Goal: Task Accomplishment & Management: Use online tool/utility

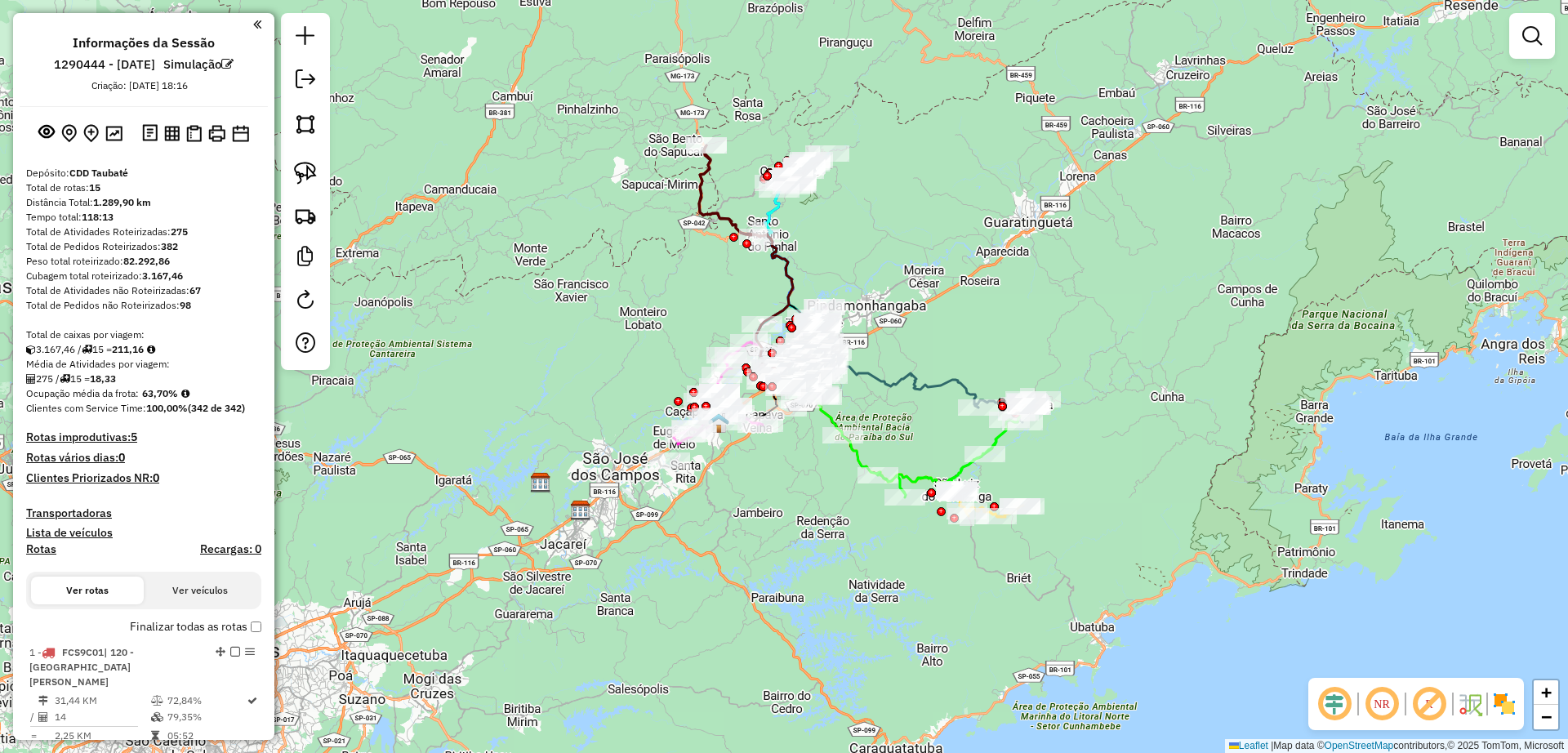
click at [167, 136] on img at bounding box center [172, 133] width 16 height 16
drag, startPoint x: 196, startPoint y: 134, endPoint x: 634, endPoint y: 0, distance: 458.0
click at [195, 134] on img at bounding box center [194, 133] width 16 height 17
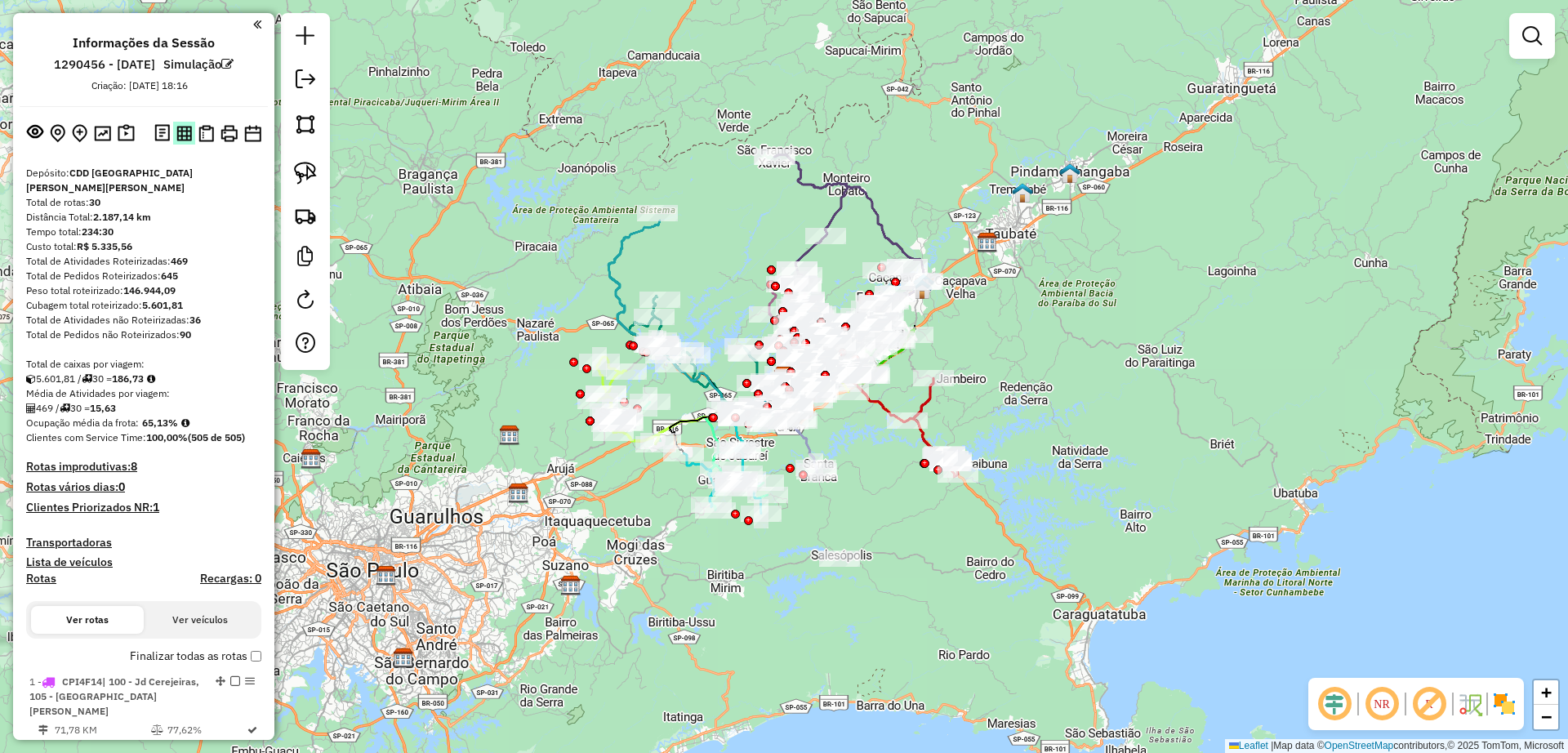
click at [185, 129] on img at bounding box center [184, 133] width 16 height 16
click at [208, 131] on img at bounding box center [206, 133] width 16 height 17
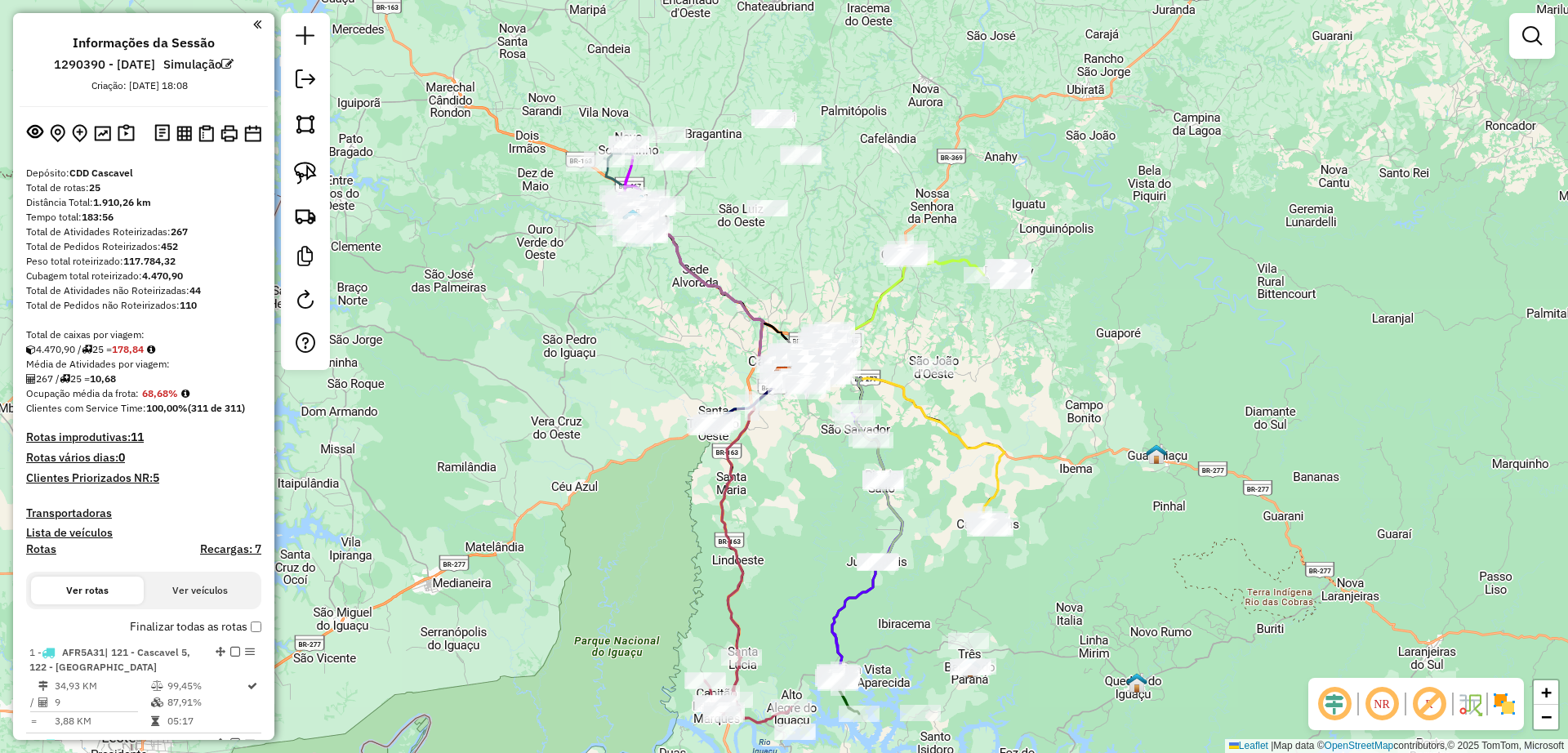
click at [185, 131] on img at bounding box center [184, 133] width 16 height 16
drag, startPoint x: 201, startPoint y: 130, endPoint x: 851, endPoint y: 66, distance: 653.1
click at [202, 130] on img at bounding box center [206, 133] width 16 height 17
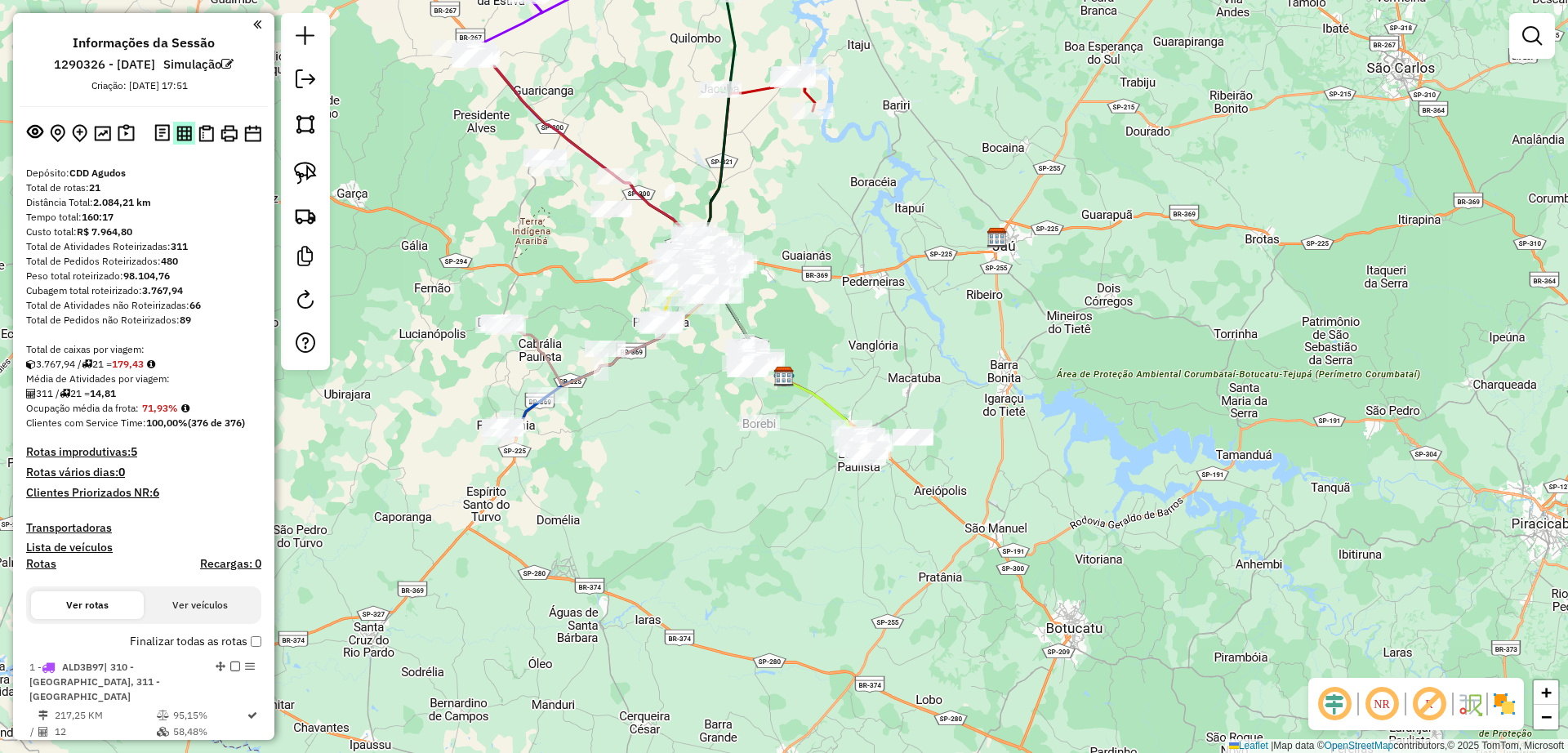
click at [178, 136] on img at bounding box center [184, 133] width 16 height 16
click at [206, 132] on img at bounding box center [206, 133] width 16 height 17
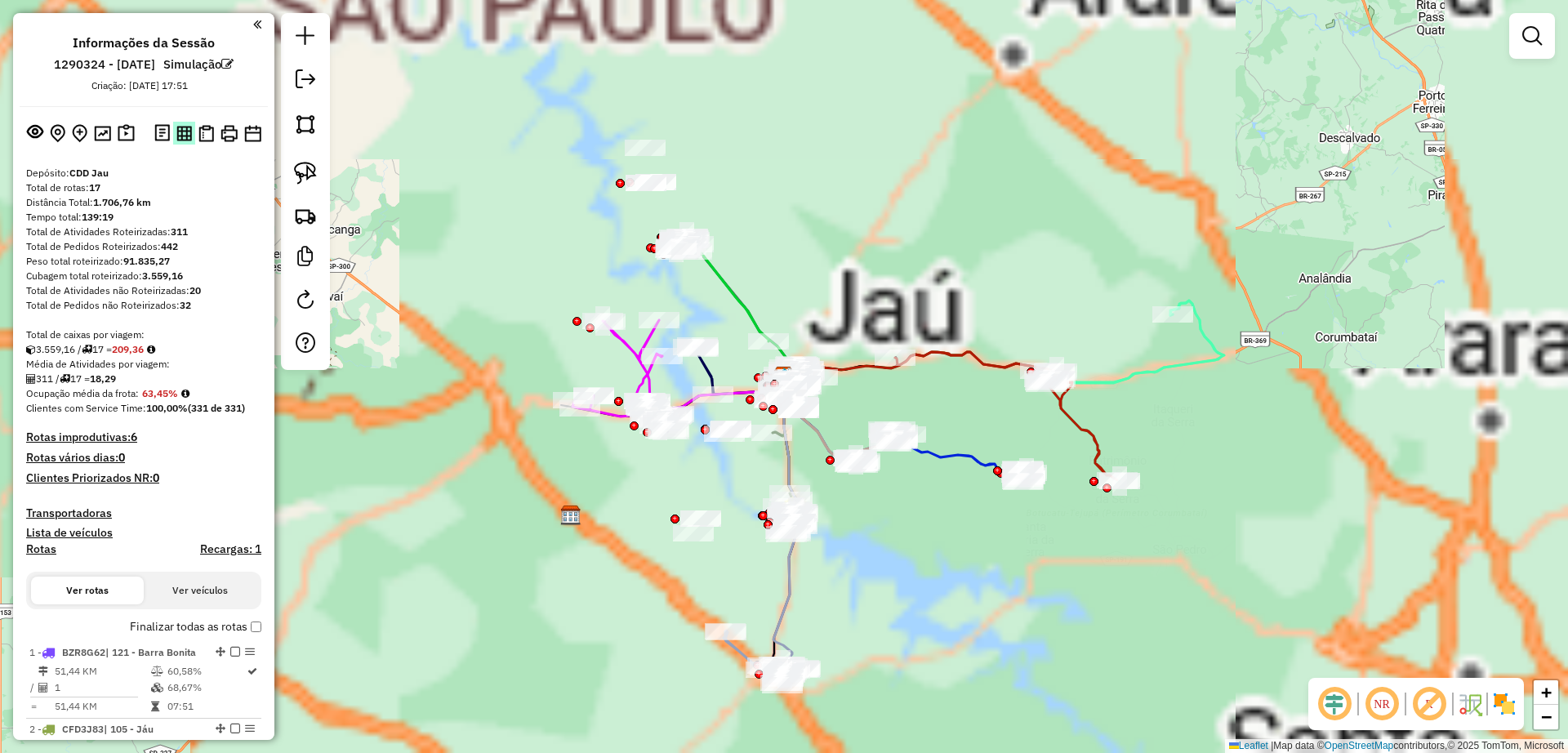
click at [176, 126] on img at bounding box center [184, 133] width 16 height 16
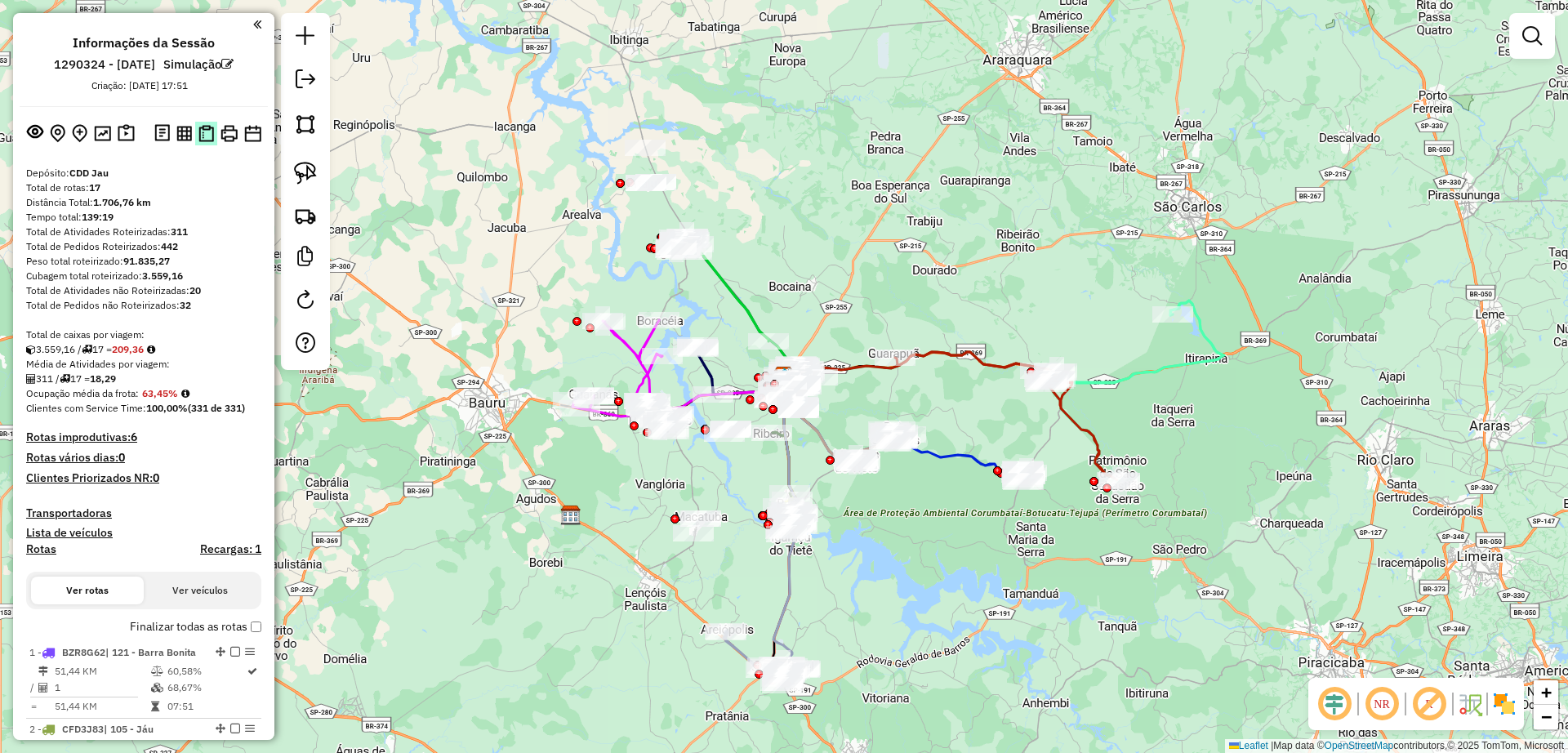
click at [199, 130] on img at bounding box center [206, 133] width 16 height 17
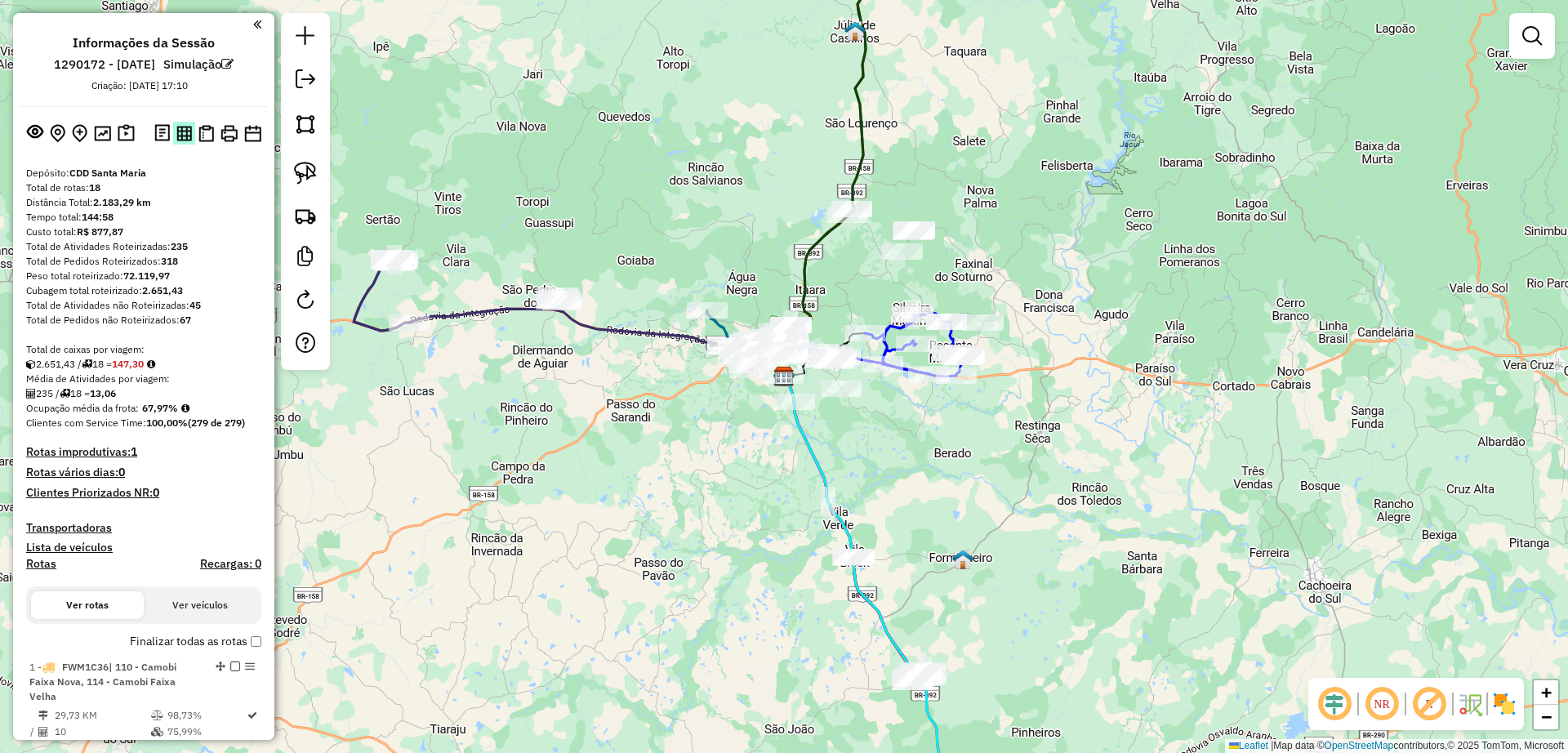
click at [173, 131] on button at bounding box center [185, 133] width 22 height 22
drag, startPoint x: 204, startPoint y: 130, endPoint x: 434, endPoint y: 121, distance: 230.2
click at [205, 130] on img at bounding box center [206, 133] width 16 height 17
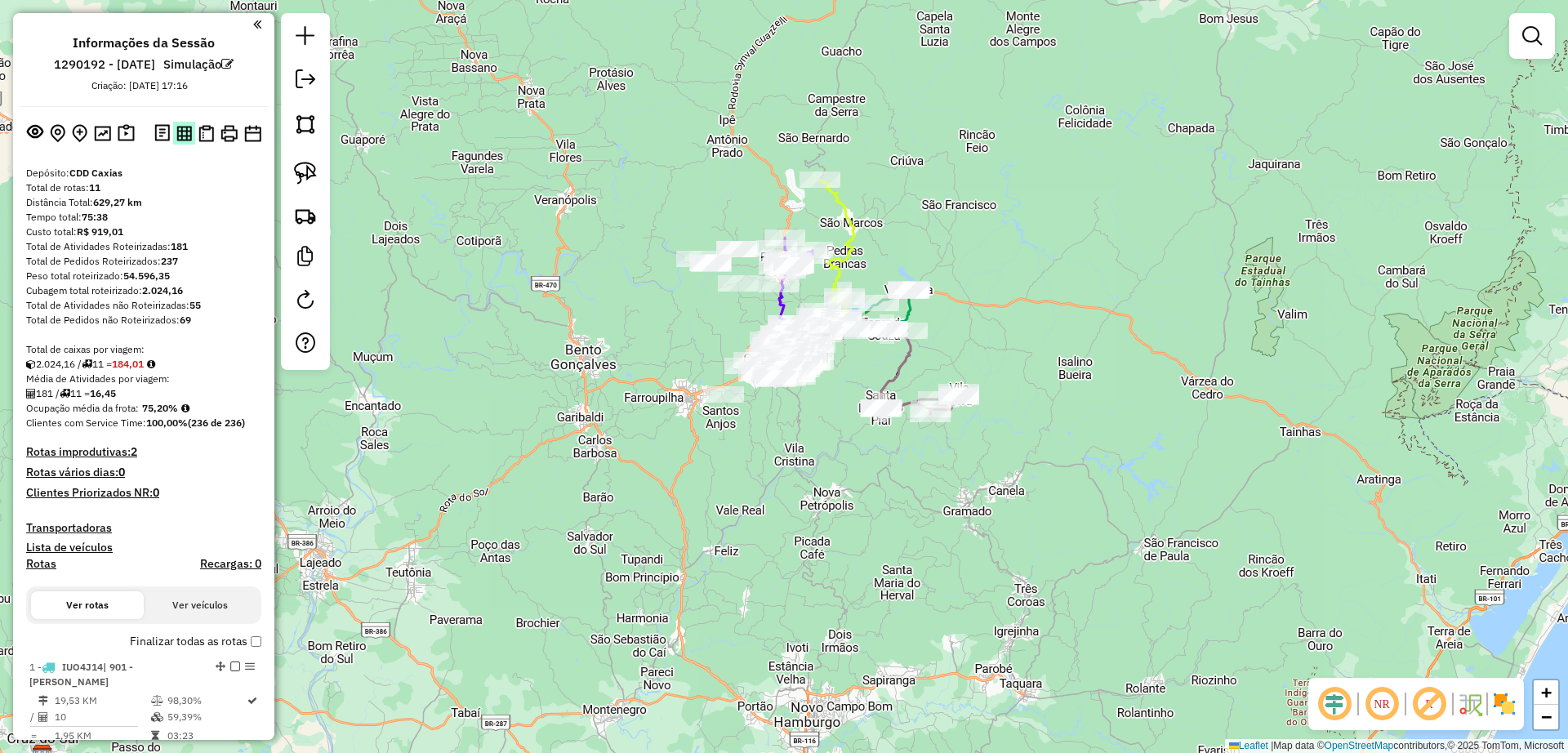
click at [179, 130] on img at bounding box center [184, 133] width 16 height 16
click at [201, 136] on img at bounding box center [206, 133] width 16 height 17
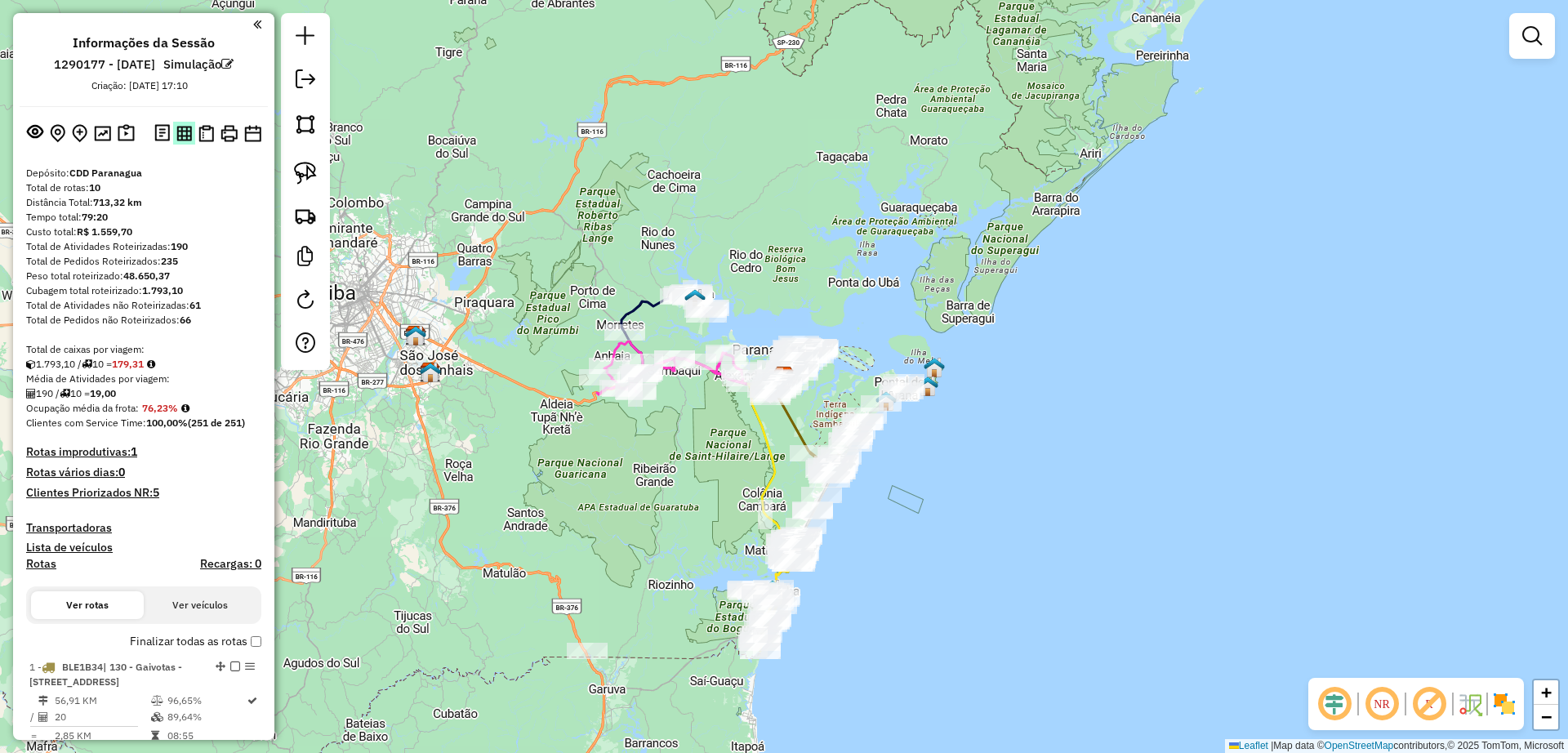
click at [184, 132] on img at bounding box center [184, 133] width 16 height 16
drag, startPoint x: 208, startPoint y: 131, endPoint x: 574, endPoint y: 92, distance: 368.1
click at [207, 131] on img at bounding box center [206, 133] width 16 height 17
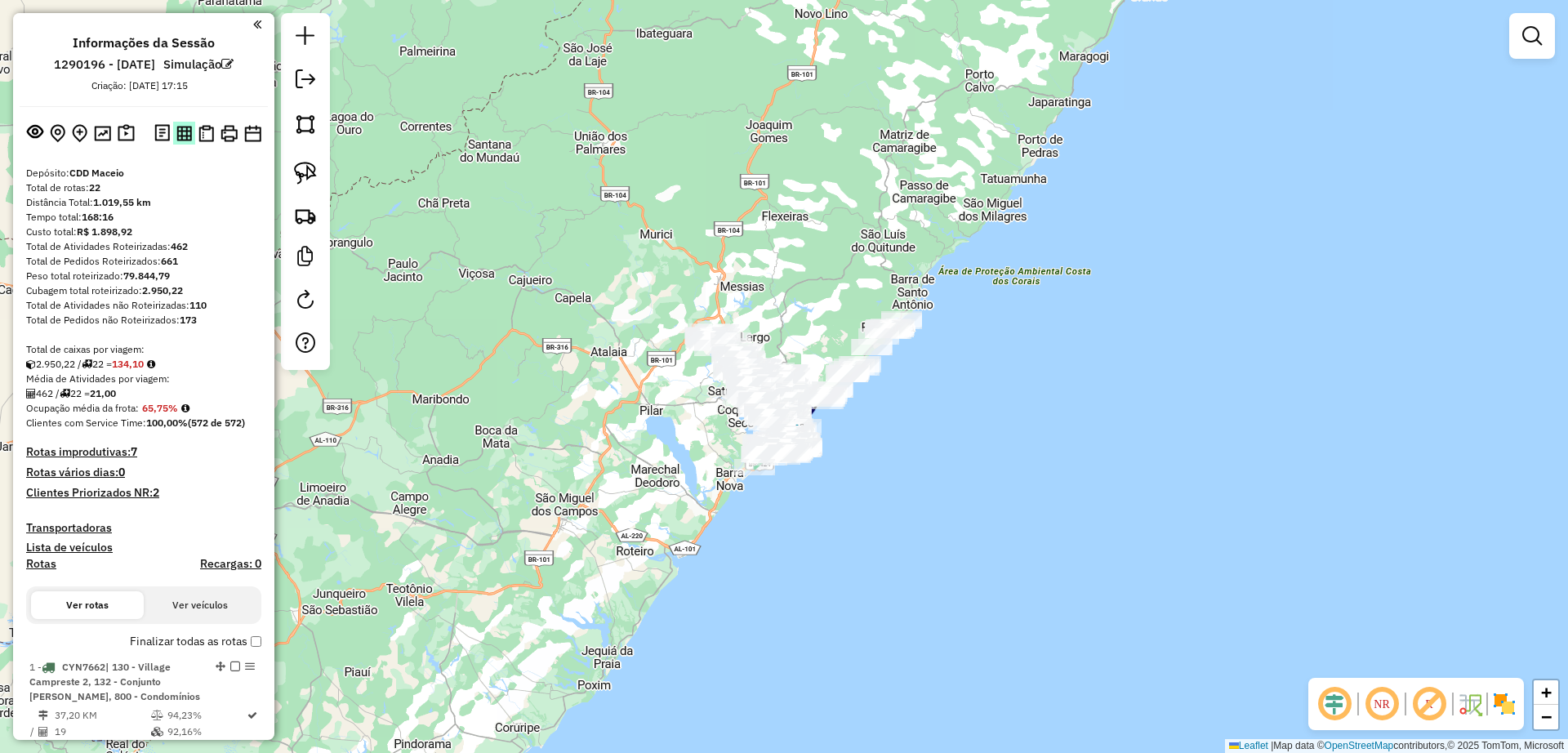
click at [181, 131] on img at bounding box center [184, 133] width 16 height 16
click at [212, 122] on button at bounding box center [206, 133] width 22 height 23
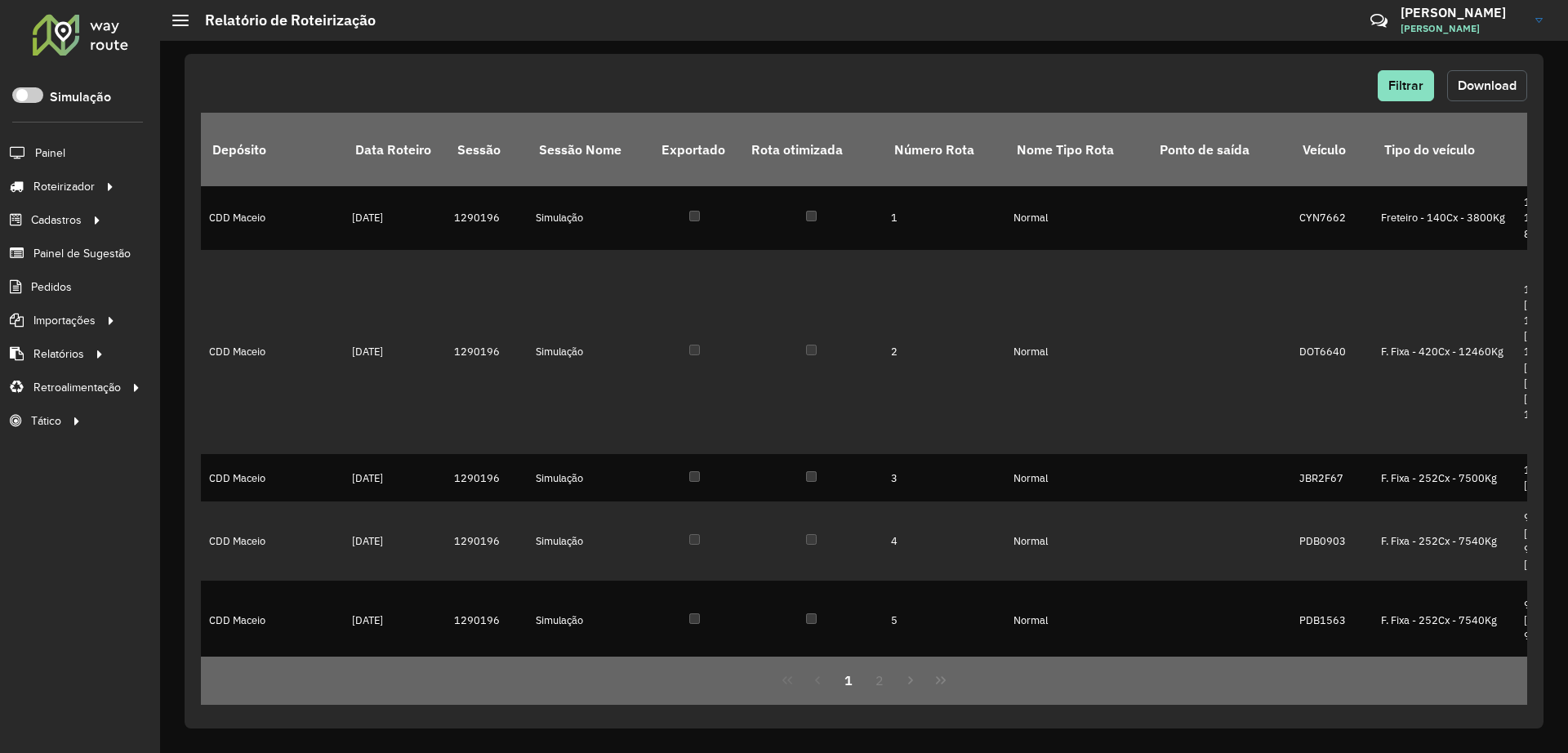
click at [1482, 82] on span "Download" at bounding box center [1487, 85] width 59 height 14
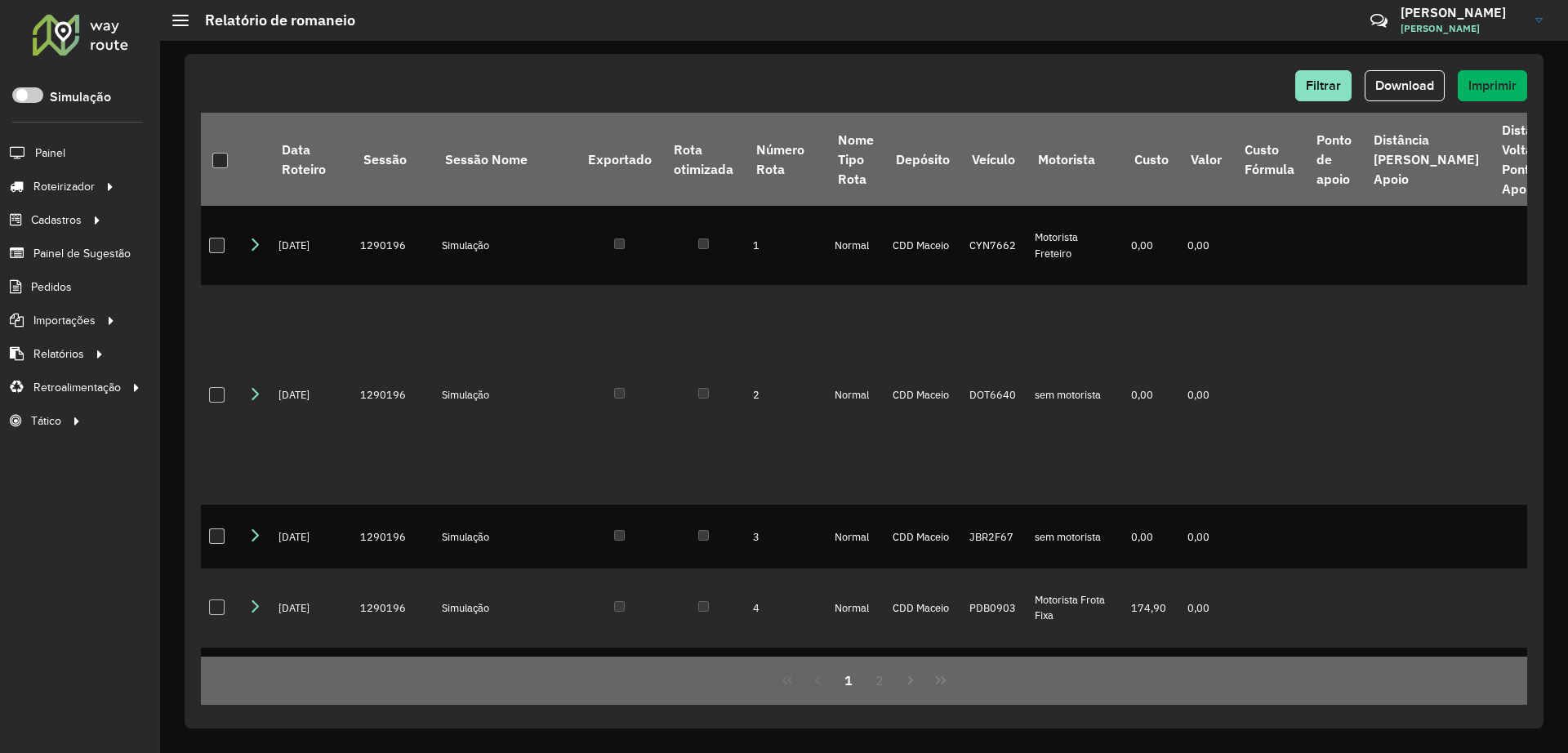
click at [1117, 89] on div "Filtrar Download Imprimir" at bounding box center [864, 85] width 1327 height 31
click at [1379, 86] on span "Download" at bounding box center [1405, 85] width 59 height 14
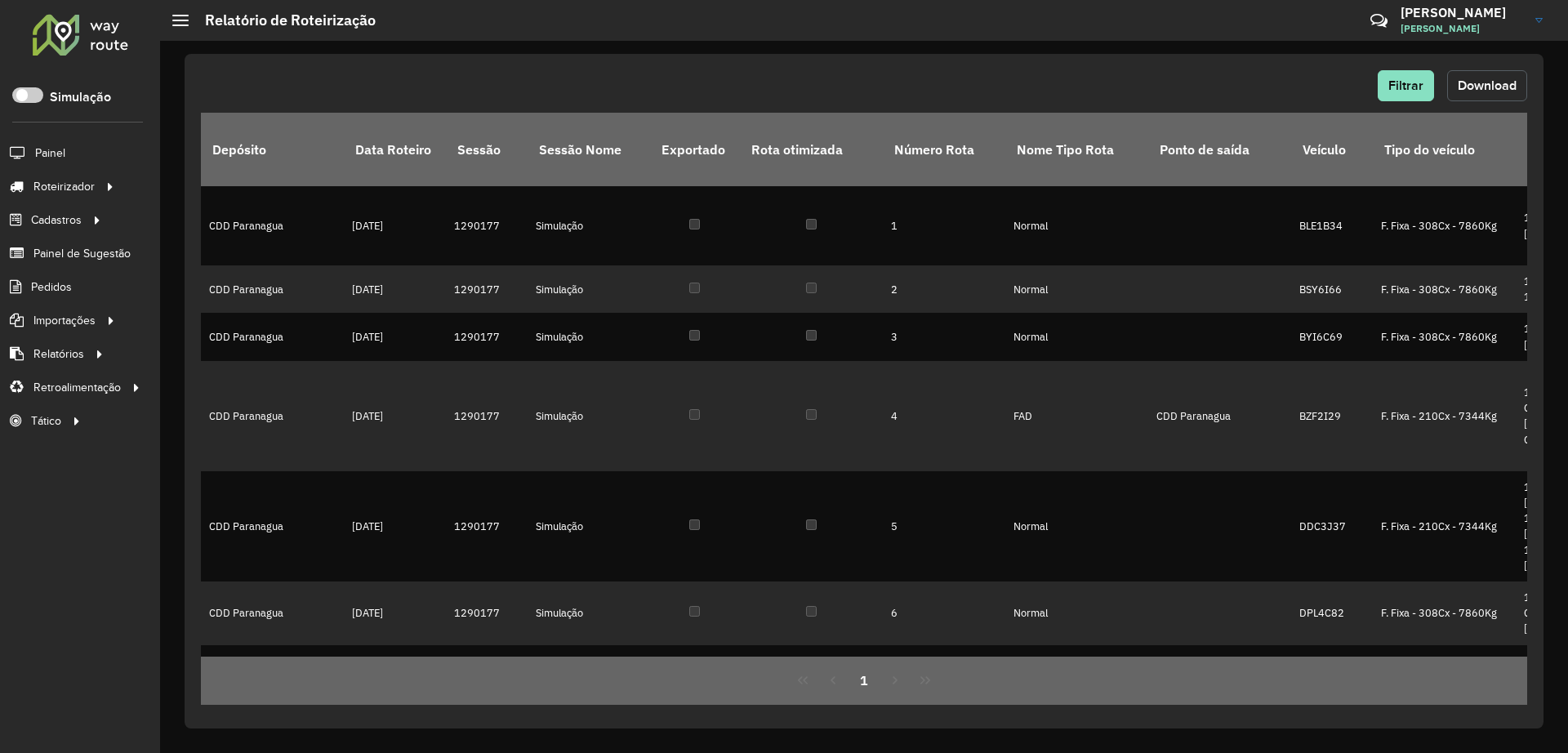
click at [1455, 86] on button "Download" at bounding box center [1488, 85] width 80 height 31
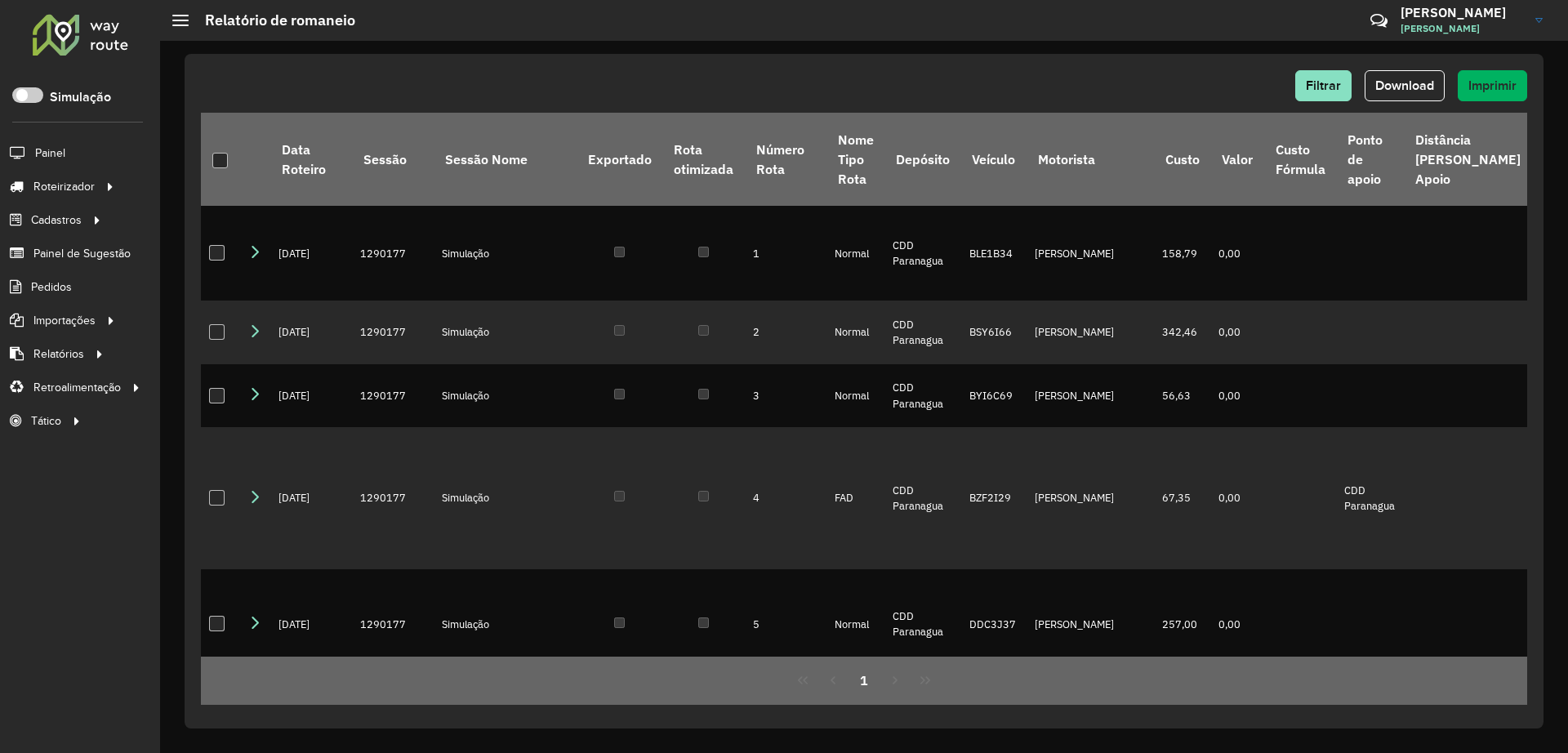
click at [1024, 81] on div "Filtrar Download Imprimir" at bounding box center [864, 85] width 1327 height 31
click at [1395, 81] on span "Download" at bounding box center [1405, 85] width 59 height 14
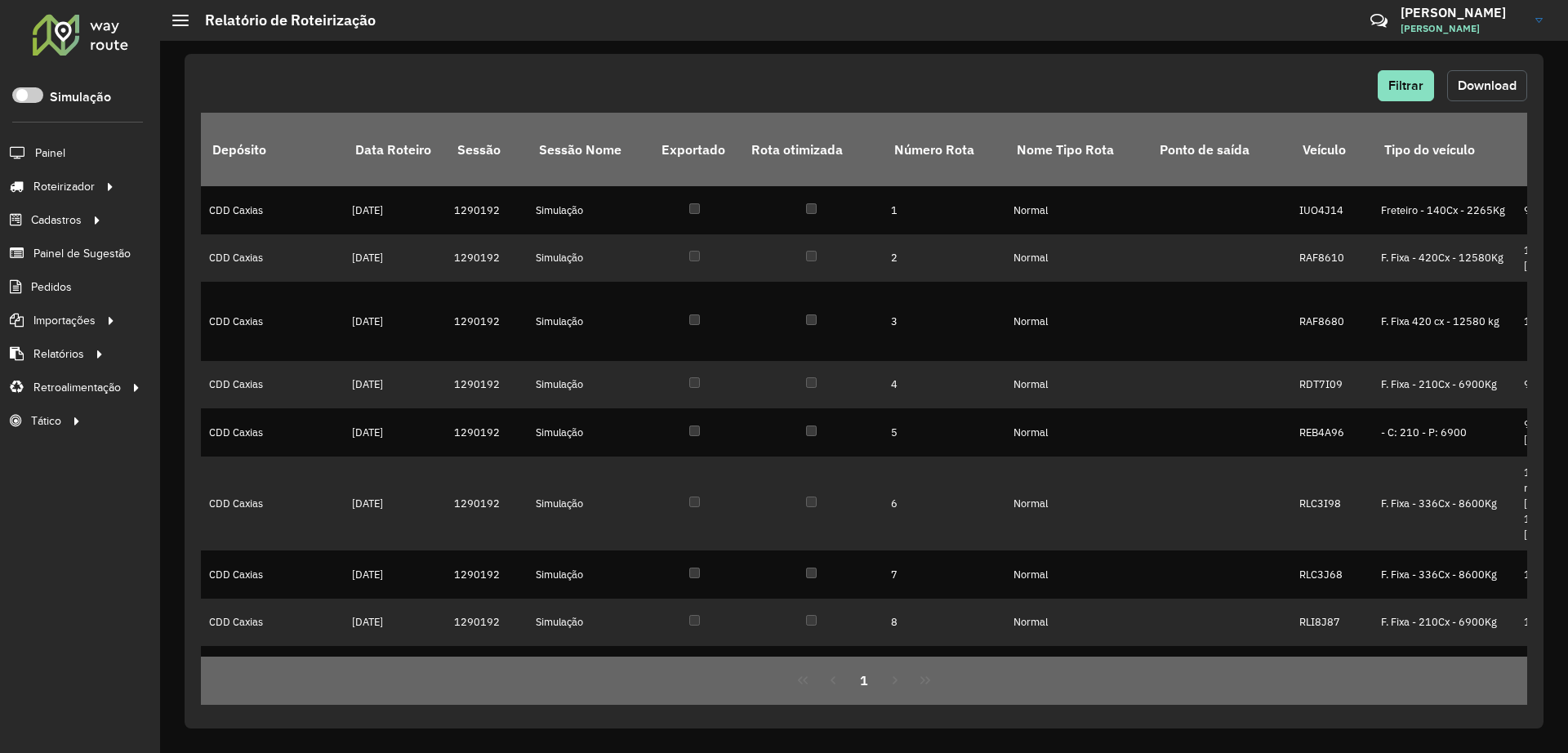
click at [1498, 84] on span "Download" at bounding box center [1487, 85] width 59 height 14
drag, startPoint x: 1059, startPoint y: 52, endPoint x: 1415, endPoint y: 73, distance: 356.6
click at [1080, 49] on div "Filtrar Download Depósito Data Roteiro Sessão Sessão Nome Exportado Rota otimiz…" at bounding box center [864, 397] width 1409 height 712
click at [1481, 89] on span "Download" at bounding box center [1487, 85] width 59 height 14
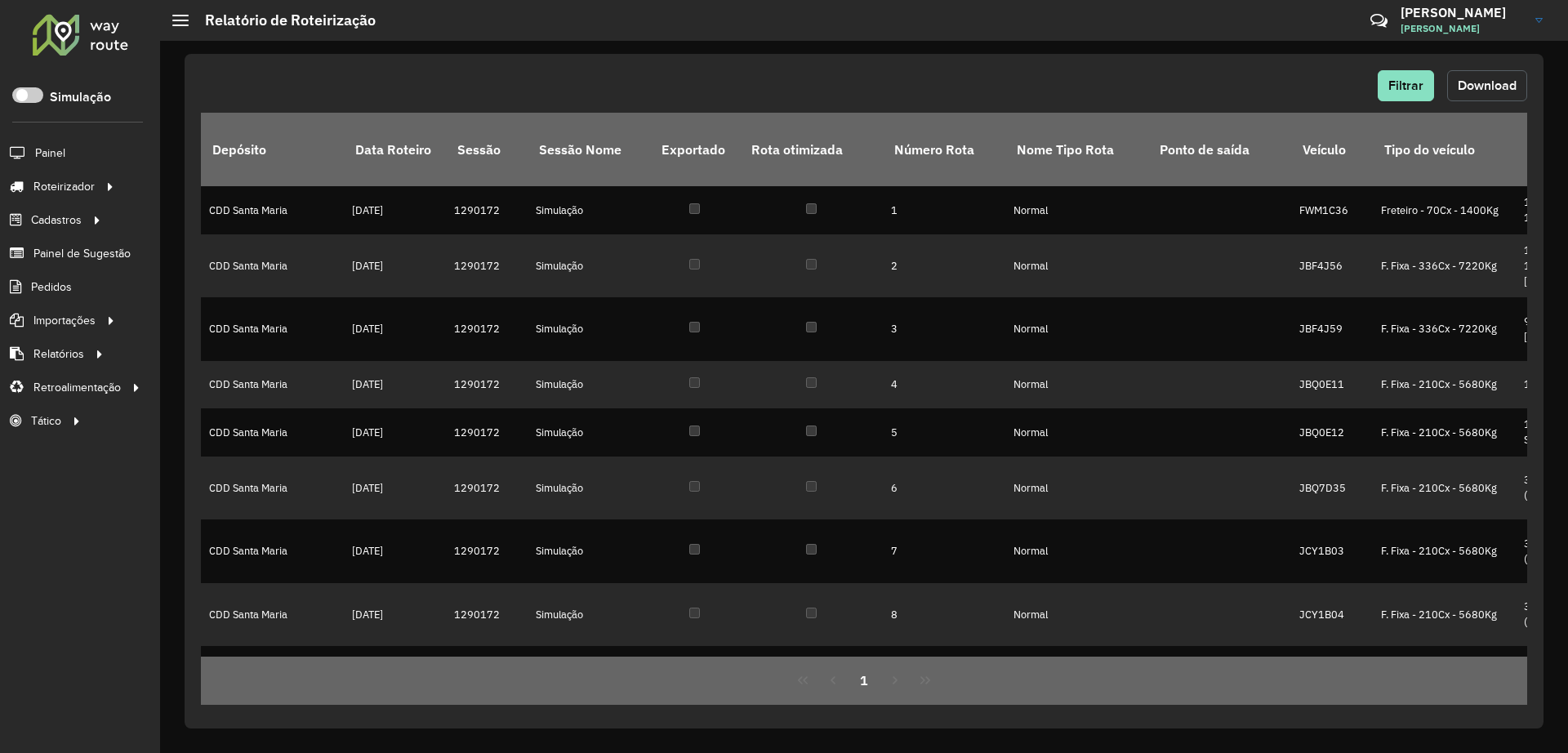
click at [1501, 78] on span "Download" at bounding box center [1487, 85] width 59 height 14
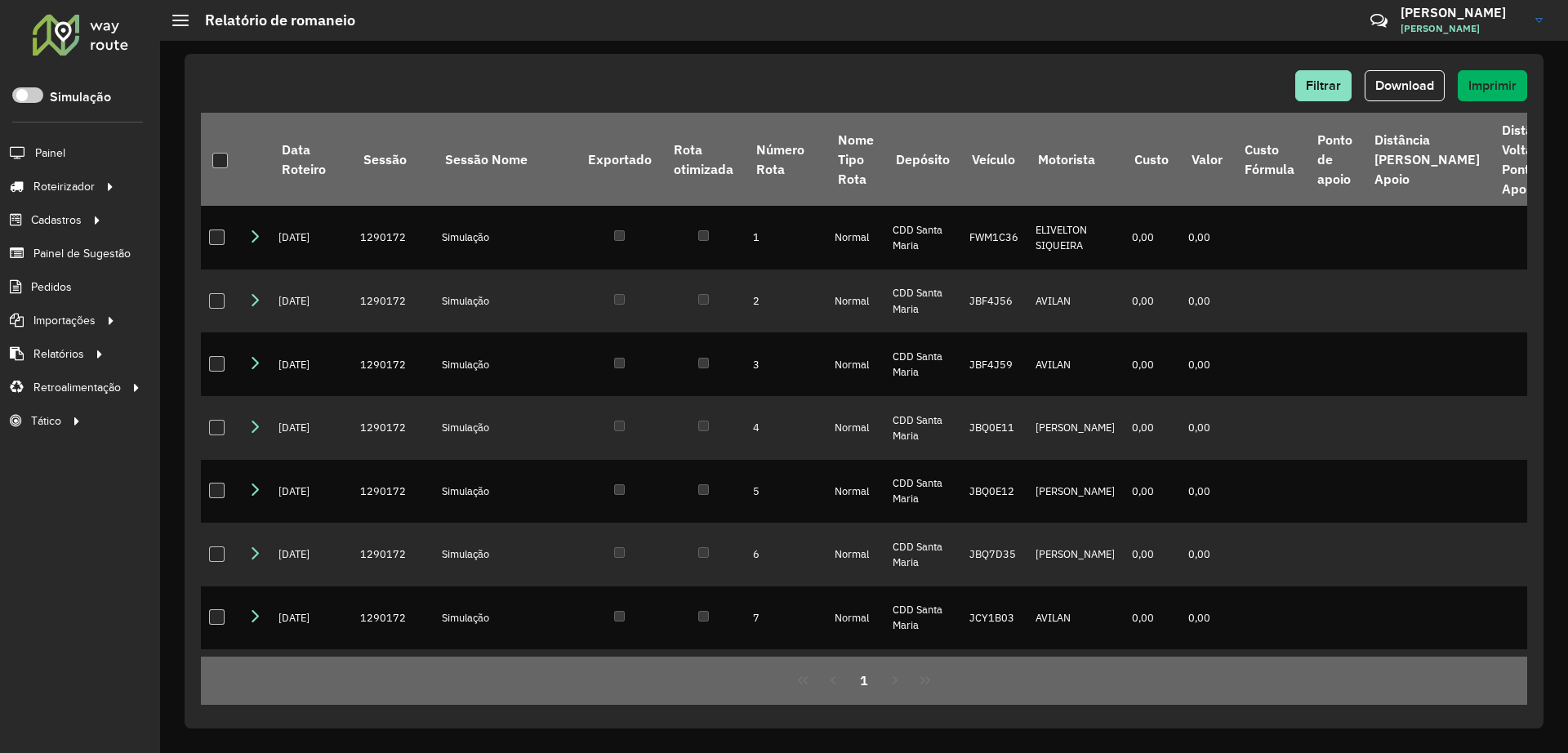
click at [1041, 42] on div "Filtrar Download Imprimir Data Roteiro Sessão Sessão Nome Exportado Rota otimiz…" at bounding box center [864, 397] width 1409 height 712
click at [1408, 82] on span "Download" at bounding box center [1405, 85] width 59 height 14
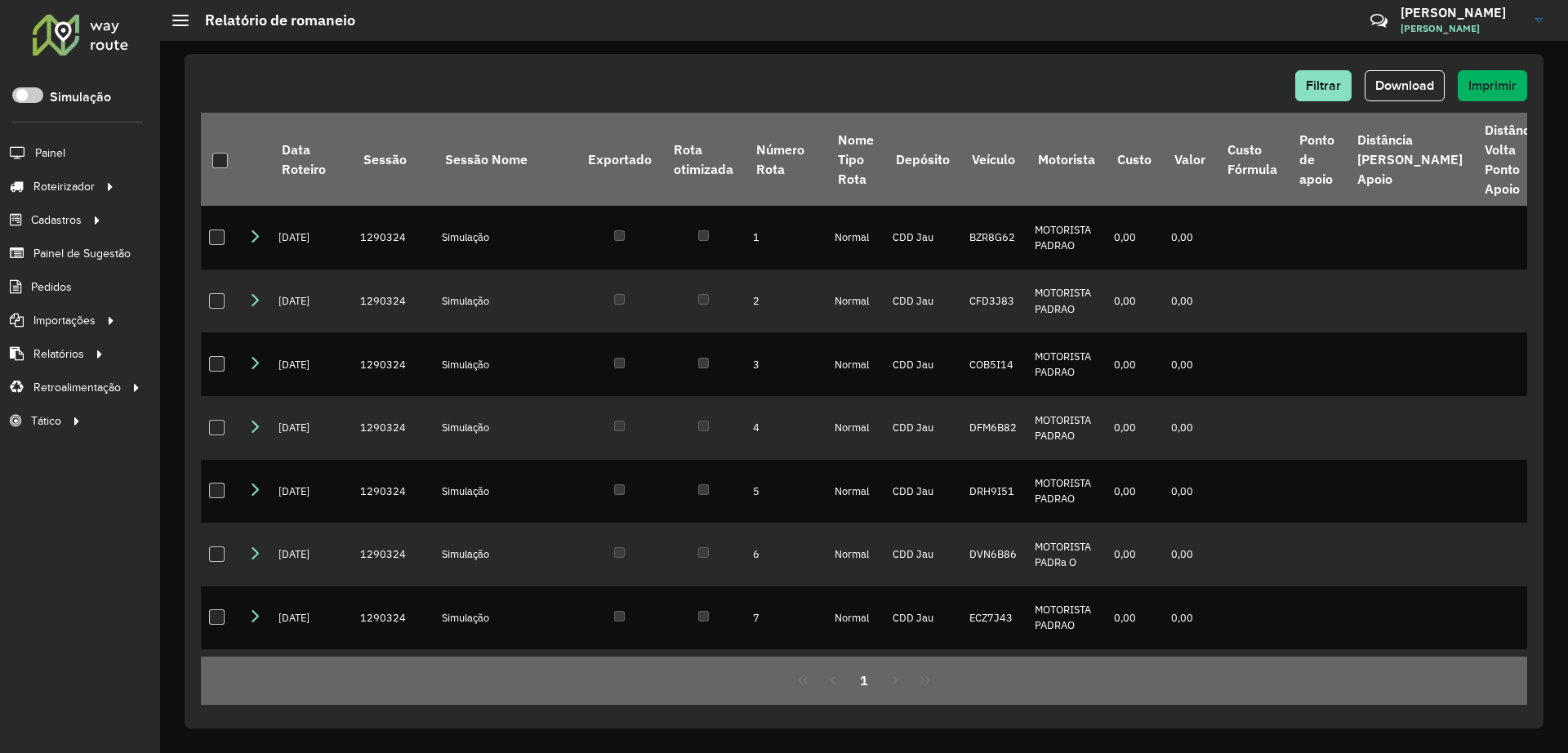
drag, startPoint x: 1066, startPoint y: 30, endPoint x: 1360, endPoint y: 106, distance: 303.7
click at [1072, 31] on hb-header "Relatório de romaneio Críticas? Dúvidas? Elogios? Sugestões? Entre em contato c…" at bounding box center [864, 21] width 1409 height 41
drag, startPoint x: 1424, startPoint y: 82, endPoint x: 1409, endPoint y: 95, distance: 19.8
click at [1424, 82] on span "Download" at bounding box center [1405, 85] width 59 height 14
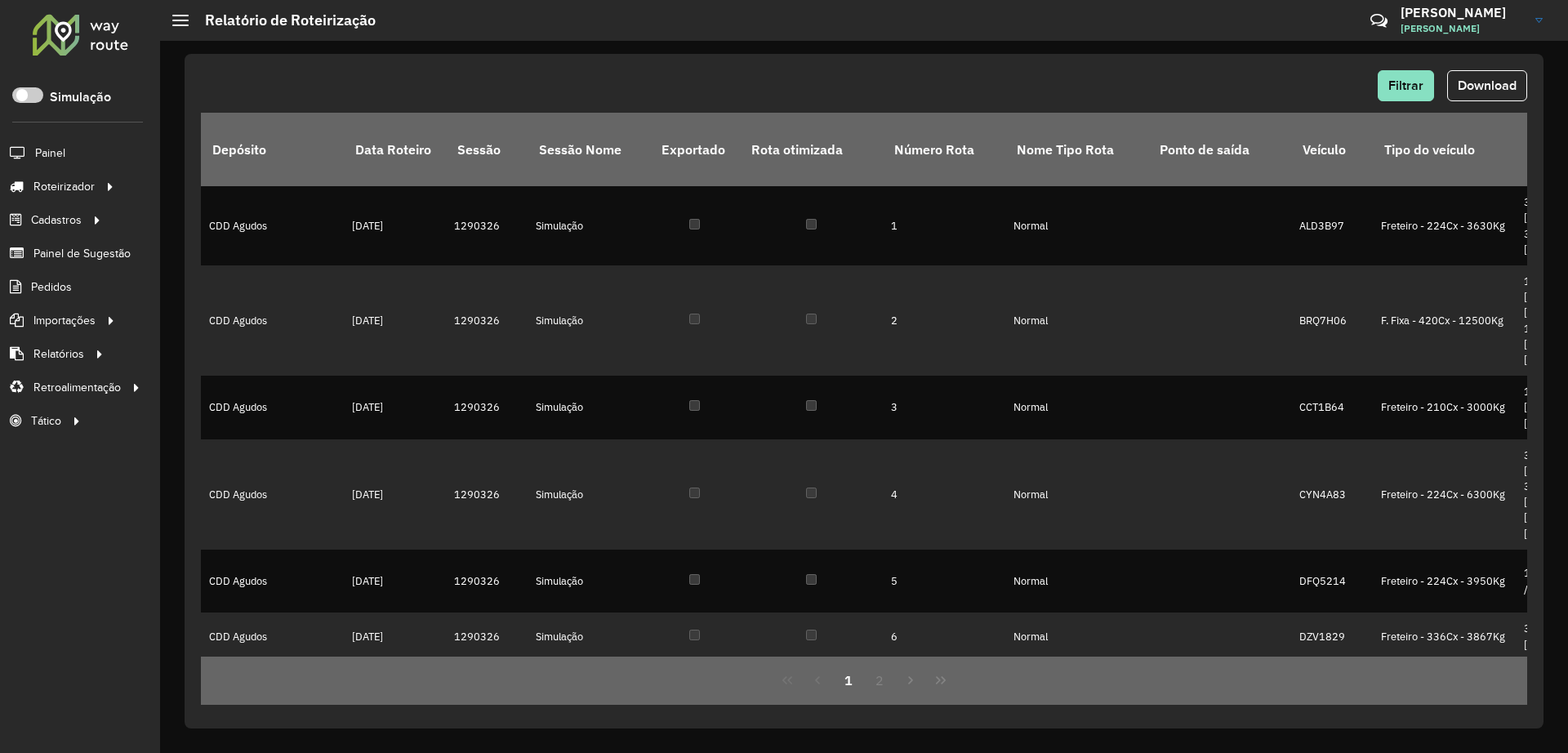
click at [1474, 74] on button "Download" at bounding box center [1488, 85] width 80 height 31
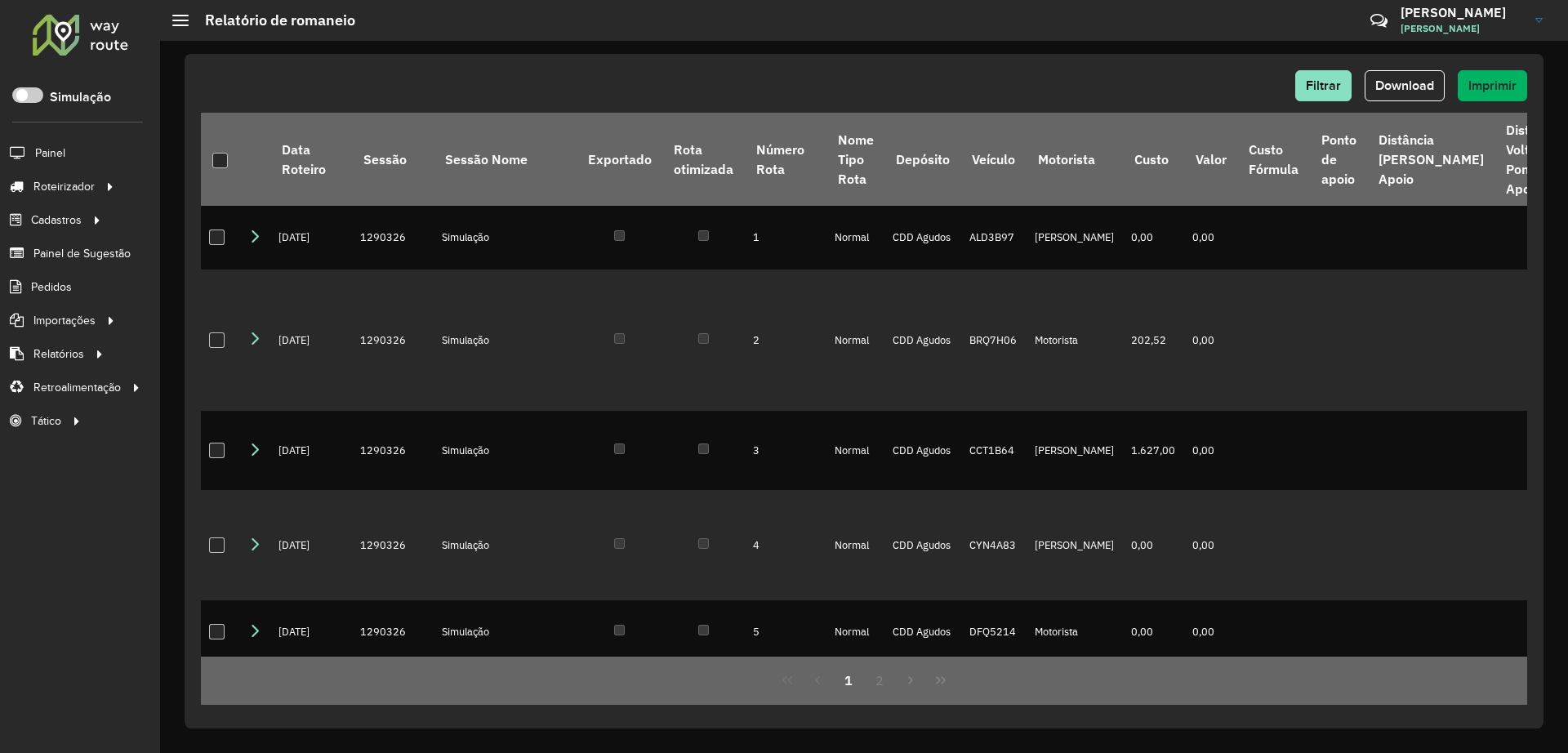
drag, startPoint x: 915, startPoint y: 56, endPoint x: 1008, endPoint y: 86, distance: 97.7
click at [915, 55] on div "Filtrar Download Imprimir Data Roteiro Sessão Sessão Nome Exportado Rota otimiz…" at bounding box center [864, 391] width 1359 height 675
click at [1396, 71] on button "Download" at bounding box center [1405, 85] width 80 height 31
click at [873, 49] on div "Filtrar Download Imprimir Data Roteiro Sessão Sessão Nome Exportado Rota otimiz…" at bounding box center [864, 397] width 1409 height 712
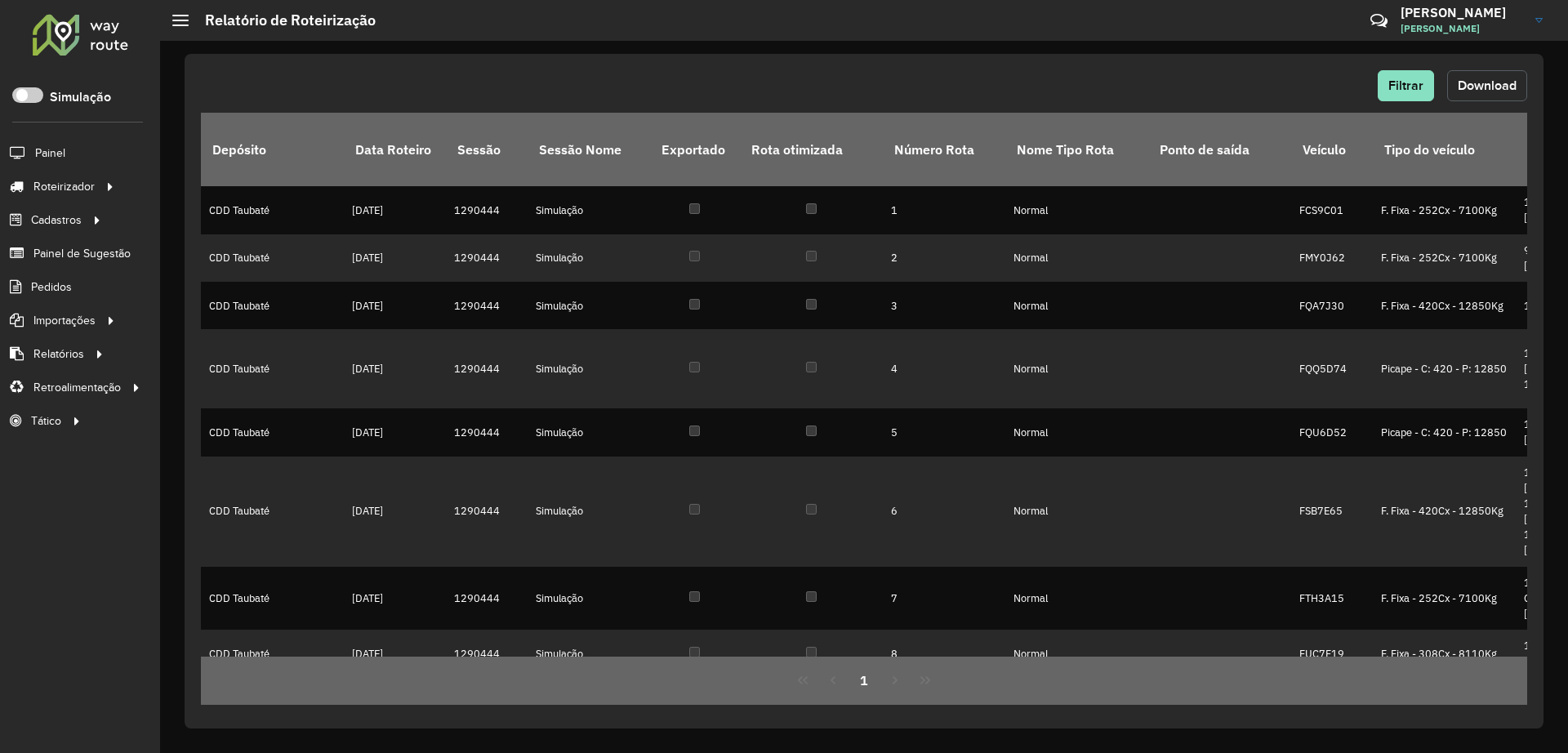
click at [1488, 99] on button "Download" at bounding box center [1488, 85] width 80 height 31
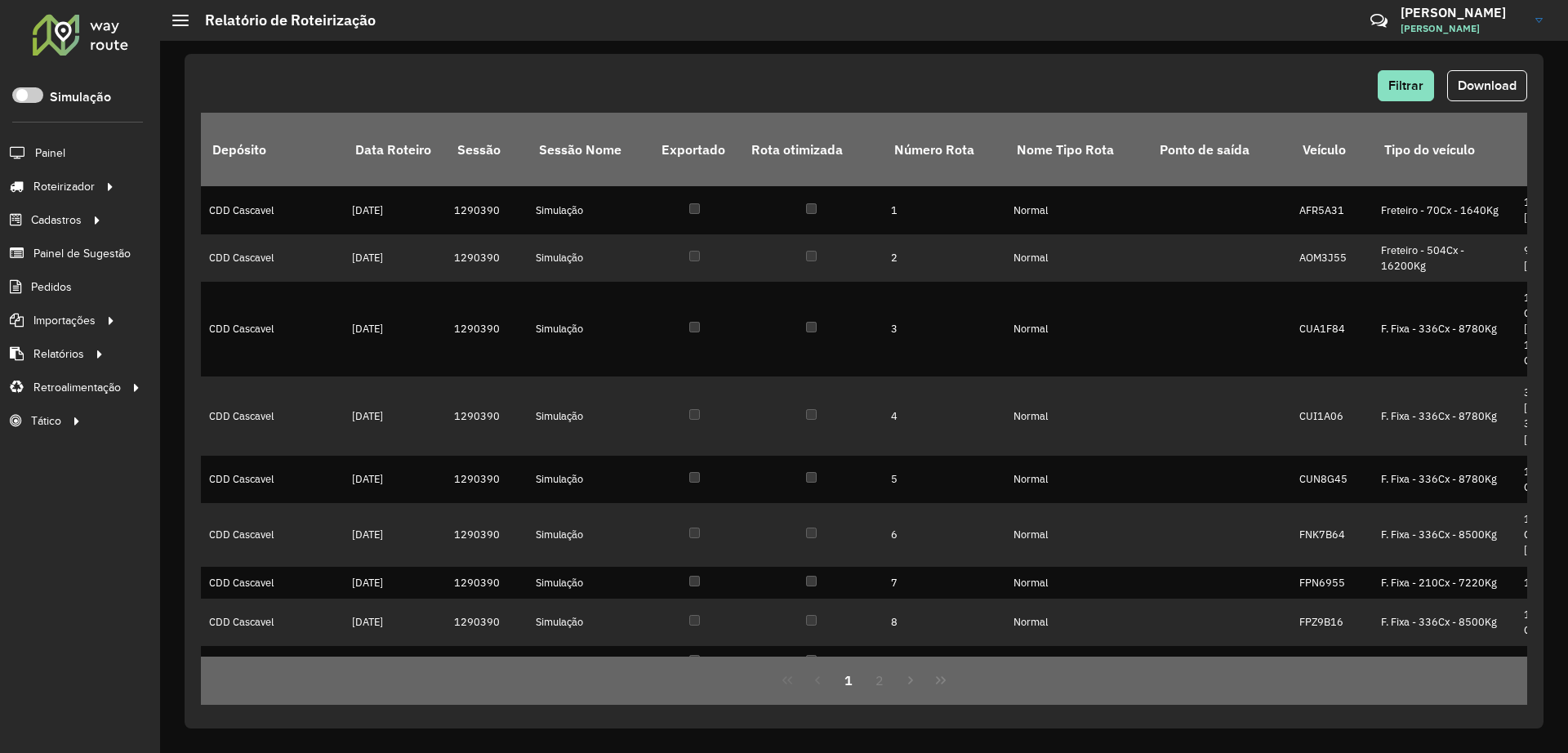
drag, startPoint x: 1493, startPoint y: 76, endPoint x: 1471, endPoint y: 74, distance: 22.1
click at [1494, 76] on button "Download" at bounding box center [1488, 85] width 80 height 31
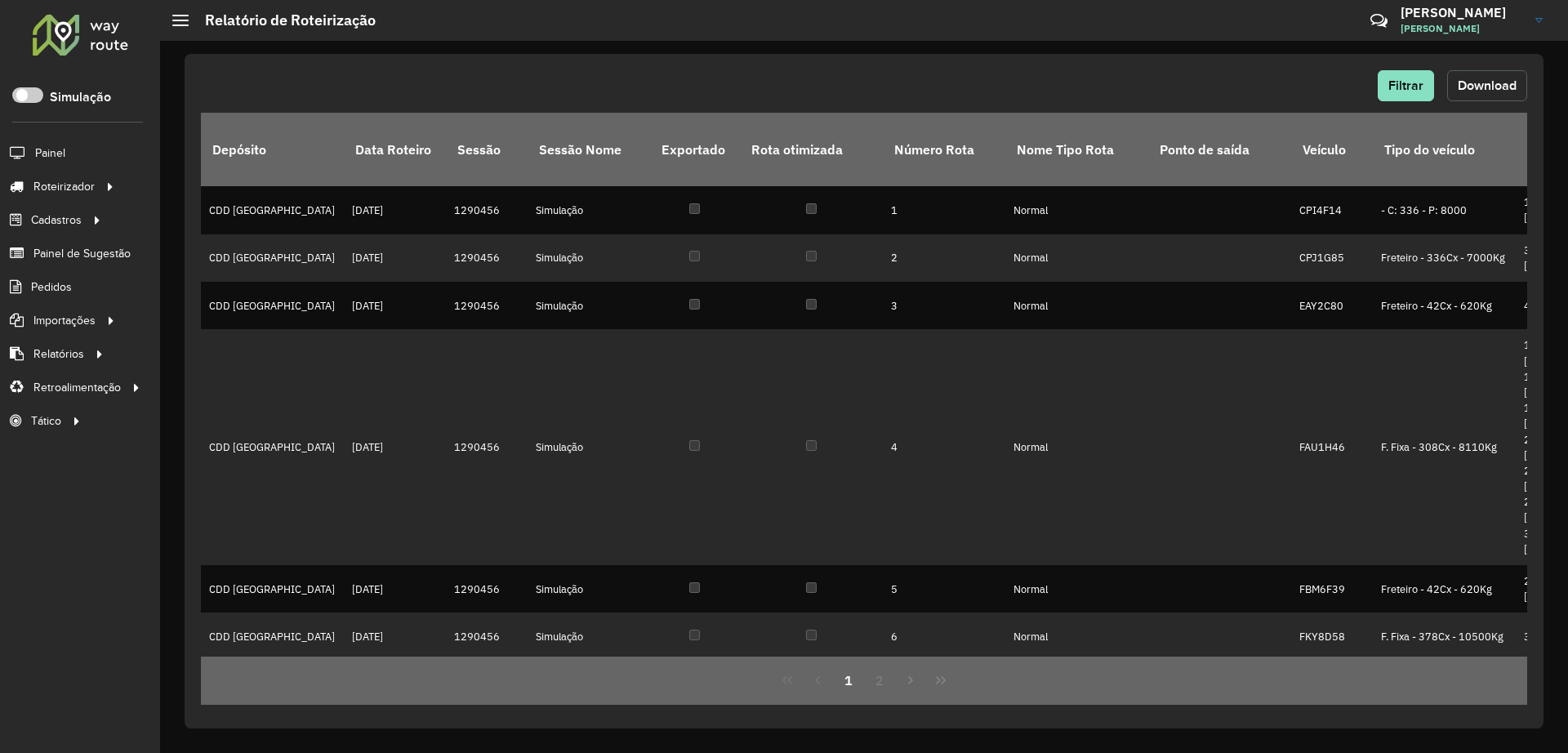
click at [1484, 98] on button "Download" at bounding box center [1488, 85] width 80 height 31
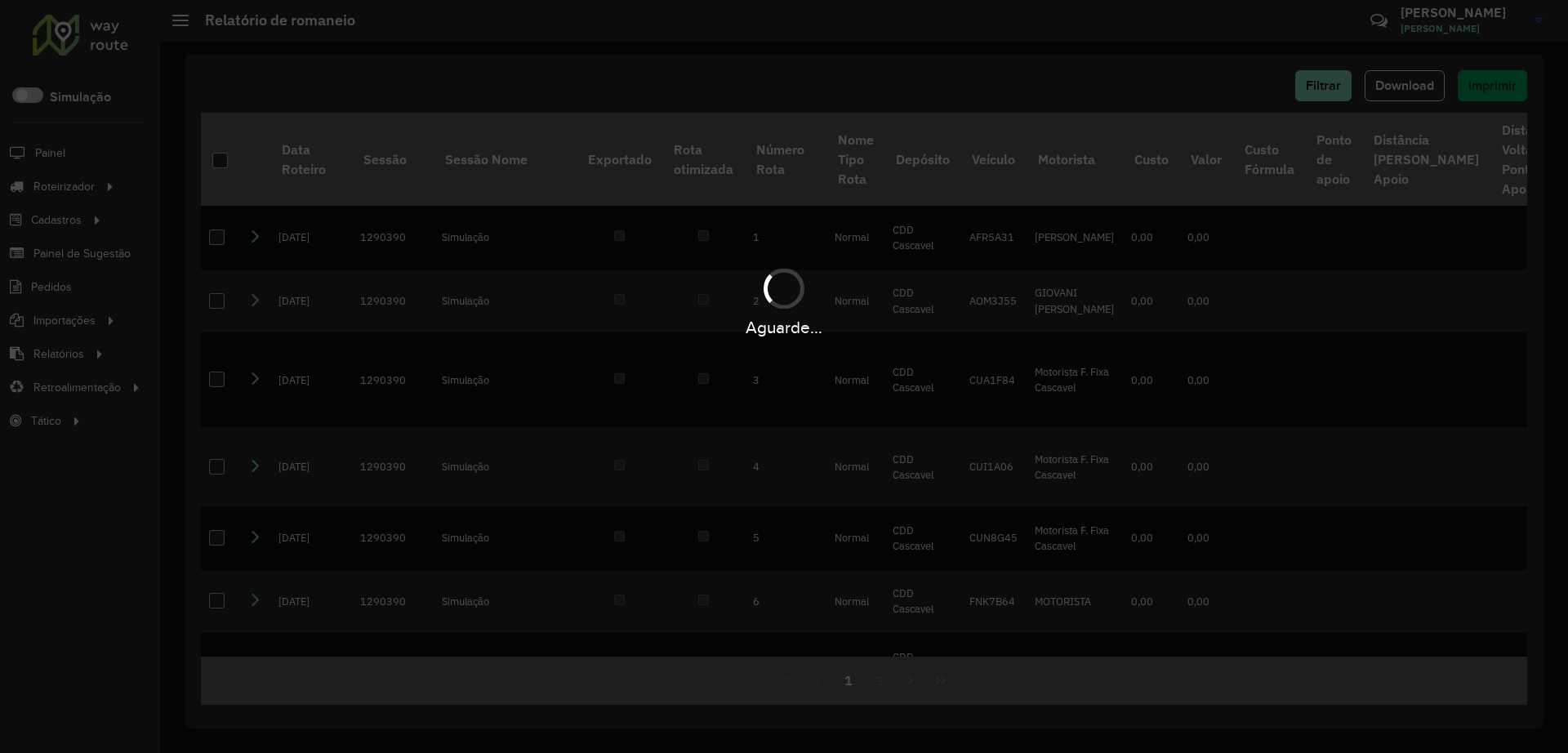
click at [1120, 54] on hb-app "Aguarde... Pop-up bloqueado! Seu navegador bloqueou automáticamente a abertura …" at bounding box center [784, 376] width 1568 height 753
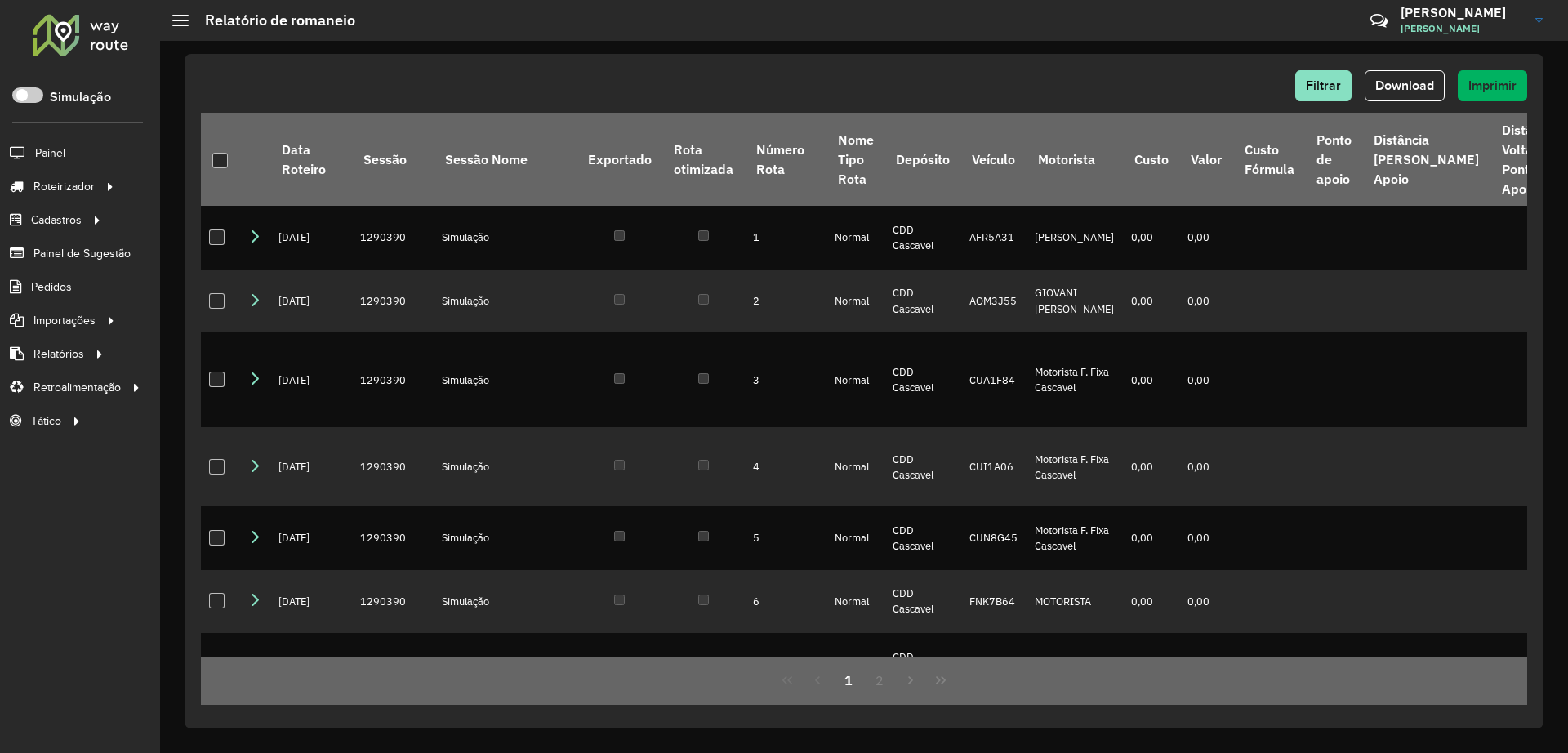
click at [1402, 84] on span "Download" at bounding box center [1405, 85] width 59 height 14
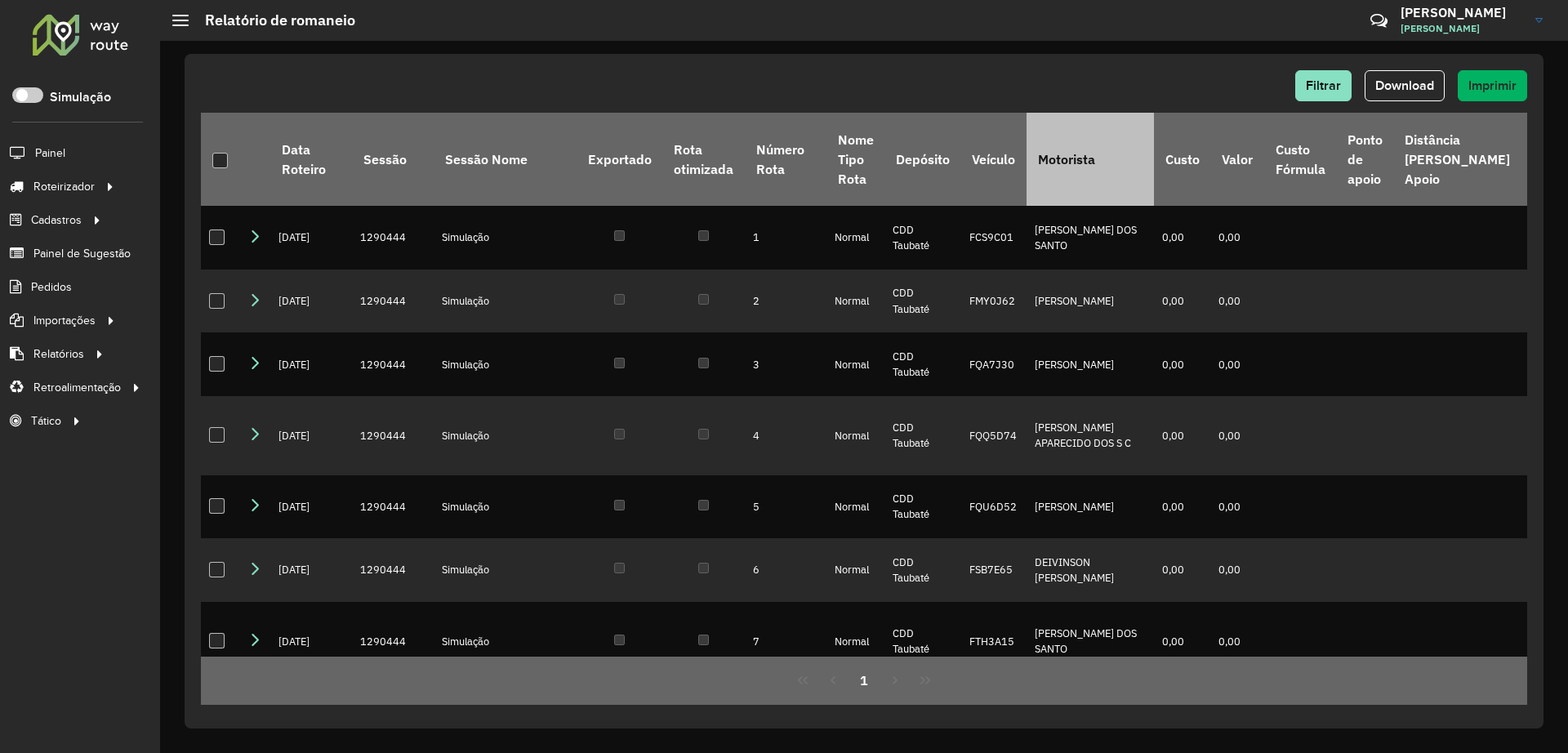
click at [795, 85] on div "Filtrar Download Imprimir" at bounding box center [864, 85] width 1327 height 31
click at [1422, 91] on span "Download" at bounding box center [1405, 85] width 59 height 14
click at [1142, 56] on div "Filtrar Download Imprimir Data Roteiro Sessão Sessão Nome Exportado Rota otimiz…" at bounding box center [864, 391] width 1359 height 675
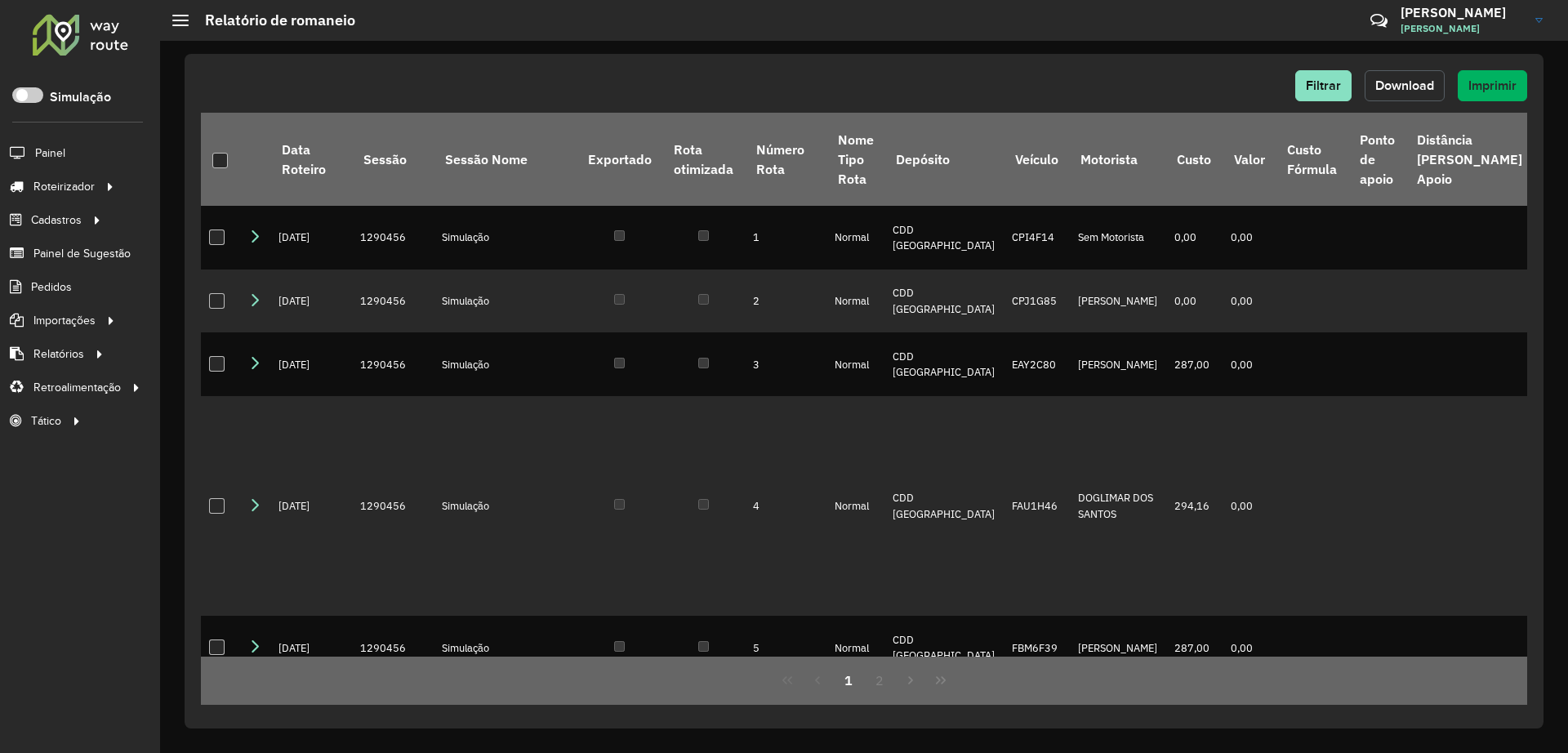
click at [1402, 75] on button "Download" at bounding box center [1405, 85] width 80 height 31
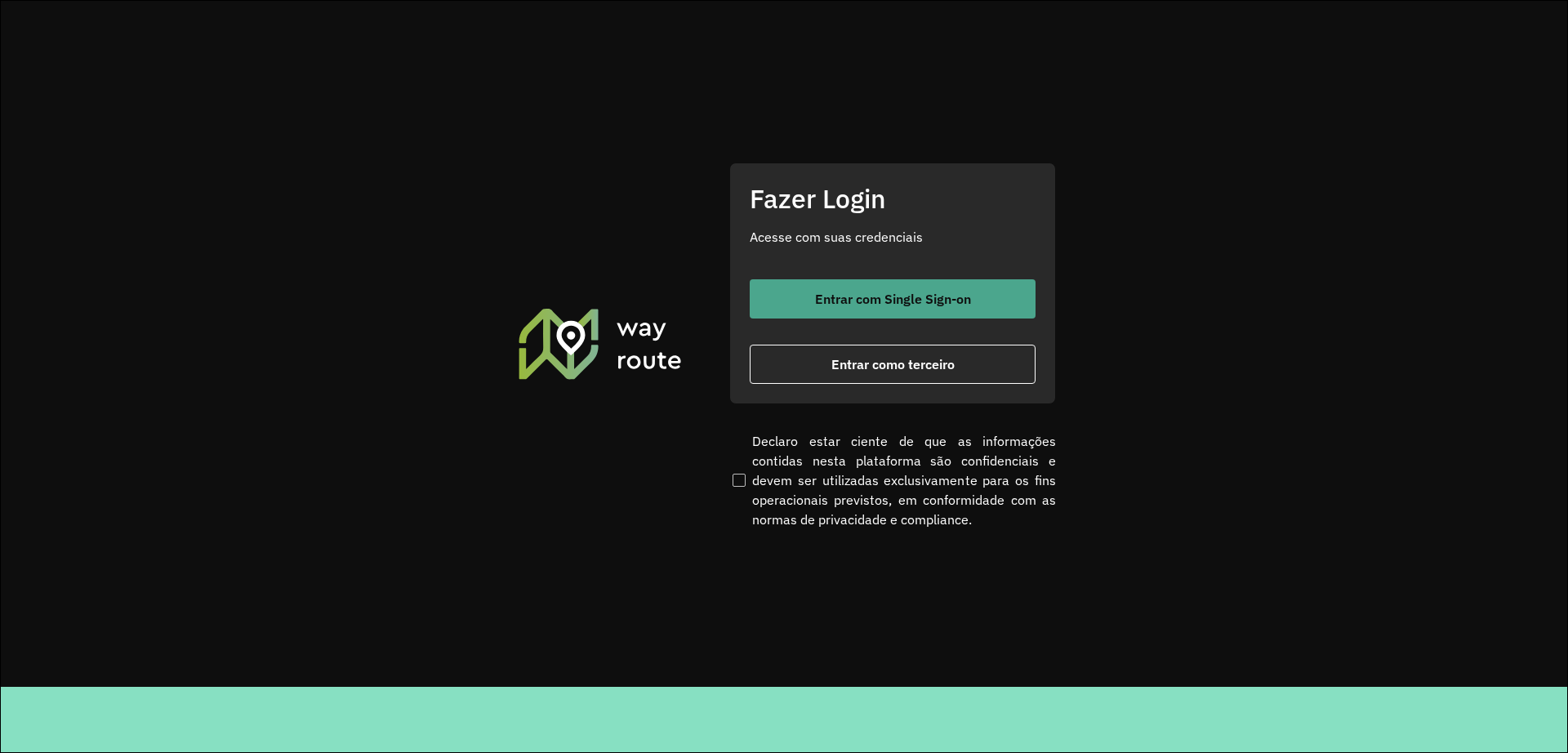
click at [806, 300] on button "Entrar com Single Sign-on" at bounding box center [892, 299] width 286 height 39
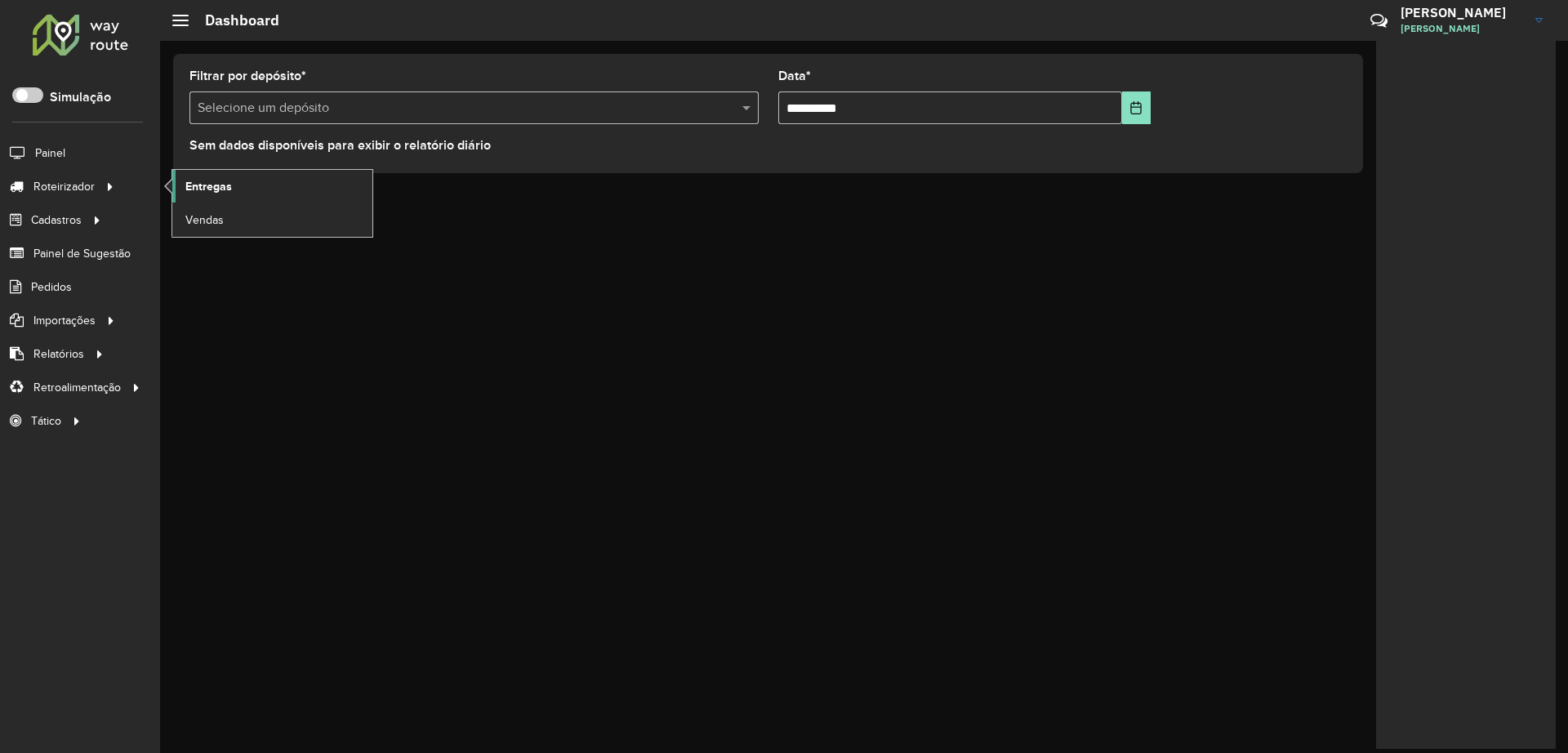
click at [218, 178] on span "Entregas" at bounding box center [209, 186] width 47 height 17
click at [28, 98] on span at bounding box center [27, 95] width 31 height 16
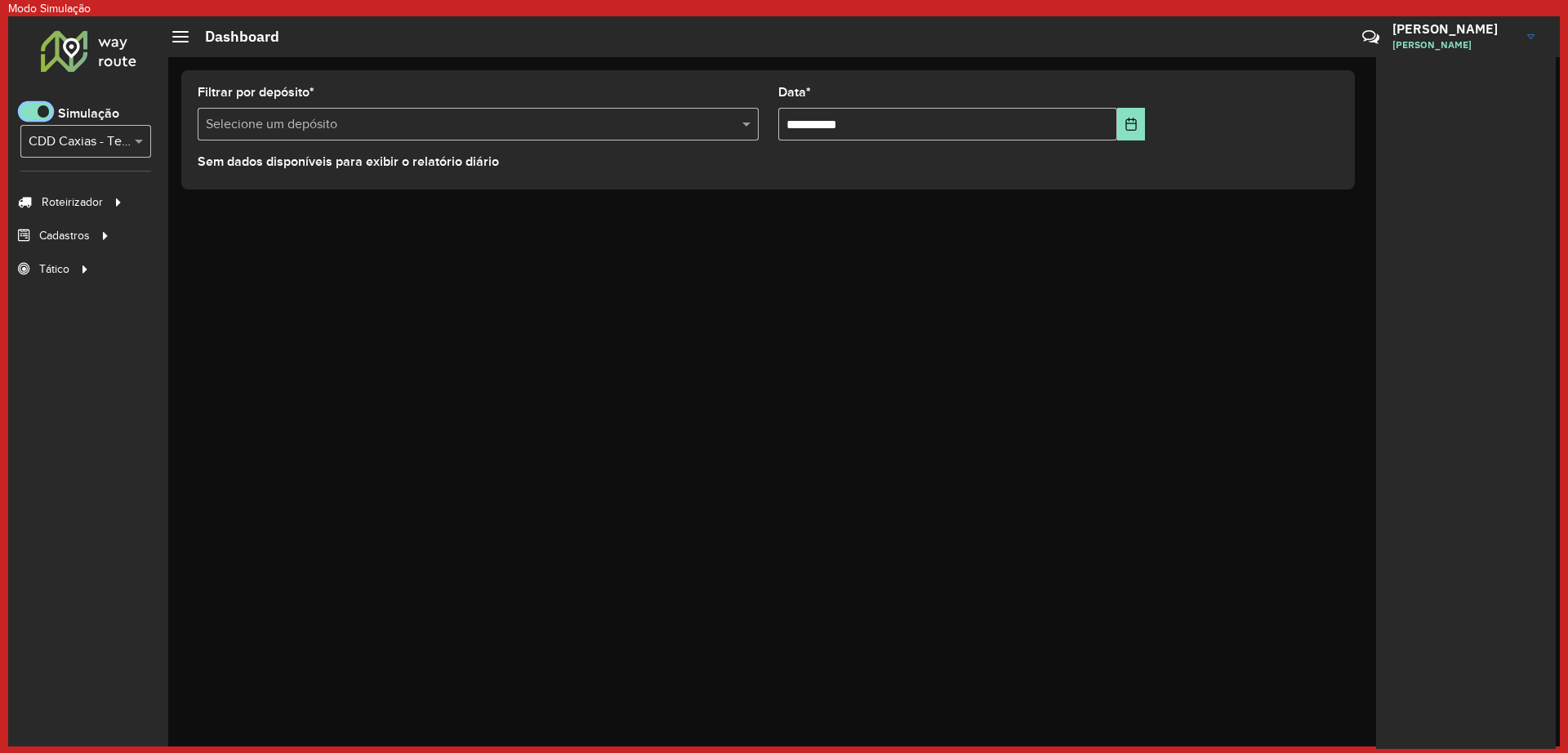
scroll to position [10, 6]
click at [86, 126] on div "Selecione... × CDD Caxias - Teste Algoritmo PyVRP" at bounding box center [86, 141] width 131 height 33
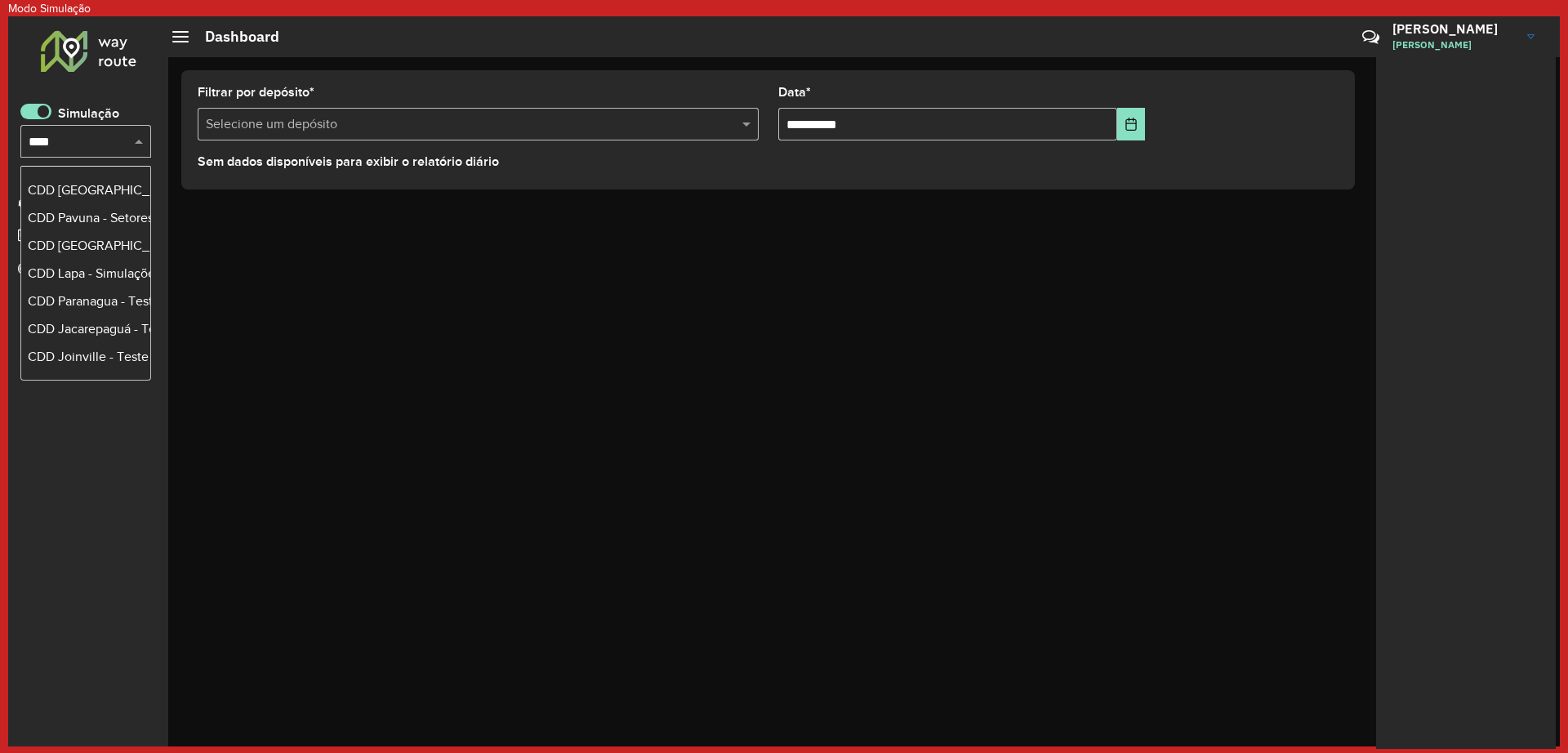
scroll to position [193, 0]
type input "*****"
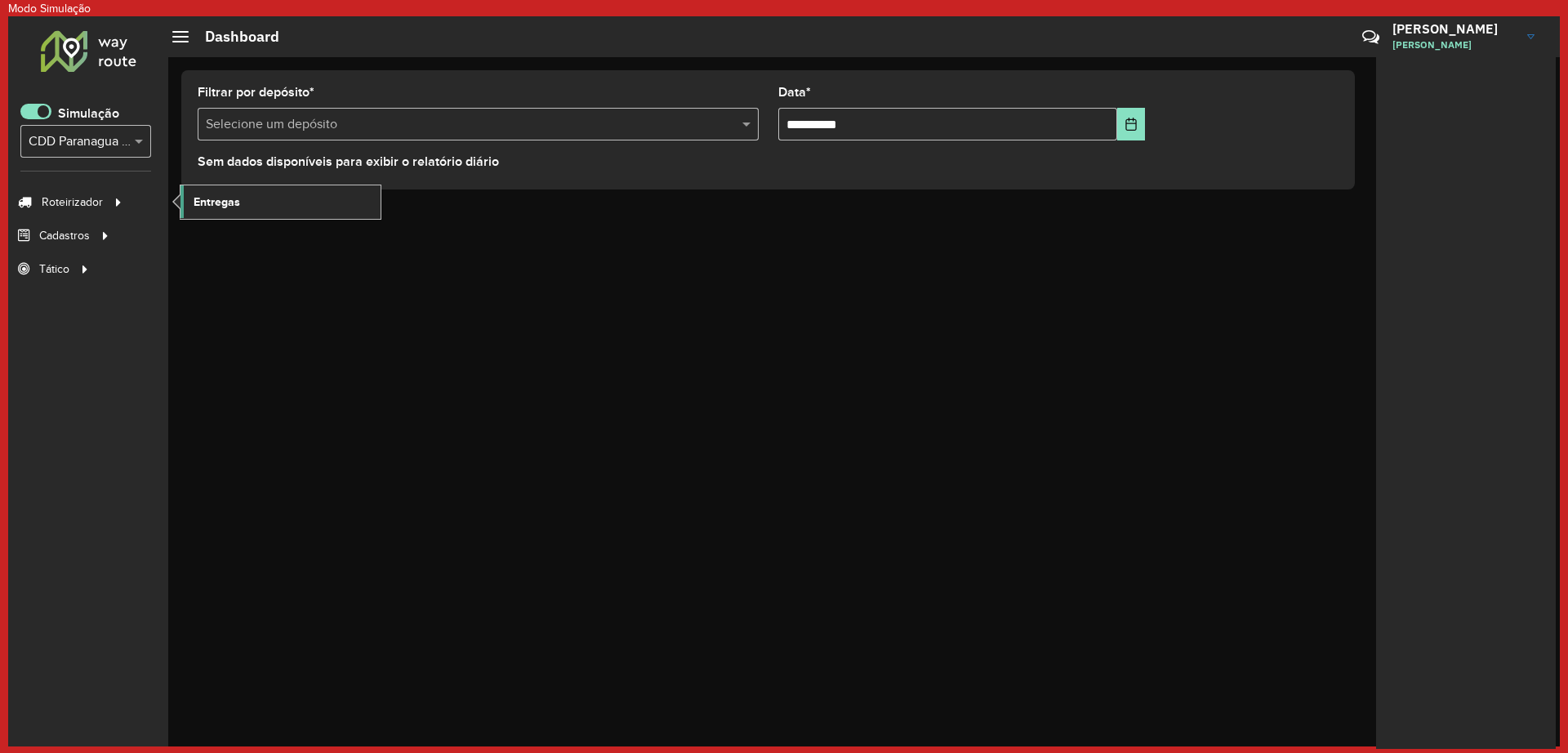
click at [231, 206] on span "Entregas" at bounding box center [217, 202] width 47 height 17
drag, startPoint x: 43, startPoint y: 109, endPoint x: 234, endPoint y: 56, distance: 198.2
click at [42, 109] on span at bounding box center [35, 111] width 31 height 16
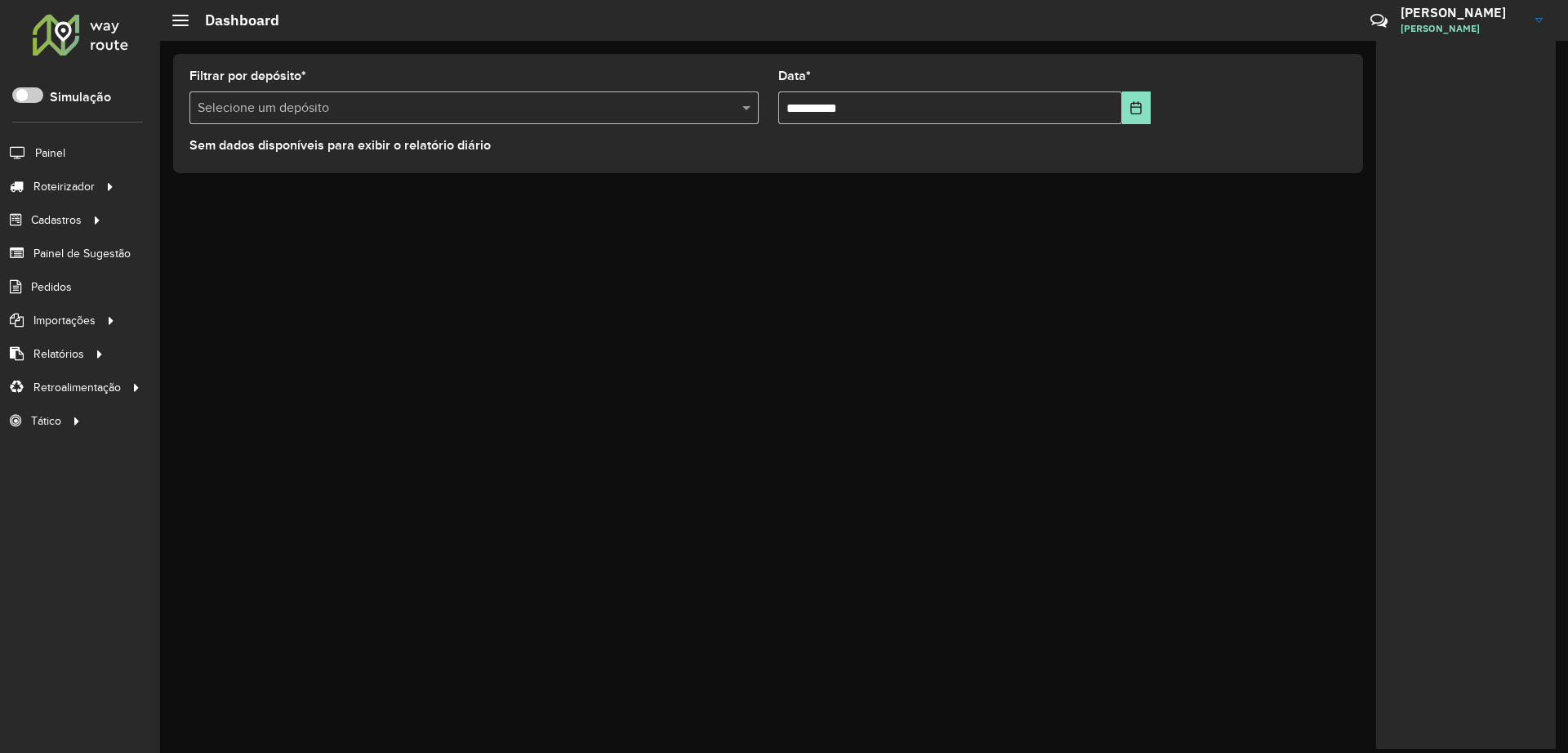
click at [878, 486] on div "**********" at bounding box center [864, 397] width 1409 height 712
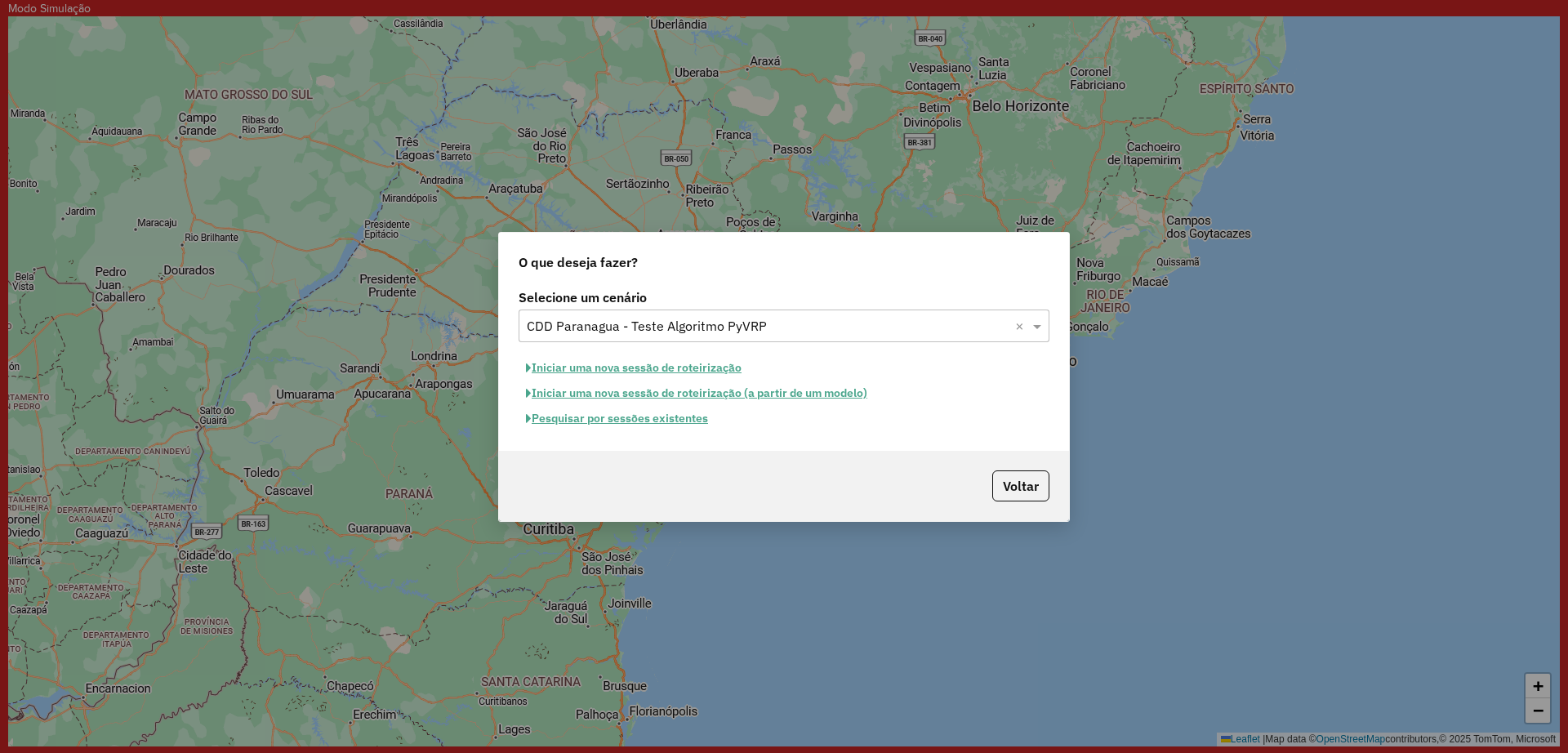
click at [653, 426] on button "Pesquisar por sessões existentes" at bounding box center [616, 418] width 197 height 25
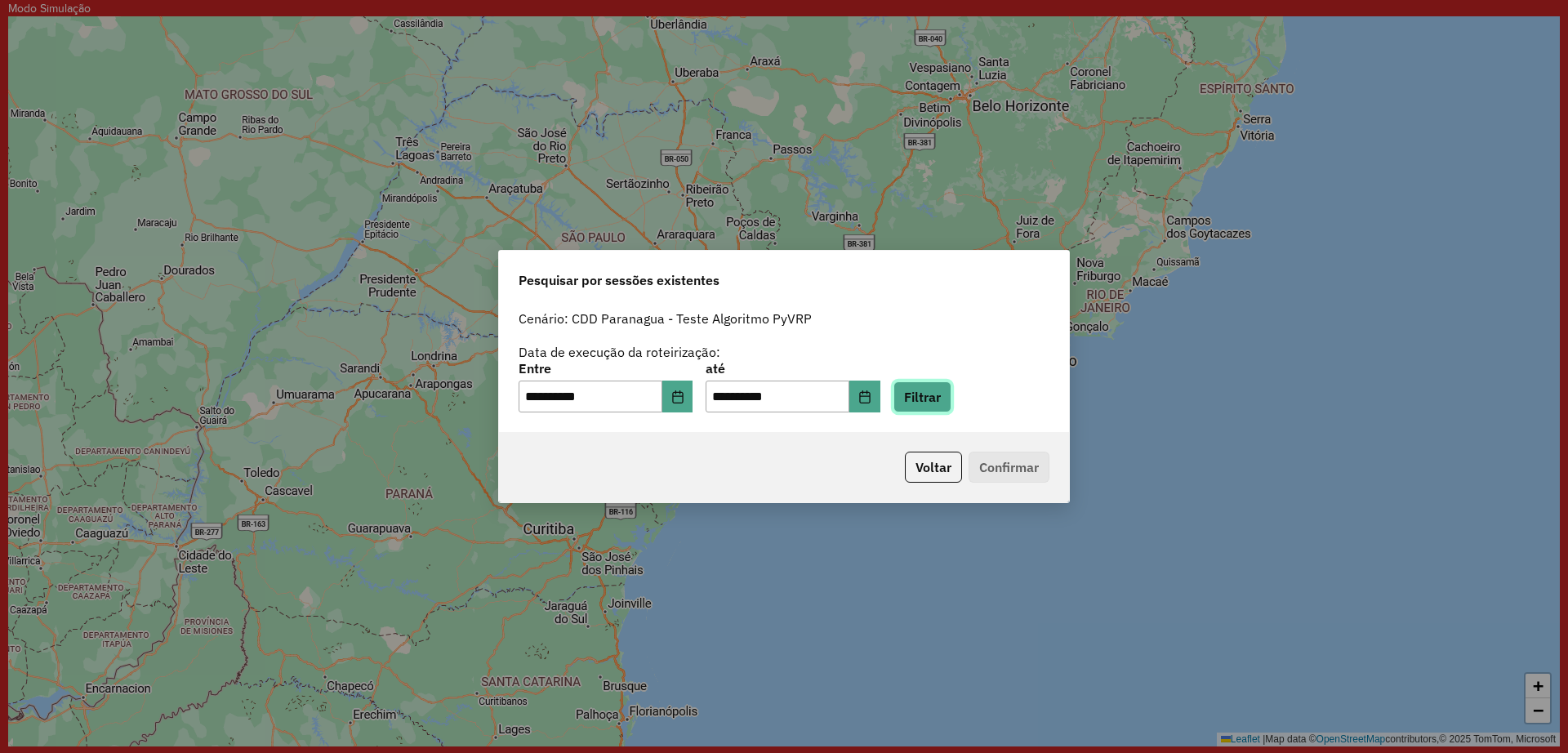
drag, startPoint x: 958, startPoint y: 395, endPoint x: 947, endPoint y: 337, distance: 59.0
click at [947, 337] on div "**********" at bounding box center [784, 361] width 531 height 103
click at [925, 472] on button "Voltar" at bounding box center [933, 467] width 57 height 31
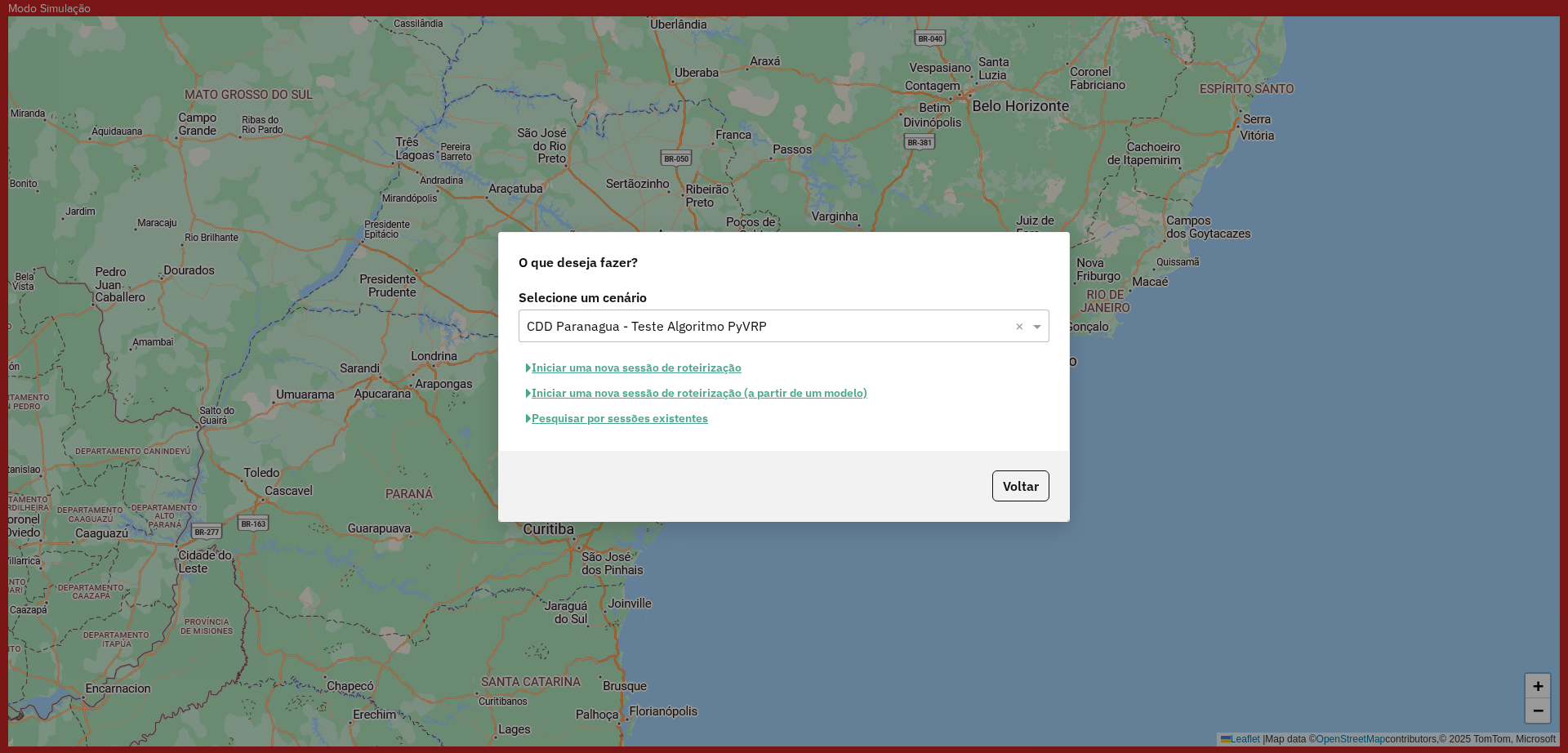
click at [642, 365] on button "Iniciar uma nova sessão de roteirização" at bounding box center [633, 367] width 230 height 25
click at [685, 362] on button "Iniciar uma nova sessão de roteirização" at bounding box center [633, 367] width 230 height 25
drag, startPoint x: 706, startPoint y: 510, endPoint x: 702, endPoint y: 491, distance: 19.4
click at [705, 508] on div "Voltar" at bounding box center [784, 486] width 571 height 70
click at [644, 365] on button "Iniciar uma nova sessão de roteirização" at bounding box center [633, 367] width 230 height 25
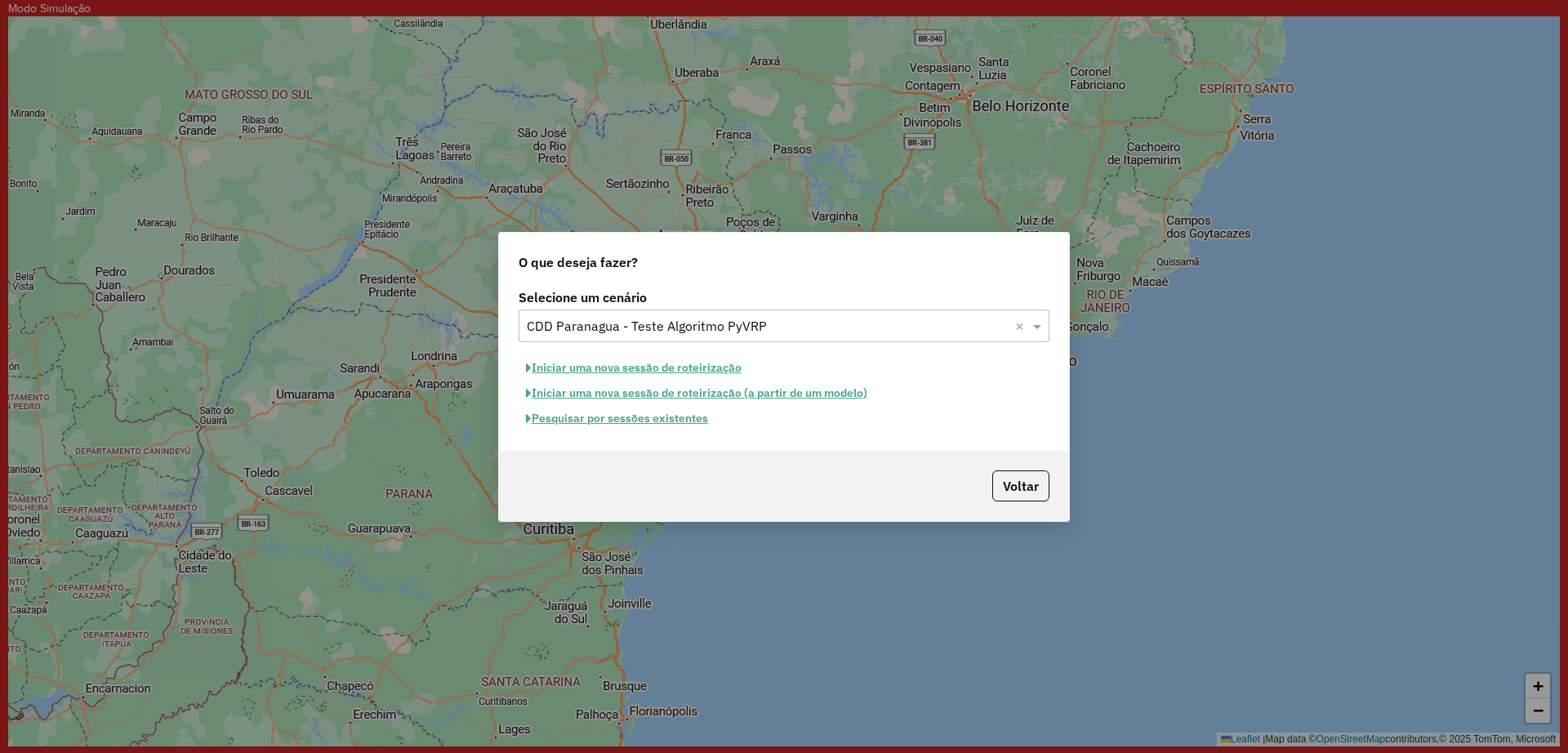
select select "*"
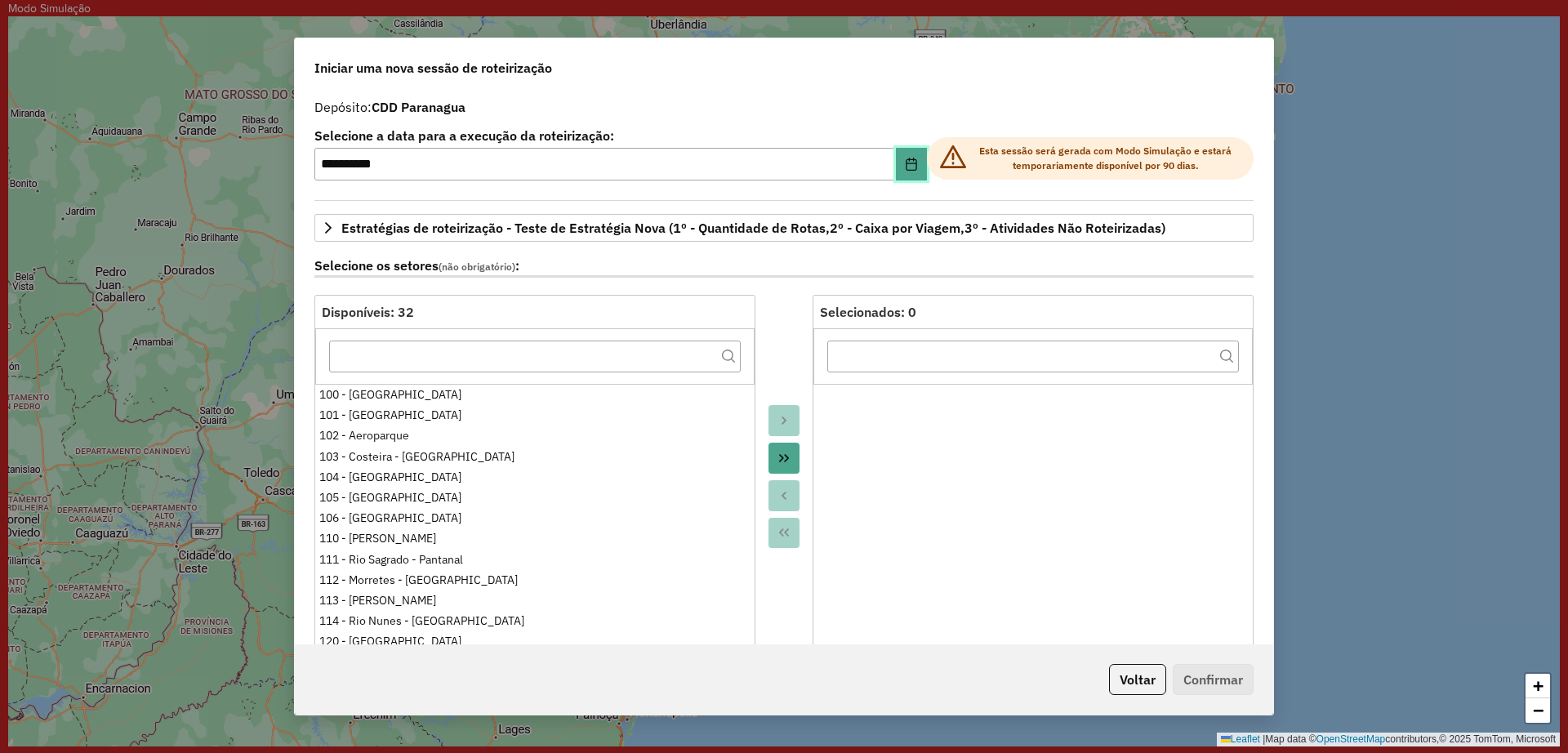
click at [905, 164] on icon "Choose Date" at bounding box center [912, 164] width 13 height 13
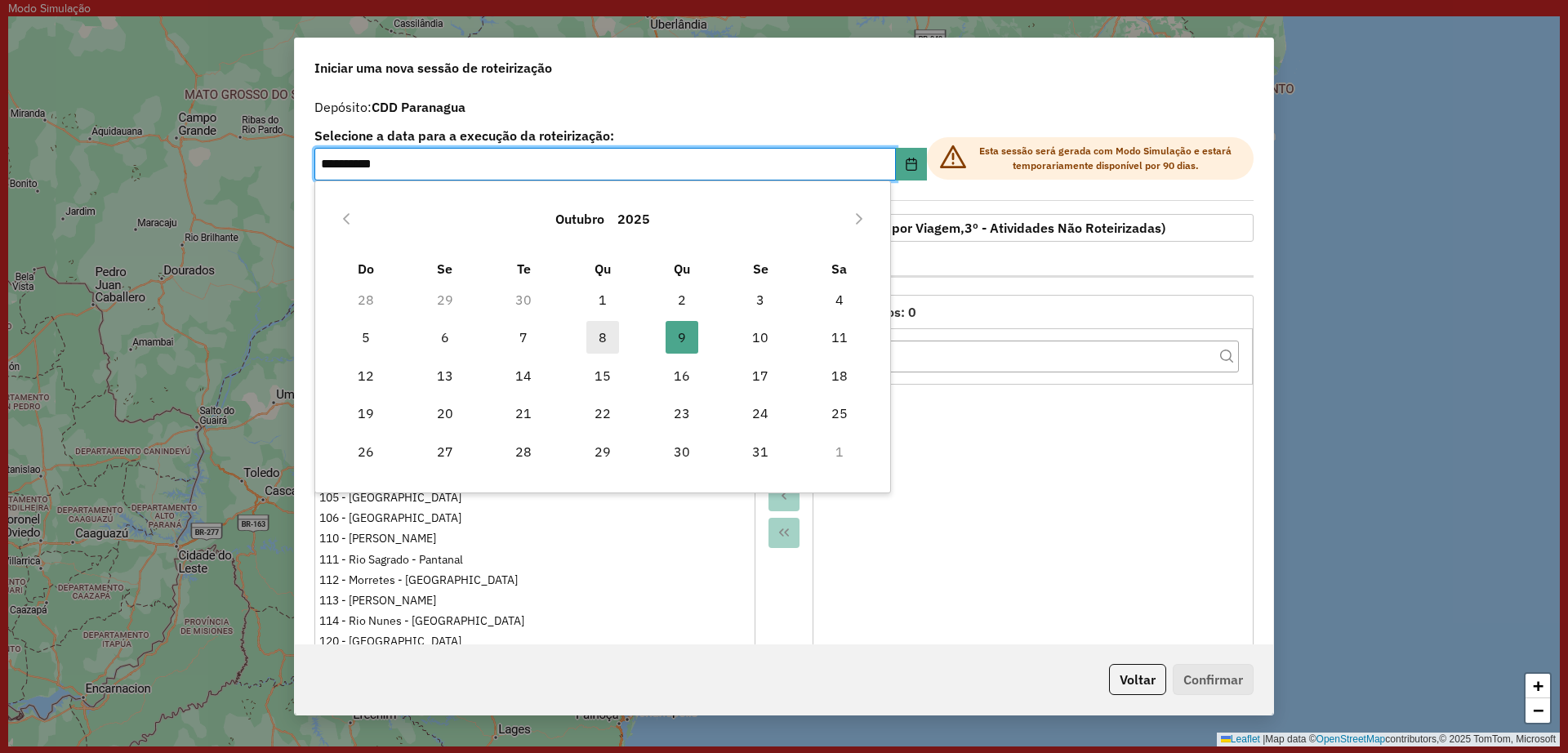
click at [607, 347] on span "8" at bounding box center [602, 336] width 33 height 33
type input "**********"
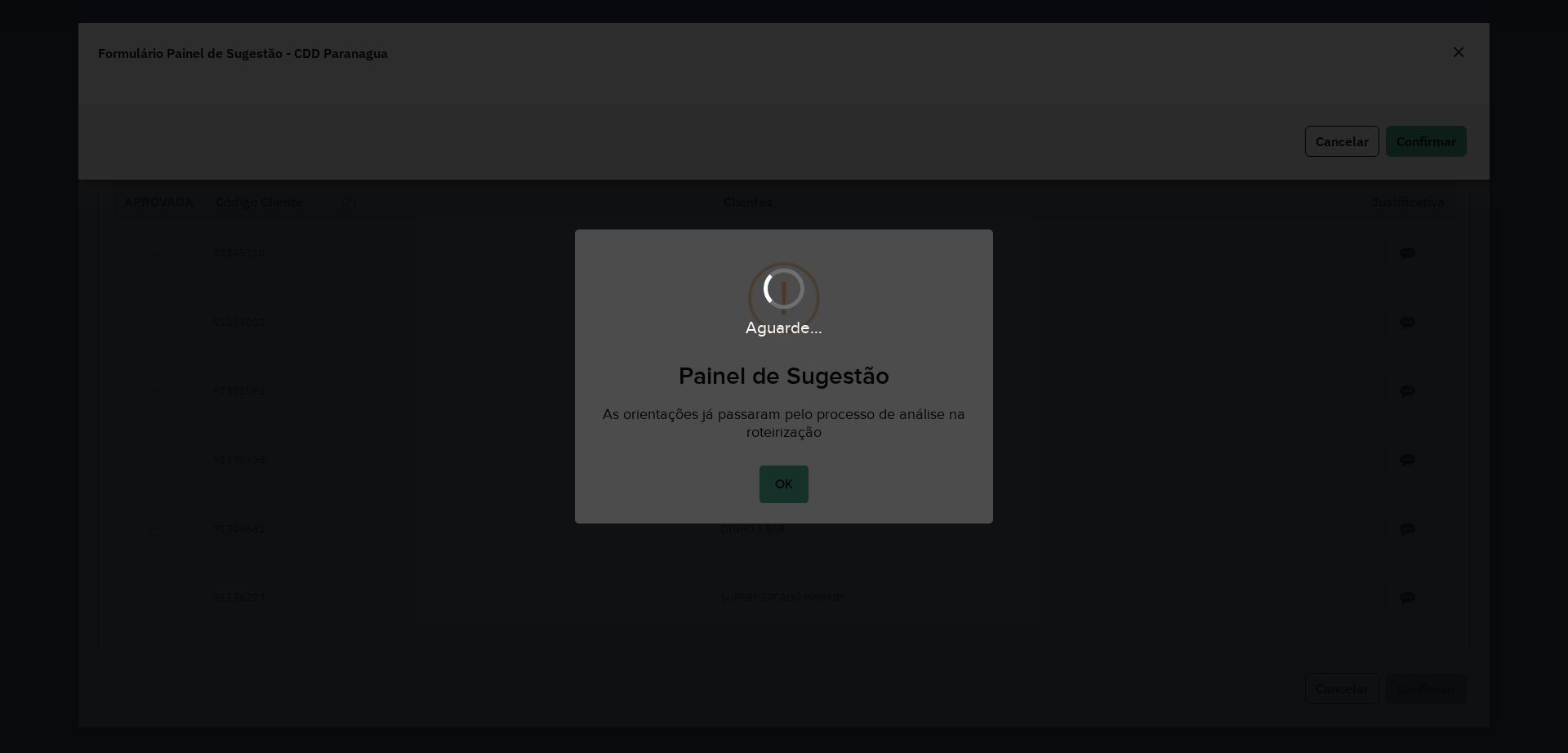
click at [777, 490] on div "Aguarde..." at bounding box center [784, 376] width 1568 height 753
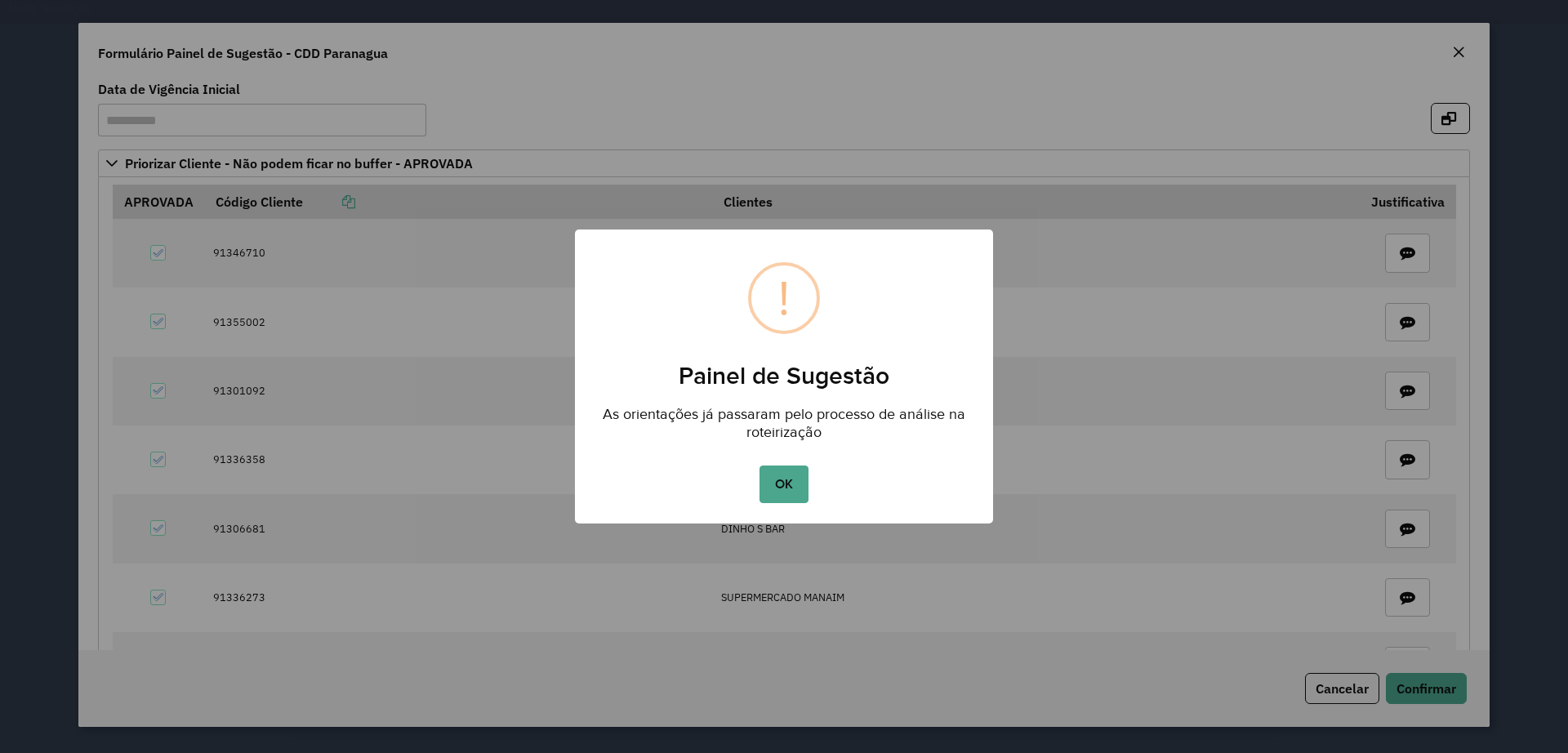
click at [783, 489] on button "OK" at bounding box center [784, 484] width 48 height 37
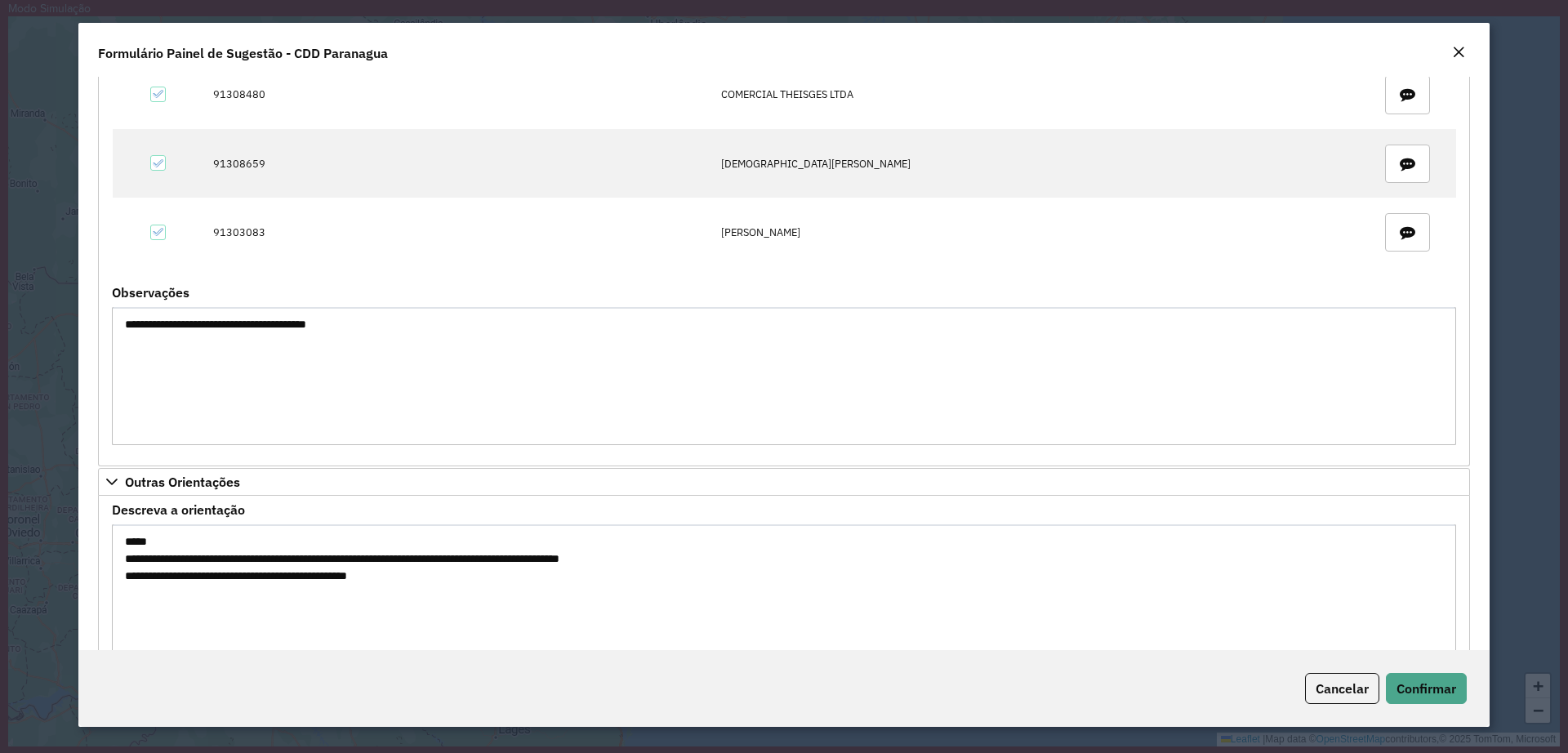
scroll to position [833, 0]
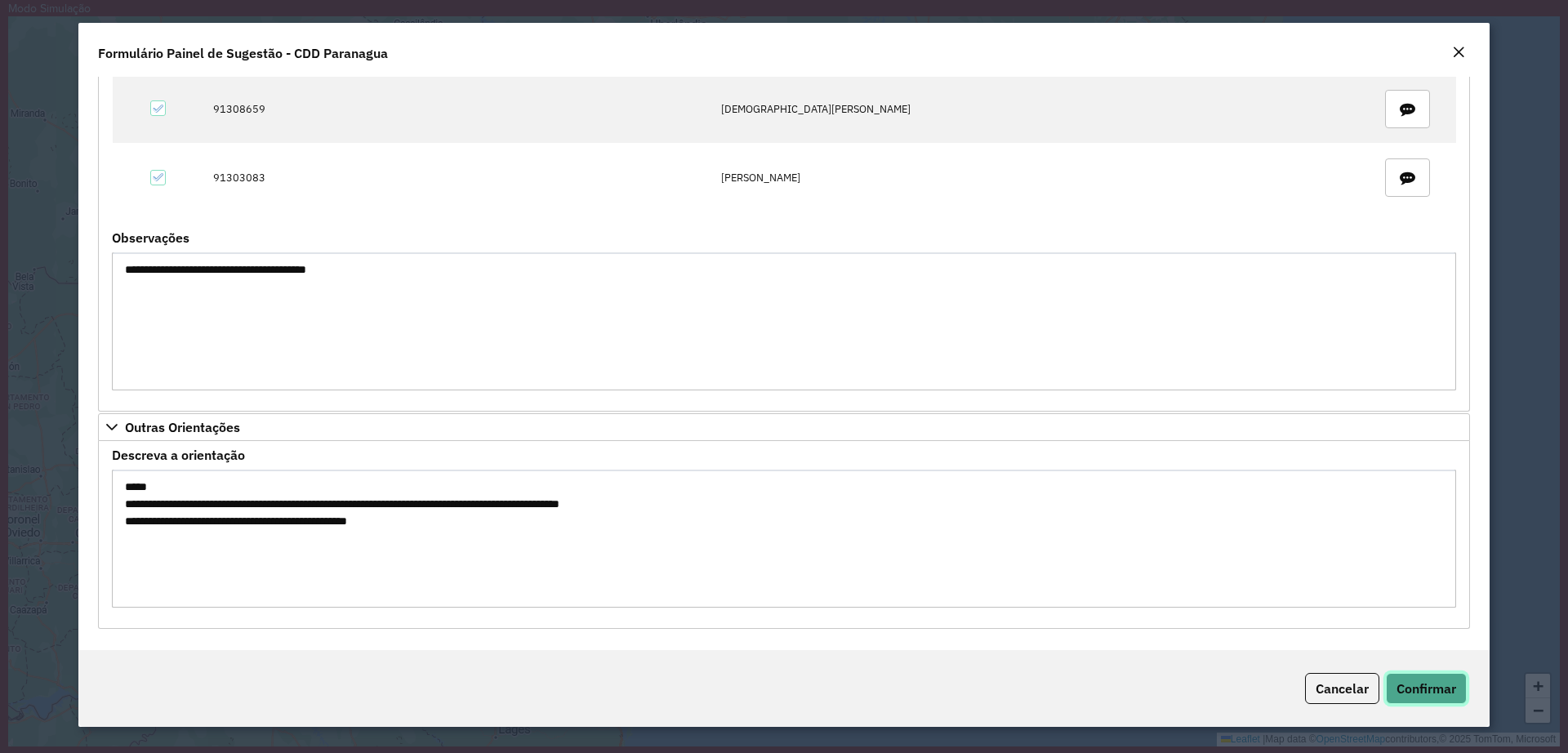
click at [1434, 686] on span "Confirmar" at bounding box center [1426, 689] width 60 height 17
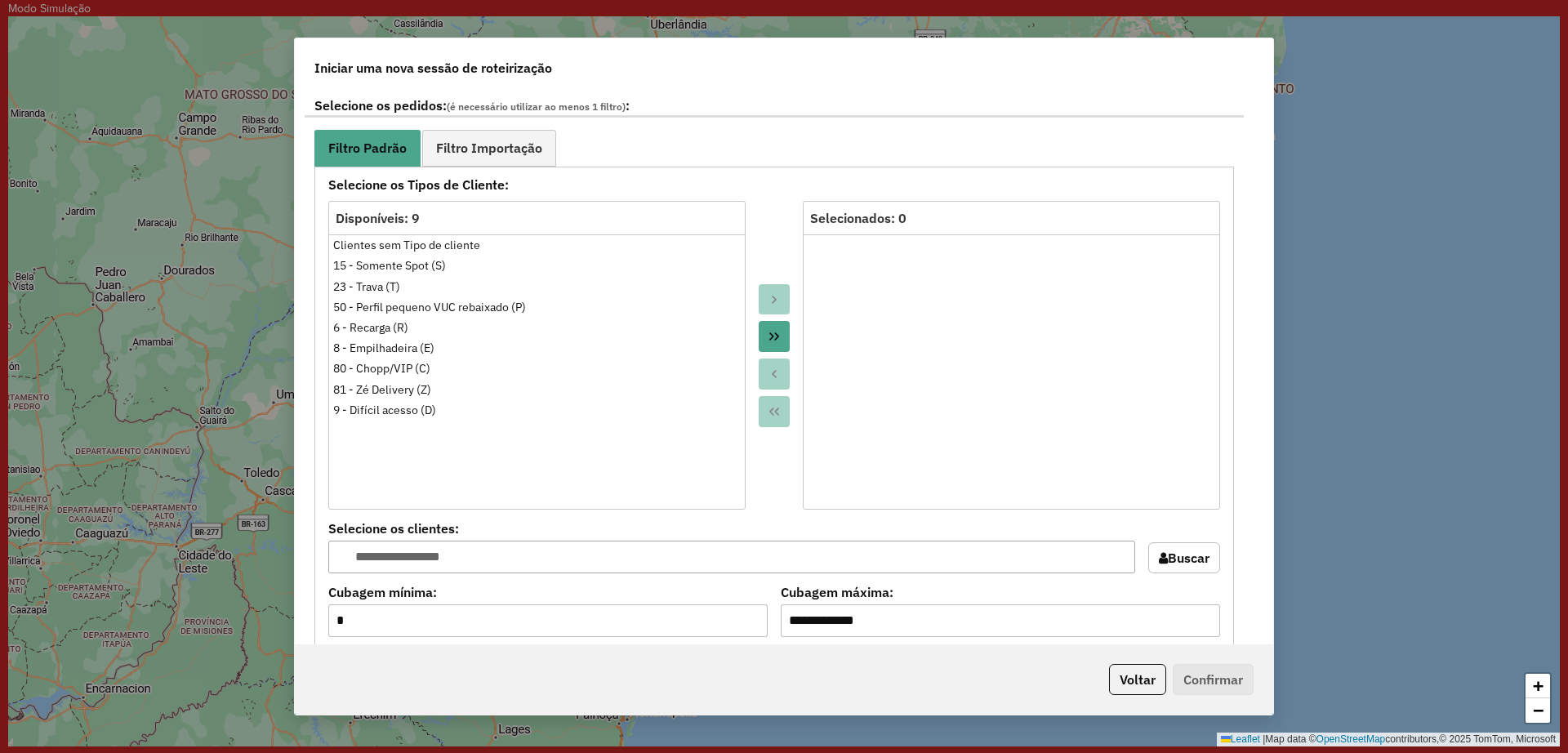
scroll to position [1225, 0]
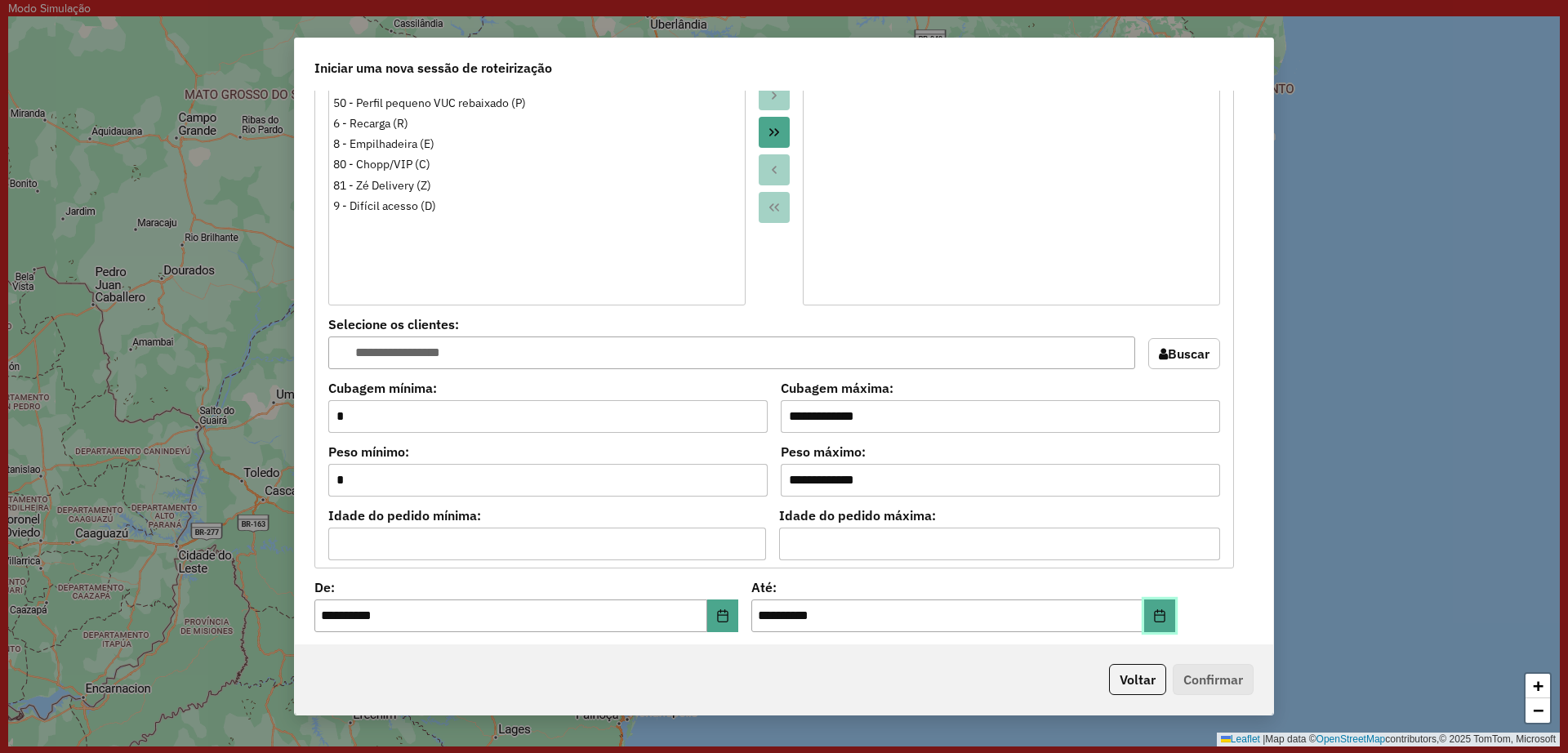
click at [1159, 615] on icon "Choose Date" at bounding box center [1160, 616] width 10 height 13
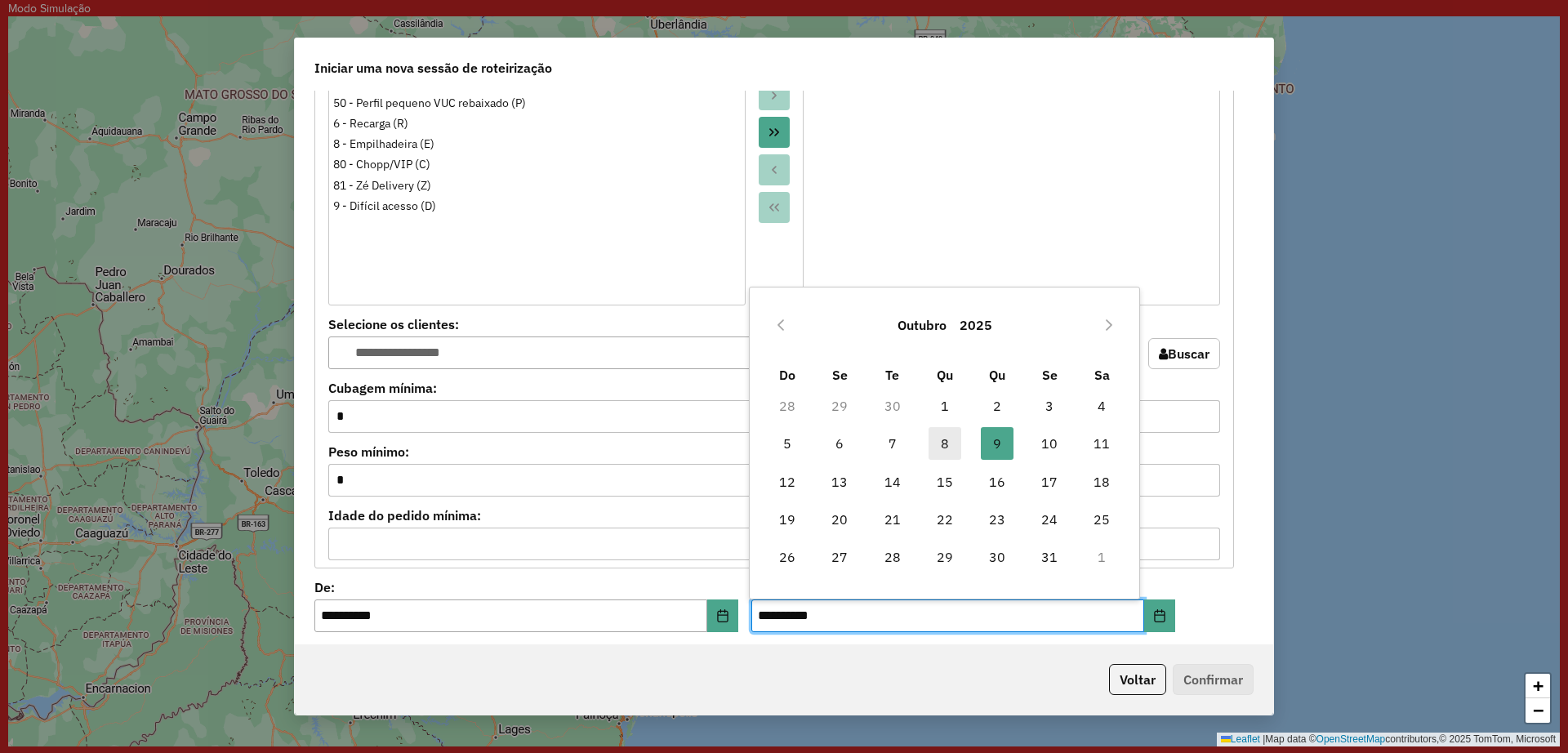
click at [951, 445] on span "8" at bounding box center [944, 443] width 33 height 33
type input "**********"
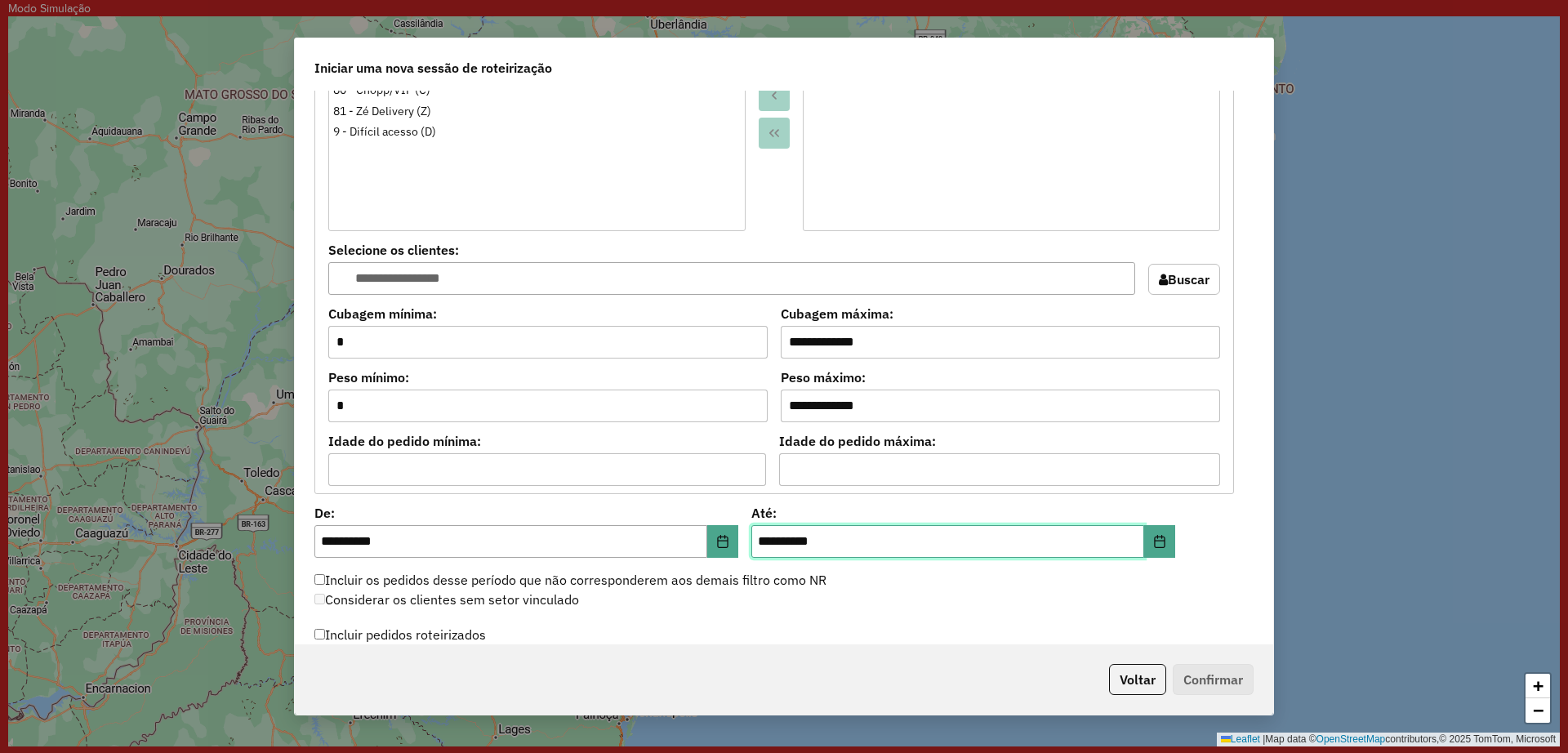
scroll to position [1327, 0]
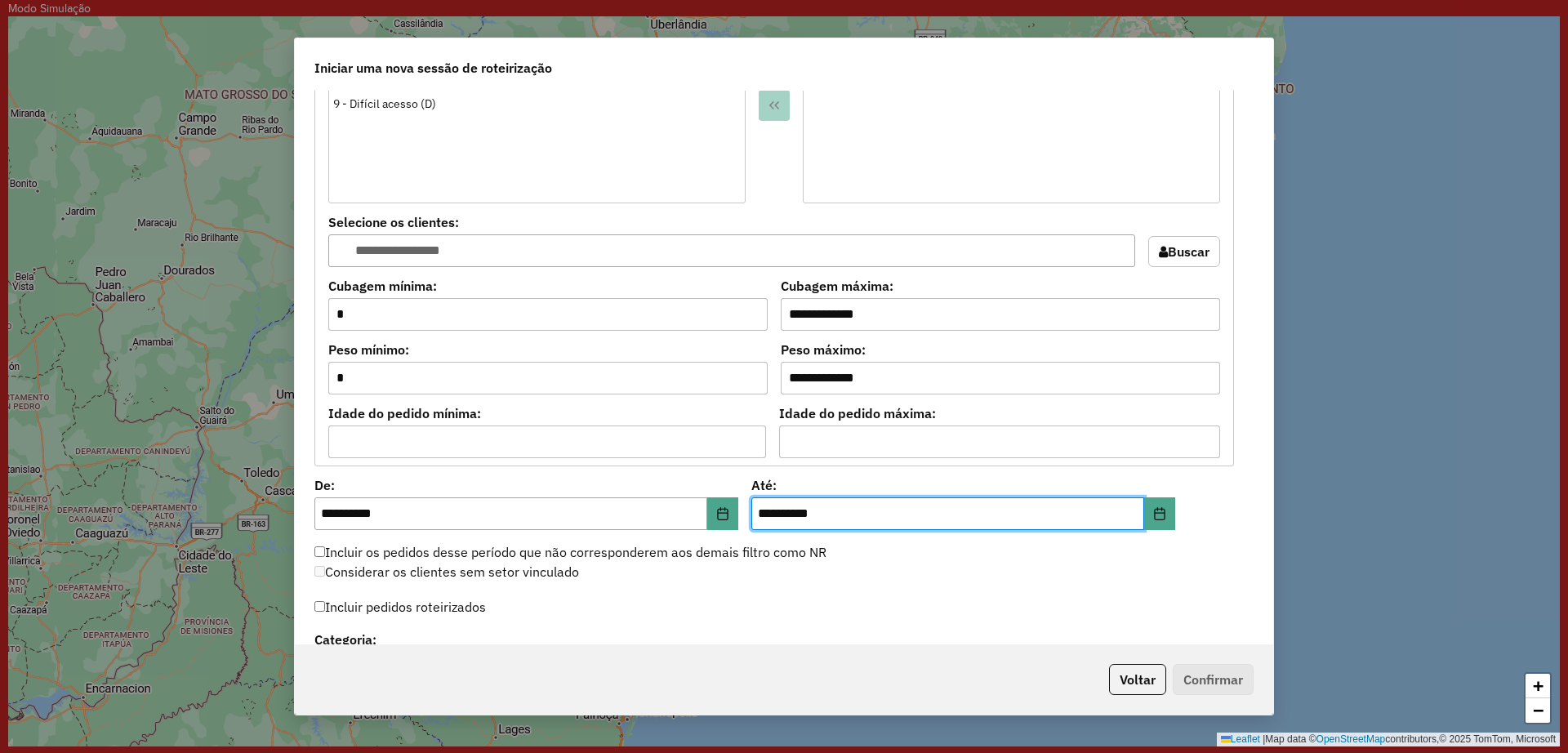
click at [435, 612] on label "Incluir pedidos roteirizados" at bounding box center [400, 606] width 172 height 31
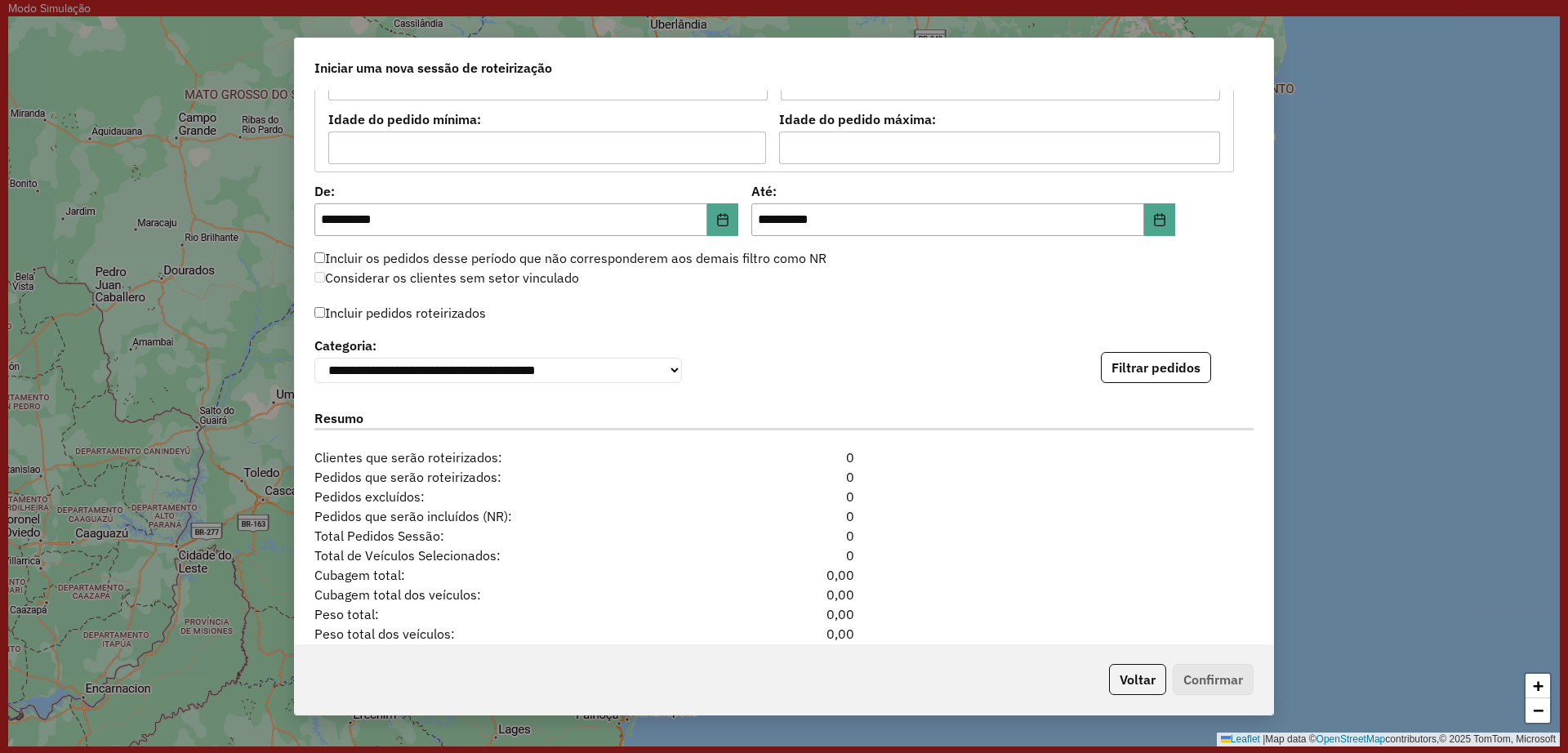
scroll to position [1633, 0]
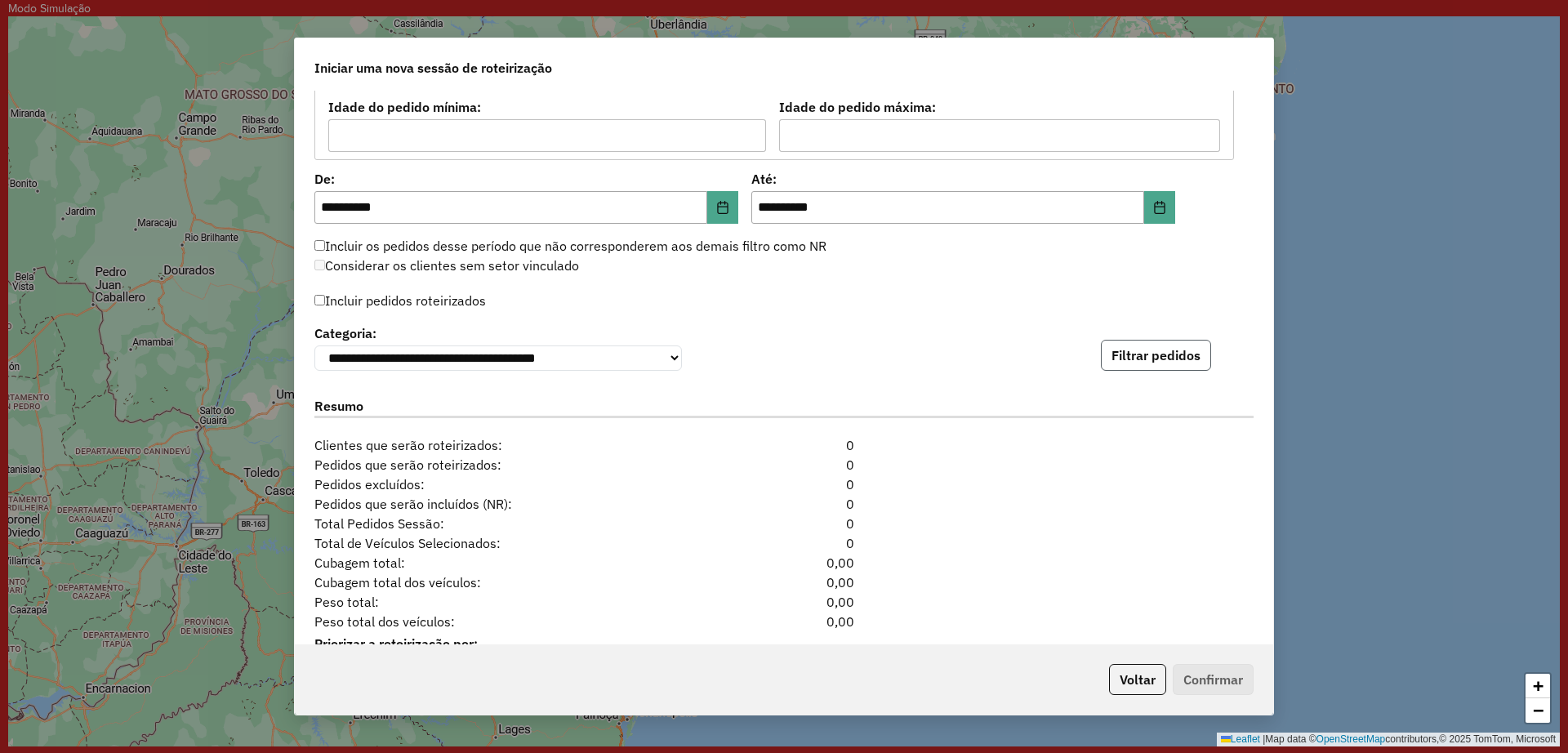
click at [1152, 368] on button "Filtrar pedidos" at bounding box center [1156, 354] width 110 height 31
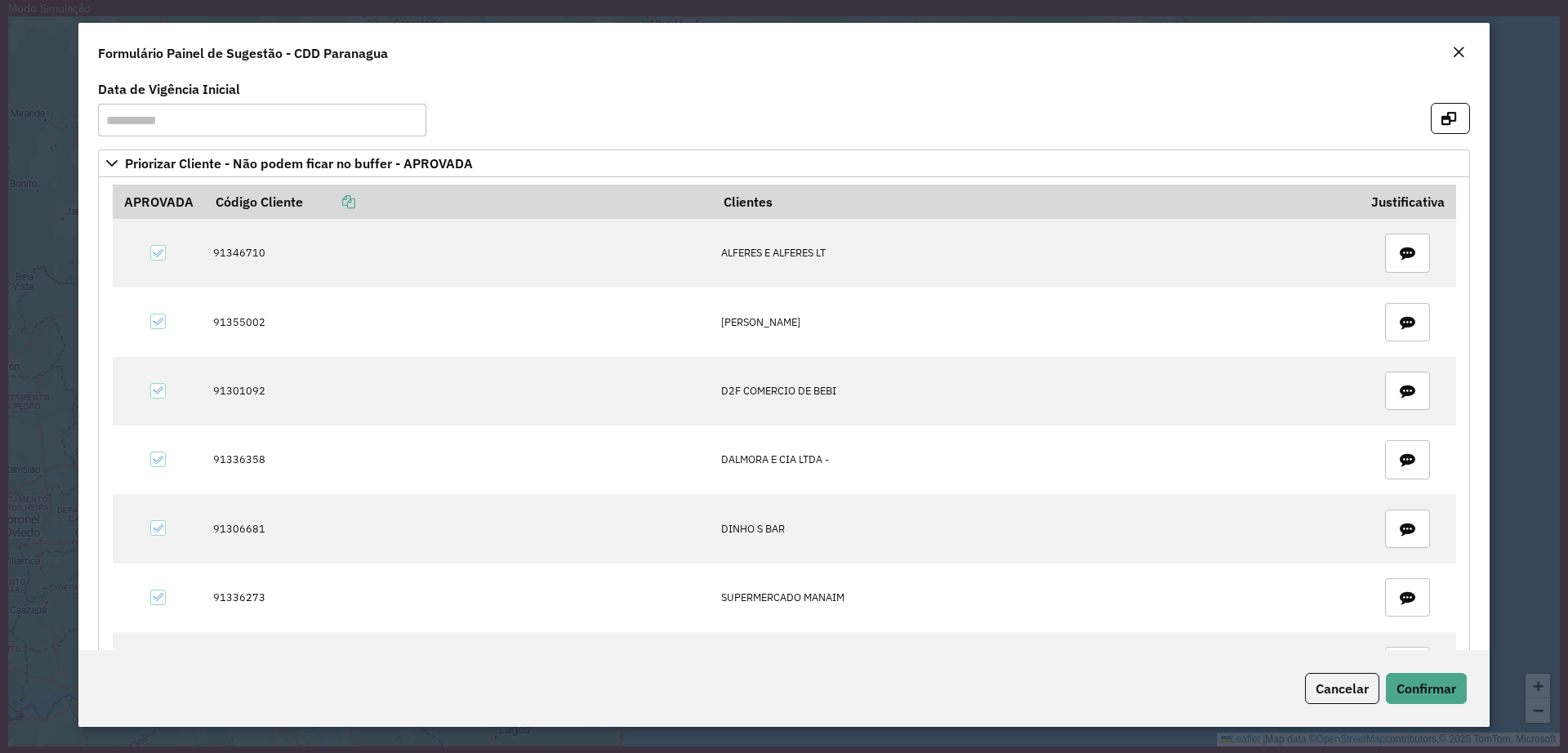
click at [1458, 50] on em "Close" at bounding box center [1459, 52] width 13 height 13
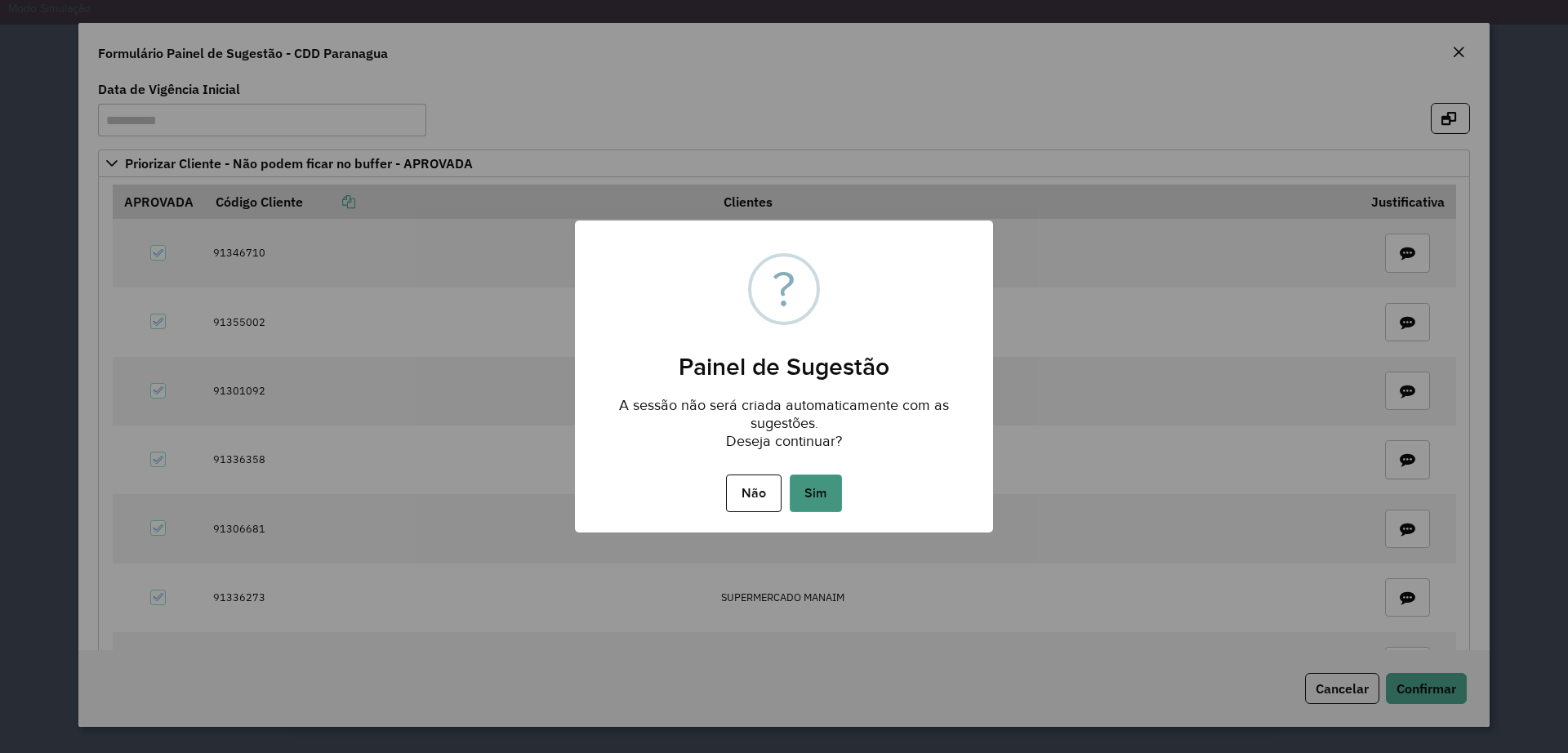
click at [810, 504] on button "Sim" at bounding box center [816, 493] width 52 height 37
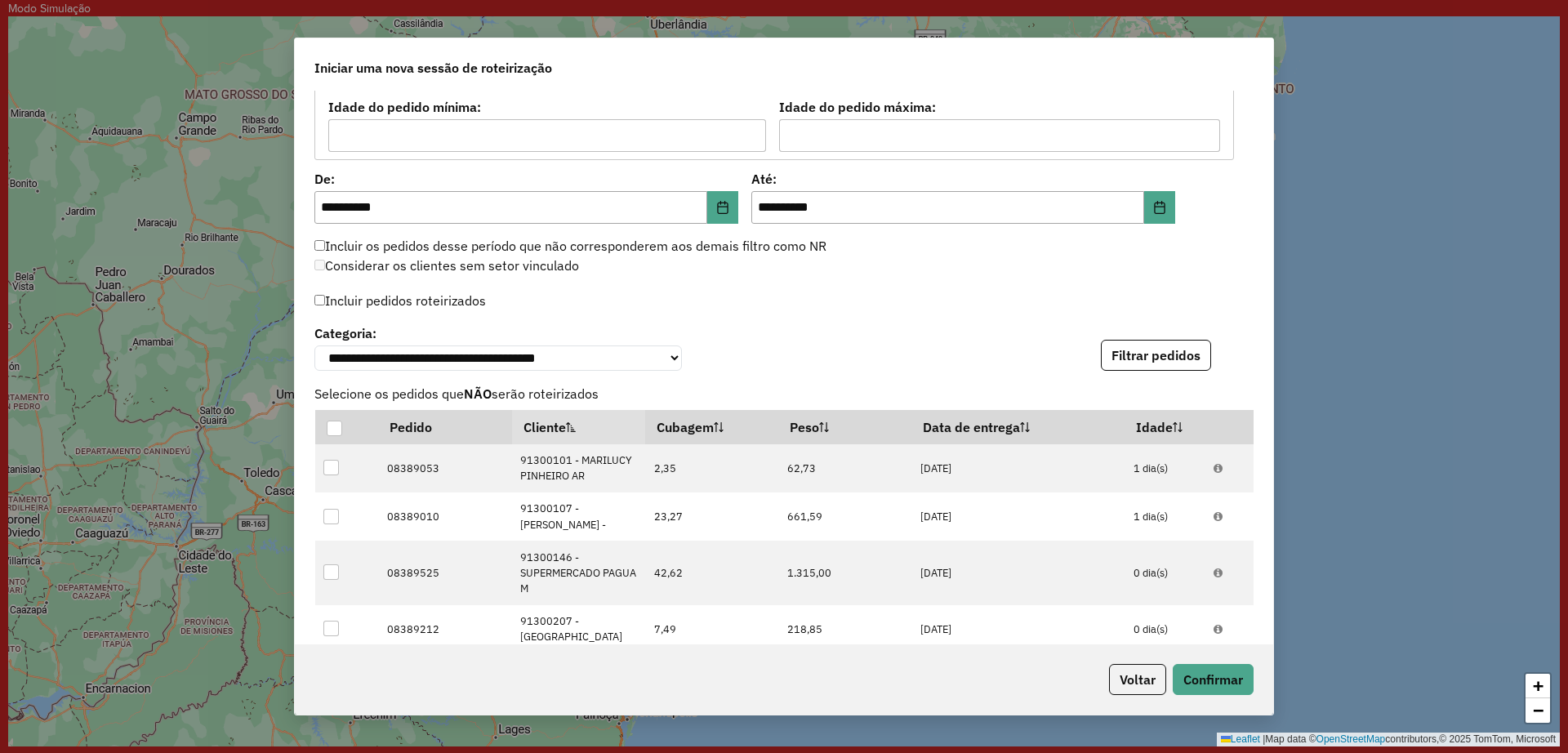
click at [789, 295] on div "Incluir pedidos roteirizados" at bounding box center [784, 305] width 940 height 32
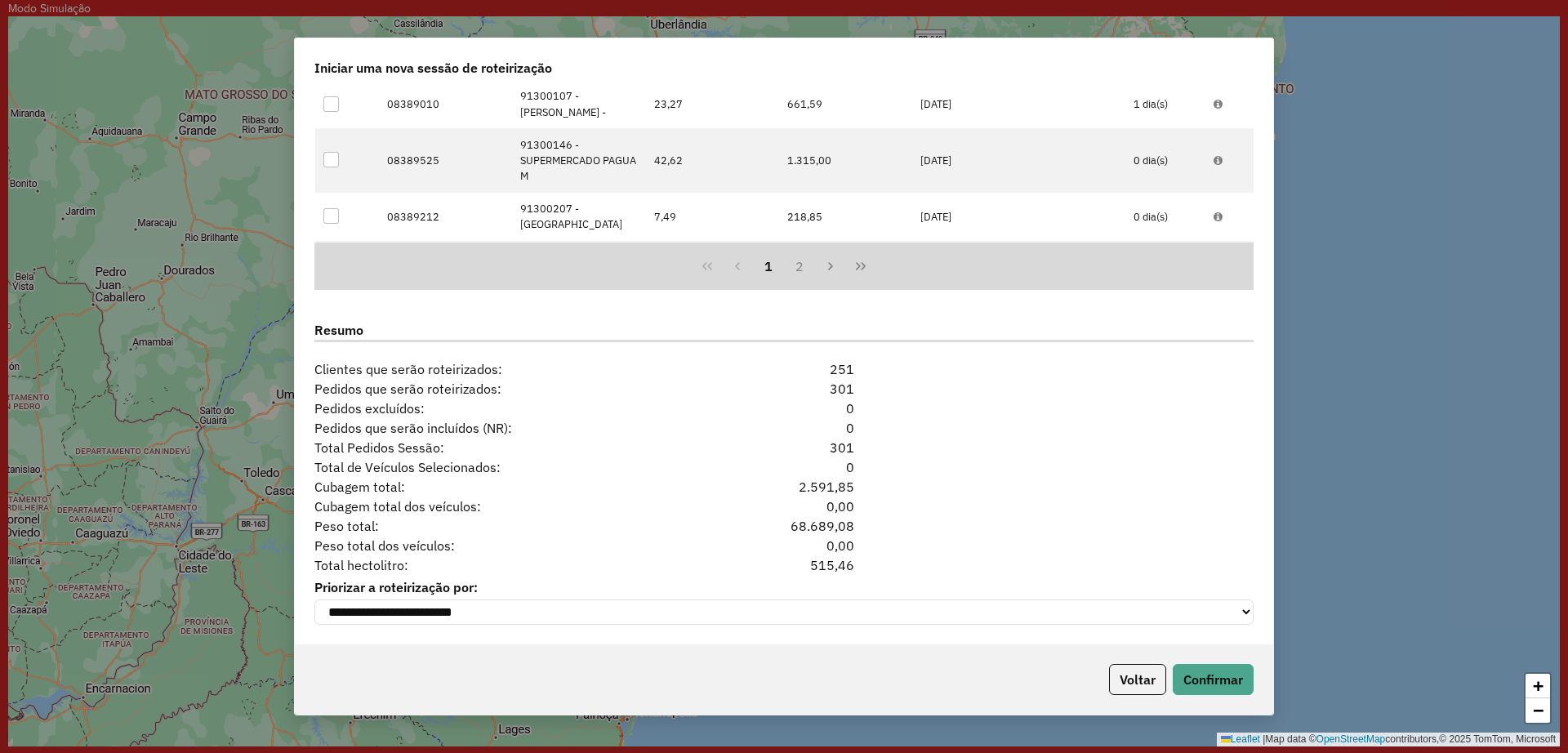
scroll to position [2054, 0]
click at [1226, 680] on button "Confirmar" at bounding box center [1213, 678] width 81 height 31
click at [1044, 682] on div "Voltar Confirmar" at bounding box center [784, 678] width 979 height 70
click at [1212, 663] on div "Voltar Confirmar" at bounding box center [784, 678] width 979 height 70
click at [1213, 677] on button "Confirmar" at bounding box center [1213, 678] width 81 height 31
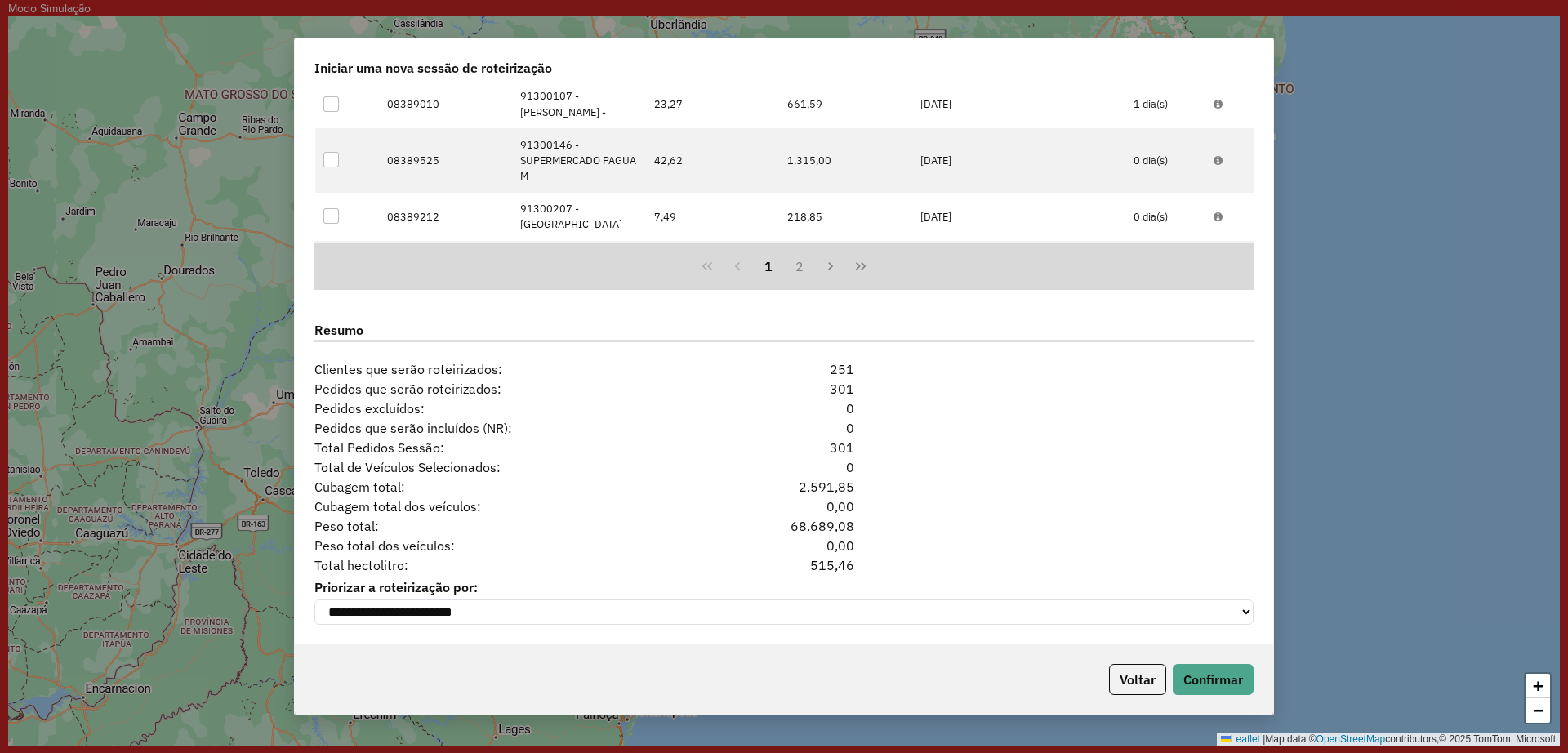
click at [1064, 478] on div "Cubagem total: 2.591,85" at bounding box center [784, 486] width 959 height 20
click at [1046, 486] on div "Cubagem total: 2.591,85" at bounding box center [784, 486] width 959 height 20
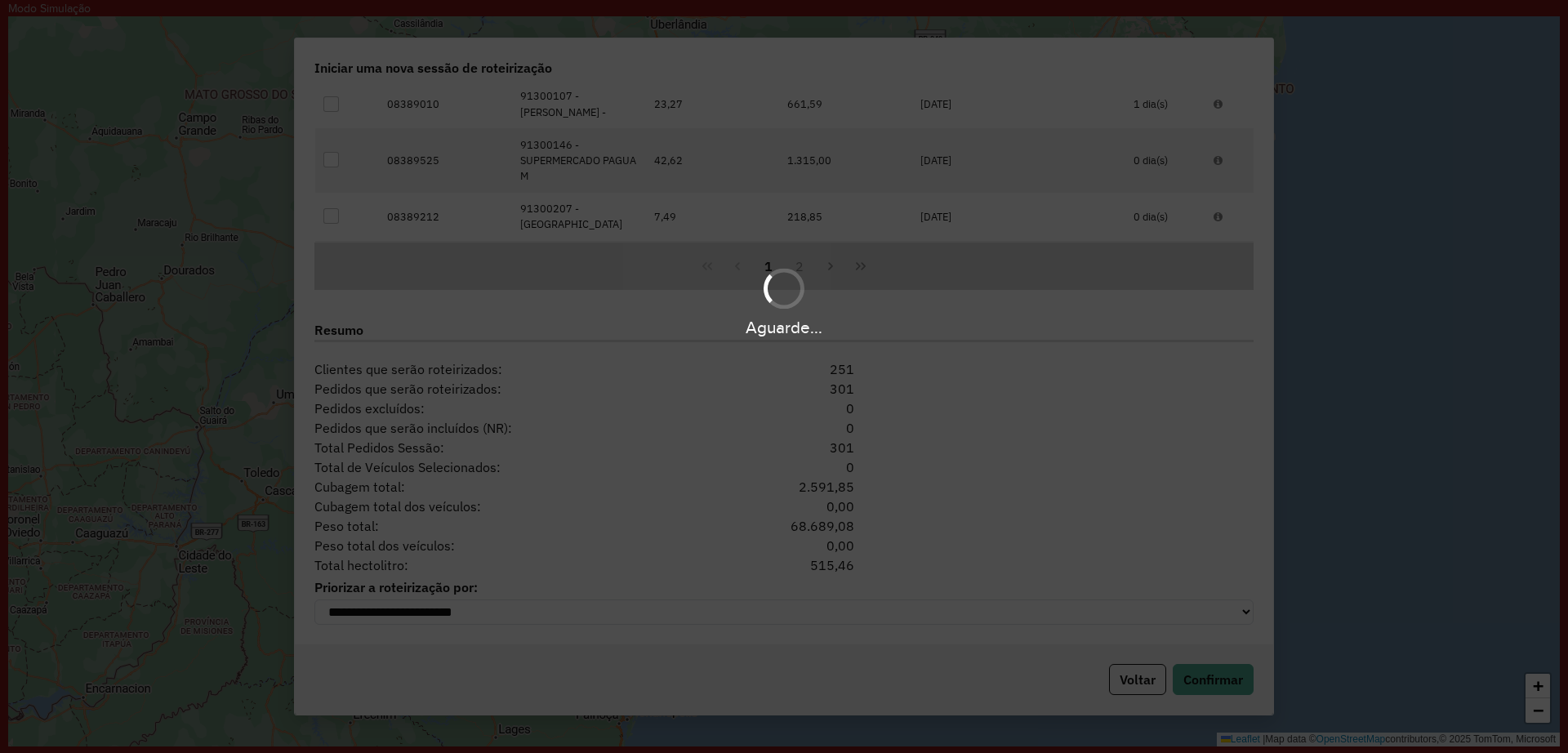
drag, startPoint x: 1186, startPoint y: 674, endPoint x: 1073, endPoint y: 472, distance: 231.5
click at [1075, 473] on div "Aguarde..." at bounding box center [784, 376] width 1568 height 753
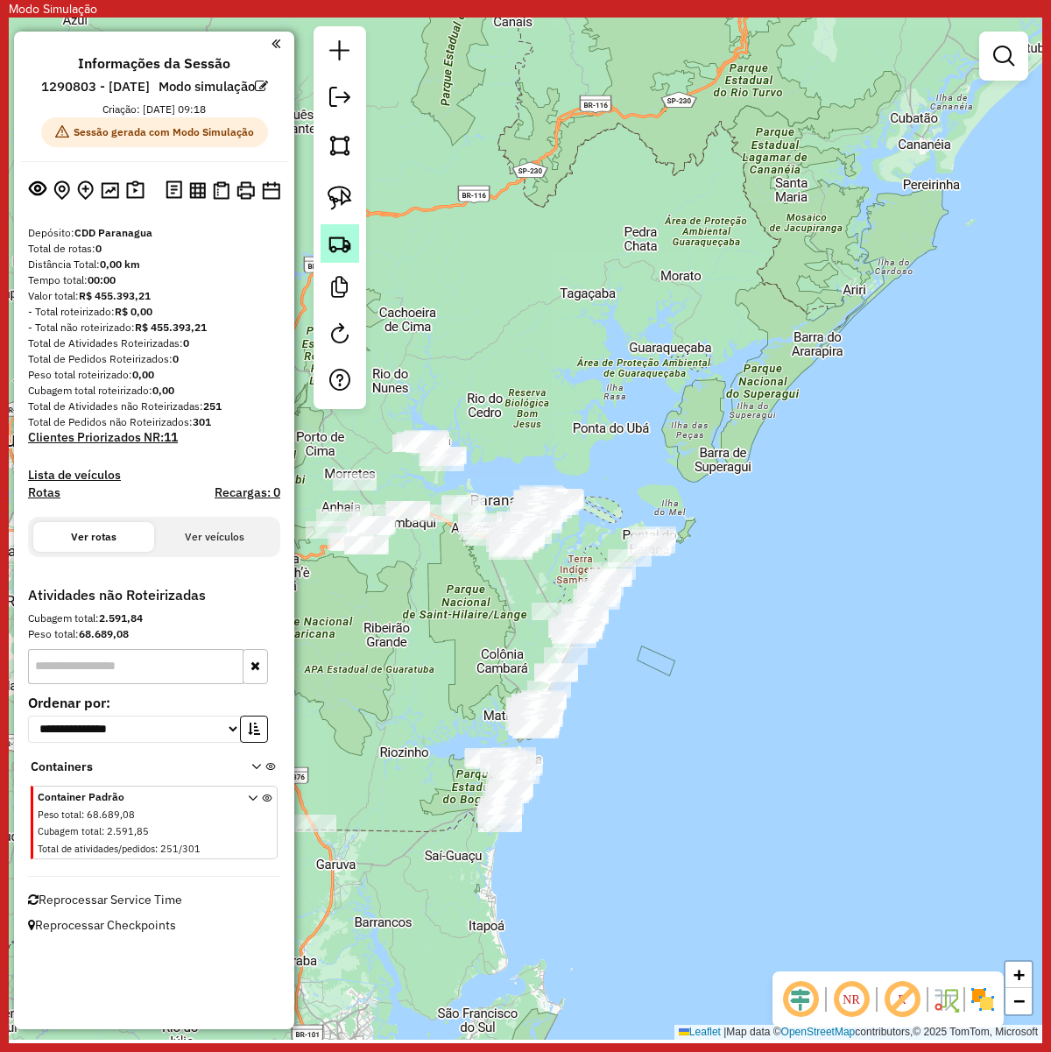
click at [348, 250] on img at bounding box center [340, 243] width 25 height 25
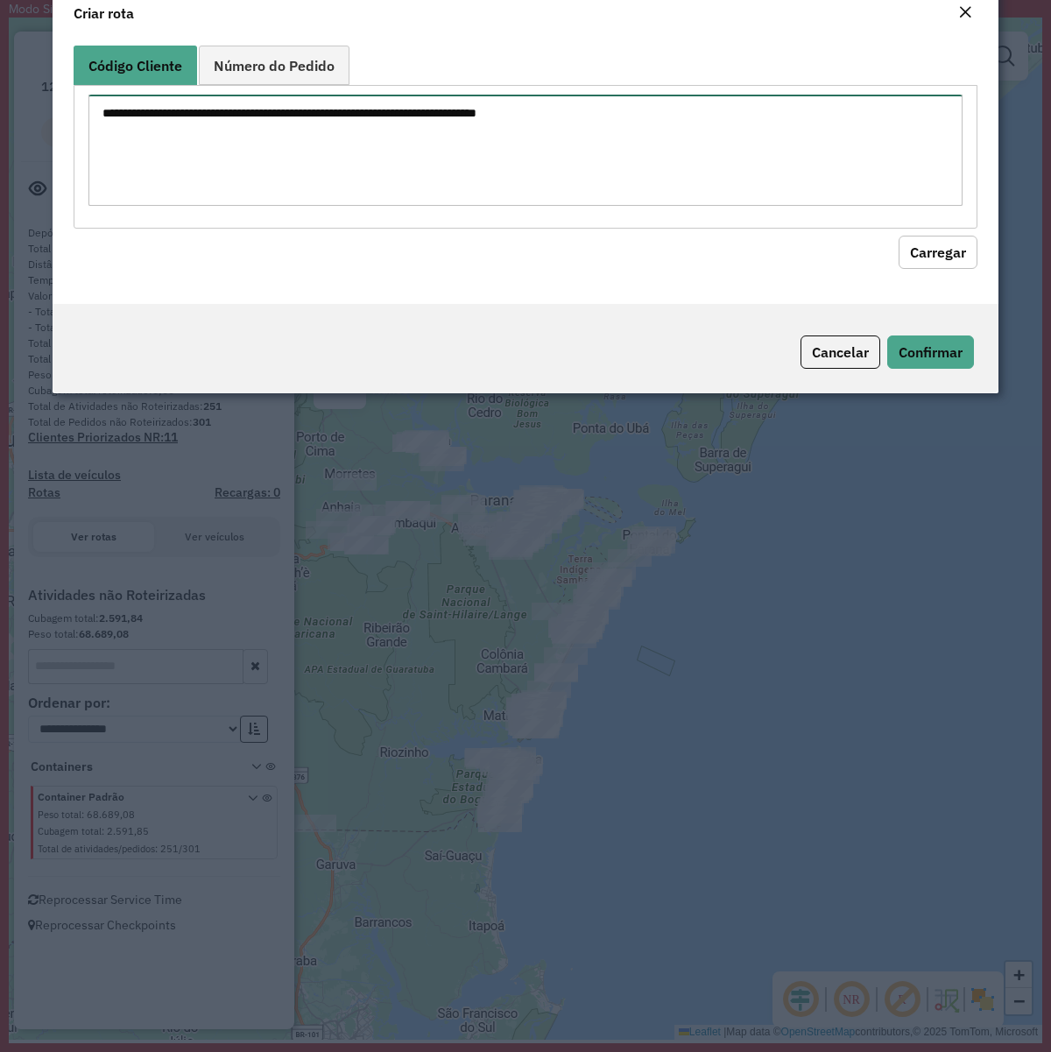
drag, startPoint x: 348, startPoint y: 250, endPoint x: 699, endPoint y: 280, distance: 352.7
click at [544, 202] on textarea at bounding box center [525, 150] width 874 height 111
paste textarea "******** ******** ******** ******** ******** ******** ******** ******** *******…"
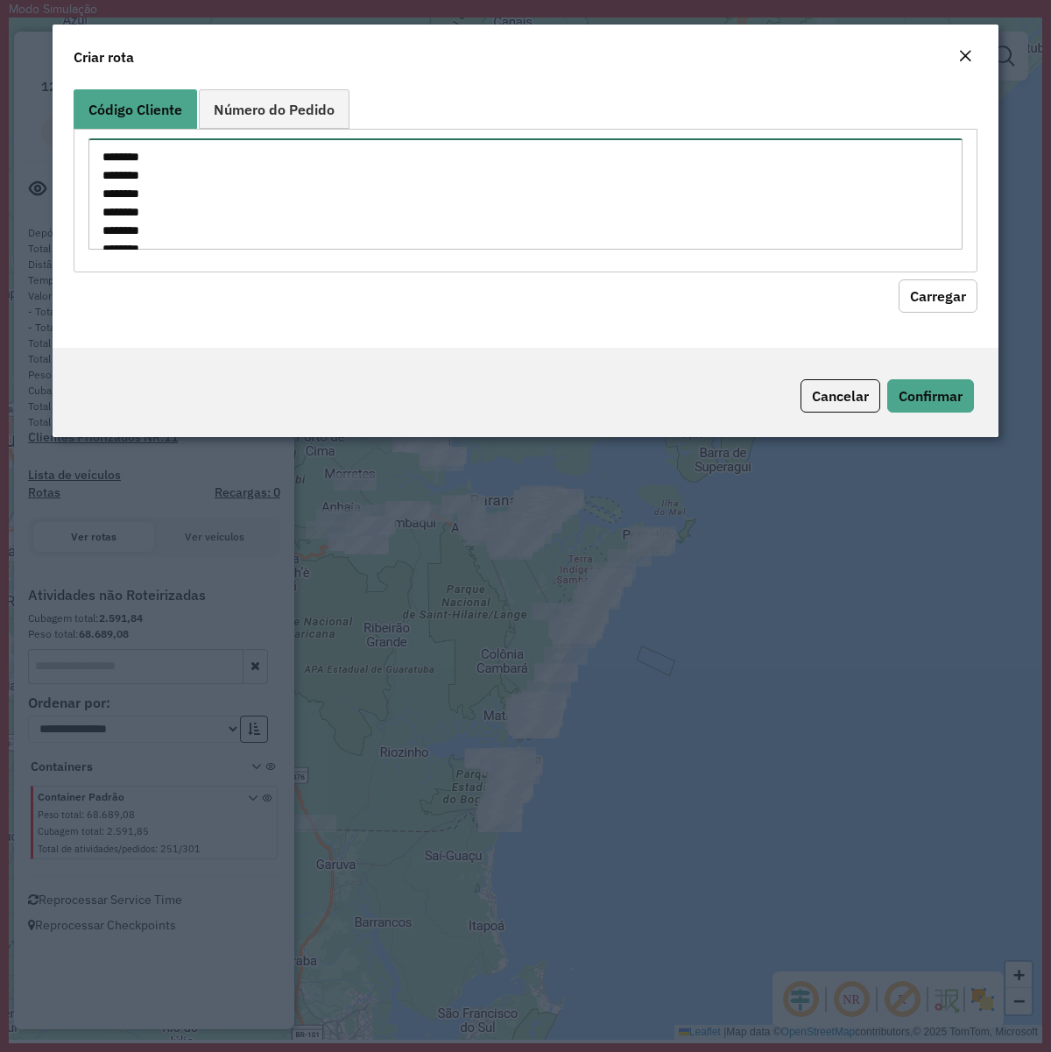
scroll to position [265, 0]
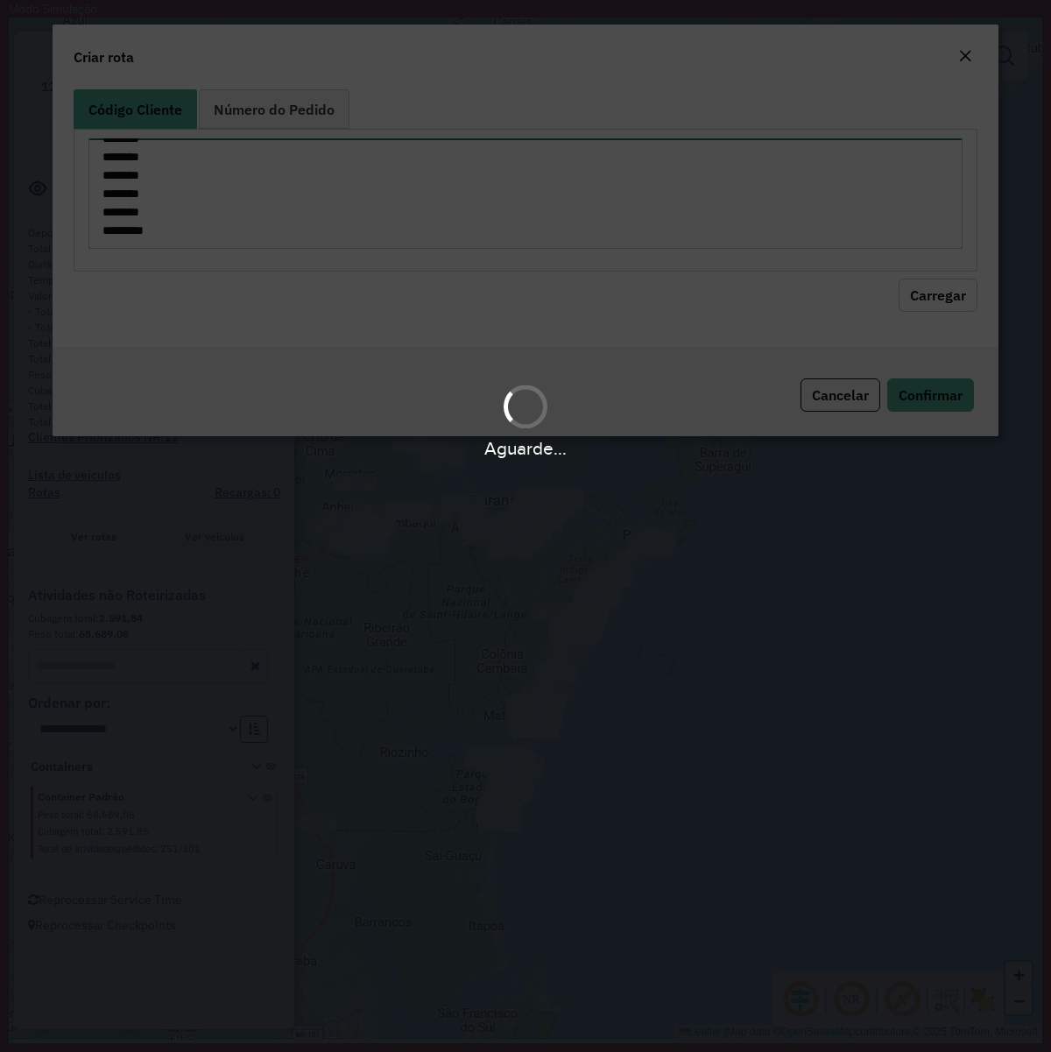
type textarea "******** ******** ******** ******** ******** ******** ******** ******** *******…"
click at [935, 292] on div "Aguarde..." at bounding box center [525, 526] width 1051 height 1052
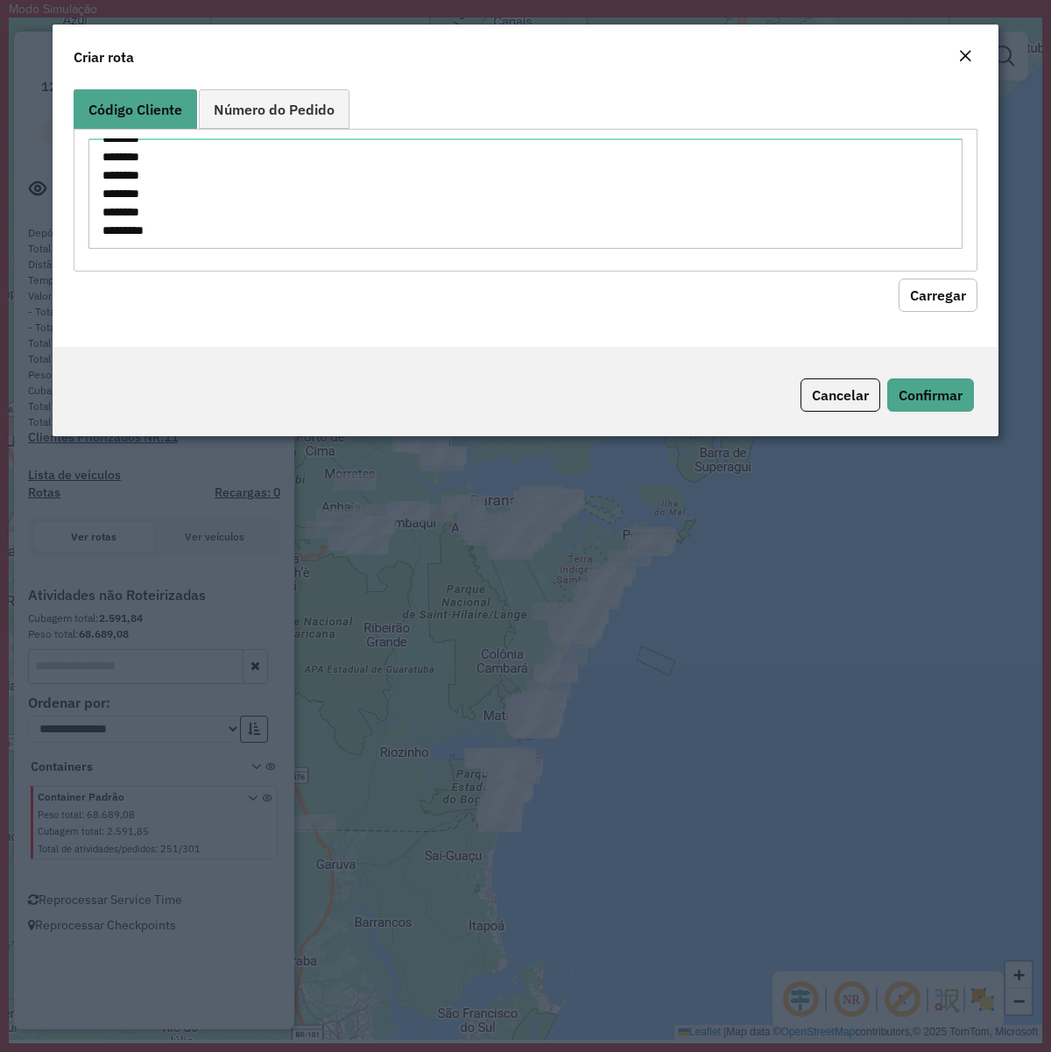
click at [940, 294] on button "Carregar" at bounding box center [938, 295] width 79 height 33
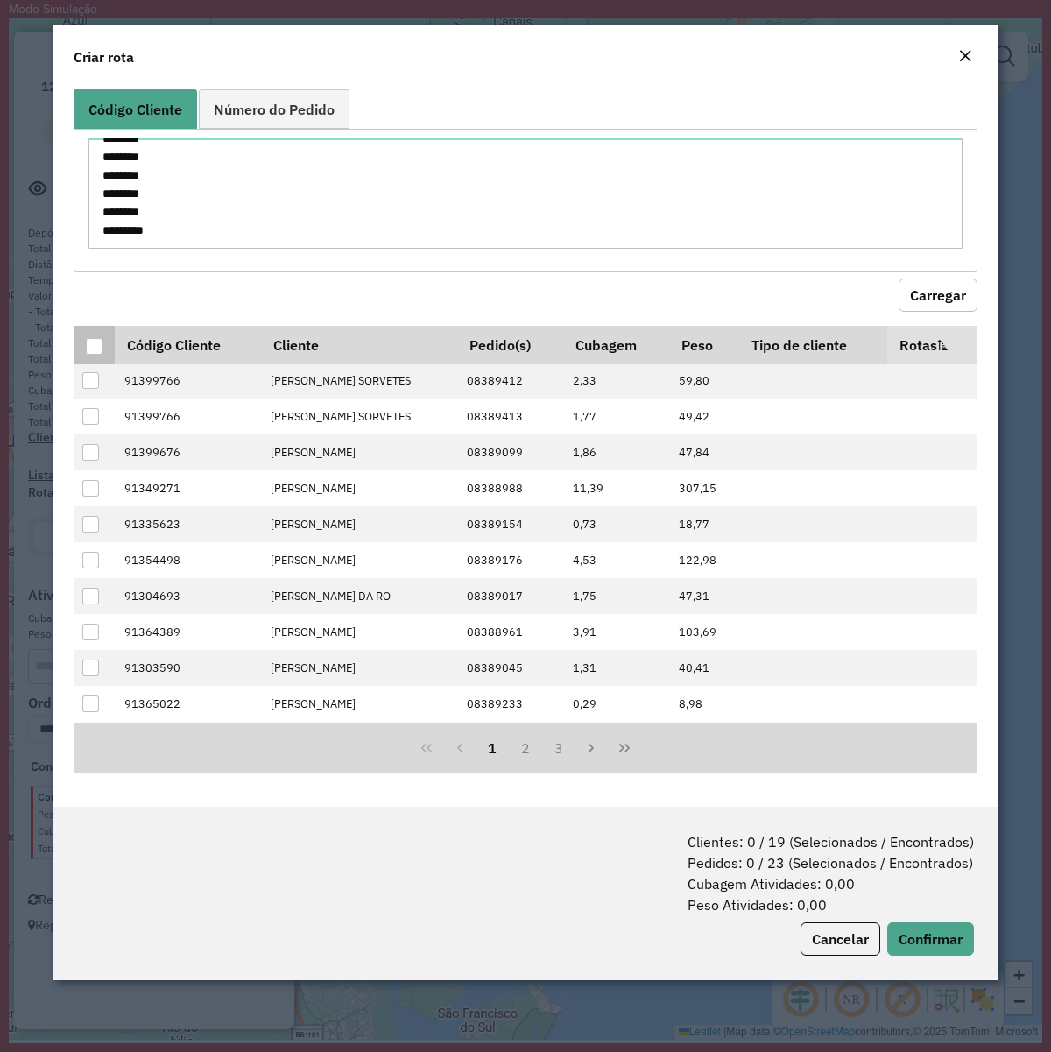
click at [83, 340] on th at bounding box center [94, 344] width 41 height 37
click at [90, 344] on div at bounding box center [94, 346] width 17 height 17
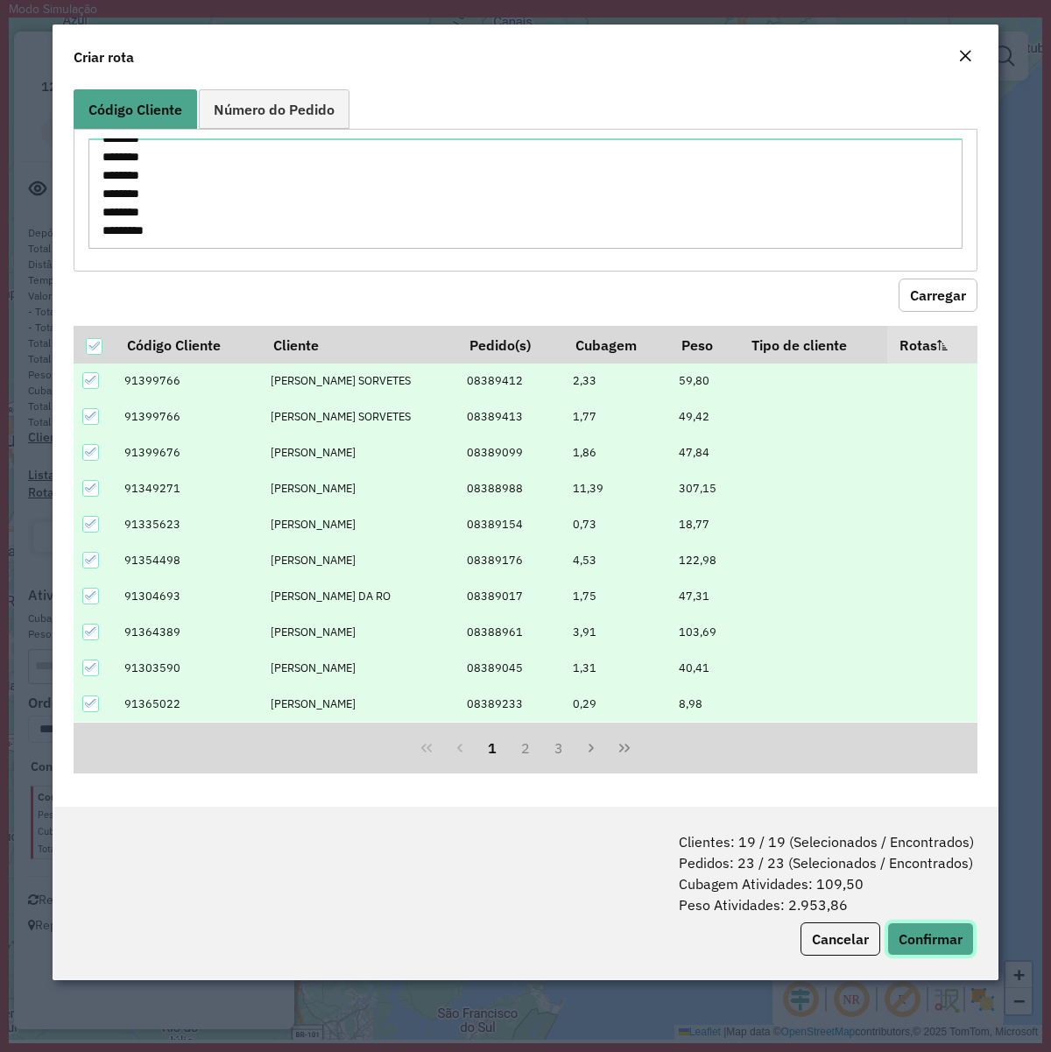
click at [959, 807] on button "Confirmar" at bounding box center [931, 939] width 87 height 33
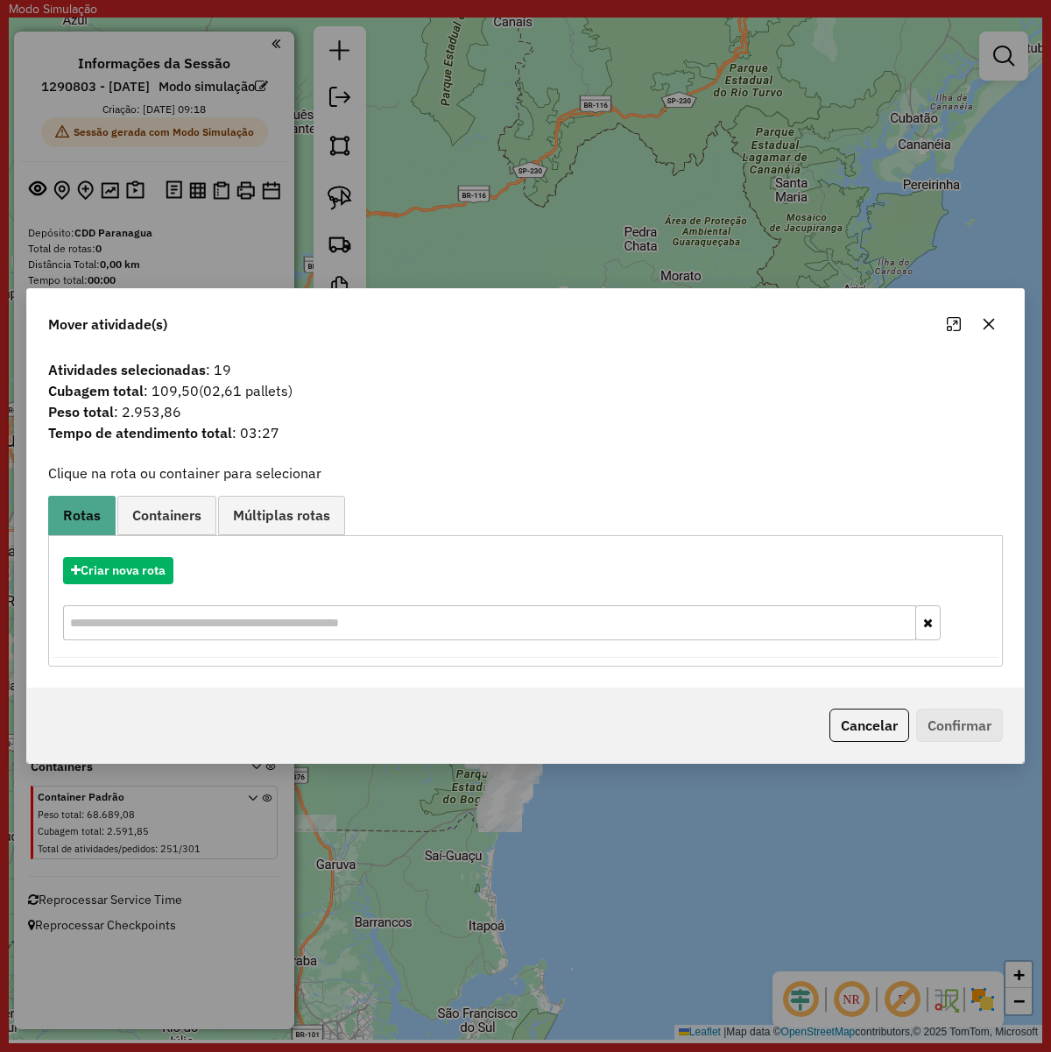
click at [263, 522] on span "Múltiplas rotas" at bounding box center [281, 515] width 97 height 14
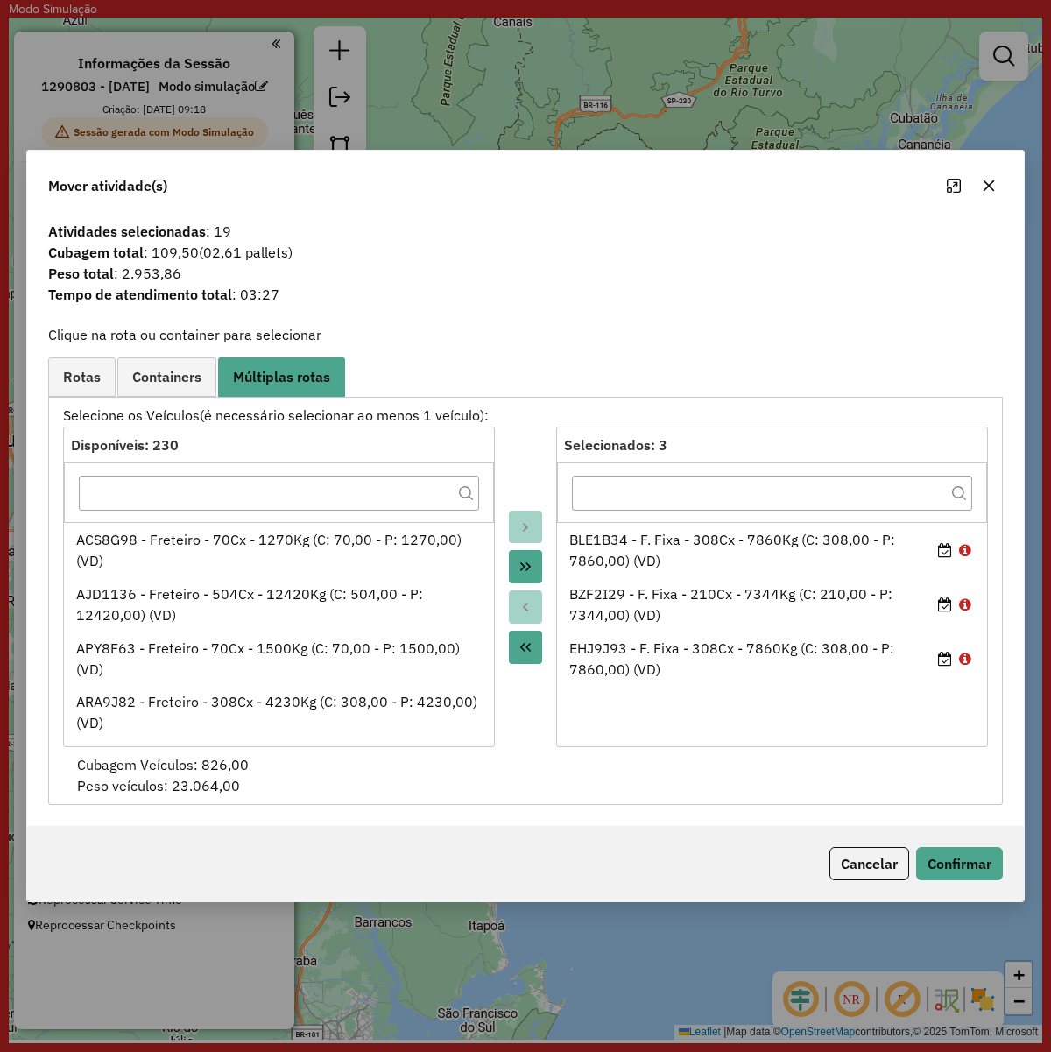
click at [177, 384] on hb-app "**********" at bounding box center [526, 520] width 1034 height 1040
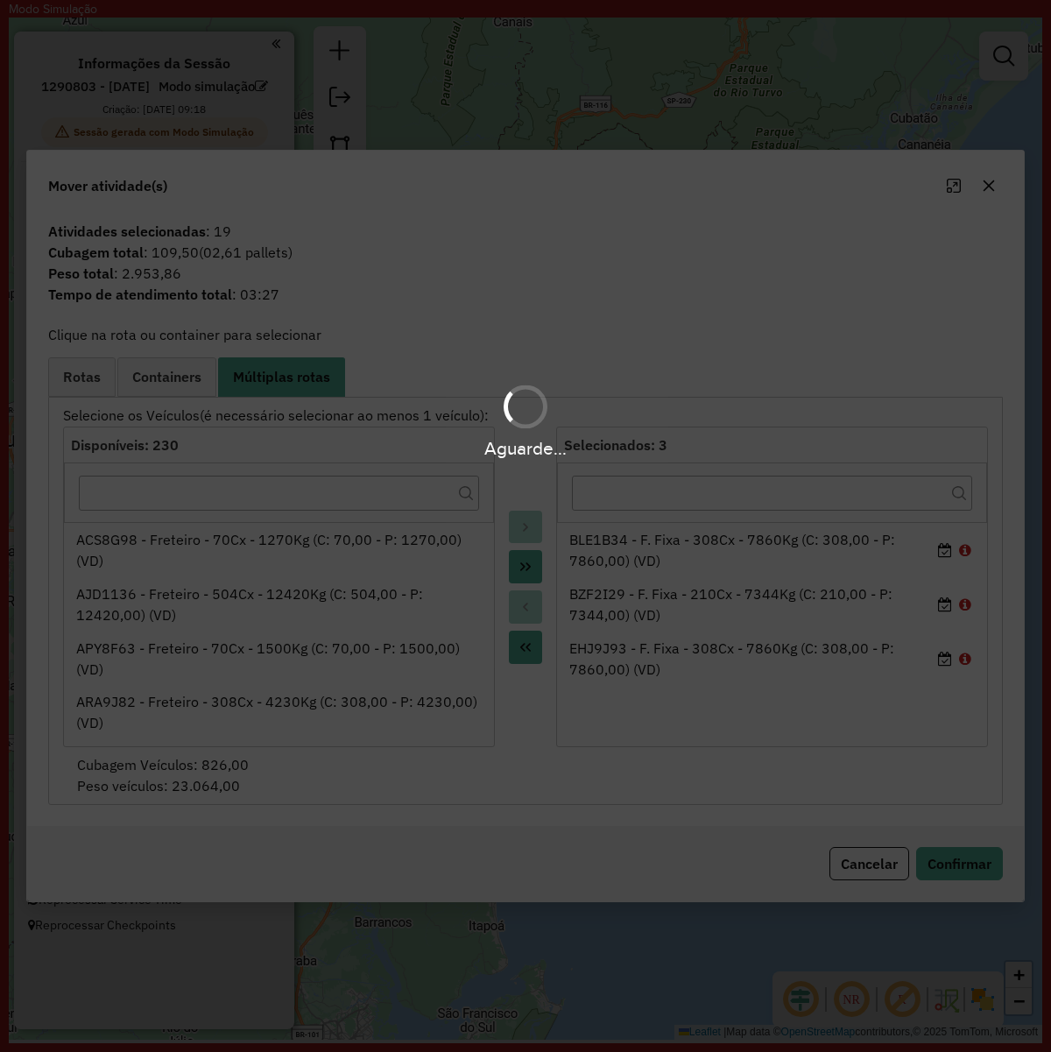
click at [83, 375] on div "Aguarde..." at bounding box center [525, 526] width 1051 height 1052
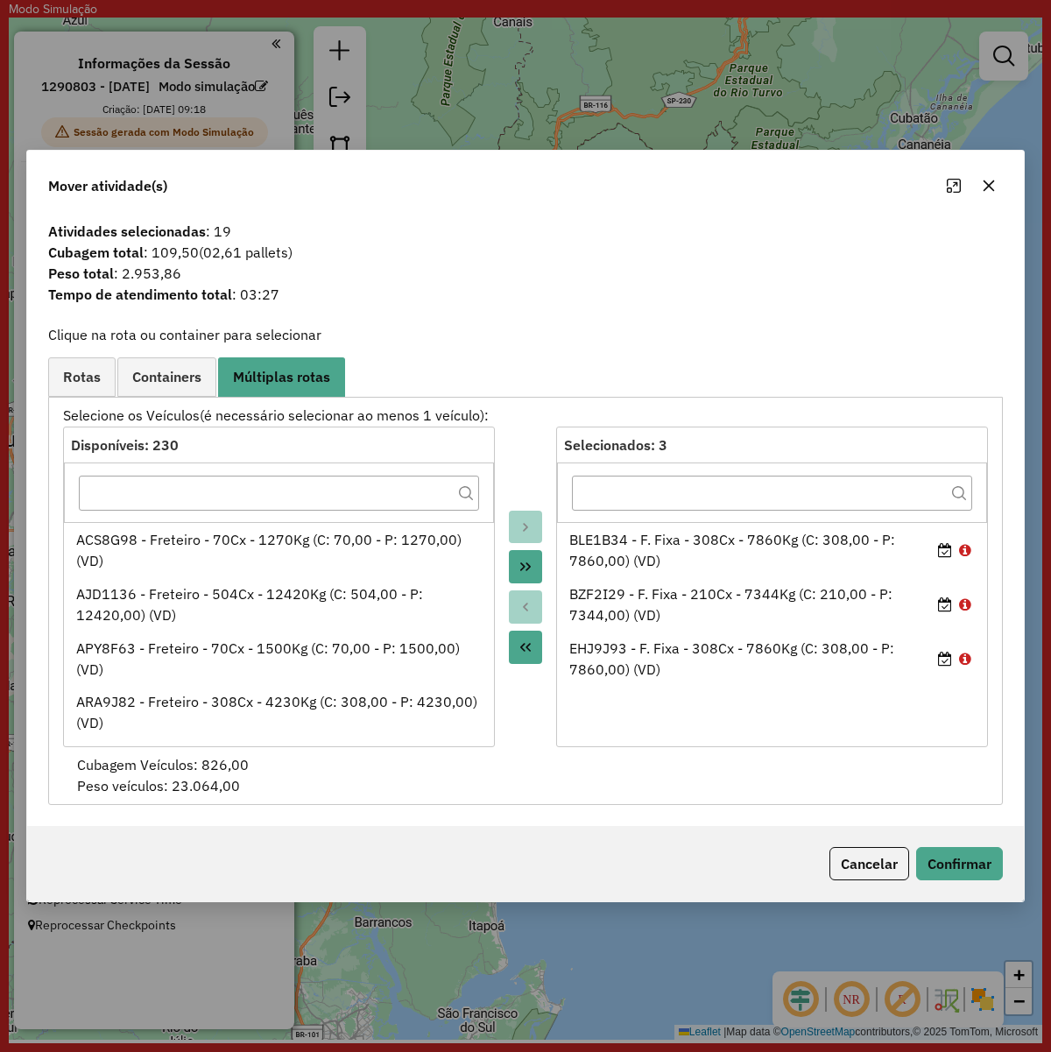
click at [83, 375] on span "Rotas" at bounding box center [82, 377] width 38 height 14
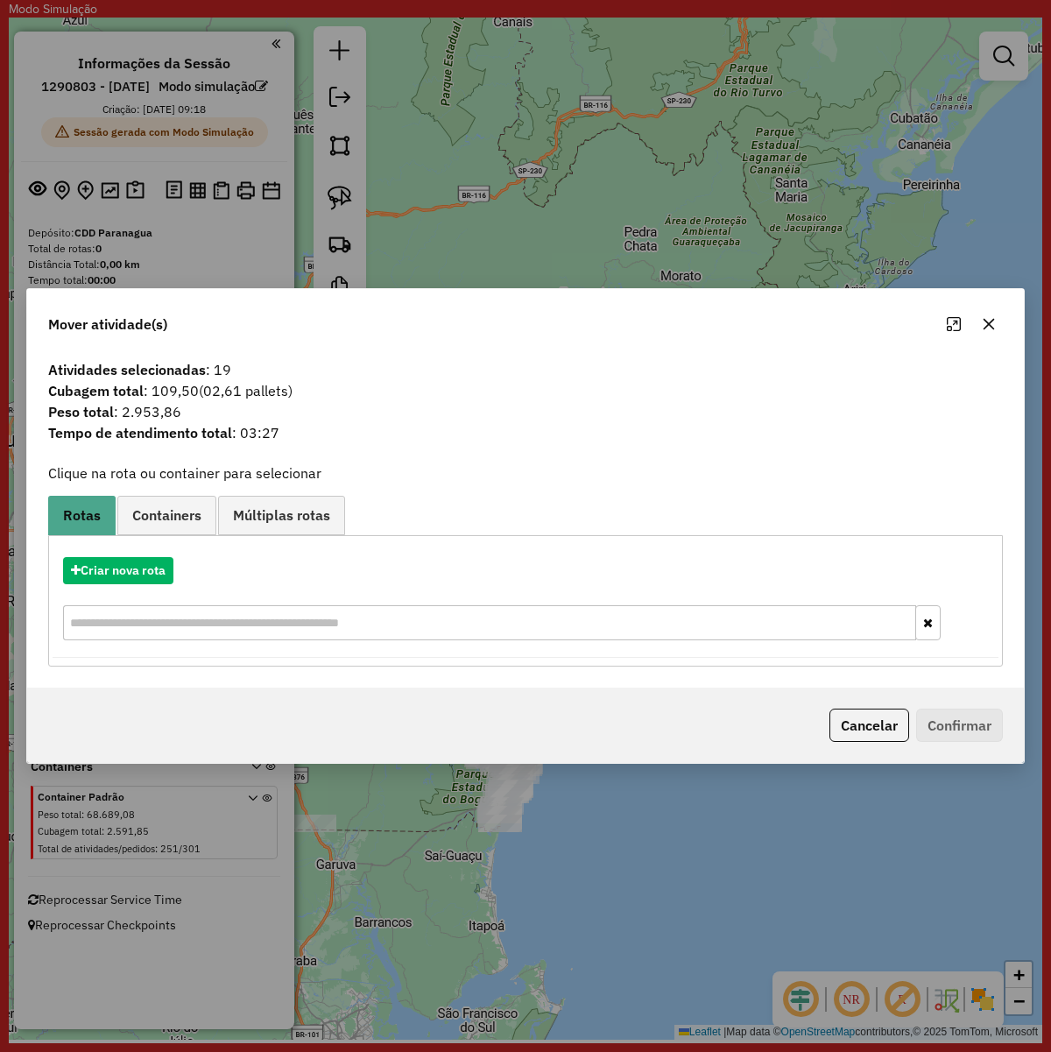
click at [372, 598] on div "Criar nova rota" at bounding box center [526, 601] width 946 height 114
click at [372, 612] on input "text" at bounding box center [489, 622] width 853 height 35
paste input "*******"
type input "*******"
click at [145, 574] on button "Criar nova rota" at bounding box center [118, 570] width 110 height 27
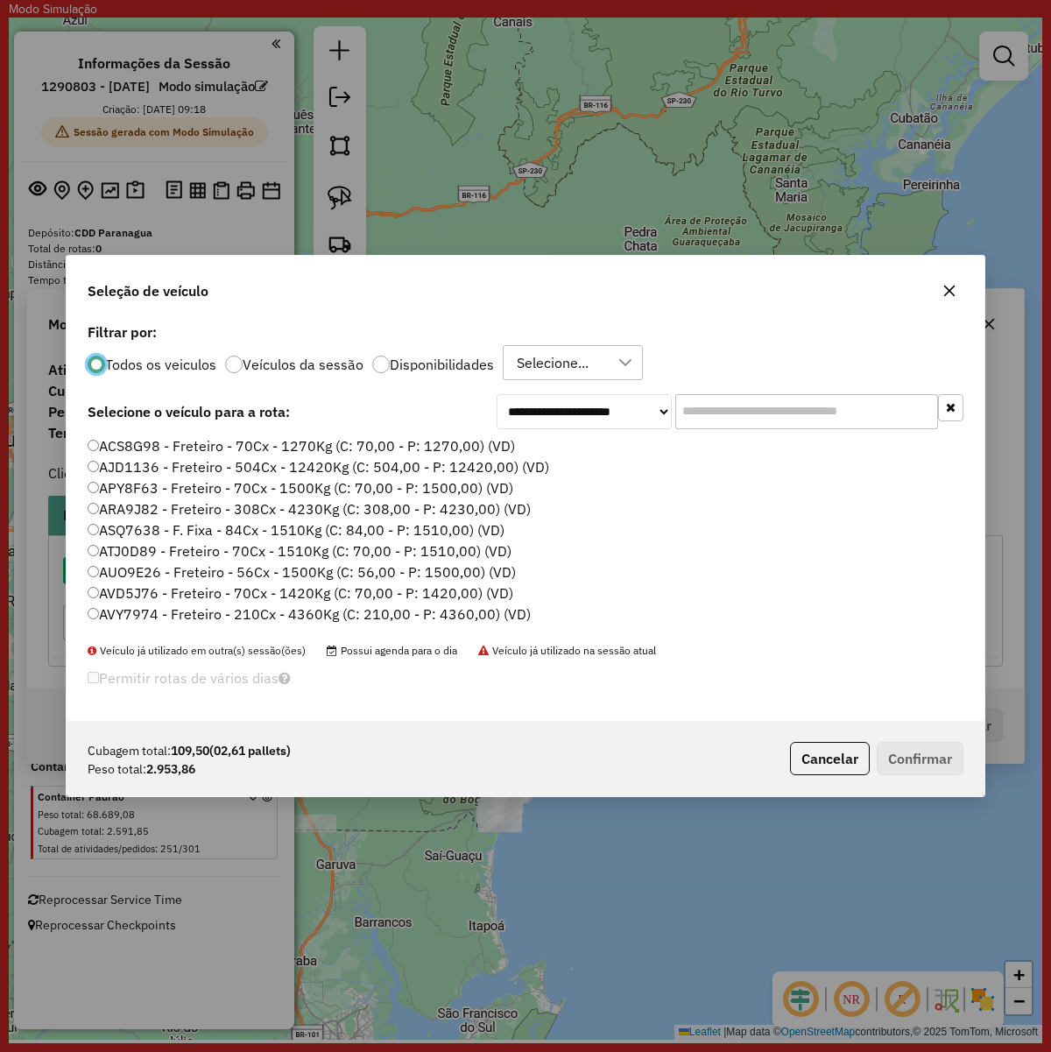
scroll to position [9, 5]
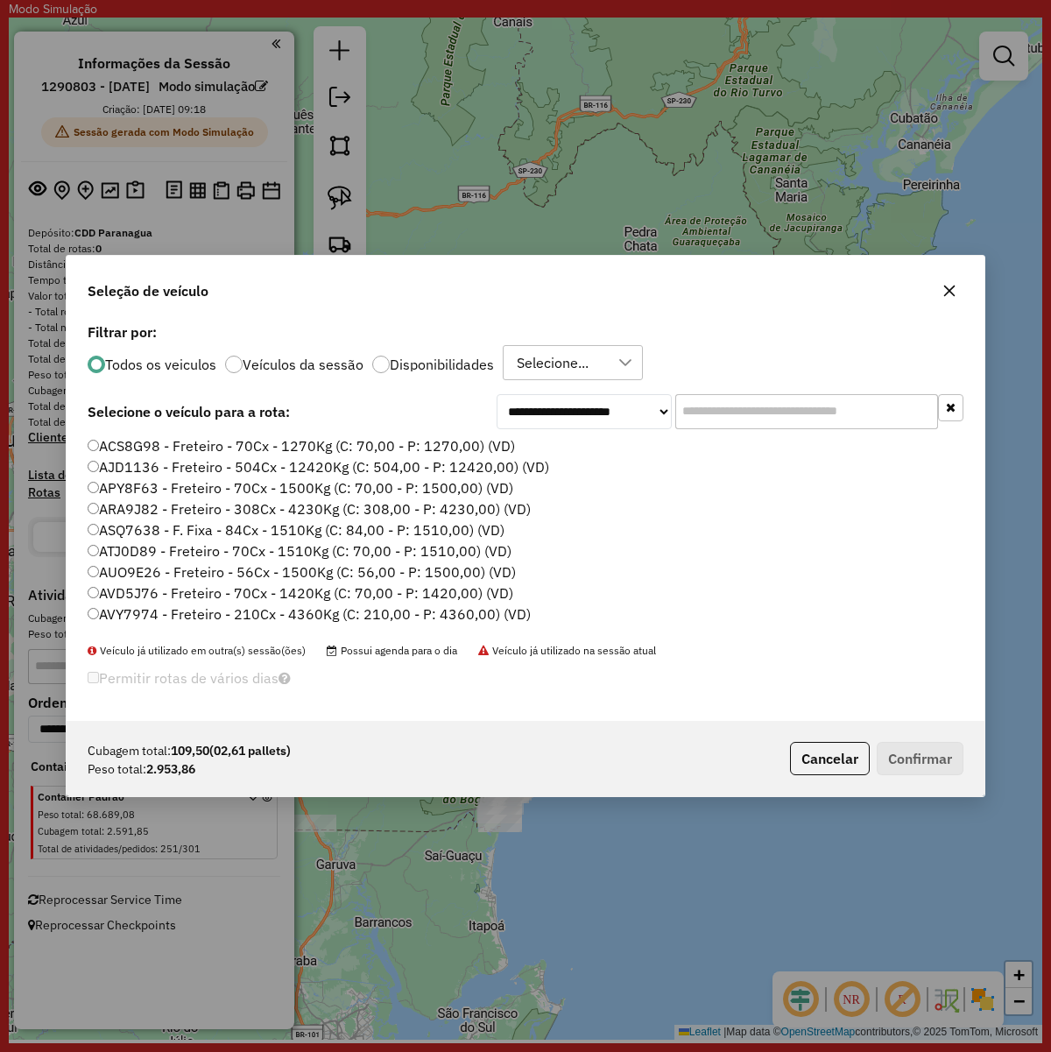
click at [694, 401] on input "text" at bounding box center [807, 411] width 263 height 35
paste input "*******"
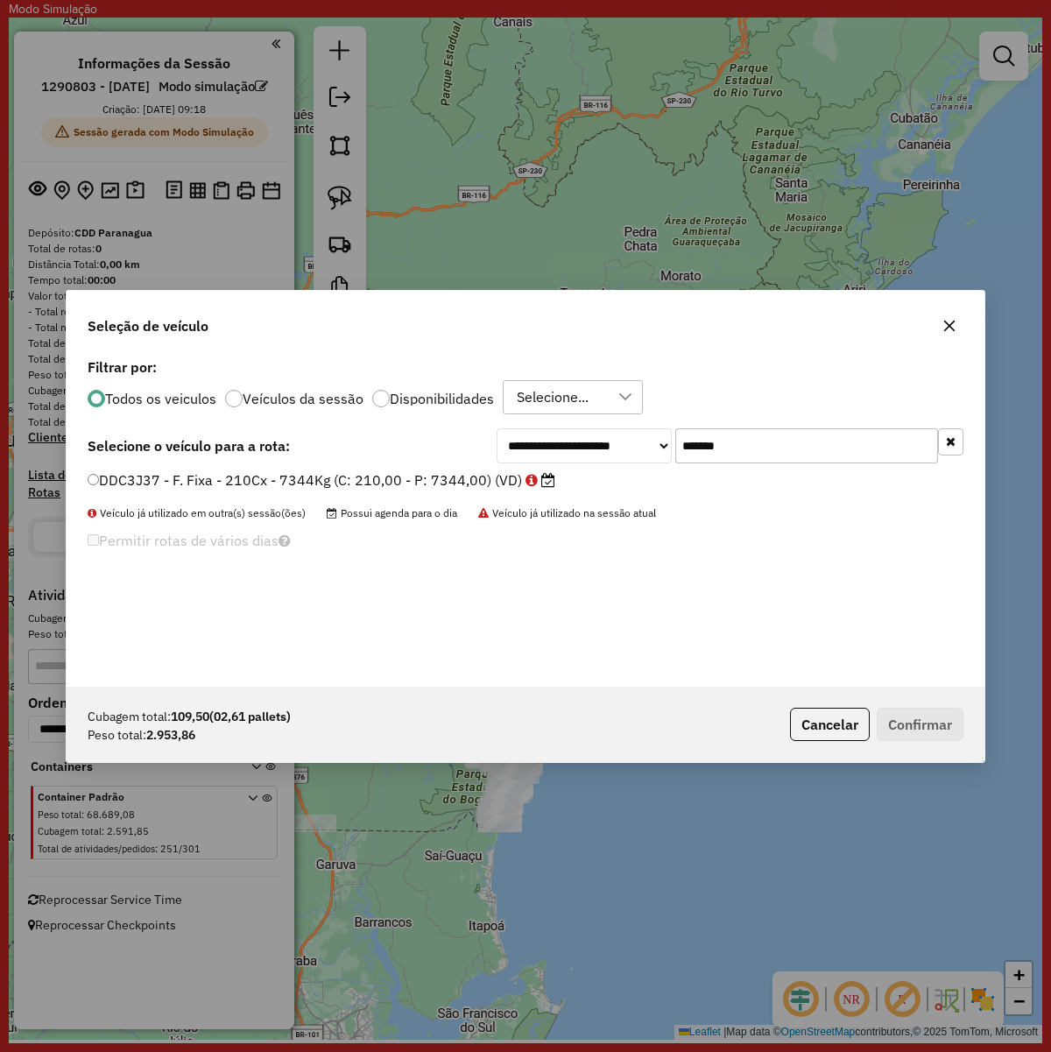
type input "*******"
click at [313, 484] on label "DDC3J37 - F. Fixa - 210Cx - 7344Kg (C: 210,00 - P: 7344,00) (VD)" at bounding box center [322, 480] width 468 height 21
click at [907, 717] on button "Confirmar" at bounding box center [920, 724] width 87 height 33
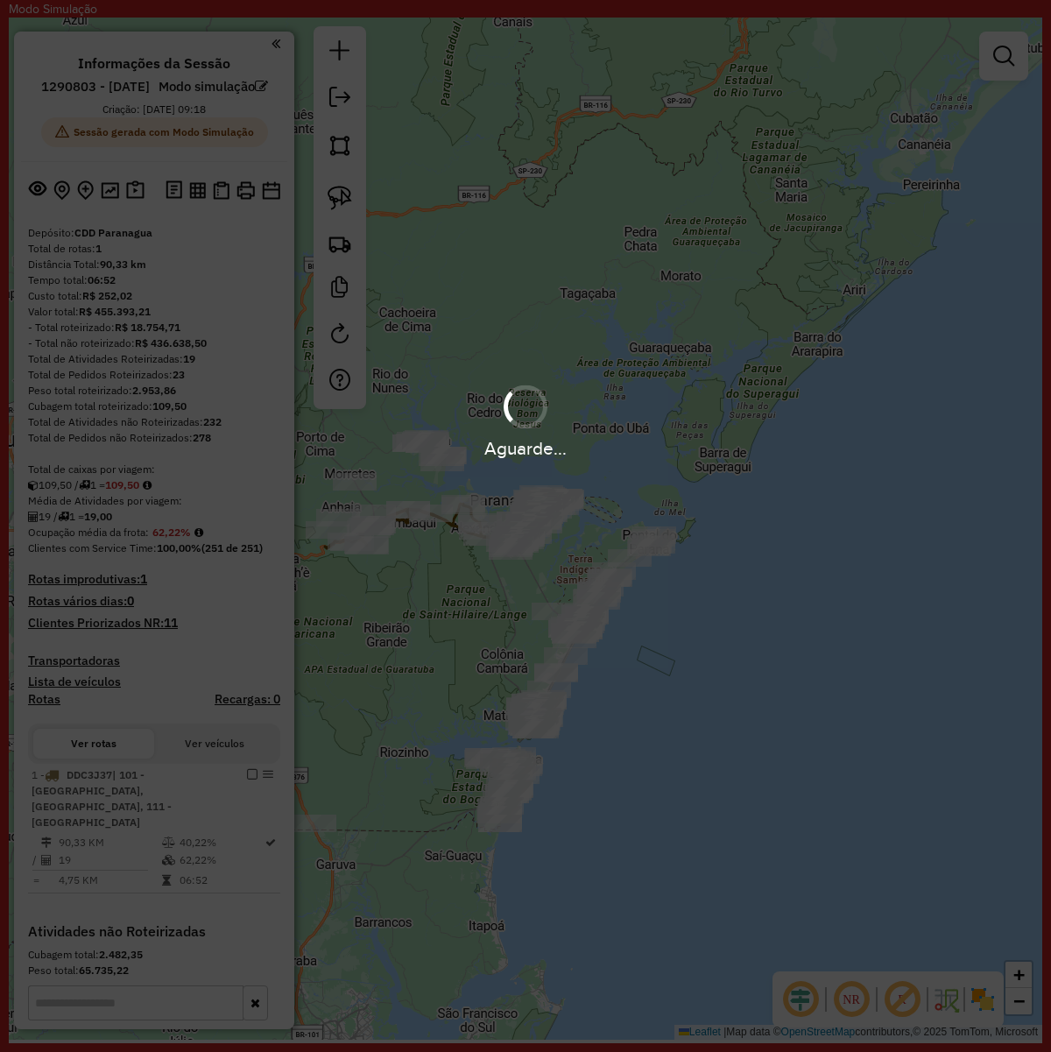
drag, startPoint x: 343, startPoint y: 226, endPoint x: 342, endPoint y: 238, distance: 12.3
click at [343, 228] on div "Aguarde..." at bounding box center [525, 526] width 1051 height 1052
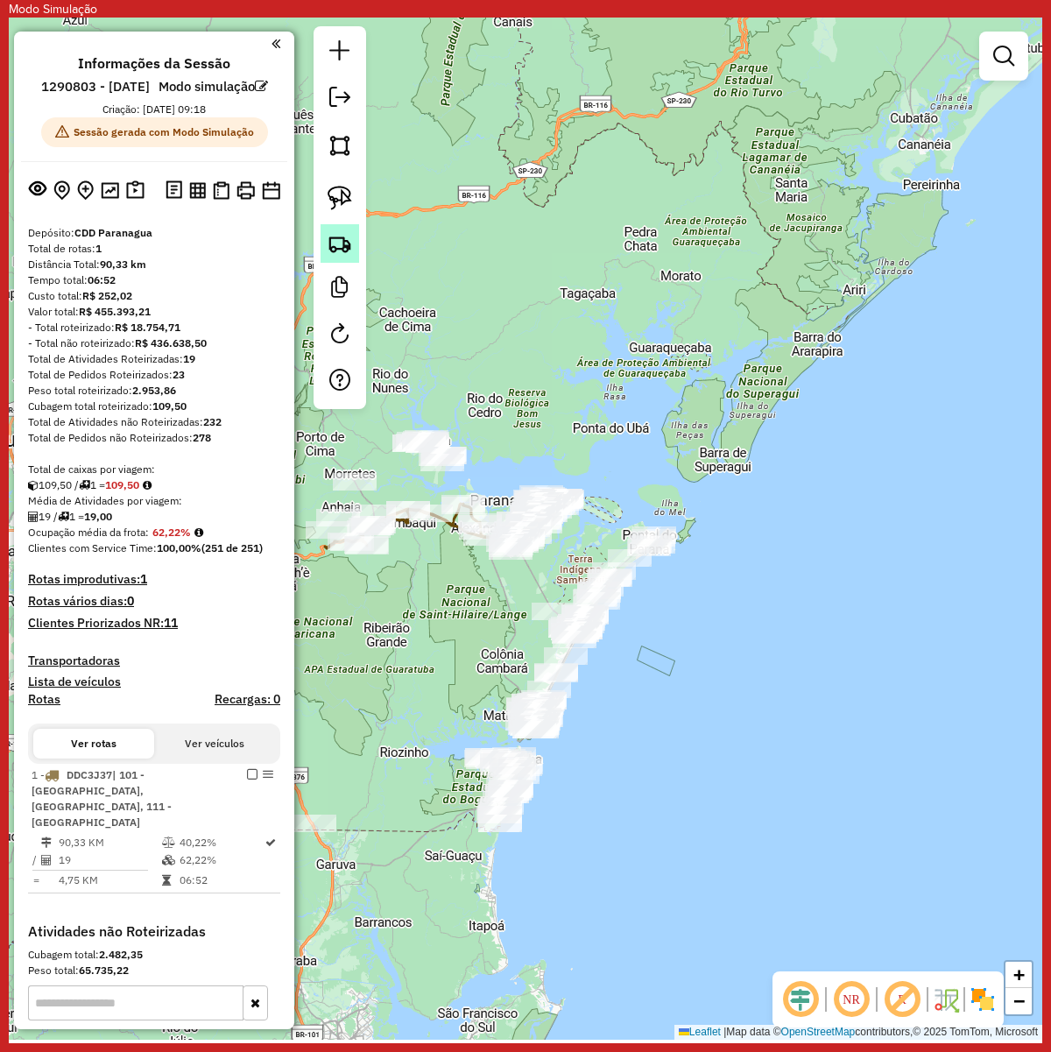
click at [340, 244] on img at bounding box center [340, 243] width 25 height 25
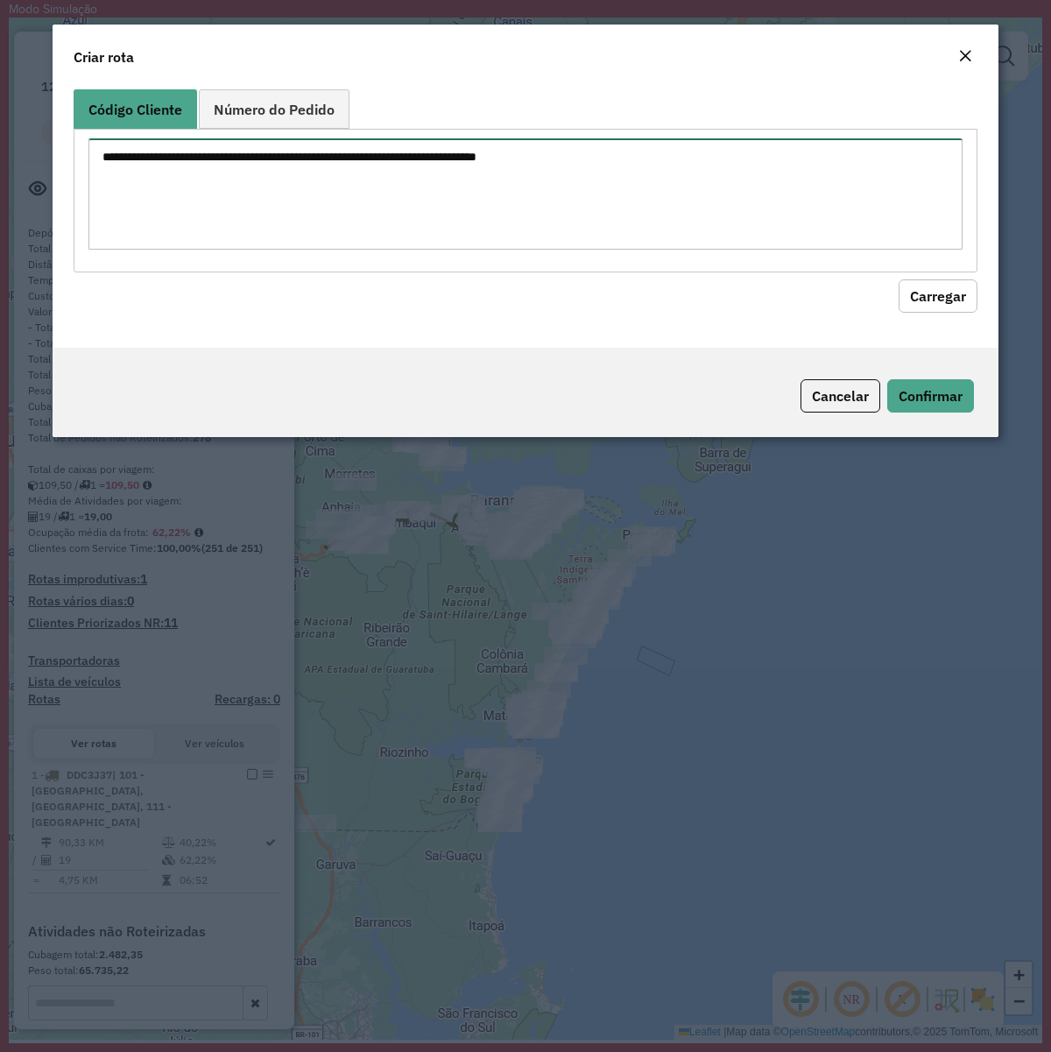
click at [521, 221] on textarea at bounding box center [525, 193] width 874 height 111
paste textarea "******** ******** ******** ******** ******** ******** ******** ******** *******…"
type textarea "******** ******** ******** ******** ******** ******** ******** ******** *******…"
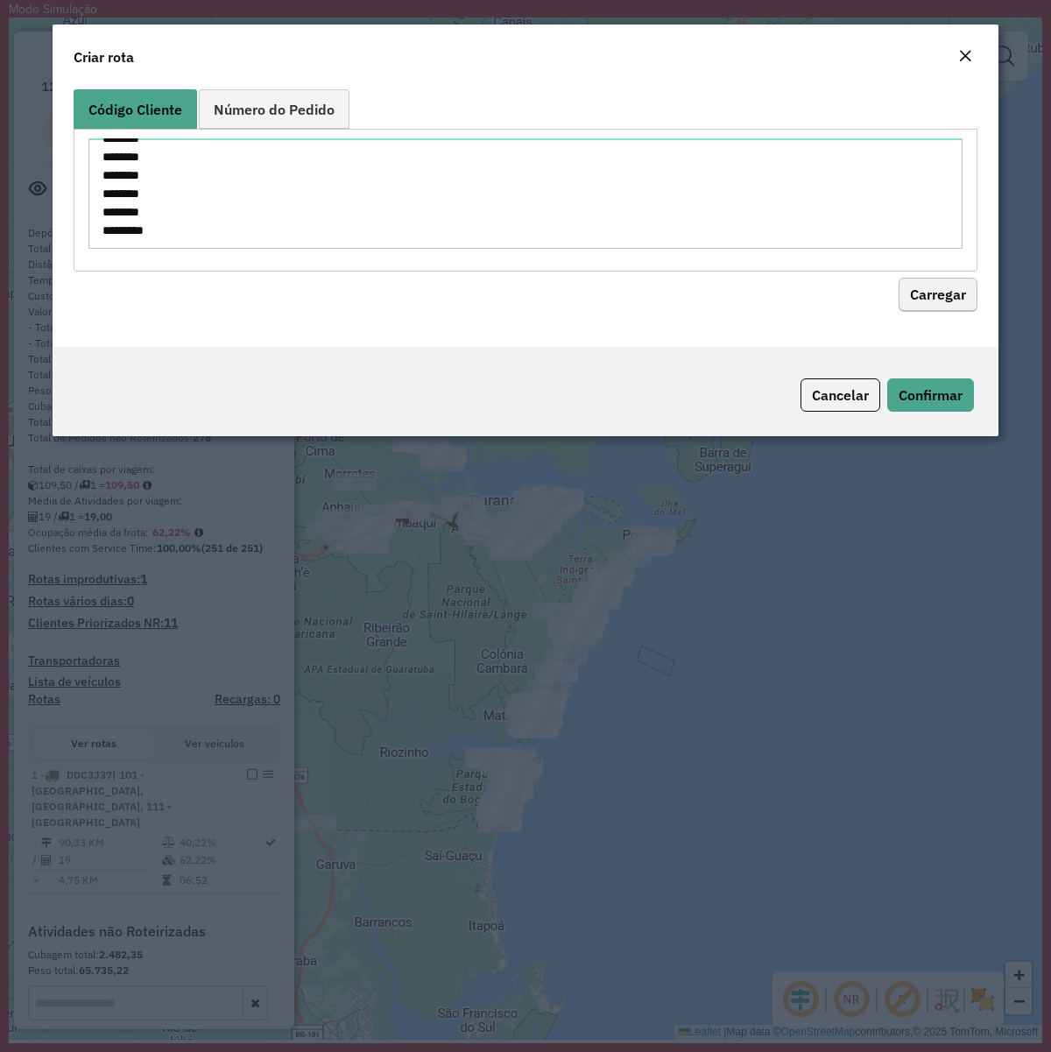
drag, startPoint x: 923, startPoint y: 276, endPoint x: 922, endPoint y: 291, distance: 14.9
click at [923, 280] on hb-field-button "Carregar" at bounding box center [526, 292] width 904 height 40
click at [922, 292] on button "Carregar" at bounding box center [938, 295] width 79 height 33
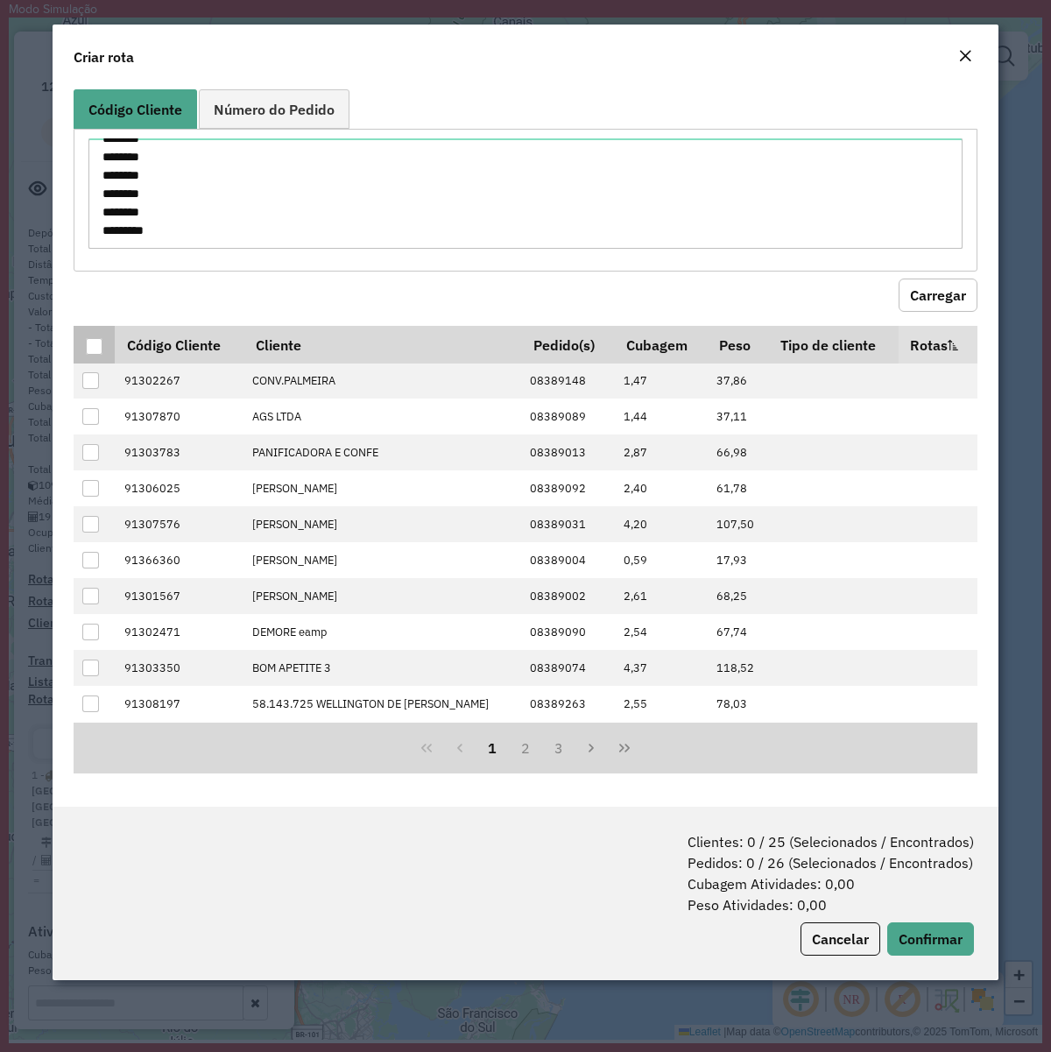
click at [92, 346] on div at bounding box center [94, 346] width 17 height 17
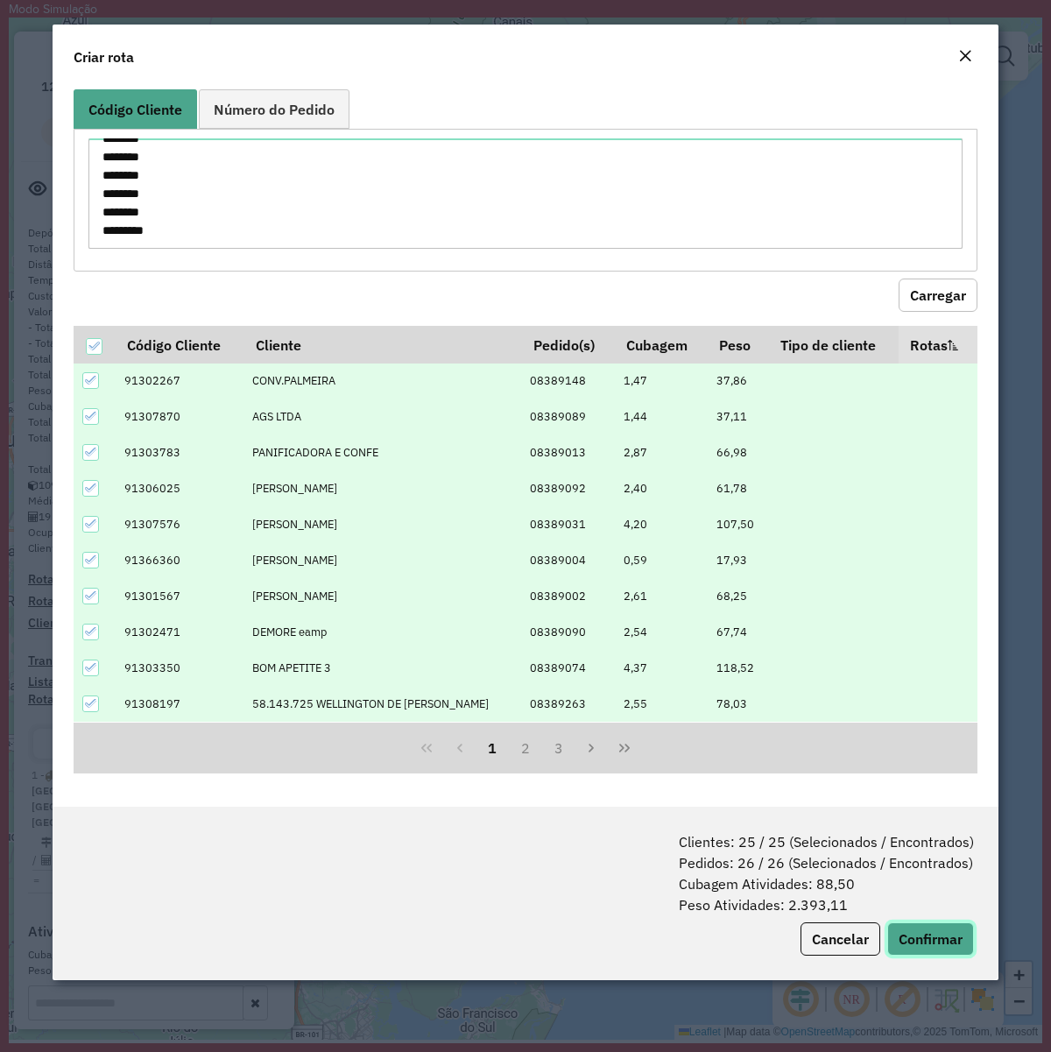
click at [949, 807] on button "Confirmar" at bounding box center [931, 939] width 87 height 33
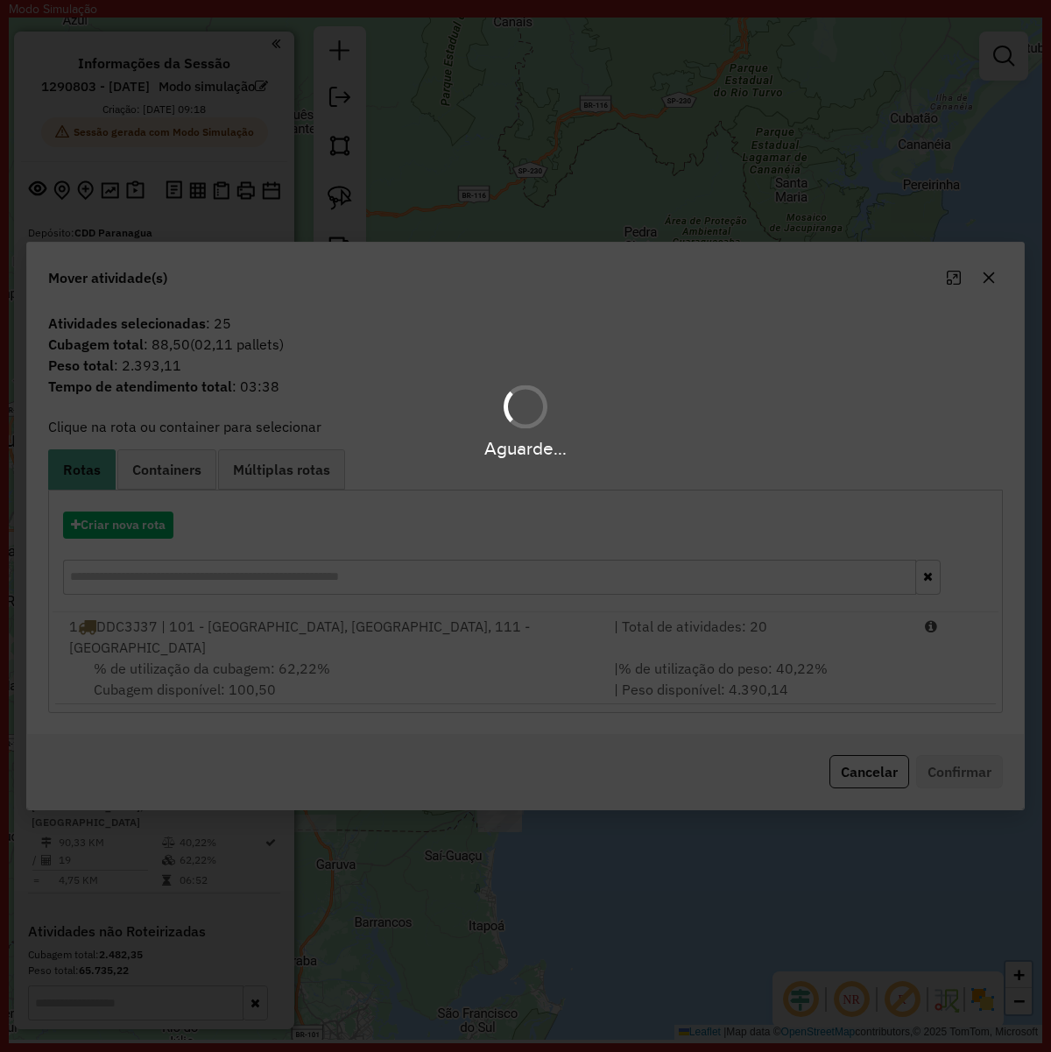
click at [112, 531] on div "Aguarde..." at bounding box center [525, 526] width 1051 height 1052
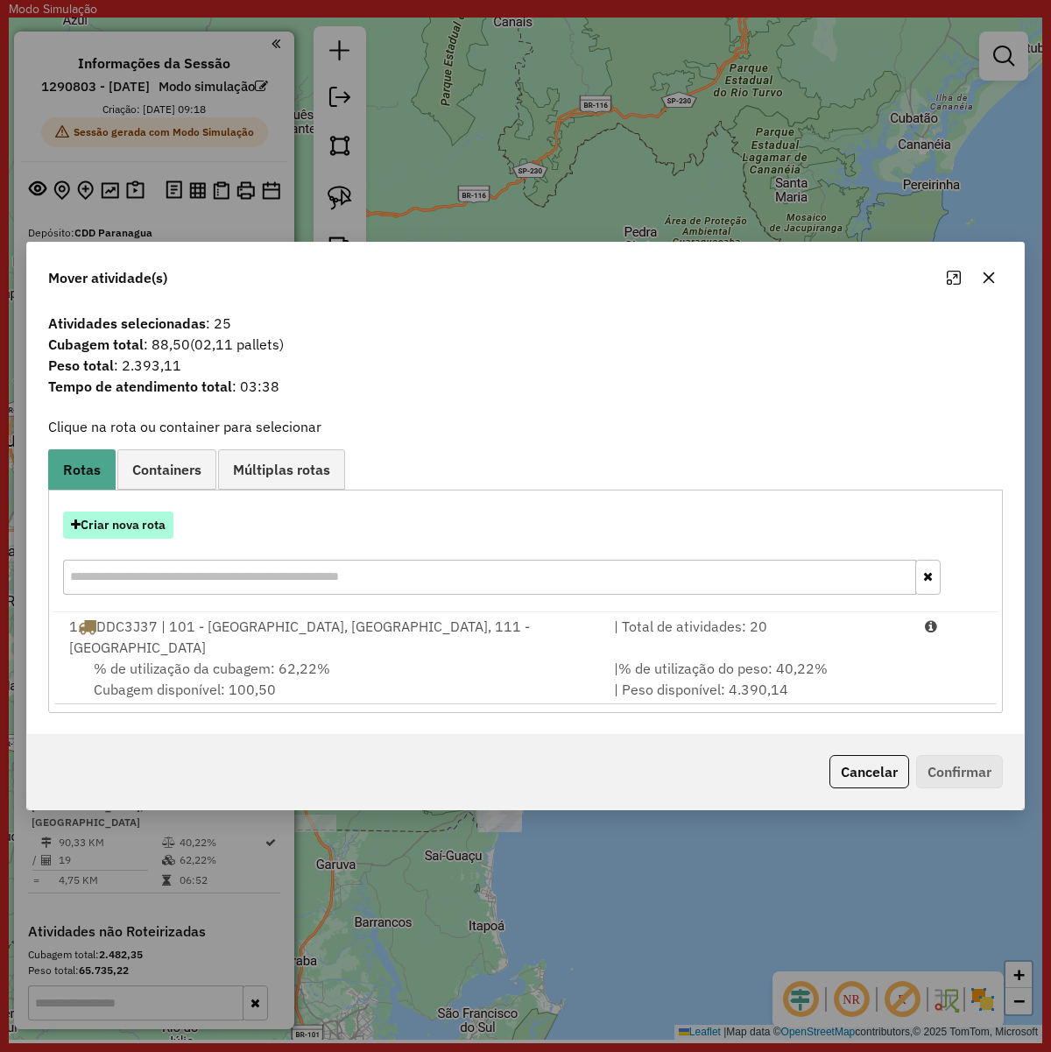
click at [117, 534] on button "Criar nova rota" at bounding box center [118, 525] width 110 height 27
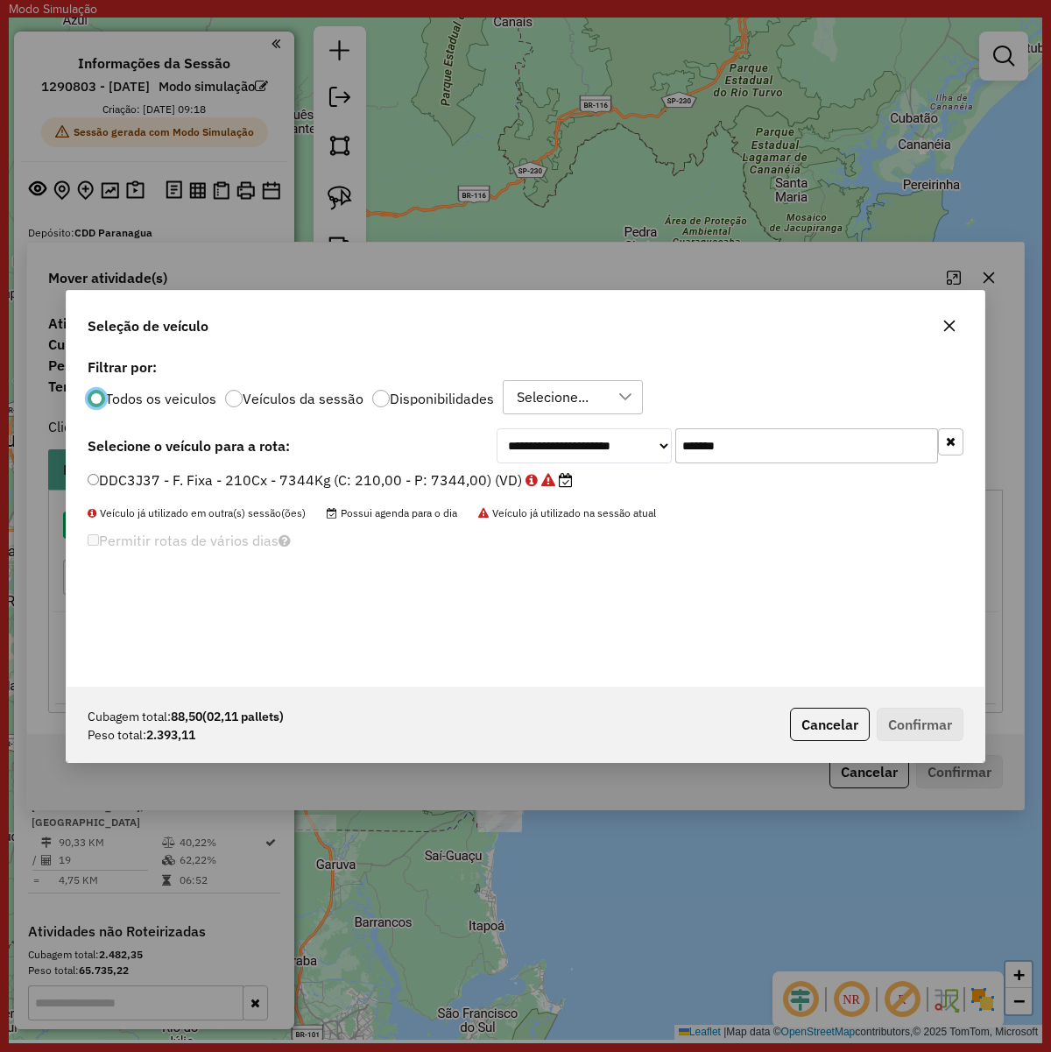
scroll to position [9, 5]
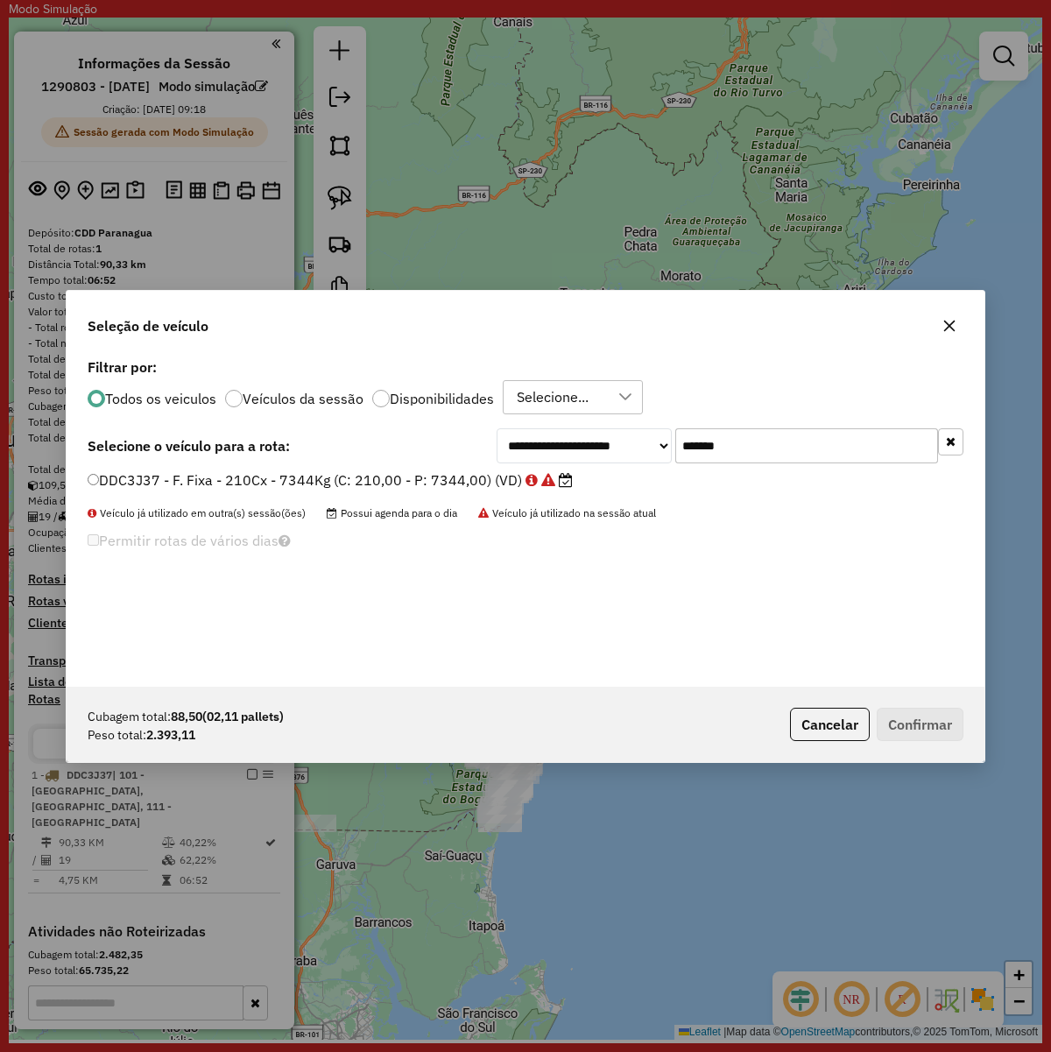
click at [817, 441] on input "*******" at bounding box center [807, 445] width 263 height 35
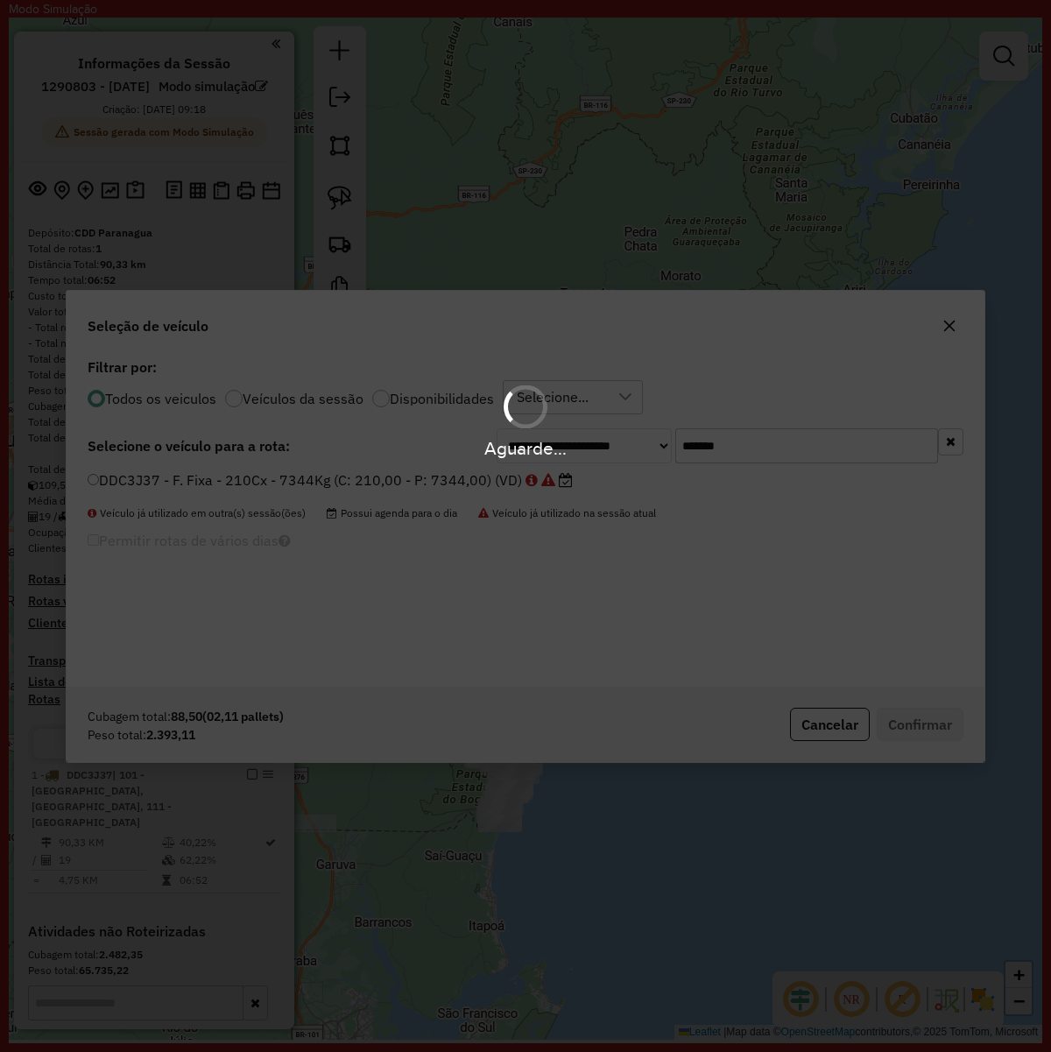
paste input "text"
type input "*******"
click at [392, 485] on div "Aguarde..." at bounding box center [525, 526] width 1051 height 1052
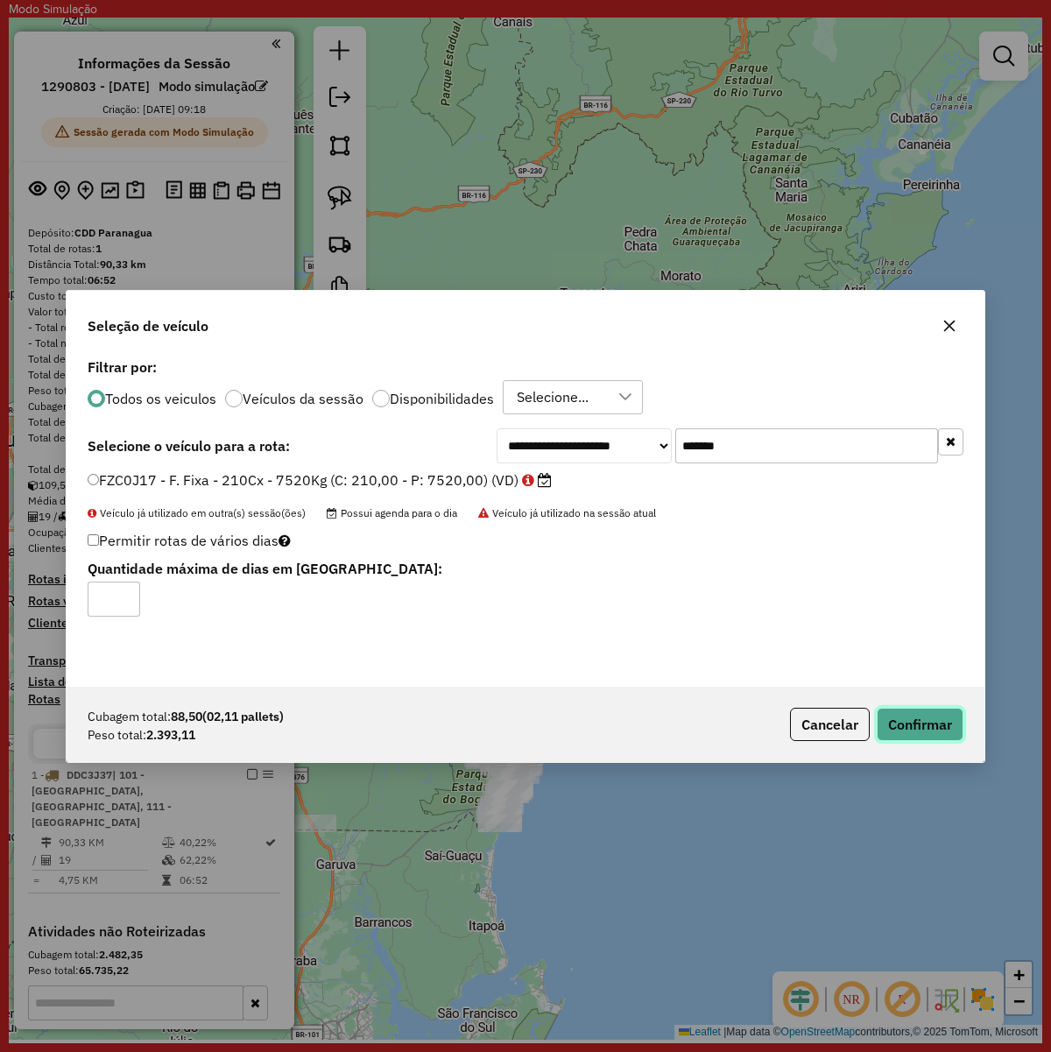
drag, startPoint x: 961, startPoint y: 725, endPoint x: 948, endPoint y: 724, distance: 13.3
click at [960, 725] on button "Confirmar" at bounding box center [920, 724] width 87 height 33
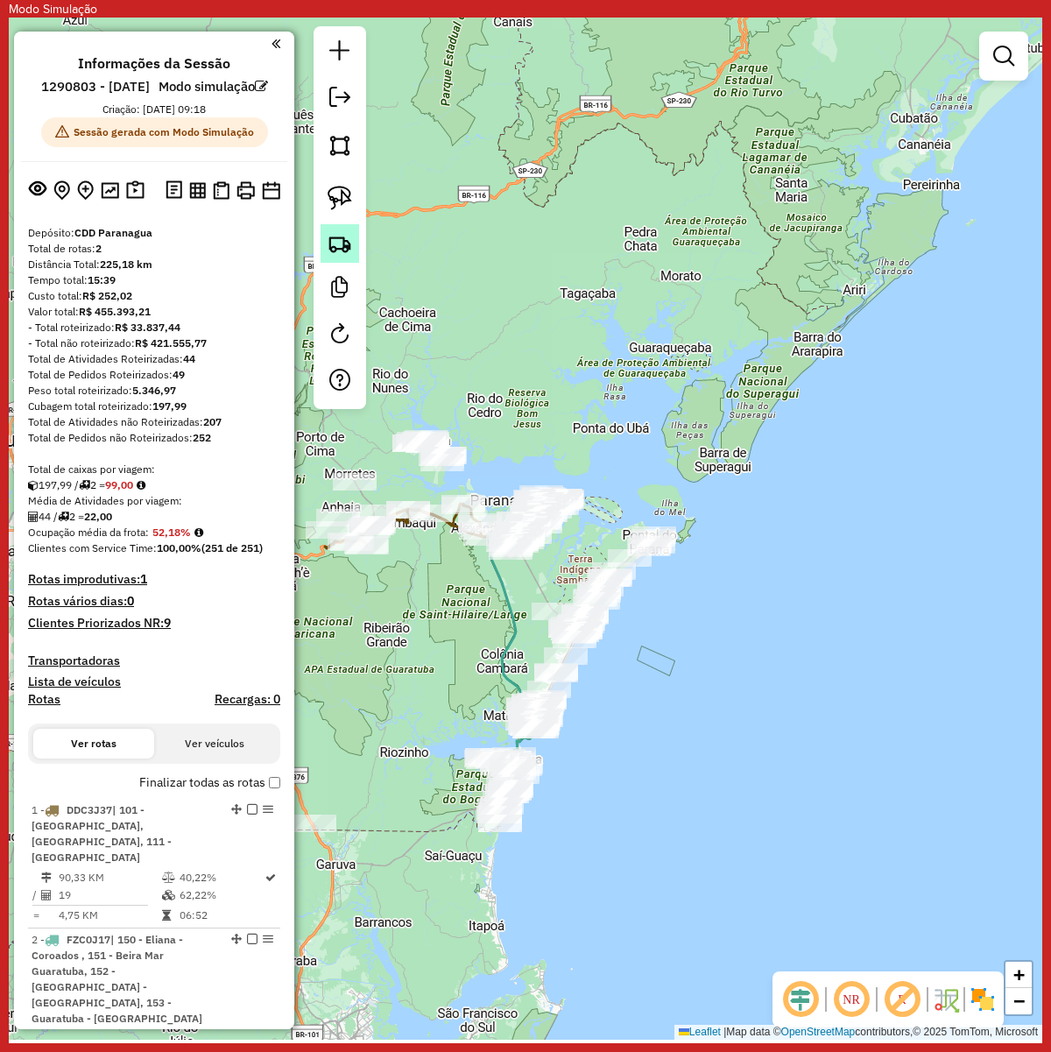
click at [346, 251] on img at bounding box center [340, 243] width 25 height 25
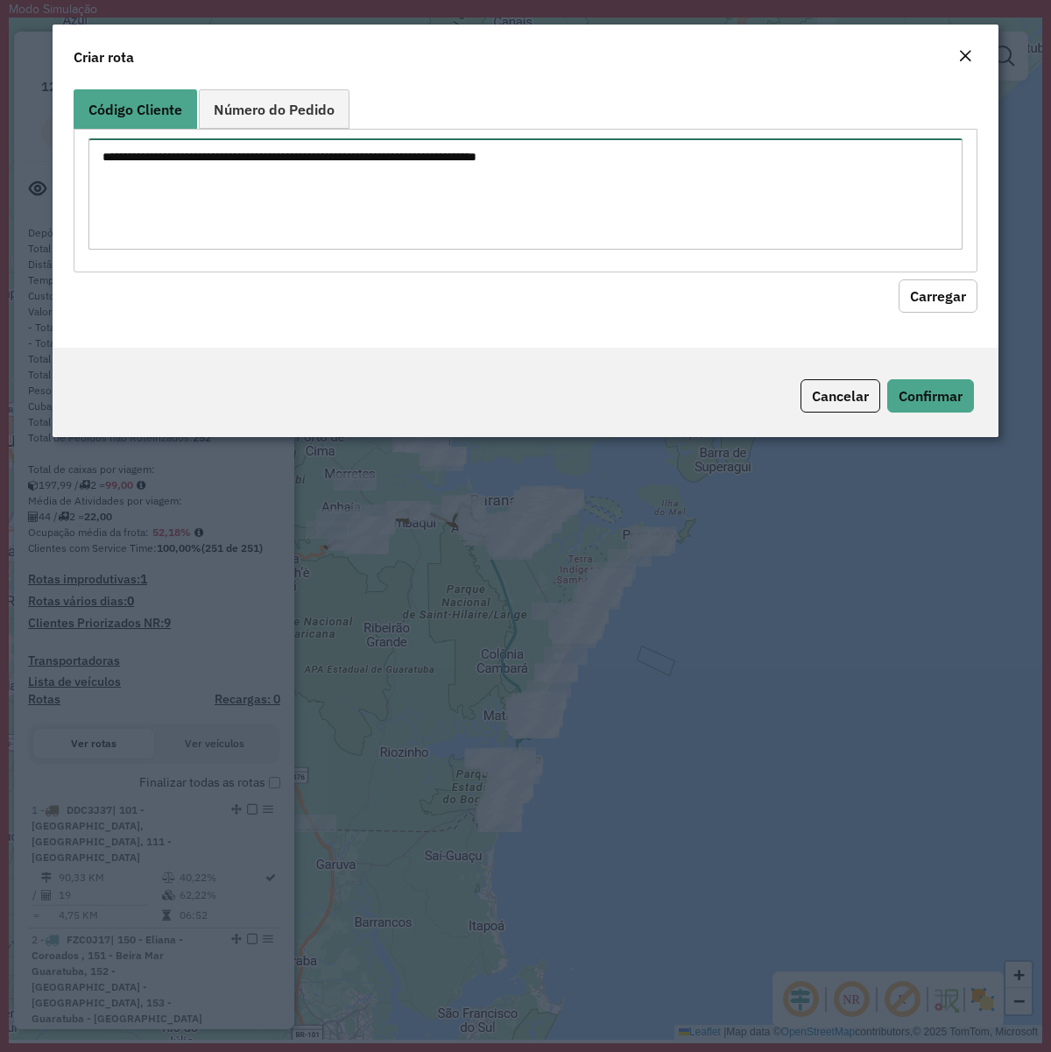
click at [444, 180] on textarea at bounding box center [525, 193] width 874 height 111
paste textarea "******** ******** ******** ******** ******** ******** ******** ******** *******…"
type textarea "******** ******** ******** ******** ******** ******** ******** ******** *******…"
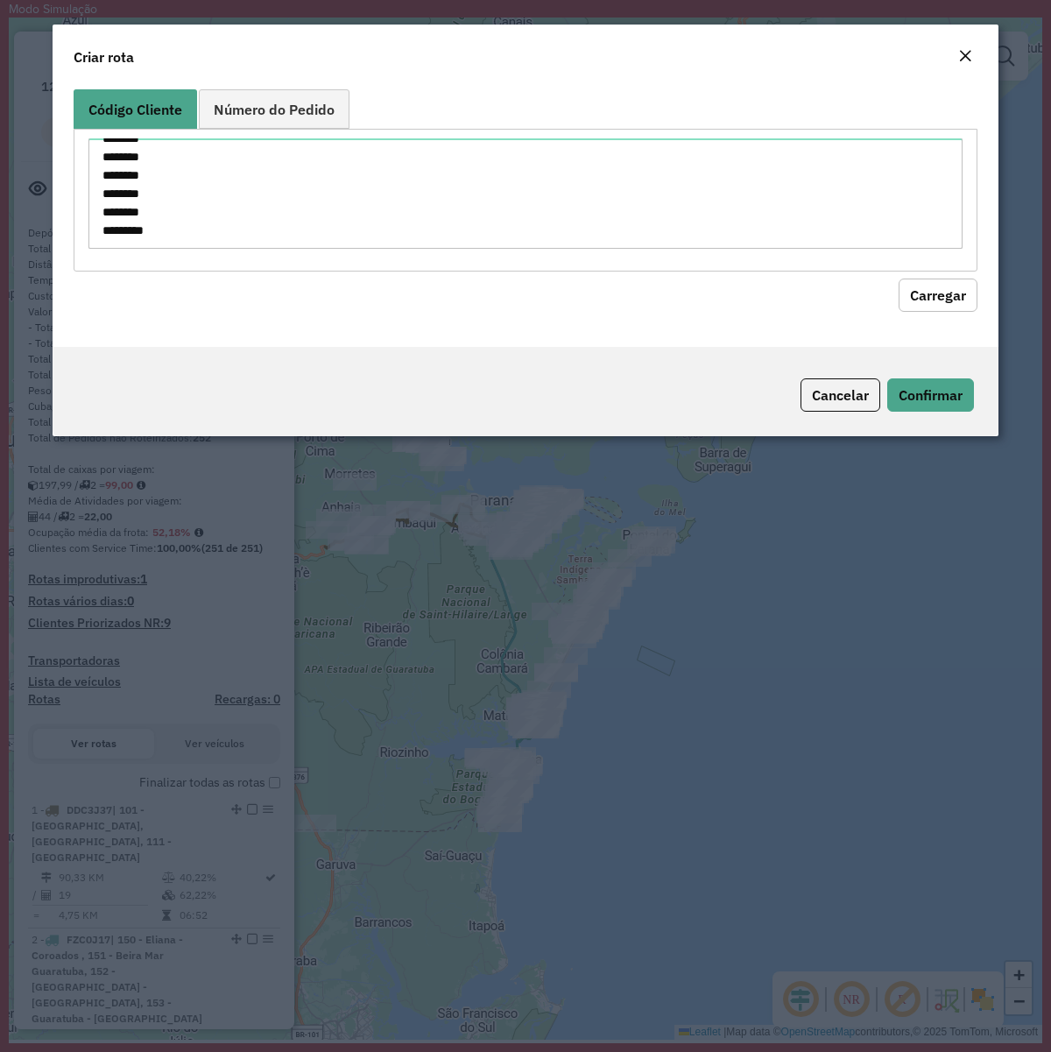
click at [953, 305] on button "Carregar" at bounding box center [938, 295] width 79 height 33
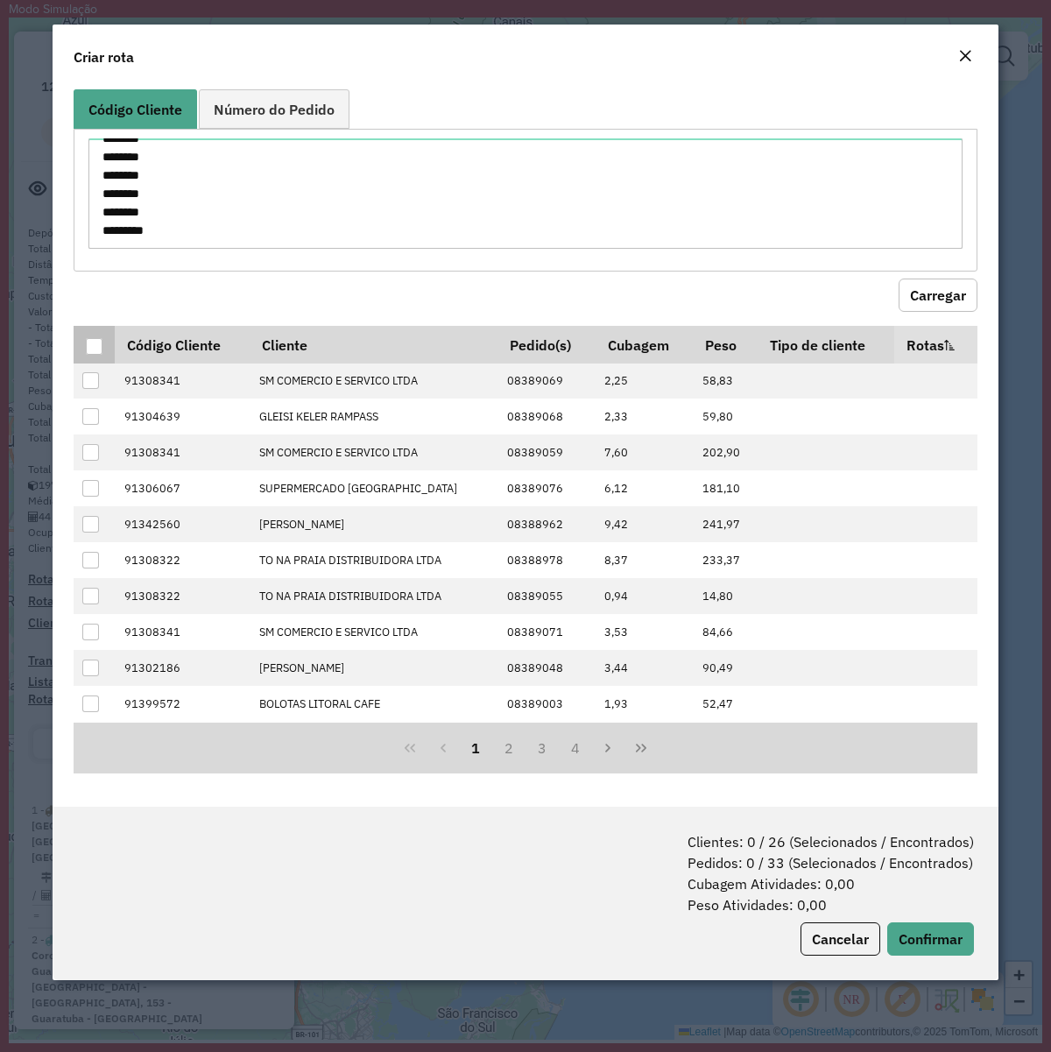
click at [90, 351] on div at bounding box center [94, 346] width 17 height 17
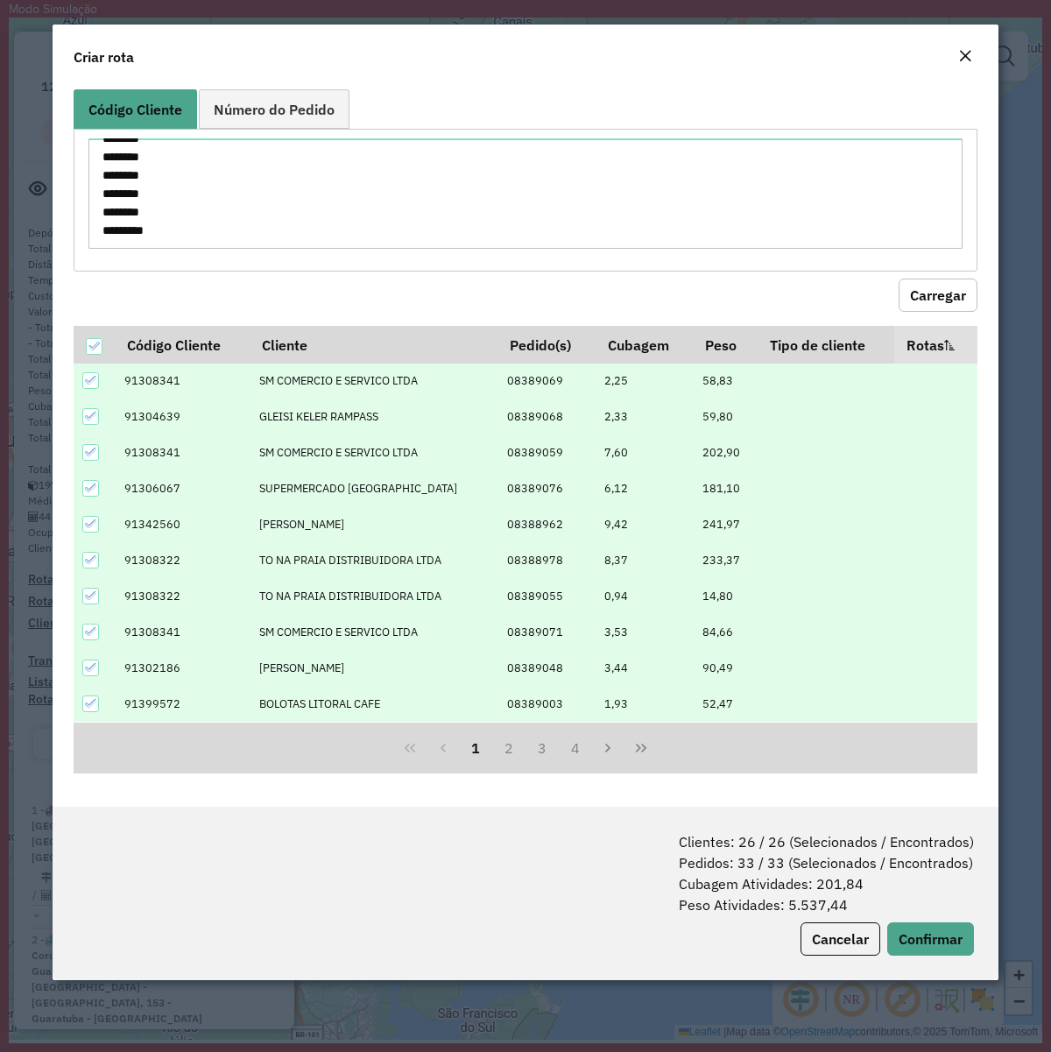
click at [939, 807] on div "Clientes: 26 / 26 (Selecionados / Encontrados) Pedidos: 33 / 33 (Selecionados /…" at bounding box center [526, 893] width 946 height 173
click at [938, 807] on button "Confirmar" at bounding box center [931, 939] width 87 height 33
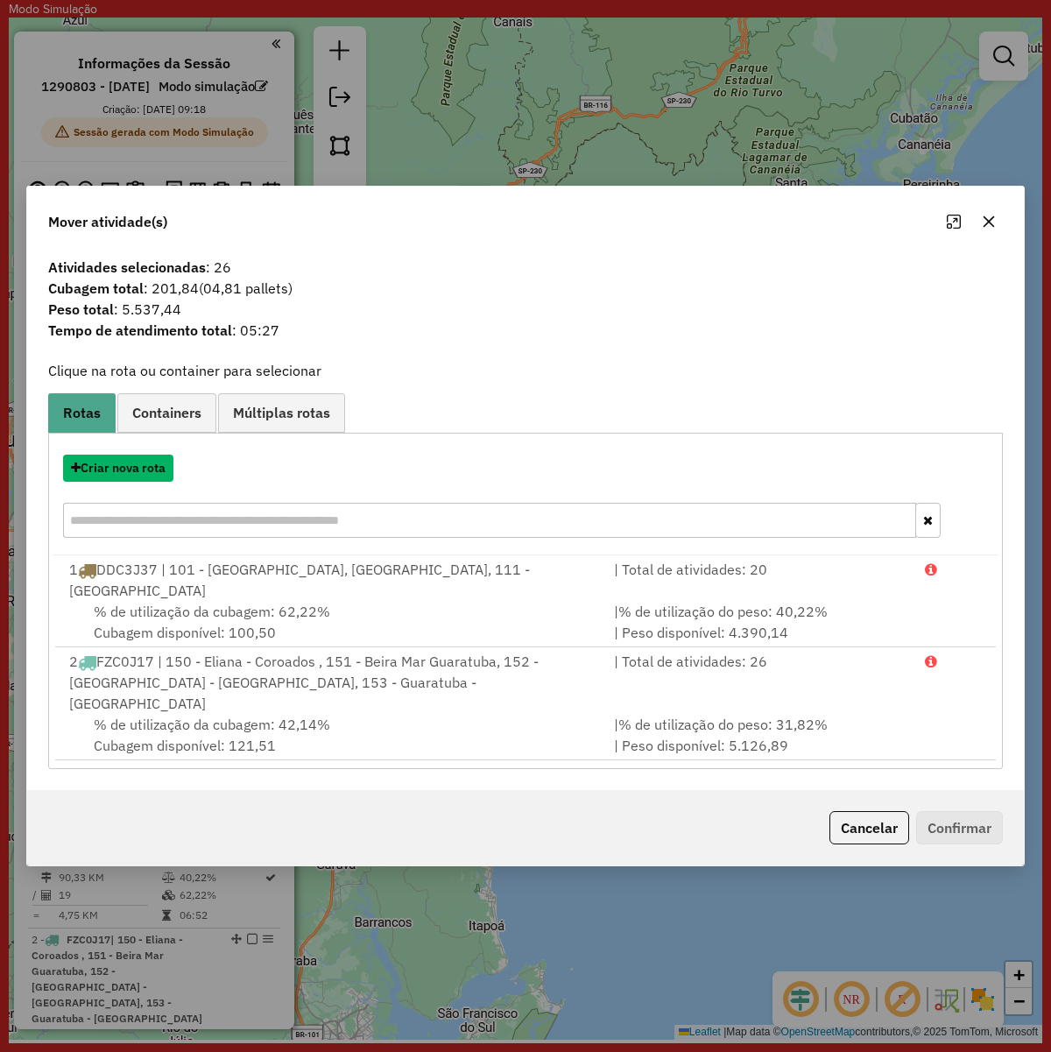
click at [111, 482] on button "Criar nova rota" at bounding box center [118, 468] width 110 height 27
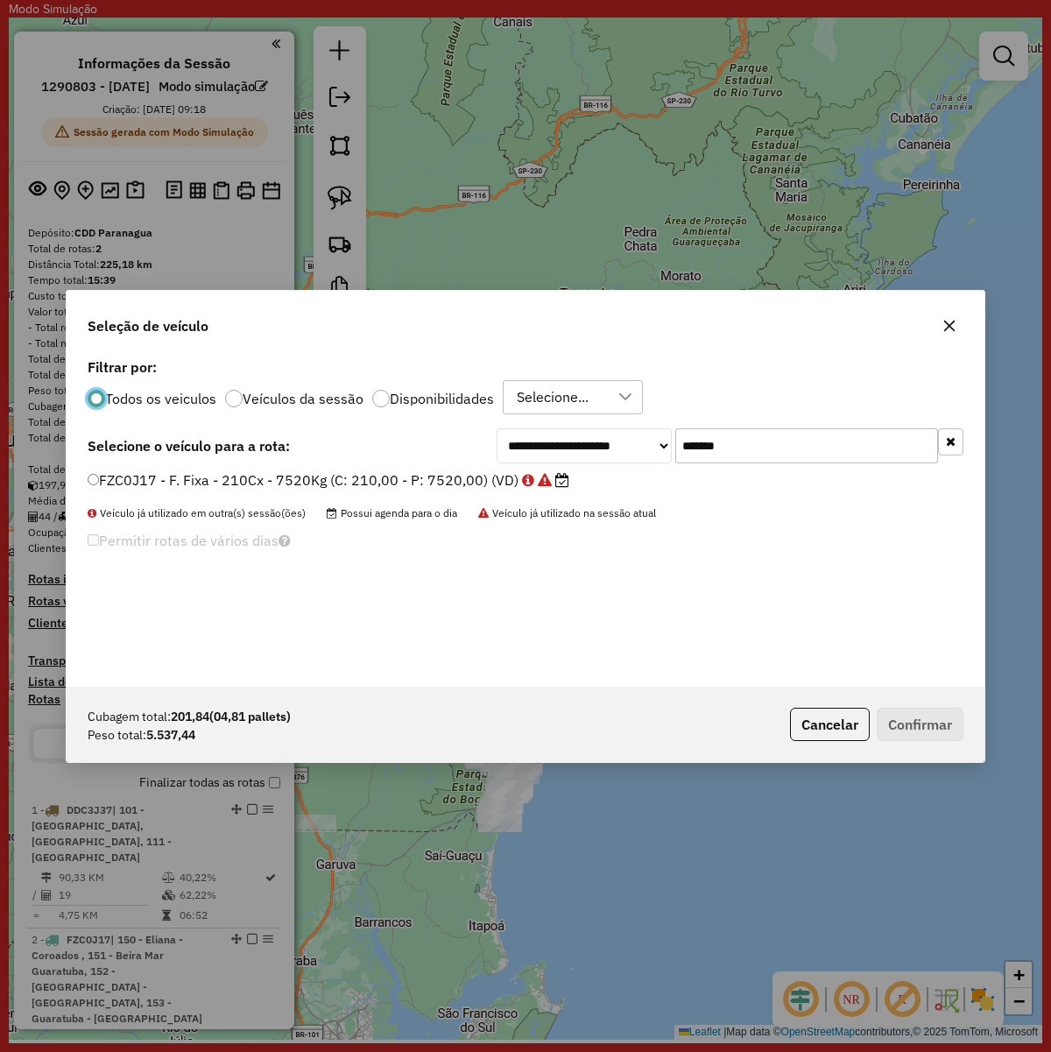
scroll to position [9, 5]
click at [725, 451] on input "*******" at bounding box center [807, 445] width 263 height 35
paste input "text"
type input "*******"
click at [373, 478] on label "GDI4E76 - F. Fixa - 210Cx - 7520Kg (C: 210,00 - P: 7520,00) (VD)" at bounding box center [320, 480] width 465 height 21
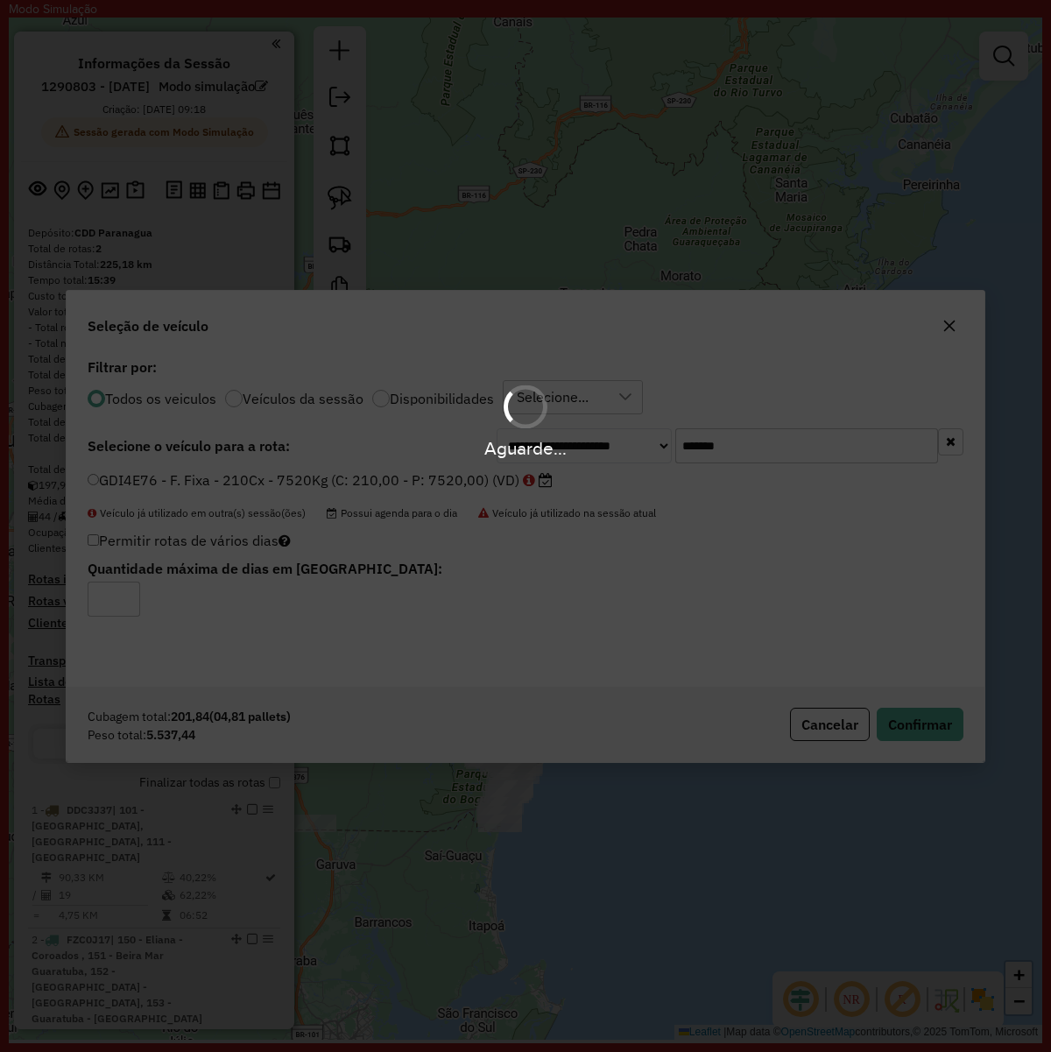
click at [909, 716] on div "Aguarde..." at bounding box center [525, 526] width 1051 height 1052
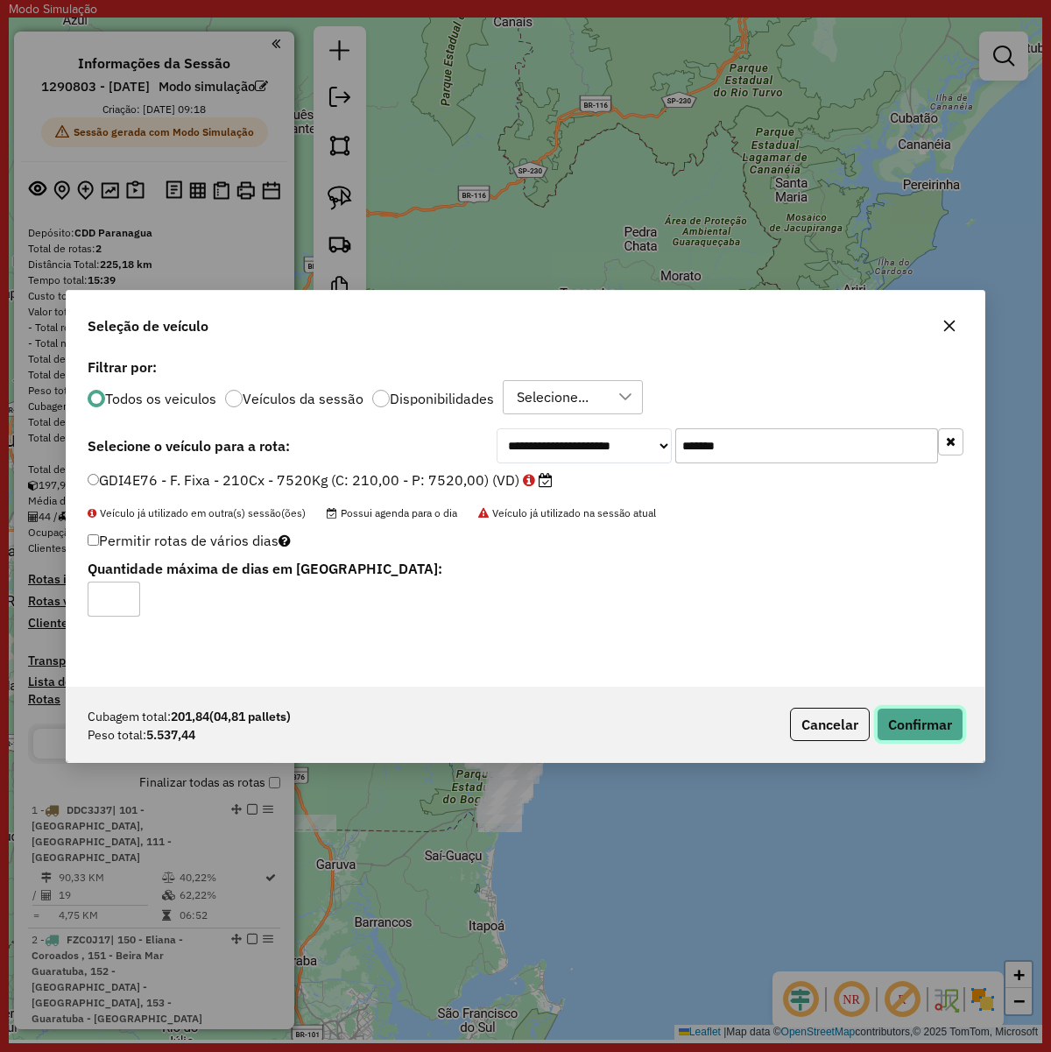
click at [913, 719] on button "Confirmar" at bounding box center [920, 724] width 87 height 33
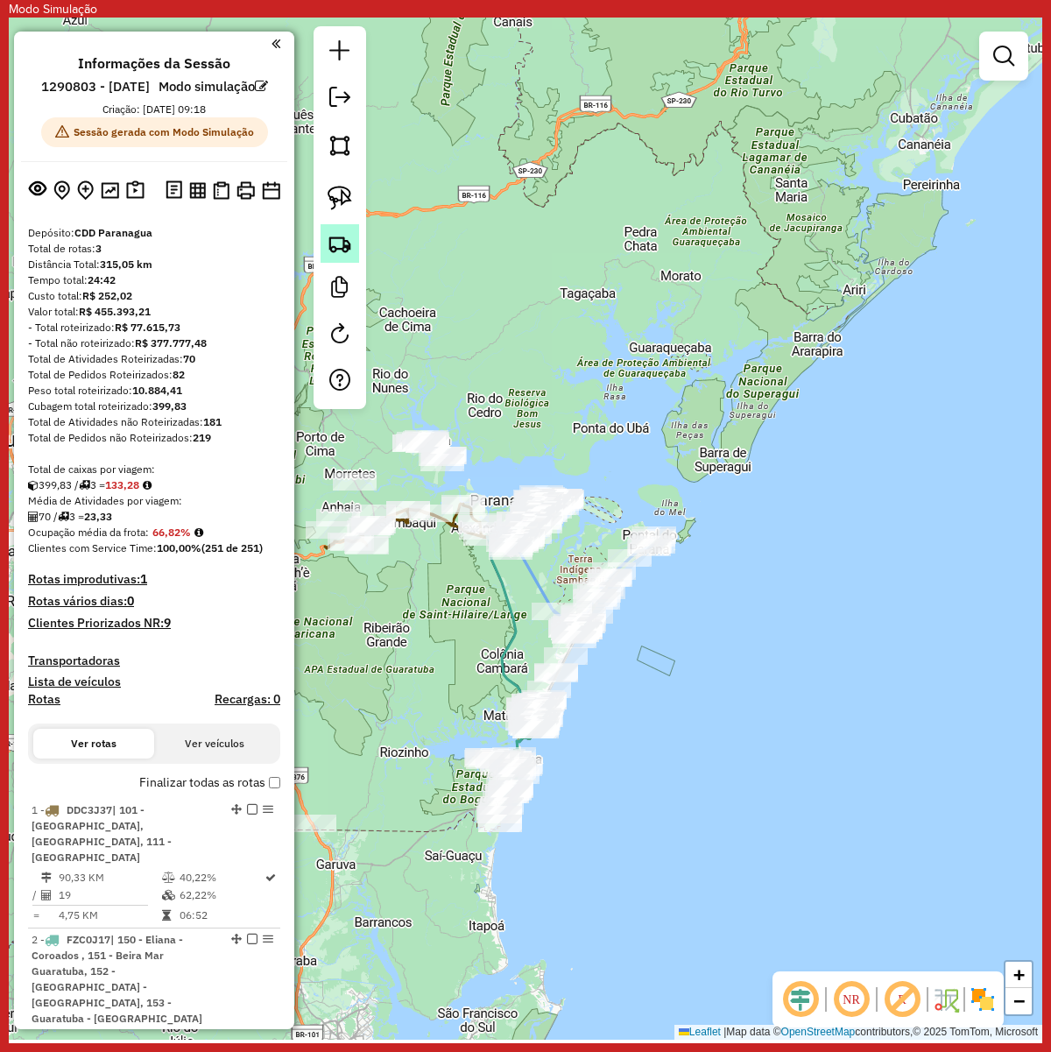
click at [329, 233] on img at bounding box center [340, 243] width 25 height 25
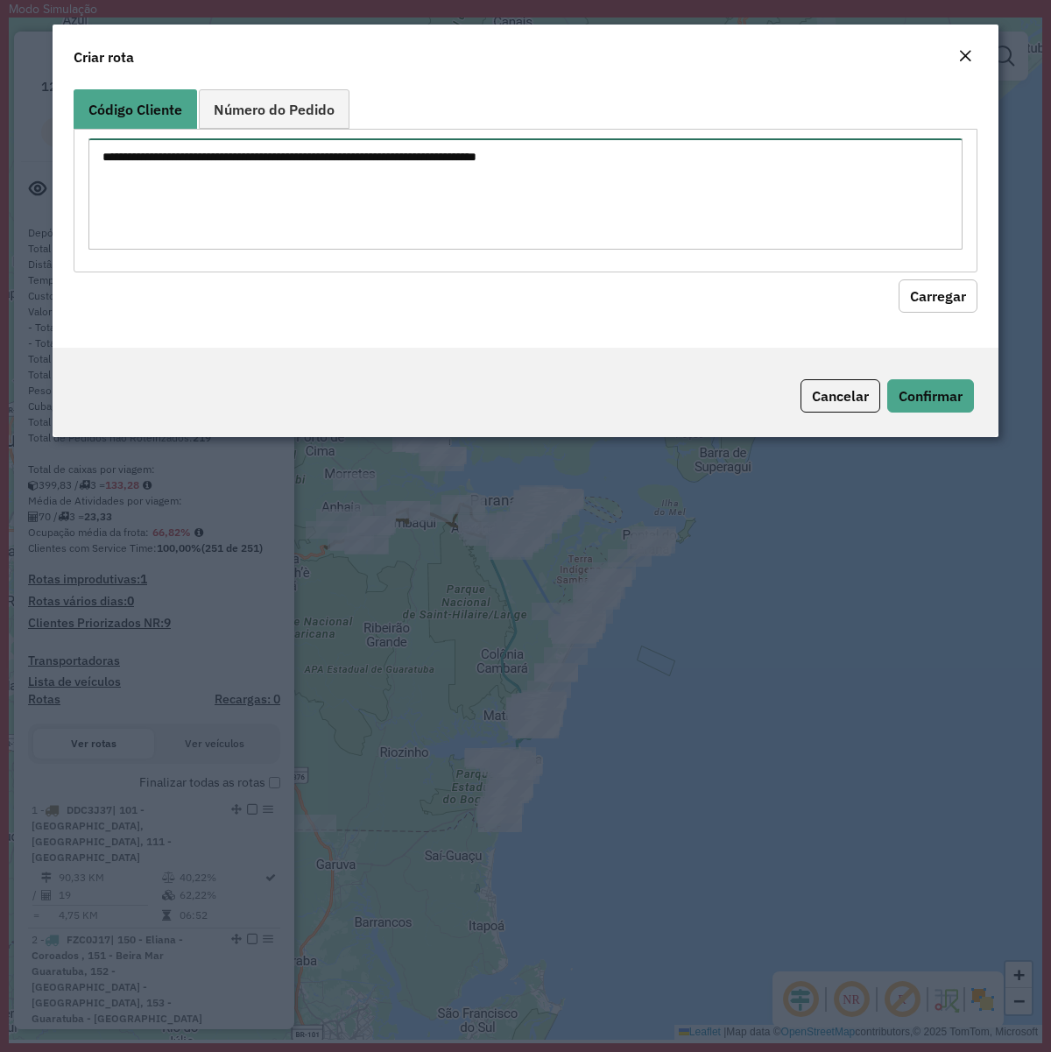
click at [436, 216] on textarea at bounding box center [525, 193] width 874 height 111
paste textarea "******** ******** ******** ******** ******** ******** ******** ******** *******…"
type textarea "******** ******** ******** ******** ******** ******** ******** ******** *******…"
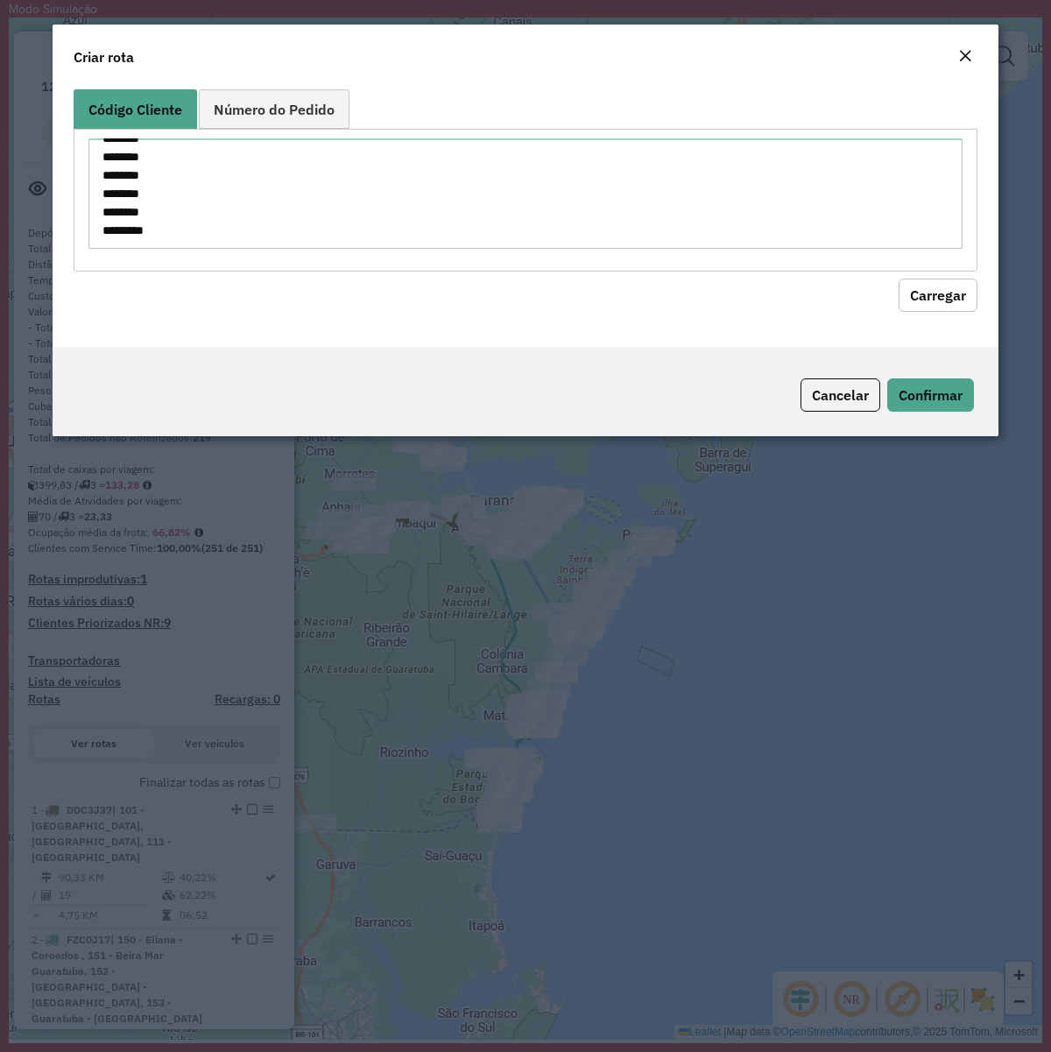
drag, startPoint x: 936, startPoint y: 281, endPoint x: 496, endPoint y: 359, distance: 446.7
click at [935, 282] on body "Modo Simulação Aguarde... Pop-up bloqueado! Seu navegador bloqueou automáticame…" at bounding box center [525, 526] width 1051 height 1052
drag, startPoint x: 931, startPoint y: 290, endPoint x: 909, endPoint y: 289, distance: 21.0
click at [931, 290] on button "Carregar" at bounding box center [938, 295] width 79 height 33
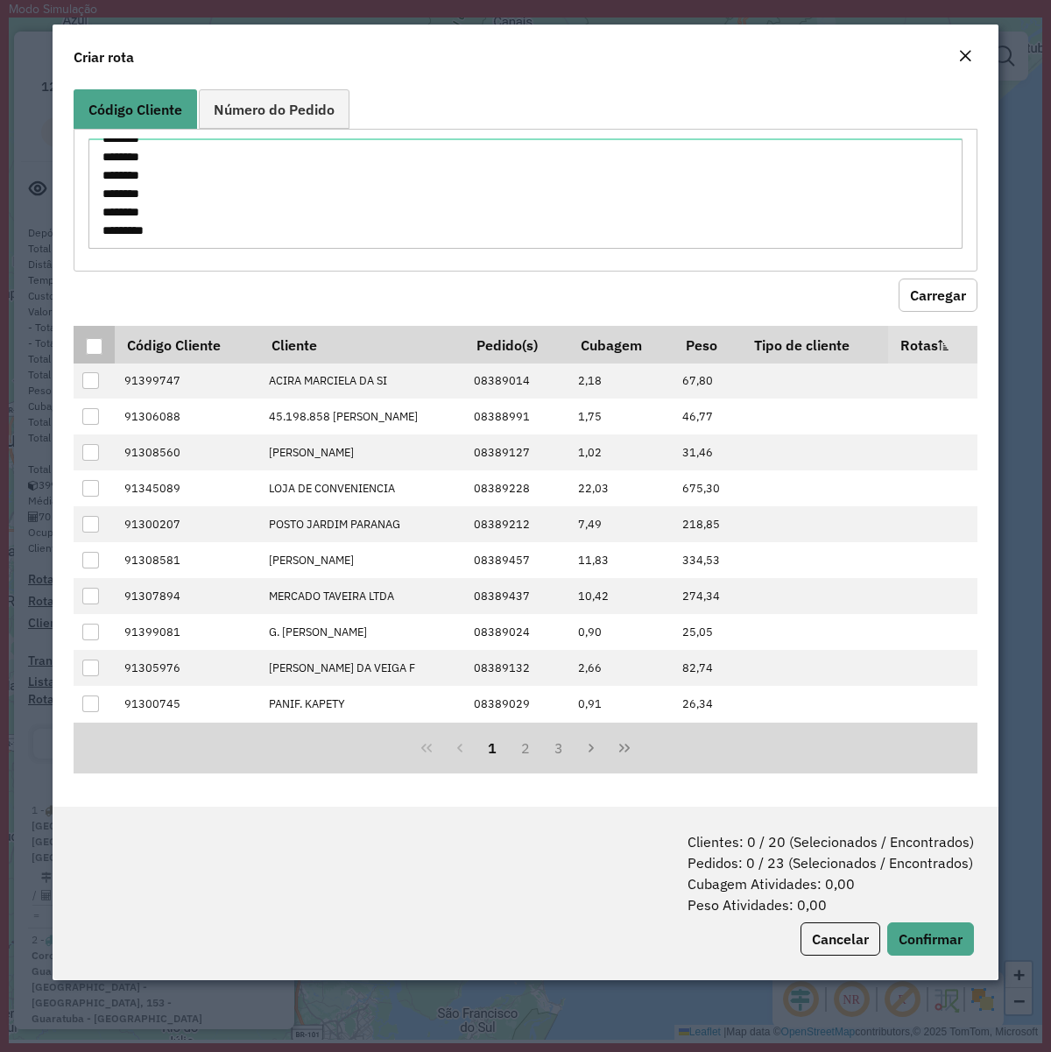
click at [101, 352] on div at bounding box center [95, 347] width 18 height 18
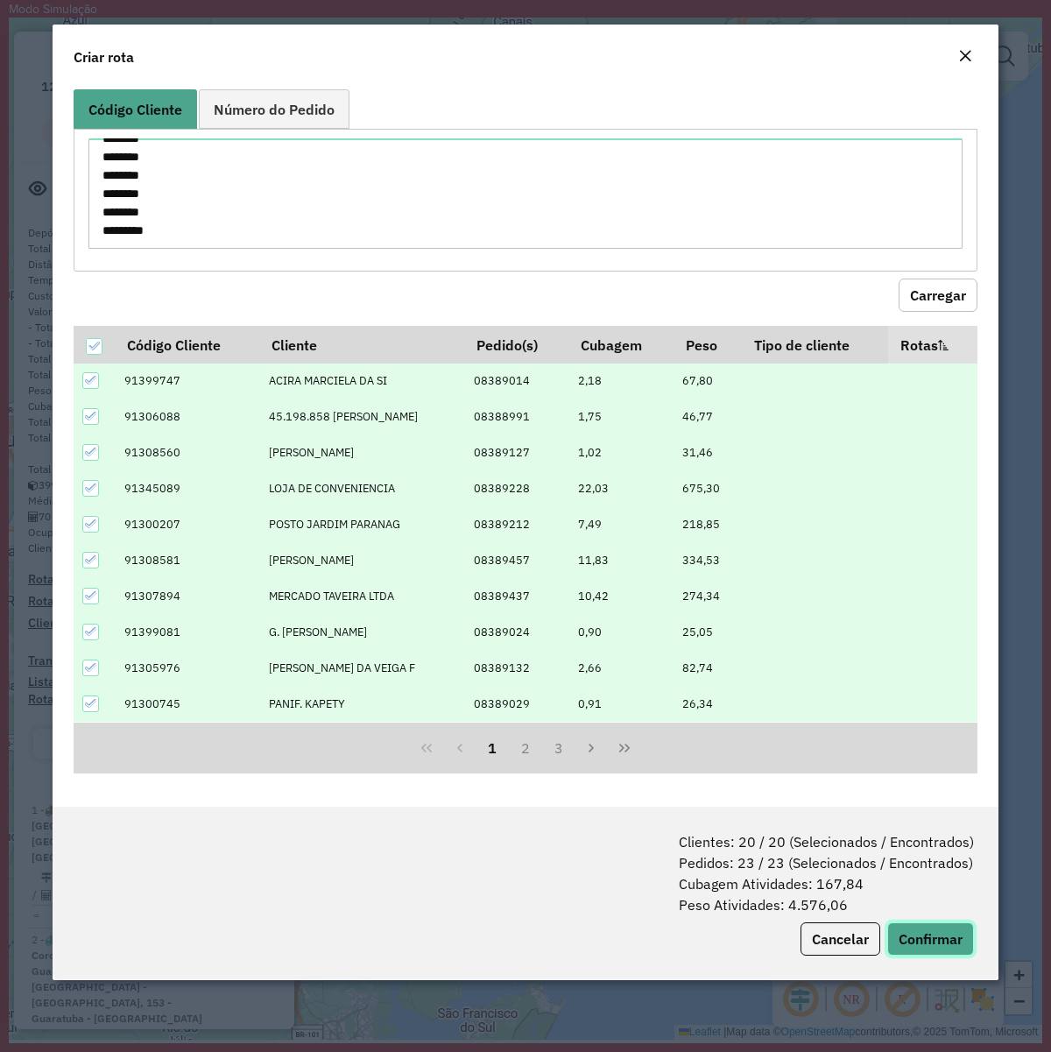
click at [936, 807] on button "Confirmar" at bounding box center [931, 939] width 87 height 33
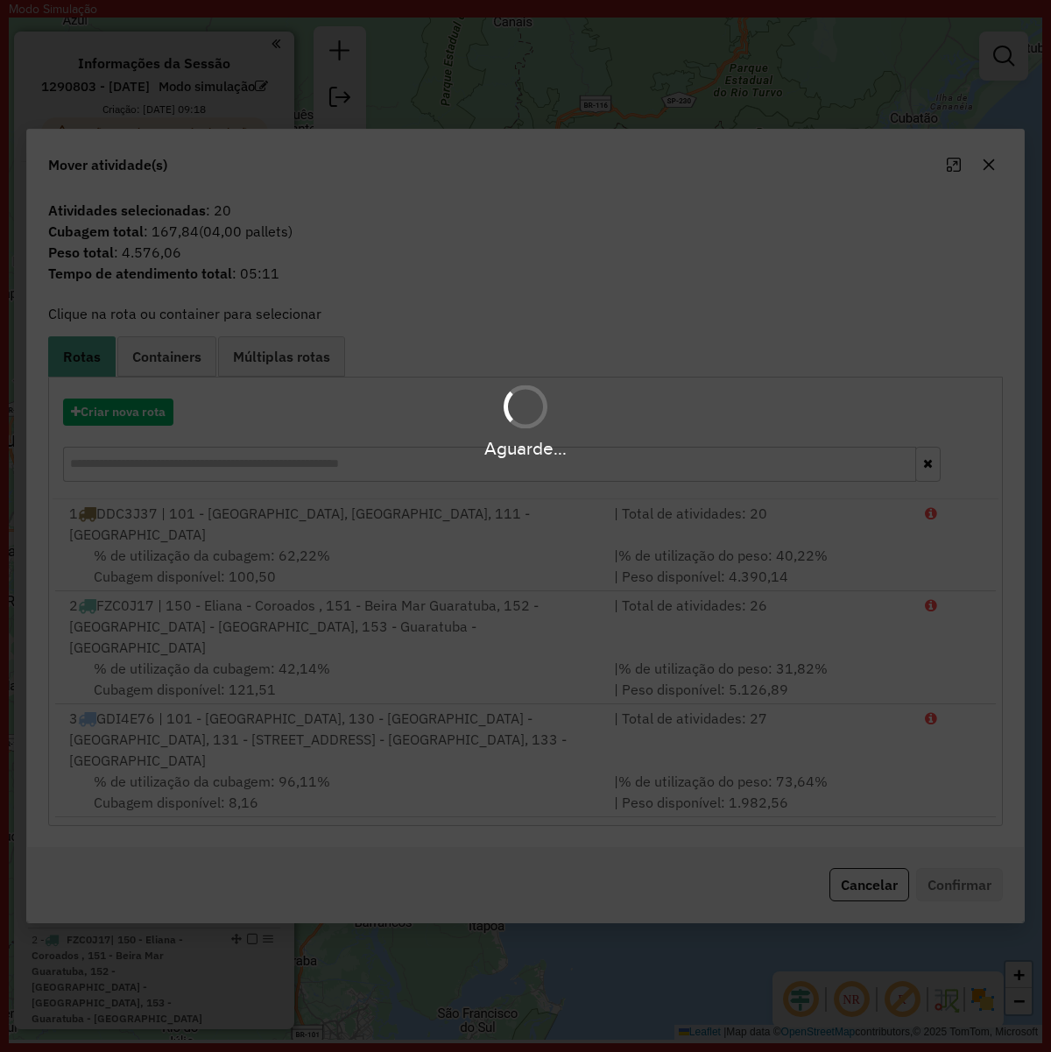
click at [98, 478] on div "Aguarde..." at bounding box center [525, 526] width 1051 height 1052
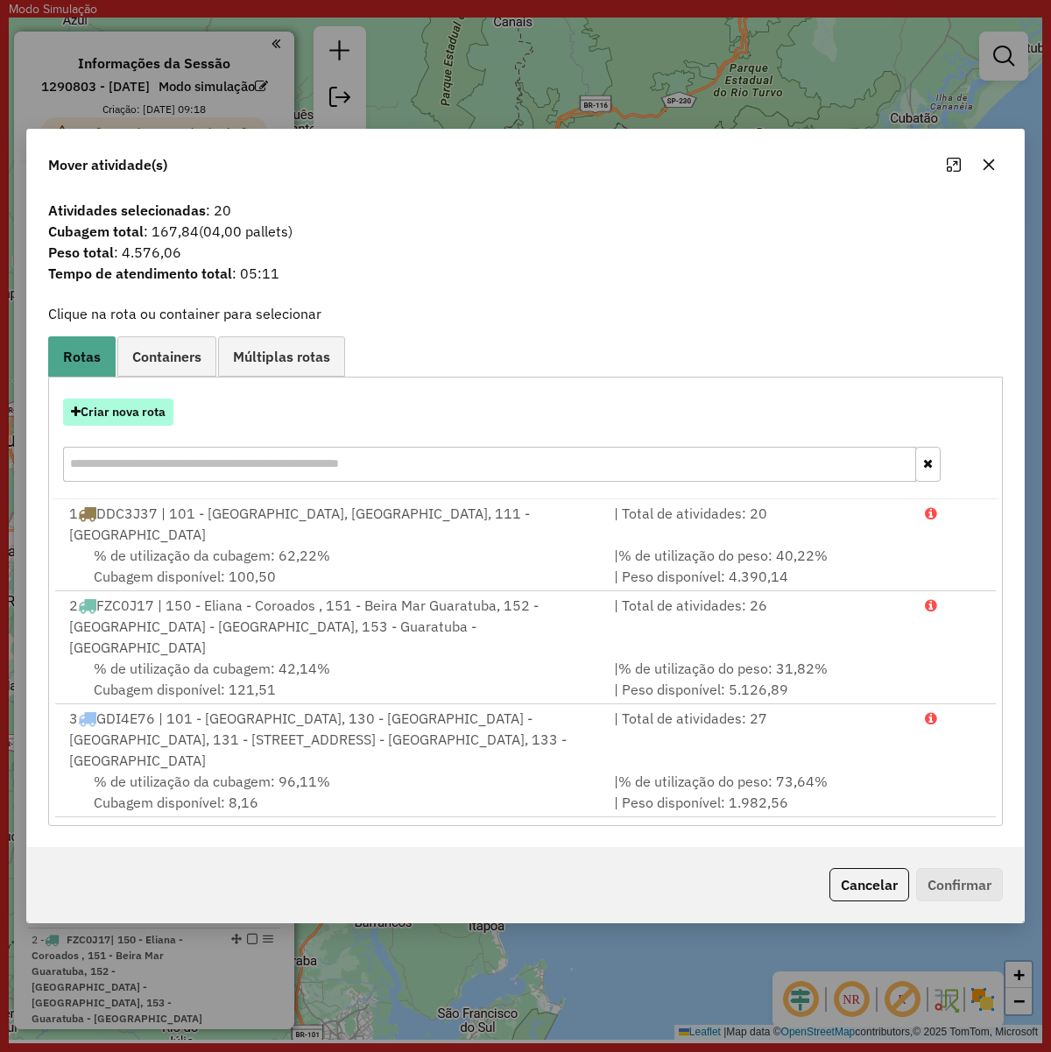
click at [110, 426] on button "Criar nova rota" at bounding box center [118, 412] width 110 height 27
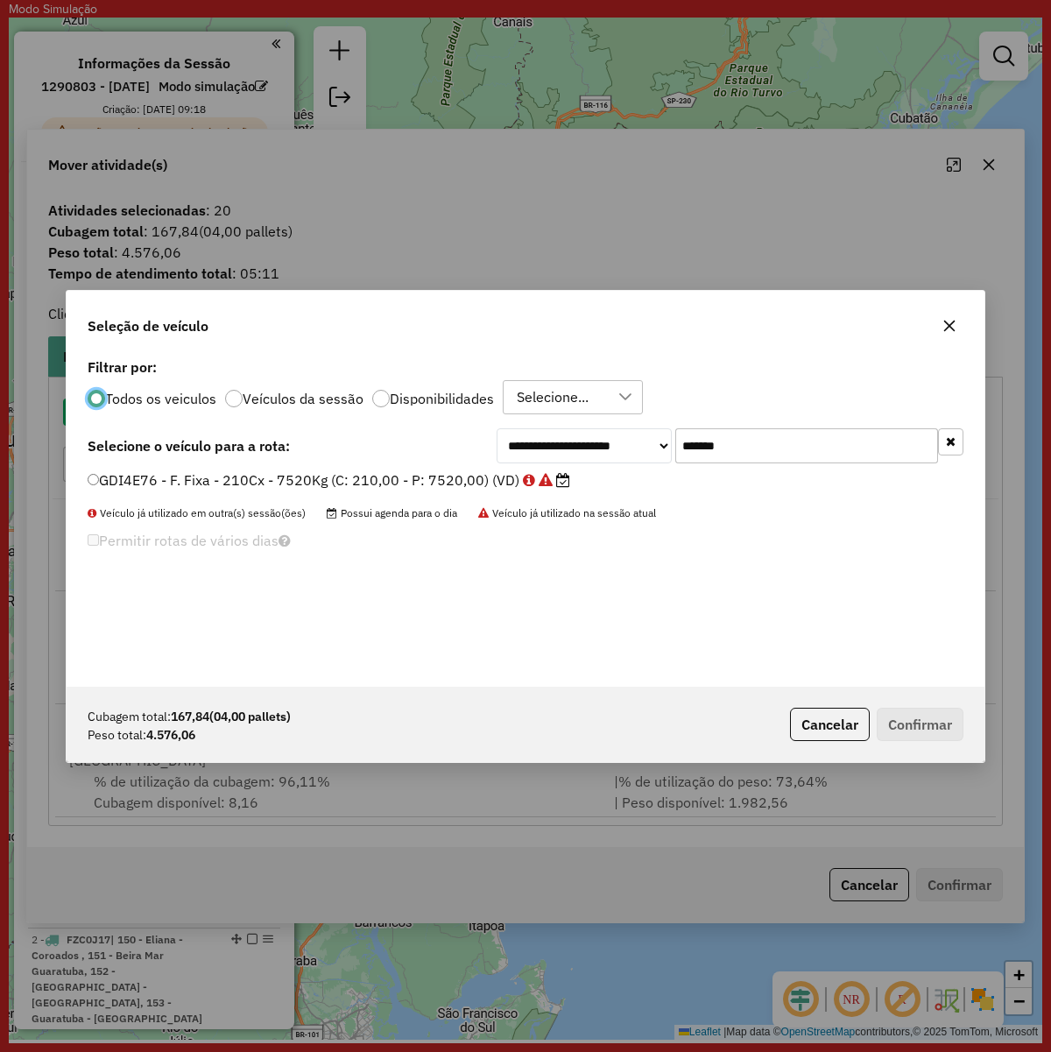
scroll to position [9, 5]
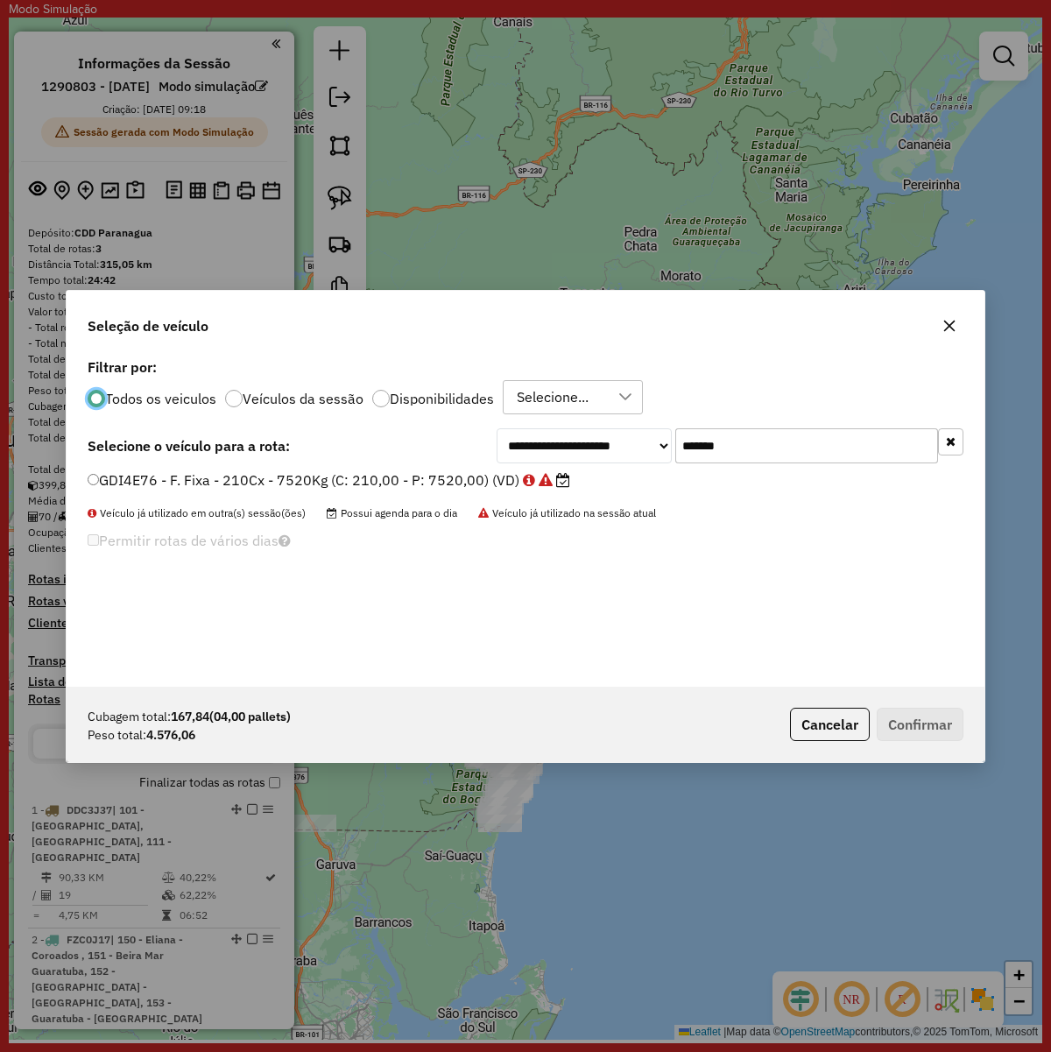
click at [833, 434] on input "*******" at bounding box center [807, 445] width 263 height 35
paste input "text"
type input "*******"
click at [414, 466] on div "**********" at bounding box center [526, 520] width 918 height 333
click at [436, 479] on label "EHJ9J93 - F. Fixa - 308Cx - 7860Kg (C: 308,00 - P: 7860,00) (VD)" at bounding box center [320, 480] width 464 height 21
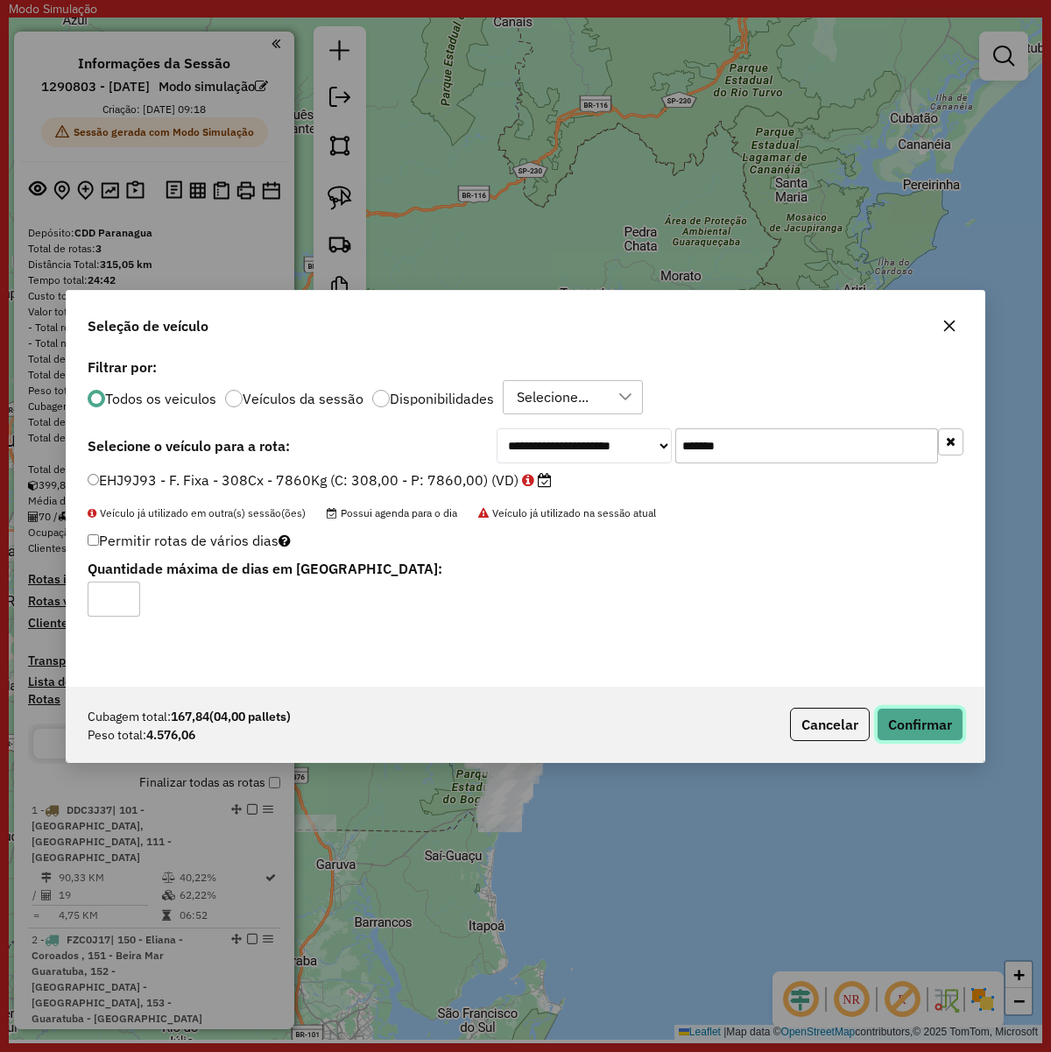
click at [931, 719] on button "Confirmar" at bounding box center [920, 724] width 87 height 33
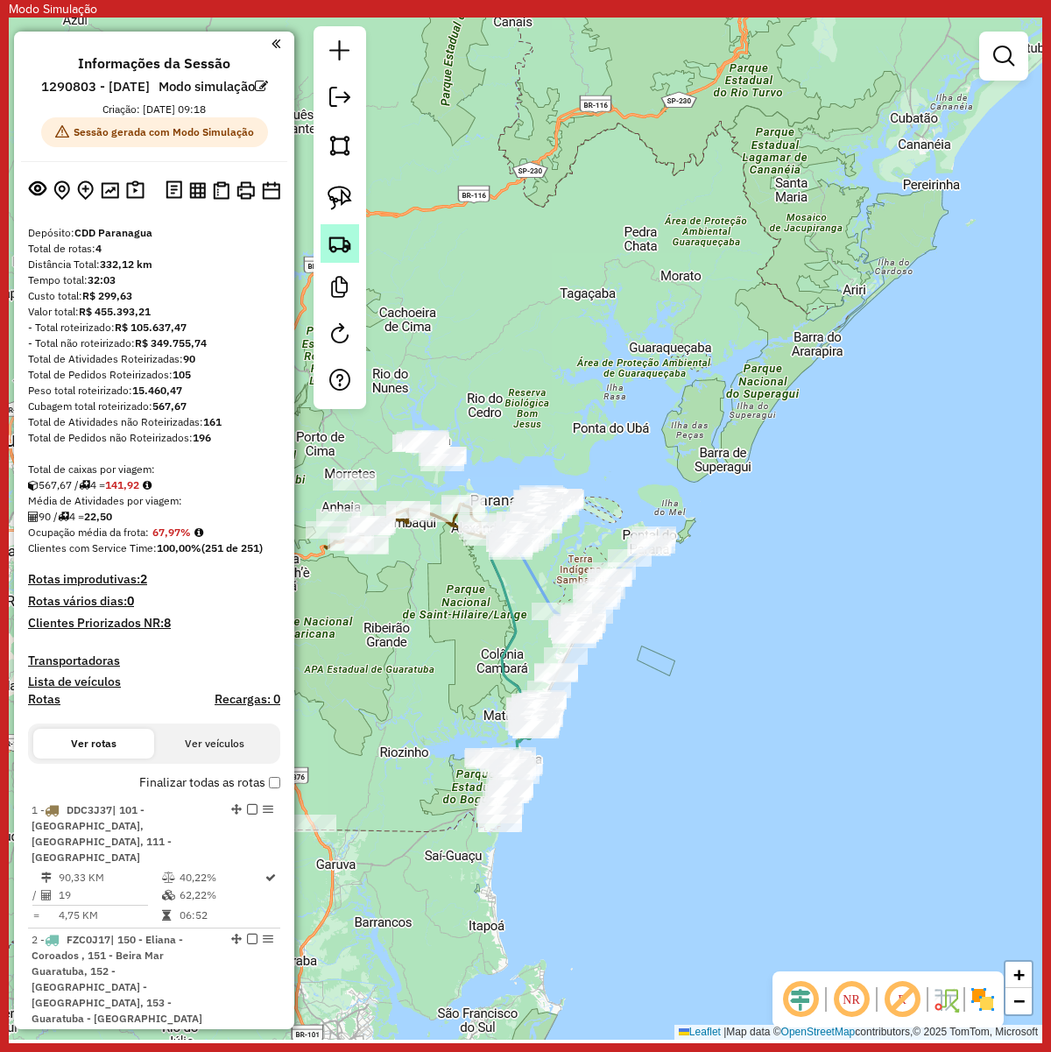
click at [337, 251] on img at bounding box center [340, 243] width 25 height 25
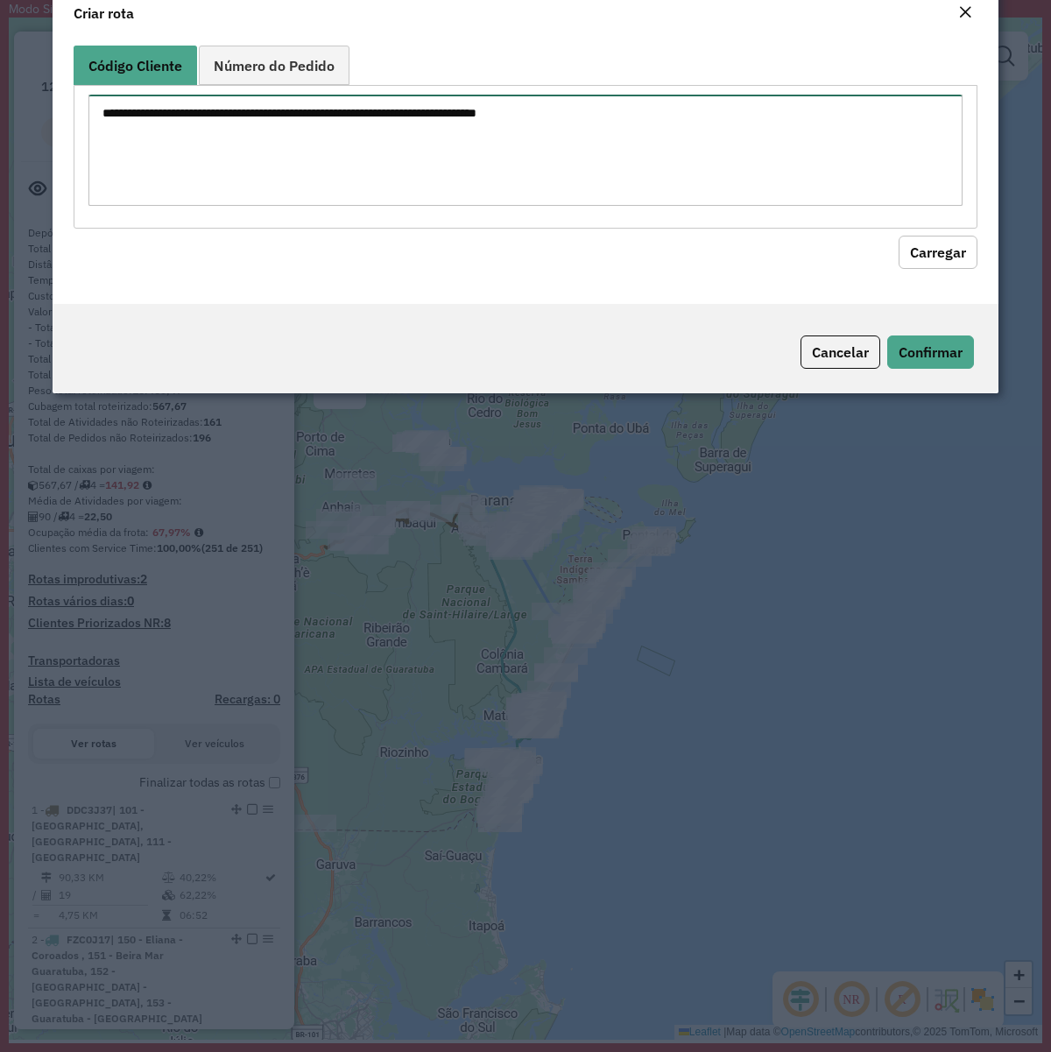
click at [471, 189] on textarea at bounding box center [525, 150] width 874 height 111
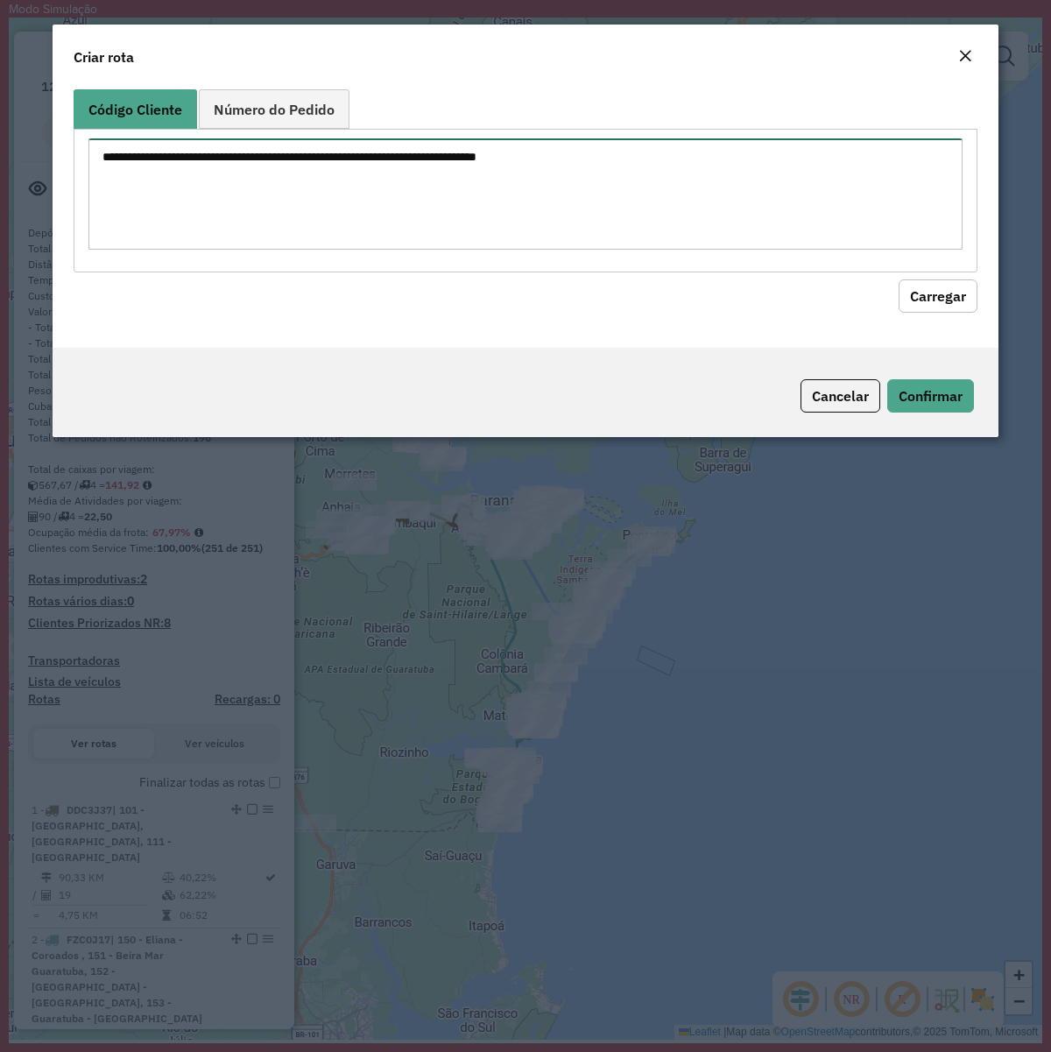
paste textarea "******** ******** ******** ******** ******** ******** ******** ******** *******…"
type textarea "******** ******** ******** ******** ******** ******** ******** ******** *******…"
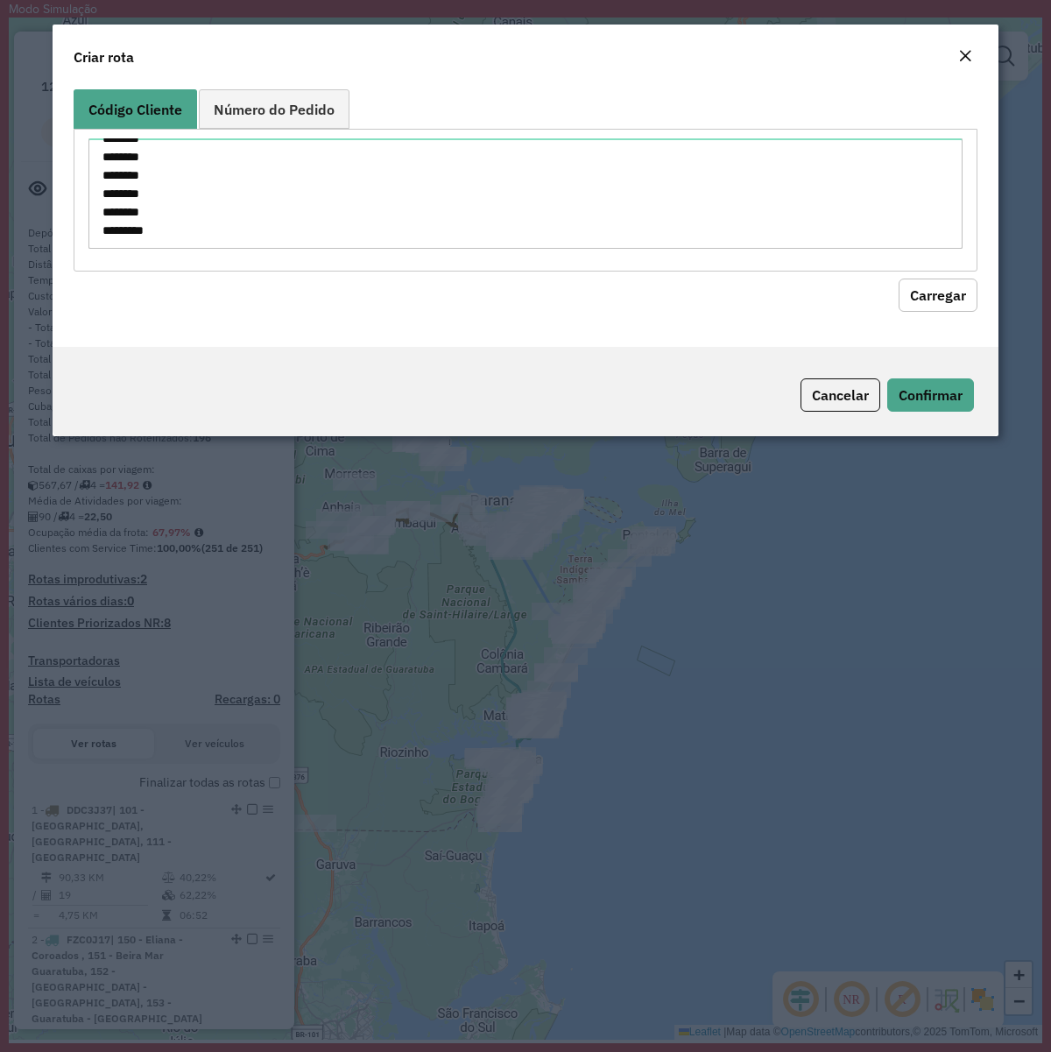
click at [957, 294] on button "Carregar" at bounding box center [938, 295] width 79 height 33
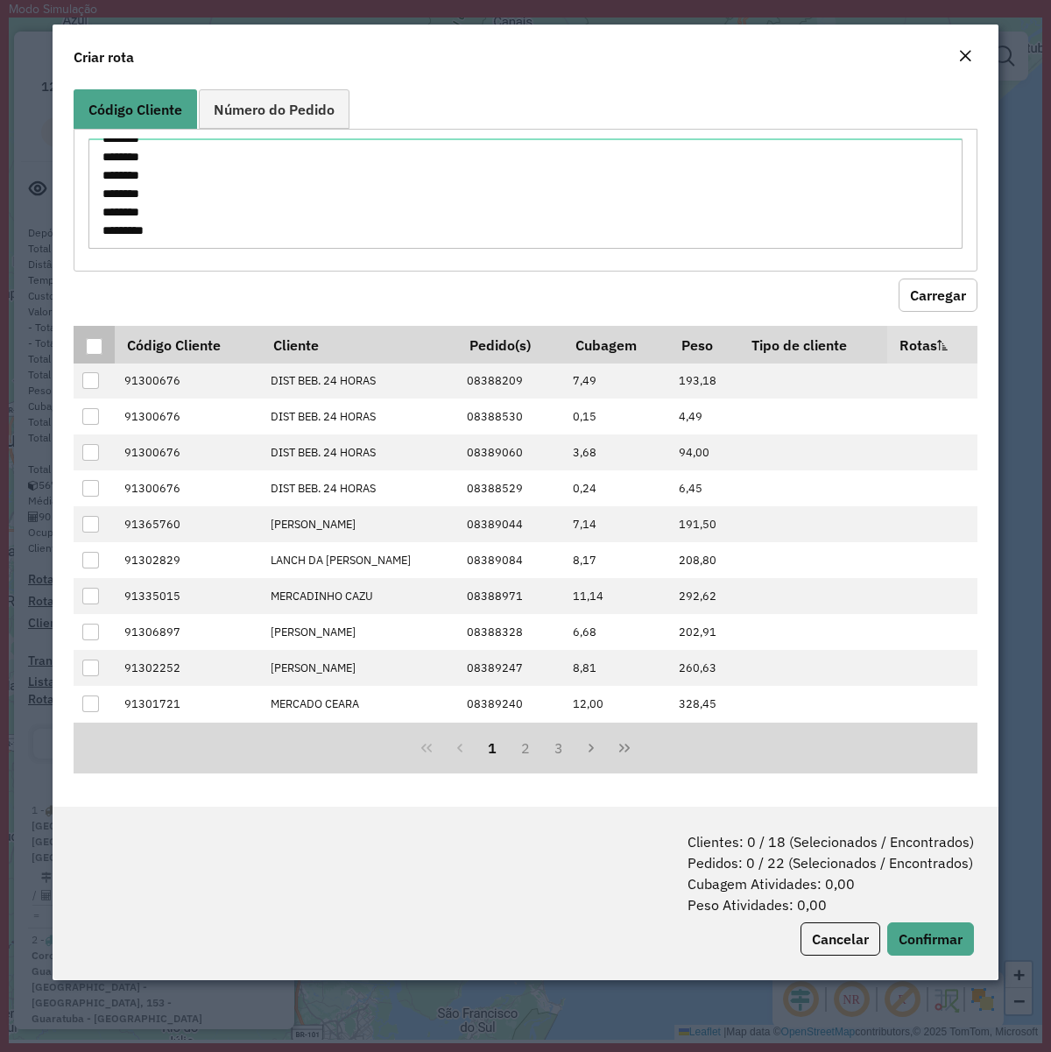
click at [89, 346] on div at bounding box center [94, 346] width 17 height 17
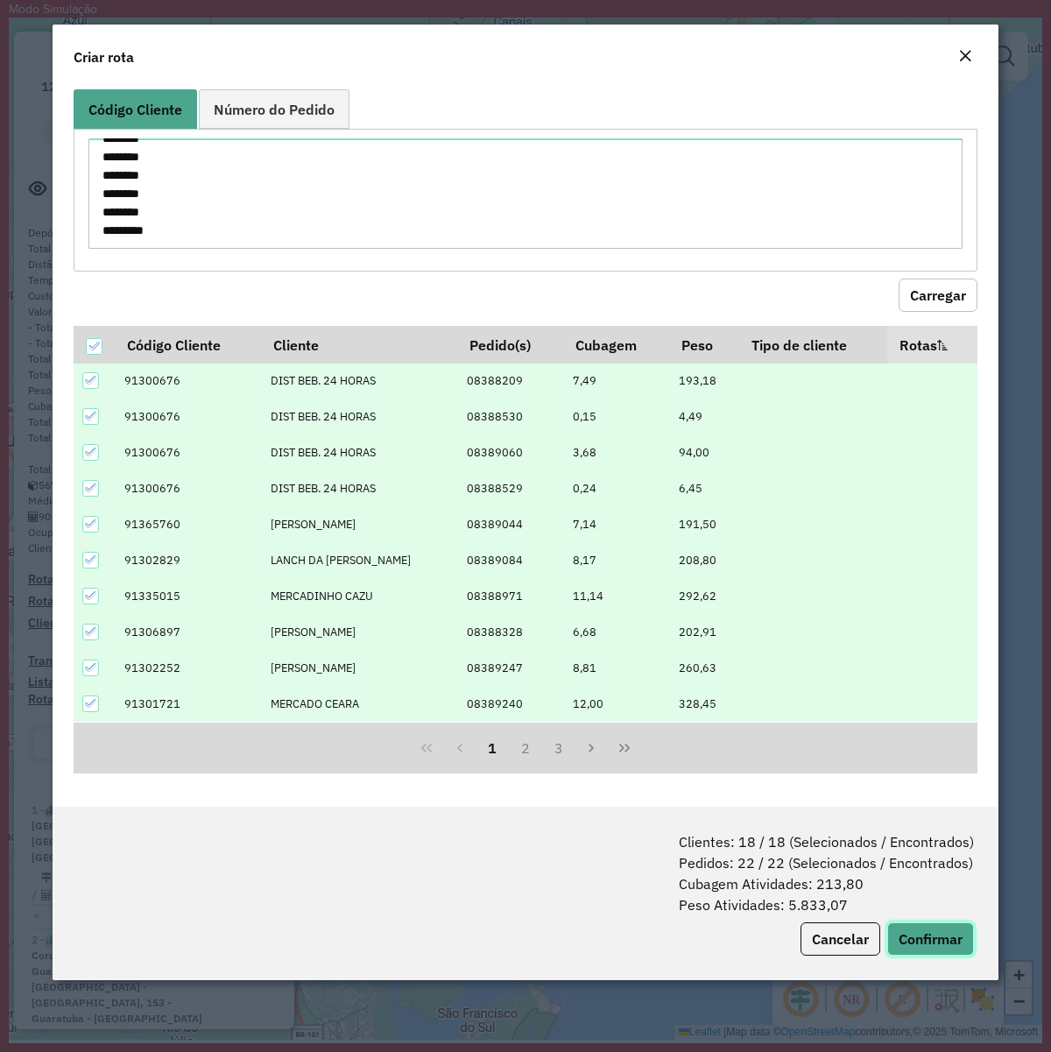
click at [899, 807] on button "Confirmar" at bounding box center [931, 939] width 87 height 33
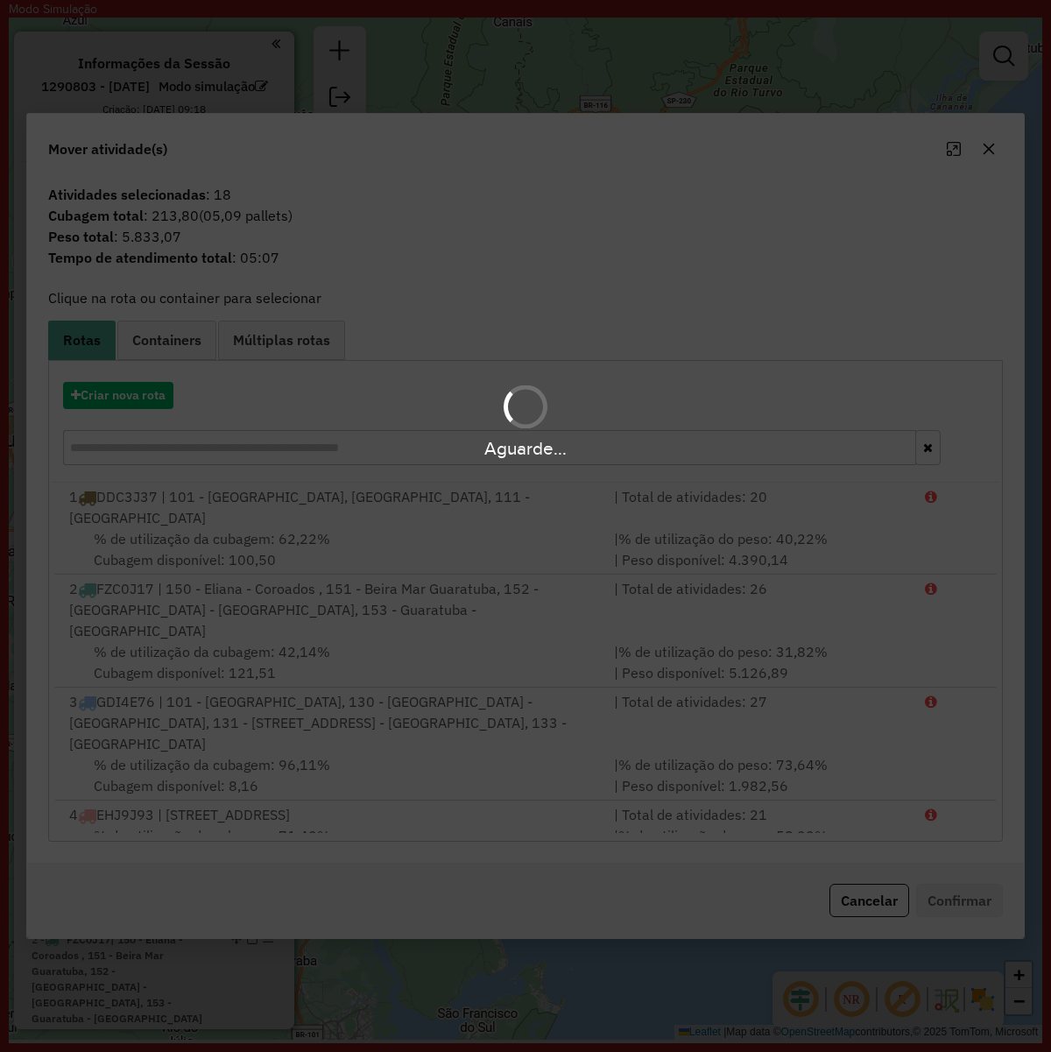
click at [84, 403] on div "Aguarde..." at bounding box center [525, 420] width 1051 height 83
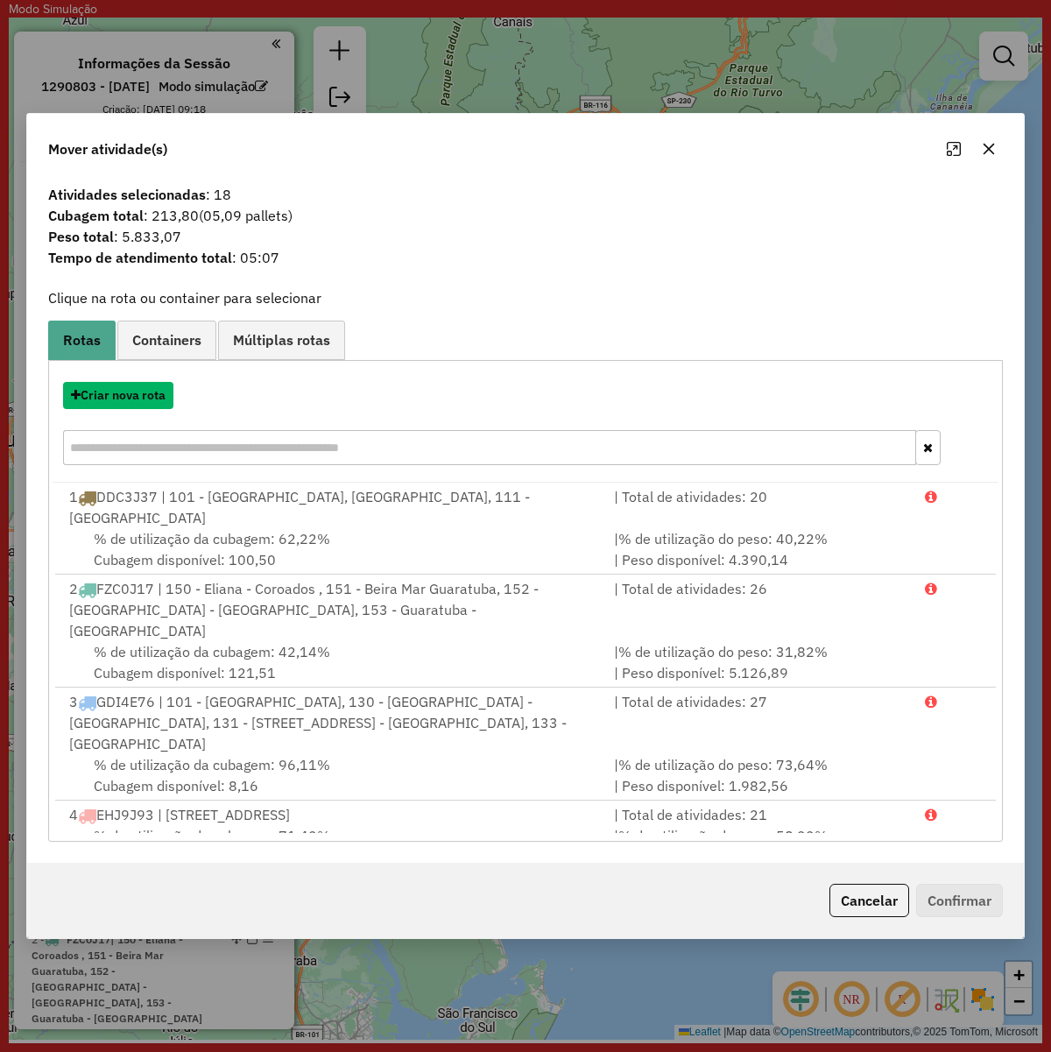
click at [125, 407] on button "Criar nova rota" at bounding box center [118, 395] width 110 height 27
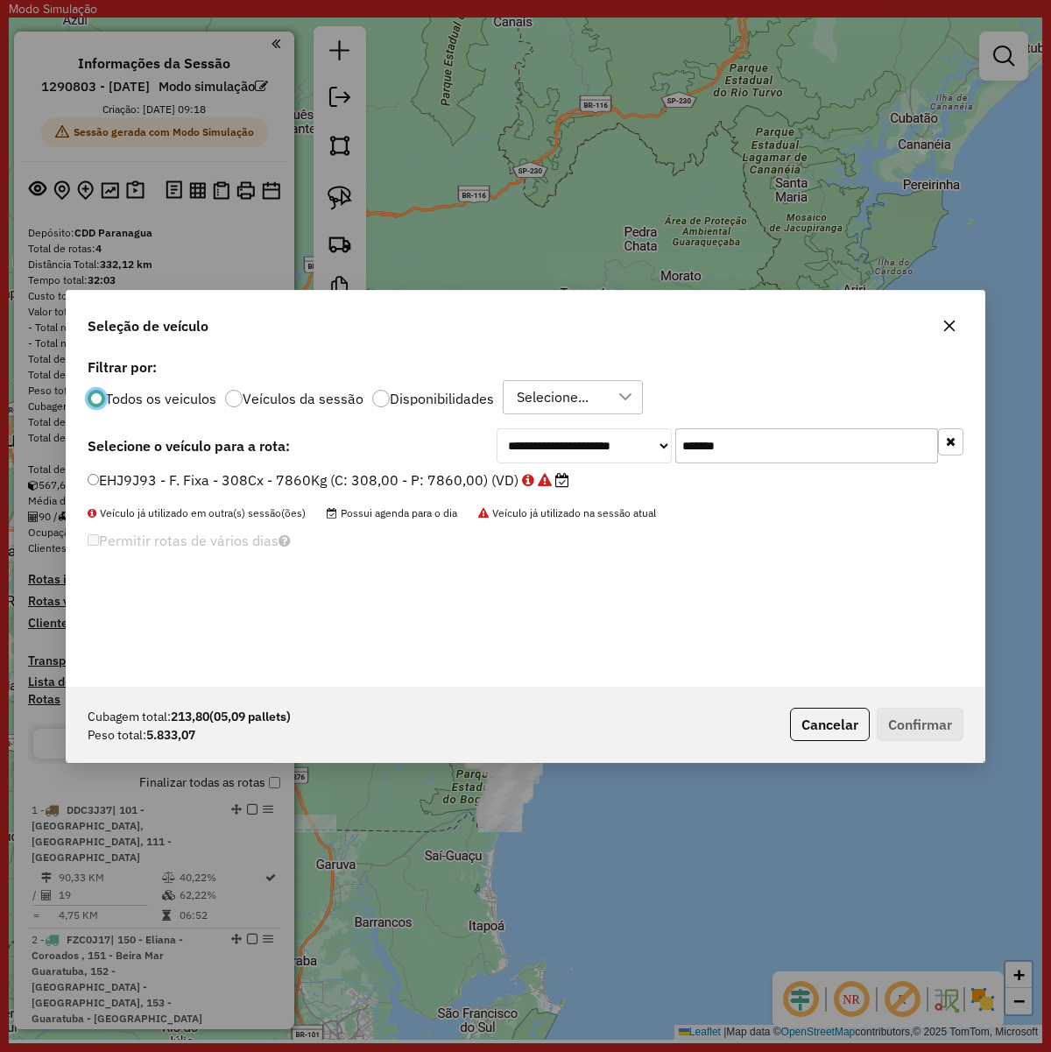
scroll to position [9, 5]
click at [763, 456] on input "*******" at bounding box center [807, 445] width 263 height 35
paste input "text"
type input "*******"
click at [384, 495] on div "BYI6C69 - F. Fixa - 308Cx - 7860Kg (C: 308,00 - P: 7860,00) (VD)" at bounding box center [525, 488] width 897 height 35
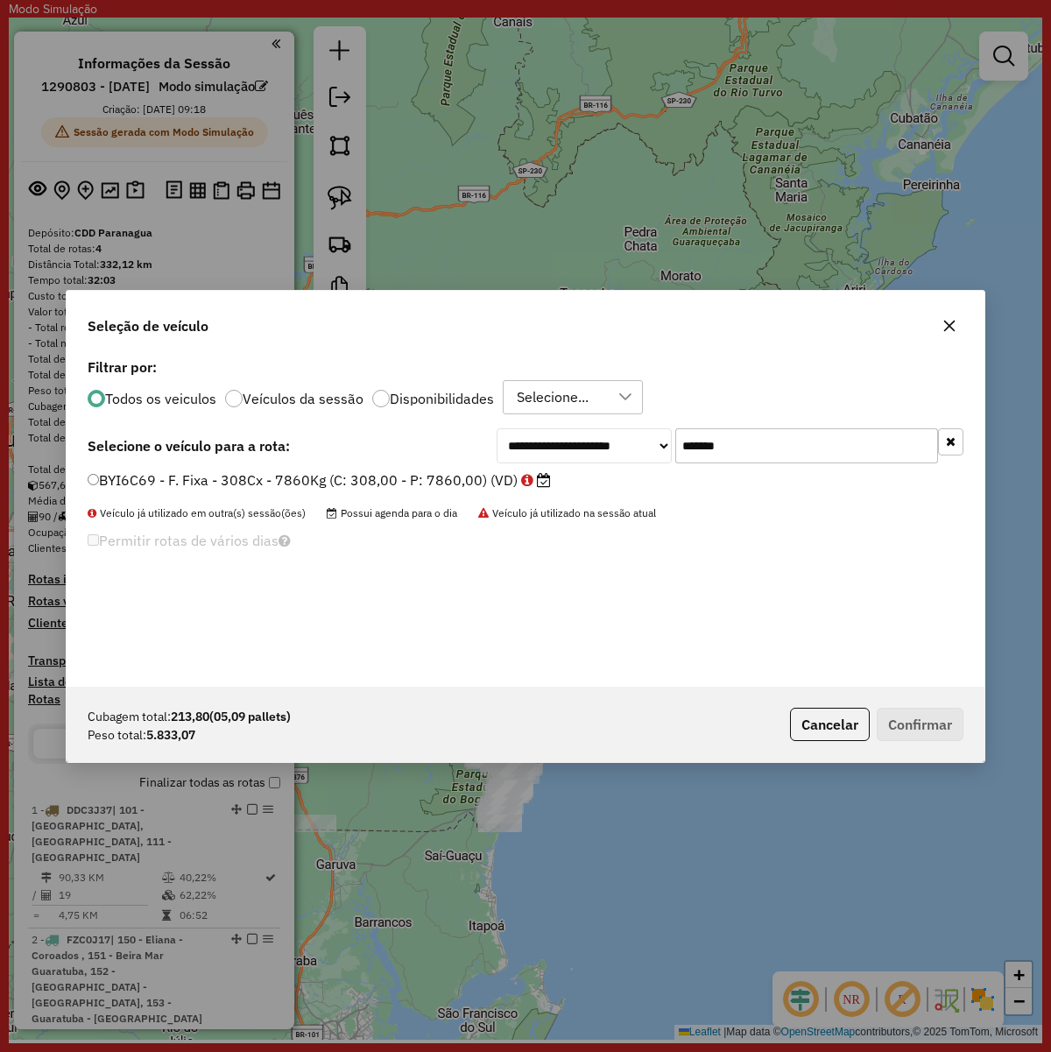
click at [388, 471] on label "BYI6C69 - F. Fixa - 308Cx - 7860Kg (C: 308,00 - P: 7860,00) (VD)" at bounding box center [320, 480] width 464 height 21
click at [918, 732] on button "Confirmar" at bounding box center [920, 724] width 87 height 33
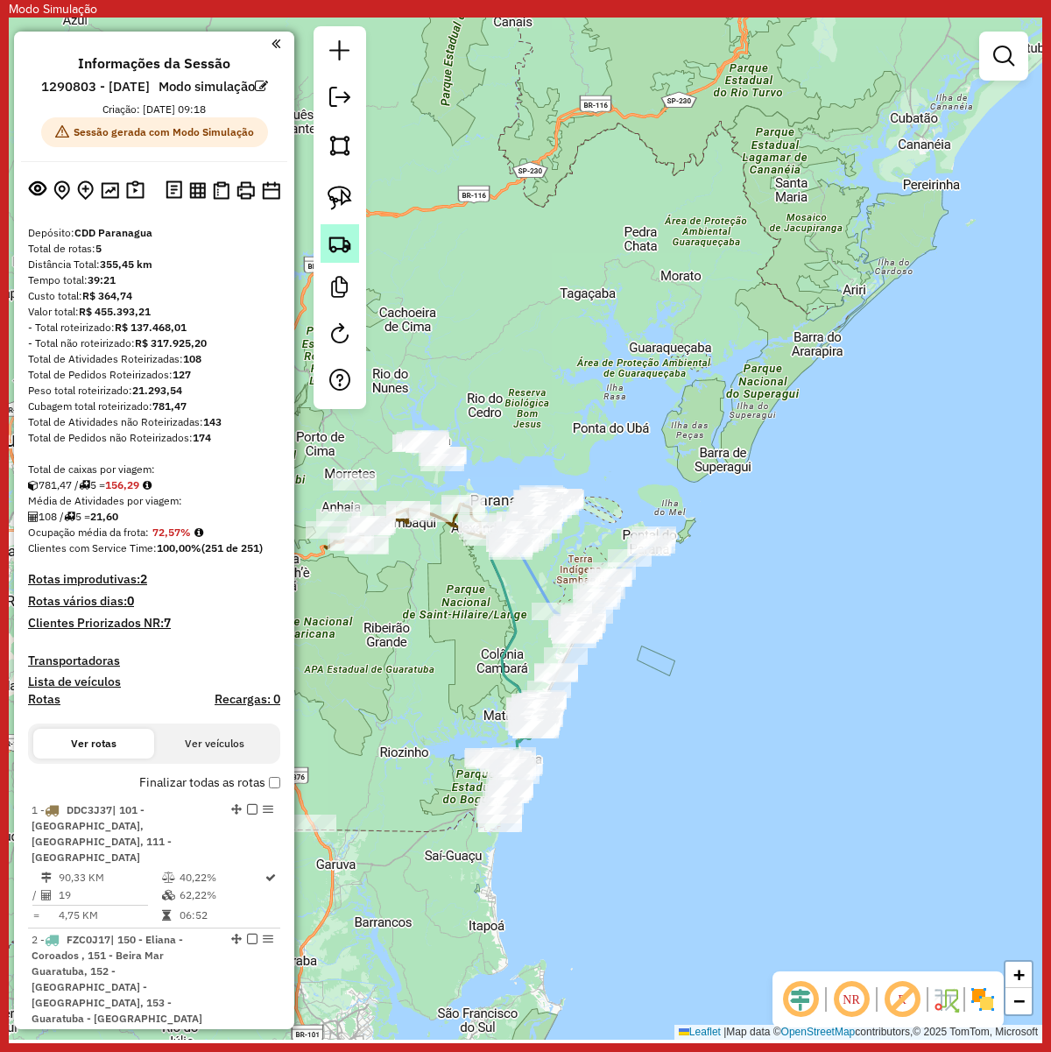
click at [350, 241] on img at bounding box center [340, 243] width 25 height 25
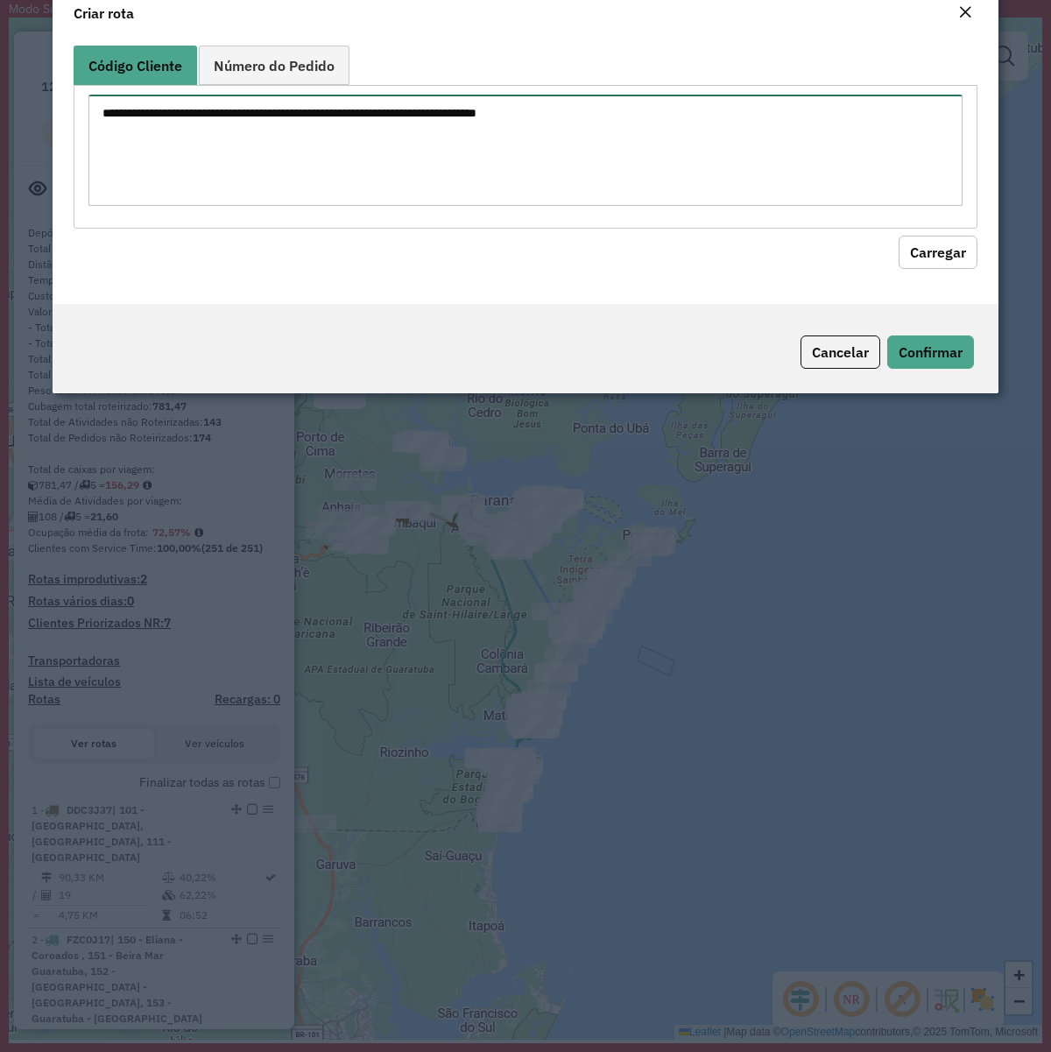
click at [473, 204] on textarea at bounding box center [525, 150] width 874 height 111
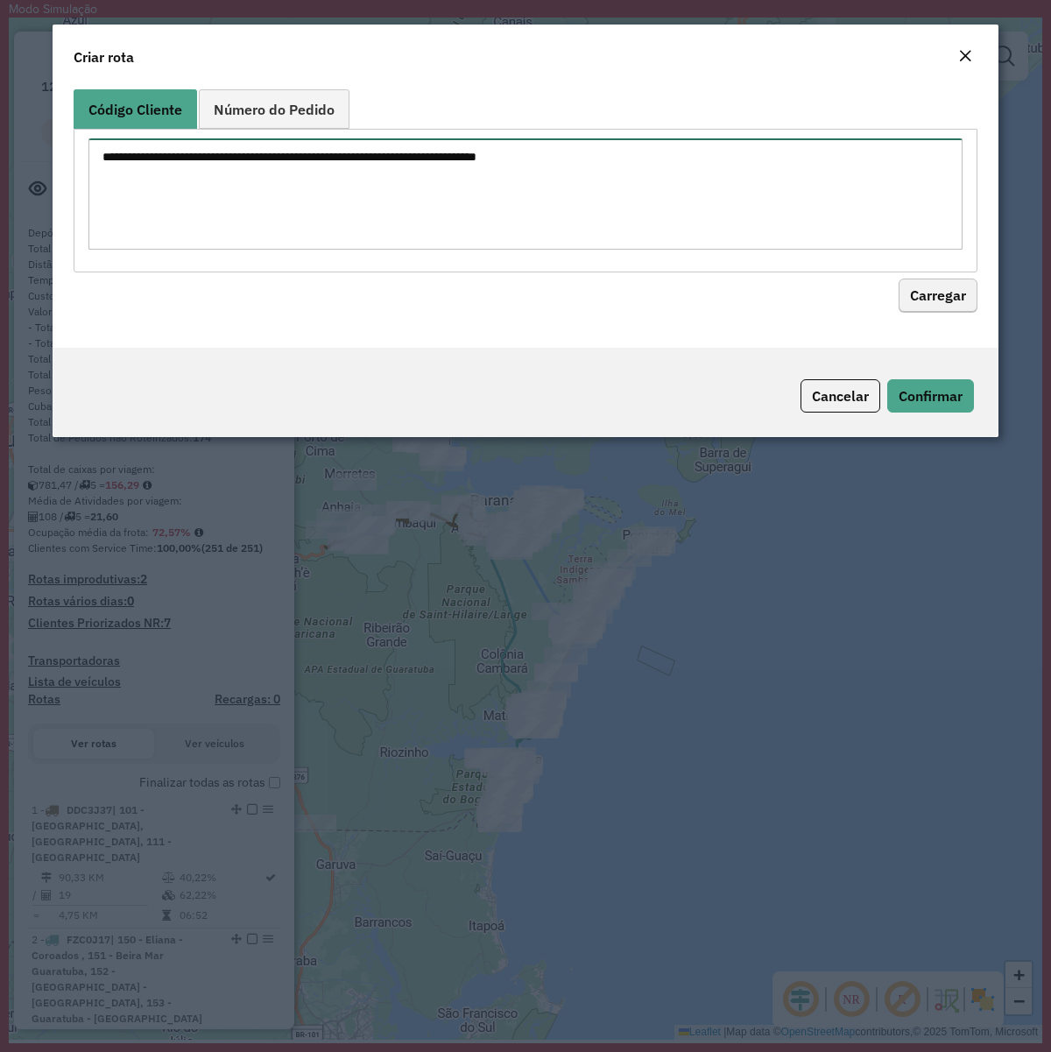
paste textarea "******** ******** ******** ******** ******** ******** ******** ******** *******…"
type textarea "******** ******** ******** ******** ******** ******** ******** ******** *******…"
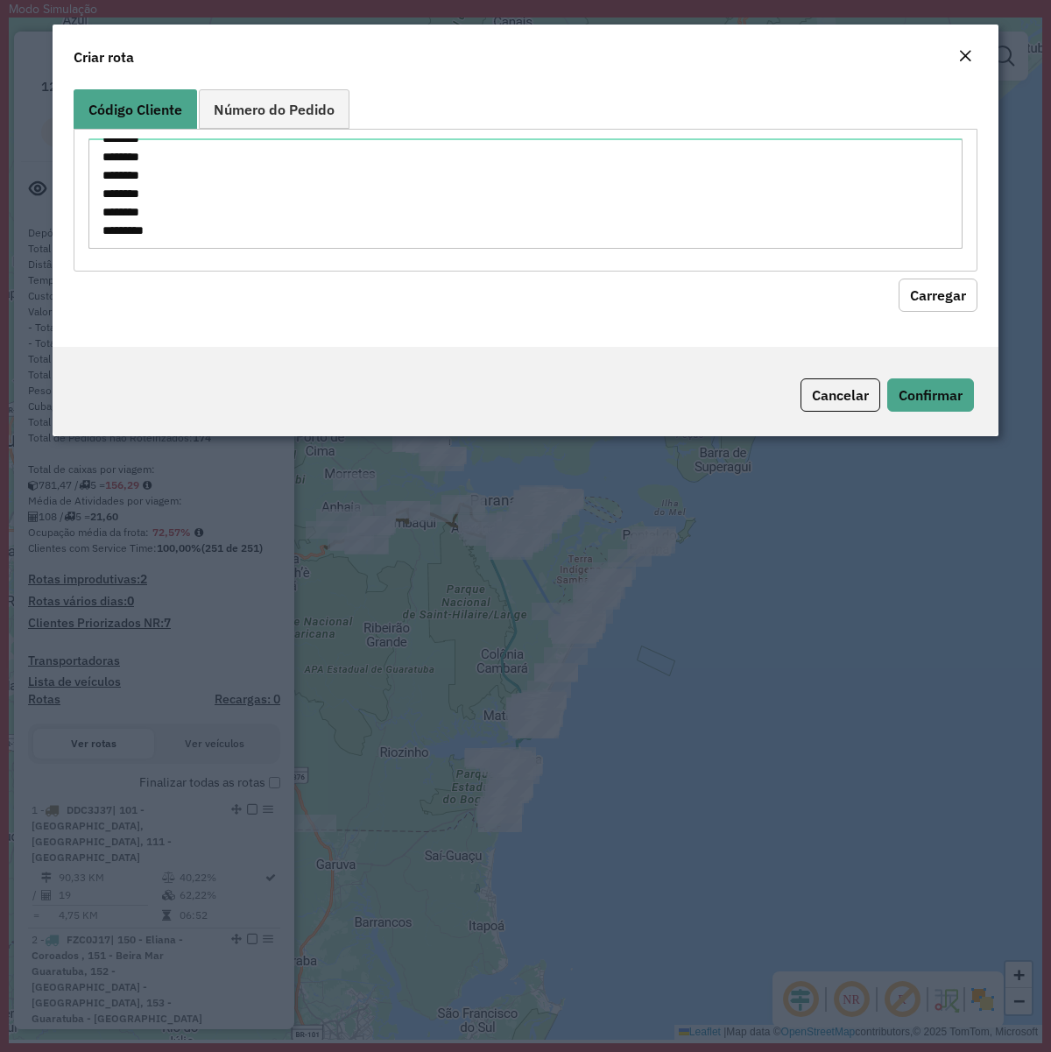
click at [925, 304] on button "Carregar" at bounding box center [938, 295] width 79 height 33
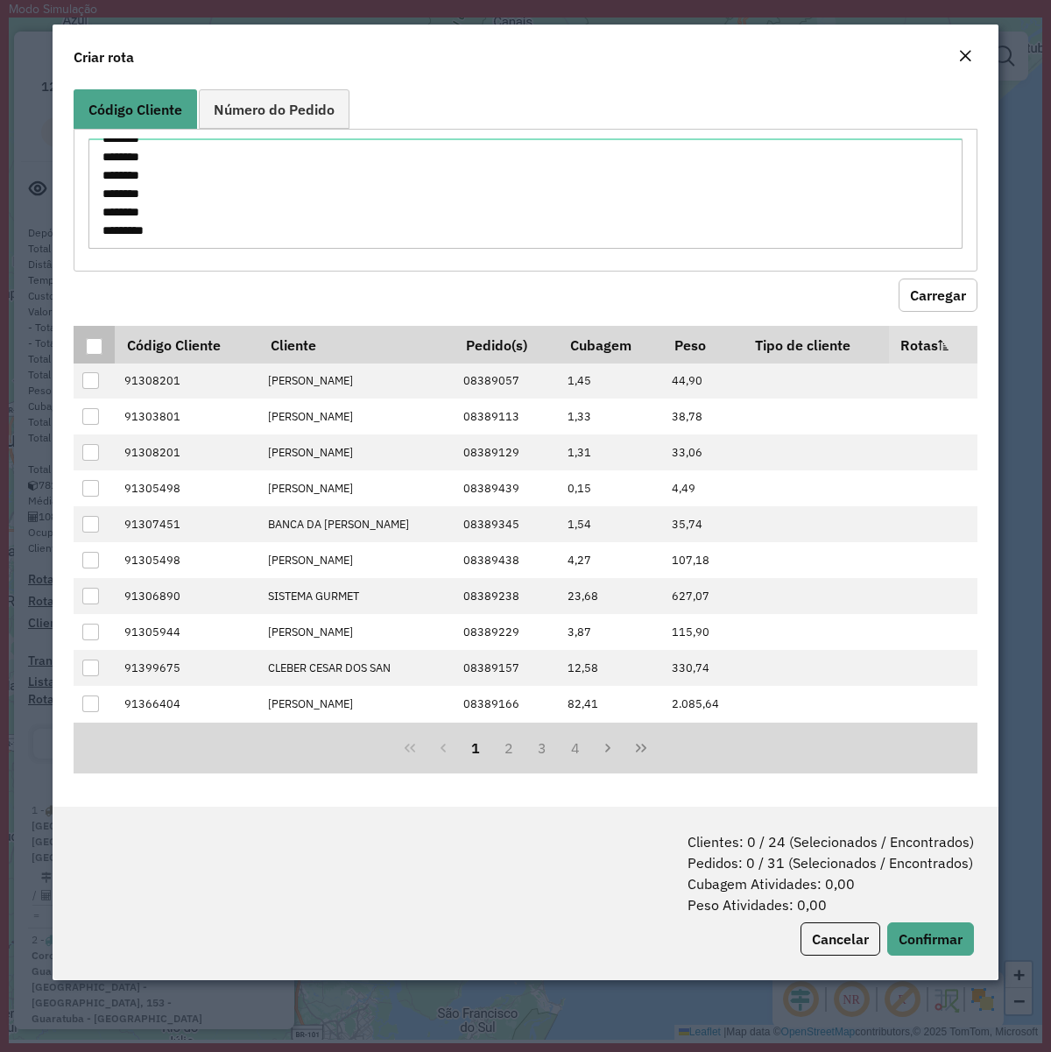
click at [89, 346] on div at bounding box center [94, 346] width 17 height 17
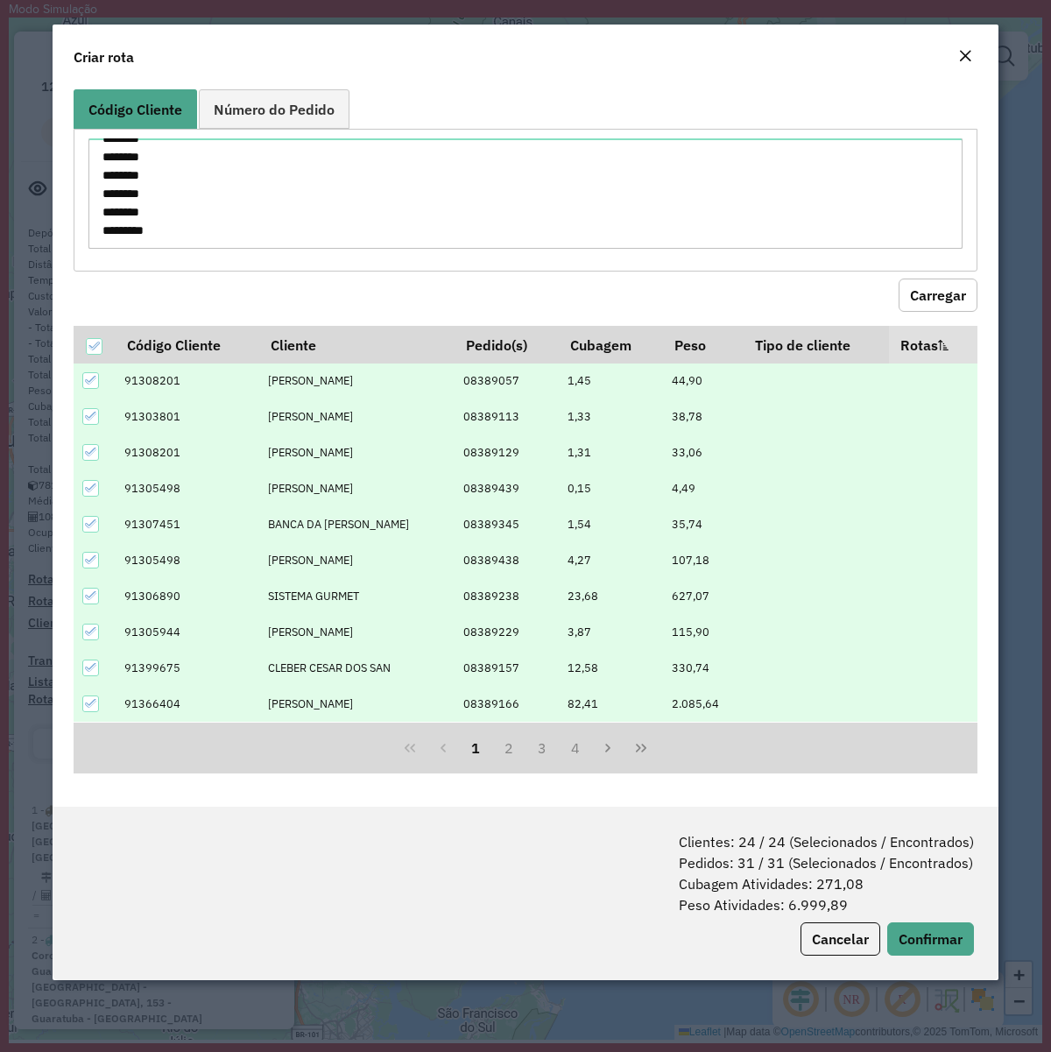
click at [936, 807] on div "Clientes: 24 / 24 (Selecionados / Encontrados) Pedidos: 31 / 31 (Selecionados /…" at bounding box center [526, 893] width 946 height 173
click at [936, 807] on button "Confirmar" at bounding box center [931, 939] width 87 height 33
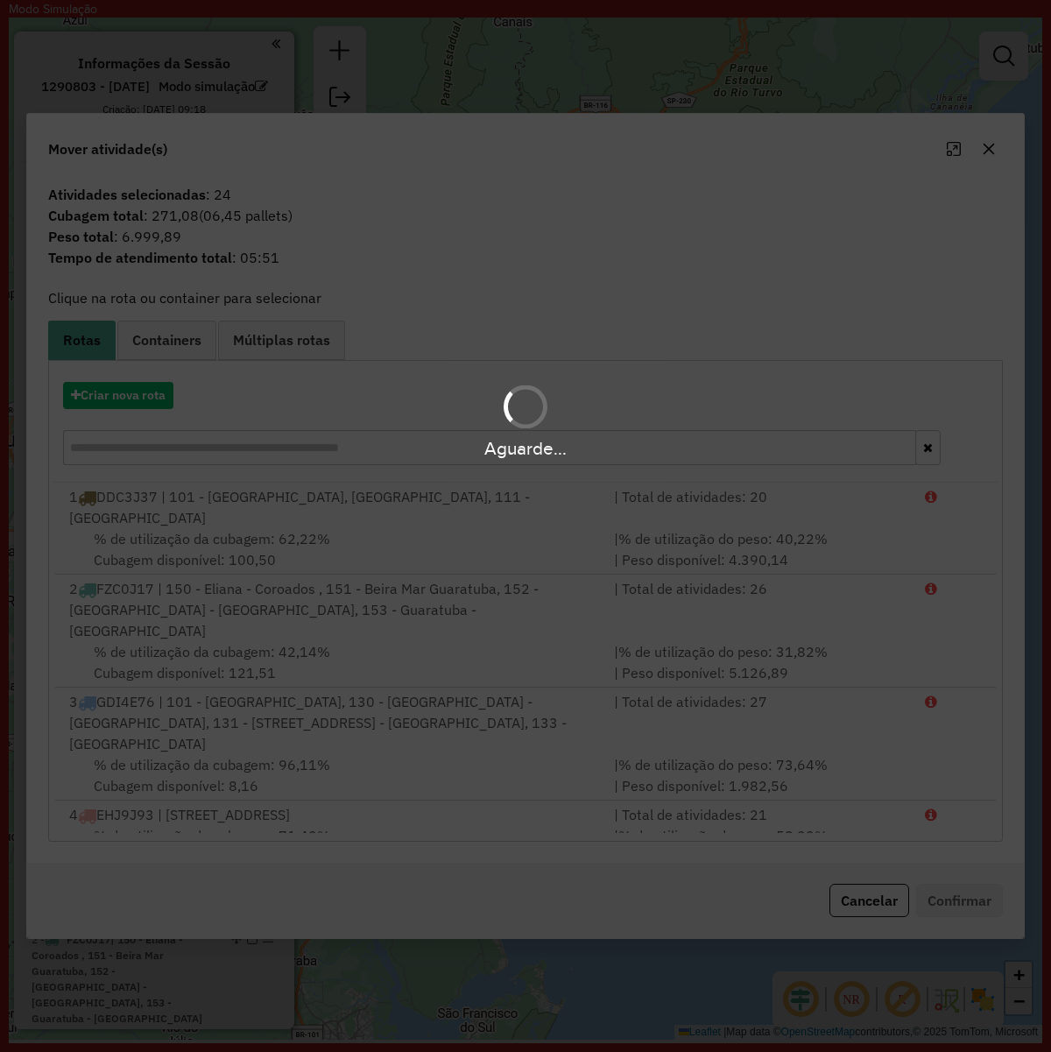
click at [131, 404] on div "Aguarde..." at bounding box center [525, 420] width 1051 height 83
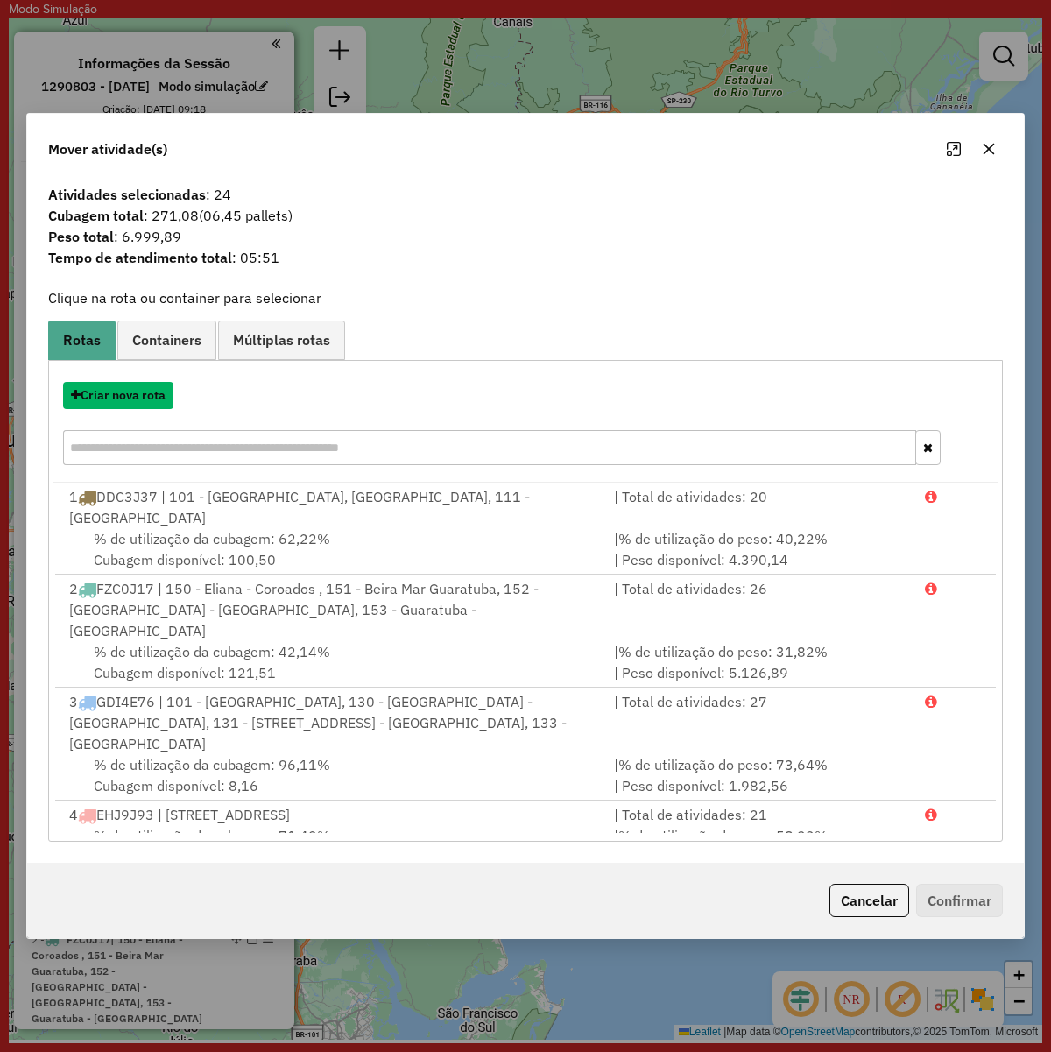
click at [116, 394] on button "Criar nova rota" at bounding box center [118, 395] width 110 height 27
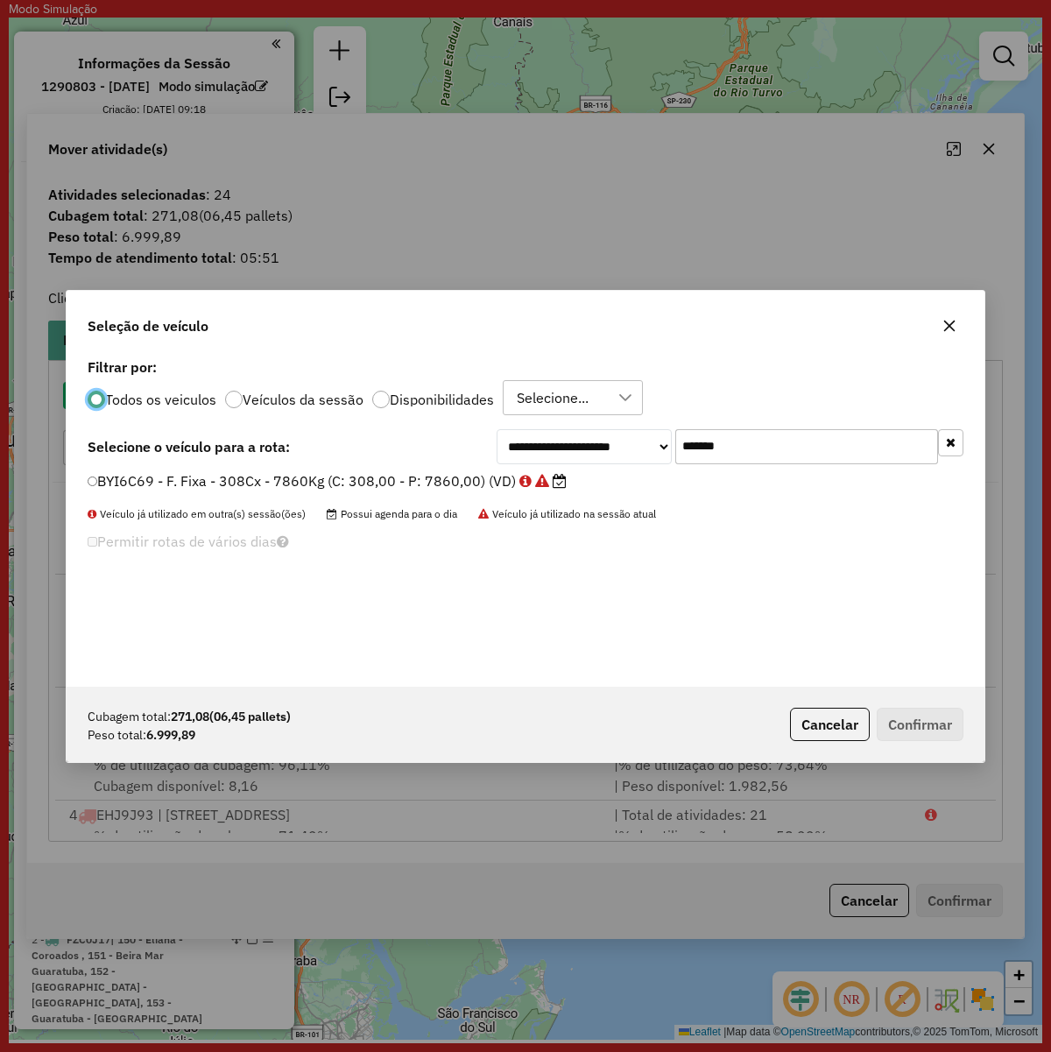
scroll to position [9, 5]
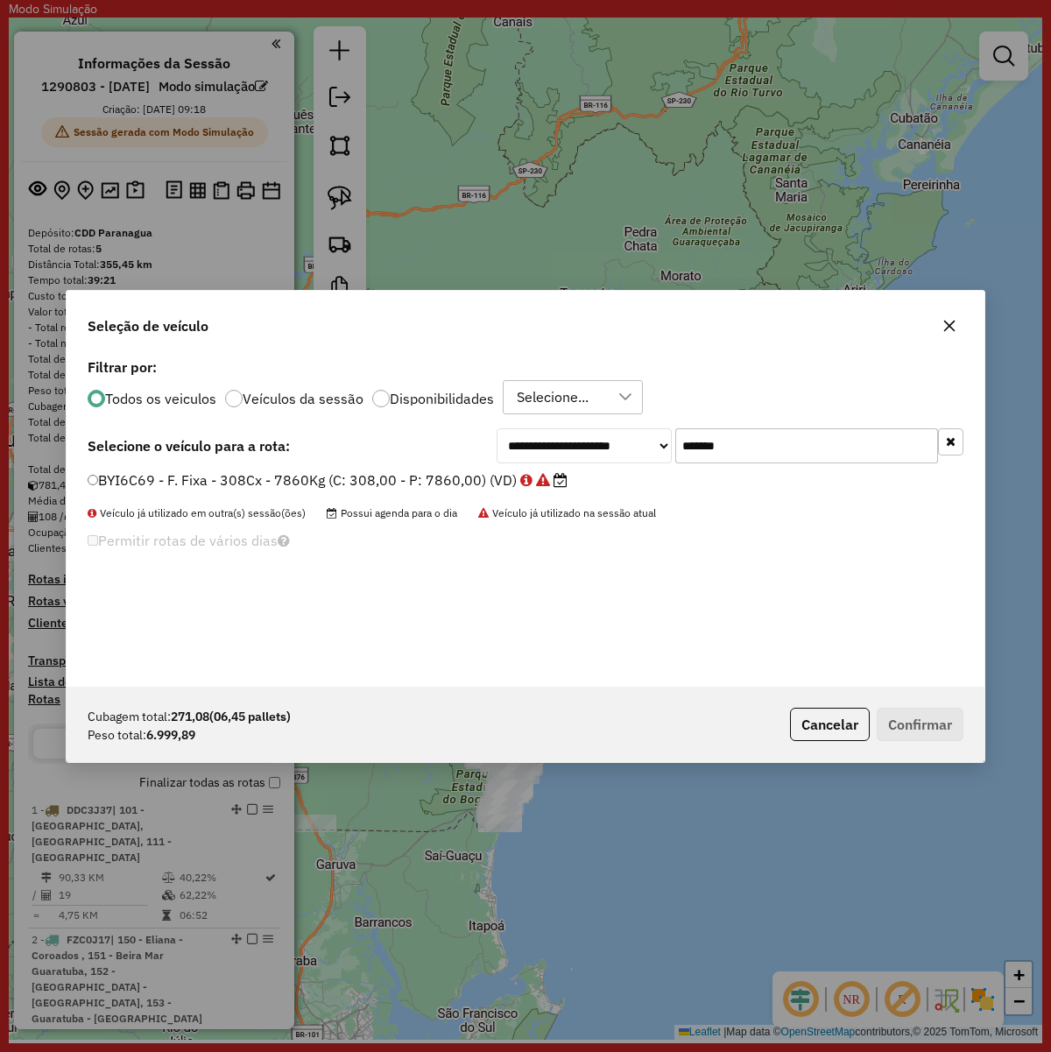
click at [755, 431] on input "*******" at bounding box center [807, 445] width 263 height 35
paste input "text"
type input "*******"
click at [362, 491] on label "BSY6I66 - F. Fixa - 308Cx - 7860Kg (C: 308,00 - P: 7860,00) (VD)" at bounding box center [319, 480] width 463 height 21
click at [351, 478] on label "BSY6I66 - F. Fixa - 308Cx - 7860Kg (C: 308,00 - P: 7860,00) (VD)" at bounding box center [319, 480] width 463 height 21
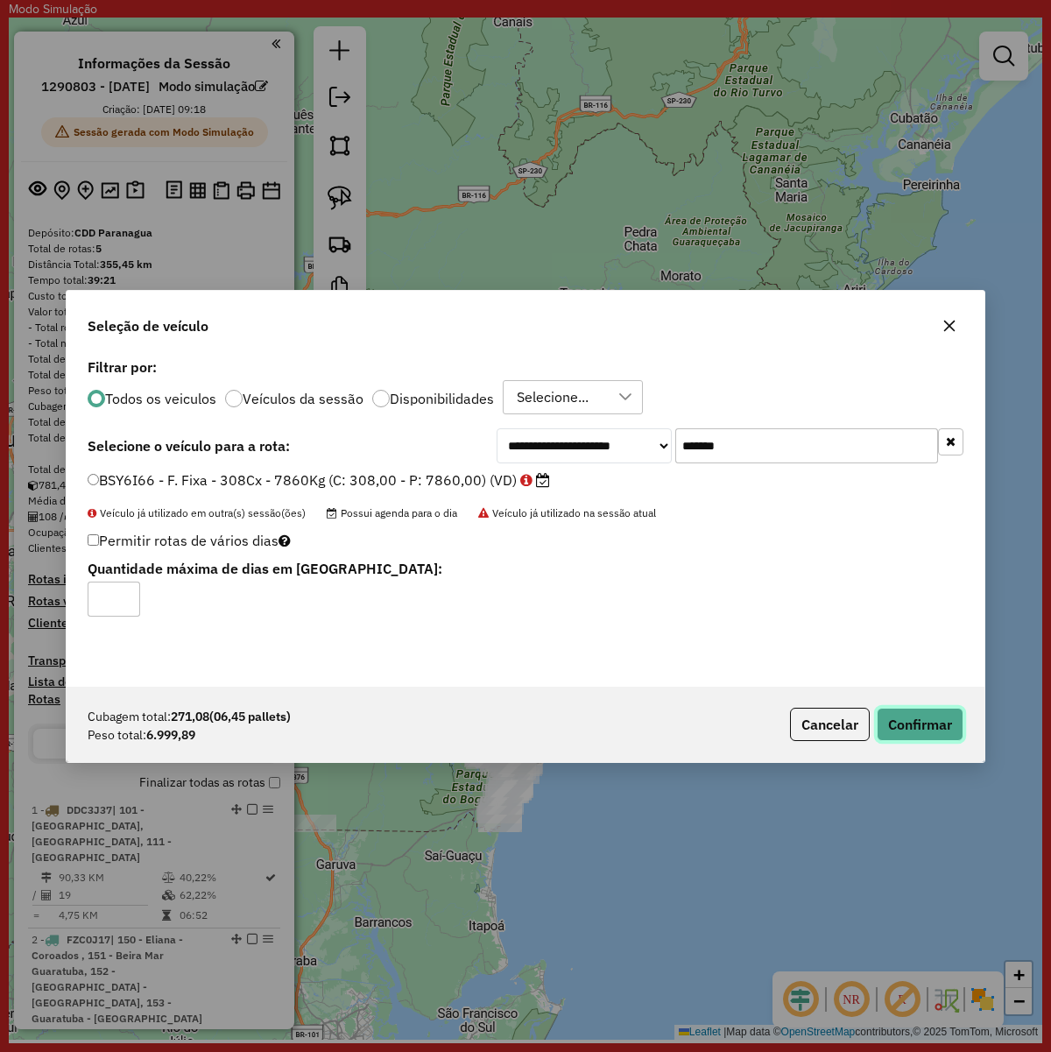
click at [907, 712] on button "Confirmar" at bounding box center [920, 724] width 87 height 33
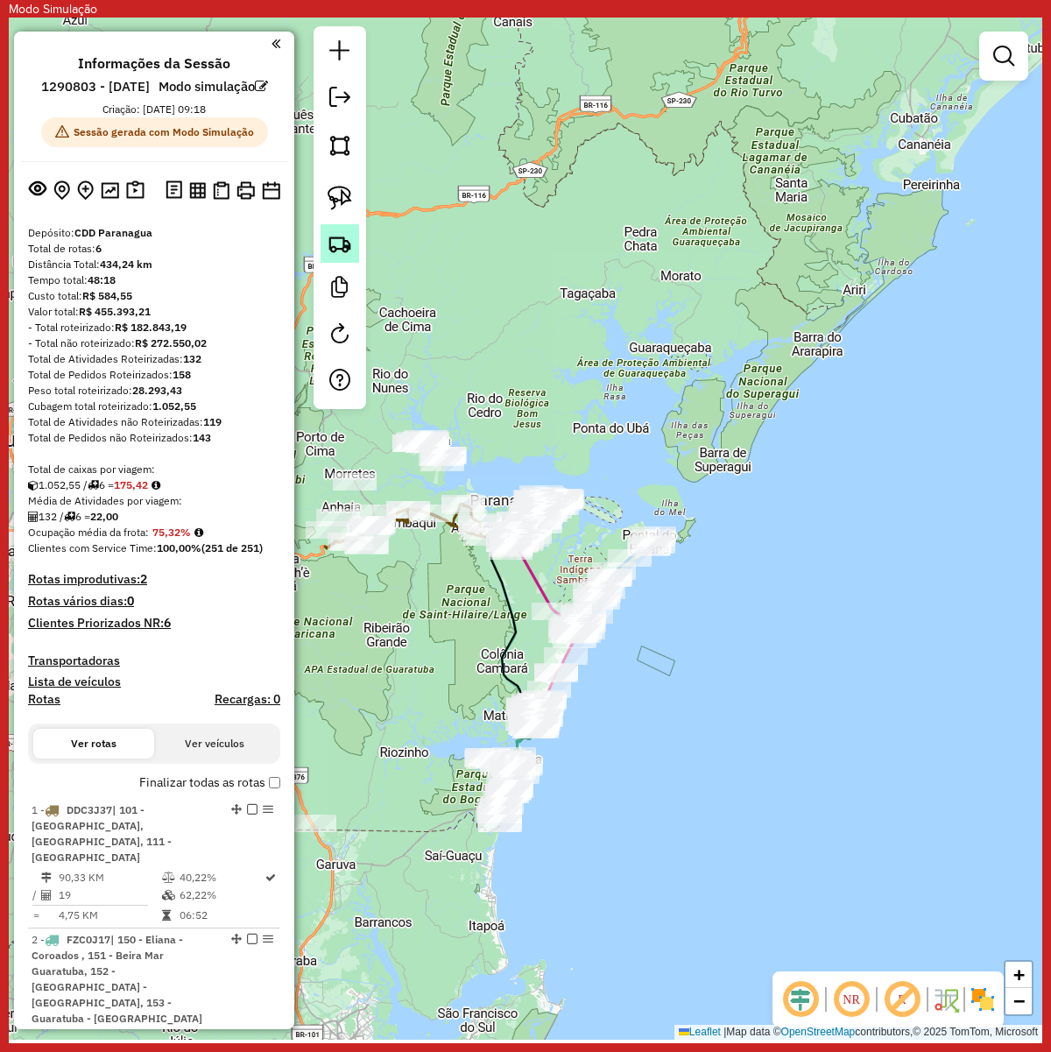
click at [339, 239] on img at bounding box center [340, 243] width 25 height 25
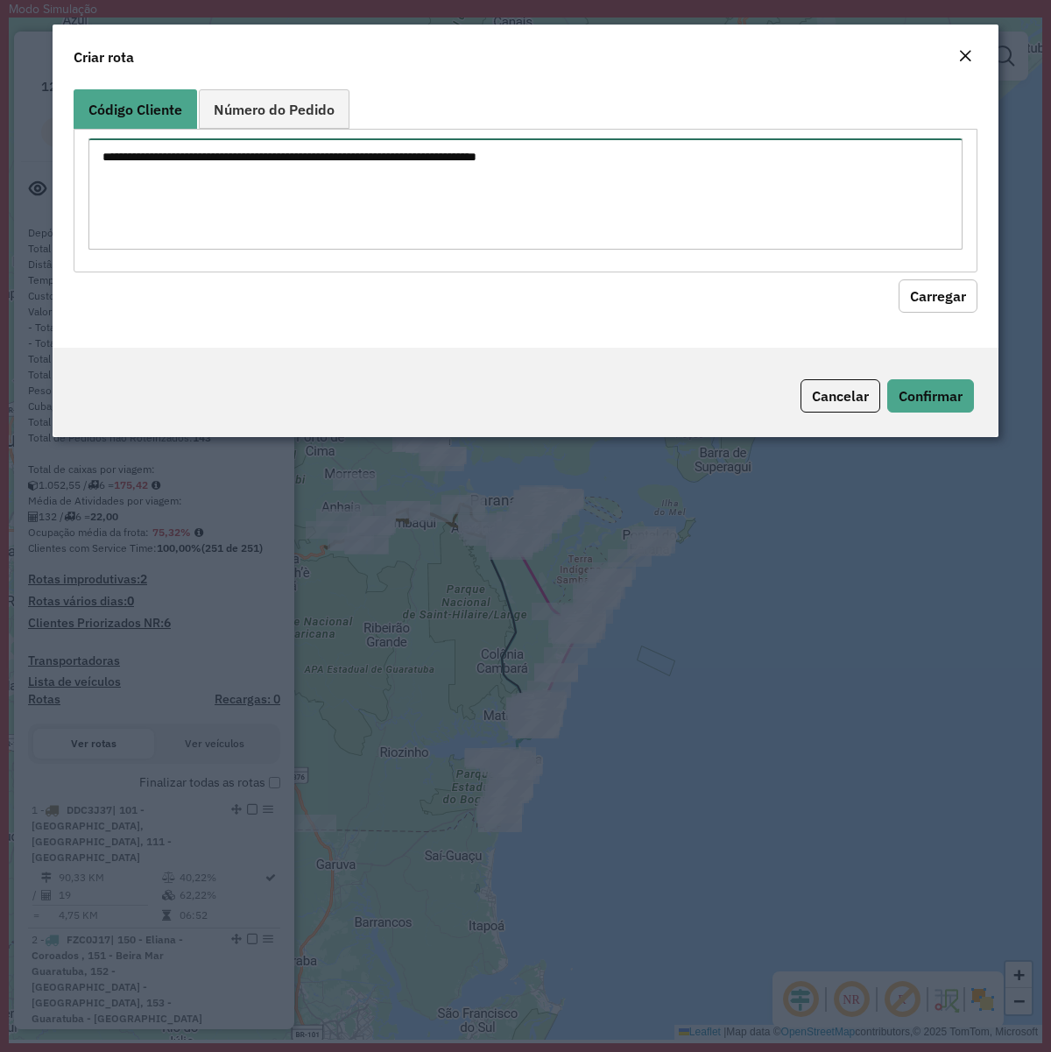
click at [464, 204] on textarea at bounding box center [525, 193] width 874 height 111
paste textarea "******** ******** ******** ******** ******** ******** ******** ******** *******…"
type textarea "******** ******** ******** ******** ******** ******** ******** ******** *******…"
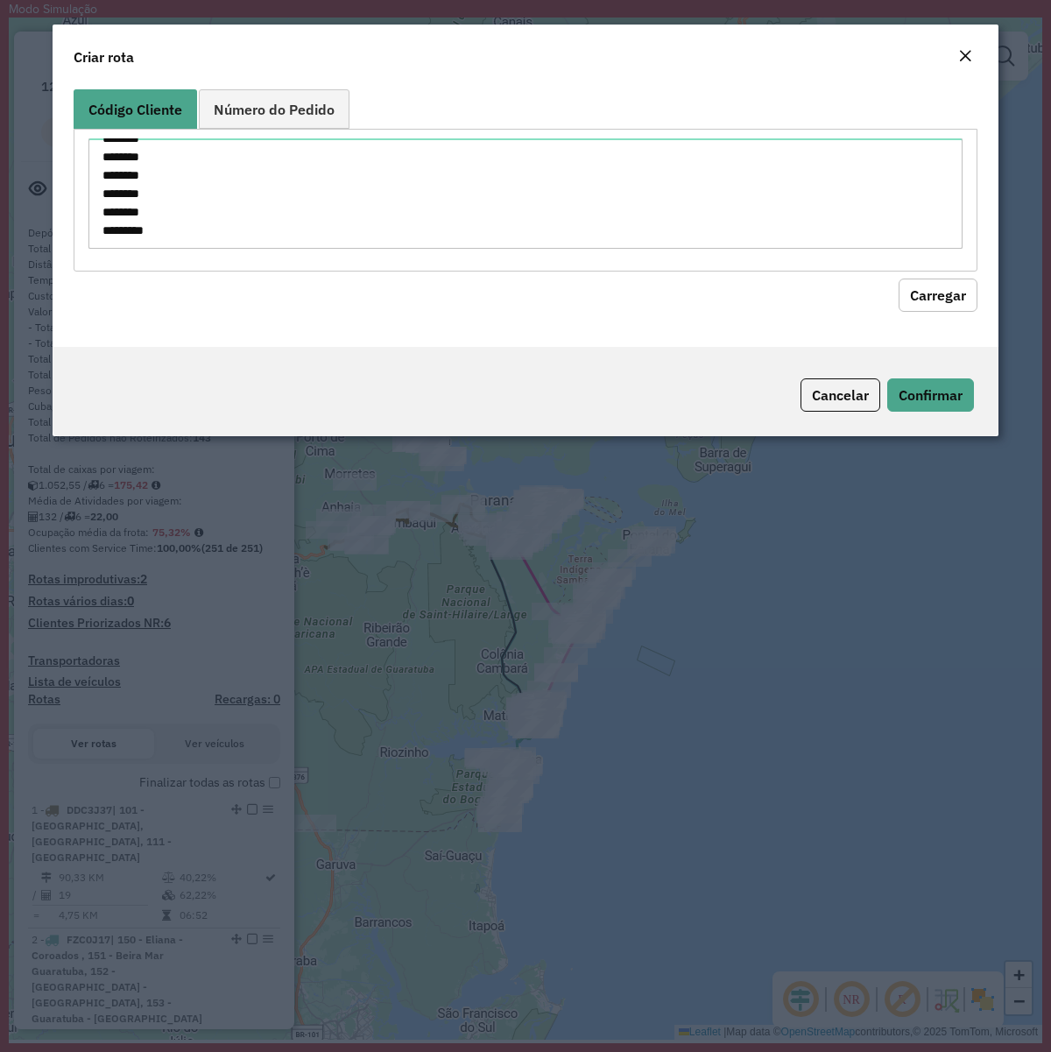
click at [955, 298] on button "Carregar" at bounding box center [938, 295] width 79 height 33
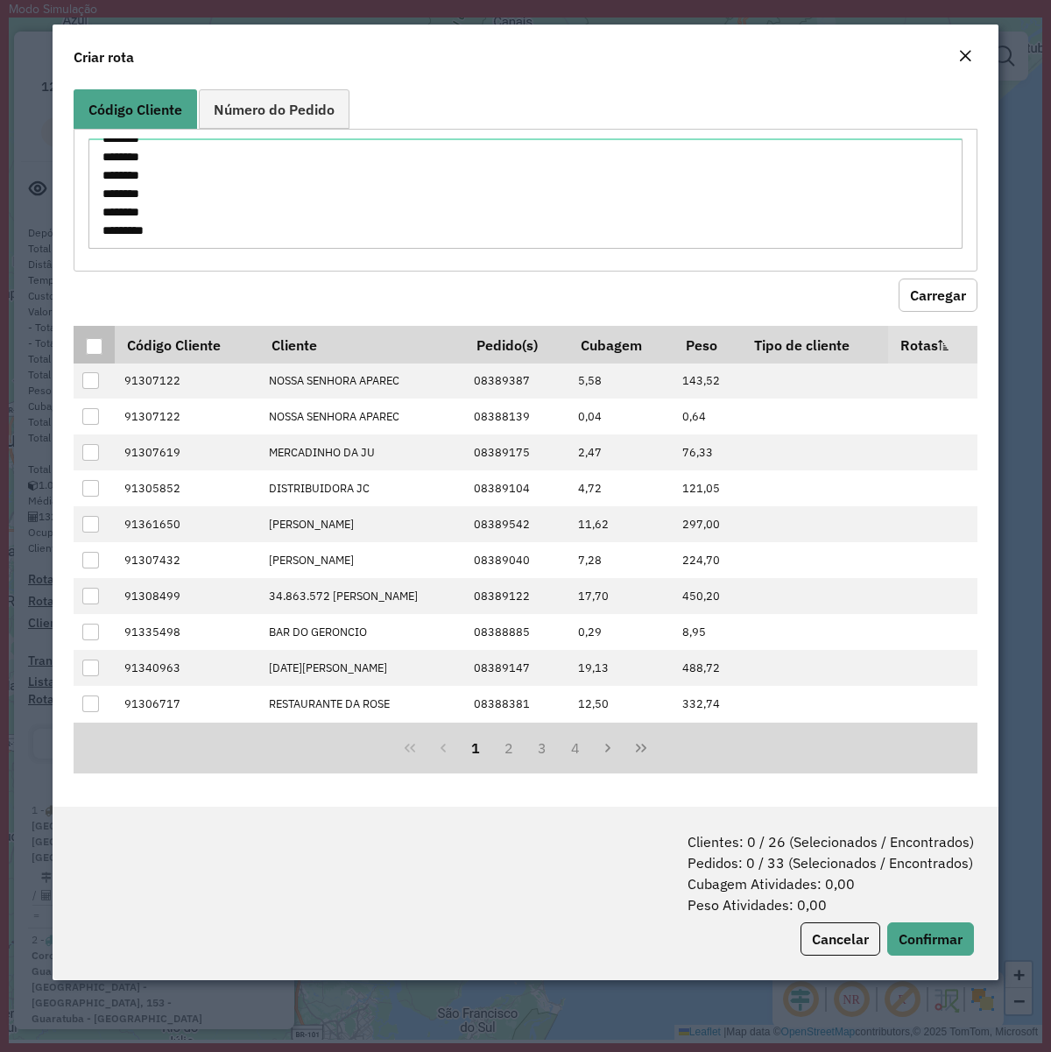
click at [97, 347] on div at bounding box center [94, 346] width 17 height 17
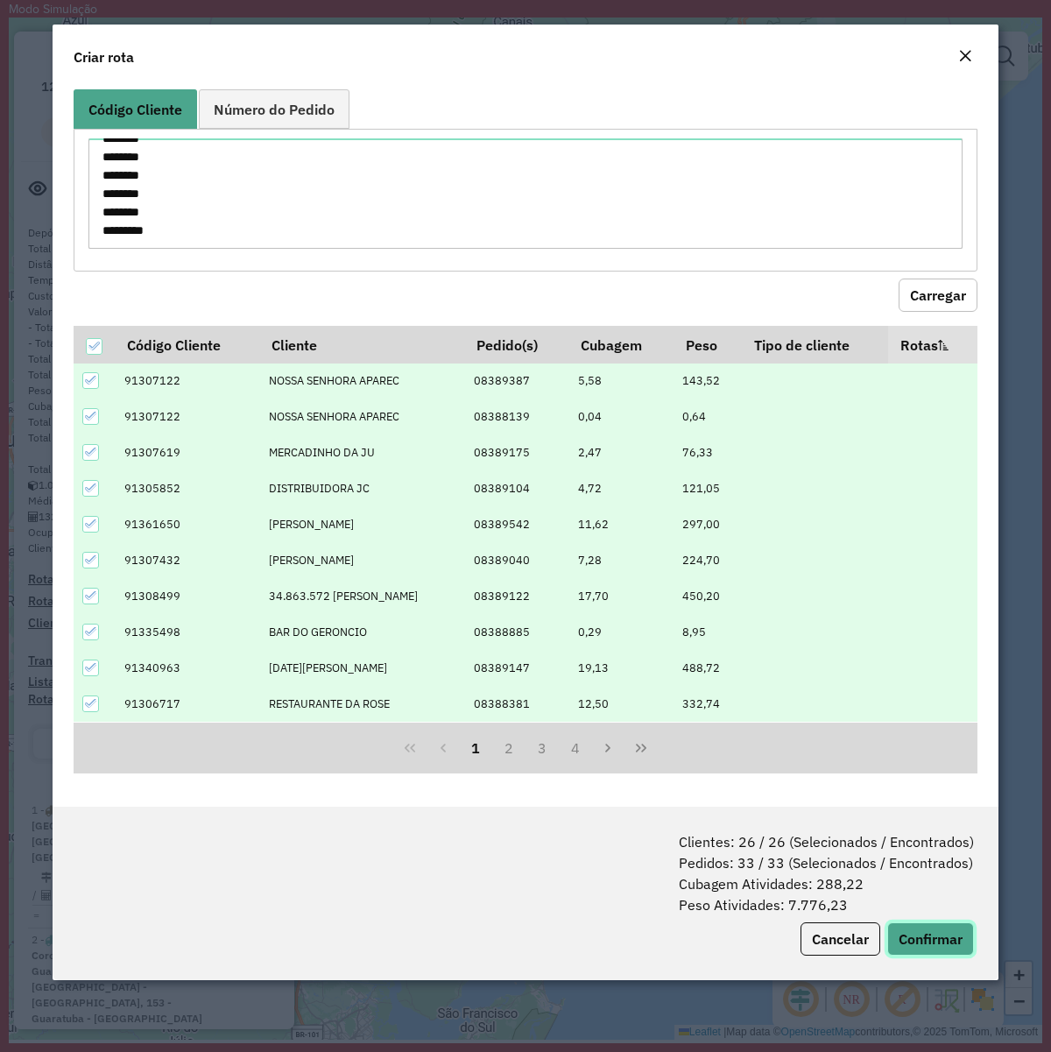
click at [914, 807] on button "Confirmar" at bounding box center [931, 939] width 87 height 33
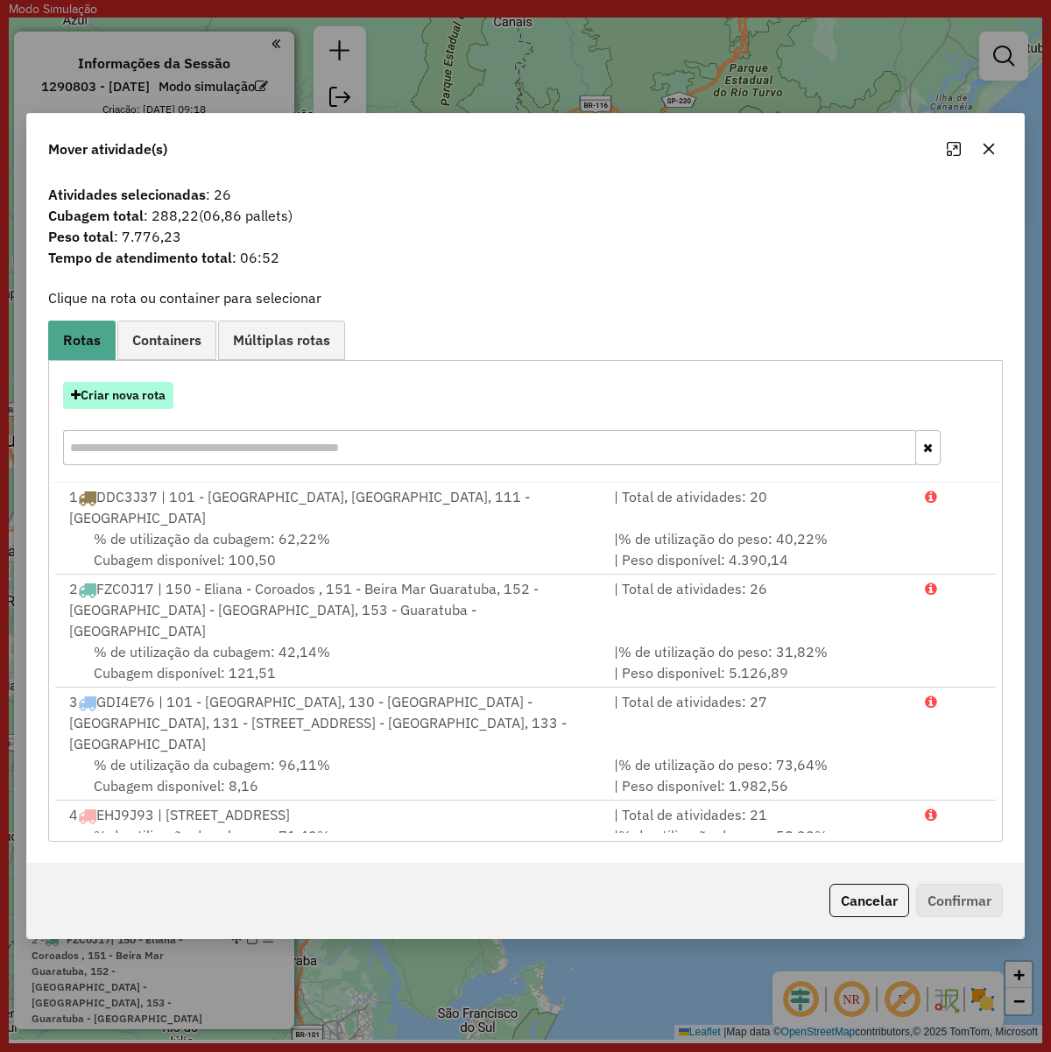
click at [115, 400] on button "Criar nova rota" at bounding box center [118, 395] width 110 height 27
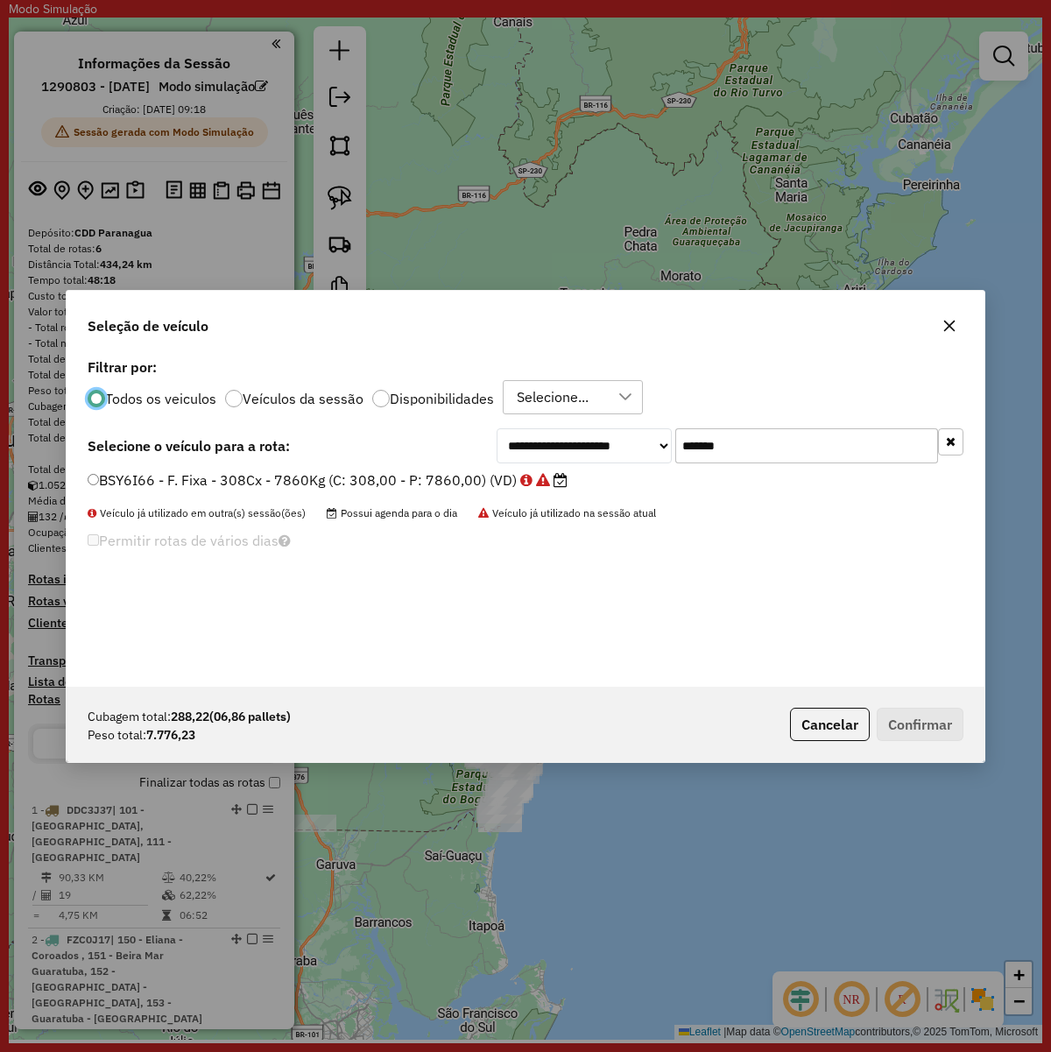
scroll to position [9, 5]
click at [739, 454] on input "*******" at bounding box center [807, 445] width 263 height 35
paste input "text"
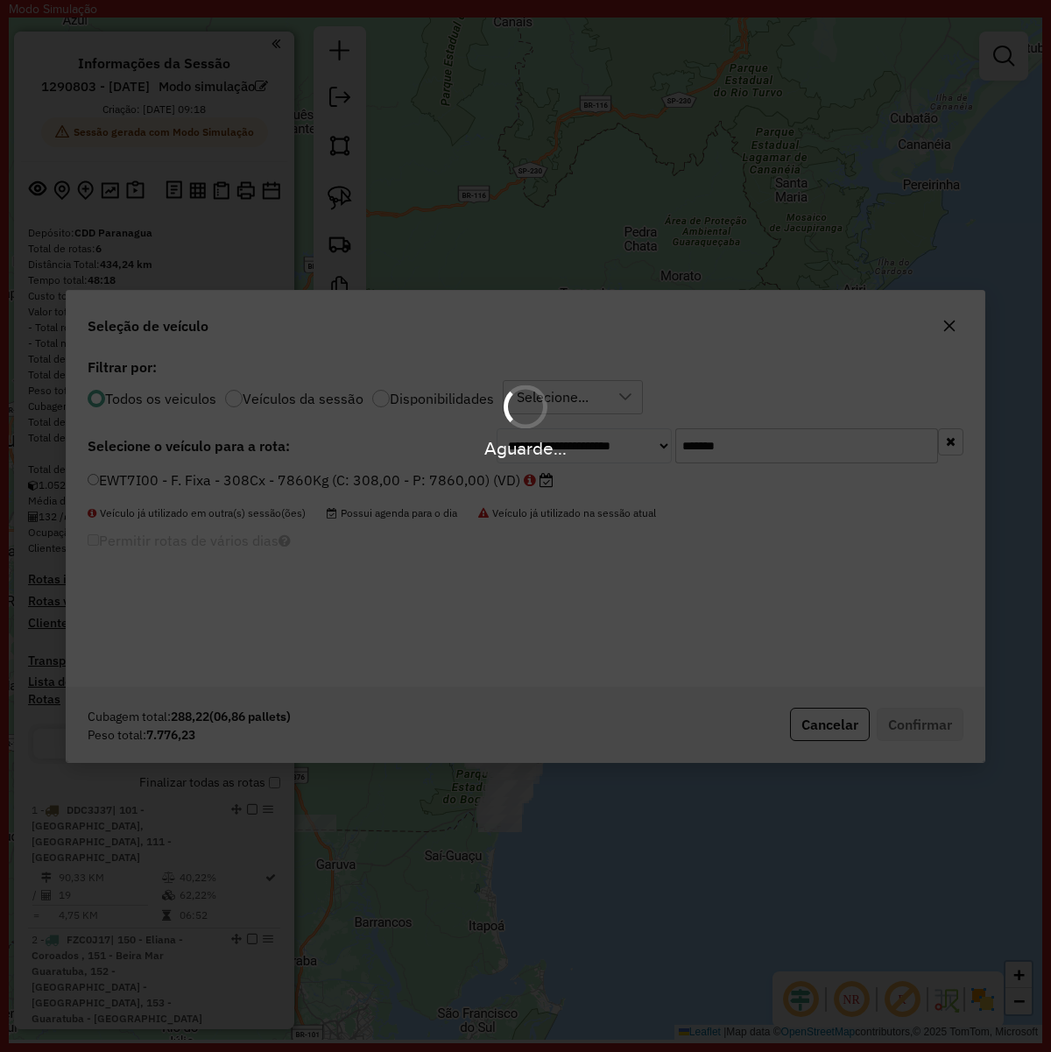
type input "*******"
click at [386, 482] on div "Aguarde..." at bounding box center [525, 526] width 1051 height 1052
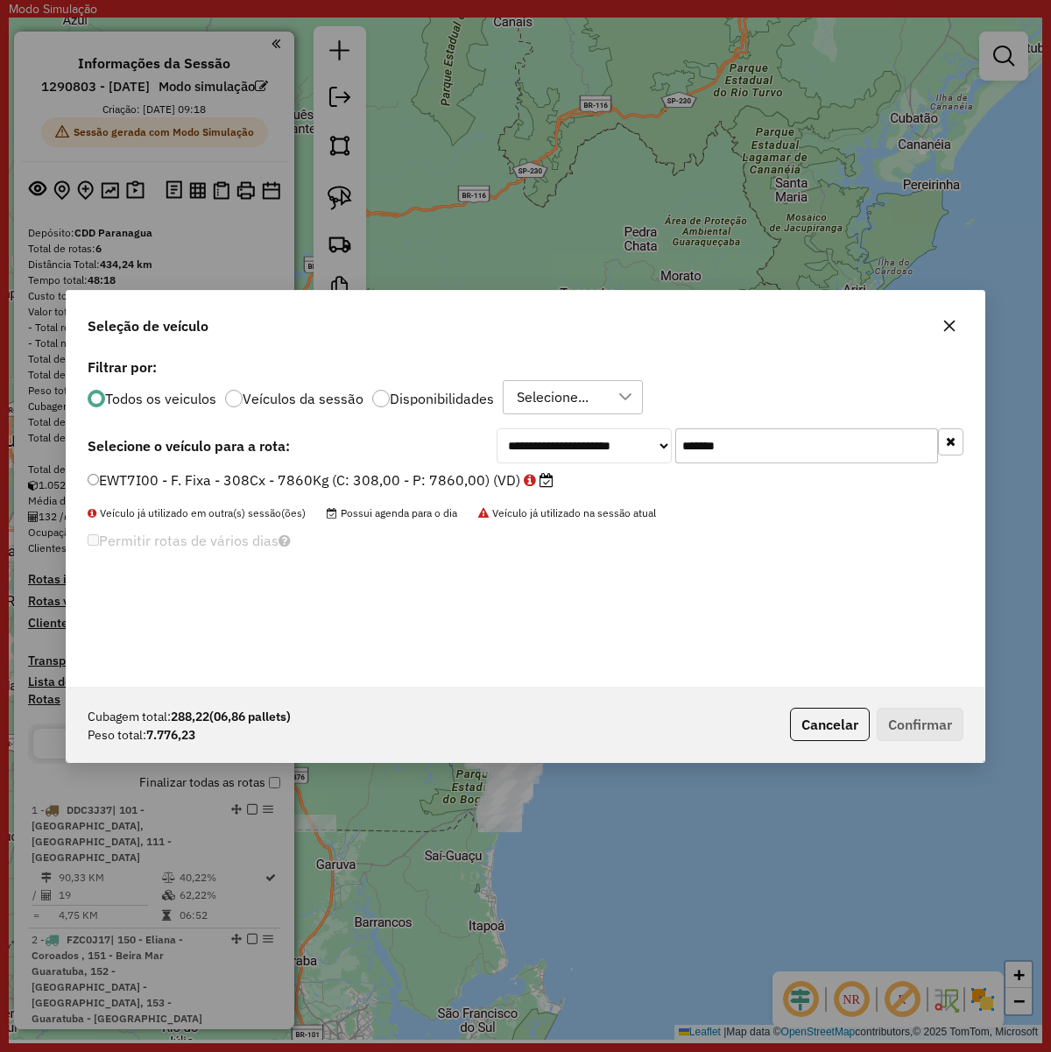
click at [101, 478] on label "EWT7I00 - F. Fixa - 308Cx - 7860Kg (C: 308,00 - P: 7860,00) (VD)" at bounding box center [321, 480] width 466 height 21
click at [916, 724] on button "Confirmar" at bounding box center [920, 724] width 87 height 33
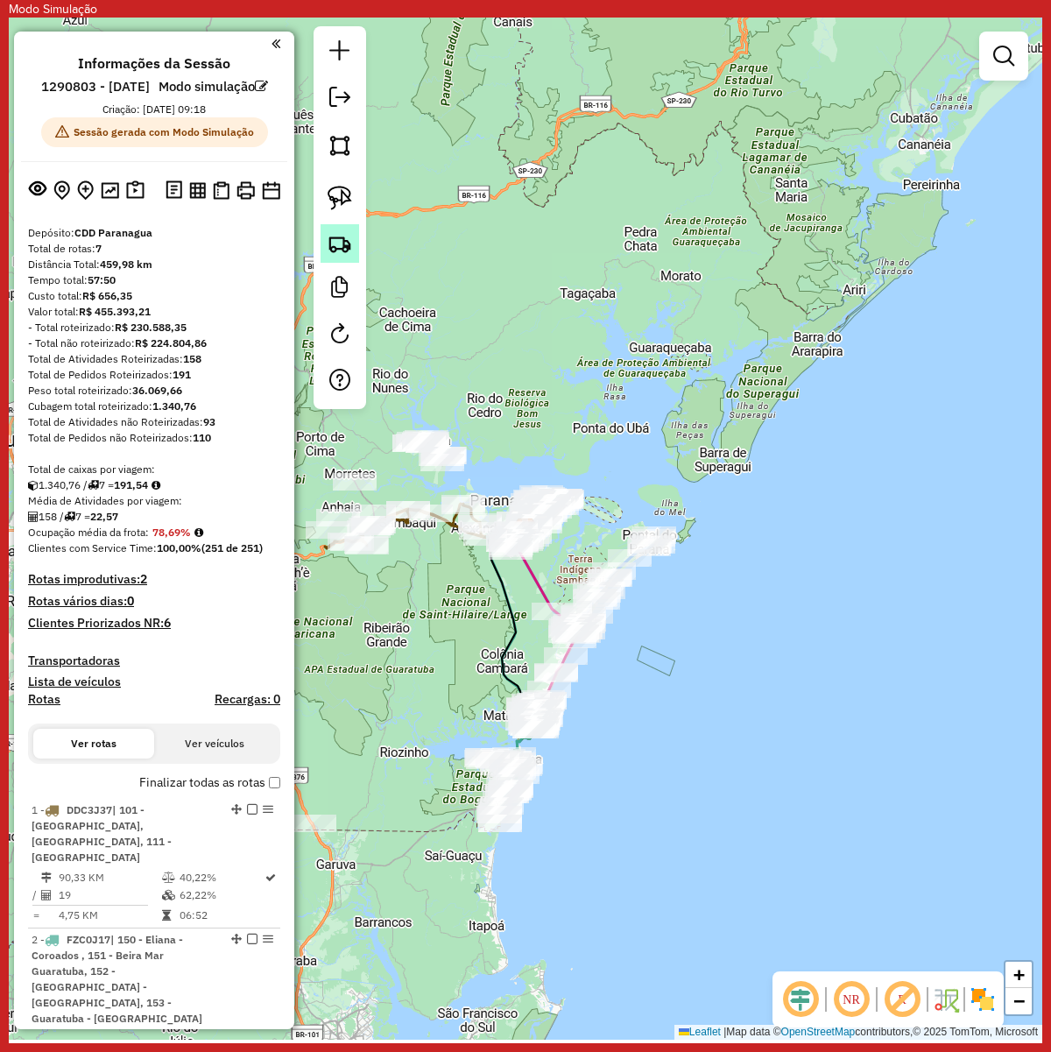
click at [337, 245] on img at bounding box center [340, 243] width 25 height 25
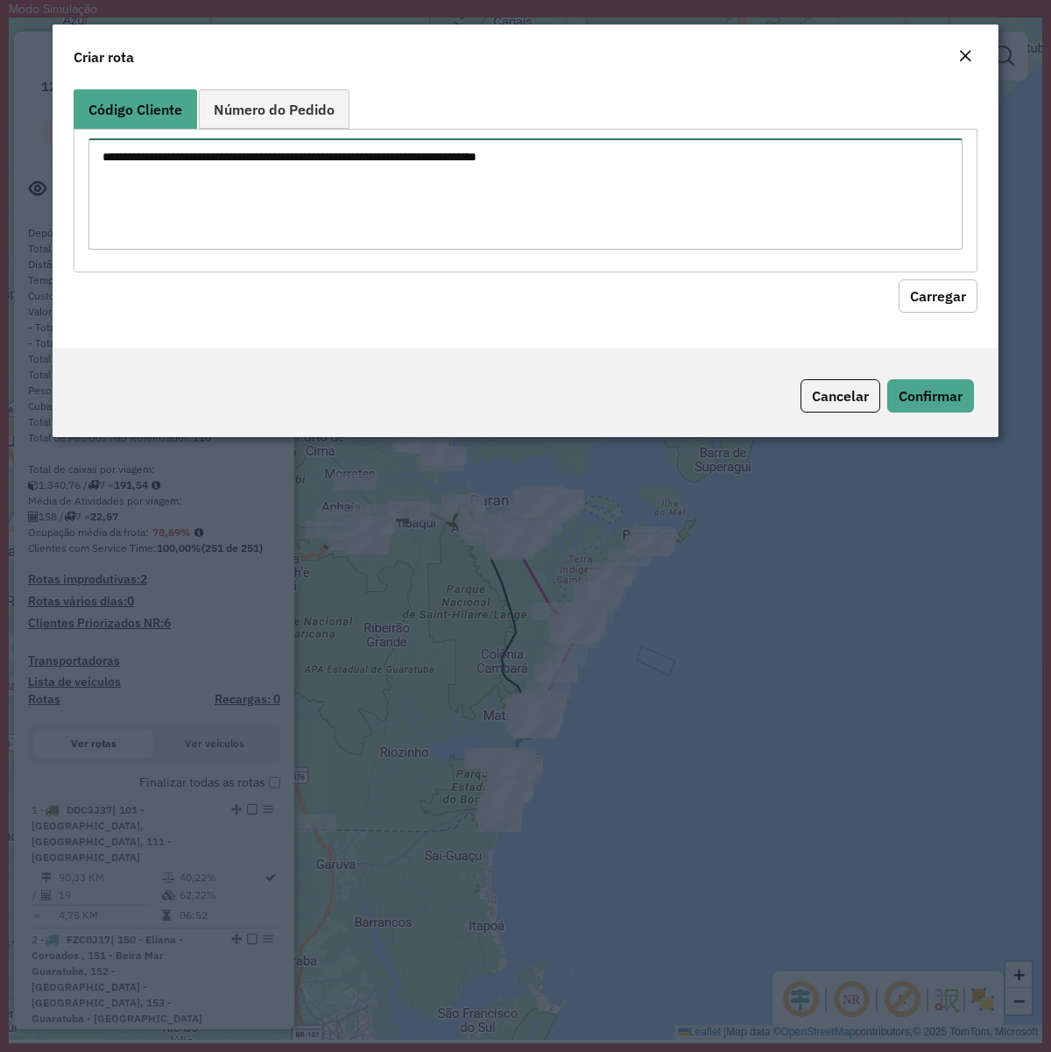
click at [457, 172] on textarea at bounding box center [525, 193] width 874 height 111
paste textarea "******** ******** ******** ******** ******** ******** ******** ******** *******…"
type textarea "******** ******** ******** ******** ******** ******** ******** ******** *******…"
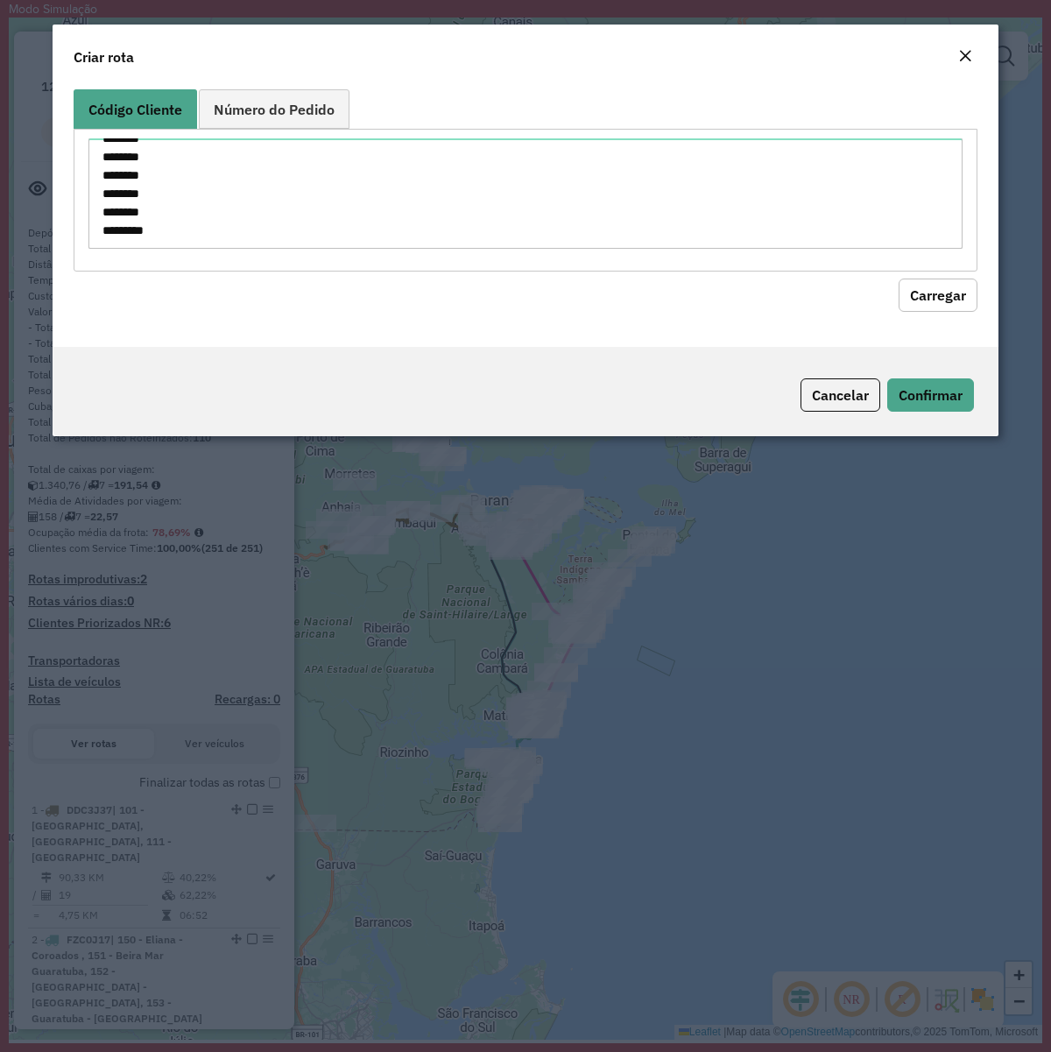
click at [951, 287] on button "Carregar" at bounding box center [938, 295] width 79 height 33
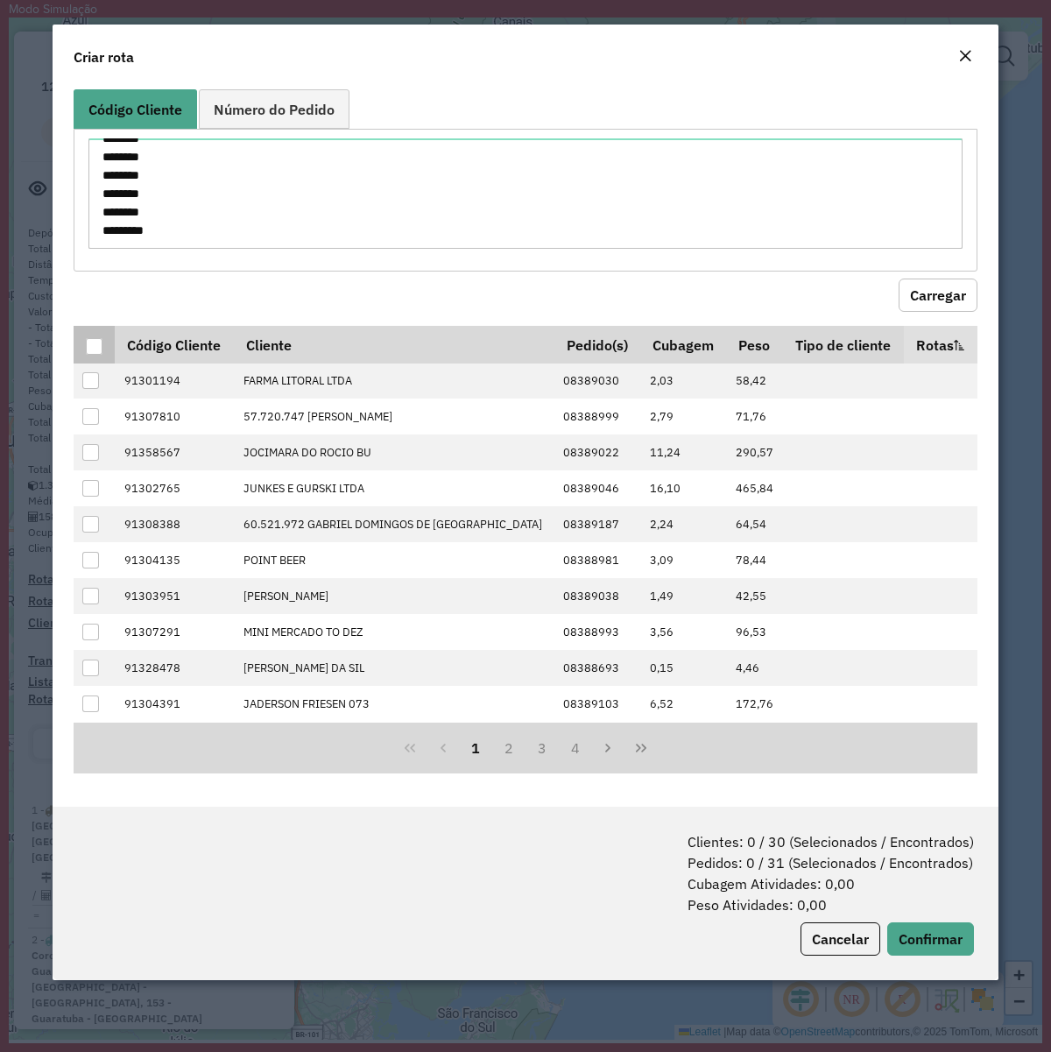
click at [99, 343] on div at bounding box center [94, 346] width 17 height 17
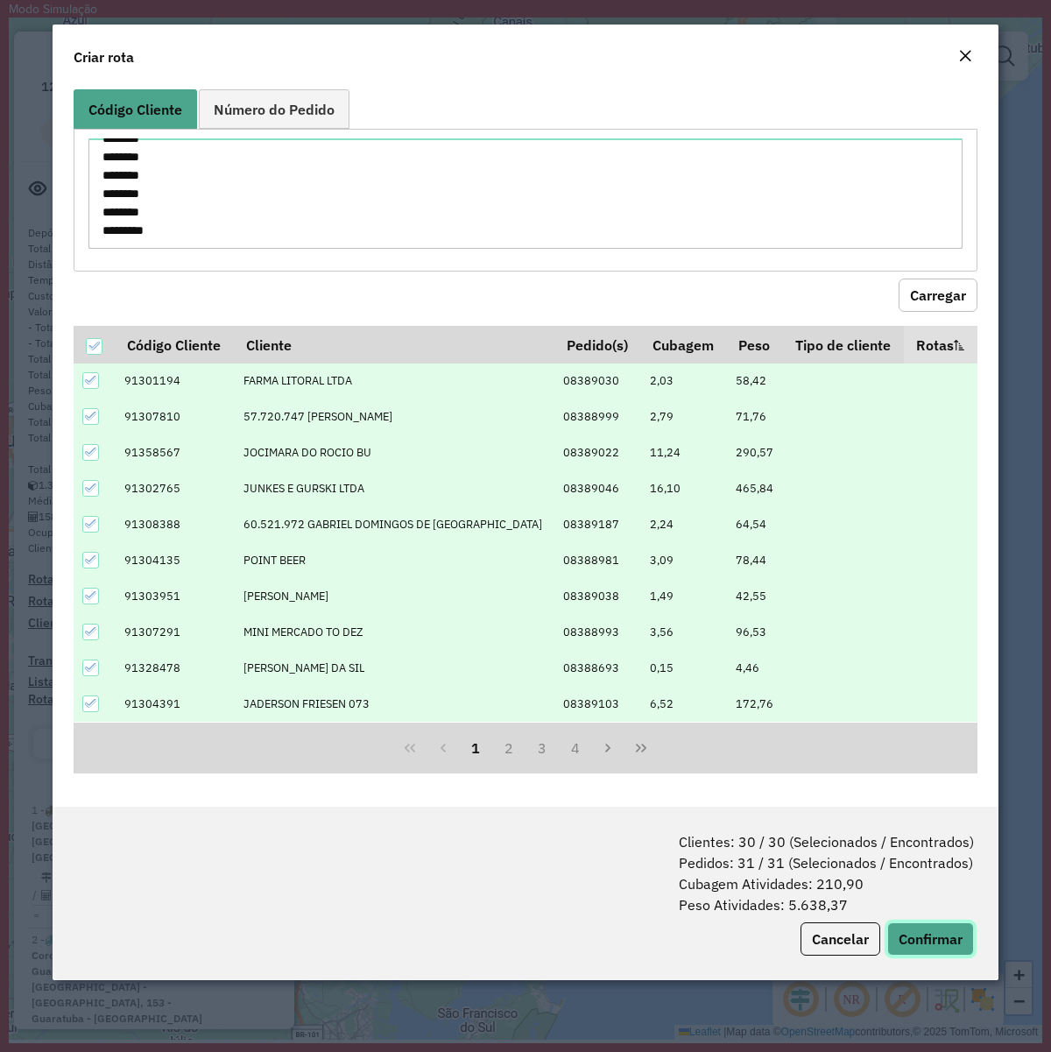
click at [931, 807] on button "Confirmar" at bounding box center [931, 939] width 87 height 33
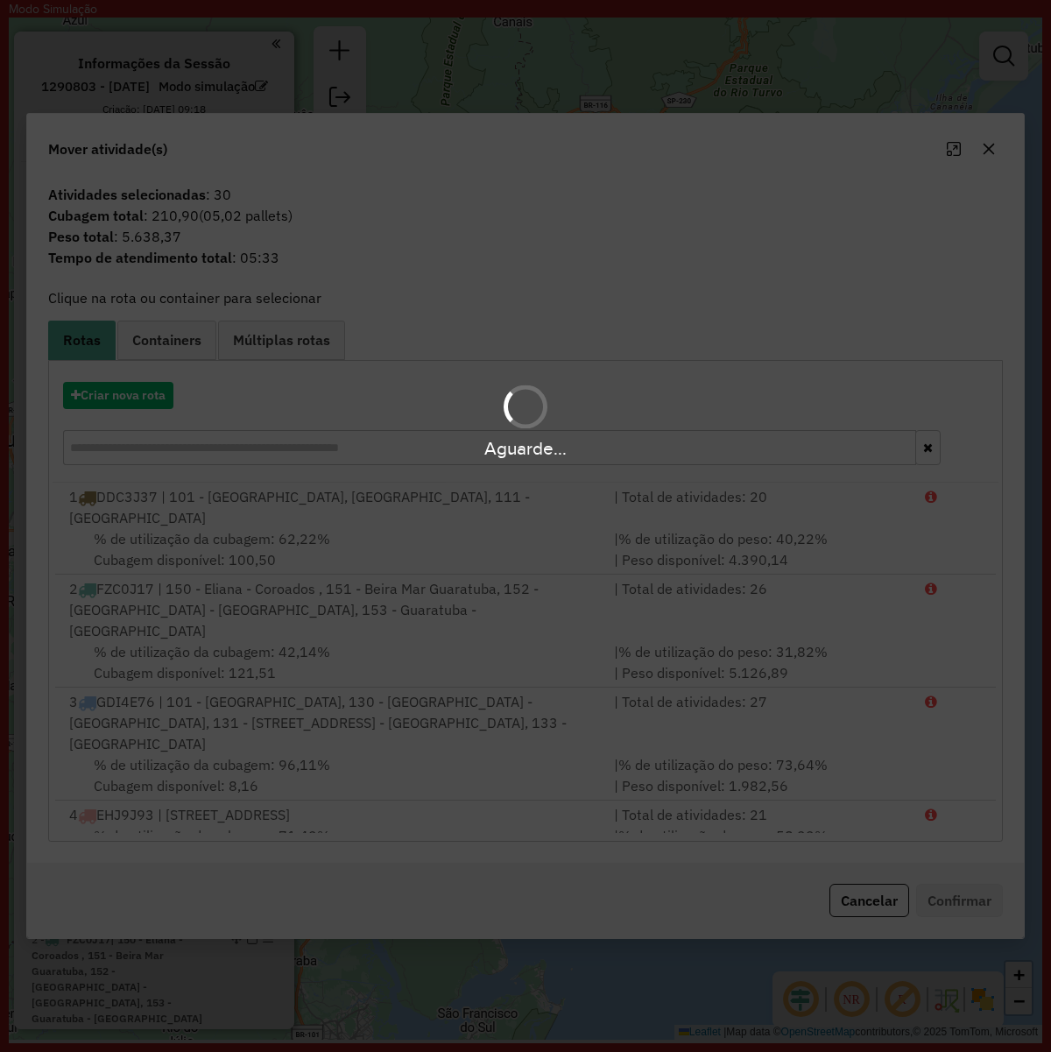
click at [107, 404] on hb-app "Modo Simulação Aguarde... Pop-up bloqueado! Seu navegador bloqueou automáticame…" at bounding box center [526, 520] width 1034 height 1040
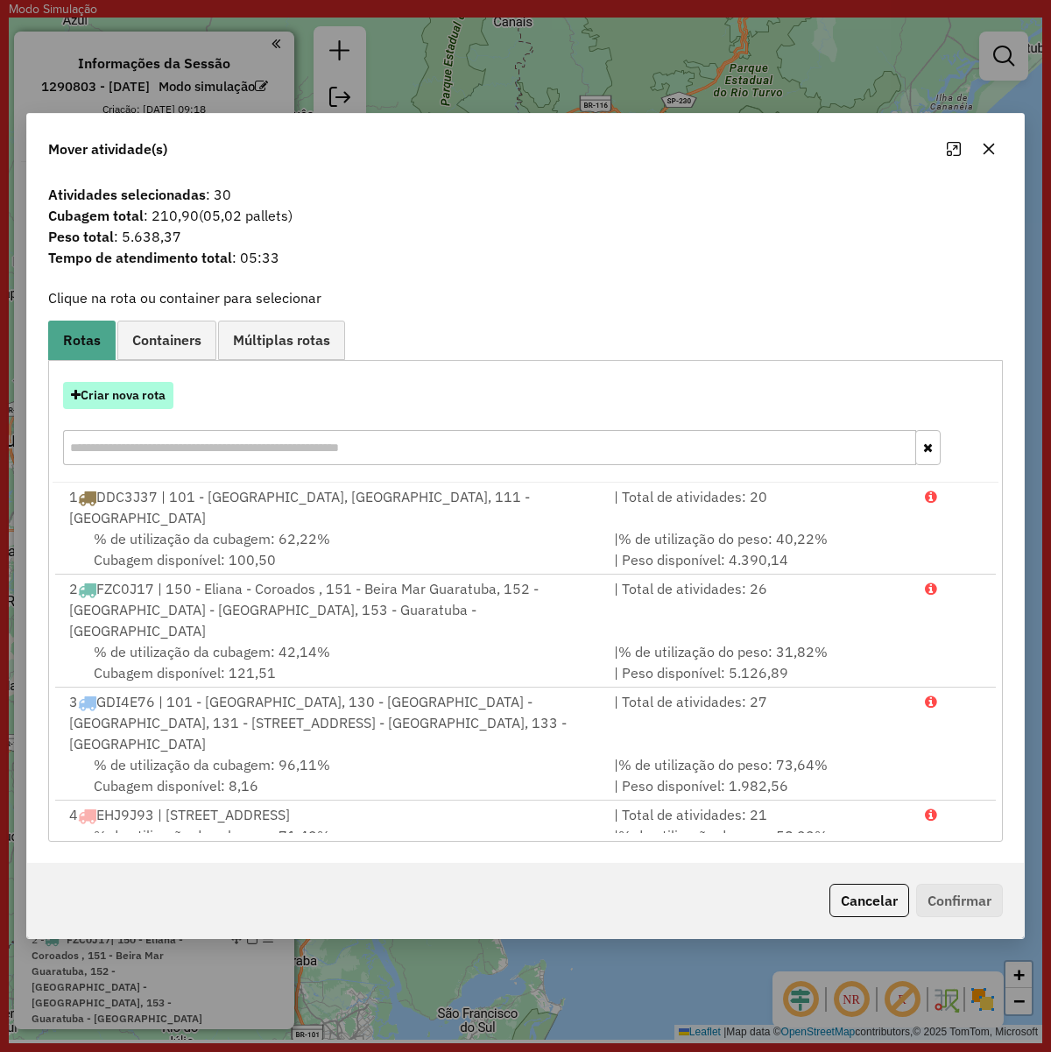
click at [120, 397] on button "Criar nova rota" at bounding box center [118, 395] width 110 height 27
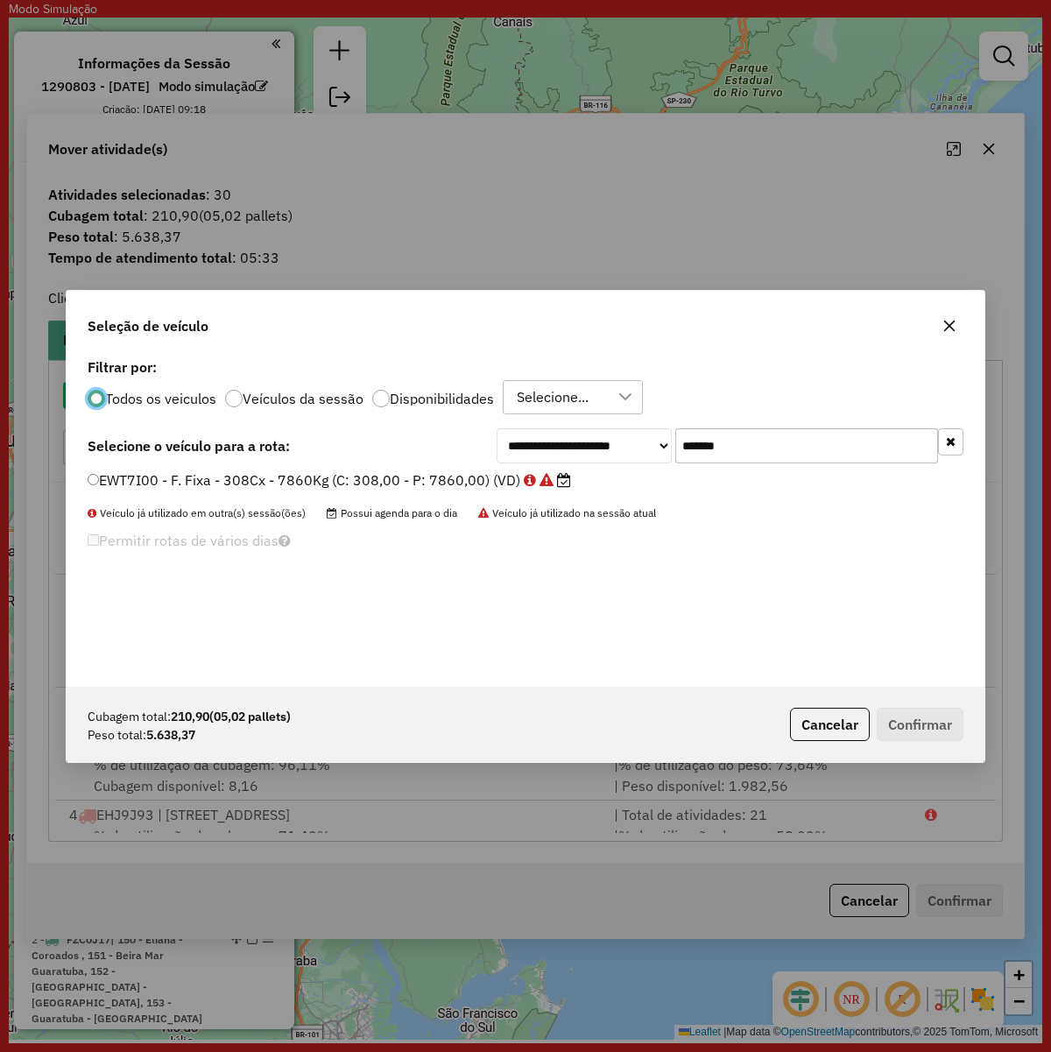
scroll to position [9, 5]
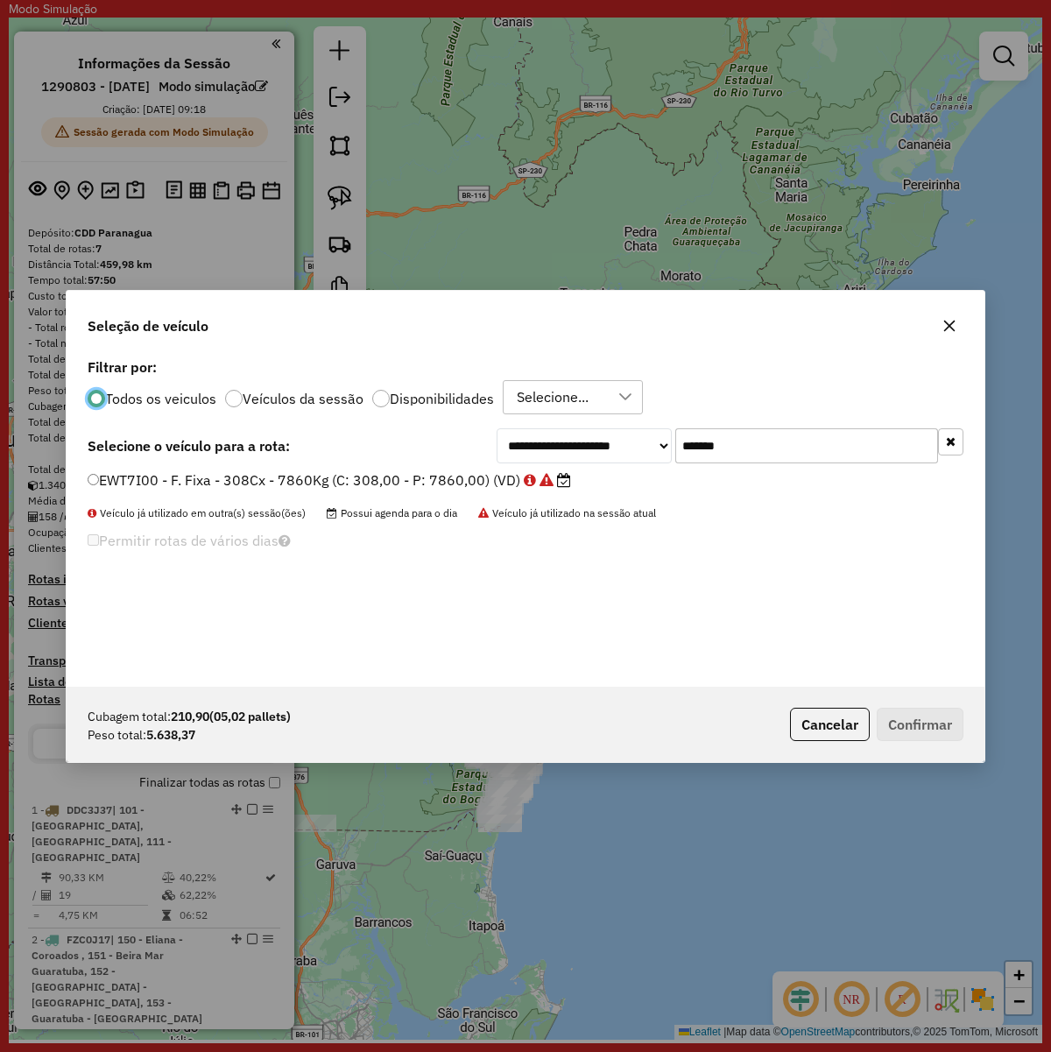
click at [786, 439] on input "*******" at bounding box center [807, 445] width 263 height 35
paste input "text"
type input "*******"
click at [453, 471] on label "BLE1B34 - F. Fixa - 308Cx - 7860Kg (C: 308,00 - P: 7860,00) (VD)" at bounding box center [320, 480] width 465 height 21
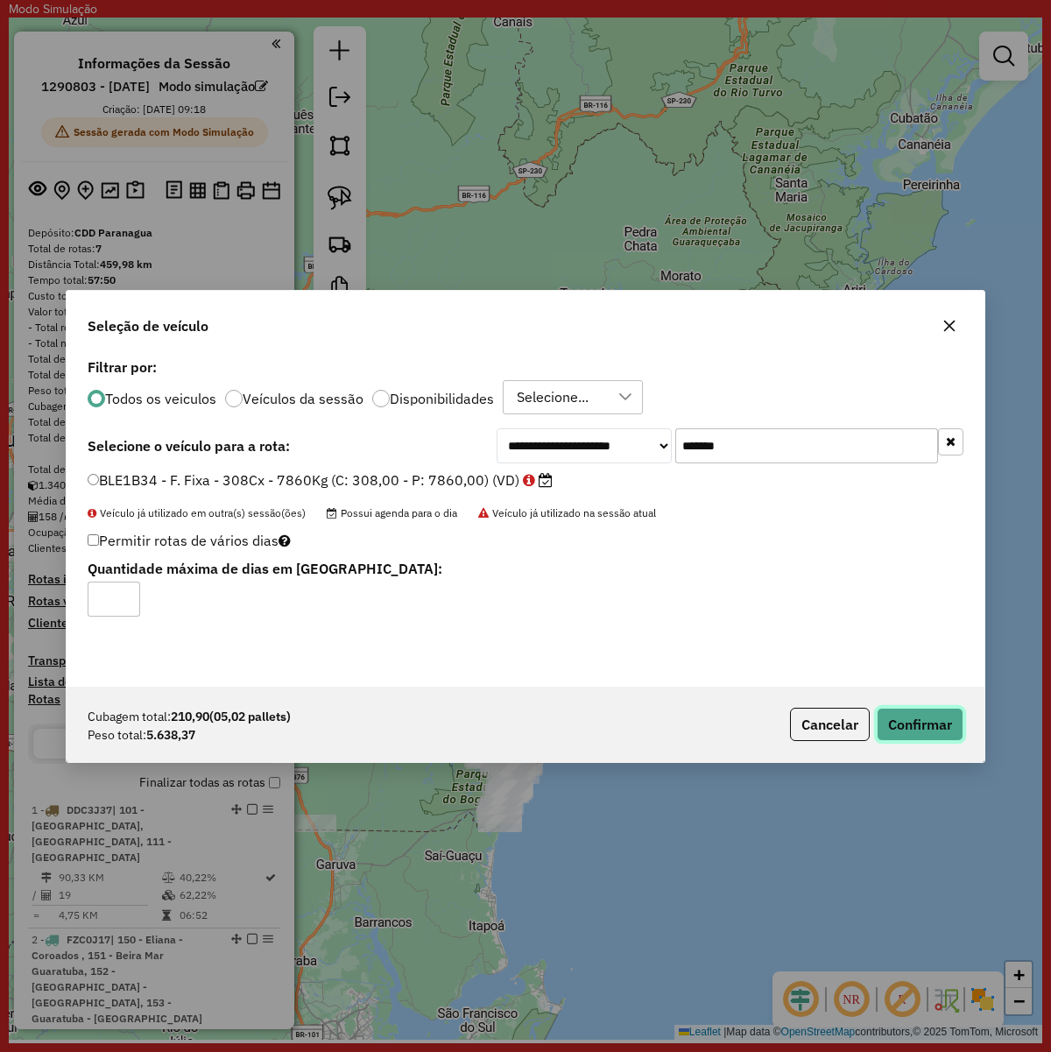
click at [917, 715] on button "Confirmar" at bounding box center [920, 724] width 87 height 33
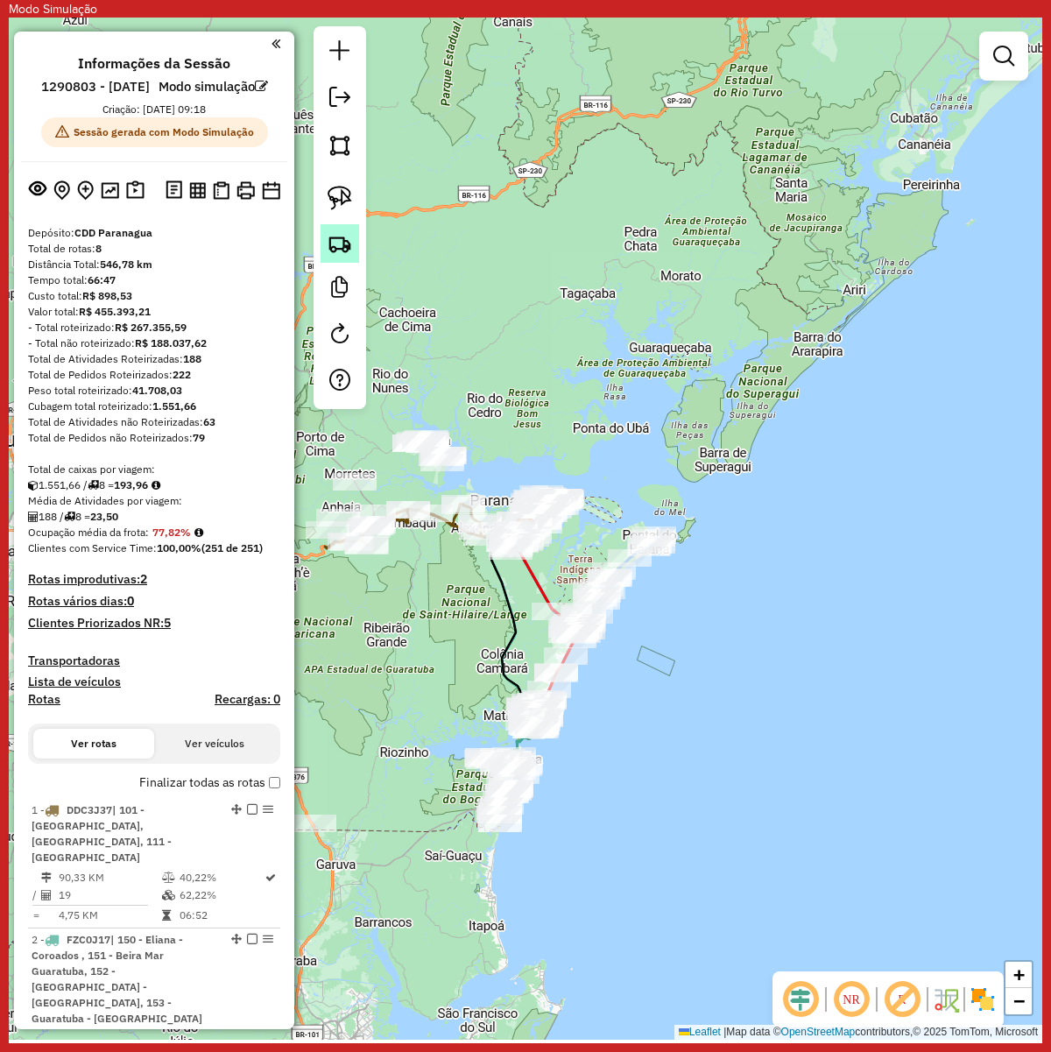
click at [339, 254] on img at bounding box center [340, 243] width 25 height 25
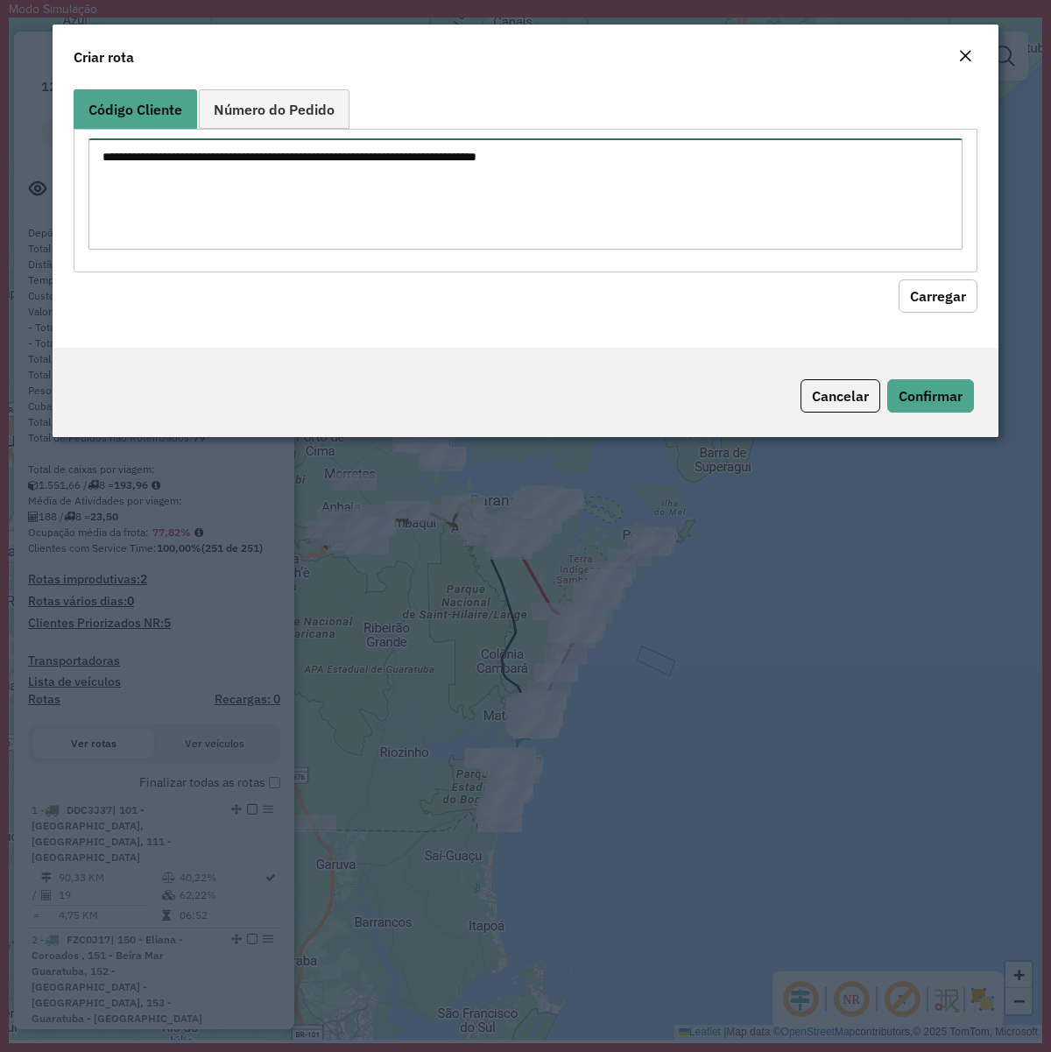
click at [484, 197] on textarea at bounding box center [525, 193] width 874 height 111
paste textarea "******** ******** ******** ******** ******** ******** ******** ******** *******…"
type textarea "******** ******** ******** ******** ******** ******** ******** ******** *******…"
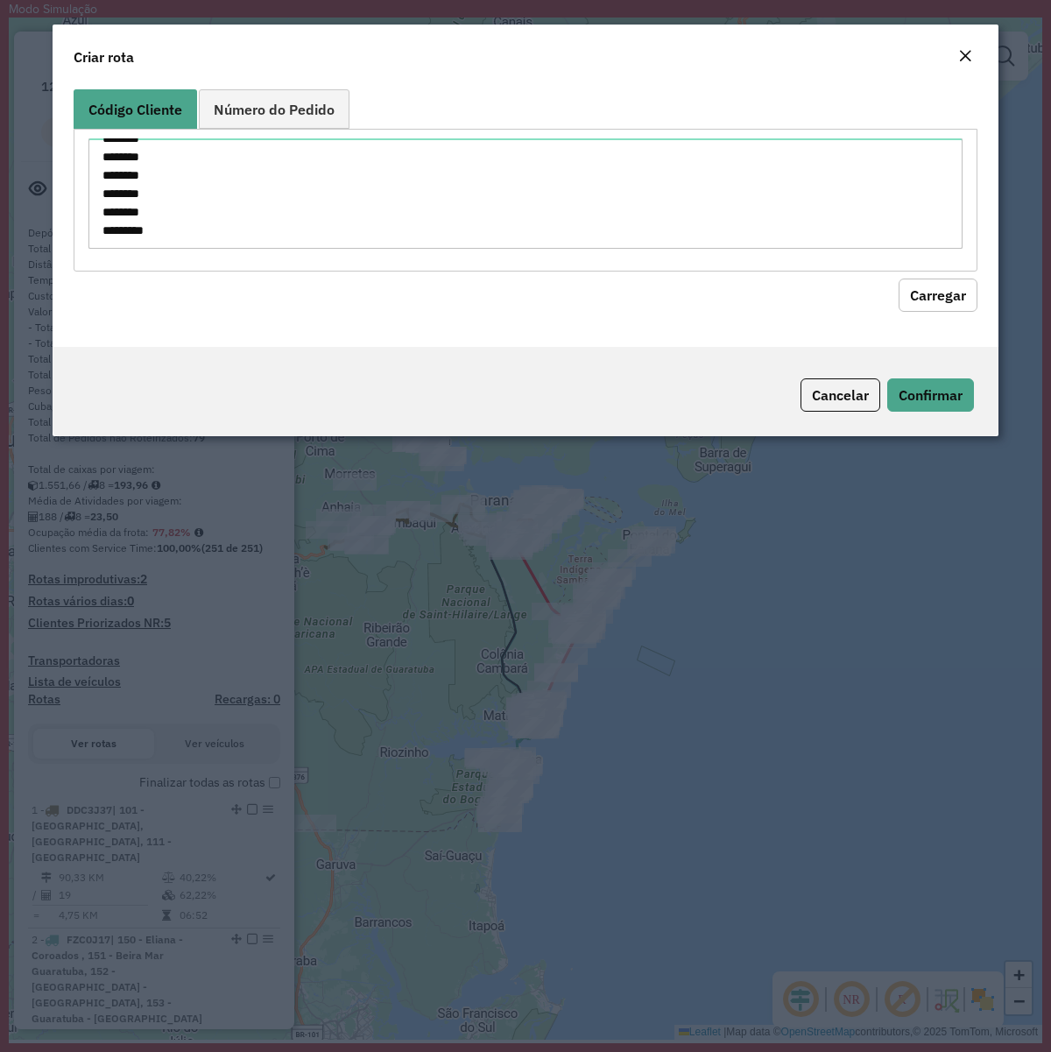
drag, startPoint x: 920, startPoint y: 295, endPoint x: 881, endPoint y: 305, distance: 40.6
click at [917, 295] on button "Carregar" at bounding box center [938, 295] width 79 height 33
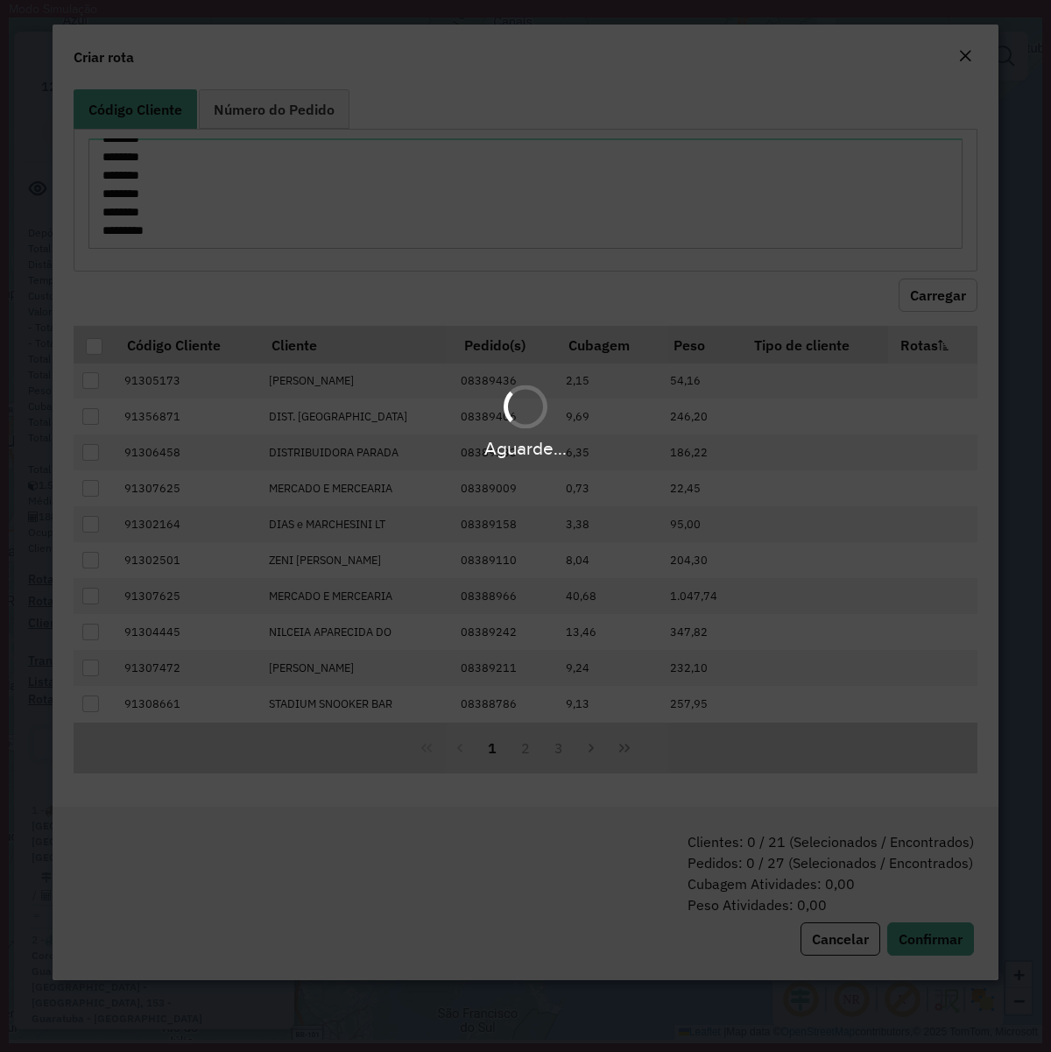
click at [98, 349] on div "Aguarde..." at bounding box center [525, 526] width 1051 height 1052
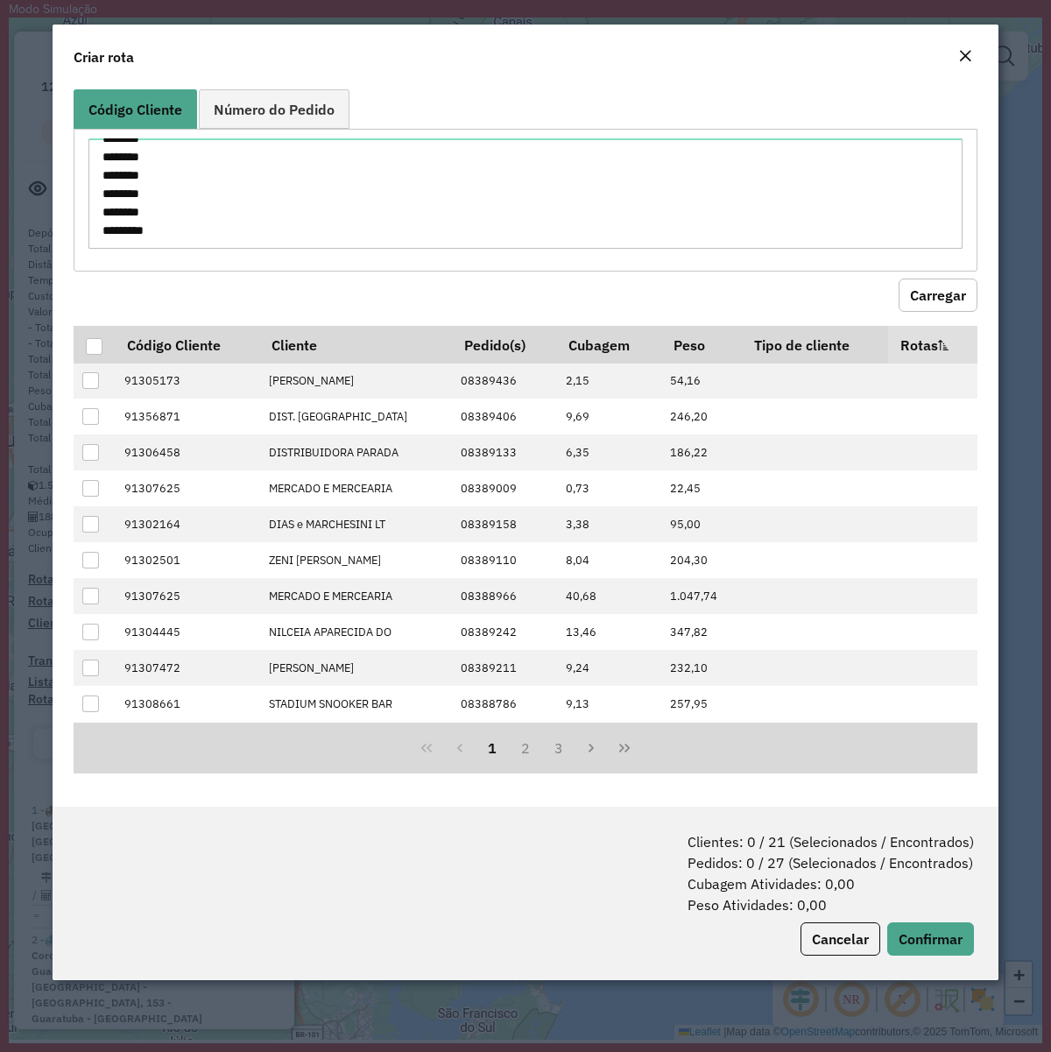
click at [93, 347] on div at bounding box center [94, 346] width 17 height 17
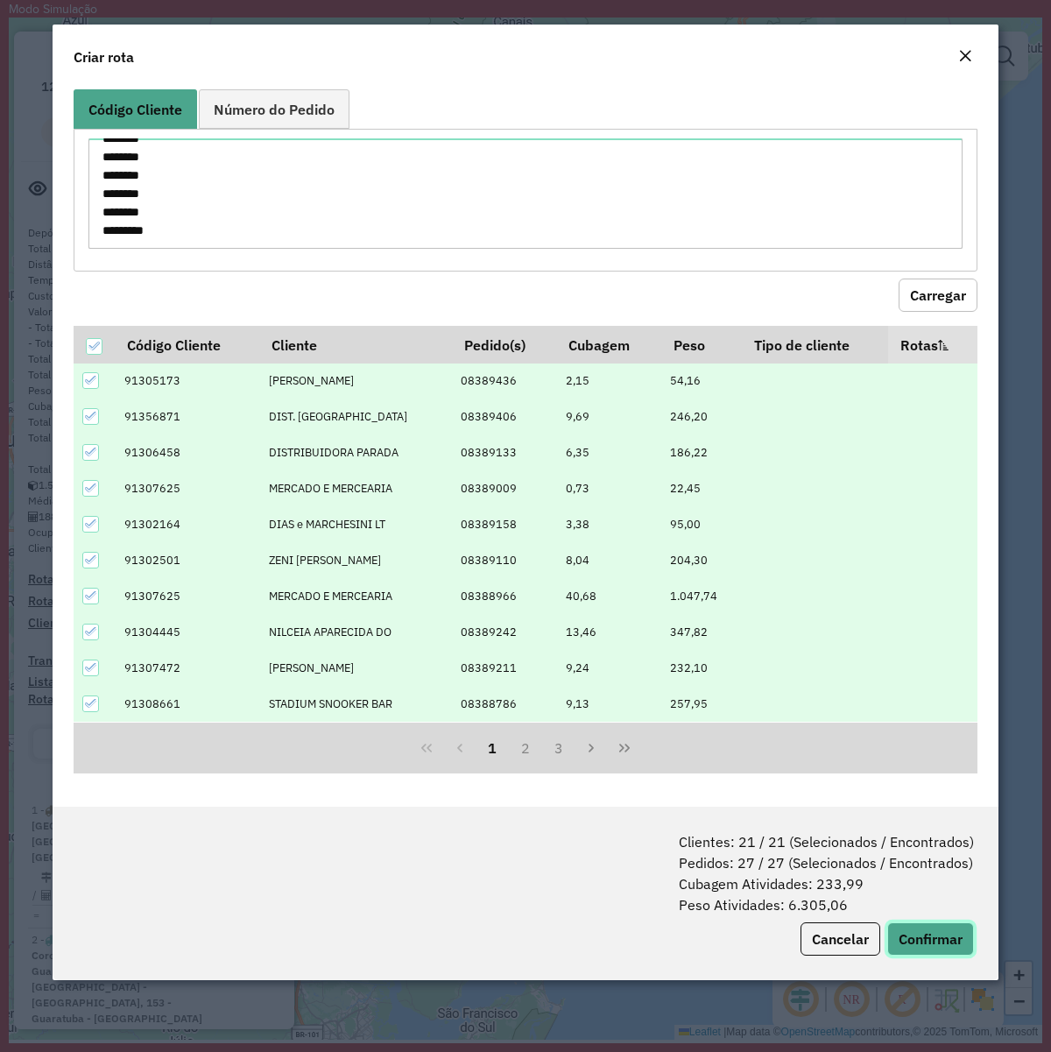
click at [938, 807] on button "Confirmar" at bounding box center [931, 939] width 87 height 33
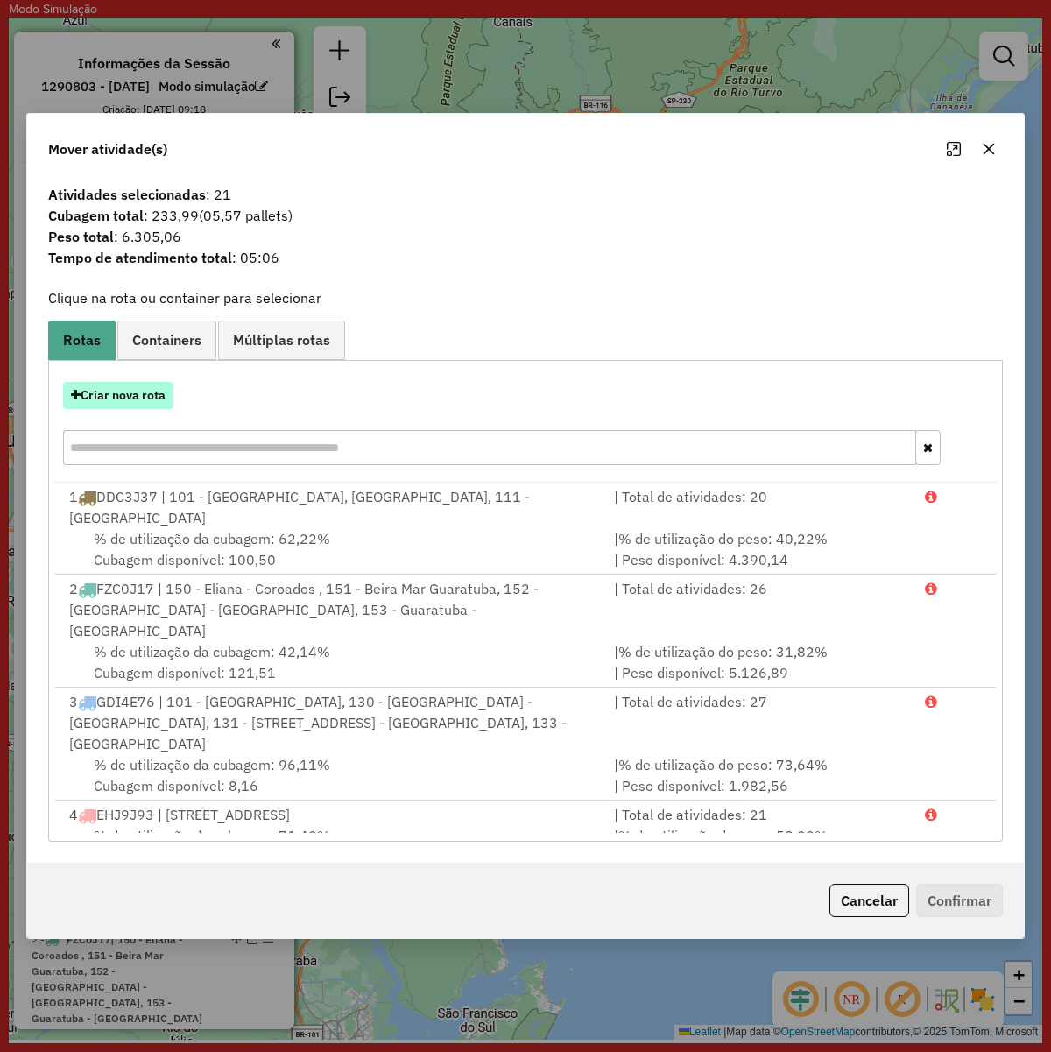
click at [138, 386] on button "Criar nova rota" at bounding box center [118, 395] width 110 height 27
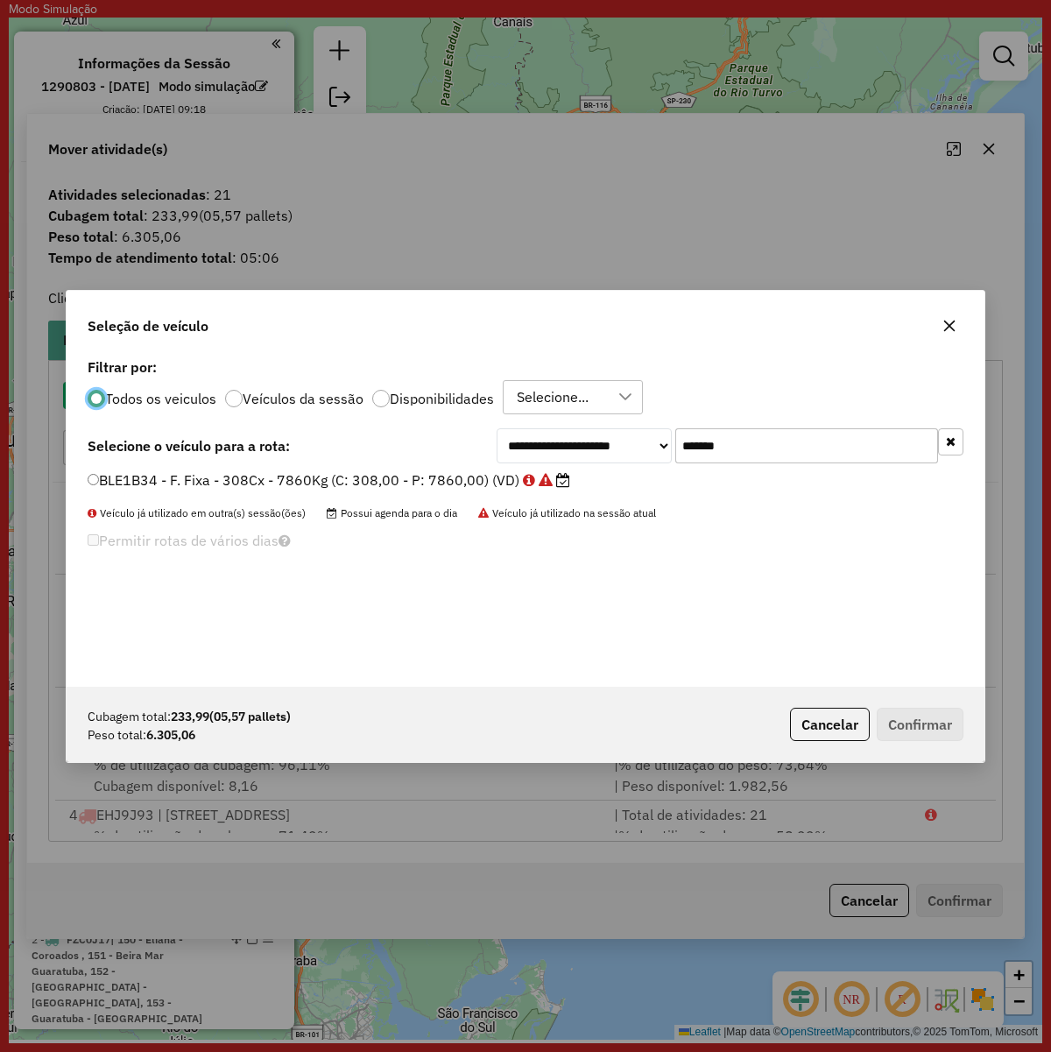
scroll to position [9, 5]
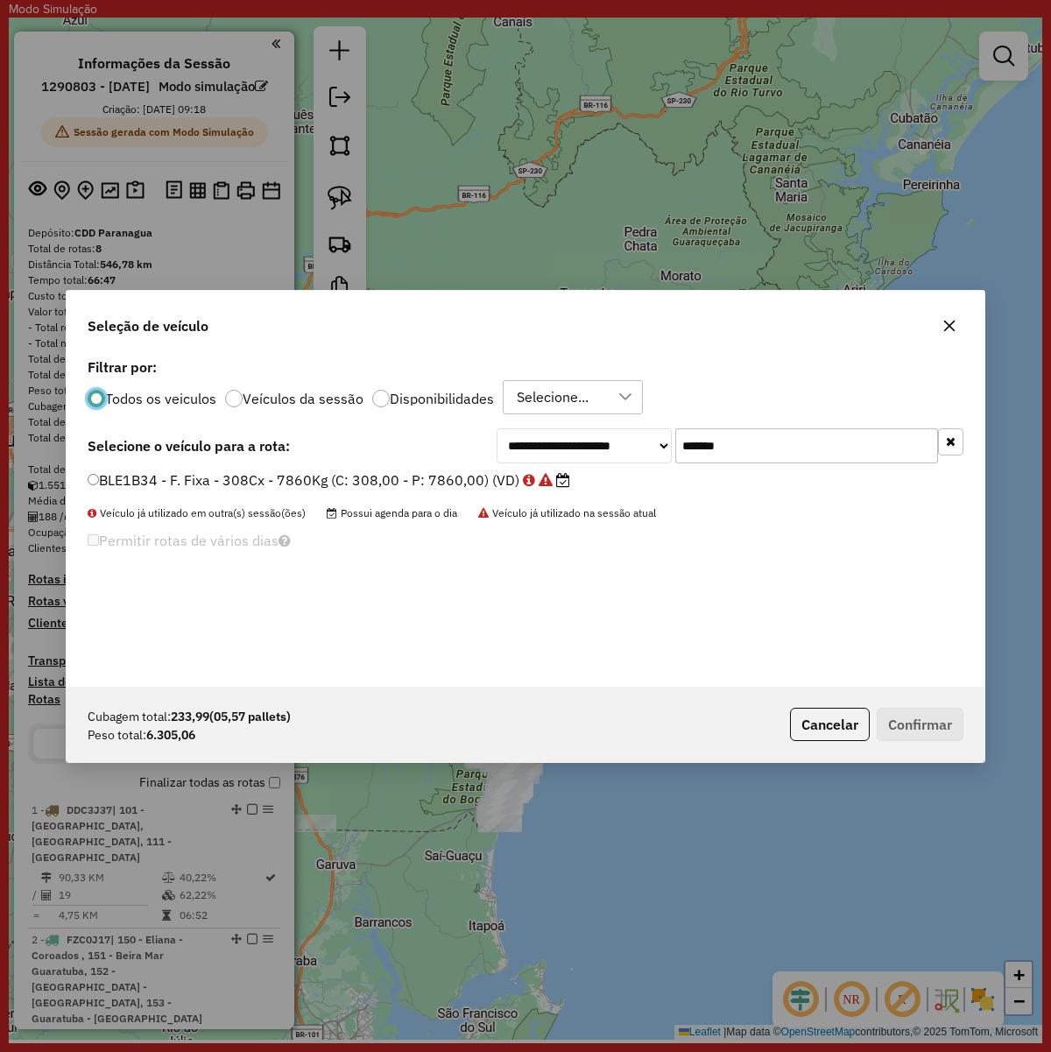
drag, startPoint x: 834, startPoint y: 400, endPoint x: 806, endPoint y: 438, distance: 47.0
click at [834, 401] on div "Todos os veiculos Veículos da sessão Disponibilidades Selecione..." at bounding box center [526, 397] width 876 height 35
click at [806, 438] on input "*******" at bounding box center [807, 445] width 263 height 35
paste input "text"
type input "*******"
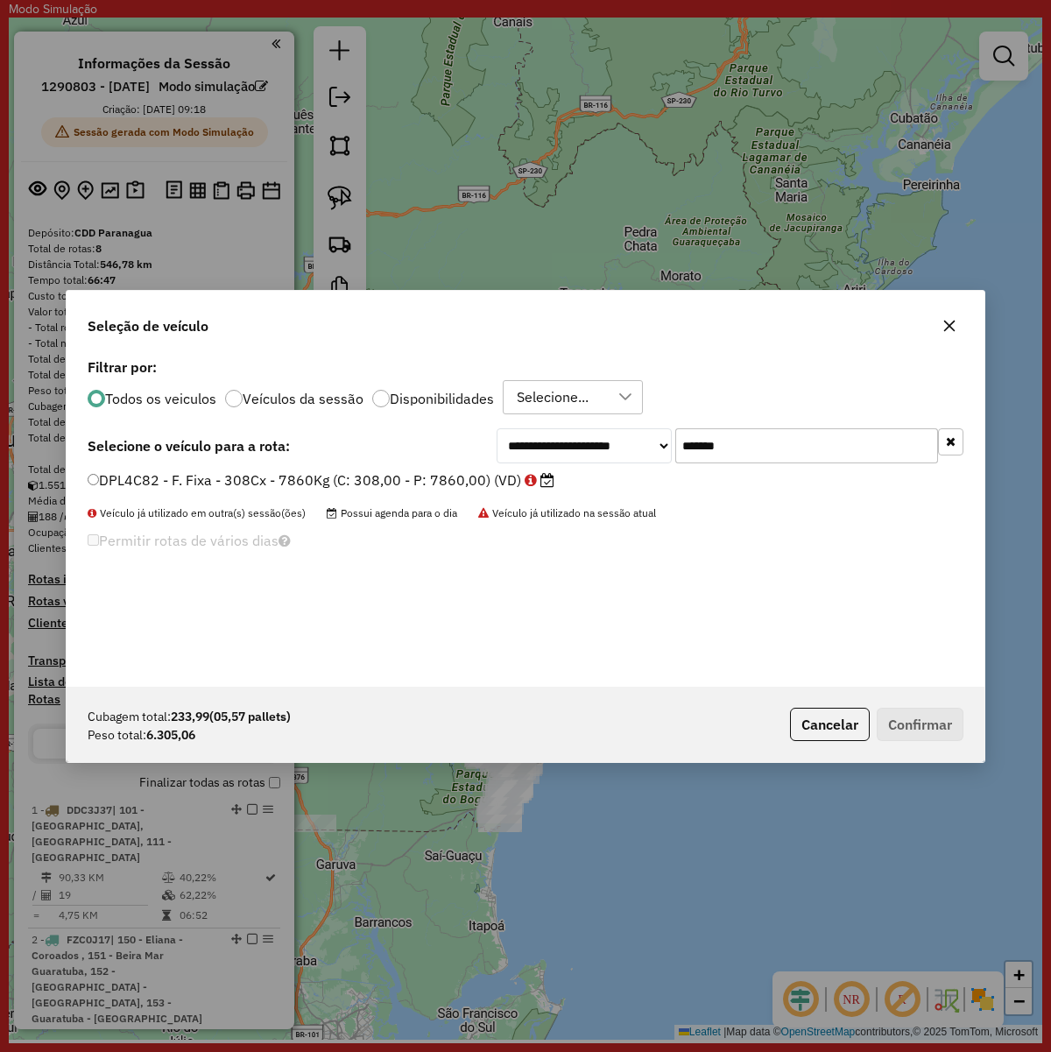
click at [353, 465] on div "**********" at bounding box center [526, 520] width 918 height 333
click at [356, 471] on label "DPL4C82 - F. Fixa - 308Cx - 7860Kg (C: 308,00 - P: 7860,00) (VD)" at bounding box center [321, 480] width 467 height 21
click at [913, 725] on button "Confirmar" at bounding box center [920, 724] width 87 height 33
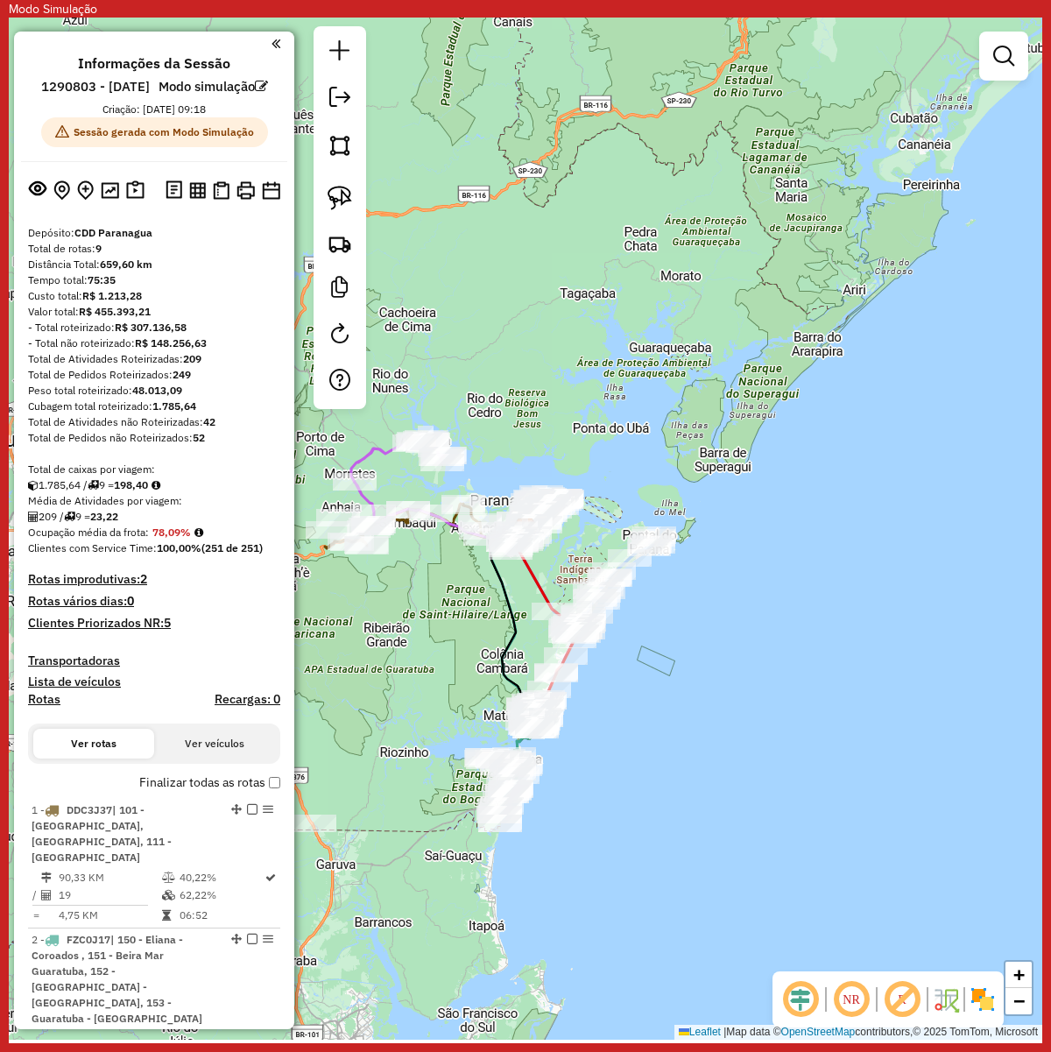
click at [335, 217] on link at bounding box center [340, 198] width 39 height 39
click at [338, 237] on img at bounding box center [340, 243] width 25 height 25
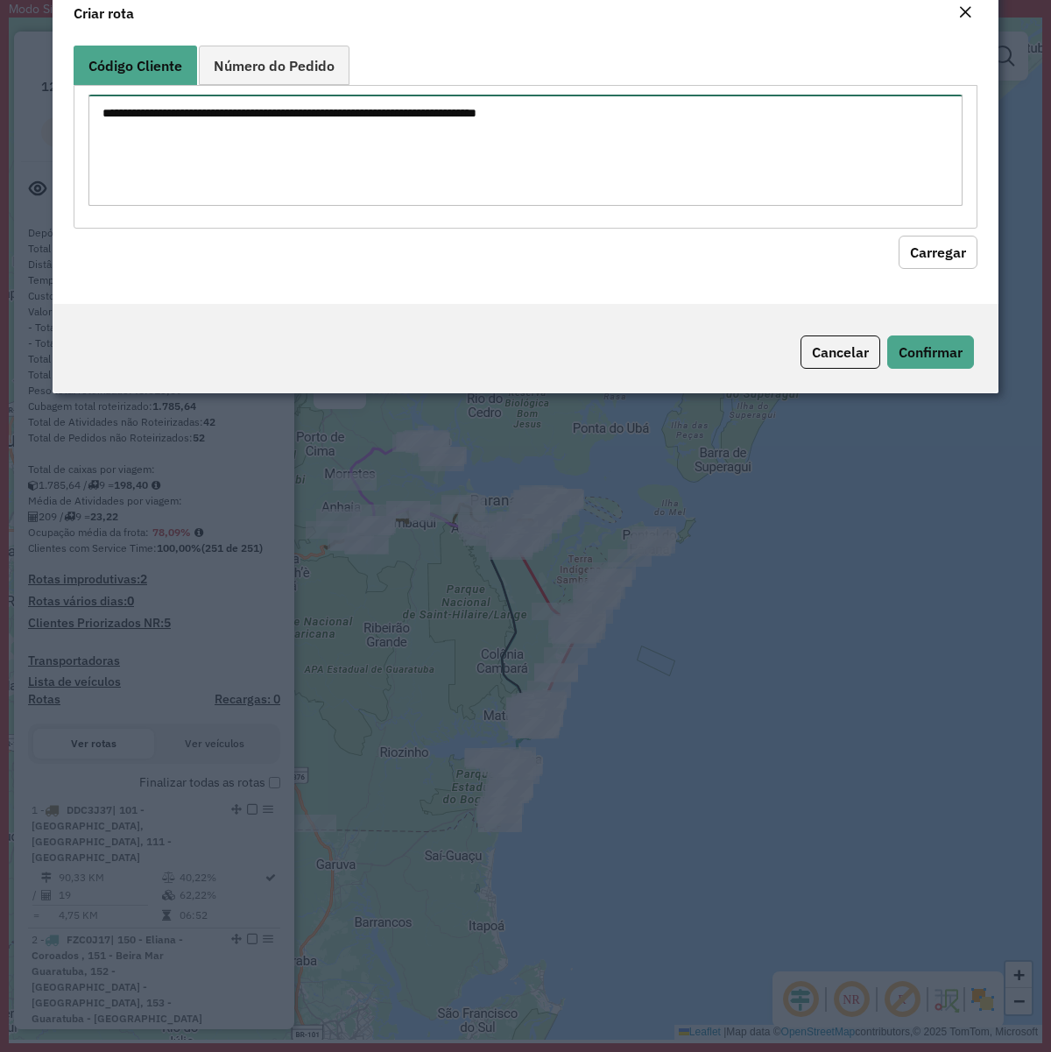
click at [578, 195] on textarea at bounding box center [525, 150] width 874 height 111
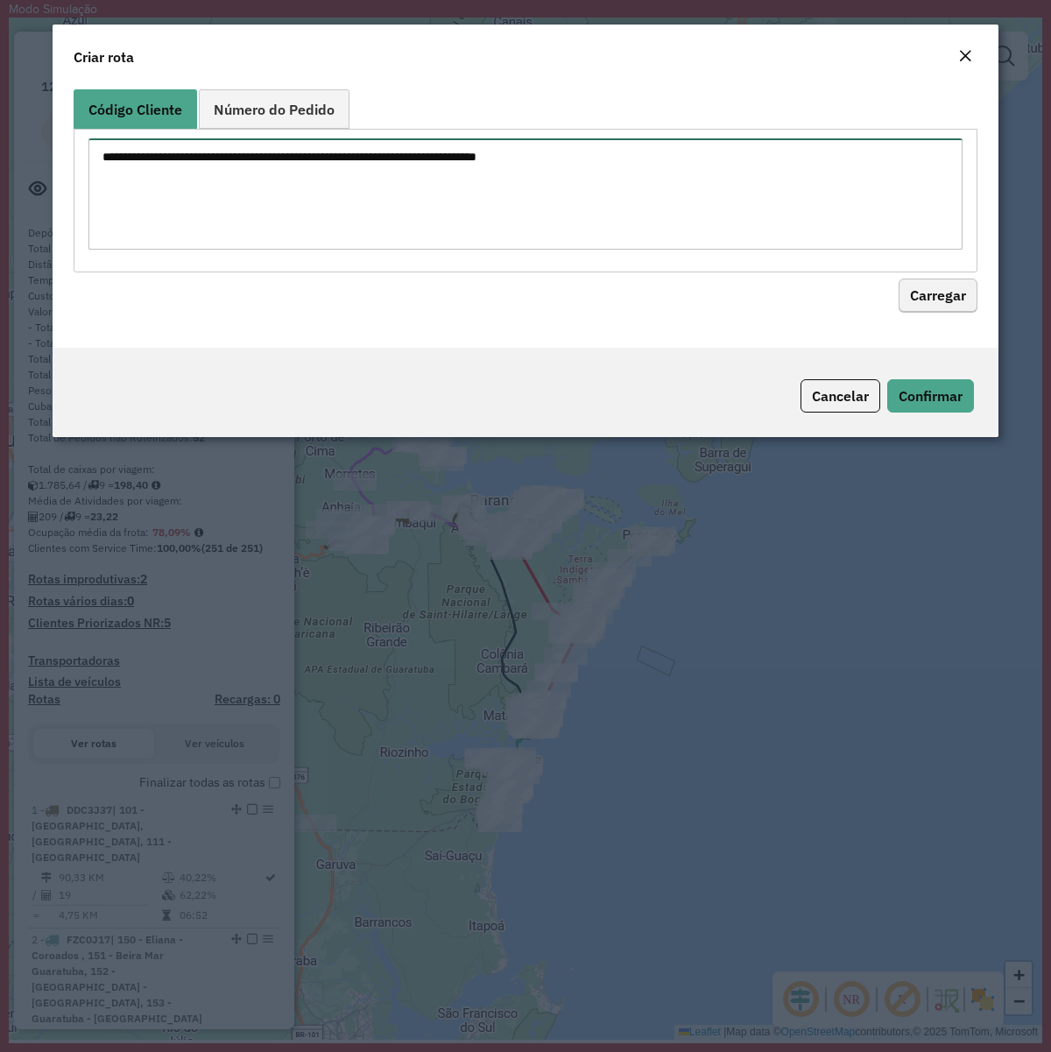
paste textarea "******** ******** ******** ******** ******** ******** ******** ******** *******…"
type textarea "******** ******** ******** ******** ******** ******** ******** ******** *******…"
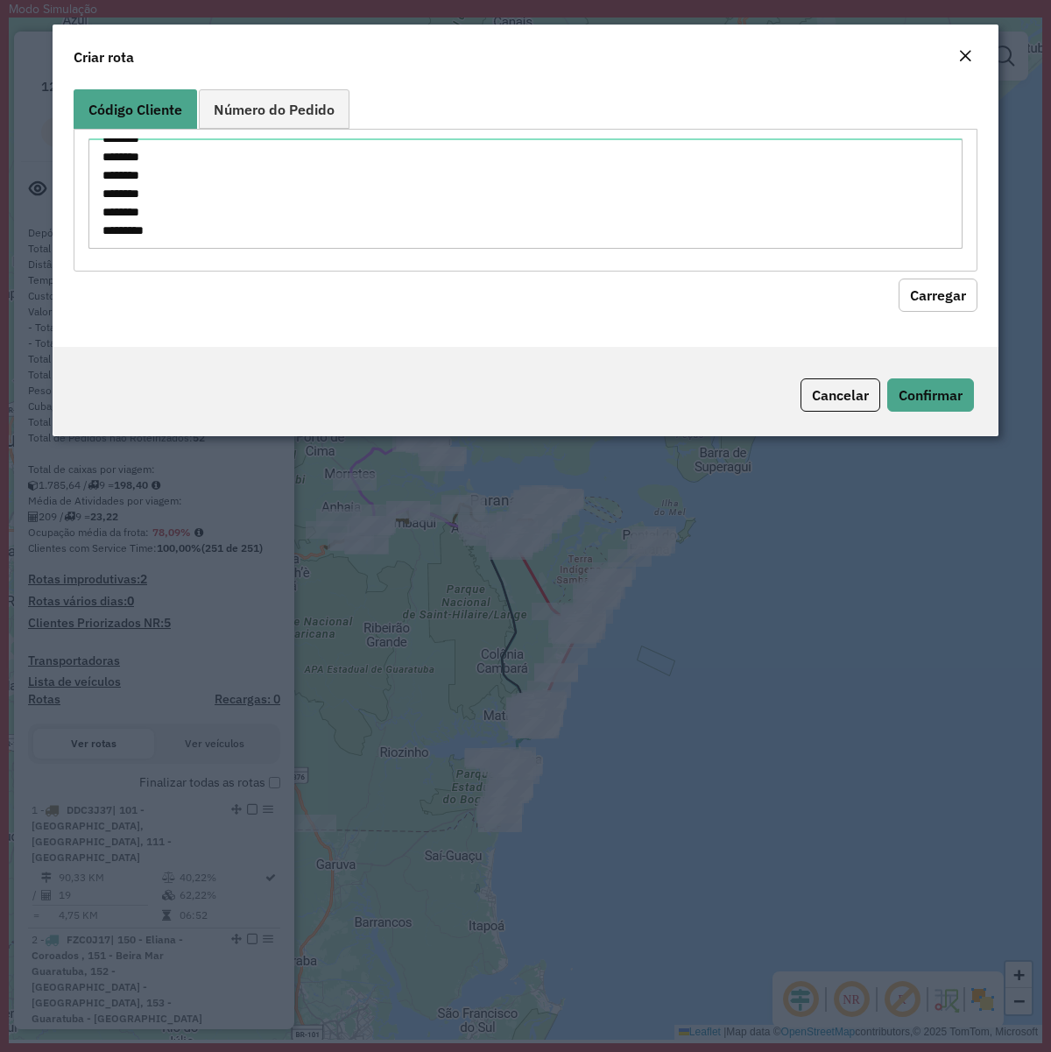
click at [964, 303] on button "Carregar" at bounding box center [938, 295] width 79 height 33
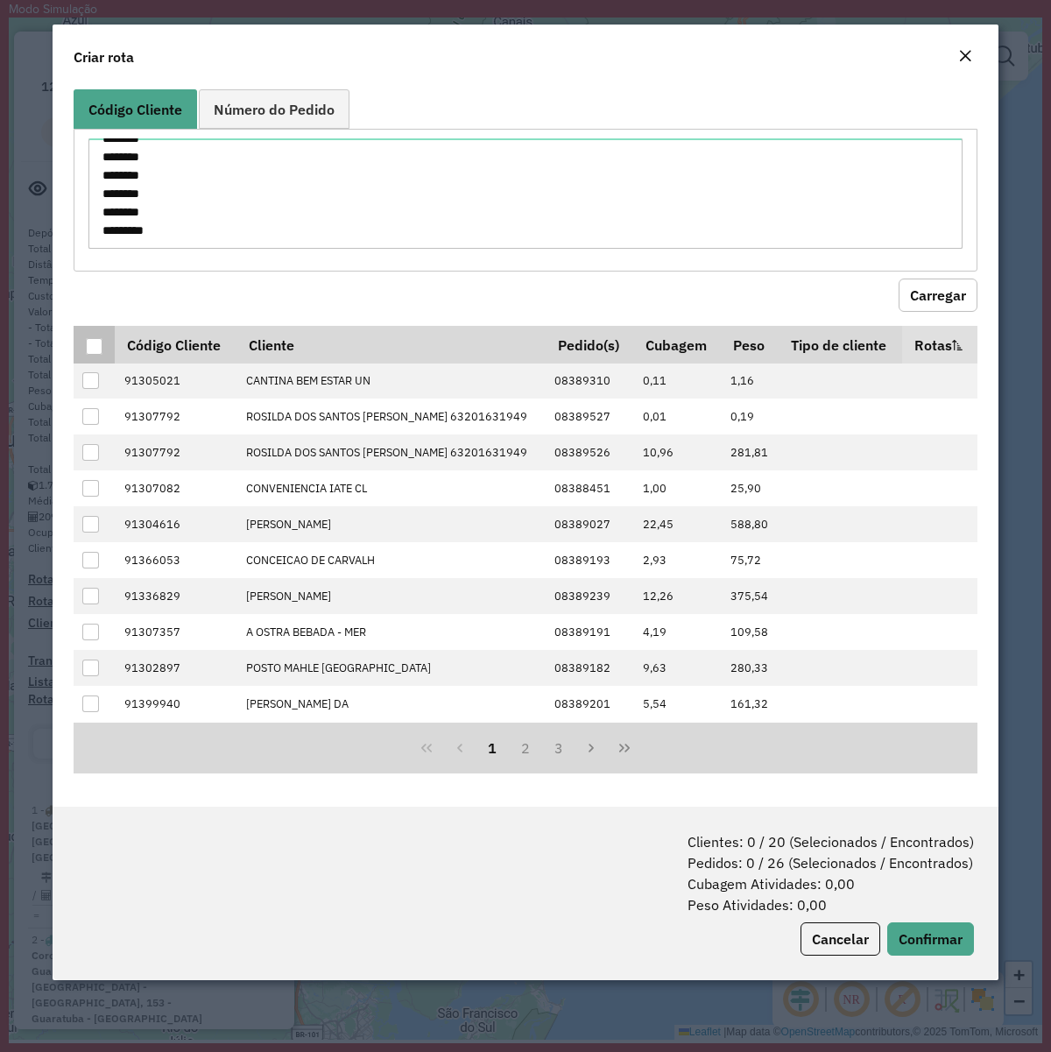
click at [88, 353] on div at bounding box center [94, 346] width 17 height 17
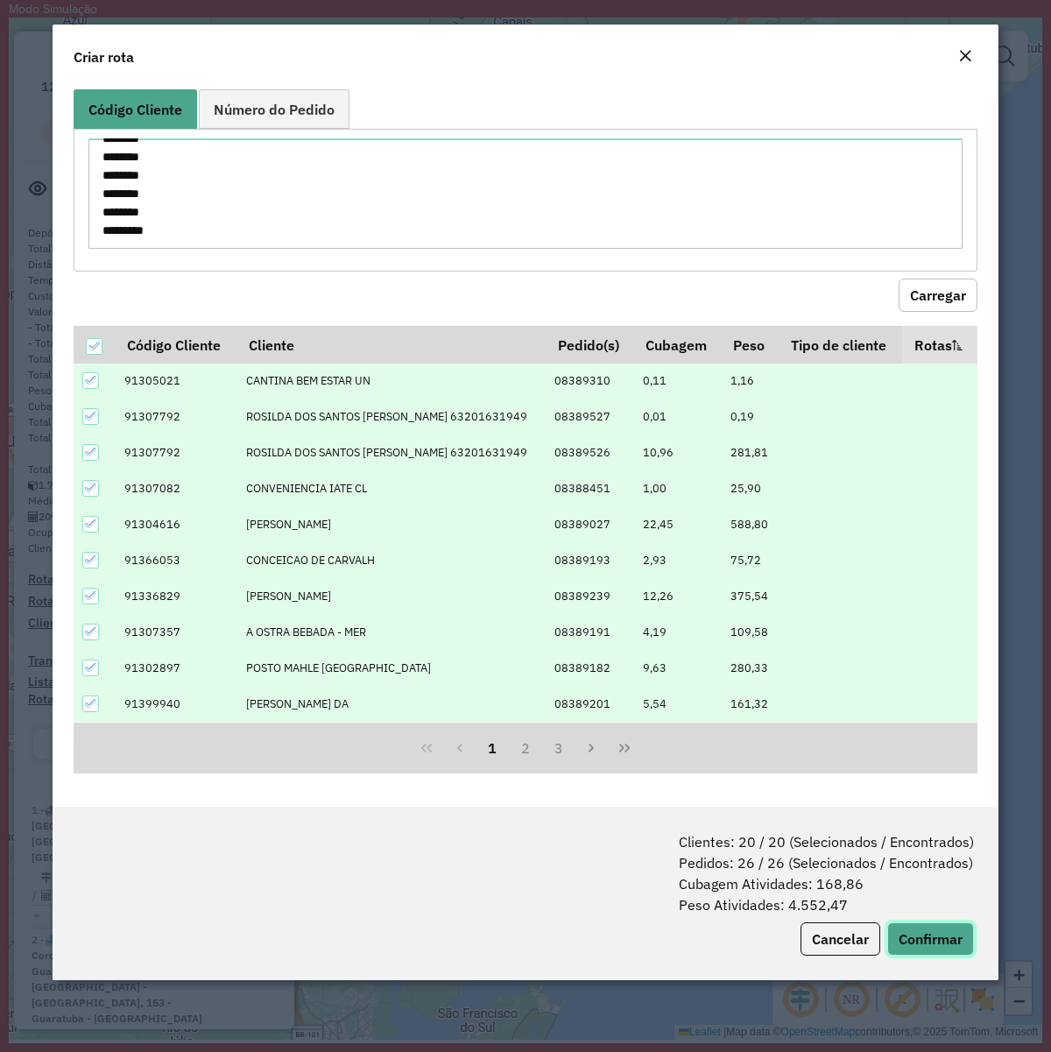
click at [914, 807] on button "Confirmar" at bounding box center [931, 939] width 87 height 33
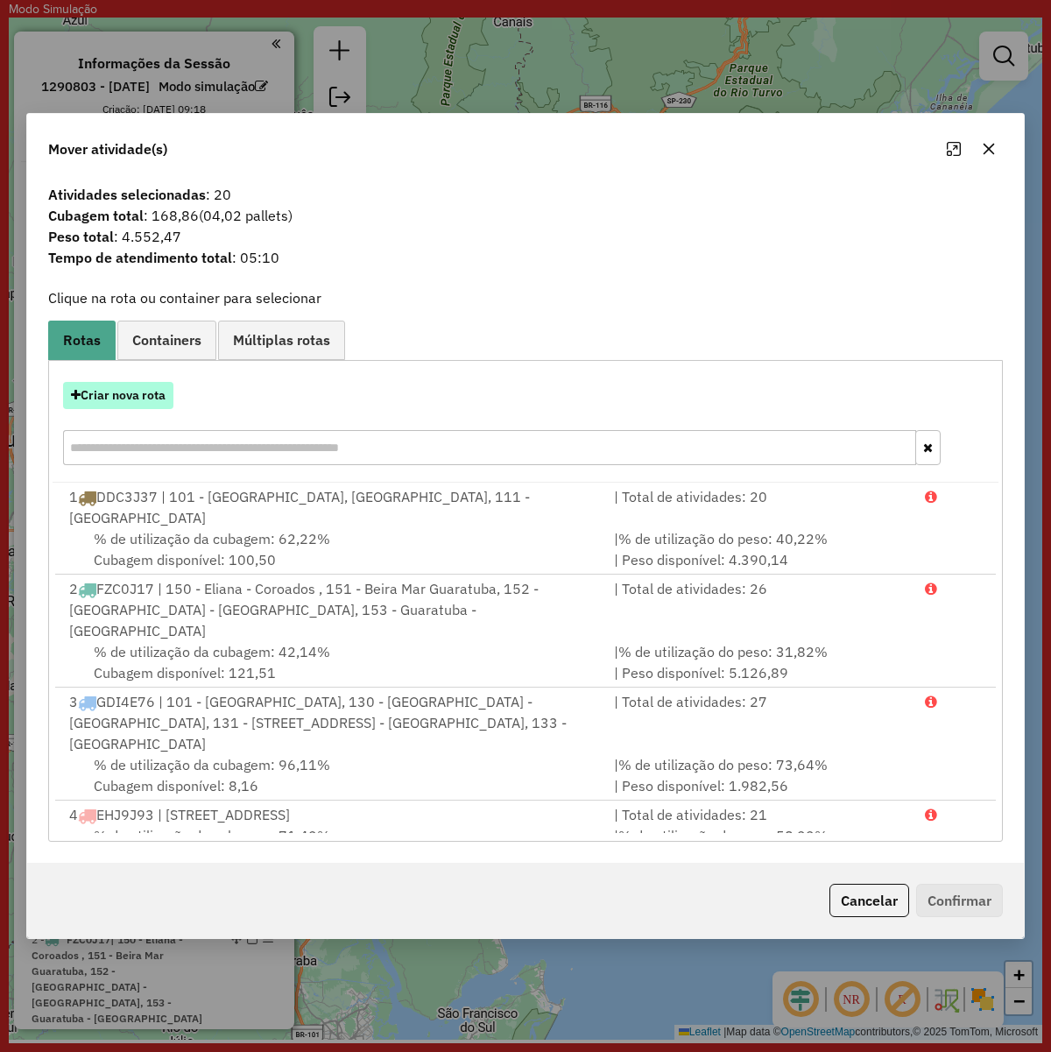
click at [133, 396] on button "Criar nova rota" at bounding box center [118, 395] width 110 height 27
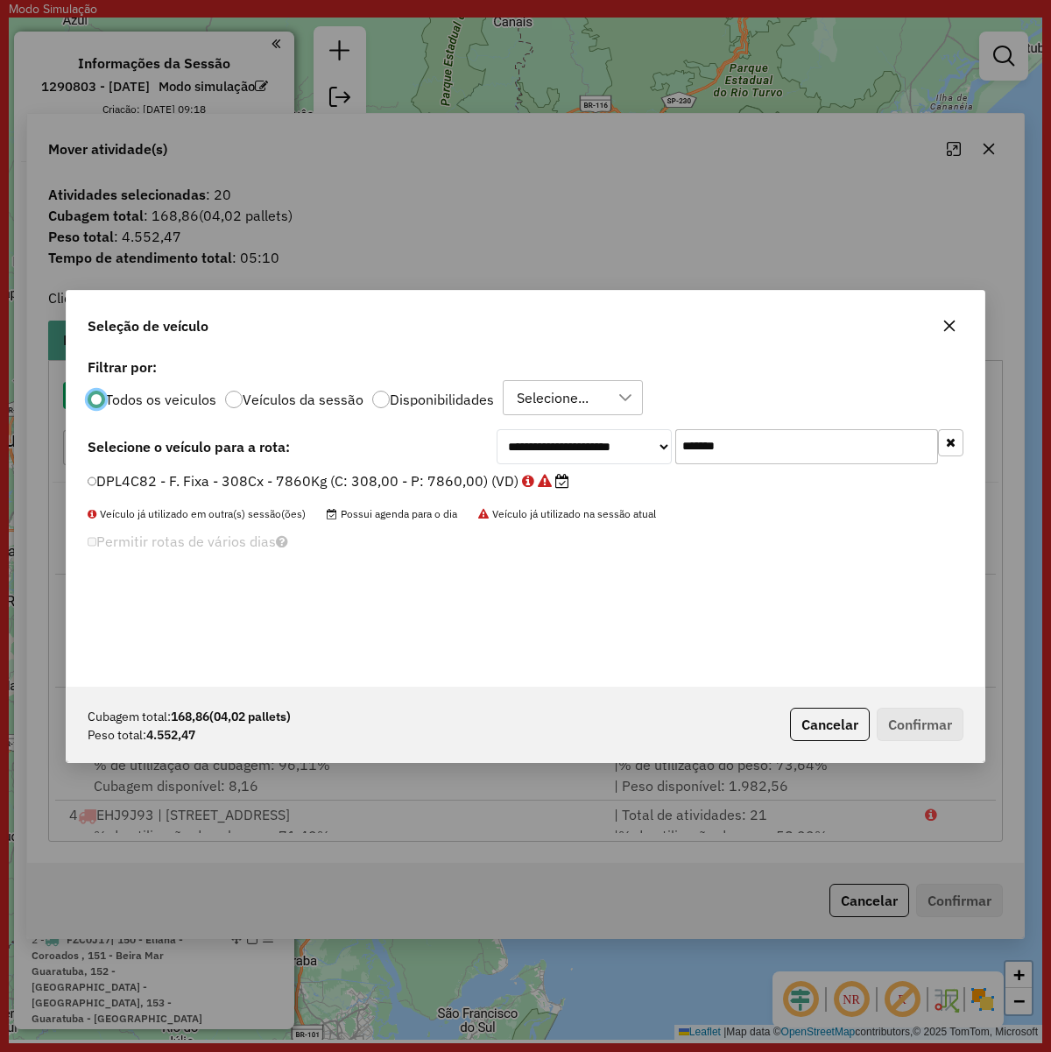
scroll to position [9, 5]
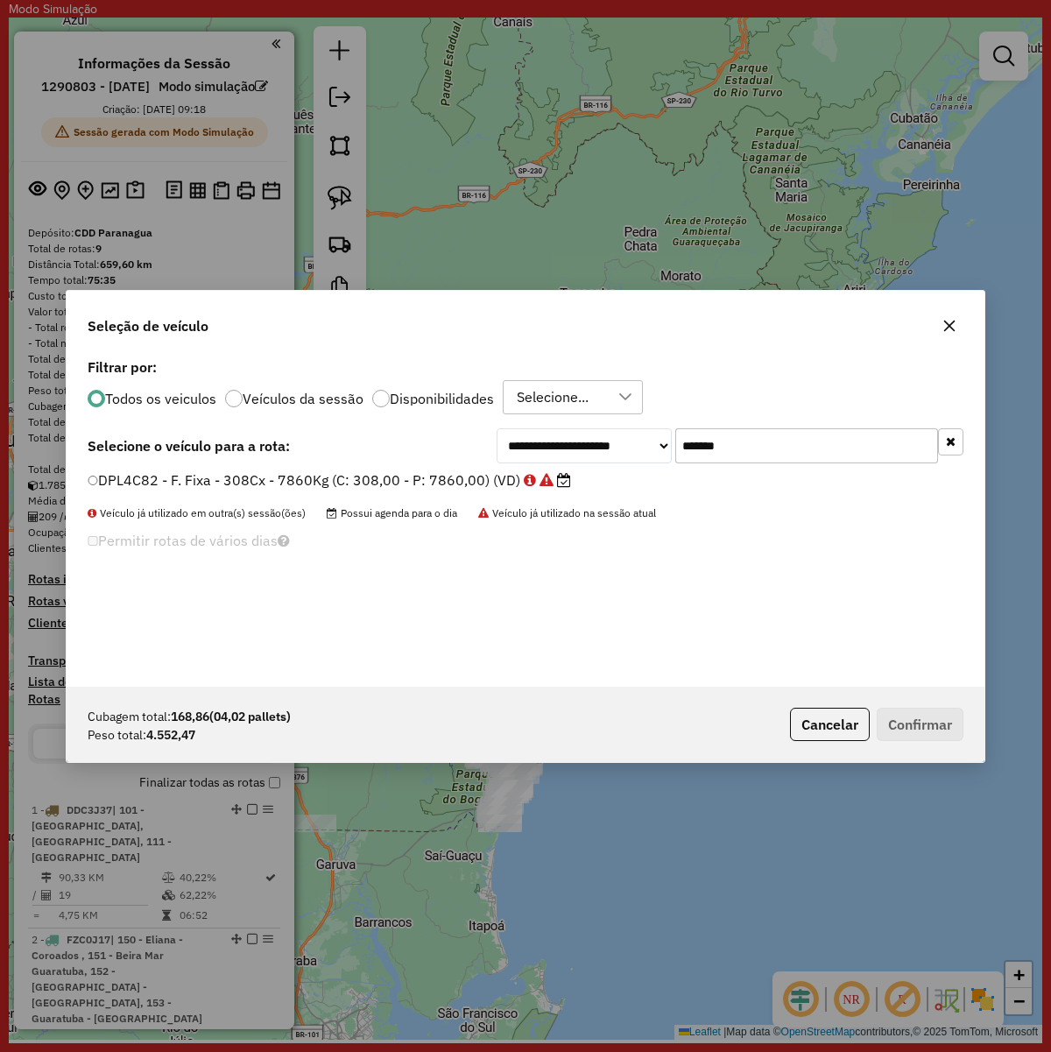
click at [841, 434] on input "*******" at bounding box center [807, 445] width 263 height 35
paste input "text"
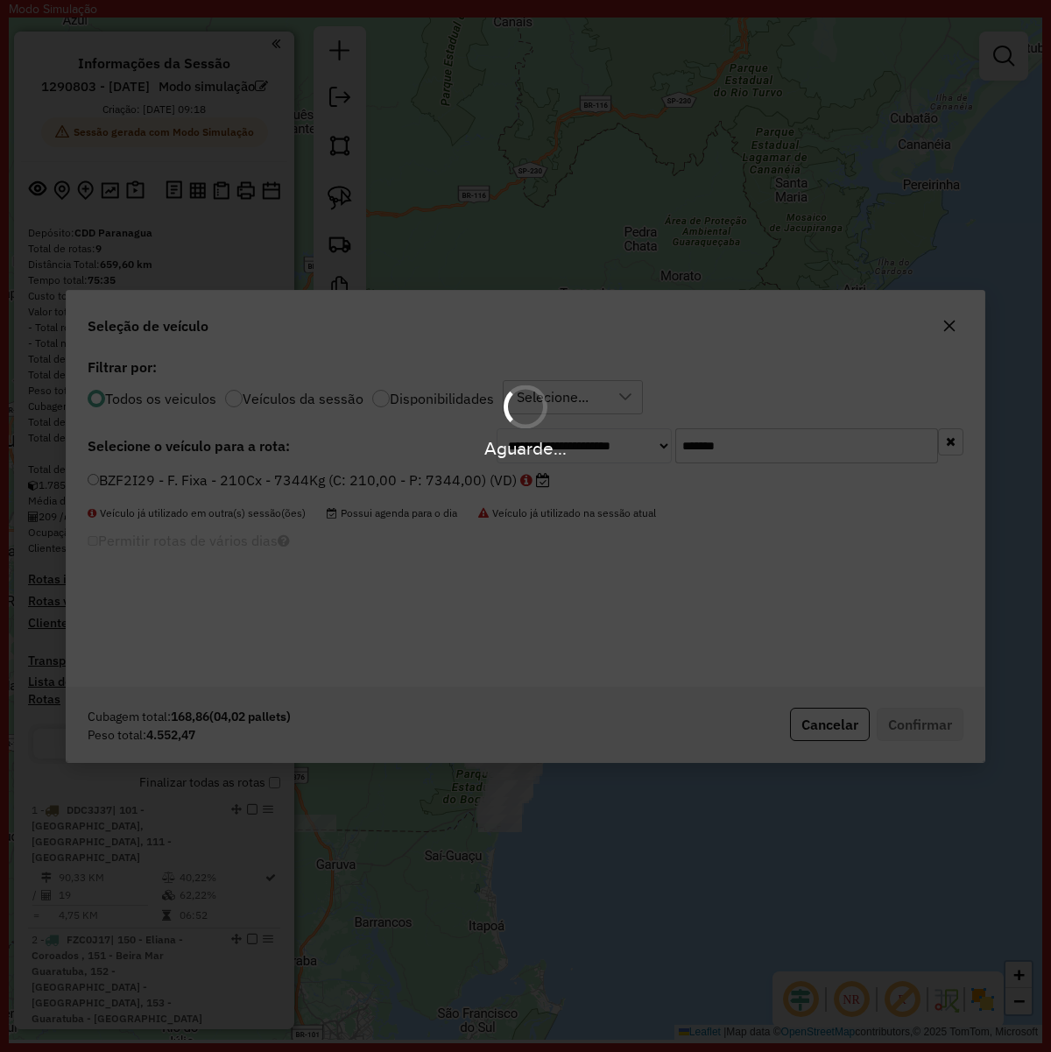
type input "*******"
click at [307, 478] on div "Aguarde..." at bounding box center [525, 526] width 1051 height 1052
click at [191, 475] on div "Aguarde..." at bounding box center [525, 526] width 1051 height 1052
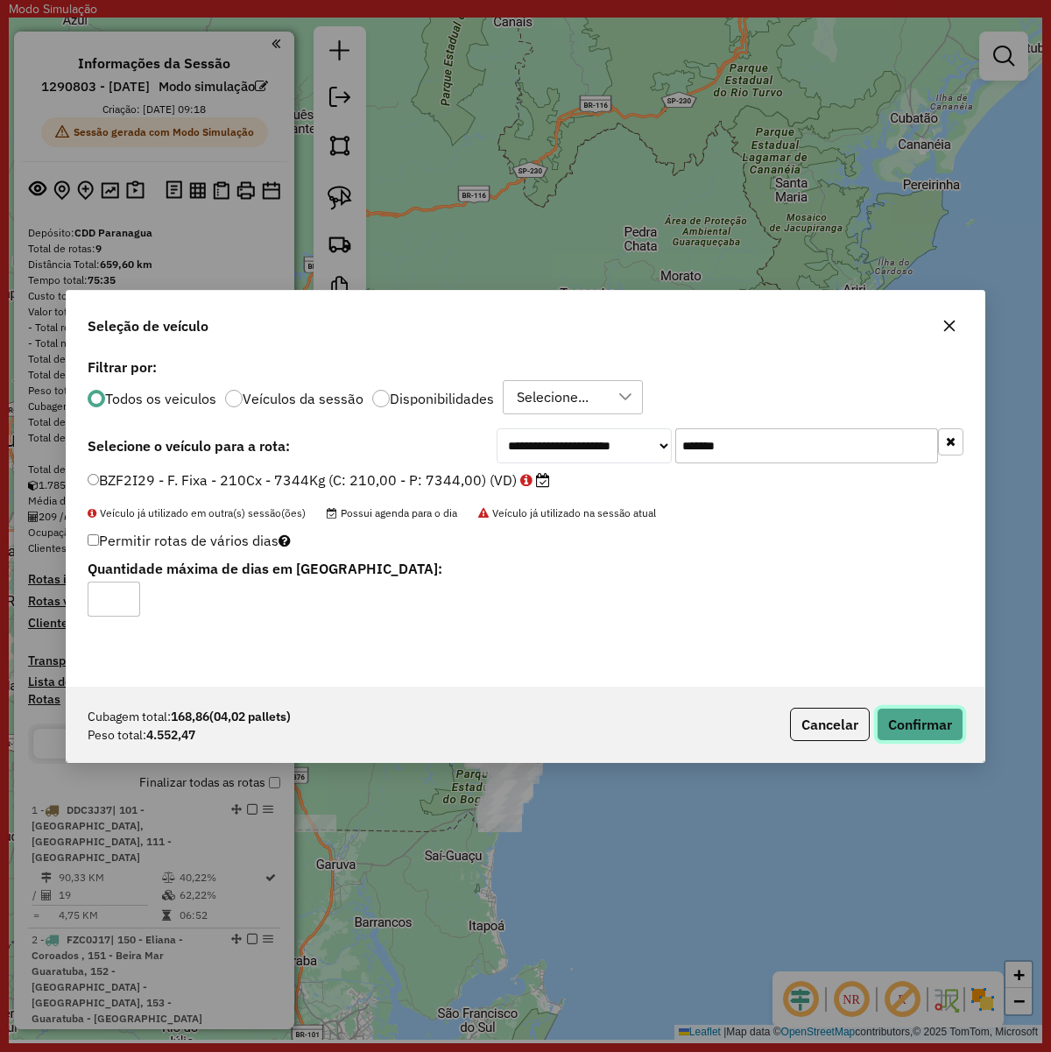
click at [942, 714] on button "Confirmar" at bounding box center [920, 724] width 87 height 33
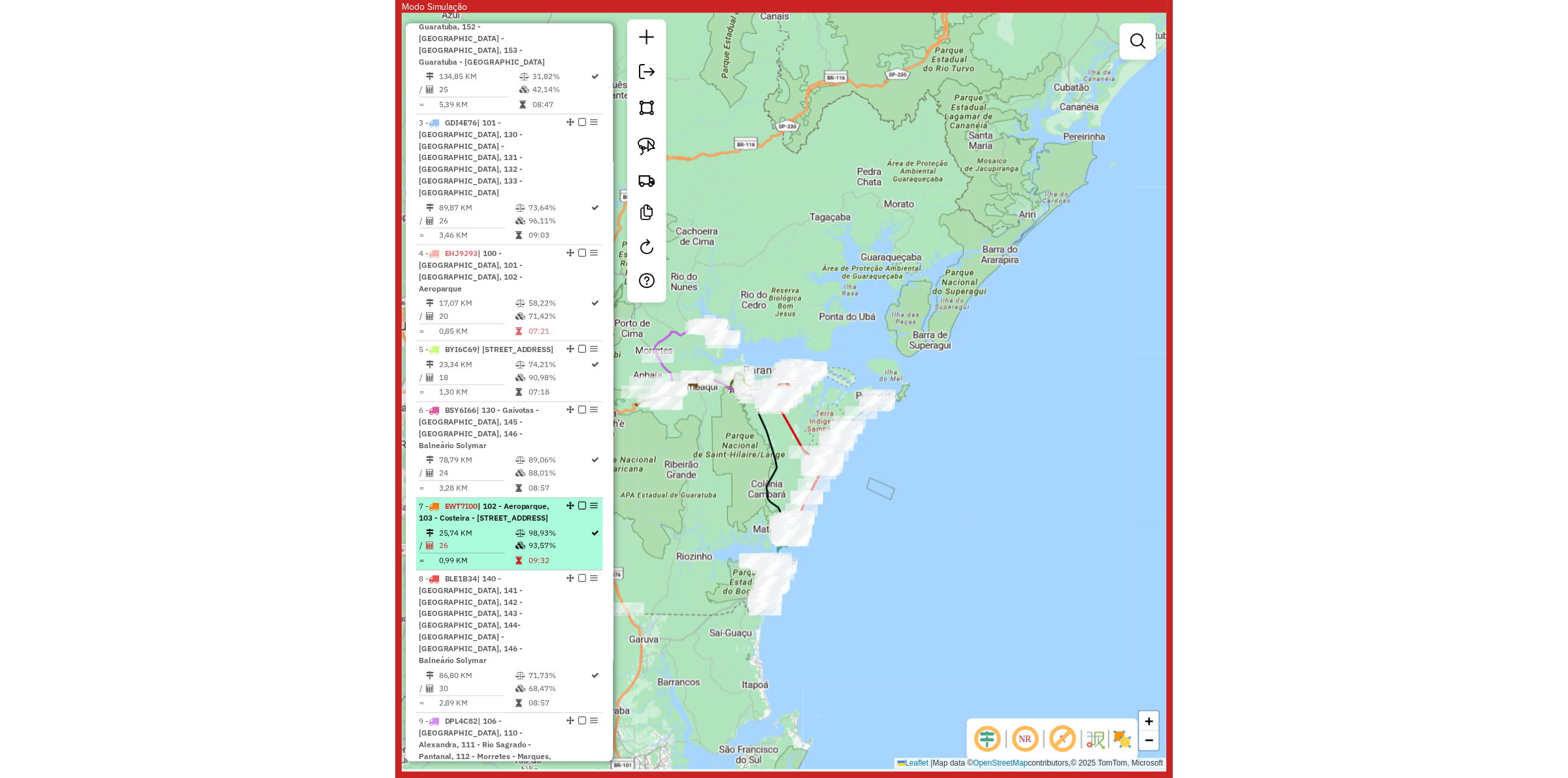
scroll to position [696, 0]
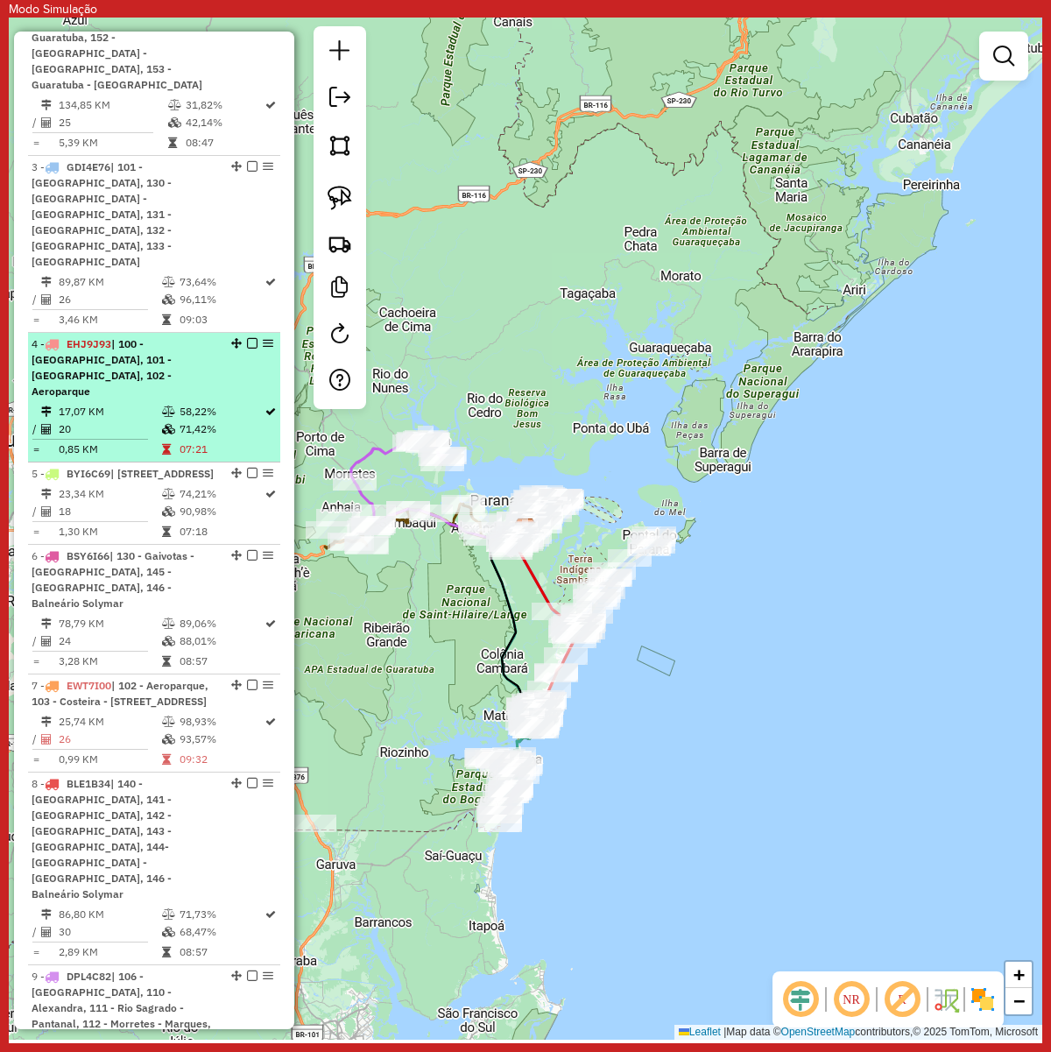
click at [187, 421] on td "71,42%" at bounding box center [221, 430] width 85 height 18
select select "**********"
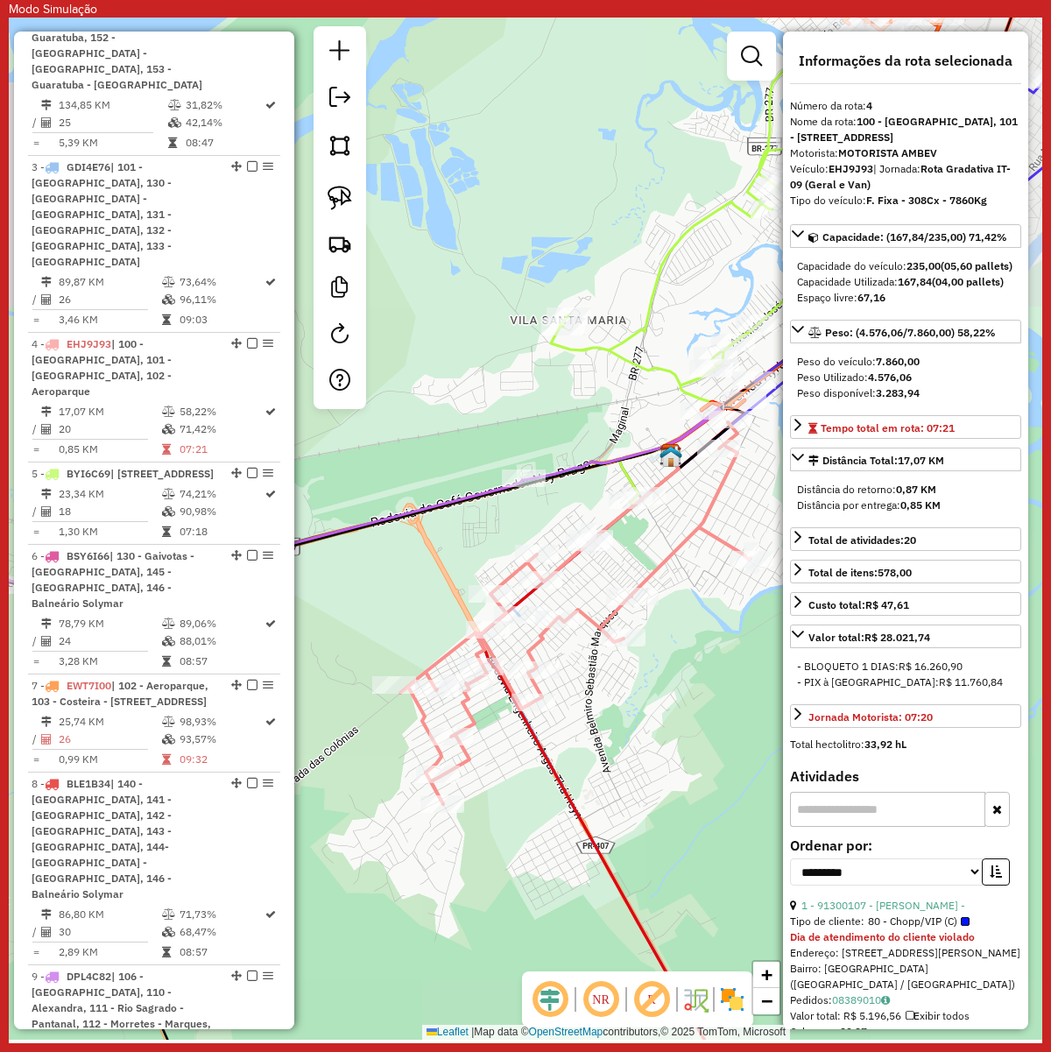
click at [600, 667] on hb-app "Modo Simulação Aguarde... Pop-up bloqueado! Seu navegador bloqueou automáticame…" at bounding box center [526, 520] width 1034 height 1040
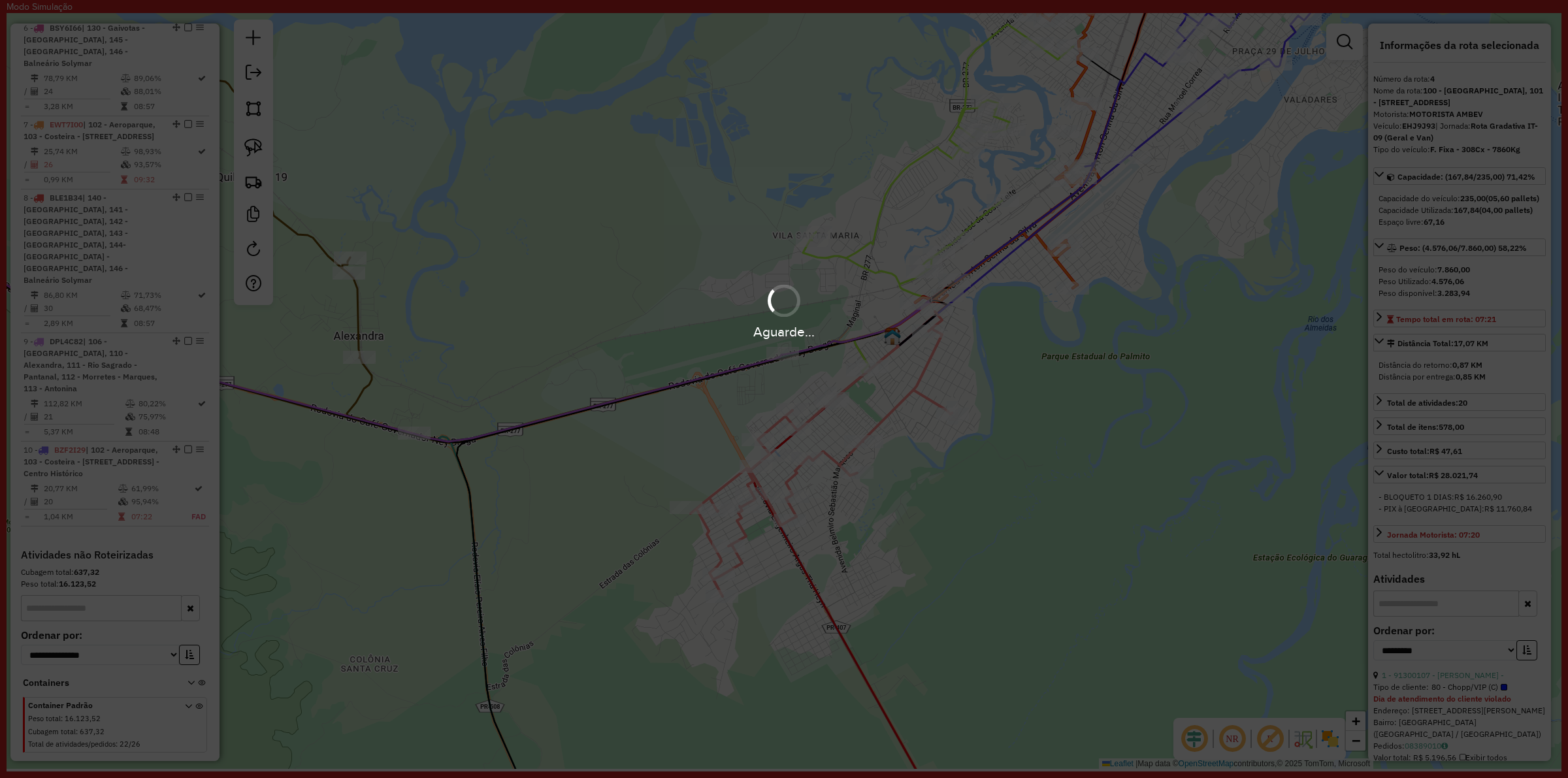
scroll to position [1110, 0]
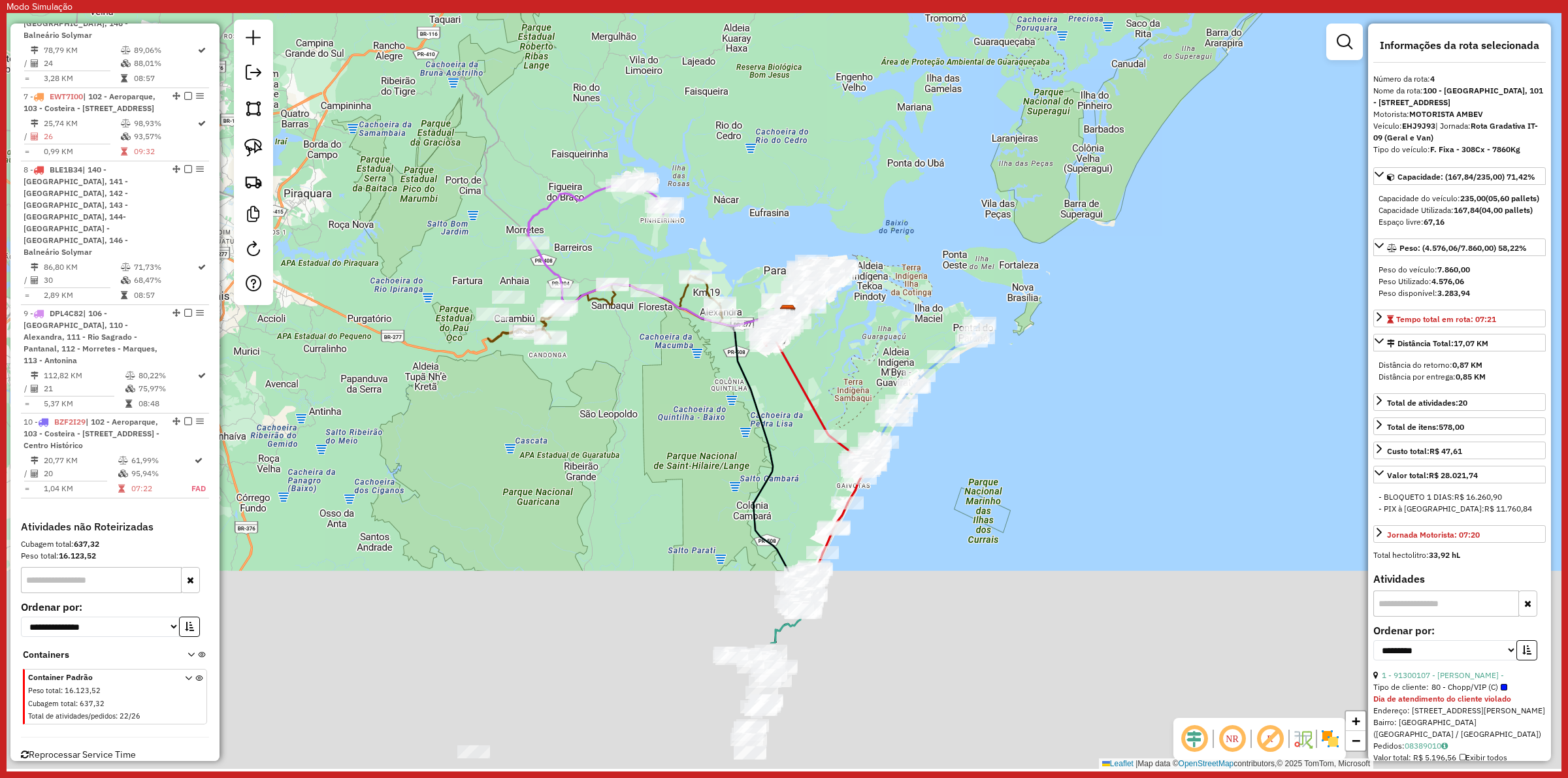
drag, startPoint x: 684, startPoint y: 592, endPoint x: 662, endPoint y: 414, distance: 179.4
click at [662, 414] on div "Janela de atendimento Grade de atendimento Capacidade Transportadoras Veículos …" at bounding box center [784, 391] width 1555 height 756
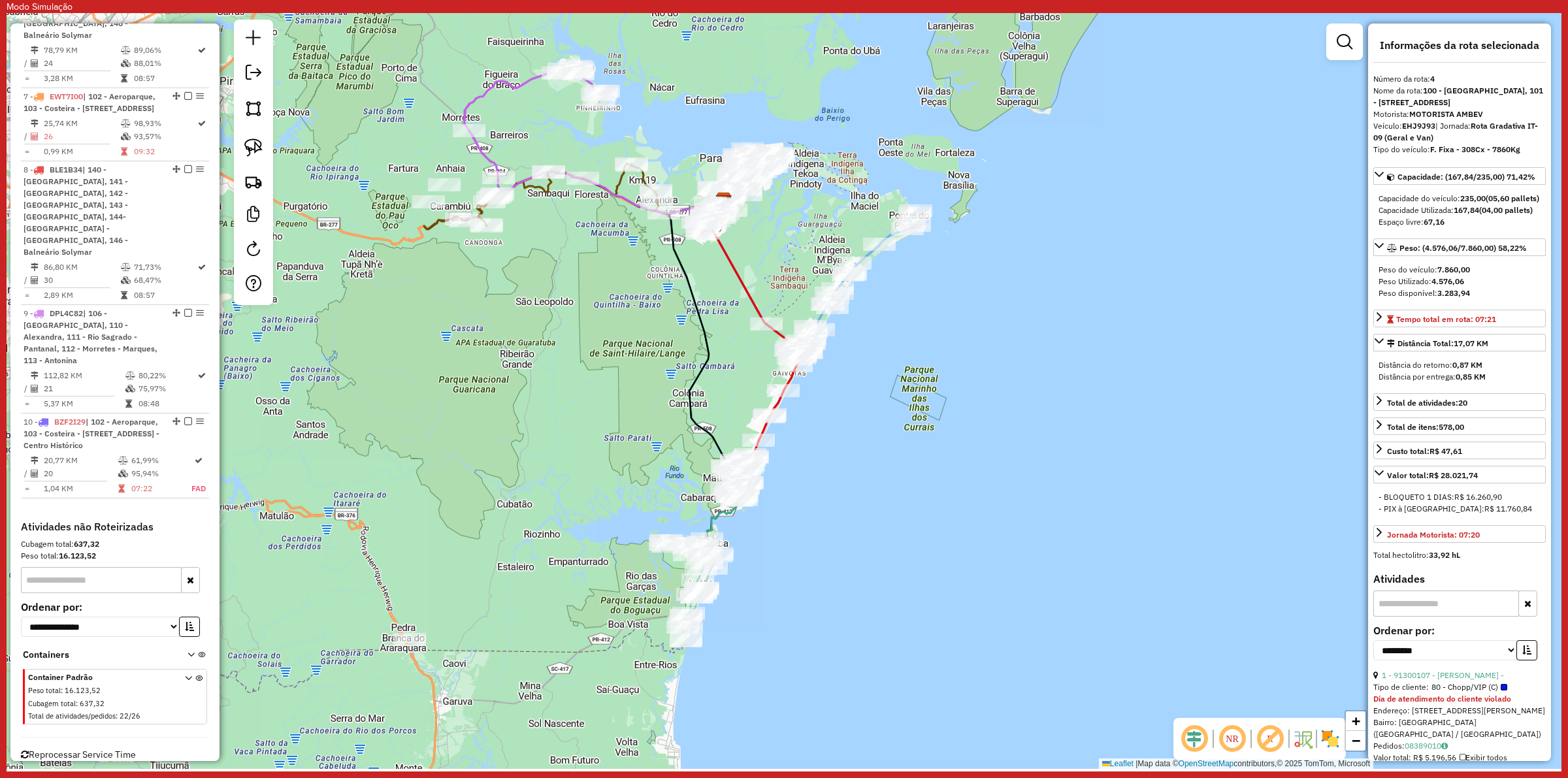
drag, startPoint x: 677, startPoint y: 572, endPoint x: 617, endPoint y: 470, distance: 118.3
click at [617, 470] on div "Janela de atendimento Grade de atendimento Capacidade Transportadoras Veículos …" at bounding box center [784, 391] width 1555 height 756
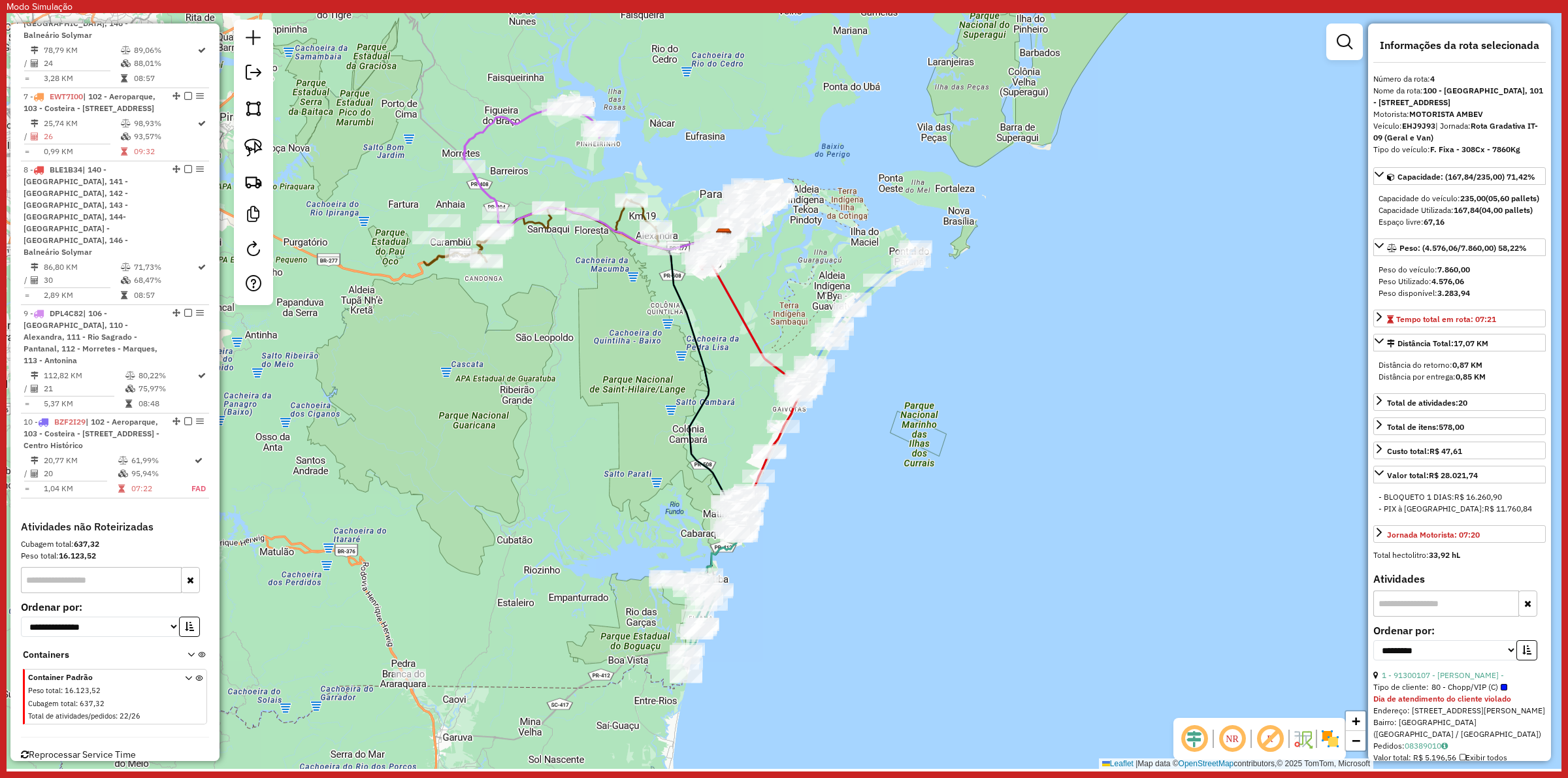
drag, startPoint x: 598, startPoint y: 379, endPoint x: 598, endPoint y: 421, distance: 42.0
click at [598, 421] on div "Janela de atendimento Grade de atendimento Capacidade Transportadoras Veículos …" at bounding box center [784, 391] width 1555 height 756
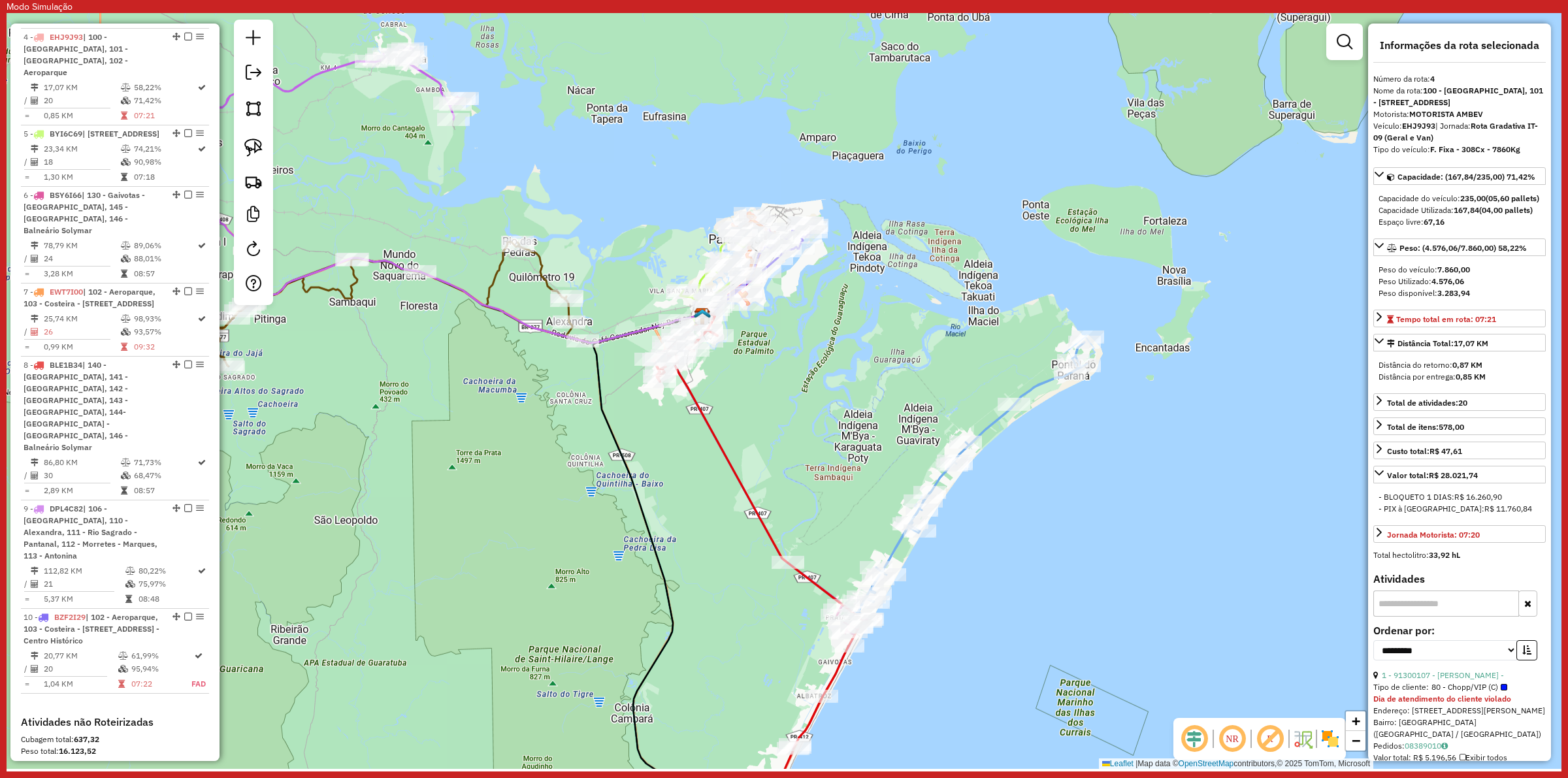
scroll to position [947, 0]
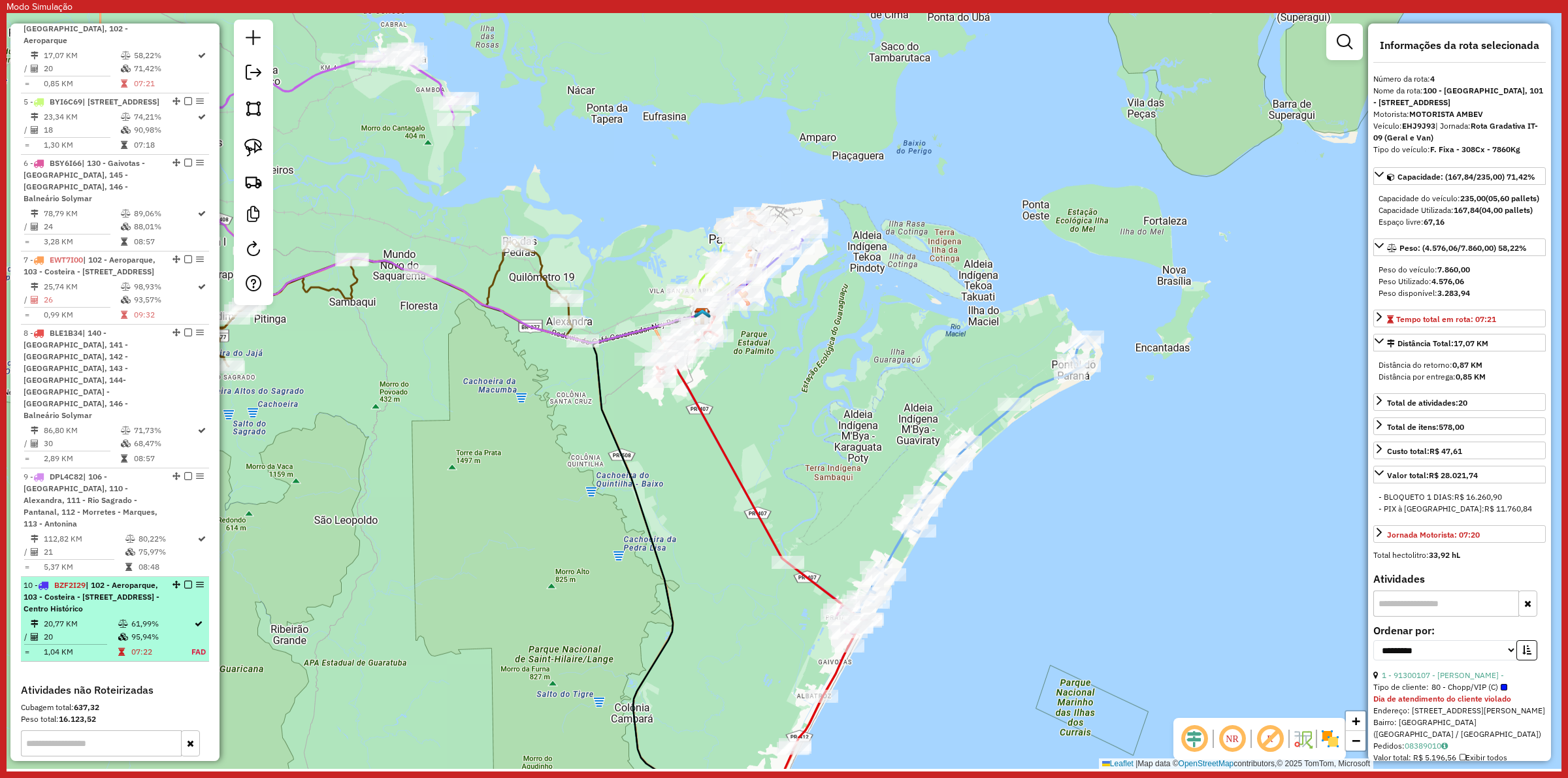
click at [100, 601] on td "20" at bounding box center [81, 637] width 75 height 13
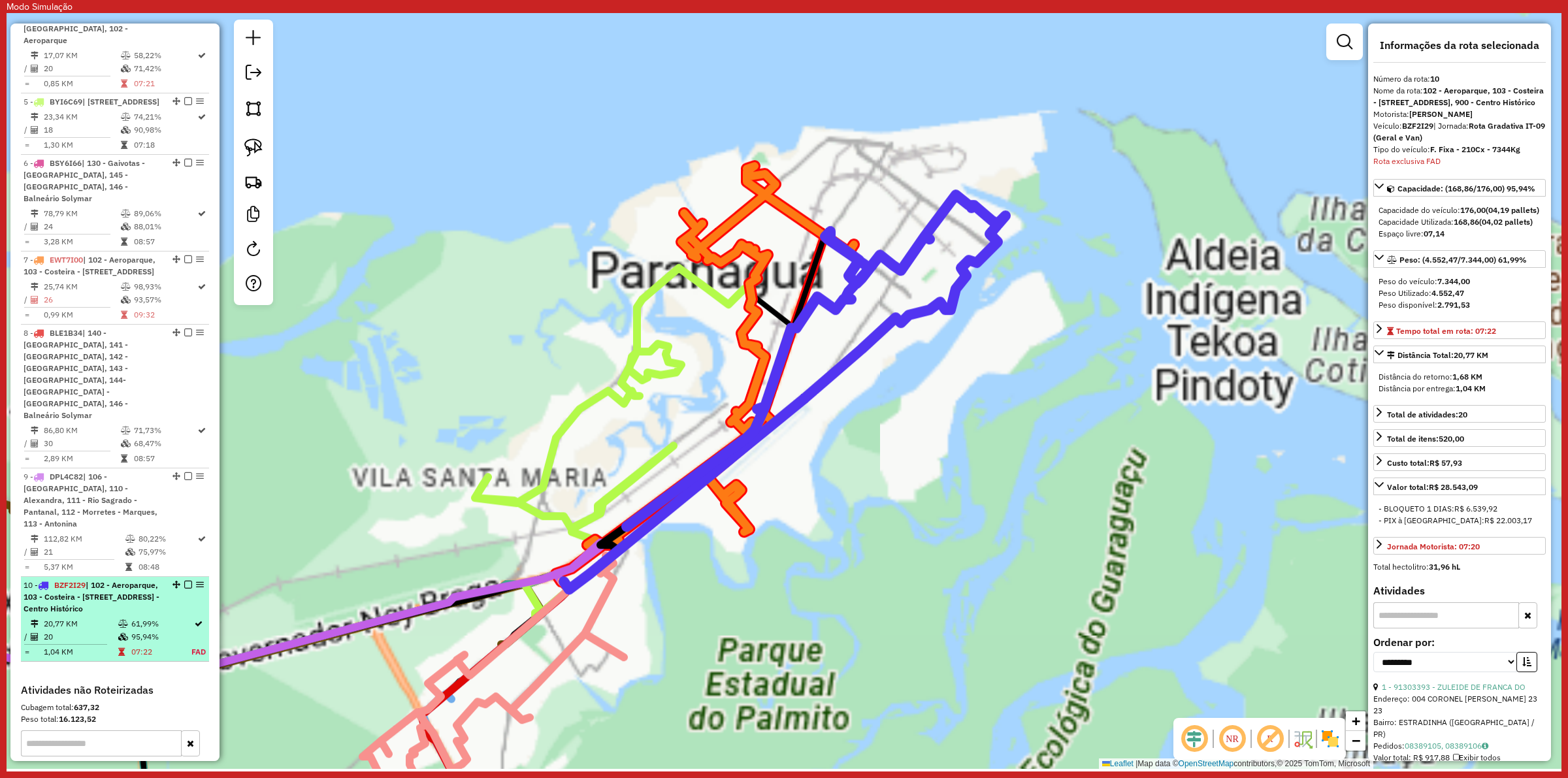
scroll to position [1111, 0]
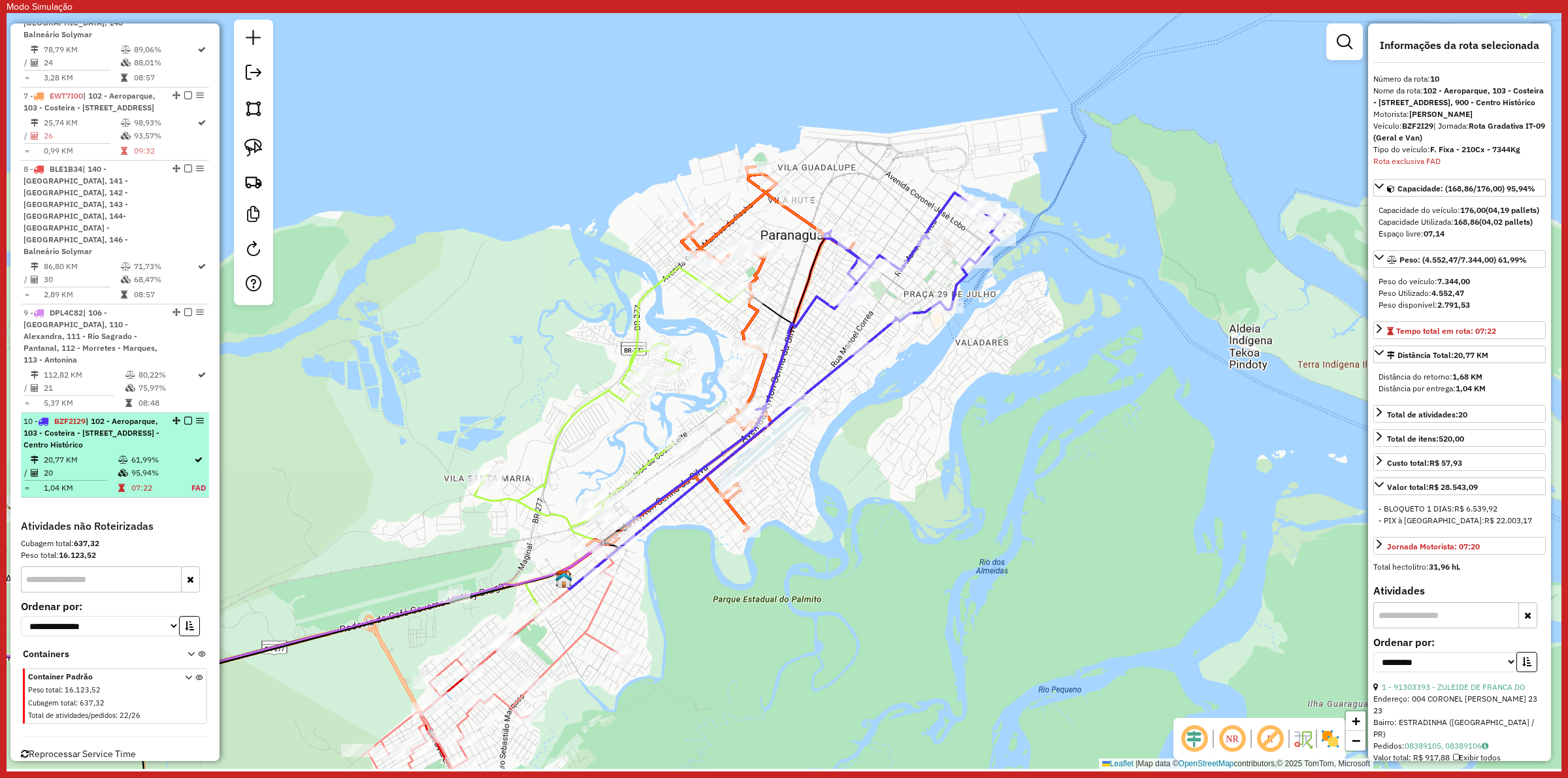
click at [129, 415] on div "10 - BZF2I29 | 102 - Aeroparque, 103 - Costeira - Estradinha , 105 - Jardim Igu…" at bounding box center [93, 432] width 139 height 35
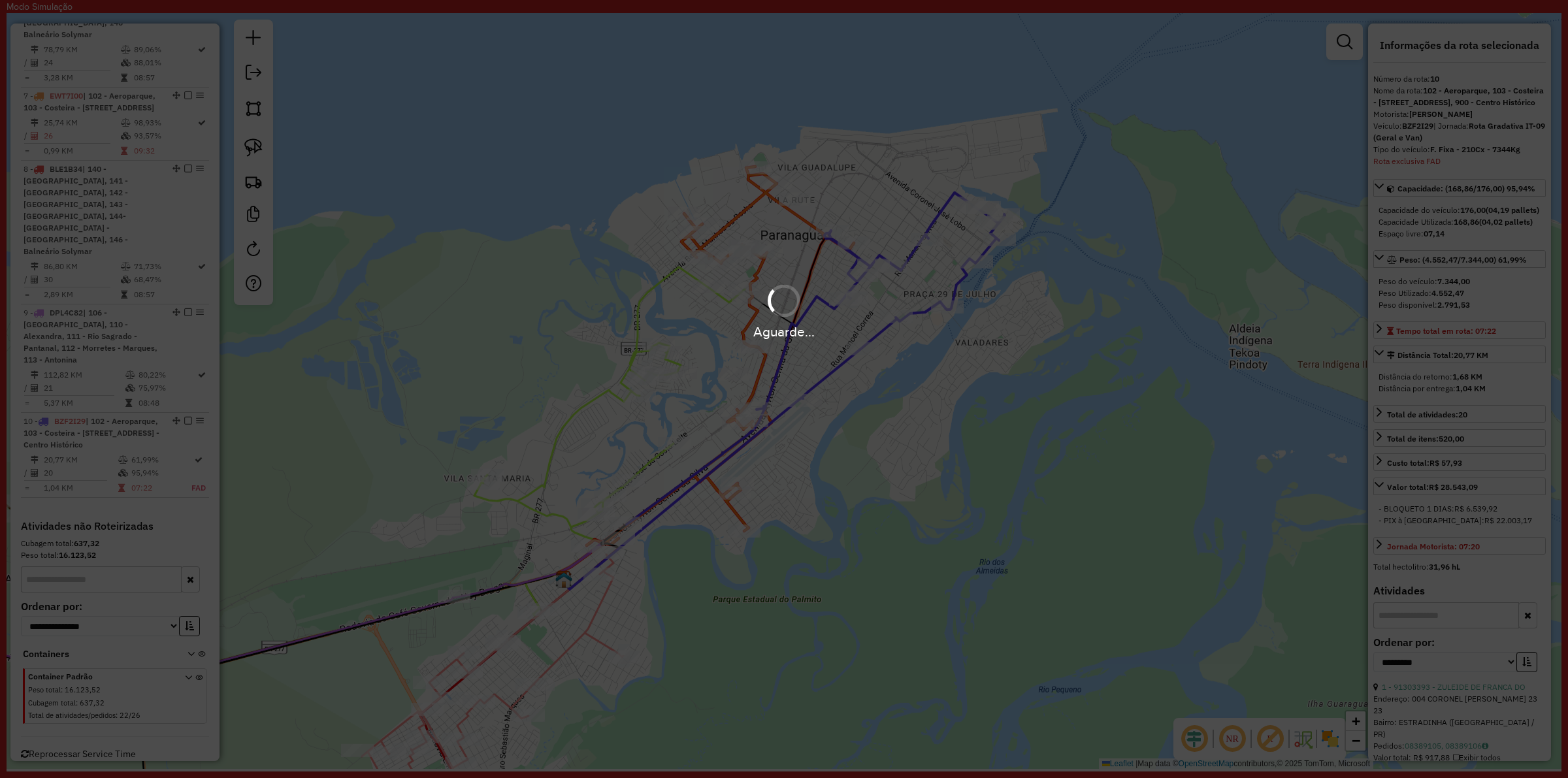
click at [429, 388] on div "Aguarde..." at bounding box center [784, 389] width 1568 height 778
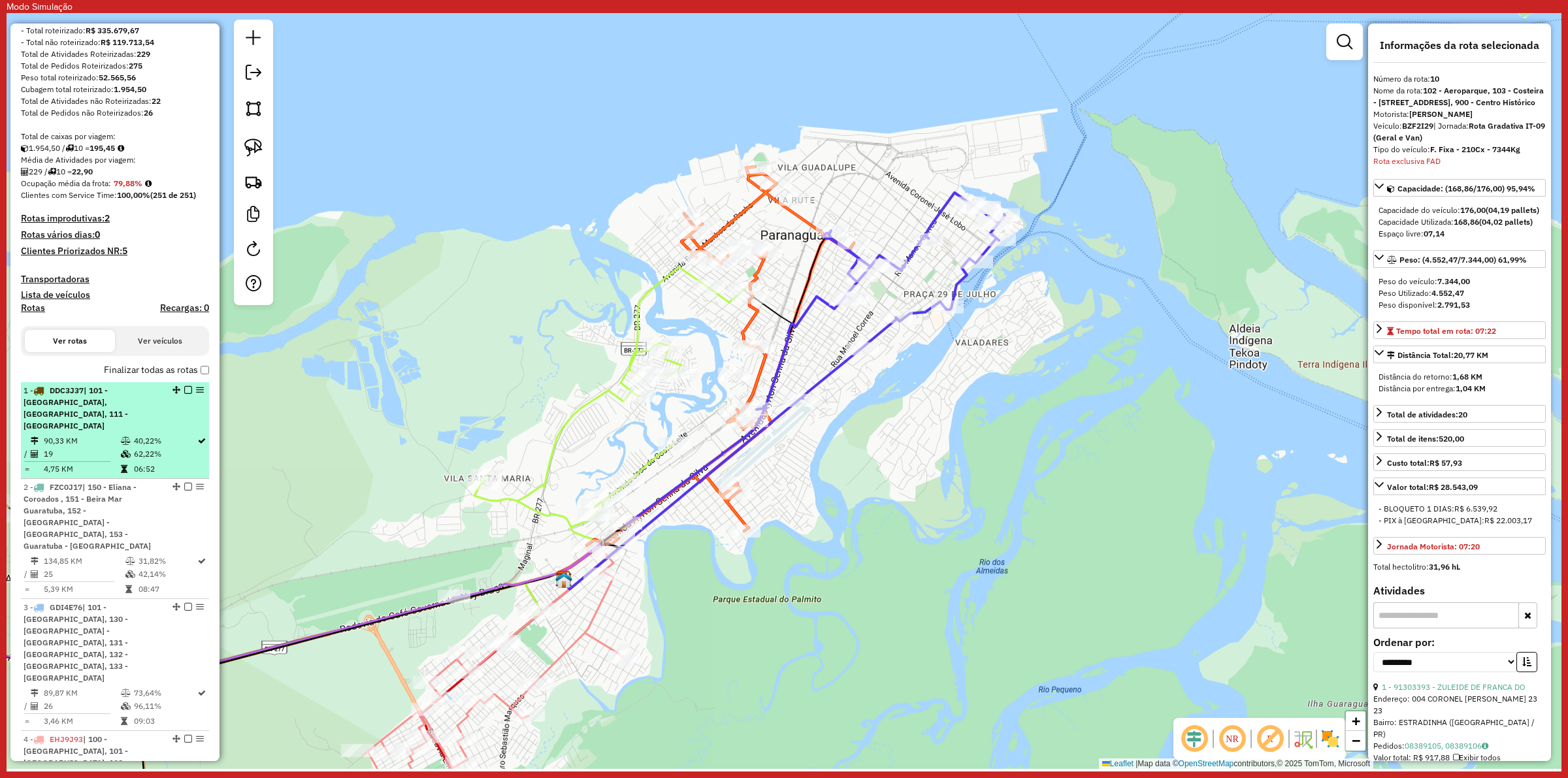
scroll to position [0, 0]
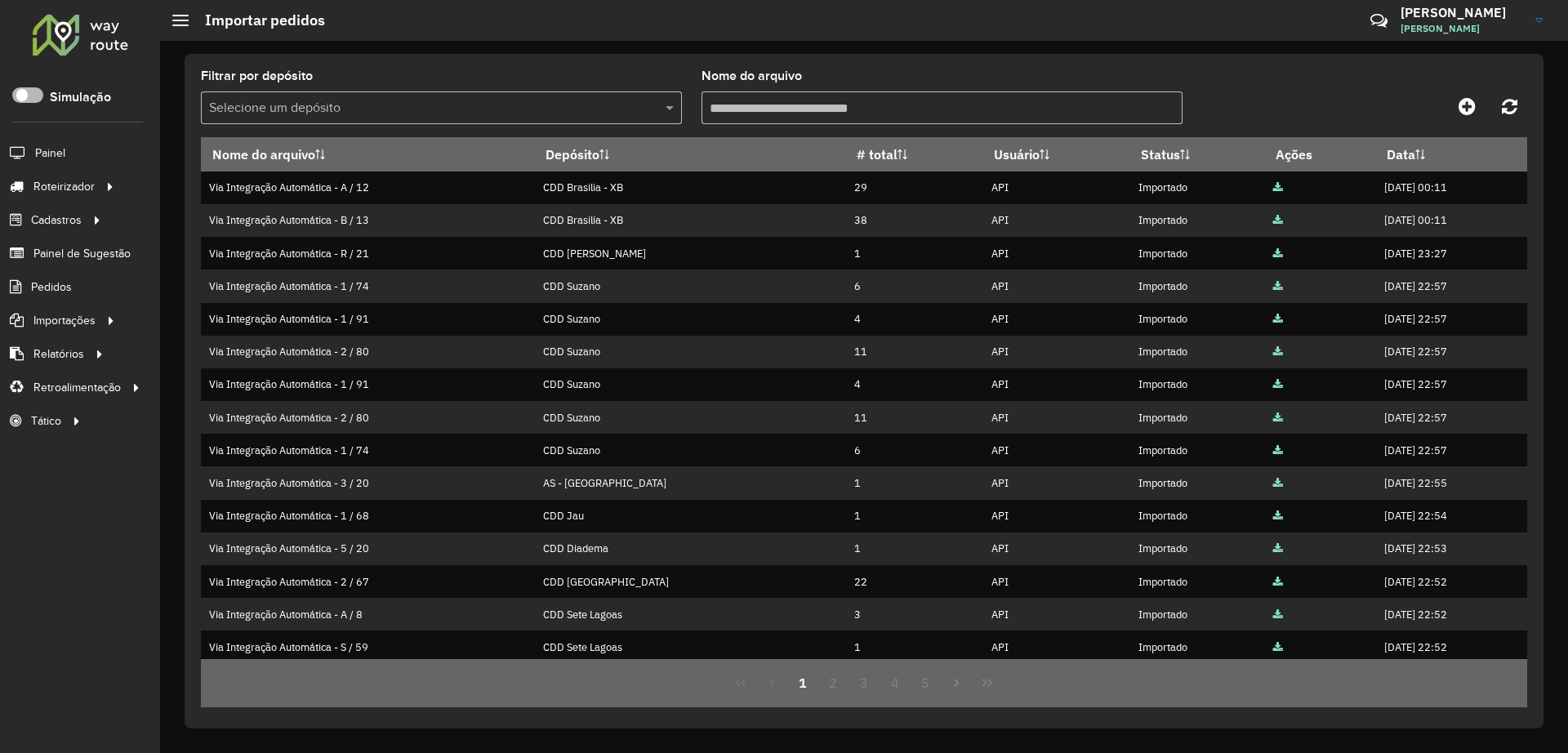
click at [28, 101] on span at bounding box center [27, 95] width 31 height 16
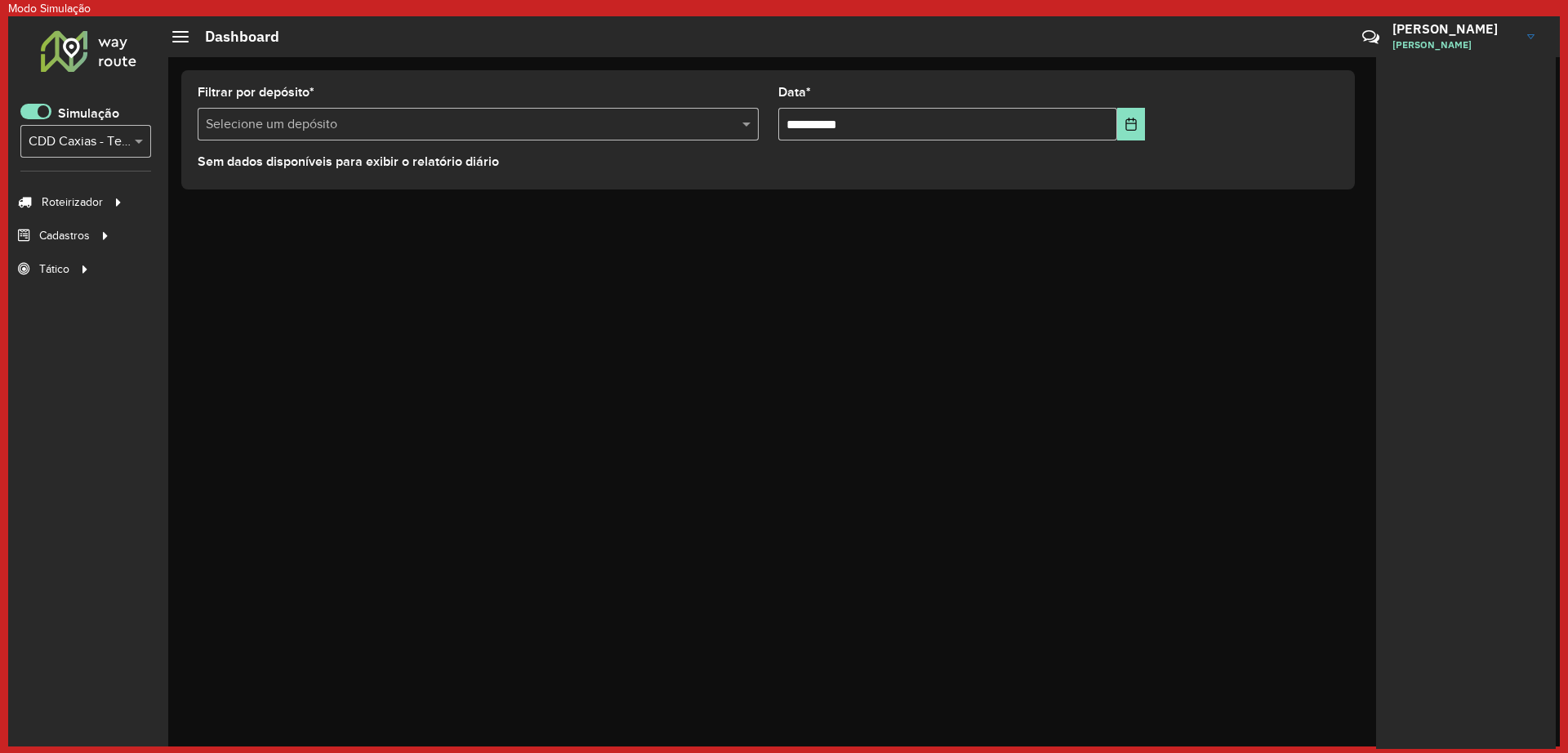
click at [89, 144] on input "text" at bounding box center [70, 142] width 82 height 20
type input "******"
click at [103, 205] on span "Roteirizador" at bounding box center [74, 202] width 64 height 17
click at [201, 208] on span "Entregas" at bounding box center [217, 202] width 47 height 17
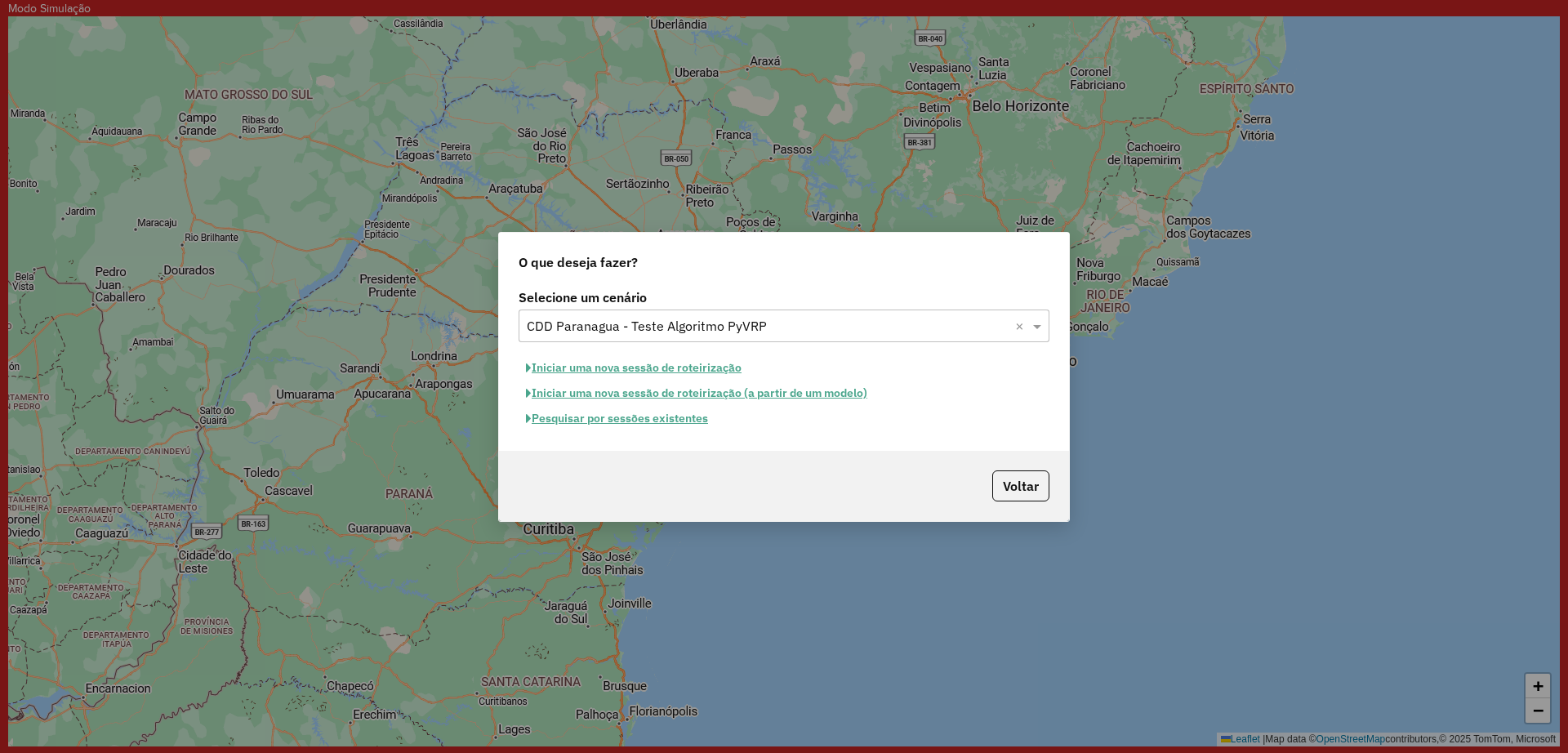
click at [661, 418] on button "Pesquisar por sessões existentes" at bounding box center [616, 418] width 197 height 25
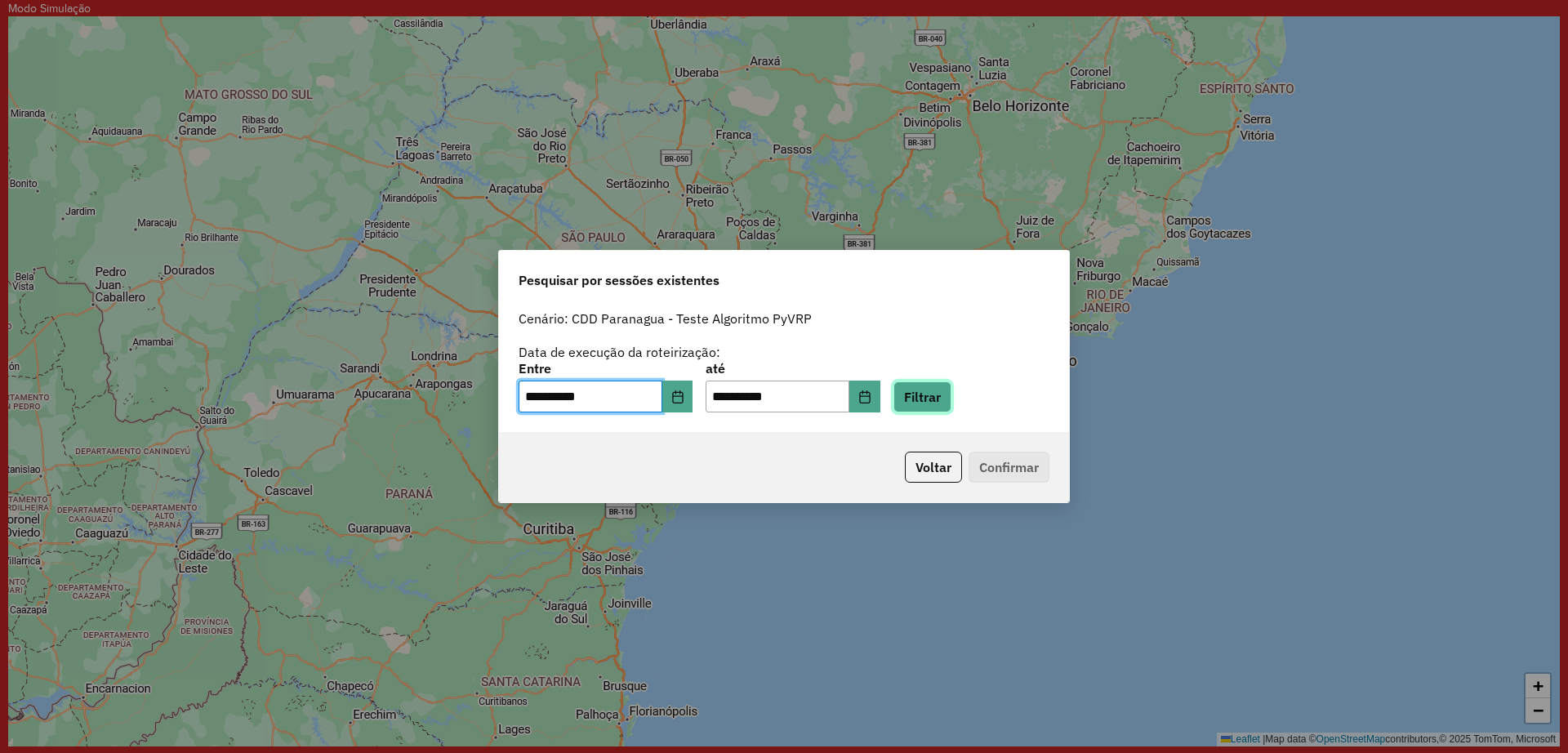
click at [932, 401] on button "Filtrar" at bounding box center [923, 396] width 58 height 31
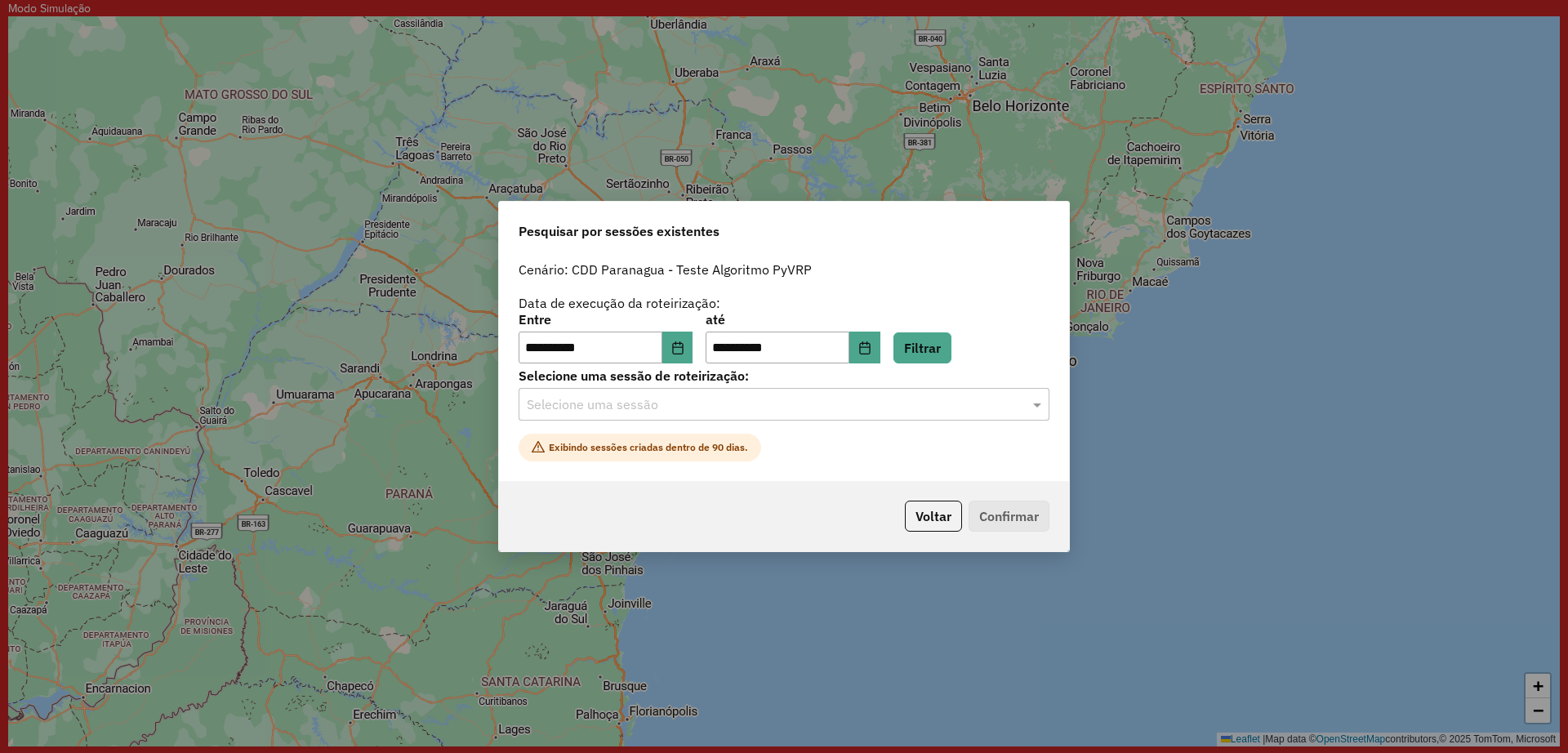
click at [749, 409] on input "text" at bounding box center [767, 404] width 482 height 20
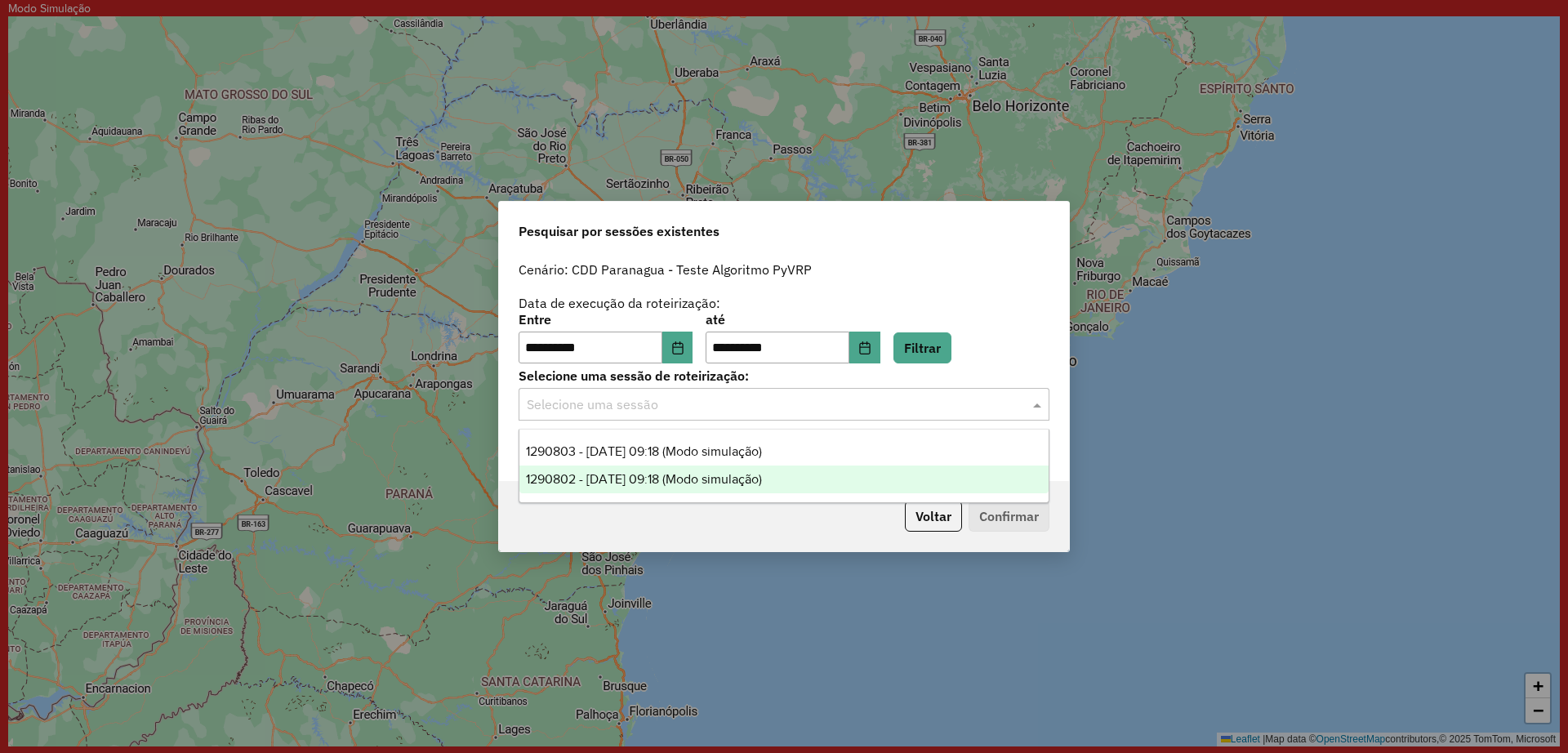
click at [739, 477] on span "1290802 - [DATE] 09:18 (Modo simulação)" at bounding box center [643, 478] width 236 height 14
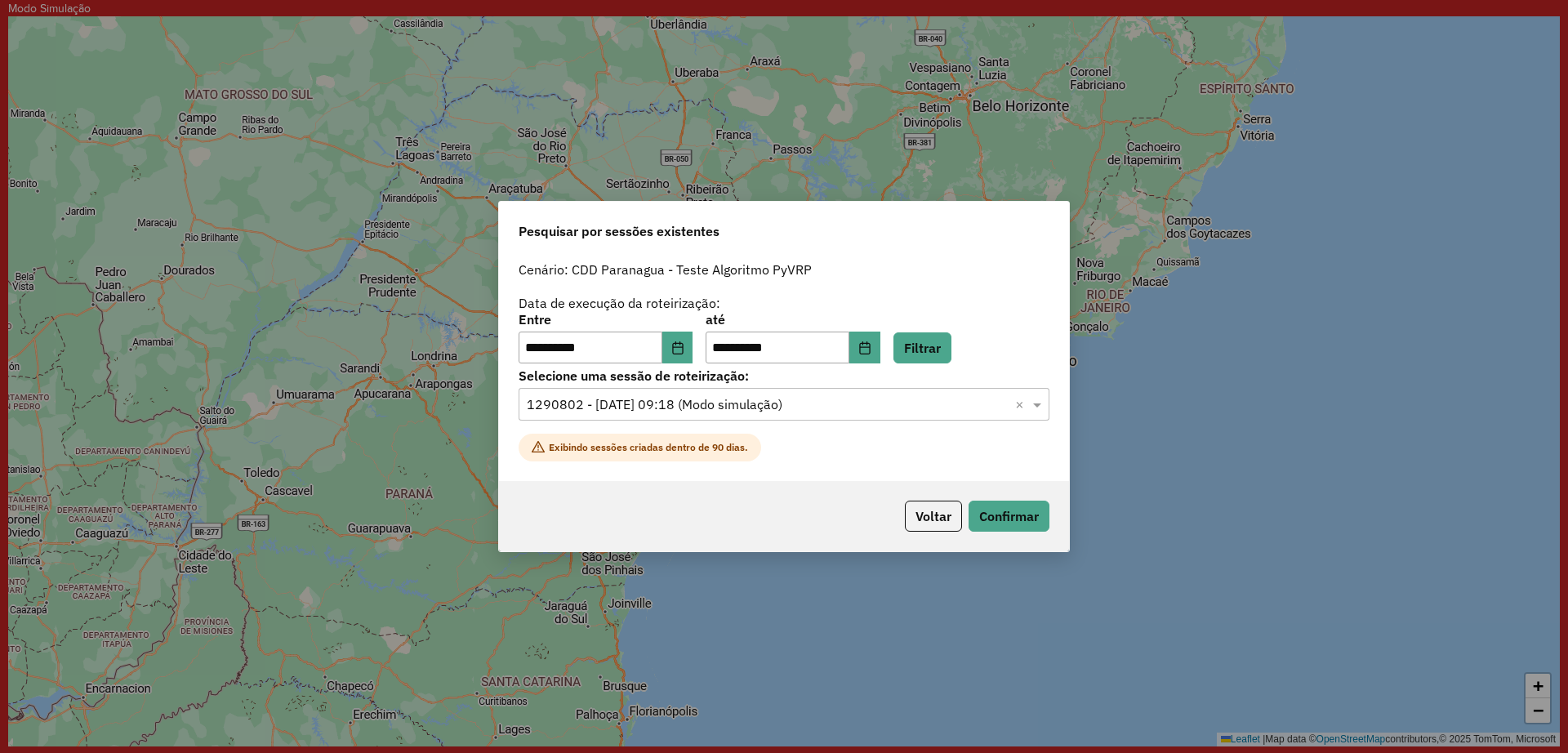
click at [828, 384] on label "Selecione uma sessão de roteirização:" at bounding box center [784, 376] width 531 height 20
drag, startPoint x: 817, startPoint y: 411, endPoint x: 814, endPoint y: 422, distance: 11.4
click at [816, 413] on input "text" at bounding box center [767, 404] width 482 height 20
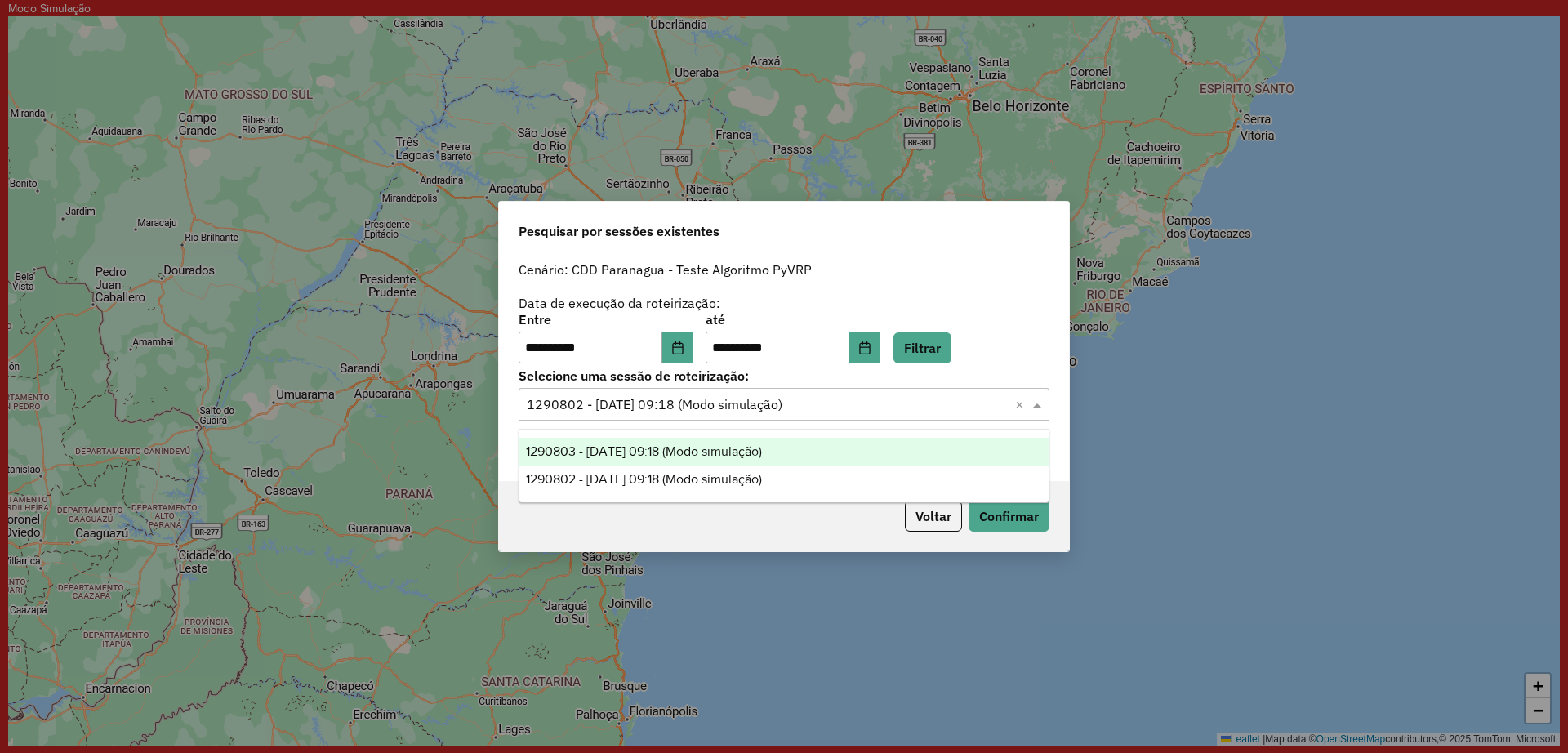
click at [790, 464] on div "1290803 - [DATE] 09:18 (Modo simulação)" at bounding box center [784, 452] width 530 height 28
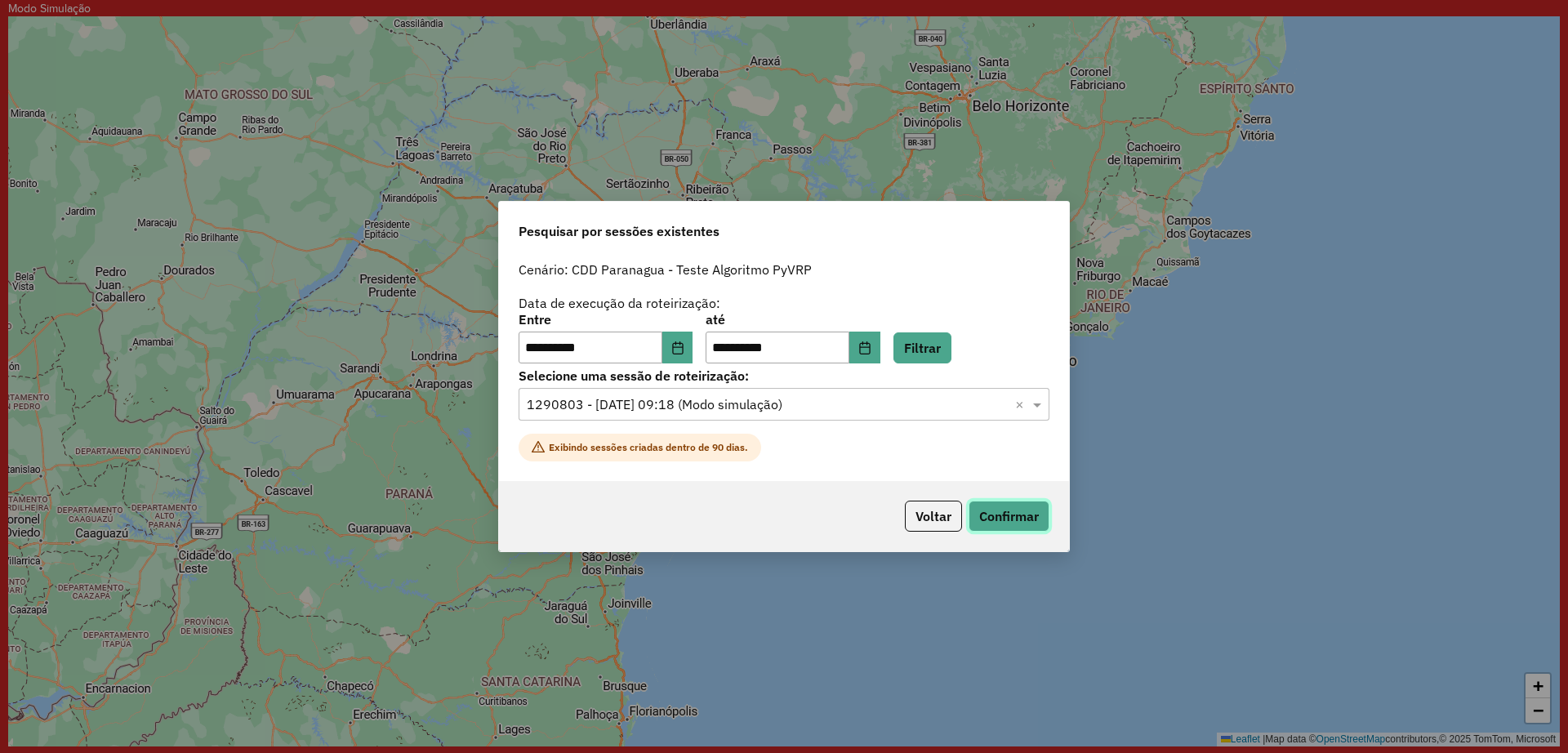
click at [1007, 504] on button "Confirmar" at bounding box center [1009, 515] width 81 height 31
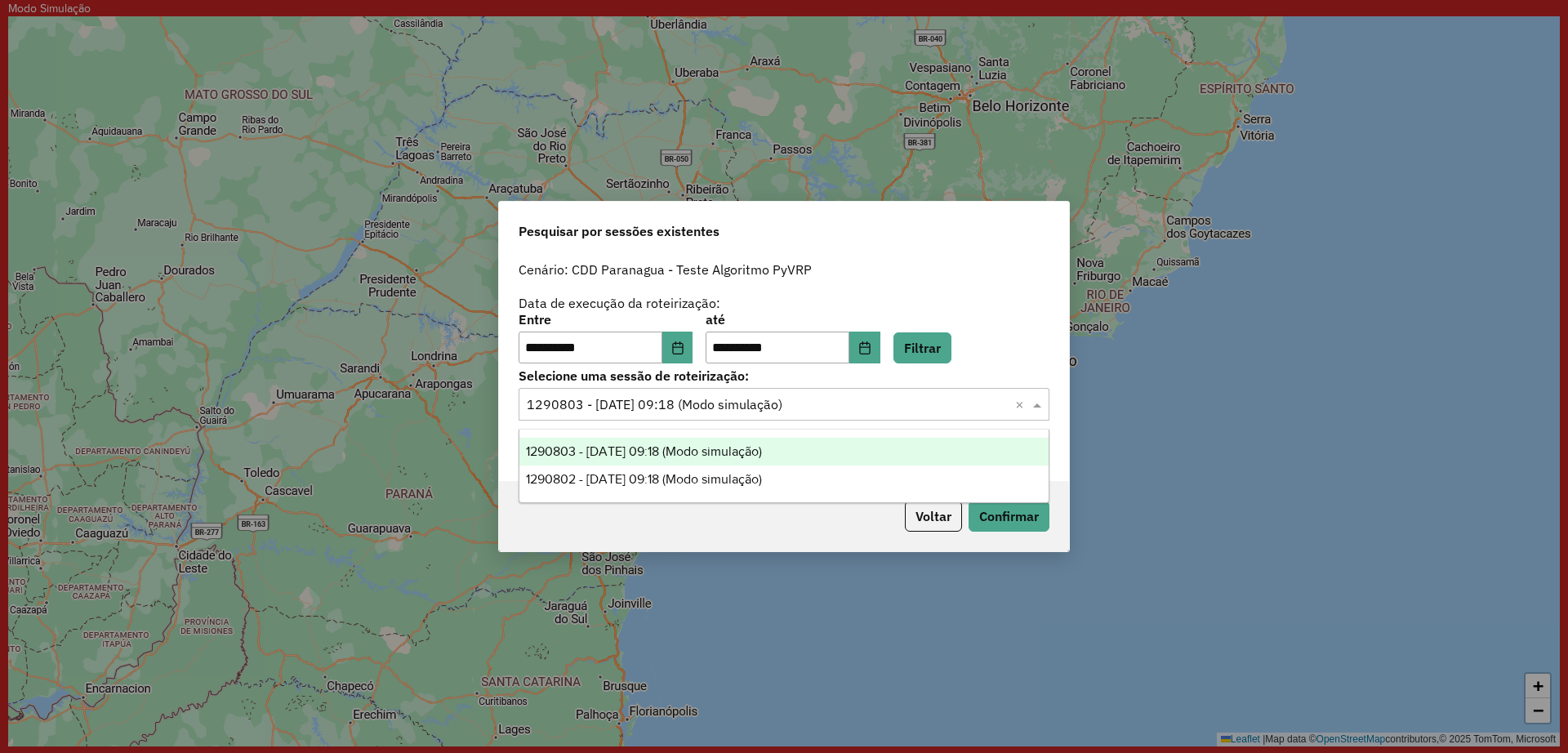
click at [808, 401] on input "text" at bounding box center [767, 404] width 482 height 20
click at [1004, 294] on div "**********" at bounding box center [784, 312] width 531 height 103
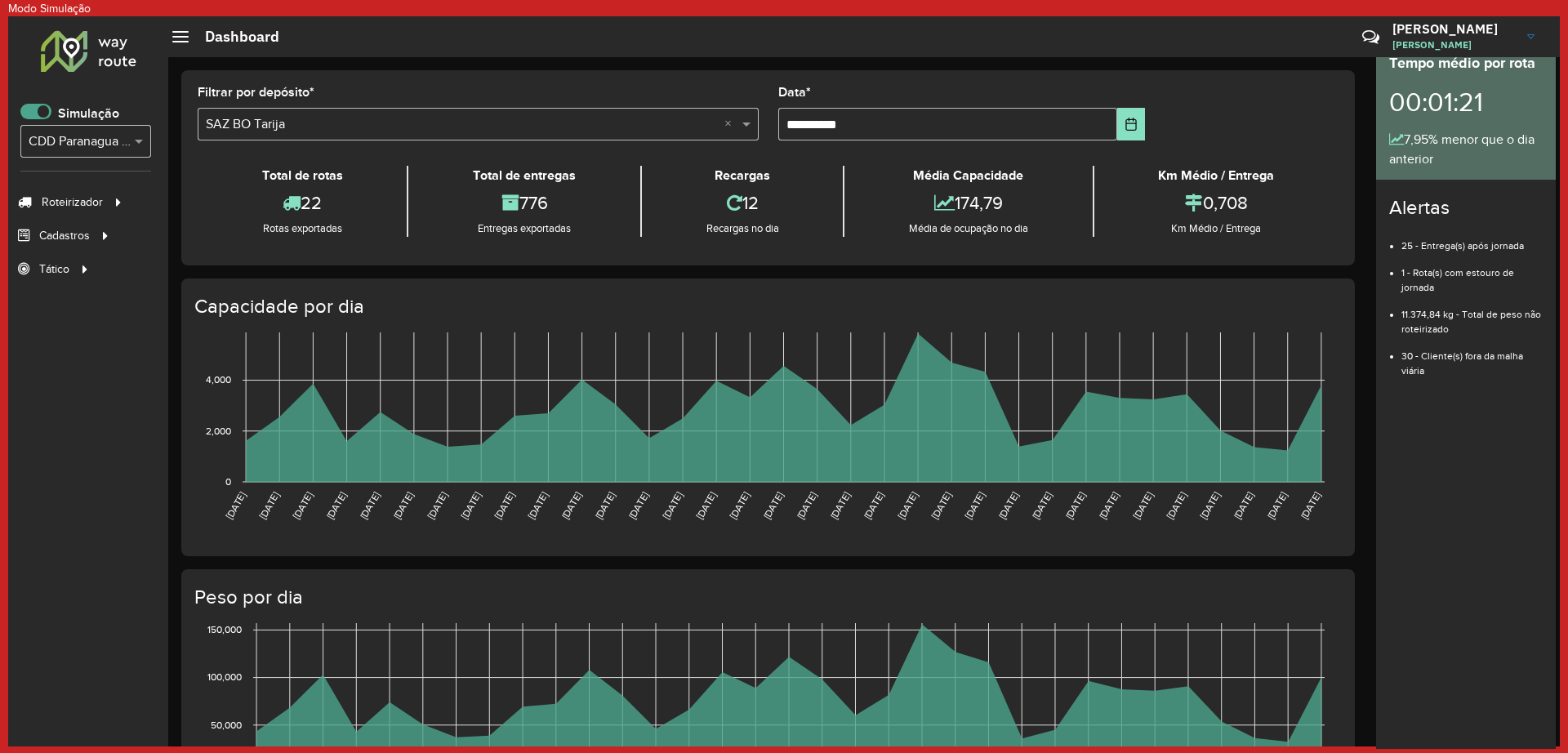
click at [35, 110] on span at bounding box center [35, 111] width 31 height 16
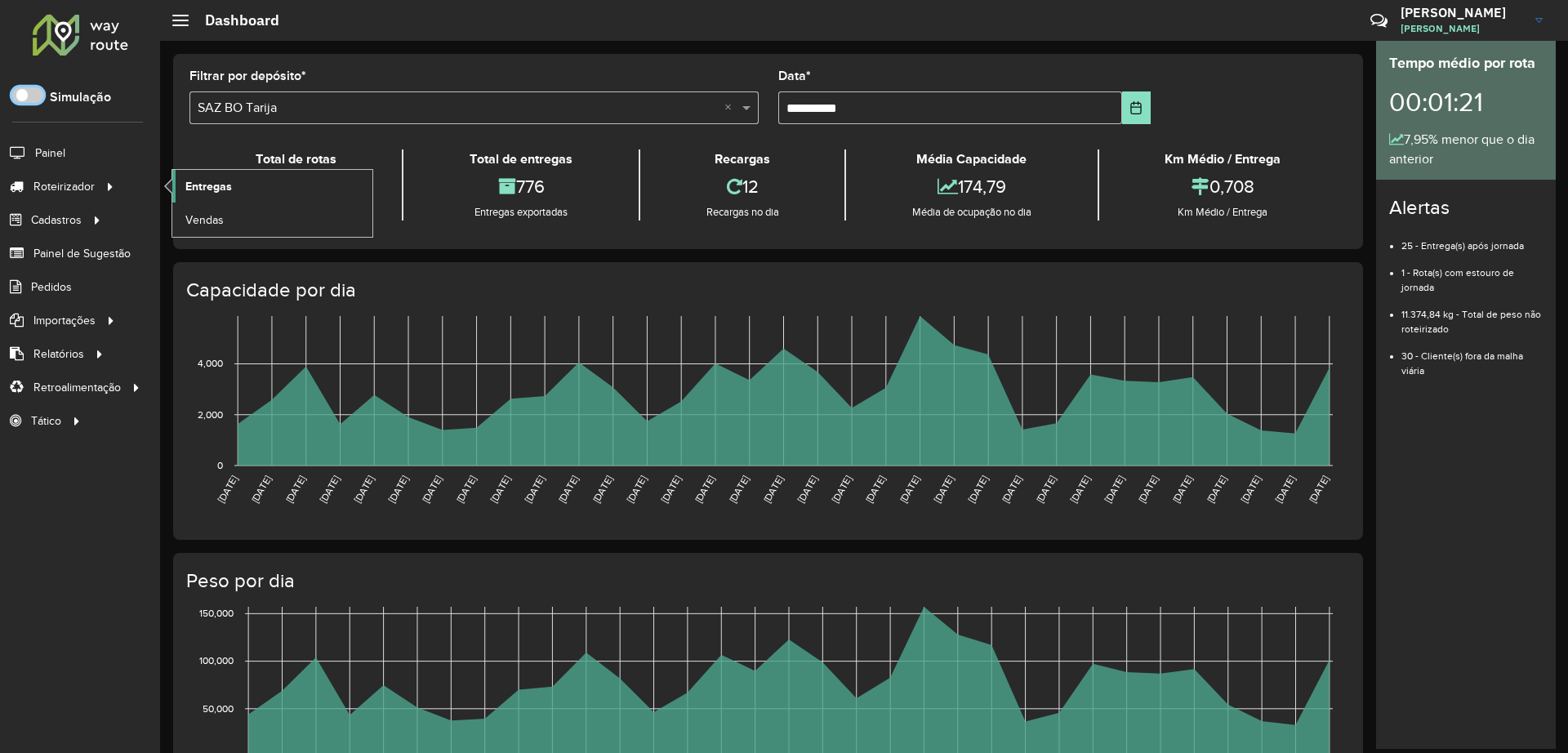
click at [222, 183] on span "Entregas" at bounding box center [209, 186] width 47 height 17
click at [232, 196] on link "Entregas" at bounding box center [272, 185] width 200 height 33
click at [199, 196] on link "Entregas" at bounding box center [272, 185] width 200 height 33
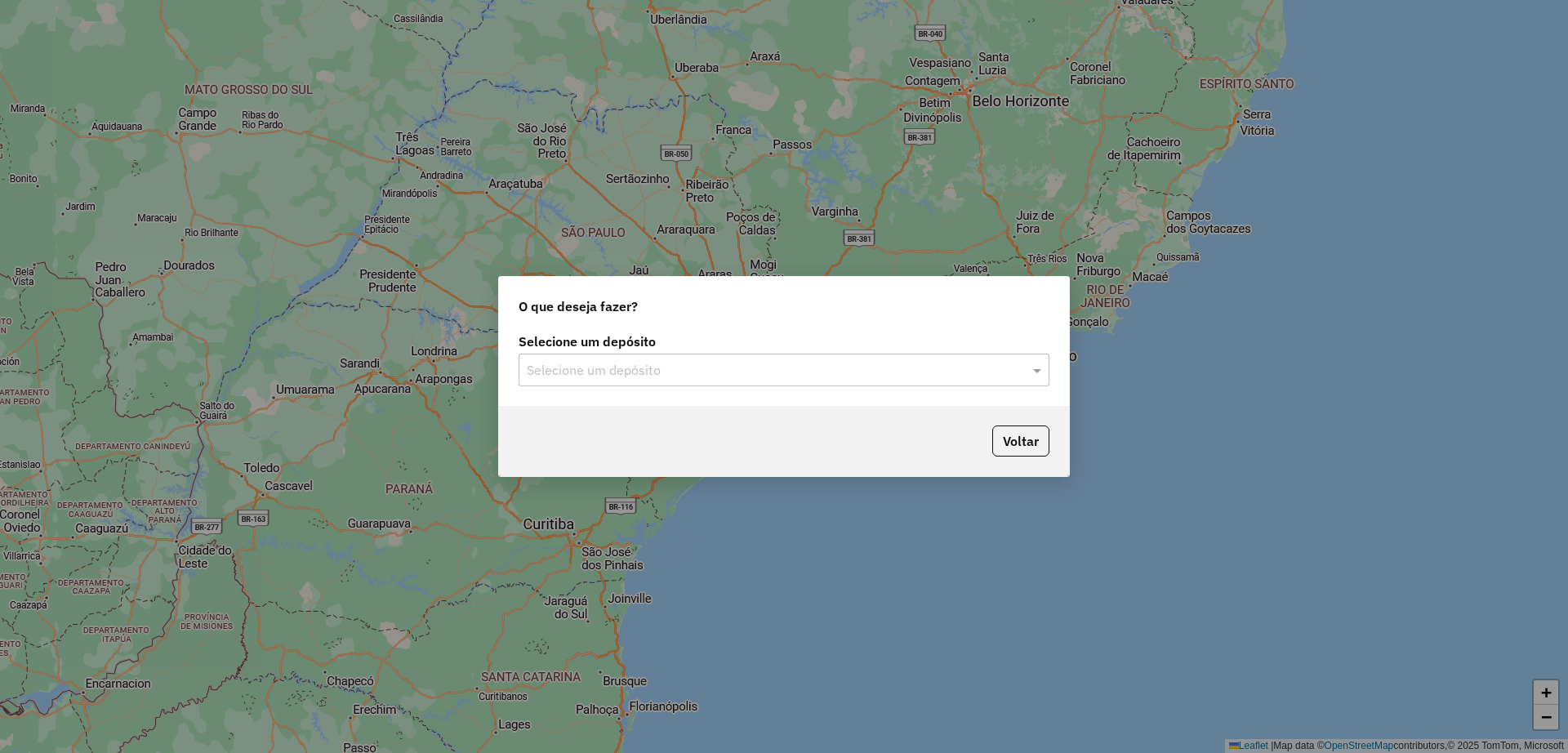
click at [714, 364] on input "text" at bounding box center [767, 370] width 482 height 20
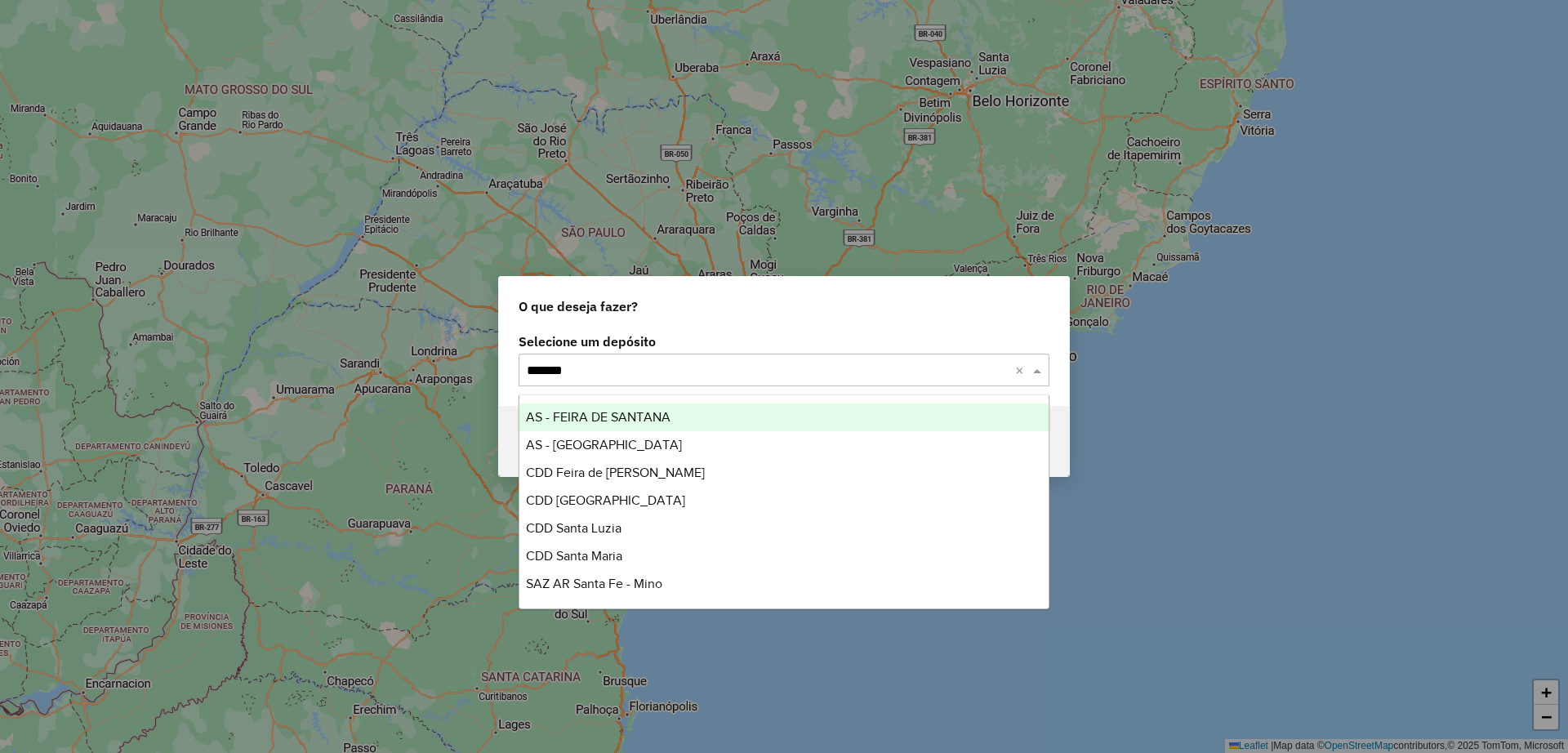
type input "********"
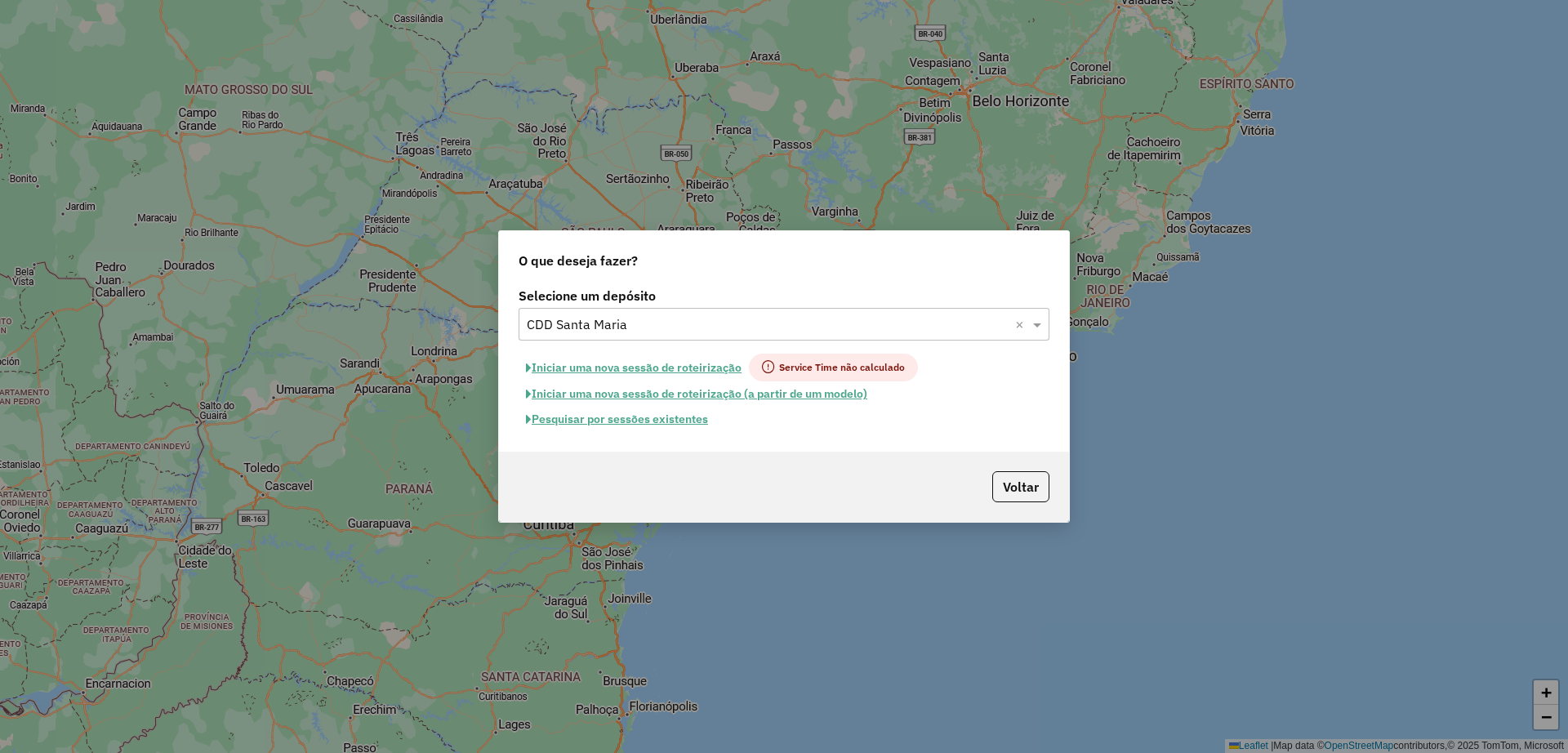
click at [655, 417] on button "Pesquisar por sessões existentes" at bounding box center [616, 418] width 197 height 25
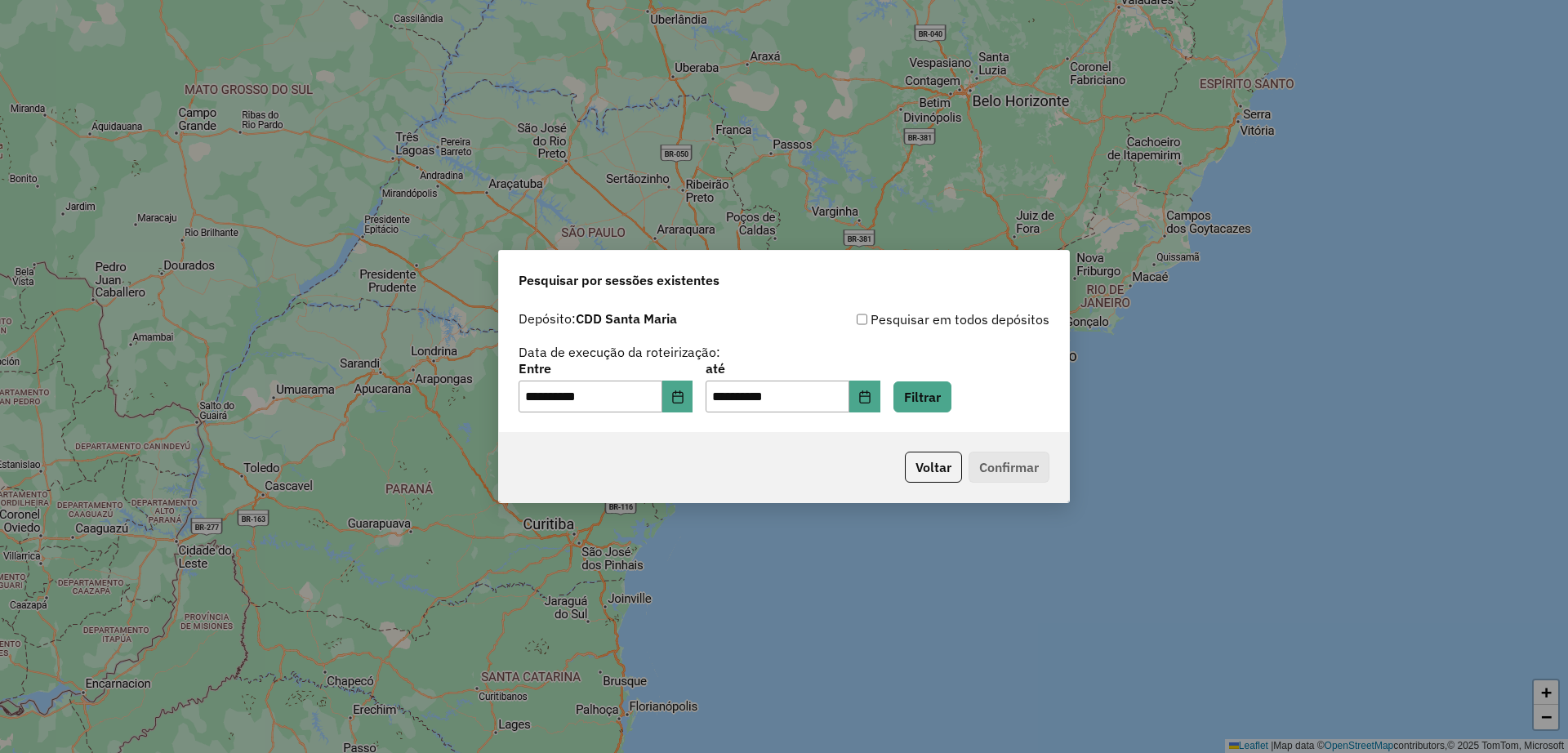
click at [976, 393] on div "**********" at bounding box center [784, 388] width 531 height 50
drag, startPoint x: 935, startPoint y: 392, endPoint x: 894, endPoint y: 408, distance: 44.0
click at [935, 390] on button "Filtrar" at bounding box center [923, 396] width 58 height 31
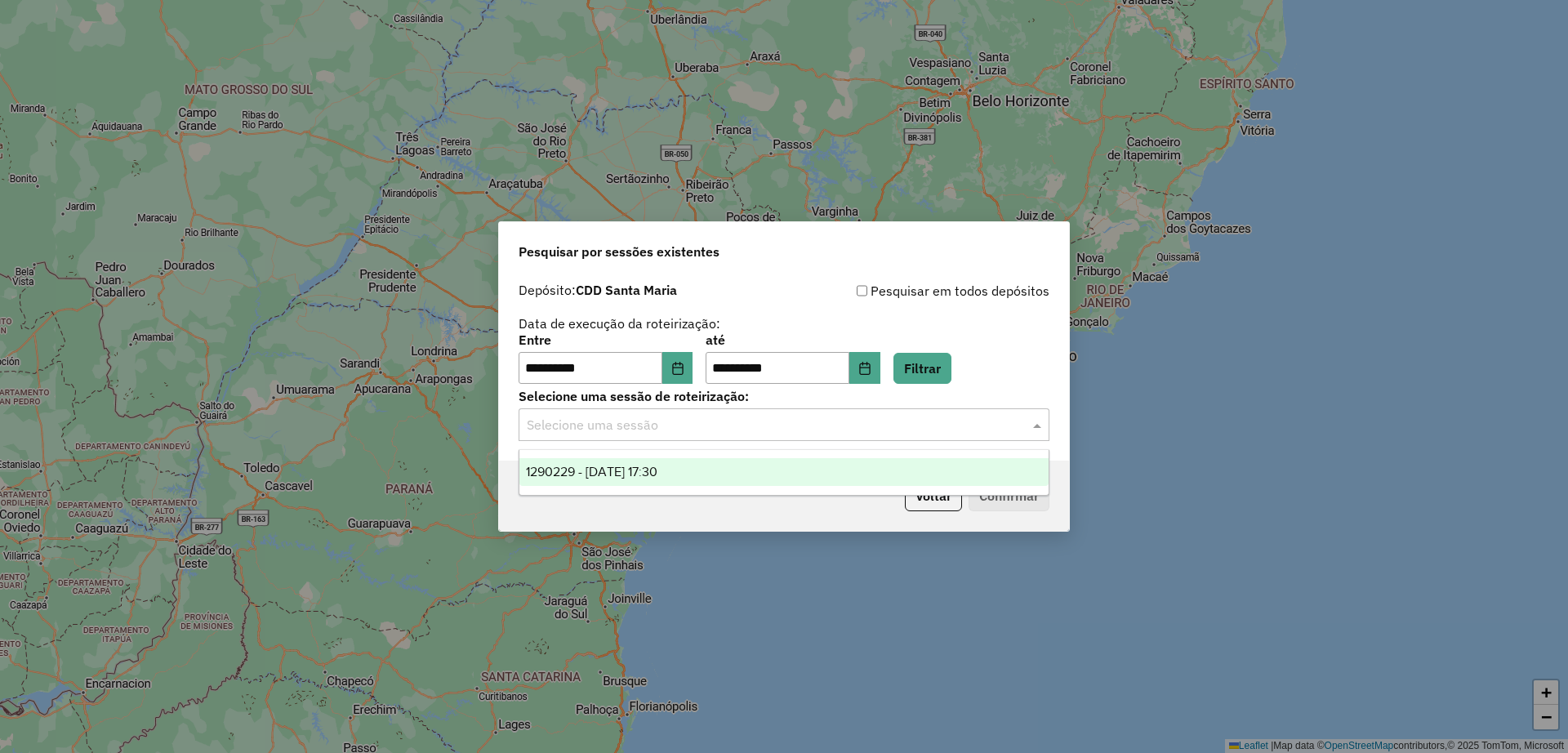
click at [736, 427] on input "text" at bounding box center [767, 425] width 482 height 20
click at [728, 484] on div "1290229 - [DATE] 17:30" at bounding box center [784, 472] width 530 height 28
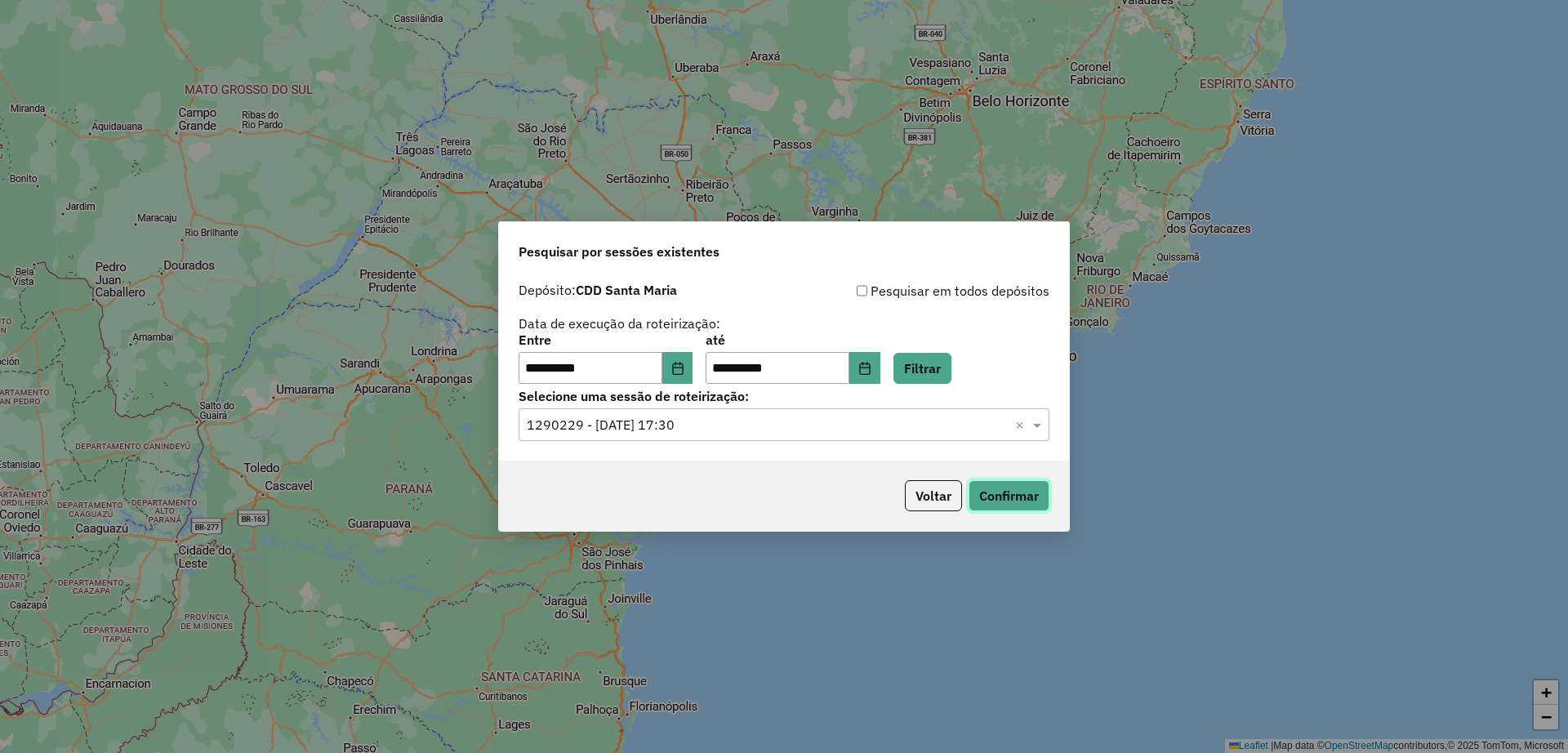
click at [1028, 490] on button "Confirmar" at bounding box center [1009, 495] width 81 height 31
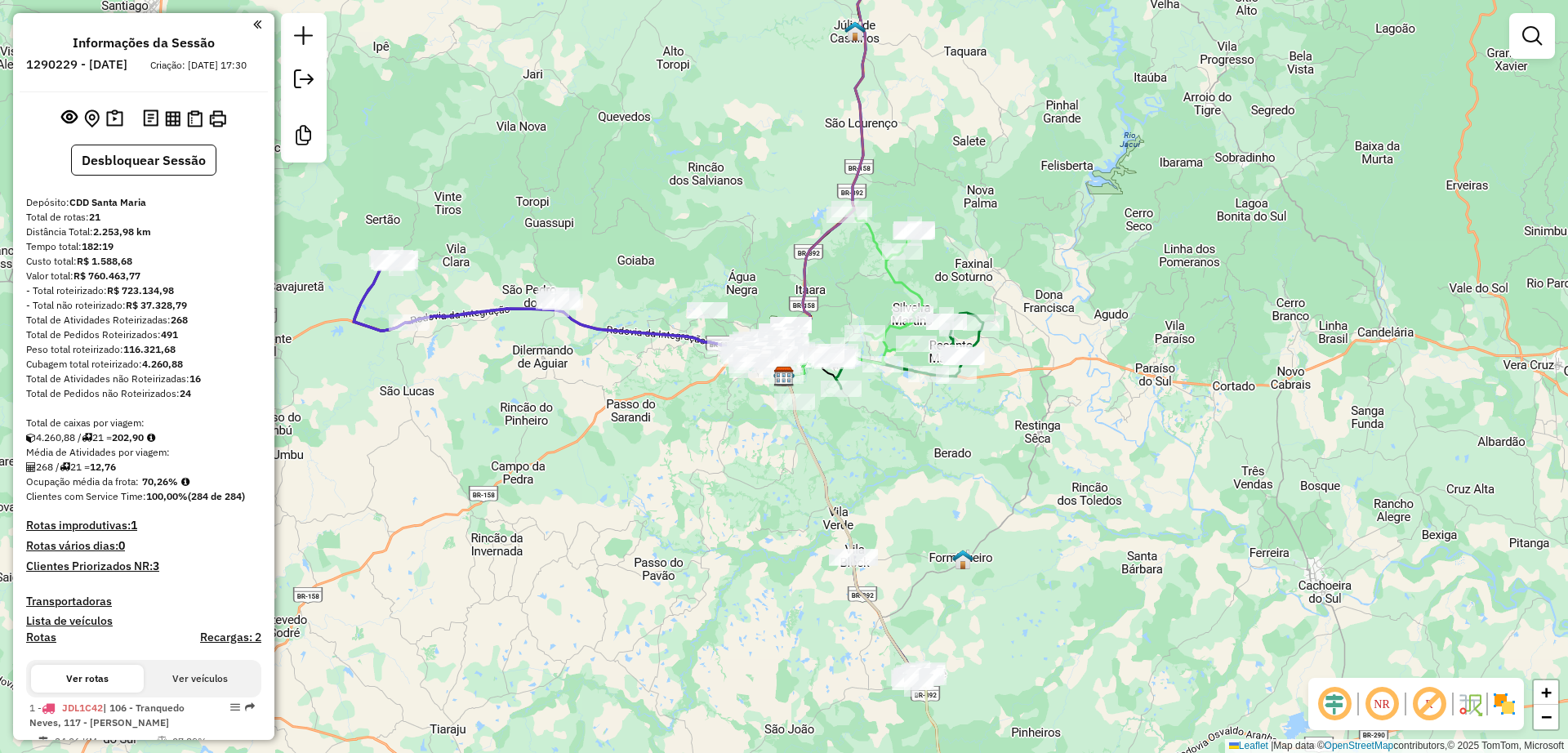
scroll to position [408, 0]
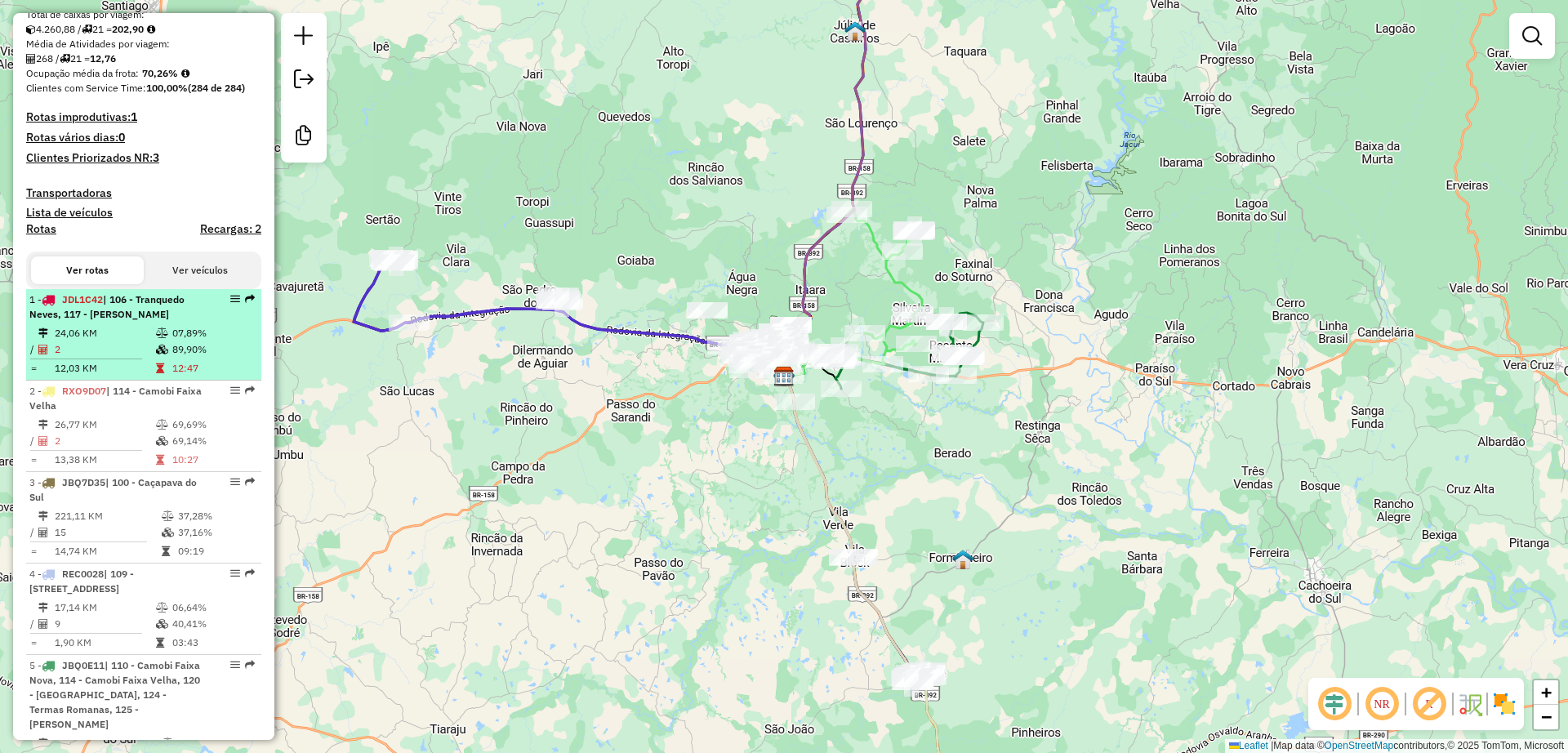
click at [196, 358] on td "89,90%" at bounding box center [213, 349] width 82 height 17
select select "**********"
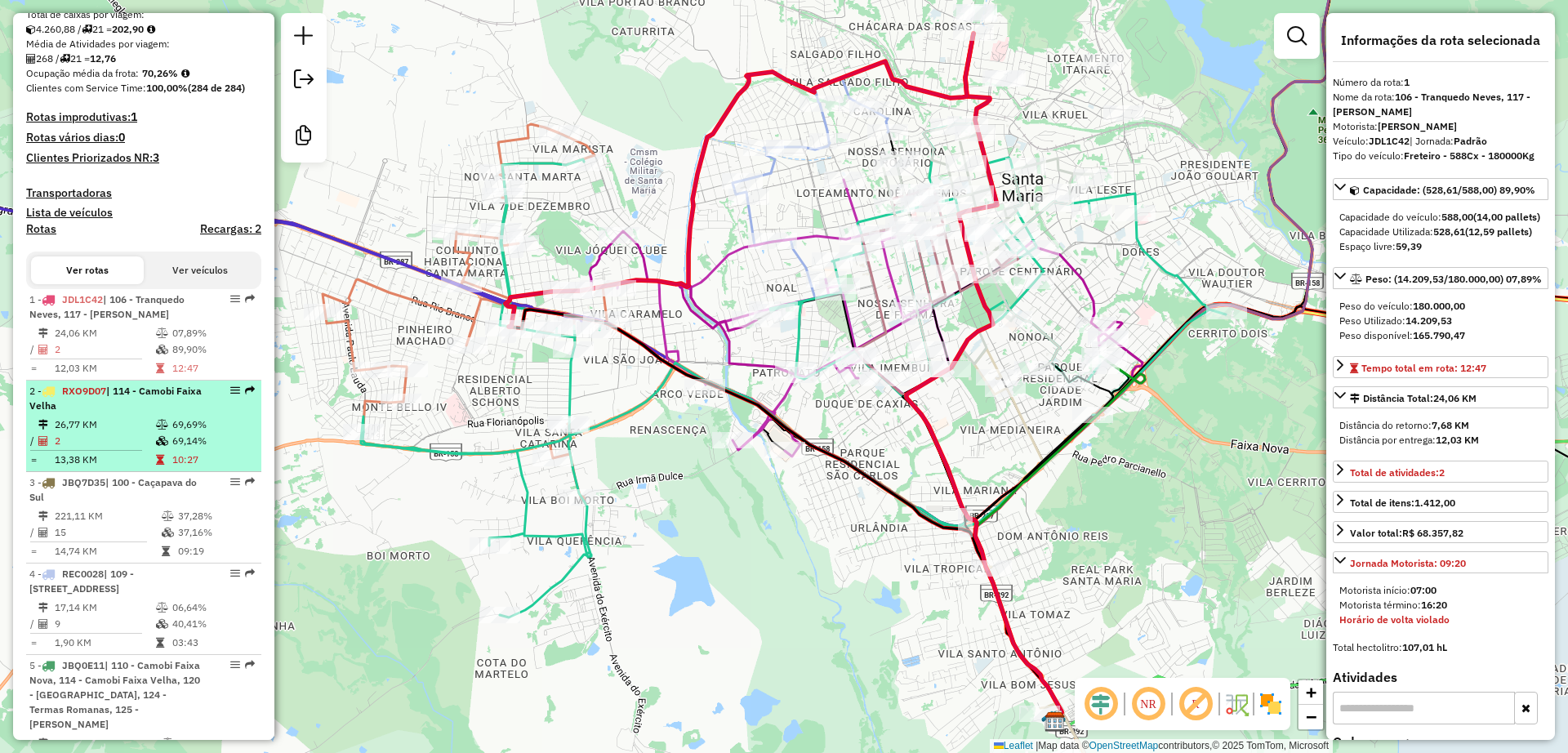
click at [195, 432] on td "69,69%" at bounding box center [213, 425] width 82 height 17
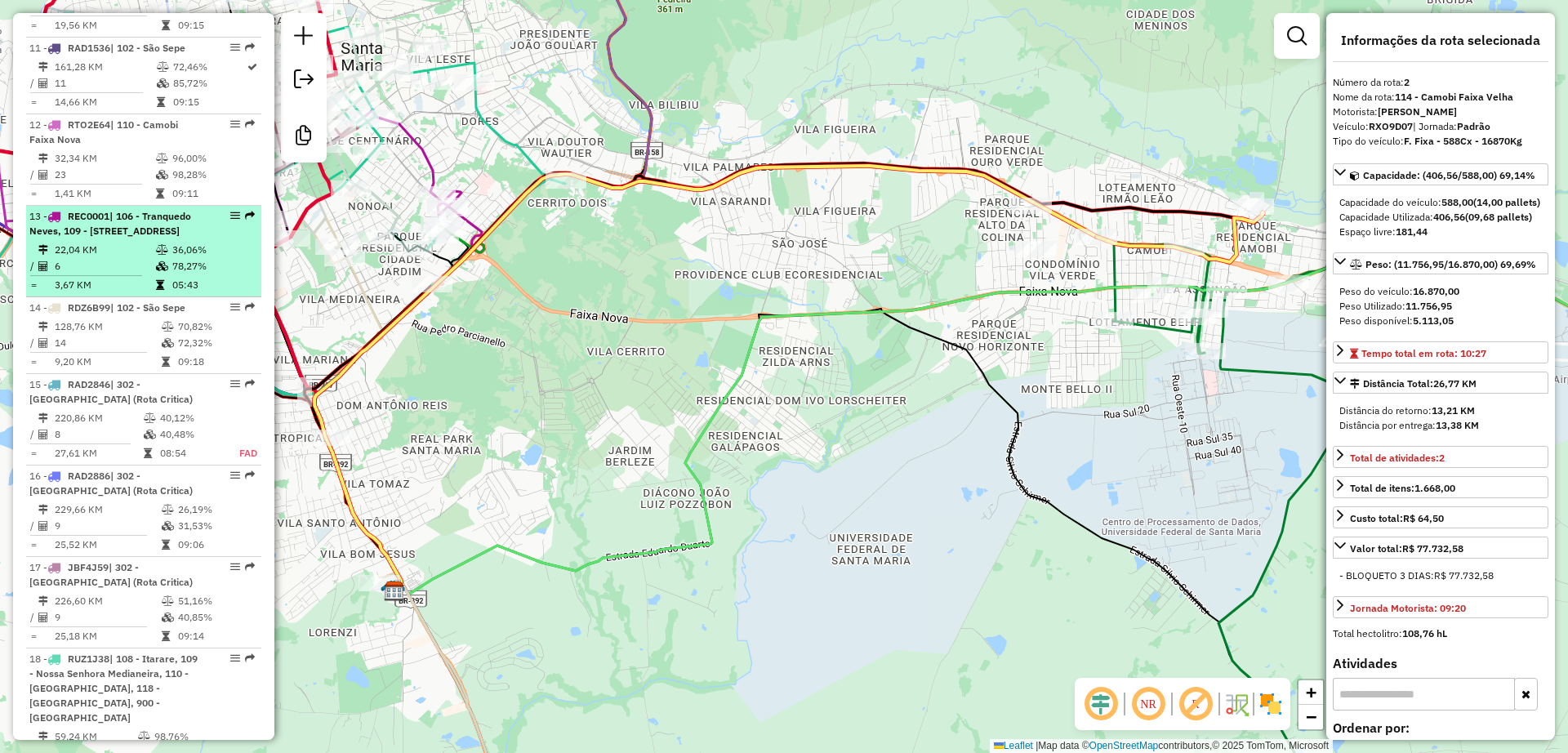
scroll to position [2310, 0]
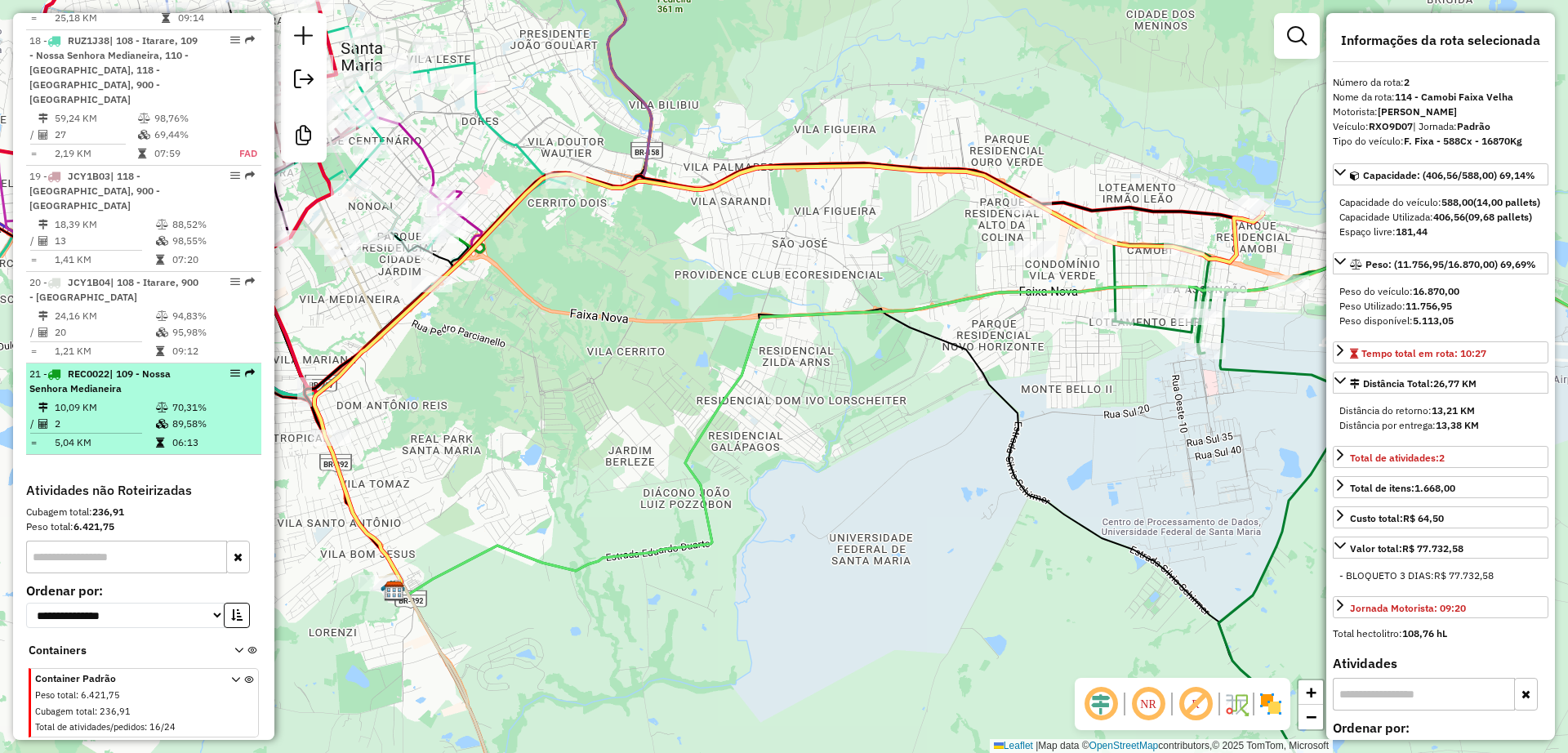
click at [112, 429] on td "2" at bounding box center [104, 424] width 102 height 17
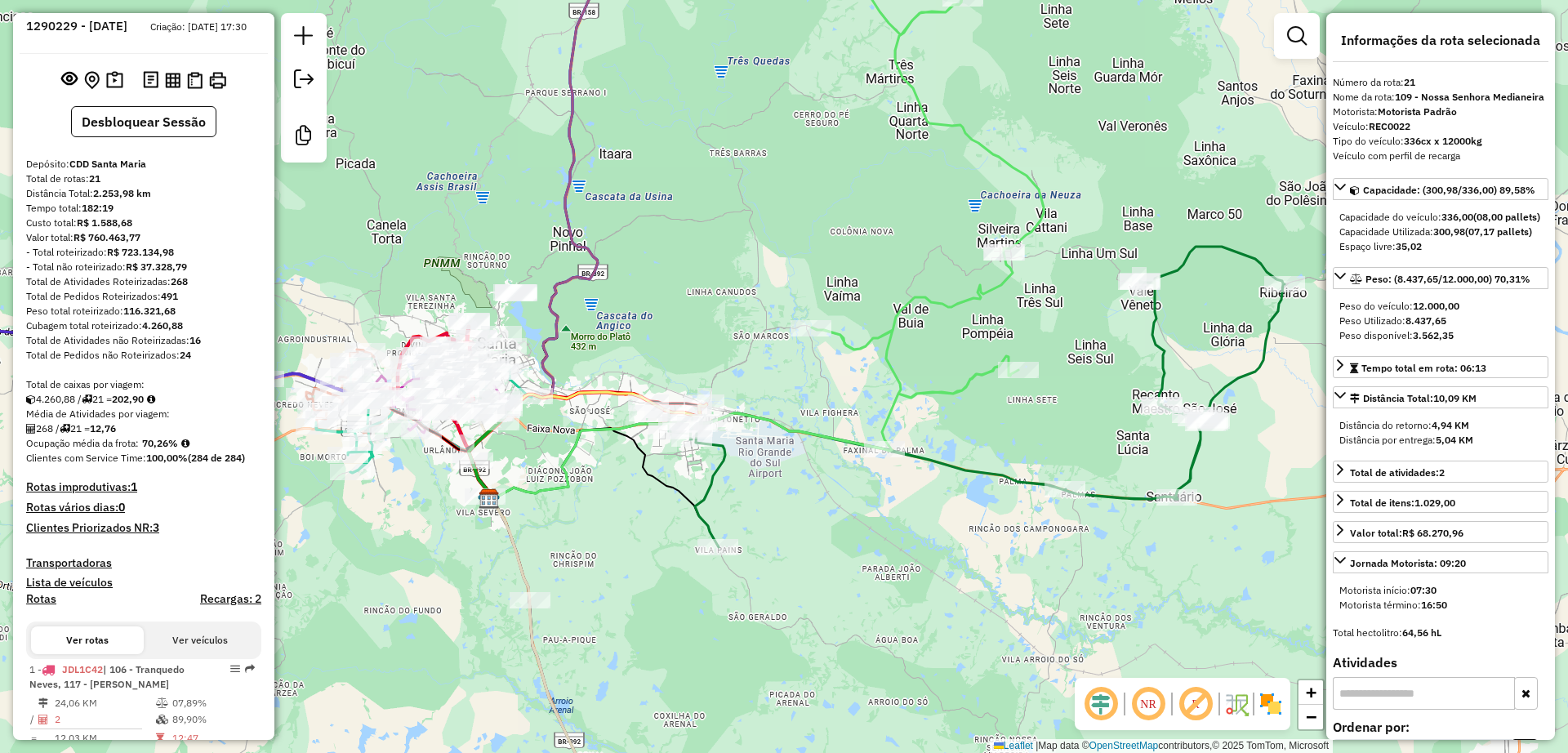
scroll to position [0, 0]
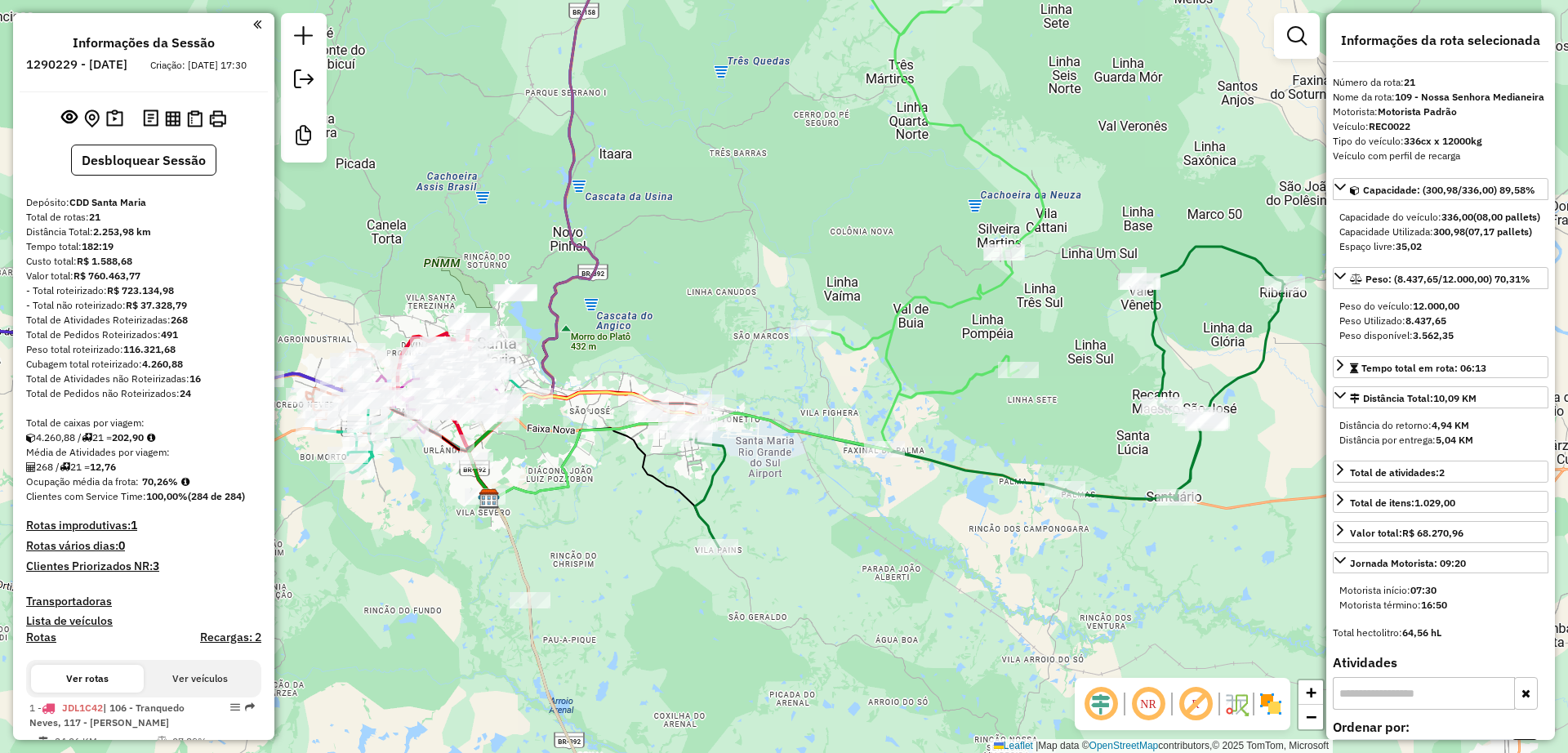
drag, startPoint x: 794, startPoint y: 242, endPoint x: 869, endPoint y: 319, distance: 107.5
click at [869, 319] on div "Rota 7 - Placa JBF4J56 19012760 - JOAO ANTONELLO Janela de atendimento Grade de…" at bounding box center [784, 376] width 1568 height 753
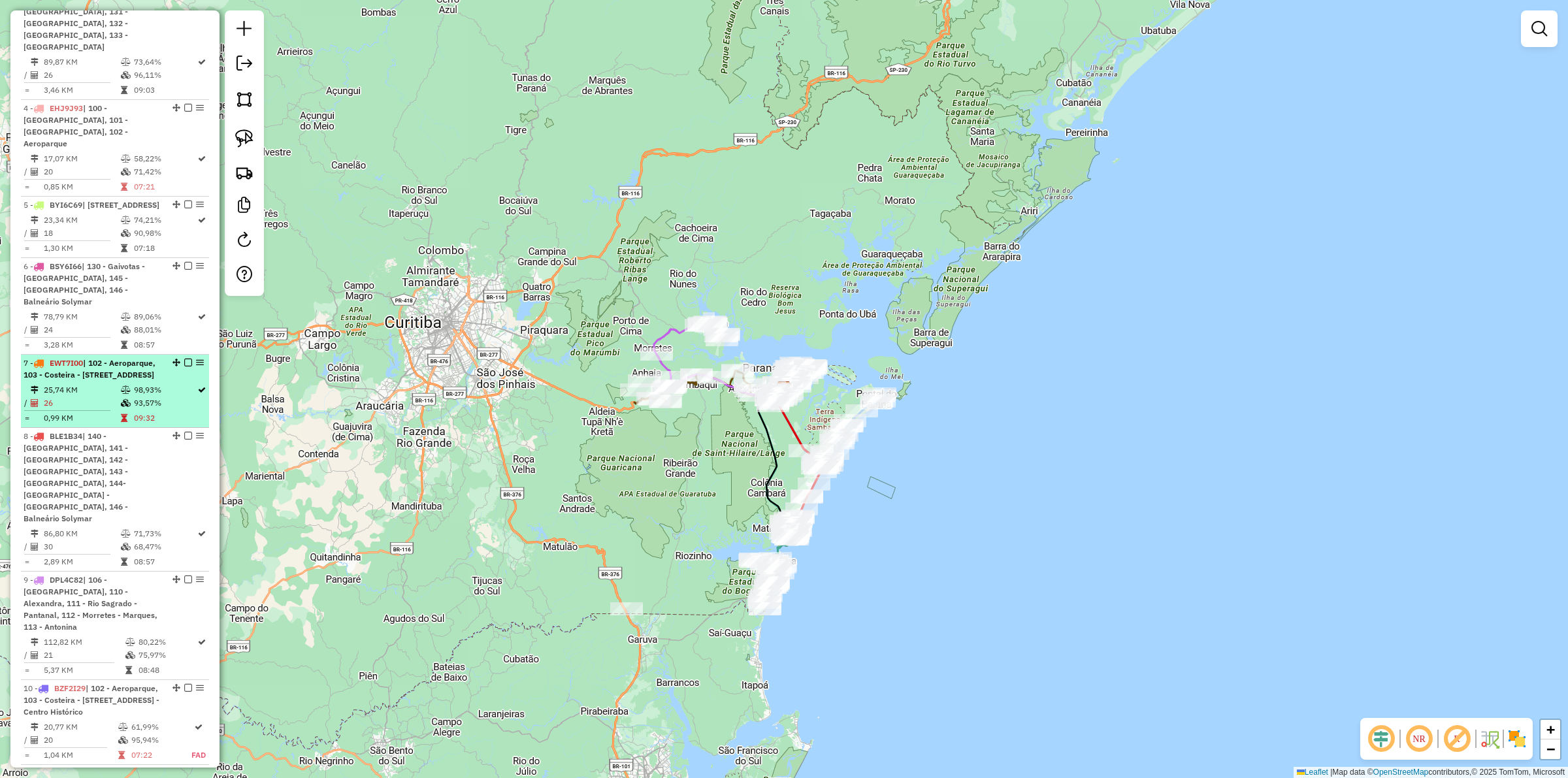
scroll to position [735, 0]
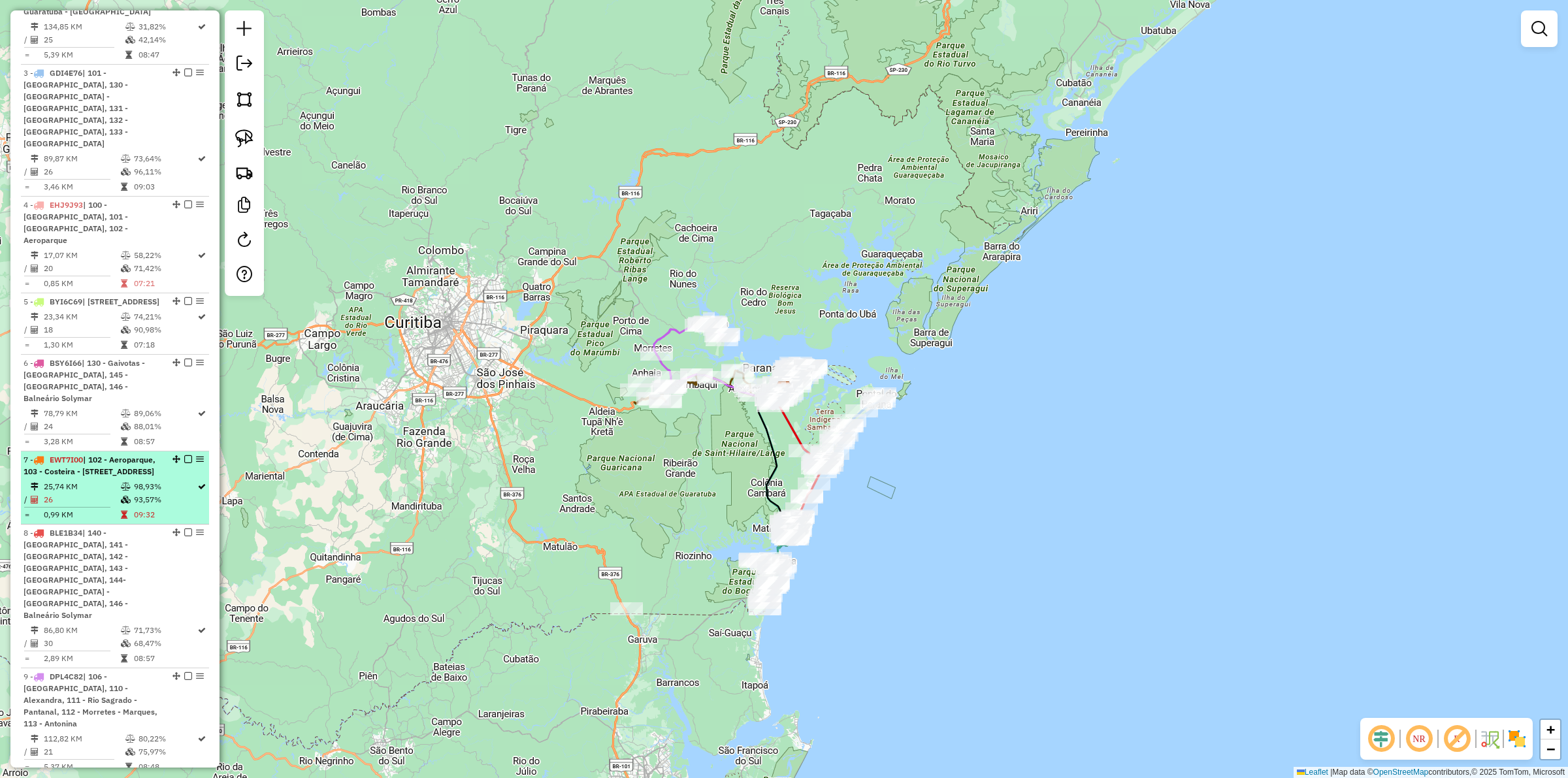
click at [148, 474] on div "7 - EWT7I00 | 102 - Aeroparque, 103 - [GEOGRAPHIC_DATA] - [STREET_ADDRESS]" at bounding box center [93, 466] width 139 height 24
select select "**********"
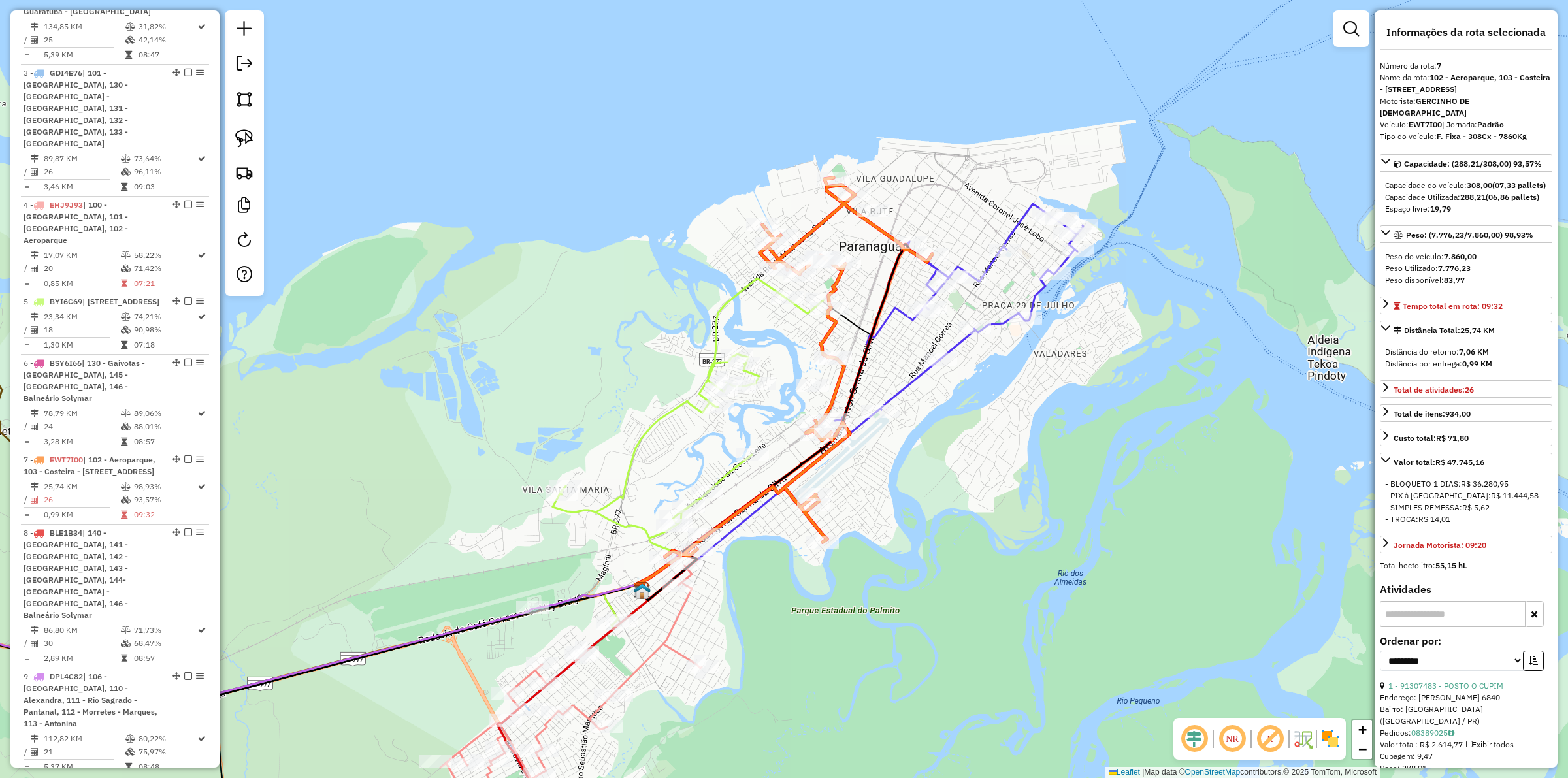
click at [1014, 218] on icon at bounding box center [893, 369] width 378 height 332
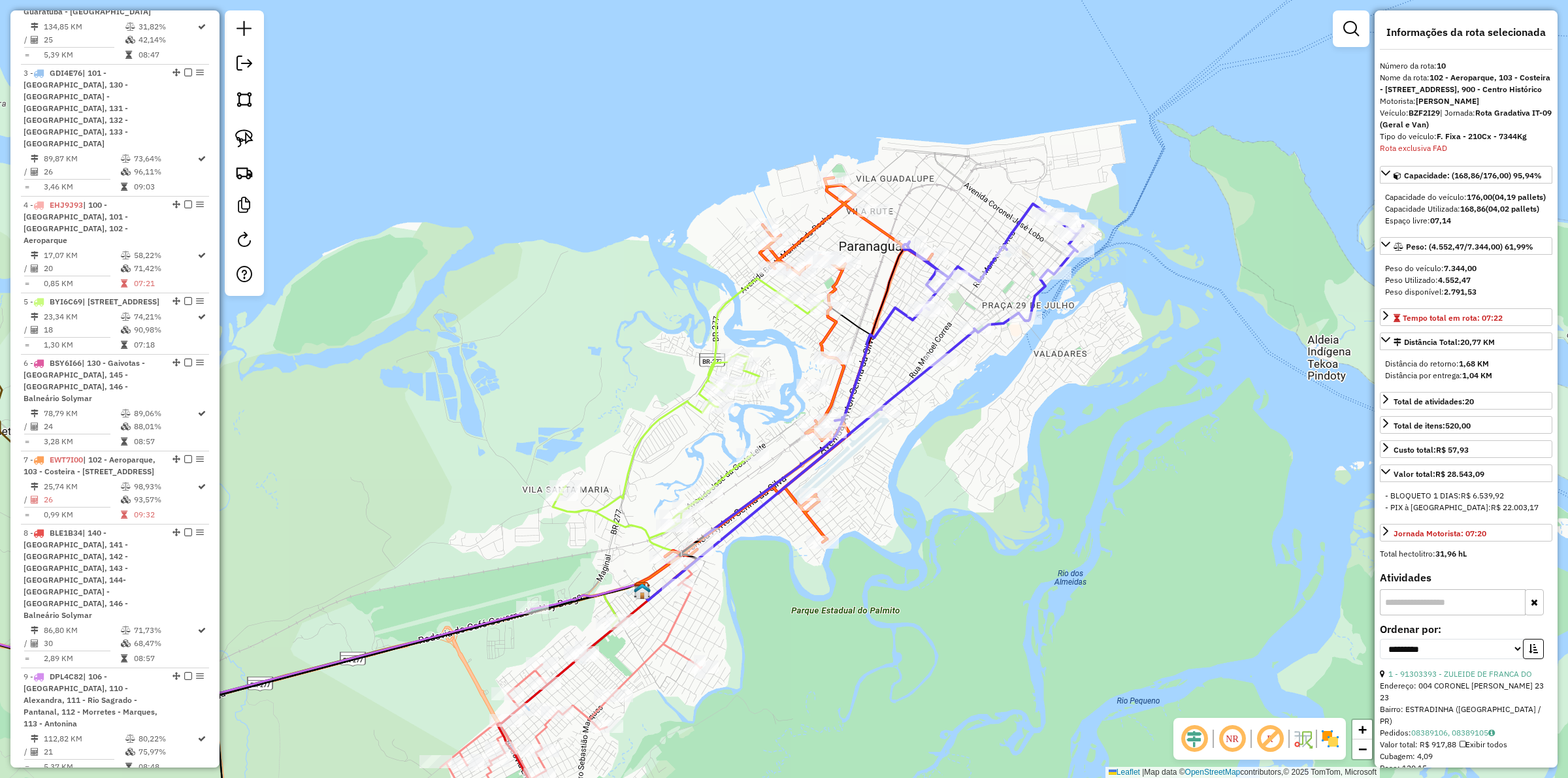
scroll to position [1092, 0]
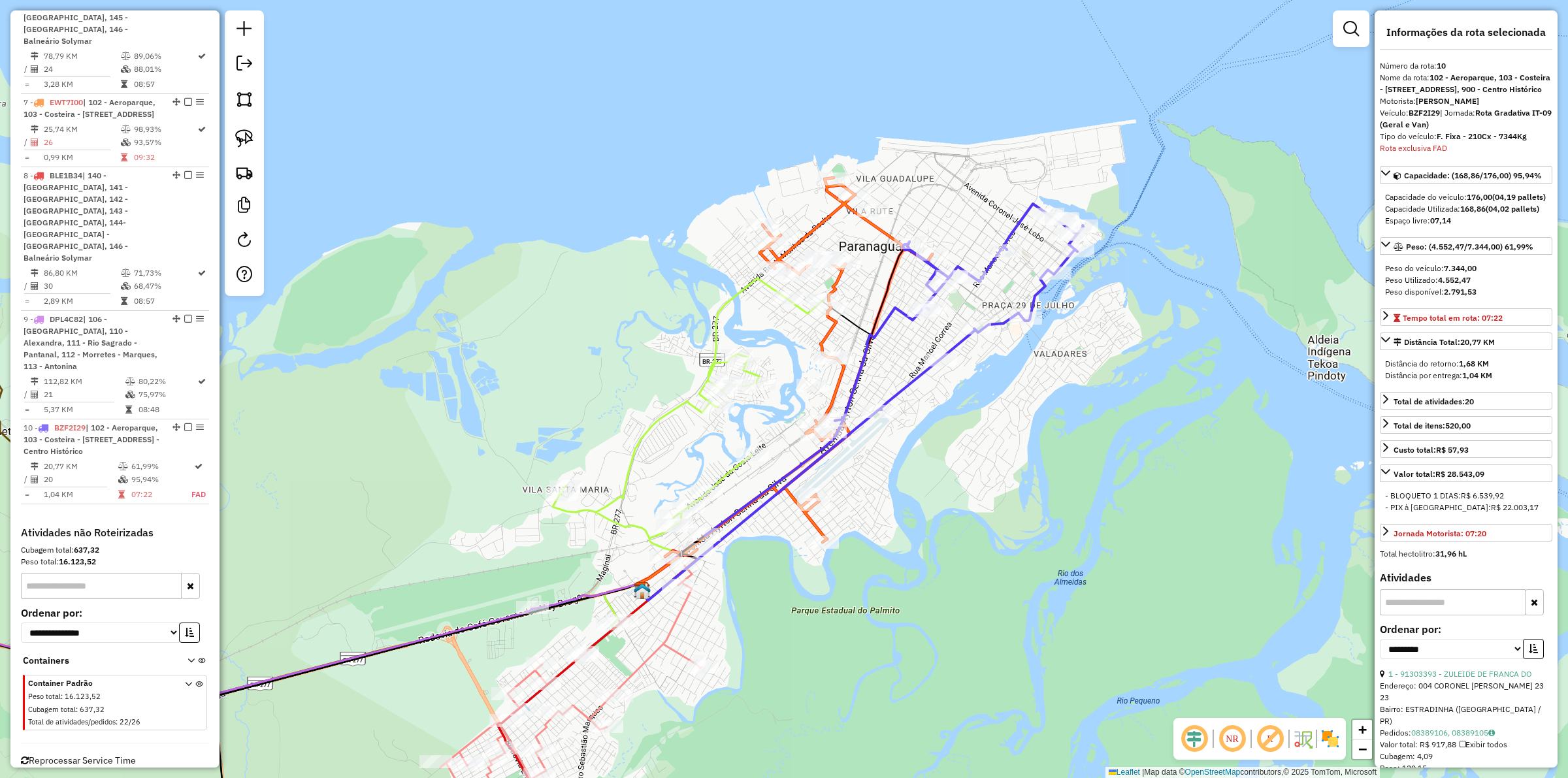
click at [684, 410] on icon at bounding box center [687, 451] width 271 height 346
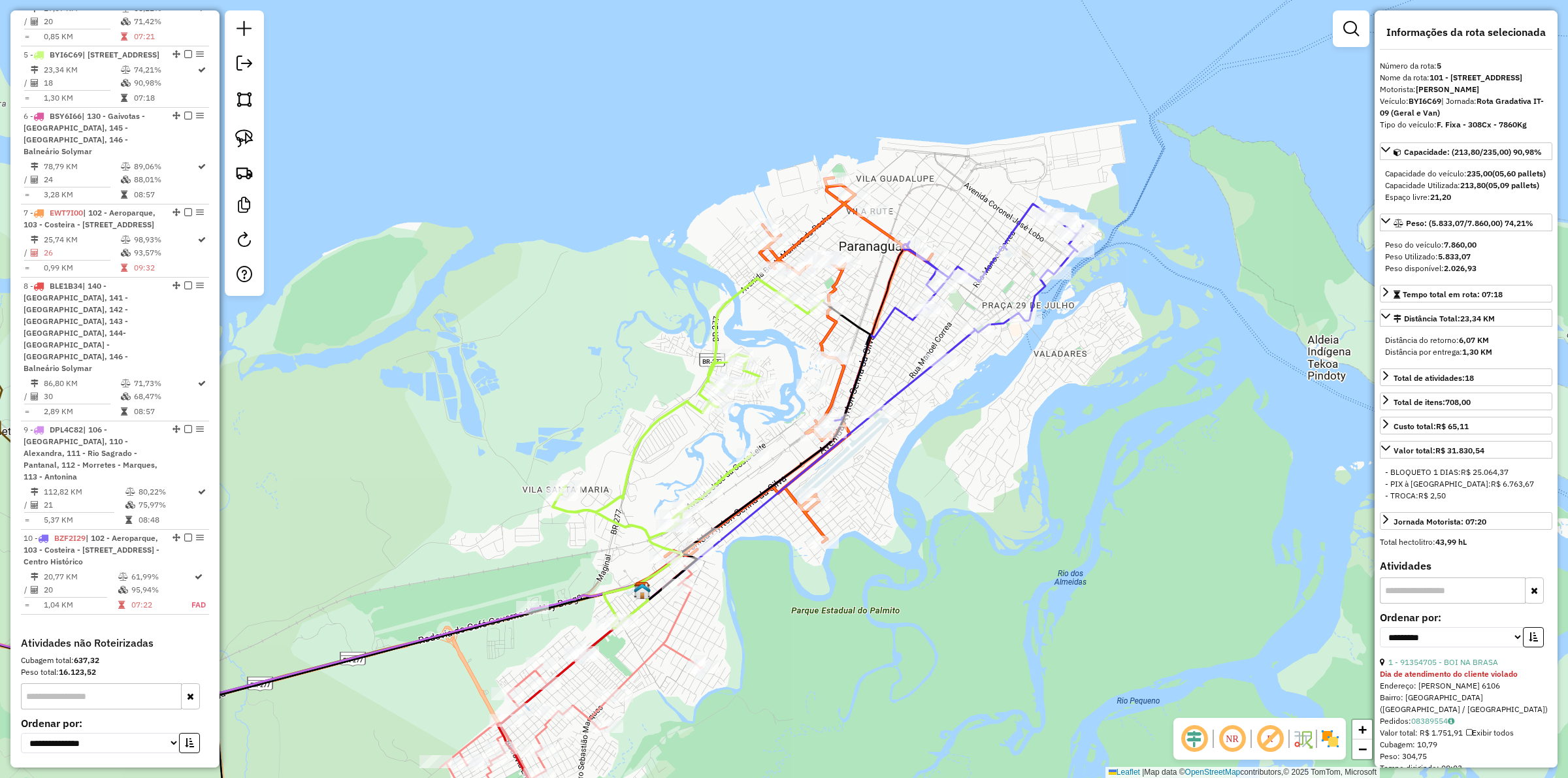
scroll to position [975, 0]
click at [680, 407] on icon at bounding box center [687, 451] width 271 height 346
click at [687, 615] on div "Rota 4 - Placa EHJ9J93 91399747 - ACIRA MARCIELA DA SI Janela de atendimento Gr…" at bounding box center [784, 389] width 1568 height 778
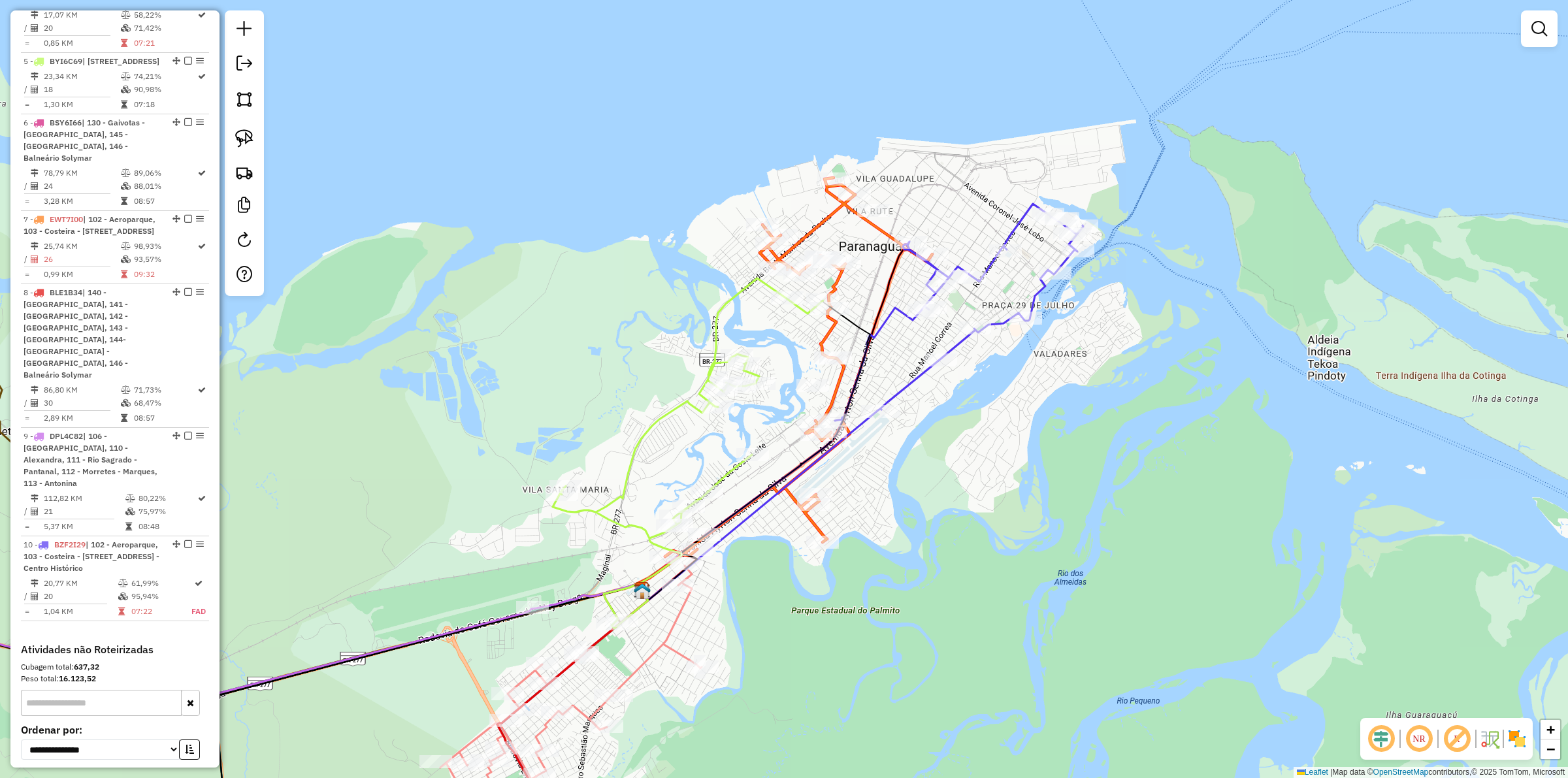
click at [677, 612] on icon at bounding box center [571, 708] width 261 height 285
select select "**********"
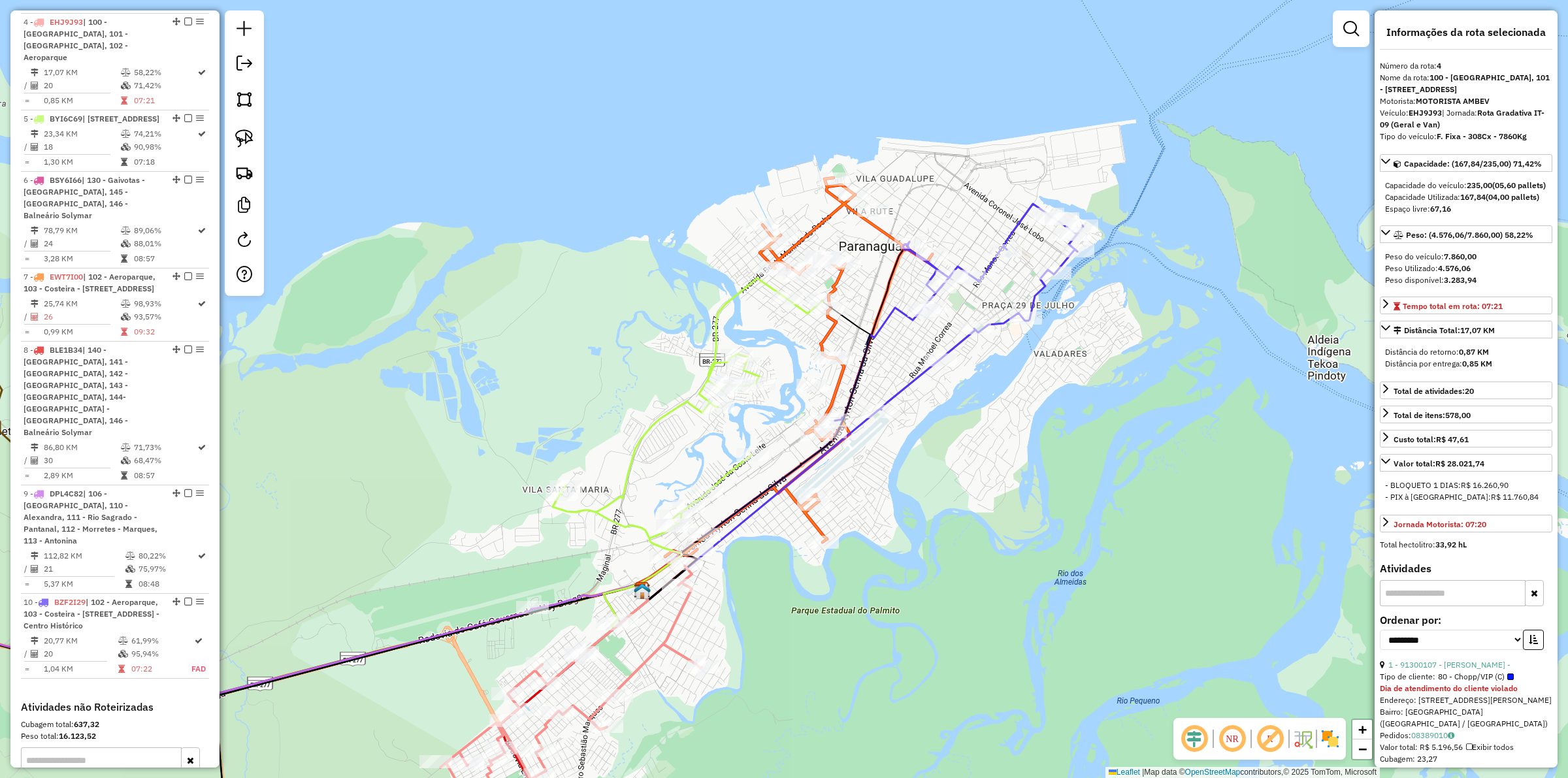
scroll to position [890, 0]
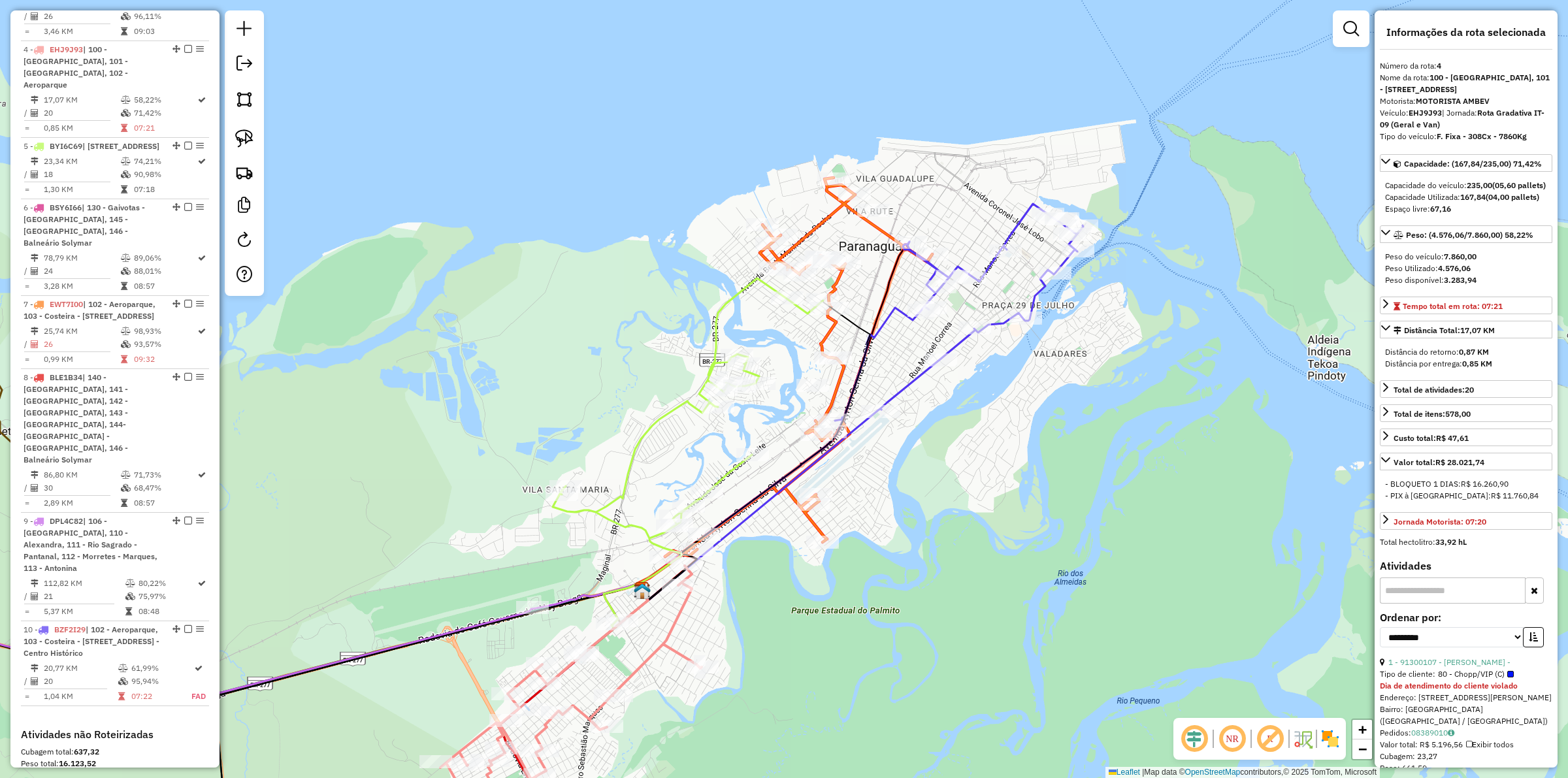
click at [578, 601] on icon at bounding box center [608, 581] width 149 height 55
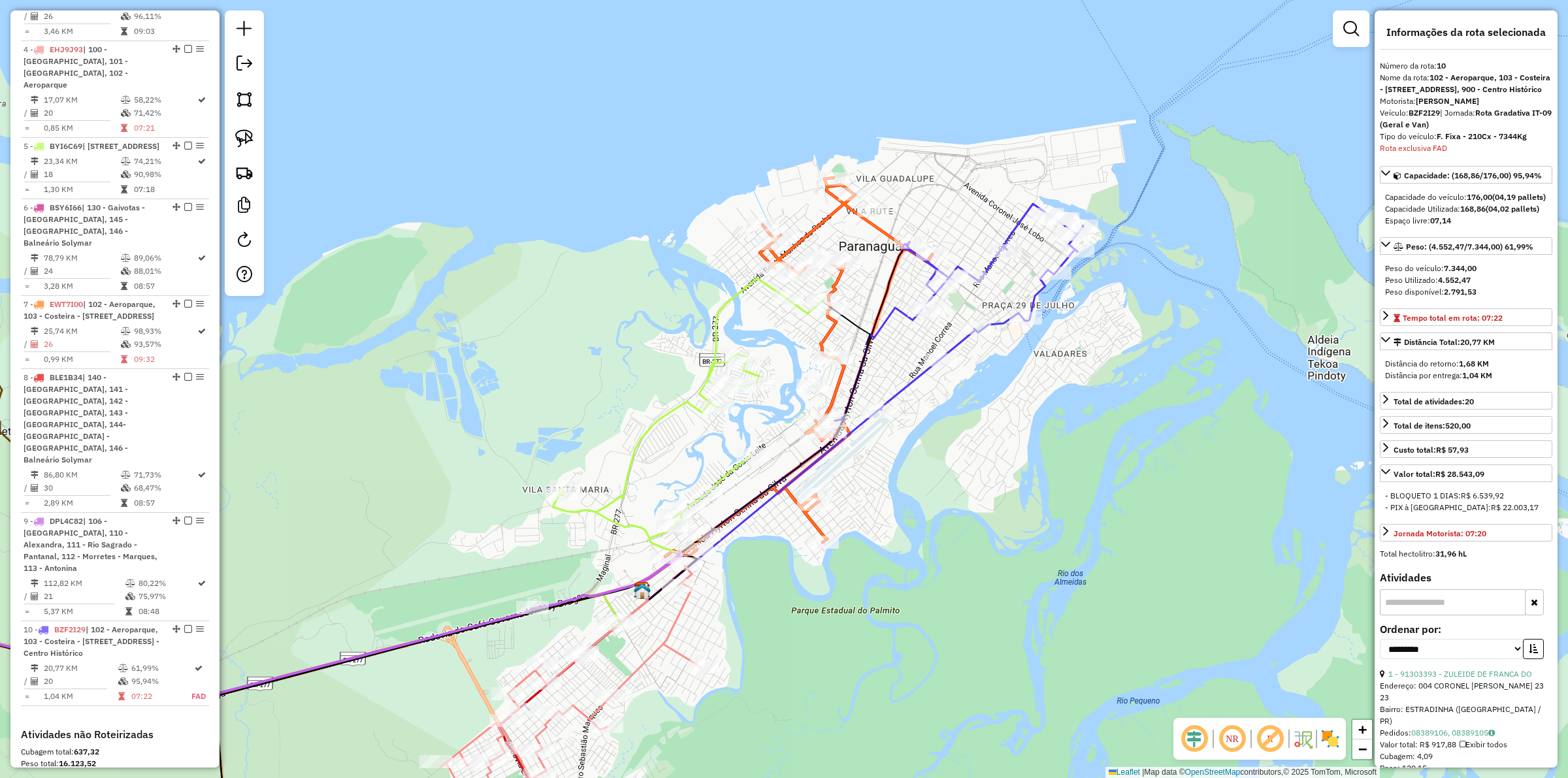
scroll to position [1092, 0]
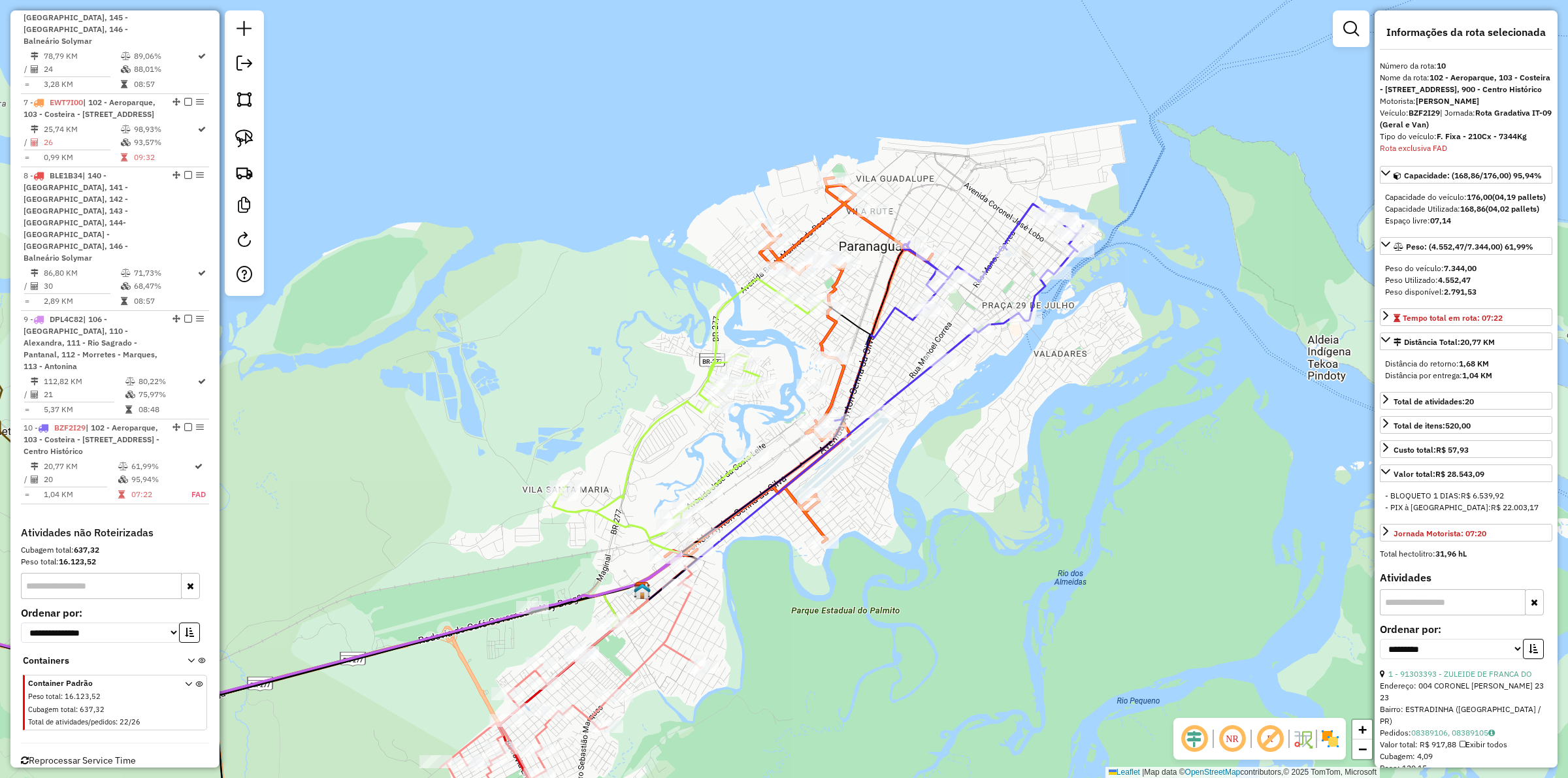
click at [631, 676] on icon at bounding box center [571, 708] width 261 height 285
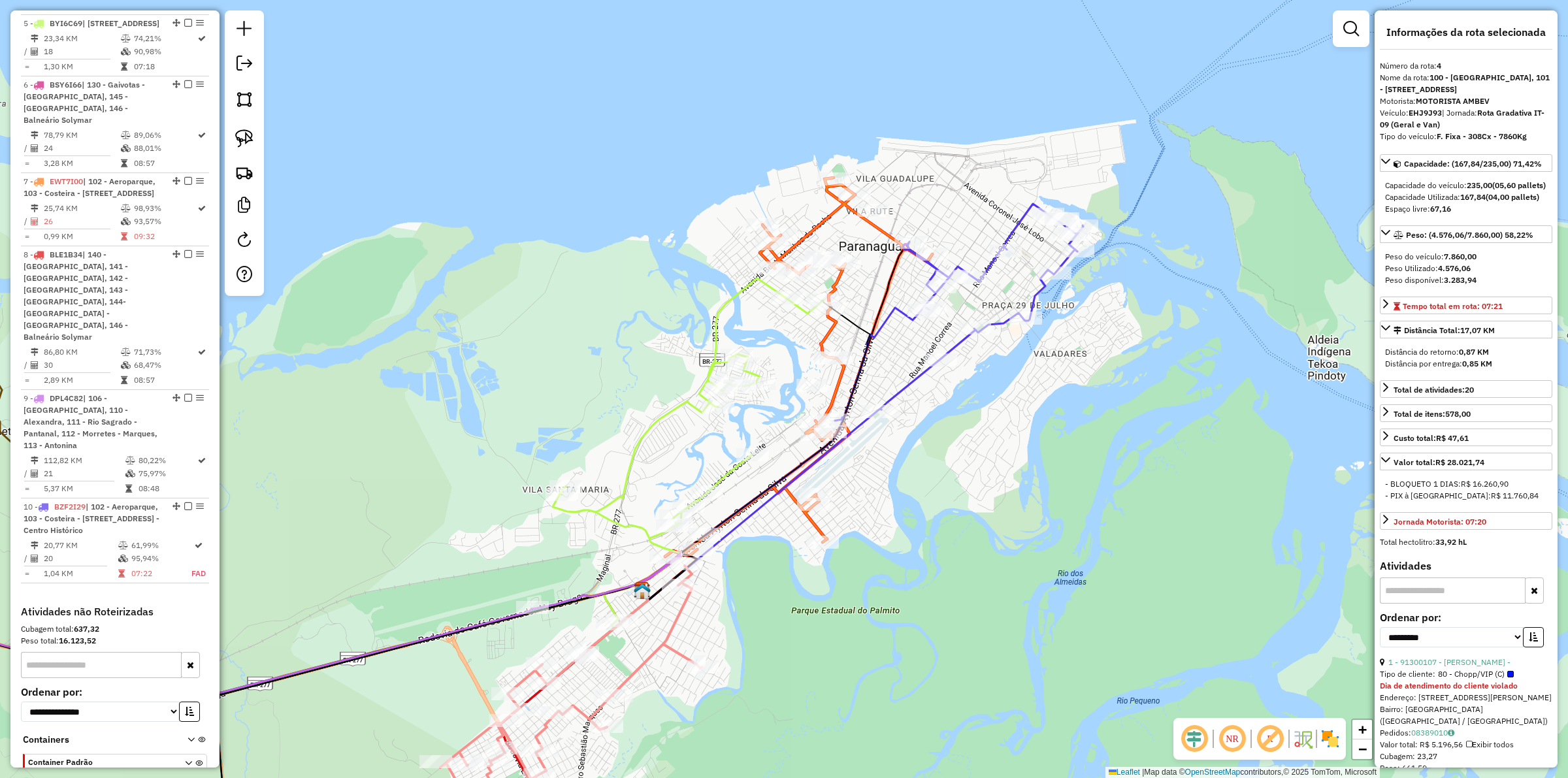
scroll to position [890, 0]
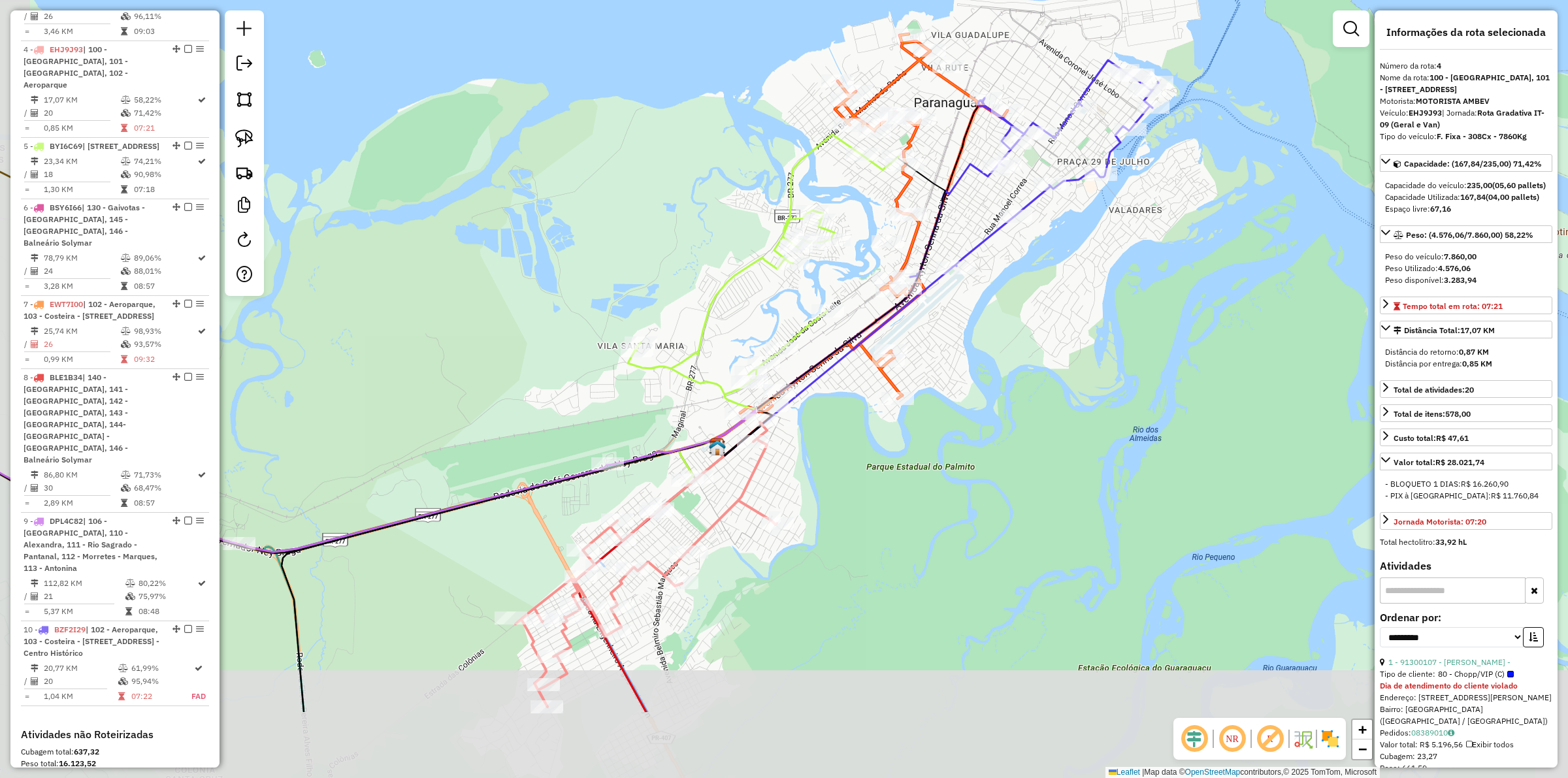
drag, startPoint x: 670, startPoint y: 704, endPoint x: 742, endPoint y: 567, distance: 154.8
click at [742, 567] on div "Janela de atendimento Grade de atendimento Capacidade Transportadoras Veículos …" at bounding box center [784, 389] width 1568 height 778
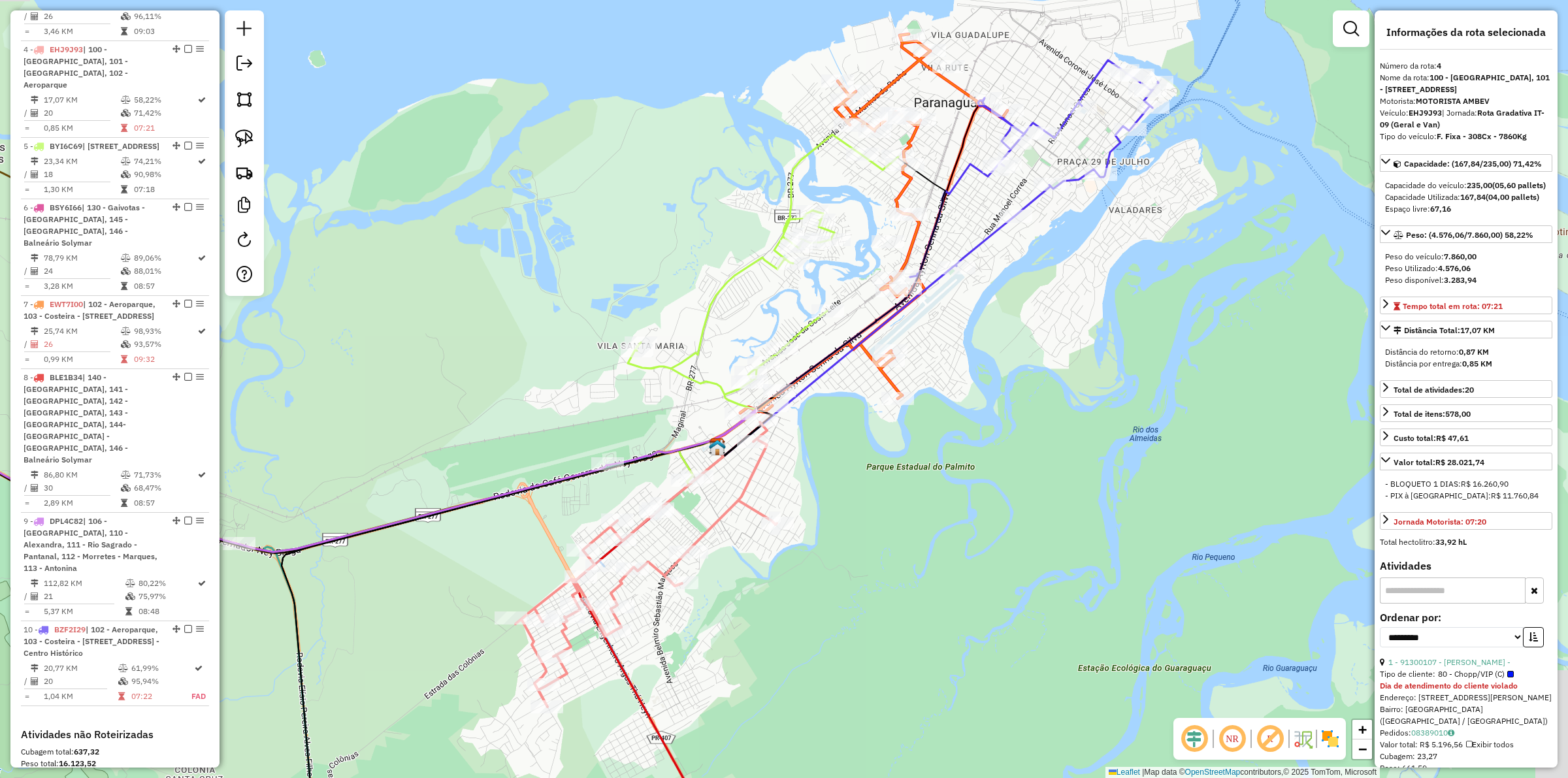
click at [745, 648] on div "Janela de atendimento Grade de atendimento Capacidade Transportadoras Veículos …" at bounding box center [784, 389] width 1568 height 778
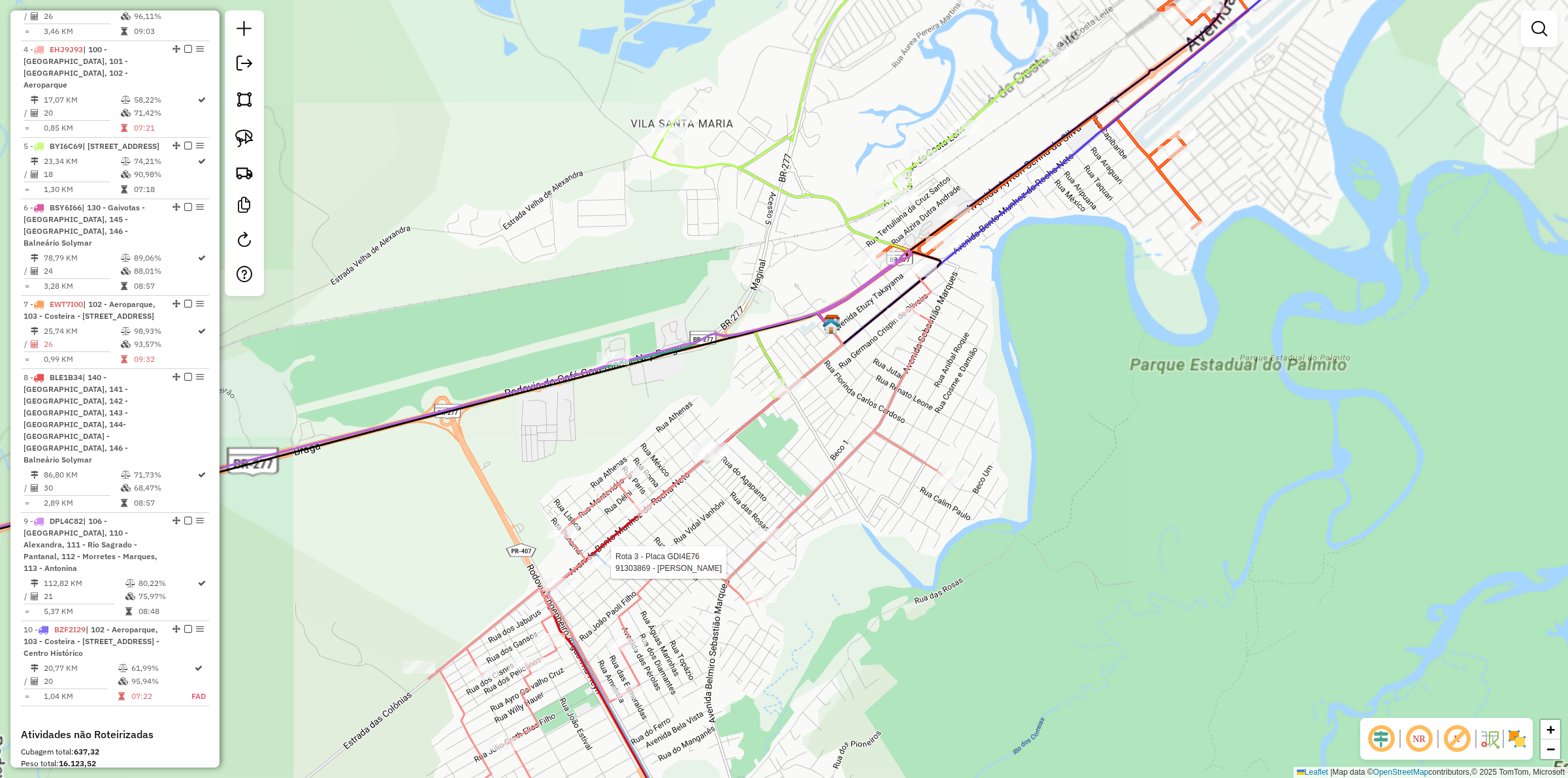
select select "**********"
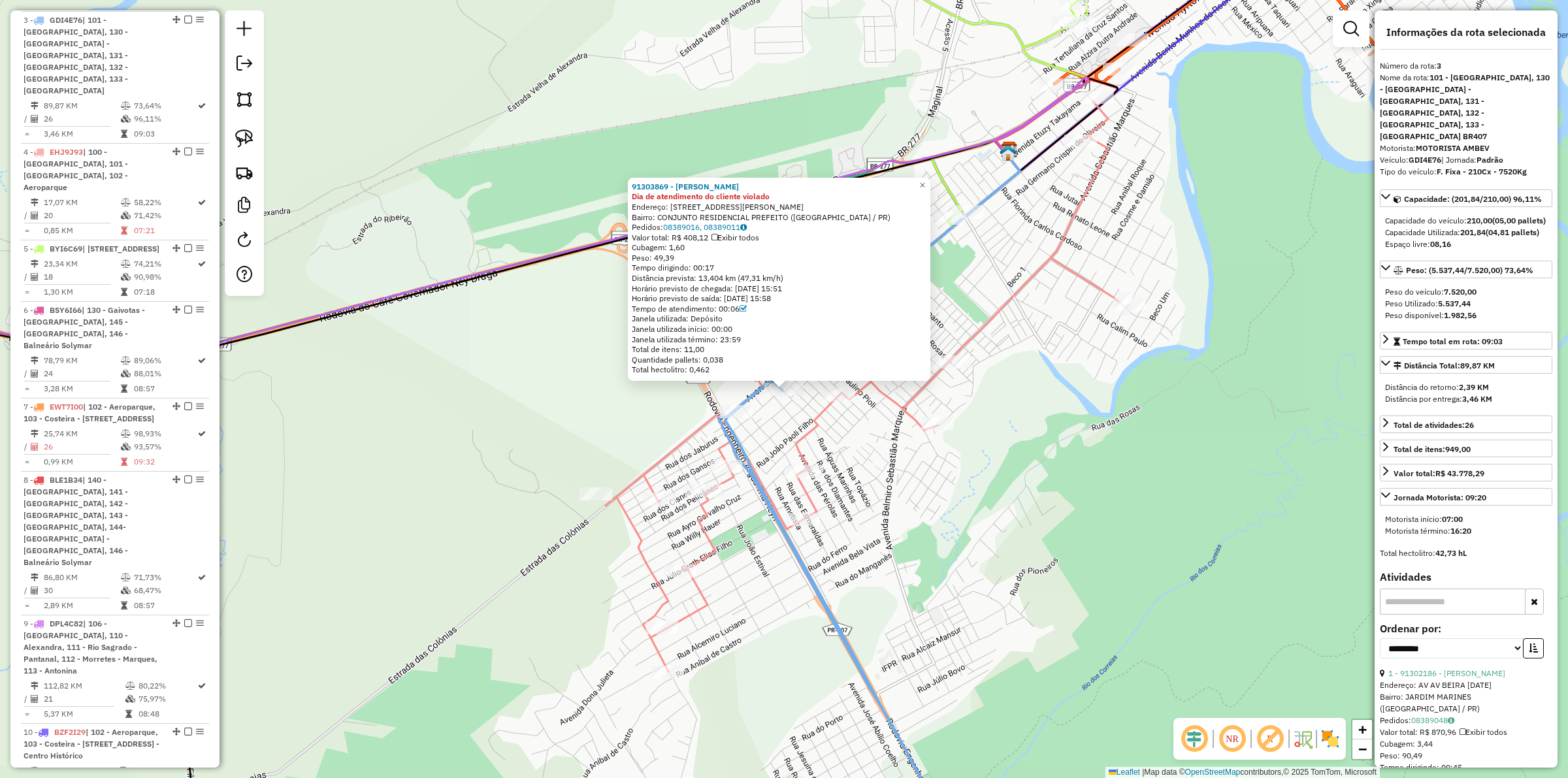
scroll to position [782, 0]
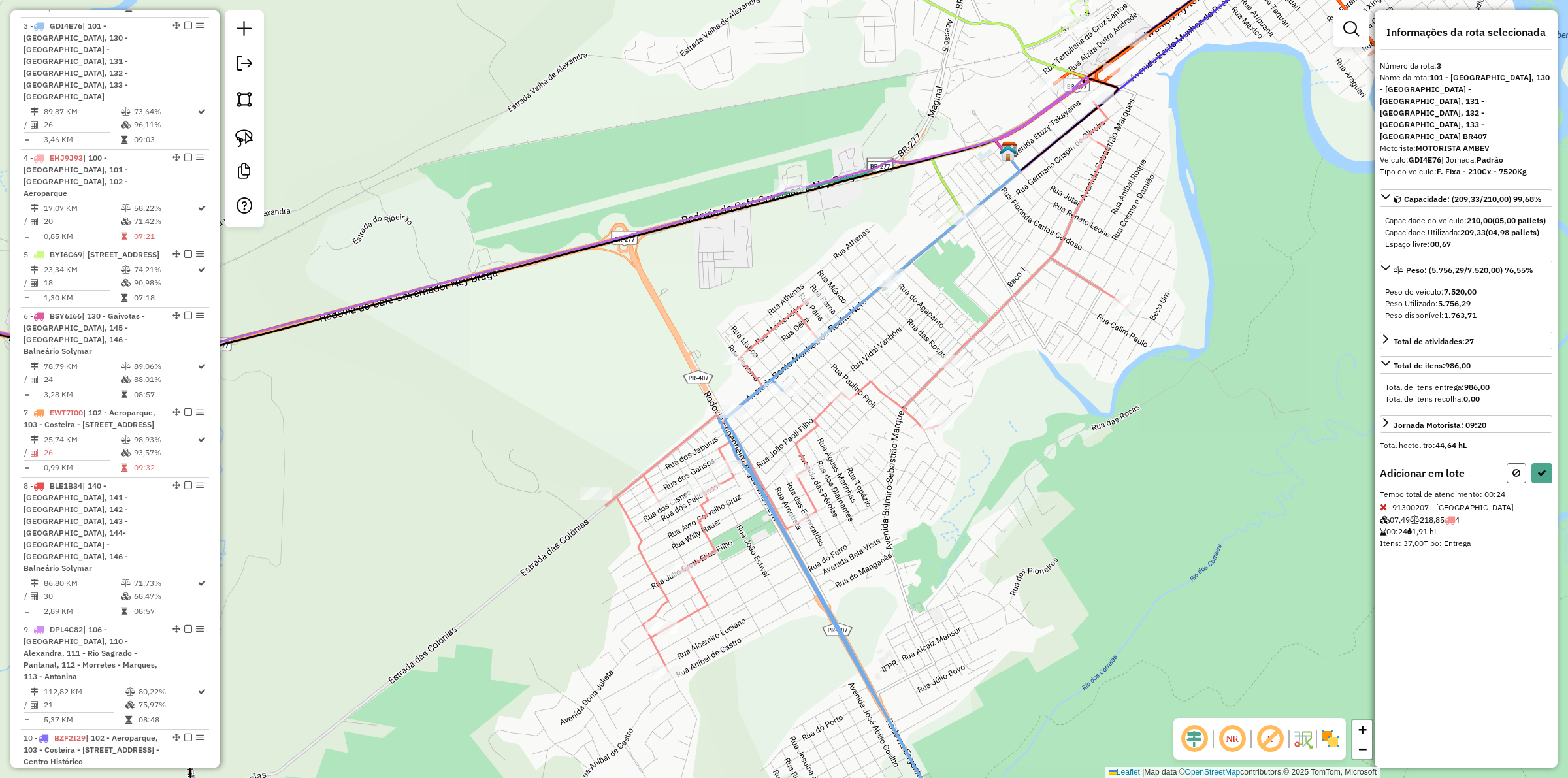
click at [1513, 468] on icon at bounding box center [1516, 472] width 8 height 9
select select "**********"
click at [1382, 502] on icon at bounding box center [1384, 507] width 7 height 9
click at [1543, 471] on button at bounding box center [1542, 472] width 21 height 20
select select "**********"
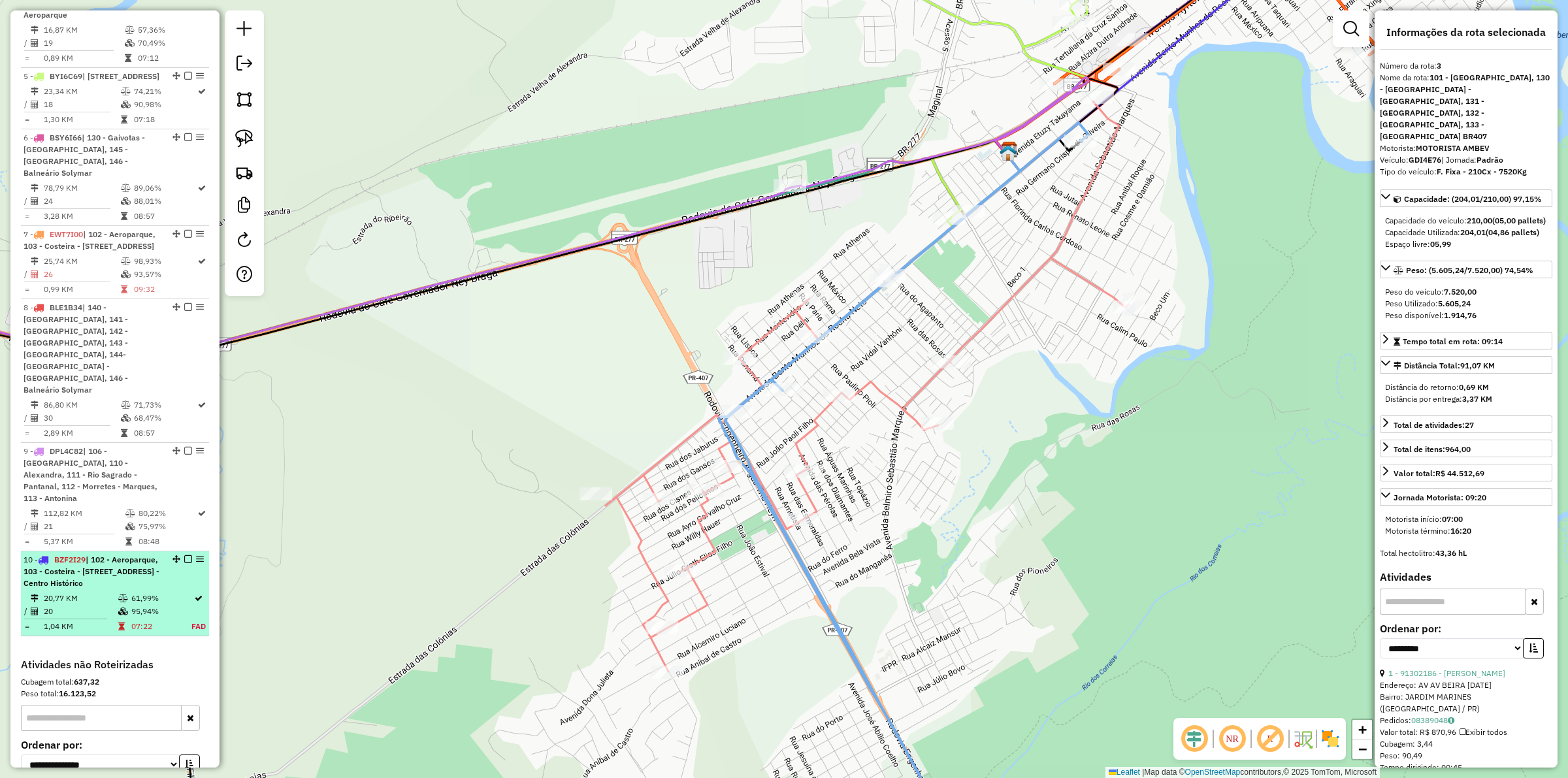
scroll to position [1010, 0]
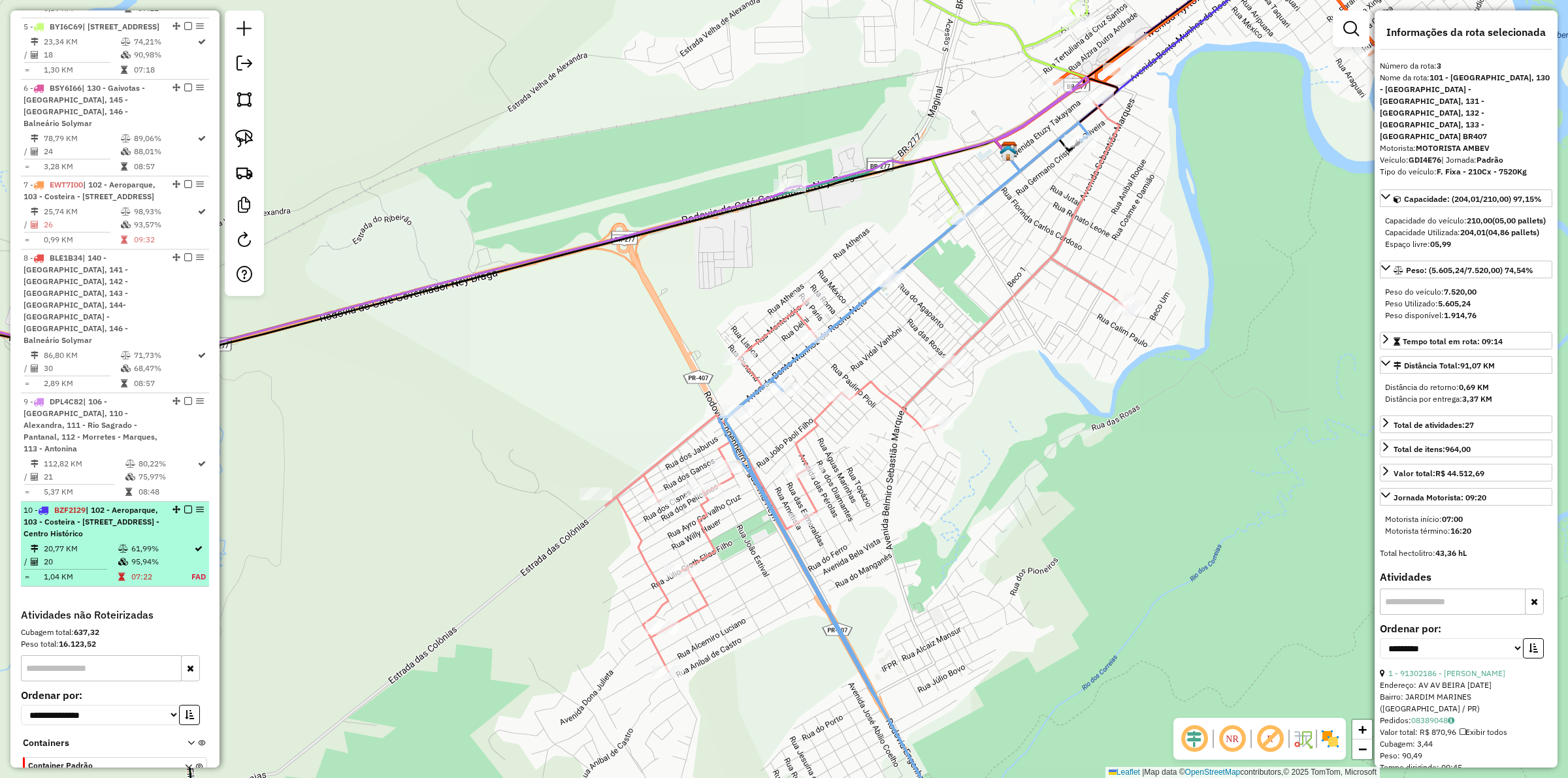
click at [145, 555] on td "95,94%" at bounding box center [160, 562] width 60 height 13
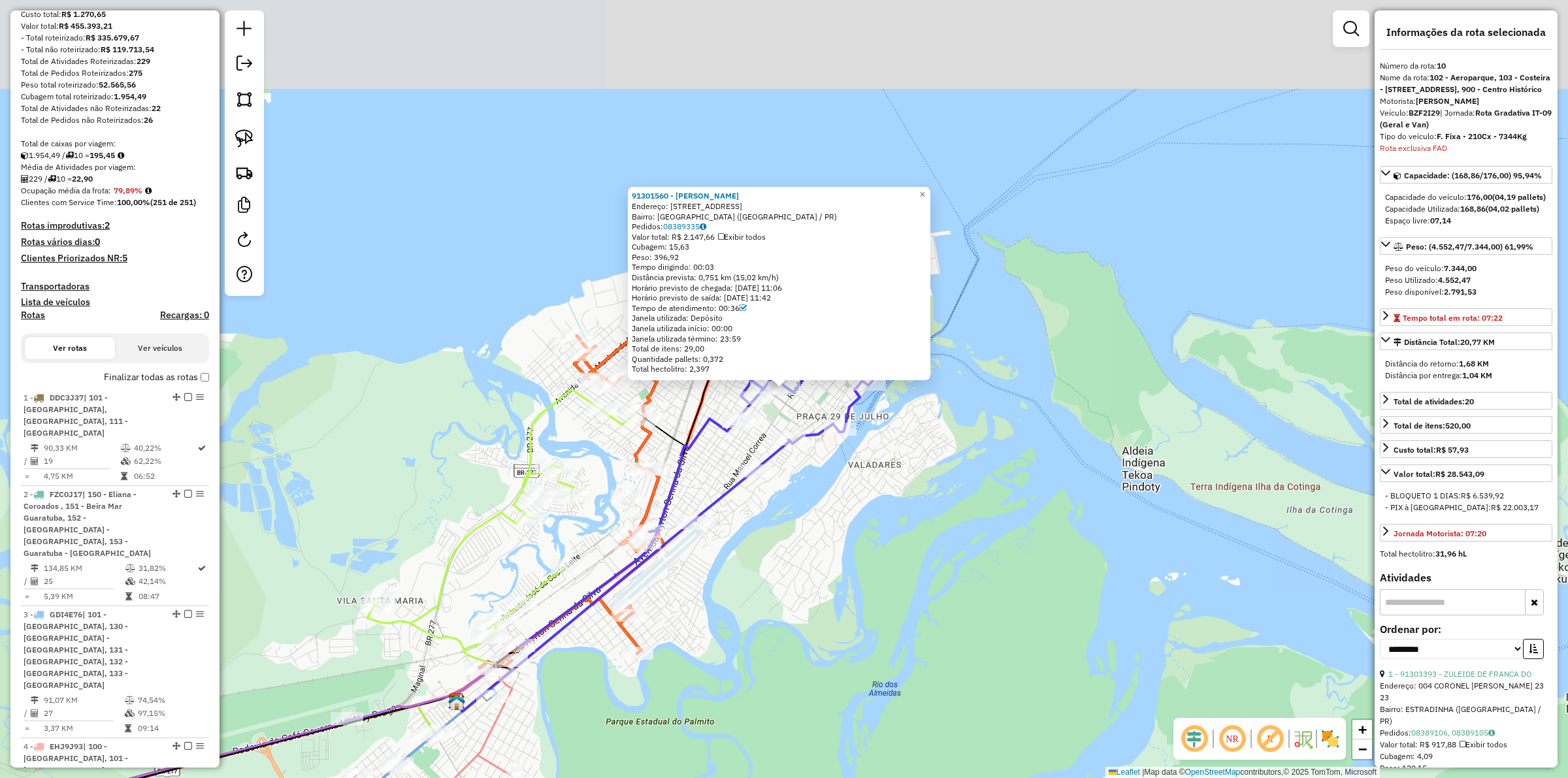
scroll to position [1092, 0]
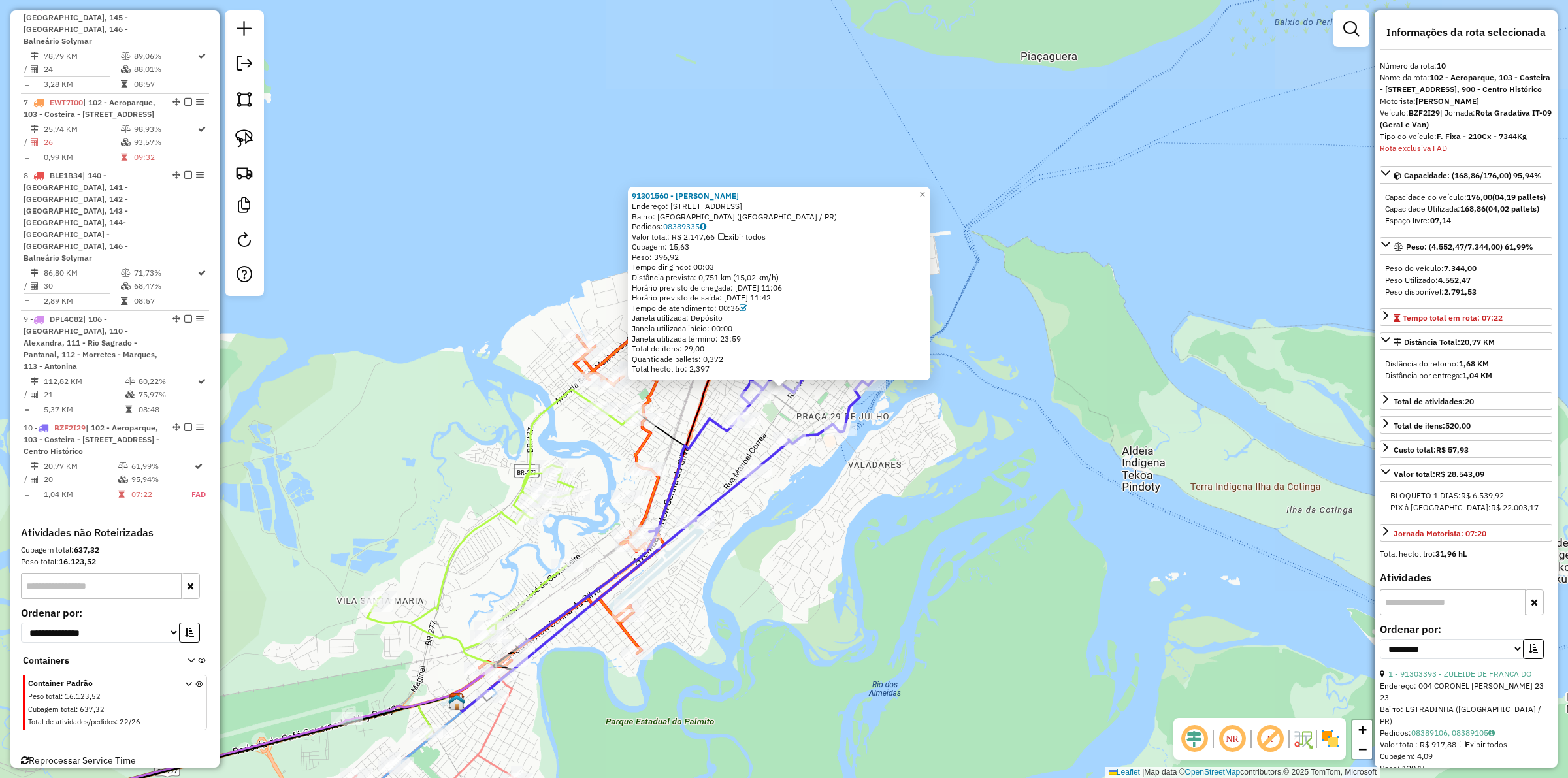
click at [968, 440] on div "91301560 - DANIEL VENTURA SOARE Endereço: R Baronesa do Cerro Azul 1361 Bairro:…" at bounding box center [784, 389] width 1568 height 778
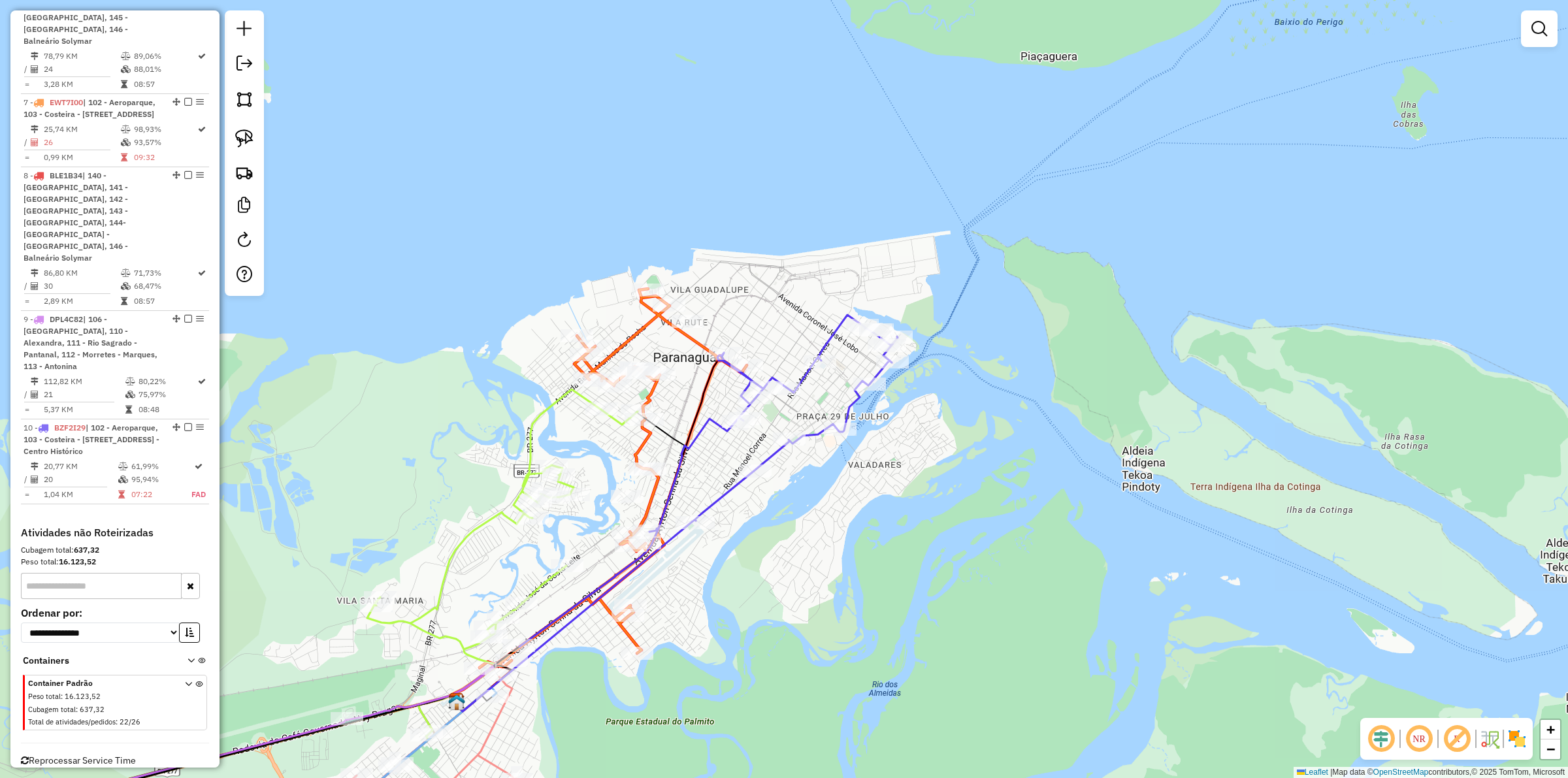
click at [860, 402] on icon at bounding box center [708, 480] width 378 height 332
select select "**********"
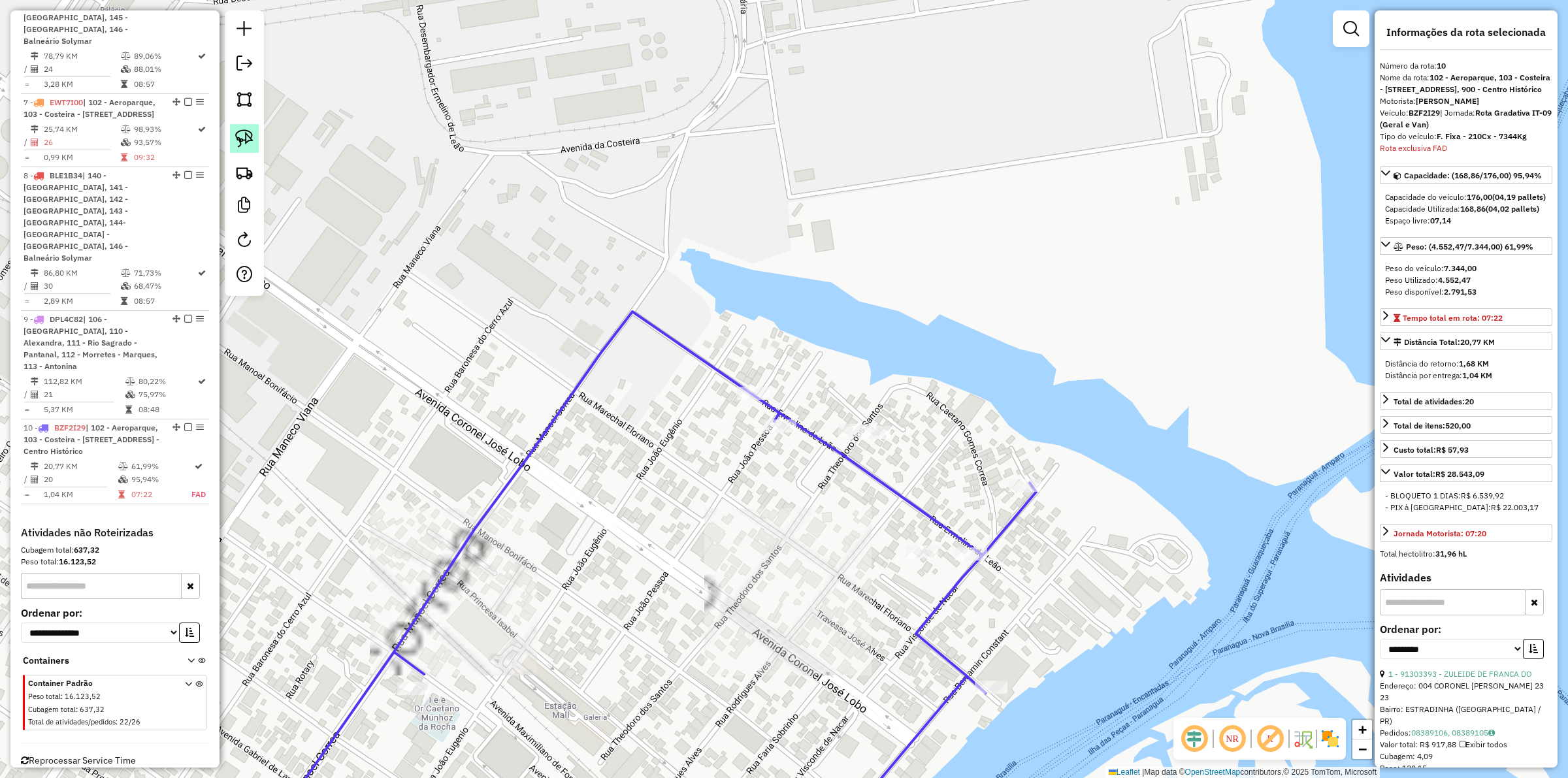
click at [251, 153] on link at bounding box center [244, 138] width 29 height 29
drag, startPoint x: 837, startPoint y: 483, endPoint x: 800, endPoint y: 410, distance: 81.8
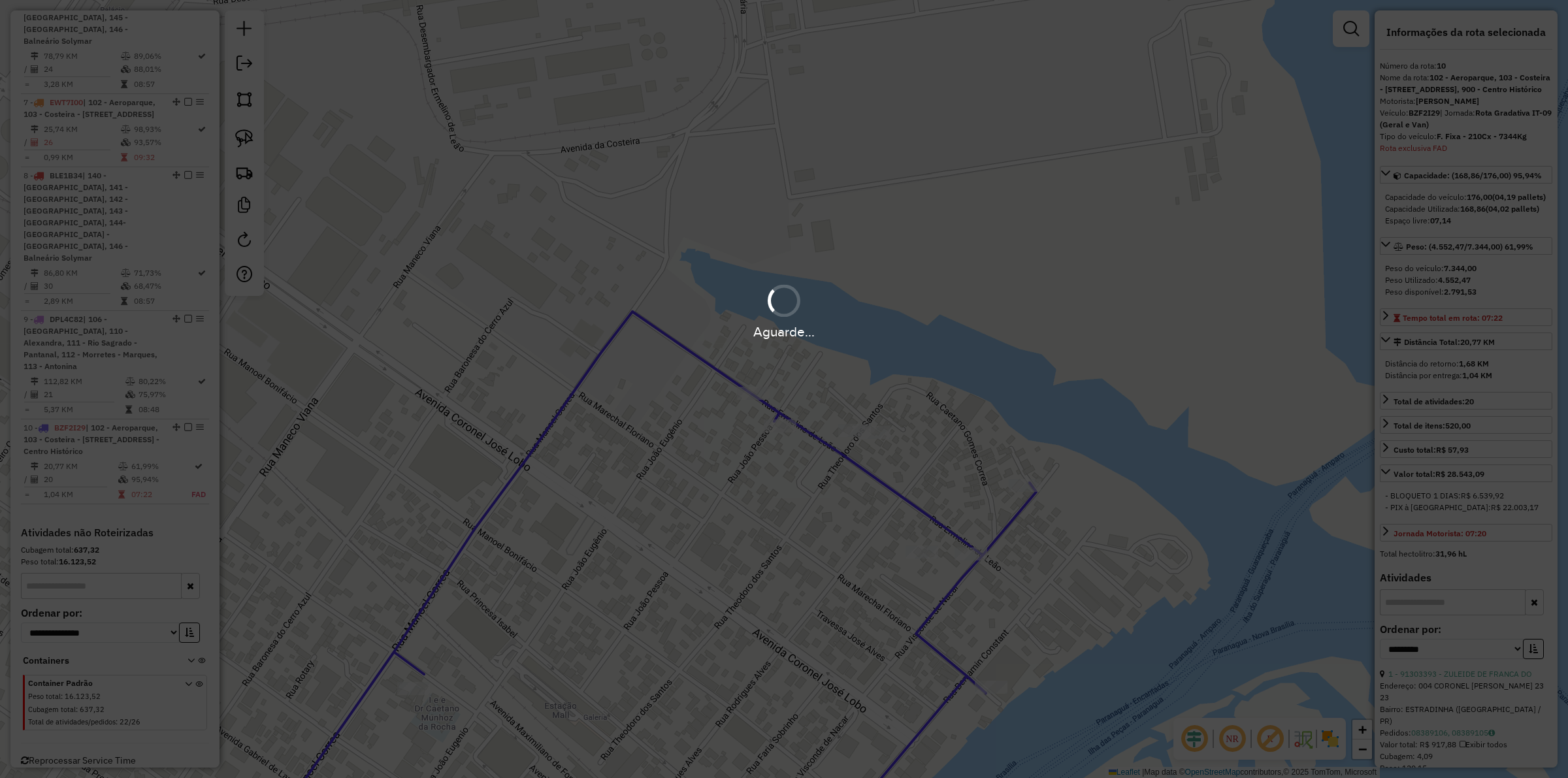
click at [637, 461] on div "Aguarde..." at bounding box center [784, 389] width 1568 height 778
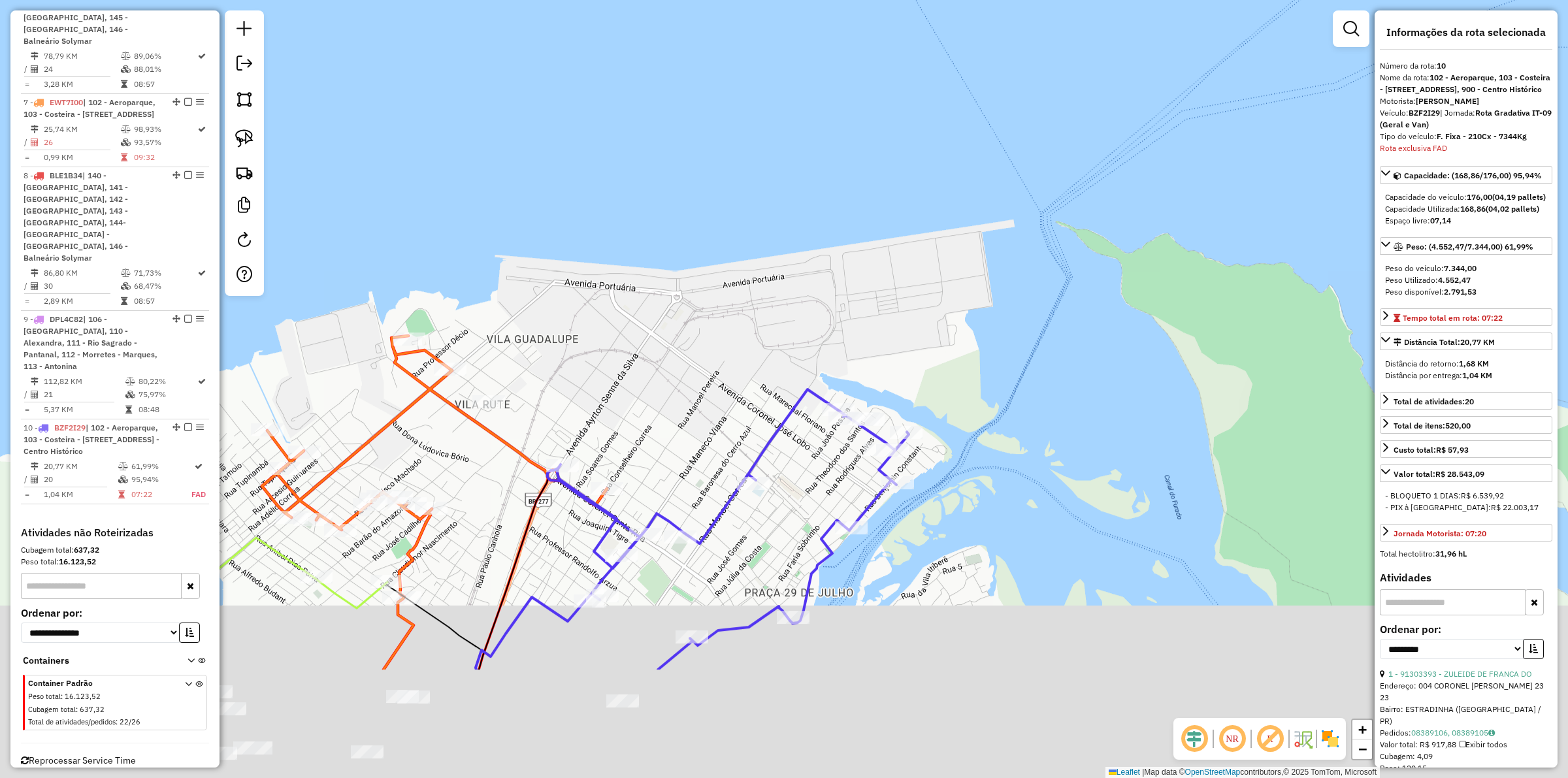
drag, startPoint x: 763, startPoint y: 589, endPoint x: 789, endPoint y: 513, distance: 80.3
click at [789, 513] on div "Janela de atendimento Grade de atendimento Capacidade Transportadoras Veículos …" at bounding box center [784, 389] width 1568 height 778
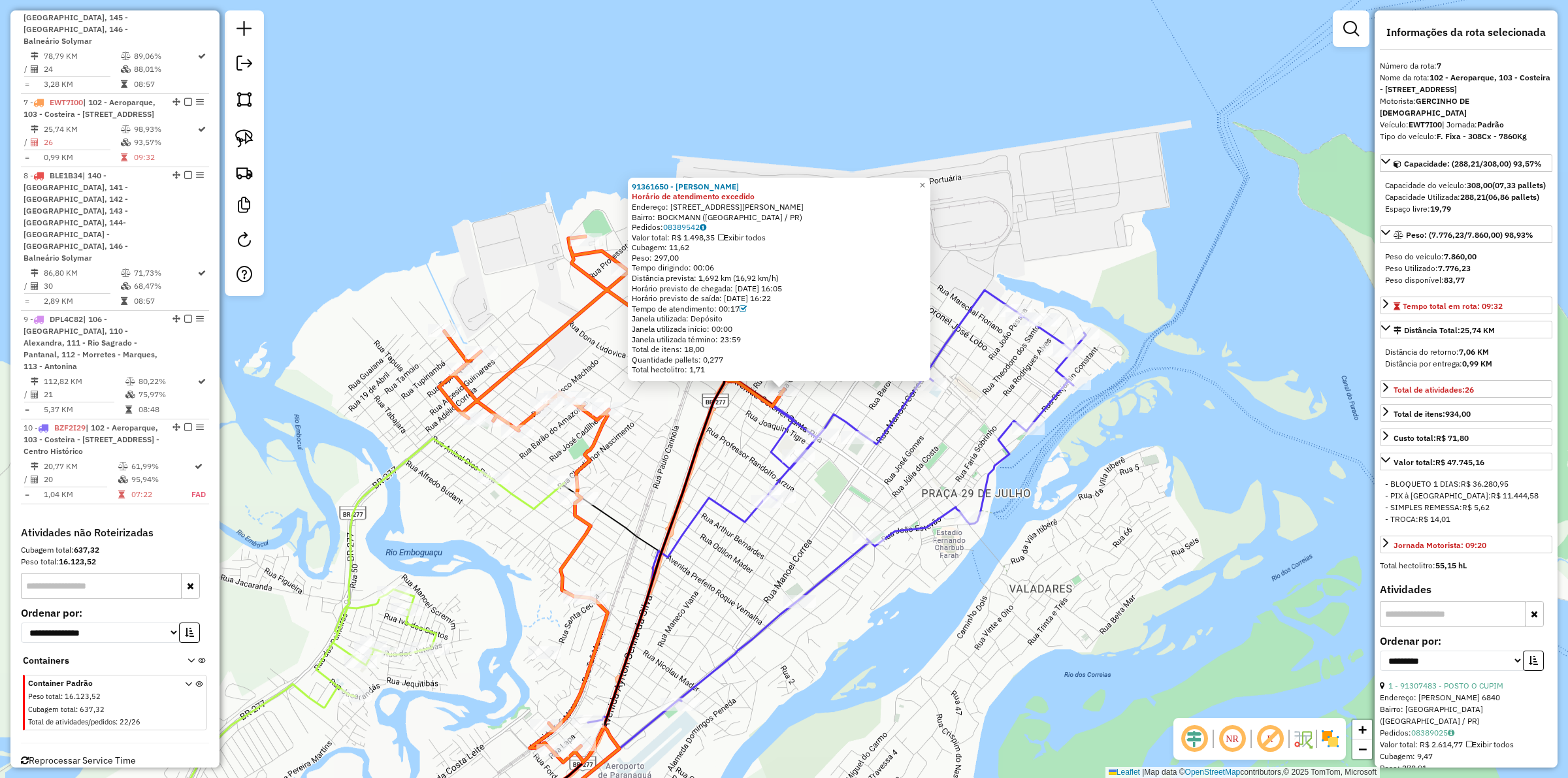
click at [672, 420] on div "91361650 - MARCELO AUGUSTO TRIN Horário de atendimento excedido Endereço: R Con…" at bounding box center [784, 389] width 1568 height 778
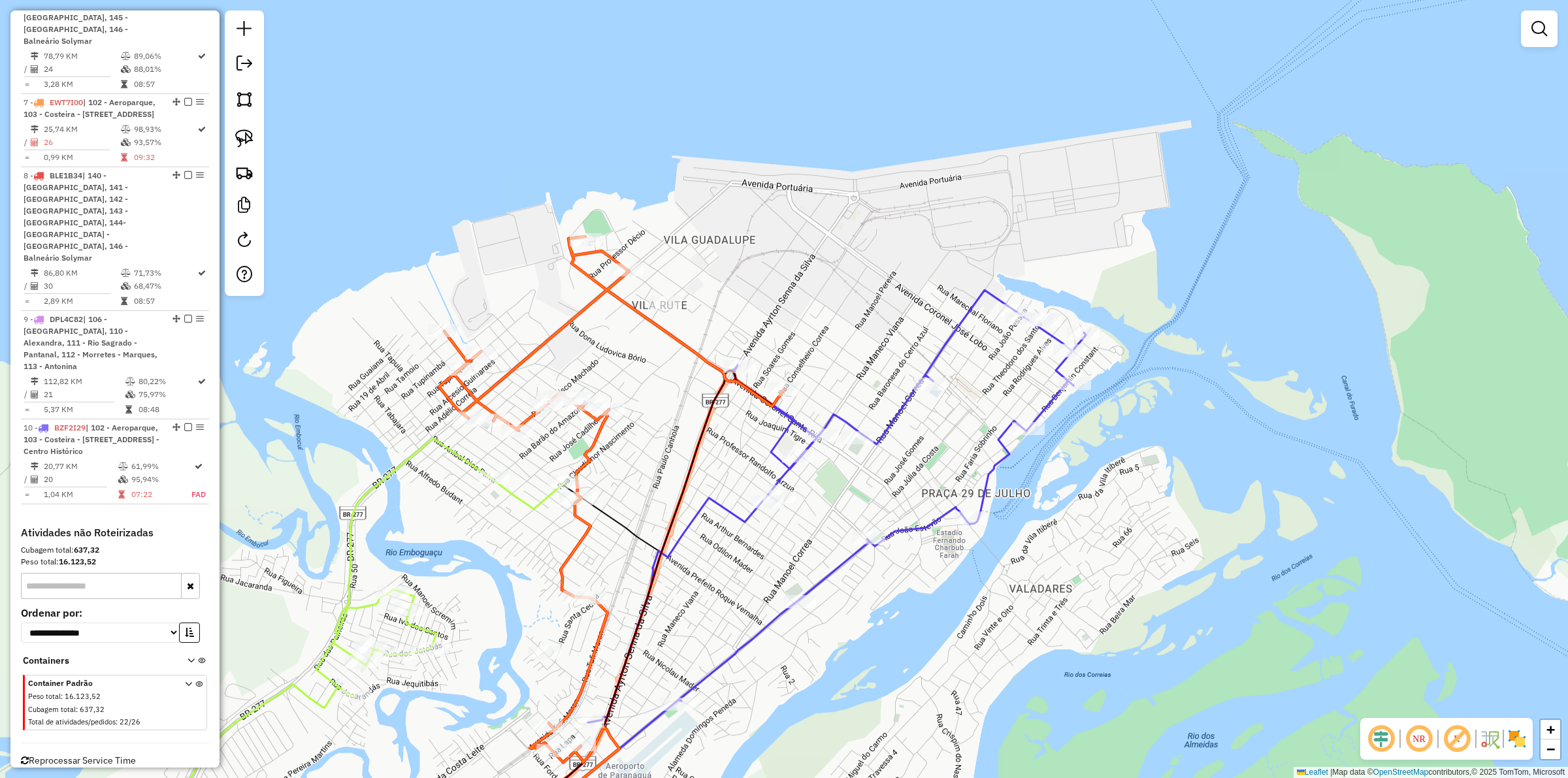
click at [602, 438] on icon at bounding box center [611, 545] width 345 height 619
select select "**********"
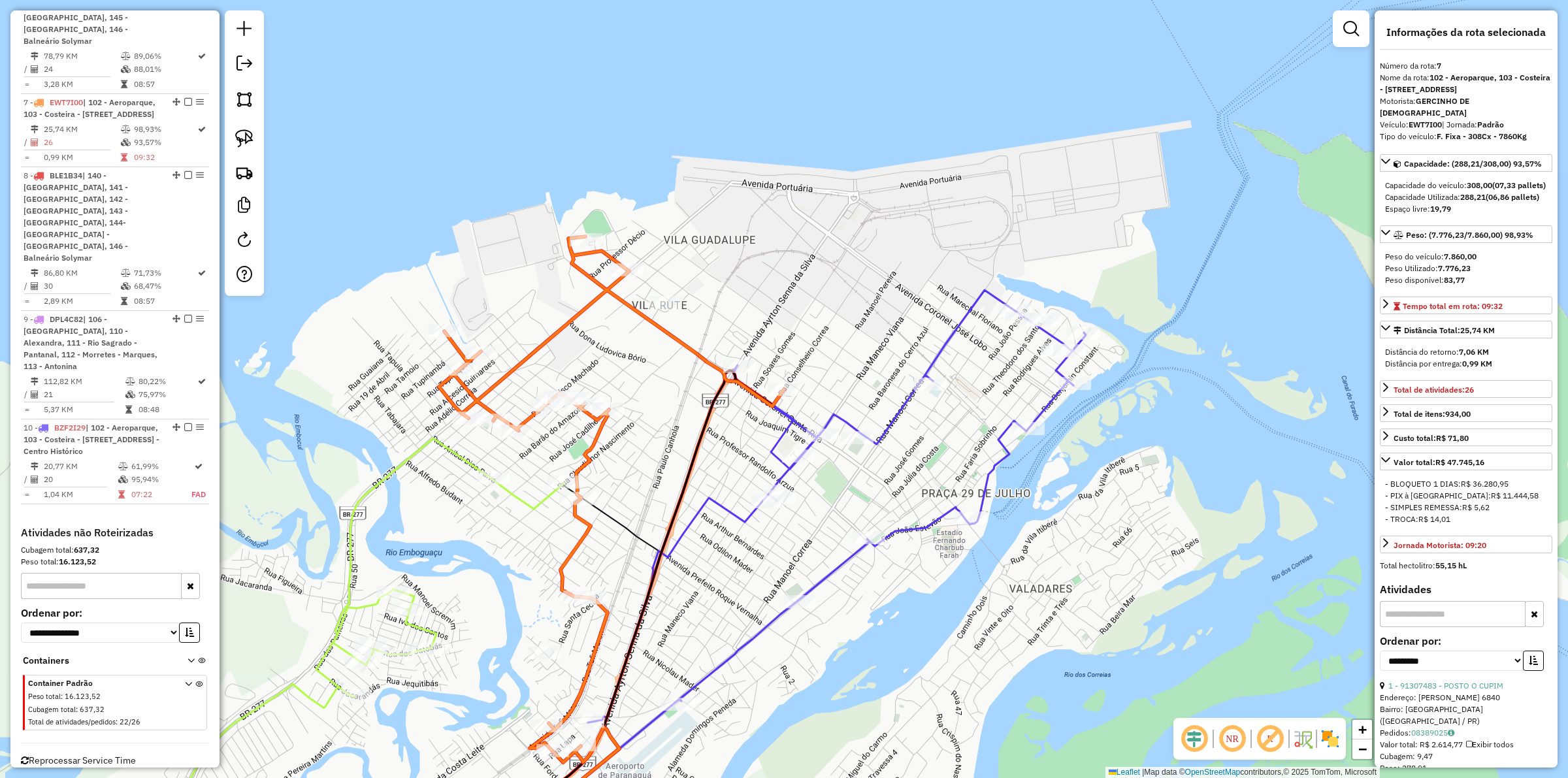
click at [789, 472] on icon at bounding box center [774, 572] width 625 height 566
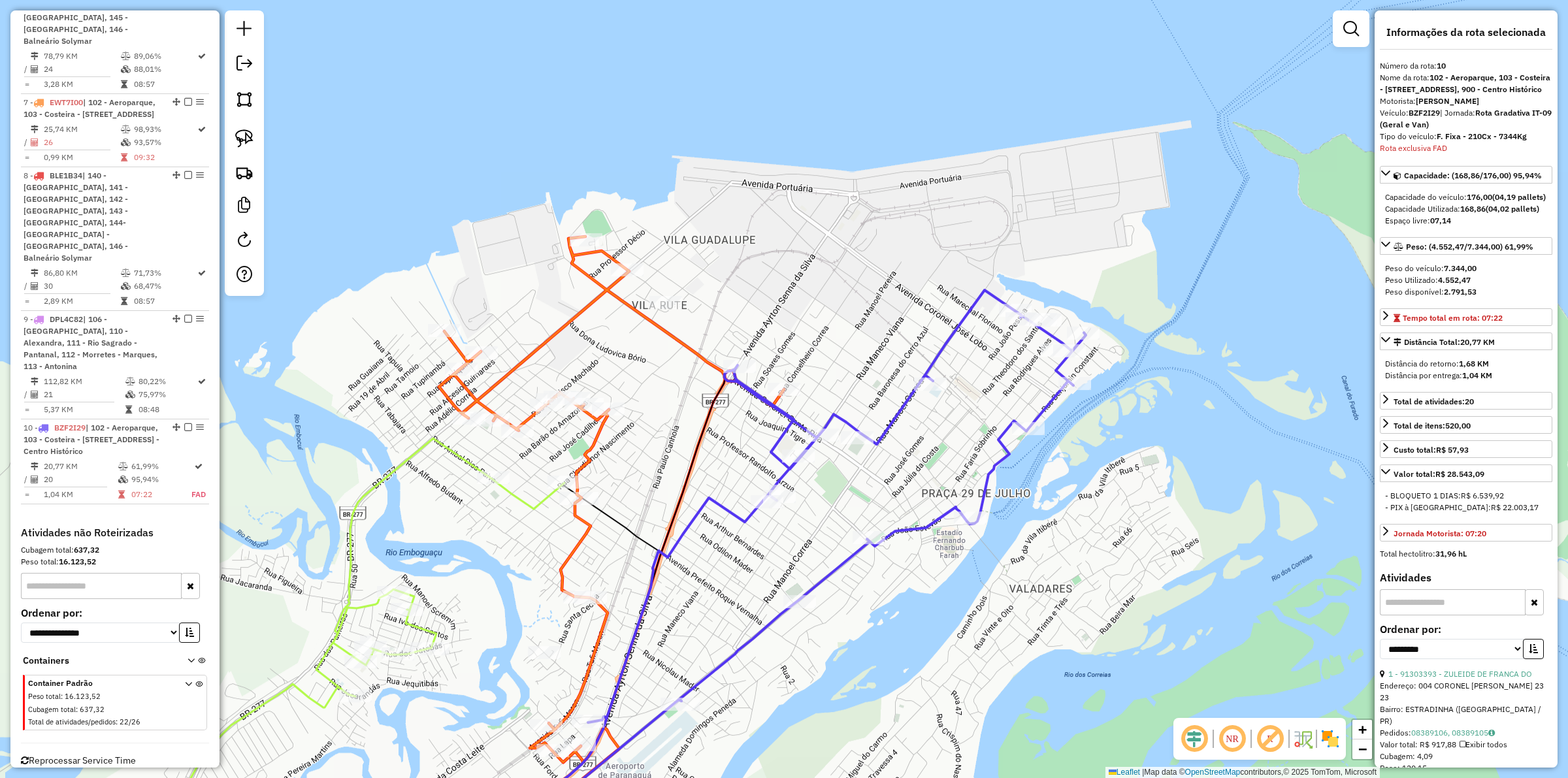
click at [782, 381] on div "Rota 7 - Placa EWT7I00 91361650 - MARCELO AUGUSTO TRIN Janela de atendimento Gr…" at bounding box center [784, 389] width 1568 height 778
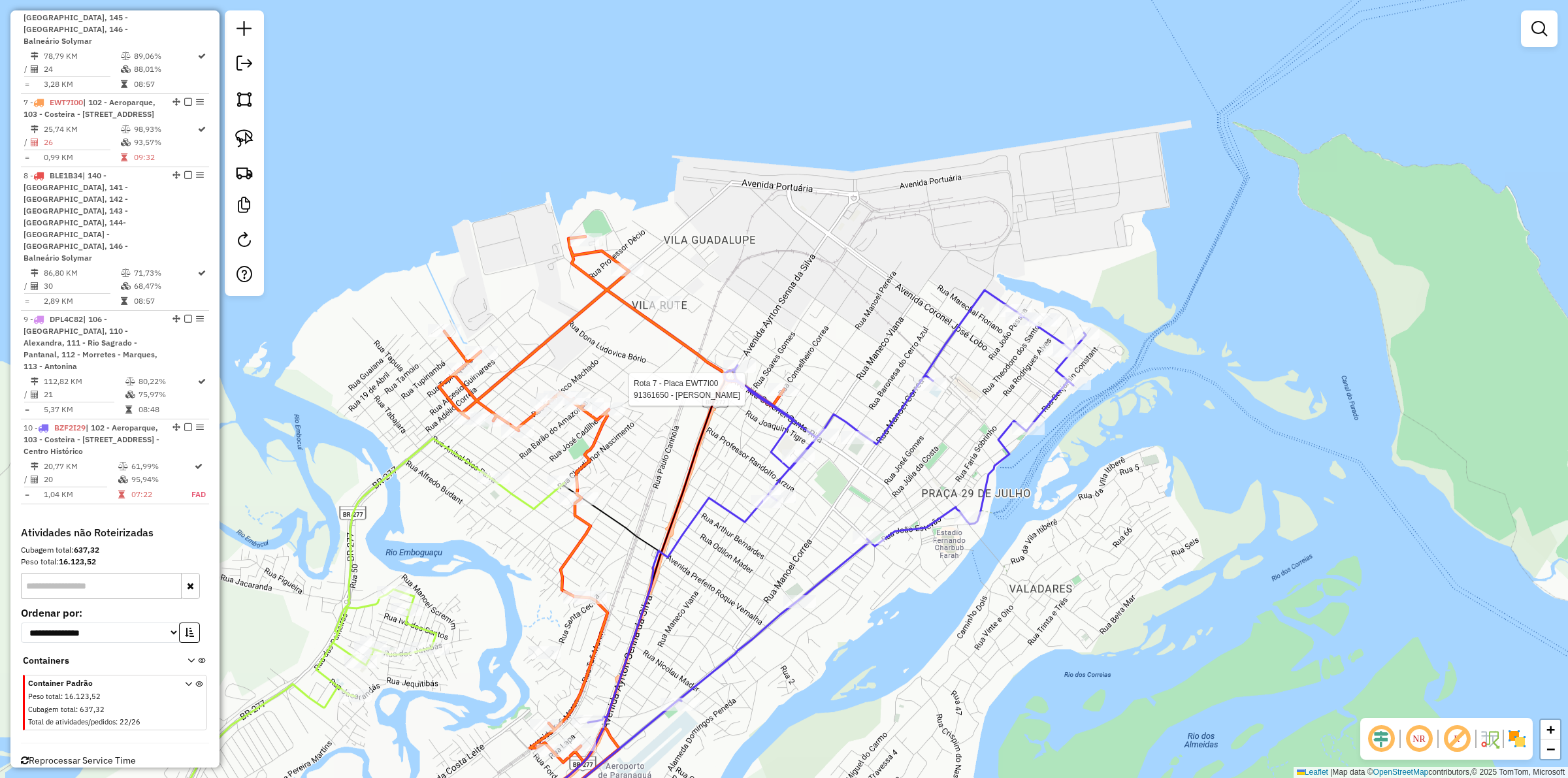
select select "**********"
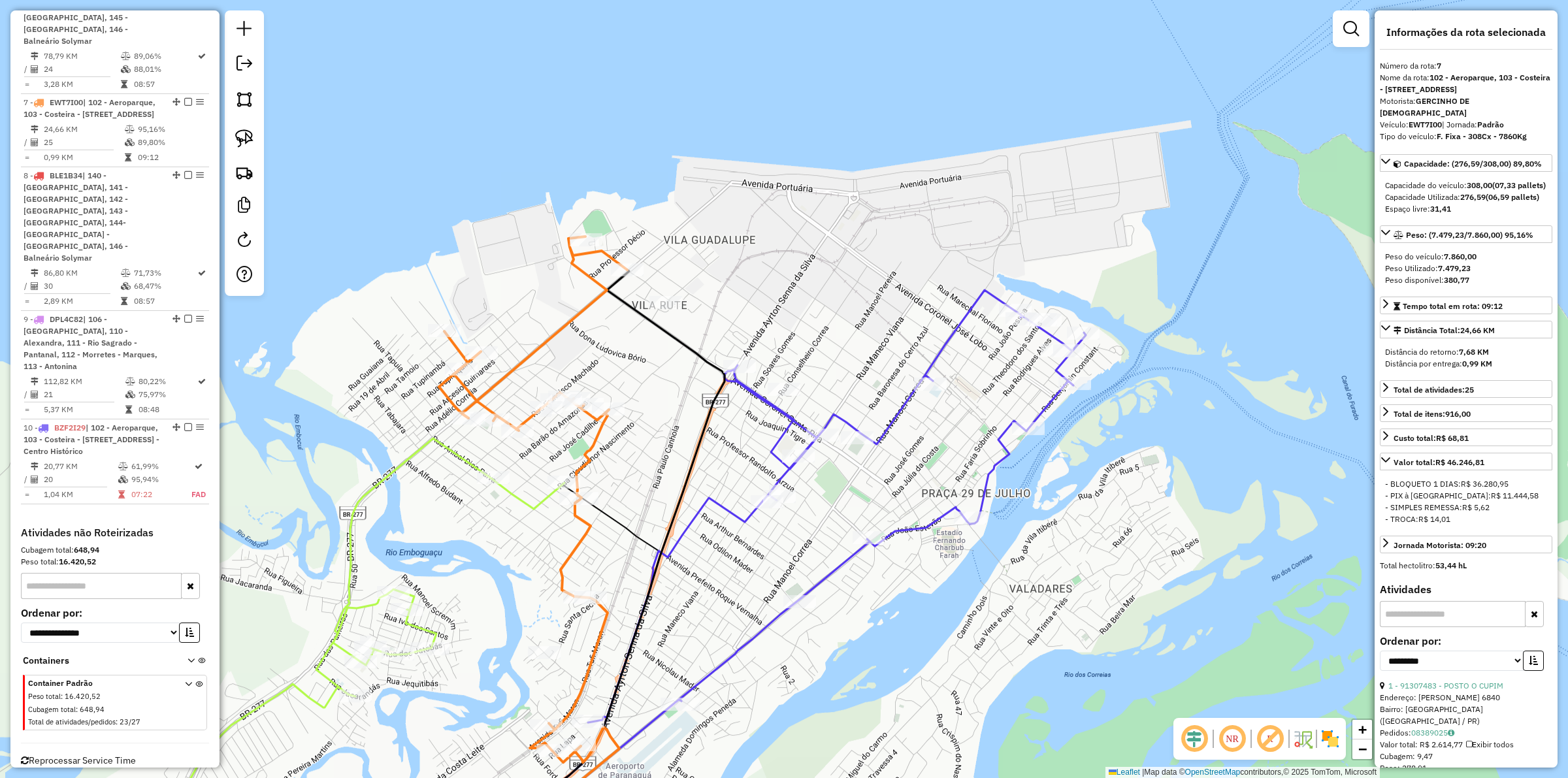
click at [573, 680] on div "Janela de atendimento Grade de atendimento Capacidade Transportadoras Veículos …" at bounding box center [784, 389] width 1568 height 778
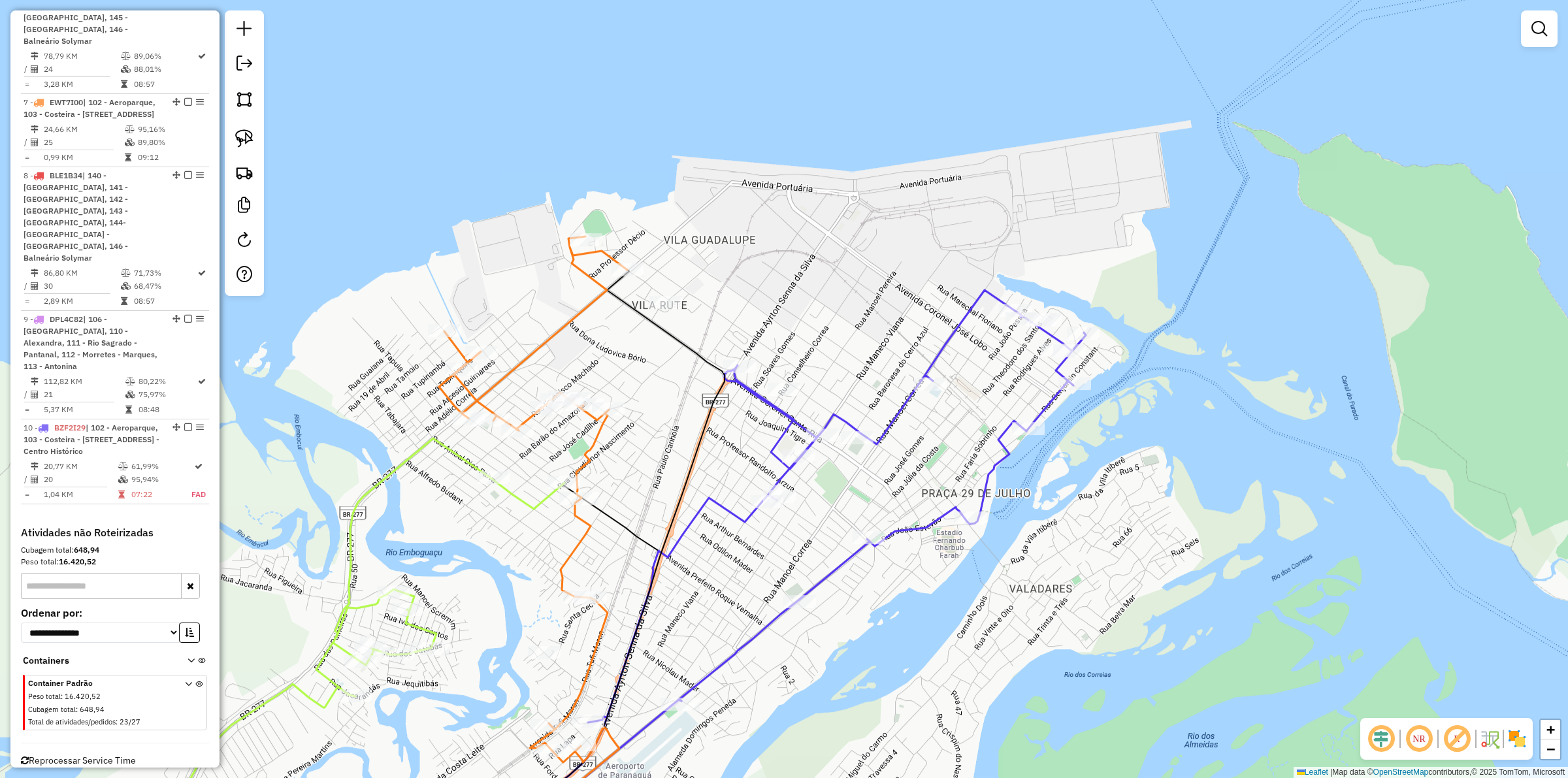
click at [583, 679] on icon at bounding box center [533, 545] width 188 height 619
select select "**********"
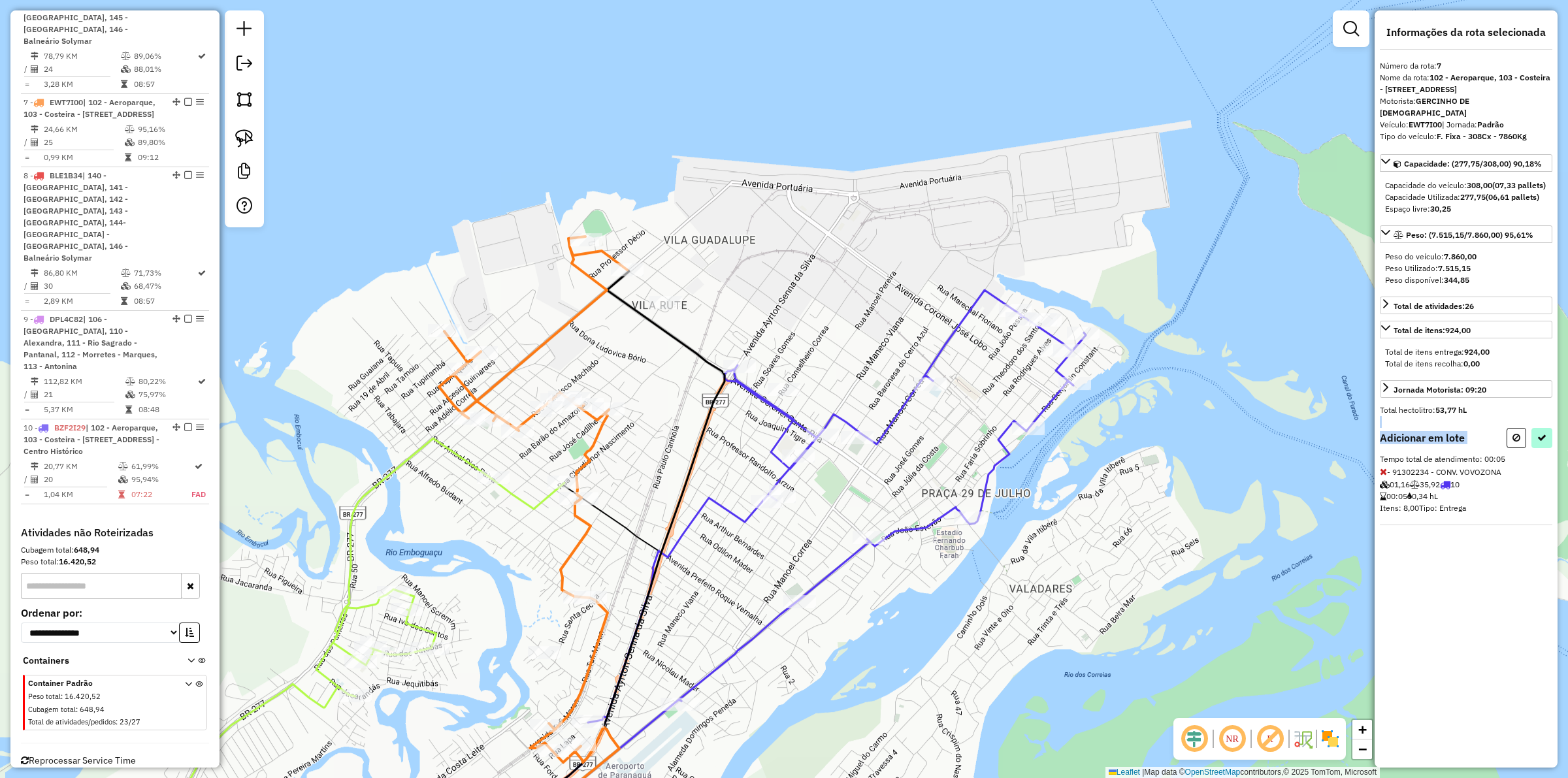
click at [1540, 442] on div "Informações da rota selecionada Número da rota: 7 Nome da rota: 102 - Aeroparqu…" at bounding box center [1466, 389] width 183 height 757
click at [1543, 442] on icon at bounding box center [1542, 437] width 9 height 9
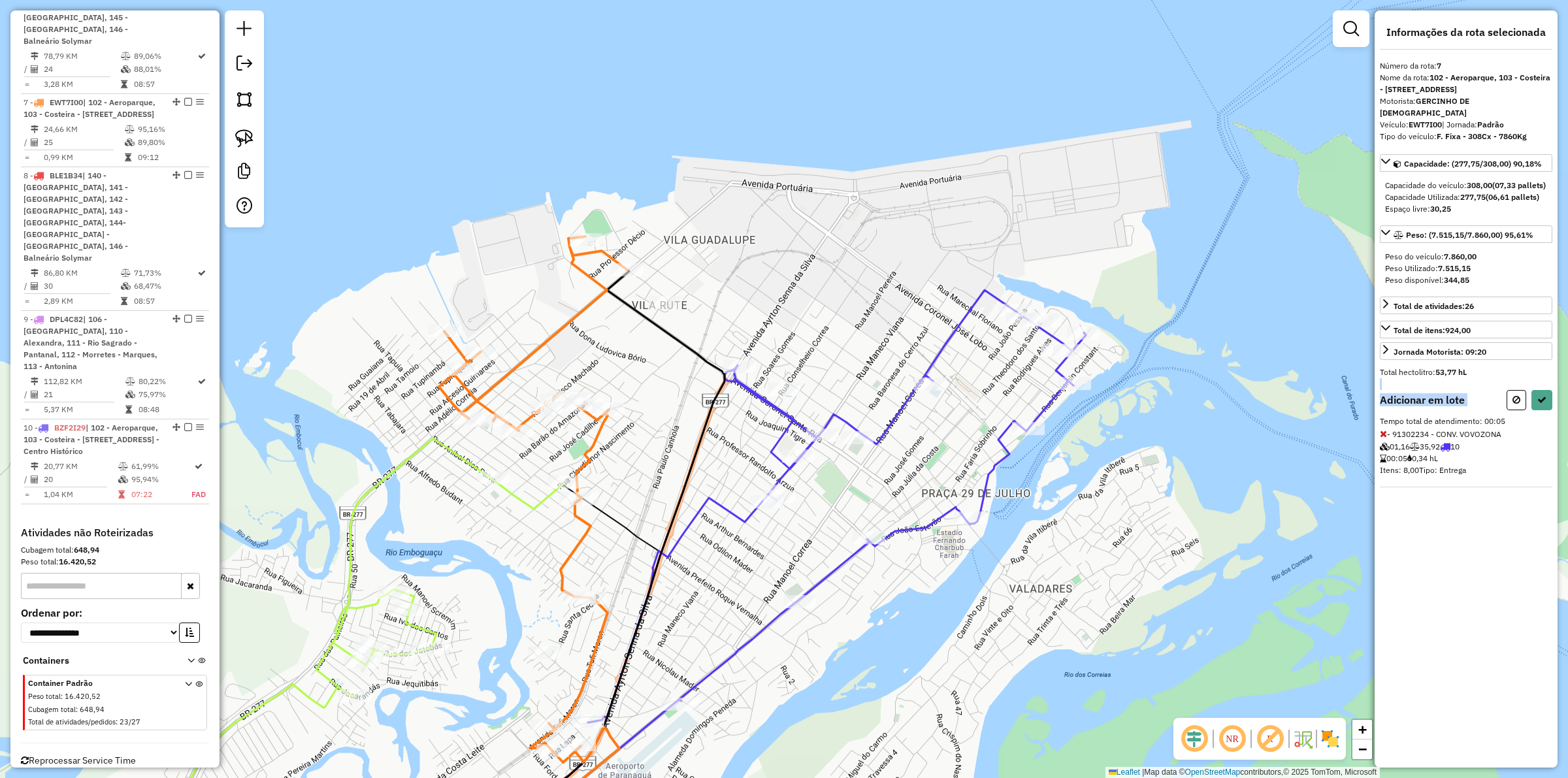
select select "**********"
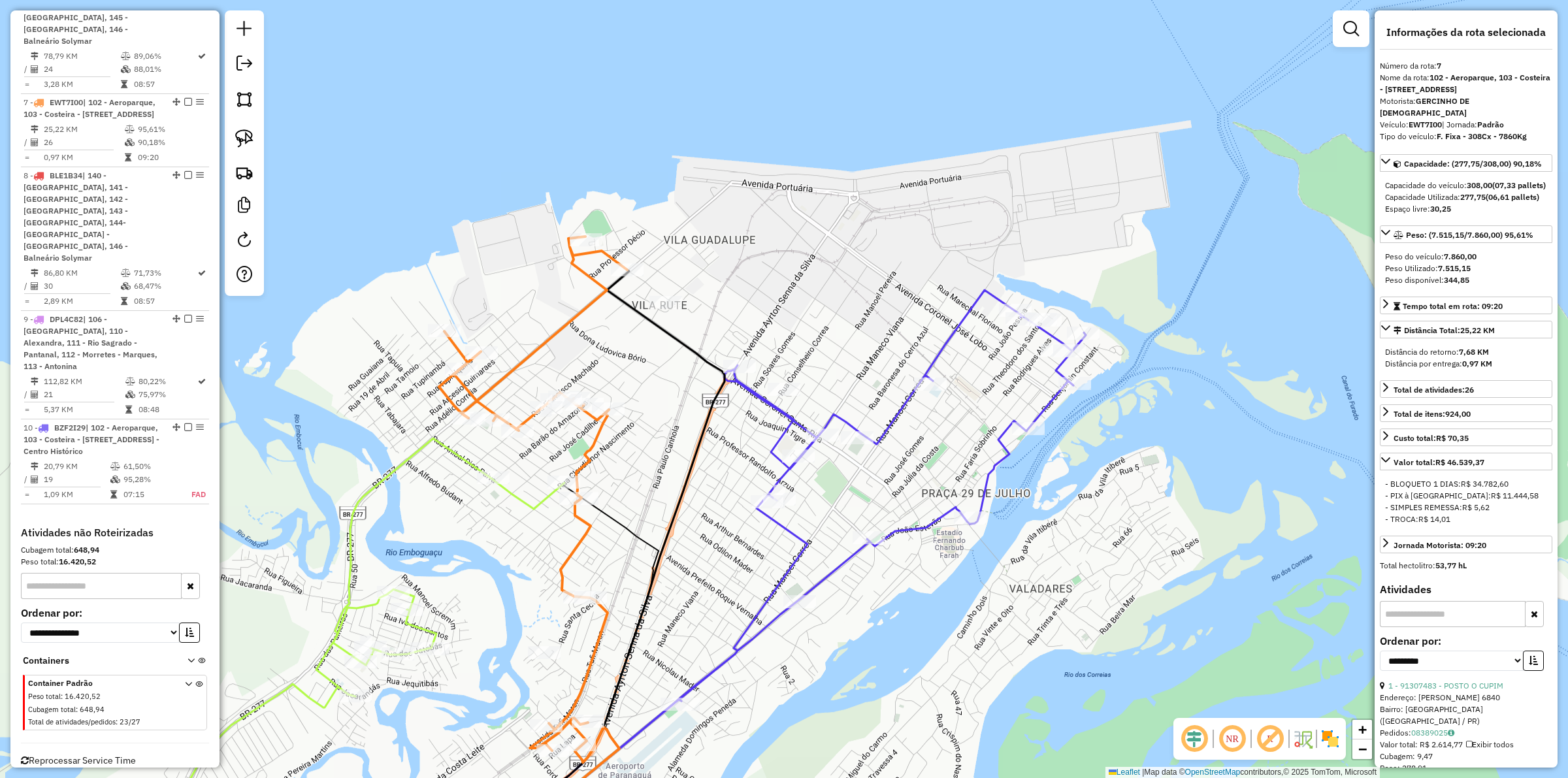
click at [596, 640] on icon at bounding box center [533, 545] width 188 height 619
click at [710, 594] on div "Janela de atendimento Grade de atendimento Capacidade Transportadoras Veículos …" at bounding box center [784, 389] width 1568 height 778
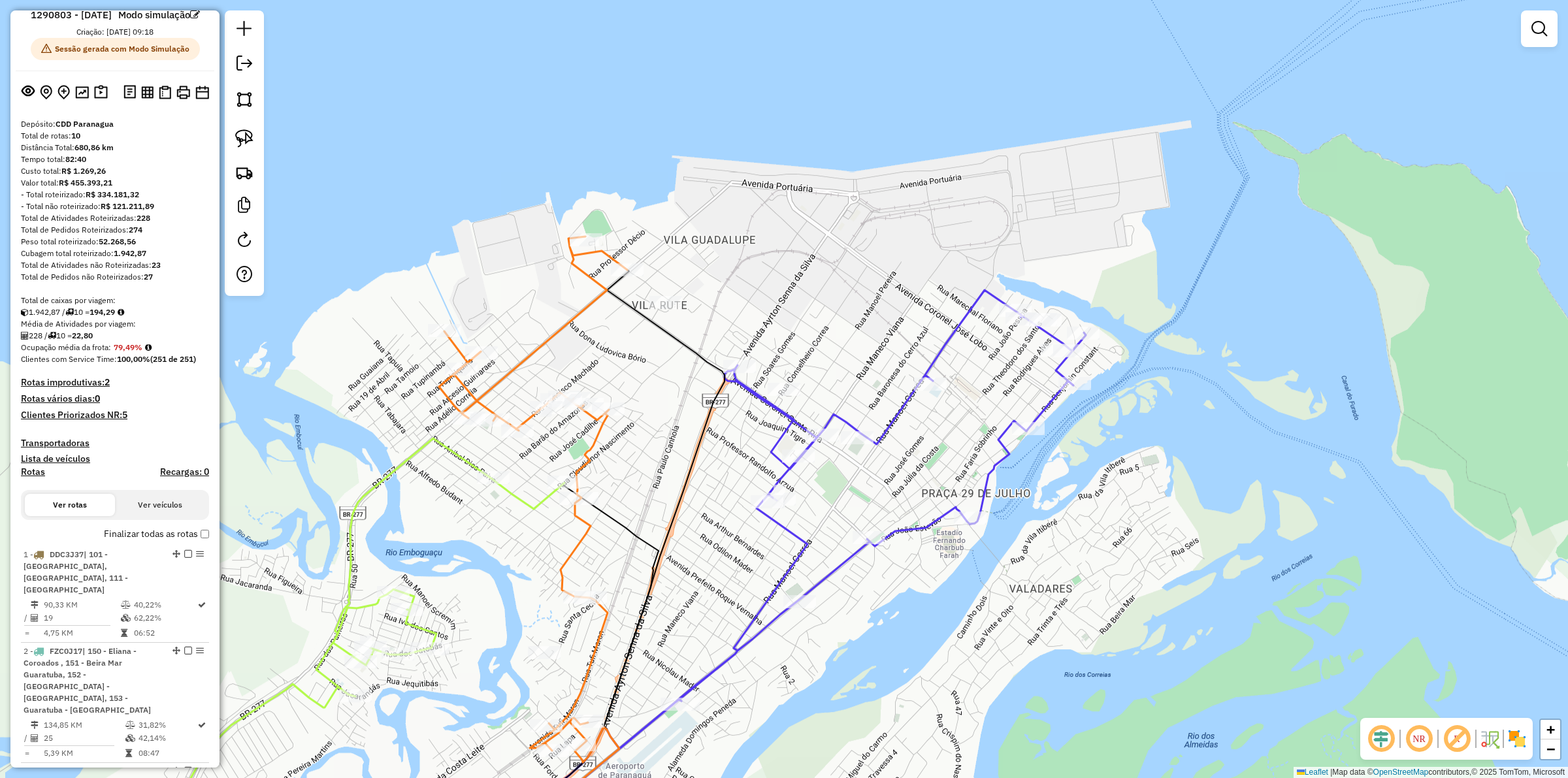
scroll to position [0, 0]
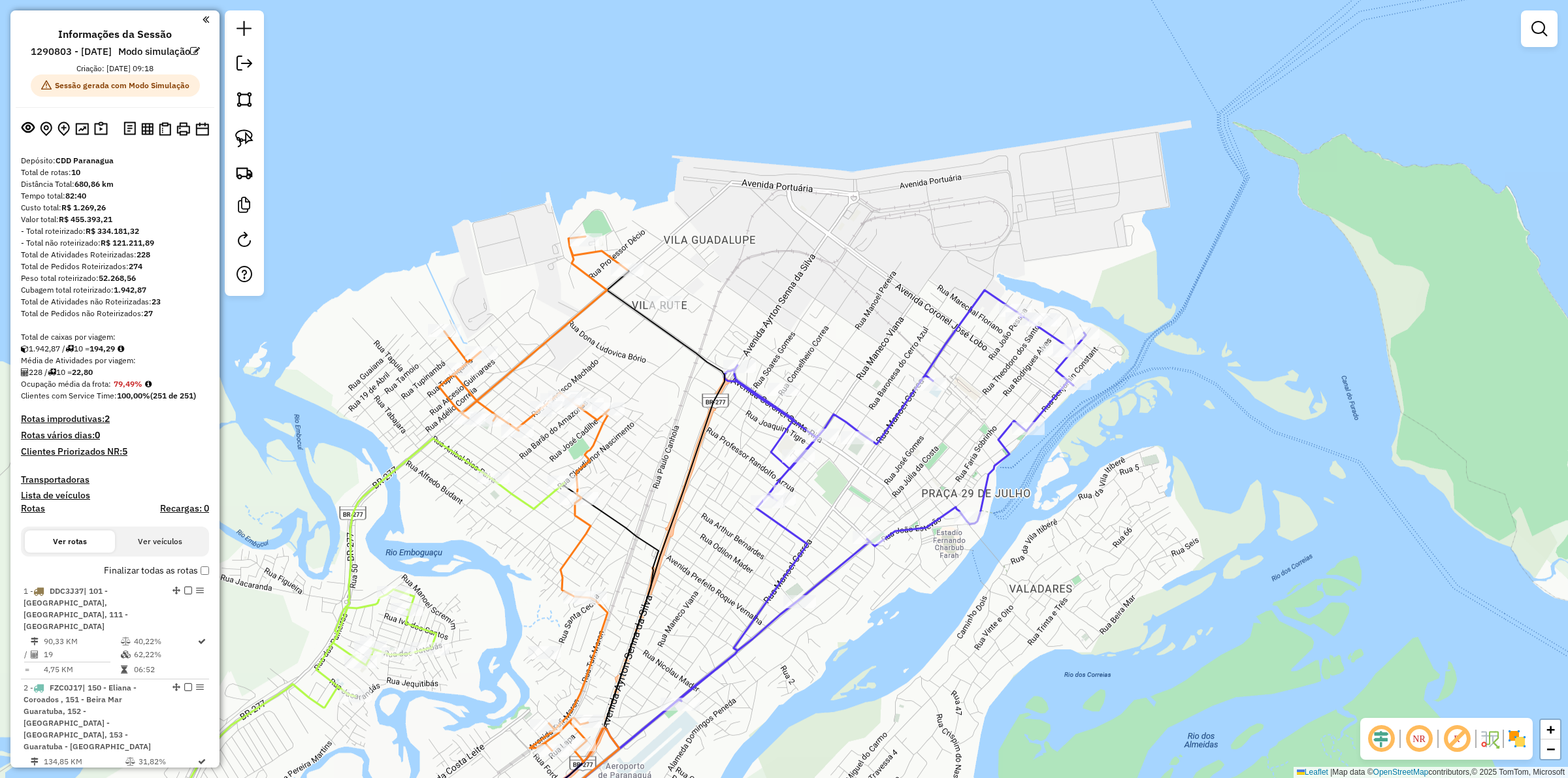
click at [89, 425] on h4 "Rotas improdutivas: 2" at bounding box center [115, 419] width 188 height 11
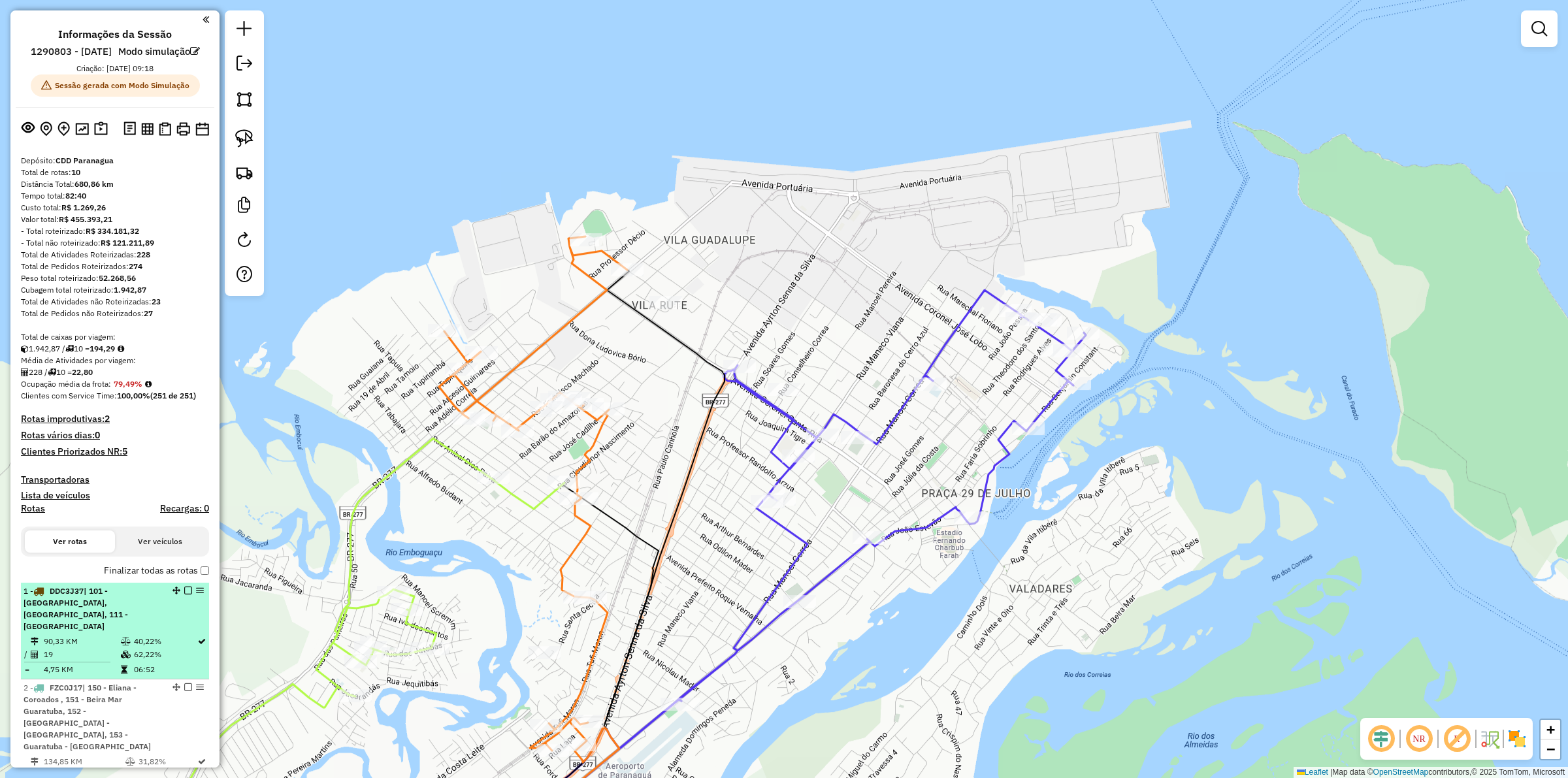
click at [92, 630] on span "| 101 - Parque Agari, 110 - Alexandra, 111 - Rio Sagrado - Pantanal" at bounding box center [76, 608] width 104 height 45
select select "**********"
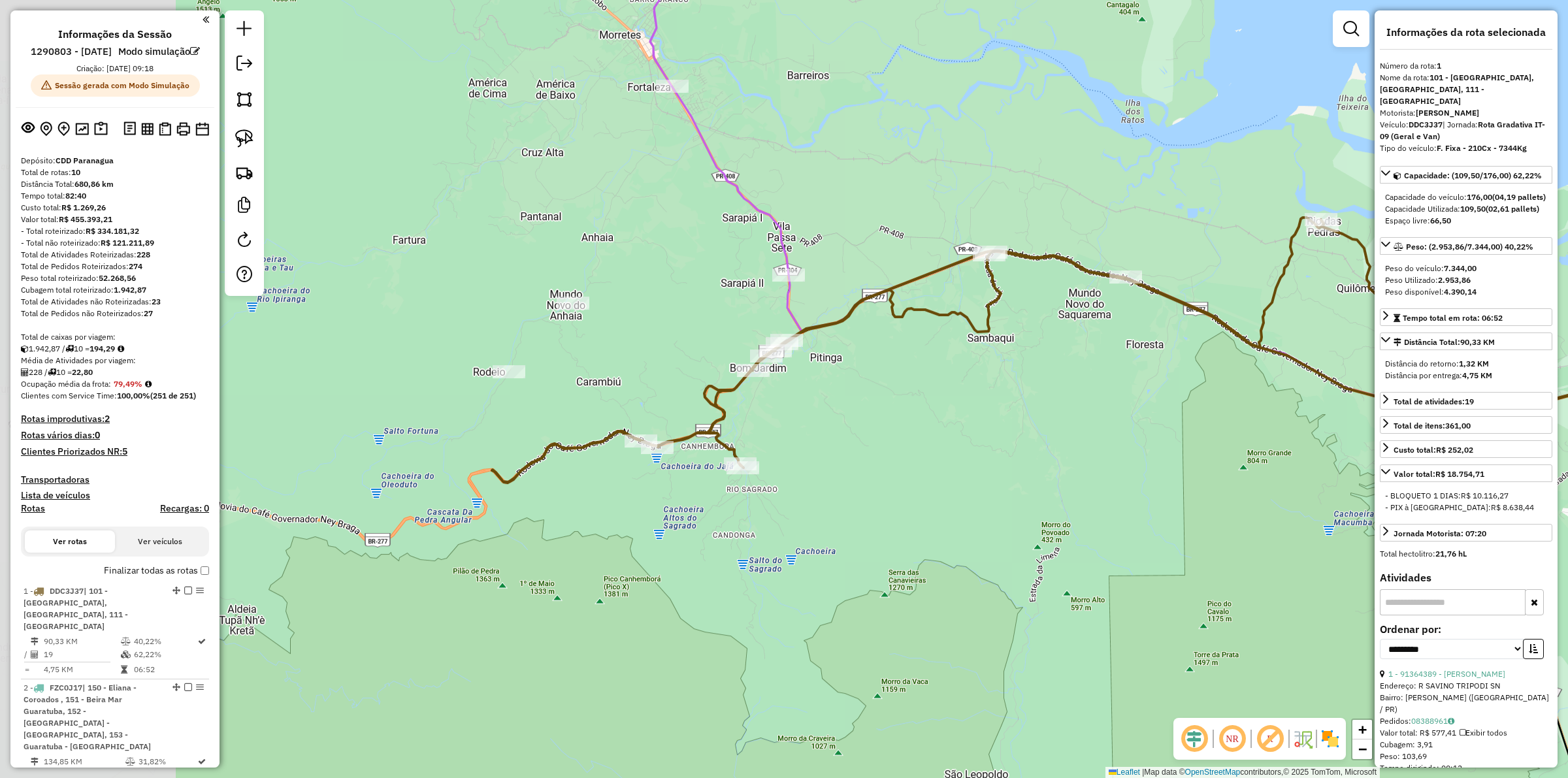
drag, startPoint x: 605, startPoint y: 437, endPoint x: 866, endPoint y: 403, distance: 263.2
click at [866, 403] on div "Janela de atendimento Grade de atendimento Capacidade Transportadoras Veículos …" at bounding box center [784, 389] width 1568 height 778
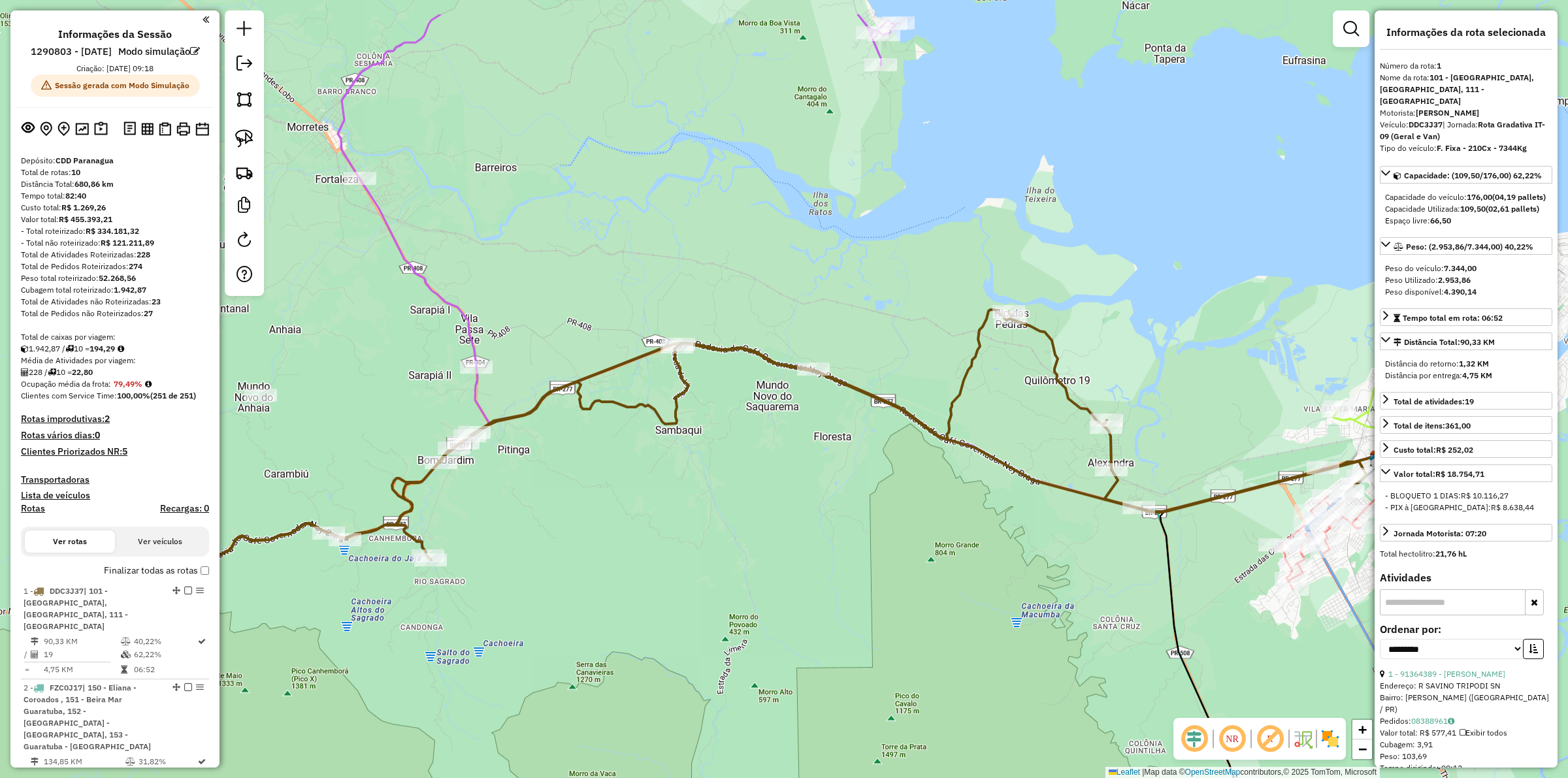
drag, startPoint x: 567, startPoint y: 395, endPoint x: 596, endPoint y: 508, distance: 116.7
click at [266, 478] on div "Janela de atendimento Grade de atendimento Capacidade Transportadoras Veículos …" at bounding box center [784, 389] width 1568 height 778
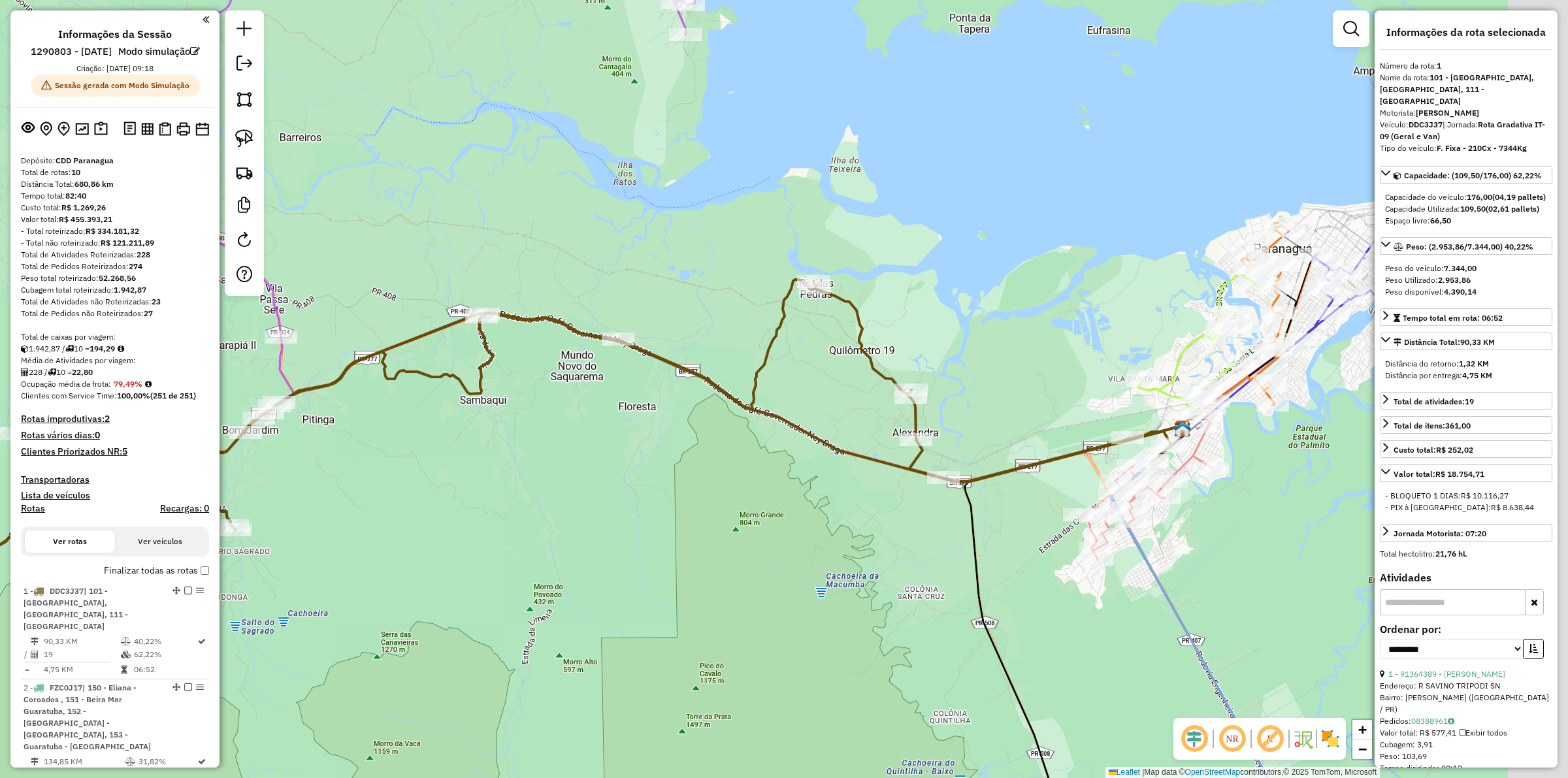
click at [720, 544] on div "Janela de atendimento Grade de atendimento Capacidade Transportadoras Veículos …" at bounding box center [784, 389] width 1568 height 778
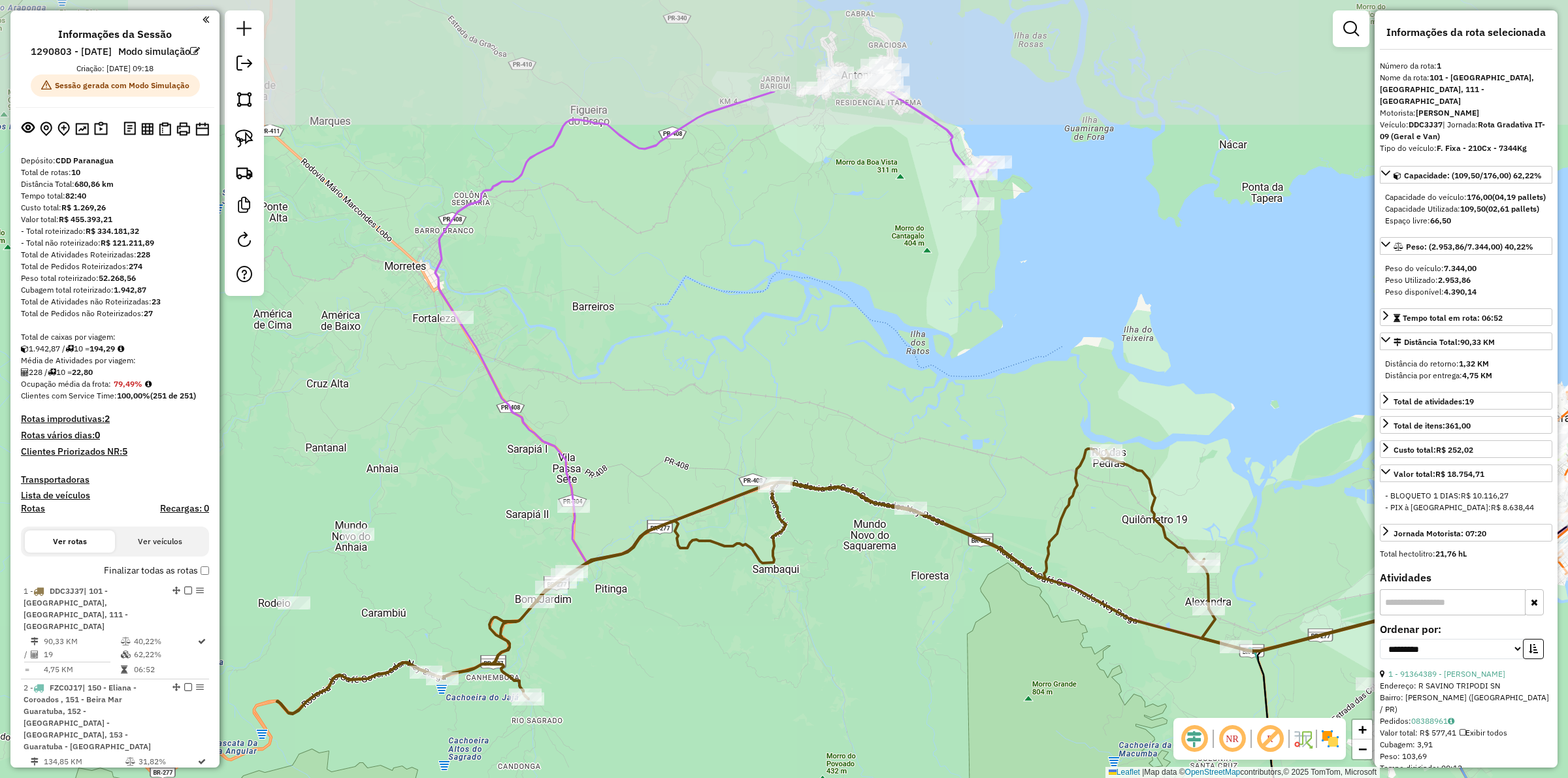
drag, startPoint x: 673, startPoint y: 527, endPoint x: 942, endPoint y: 665, distance: 302.3
click at [960, 712] on div "Janela de atendimento Grade de atendimento Capacidade Transportadoras Veículos …" at bounding box center [784, 389] width 1568 height 778
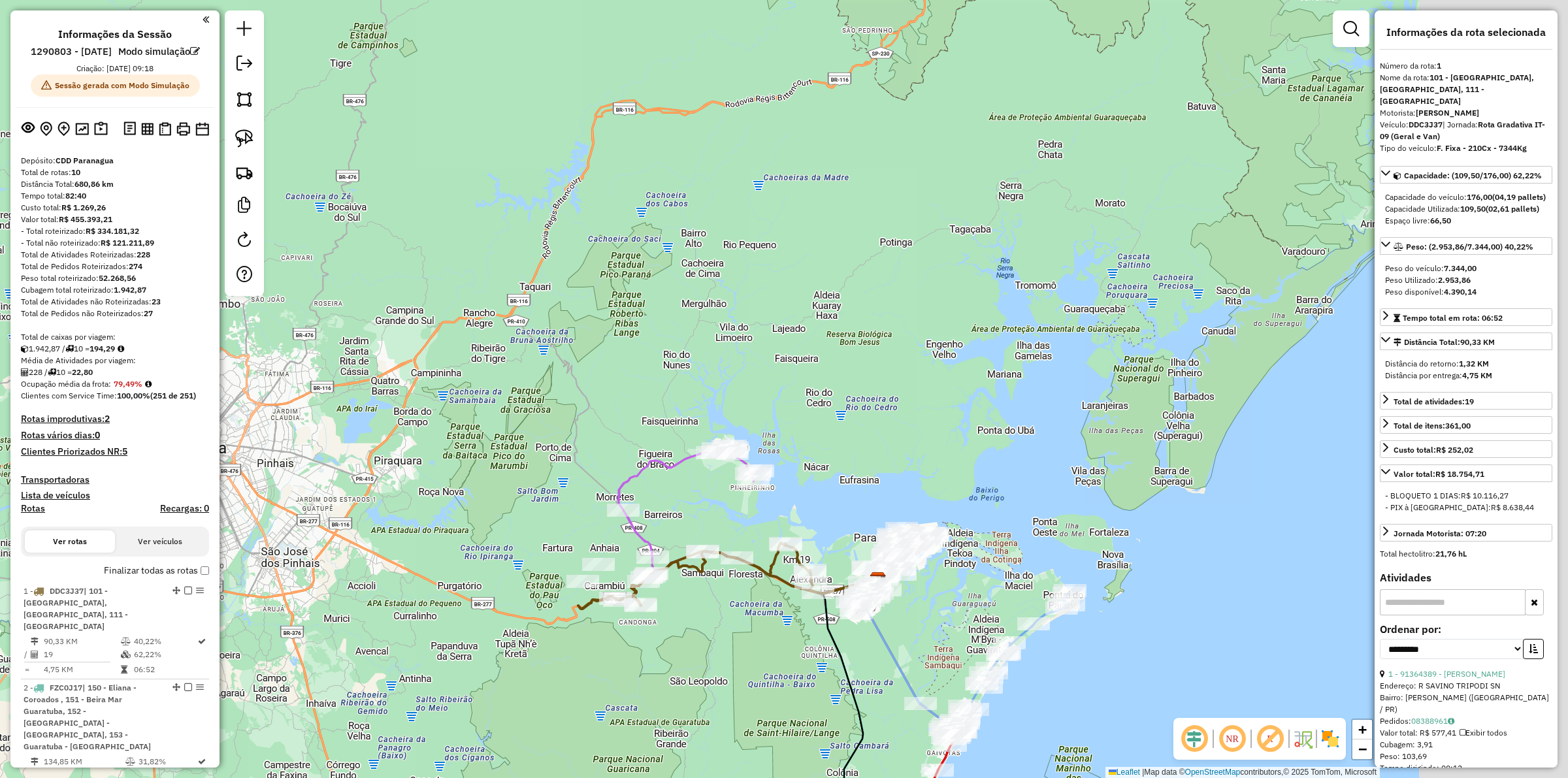
drag, startPoint x: 952, startPoint y: 677, endPoint x: 757, endPoint y: 608, distance: 206.8
click at [757, 608] on div "Janela de atendimento Grade de atendimento Capacidade Transportadoras Veículos …" at bounding box center [784, 389] width 1568 height 778
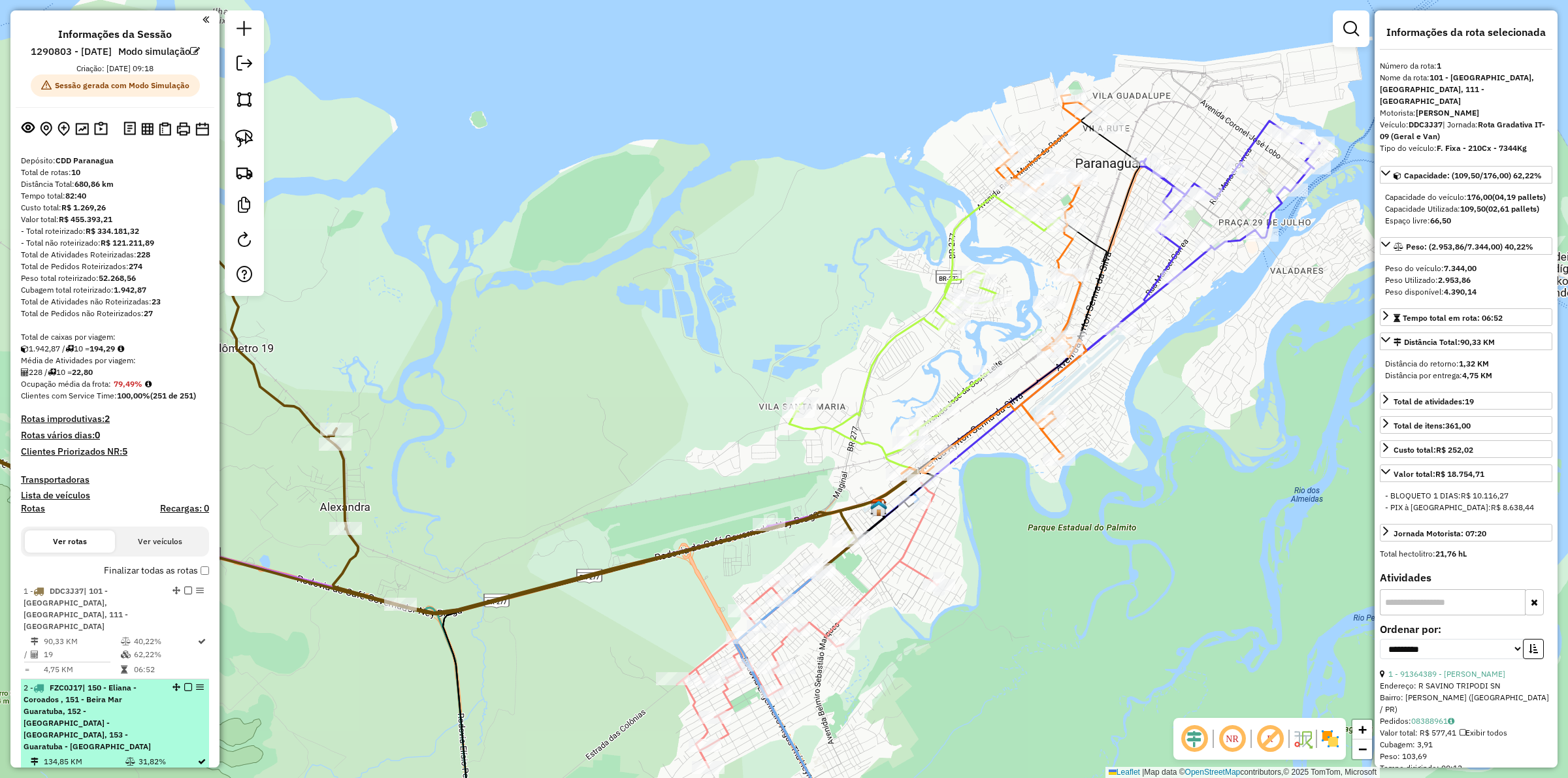
click at [124, 709] on div "2 - FZC0J17 | 150 - Eliana - Coroados , 151 - Beira Mar Guaratuba, 152 - Carvoe…" at bounding box center [93, 717] width 139 height 71
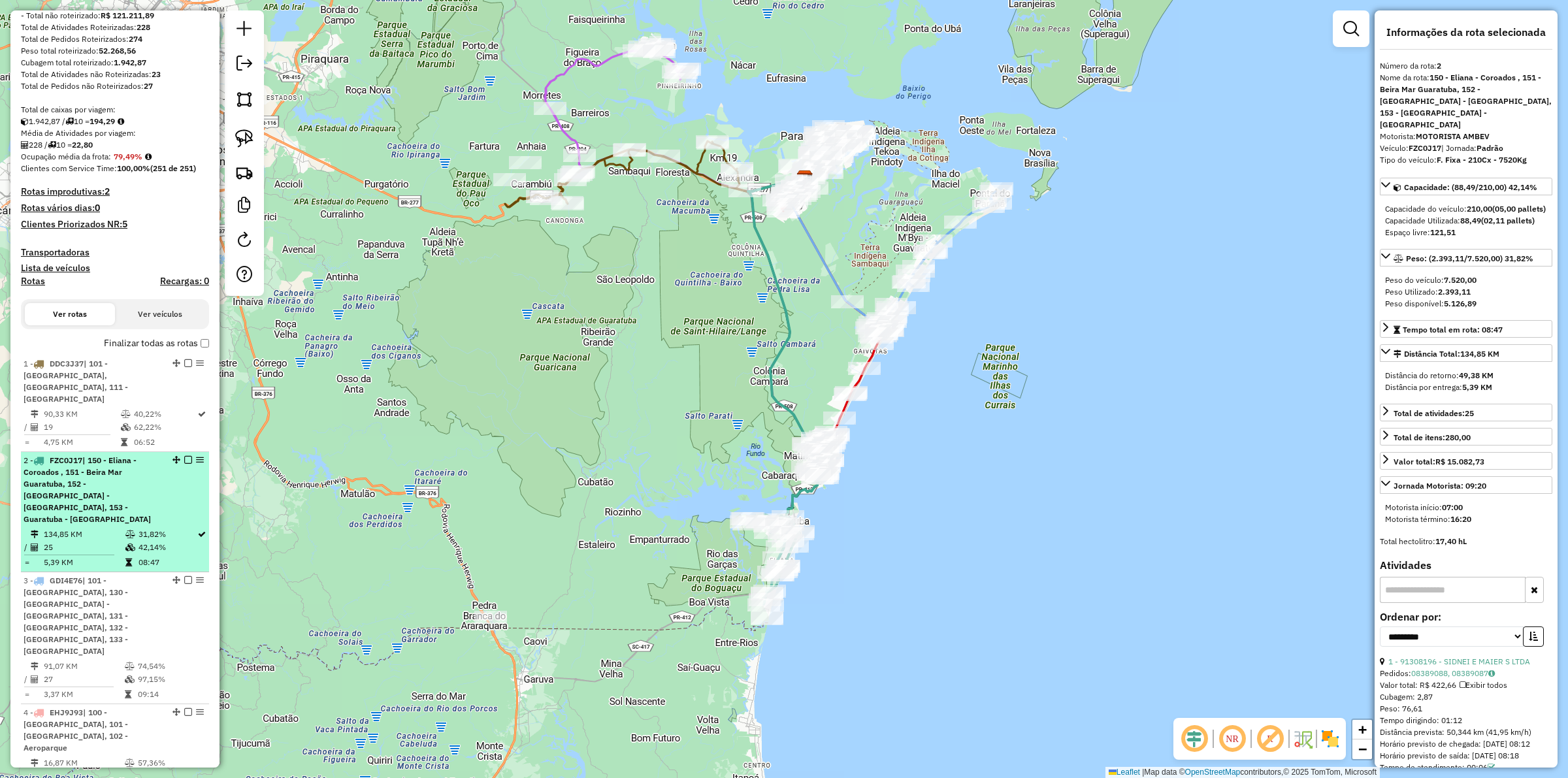
scroll to position [245, 0]
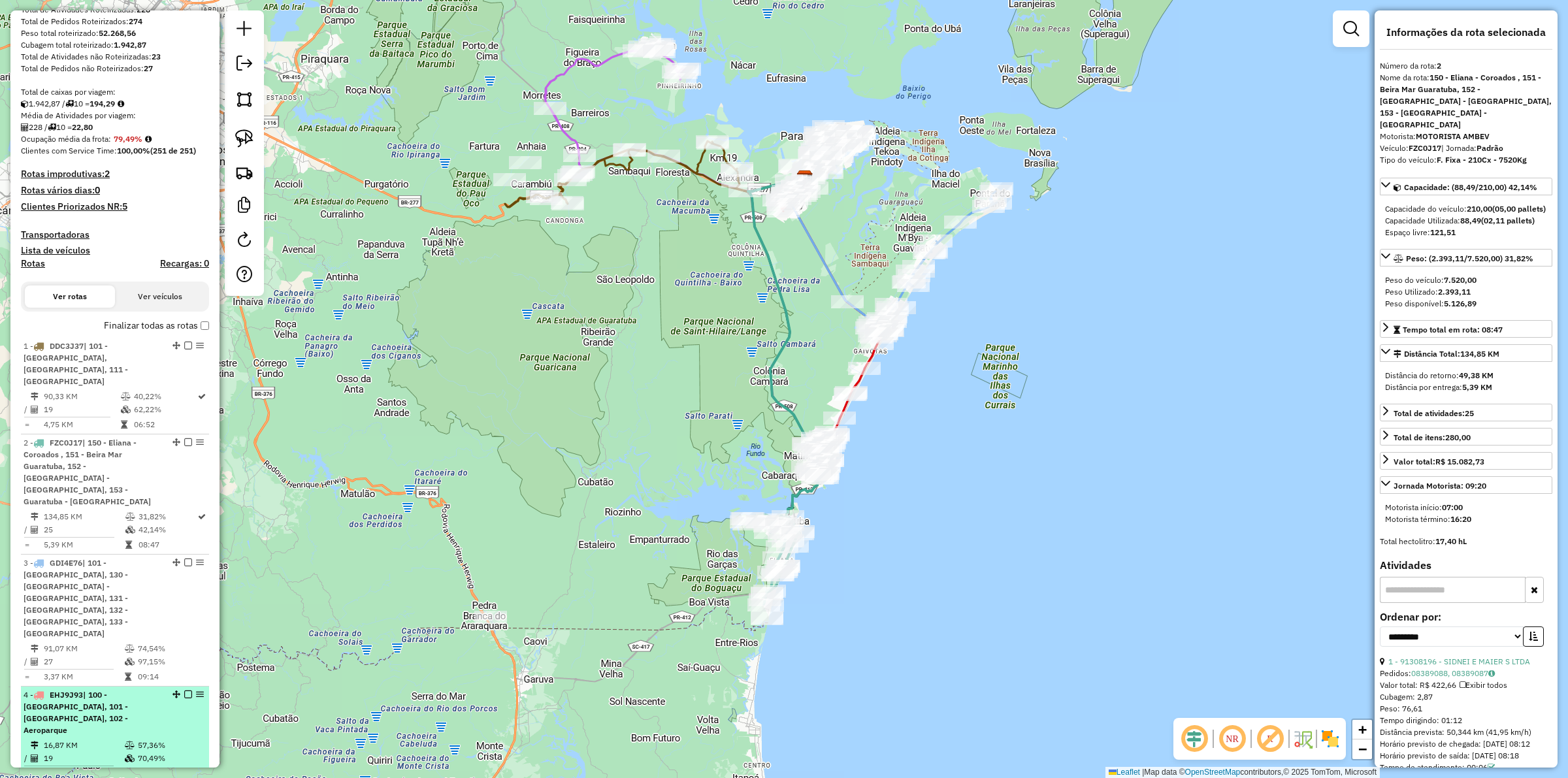
click at [122, 694] on div "4 - EHJ9J93 | 100 - Vila Garcia, 101 - Parque Agari, 102 - Aeroparque" at bounding box center [93, 712] width 139 height 47
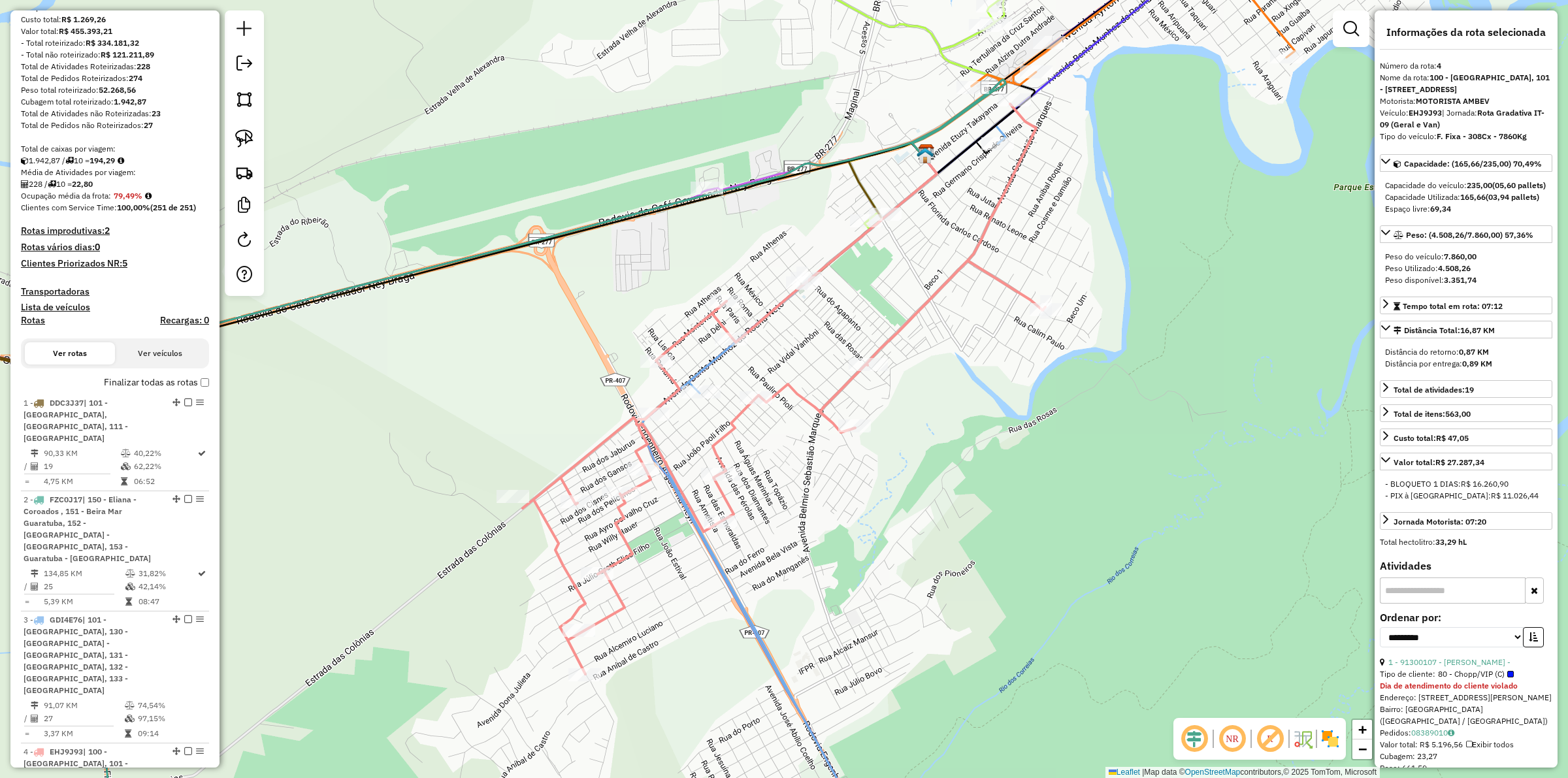
scroll to position [82, 0]
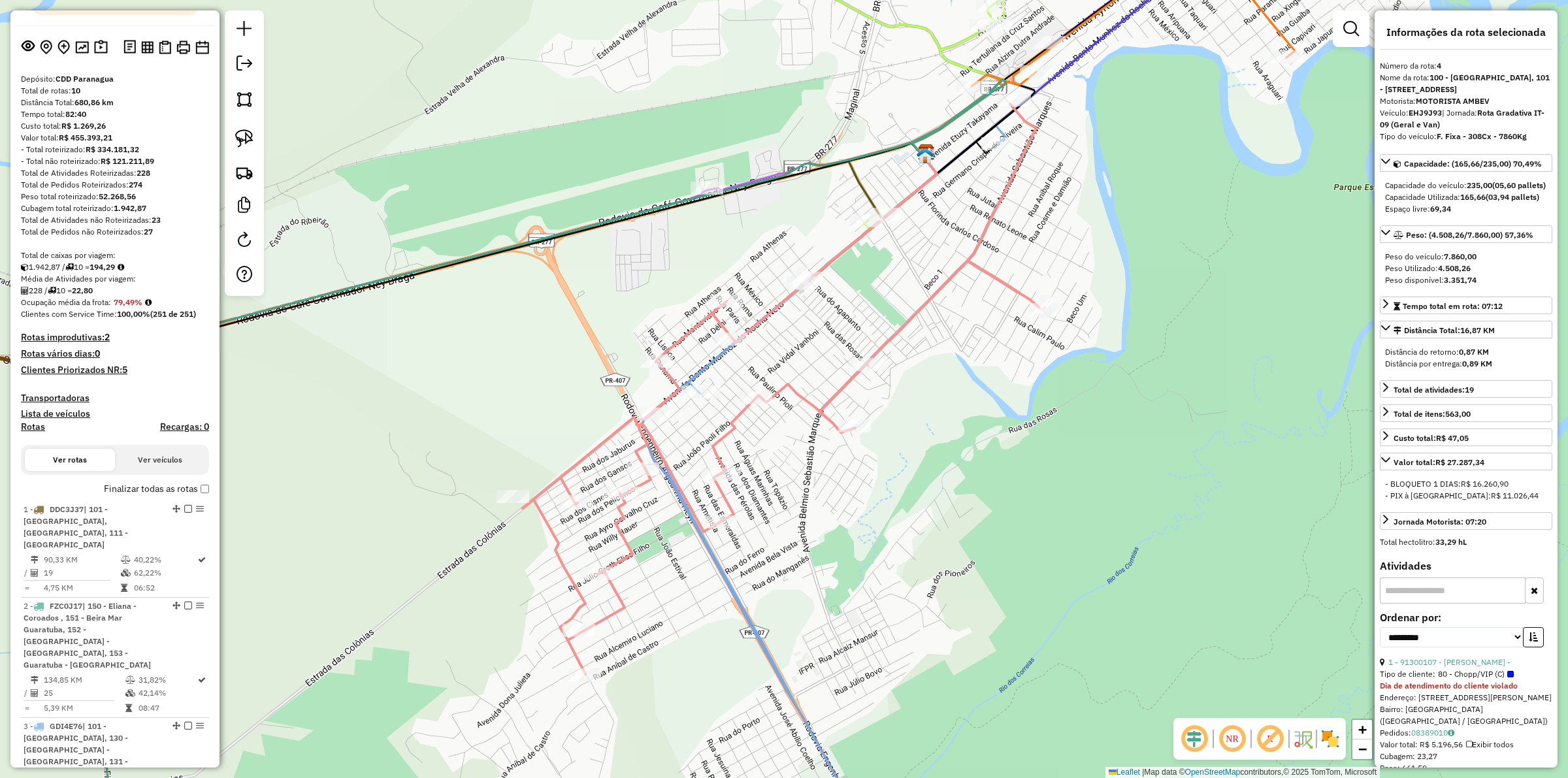
click at [88, 343] on h4 "Rotas improdutivas: 2" at bounding box center [115, 337] width 188 height 11
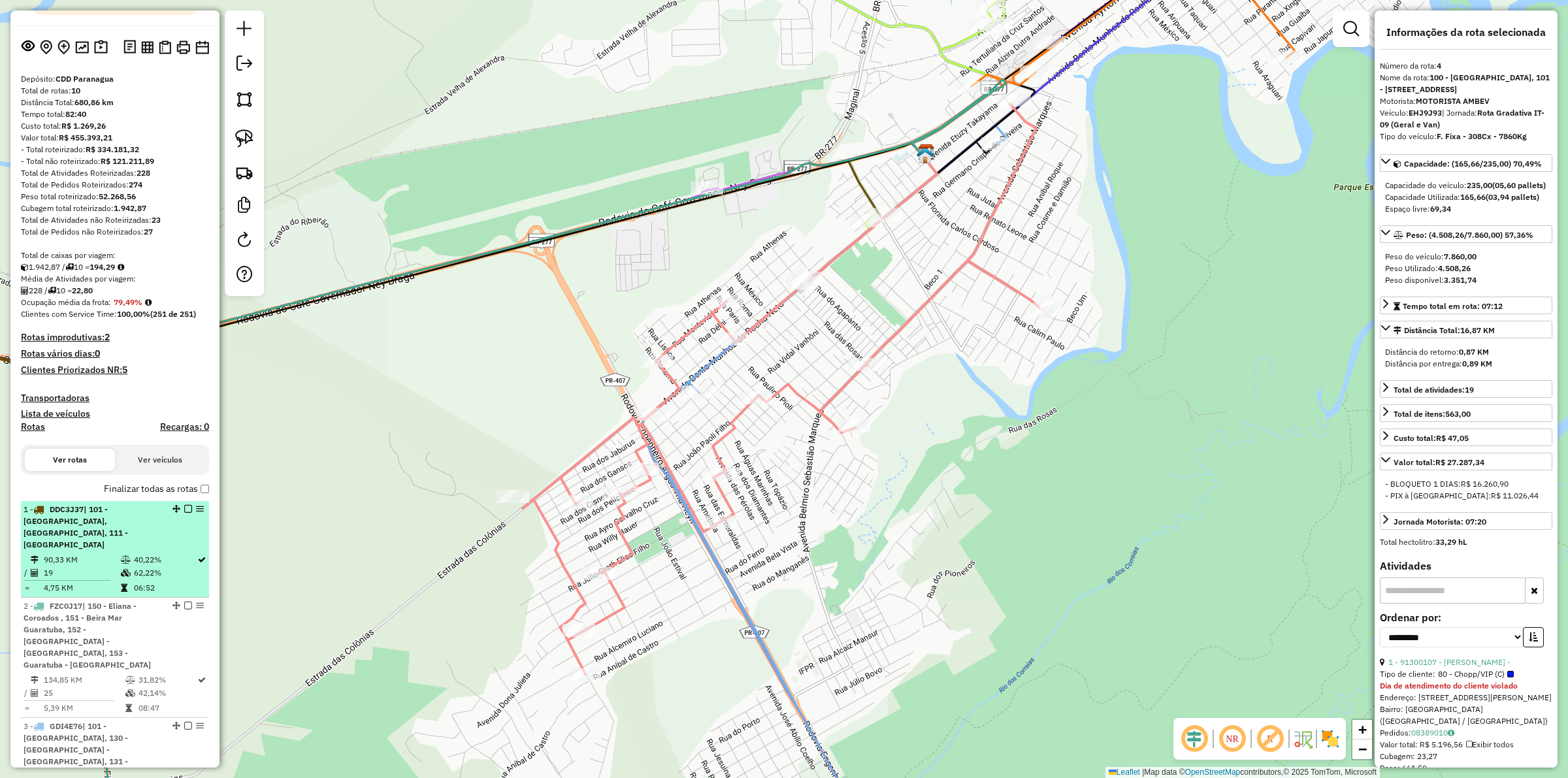
click at [92, 566] on td "90,33 KM" at bounding box center [81, 560] width 77 height 13
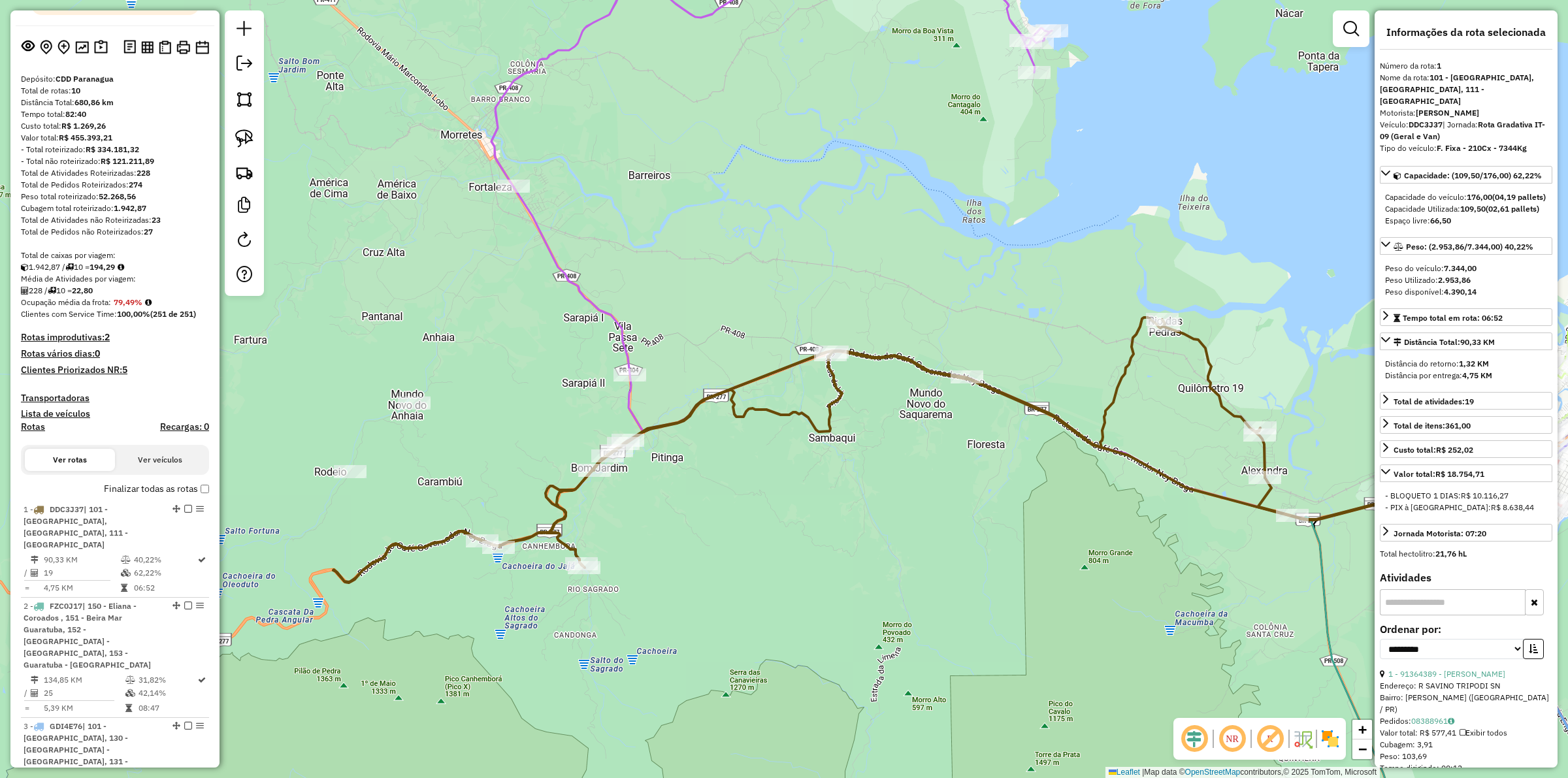
drag, startPoint x: 470, startPoint y: 432, endPoint x: 629, endPoint y: 493, distance: 170.3
click at [629, 493] on div "Janela de atendimento Grade de atendimento Capacidade Transportadoras Veículos …" at bounding box center [784, 389] width 1568 height 778
click at [631, 402] on icon at bounding box center [983, 224] width 985 height 589
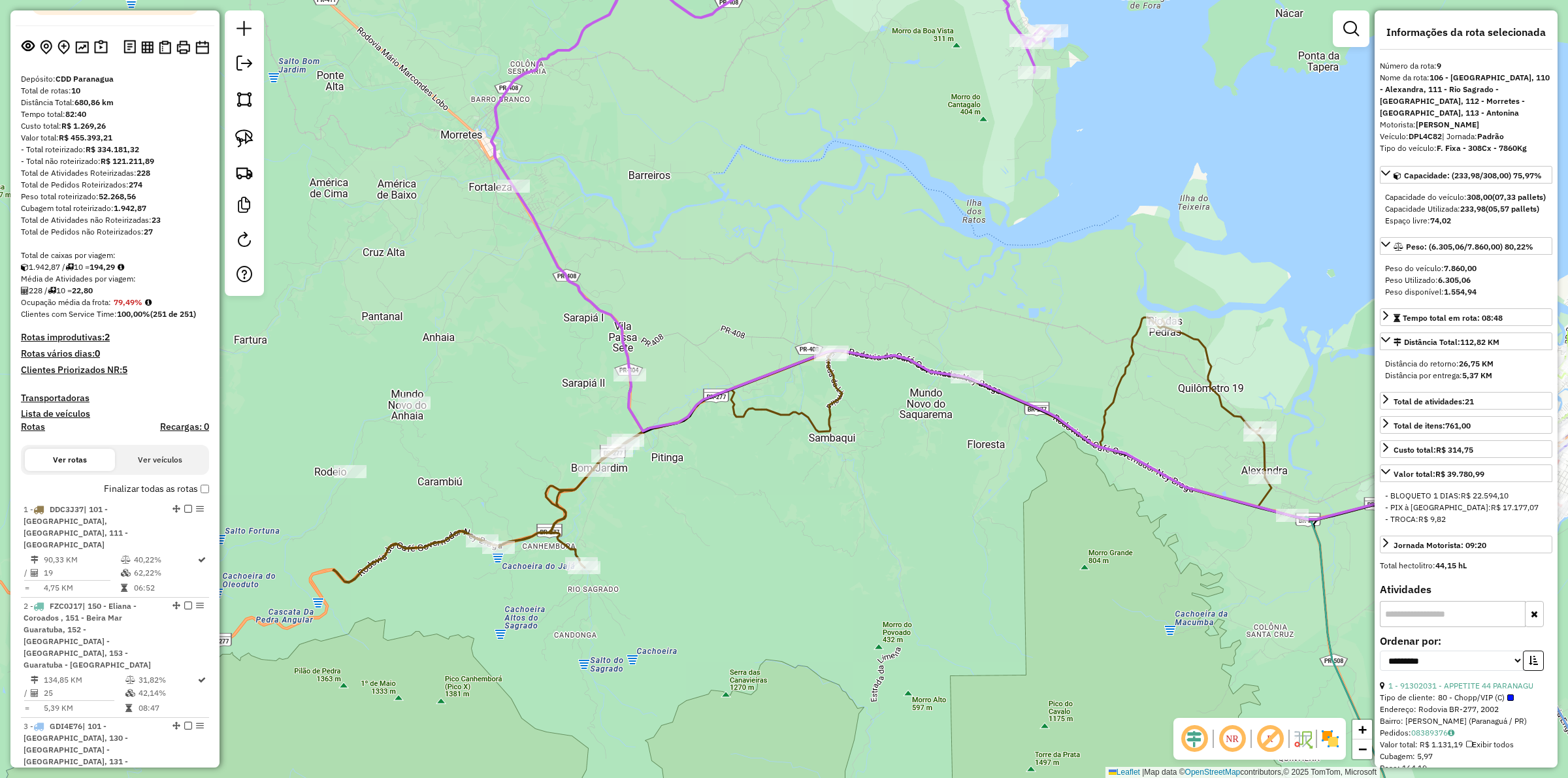
scroll to position [1092, 0]
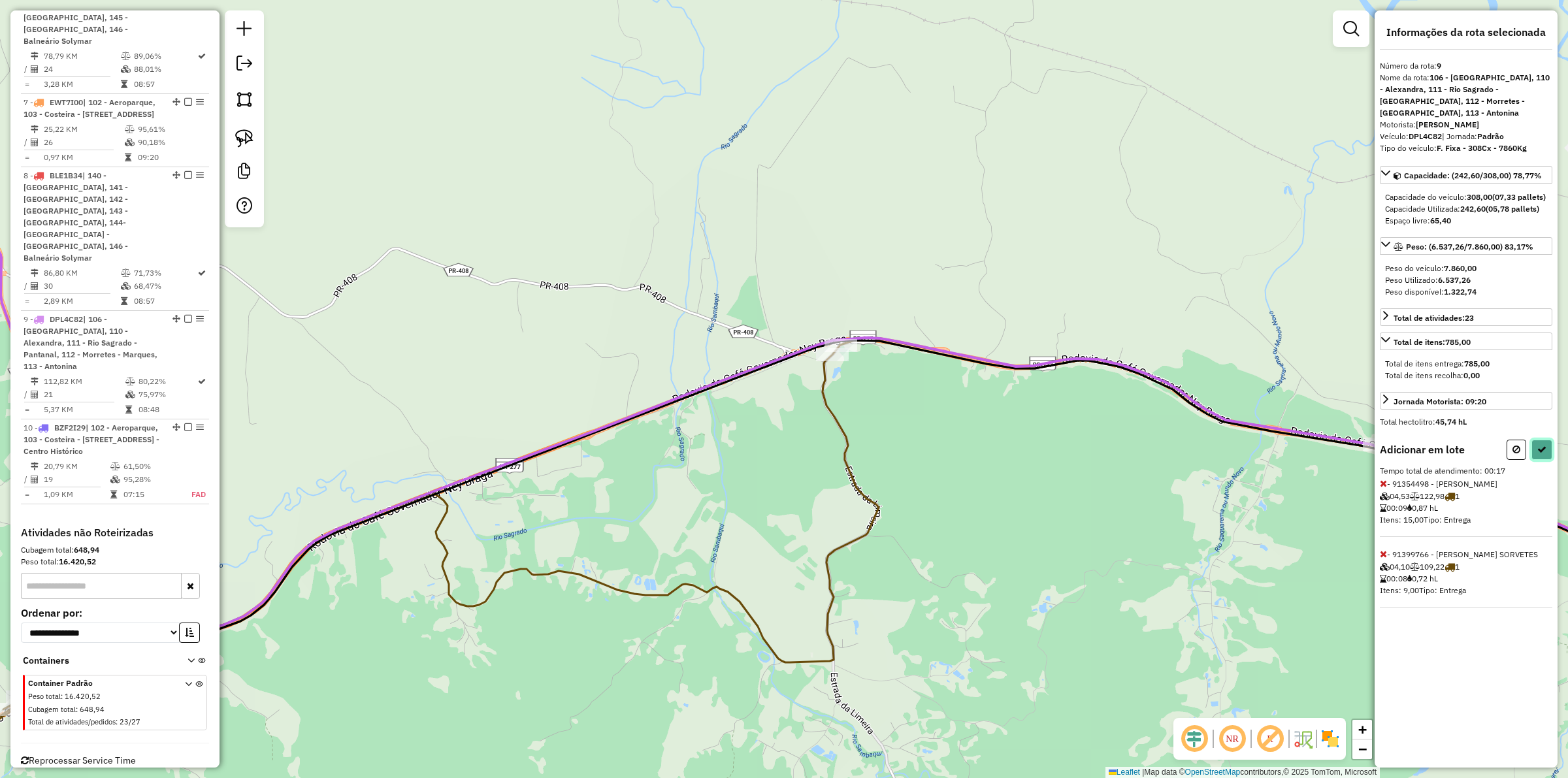
click at [1549, 452] on button at bounding box center [1542, 449] width 21 height 20
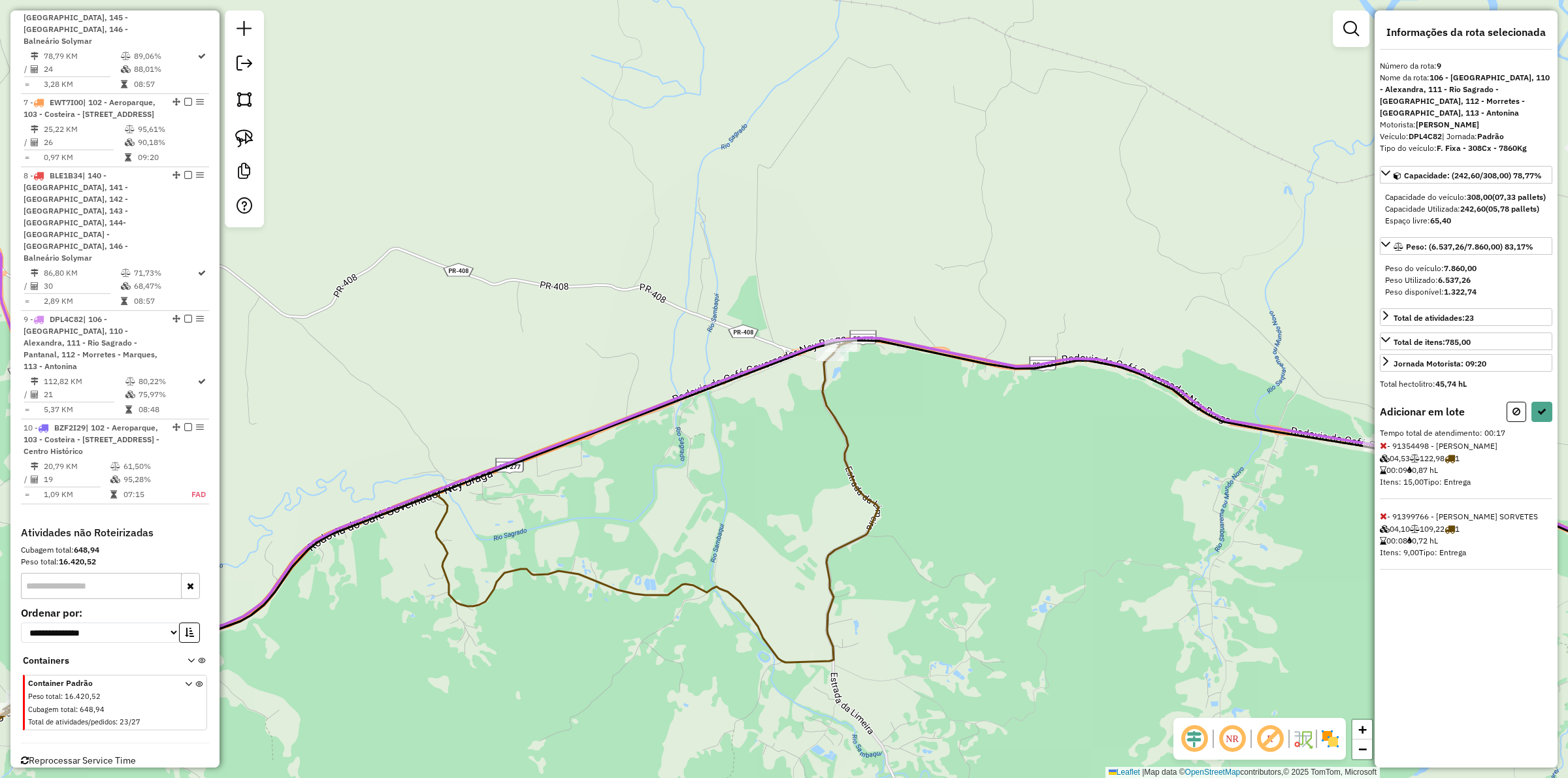
select select "**********"
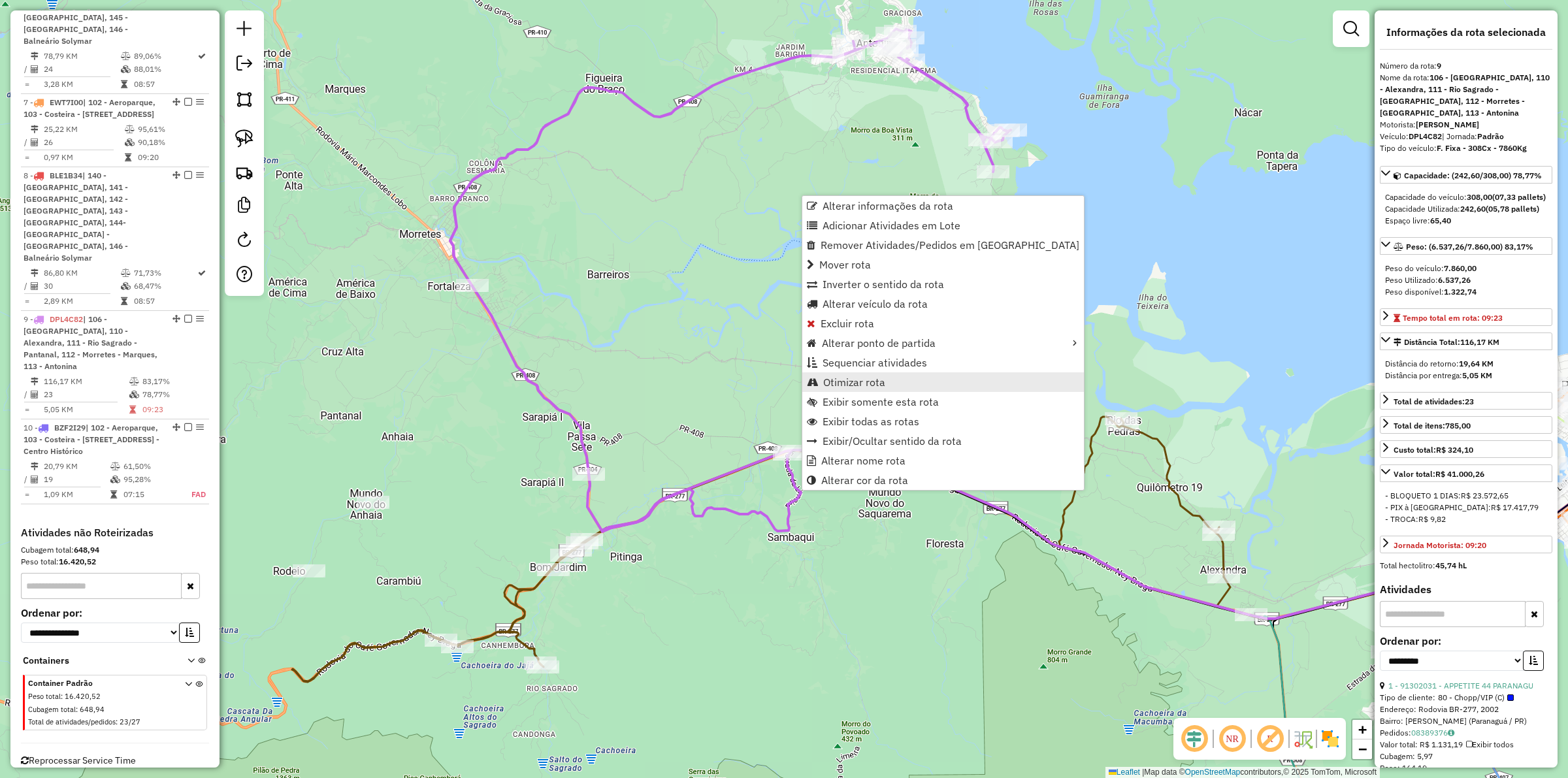
click at [876, 384] on span "Otimizar rota" at bounding box center [854, 382] width 62 height 10
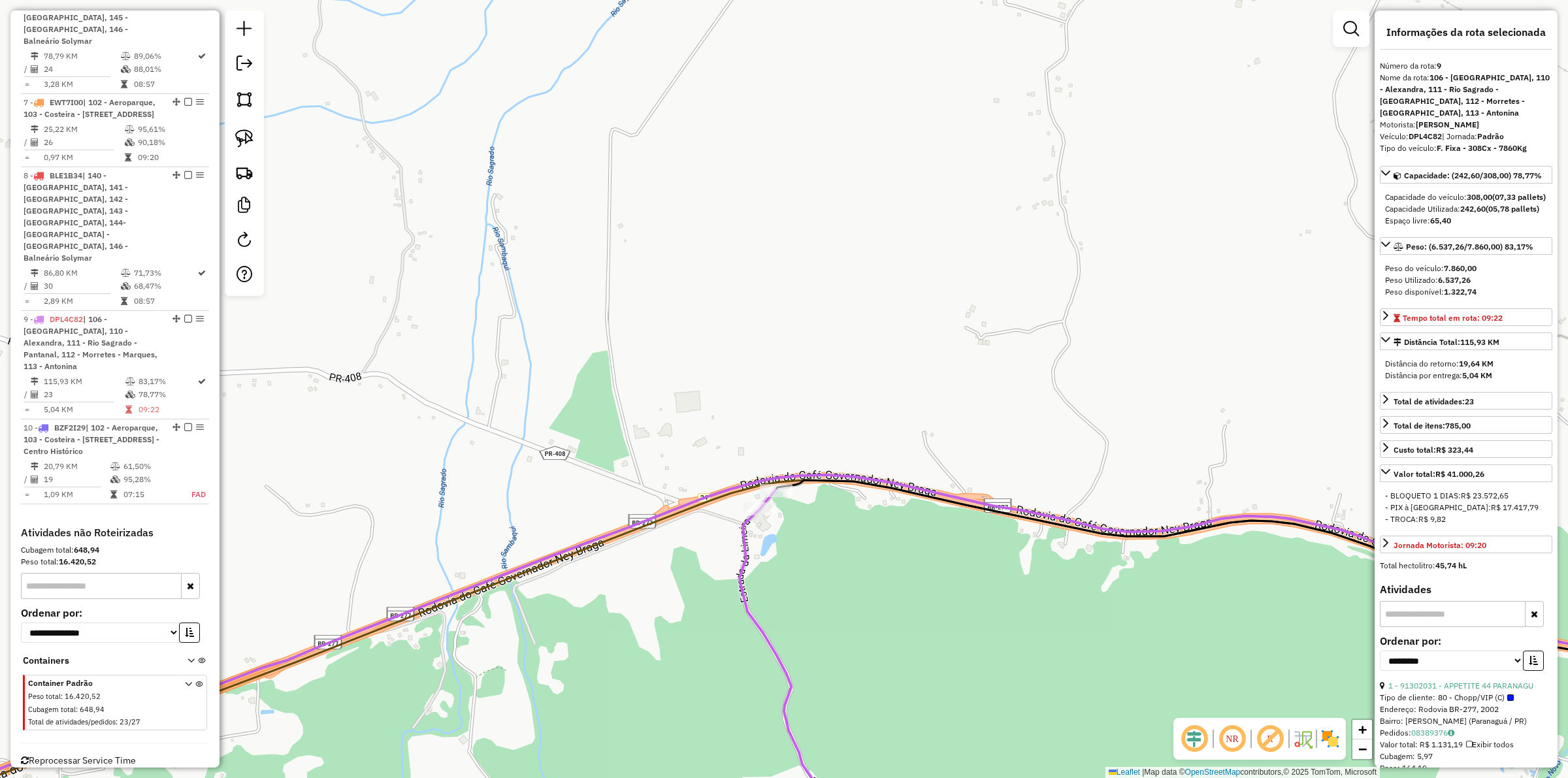
click at [783, 545] on div "Janela de atendimento Grade de atendimento Capacidade Transportadoras Veículos …" at bounding box center [784, 389] width 1568 height 778
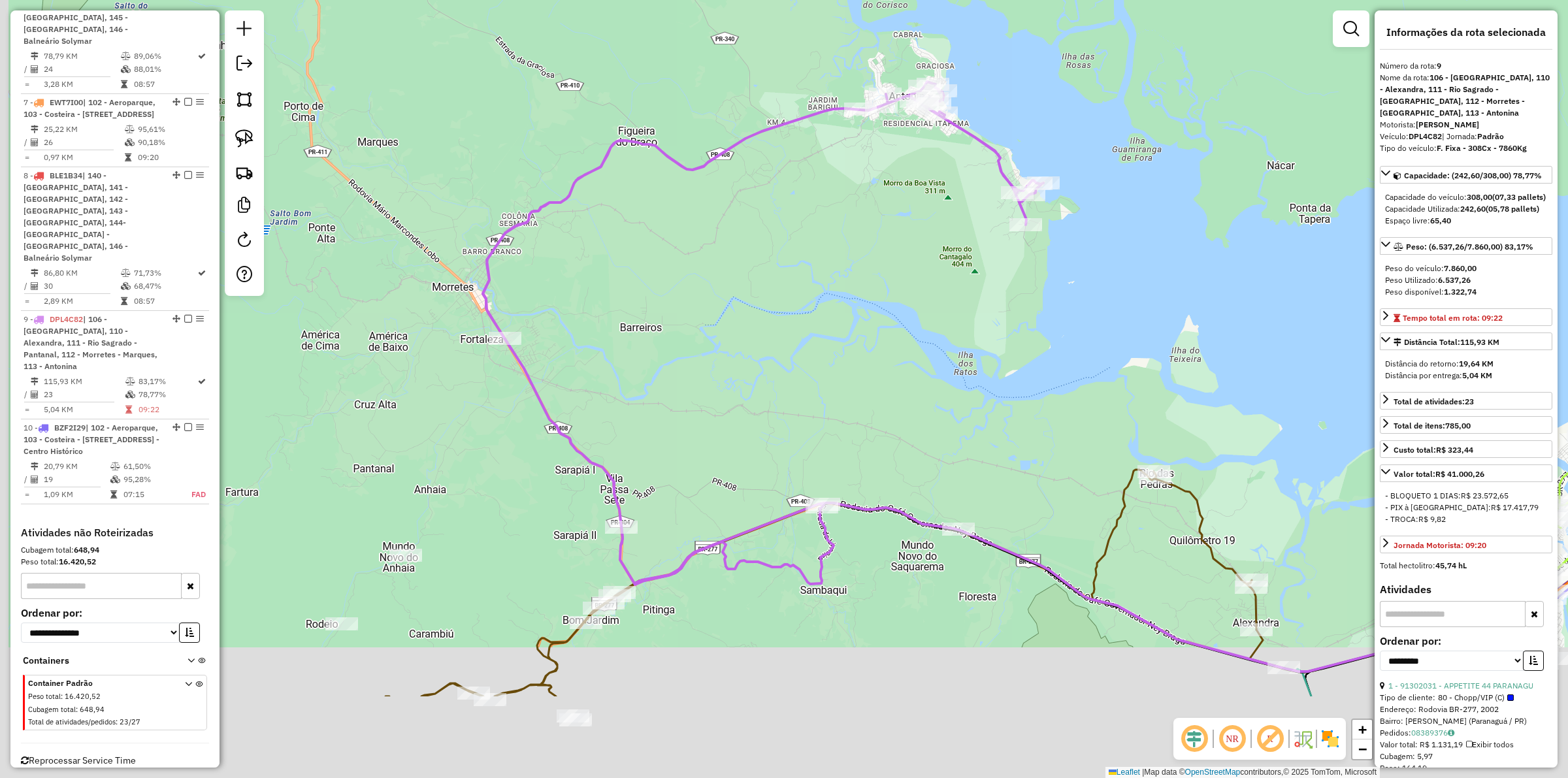
drag, startPoint x: 711, startPoint y: 683, endPoint x: 784, endPoint y: 540, distance: 160.6
click at [784, 540] on div "Janela de atendimento Grade de atendimento Capacidade Transportadoras Veículos …" at bounding box center [784, 389] width 1568 height 778
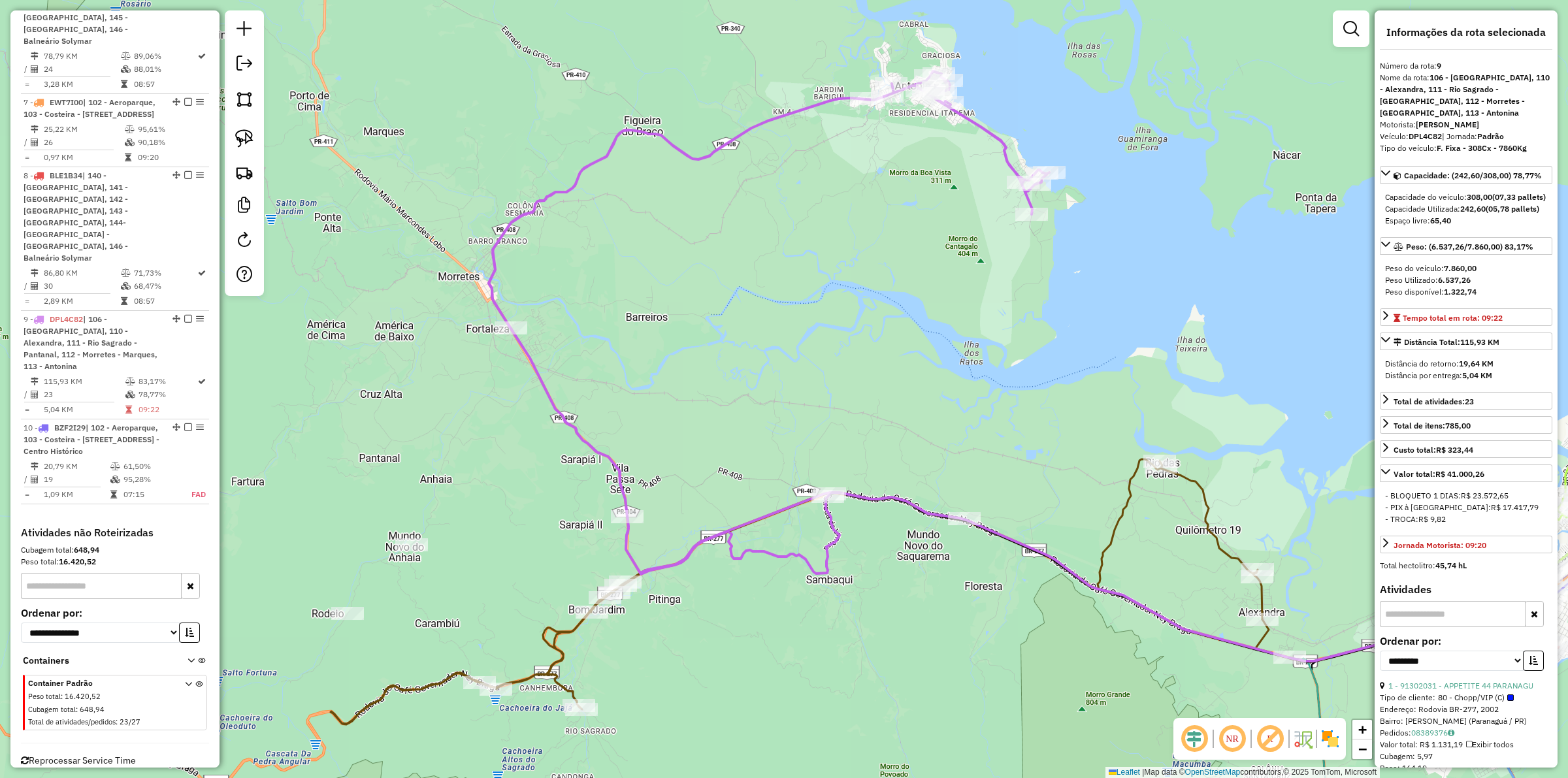
click at [691, 558] on icon at bounding box center [980, 366] width 985 height 589
click at [700, 547] on icon at bounding box center [980, 366] width 985 height 589
click at [1122, 514] on icon at bounding box center [924, 592] width 1187 height 265
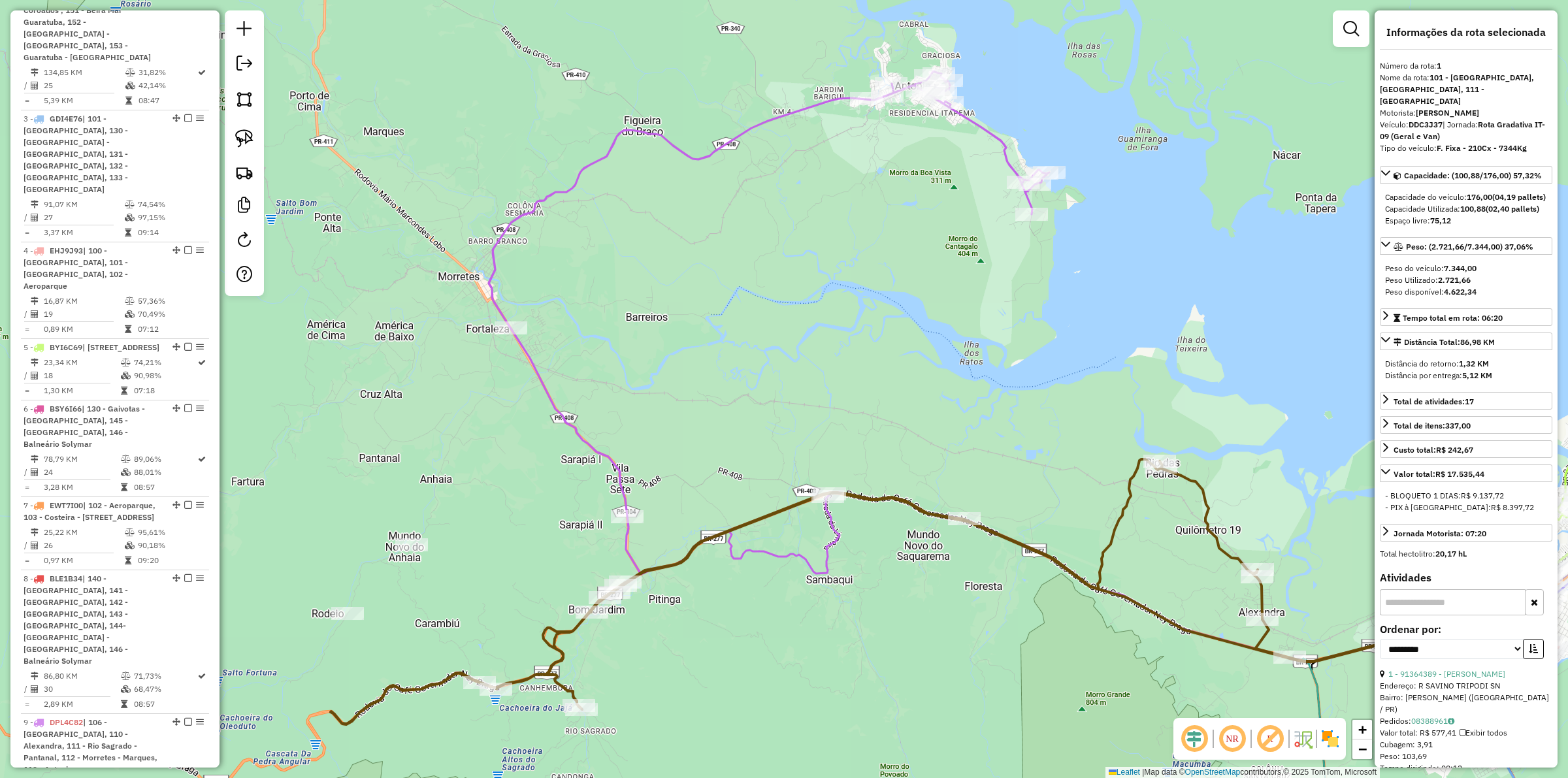
scroll to position [589, 0]
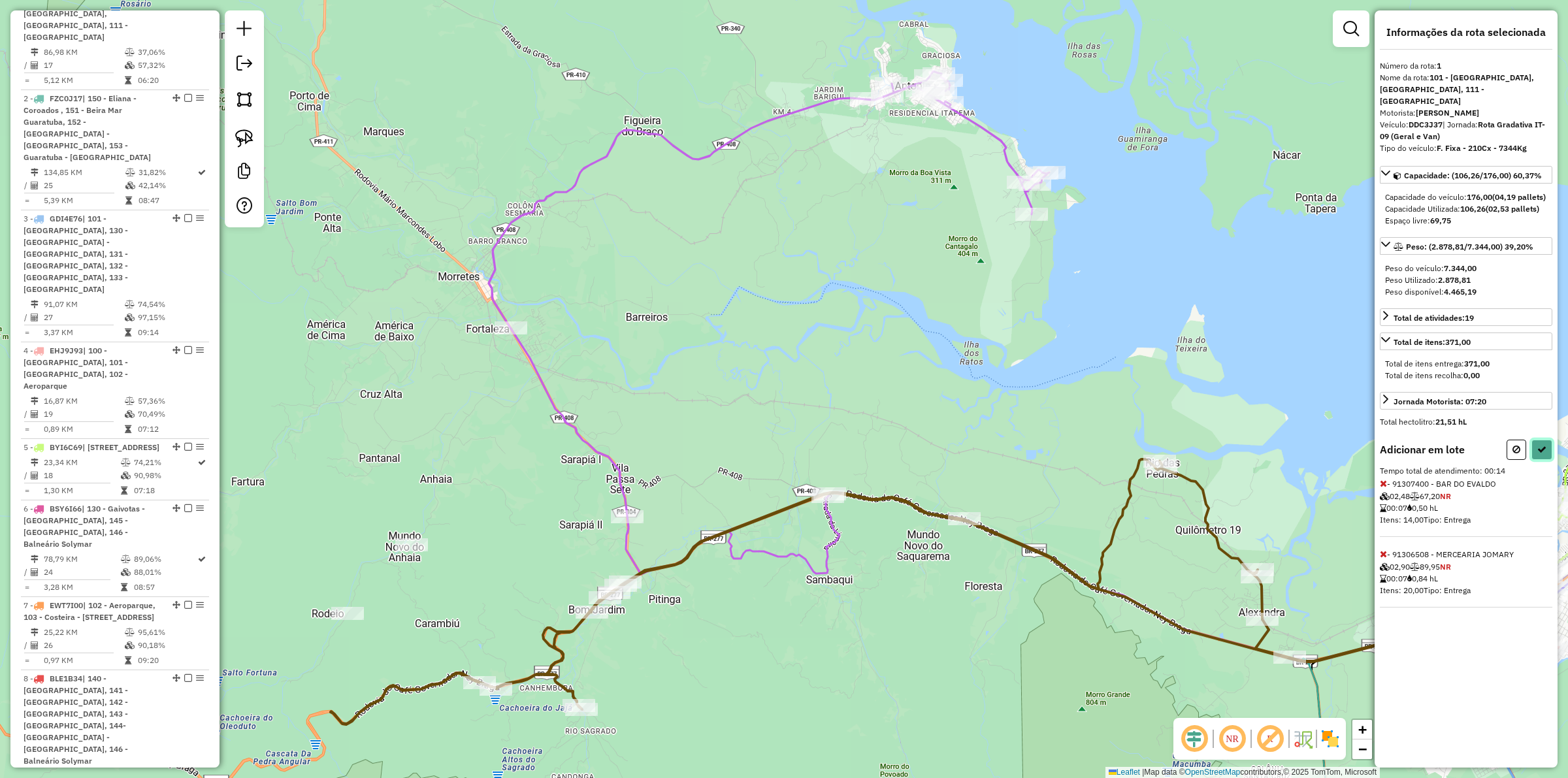
click at [1537, 454] on button at bounding box center [1542, 449] width 21 height 20
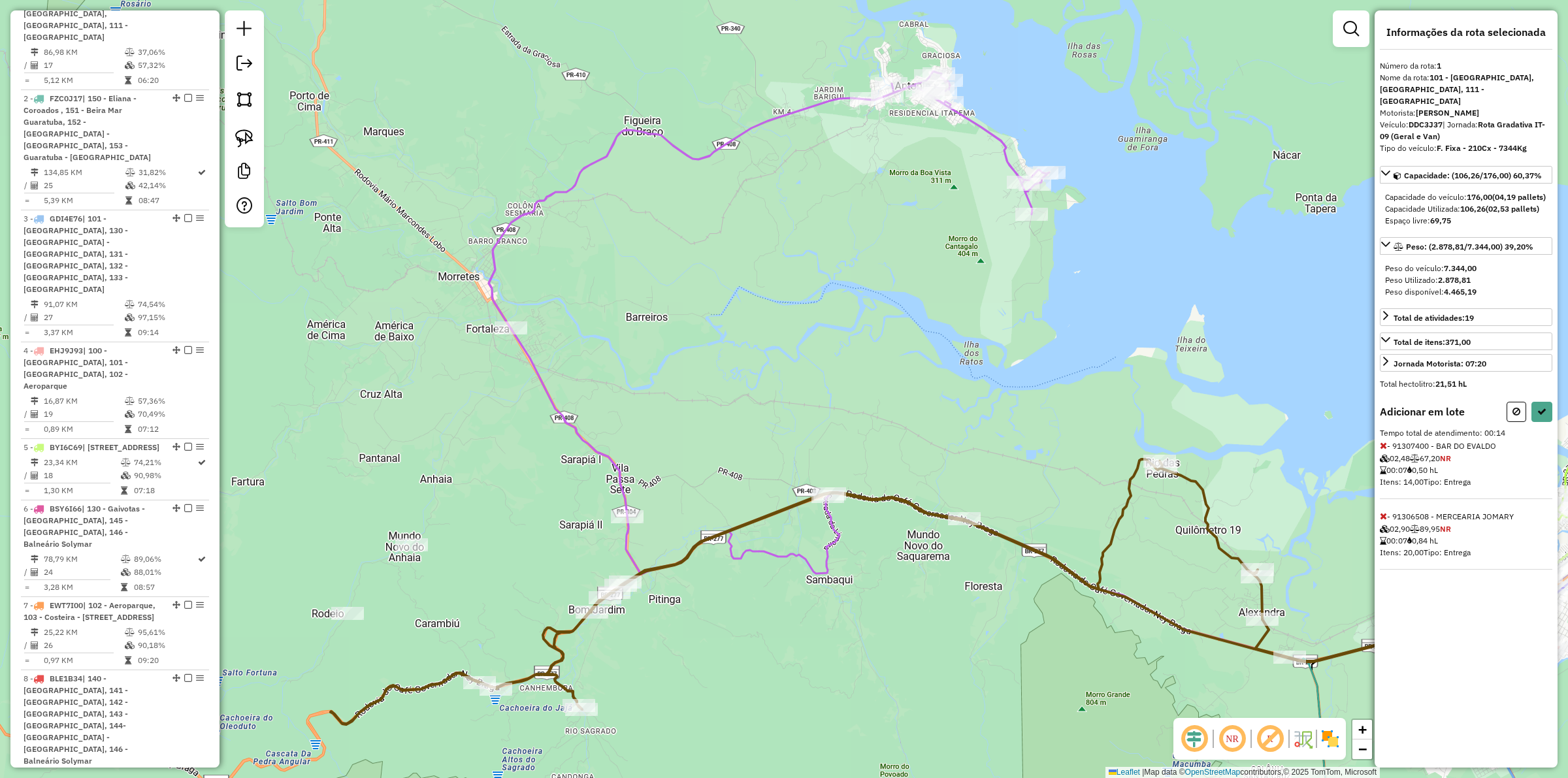
select select "**********"
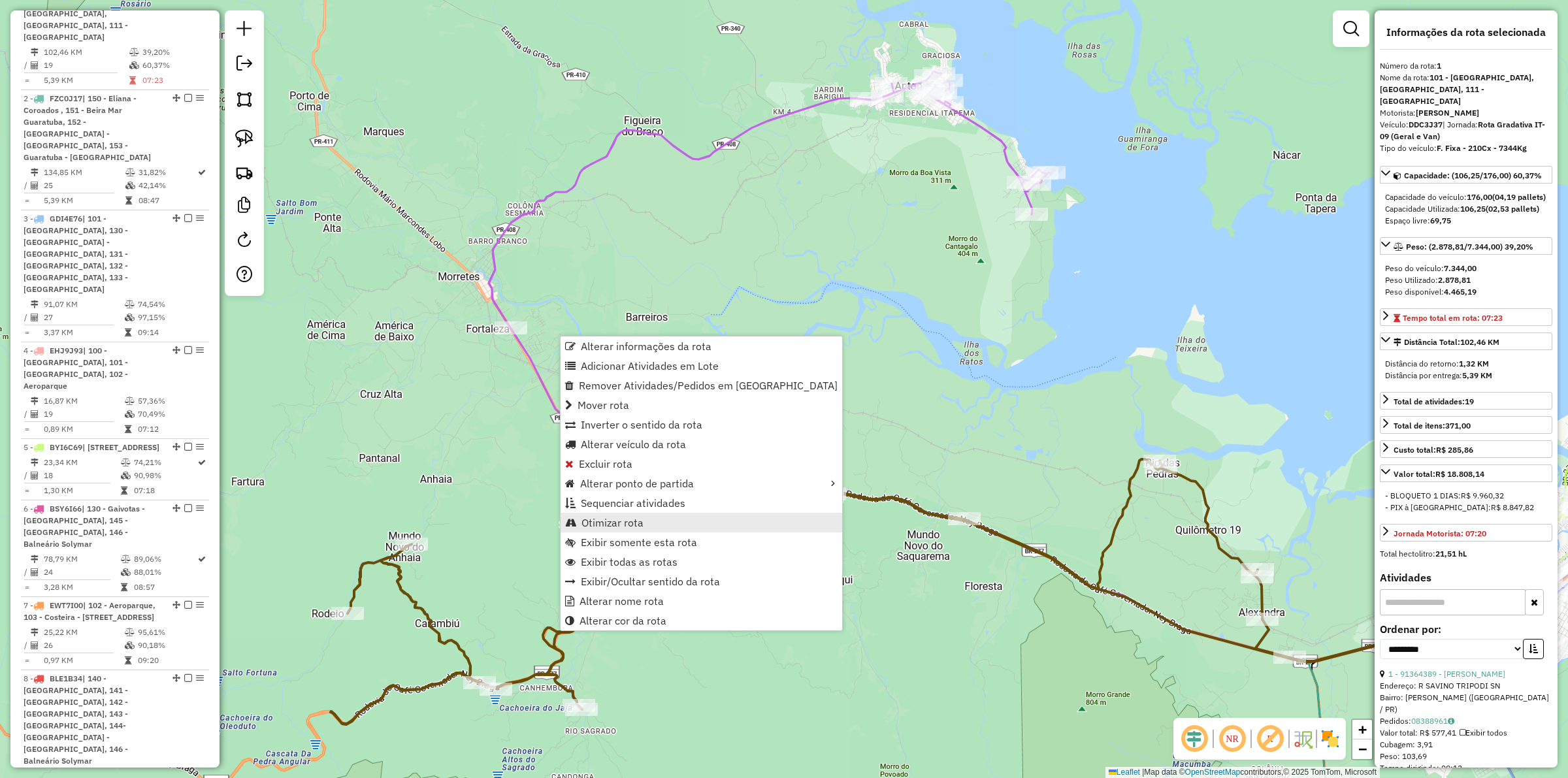
click at [640, 519] on span "Otimizar rota" at bounding box center [612, 522] width 62 height 10
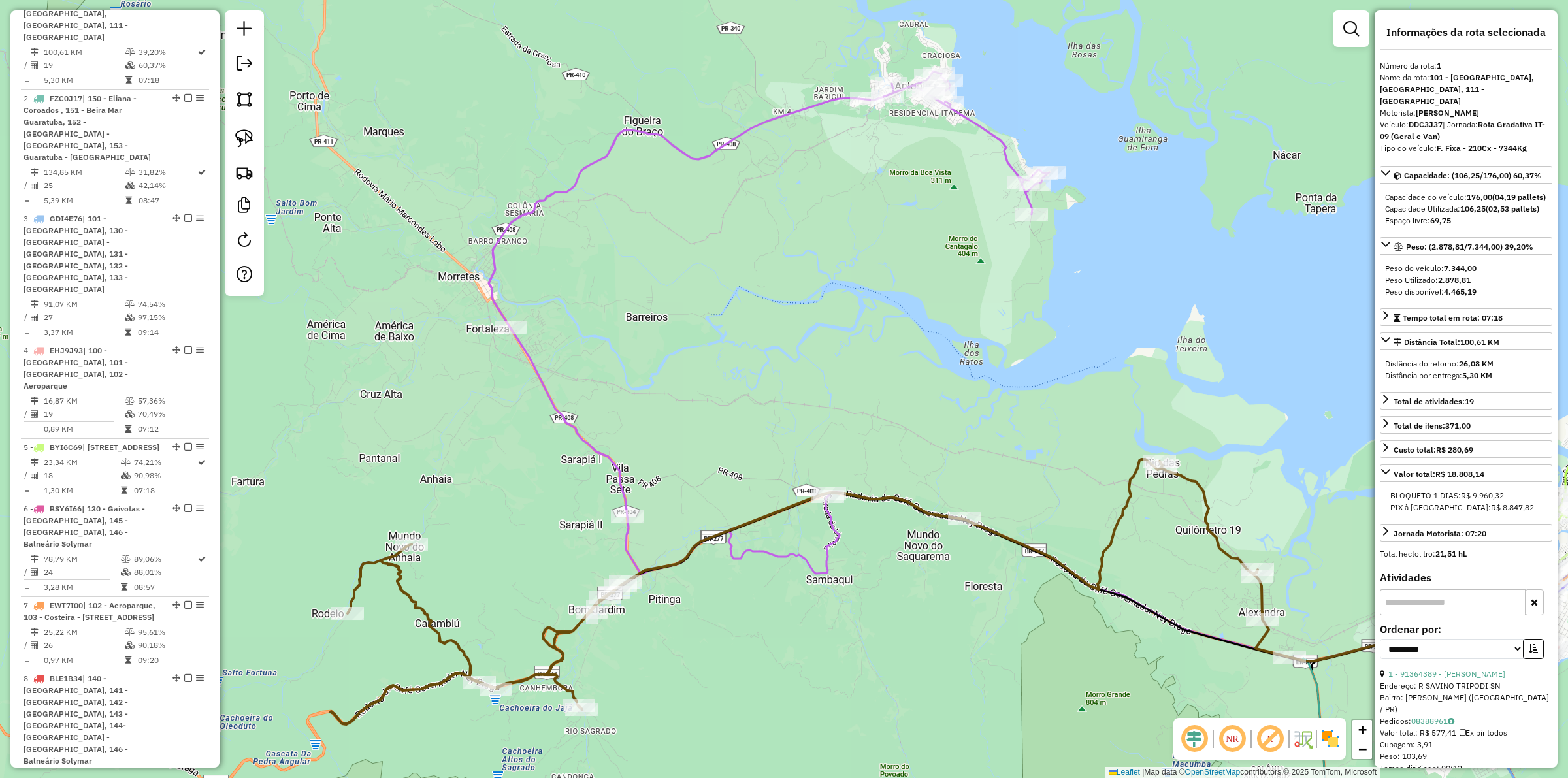
click at [755, 555] on icon at bounding box center [980, 366] width 985 height 589
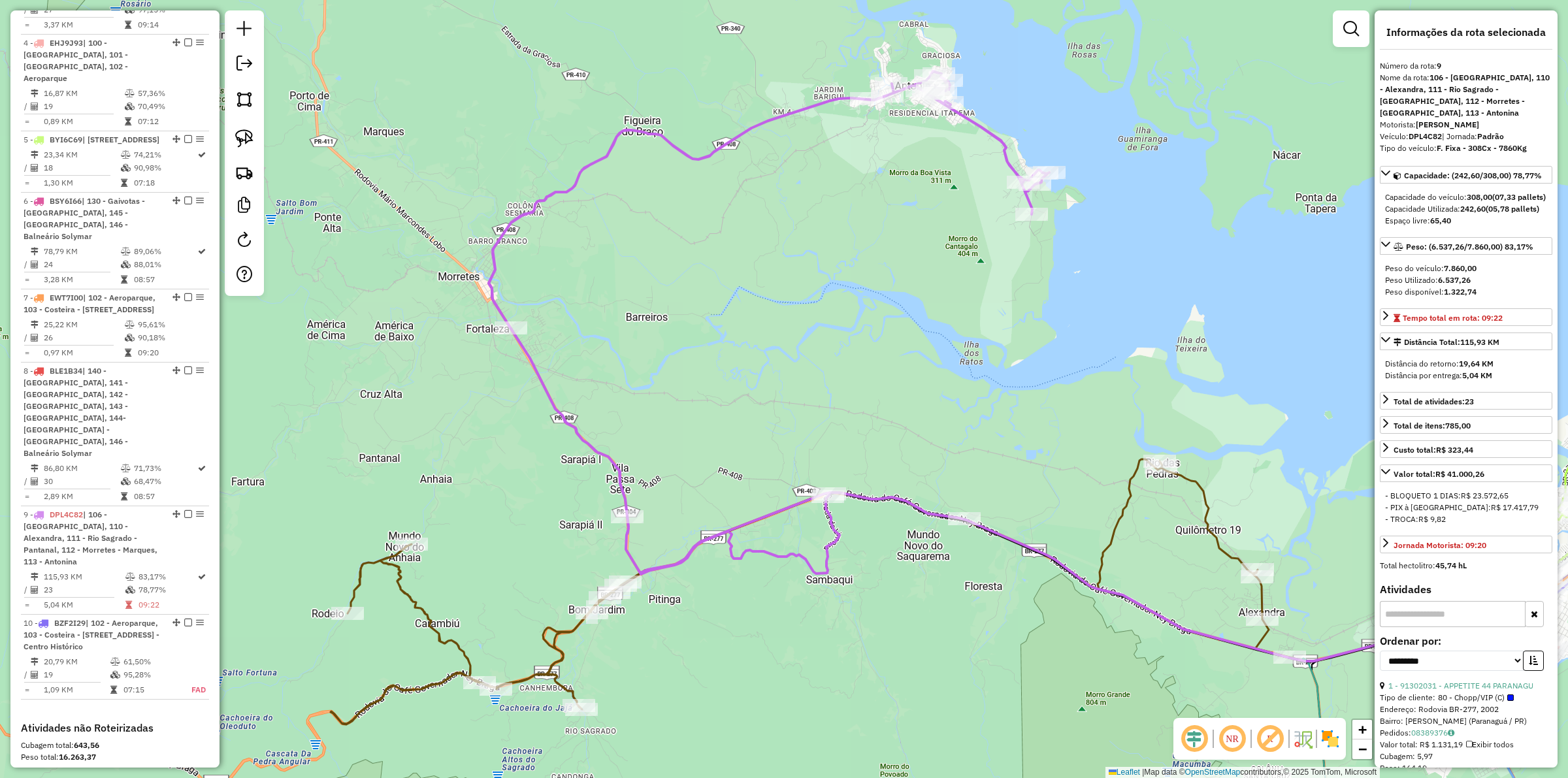
scroll to position [1092, 0]
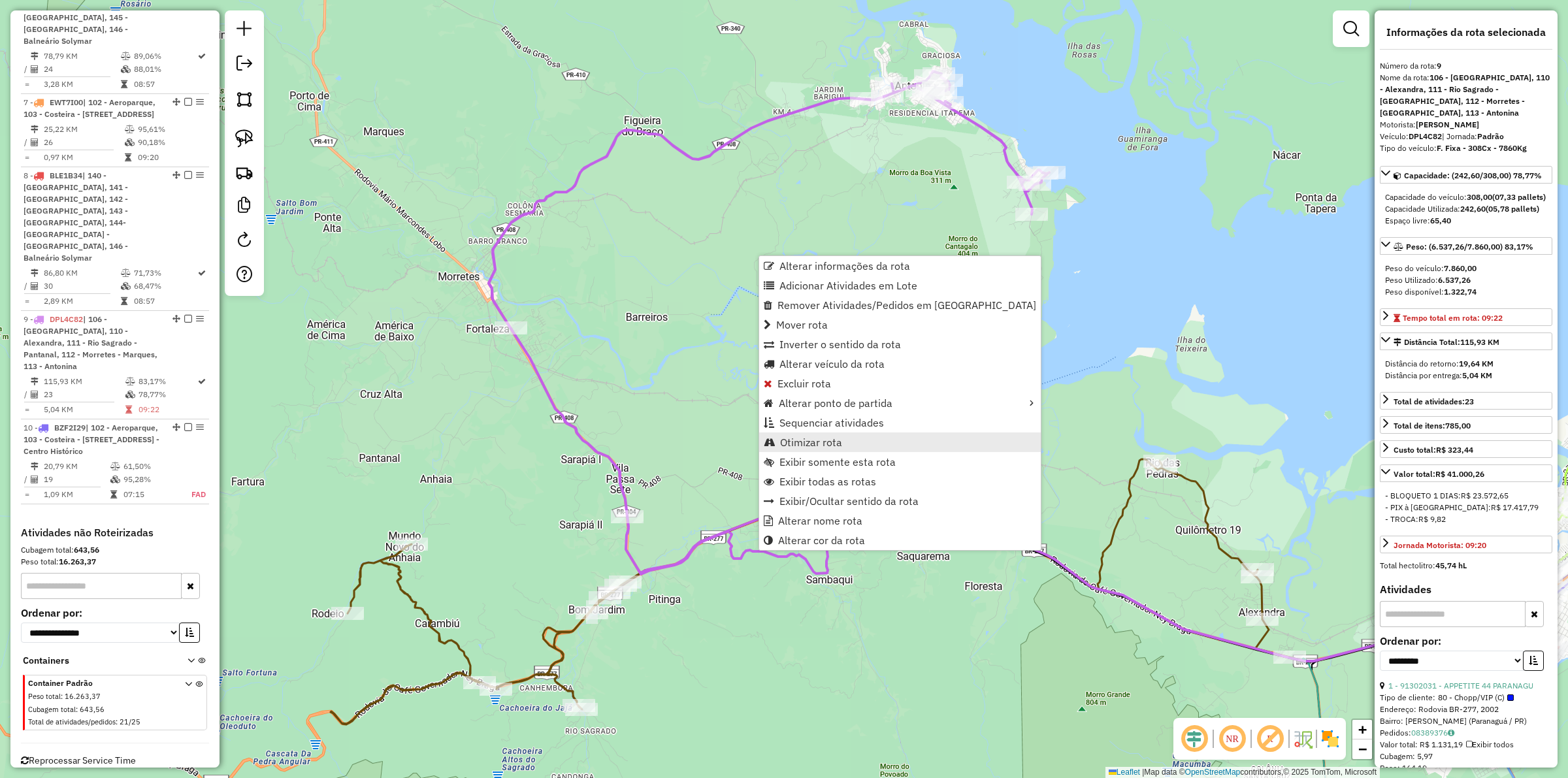
click at [791, 437] on span "Otimizar rota" at bounding box center [810, 442] width 62 height 10
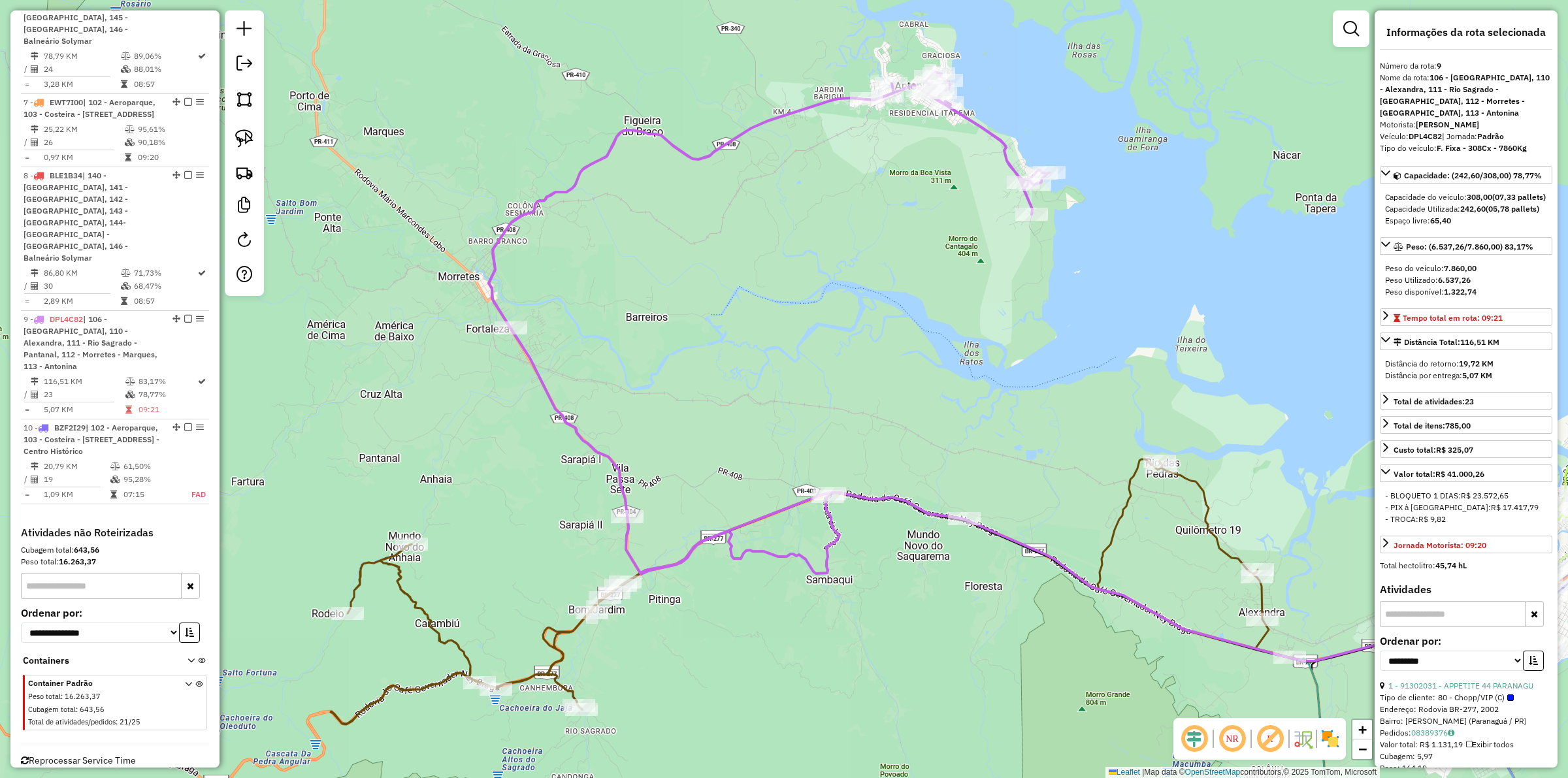
click at [790, 435] on div "Janela de atendimento Grade de atendimento Capacidade Transportadoras Veículos …" at bounding box center [784, 389] width 1568 height 778
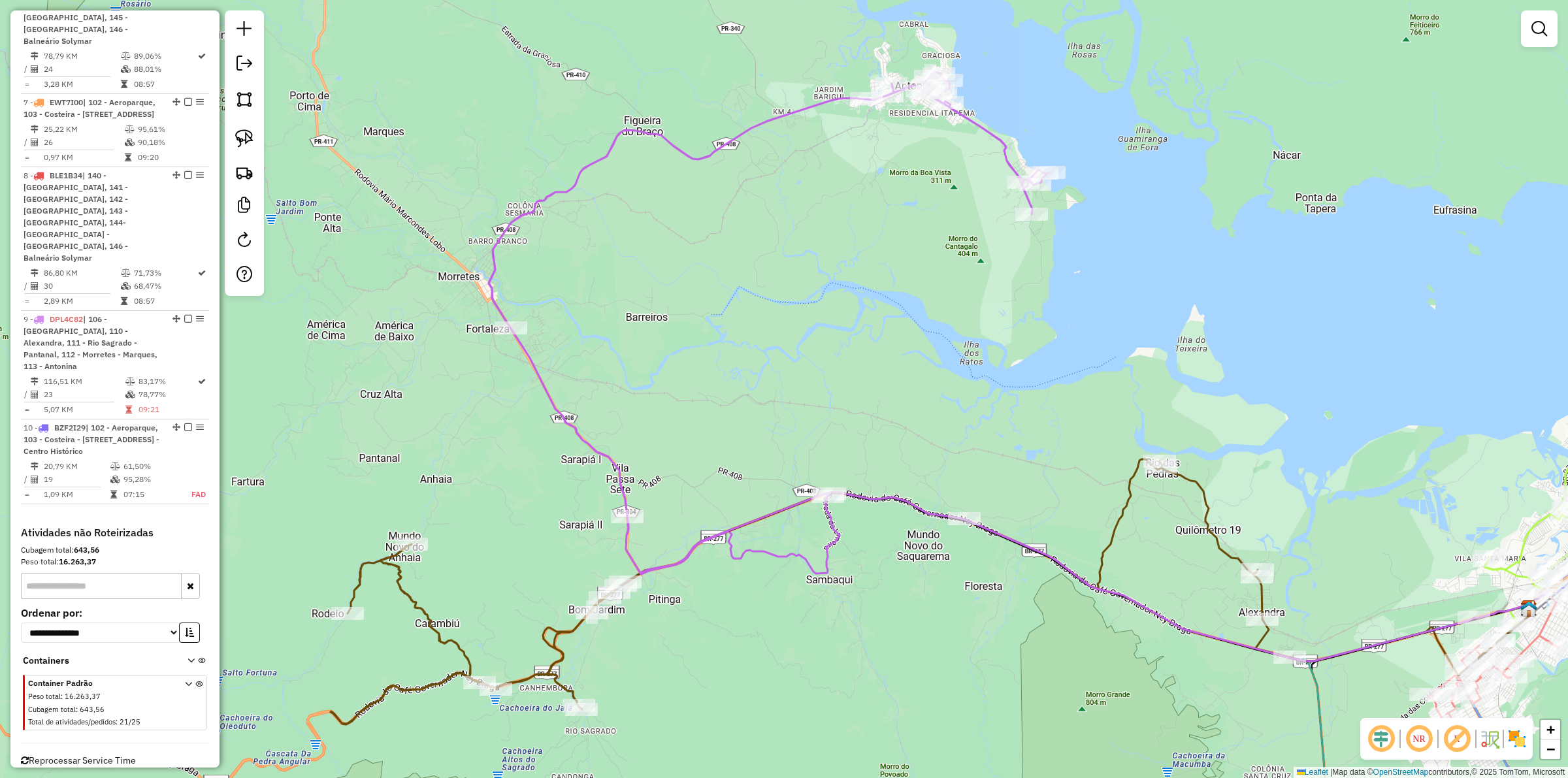
click at [549, 647] on icon at bounding box center [915, 592] width 1169 height 265
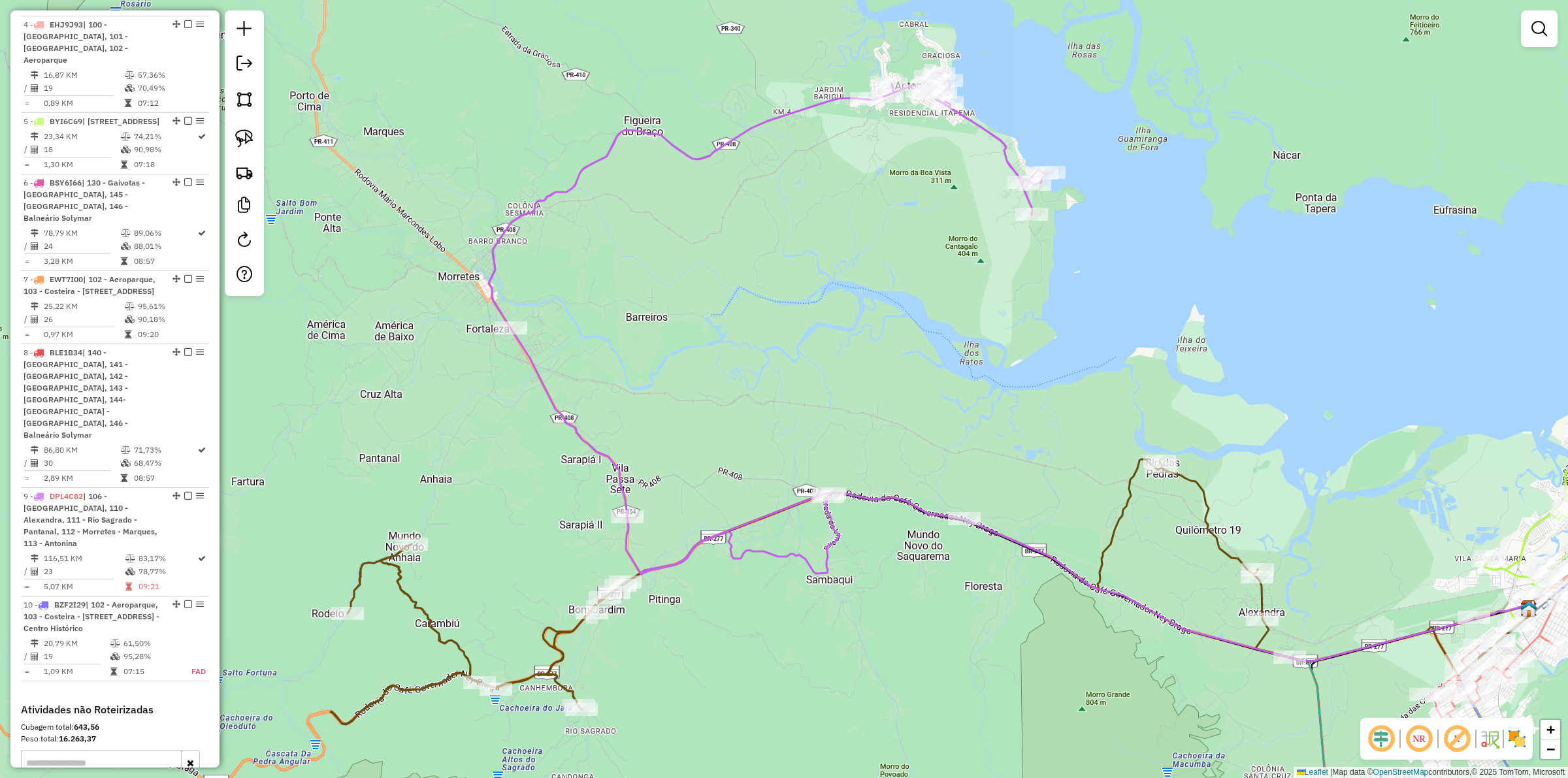
select select "**********"
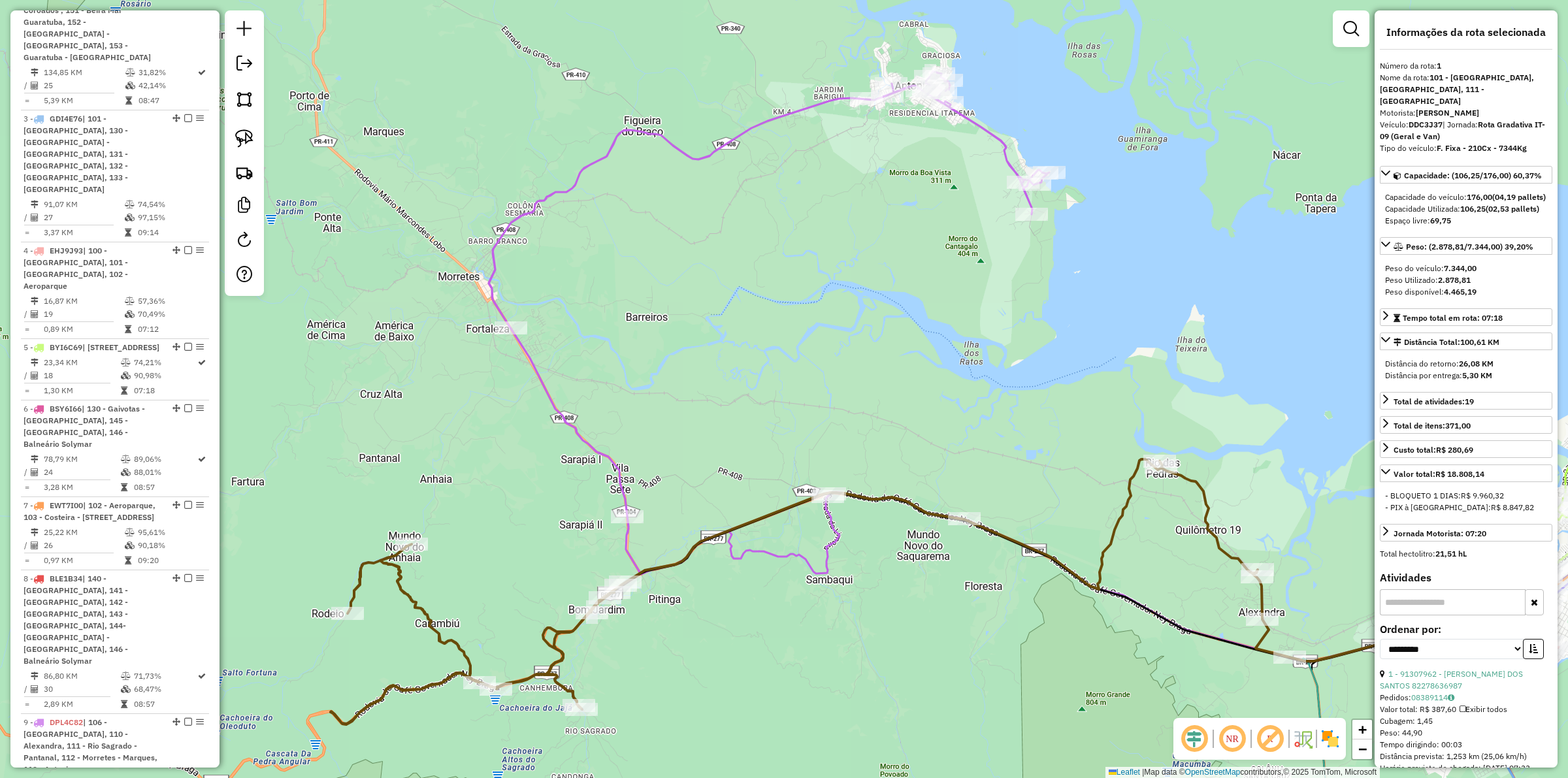
scroll to position [589, 0]
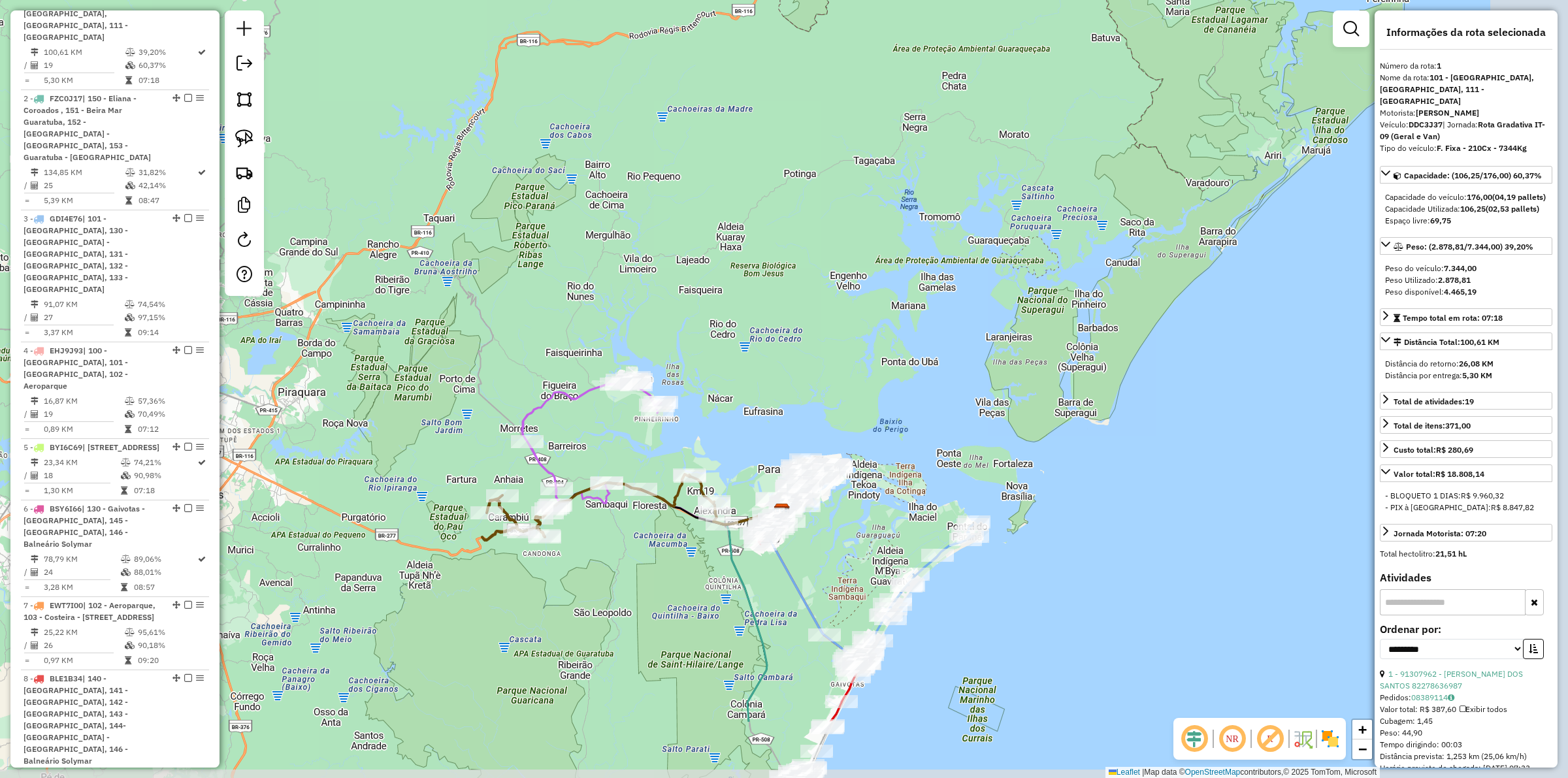
drag, startPoint x: 785, startPoint y: 689, endPoint x: 619, endPoint y: 556, distance: 212.7
click at [619, 556] on div "Janela de atendimento Grade de atendimento Capacidade Transportadoras Veículos …" at bounding box center [784, 389] width 1568 height 778
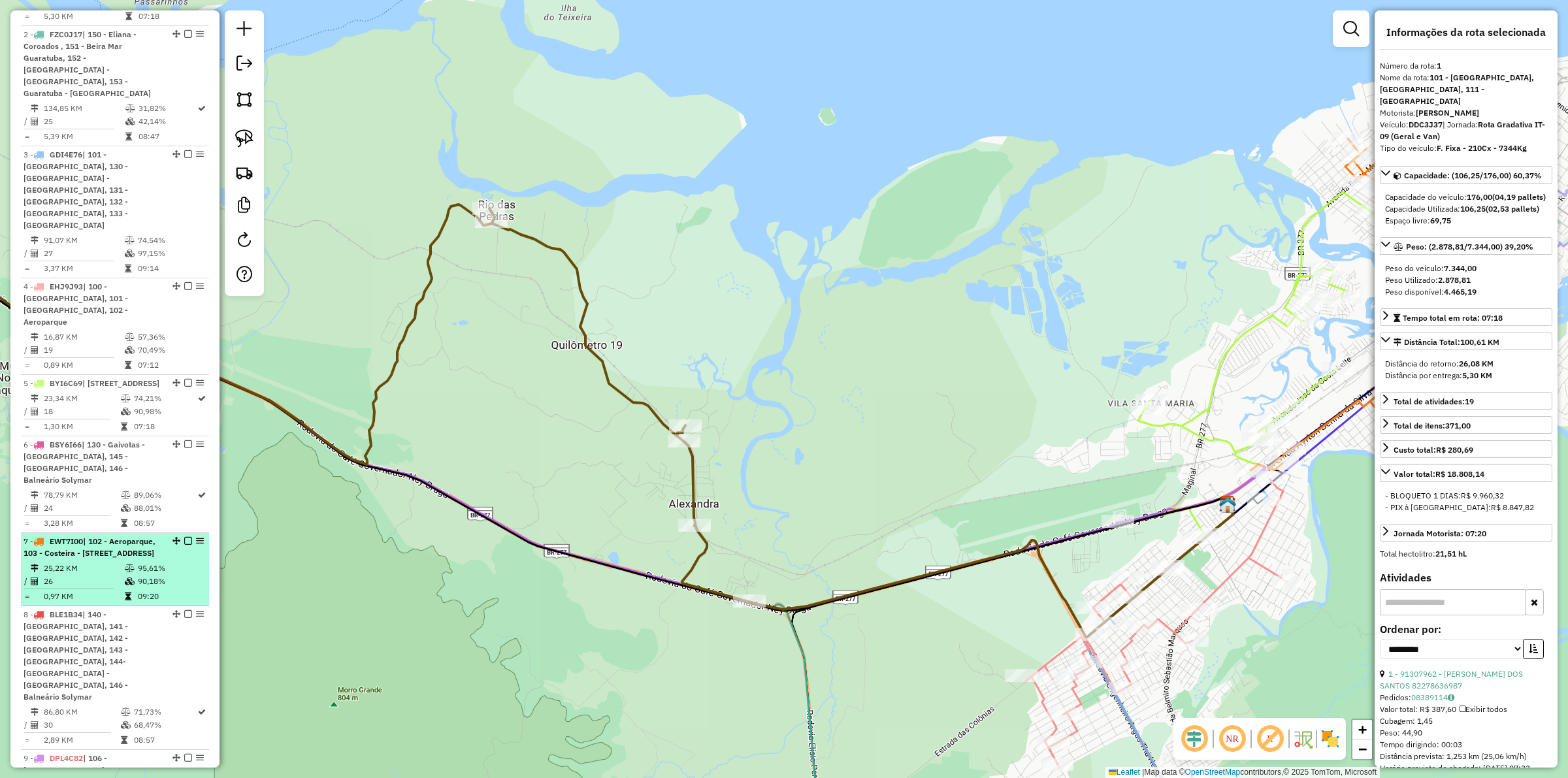
scroll to position [735, 0]
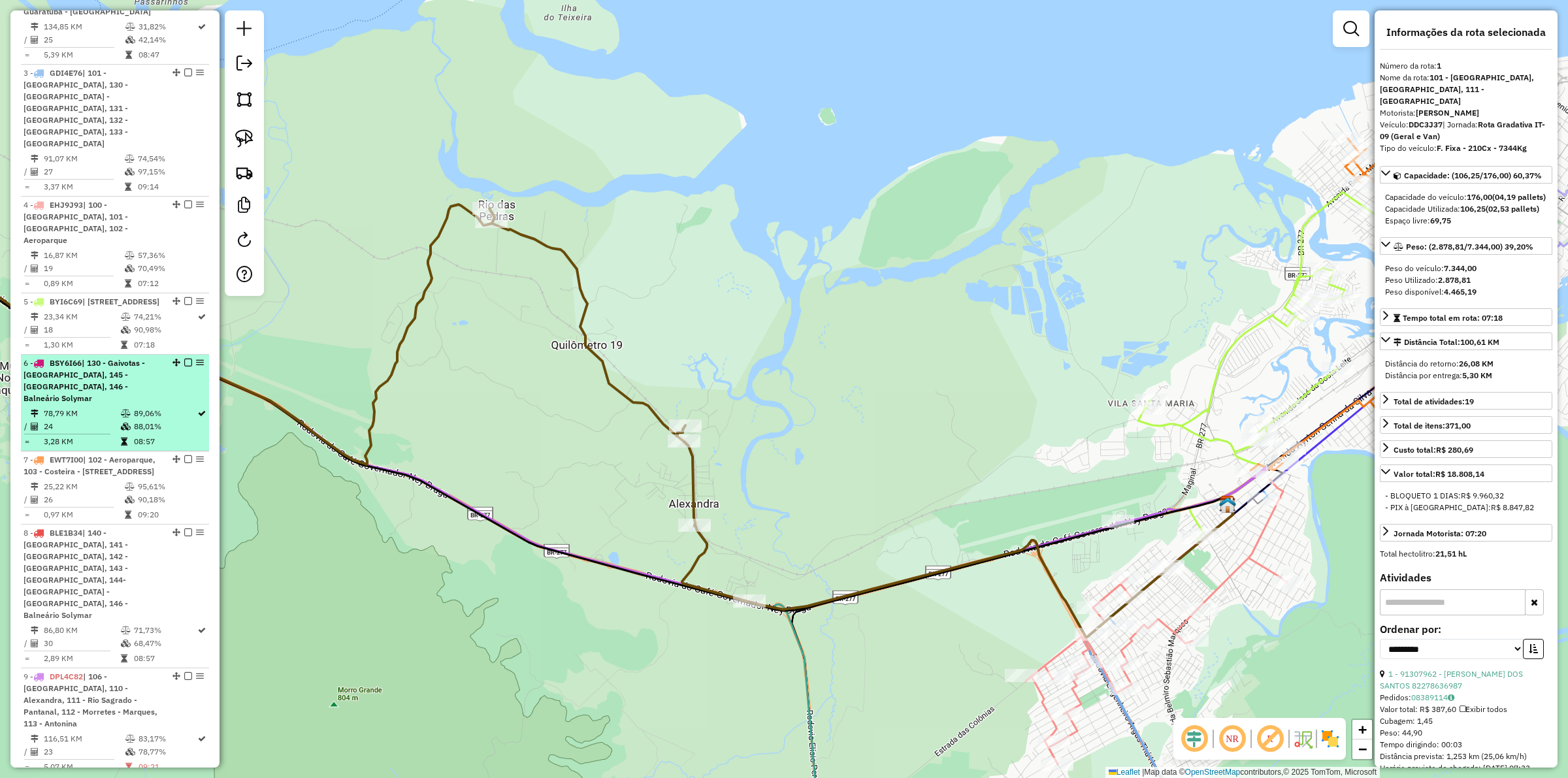
click at [128, 423] on icon at bounding box center [125, 426] width 10 height 8
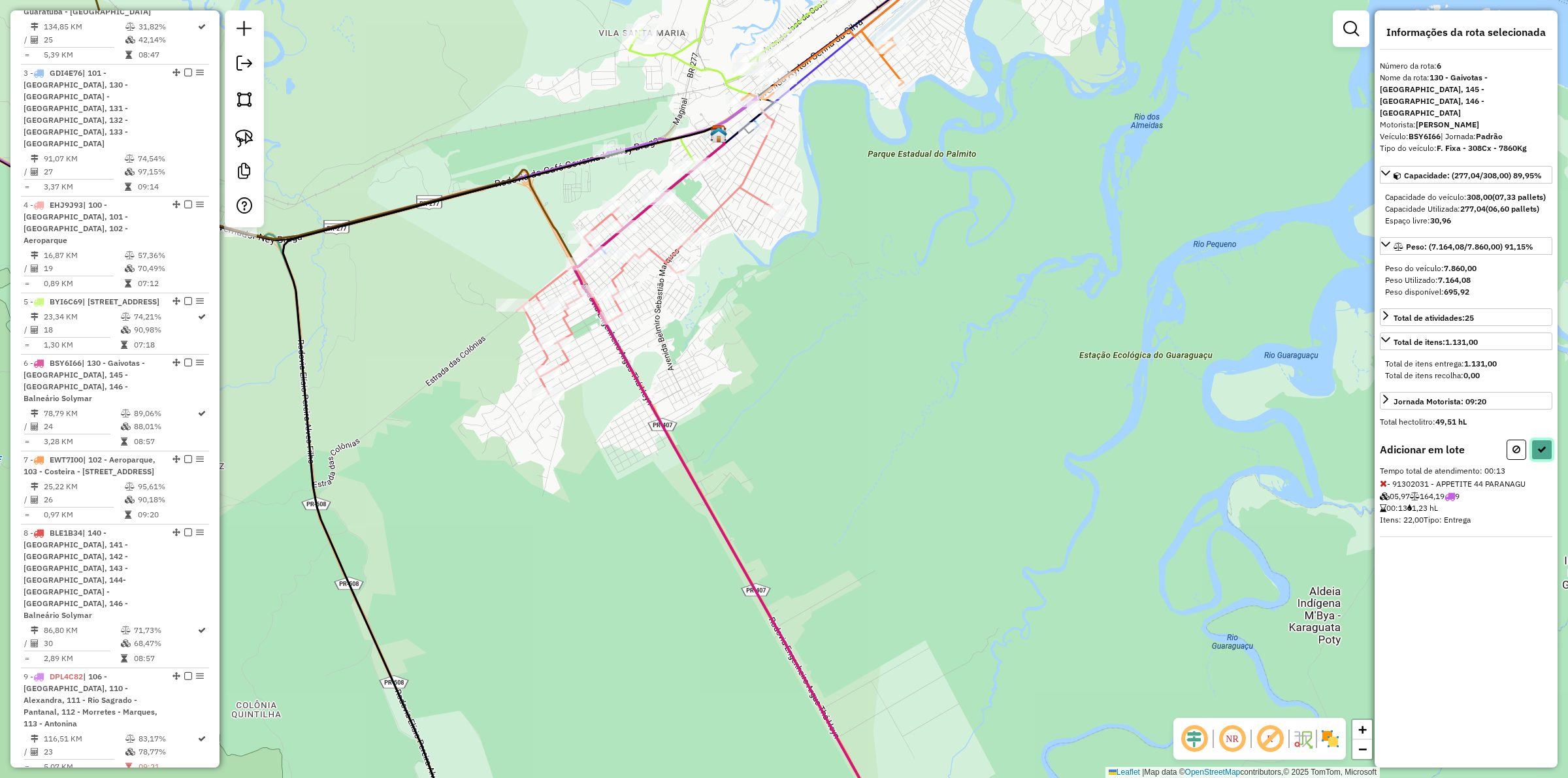
click at [1545, 452] on icon at bounding box center [1542, 449] width 9 height 9
select select "**********"
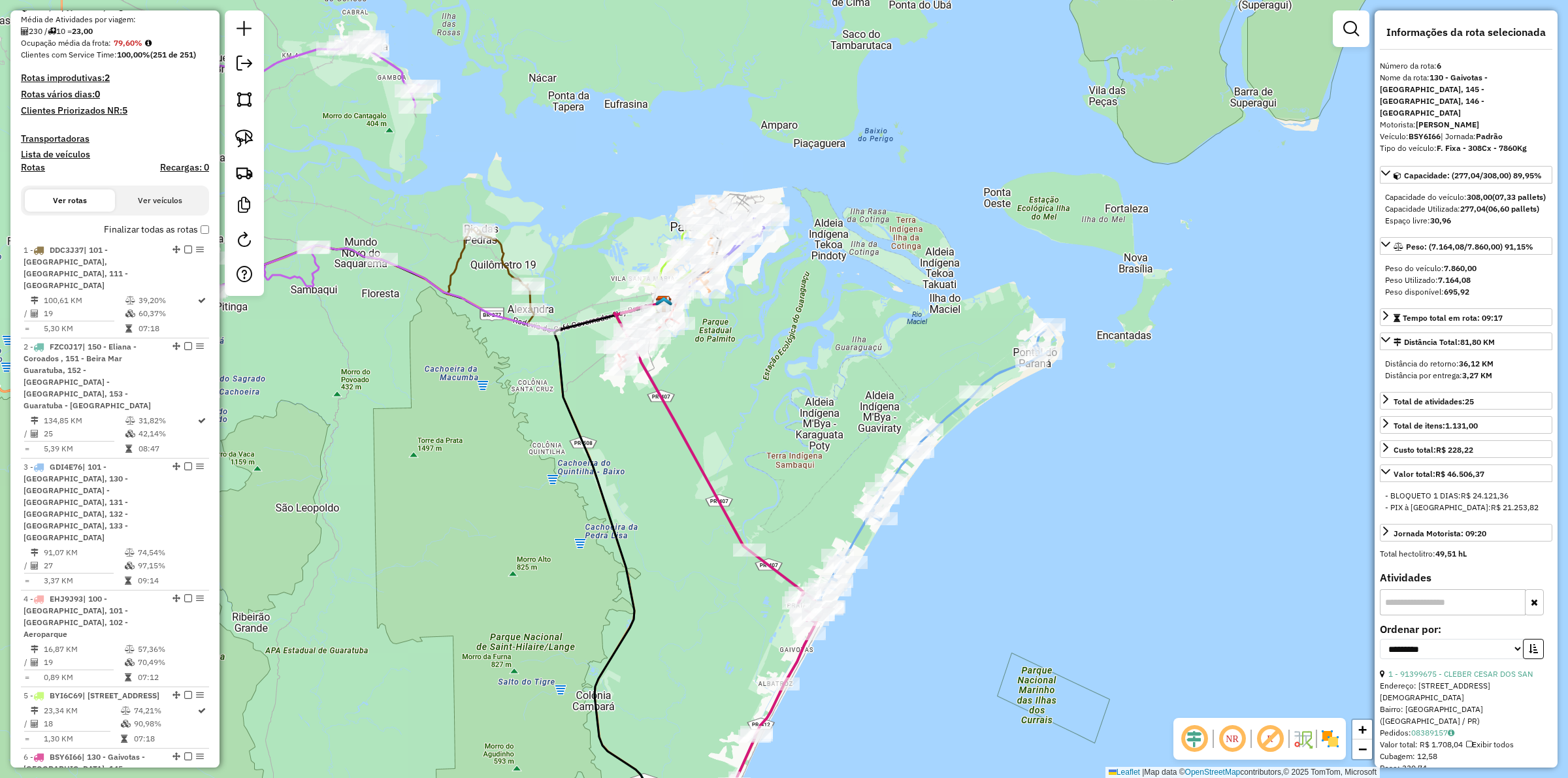
scroll to position [11, 0]
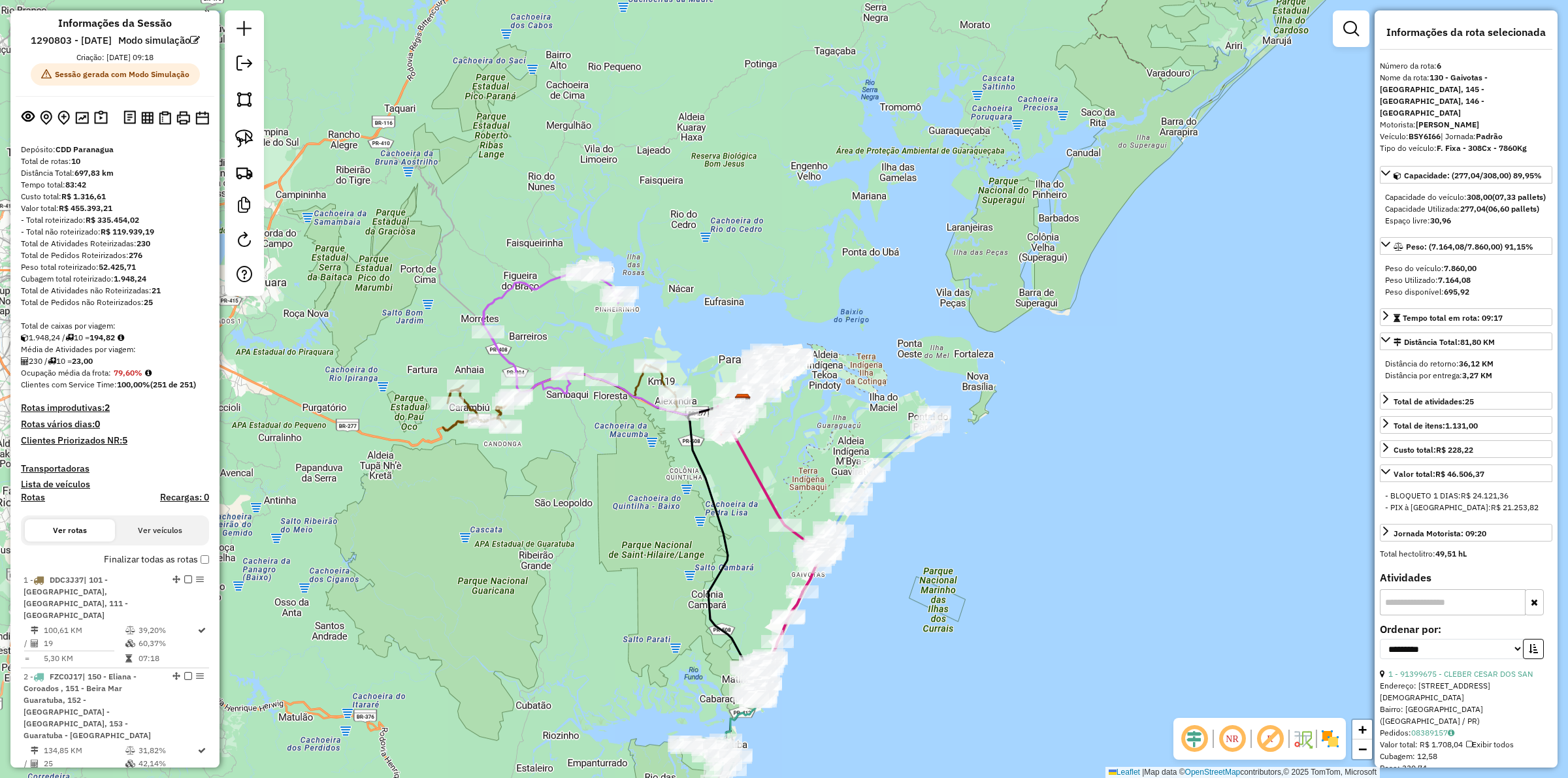
drag, startPoint x: 900, startPoint y: 686, endPoint x: 863, endPoint y: 583, distance: 109.4
click at [863, 583] on div "Janela de atendimento Grade de atendimento Capacidade Transportadoras Veículos …" at bounding box center [784, 389] width 1568 height 778
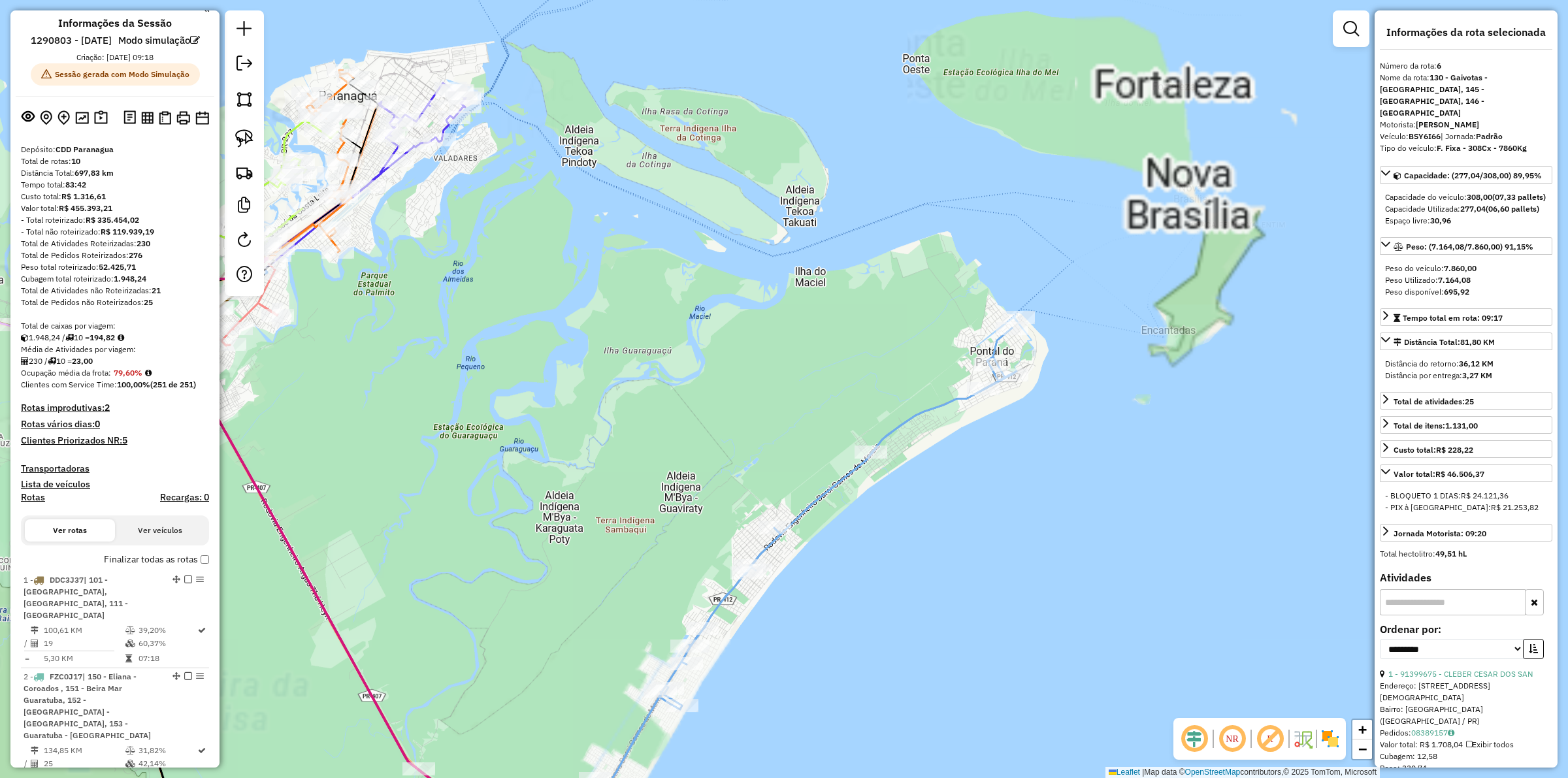
click at [931, 411] on icon at bounding box center [596, 562] width 840 height 586
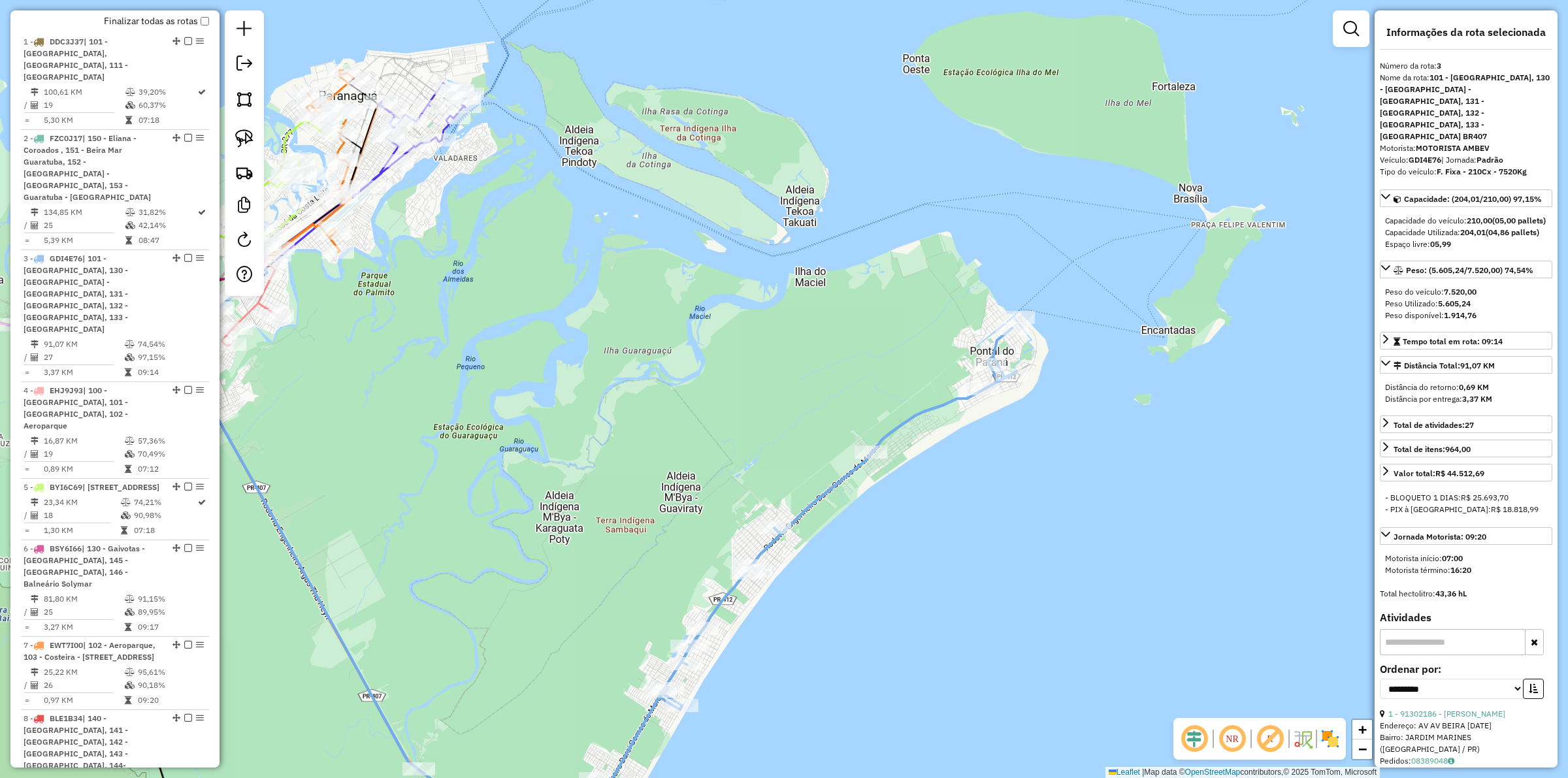
scroll to position [782, 0]
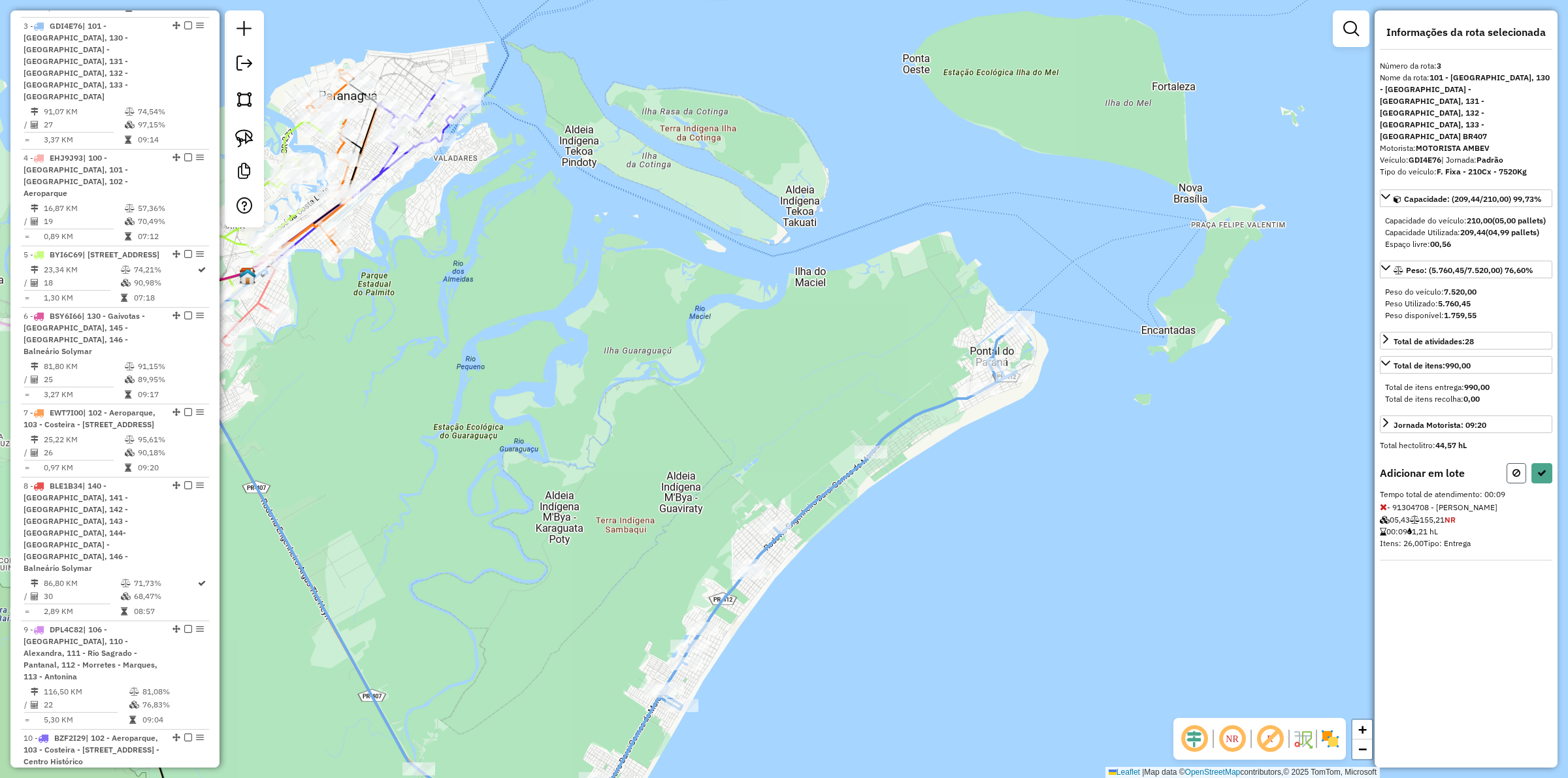
click at [1520, 463] on button at bounding box center [1516, 472] width 19 height 20
select select "**********"
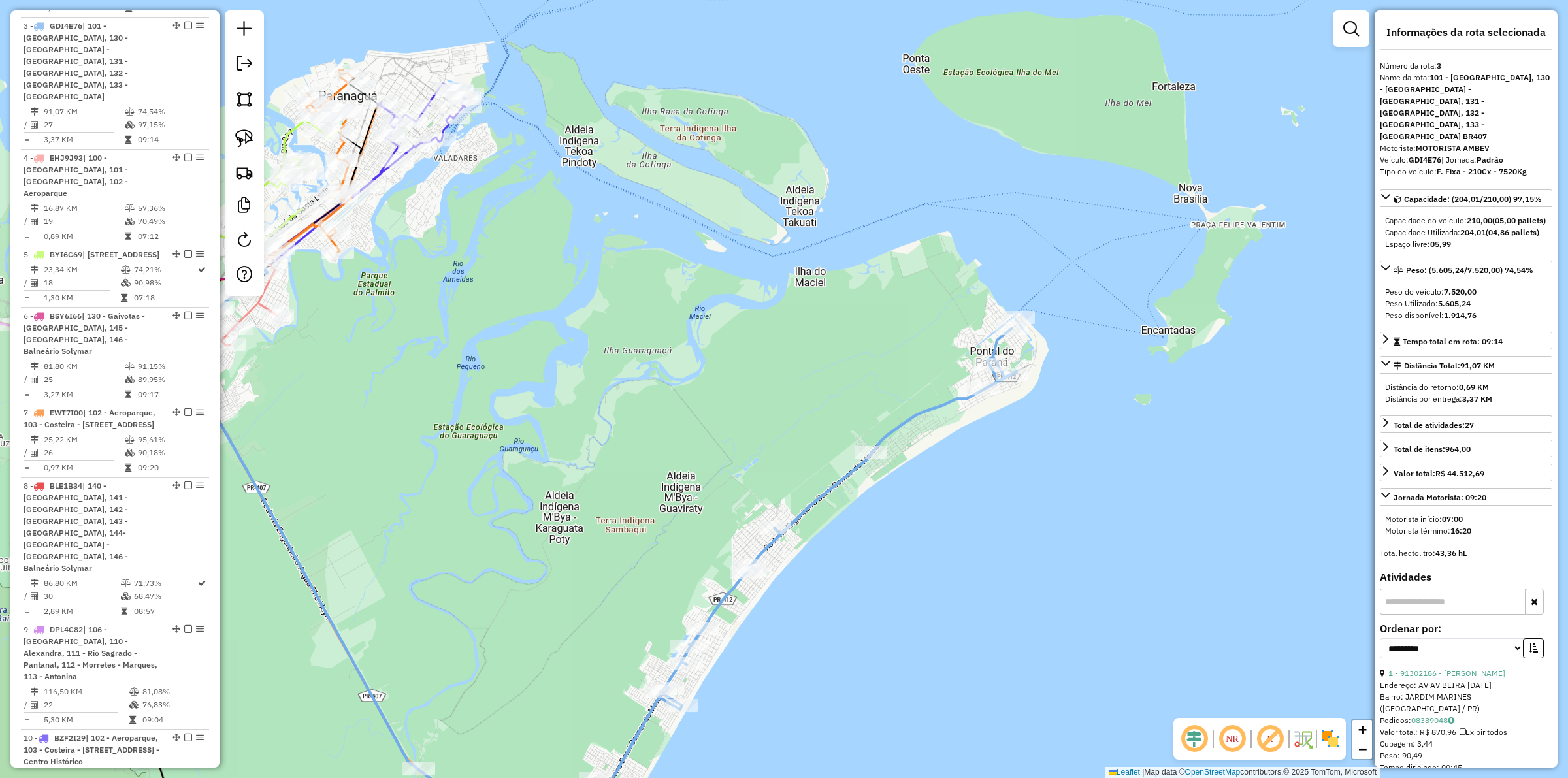
click at [978, 492] on div "Janela de atendimento Grade de atendimento Capacidade Transportadoras Veículos …" at bounding box center [784, 389] width 1568 height 778
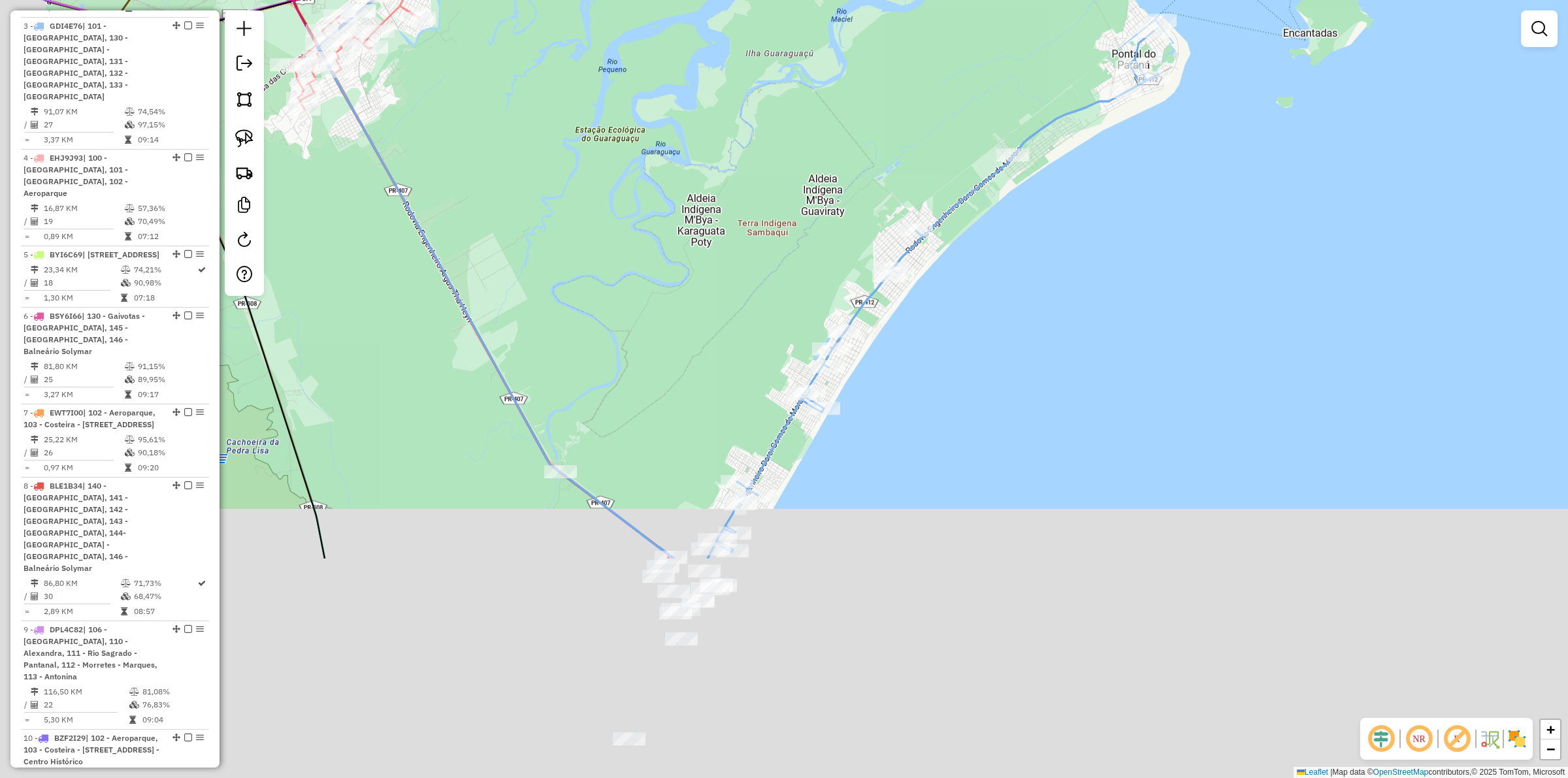
drag, startPoint x: 889, startPoint y: 563, endPoint x: 1031, endPoint y: 266, distance: 329.2
click at [1031, 266] on div "Janela de atendimento Grade de atendimento Capacidade Transportadoras Veículos …" at bounding box center [784, 389] width 1568 height 778
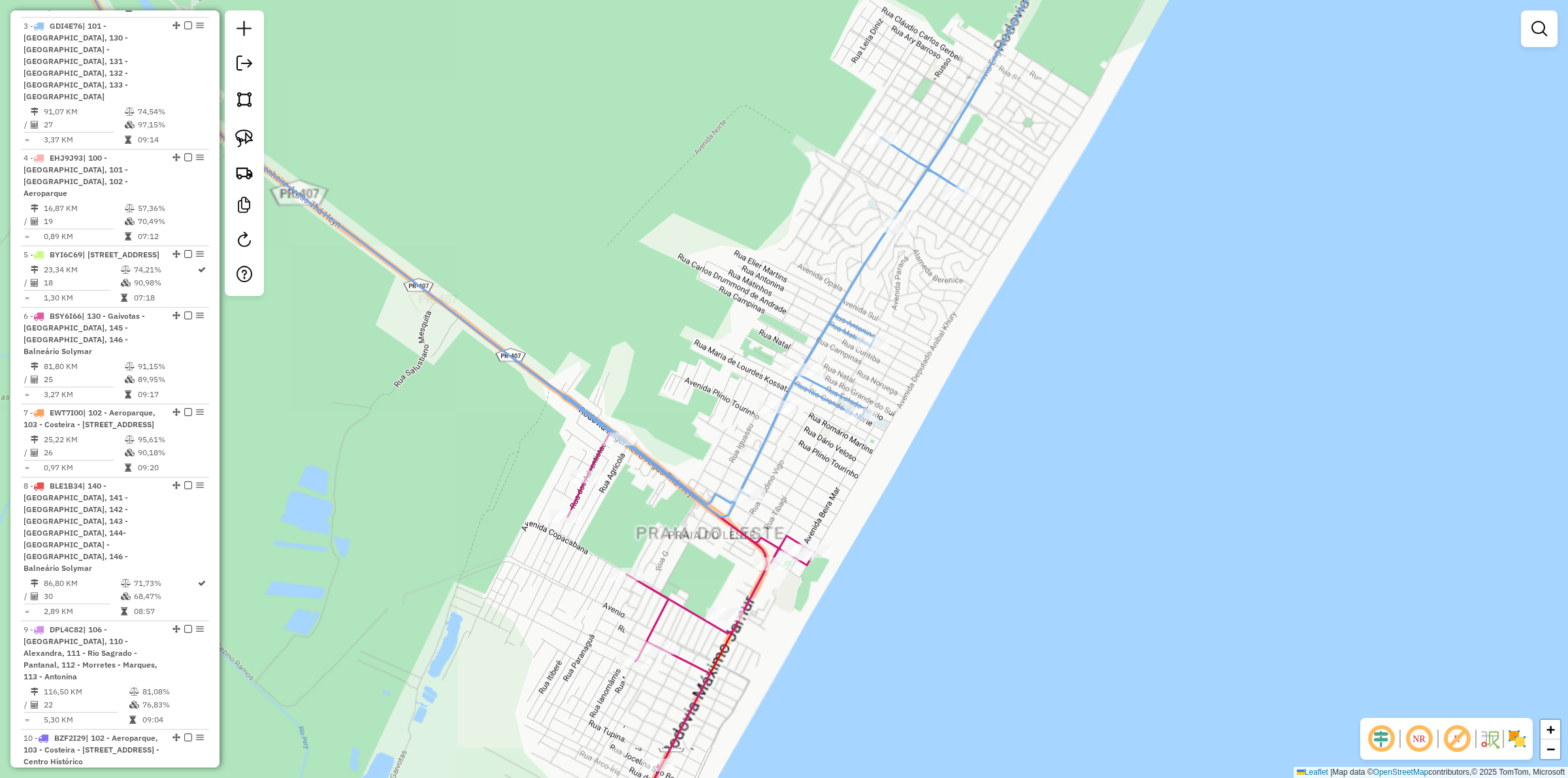
click at [668, 601] on icon at bounding box center [433, 389] width 763 height 933
select select "**********"
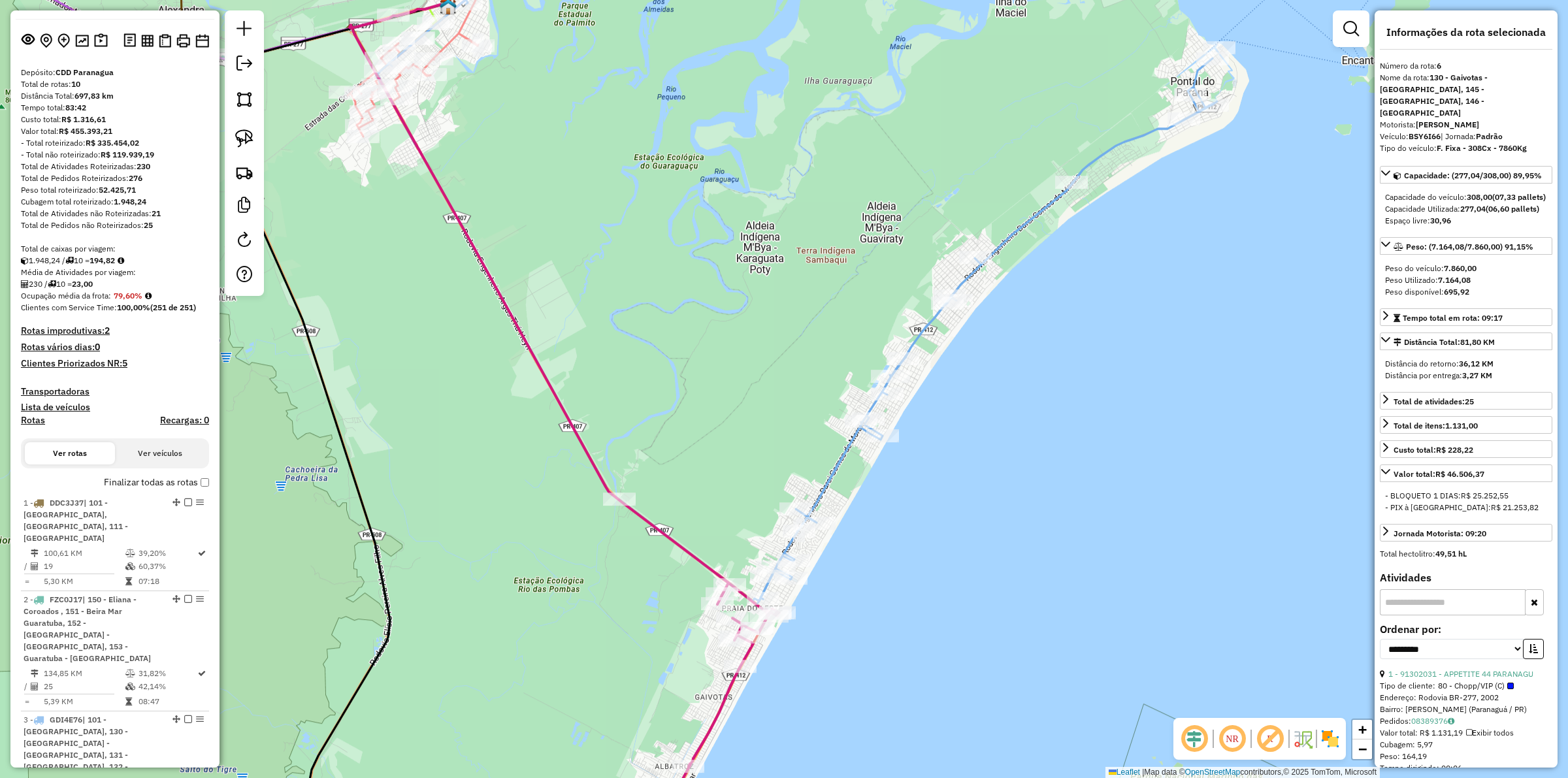
scroll to position [11, 0]
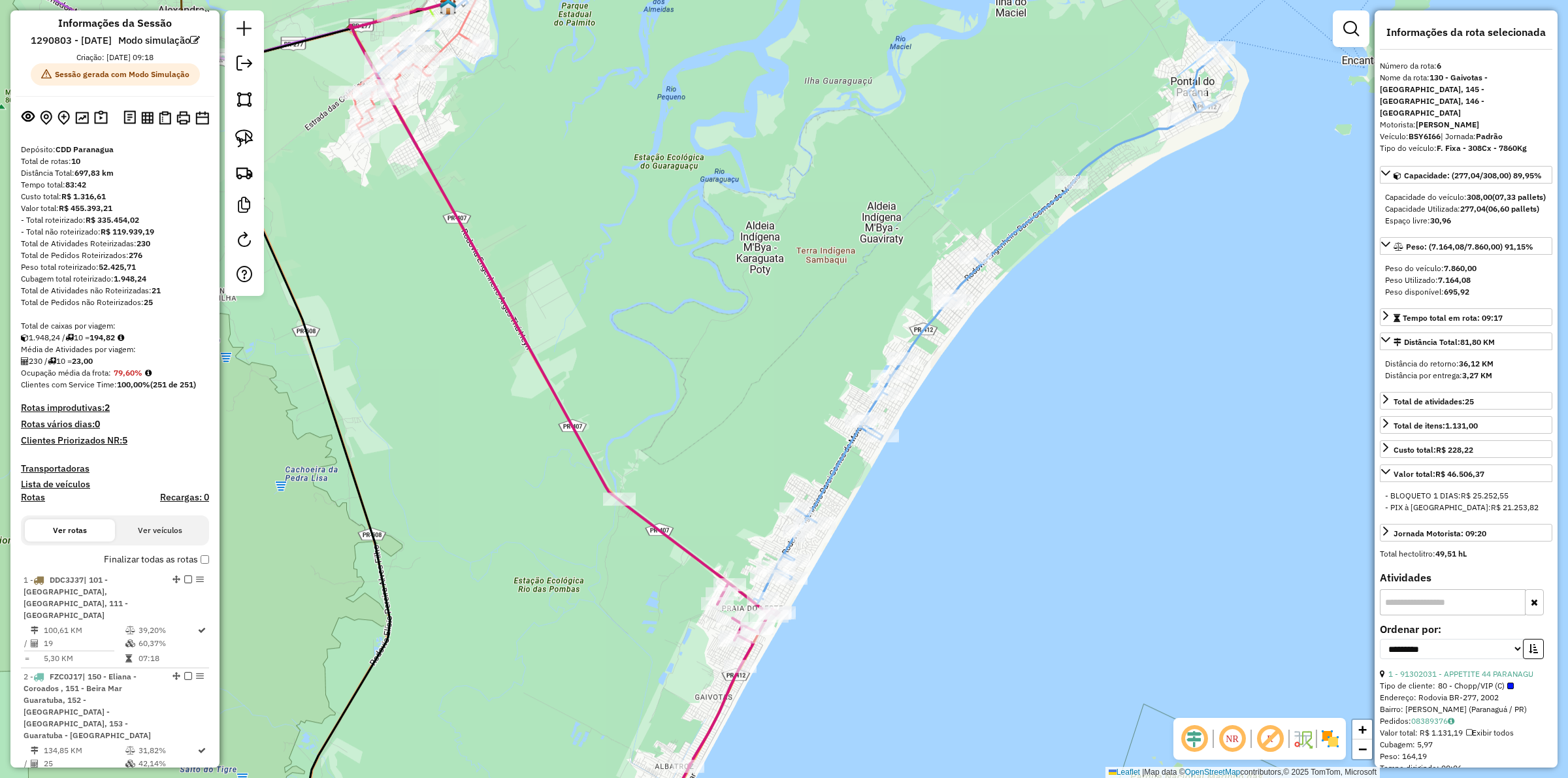
click at [632, 612] on div "Janela de atendimento Grade de atendimento Capacidade Transportadoras Veículos …" at bounding box center [784, 389] width 1568 height 778
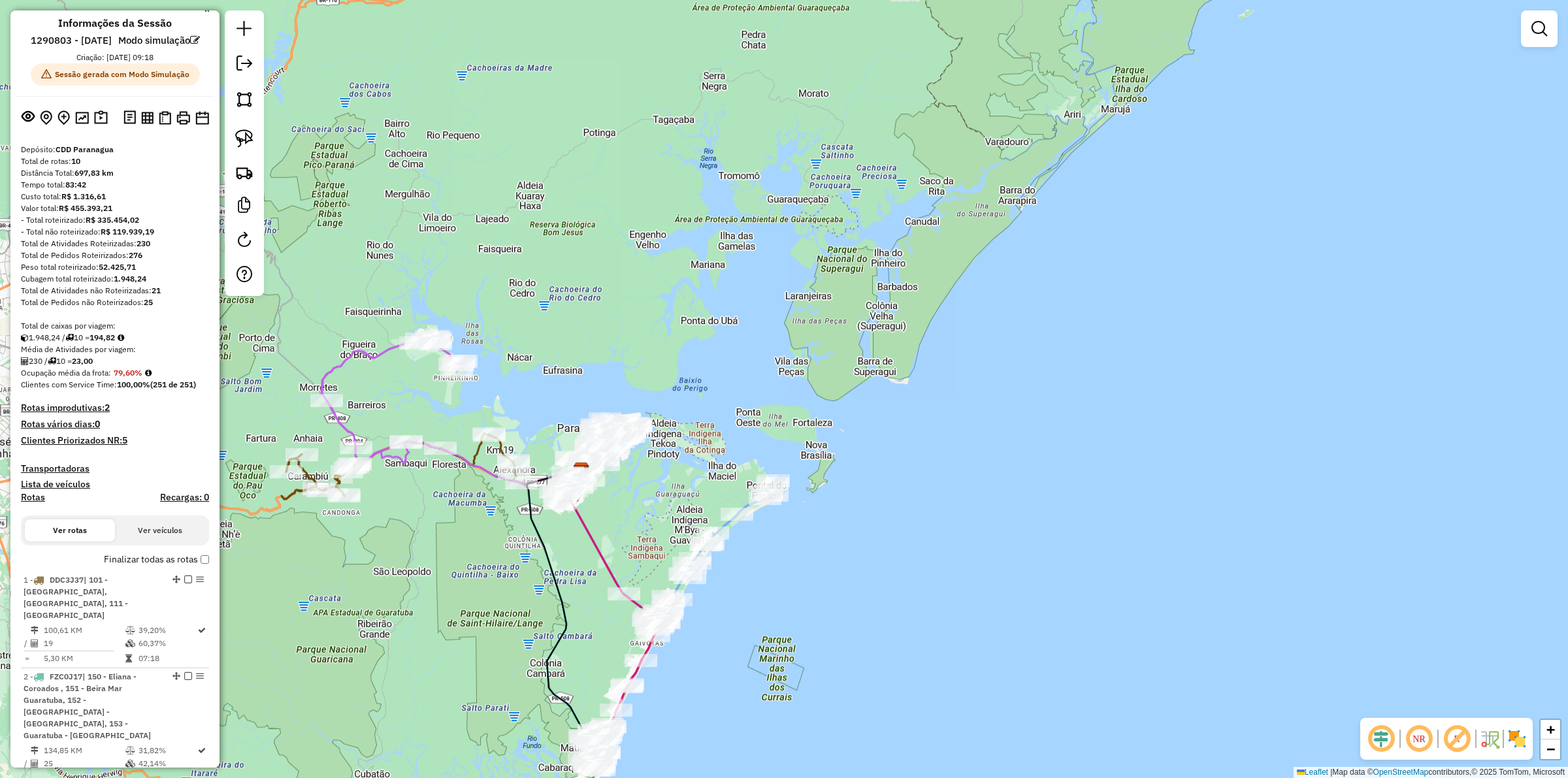
click at [85, 446] on h4 "Clientes Priorizados NR: 5" at bounding box center [115, 440] width 188 height 11
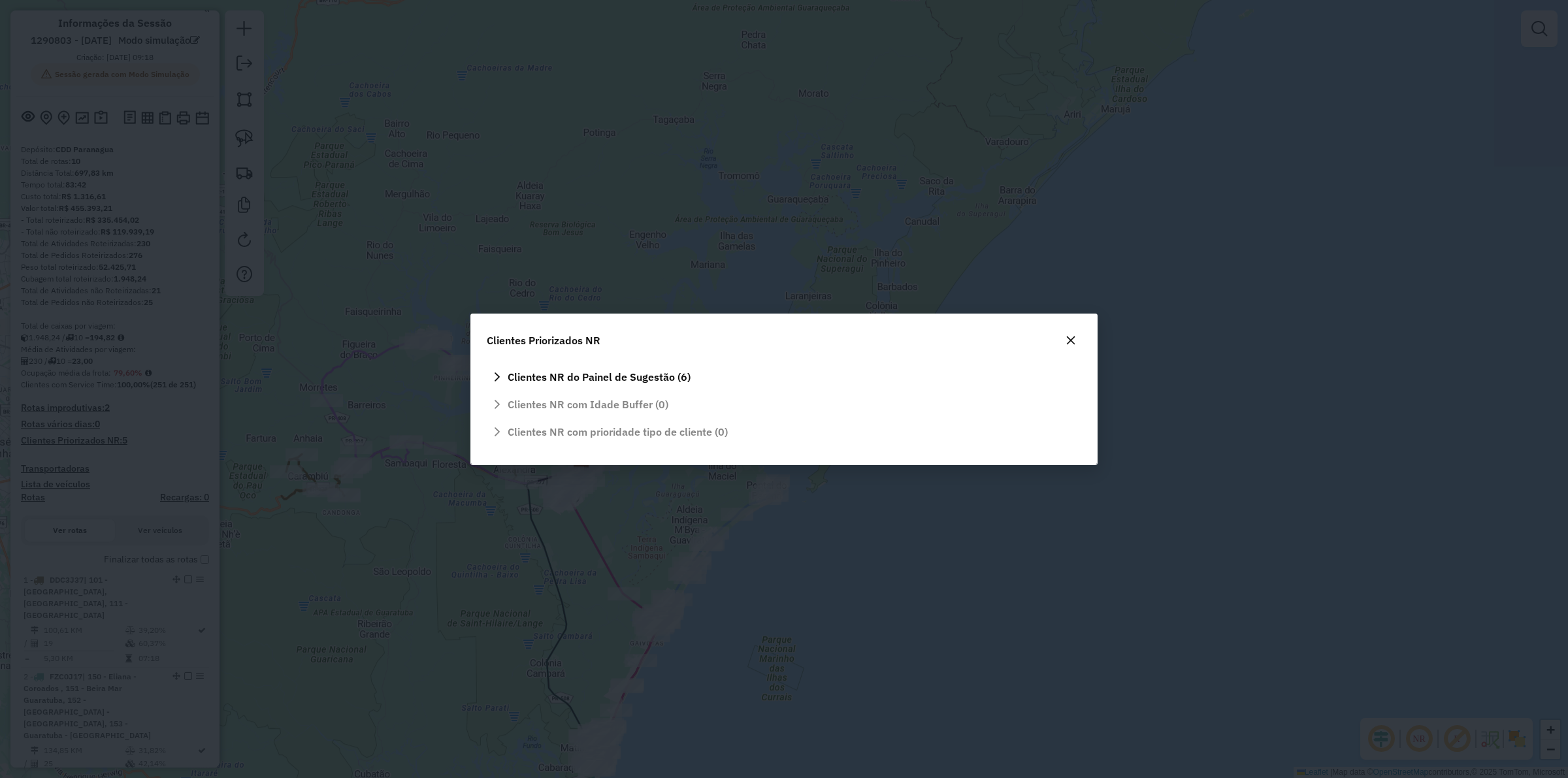
scroll to position [0, 0]
click at [580, 376] on span "Clientes NR do Painel de Sugestão (6)" at bounding box center [599, 377] width 183 height 10
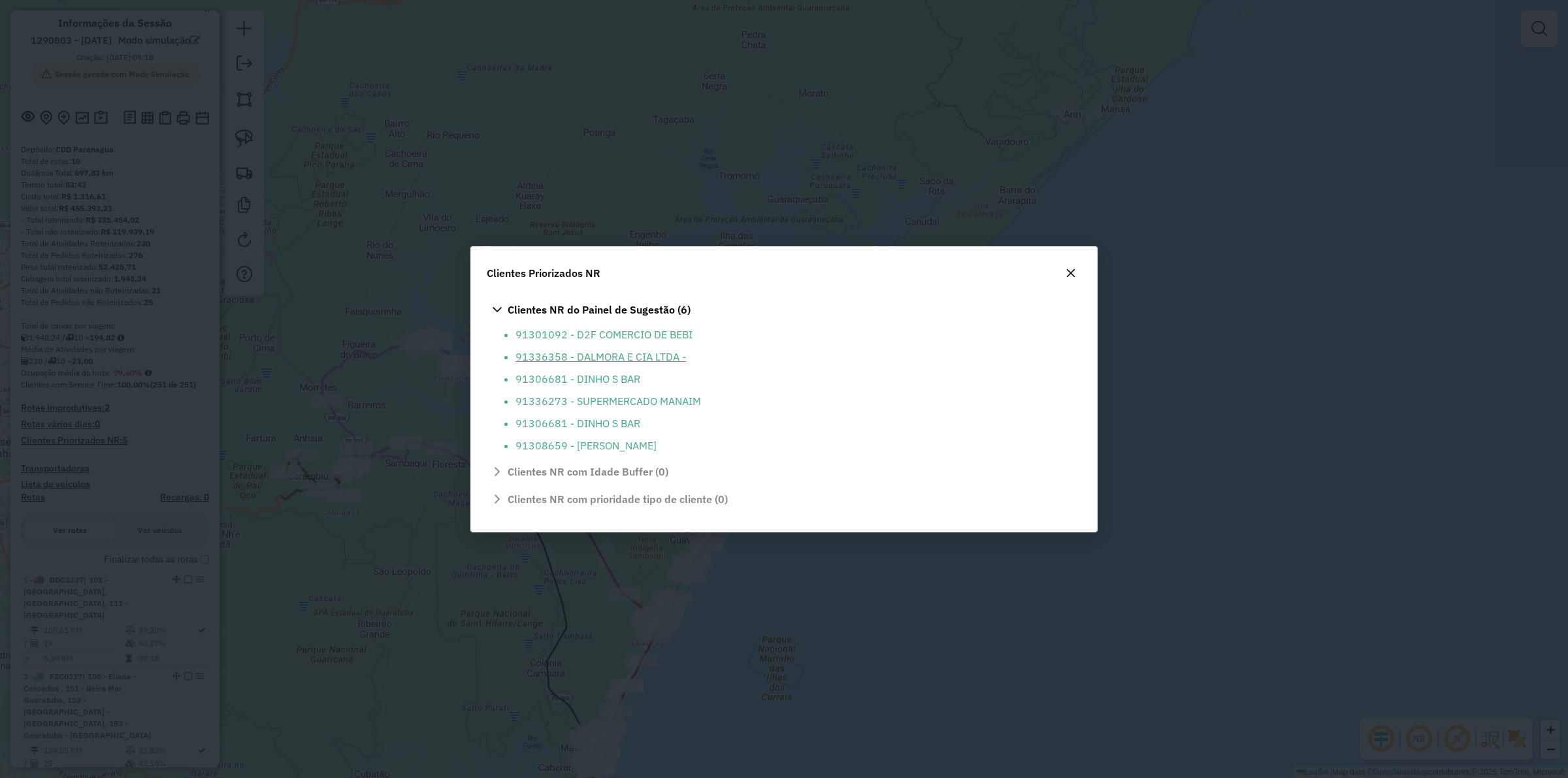
click at [572, 351] on li "91336358 - DALMORA E CIA LTDA -" at bounding box center [794, 356] width 558 height 16
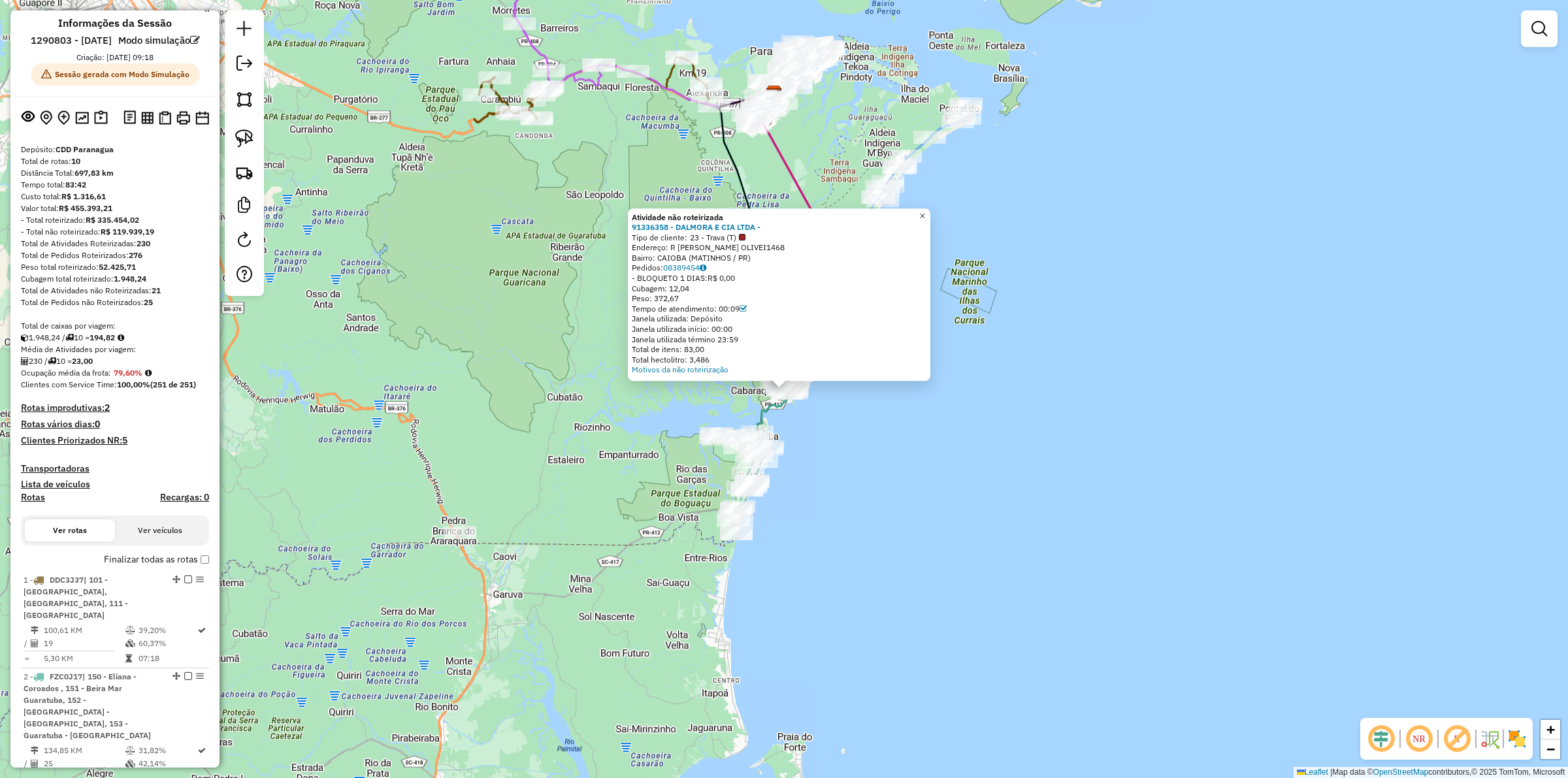
click at [925, 213] on span "×" at bounding box center [922, 215] width 6 height 11
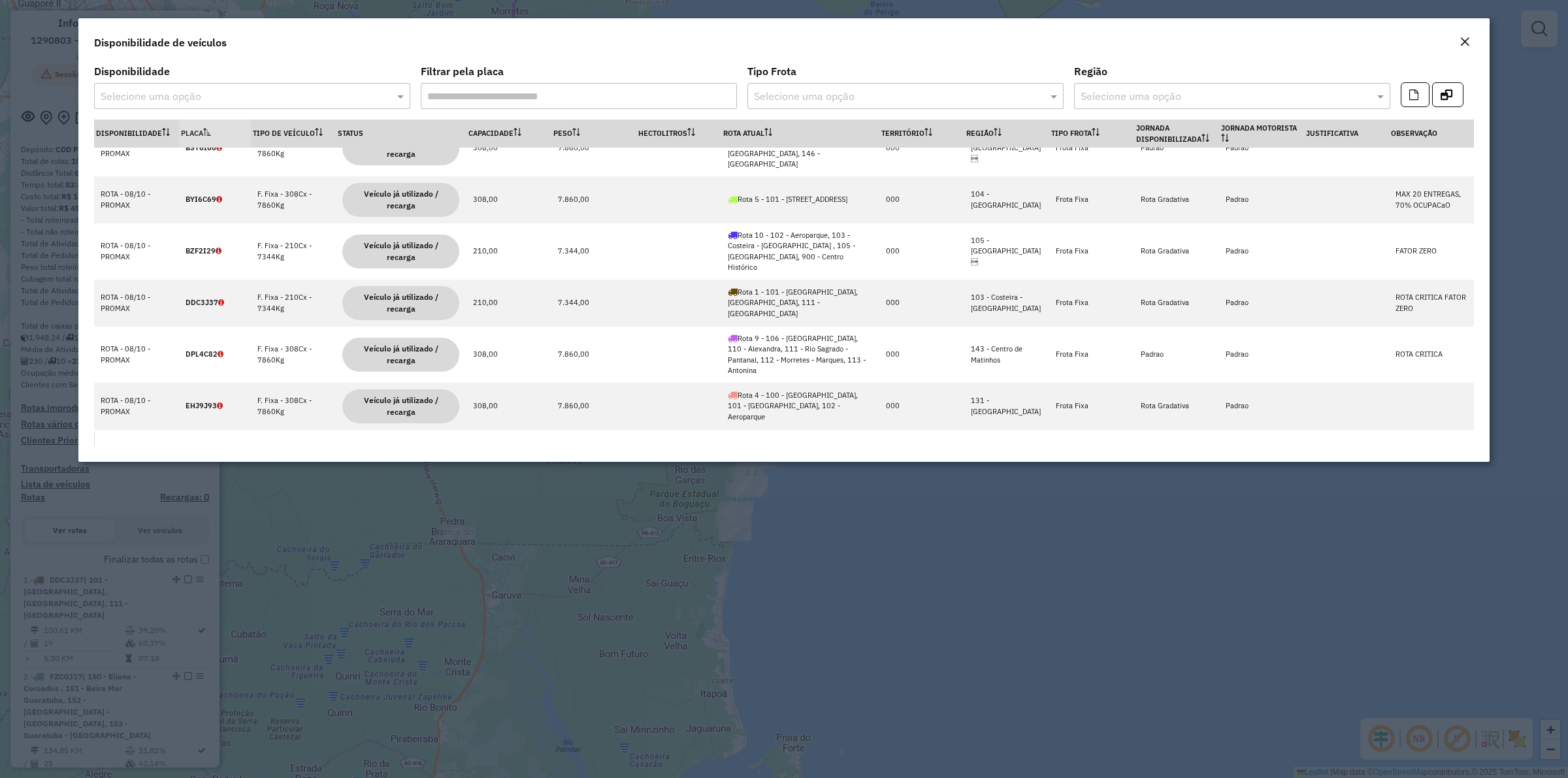
scroll to position [217, 0]
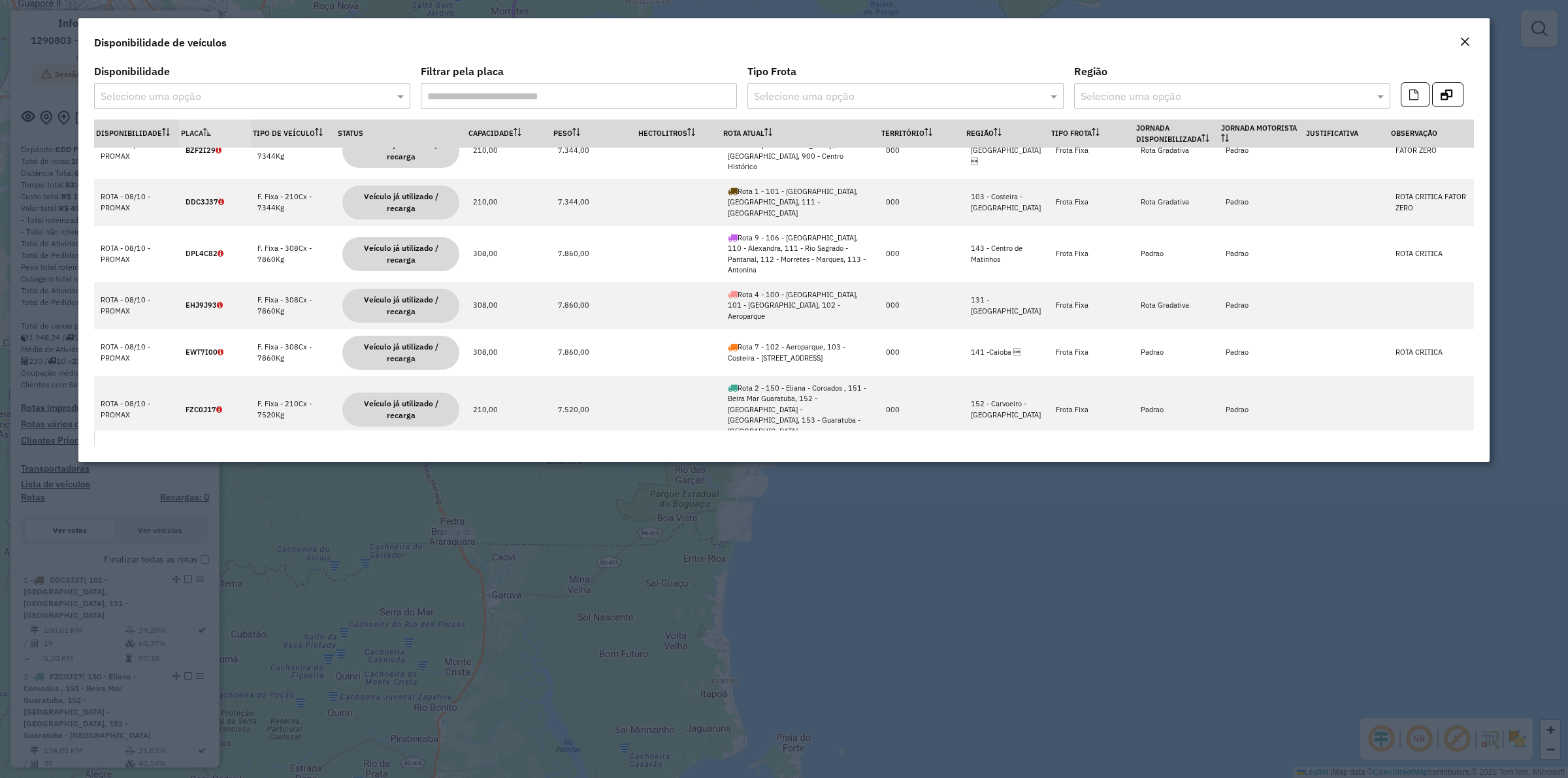
click at [1469, 31] on div "Disponibilidade de veículos" at bounding box center [784, 40] width 1411 height 43
click at [1460, 43] on em "Close" at bounding box center [1464, 42] width 10 height 10
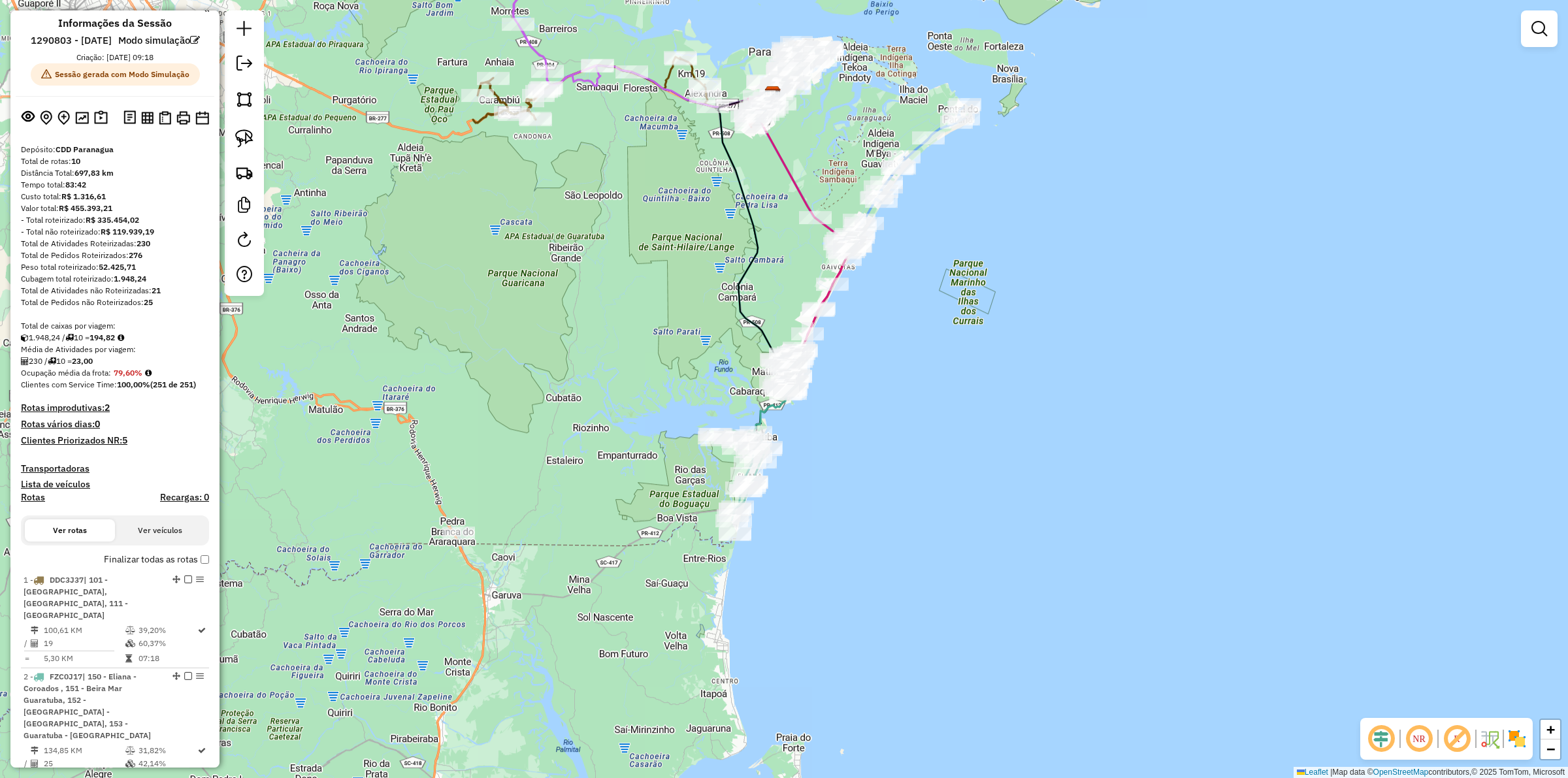
click at [118, 446] on h4 "Clientes Priorizados NR: 5" at bounding box center [115, 440] width 188 height 11
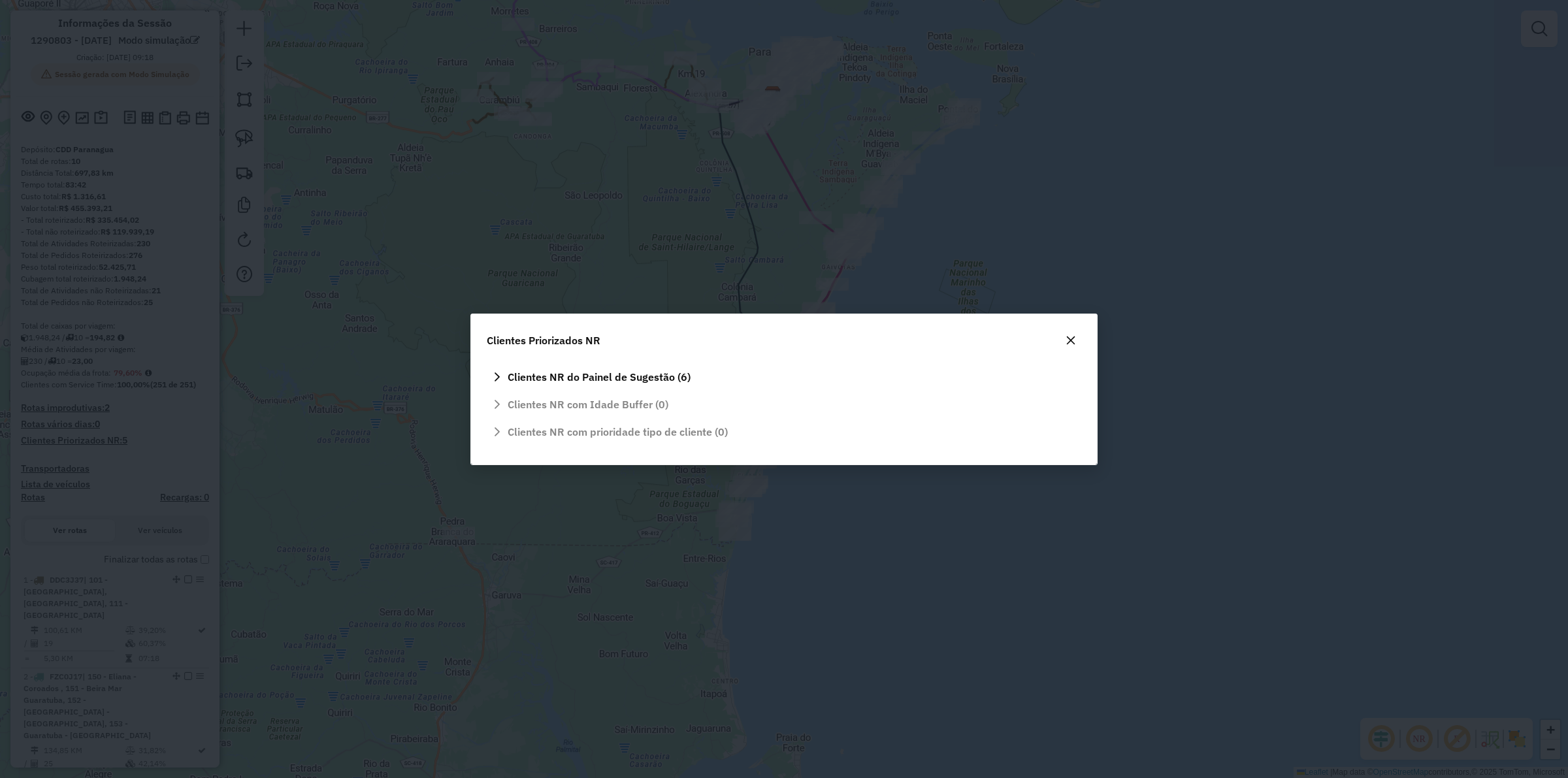
scroll to position [0, 0]
click at [1076, 343] on button "button" at bounding box center [1071, 340] width 21 height 21
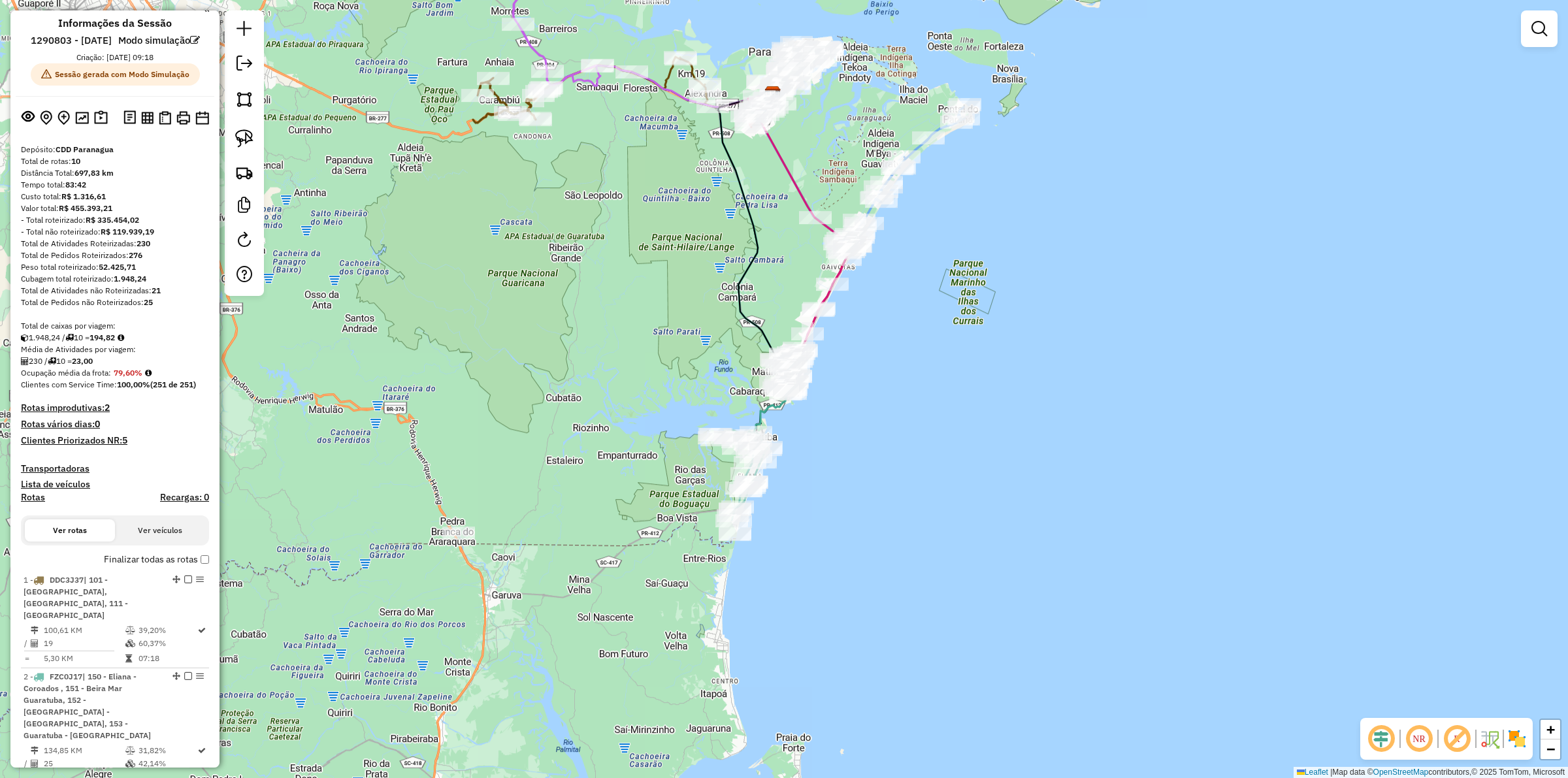
click at [419, 269] on div "Janela de atendimento Grade de atendimento Capacidade Transportadoras Veículos …" at bounding box center [784, 389] width 1568 height 778
click at [96, 446] on h4 "Clientes Priorizados NR: 5" at bounding box center [115, 440] width 188 height 11
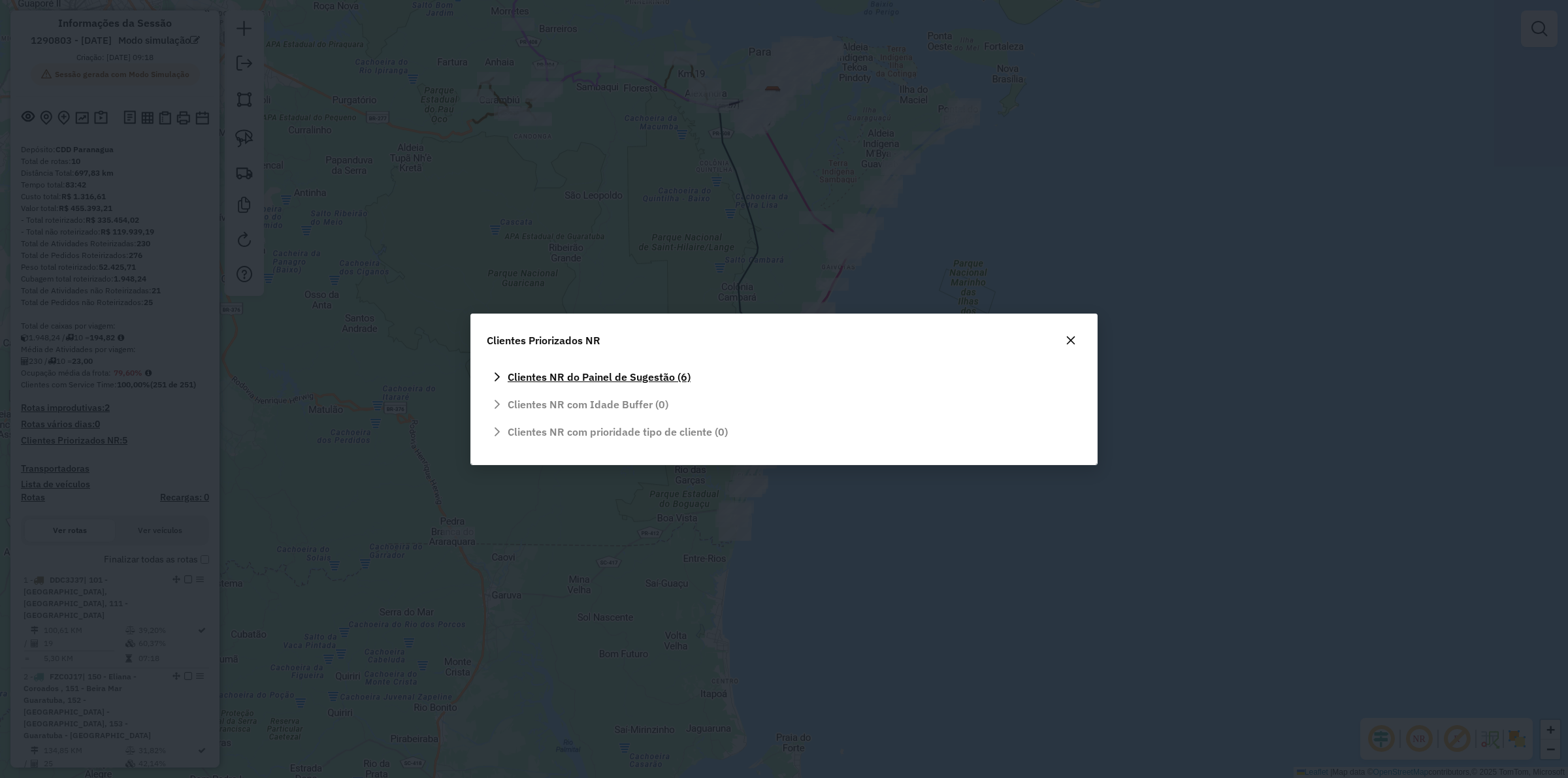
click at [588, 372] on span "Clientes NR do Painel de Sugestão (6)" at bounding box center [599, 377] width 183 height 10
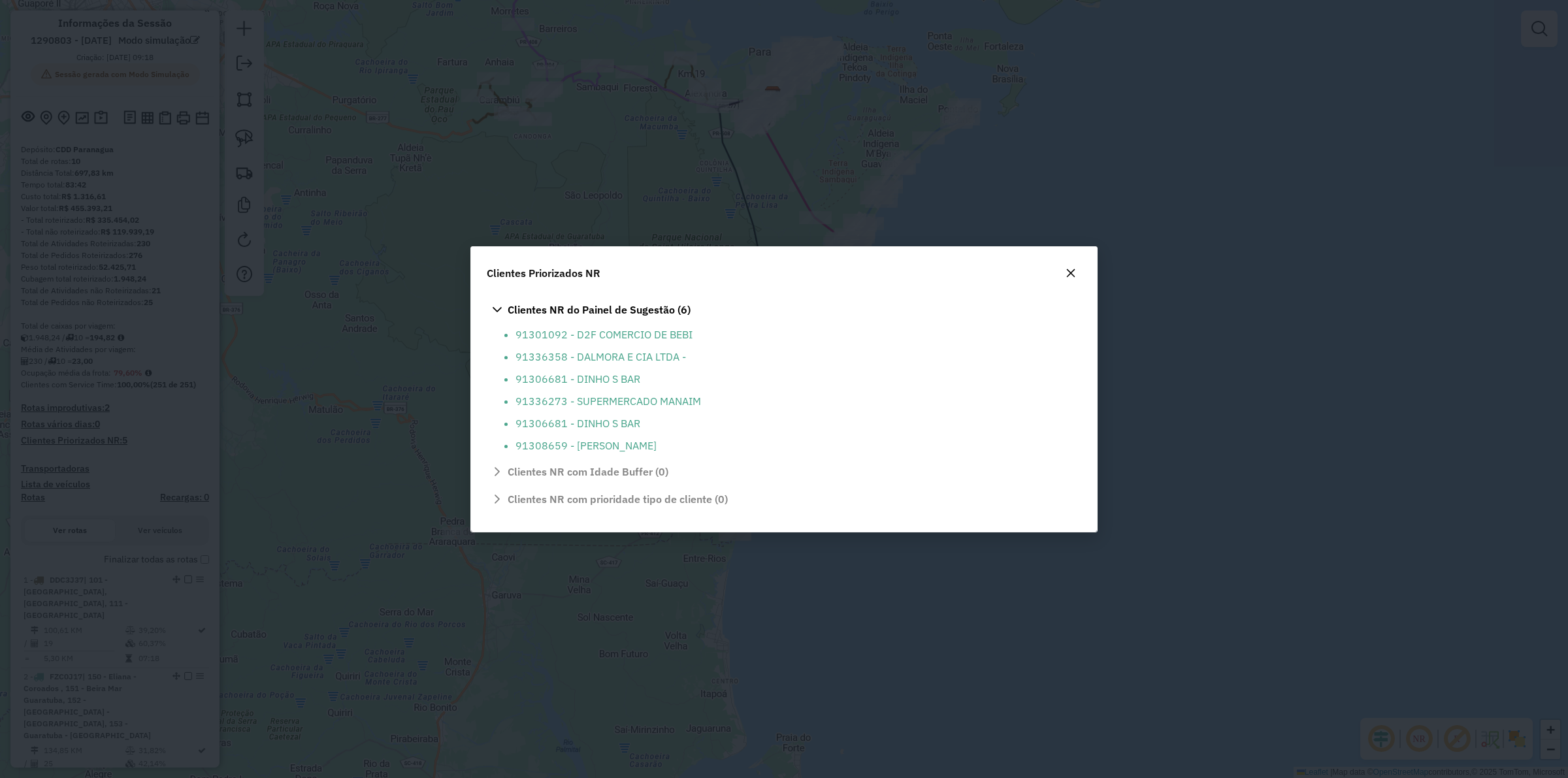
click at [1070, 268] on icon "button" at bounding box center [1071, 273] width 10 height 10
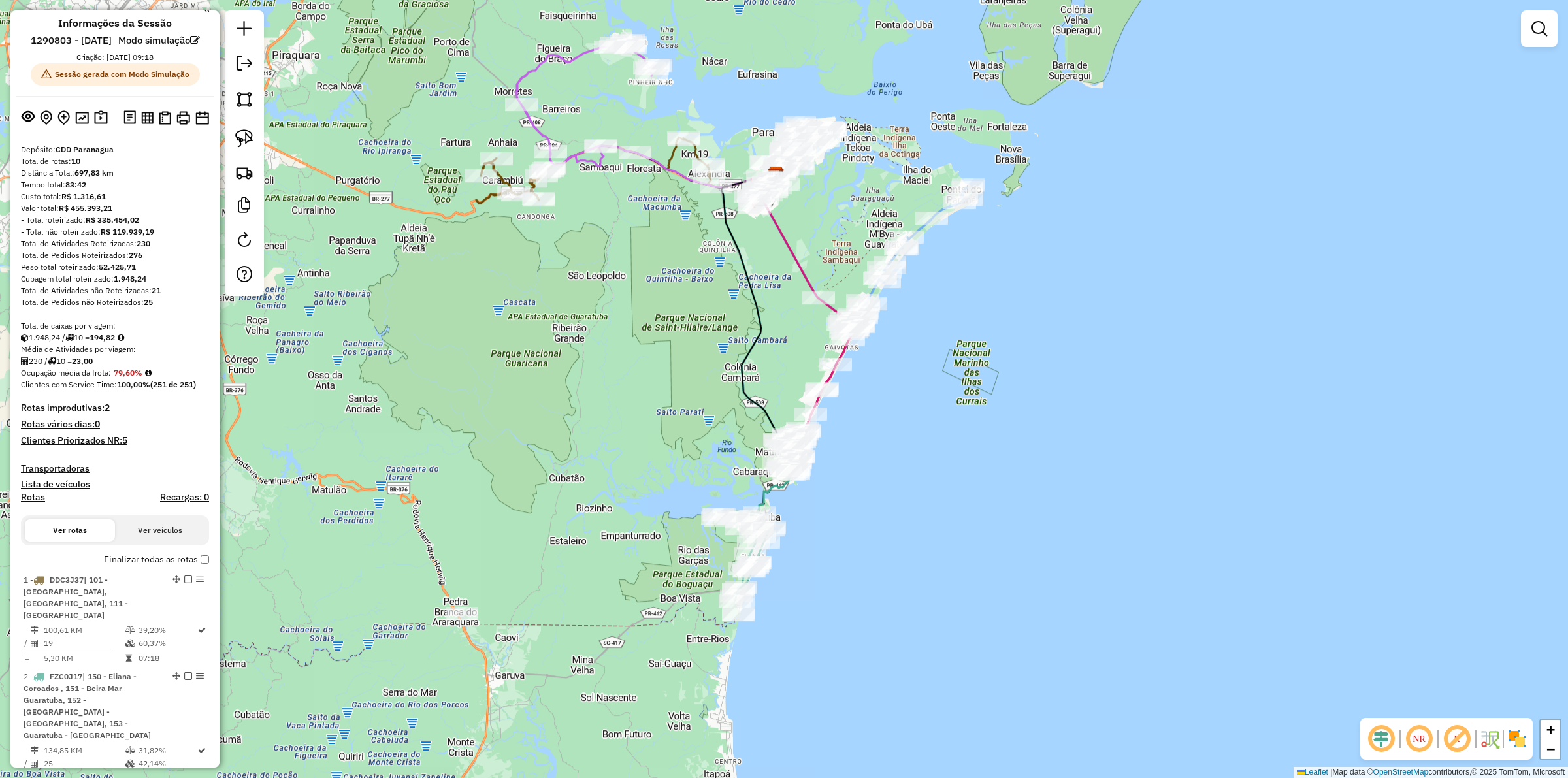
drag, startPoint x: 573, startPoint y: 293, endPoint x: 582, endPoint y: 372, distance: 79.5
click at [582, 372] on div "Janela de atendimento Grade de atendimento Capacidade Transportadoras Veículos …" at bounding box center [784, 389] width 1568 height 778
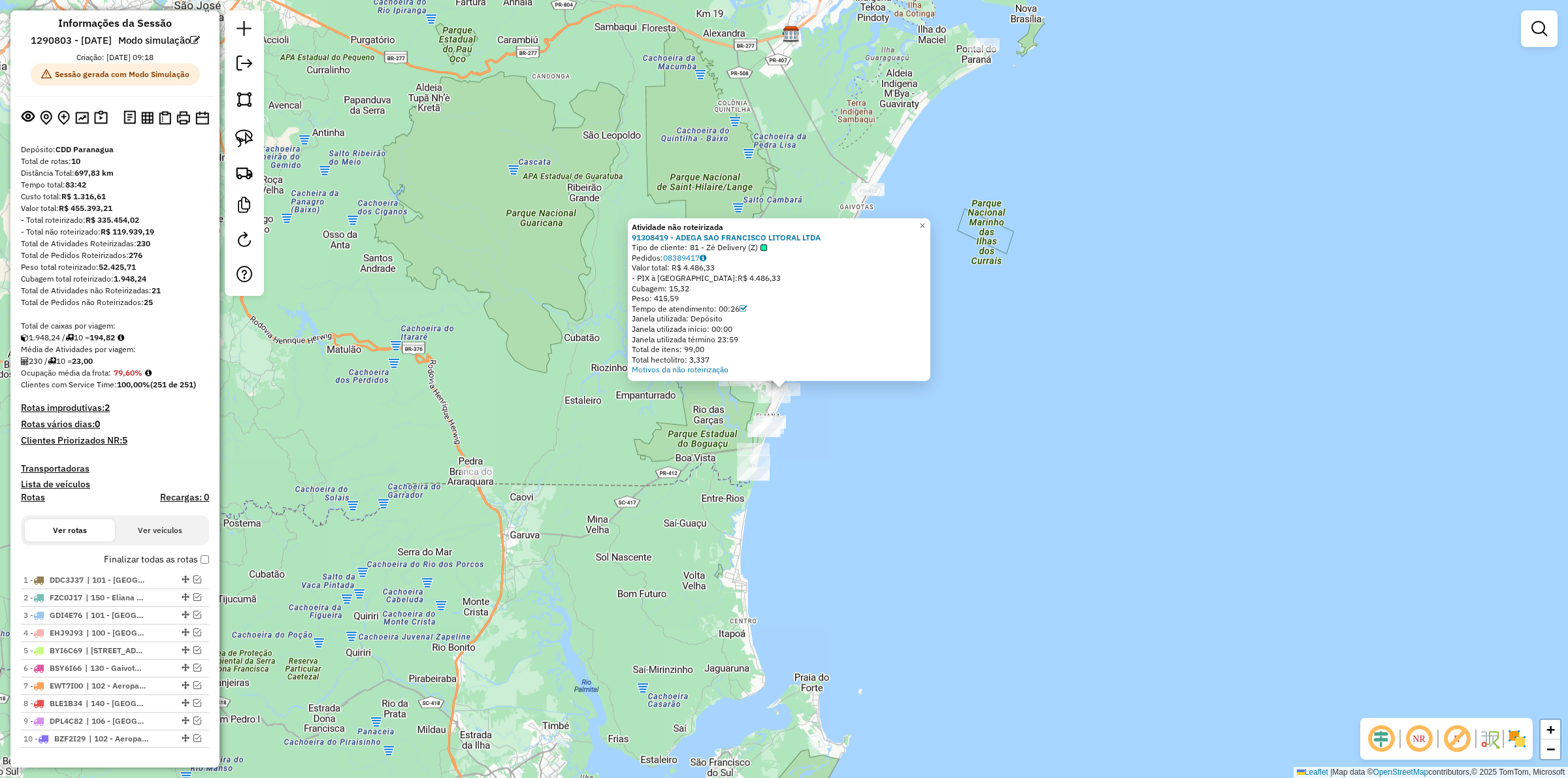
click at [810, 447] on div "Atividade não roteirizada 91308419 - ADEGA SAO FRANCISCO LITORAL LTDA Tipo de c…" at bounding box center [784, 389] width 1568 height 778
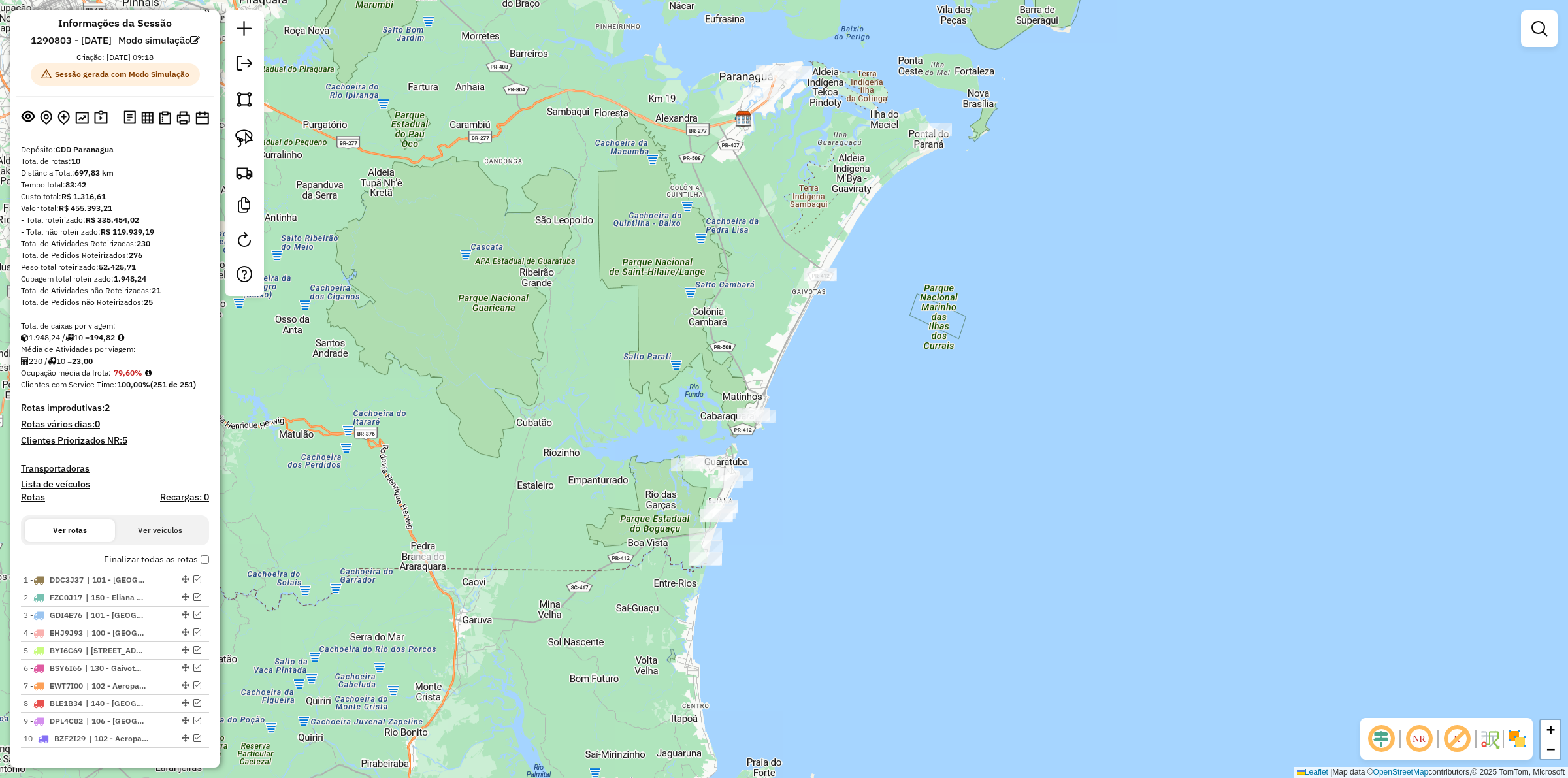
drag, startPoint x: 843, startPoint y: 347, endPoint x: 809, endPoint y: 408, distance: 69.8
click at [809, 408] on div "Janela de atendimento Grade de atendimento Capacidade Transportadoras Veículos …" at bounding box center [784, 389] width 1568 height 778
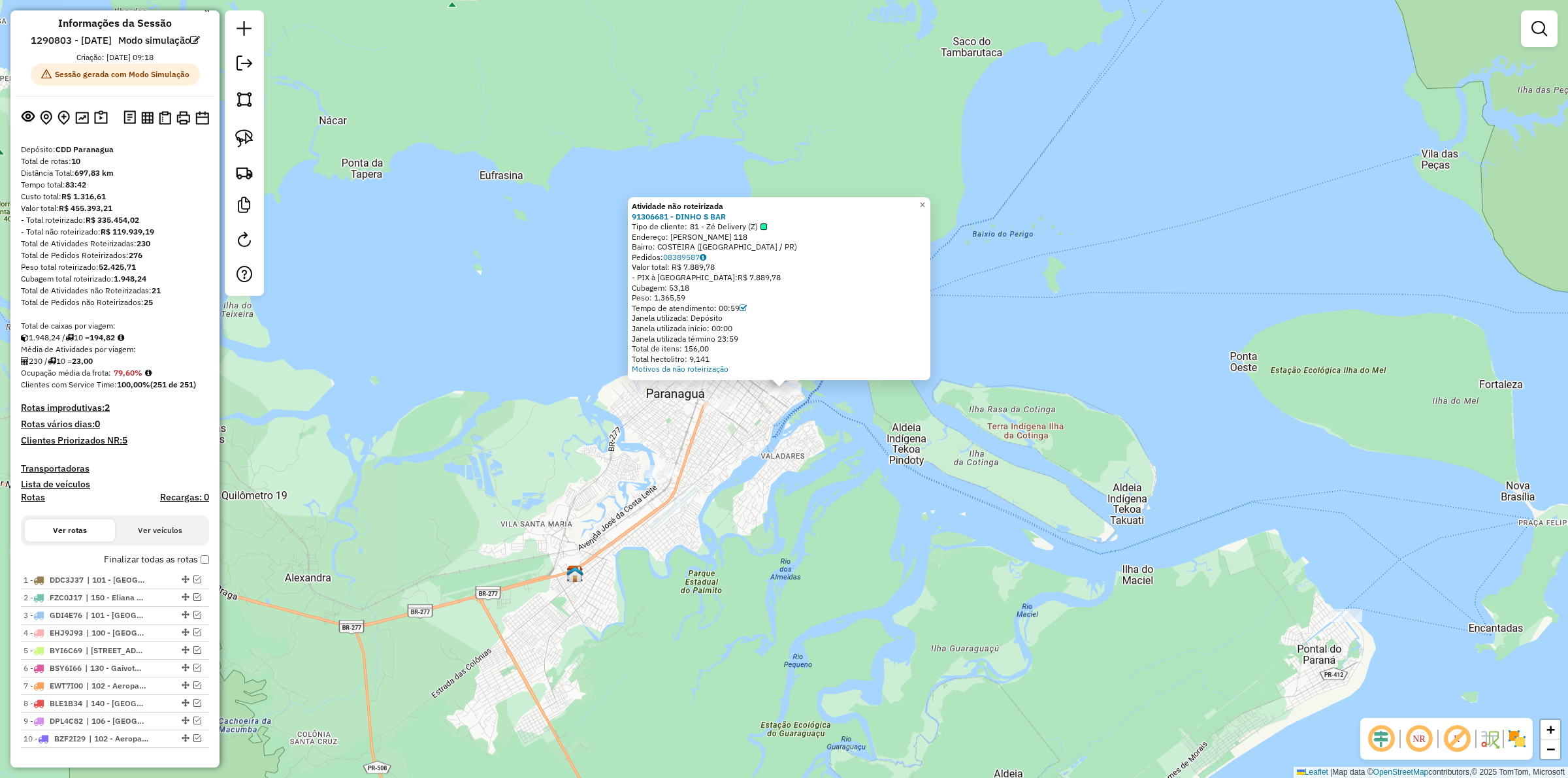
click at [778, 425] on div "Atividade não roteirizada 91306681 - DINHO S BAR Tipo de cliente: 81 - Zé Deliv…" at bounding box center [784, 389] width 1568 height 778
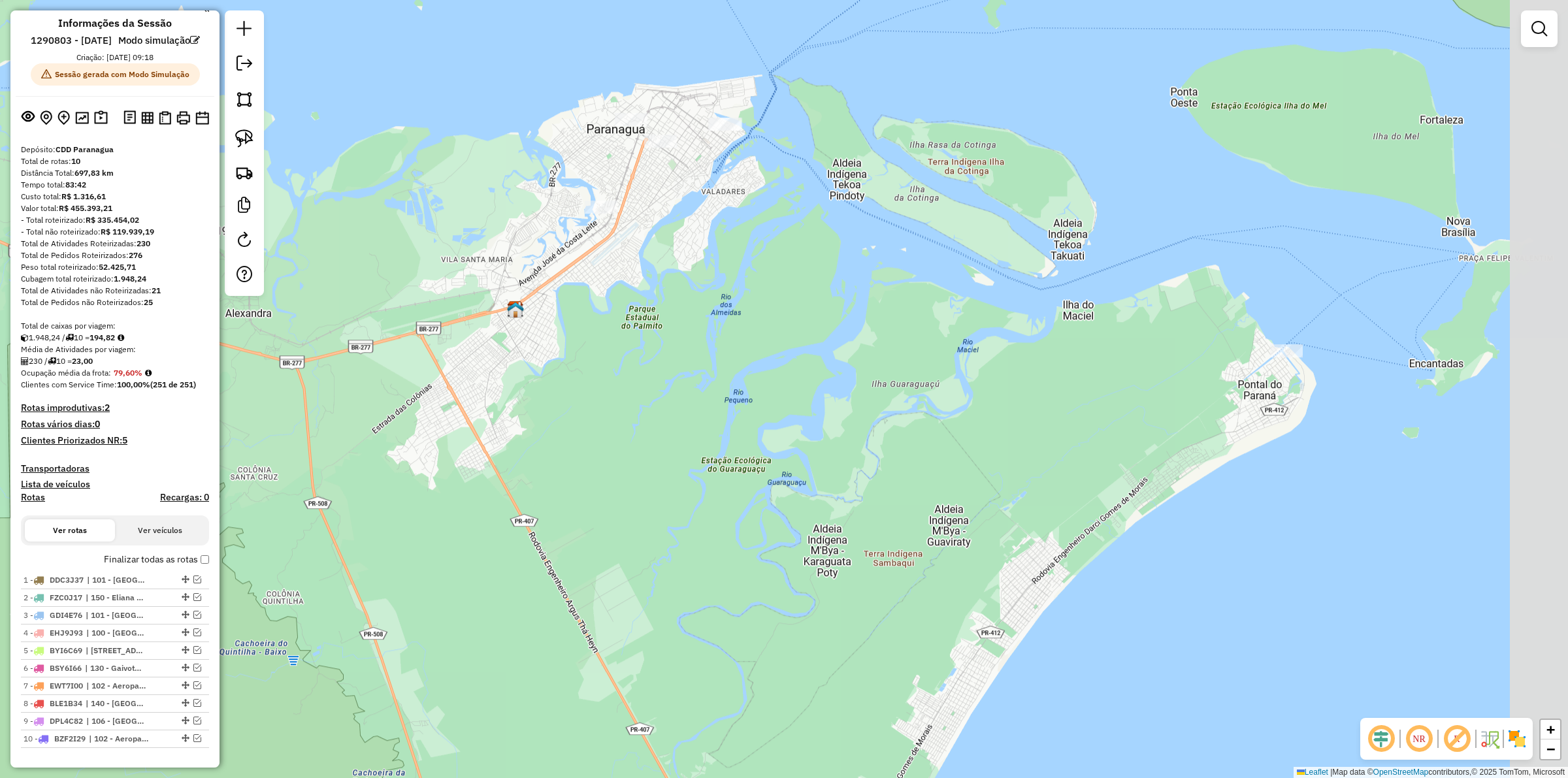
drag, startPoint x: 779, startPoint y: 496, endPoint x: 725, endPoint y: 252, distance: 249.9
click at [725, 252] on div "Janela de atendimento Grade de atendimento Capacidade Transportadoras Veículos …" at bounding box center [784, 389] width 1568 height 778
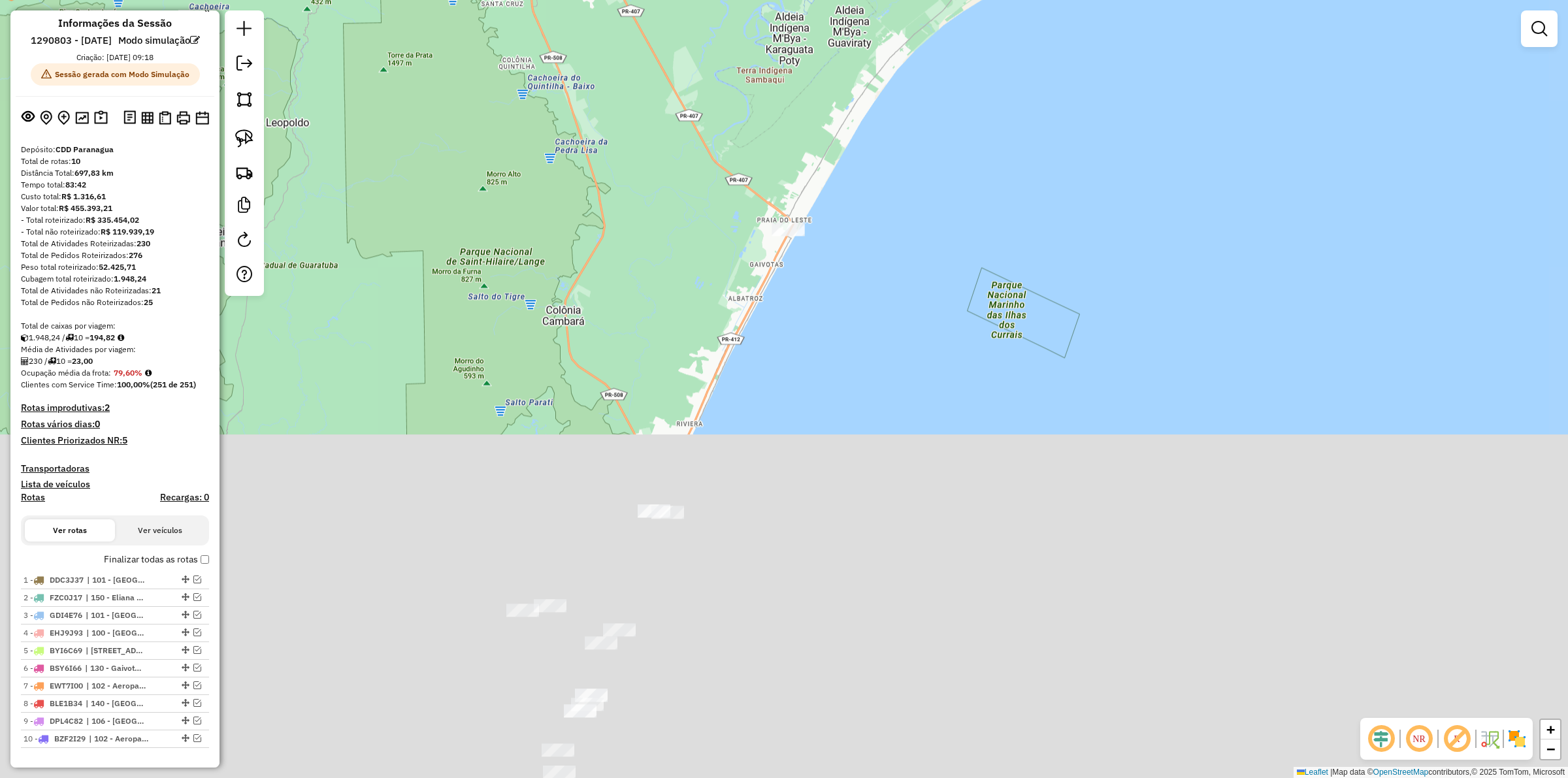
drag, startPoint x: 709, startPoint y: 437, endPoint x: 722, endPoint y: 76, distance: 361.2
click at [722, 76] on div "Janela de atendimento Grade de atendimento Capacidade Transportadoras Veículos …" at bounding box center [784, 389] width 1568 height 778
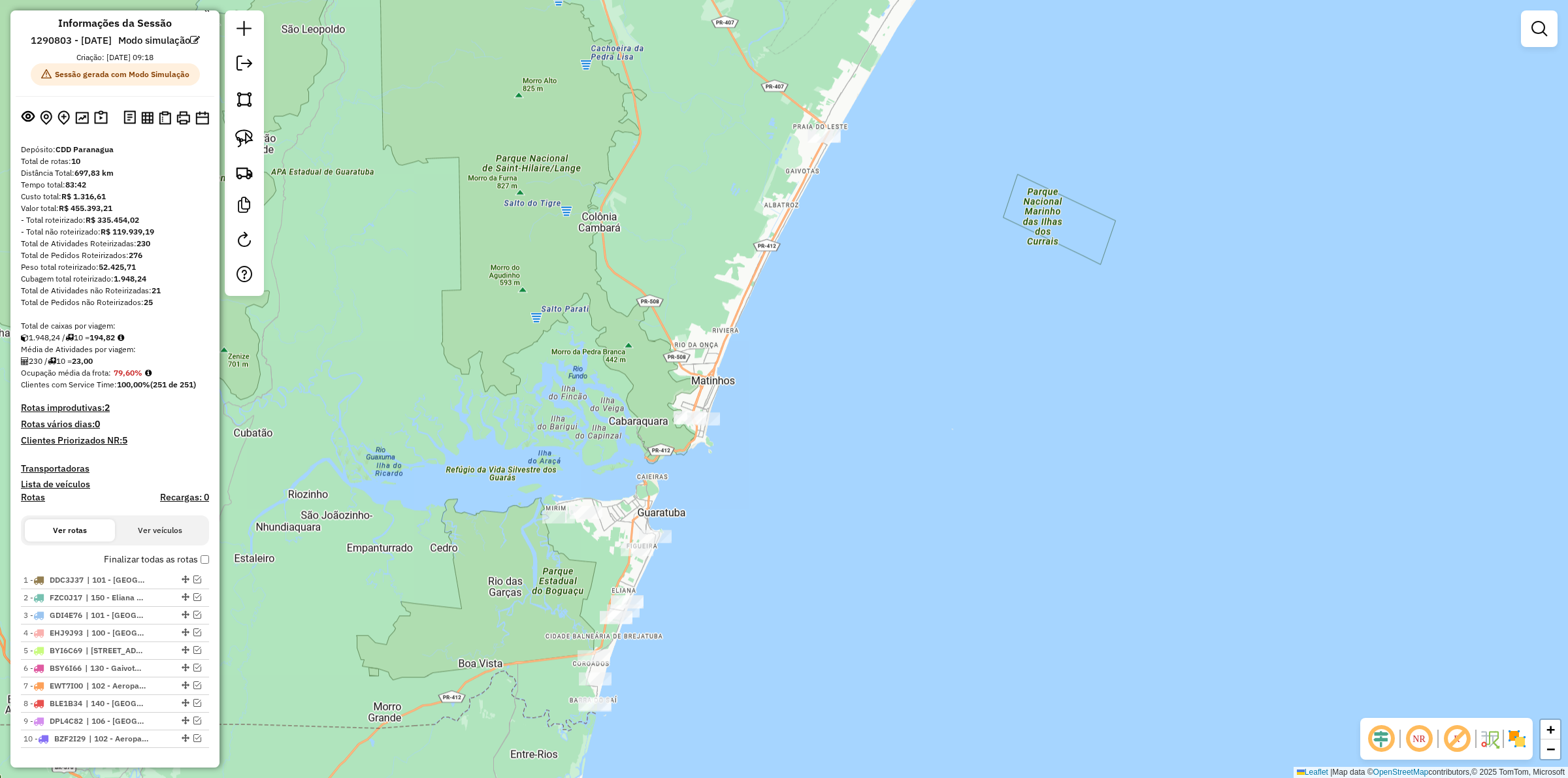
drag, startPoint x: 657, startPoint y: 347, endPoint x: 688, endPoint y: 266, distance: 86.7
click at [688, 266] on div "Janela de atendimento Grade de atendimento Capacidade Transportadoras Veículos …" at bounding box center [784, 389] width 1568 height 778
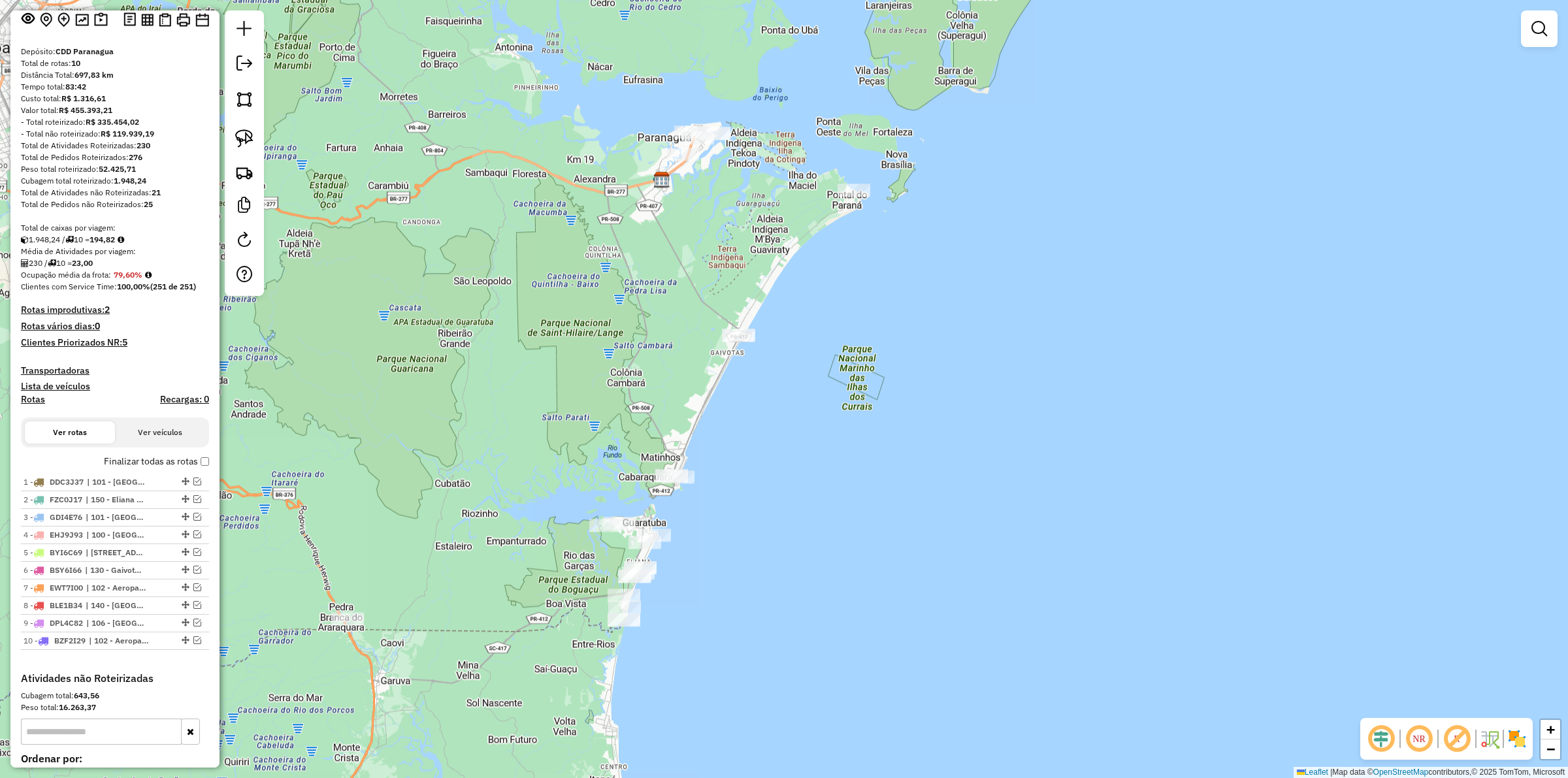
scroll to position [57, 0]
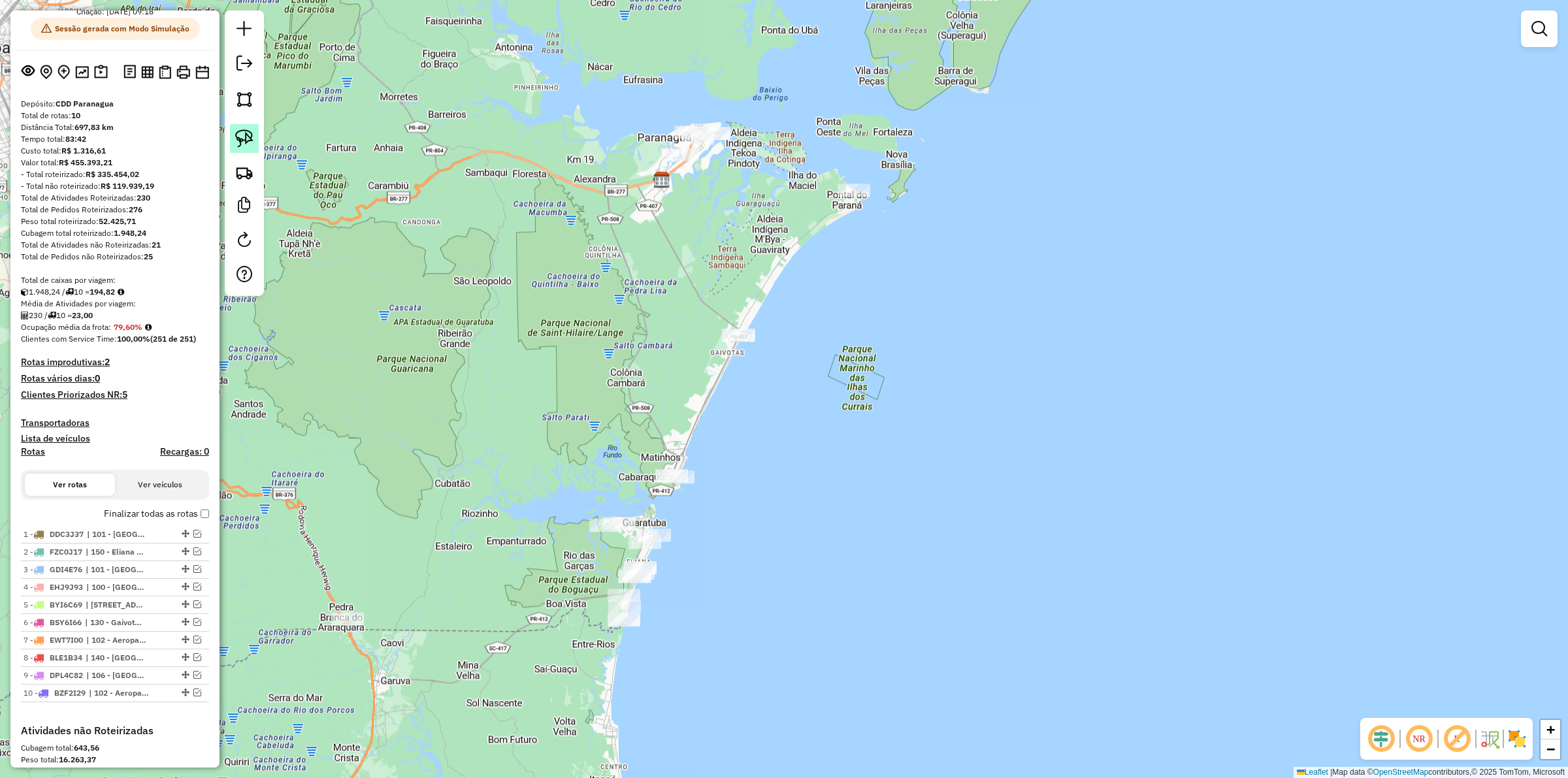
click at [233, 140] on link at bounding box center [244, 138] width 29 height 29
drag, startPoint x: 678, startPoint y: 323, endPoint x: 816, endPoint y: 344, distance: 139.6
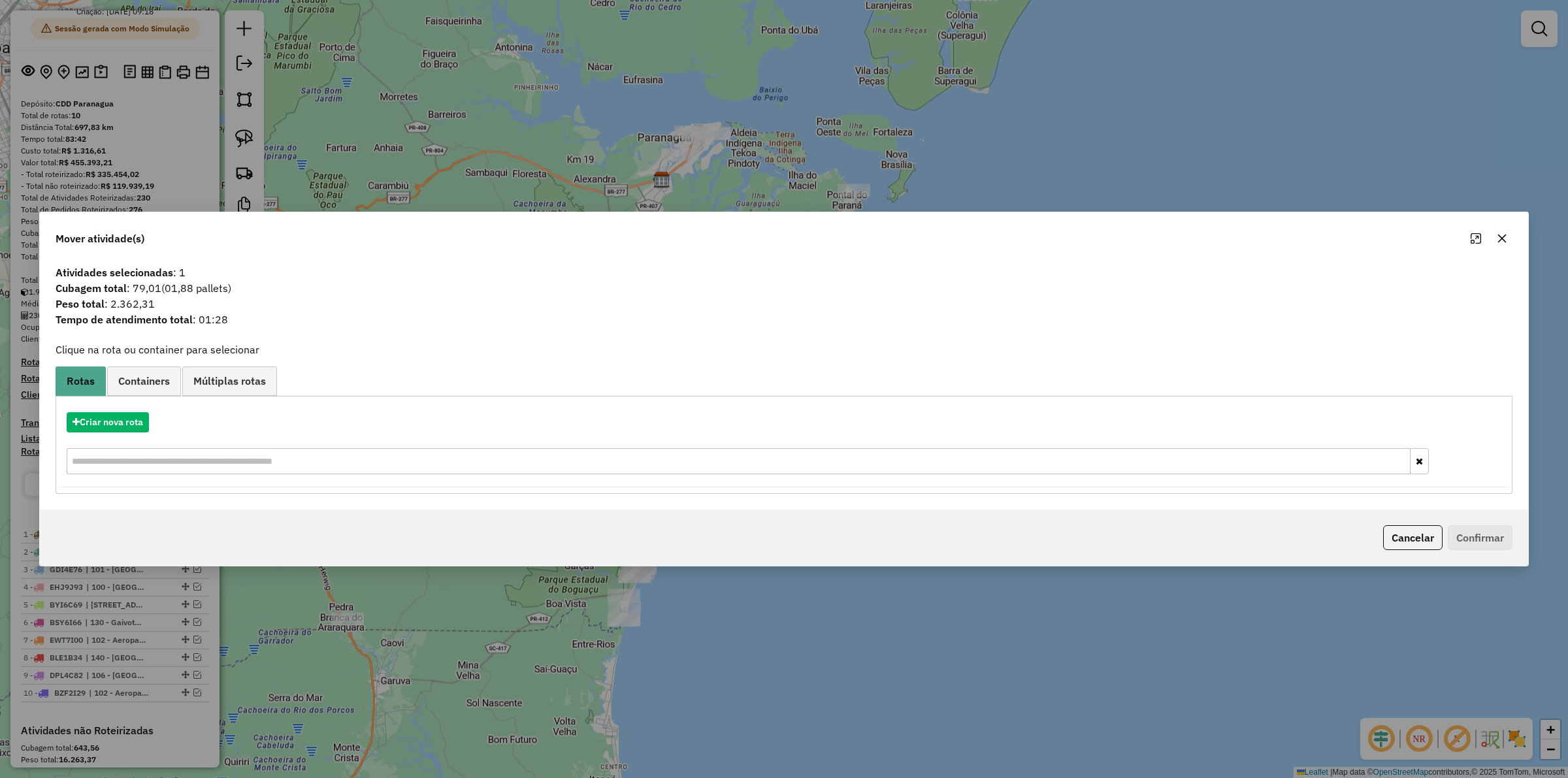
click at [1504, 235] on icon "button" at bounding box center [1502, 238] width 8 height 8
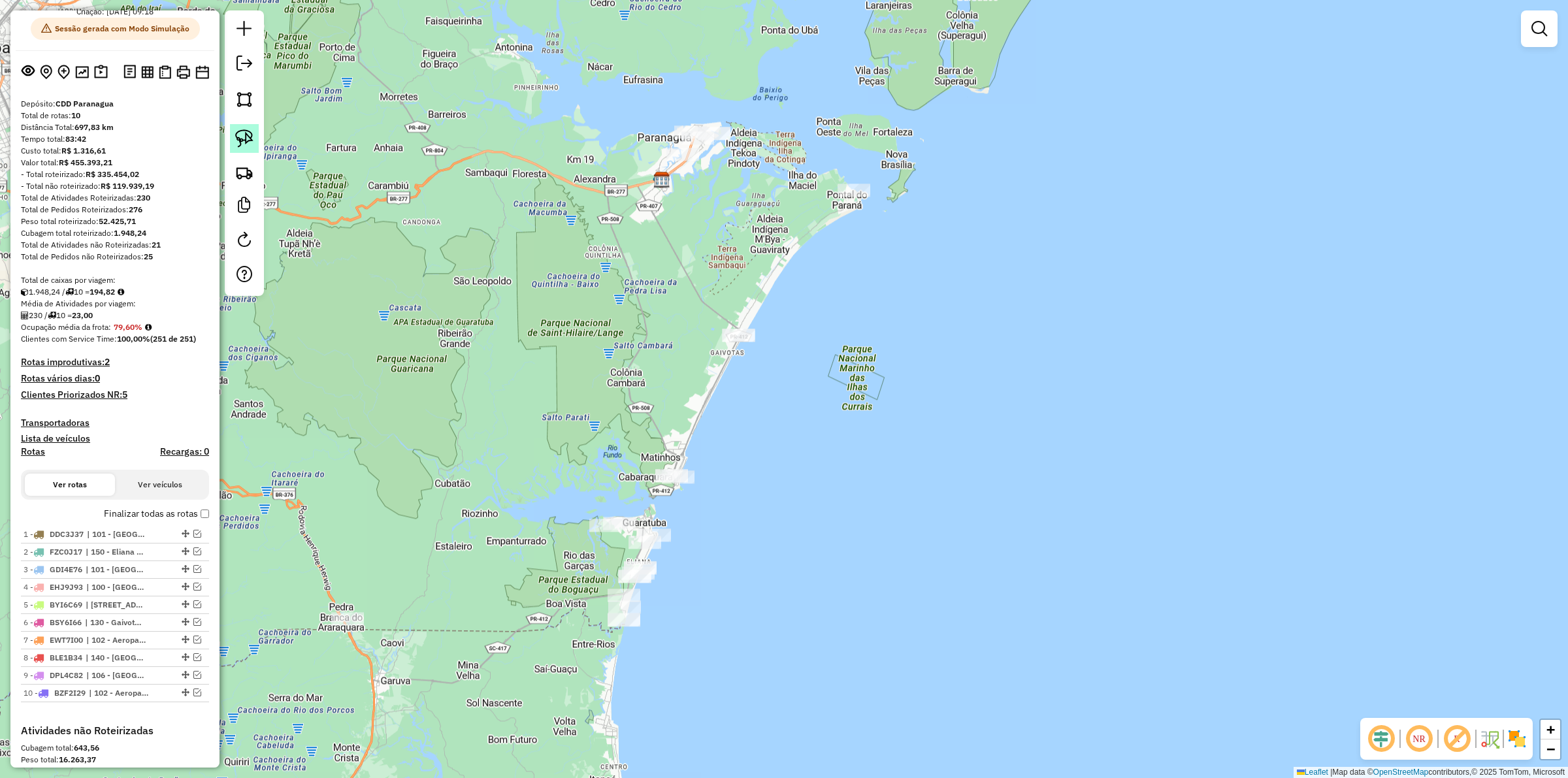
click at [240, 142] on img at bounding box center [244, 138] width 19 height 19
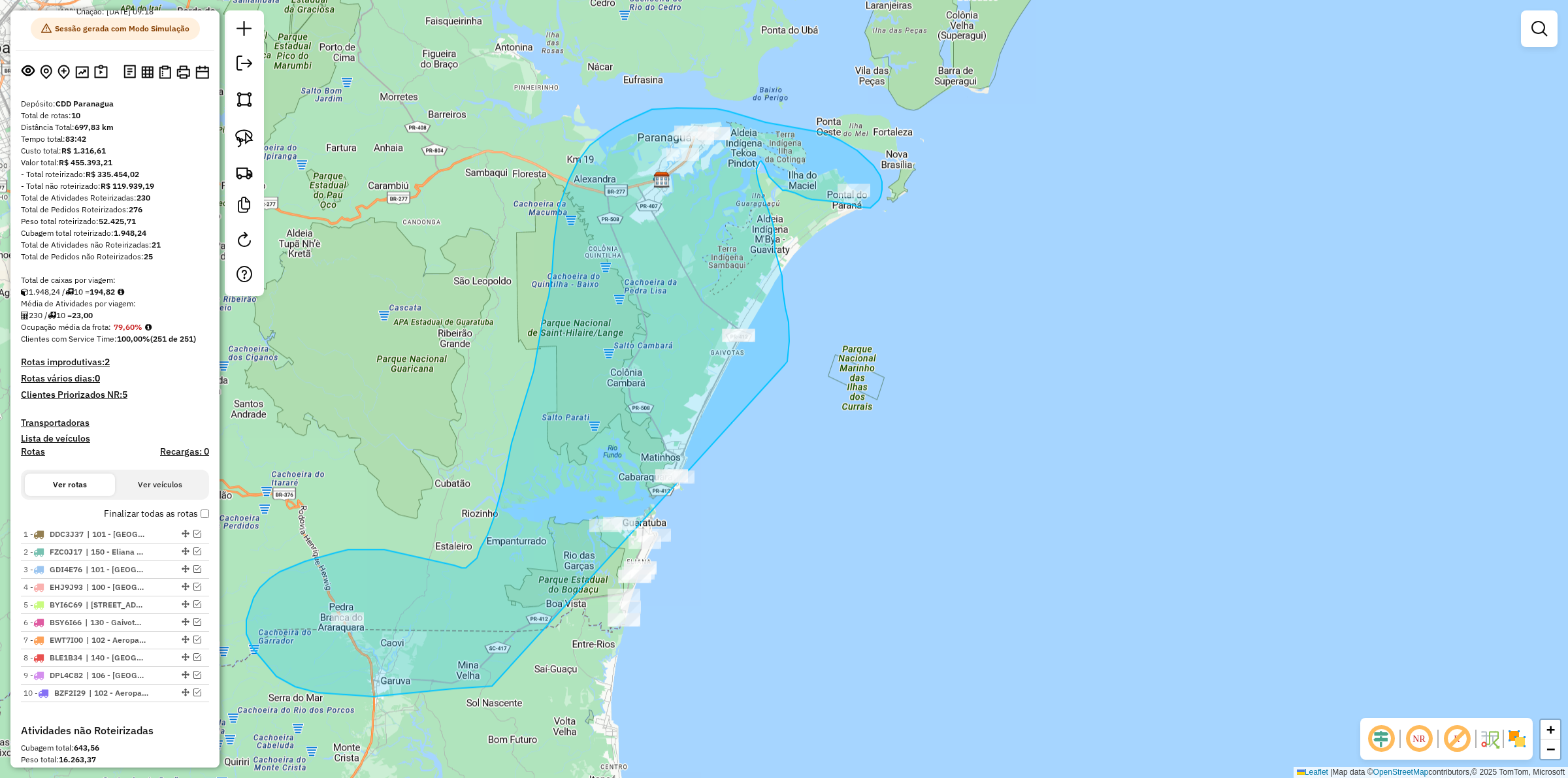
drag, startPoint x: 788, startPoint y: 356, endPoint x: 769, endPoint y: 606, distance: 250.7
click at [769, 606] on div "Janela de atendimento Grade de atendimento Capacidade Transportadoras Veículos …" at bounding box center [784, 389] width 1568 height 778
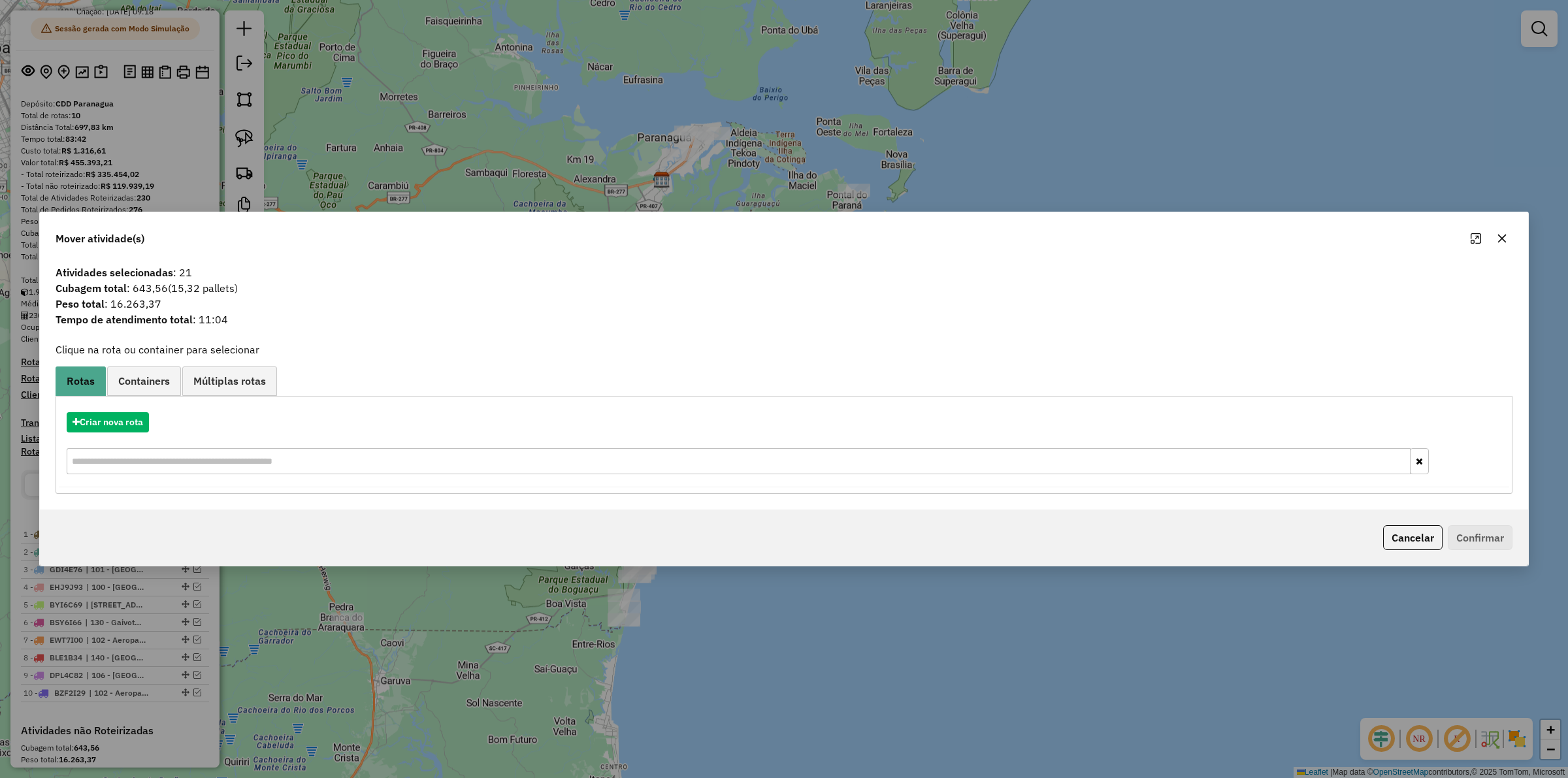
click at [1506, 240] on icon "button" at bounding box center [1502, 238] width 10 height 10
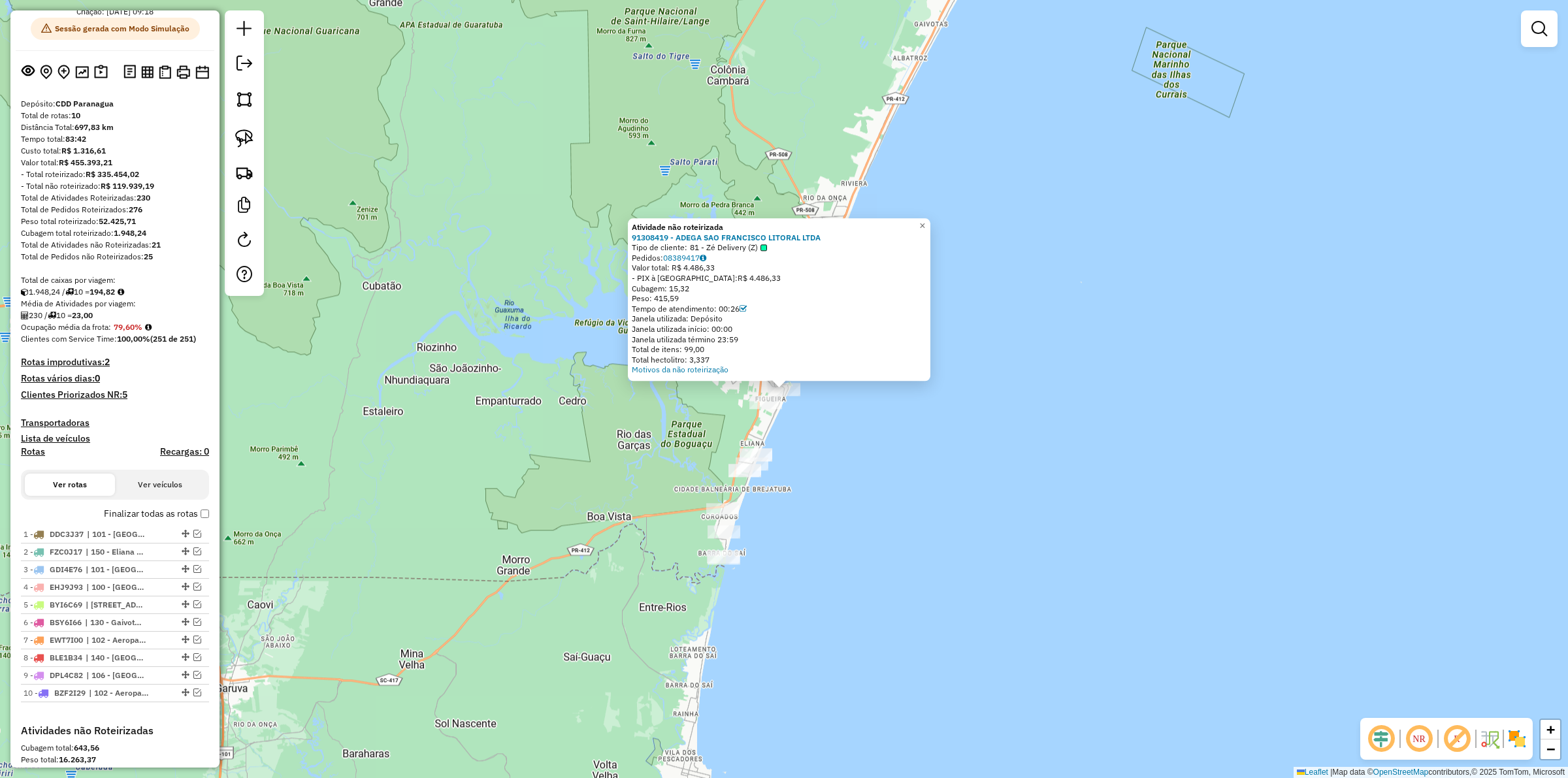
click at [668, 492] on div "Atividade não roteirizada 91308419 - ADEGA SAO FRANCISCO LITORAL LTDA Tipo de c…" at bounding box center [784, 389] width 1568 height 778
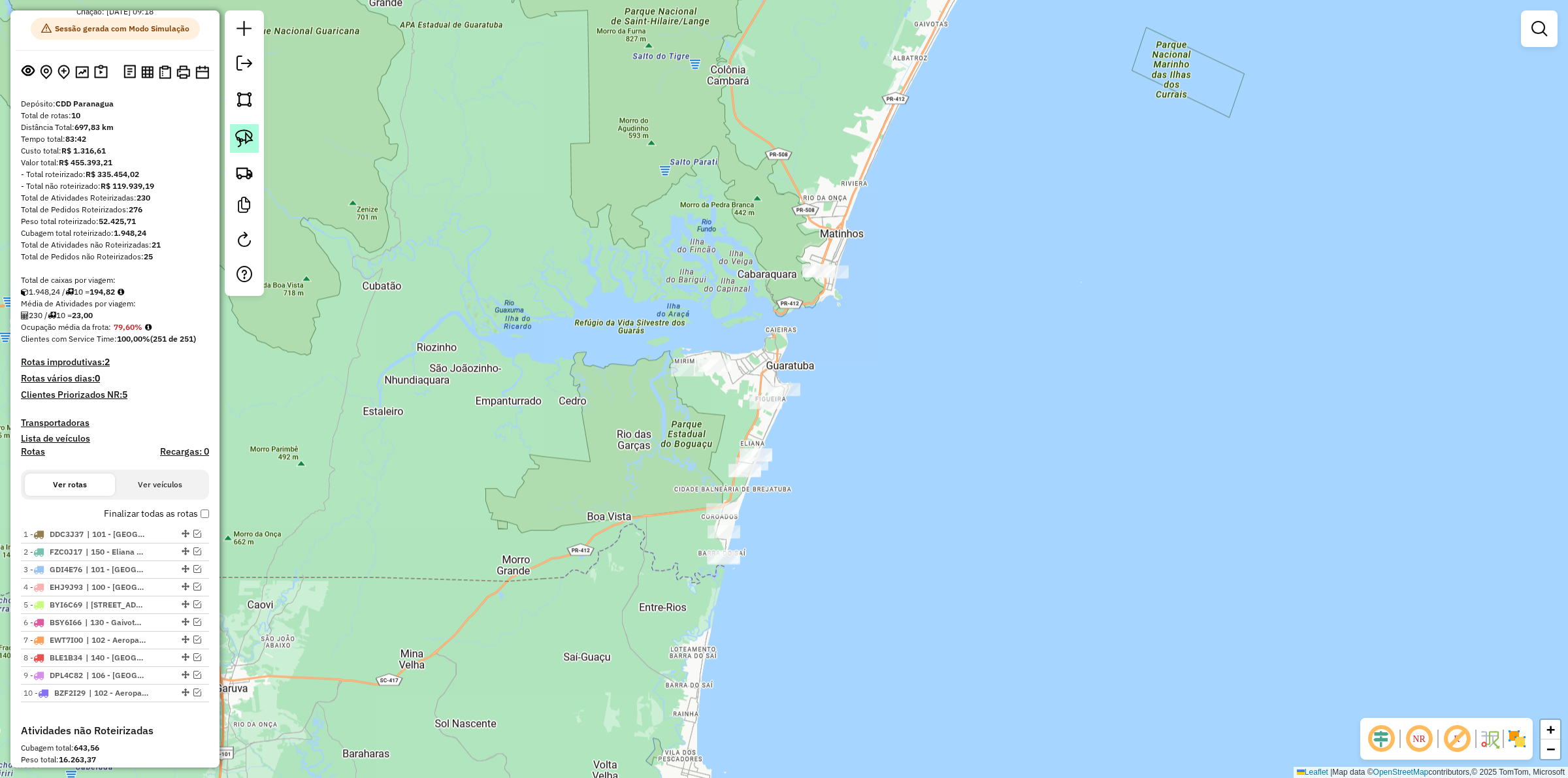
click at [242, 139] on img at bounding box center [244, 138] width 19 height 19
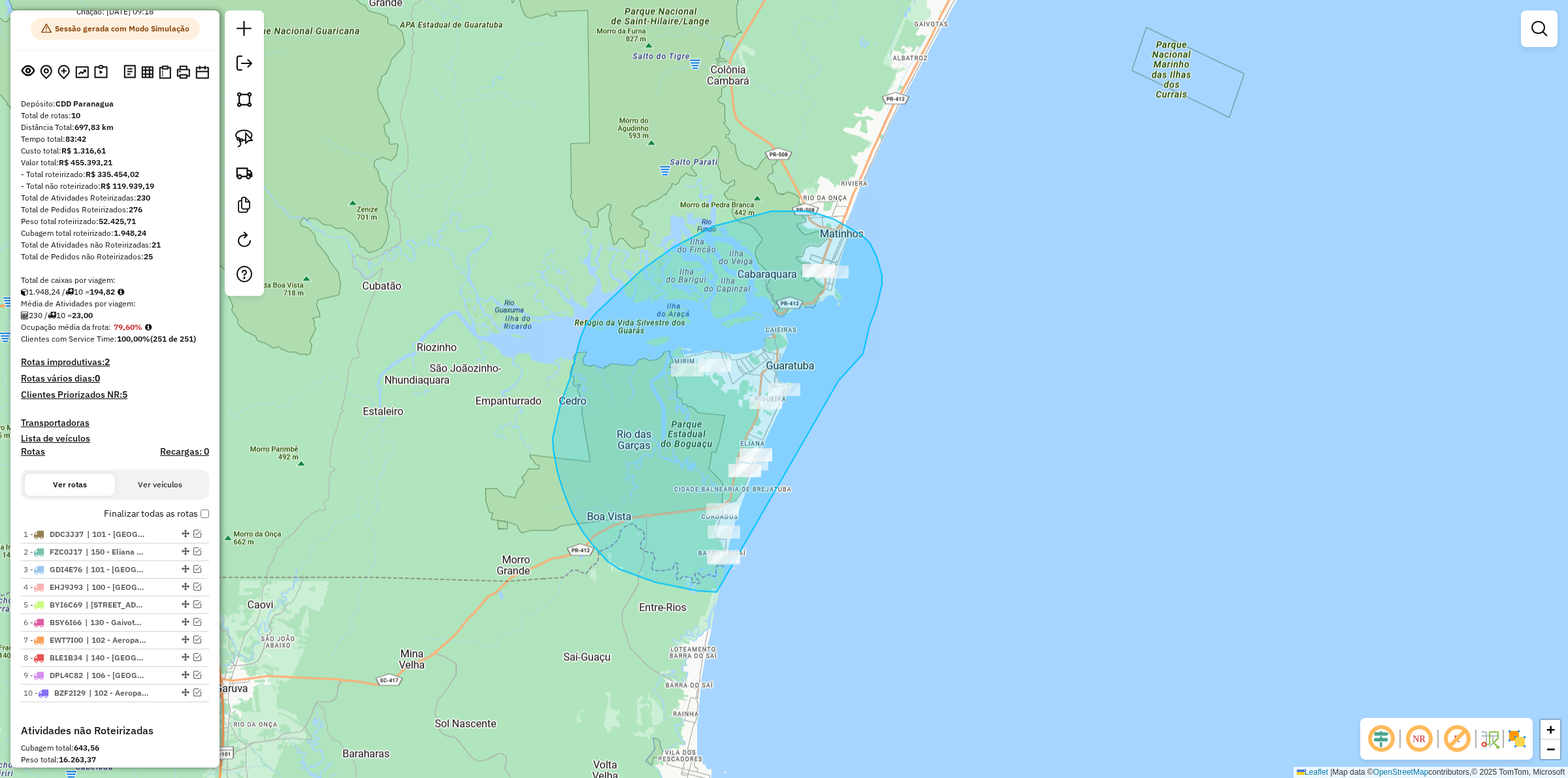
drag, startPoint x: 838, startPoint y: 381, endPoint x: 761, endPoint y: 576, distance: 209.7
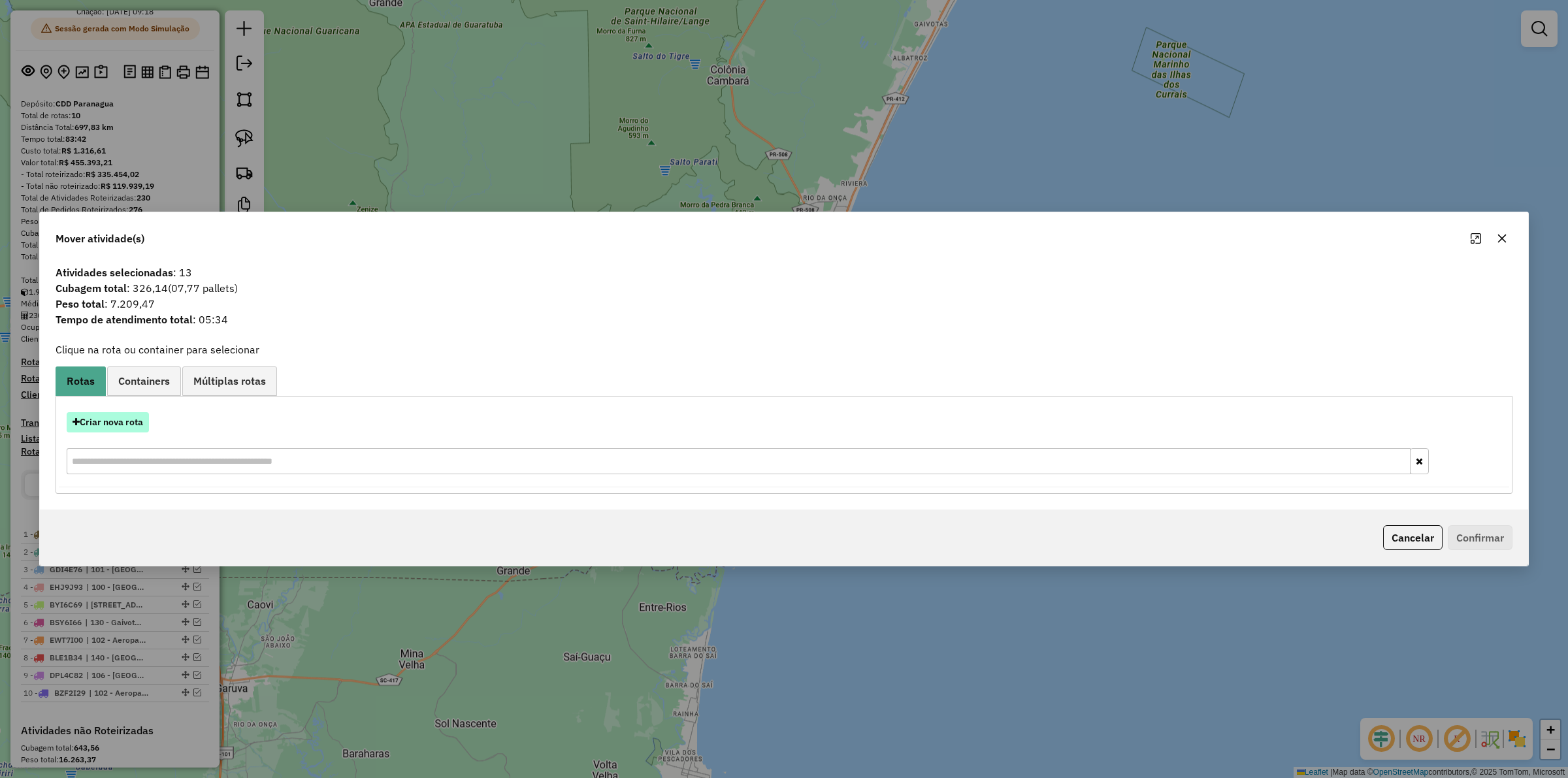
click at [126, 428] on button "Criar nova rota" at bounding box center [107, 422] width 82 height 20
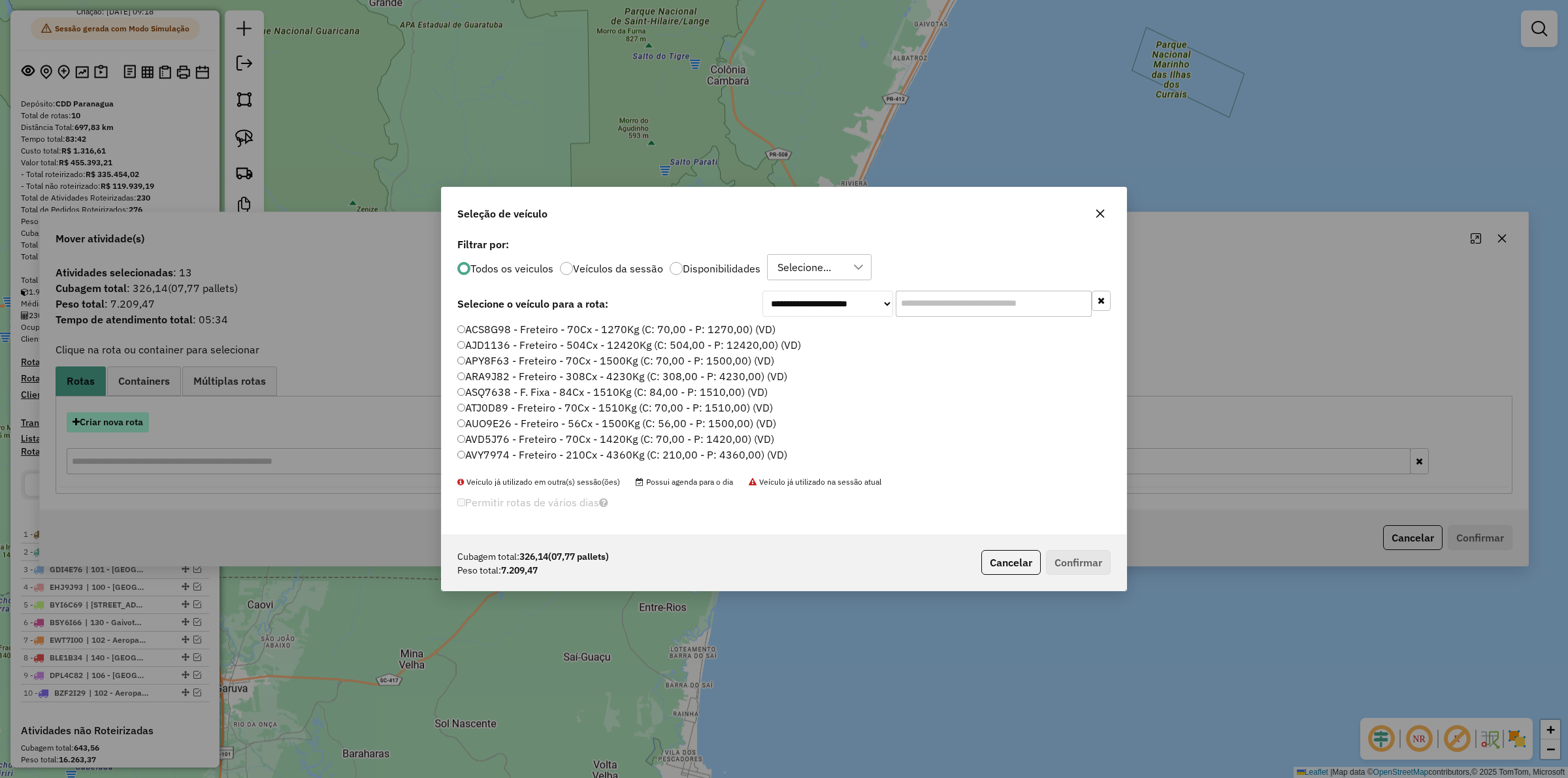
scroll to position [7, 4]
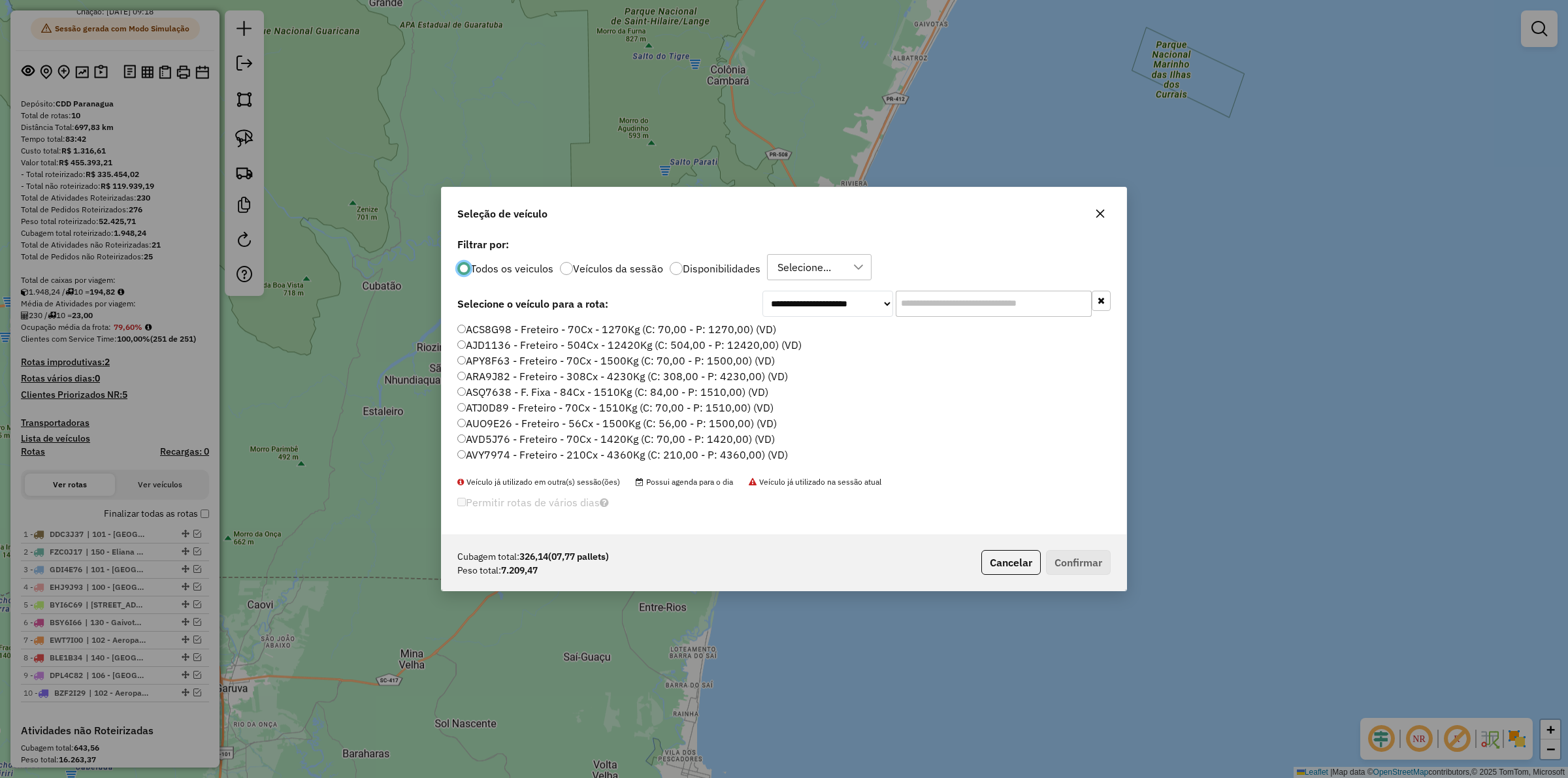
click at [714, 268] on label "Disponibilidades" at bounding box center [722, 268] width 78 height 10
click at [551, 263] on div "Todos os veiculos Veículos da sessão Disponibilidades ROTA - 08/10 - PROMAX" at bounding box center [784, 267] width 653 height 26
drag, startPoint x: 488, startPoint y: 263, endPoint x: 594, endPoint y: 294, distance: 110.4
click at [488, 263] on label "Todos os veiculos" at bounding box center [511, 268] width 83 height 10
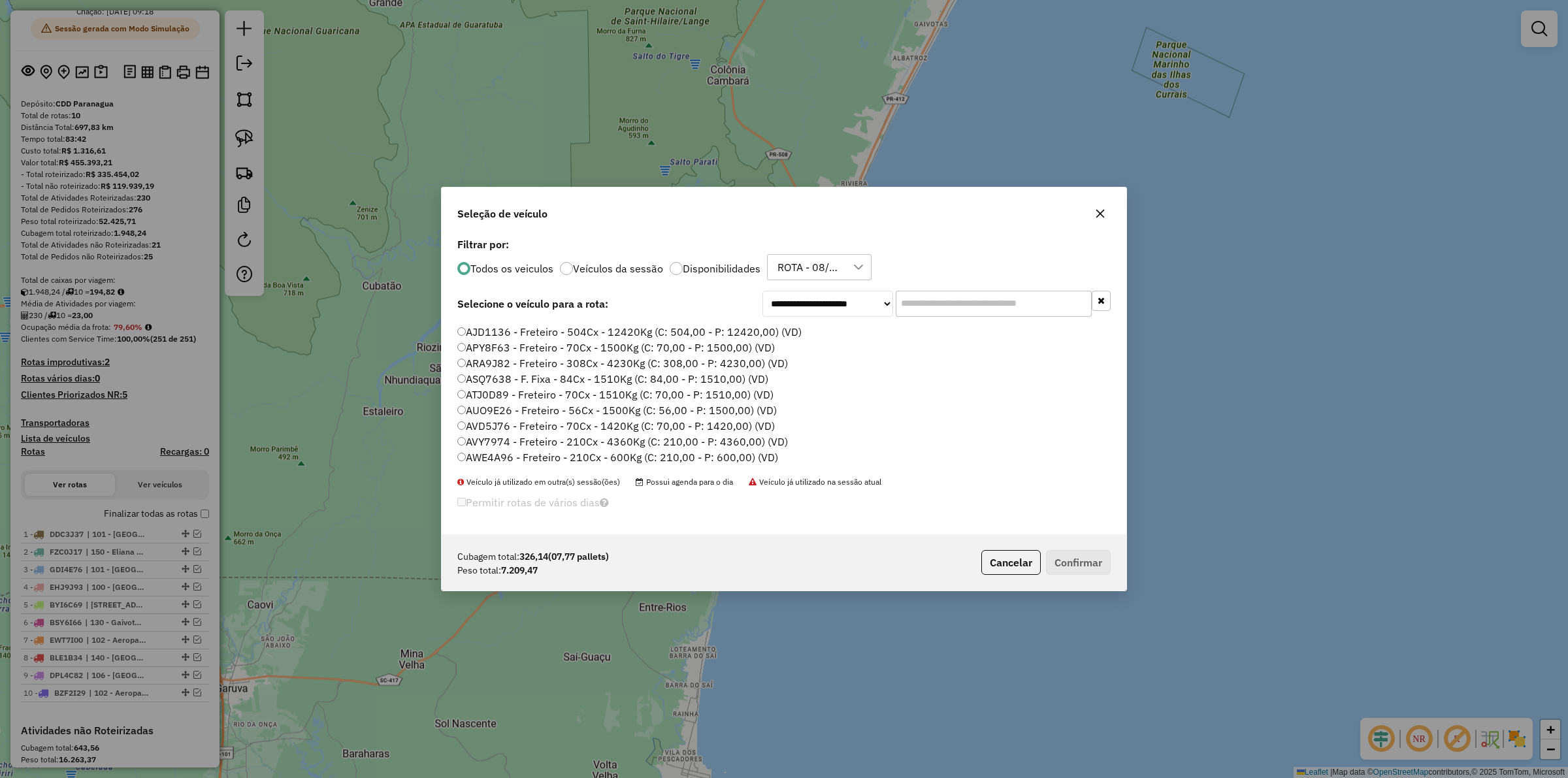
scroll to position [435, 0]
click at [926, 304] on input "text" at bounding box center [993, 303] width 196 height 26
type input "***"
click at [693, 326] on label "REC0006 - F. Fixa - 308Cx - 7860Kg (C: 308,00 - P: 7860,00) (VD)" at bounding box center [619, 332] width 324 height 16
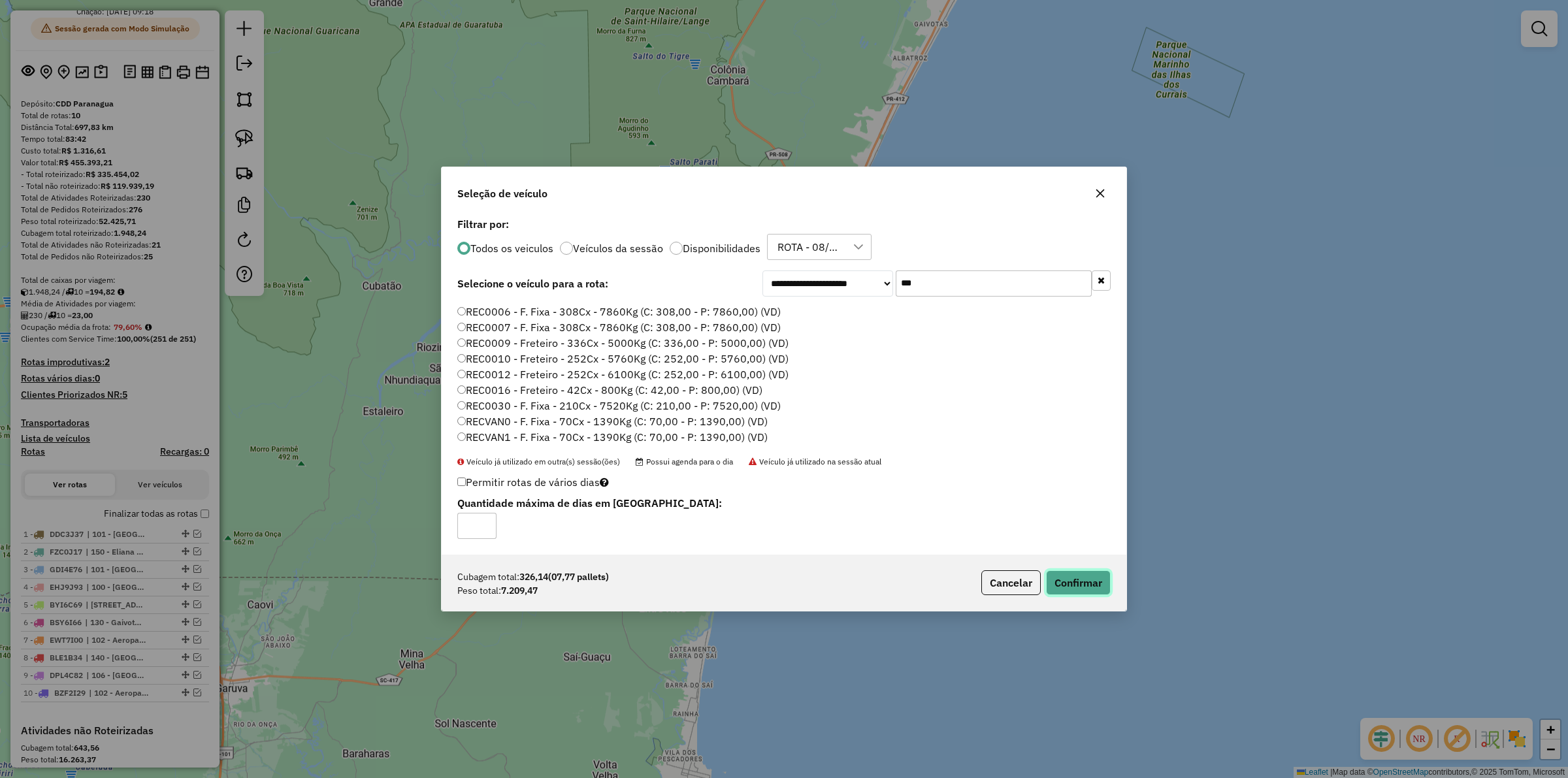
drag, startPoint x: 1079, startPoint y: 586, endPoint x: 876, endPoint y: 433, distance: 254.2
click at [876, 433] on div "**********" at bounding box center [784, 388] width 686 height 445
click at [541, 343] on label "REC0009 - Freteiro - 336Cx - 5000Kg (C: 336,00 - P: 5000,00) (VD)" at bounding box center [623, 342] width 331 height 16
click at [534, 388] on label "REC0016 - Freteiro - 42Cx - 800Kg (C: 42,00 - P: 800,00) (VD)" at bounding box center [609, 390] width 305 height 16
click at [530, 400] on label "REC0030 - F. Fixa - 210Cx - 7520Kg (C: 210,00 - P: 7520,00) (VD)" at bounding box center [619, 405] width 324 height 16
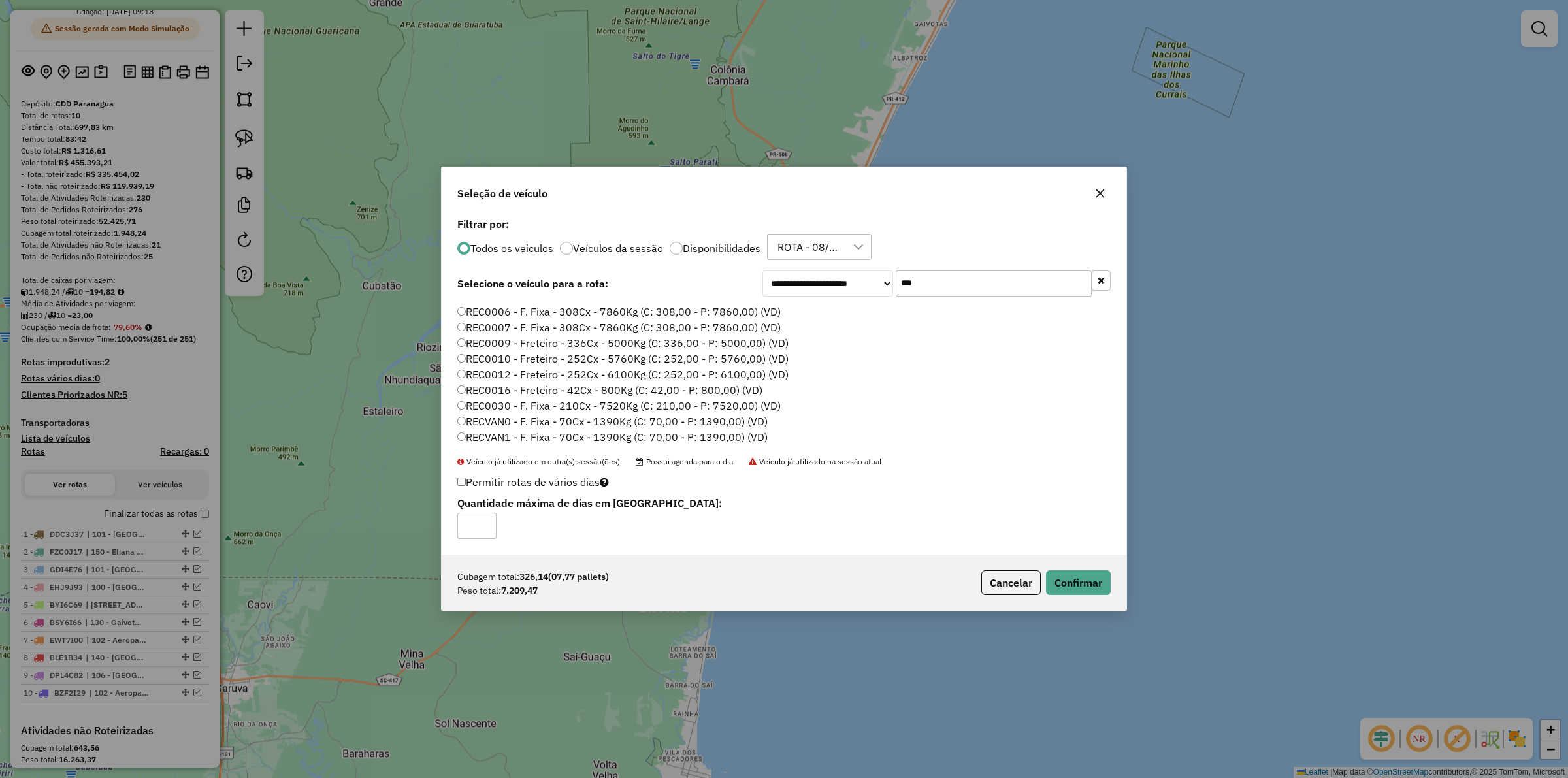
scroll to position [0, 0]
click at [534, 303] on label "REC0001 - F. Fixa - 308Cx - 7860Kg (C: 308,00 - P: 7860,00) (VD)" at bounding box center [619, 309] width 324 height 16
click at [1023, 588] on button "Cancelar" at bounding box center [1011, 582] width 60 height 25
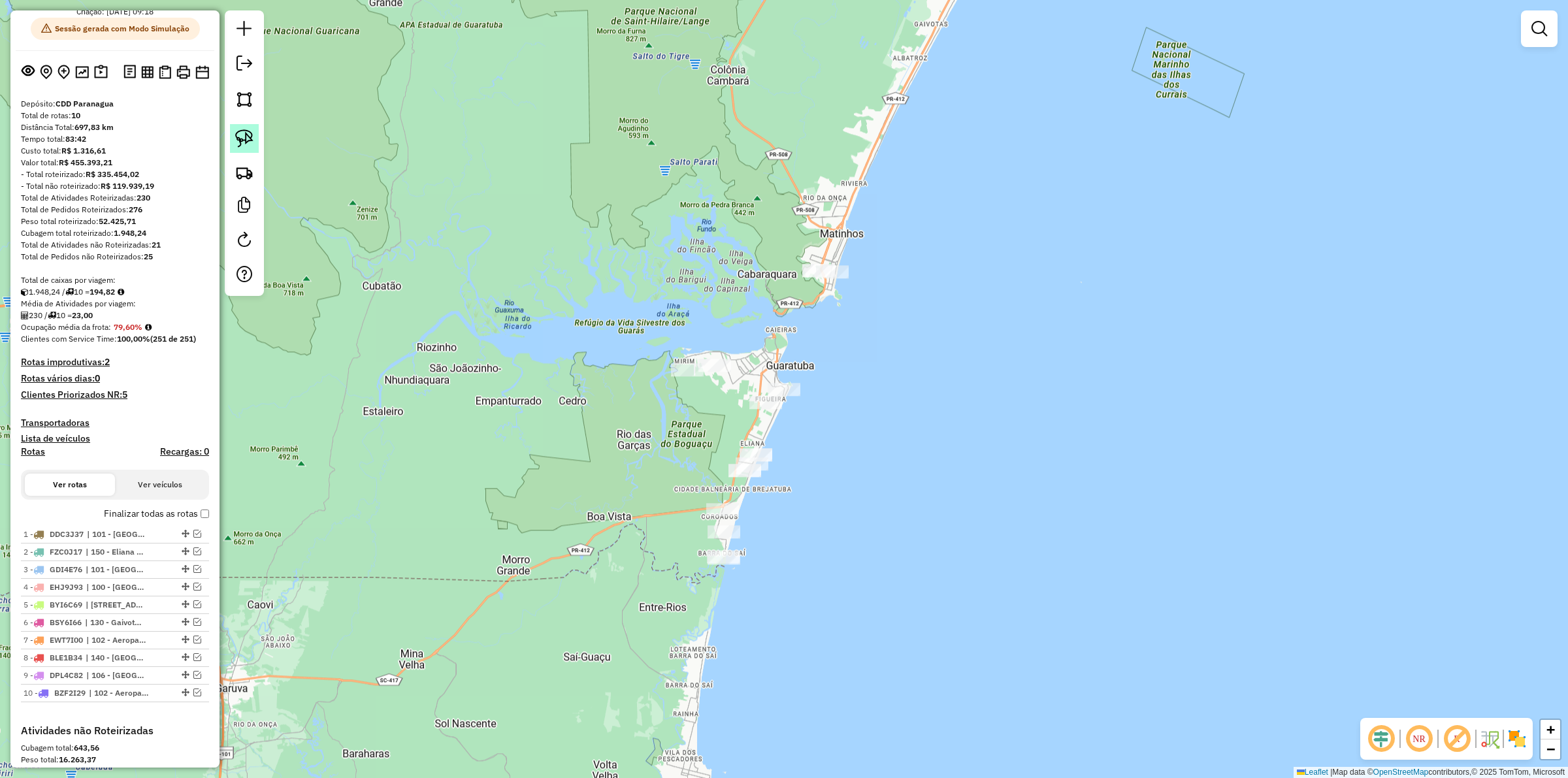
click at [249, 141] on img at bounding box center [244, 138] width 19 height 19
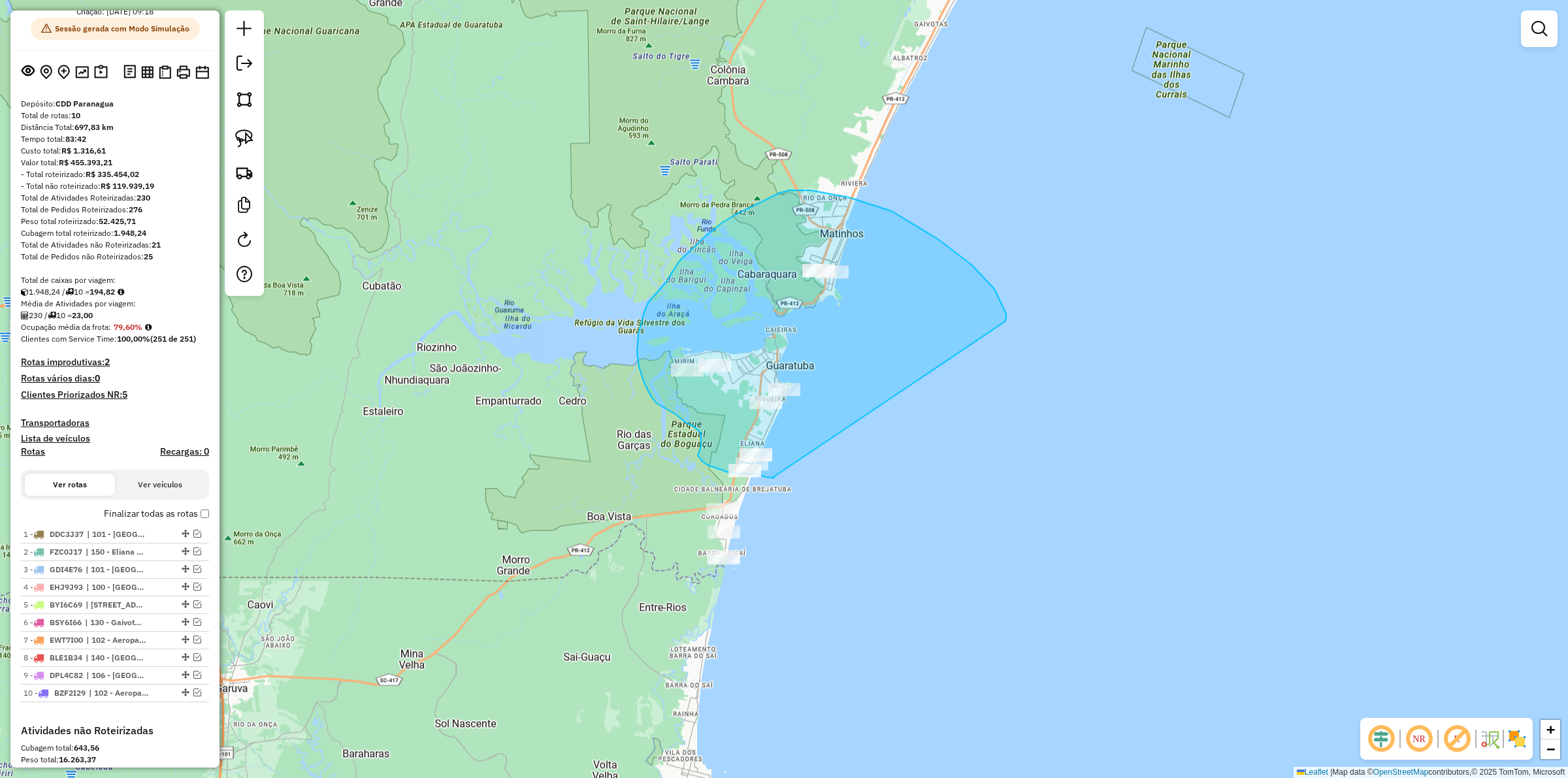
drag, startPoint x: 1006, startPoint y: 314, endPoint x: 772, endPoint y: 478, distance: 285.7
click at [772, 478] on div "Janela de atendimento Grade de atendimento Capacidade Transportadoras Veículos …" at bounding box center [784, 389] width 1568 height 778
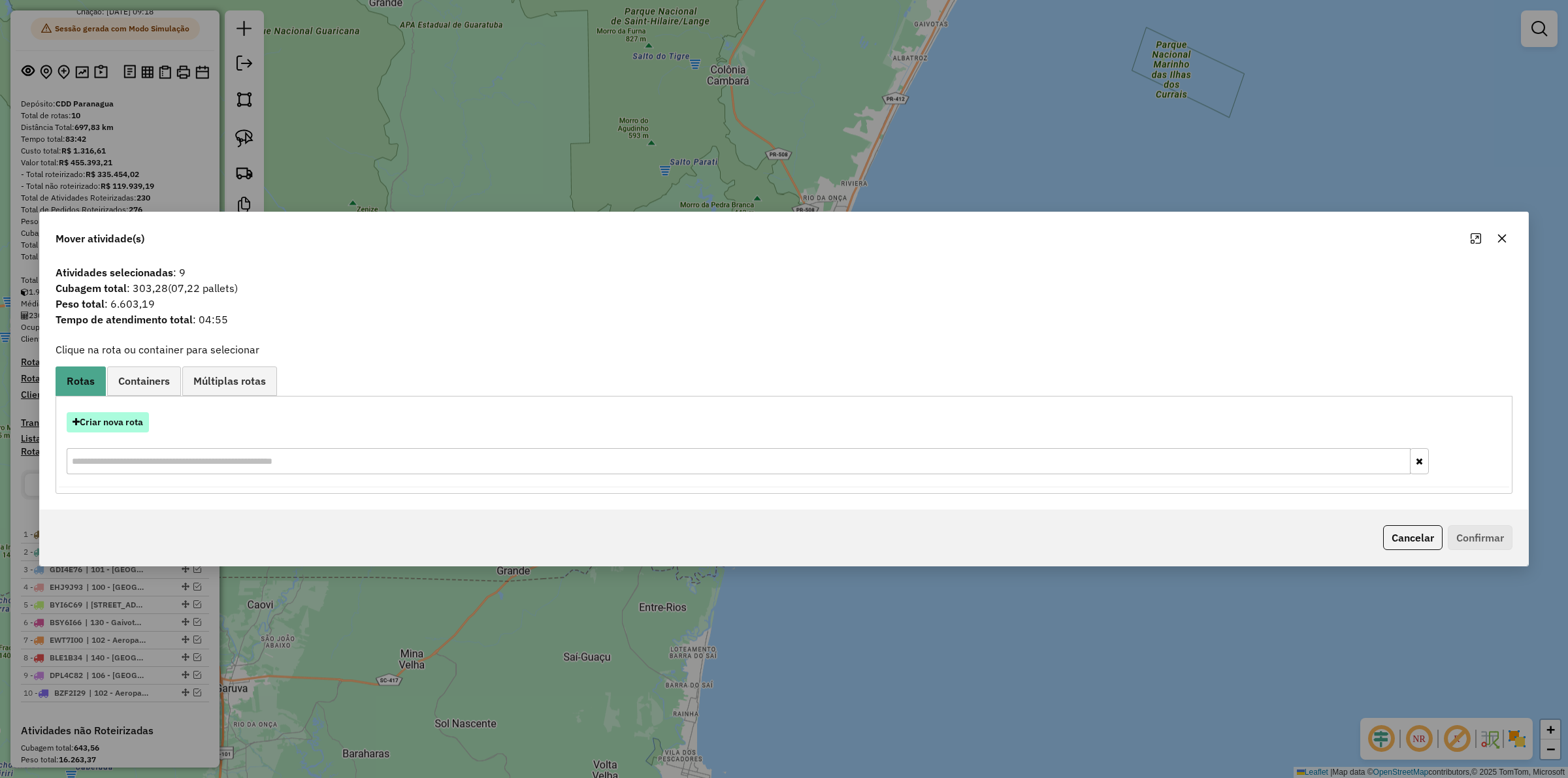
click at [135, 414] on button "Criar nova rota" at bounding box center [107, 422] width 82 height 20
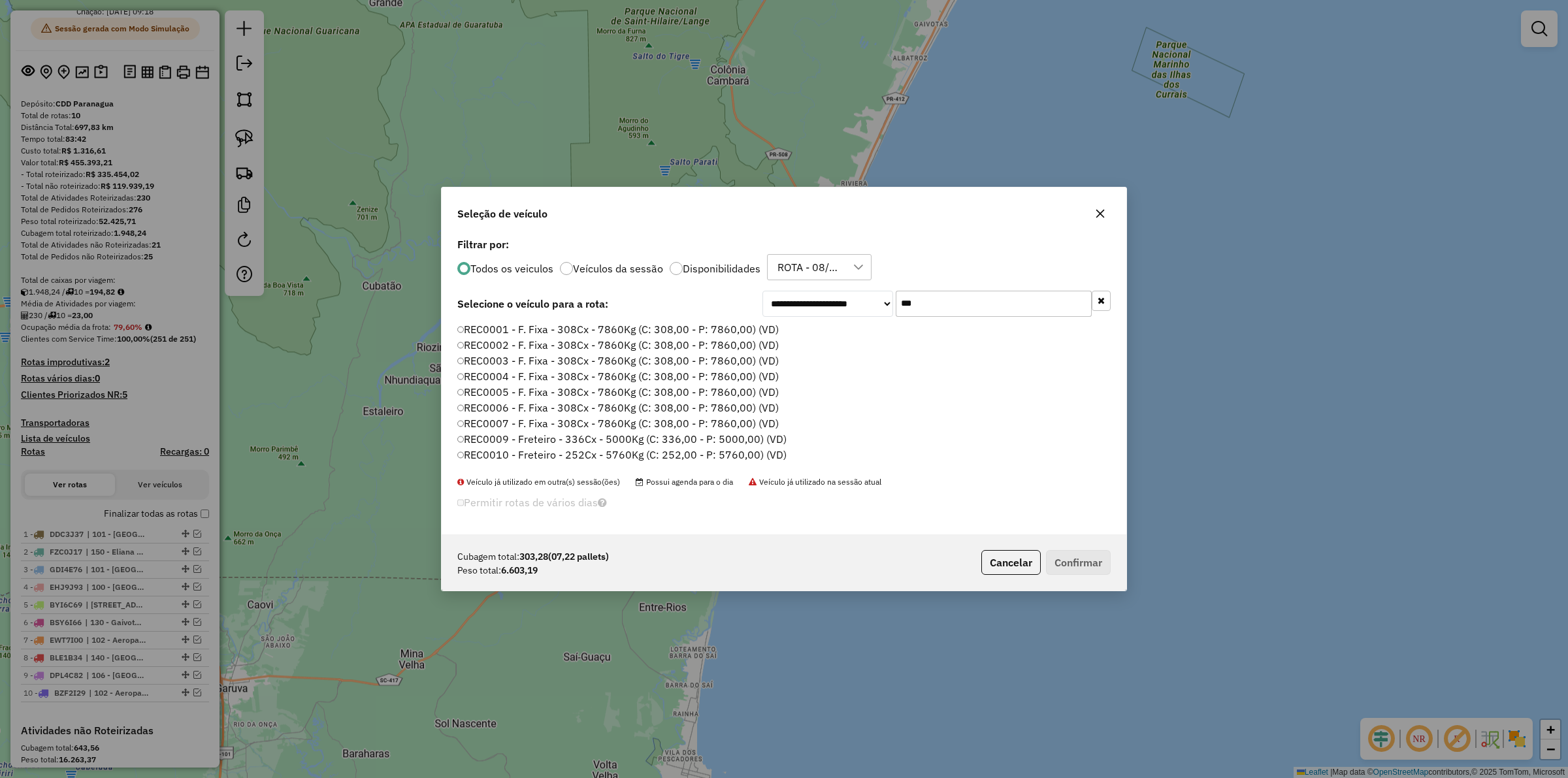
scroll to position [7, 4]
click at [570, 320] on div "**********" at bounding box center [784, 385] width 684 height 300
click at [582, 330] on label "REC0001 - F. Fixa - 308Cx - 7860Kg (C: 308,00 - P: 7860,00) (VD)" at bounding box center [618, 329] width 323 height 16
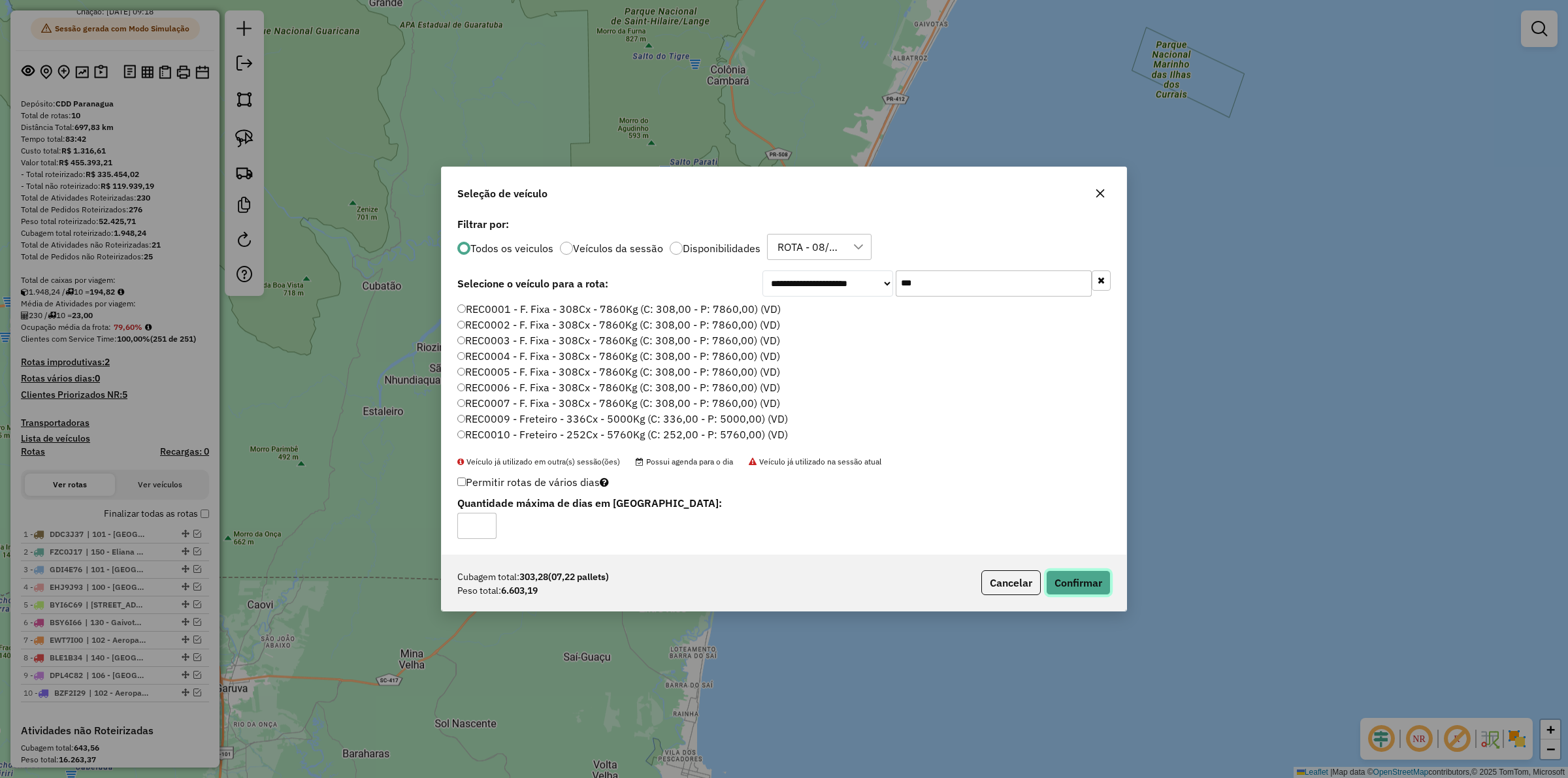
click at [1086, 588] on button "Confirmar" at bounding box center [1078, 582] width 65 height 25
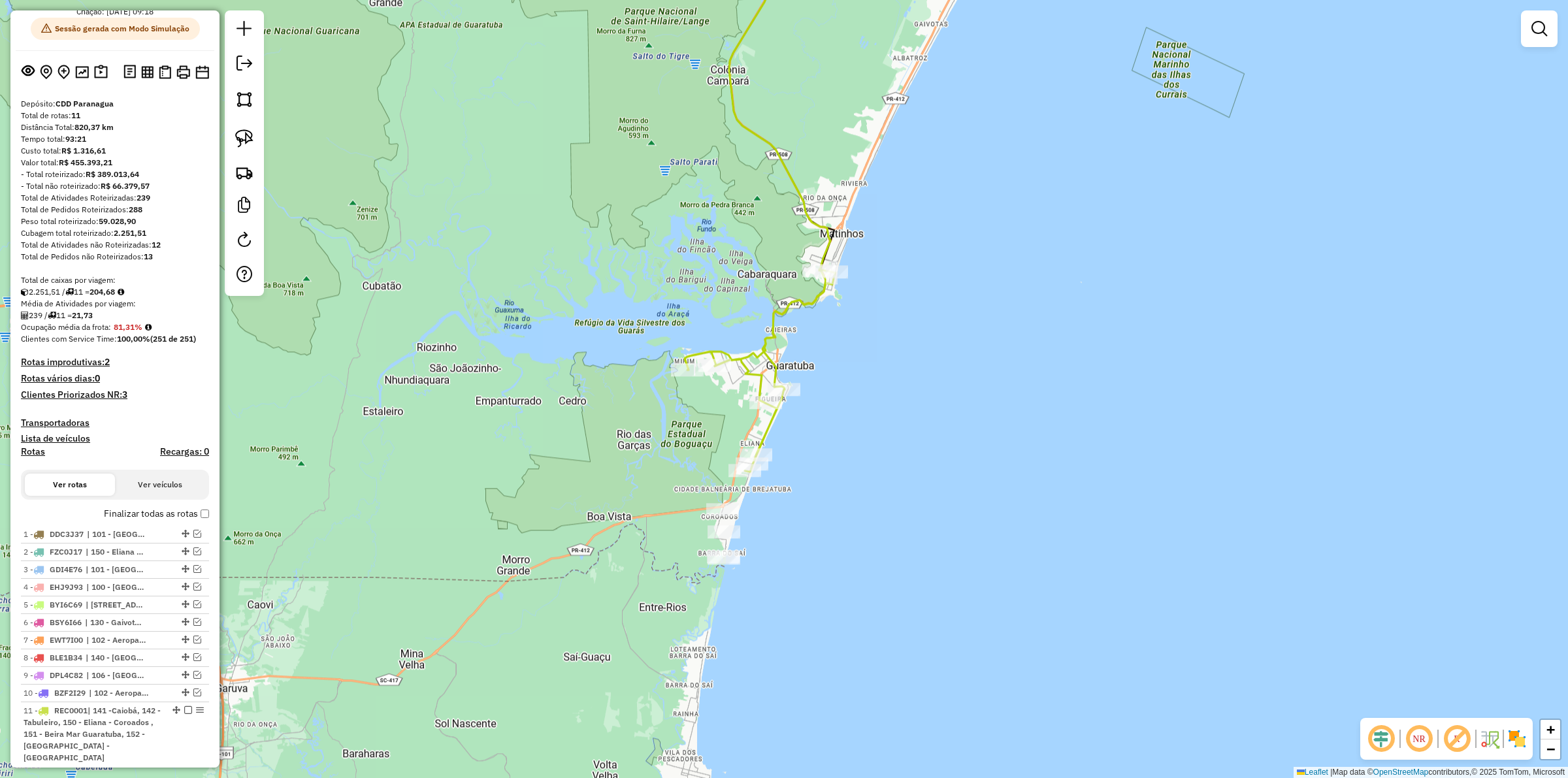
click at [778, 327] on icon at bounding box center [760, 370] width 151 height 203
select select "**********"
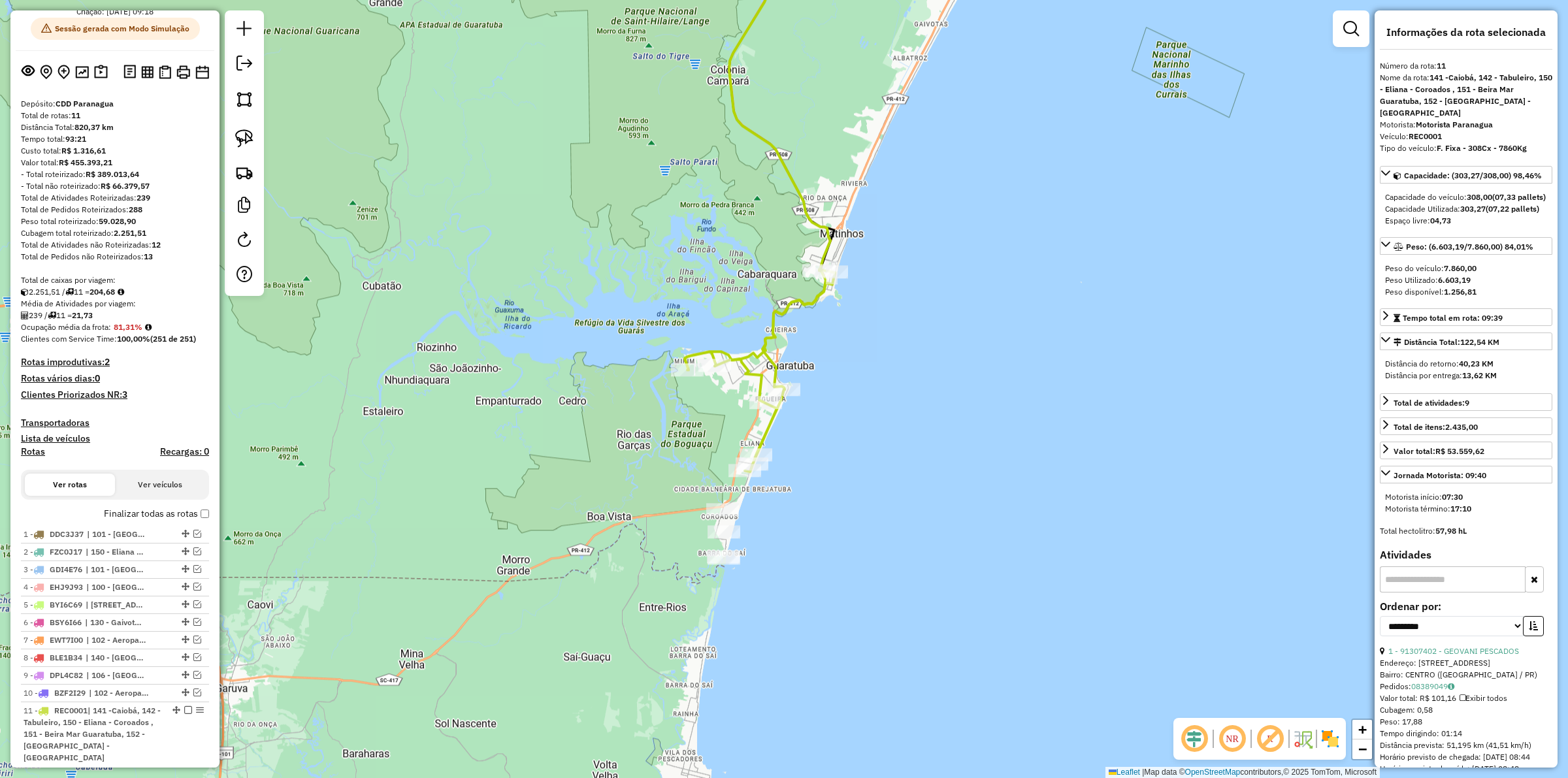
scroll to position [410, 0]
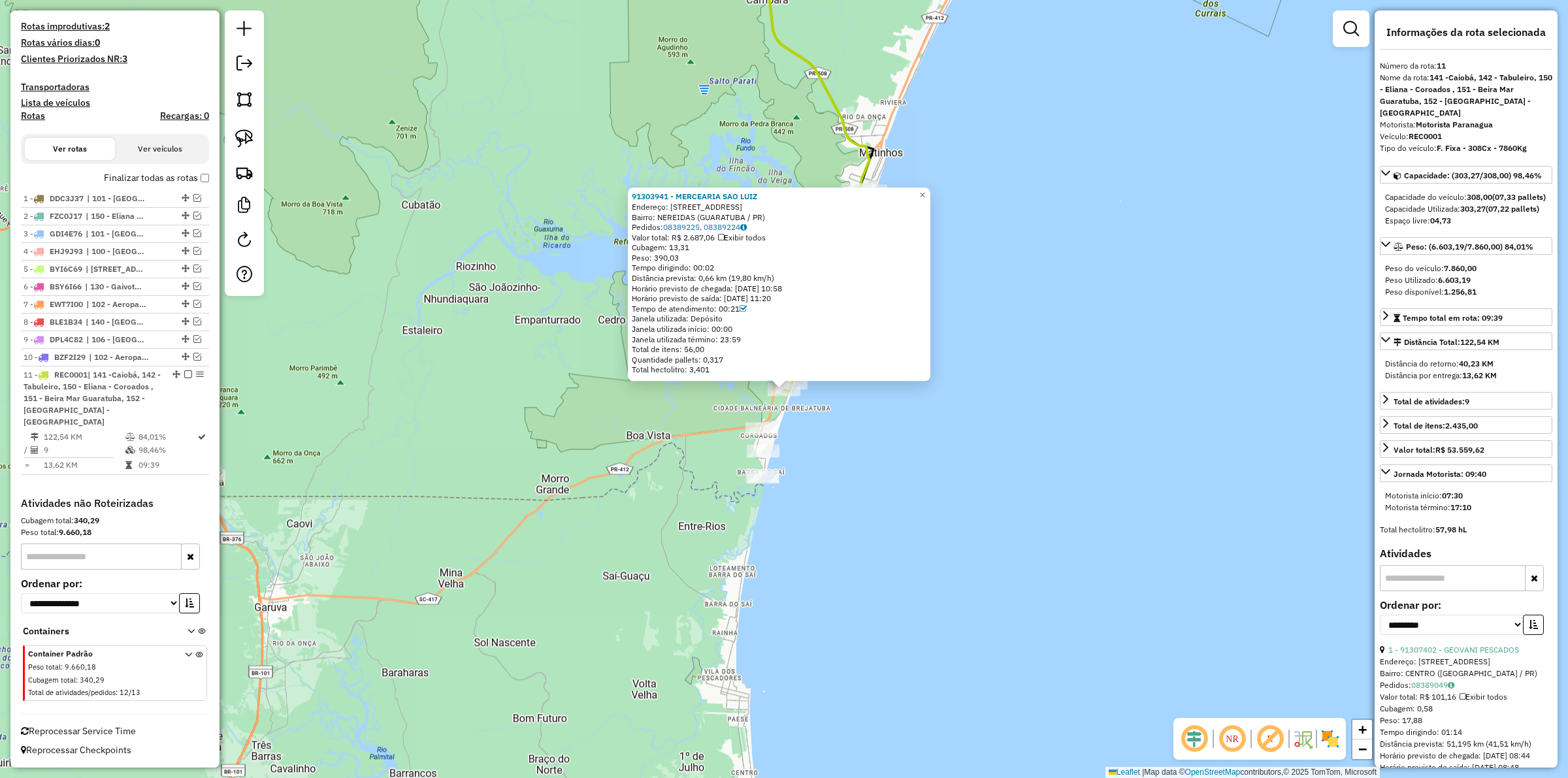
click at [697, 503] on div "91303941 - MERCEARIA SAO LUIZ Endereço: RUA COSTA RICA 225 Bairro: NEREIDAS (GU…" at bounding box center [784, 389] width 1568 height 778
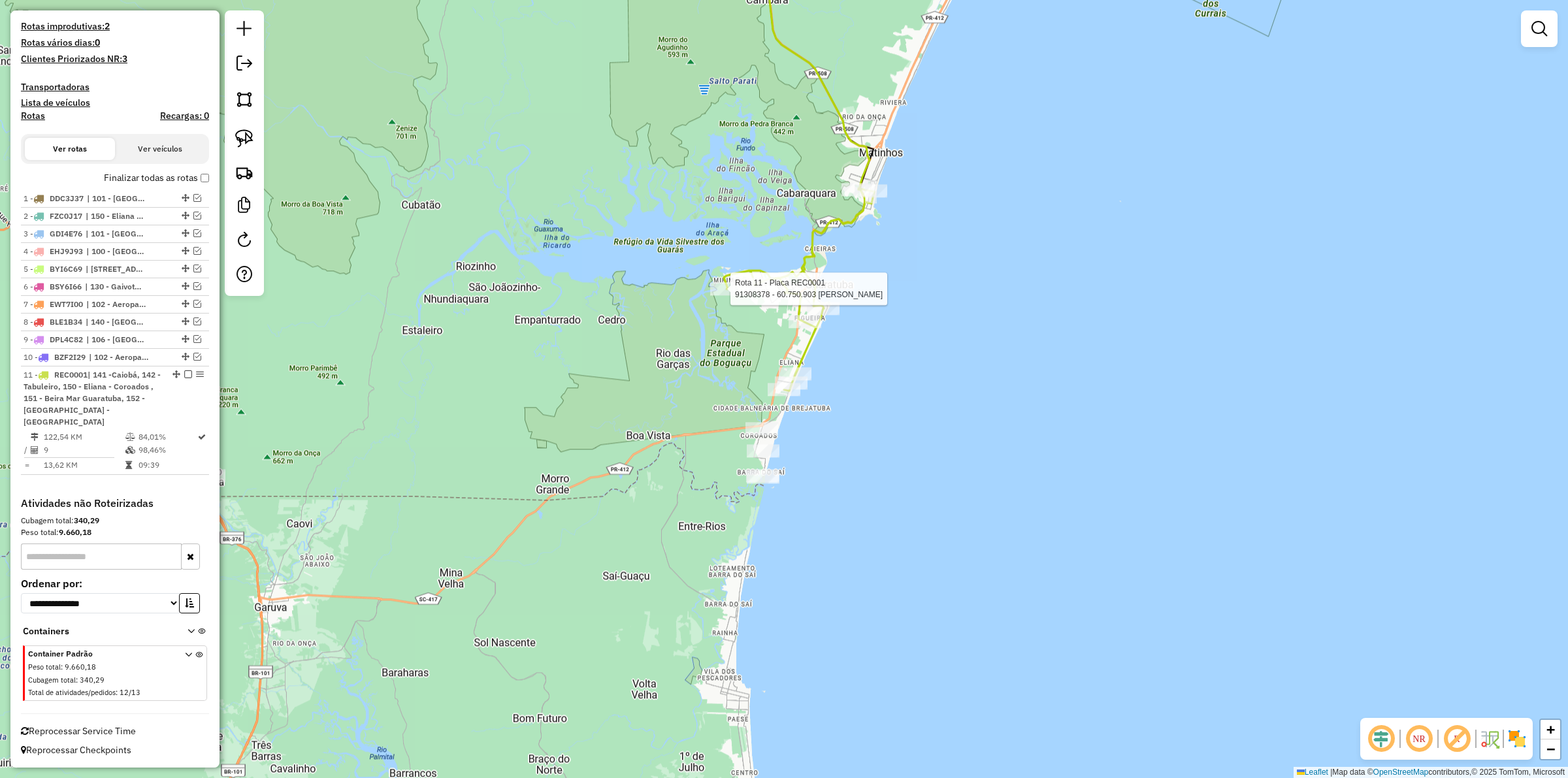
select select "**********"
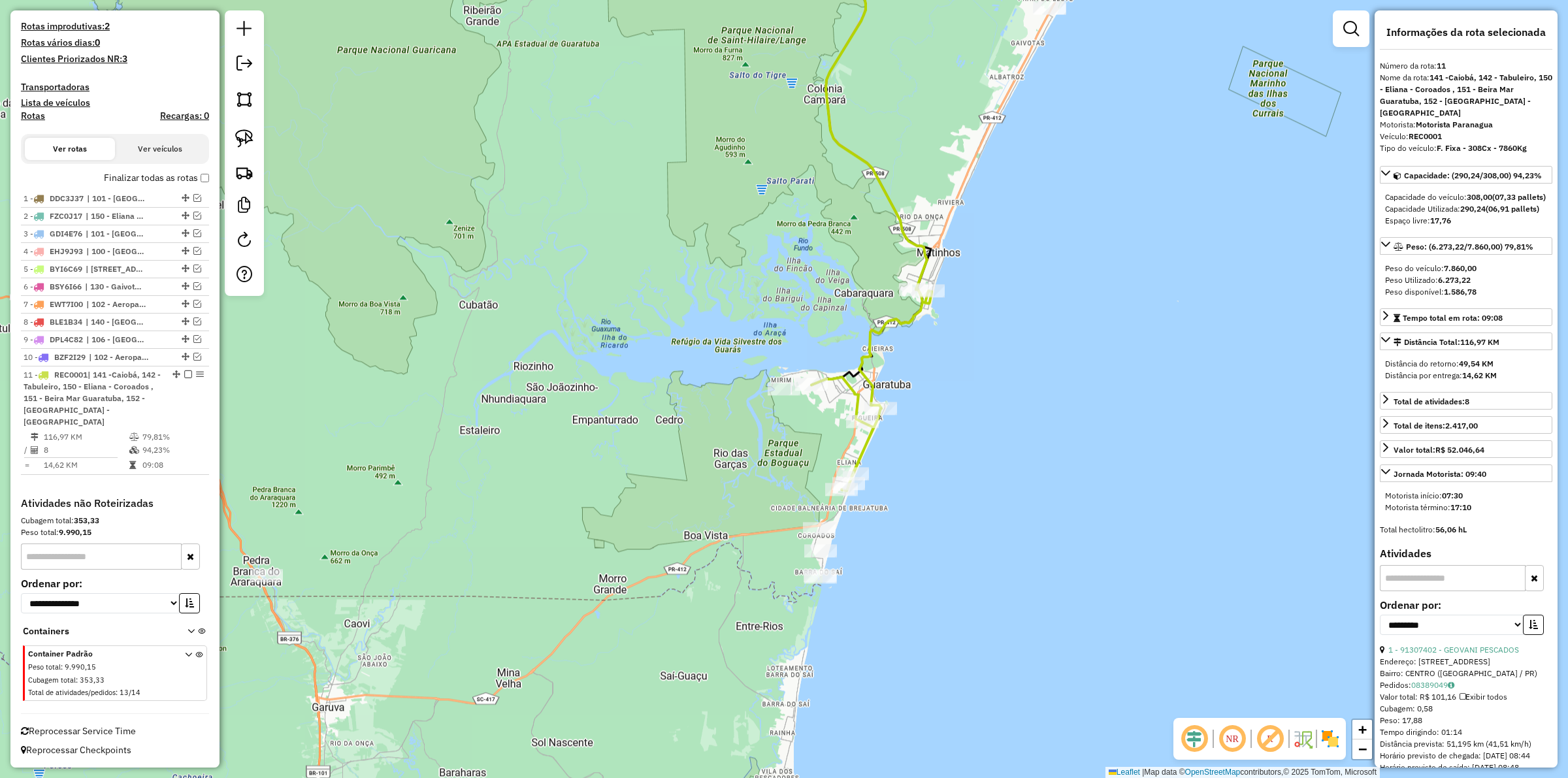
click at [837, 371] on icon at bounding box center [871, 389] width 120 height 203
click at [861, 356] on icon at bounding box center [871, 389] width 120 height 203
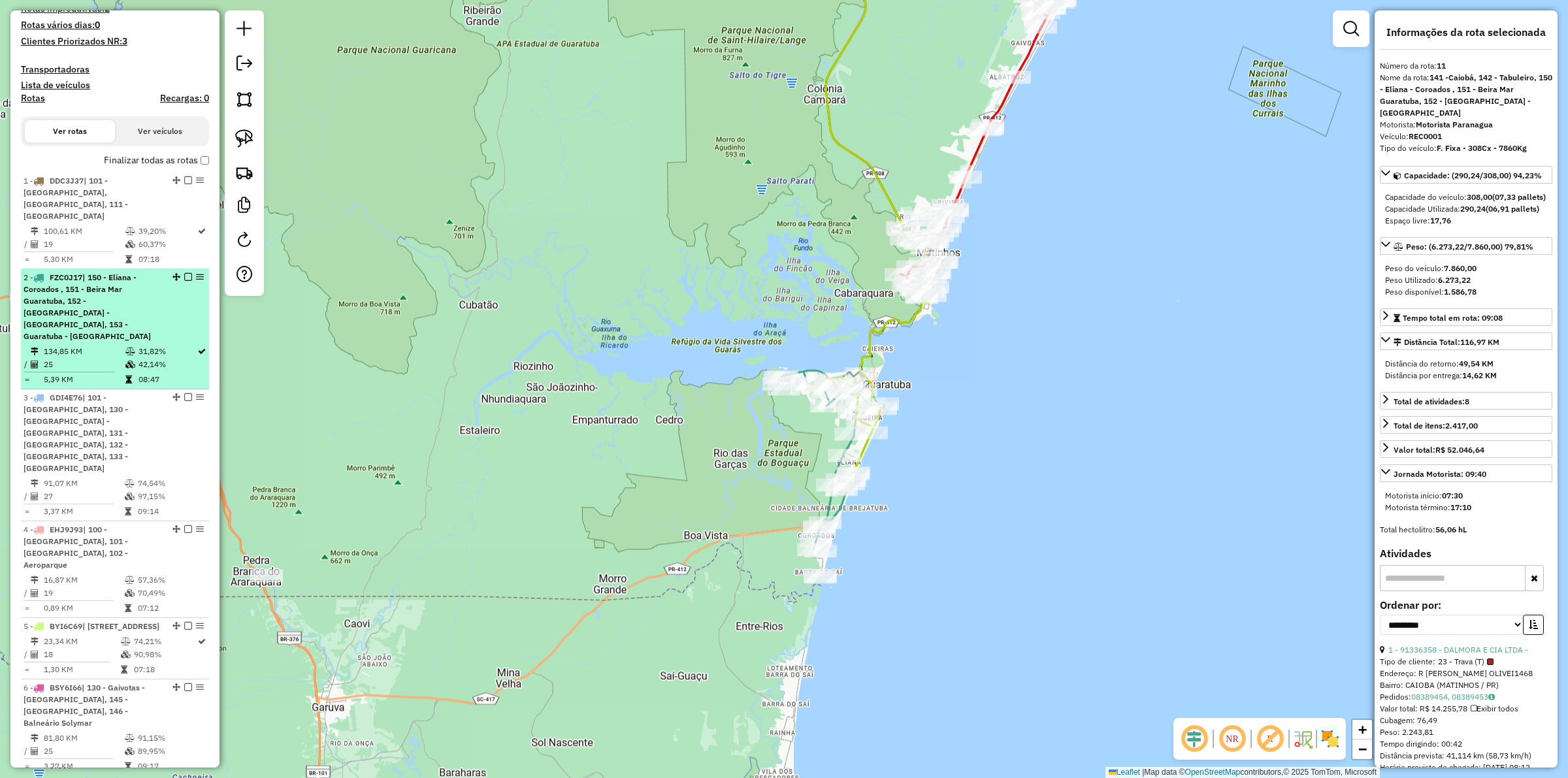
click at [95, 358] on td "25" at bounding box center [84, 364] width 82 height 13
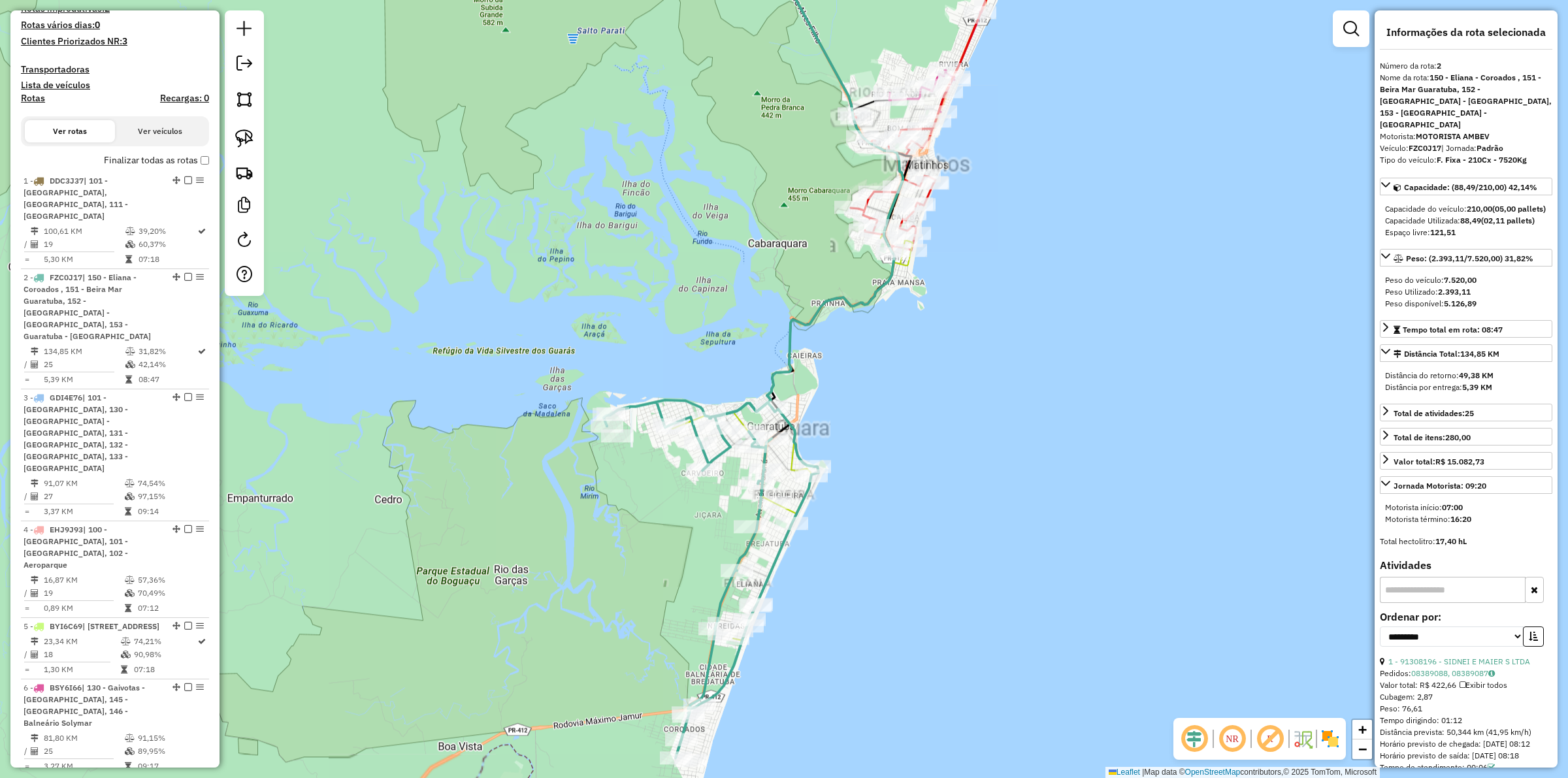
click at [743, 551] on icon at bounding box center [711, 578] width 215 height 358
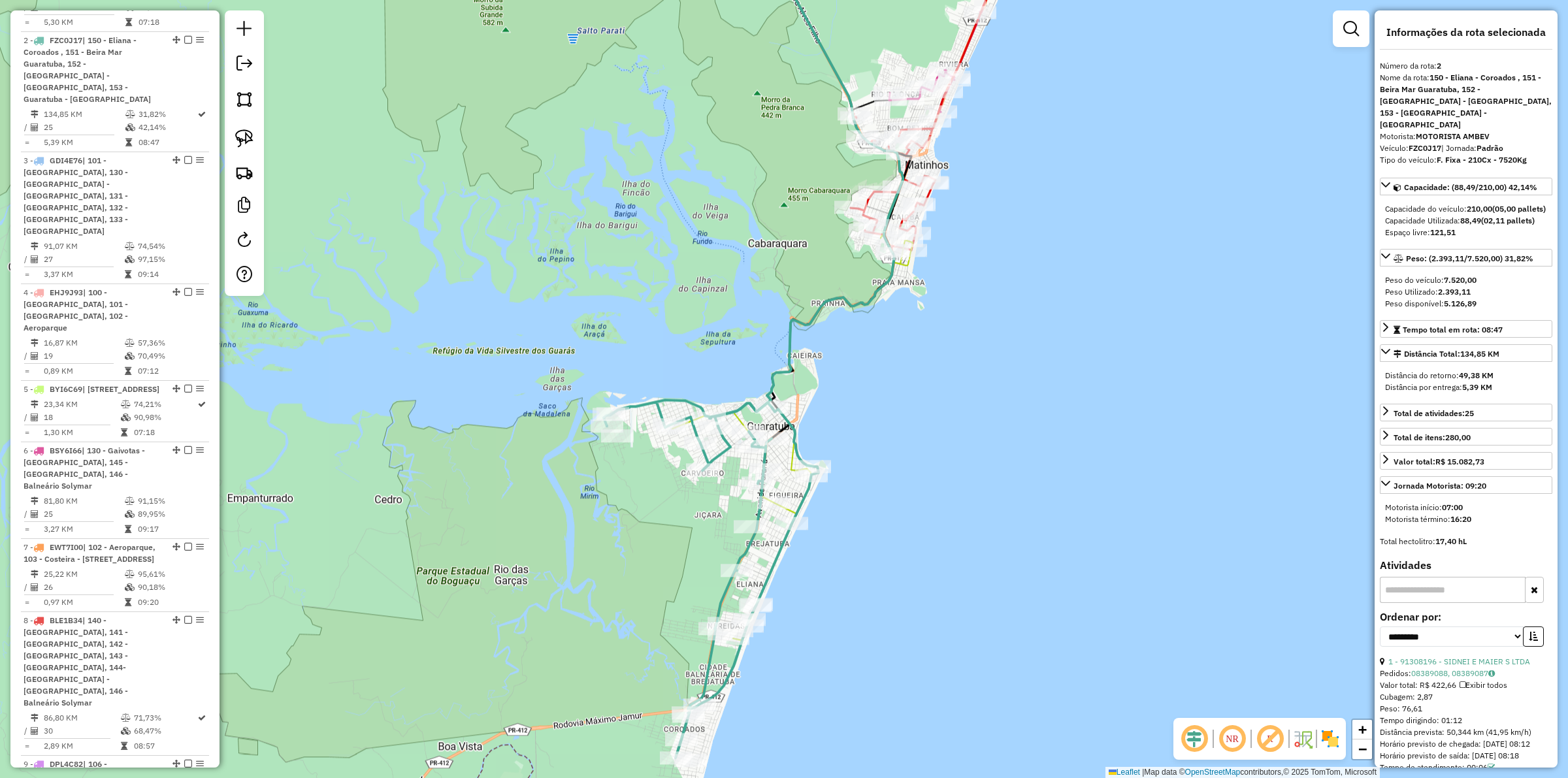
scroll to position [674, 0]
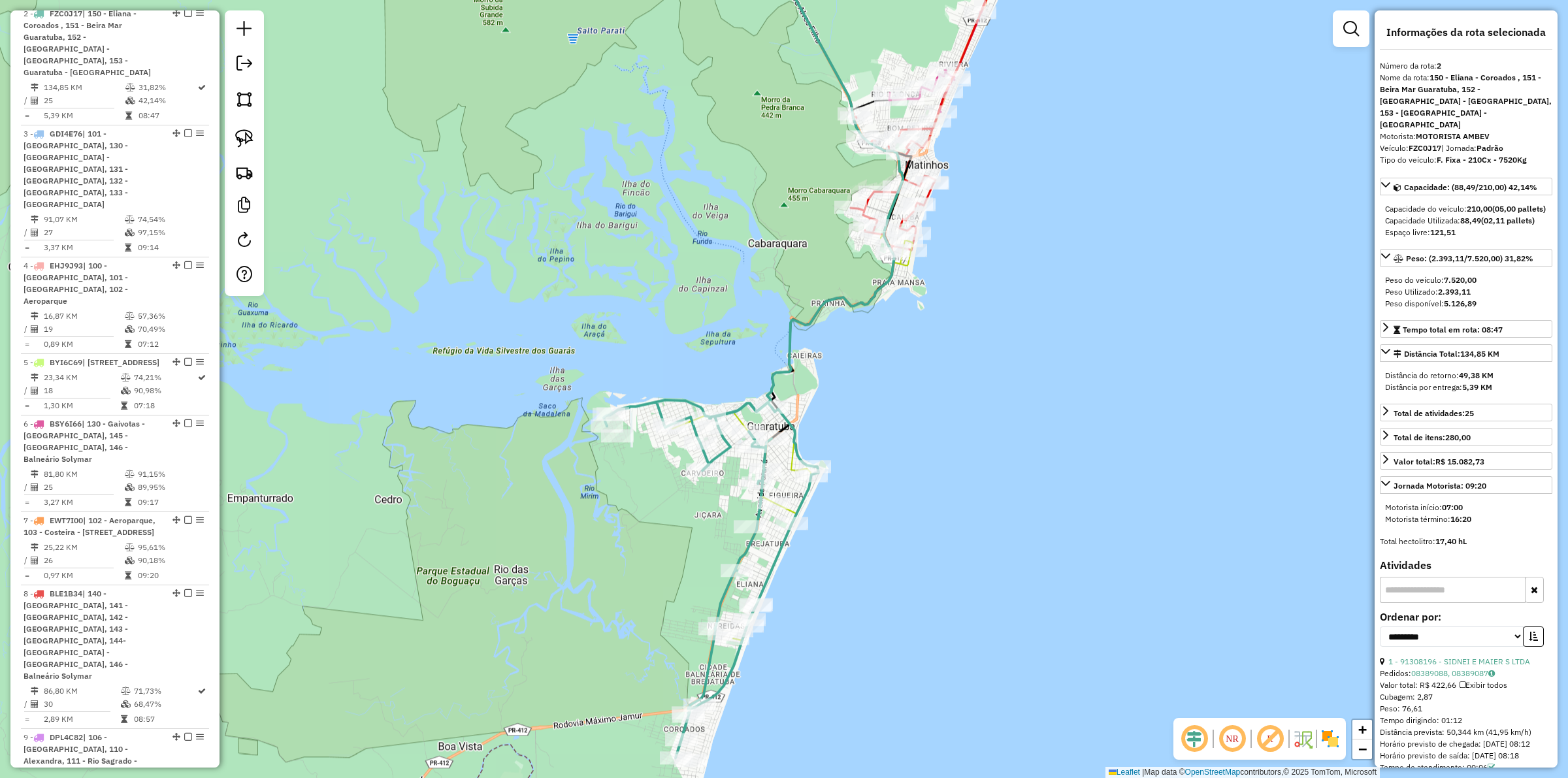
click at [743, 551] on icon at bounding box center [711, 578] width 215 height 358
click at [746, 552] on icon at bounding box center [711, 578] width 215 height 358
click at [694, 549] on div "Janela de atendimento Grade de atendimento Capacidade Transportadoras Veículos …" at bounding box center [784, 389] width 1568 height 778
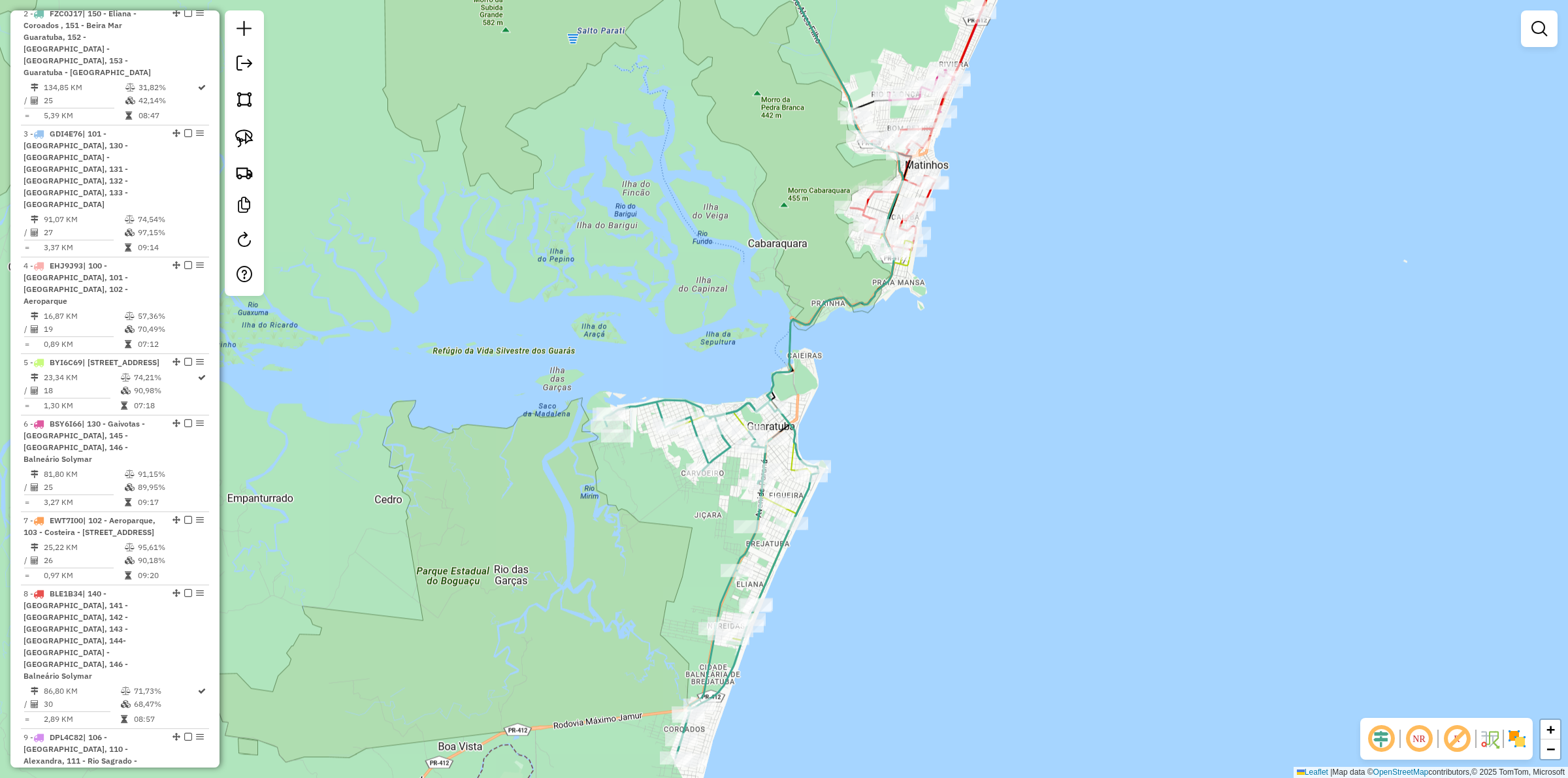
click at [746, 548] on icon at bounding box center [711, 578] width 215 height 358
select select "**********"
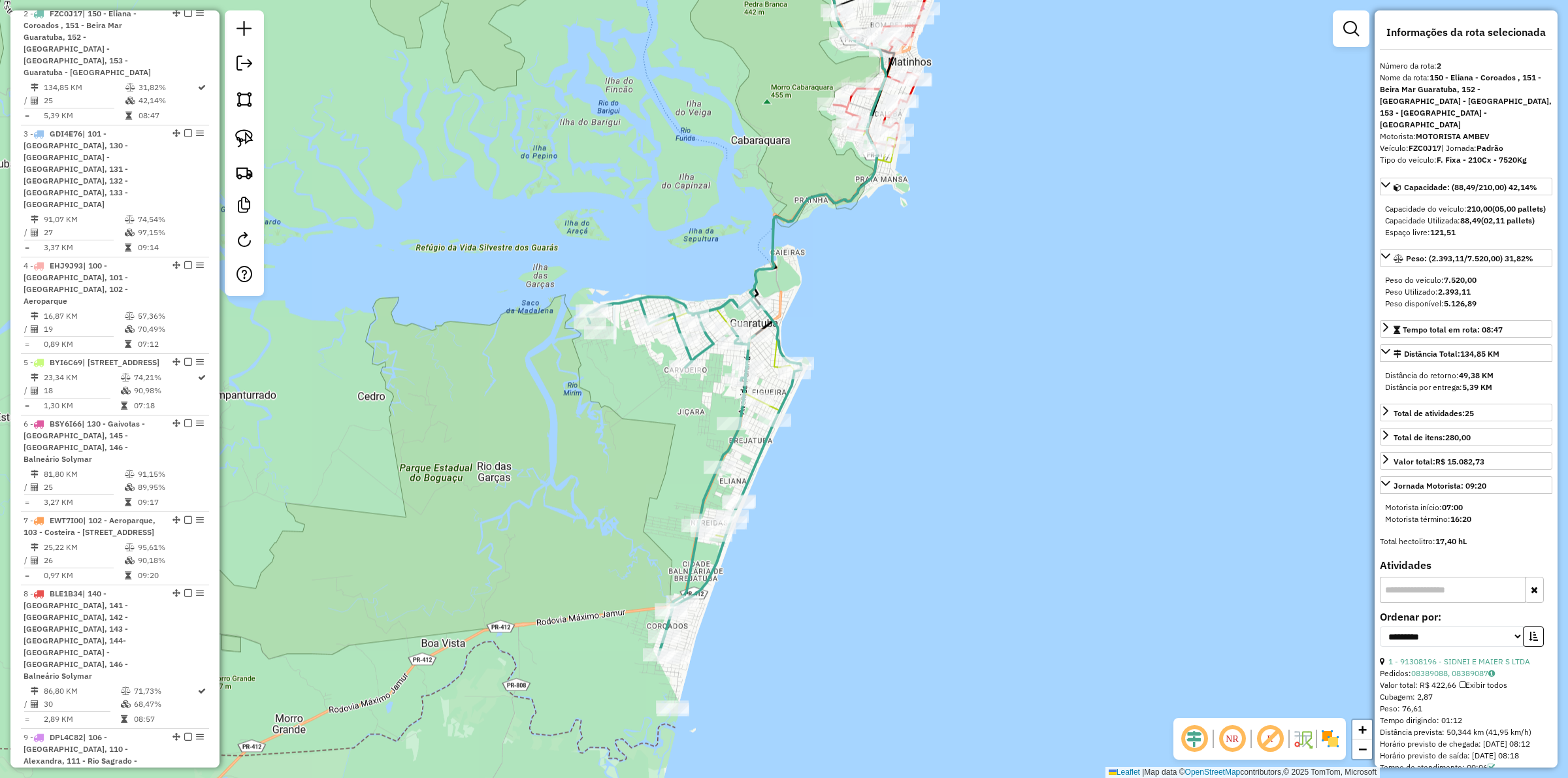
drag, startPoint x: 694, startPoint y: 582, endPoint x: 677, endPoint y: 478, distance: 105.4
click at [677, 478] on div "Janela de atendimento Grade de atendimento Capacidade Transportadoras Veículos …" at bounding box center [784, 389] width 1568 height 778
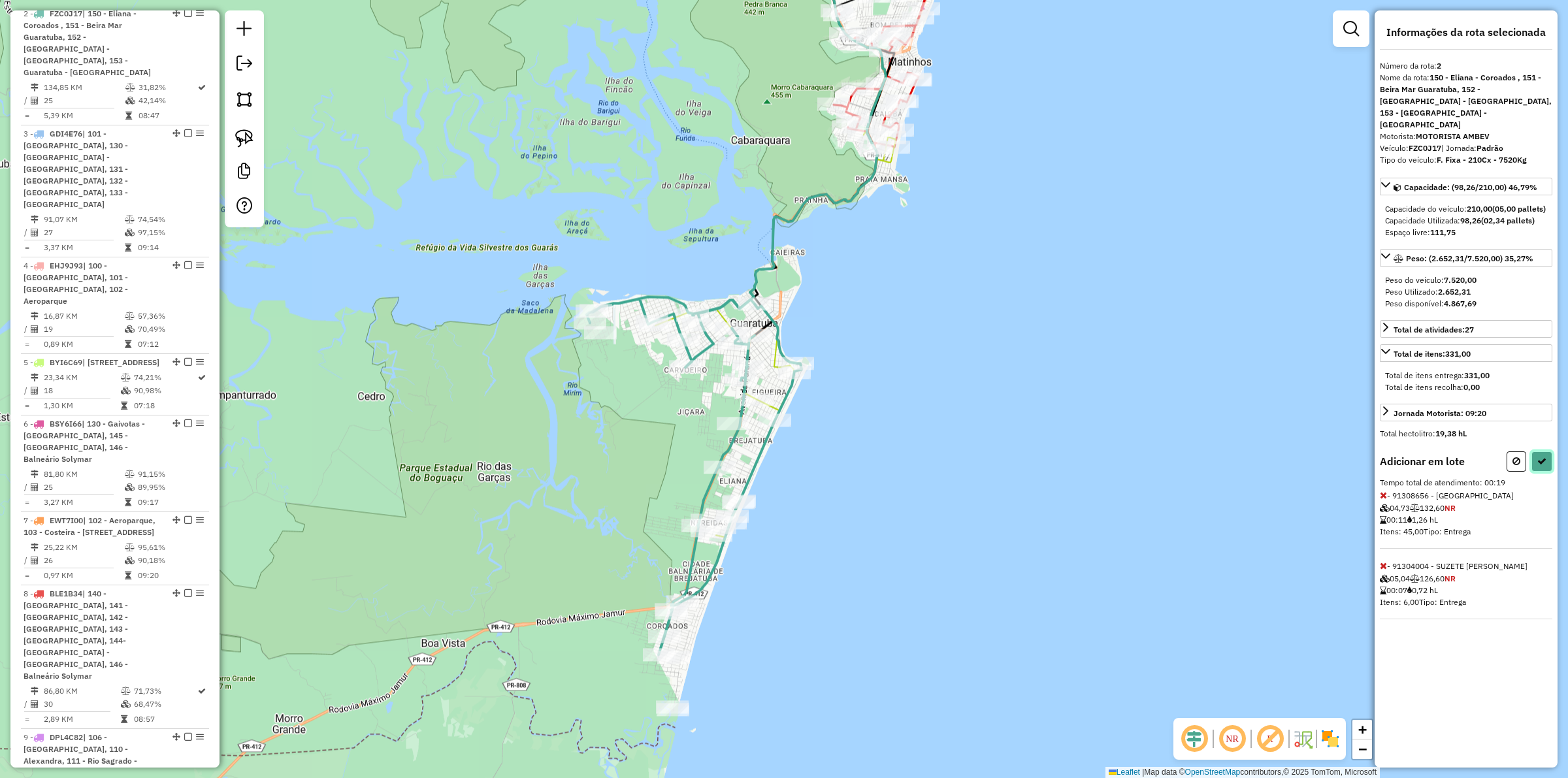
click at [1540, 456] on icon at bounding box center [1542, 461] width 9 height 9
select select "**********"
click at [1517, 456] on icon at bounding box center [1516, 461] width 8 height 9
select select "**********"
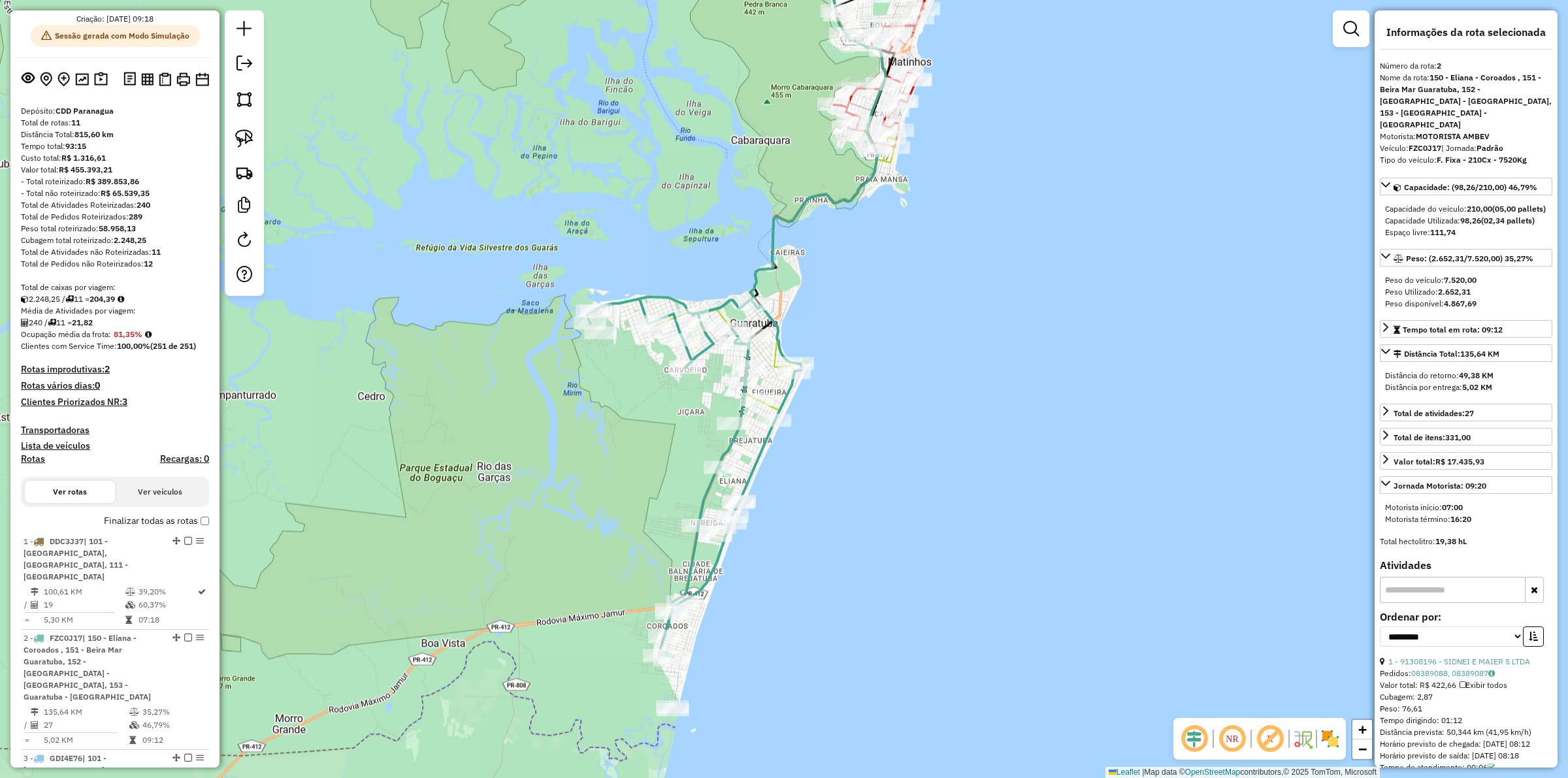
scroll to position [0, 0]
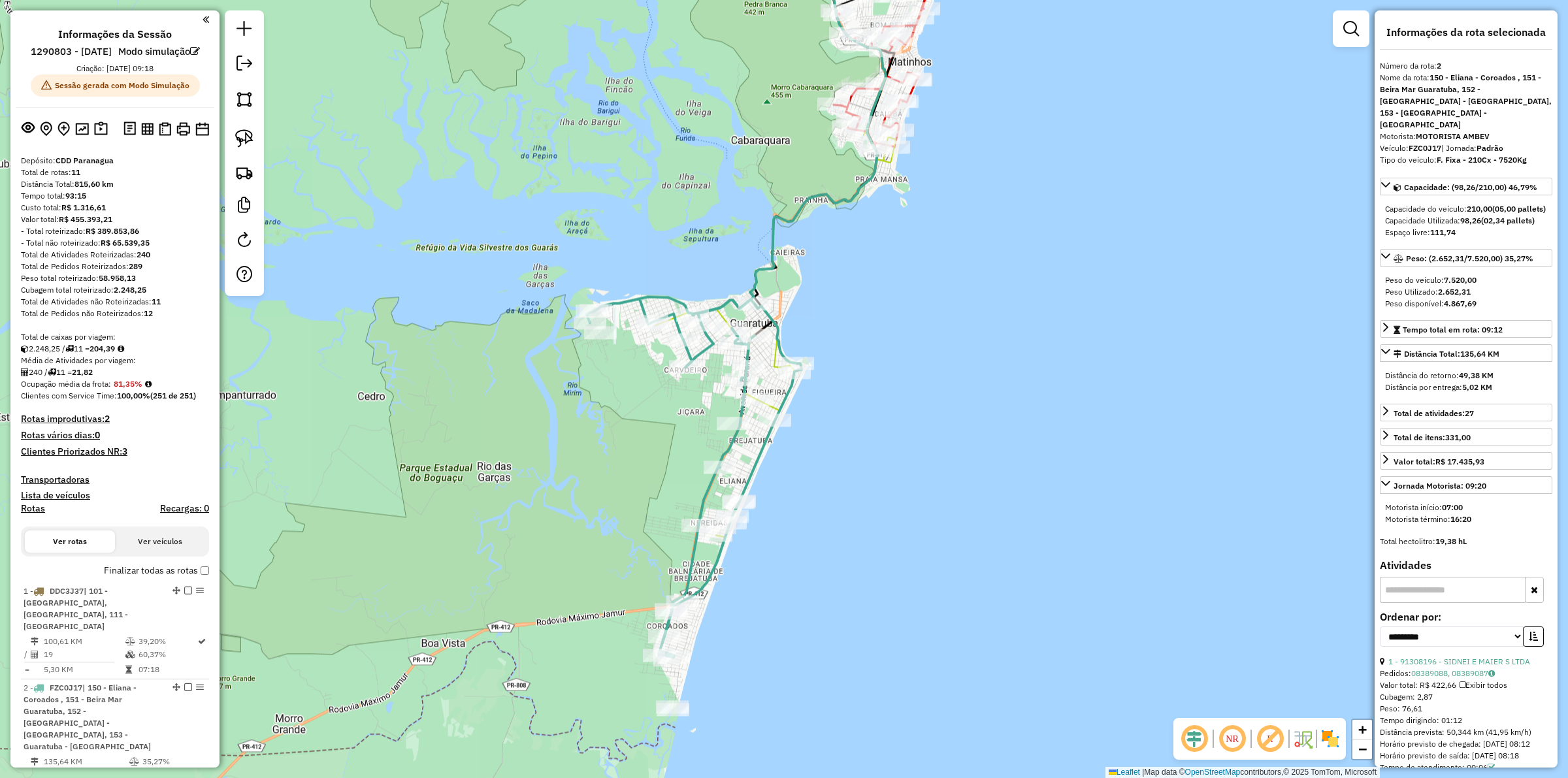
click at [724, 446] on icon at bounding box center [694, 477] width 215 height 361
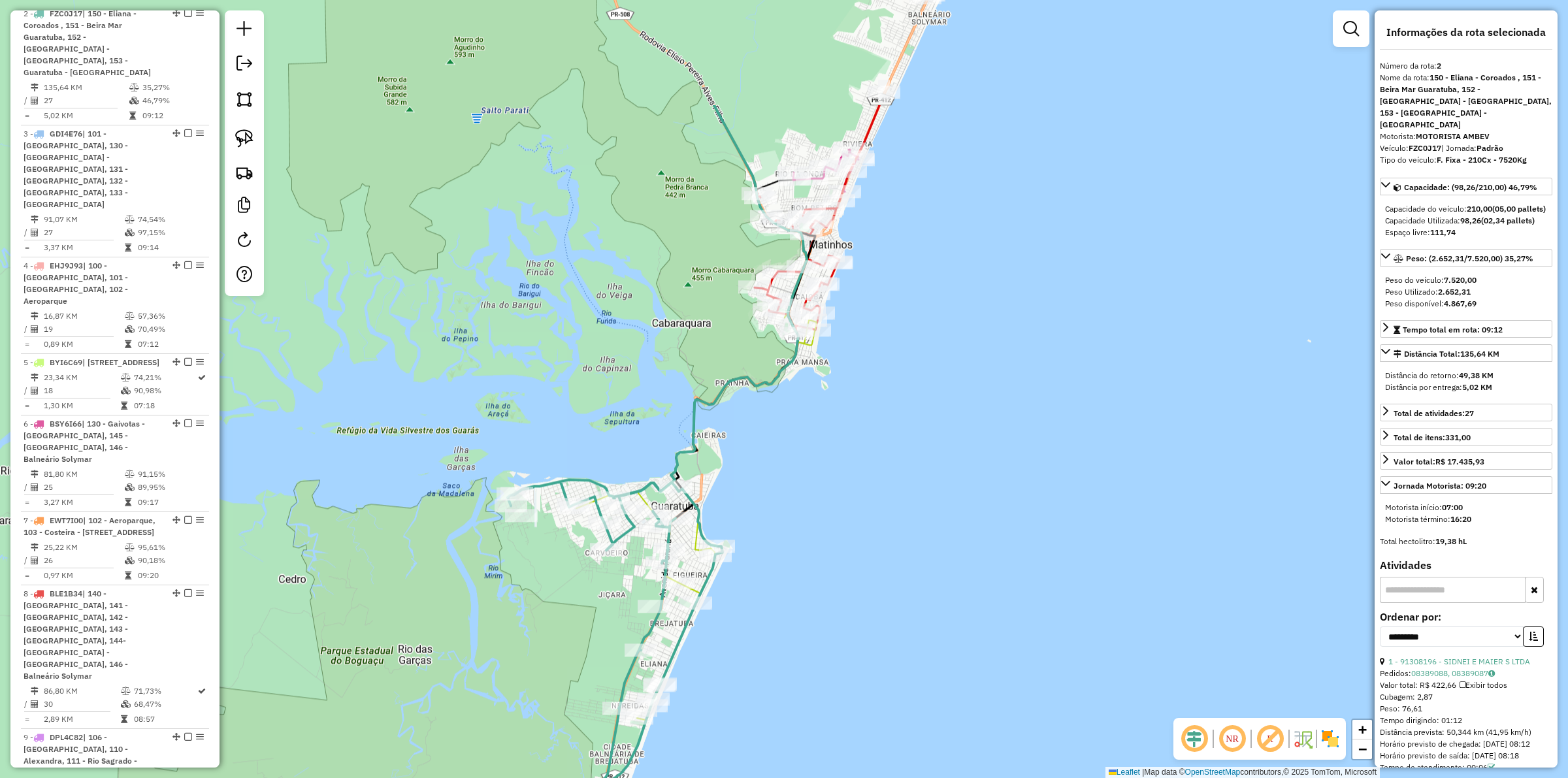
drag, startPoint x: 902, startPoint y: 411, endPoint x: 875, endPoint y: 497, distance: 90.1
click at [875, 497] on div "Janela de atendimento Grade de atendimento Capacidade Transportadoras Veículos …" at bounding box center [784, 389] width 1568 height 778
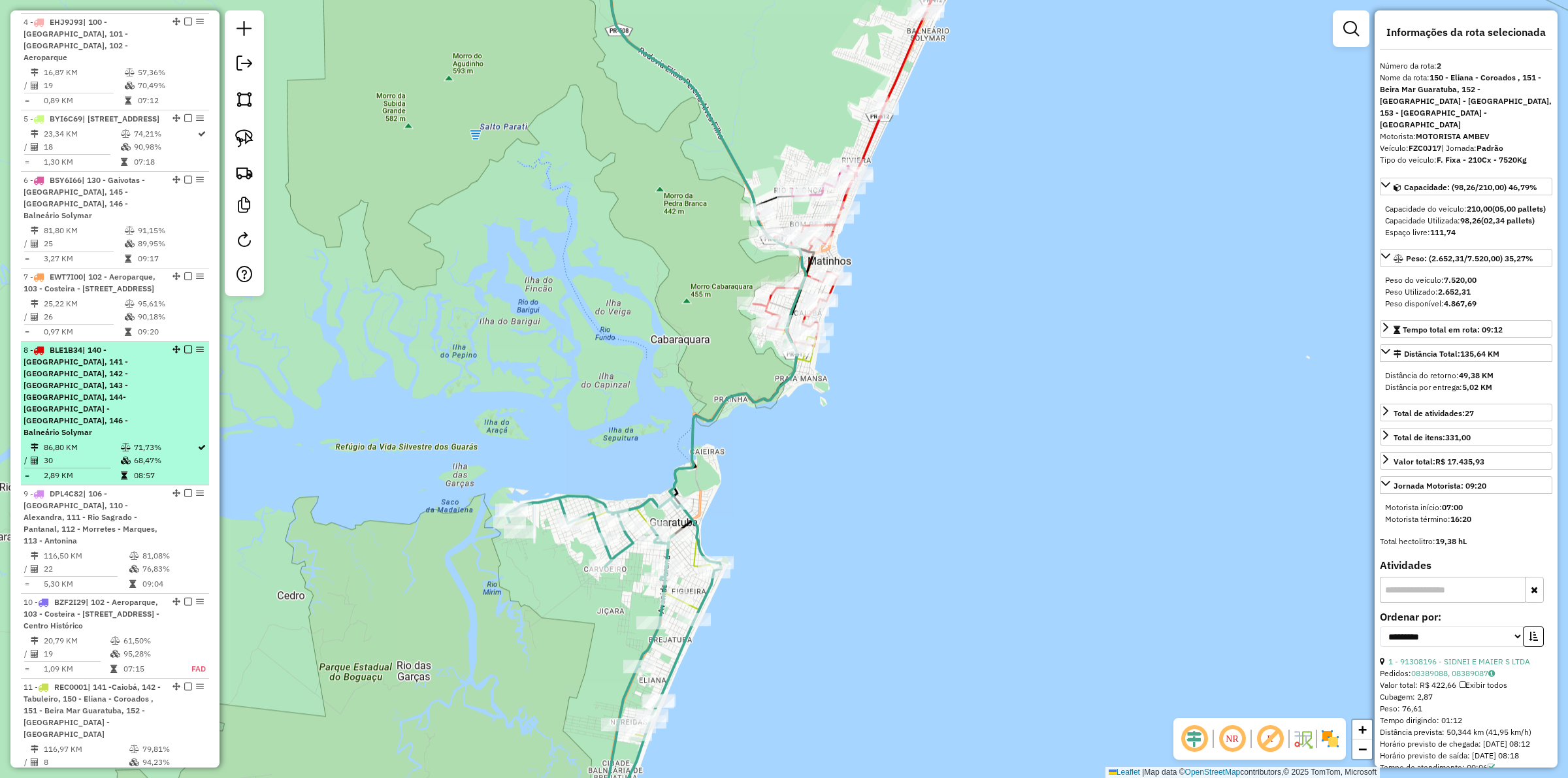
scroll to position [919, 0]
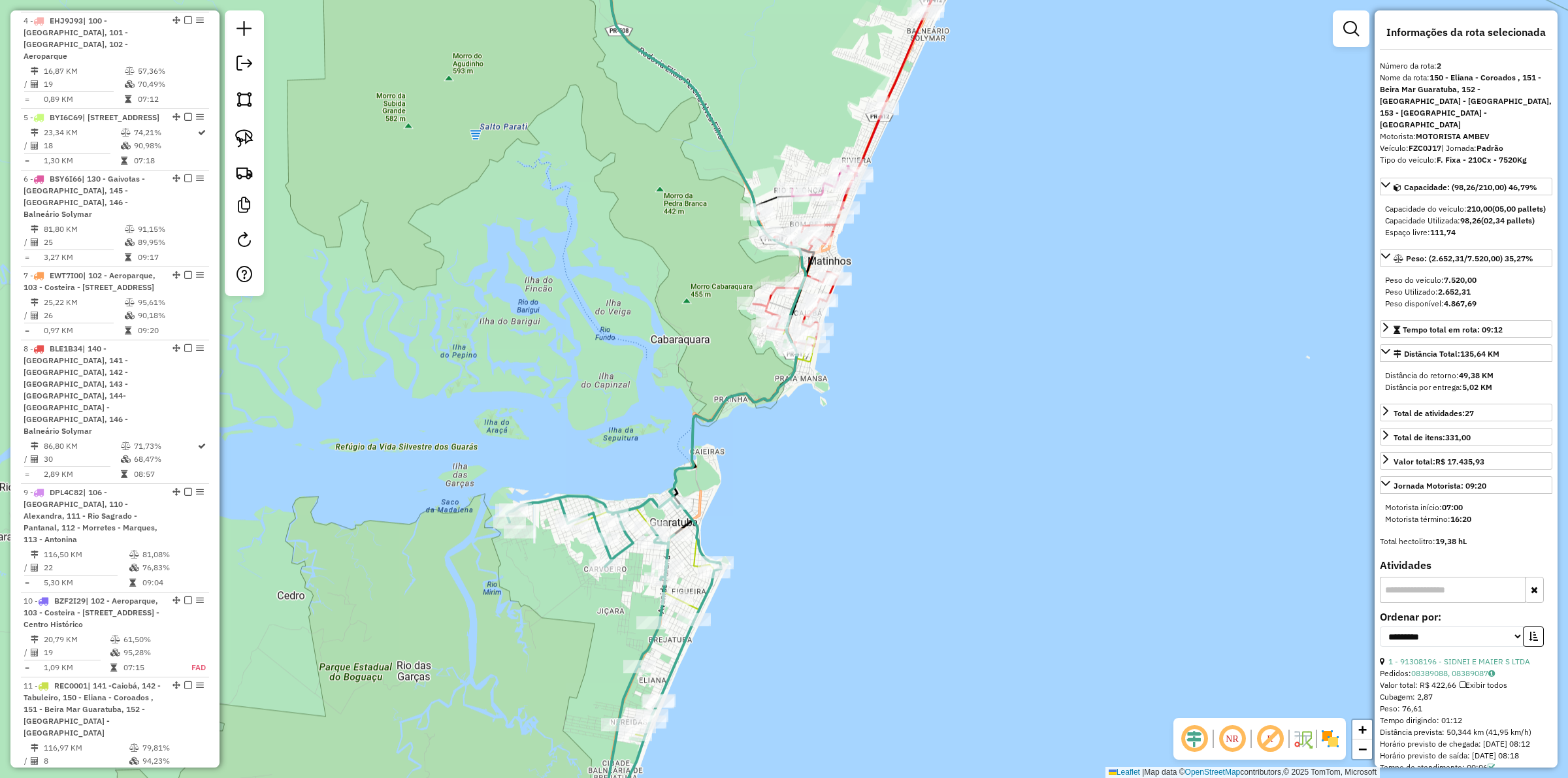
click at [693, 549] on icon at bounding box center [614, 675] width 215 height 360
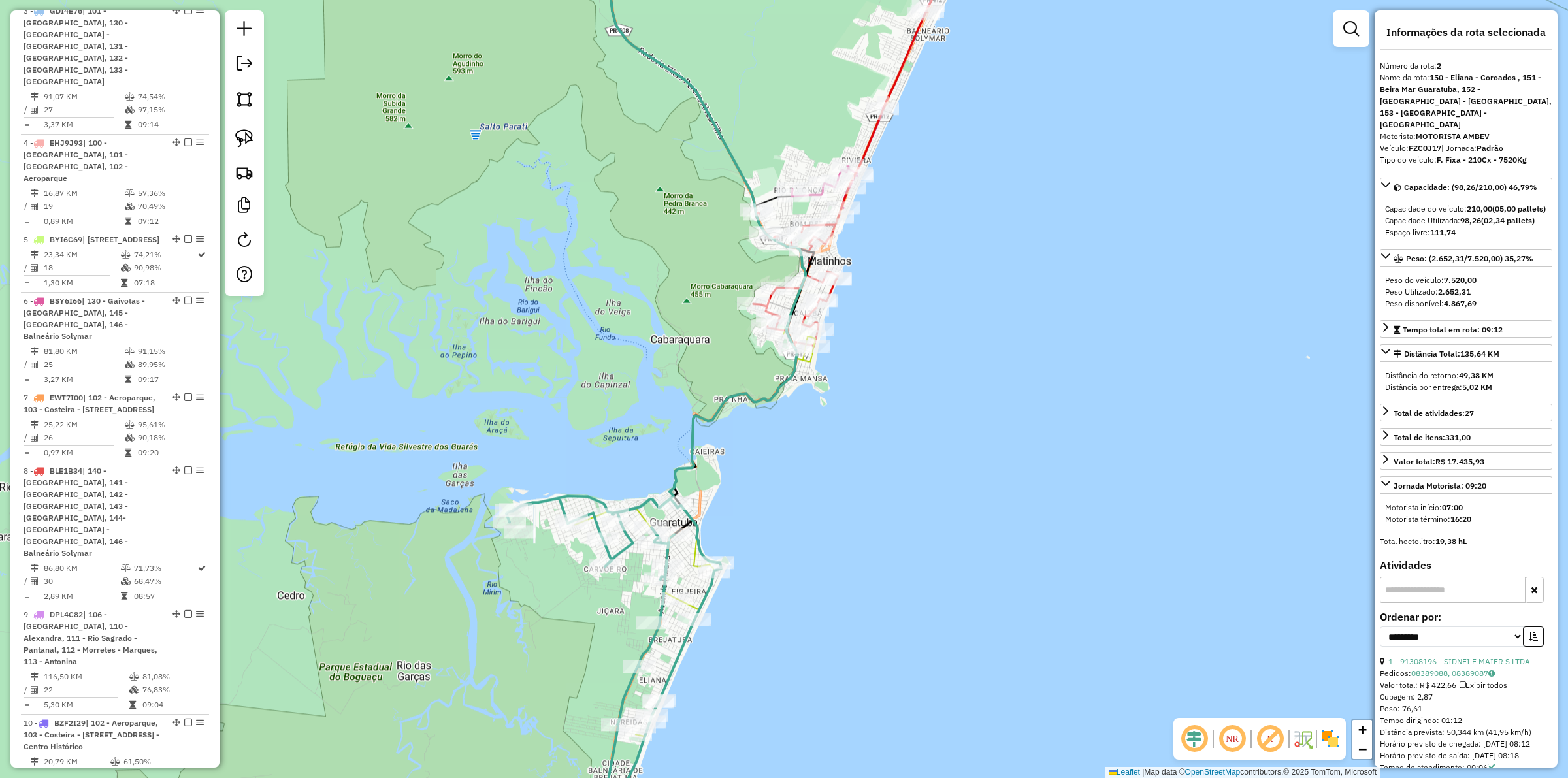
scroll to position [674, 0]
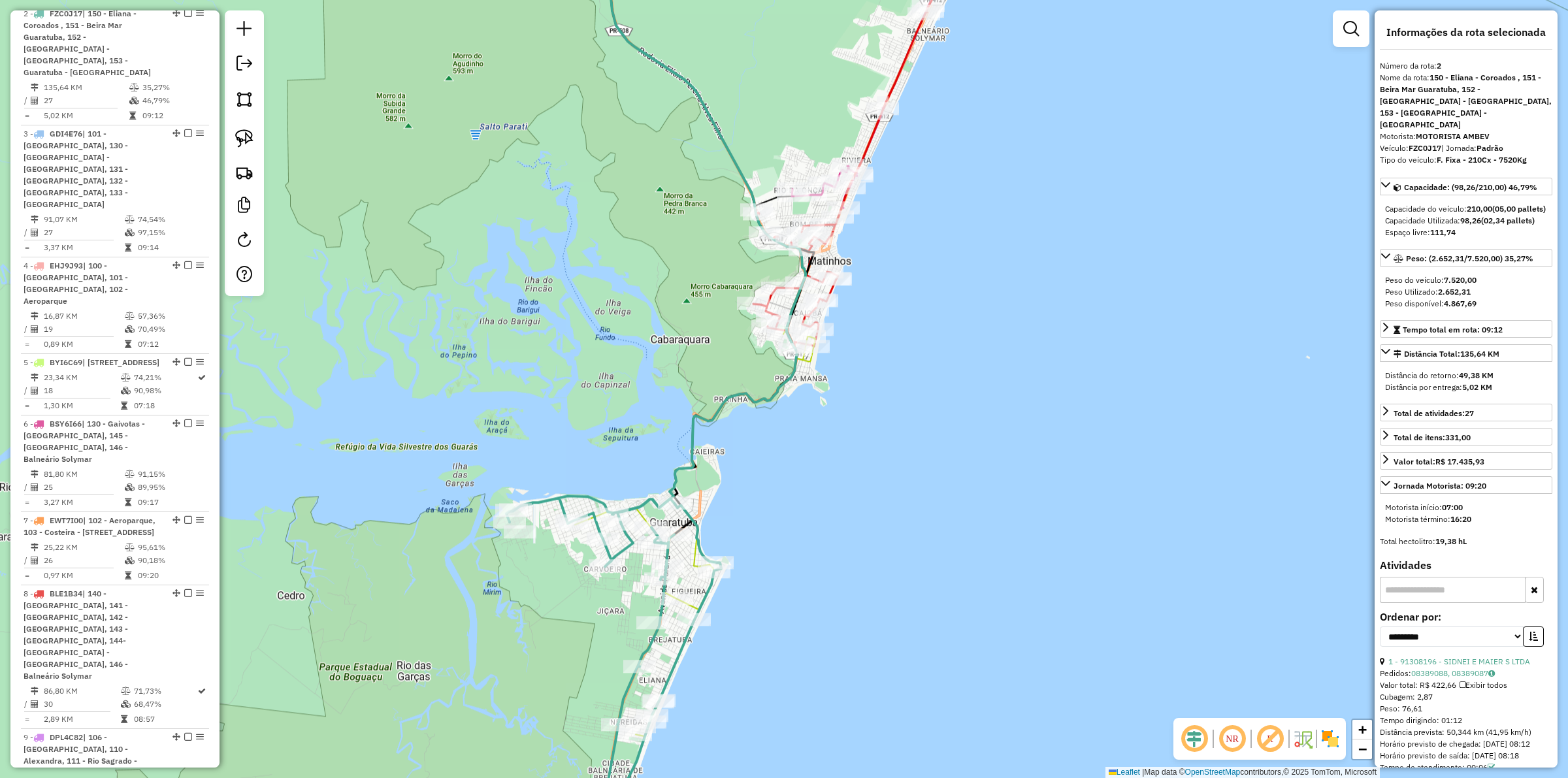
click at [696, 552] on icon at bounding box center [614, 675] width 215 height 360
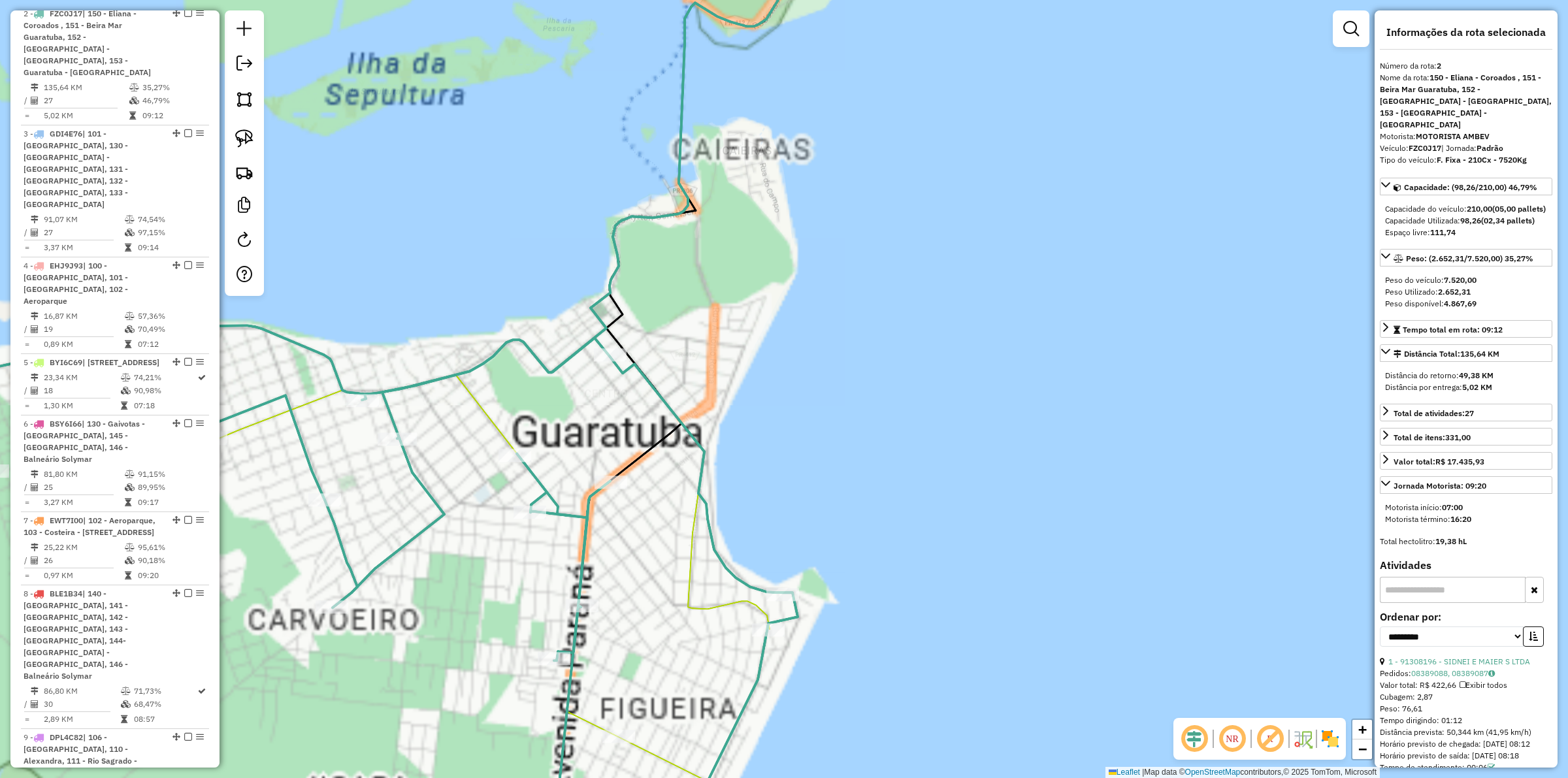
click at [694, 551] on icon at bounding box center [611, 389] width 797 height 933
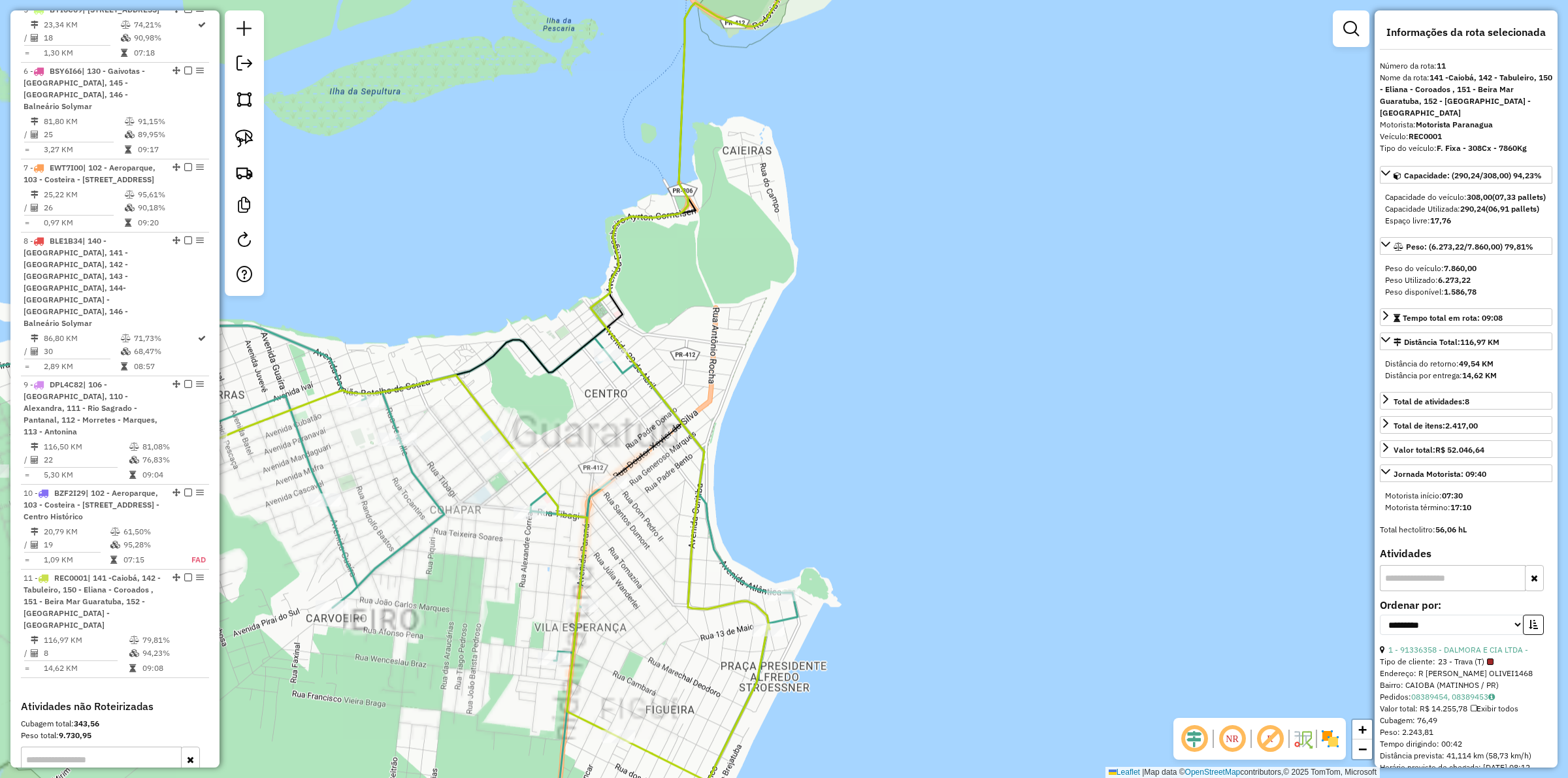
scroll to position [1200, 0]
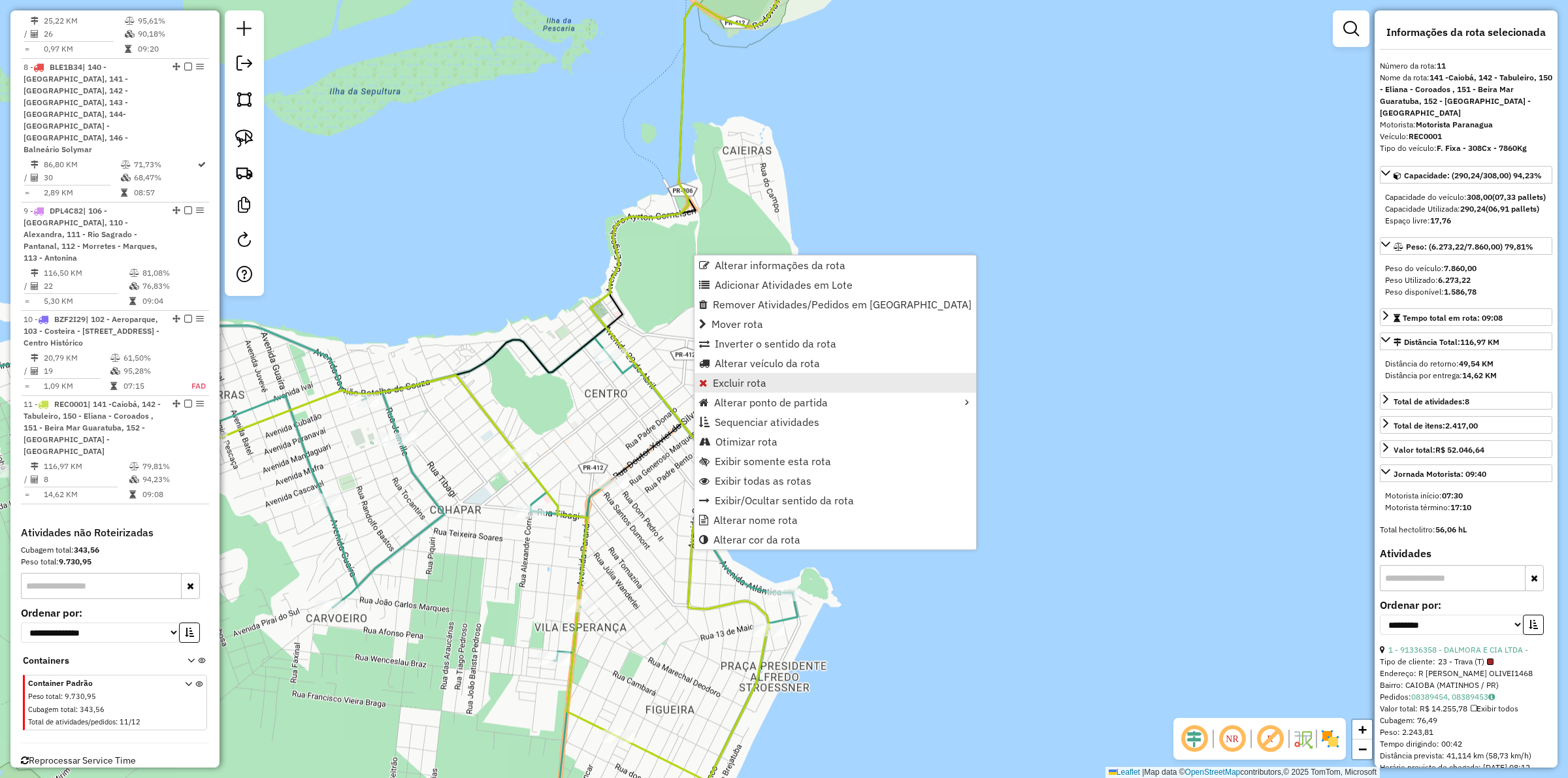
click at [758, 379] on span "Excluir rota" at bounding box center [740, 382] width 54 height 10
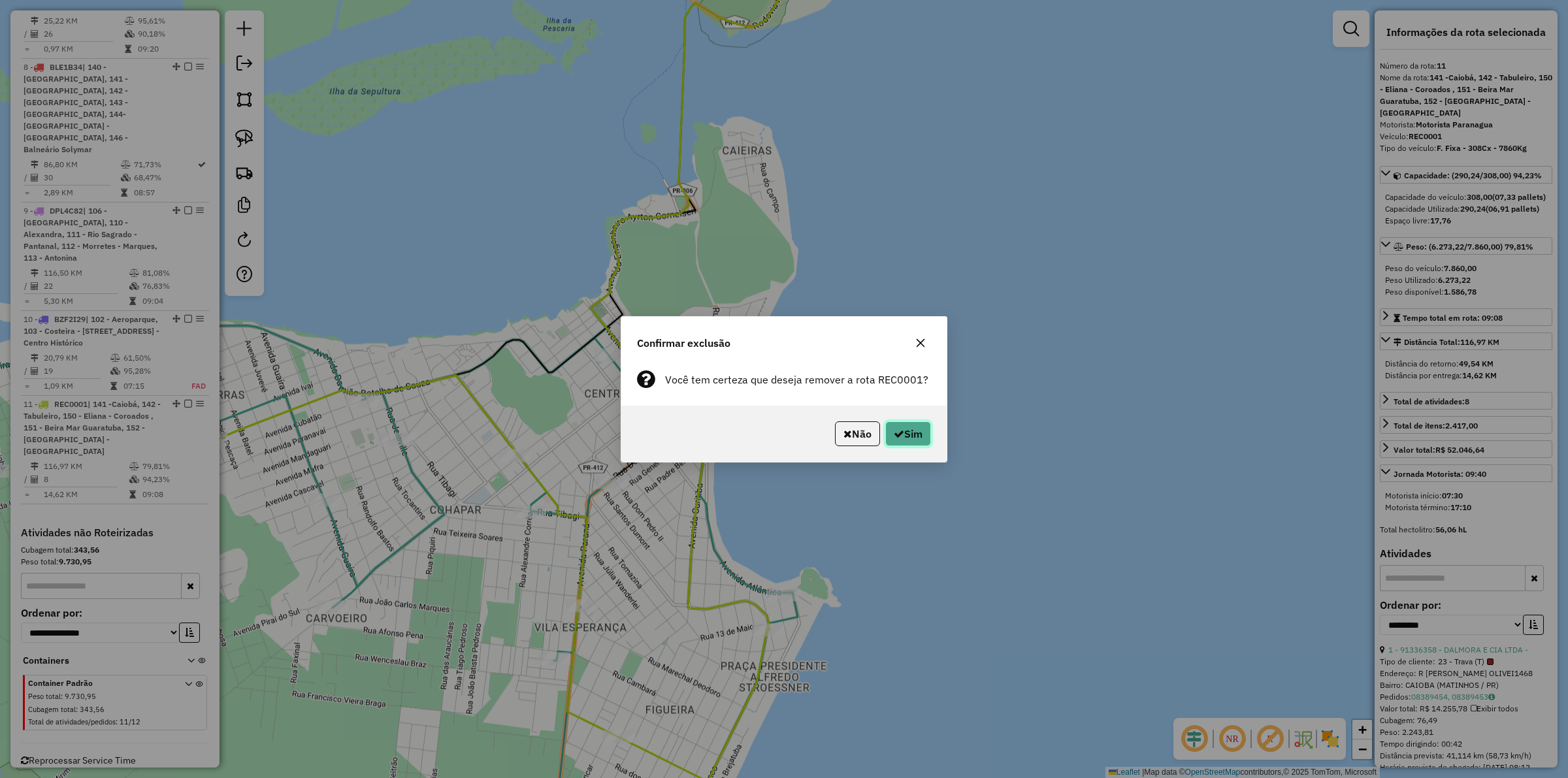
click at [911, 435] on button "Sim" at bounding box center [907, 433] width 45 height 25
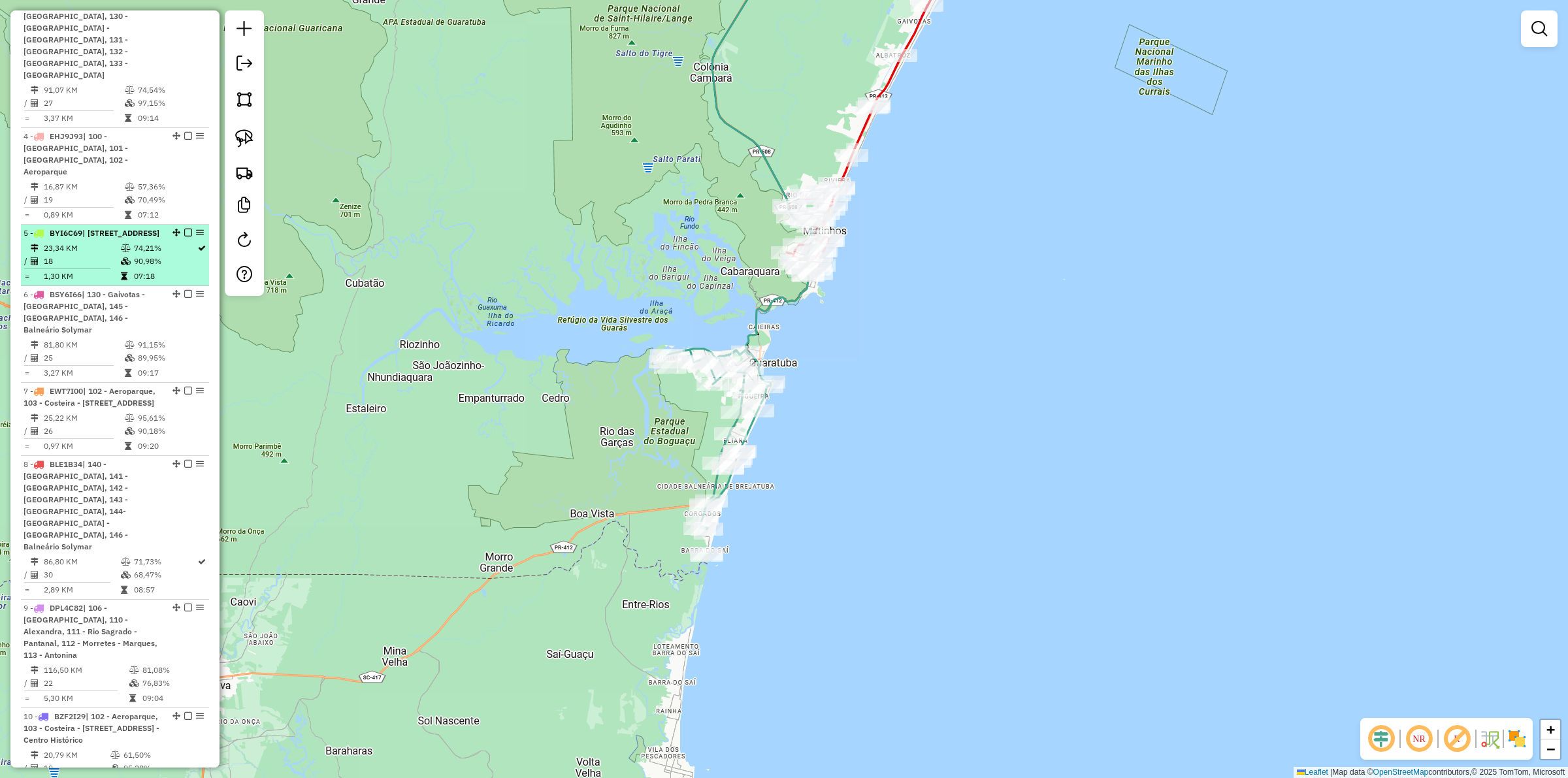
scroll to position [928, 0]
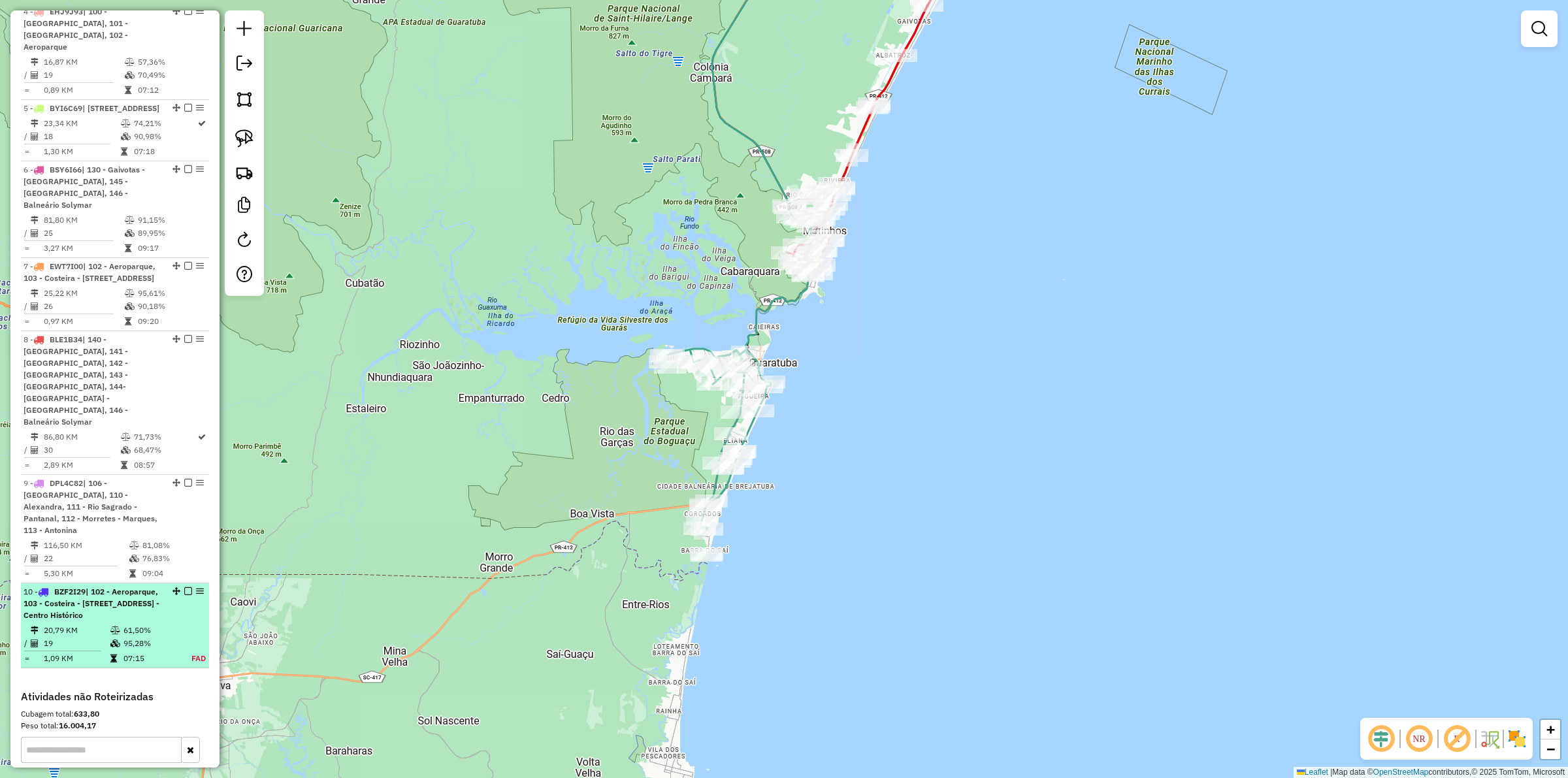
click at [118, 636] on td at bounding box center [116, 643] width 13 height 13
select select "**********"
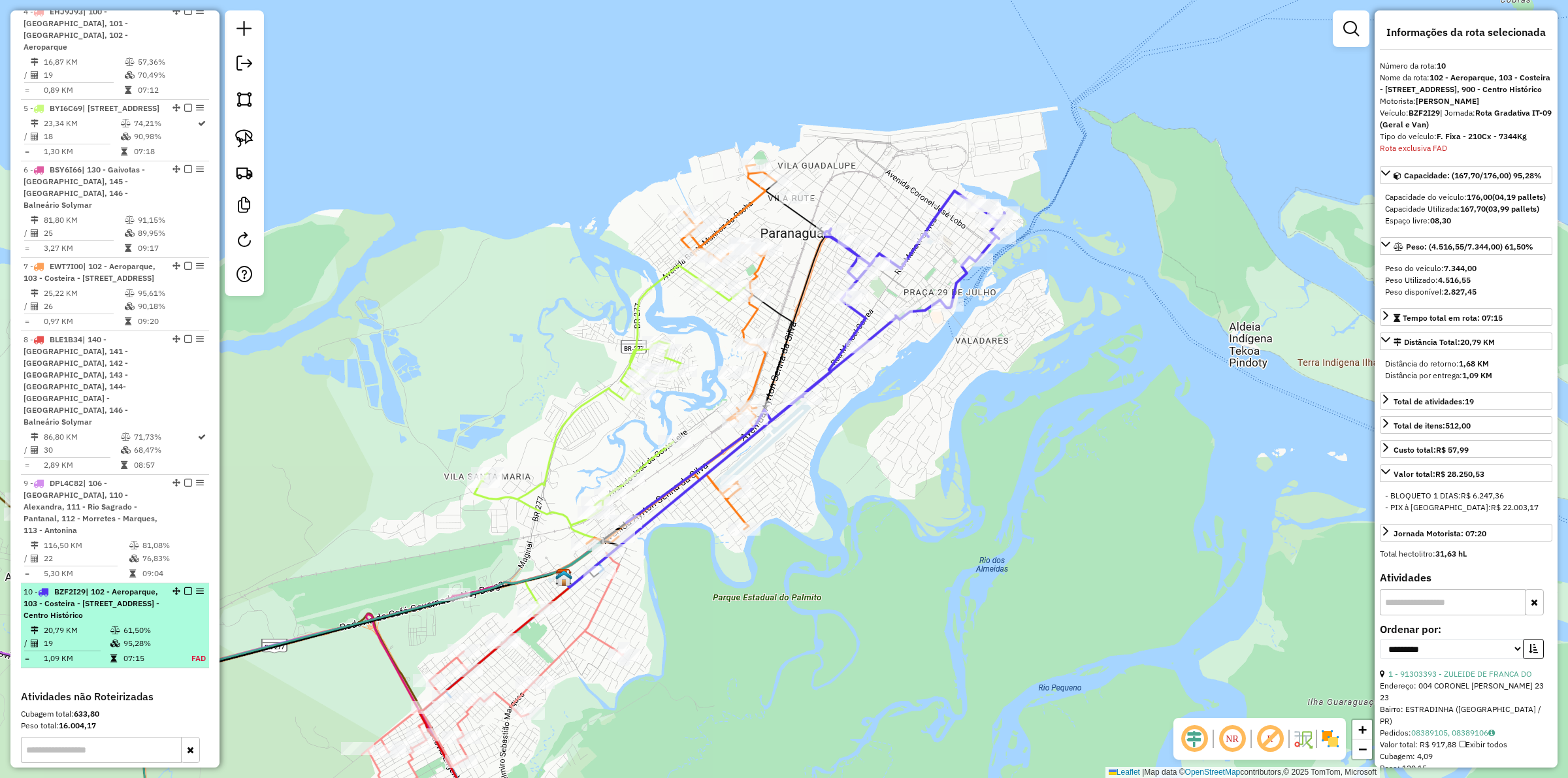
scroll to position [1092, 0]
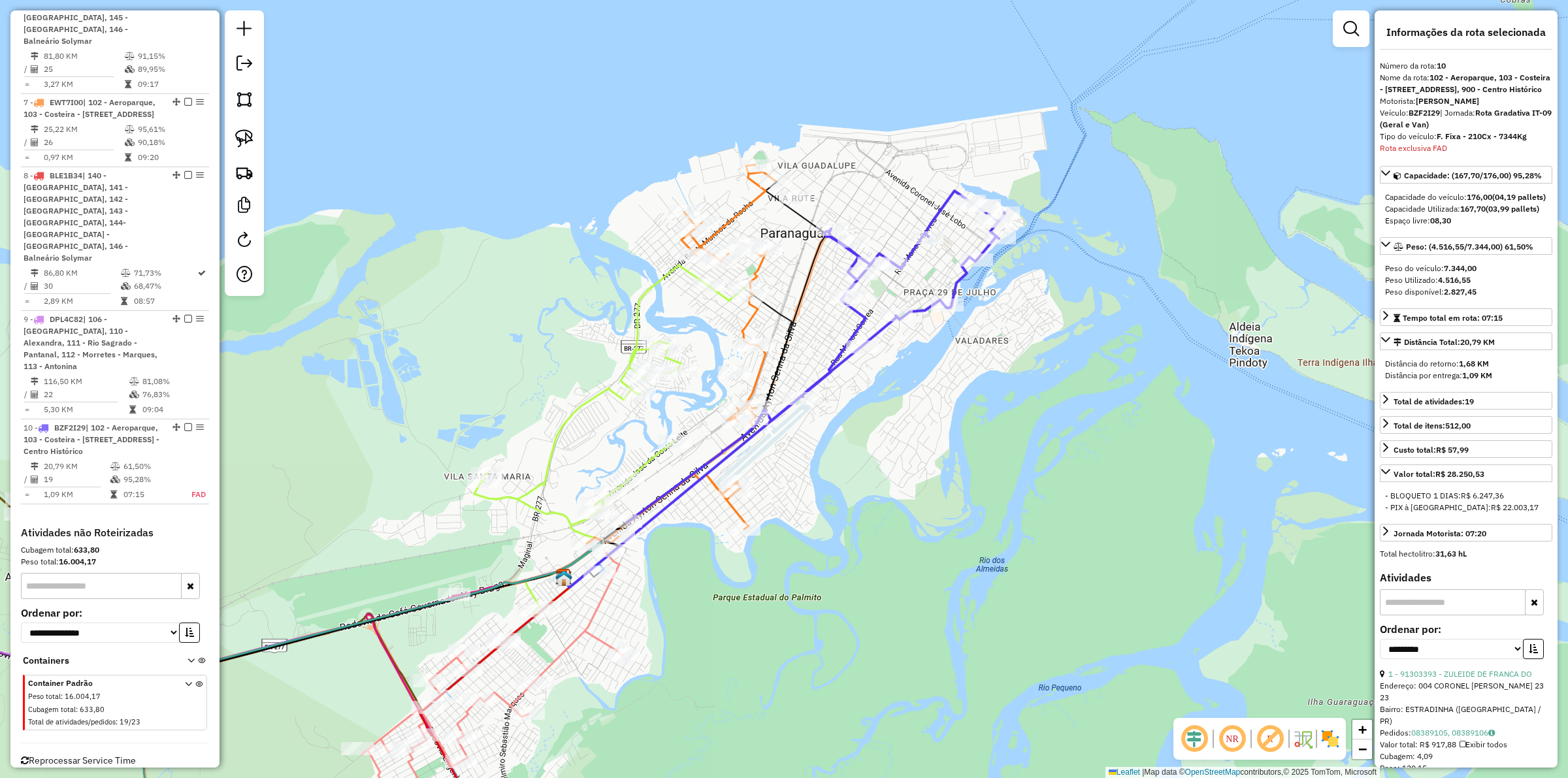
click at [898, 432] on div "Janela de atendimento Grade de atendimento Capacidade Transportadoras Veículos …" at bounding box center [784, 389] width 1568 height 778
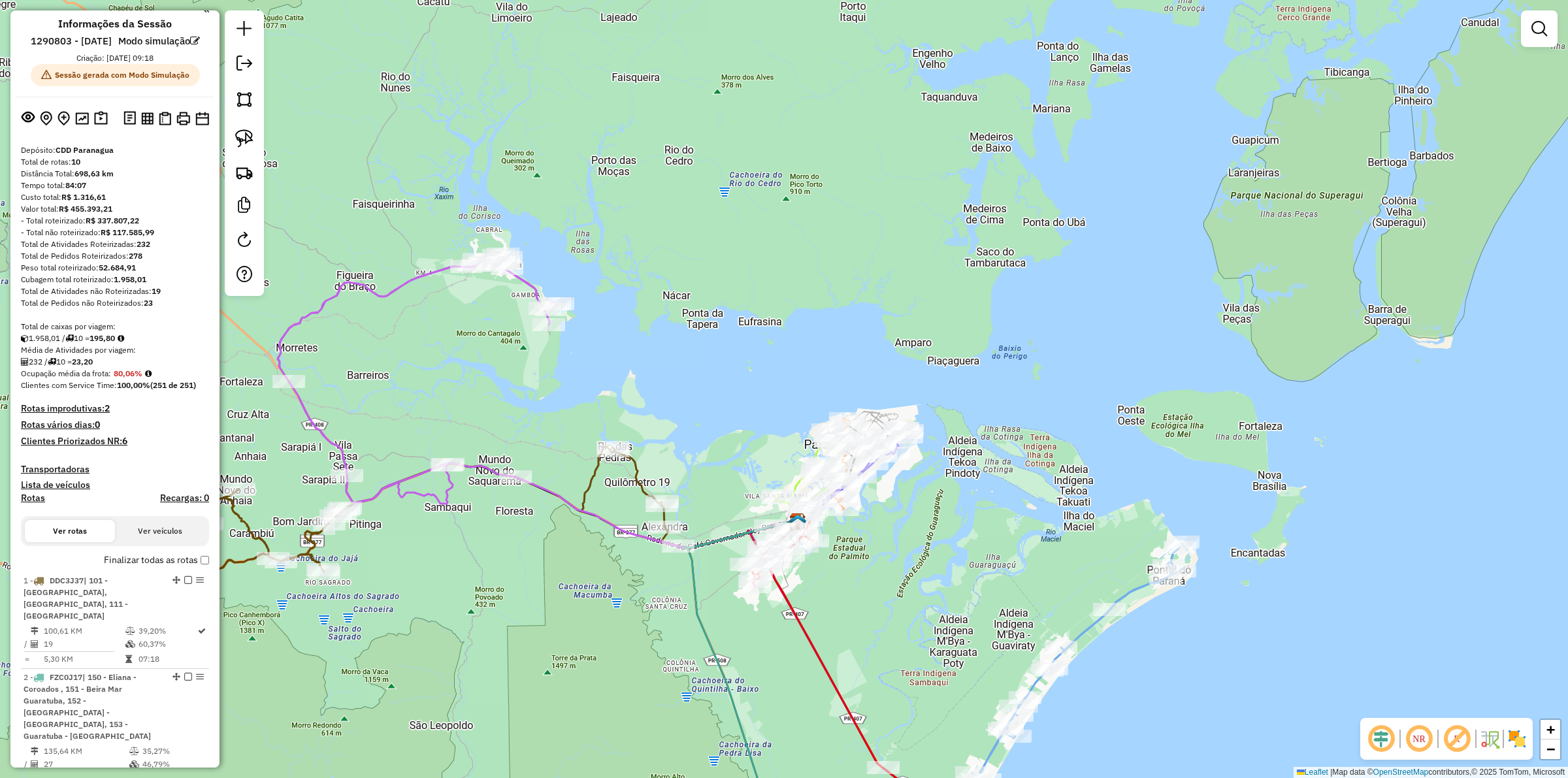
scroll to position [0, 0]
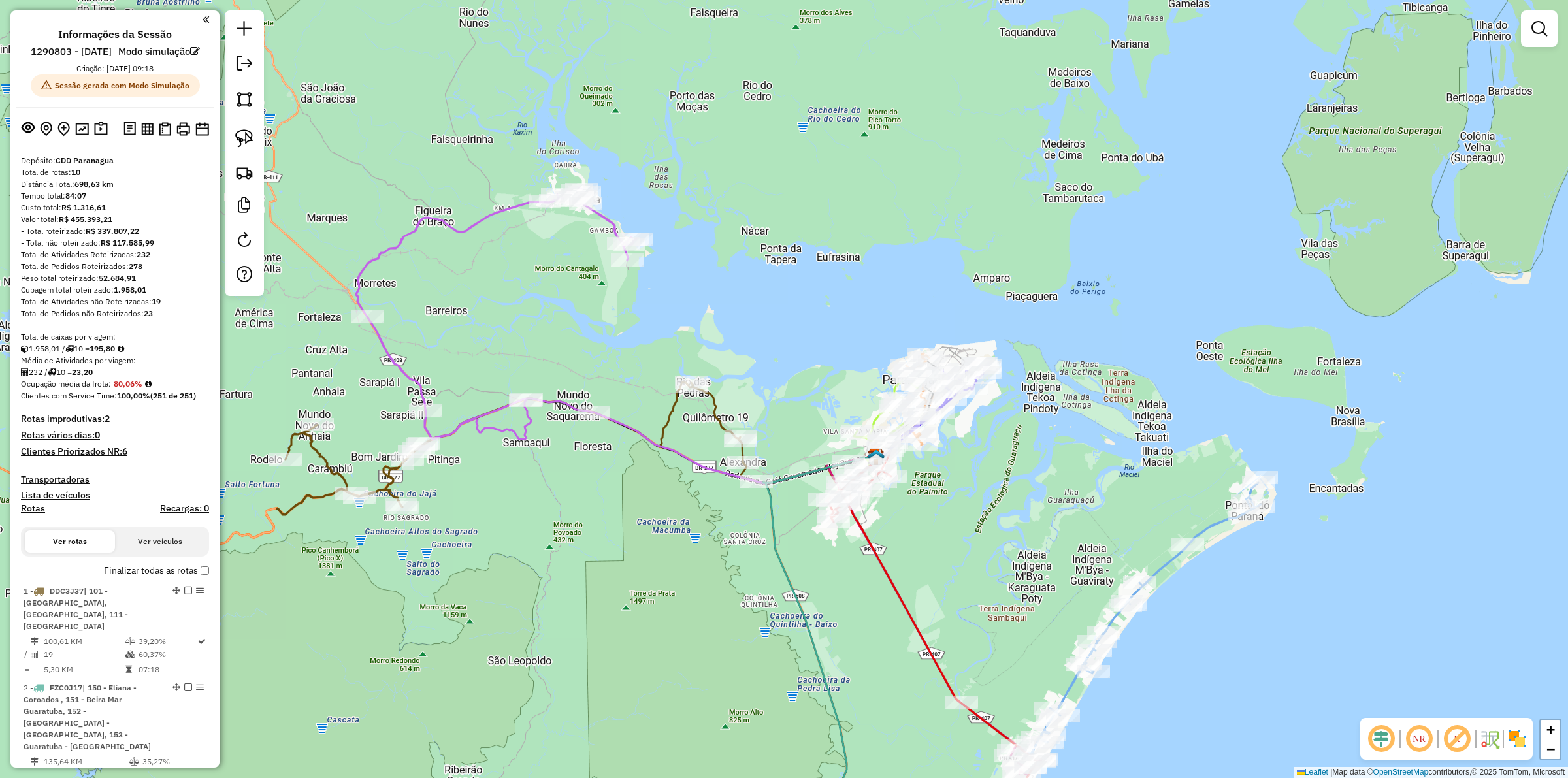
drag, startPoint x: 518, startPoint y: 595, endPoint x: 504, endPoint y: 446, distance: 149.7
click at [598, 530] on div "Janela de atendimento Grade de atendimento Capacidade Transportadoras Veículos …" at bounding box center [784, 389] width 1568 height 778
click at [481, 415] on icon at bounding box center [557, 334] width 400 height 293
select select "**********"
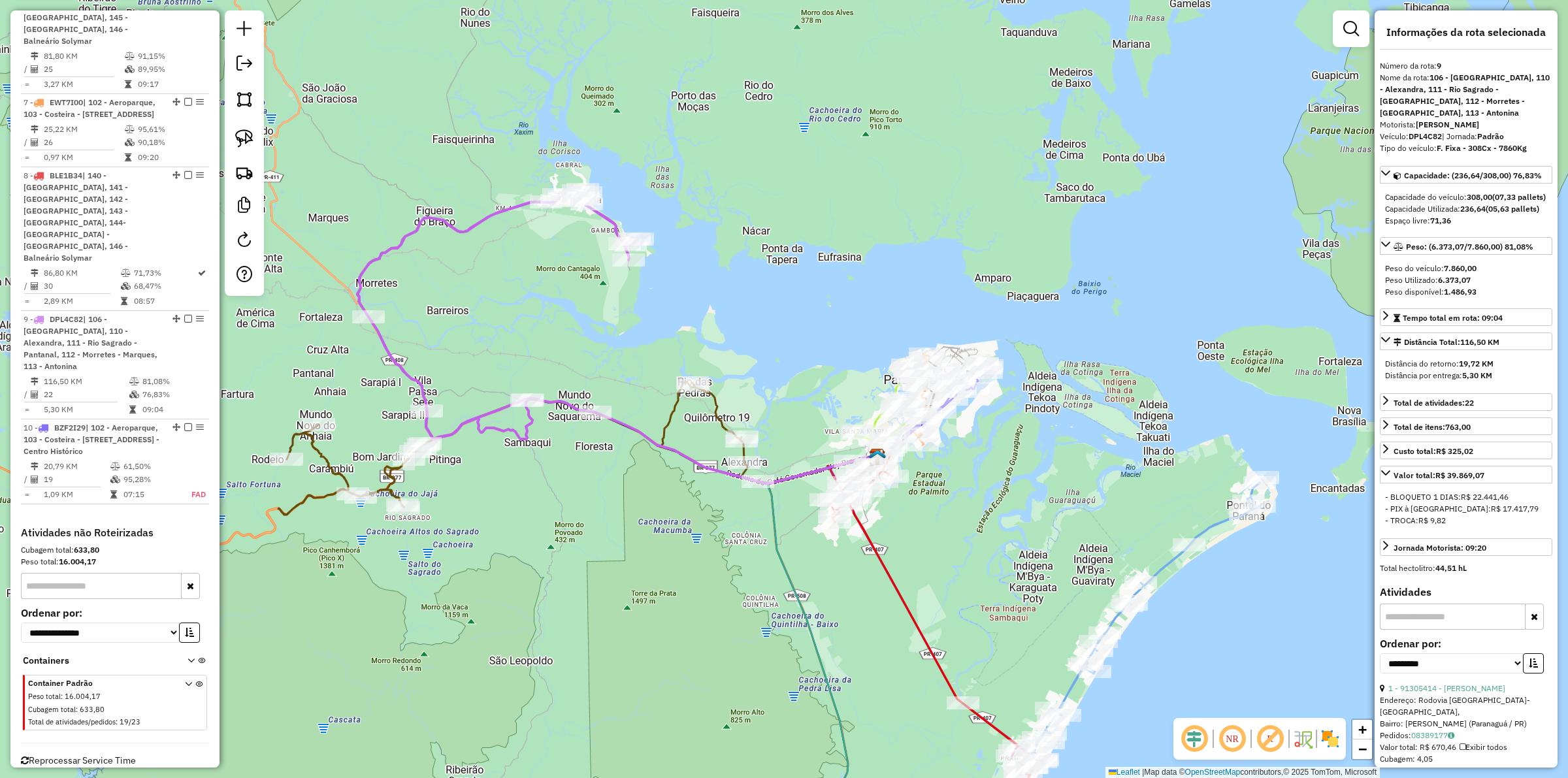
click at [494, 482] on div "Janela de atendimento Grade de atendimento Capacidade Transportadoras Veículos …" at bounding box center [784, 389] width 1568 height 778
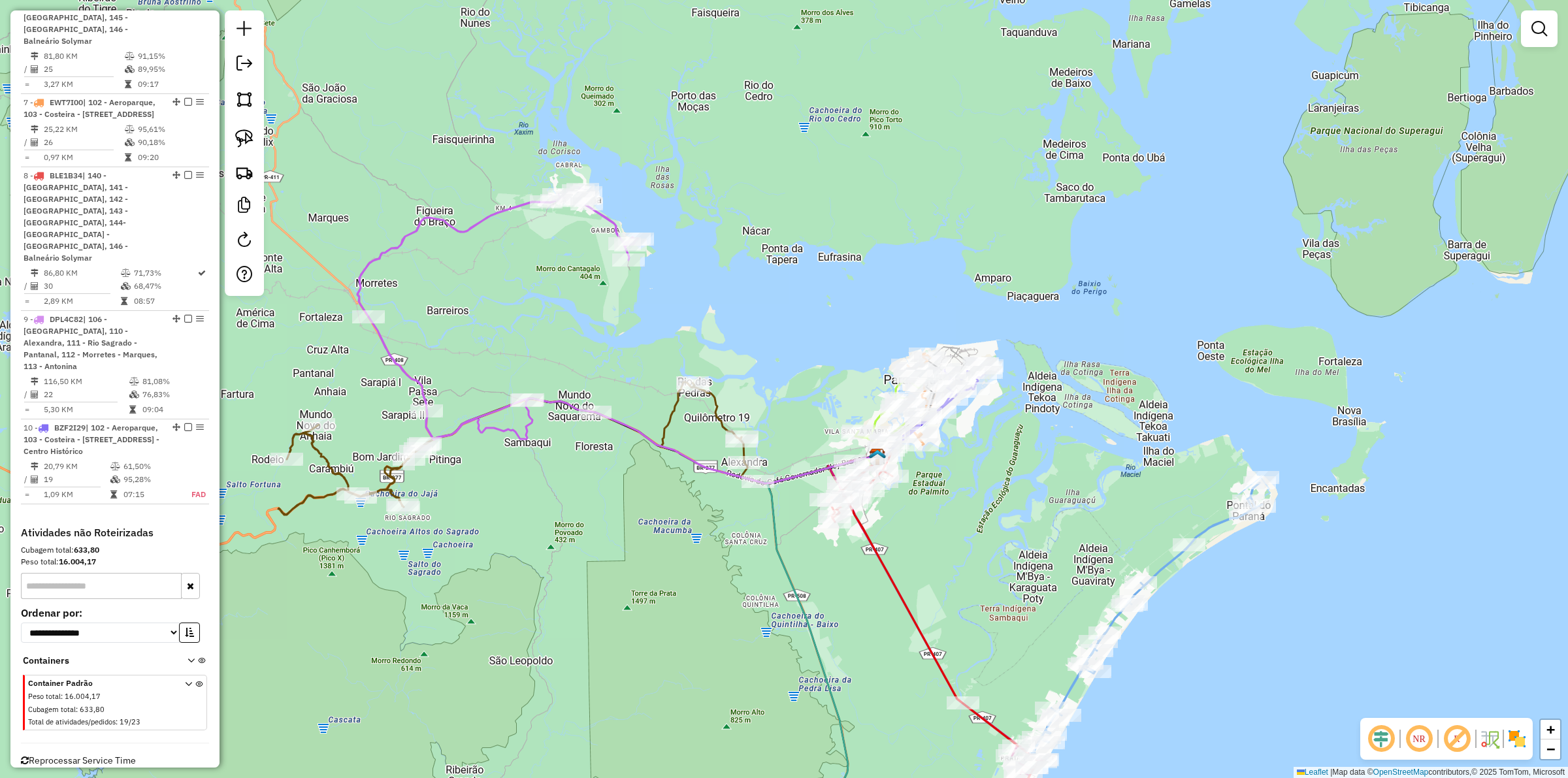
click at [330, 455] on icon at bounding box center [570, 449] width 585 height 133
select select "**********"
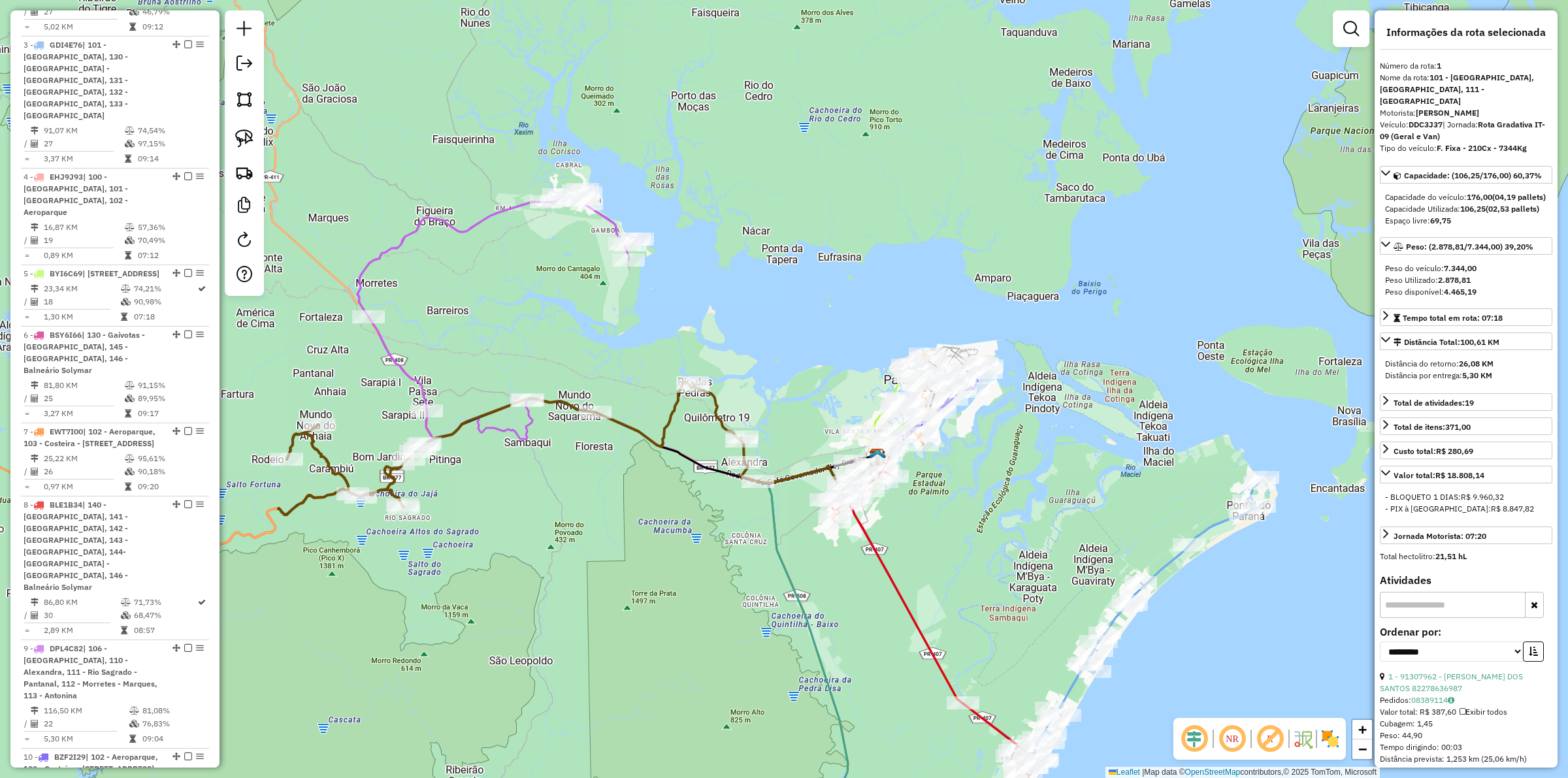
scroll to position [589, 0]
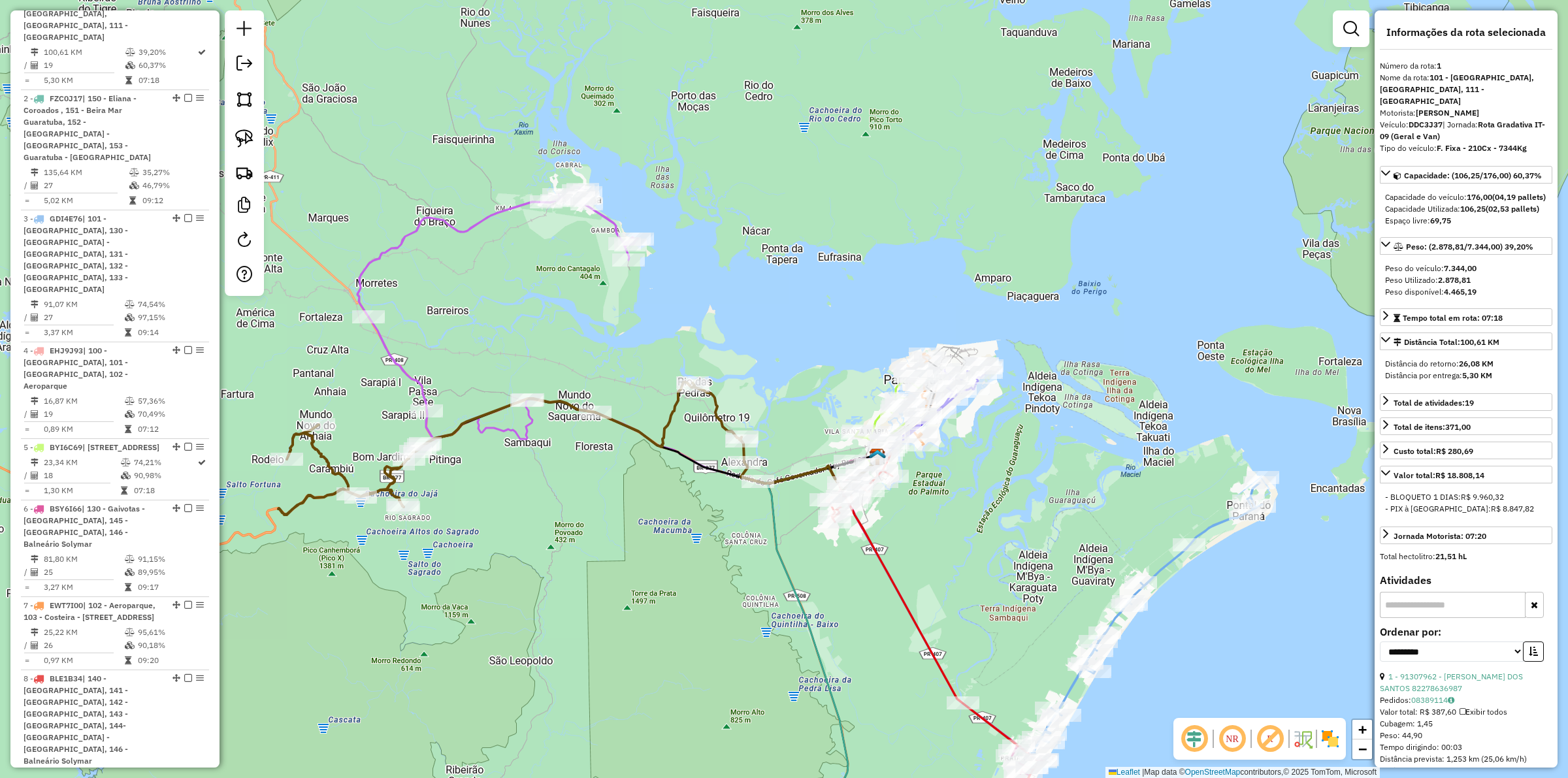
click at [608, 518] on div "Janela de atendimento Grade de atendimento Capacidade Transportadoras Veículos …" at bounding box center [784, 389] width 1568 height 778
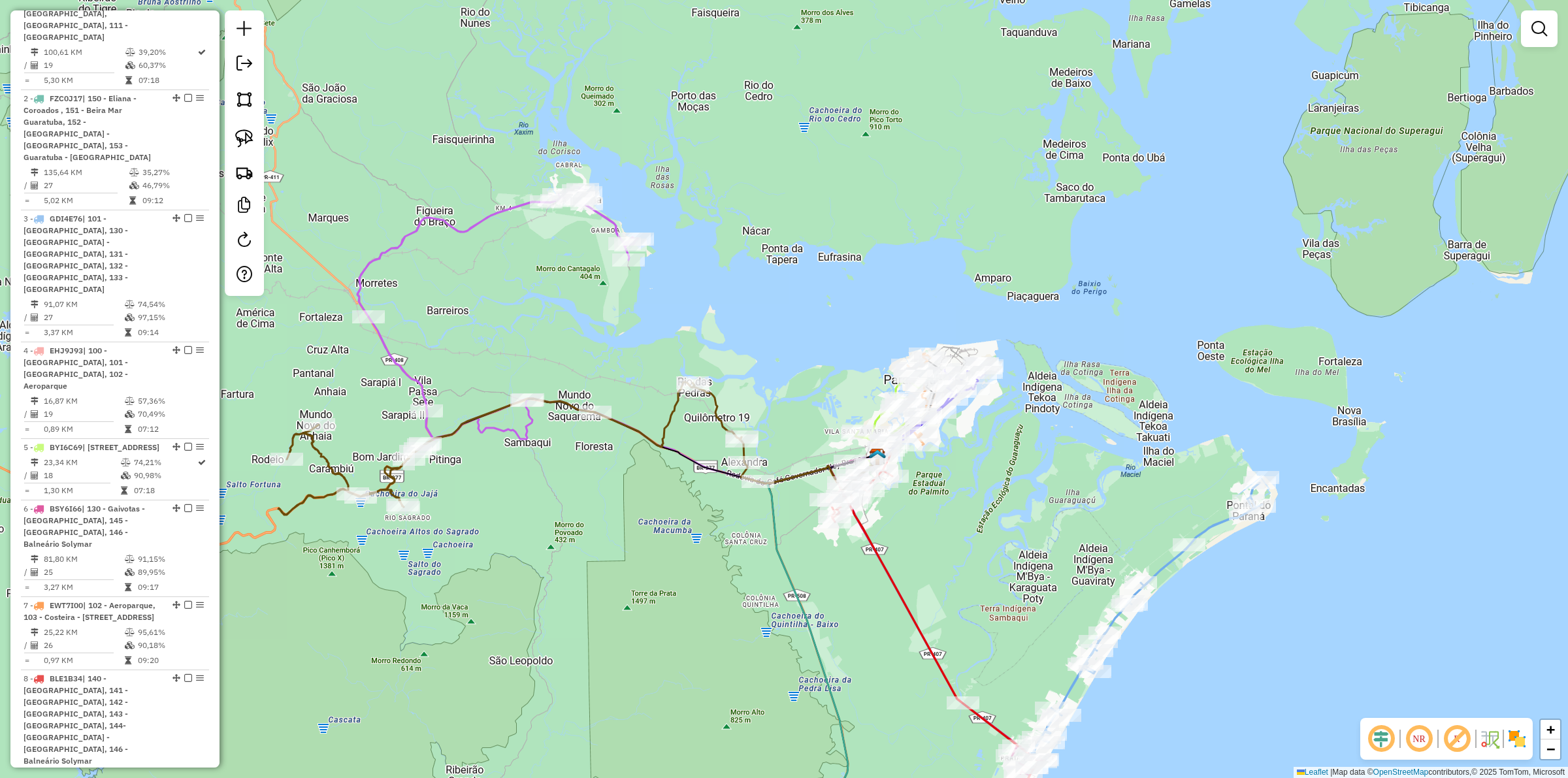
click at [330, 464] on icon at bounding box center [570, 449] width 585 height 133
select select "**********"
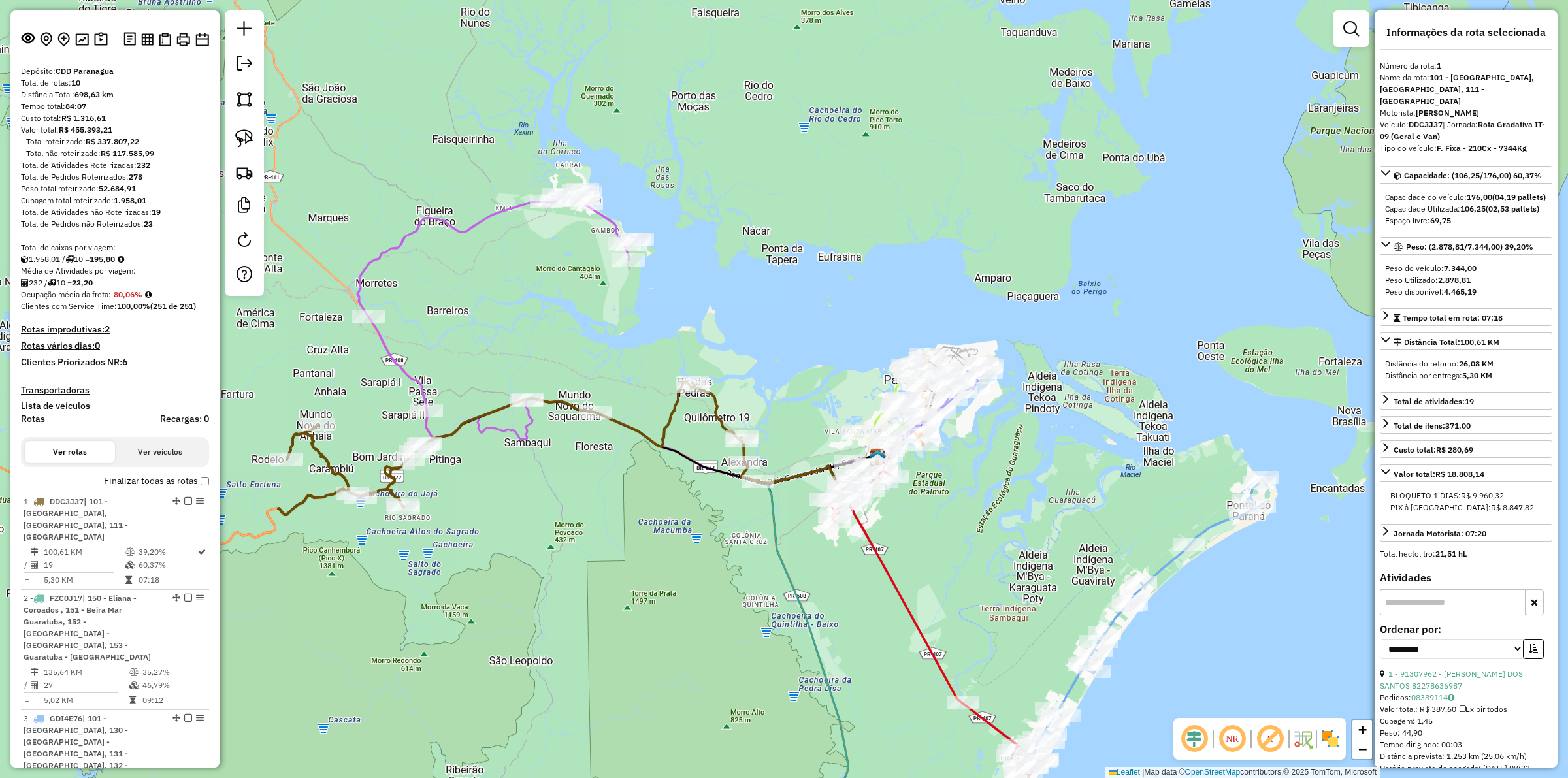
scroll to position [0, 0]
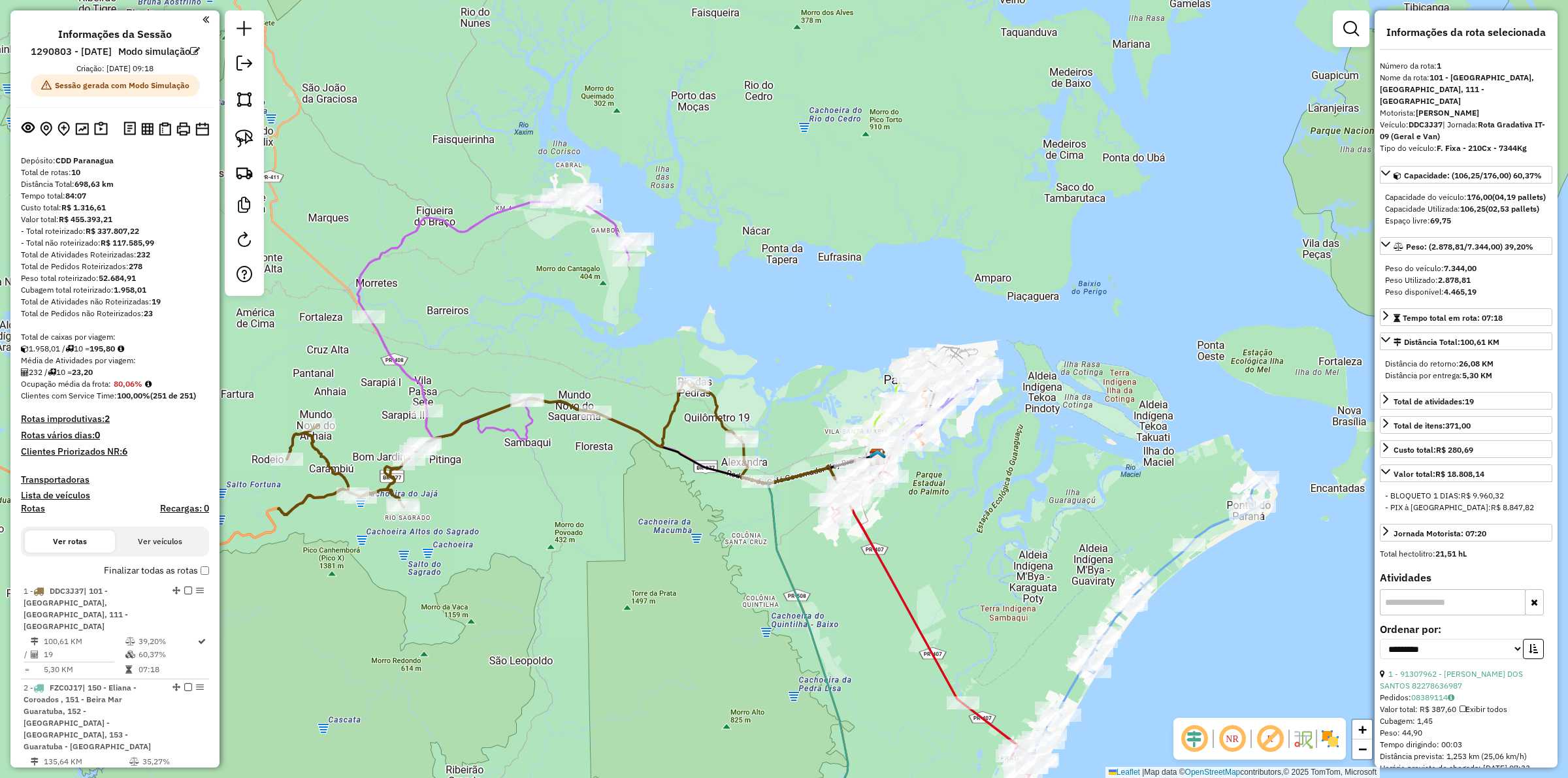
click at [631, 615] on div "Janela de atendimento Grade de atendimento Capacidade Transportadoras Veículos …" at bounding box center [784, 389] width 1568 height 778
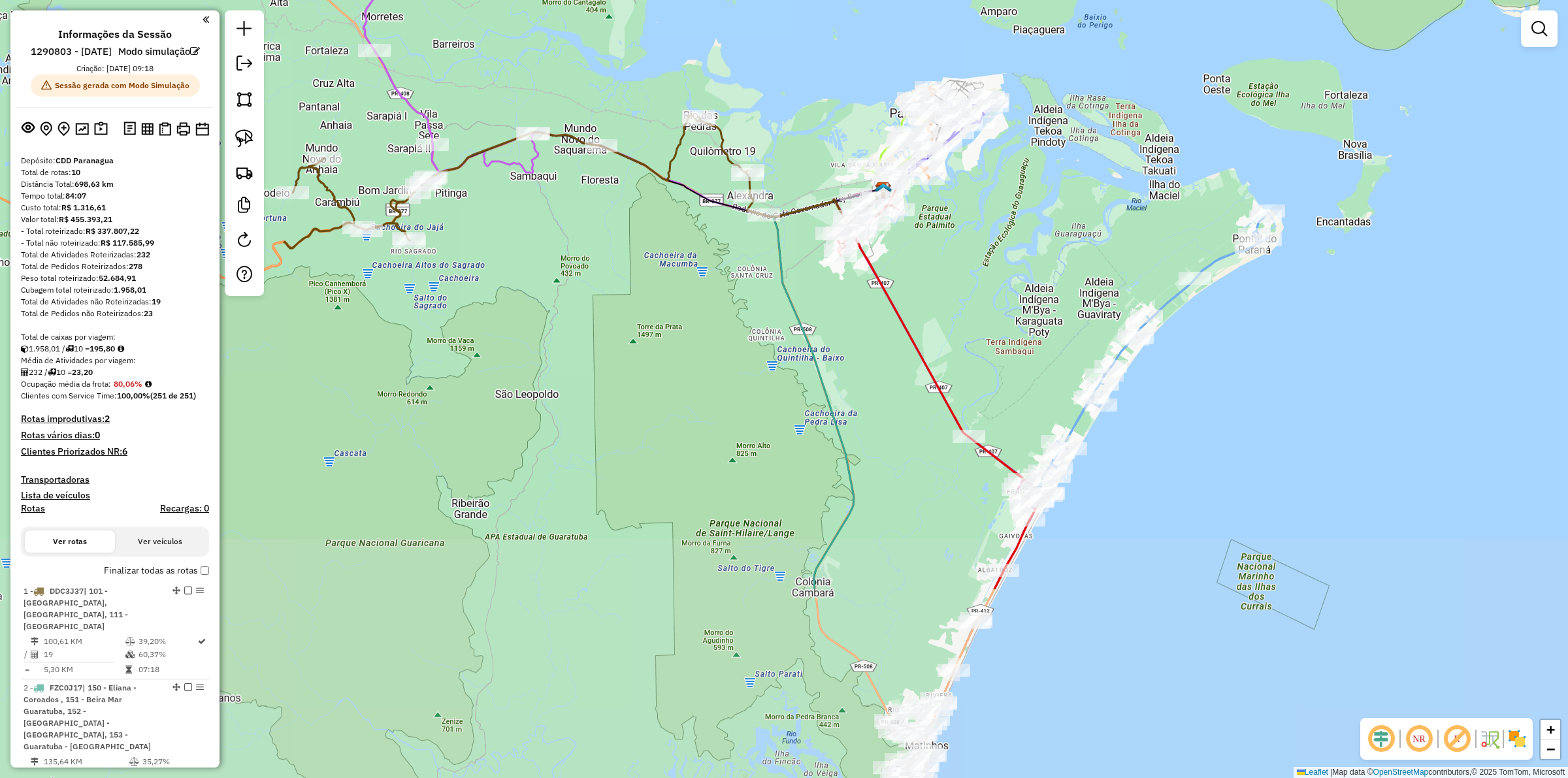
drag, startPoint x: 961, startPoint y: 555, endPoint x: 967, endPoint y: 288, distance: 267.1
click at [967, 288] on div "Janela de atendimento Grade de atendimento Capacidade Transportadoras Veículos …" at bounding box center [784, 389] width 1568 height 778
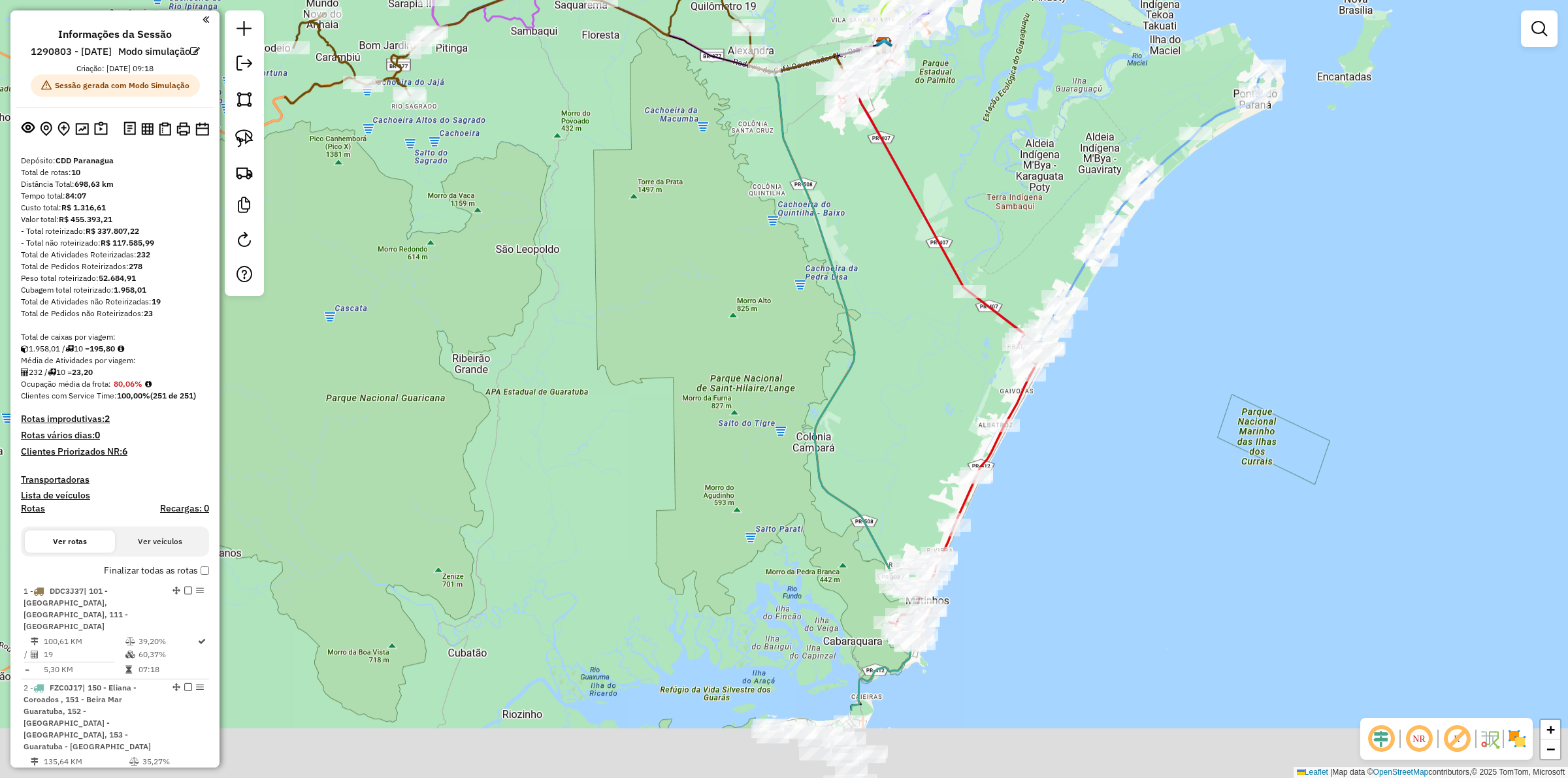
drag, startPoint x: 872, startPoint y: 566, endPoint x: 871, endPoint y: 421, distance: 145.0
click at [871, 421] on div "Janela de atendimento Grade de atendimento Capacidade Transportadoras Veículos …" at bounding box center [784, 389] width 1568 height 778
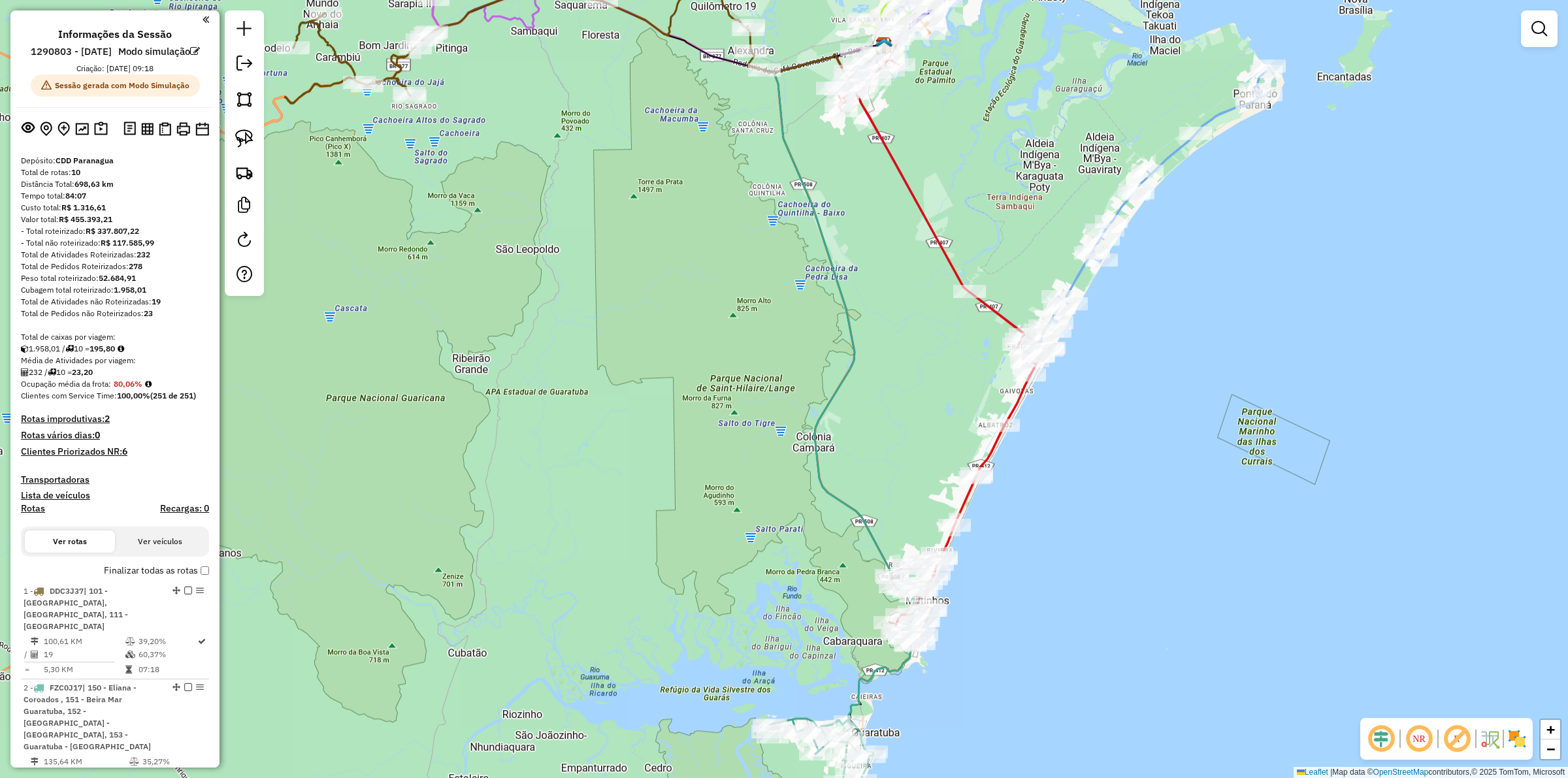
click at [103, 457] on h4 "Clientes Priorizados NR: 6" at bounding box center [115, 451] width 188 height 11
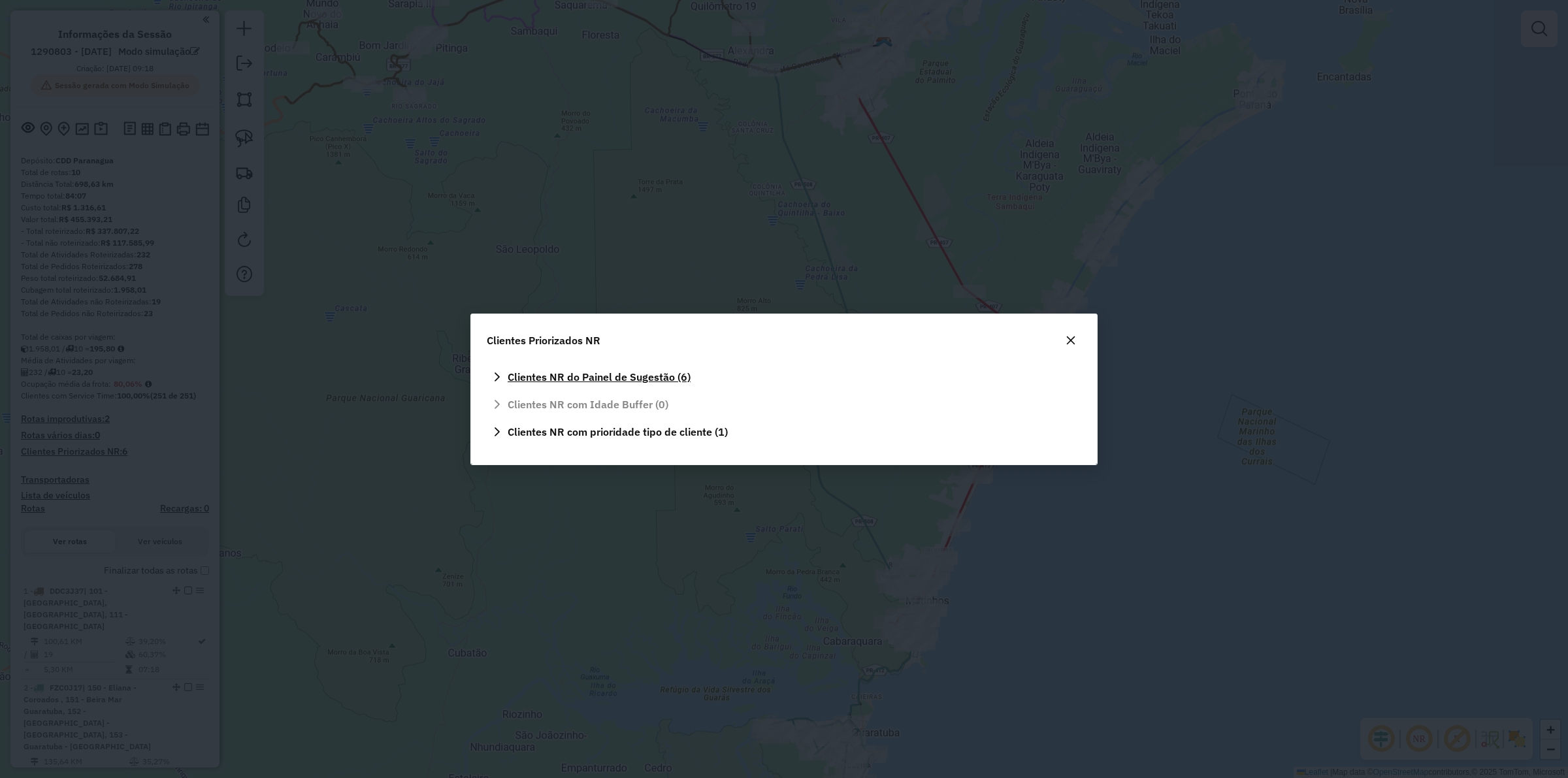
click at [625, 373] on span "Clientes NR do Painel de Sugestão (6)" at bounding box center [599, 377] width 183 height 10
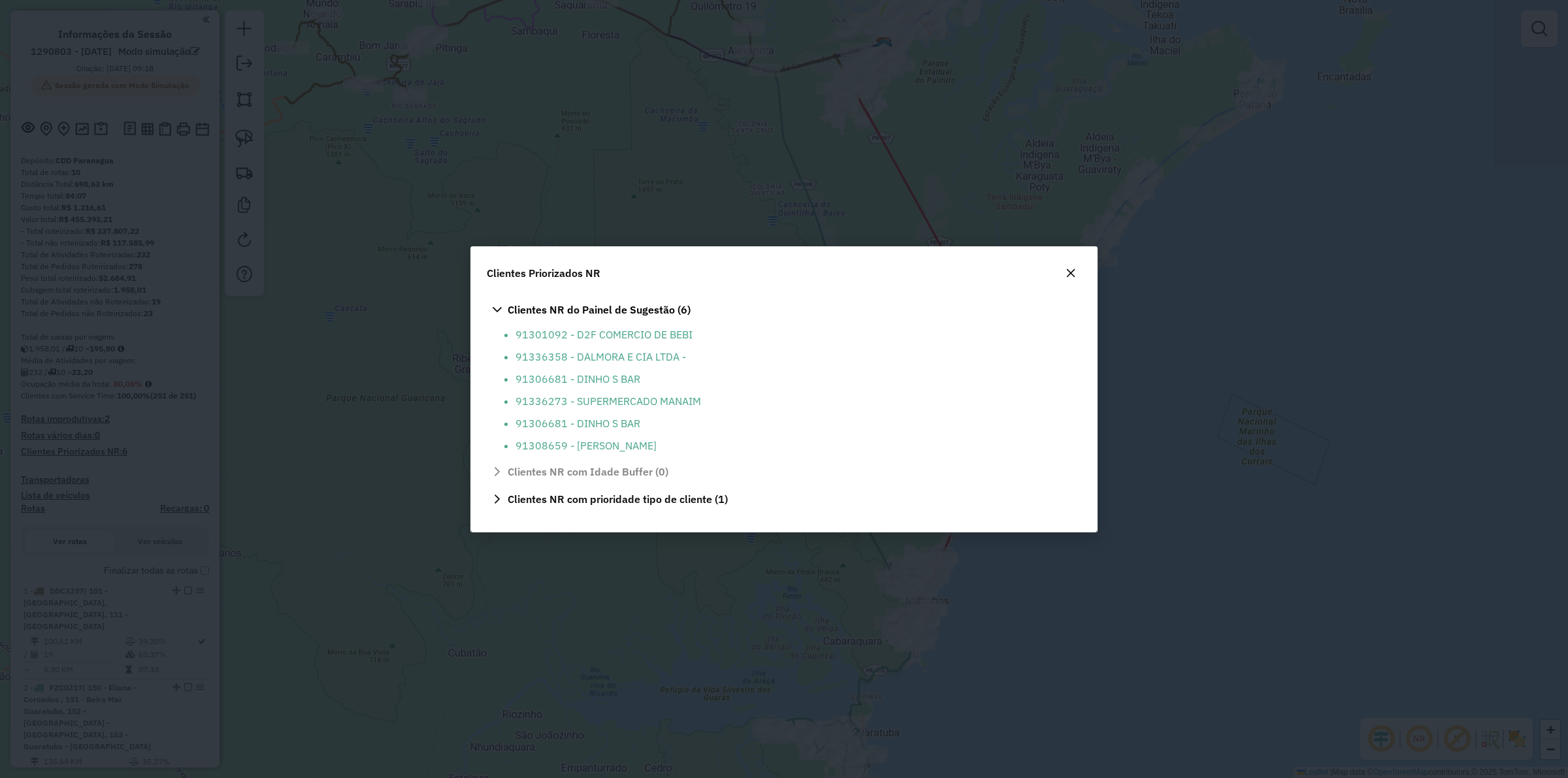
click at [1068, 278] on button "button" at bounding box center [1071, 273] width 21 height 21
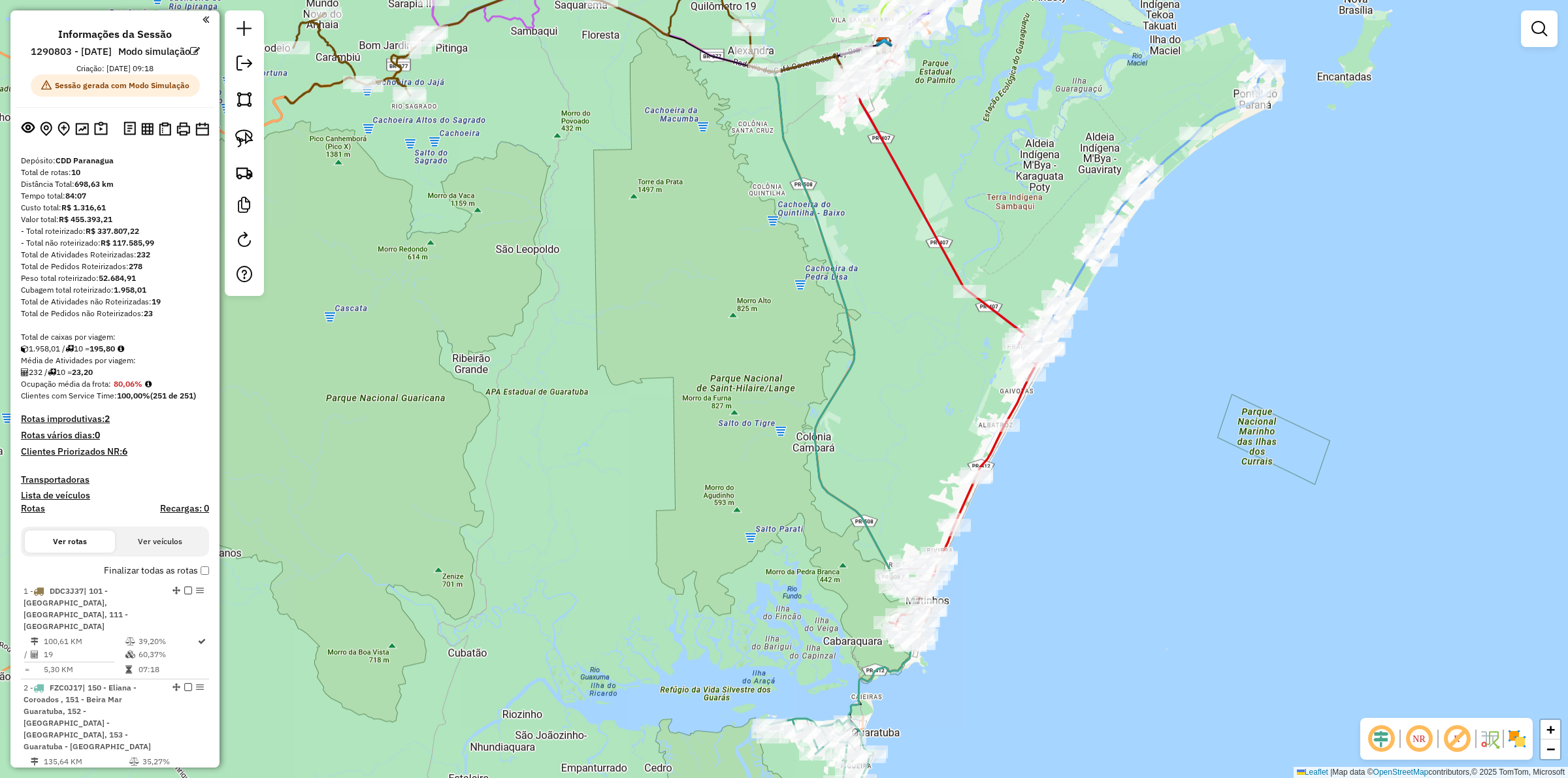
click at [95, 457] on h4 "Clientes Priorizados NR: 6" at bounding box center [115, 451] width 188 height 11
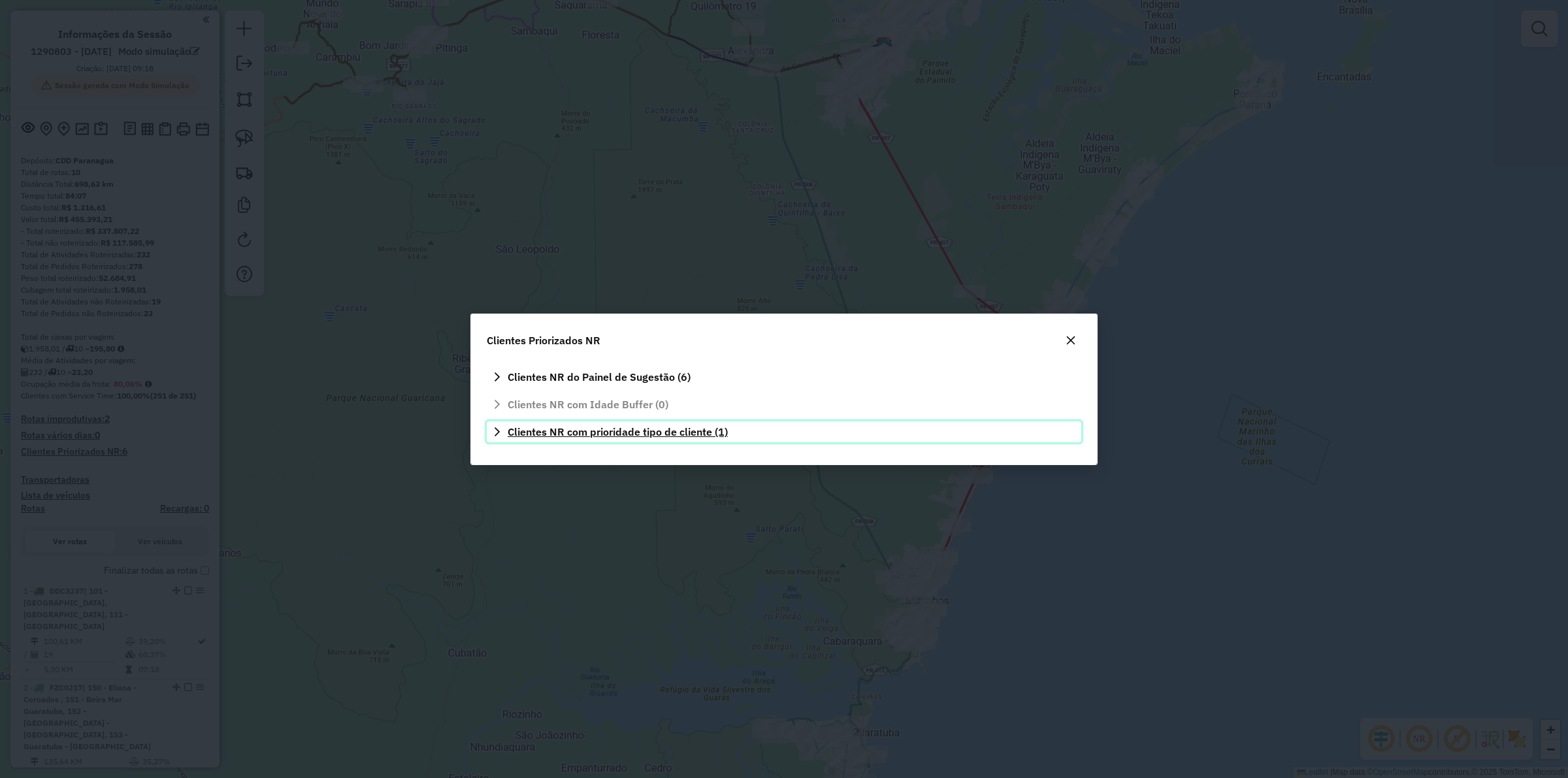
click at [556, 431] on span "Clientes NR com prioridade tipo de cliente (1)" at bounding box center [617, 431] width 220 height 10
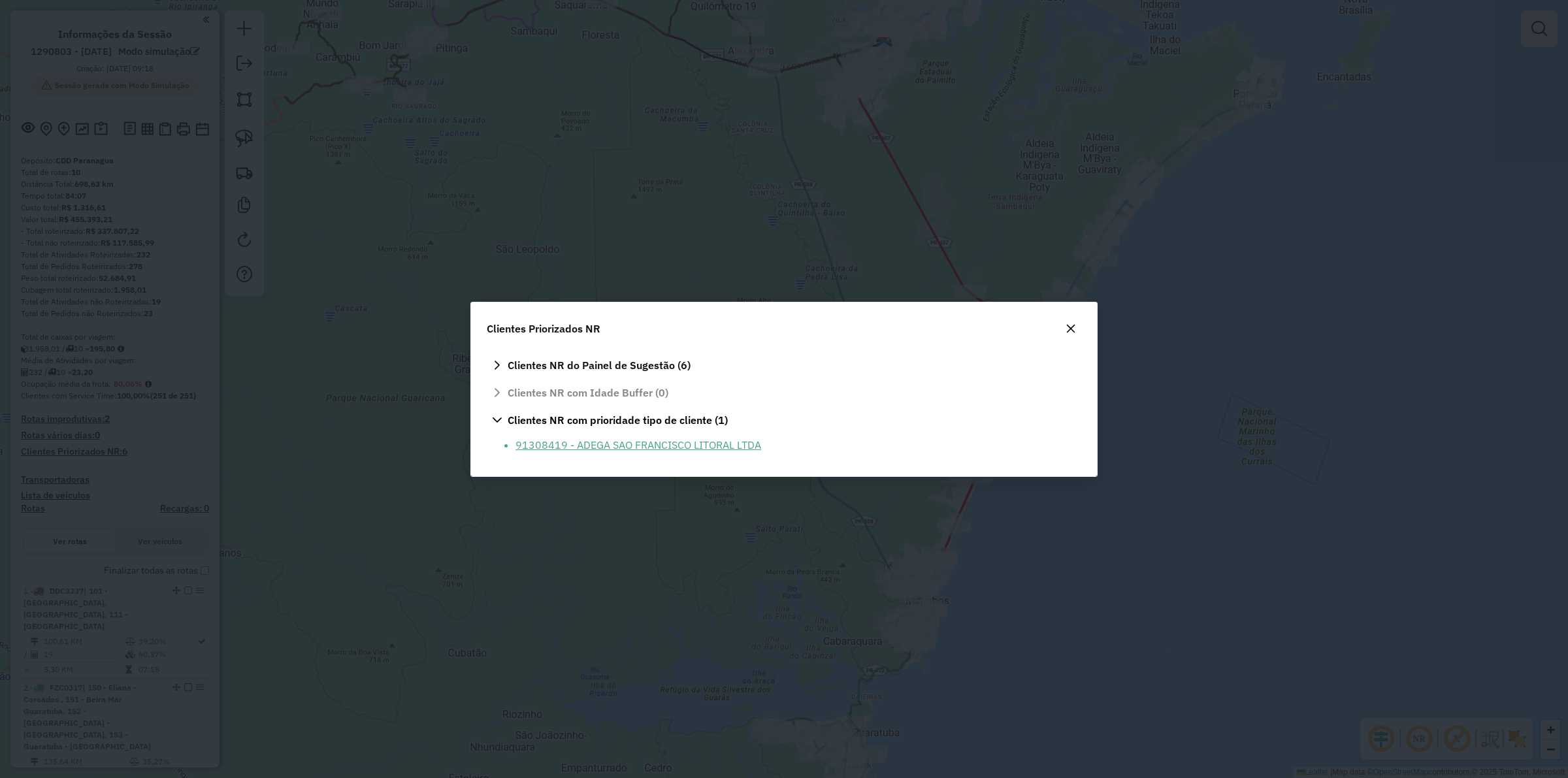
click at [710, 445] on li "91308419 - ADEGA SAO FRANCISCO LITORAL LTDA" at bounding box center [794, 444] width 558 height 16
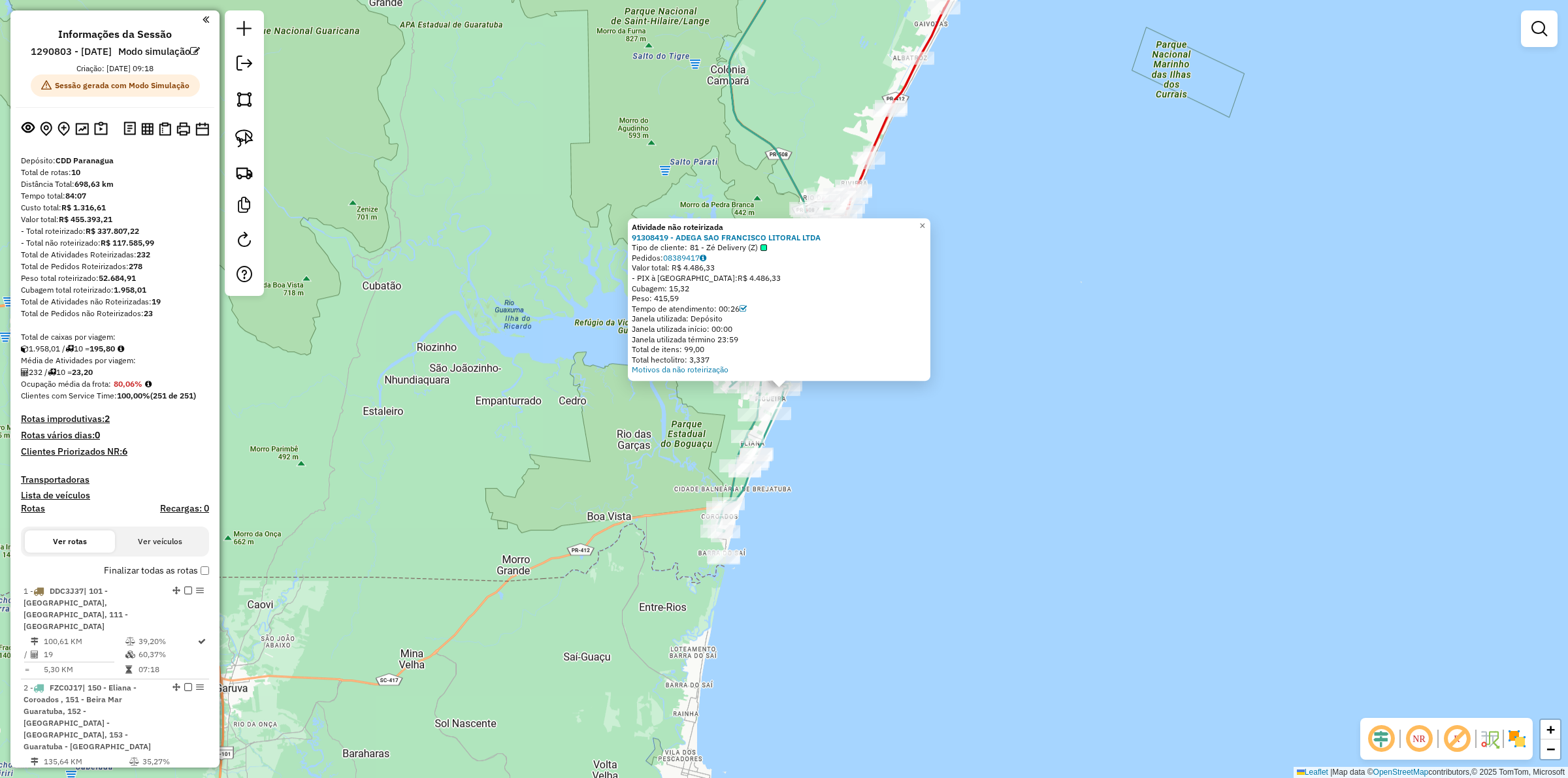
click at [878, 414] on div "Atividade não roteirizada 91308419 - ADEGA SAO FRANCISCO LITORAL LTDA Tipo de c…" at bounding box center [784, 389] width 1568 height 778
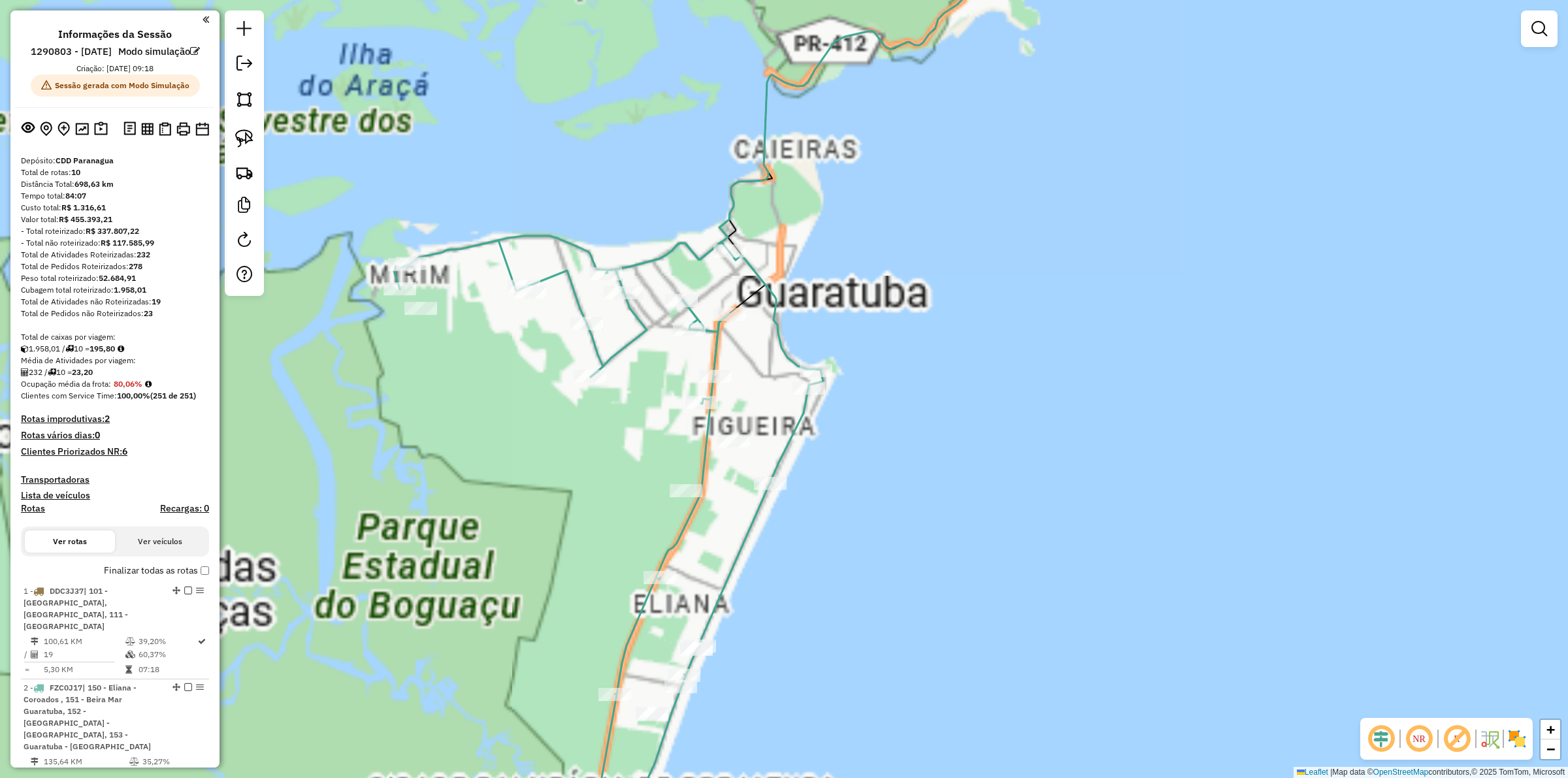
click at [774, 335] on icon at bounding box center [608, 545] width 429 height 620
select select "**********"
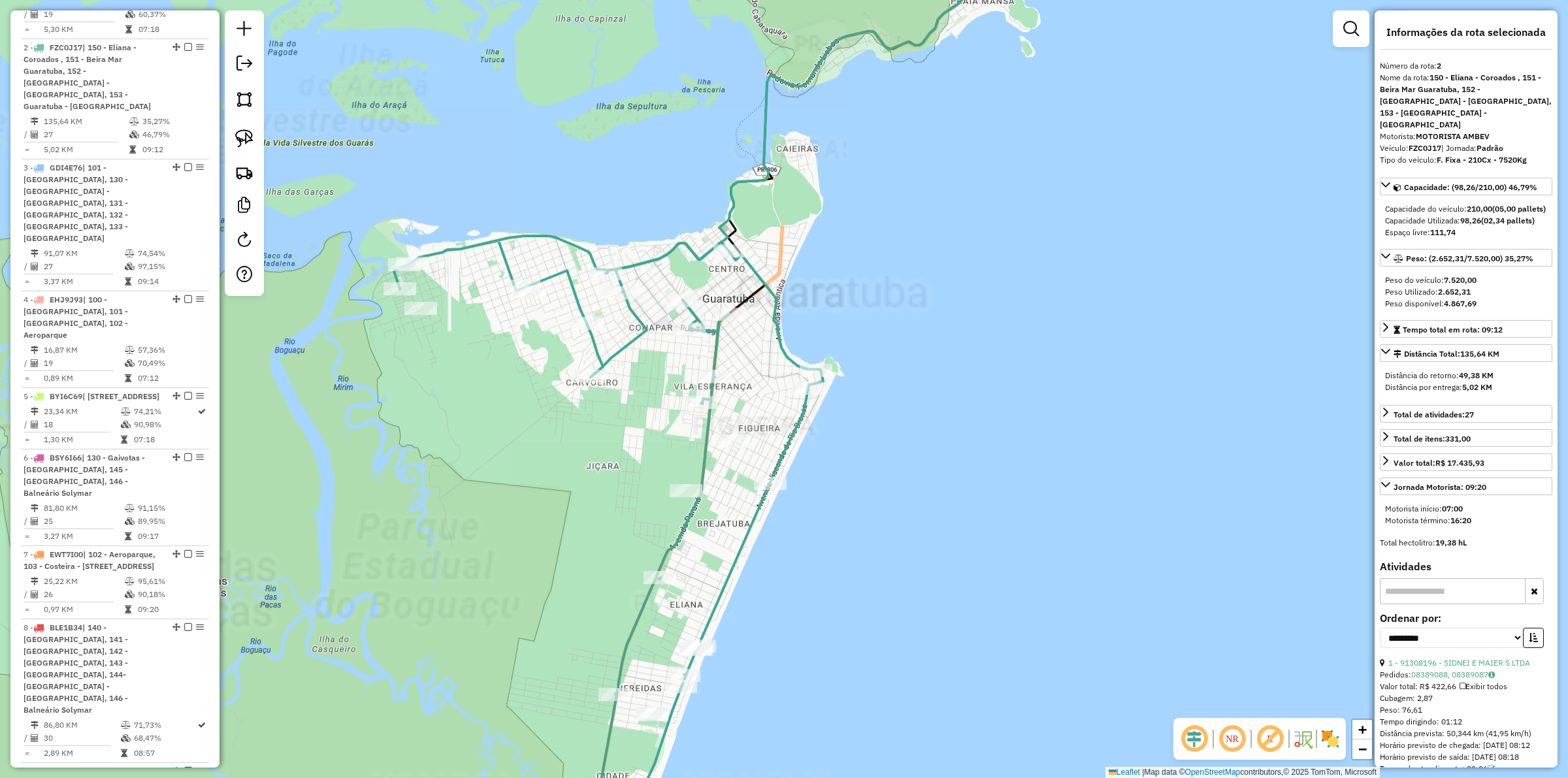
scroll to position [674, 0]
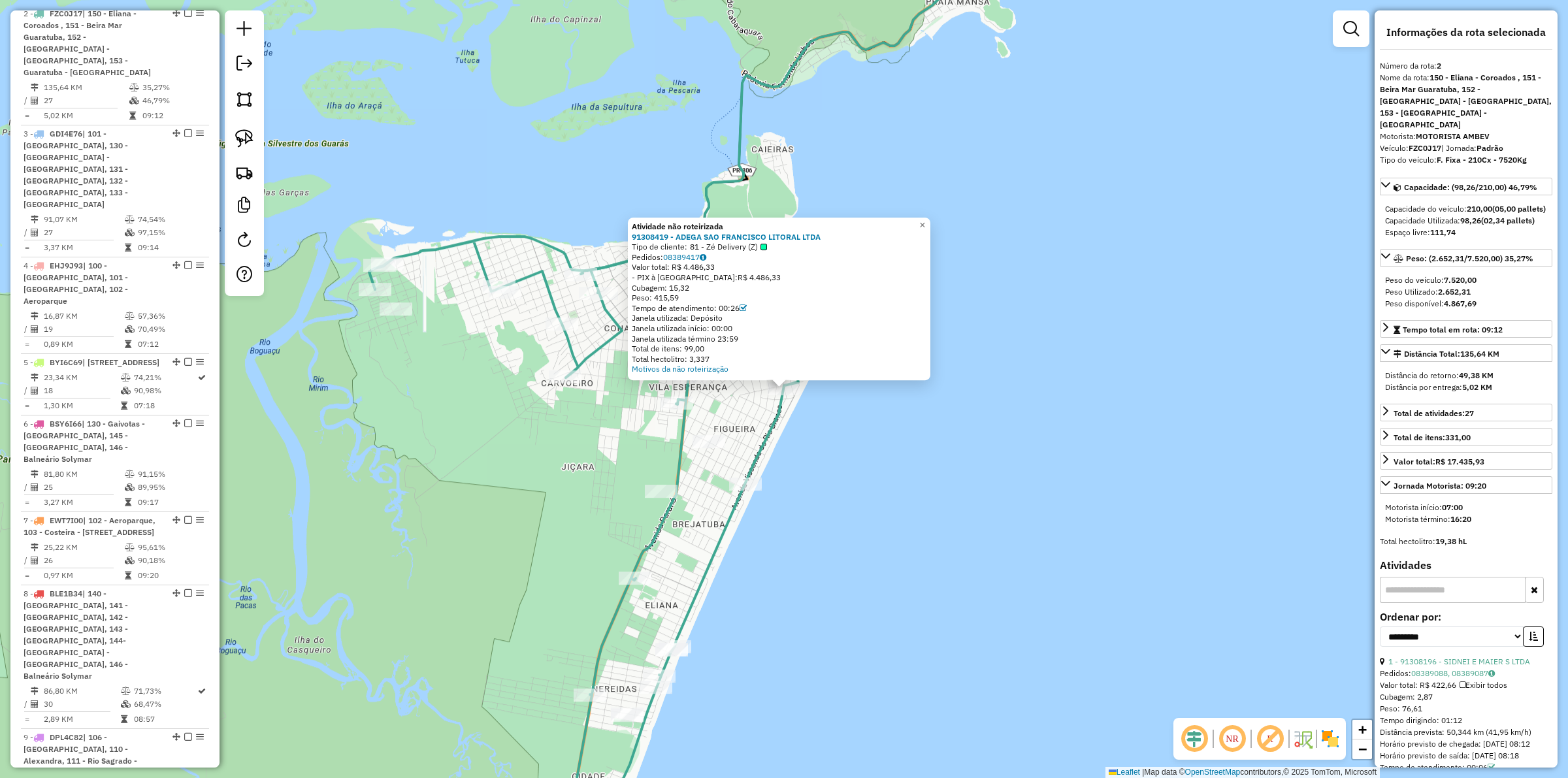
click at [789, 423] on div "Atividade não roteirizada 91308419 - ADEGA SAO FRANCISCO LITORAL LTDA Tipo de c…" at bounding box center [784, 389] width 1568 height 778
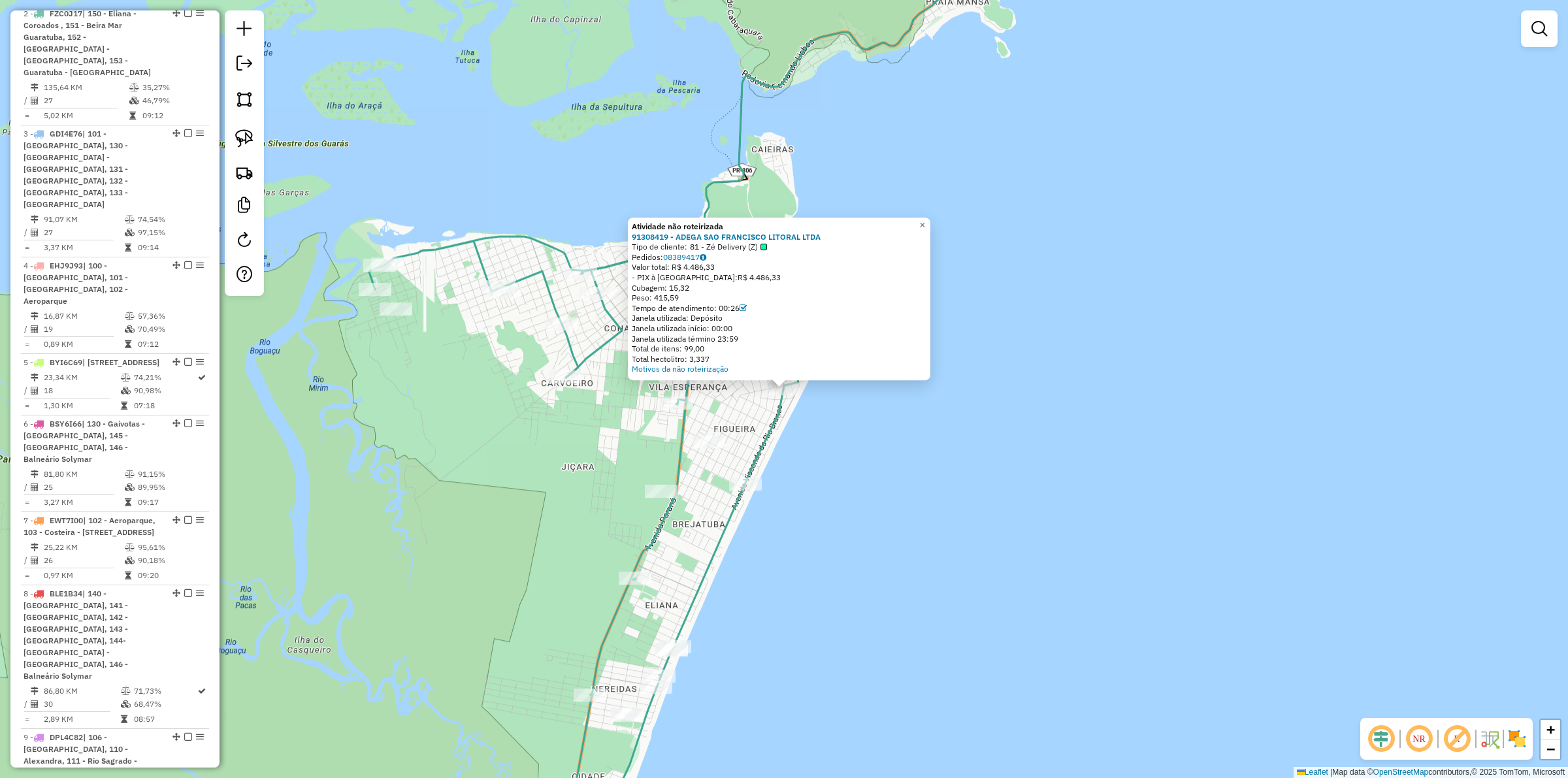
click at [752, 415] on div "Atividade não roteirizada 91308419 - ADEGA SAO FRANCISCO LITORAL LTDA Tipo de c…" at bounding box center [784, 389] width 1568 height 778
click at [808, 429] on div "Atividade não roteirizada 91308419 - ADEGA SAO FRANCISCO LITORAL LTDA Tipo de c…" at bounding box center [784, 389] width 1568 height 778
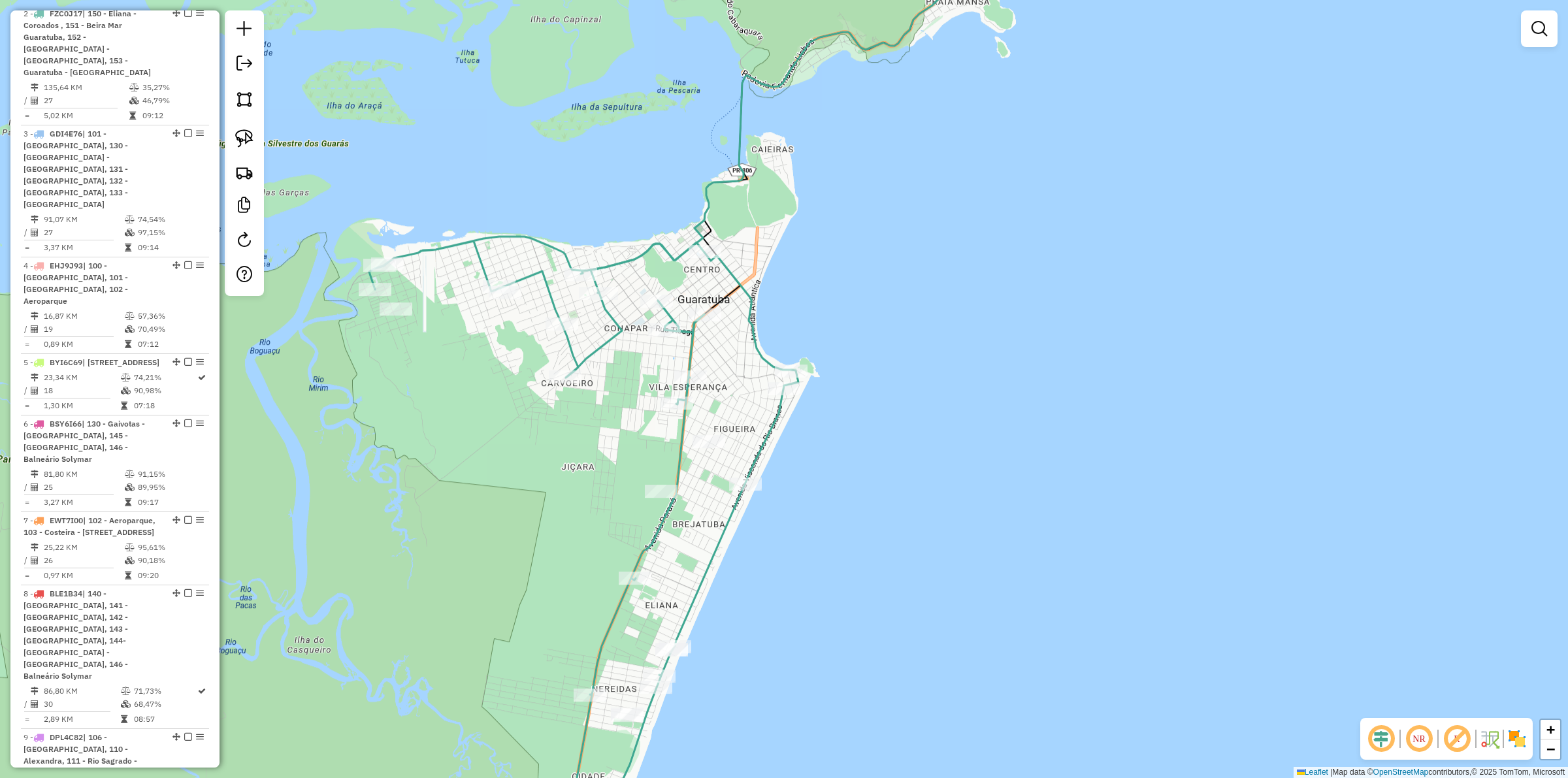
click at [776, 420] on icon at bounding box center [584, 545] width 429 height 619
select select "**********"
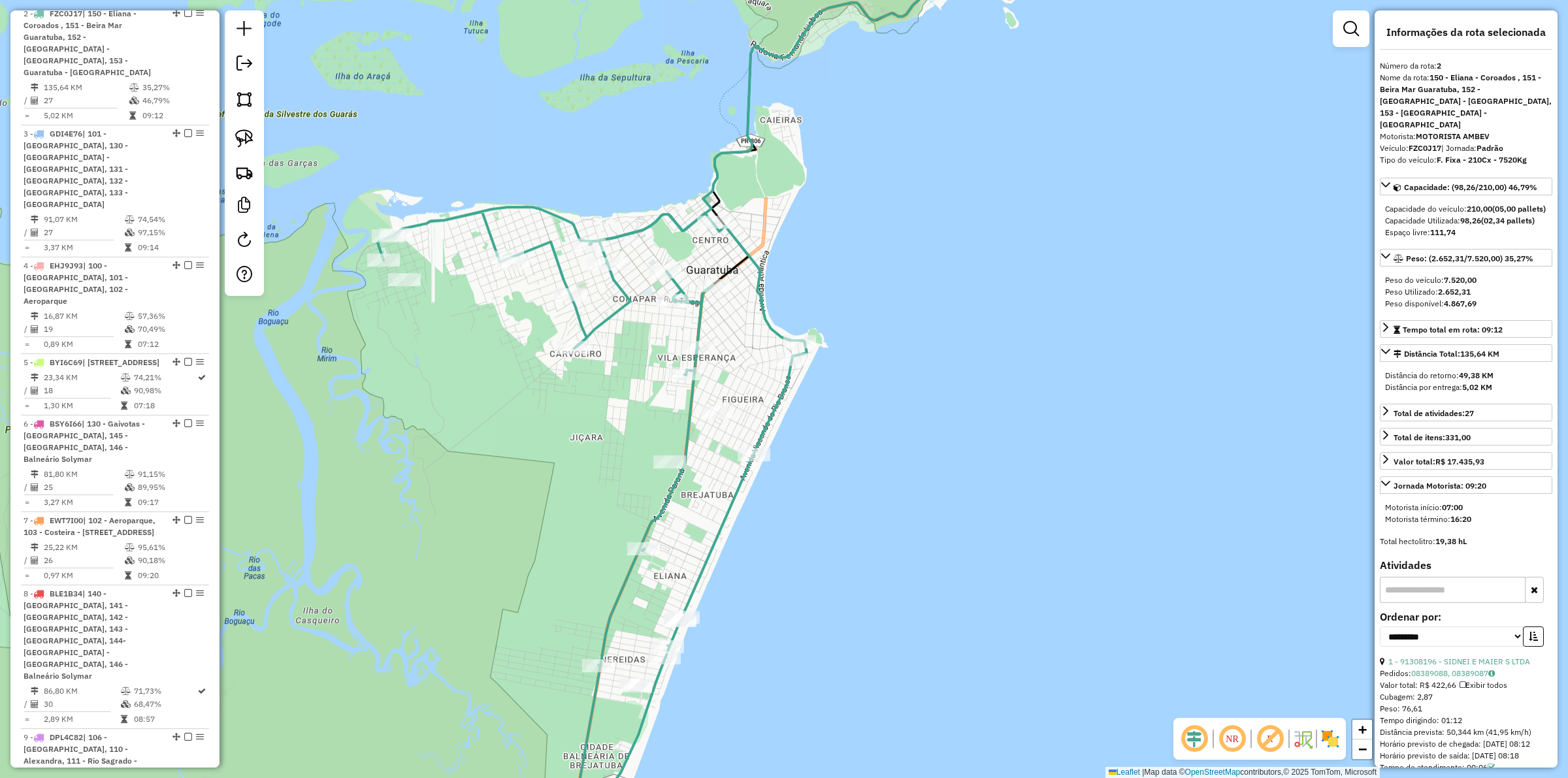
drag, startPoint x: 802, startPoint y: 499, endPoint x: 881, endPoint y: 309, distance: 205.8
click at [889, 293] on div "Janela de atendimento Grade de atendimento Capacidade Transportadoras Veículos …" at bounding box center [784, 389] width 1568 height 778
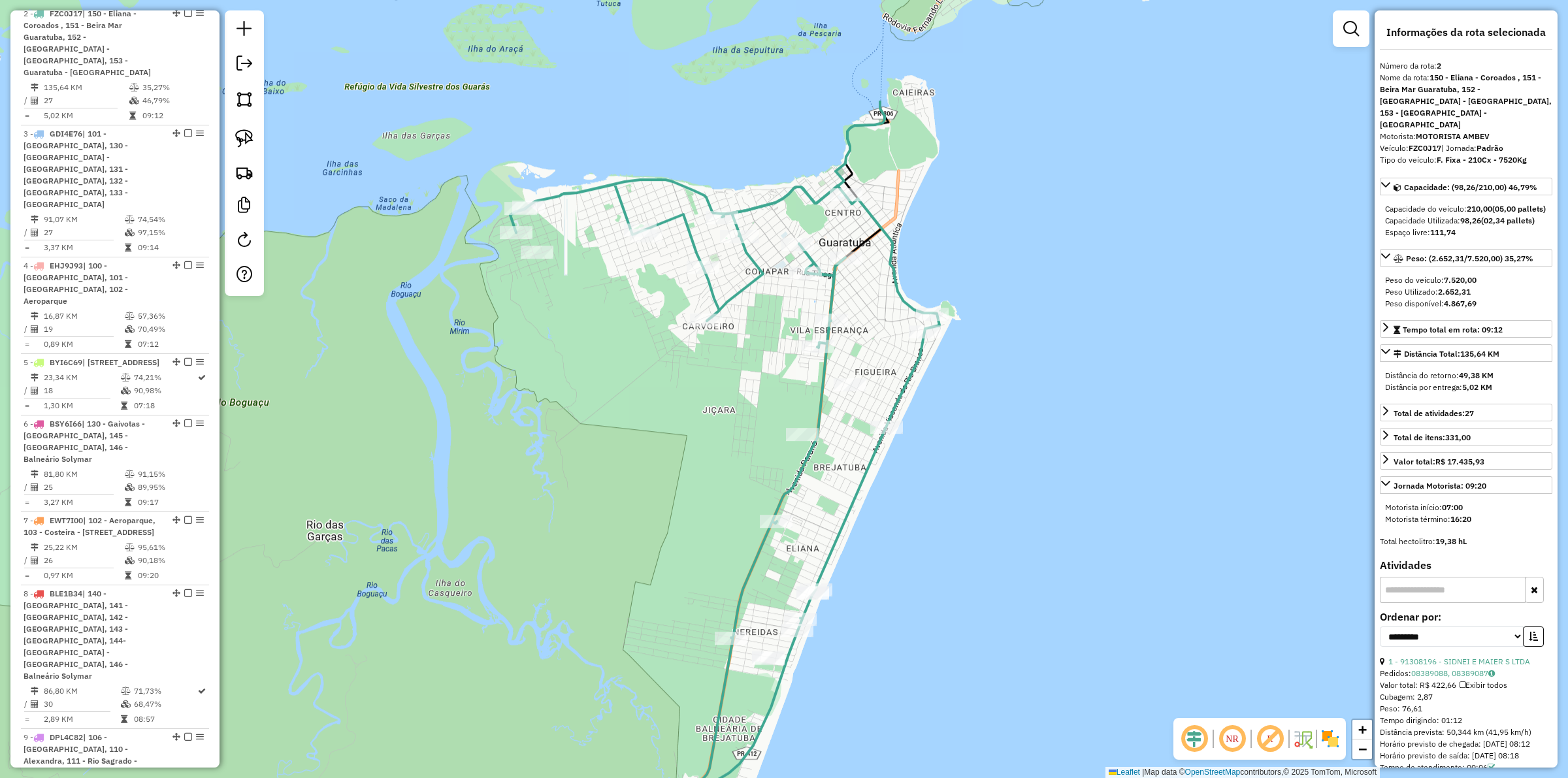
drag, startPoint x: 646, startPoint y: 537, endPoint x: 632, endPoint y: 405, distance: 132.7
click at [655, 543] on div "Janela de atendimento Grade de atendimento Capacidade Transportadoras Veículos …" at bounding box center [784, 389] width 1568 height 778
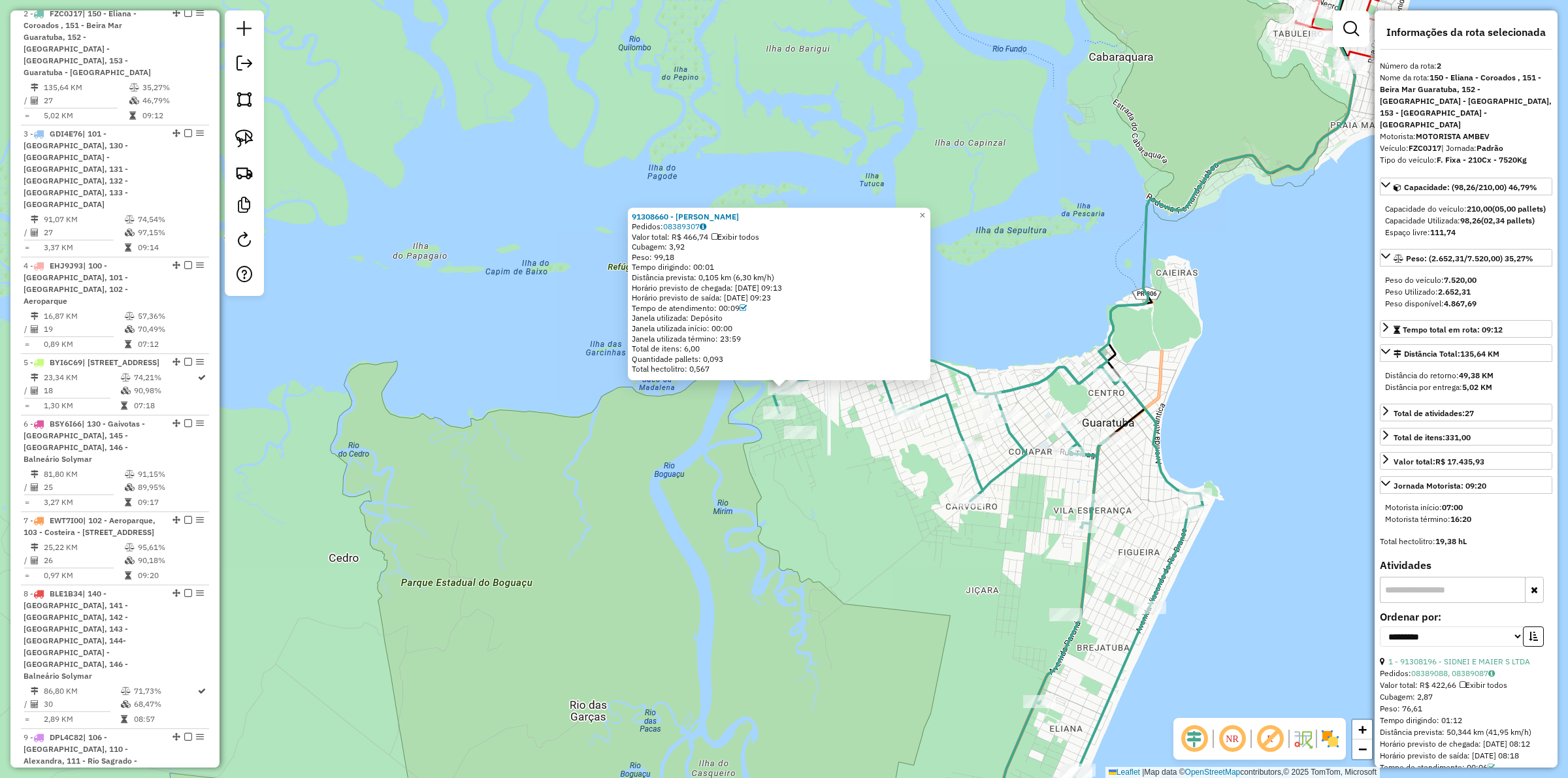
click at [1159, 461] on icon at bounding box center [988, 607] width 429 height 496
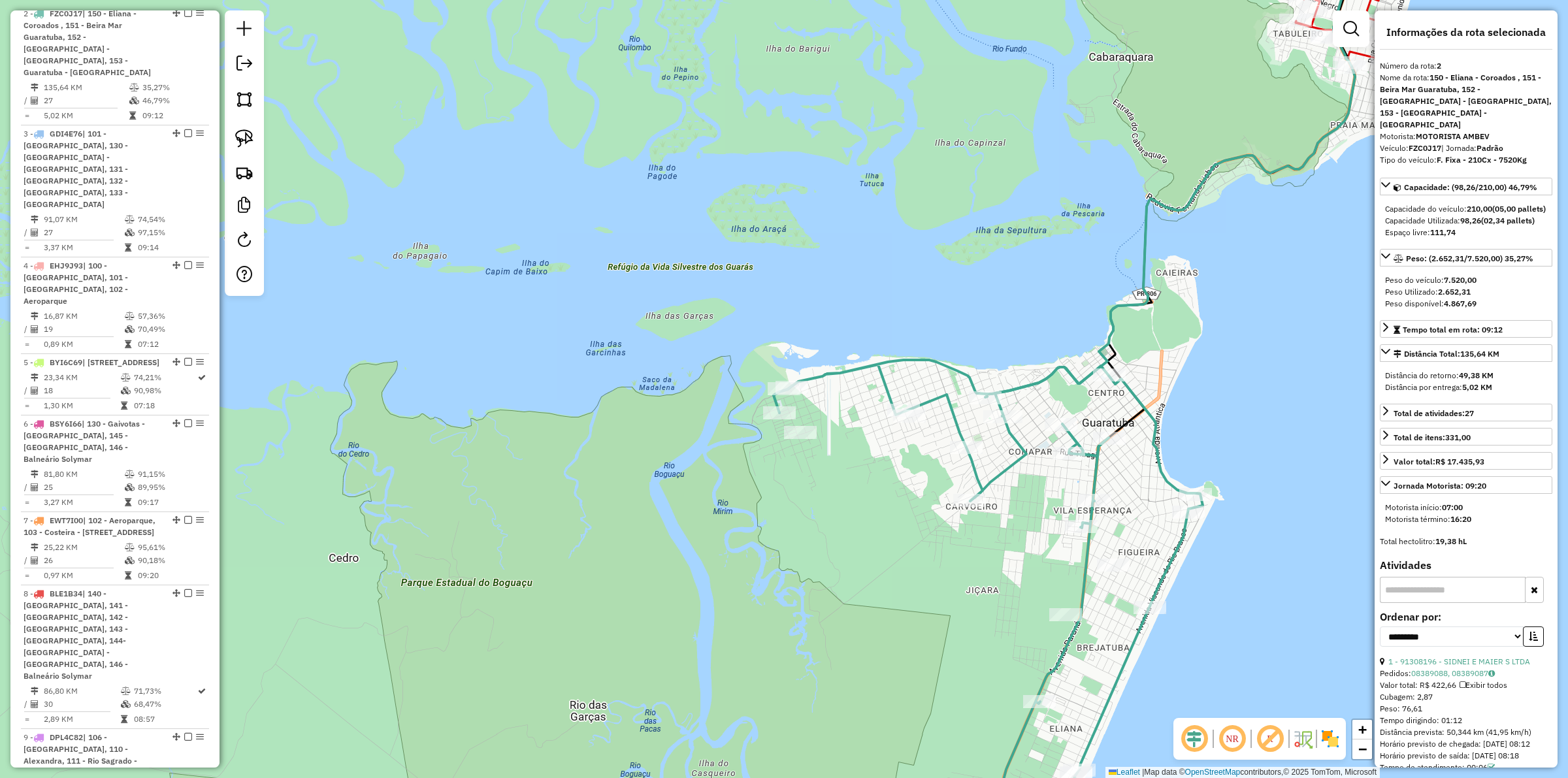
click at [1158, 461] on icon at bounding box center [988, 607] width 429 height 496
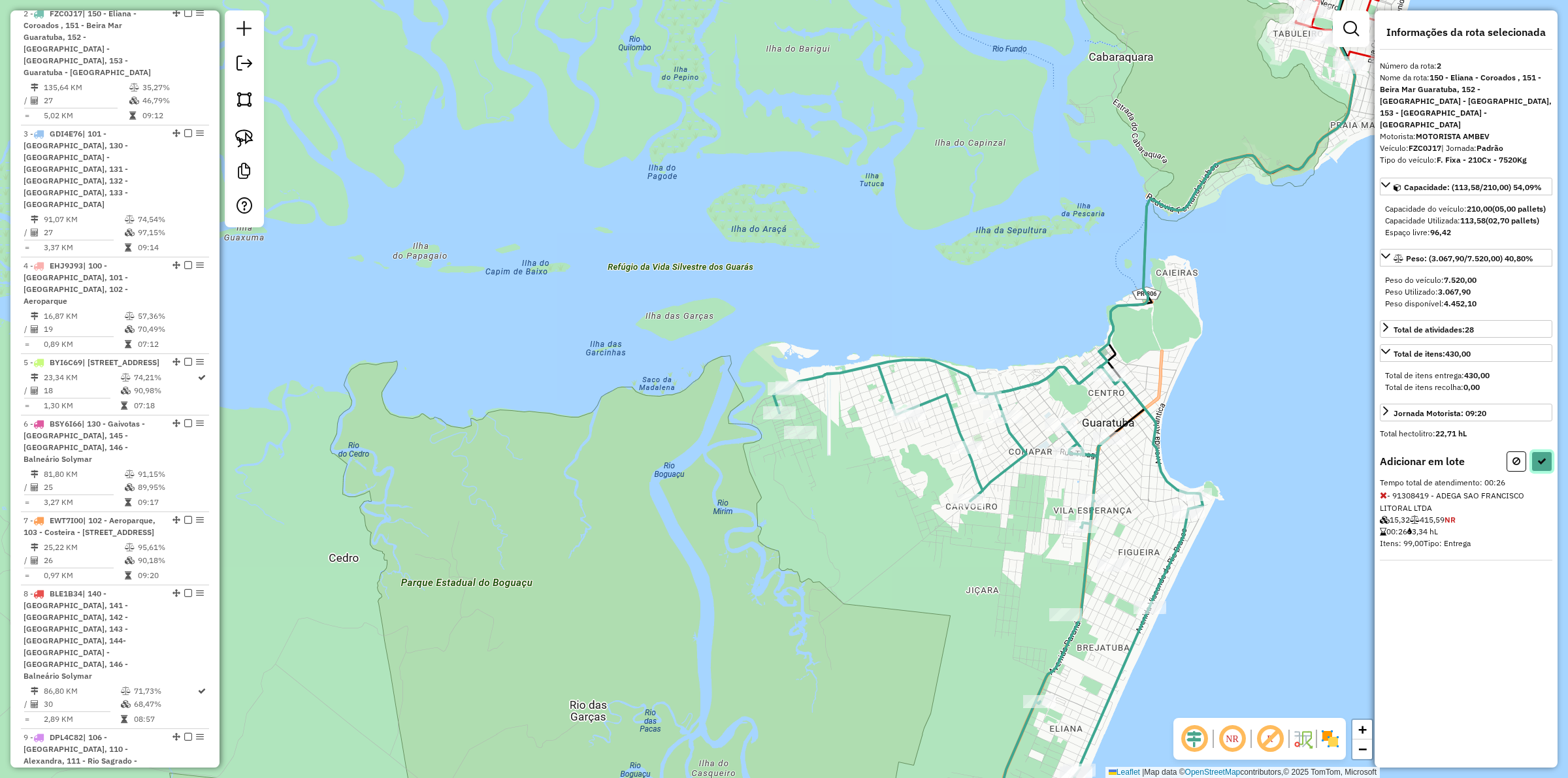
click at [1546, 451] on button at bounding box center [1542, 461] width 21 height 20
select select "**********"
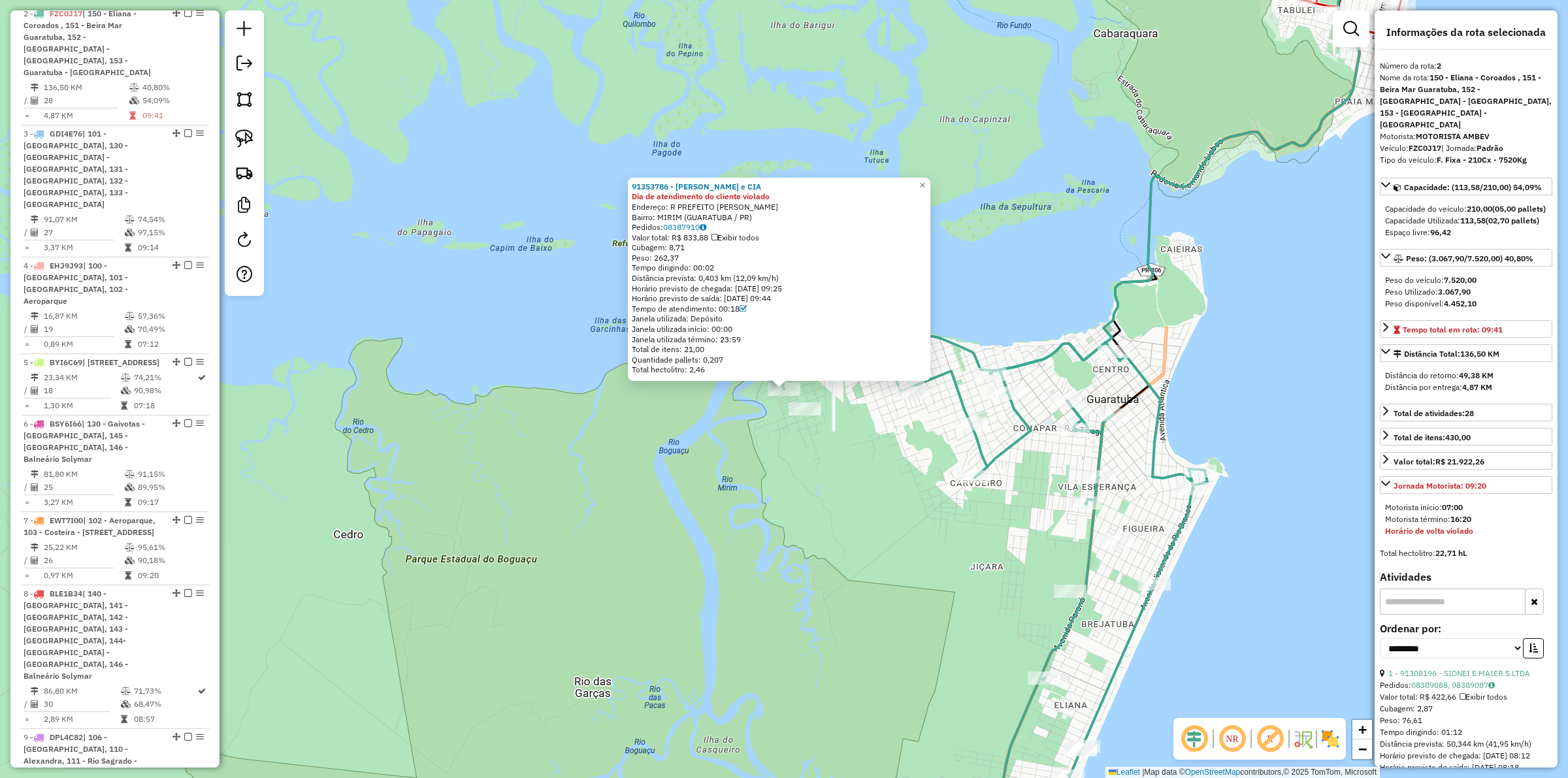
click at [768, 414] on div "91353786 - ALCIONE VIEIRA e CIA Dia de atendimento do cliente violado Endereço:…" at bounding box center [784, 389] width 1568 height 778
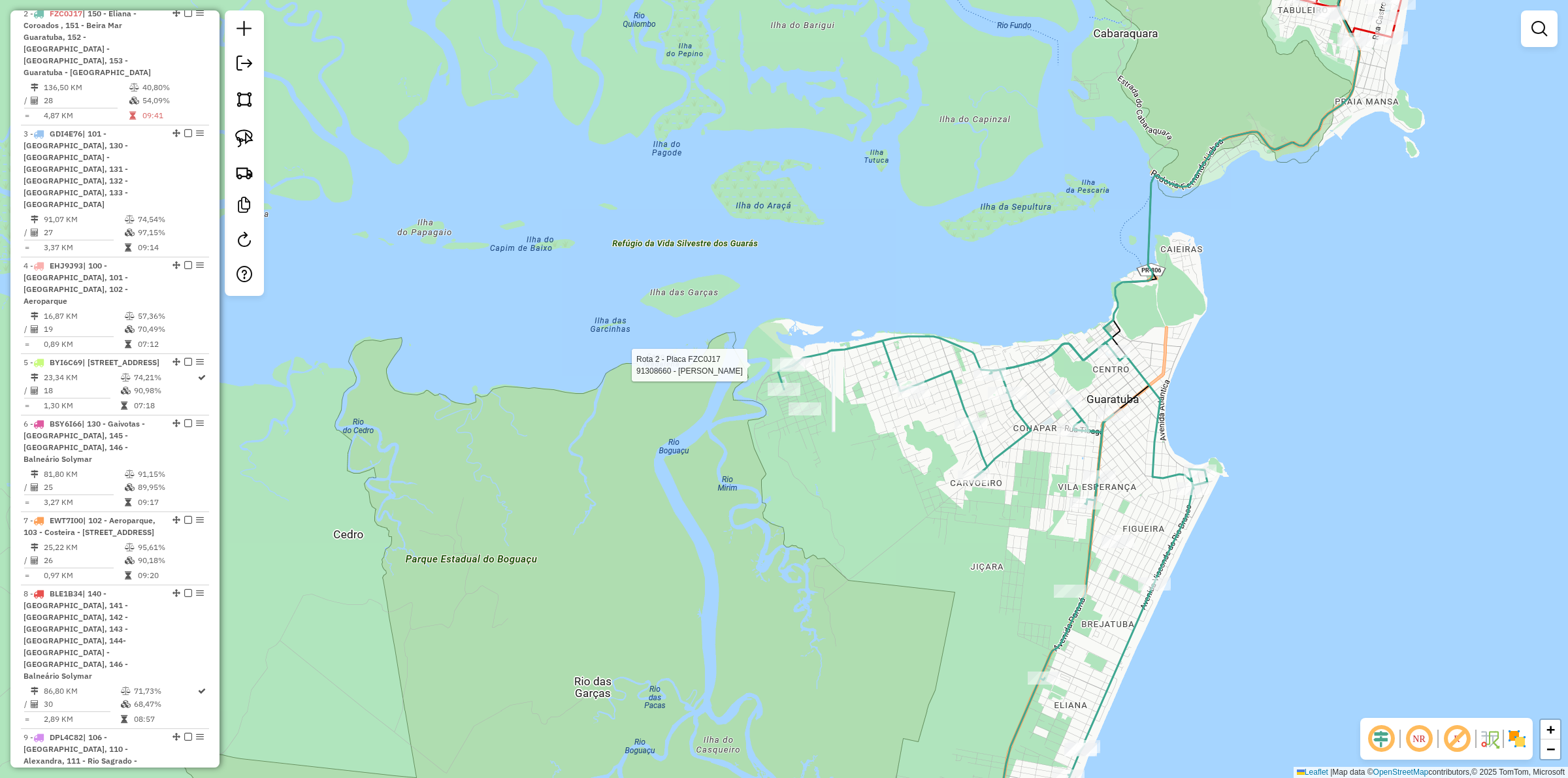
select select "**********"
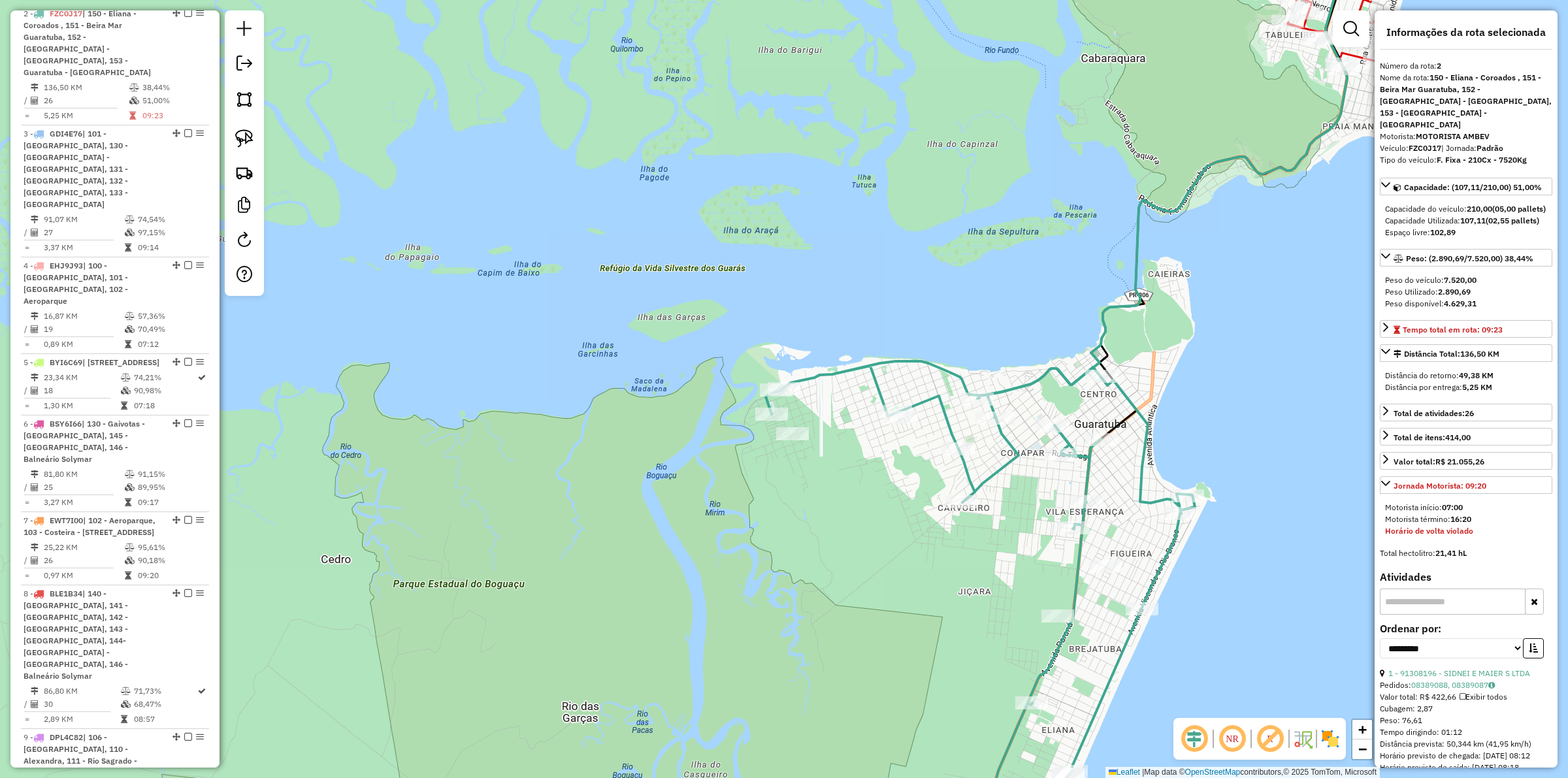
click at [873, 386] on icon at bounding box center [980, 608] width 429 height 494
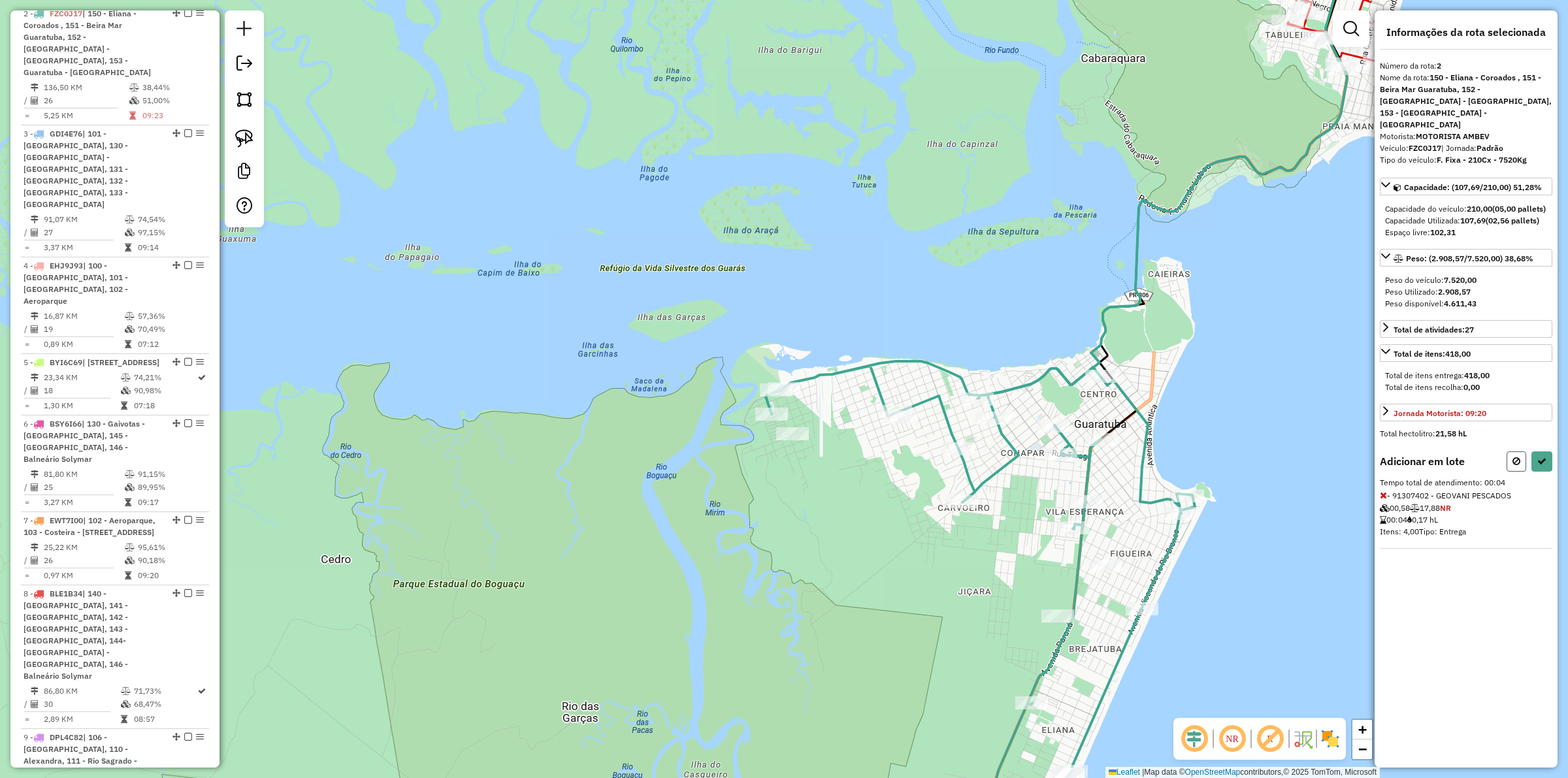
click at [1517, 456] on icon at bounding box center [1516, 461] width 8 height 9
select select "**********"
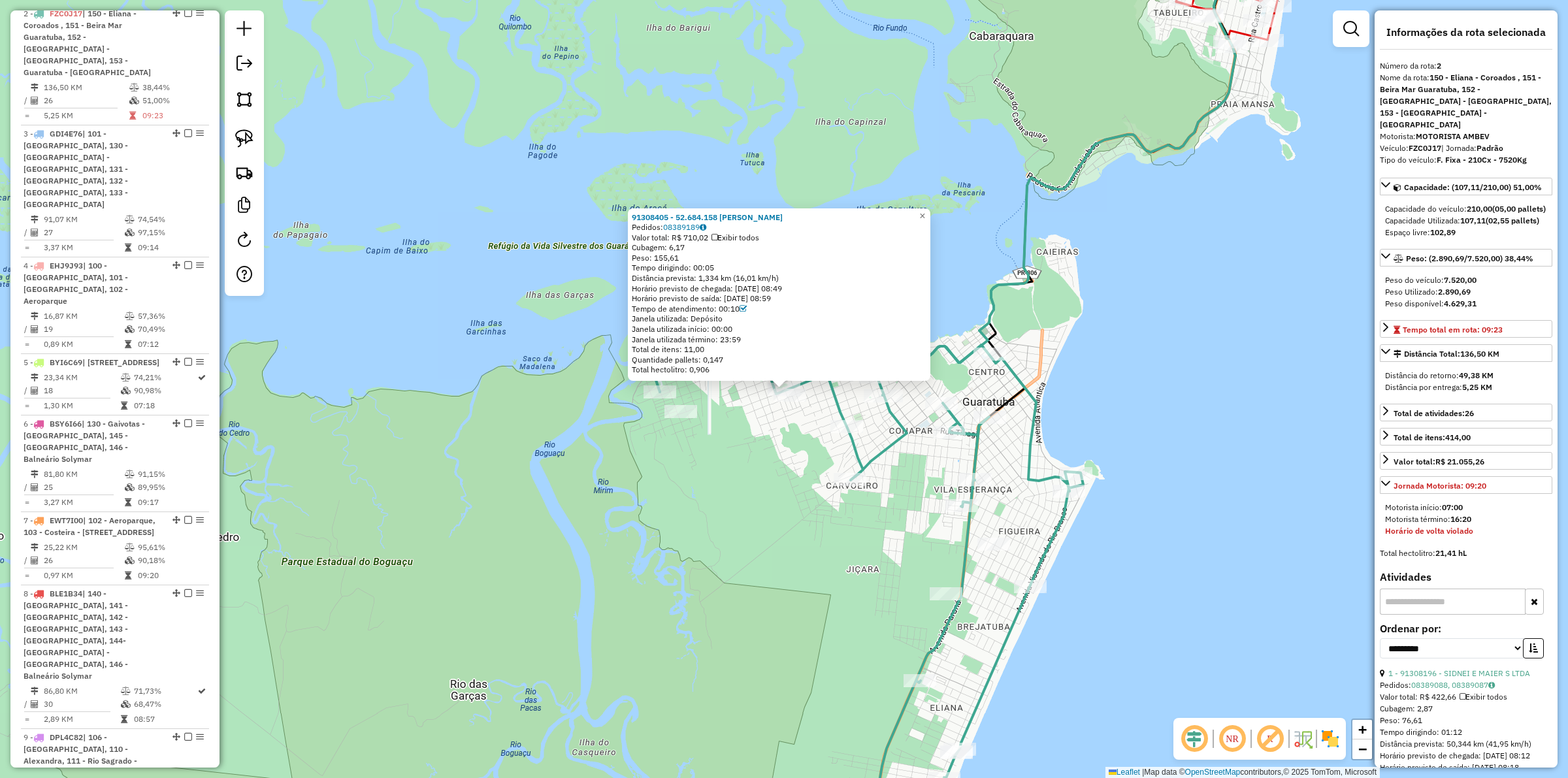
drag, startPoint x: 775, startPoint y: 475, endPoint x: 771, endPoint y: 468, distance: 8.1
click at [776, 475] on div "91308405 - 52.684.158 SIRLEI ALVES TRAMUNTIN Pedidos: 08389189 Valor total: R$ …" at bounding box center [784, 389] width 1568 height 778
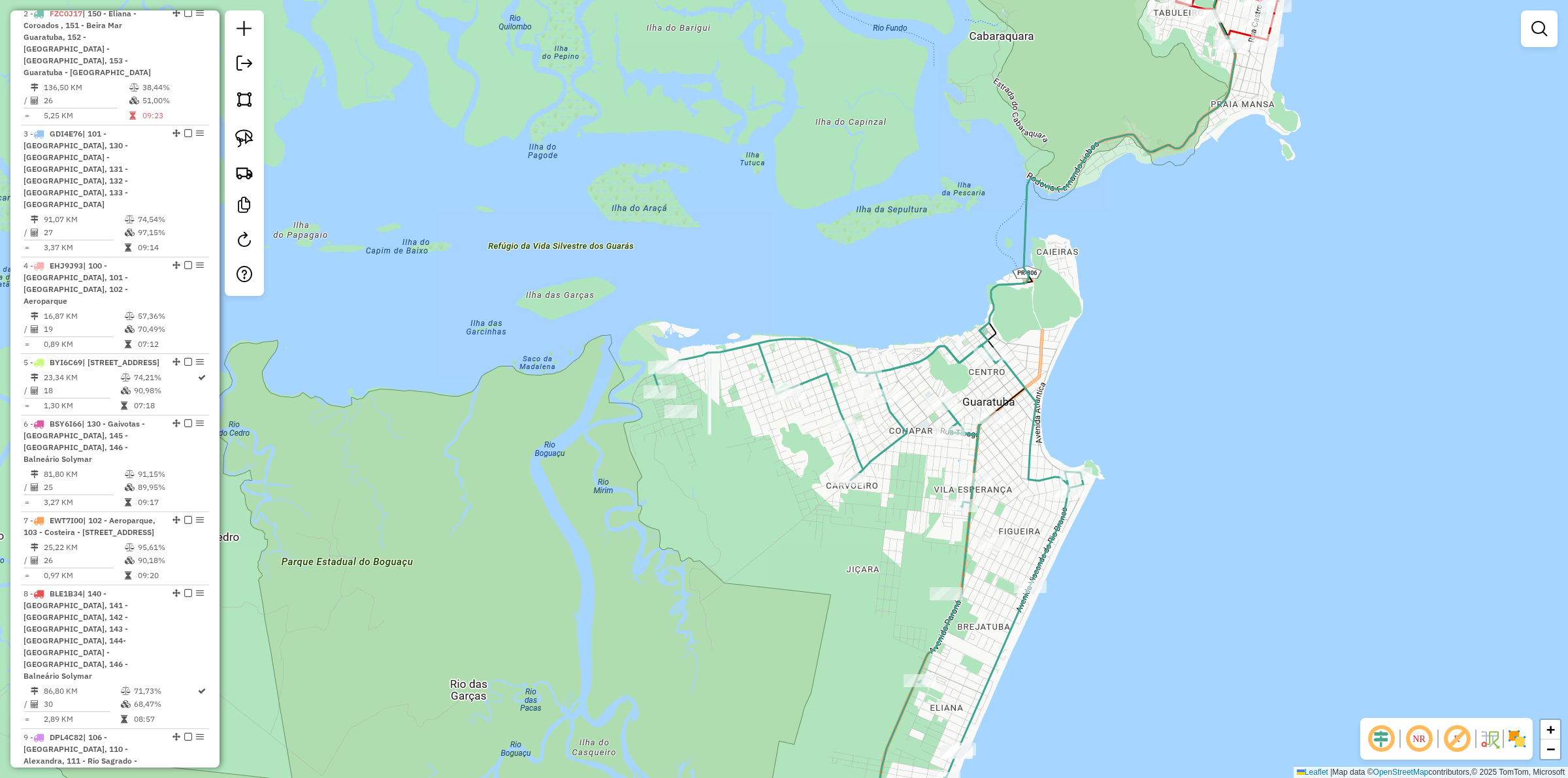
click at [704, 347] on icon at bounding box center [869, 597] width 429 height 516
select select "**********"
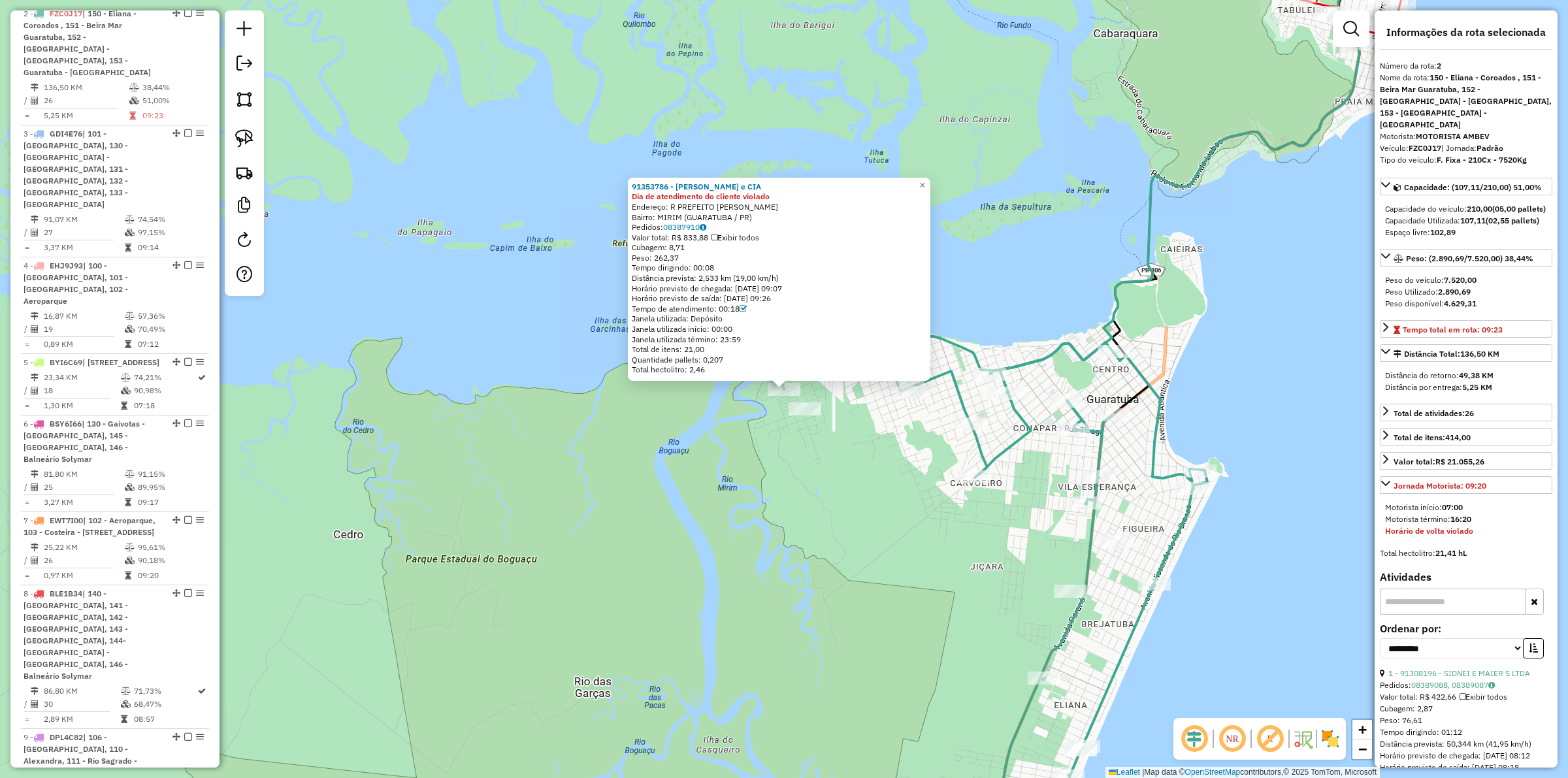
click at [758, 440] on div "91353786 - ALCIONE VIEIRA e CIA Dia de atendimento do cliente violado Endereço:…" at bounding box center [784, 389] width 1568 height 778
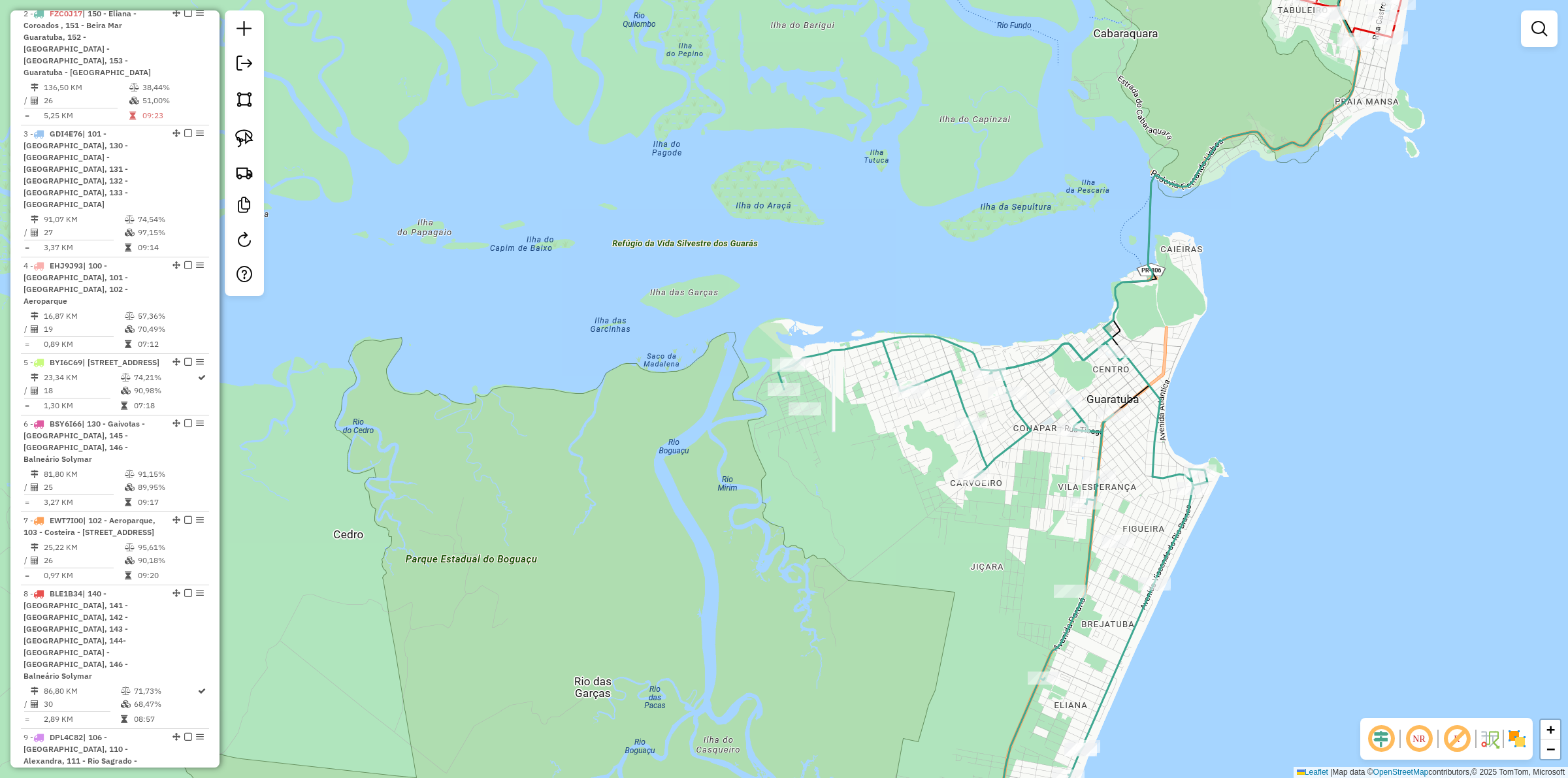
click at [952, 389] on icon at bounding box center [993, 595] width 429 height 519
select select "**********"
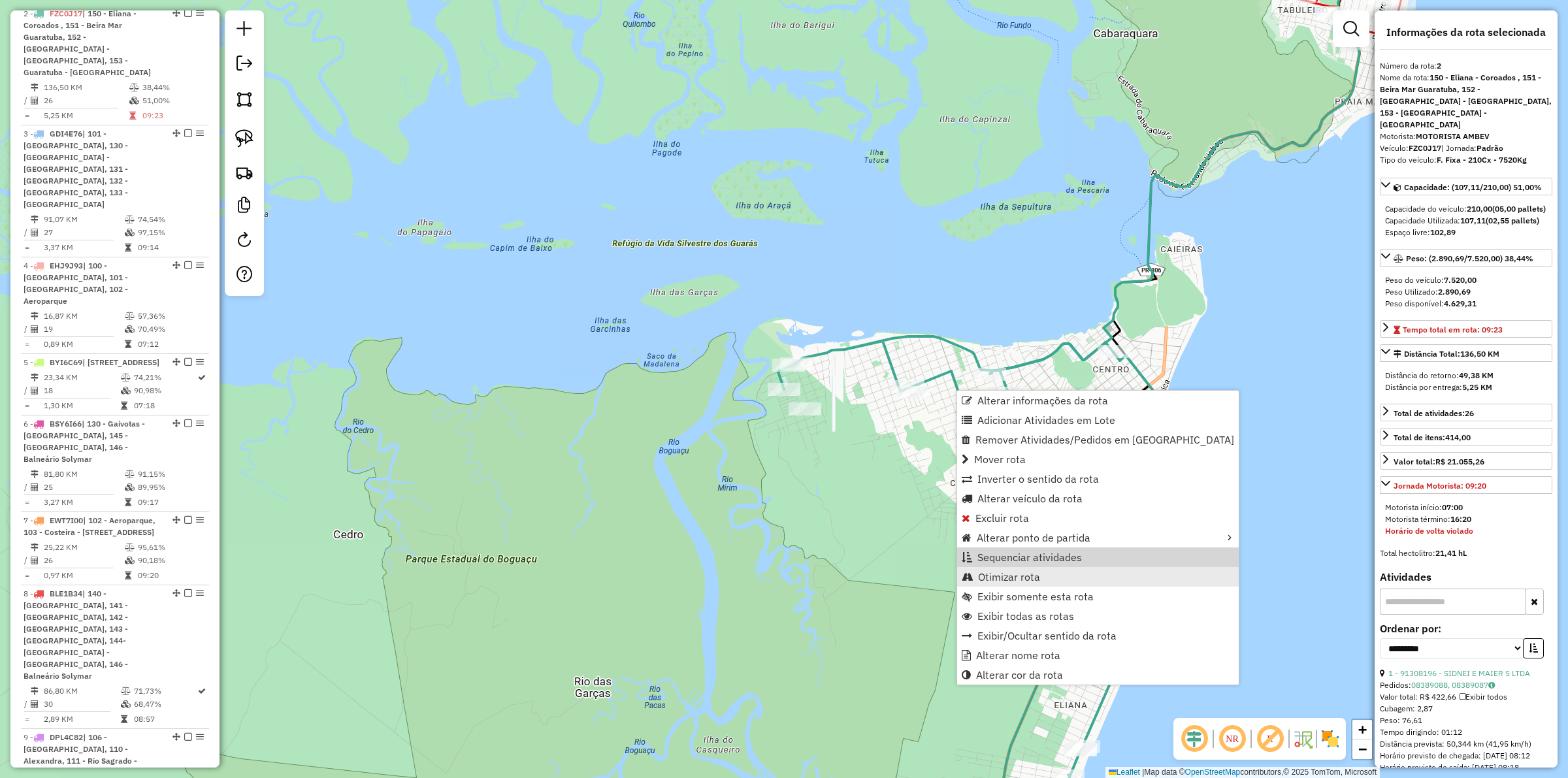
click at [1007, 575] on span "Otimizar rota" at bounding box center [1009, 577] width 62 height 10
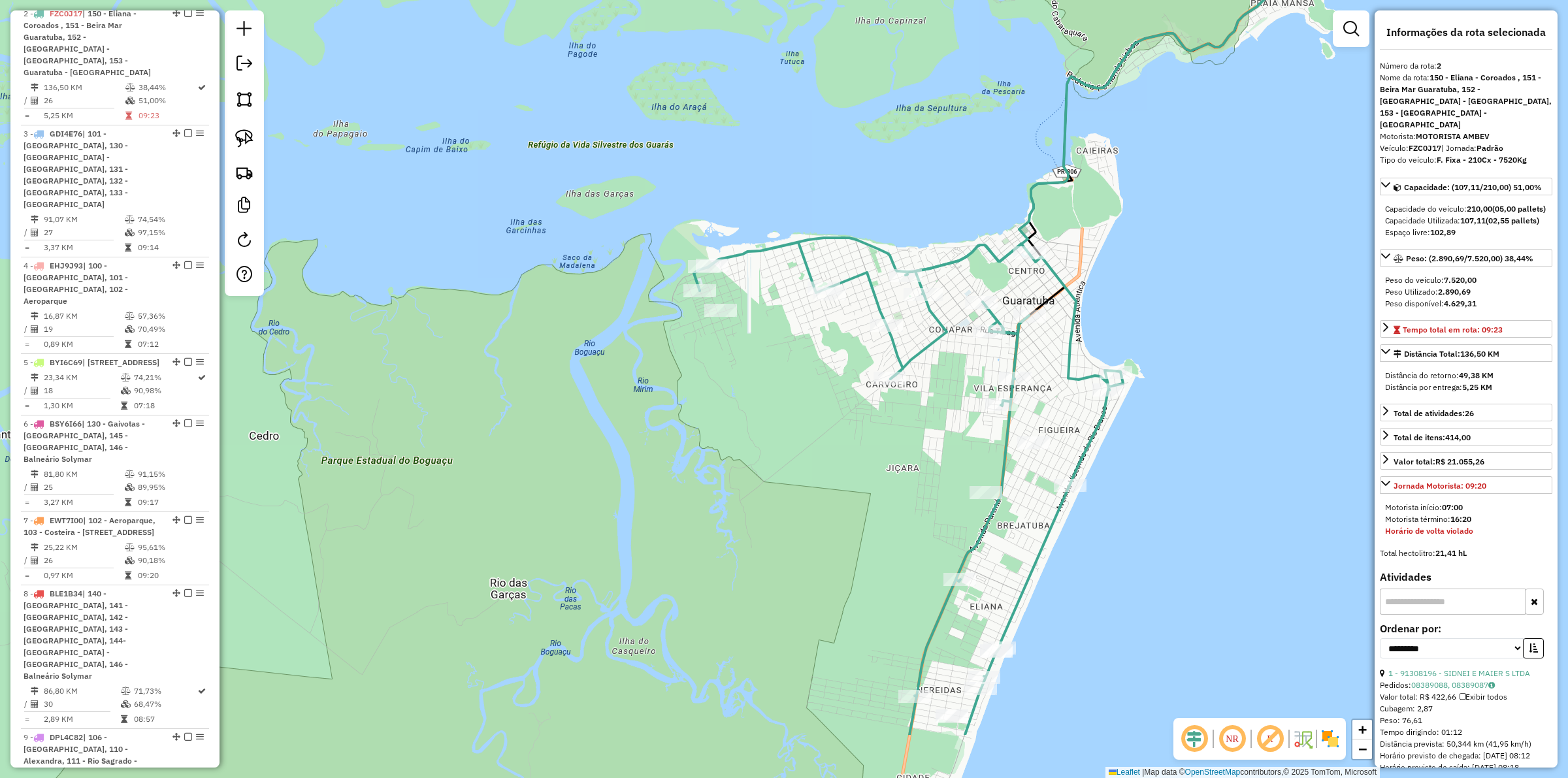
drag, startPoint x: 1013, startPoint y: 551, endPoint x: 961, endPoint y: 446, distance: 117.2
click at [961, 446] on div "Janela de atendimento Grade de atendimento Capacidade Transportadoras Veículos …" at bounding box center [784, 389] width 1568 height 778
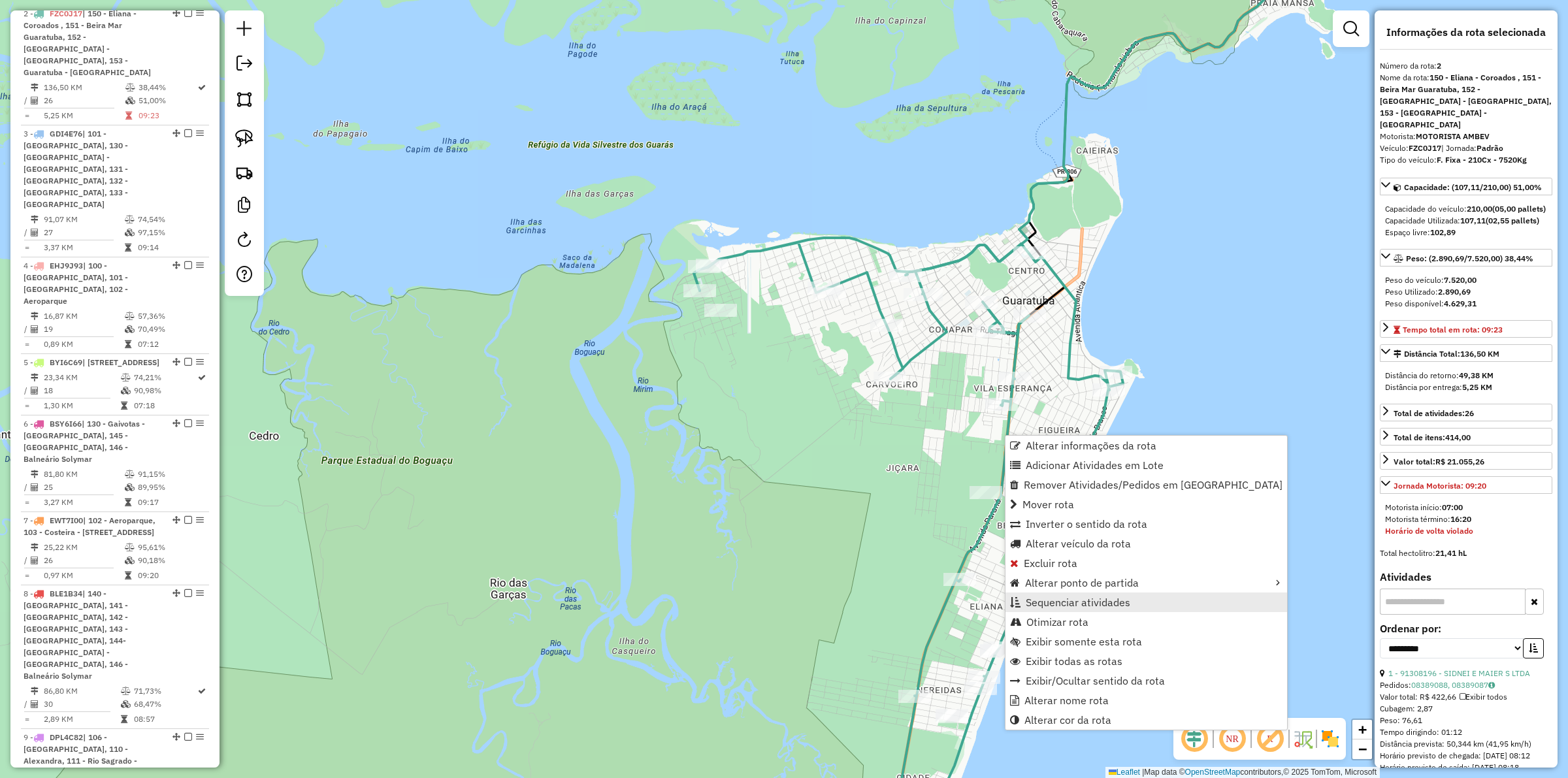
click at [1059, 604] on span "Sequenciar atividades" at bounding box center [1078, 602] width 104 height 10
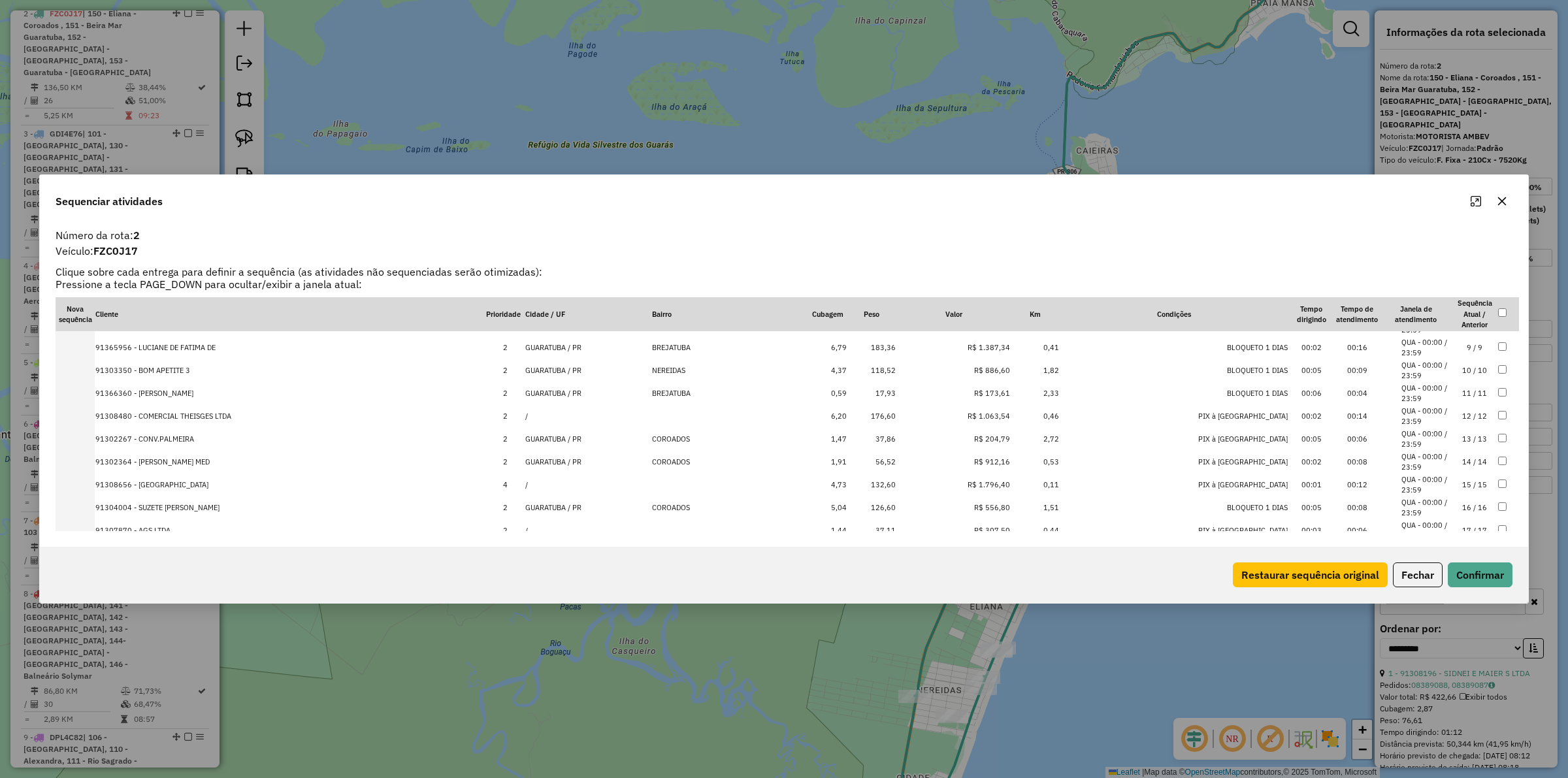
scroll to position [405, 0]
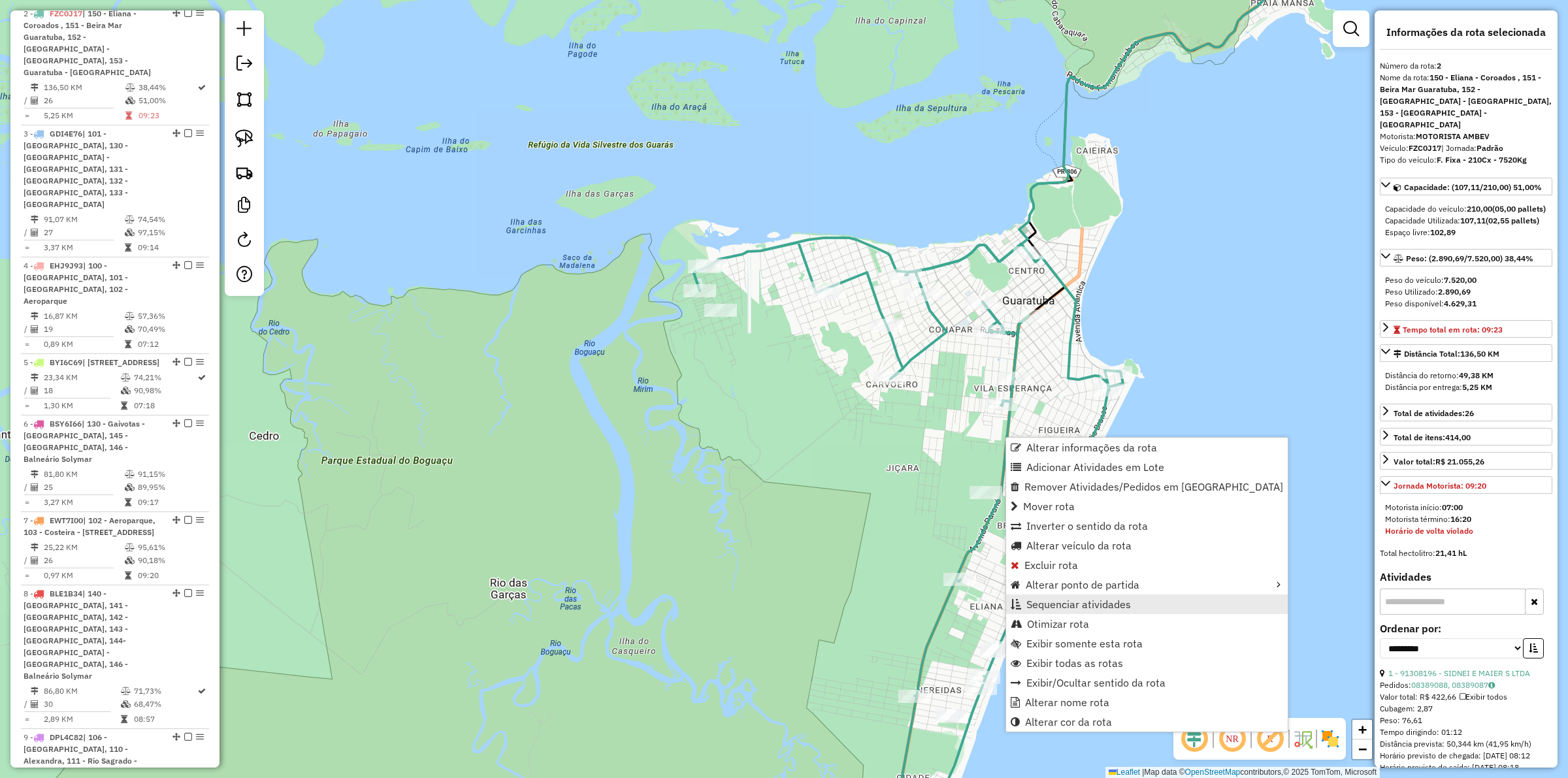
click at [1059, 602] on span "Sequenciar atividades" at bounding box center [1078, 604] width 104 height 10
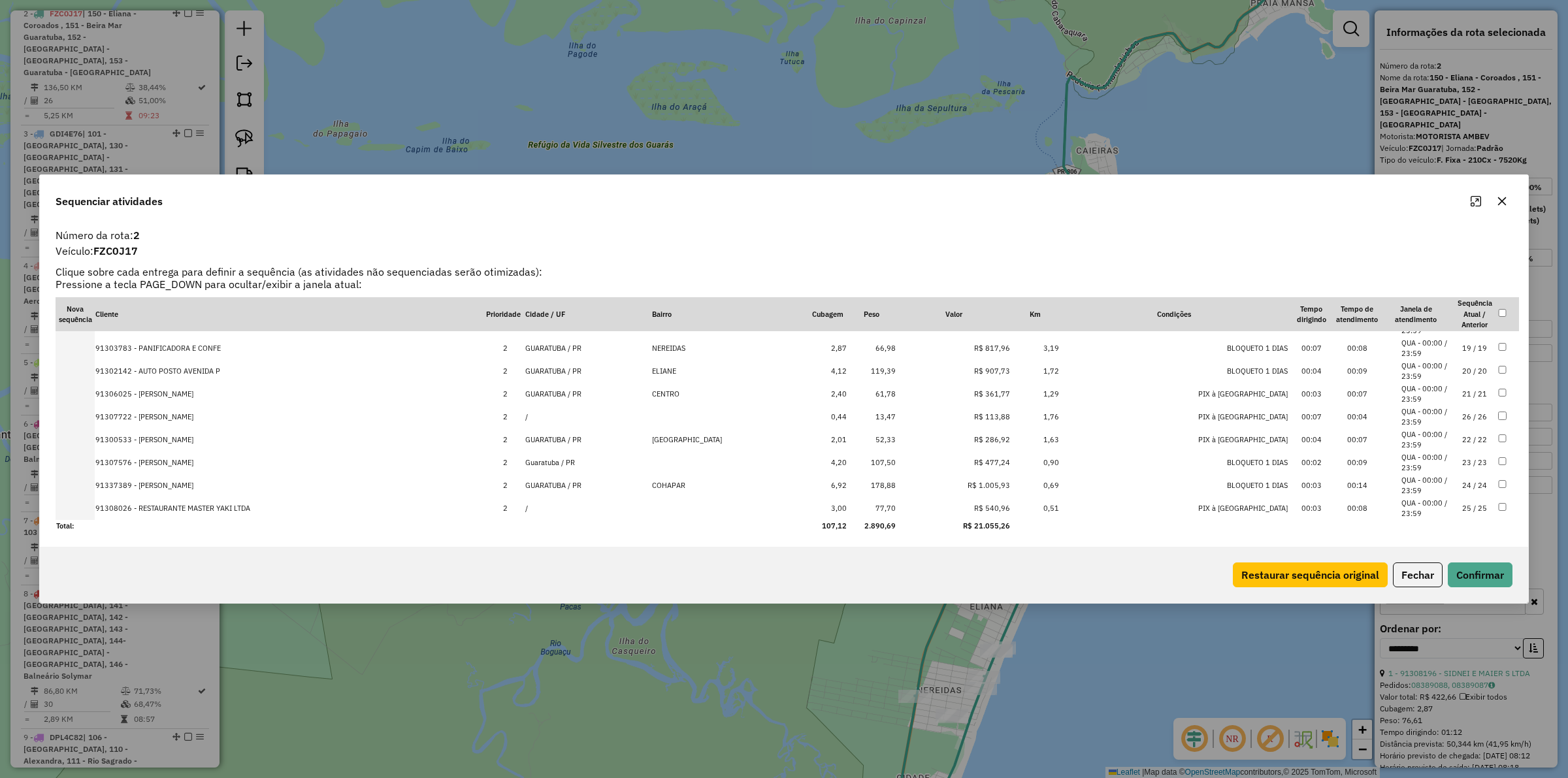
drag, startPoint x: 183, startPoint y: 505, endPoint x: 186, endPoint y: 423, distance: 82.1
click at [1488, 578] on button "Confirmar" at bounding box center [1480, 574] width 65 height 25
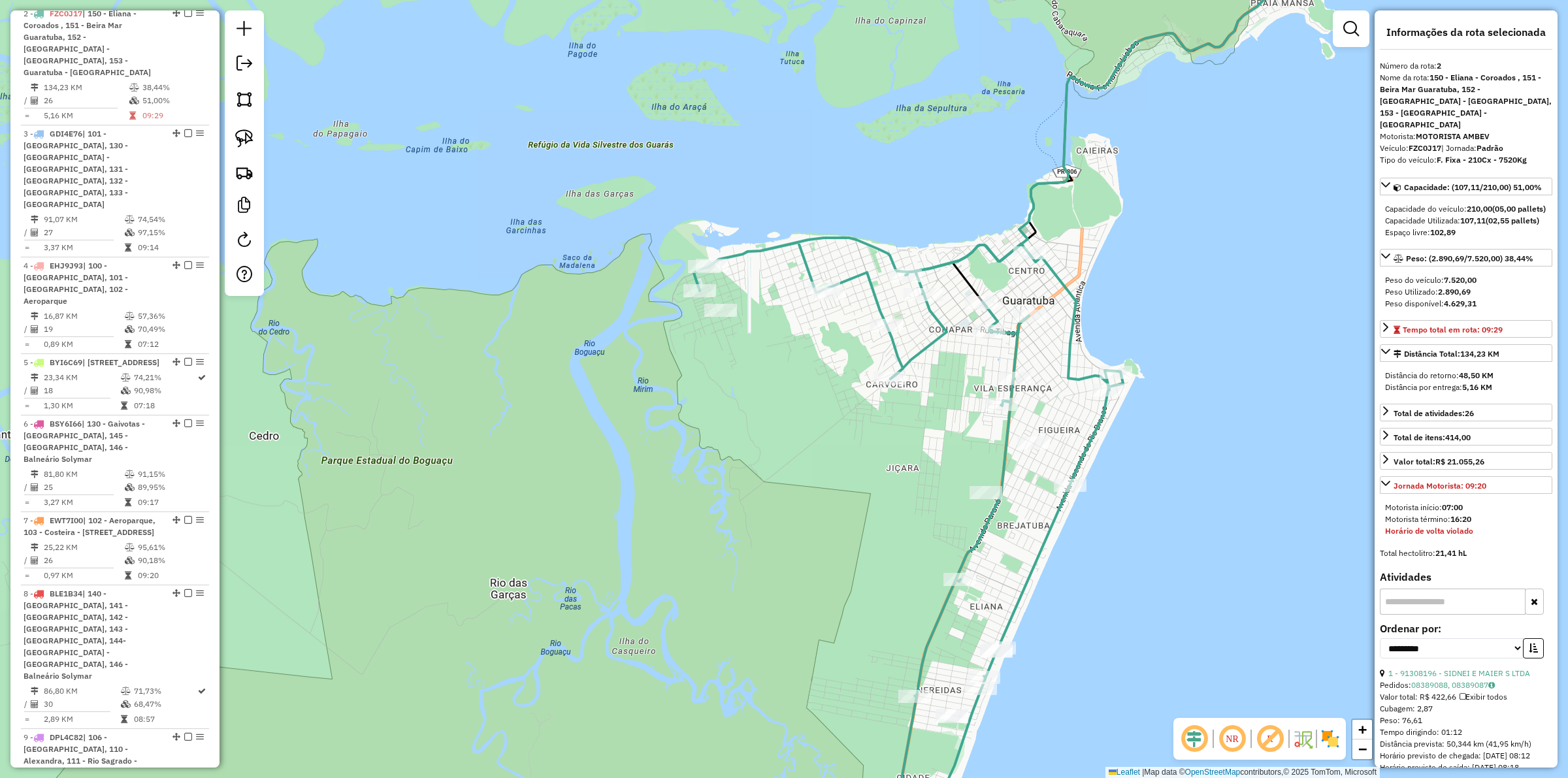
click at [936, 448] on div "Janela de atendimento Grade de atendimento Capacidade Transportadoras Veículos …" at bounding box center [784, 389] width 1568 height 778
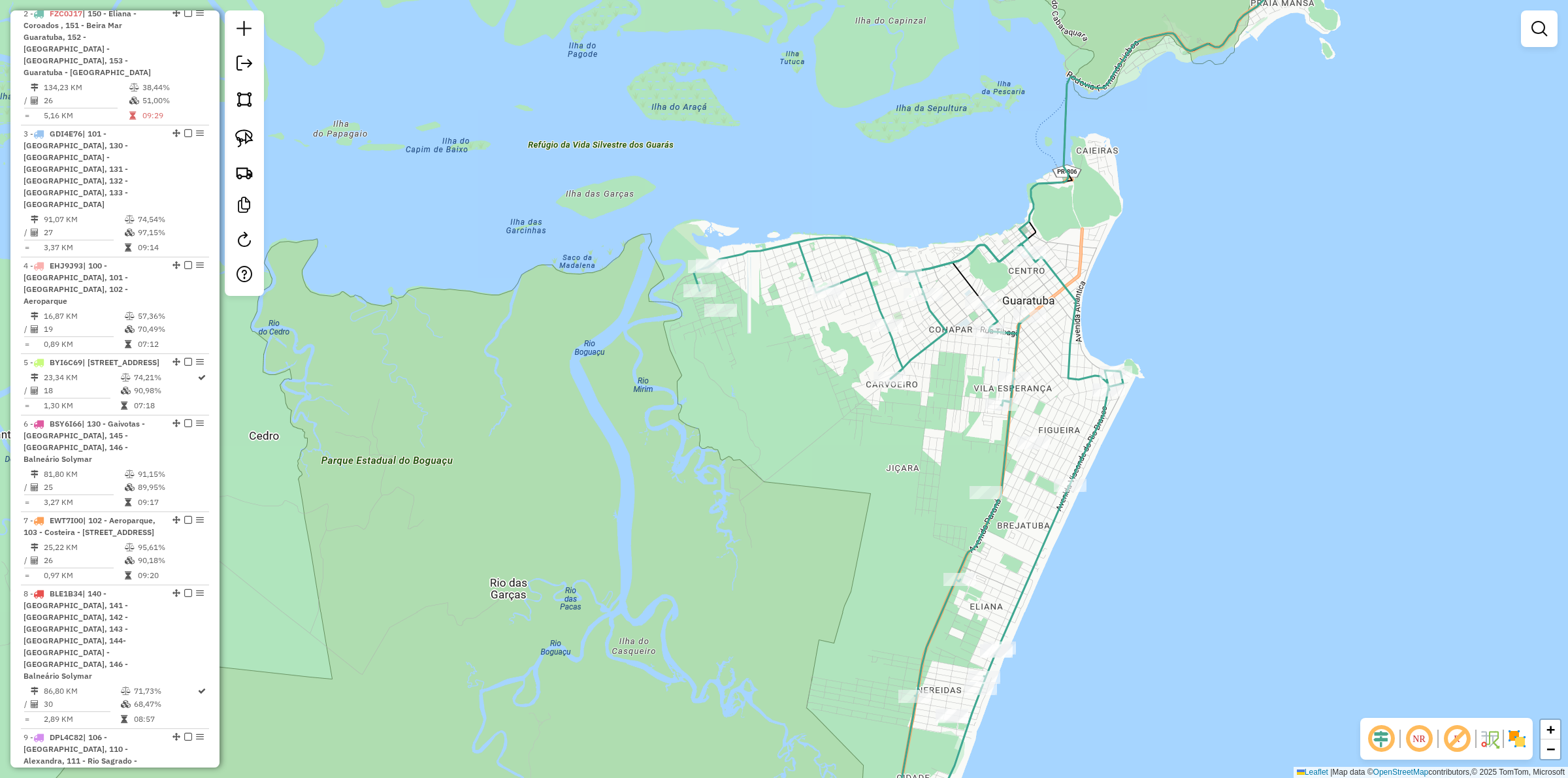
click at [1005, 443] on icon at bounding box center [909, 546] width 429 height 618
select select "**********"
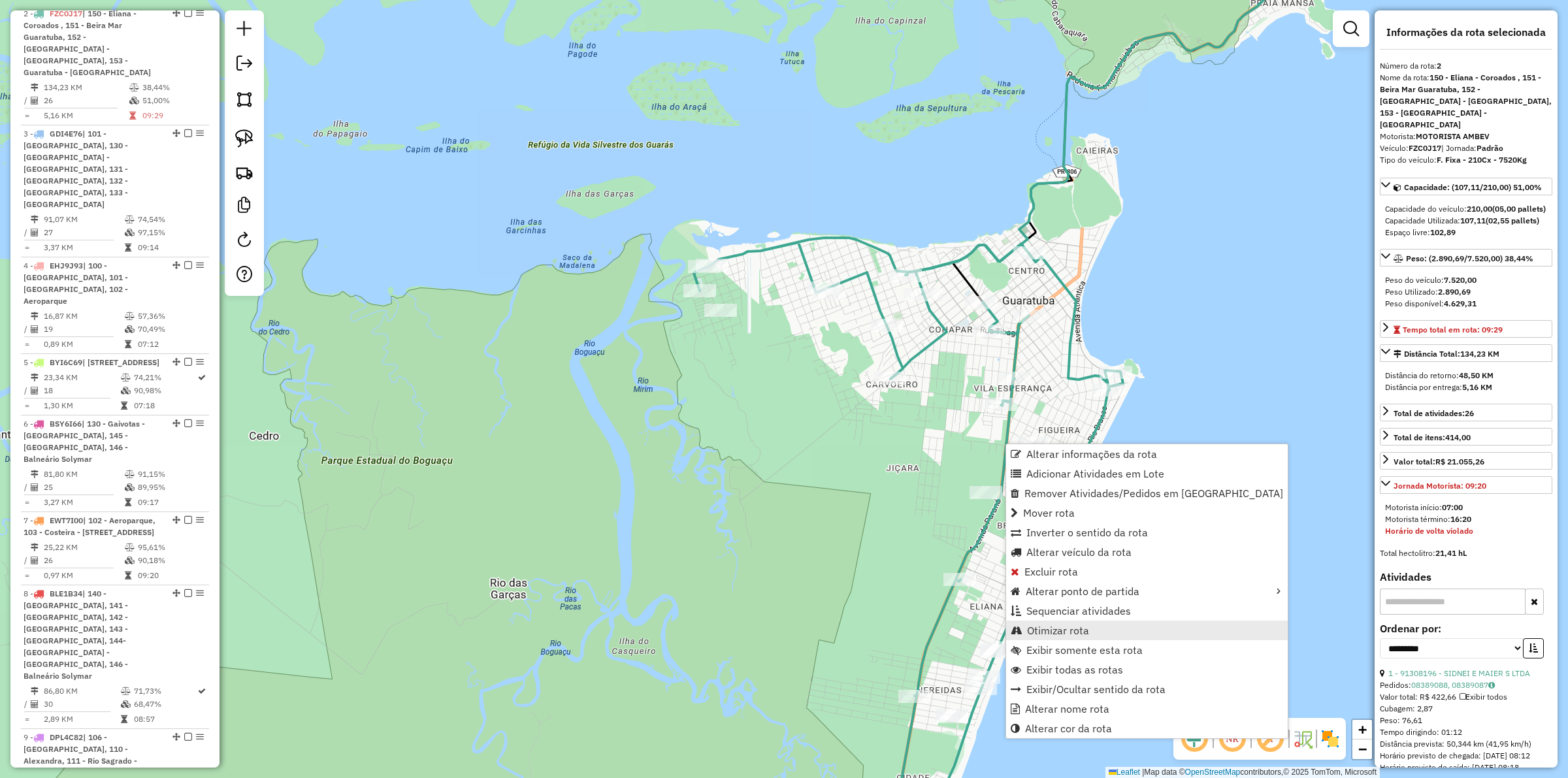
click at [1051, 625] on span "Otimizar rota" at bounding box center [1057, 630] width 62 height 10
click at [1089, 608] on span "Sequenciar atividades" at bounding box center [1078, 609] width 104 height 10
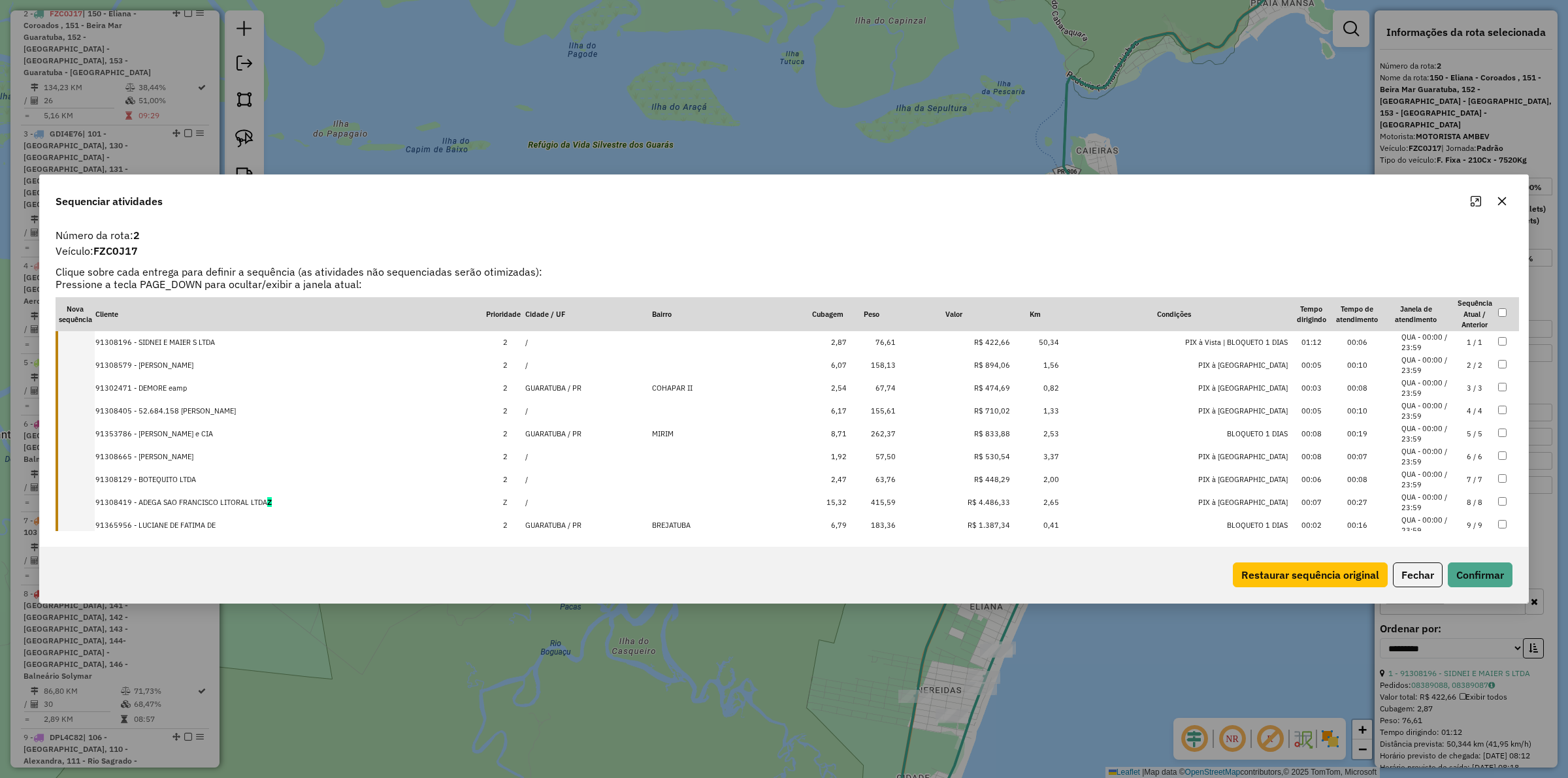
click at [1280, 572] on button "Restaurar sequência original" at bounding box center [1310, 574] width 155 height 25
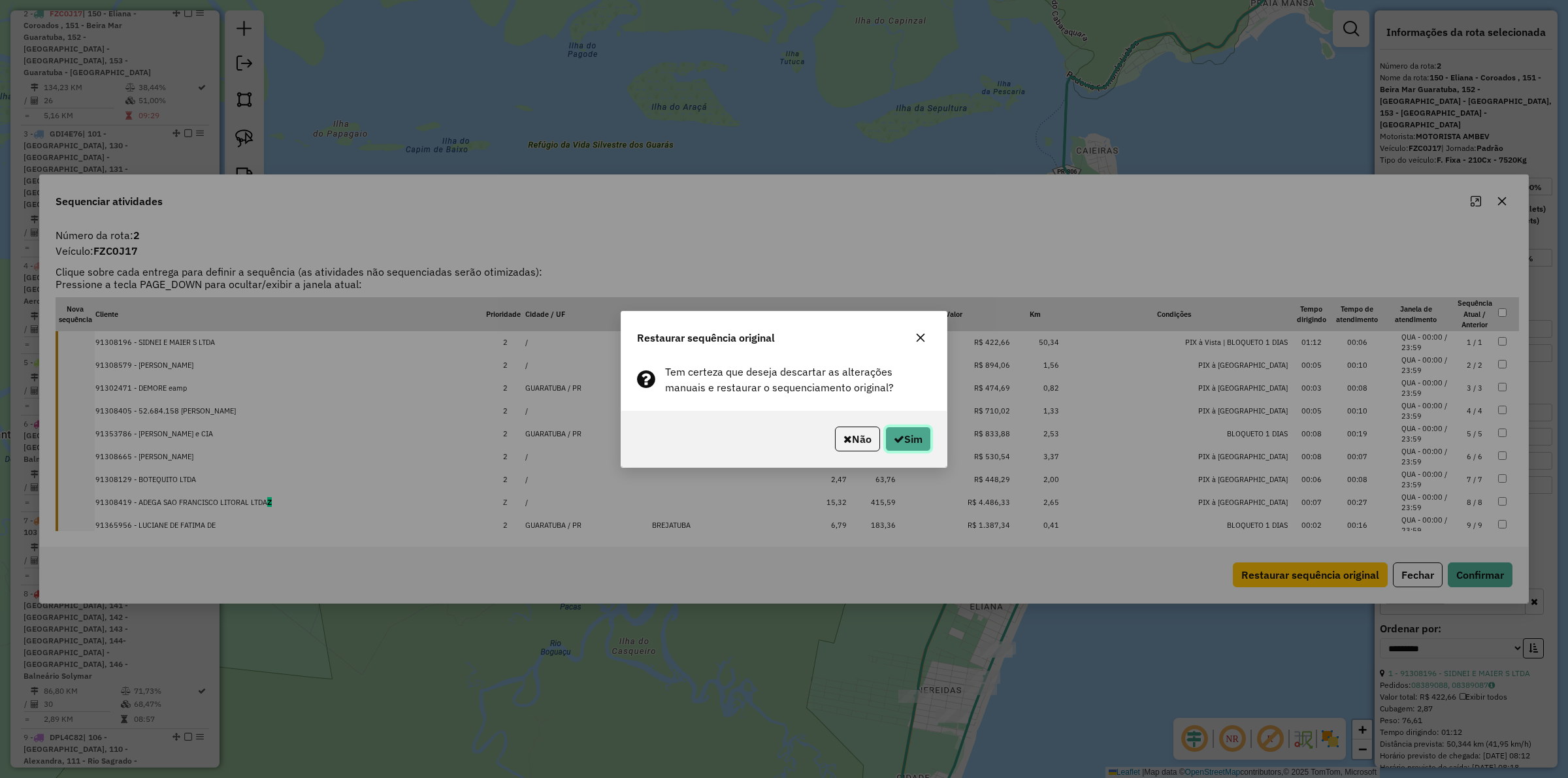
click at [907, 433] on button "Sim" at bounding box center [907, 438] width 45 height 25
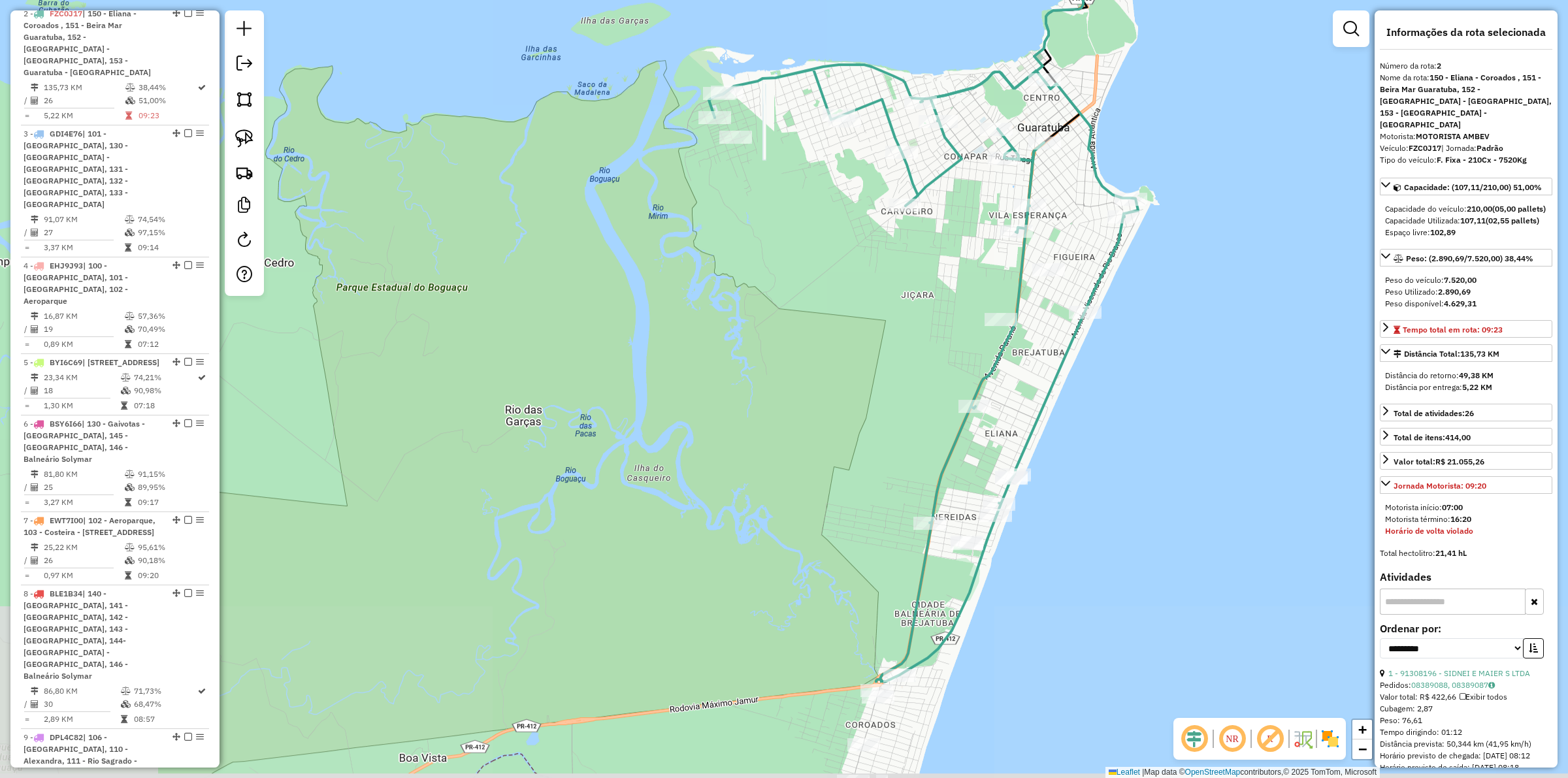
drag, startPoint x: 925, startPoint y: 524, endPoint x: 939, endPoint y: 351, distance: 173.6
click at [939, 351] on div "Janela de atendimento Grade de atendimento Capacidade Transportadoras Veículos …" at bounding box center [784, 389] width 1568 height 778
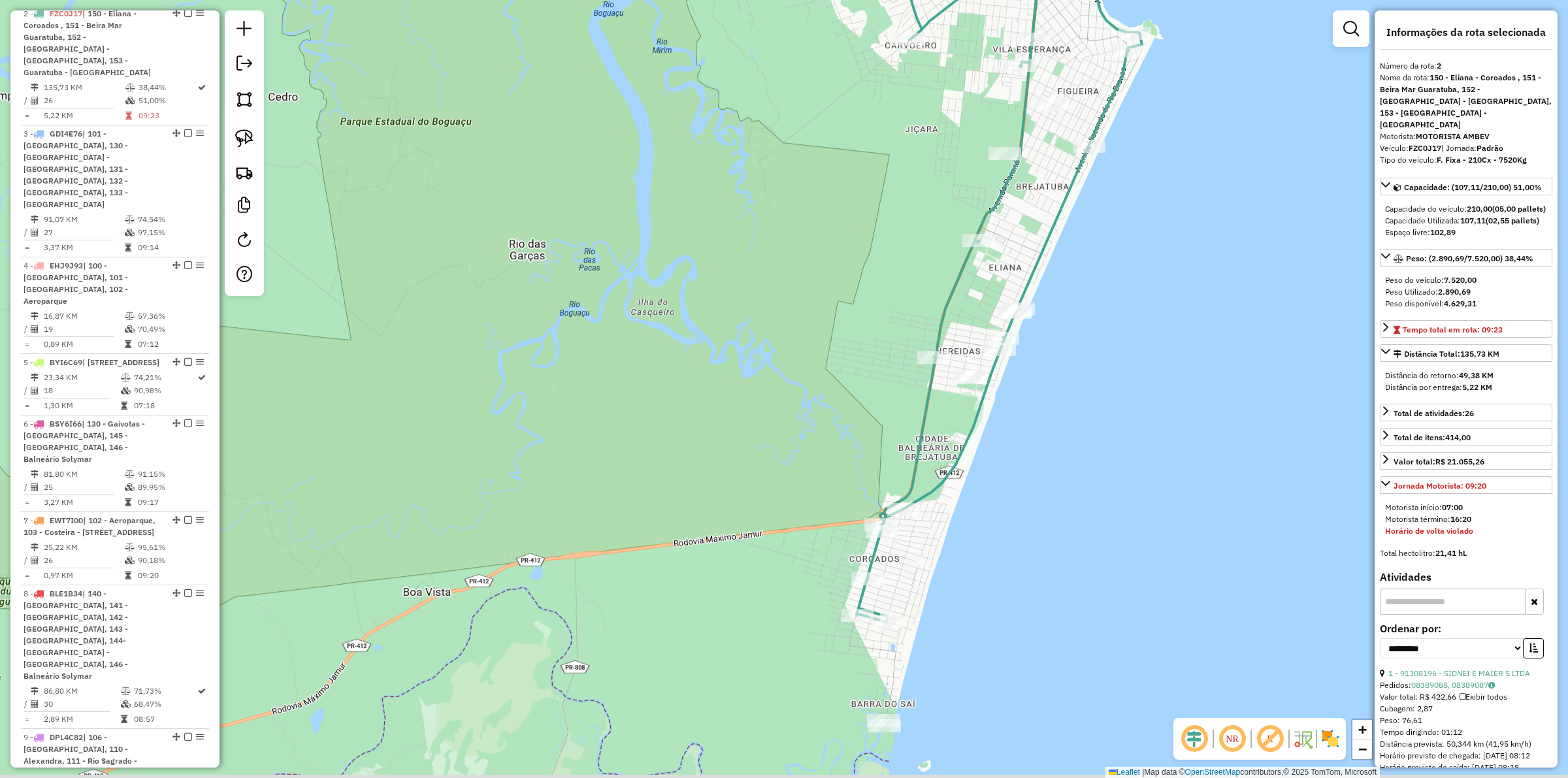
drag, startPoint x: 899, startPoint y: 722, endPoint x: 901, endPoint y: 551, distance: 171.0
click at [901, 551] on div "Janela de atendimento Grade de atendimento Capacidade Transportadoras Veículos …" at bounding box center [784, 389] width 1568 height 778
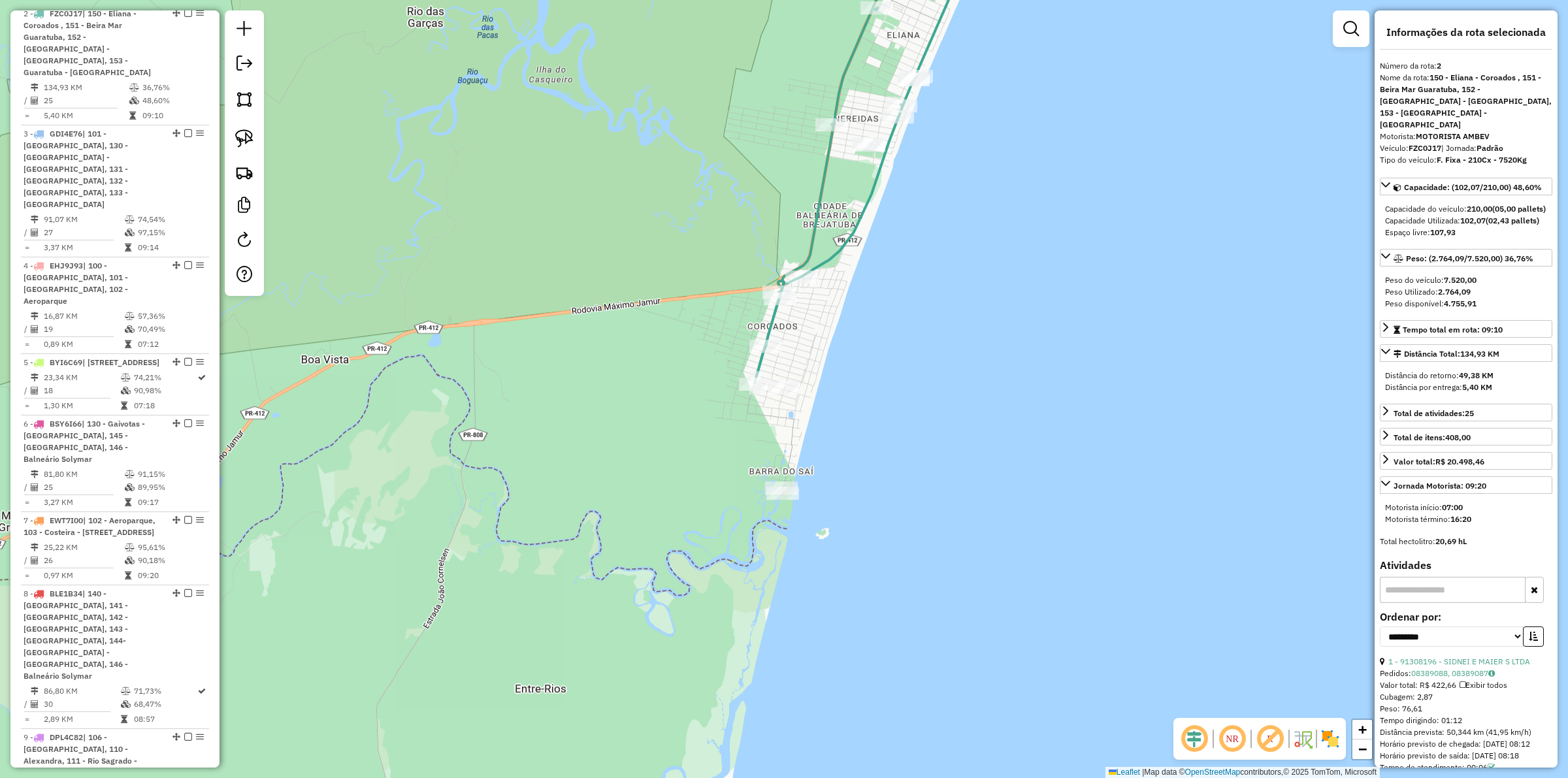
drag, startPoint x: 606, startPoint y: 235, endPoint x: 748, endPoint y: 534, distance: 331.0
click at [756, 568] on div "Janela de atendimento Grade de atendimento Capacidade Transportadoras Veículos …" at bounding box center [784, 389] width 1568 height 778
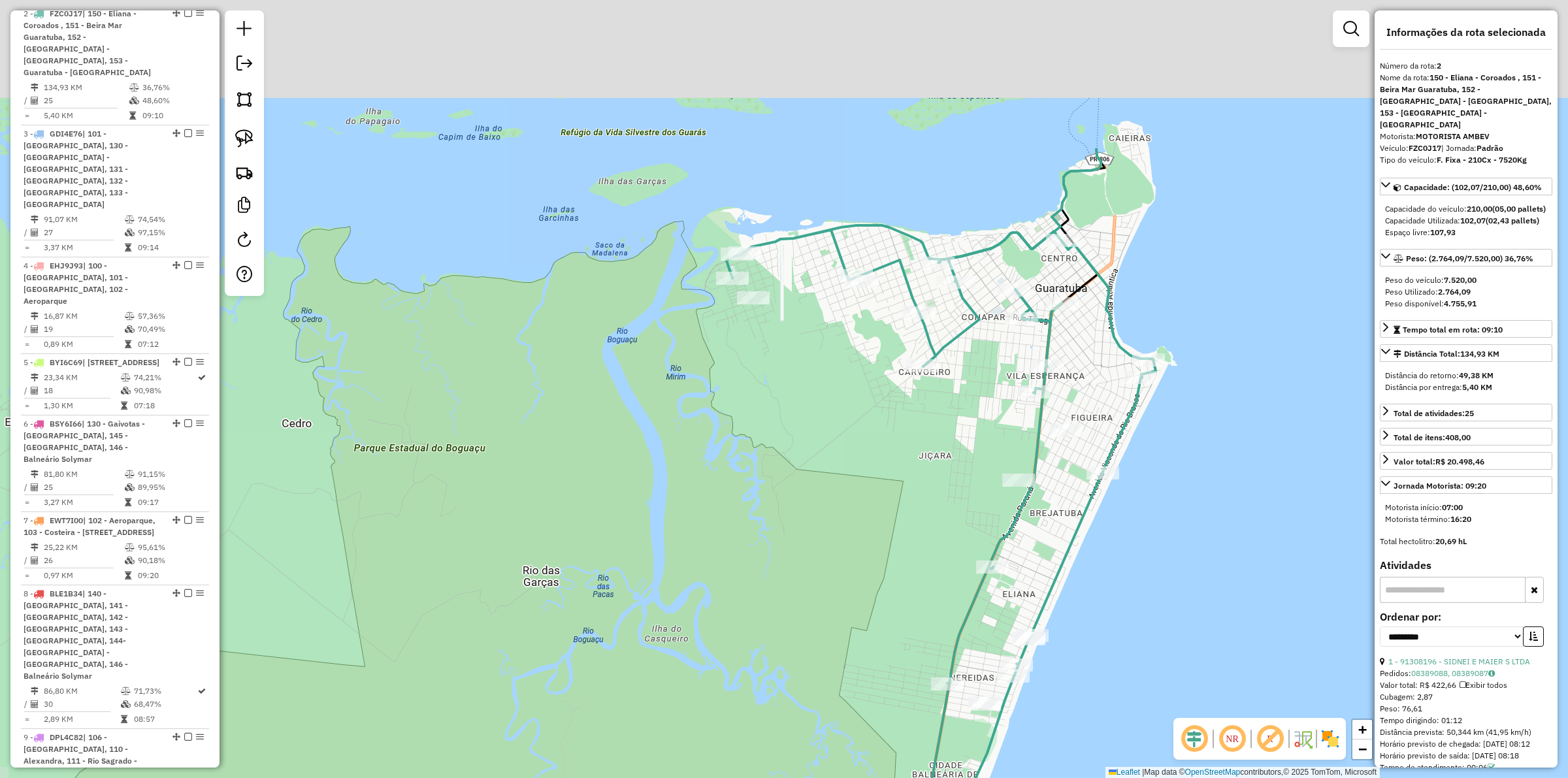
drag, startPoint x: 726, startPoint y: 250, endPoint x: 690, endPoint y: 534, distance: 286.3
click at [690, 534] on div "Janela de atendimento Grade de atendimento Capacidade Transportadoras Veículos …" at bounding box center [784, 389] width 1568 height 778
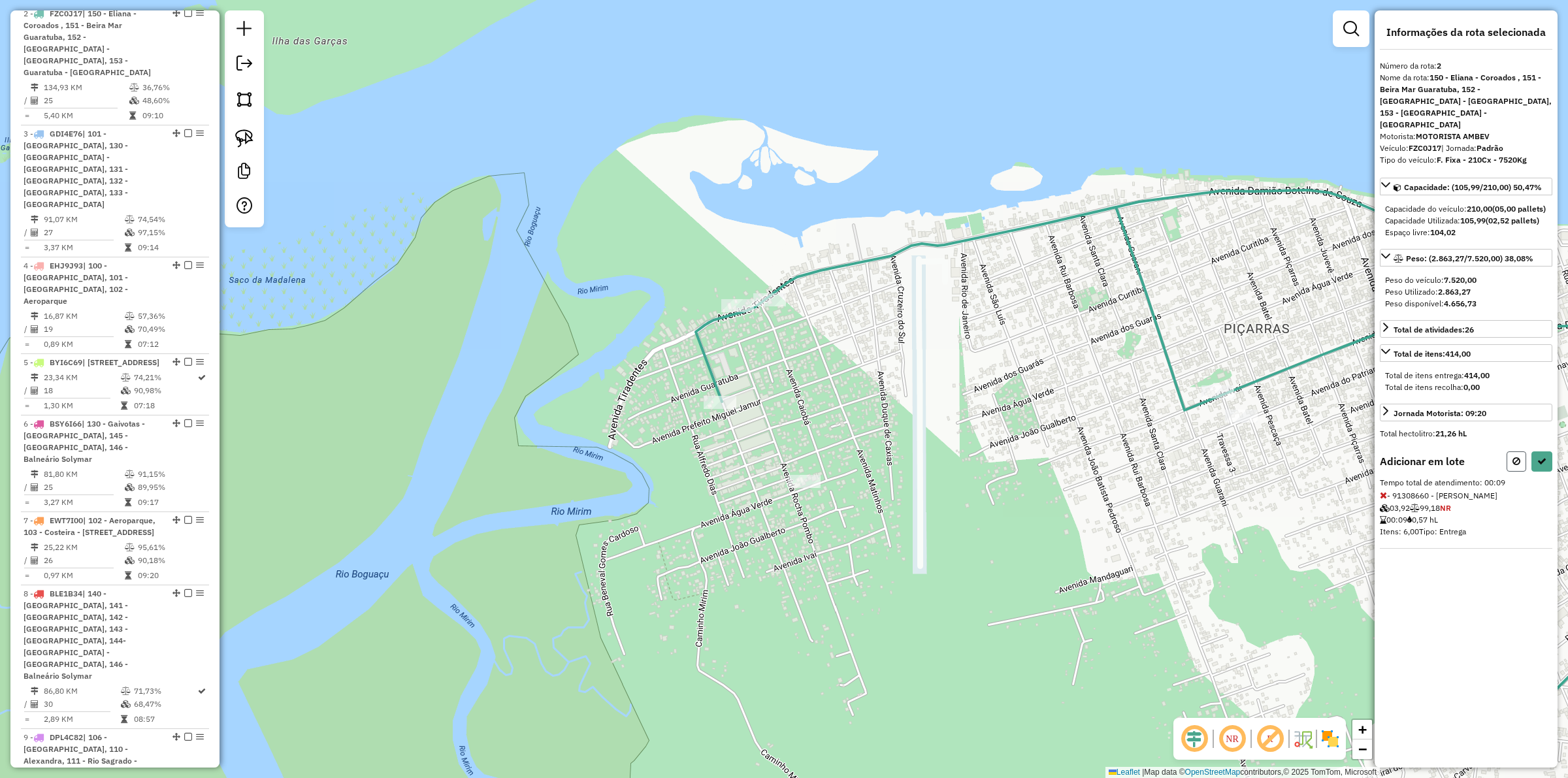
click at [1514, 451] on button at bounding box center [1516, 461] width 19 height 20
select select "**********"
click at [1535, 452] on button at bounding box center [1542, 461] width 21 height 20
select select "**********"
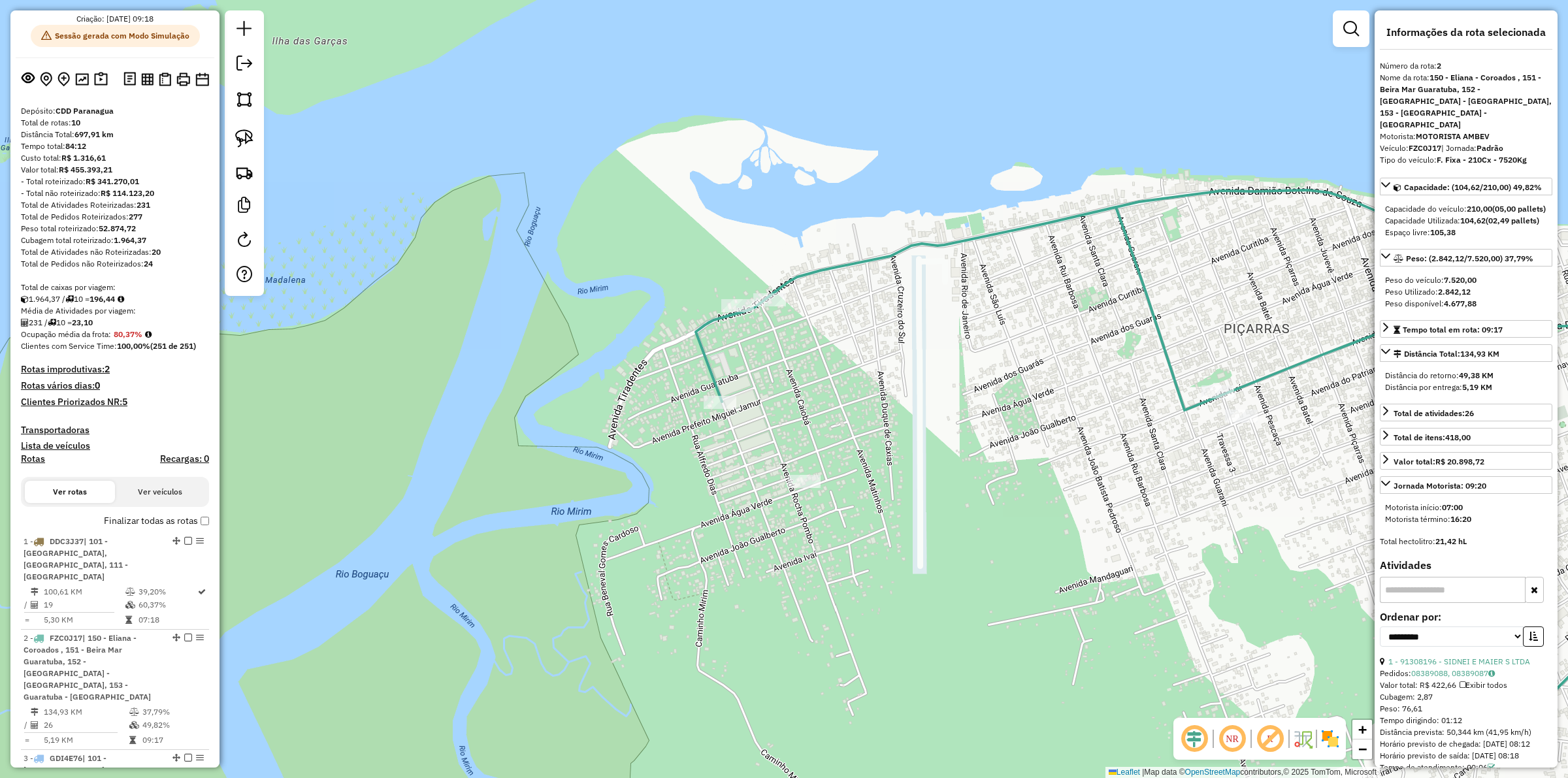
scroll to position [0, 0]
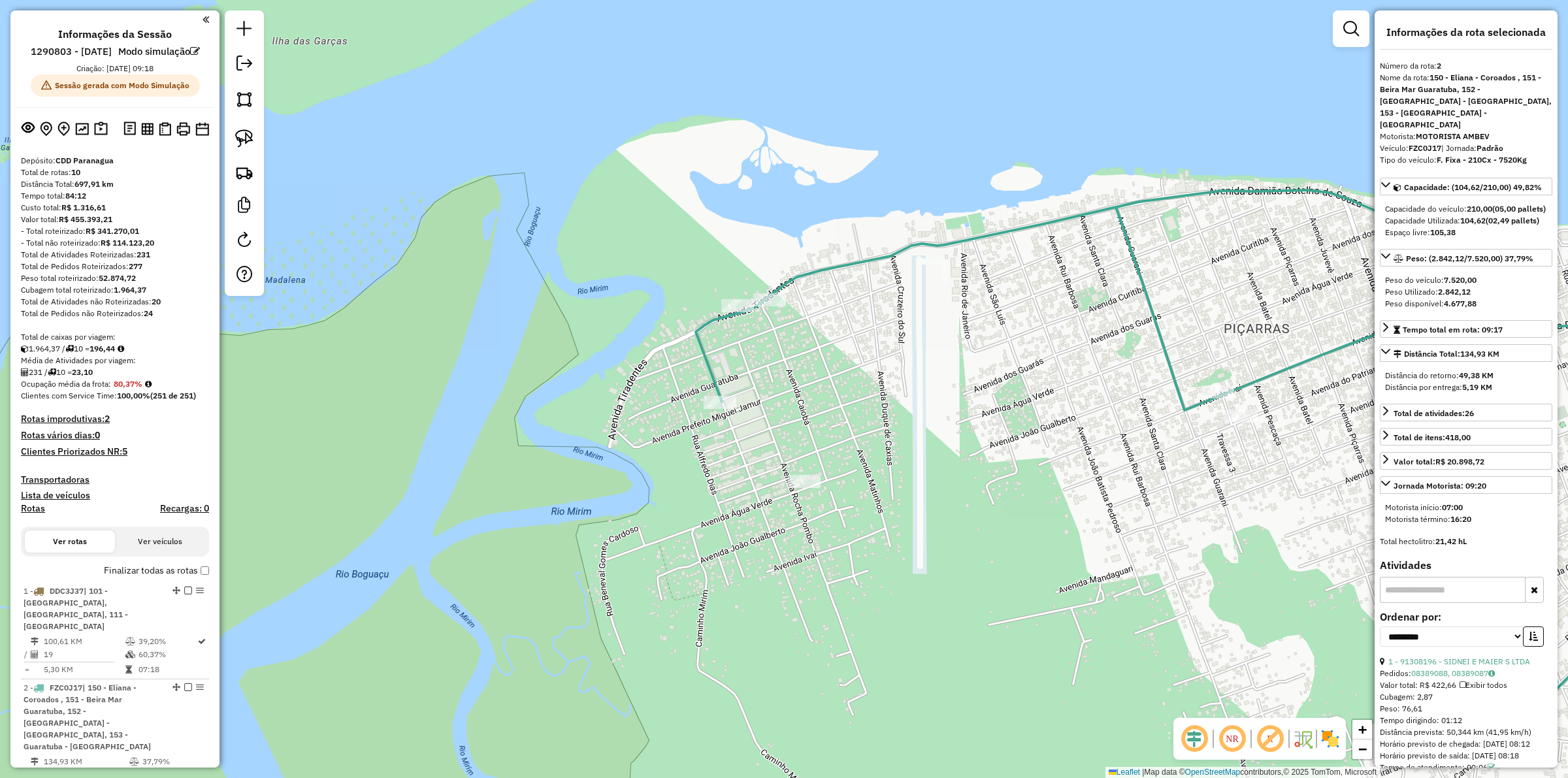
click at [720, 470] on div "Janela de atendimento Grade de atendimento Capacidade Transportadoras Veículos …" at bounding box center [784, 389] width 1568 height 778
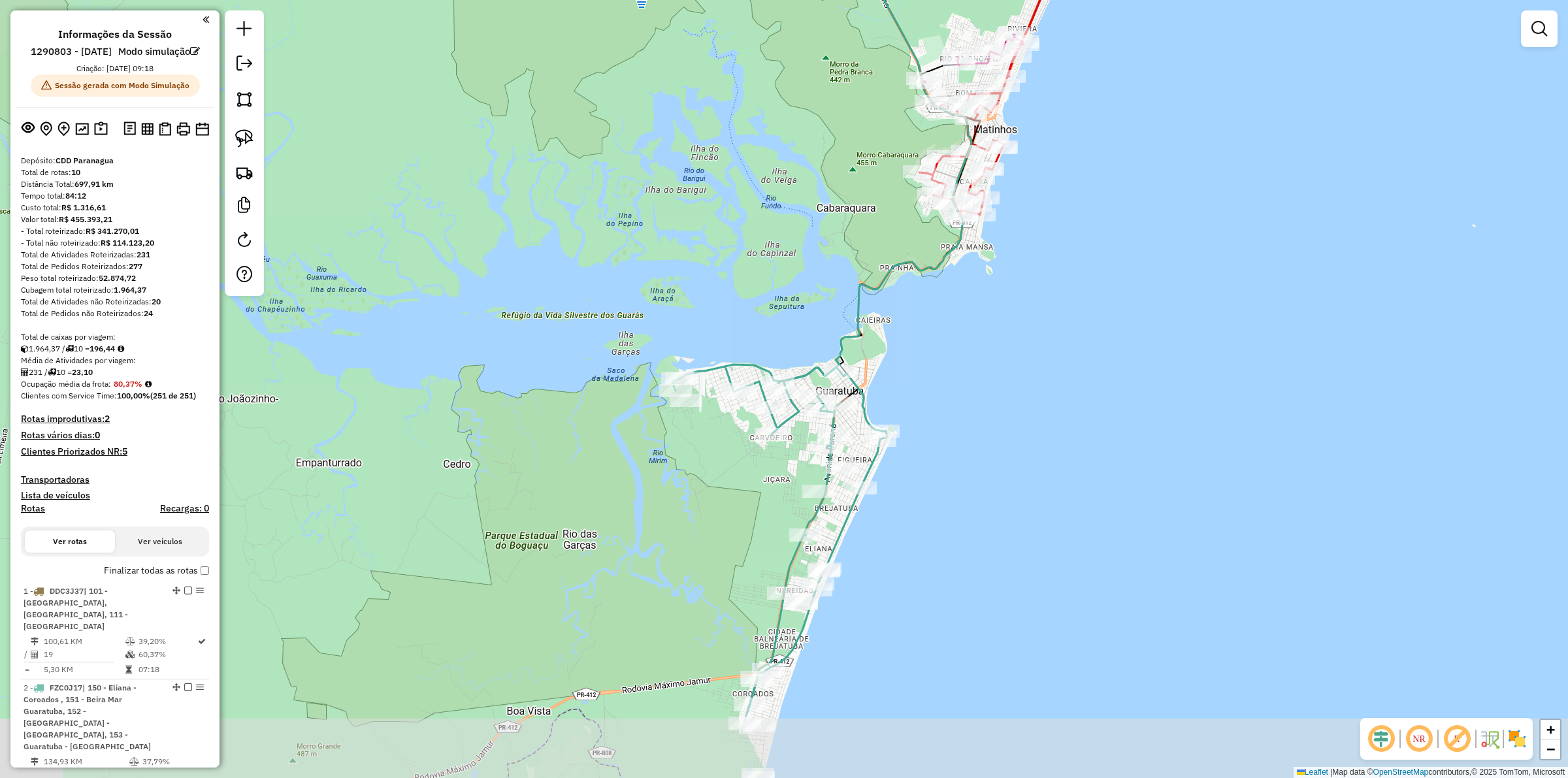
click at [710, 480] on div "Janela de atendimento Grade de atendimento Capacidade Transportadoras Veículos …" at bounding box center [784, 389] width 1568 height 778
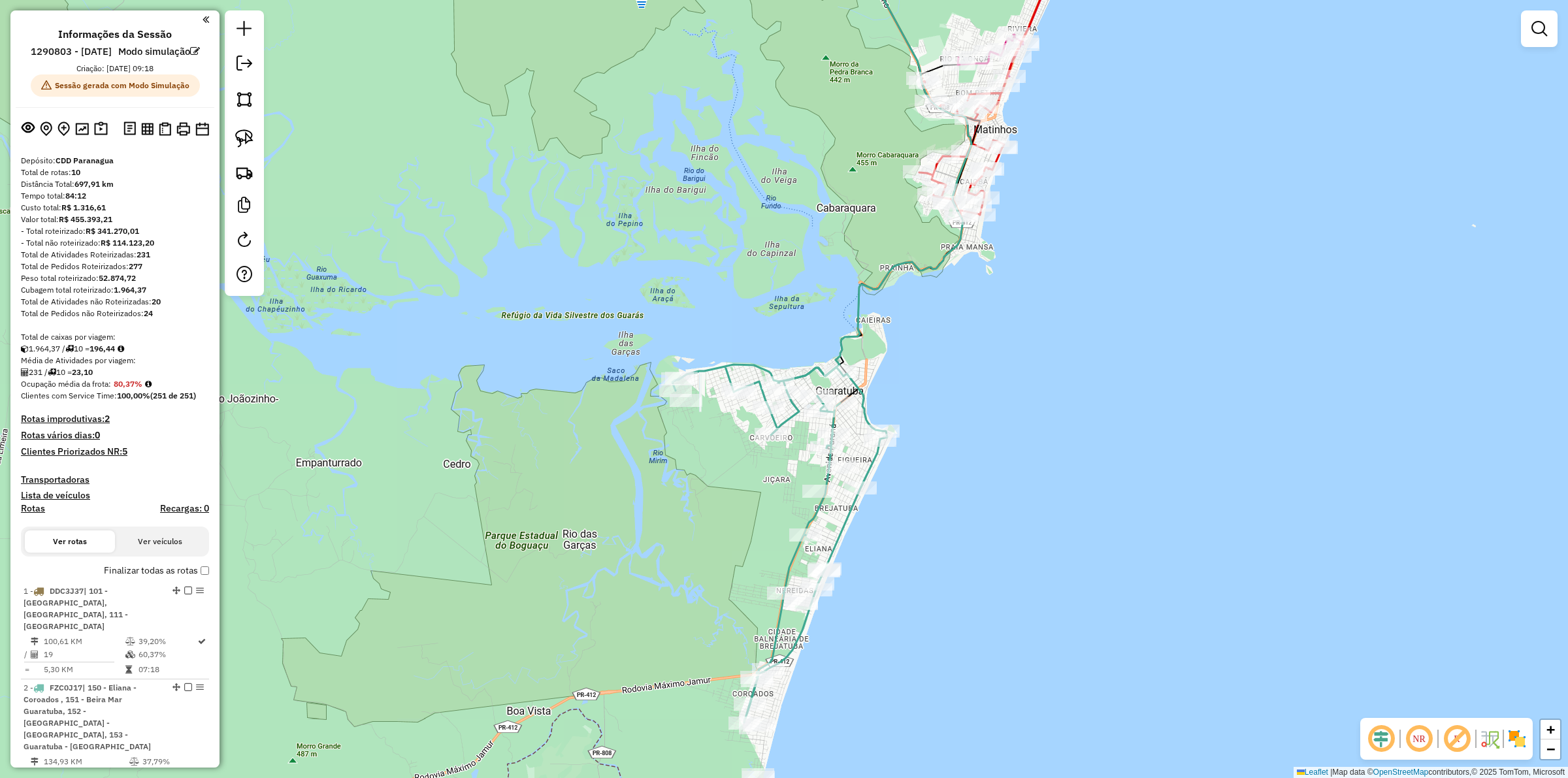
click at [96, 457] on h4 "Clientes Priorizados NR: 5" at bounding box center [115, 451] width 188 height 11
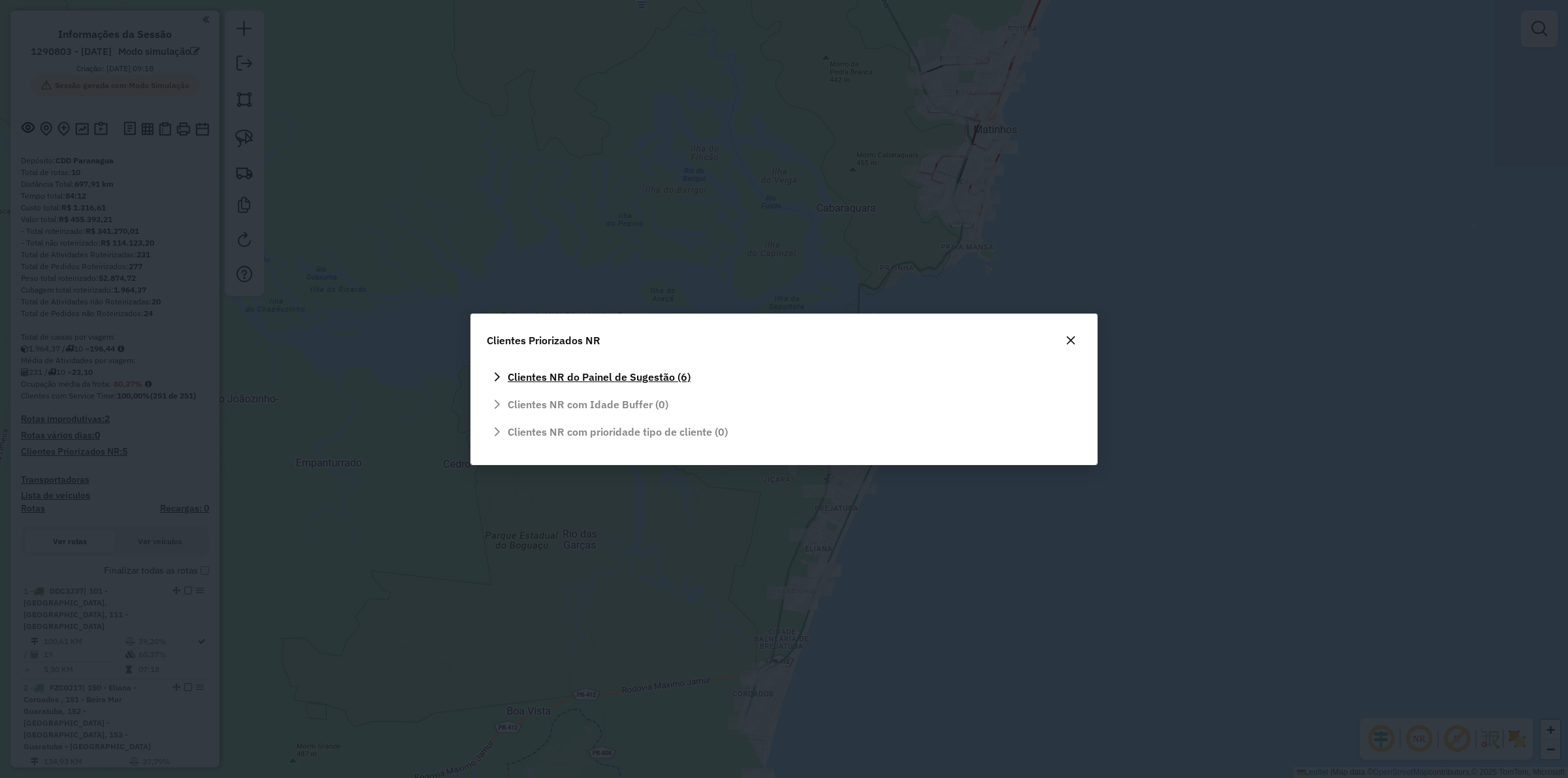
click at [651, 367] on link "Clientes NR do Painel de Sugestão (6)" at bounding box center [784, 377] width 594 height 21
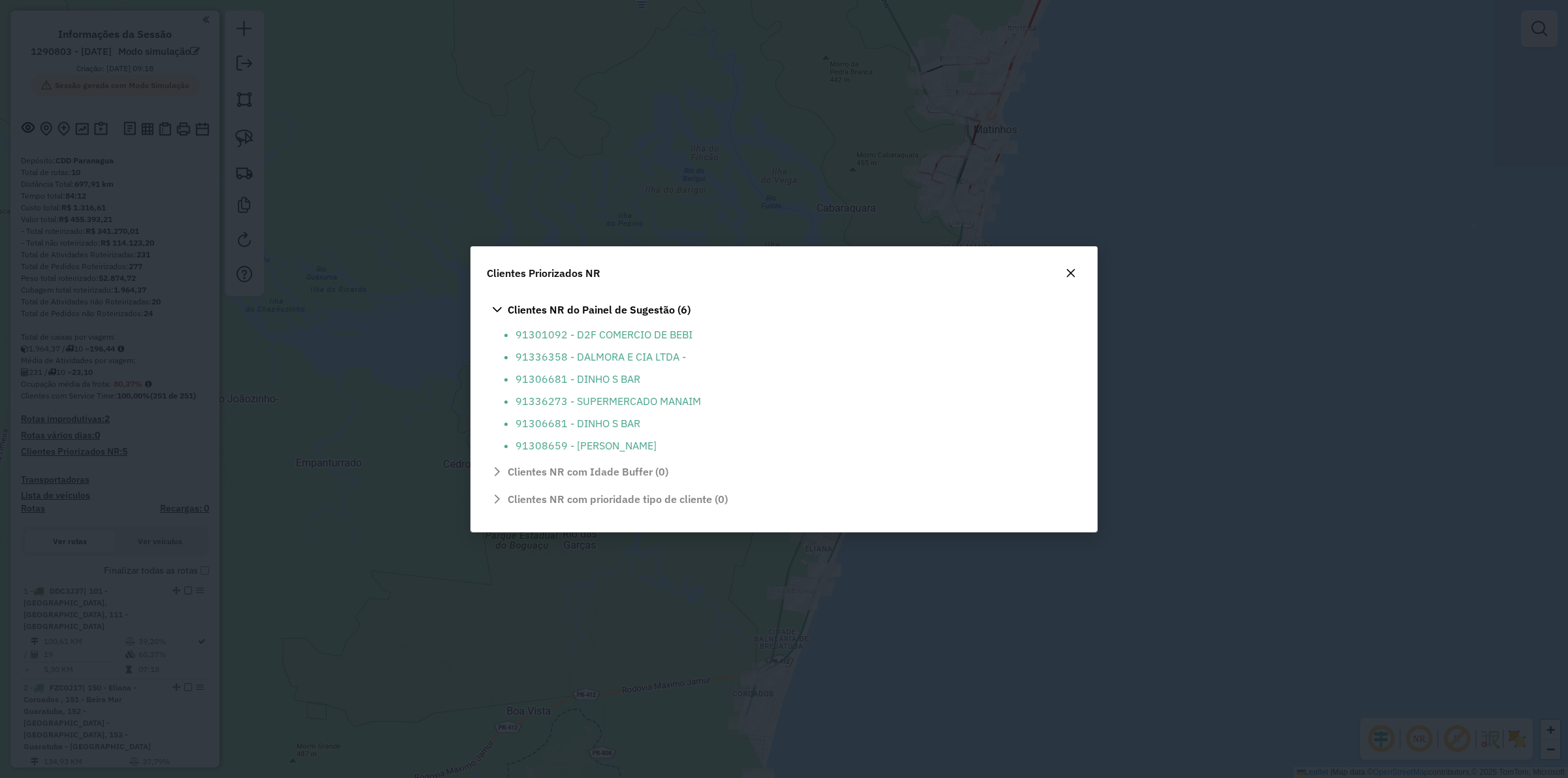
click at [1074, 271] on icon "button" at bounding box center [1071, 273] width 10 height 10
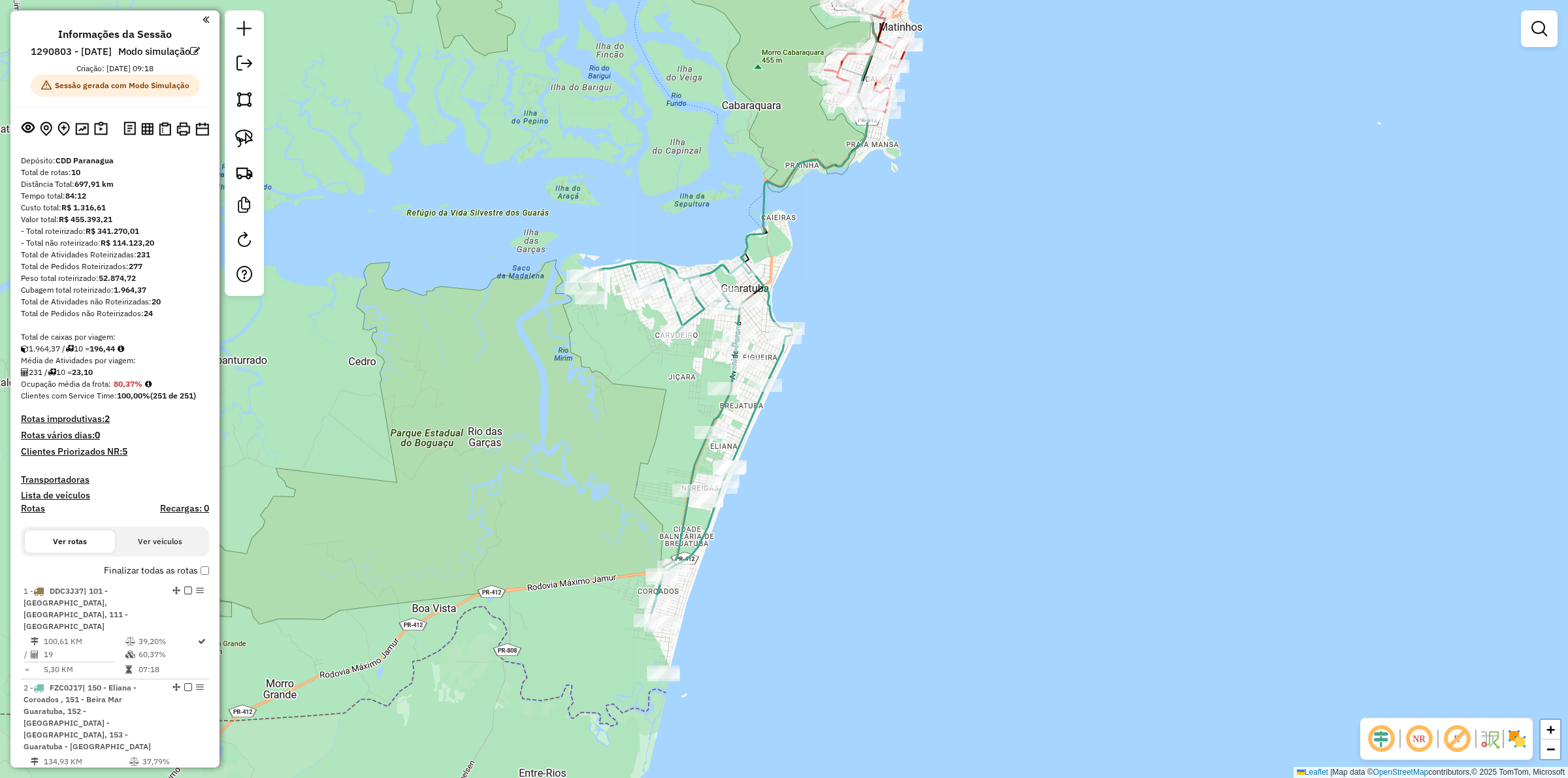
drag, startPoint x: 890, startPoint y: 514, endPoint x: 835, endPoint y: 444, distance: 89.0
click at [835, 444] on div "Janela de atendimento Grade de atendimento Capacidade Transportadoras Veículos …" at bounding box center [784, 389] width 1568 height 778
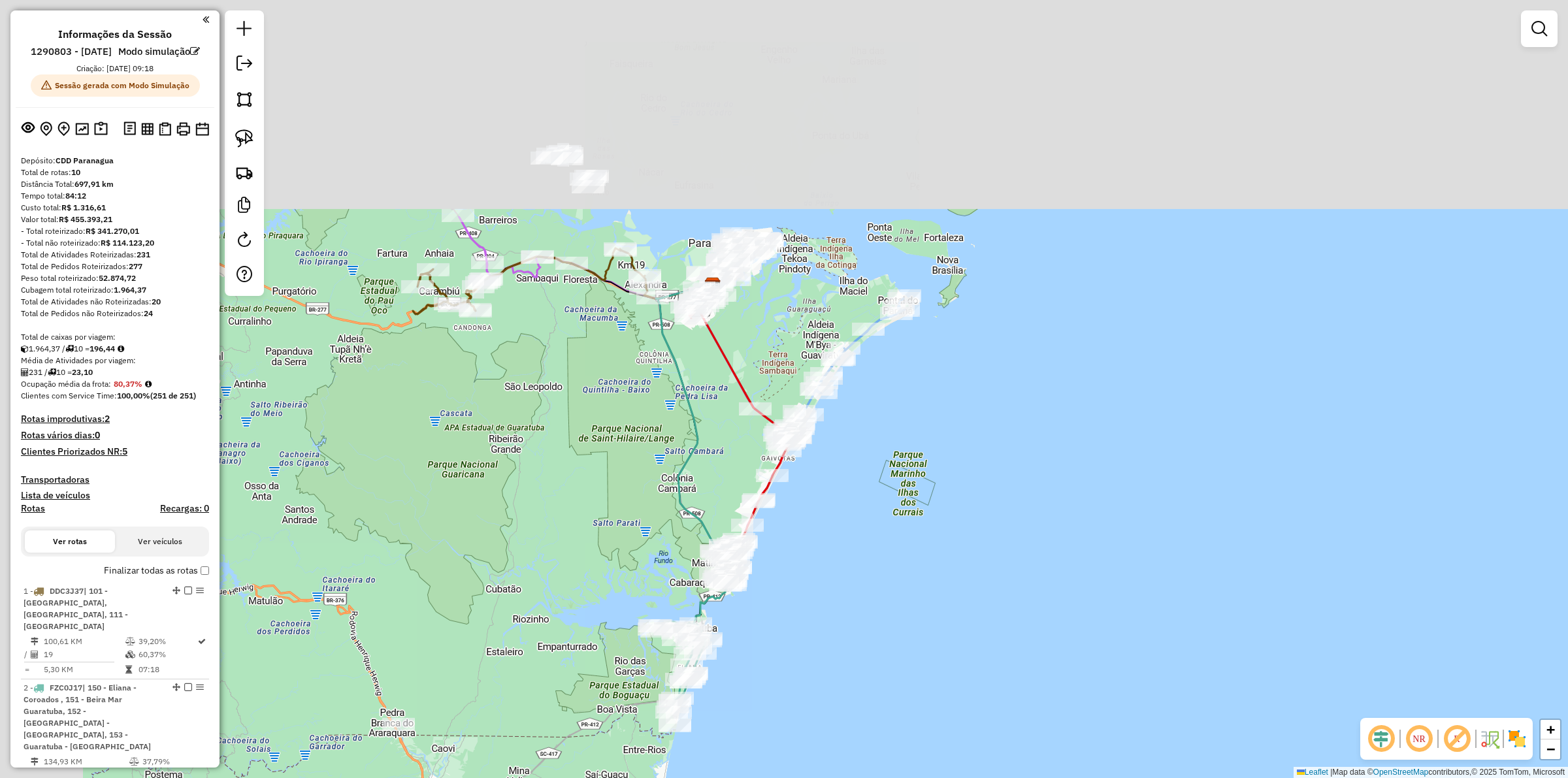
drag, startPoint x: 351, startPoint y: 294, endPoint x: 563, endPoint y: 572, distance: 349.6
click at [563, 572] on div "Janela de atendimento Grade de atendimento Capacidade Transportadoras Veículos …" at bounding box center [784, 389] width 1568 height 778
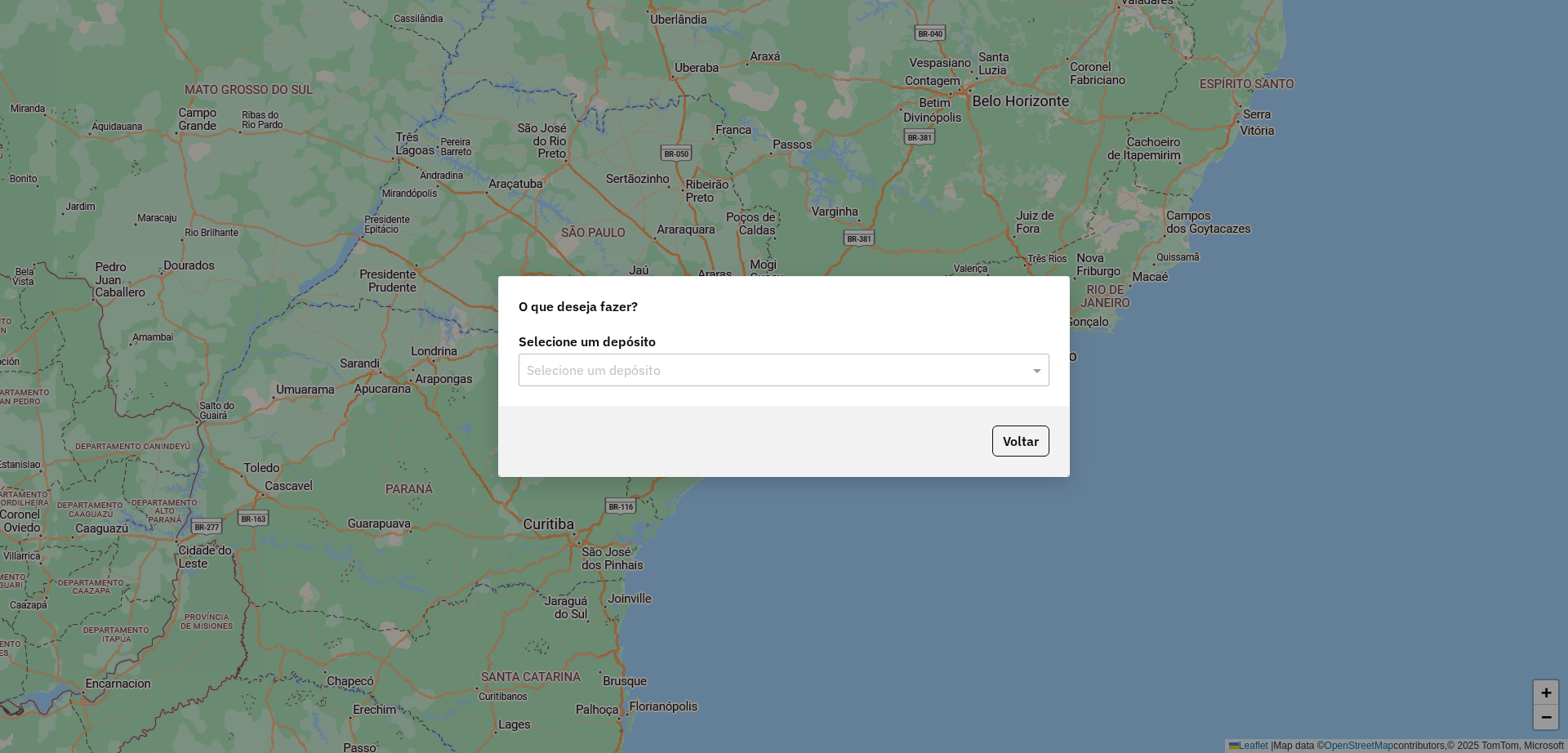
click at [642, 346] on label "Selecione um depósito" at bounding box center [784, 341] width 531 height 20
click at [643, 376] on input "text" at bounding box center [767, 370] width 482 height 20
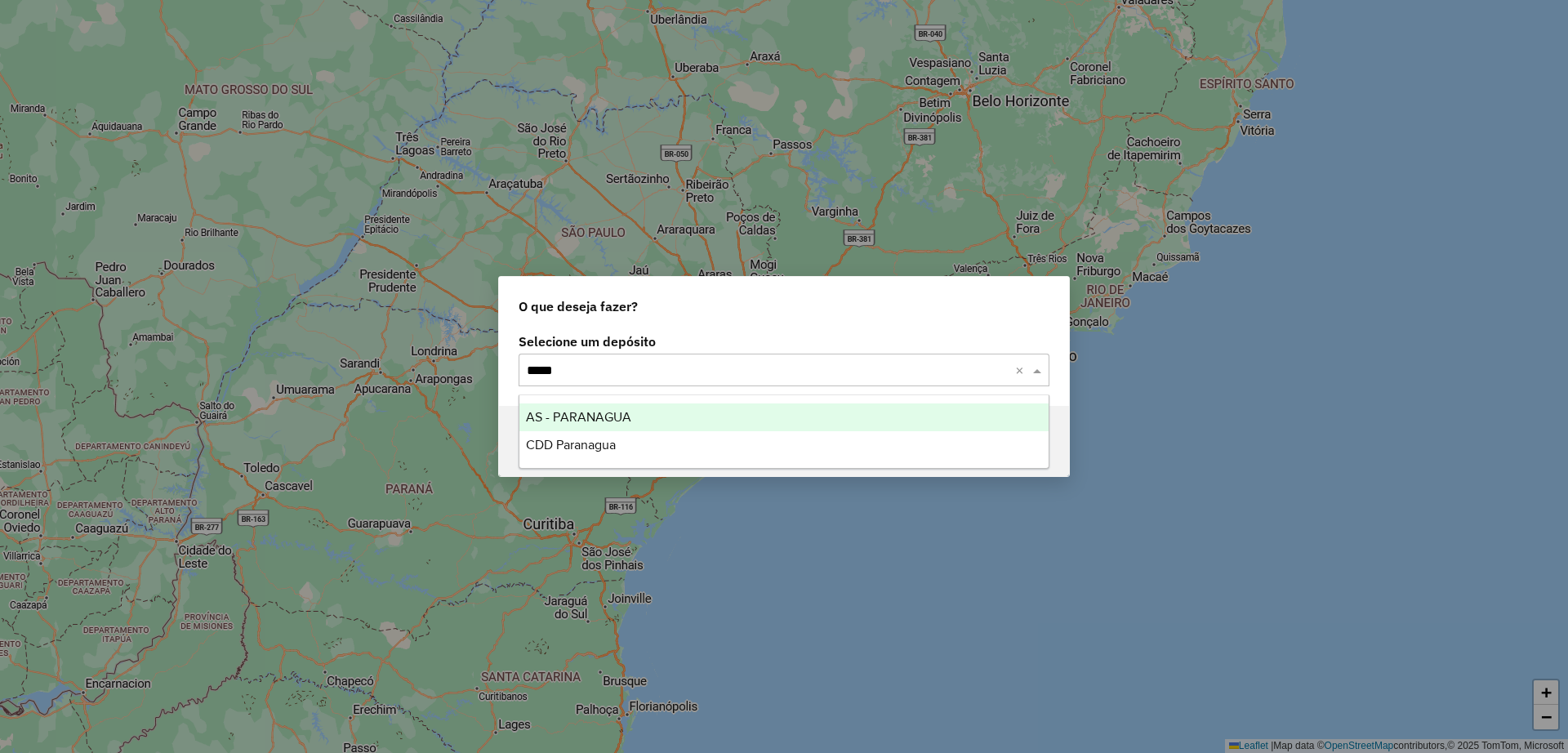
type input "******"
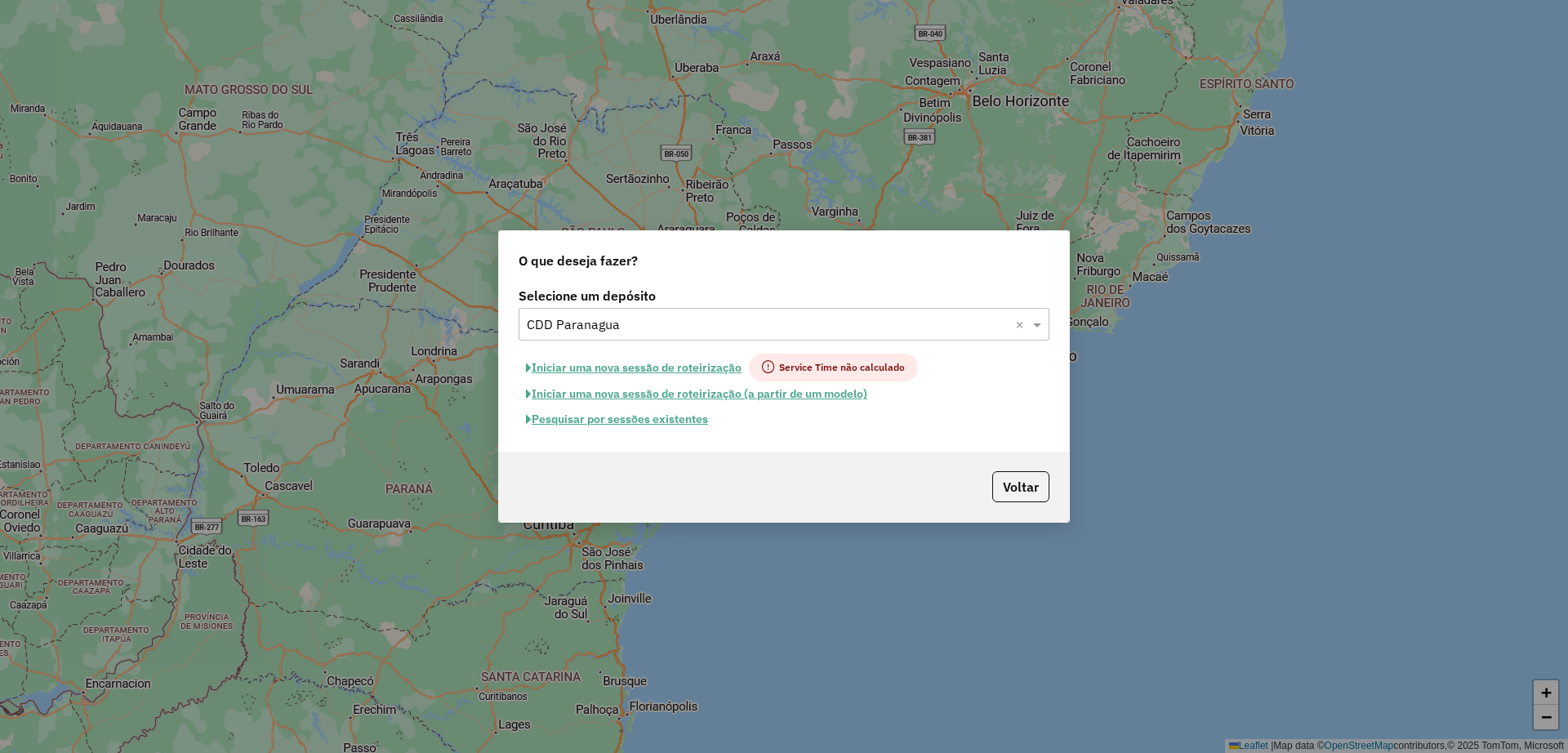
click at [646, 419] on button "Pesquisar por sessões existentes" at bounding box center [616, 418] width 197 height 25
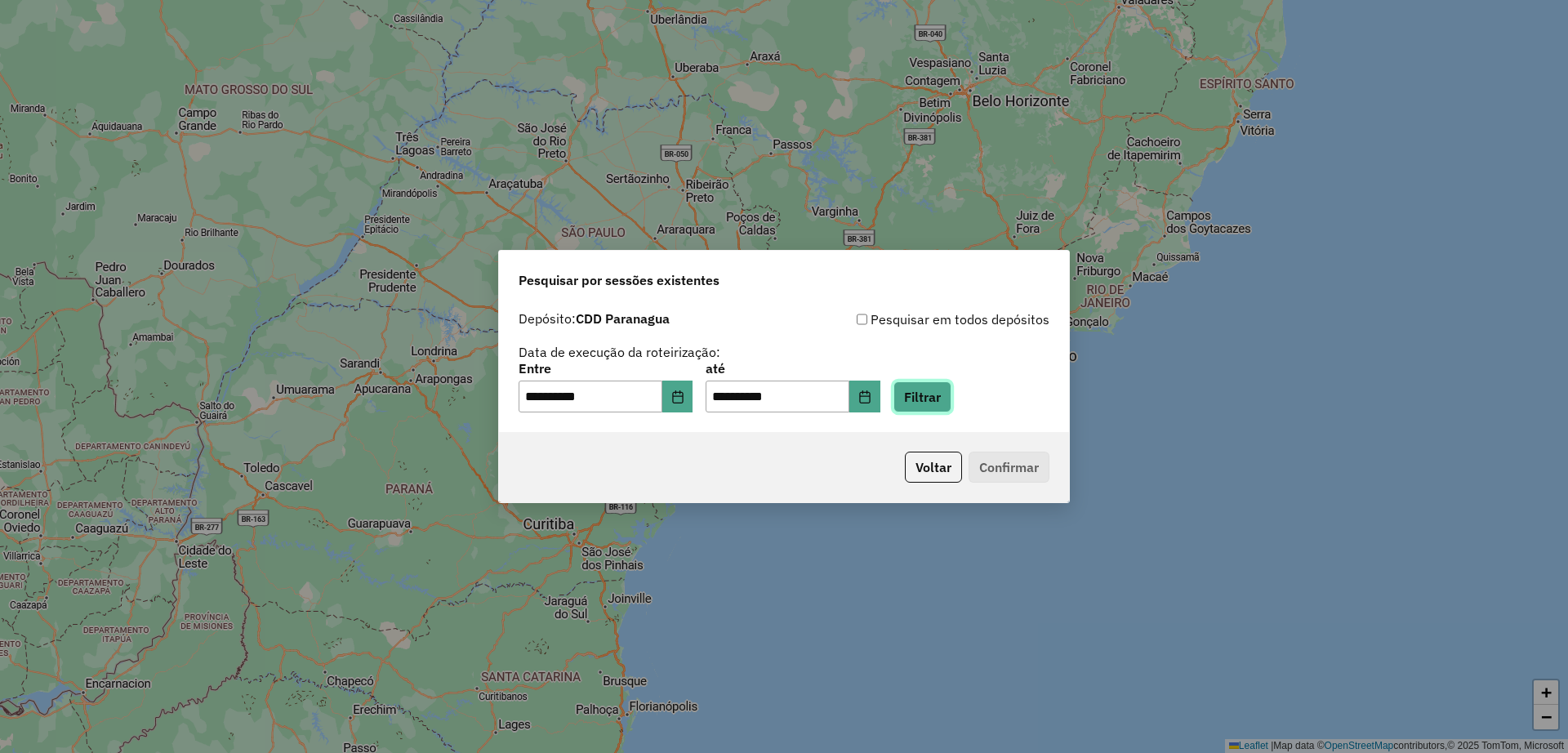
click at [952, 411] on button "Filtrar" at bounding box center [923, 396] width 58 height 31
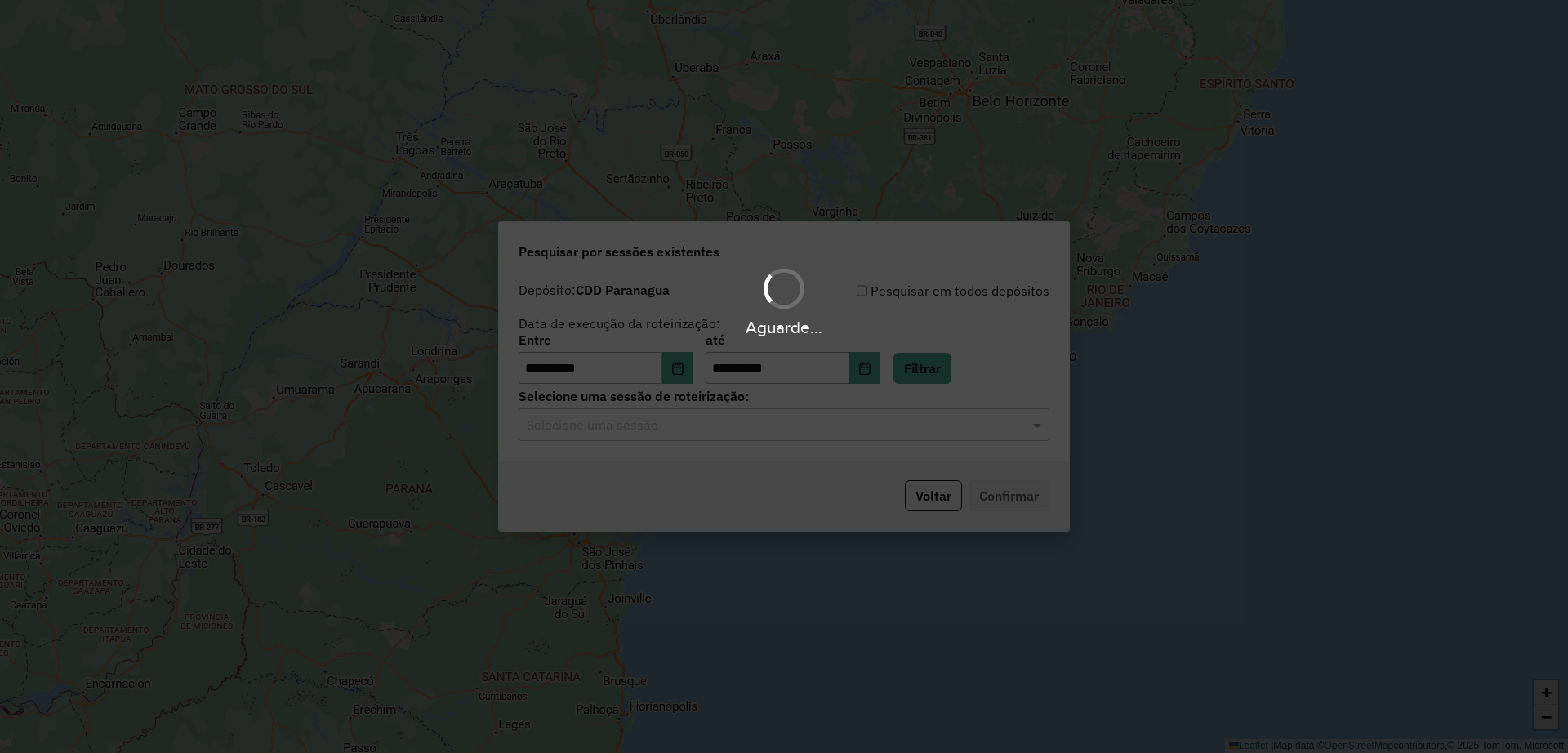
click at [680, 435] on div "Selecione uma sessão" at bounding box center [784, 424] width 531 height 33
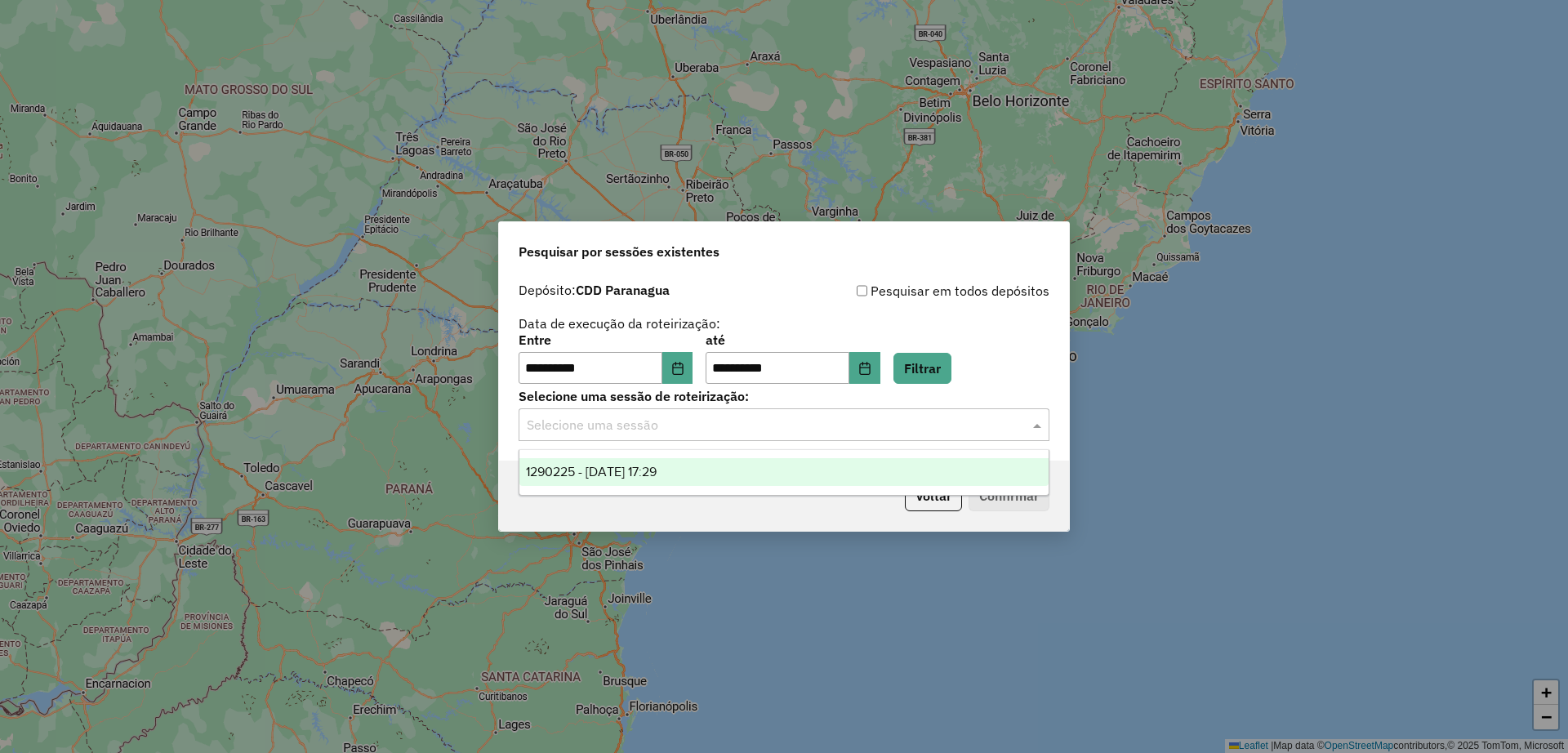
drag, startPoint x: 685, startPoint y: 469, endPoint x: 802, endPoint y: 459, distance: 117.4
click at [656, 471] on span "1290225 - [DATE] 17:29" at bounding box center [591, 472] width 131 height 14
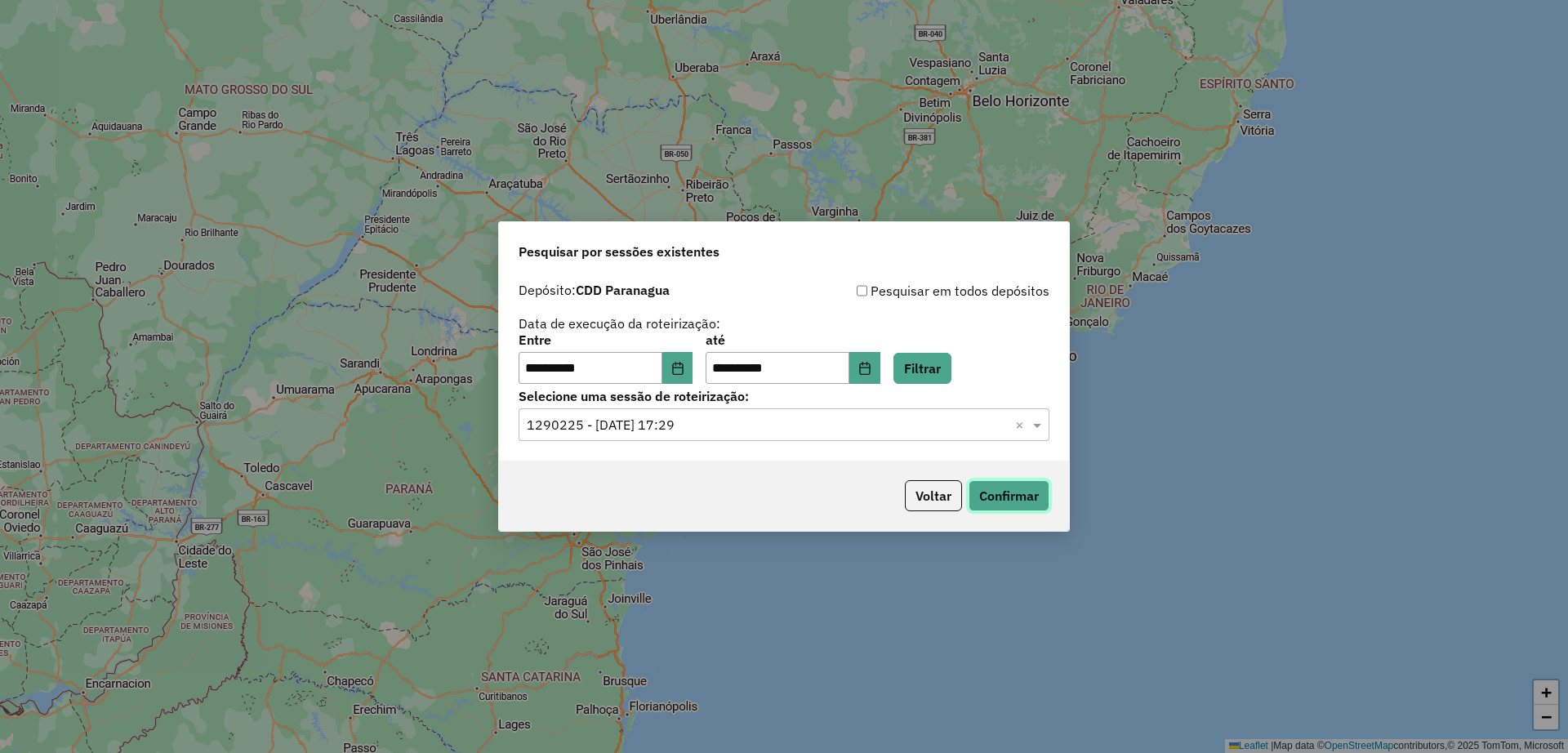
click at [993, 491] on button "Confirmar" at bounding box center [1009, 495] width 81 height 31
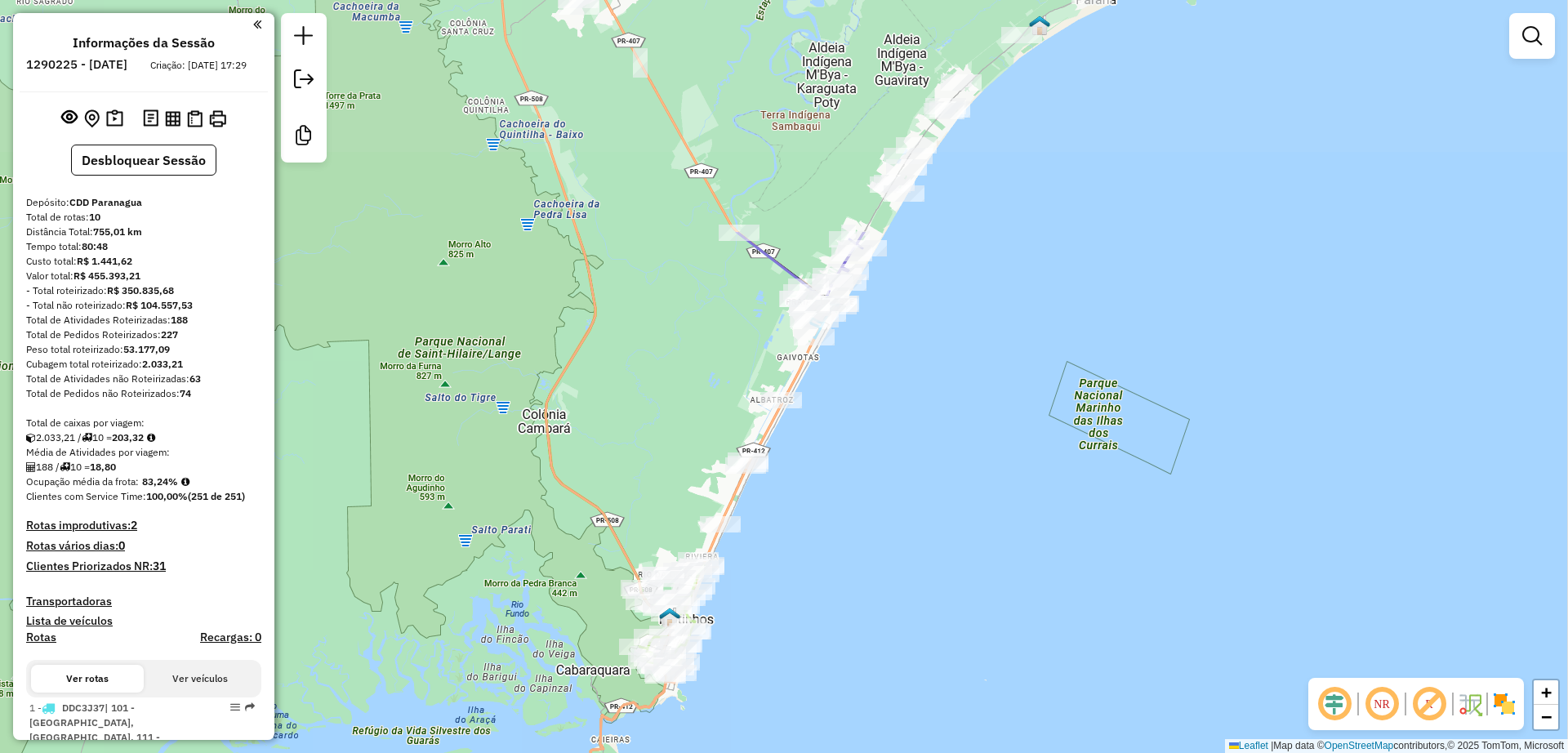
drag, startPoint x: 920, startPoint y: 255, endPoint x: 777, endPoint y: 574, distance: 349.6
click at [777, 574] on div "Janela de atendimento Grade de atendimento Capacidade Transportadoras Veículos …" at bounding box center [784, 376] width 1568 height 753
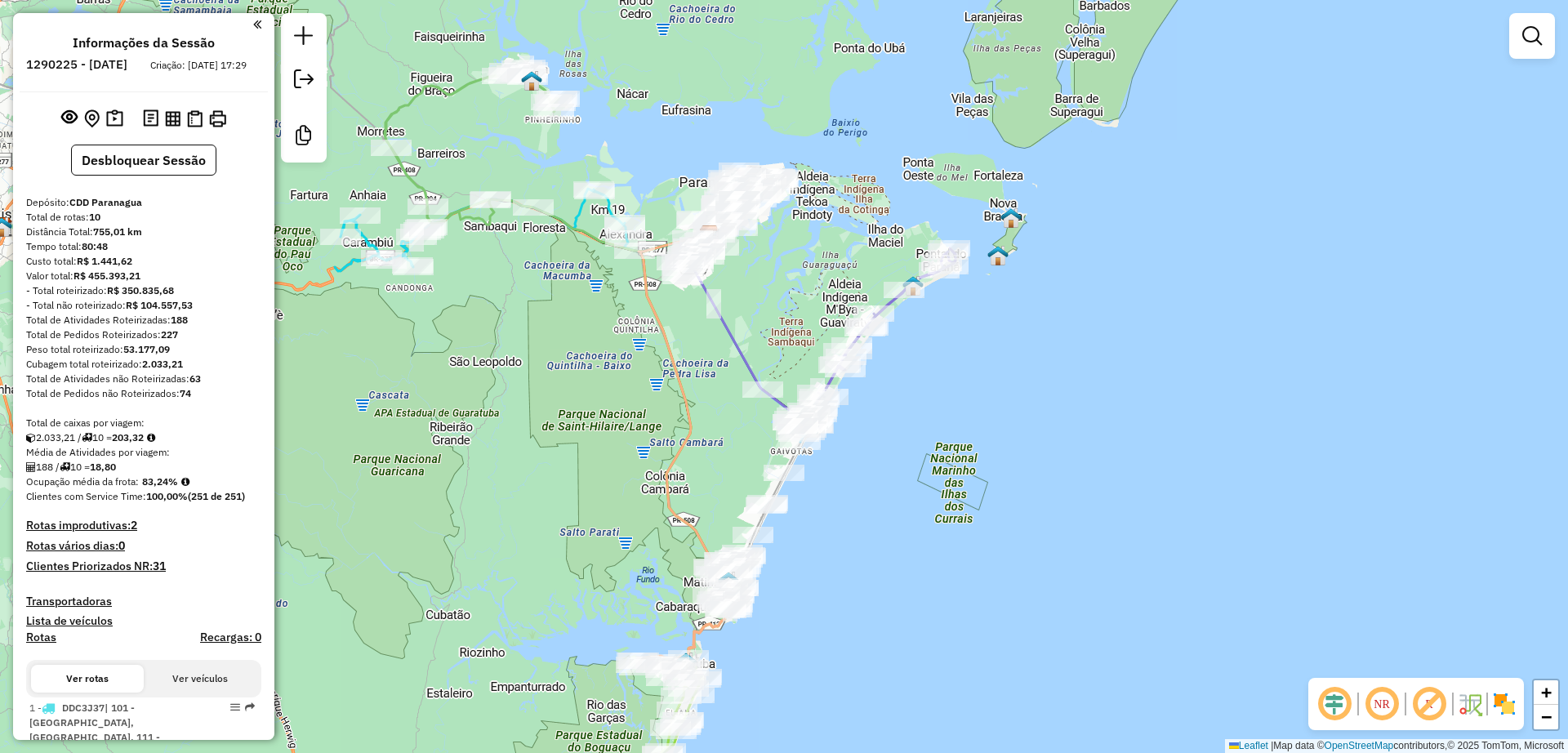
click at [151, 573] on h4 "Clientes Priorizados NR: 31" at bounding box center [144, 566] width 235 height 14
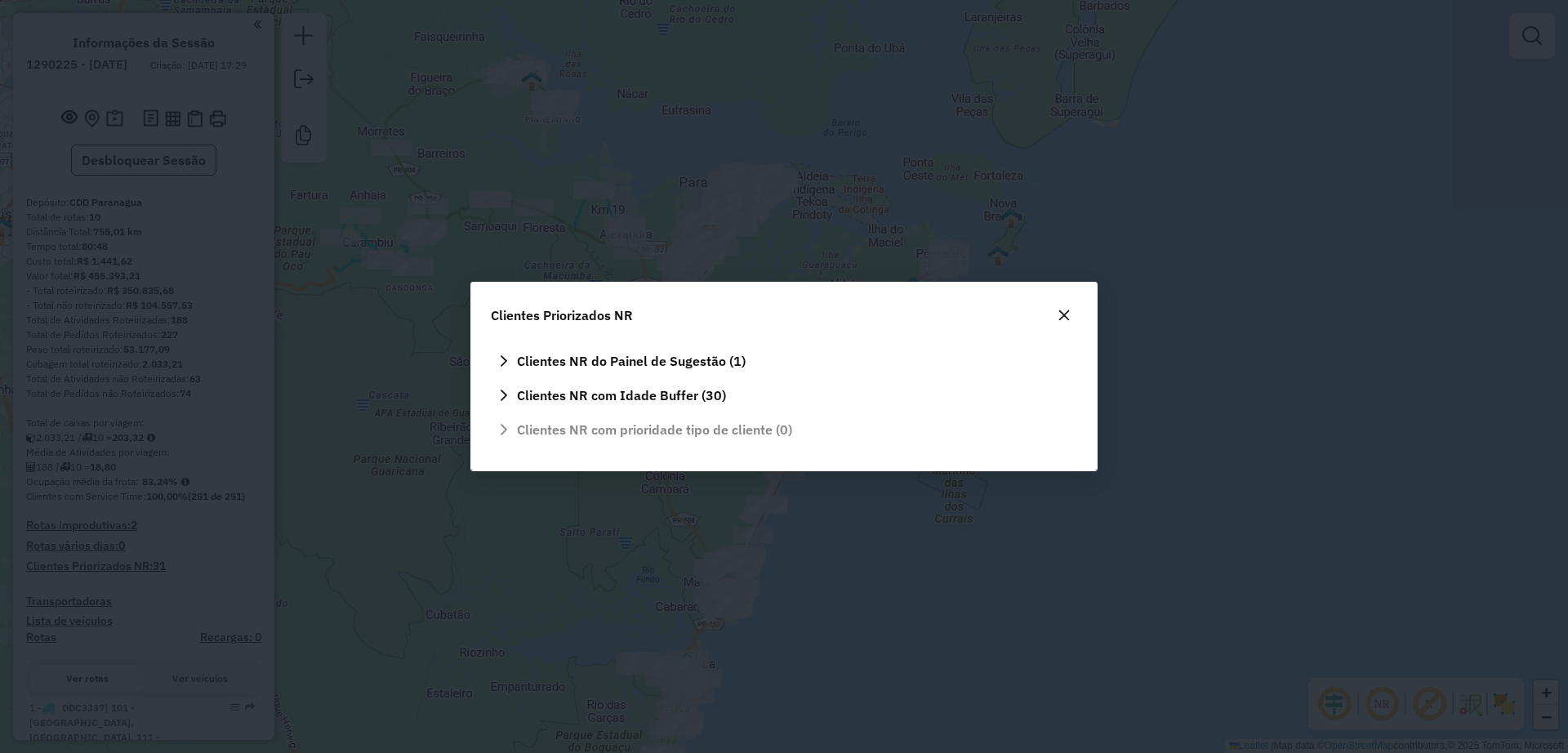
click at [1067, 320] on icon "button" at bounding box center [1065, 315] width 13 height 13
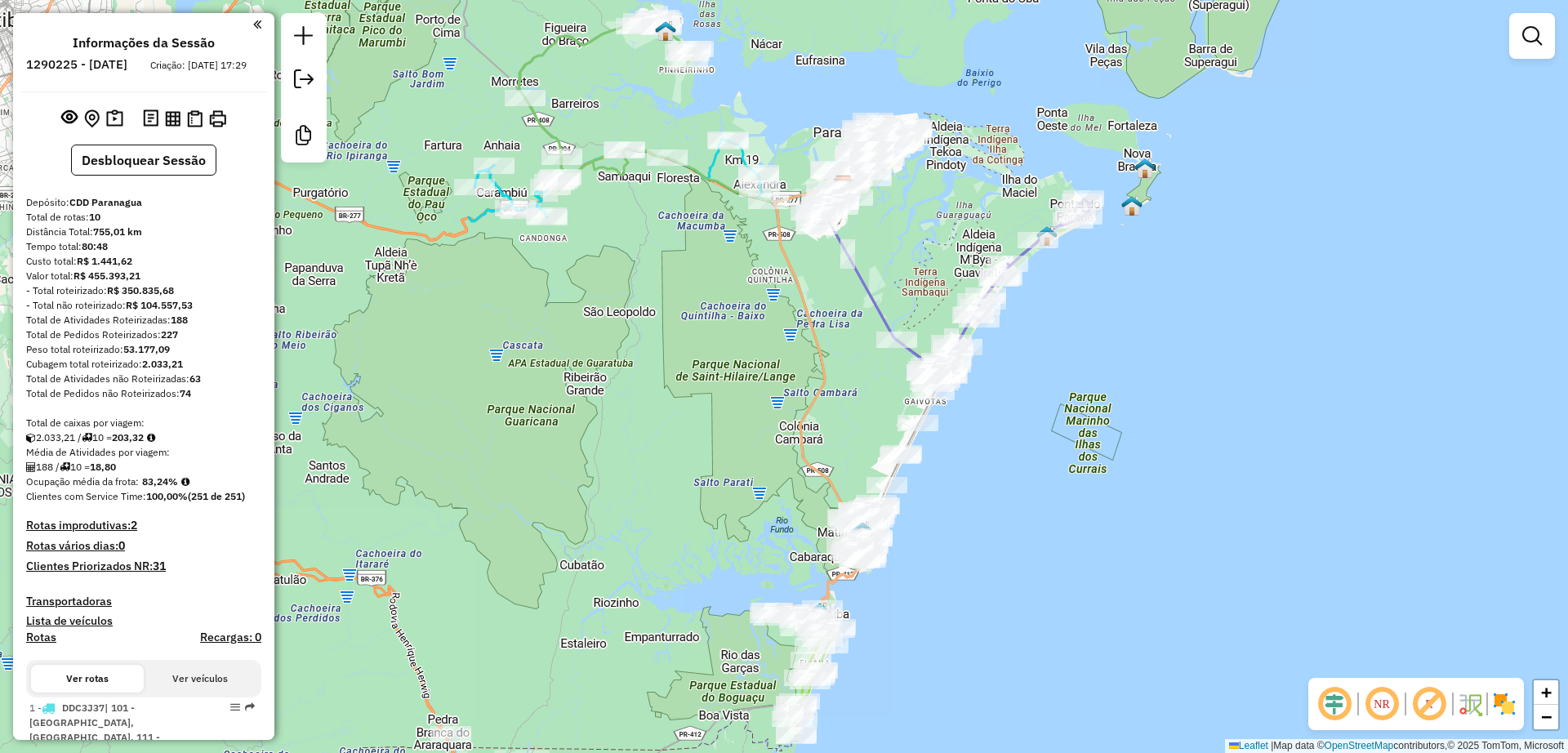
drag, startPoint x: 888, startPoint y: 606, endPoint x: 1023, endPoint y: 556, distance: 144.0
click at [1023, 556] on div "Janela de atendimento Grade de atendimento Capacidade Transportadoras Veículos …" at bounding box center [784, 376] width 1568 height 753
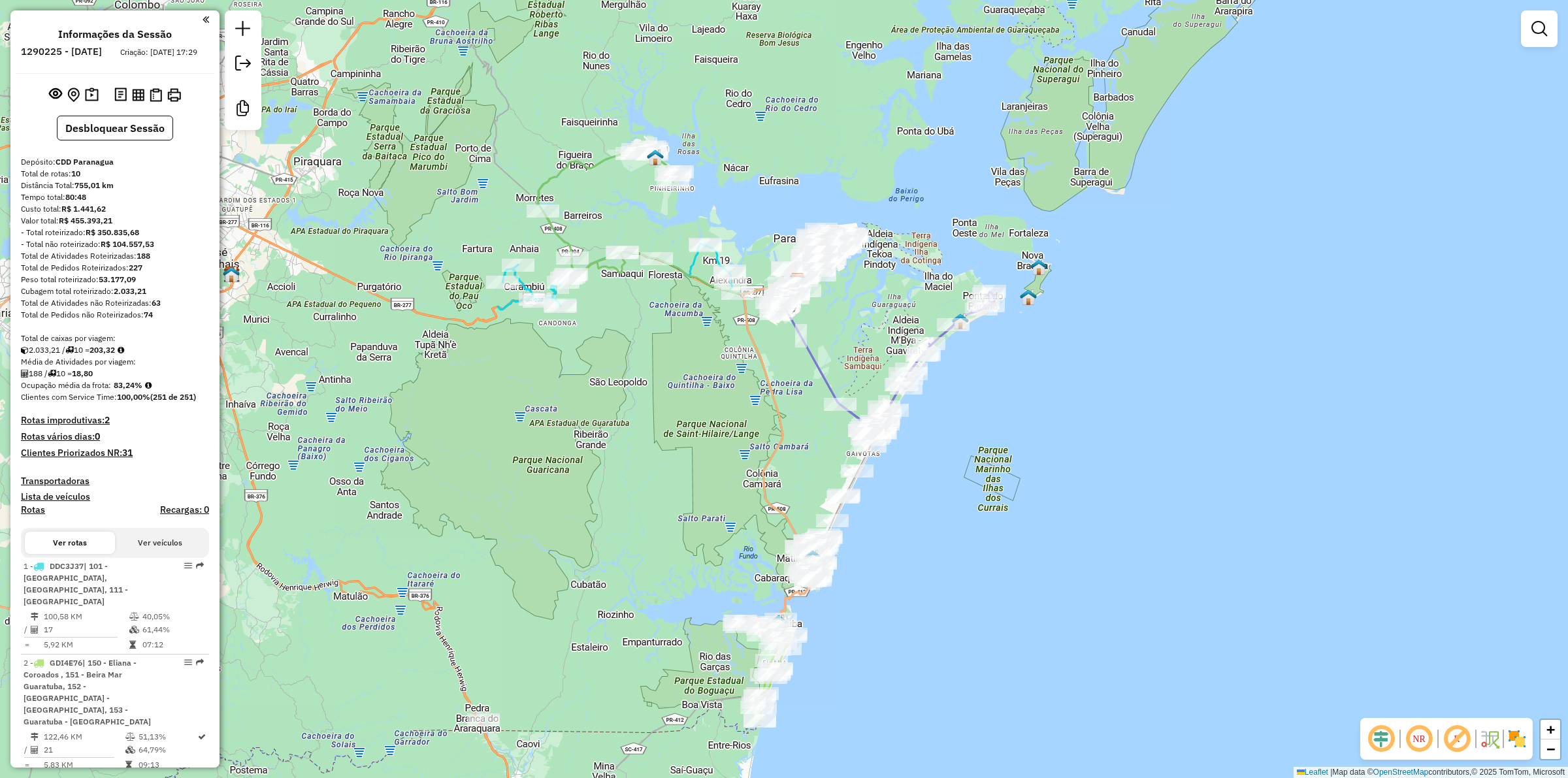
drag, startPoint x: 662, startPoint y: 490, endPoint x: 628, endPoint y: 534, distance: 55.6
click at [628, 534] on div "Janela de atendimento Grade de atendimento Capacidade Transportadoras Veículos …" at bounding box center [784, 389] width 1568 height 778
click at [122, 458] on h4 "Clientes Priorizados NR: 31" at bounding box center [115, 452] width 188 height 11
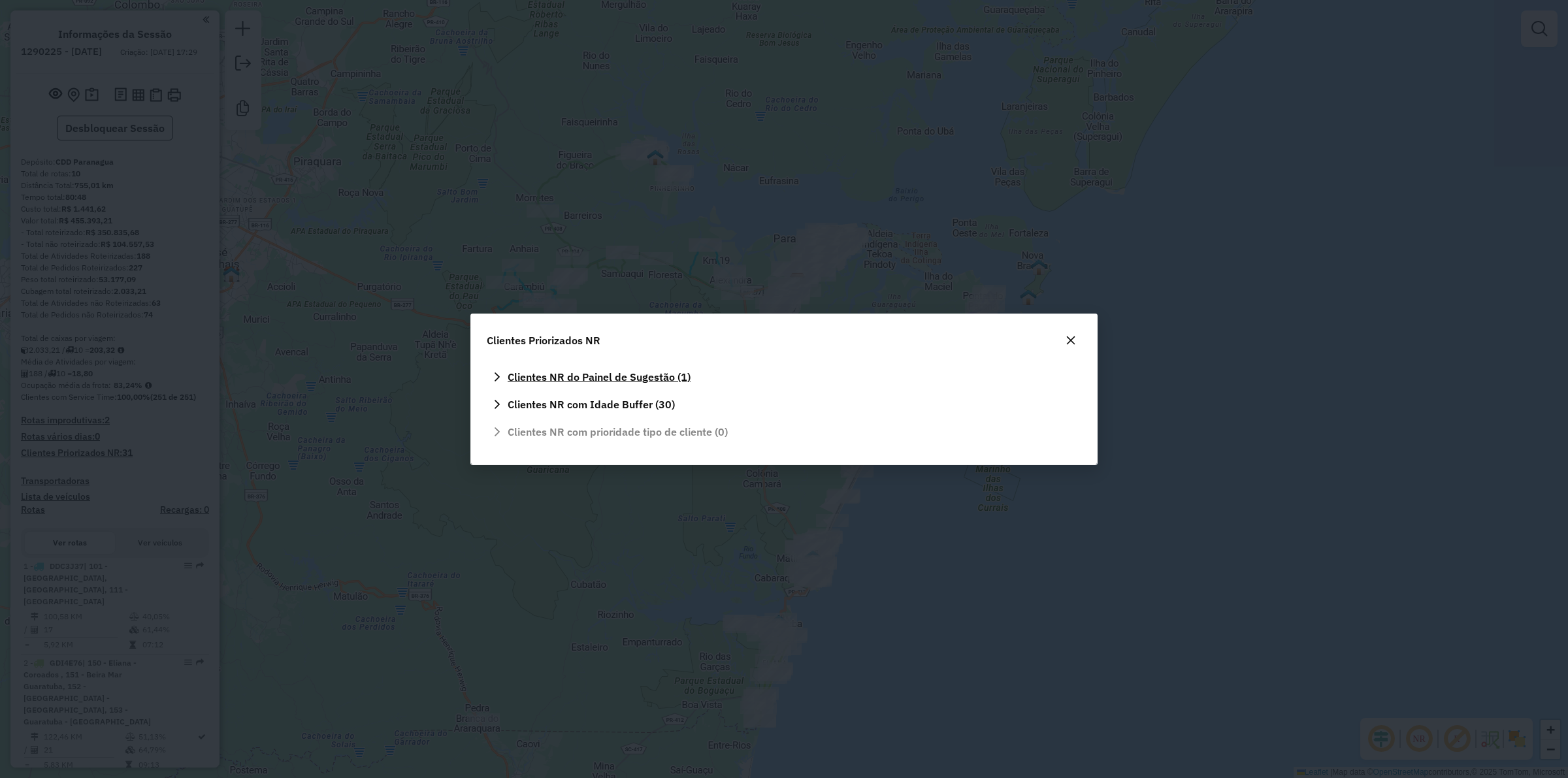
click at [494, 372] on icon at bounding box center [497, 377] width 10 height 10
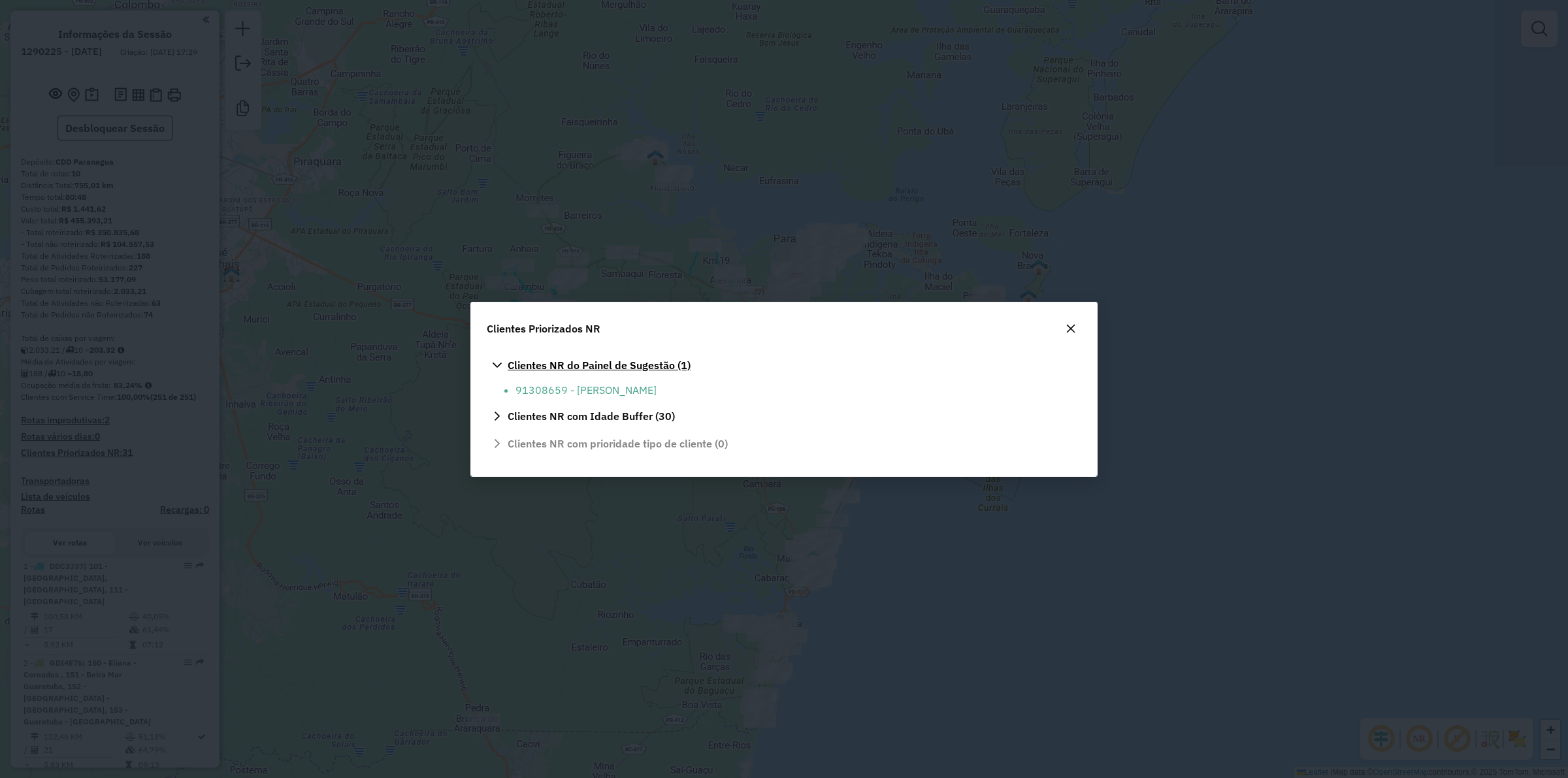
click at [1065, 327] on icon "button" at bounding box center [1071, 329] width 10 height 10
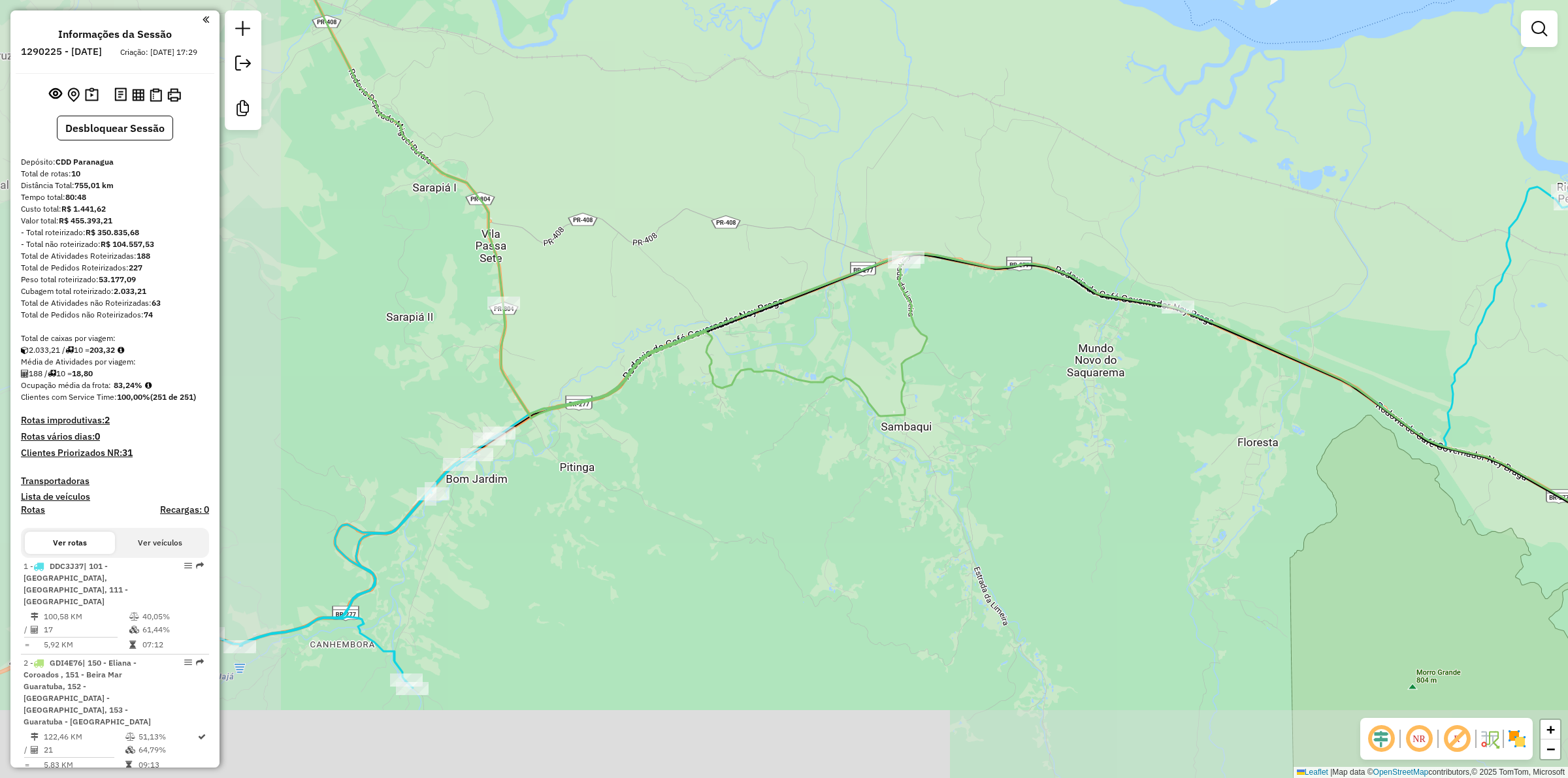
drag, startPoint x: 569, startPoint y: 406, endPoint x: 805, endPoint y: 350, distance: 242.6
click at [805, 350] on div "Janela de atendimento Grade de atendimento Capacidade Transportadoras Veículos …" at bounding box center [784, 389] width 1568 height 778
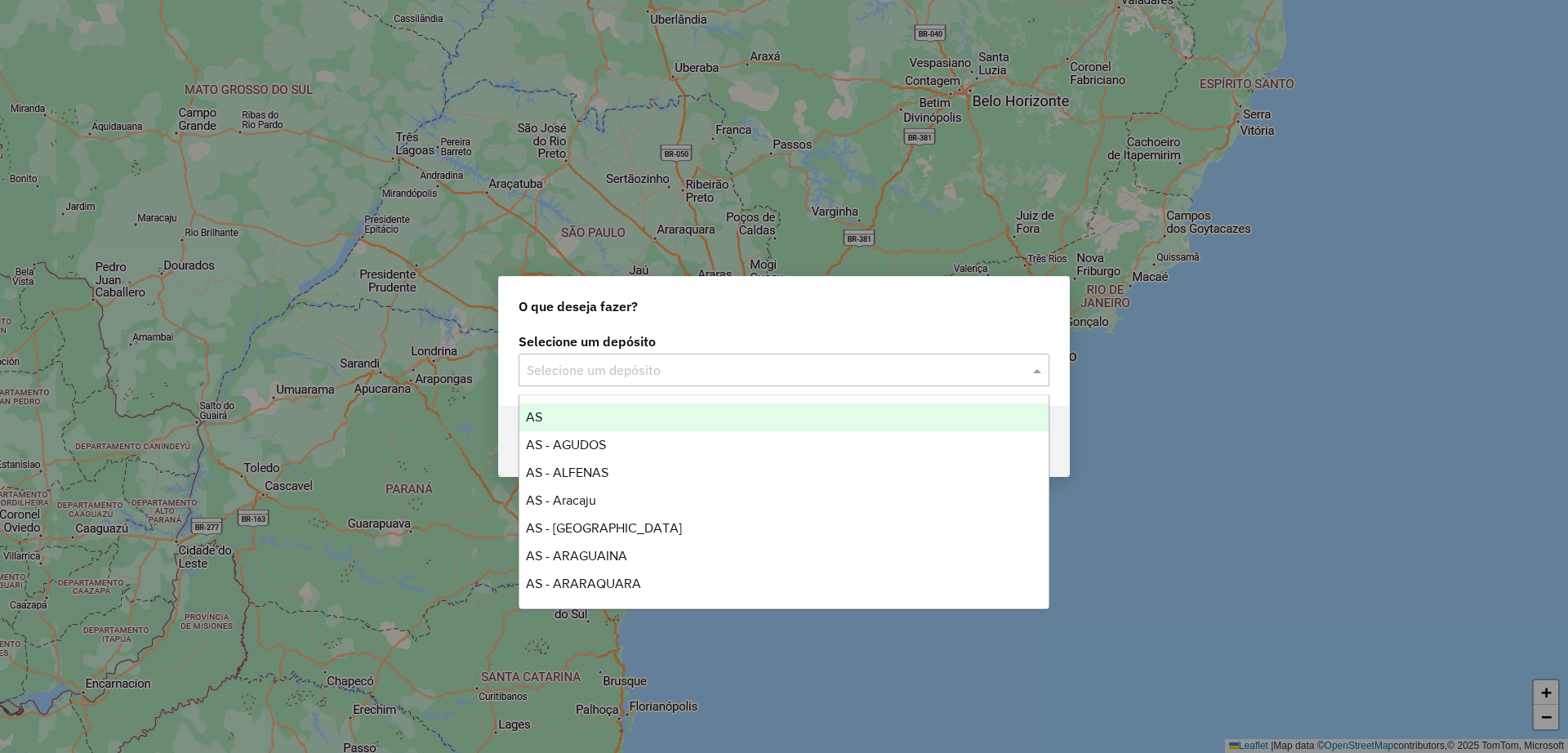
type input "*"
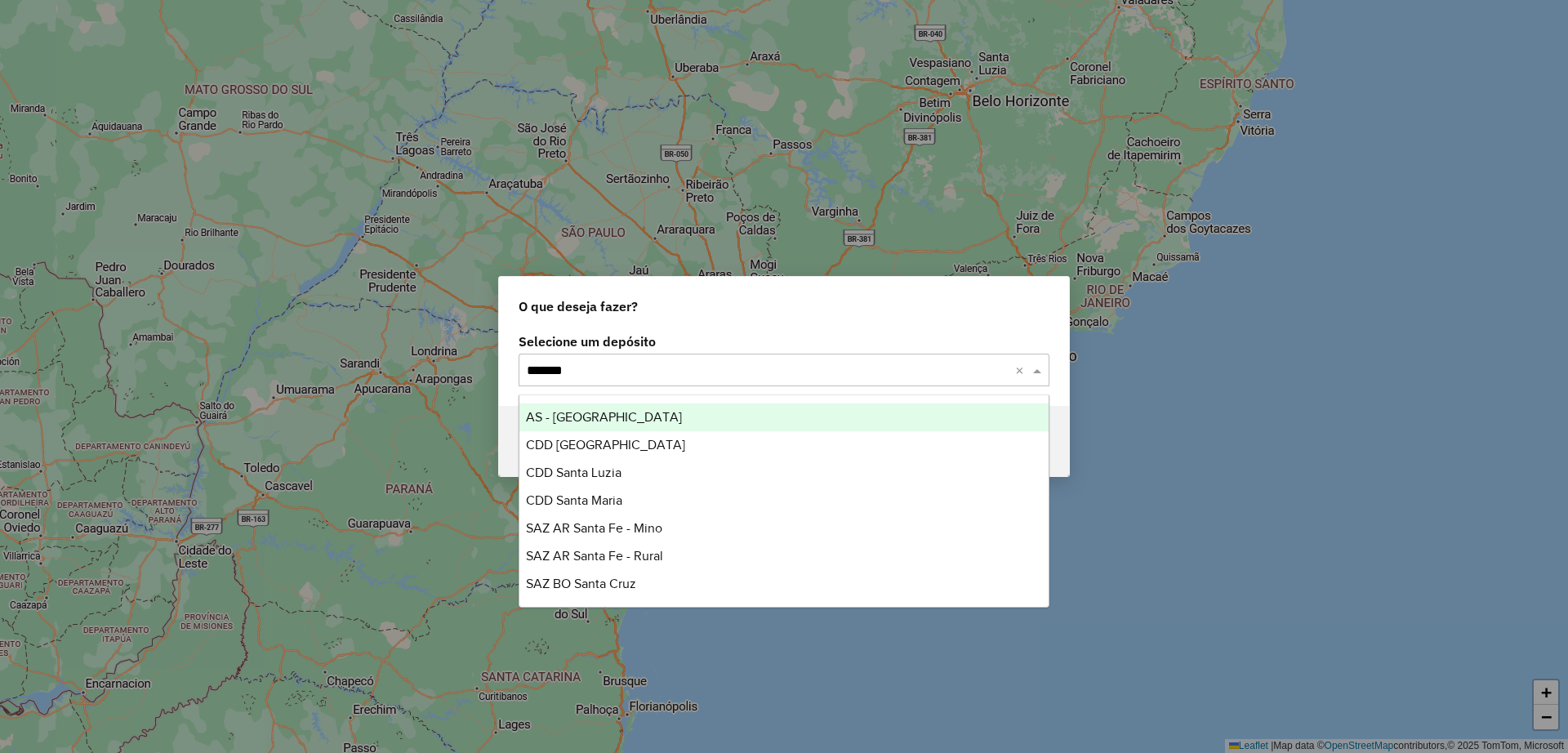
type input "********"
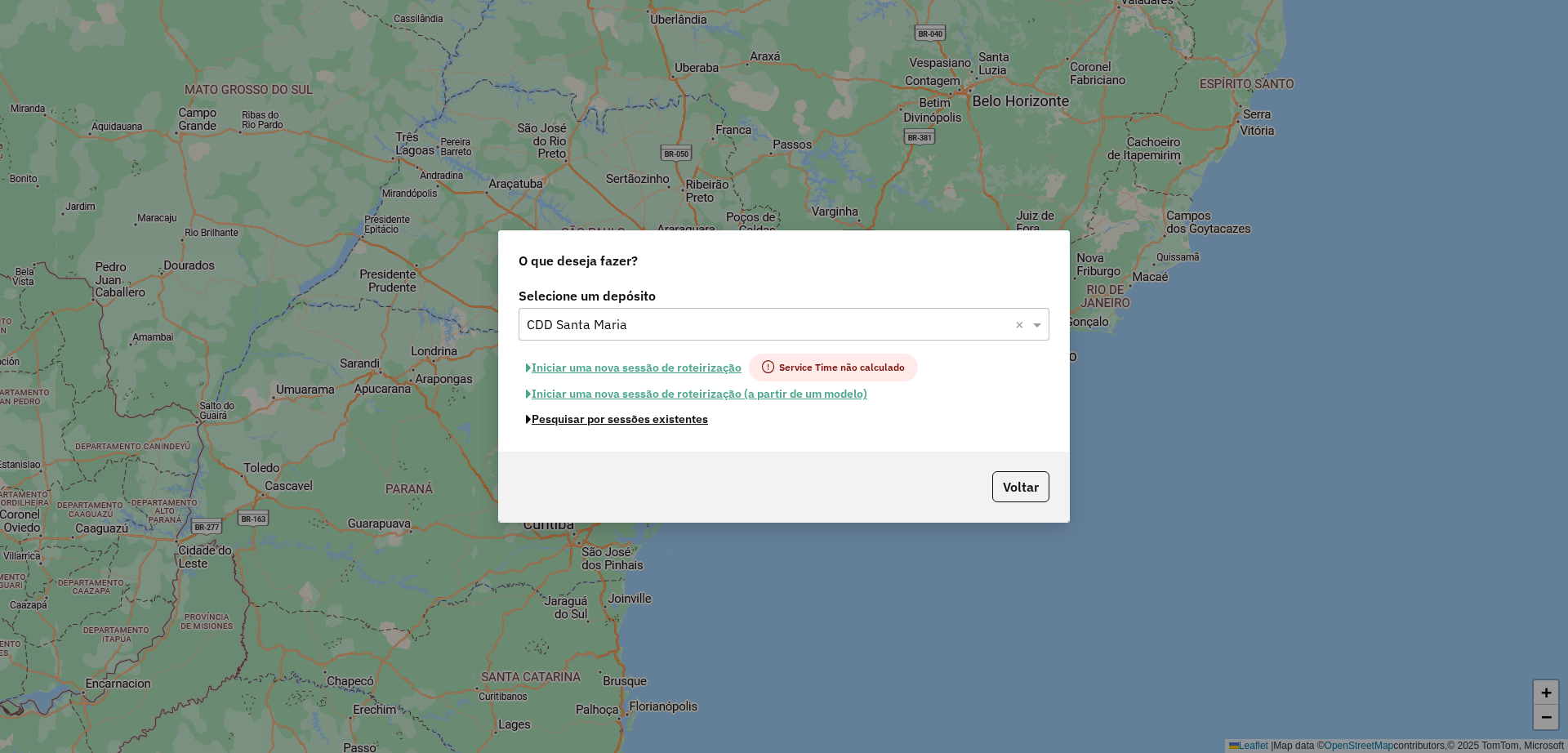
click at [684, 417] on button "Pesquisar por sessões existentes" at bounding box center [616, 418] width 197 height 25
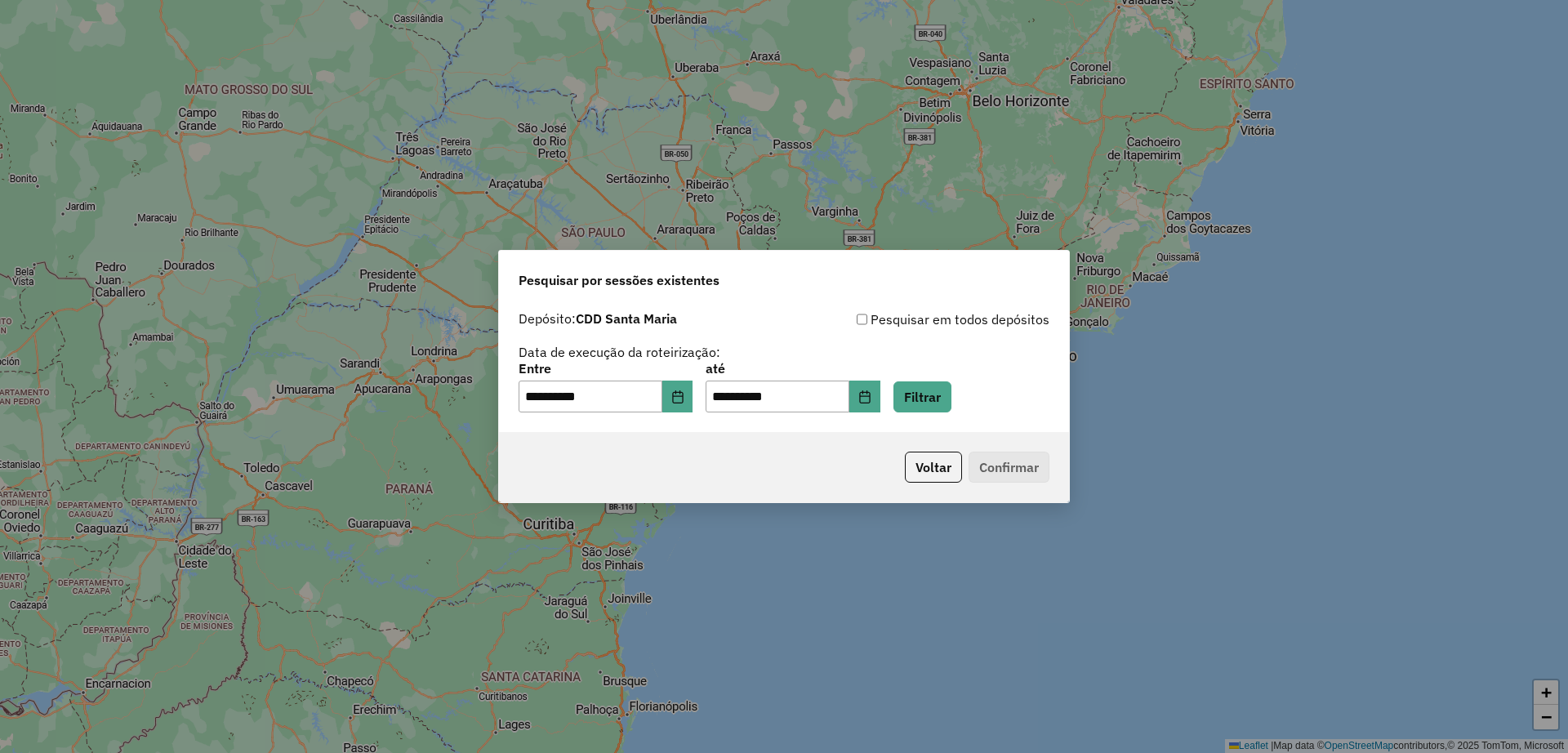
click at [942, 376] on div "**********" at bounding box center [784, 388] width 531 height 50
click at [942, 386] on button "Filtrar" at bounding box center [923, 396] width 58 height 31
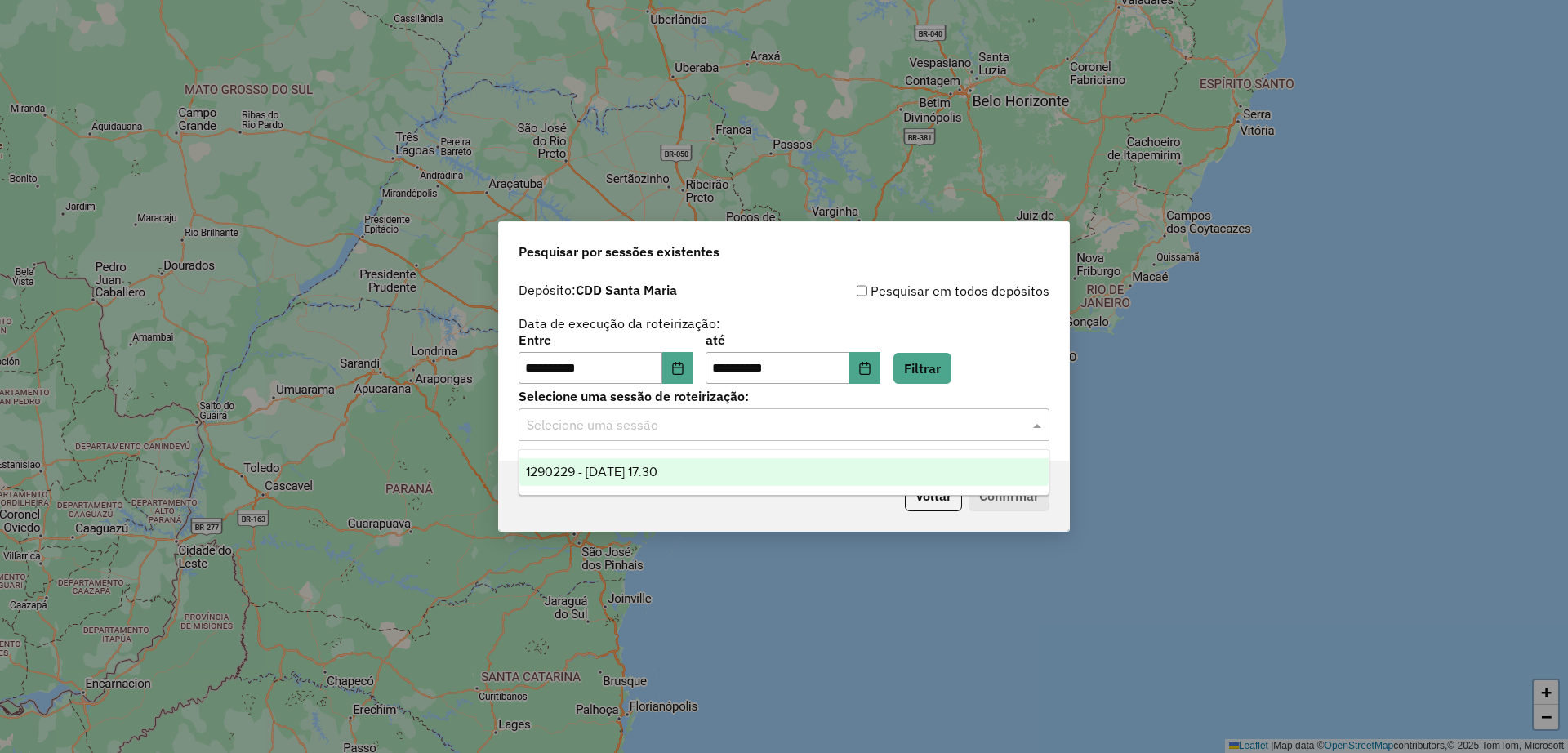
click at [668, 432] on input "text" at bounding box center [767, 425] width 482 height 20
click at [657, 472] on span "1290229 - 08/10/2025 17:30" at bounding box center [591, 472] width 131 height 14
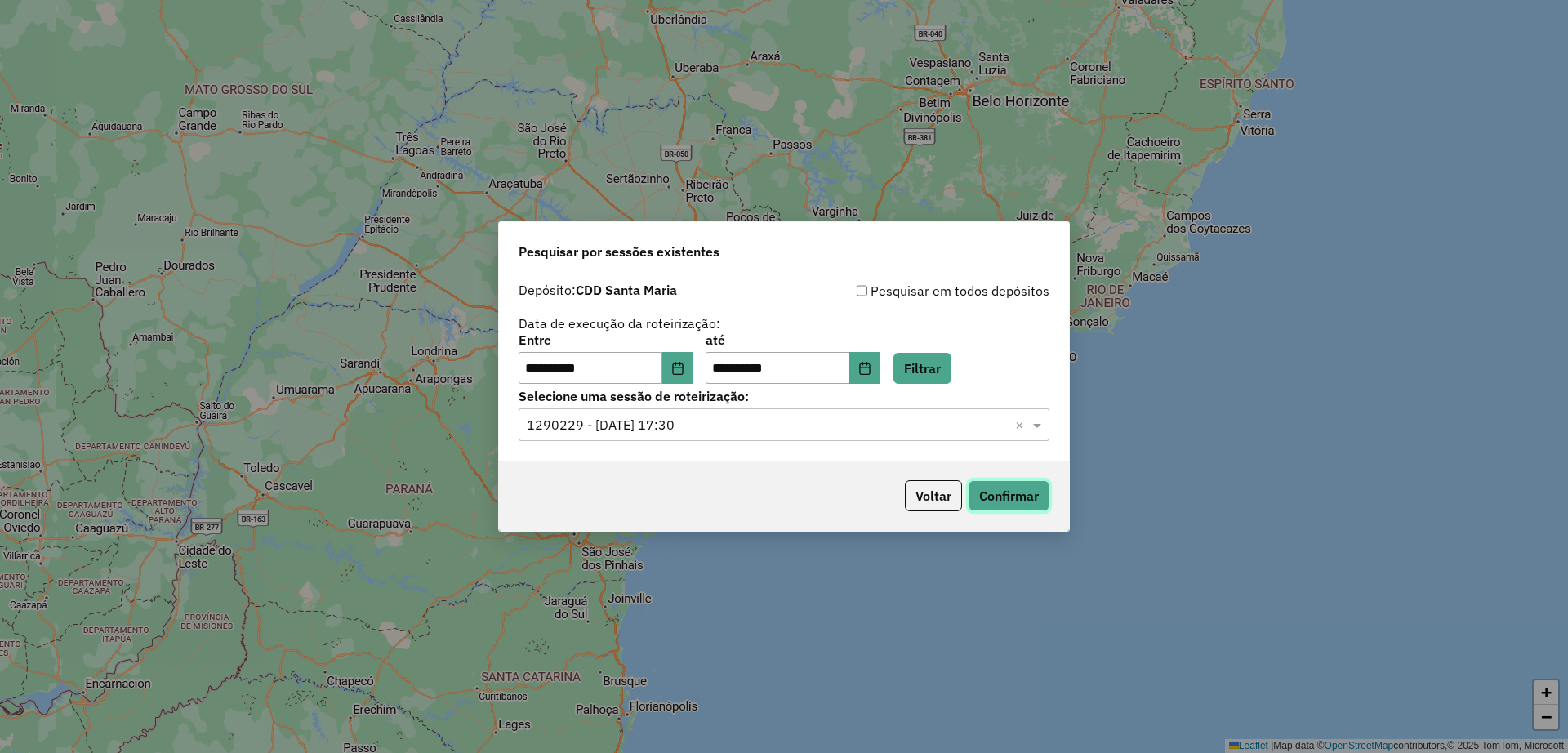
click at [1030, 508] on button "Confirmar" at bounding box center [1009, 495] width 81 height 31
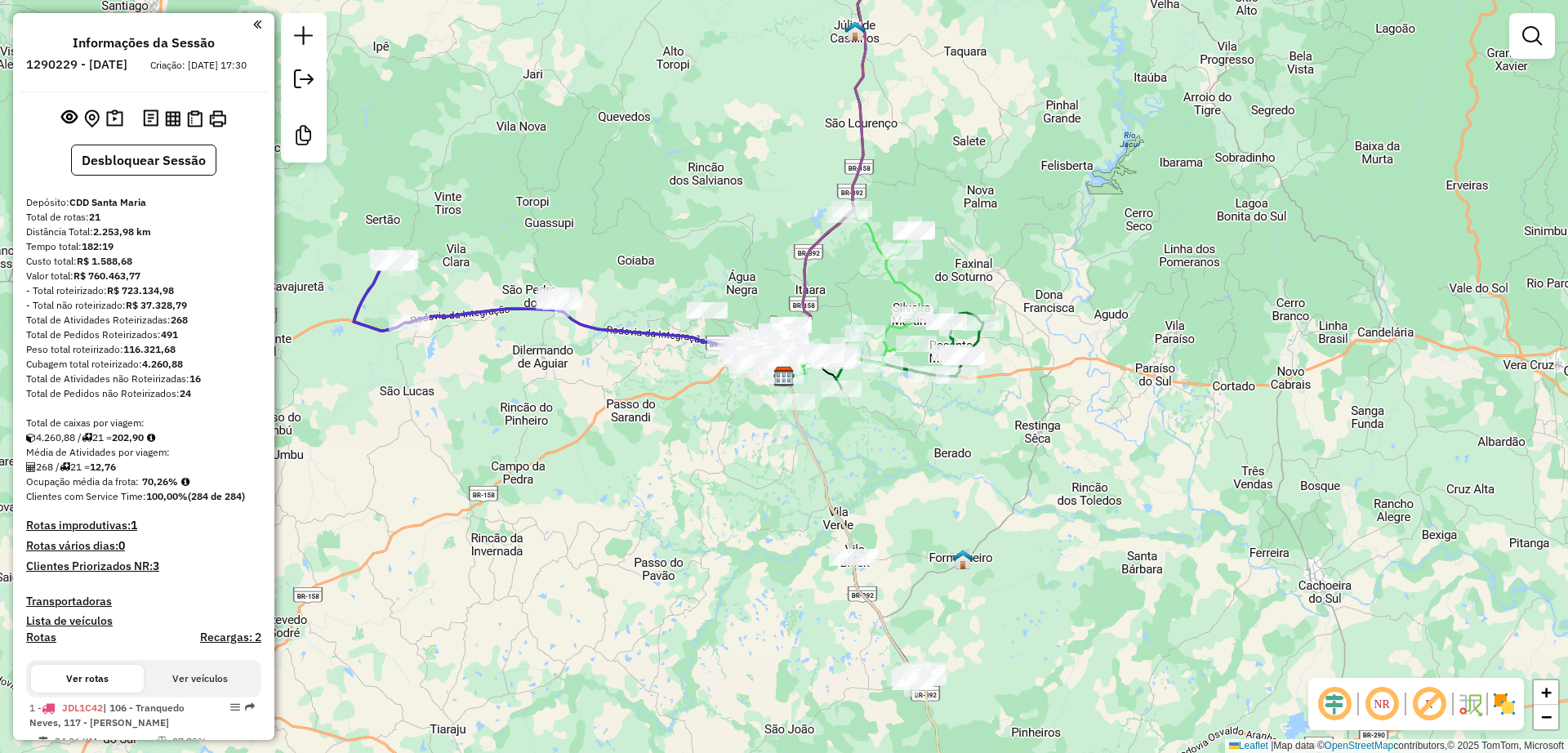
click at [722, 483] on div "Janela de atendimento Grade de atendimento Capacidade Transportadoras Veículos …" at bounding box center [784, 376] width 1568 height 753
click at [608, 404] on div "Janela de atendimento Grade de atendimento Capacidade Transportadoras Veículos …" at bounding box center [784, 376] width 1568 height 753
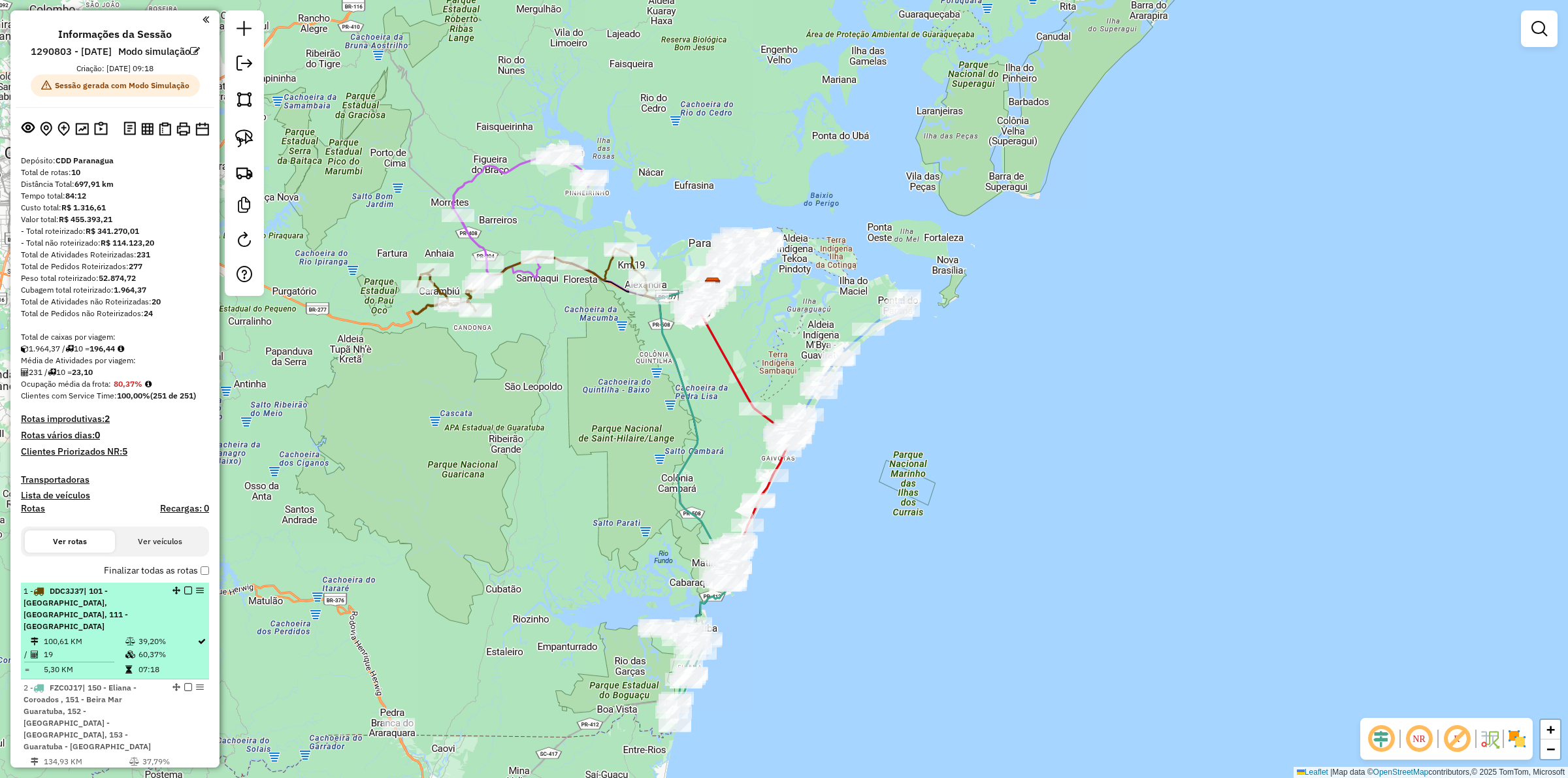
click at [140, 630] on div "1 - DDC3J37 | 101 - [GEOGRAPHIC_DATA], [GEOGRAPHIC_DATA], 111 - [GEOGRAPHIC_DAT…" at bounding box center [93, 608] width 139 height 47
select select "**********"
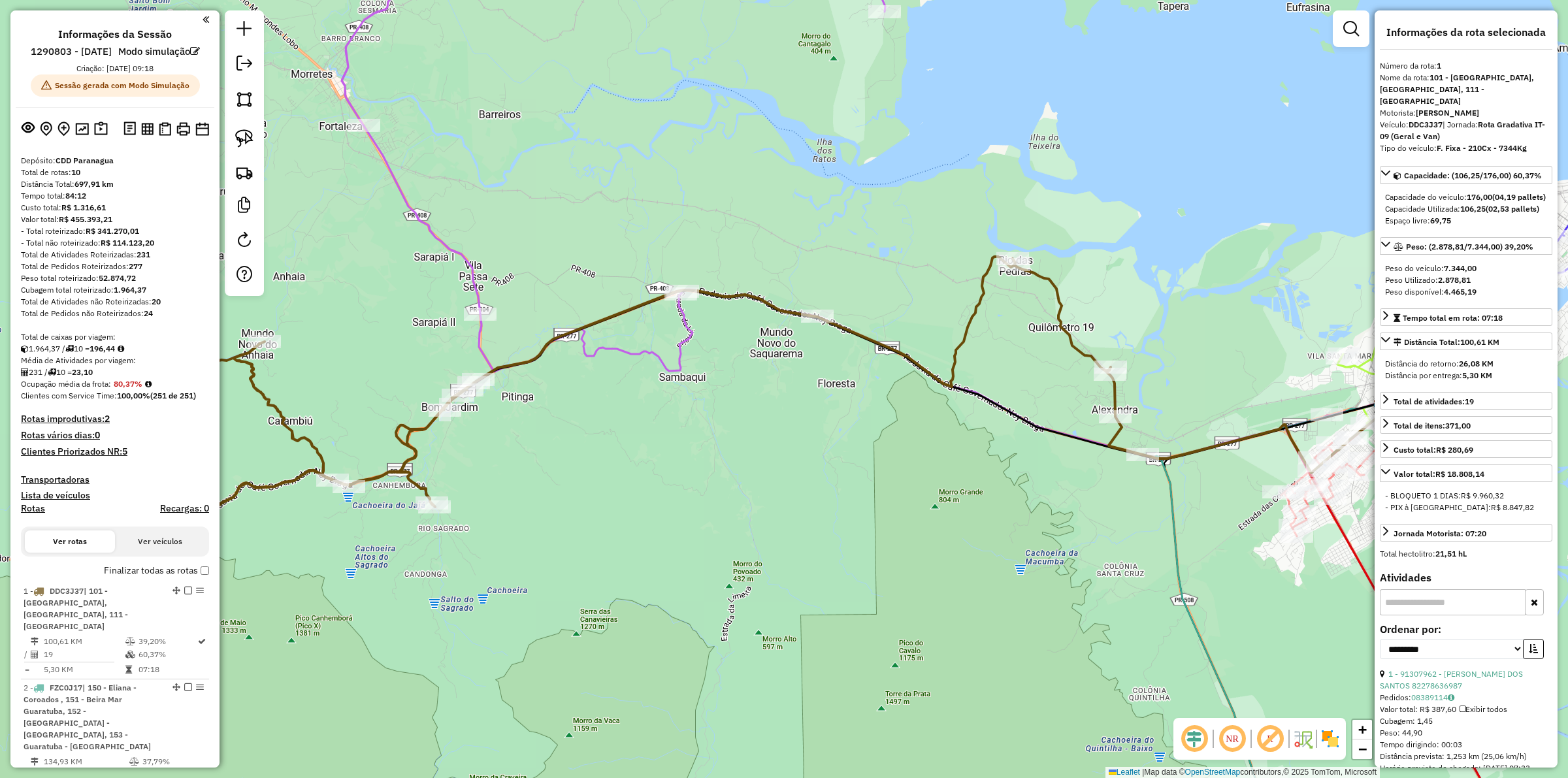
click at [768, 464] on div "Janela de atendimento Grade de atendimento Capacidade Transportadoras Veículos …" at bounding box center [784, 389] width 1568 height 778
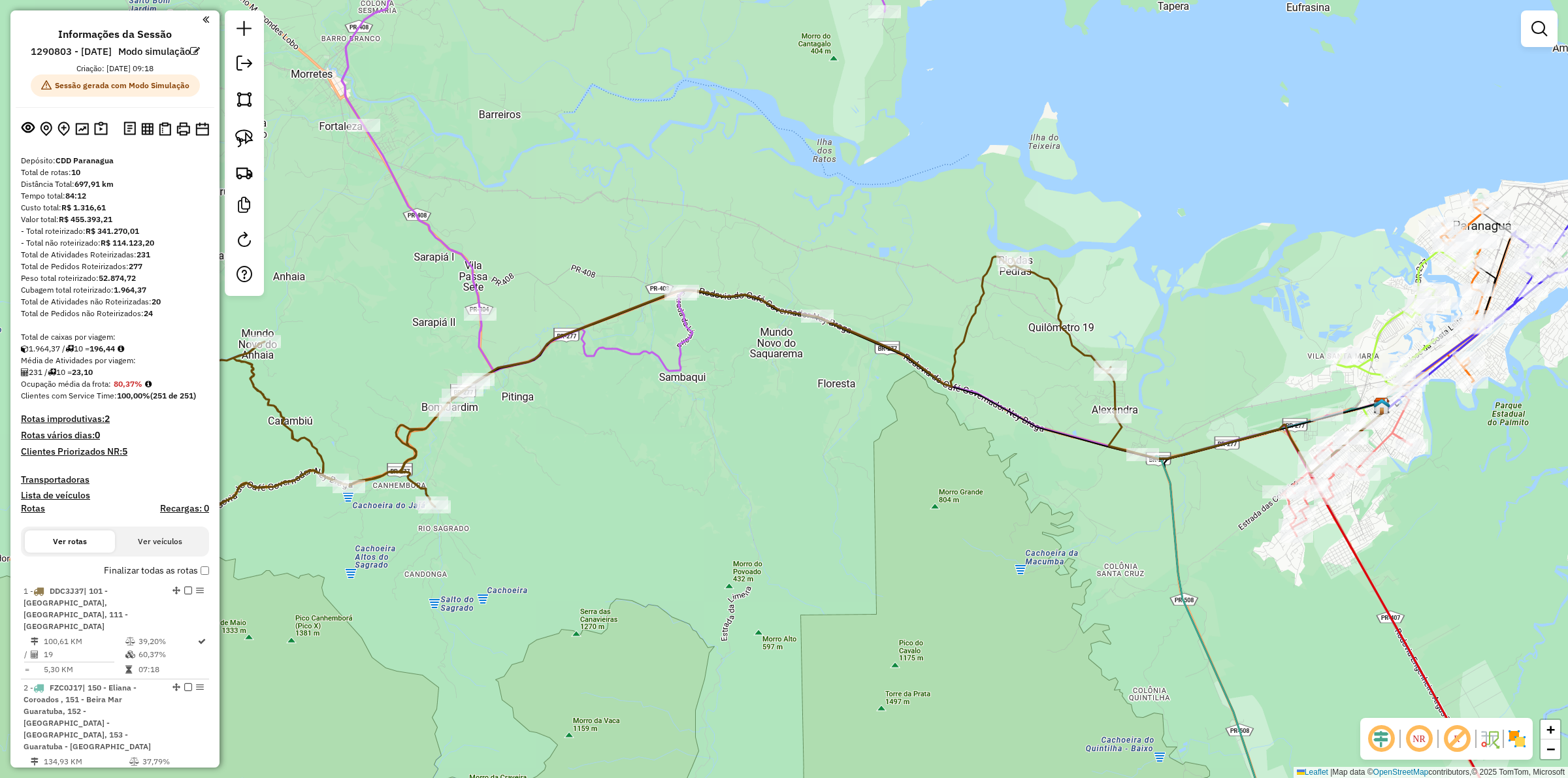
click at [746, 295] on icon at bounding box center [768, 389] width 1169 height 265
select select "**********"
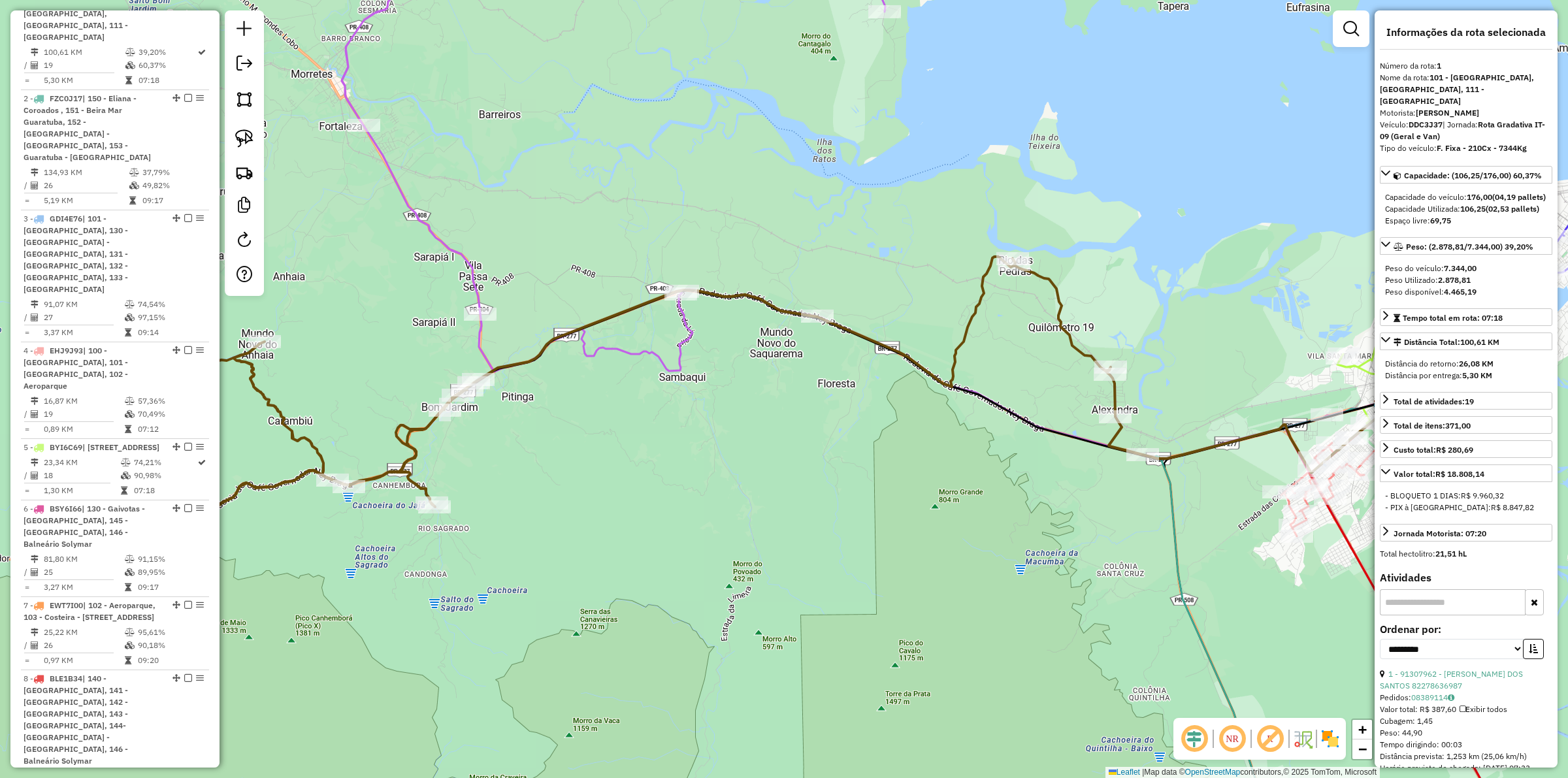
click at [691, 327] on icon at bounding box center [742, 189] width 801 height 533
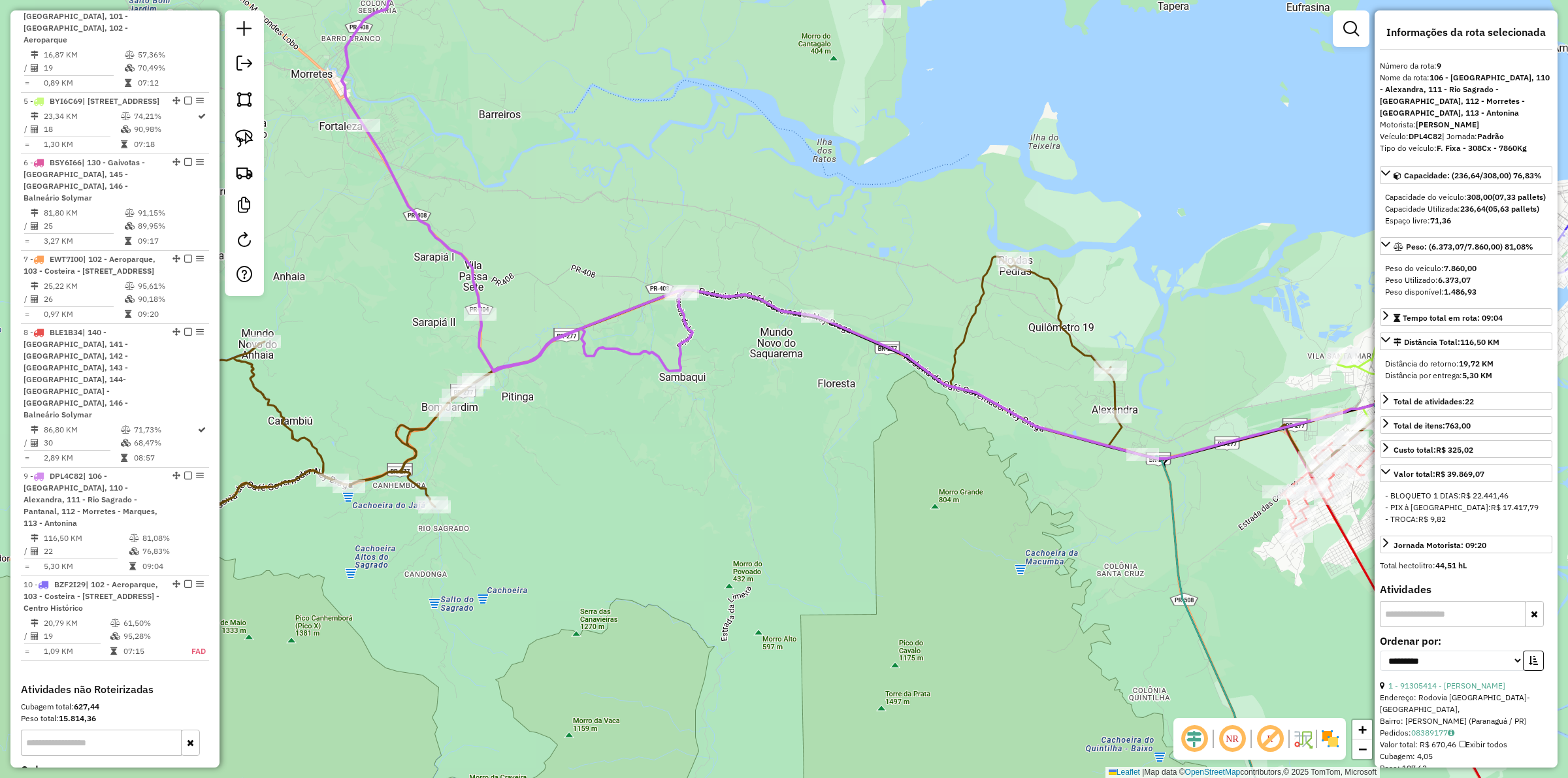
scroll to position [1092, 0]
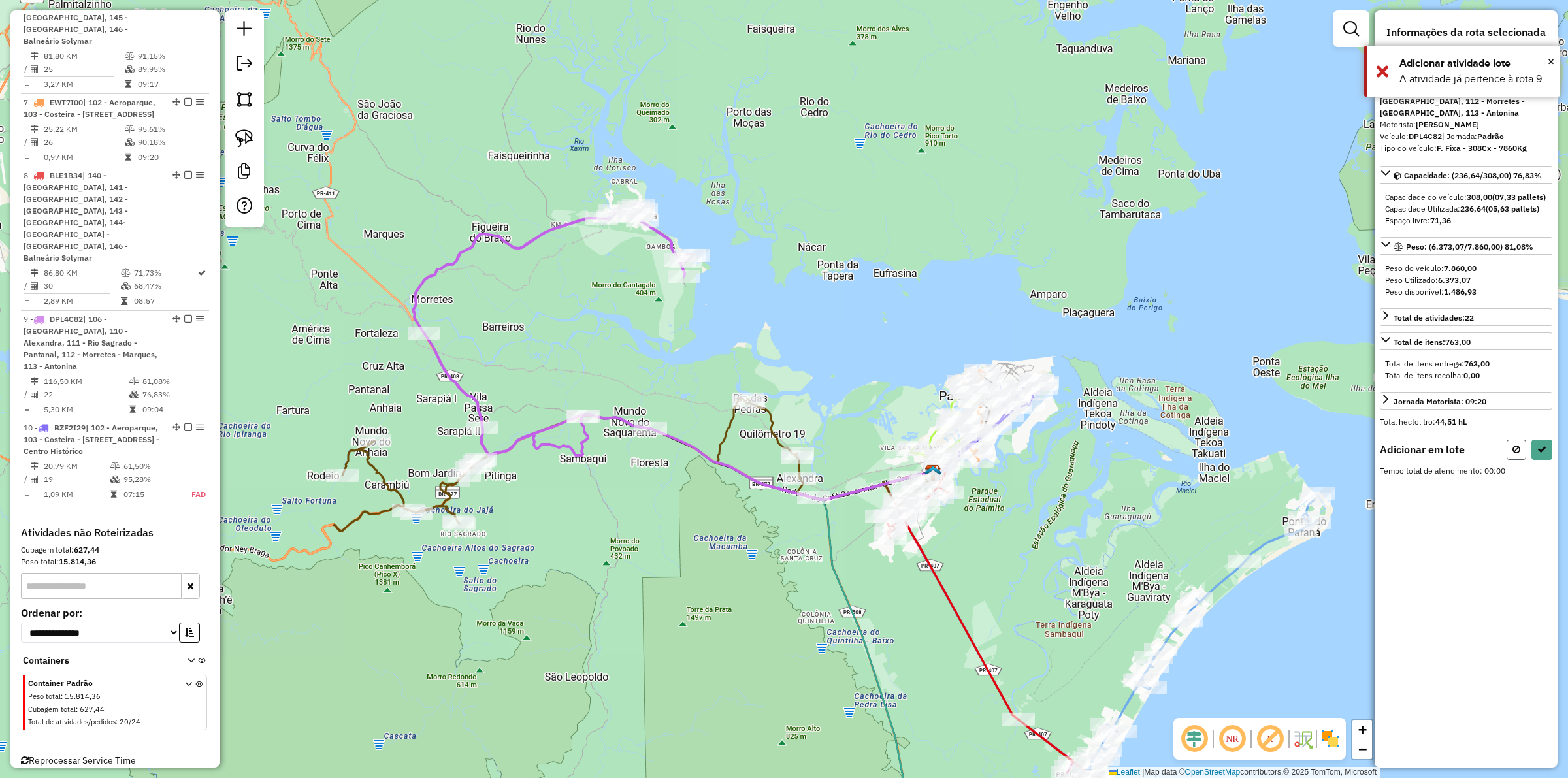
click at [1517, 454] on icon at bounding box center [1516, 449] width 8 height 9
select select "**********"
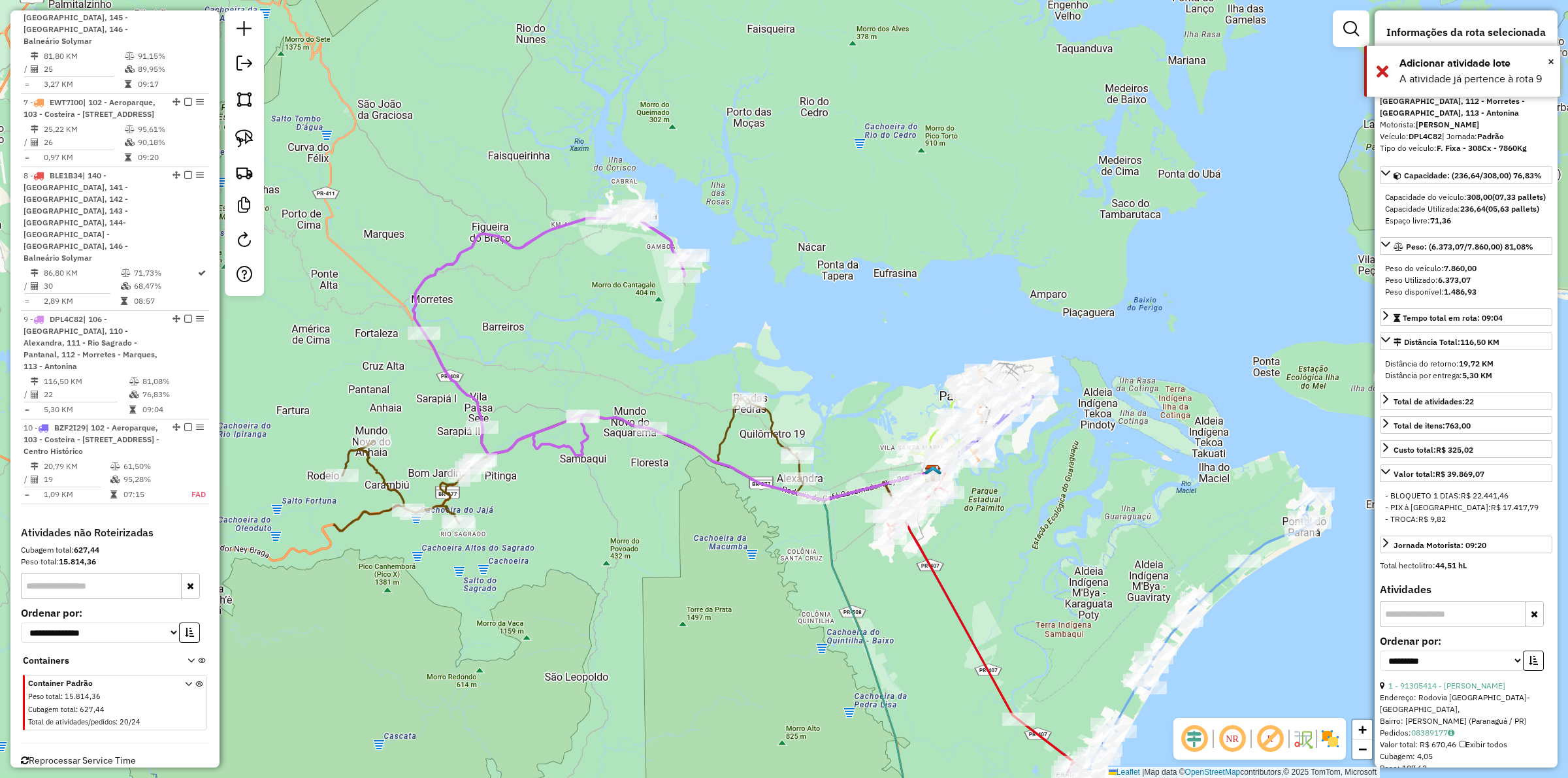
click at [665, 556] on div "Janela de atendimento Grade de atendimento Capacidade Transportadoras Veículos …" at bounding box center [784, 389] width 1568 height 778
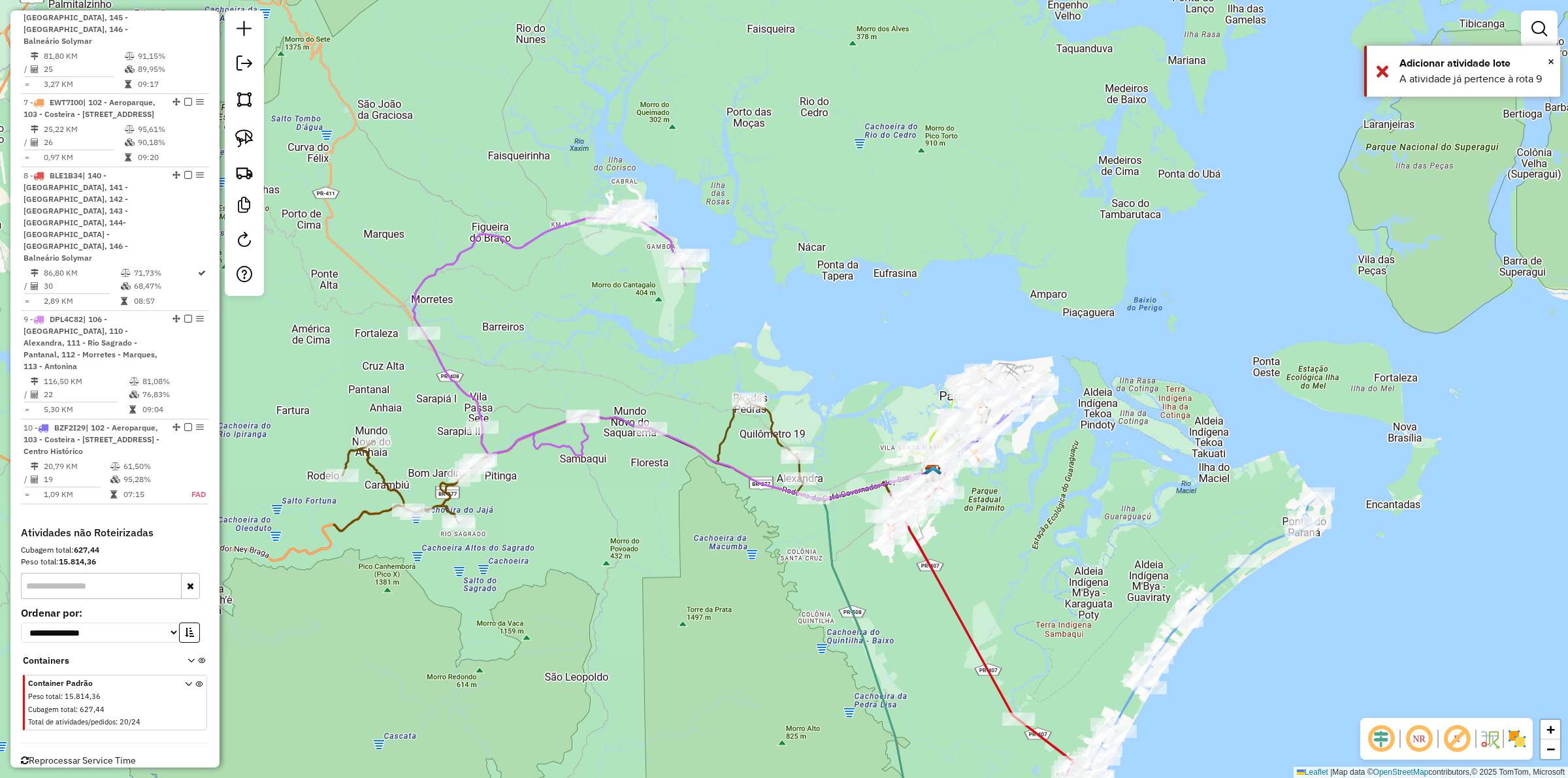
click at [558, 440] on icon at bounding box center [613, 350] width 400 height 293
select select "**********"
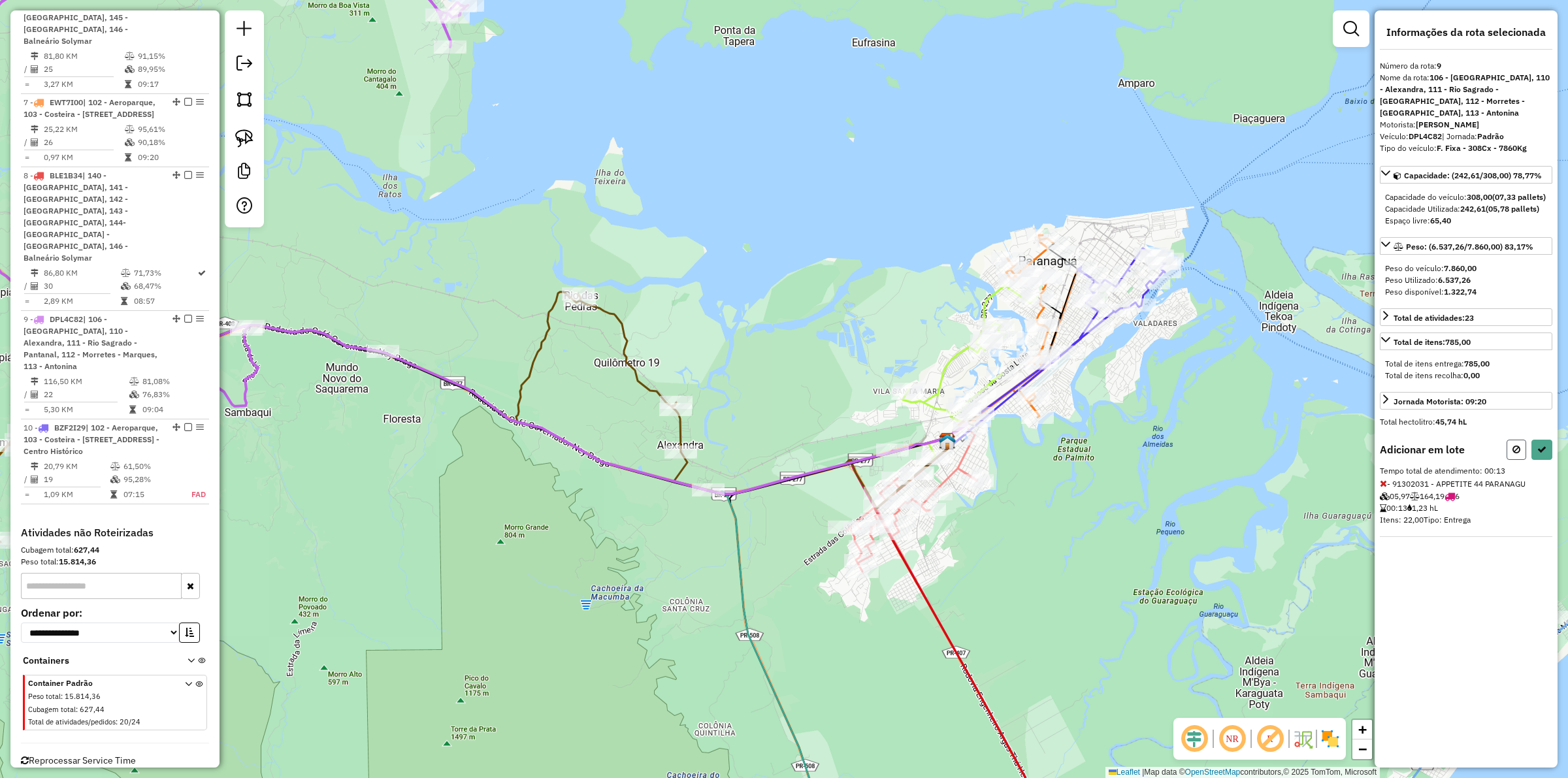
click at [1513, 454] on icon at bounding box center [1516, 449] width 8 height 9
select select "**********"
click at [1543, 458] on button at bounding box center [1542, 449] width 21 height 20
select select "**********"
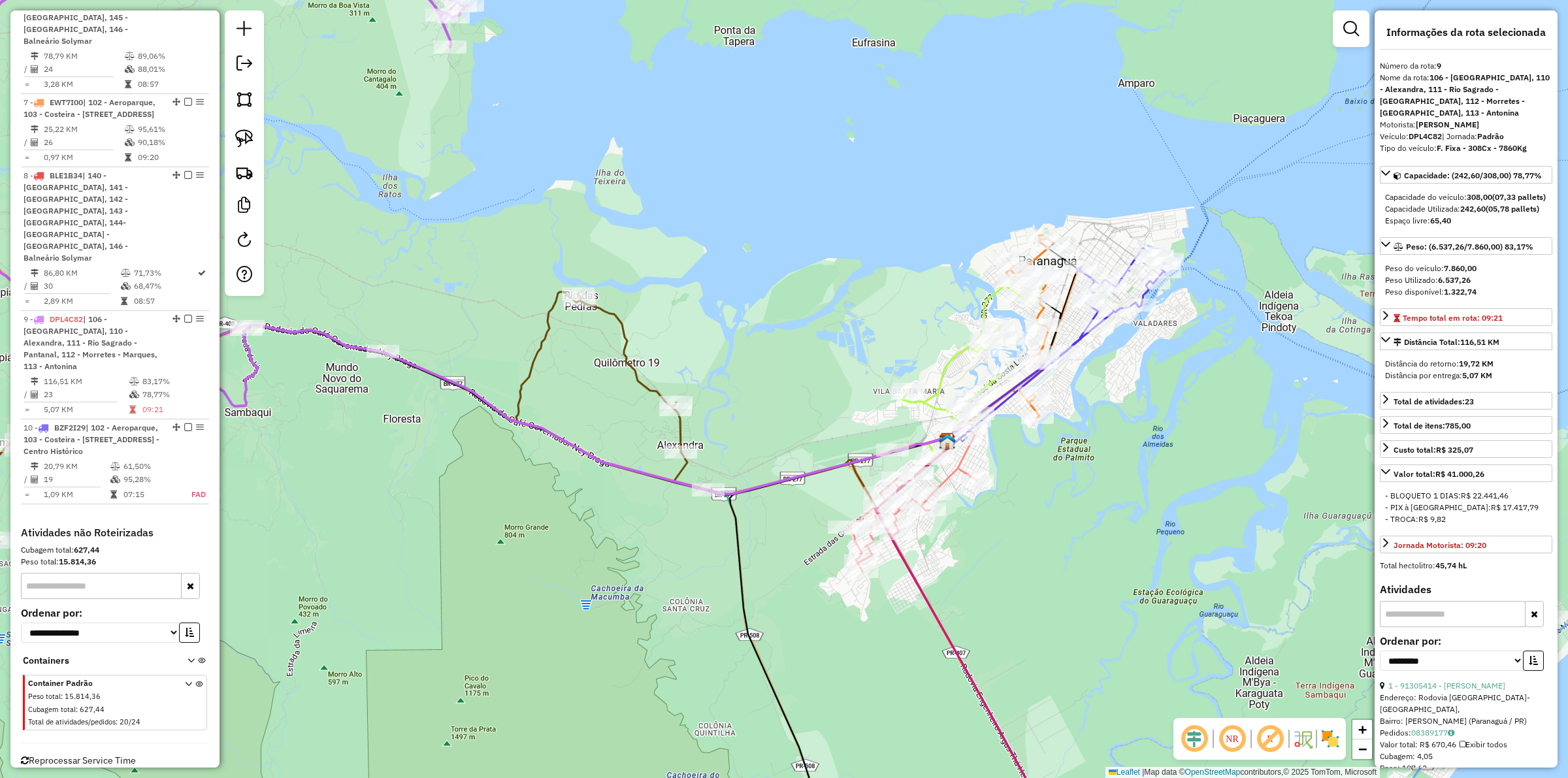
click at [783, 478] on icon at bounding box center [400, 208] width 985 height 572
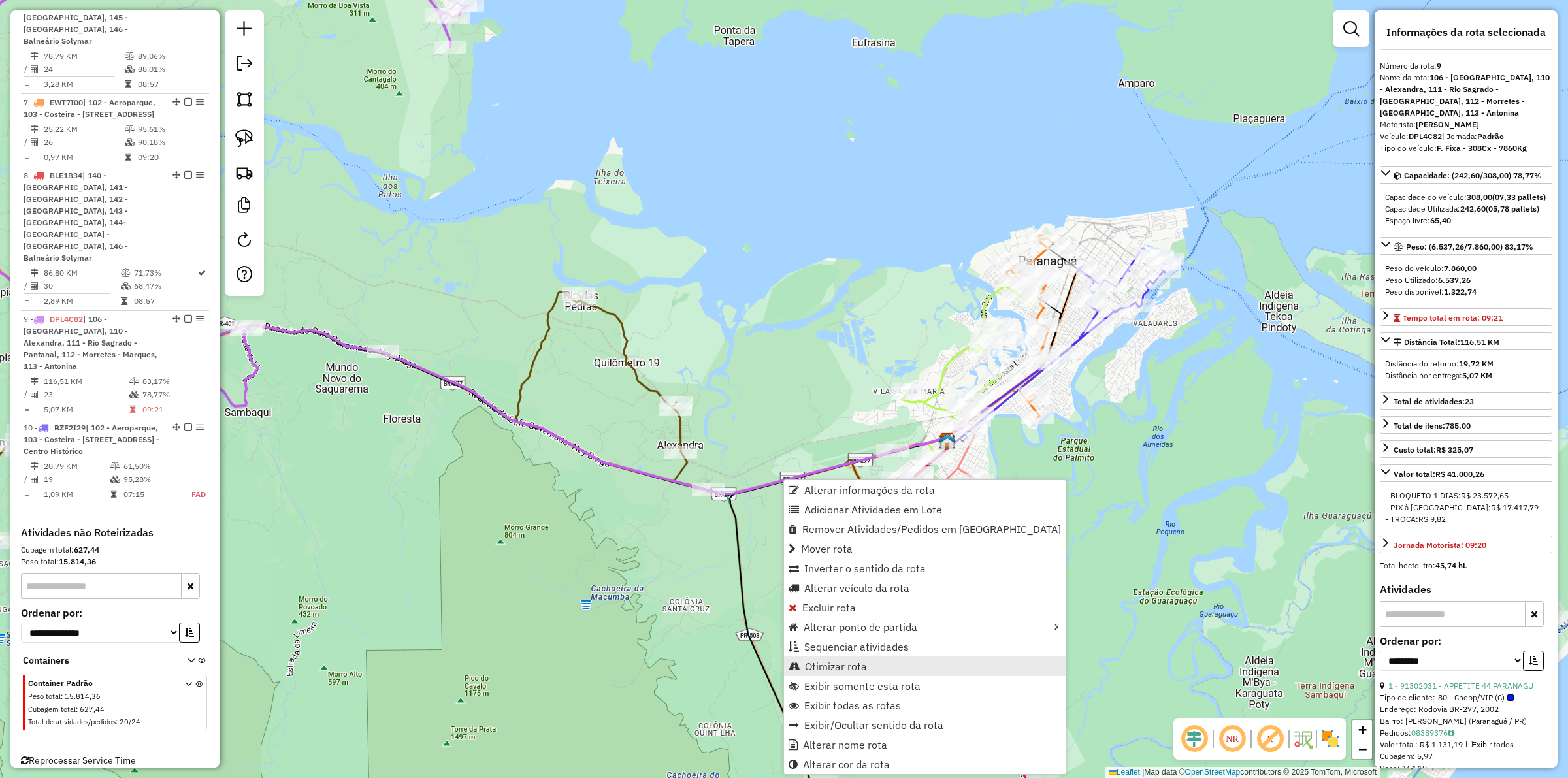
click at [843, 667] on span "Otimizar rota" at bounding box center [835, 666] width 62 height 10
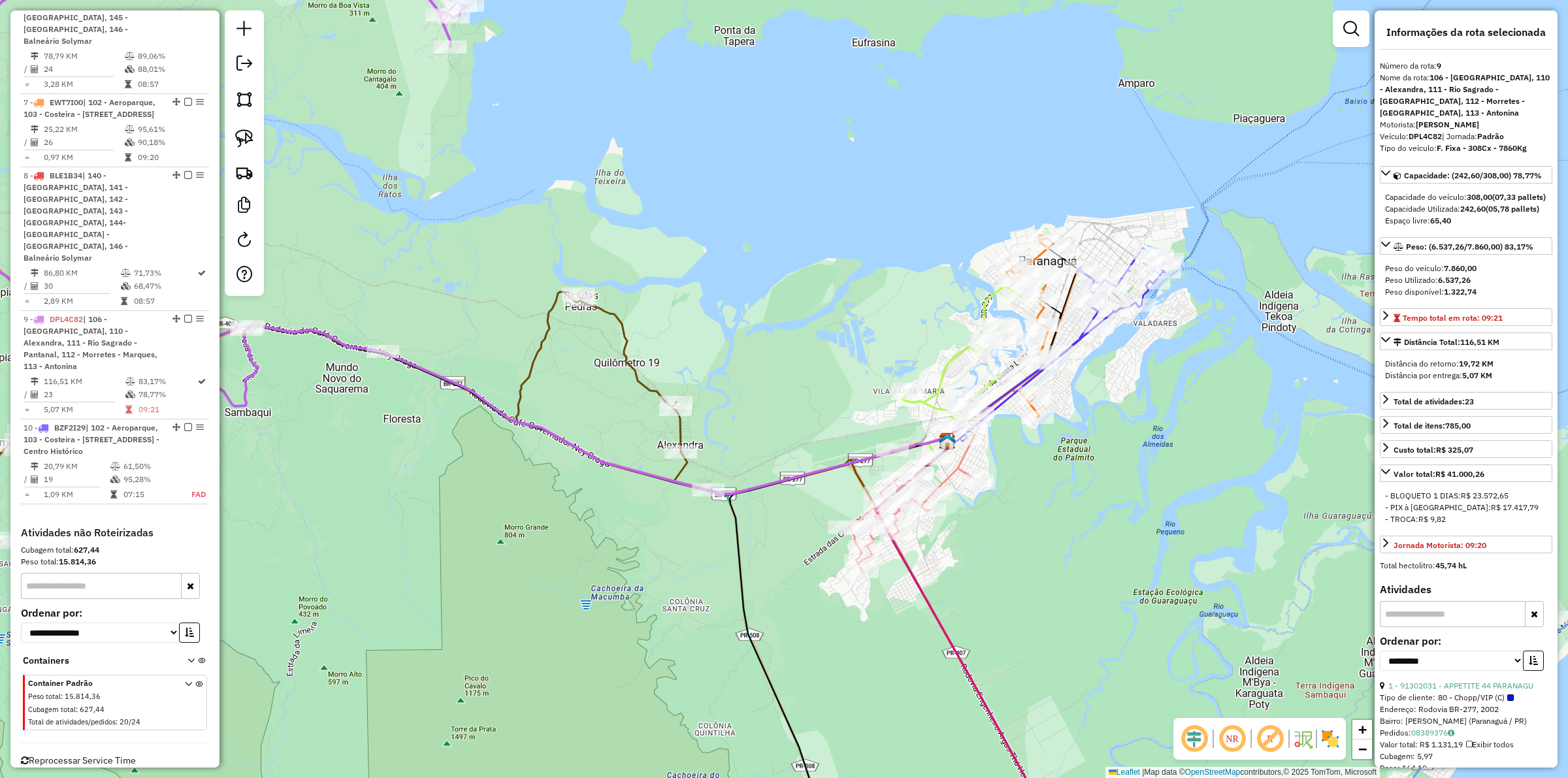
drag, startPoint x: 1048, startPoint y: 636, endPoint x: 995, endPoint y: 533, distance: 115.8
click at [995, 533] on div "Janela de atendimento Grade de atendimento Capacidade Transportadoras Veículos …" at bounding box center [784, 389] width 1568 height 778
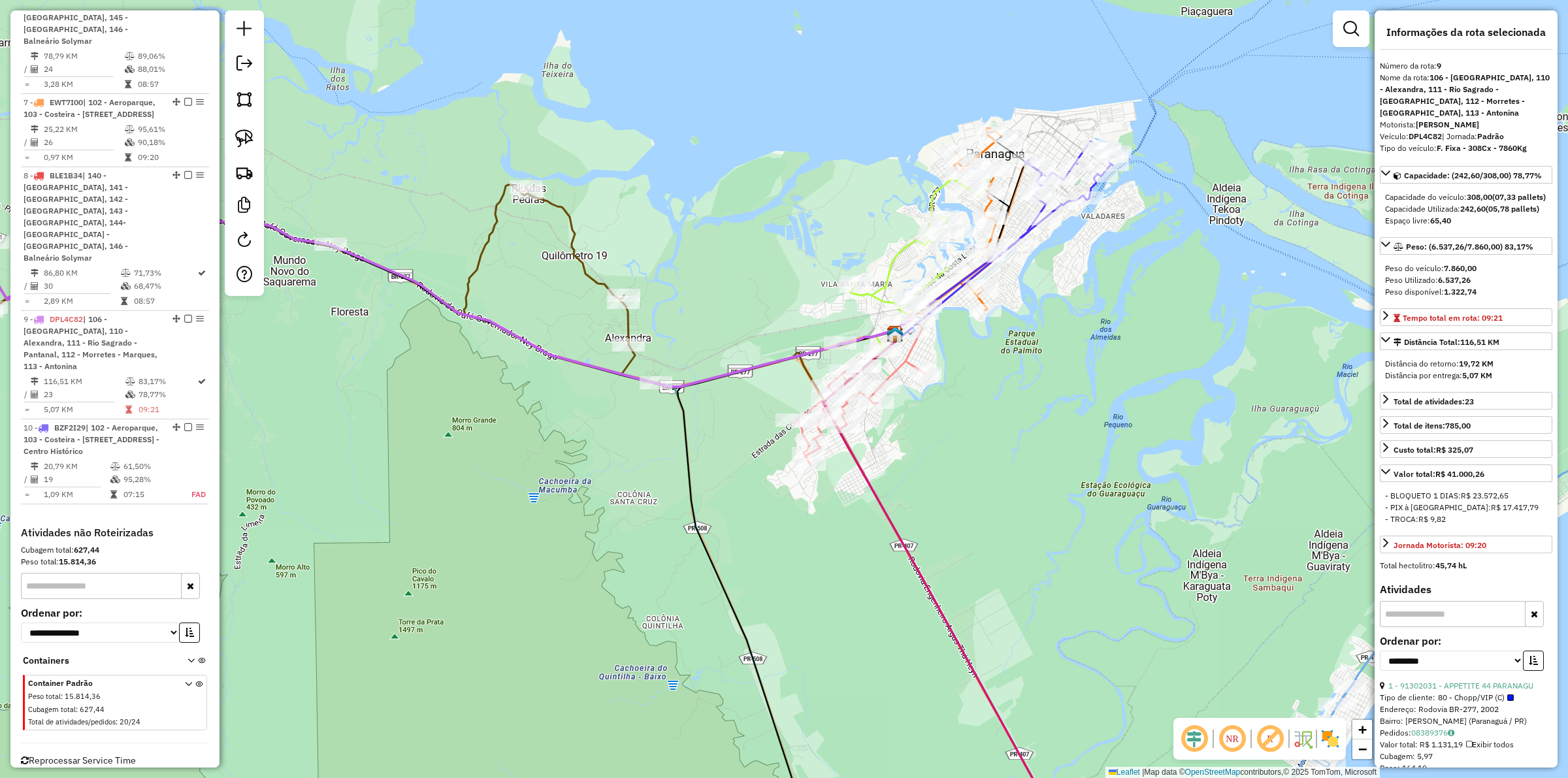
click at [889, 518] on icon at bounding box center [963, 595] width 280 height 521
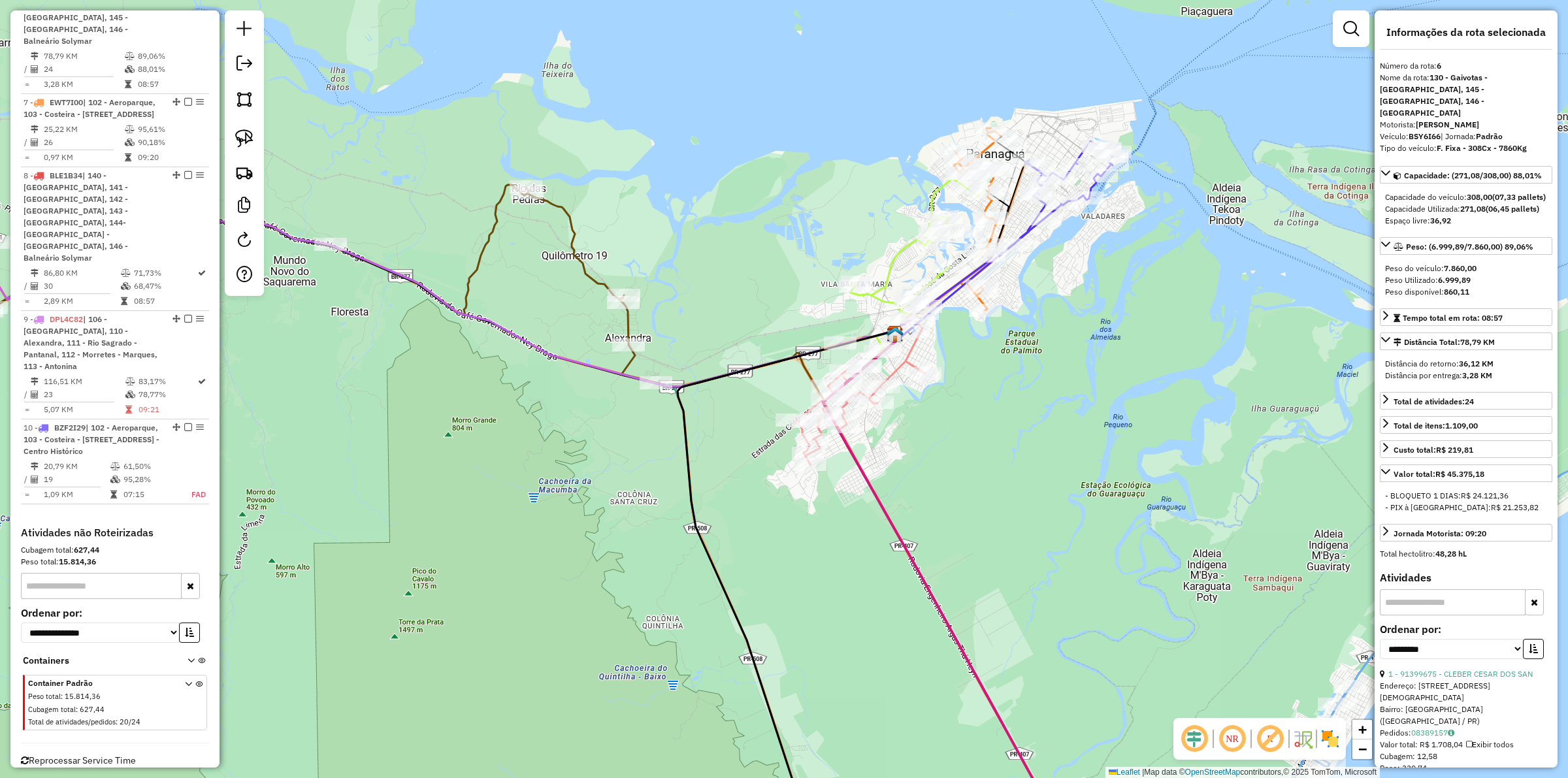
scroll to position [1072, 0]
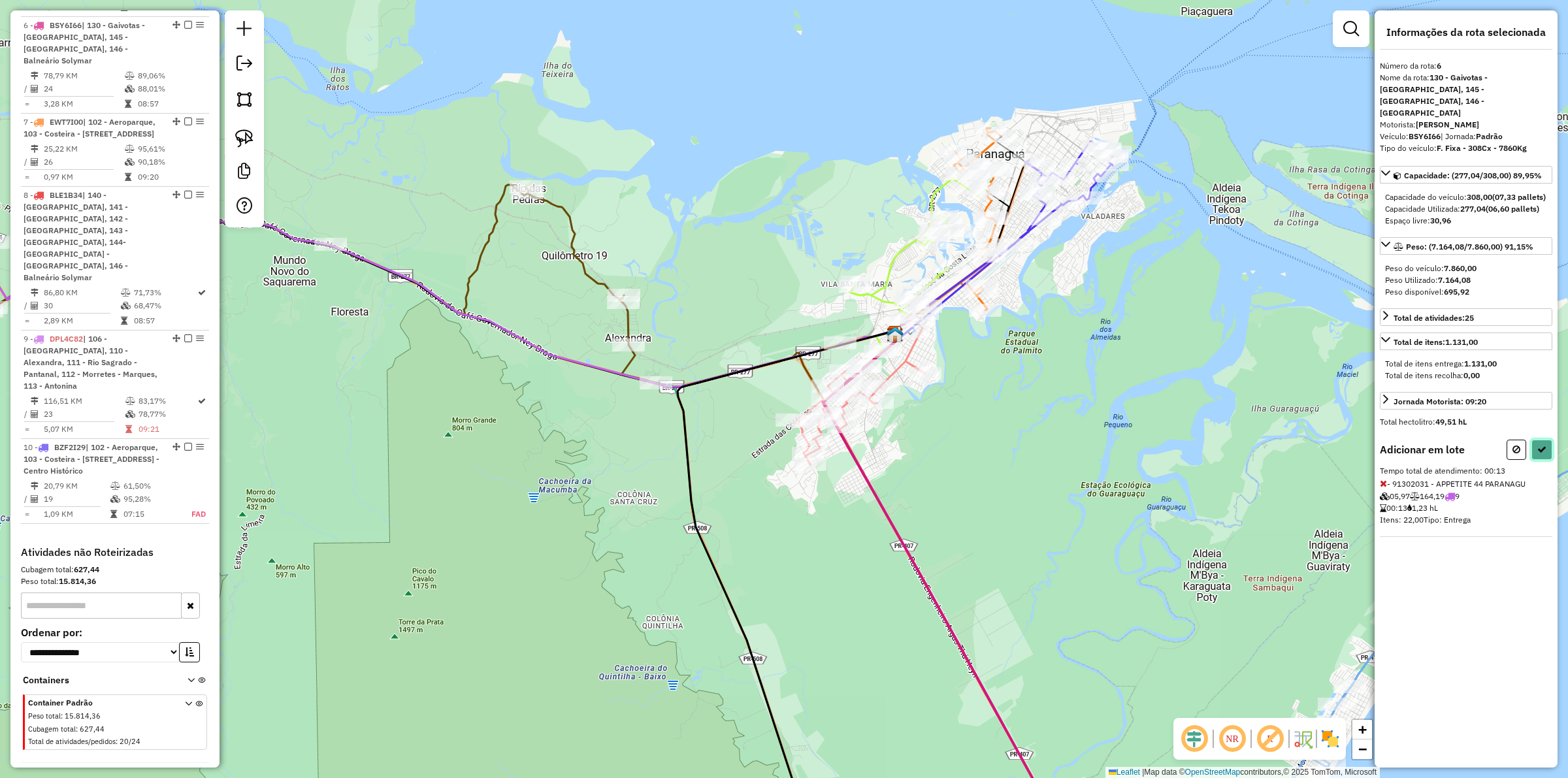
click at [1539, 448] on icon at bounding box center [1542, 449] width 9 height 9
select select "**********"
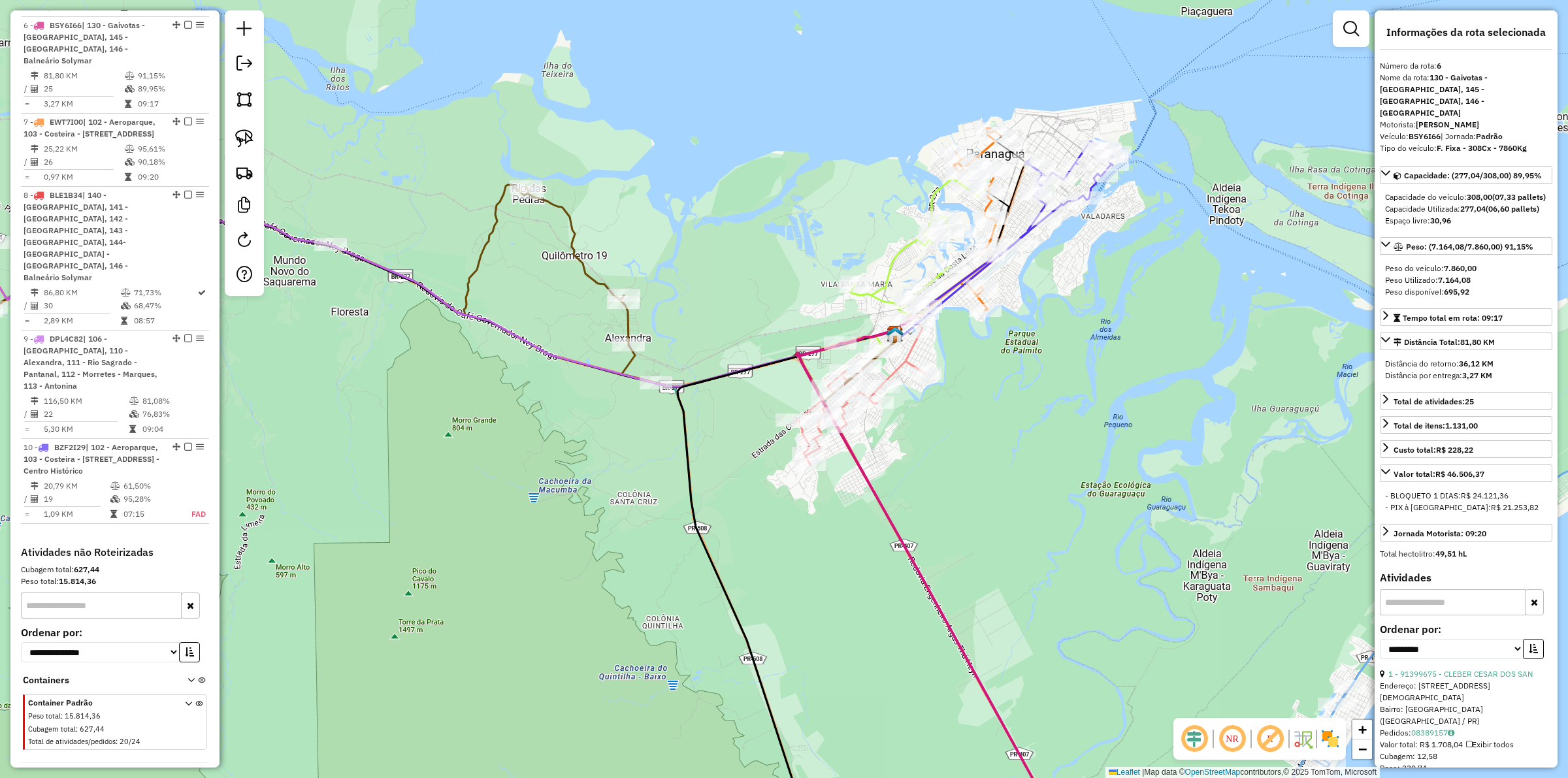
click at [608, 372] on icon at bounding box center [255, 153] width 801 height 461
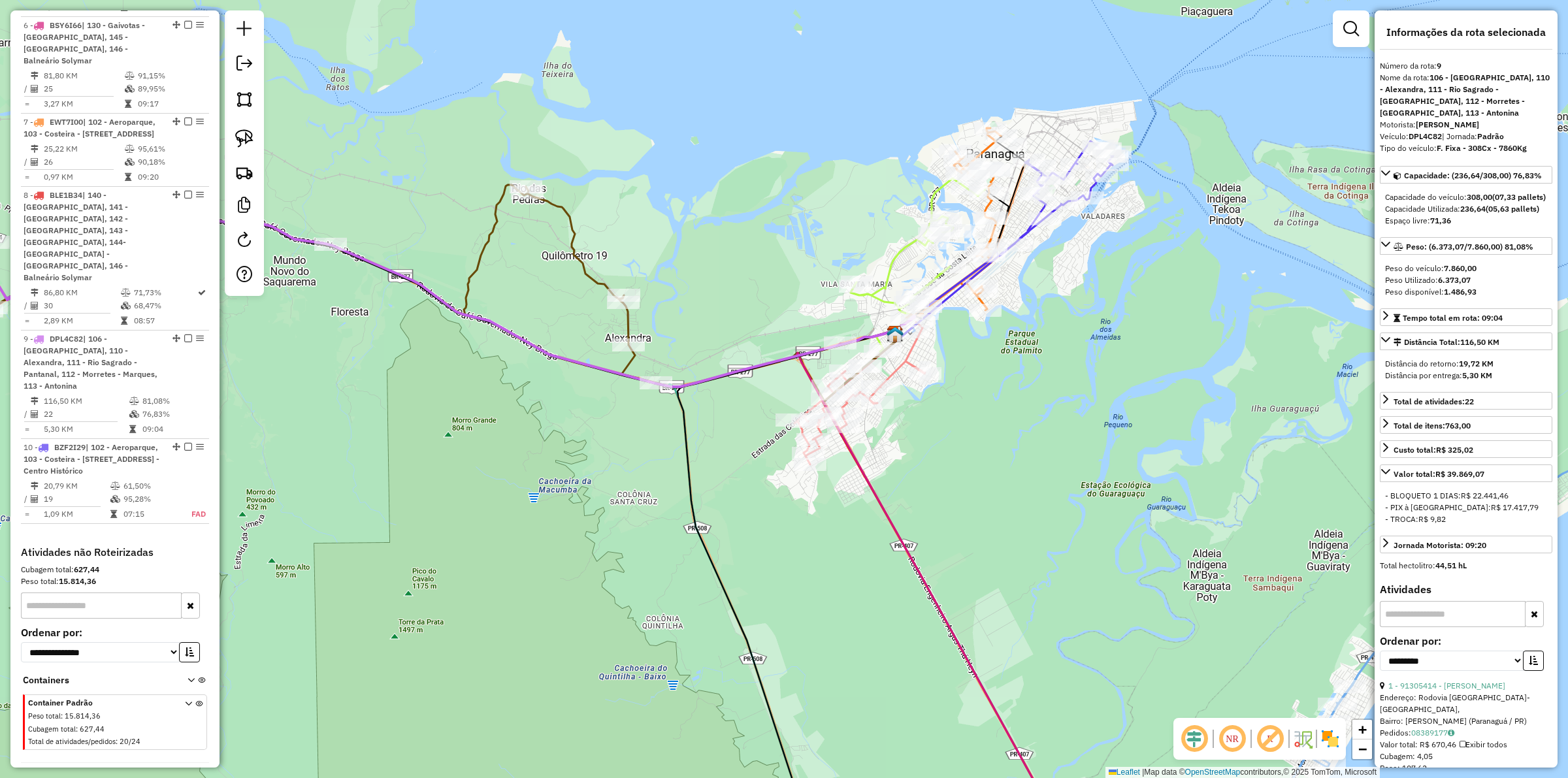
scroll to position [1092, 0]
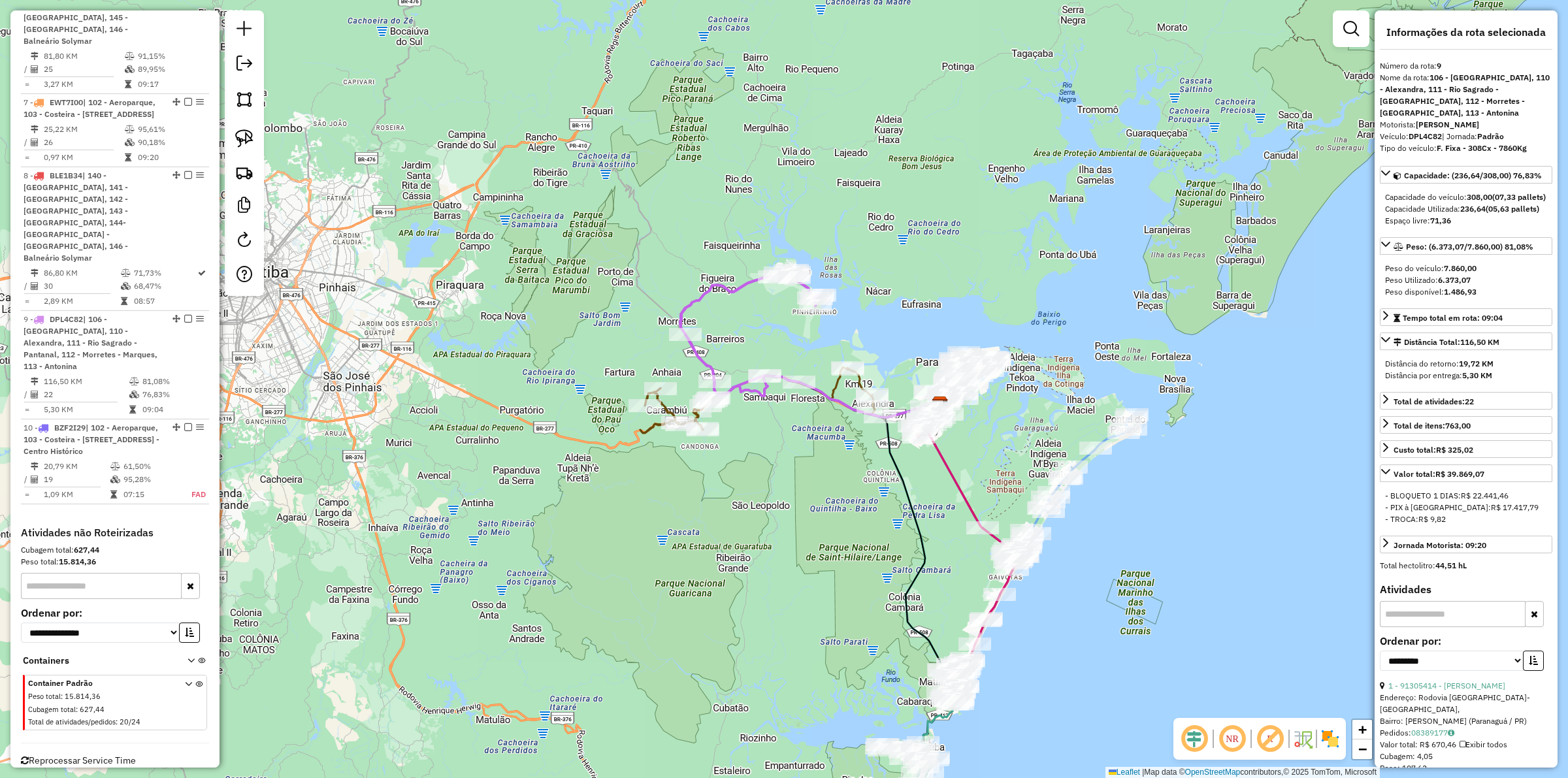
drag, startPoint x: 1017, startPoint y: 493, endPoint x: 1010, endPoint y: 487, distance: 9.2
click at [1010, 487] on div "Janela de atendimento Grade de atendimento Capacidade Transportadoras Veículos …" at bounding box center [784, 389] width 1568 height 778
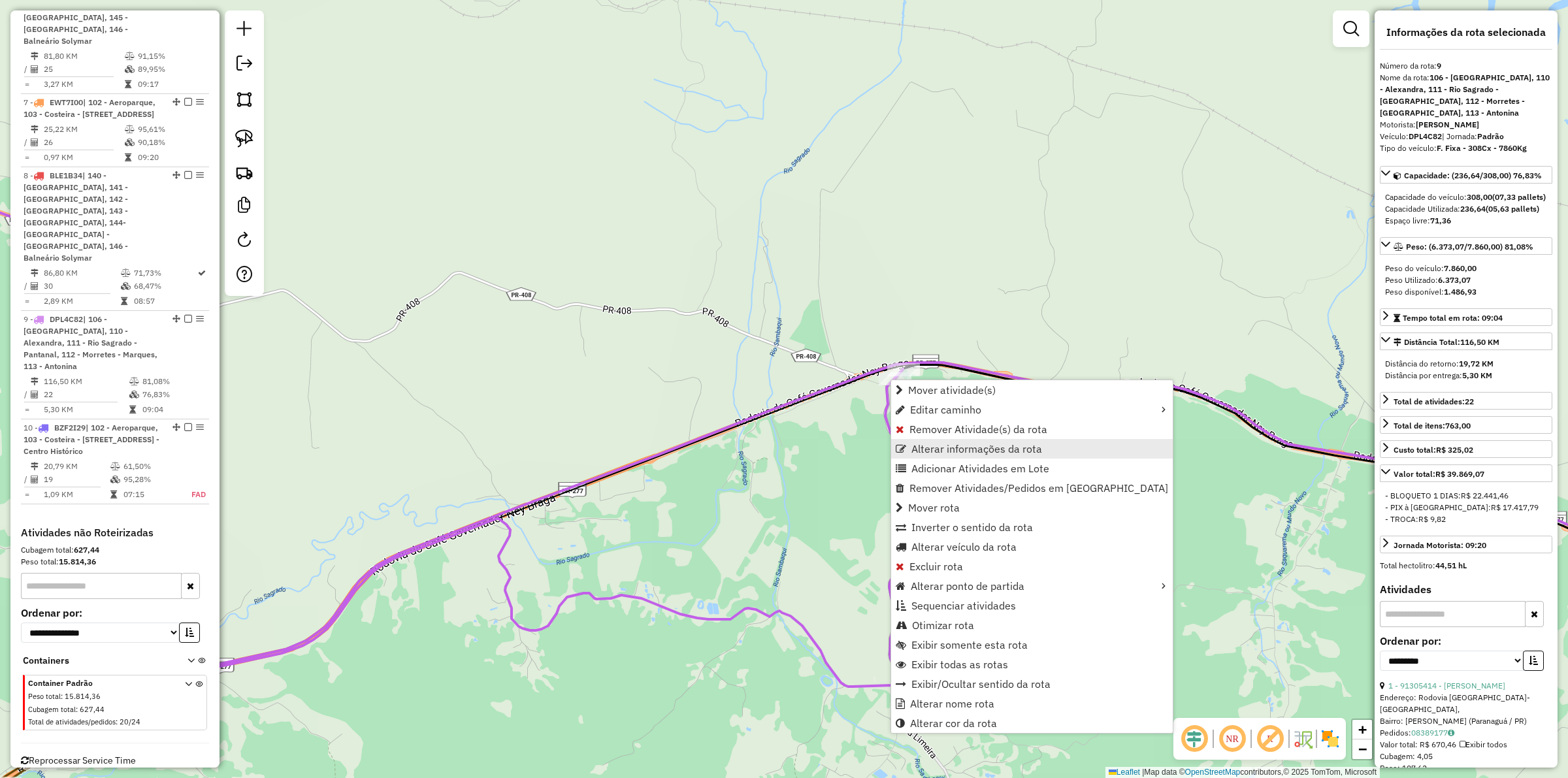
click at [1010, 452] on span "Alterar informações da rota" at bounding box center [976, 449] width 130 height 10
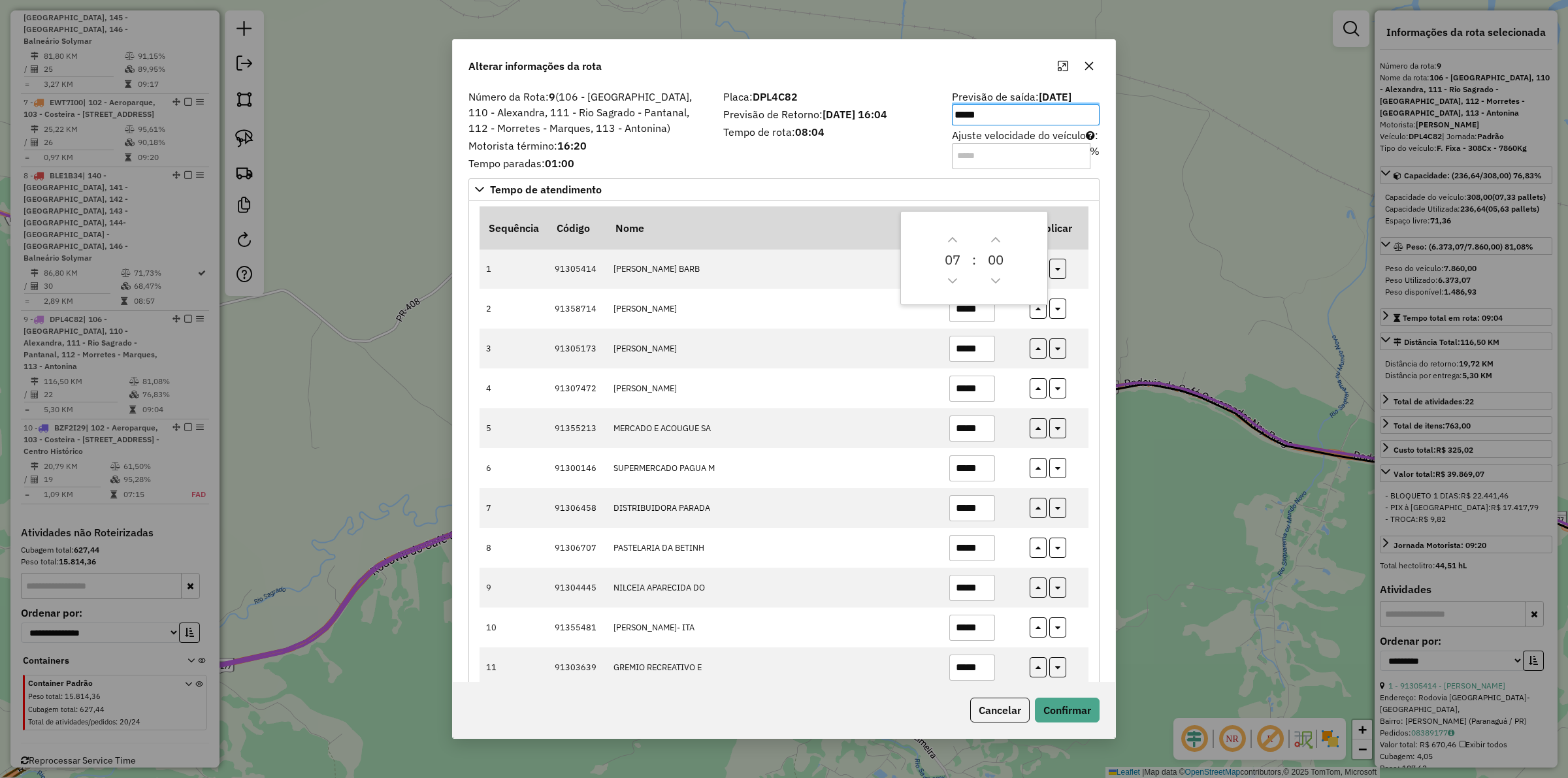
click at [925, 74] on div "Alterar informações da rota" at bounding box center [784, 63] width 662 height 47
click at [1086, 66] on icon "button" at bounding box center [1089, 66] width 10 height 10
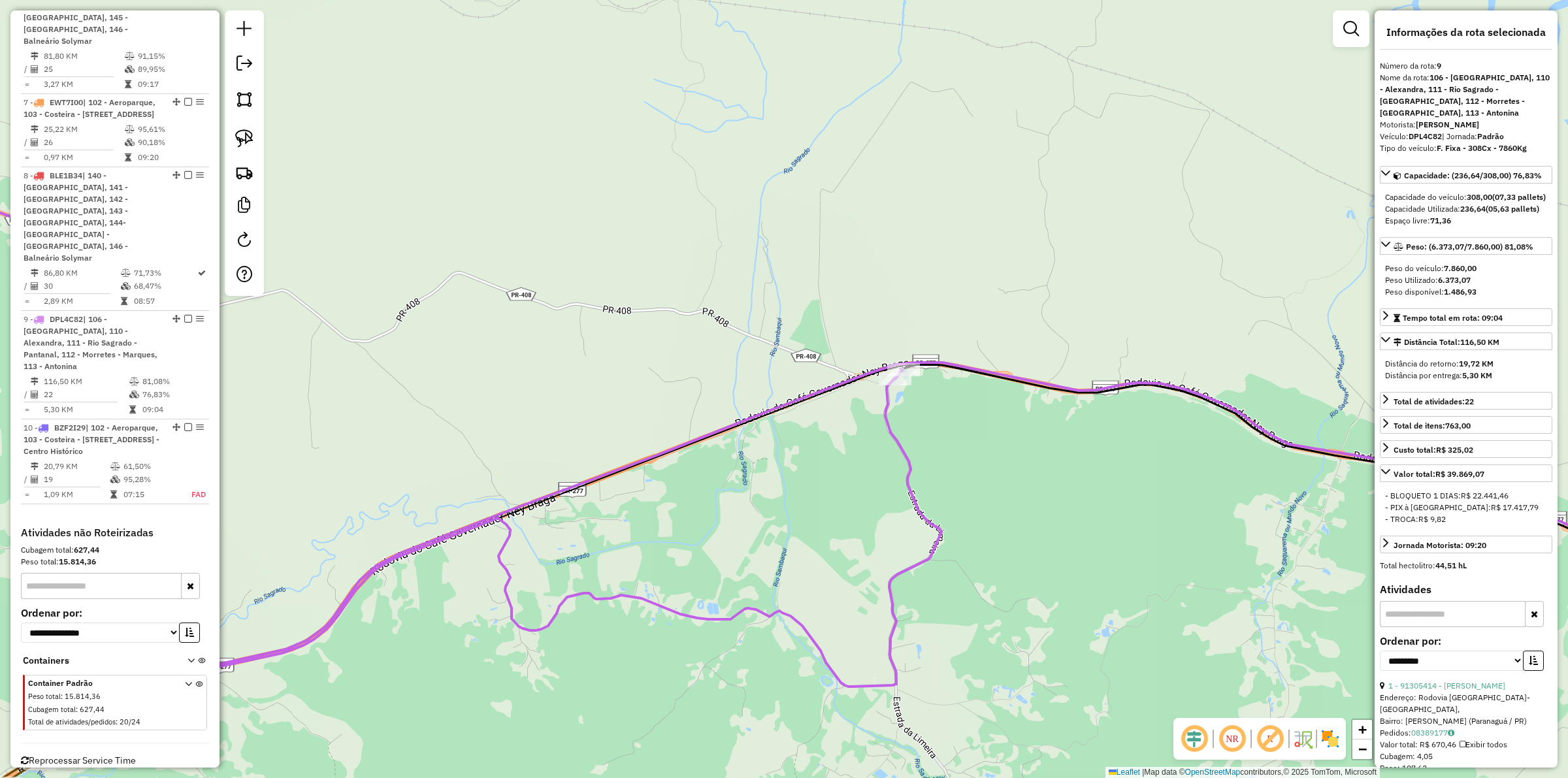
click at [878, 514] on div "Janela de atendimento Grade de atendimento Capacidade Transportadoras Veículos …" at bounding box center [784, 389] width 1568 height 778
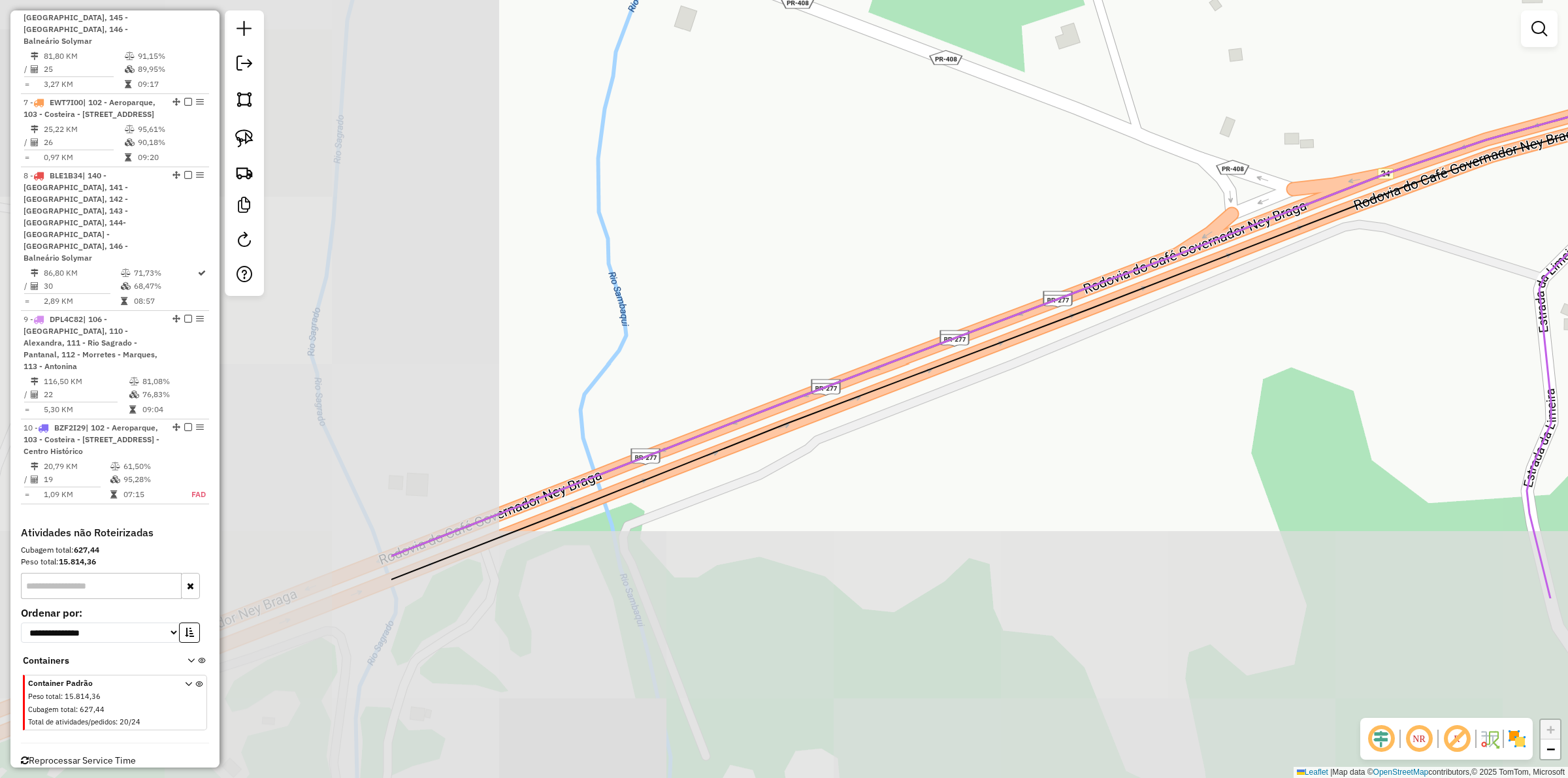
drag, startPoint x: 1006, startPoint y: 516, endPoint x: 1153, endPoint y: 410, distance: 181.2
click at [1153, 410] on div "Janela de atendimento Grade de atendimento Capacidade Transportadoras Veículos …" at bounding box center [784, 389] width 1568 height 778
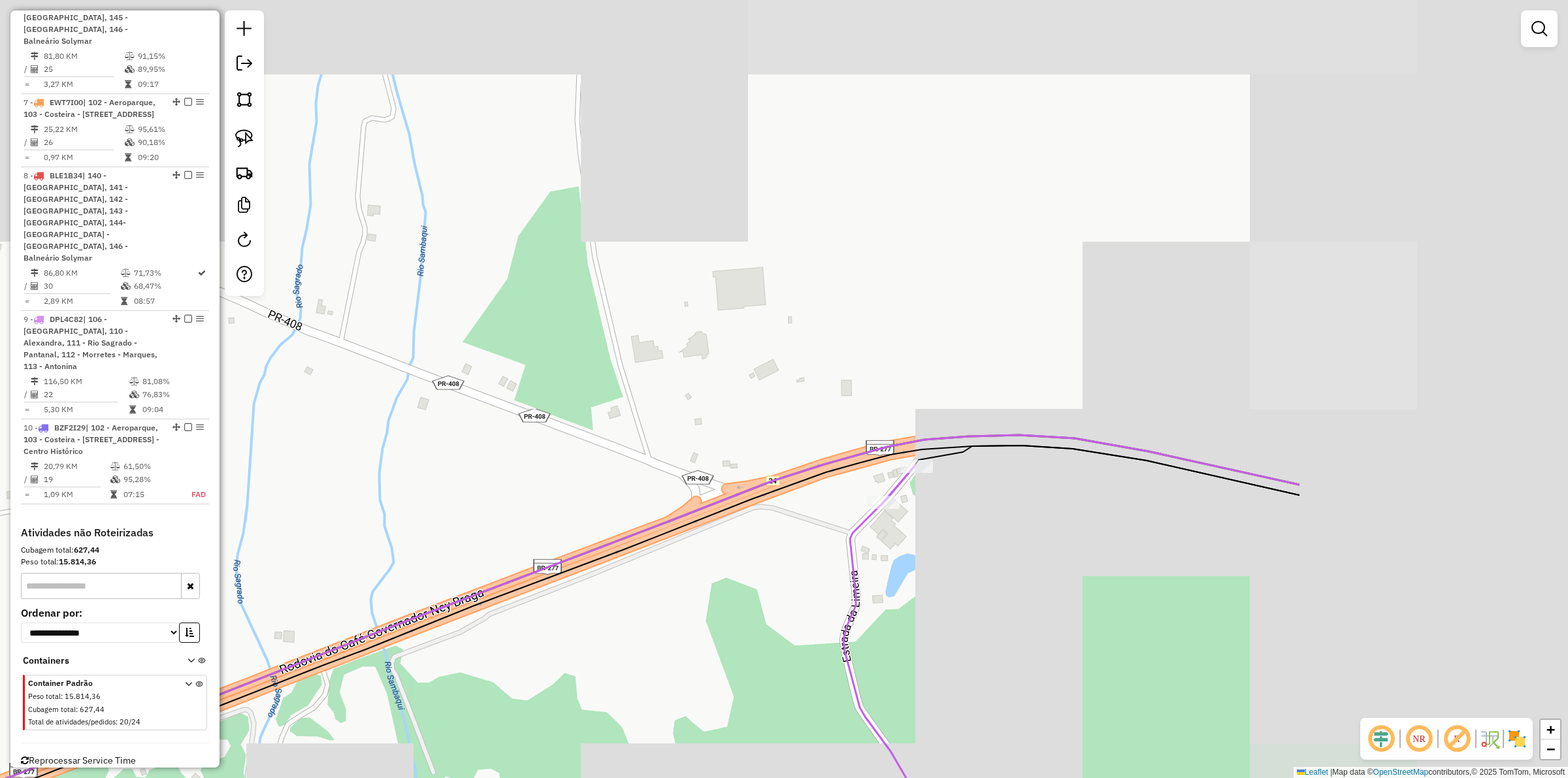
drag, startPoint x: 1125, startPoint y: 559, endPoint x: 699, endPoint y: 663, distance: 438.5
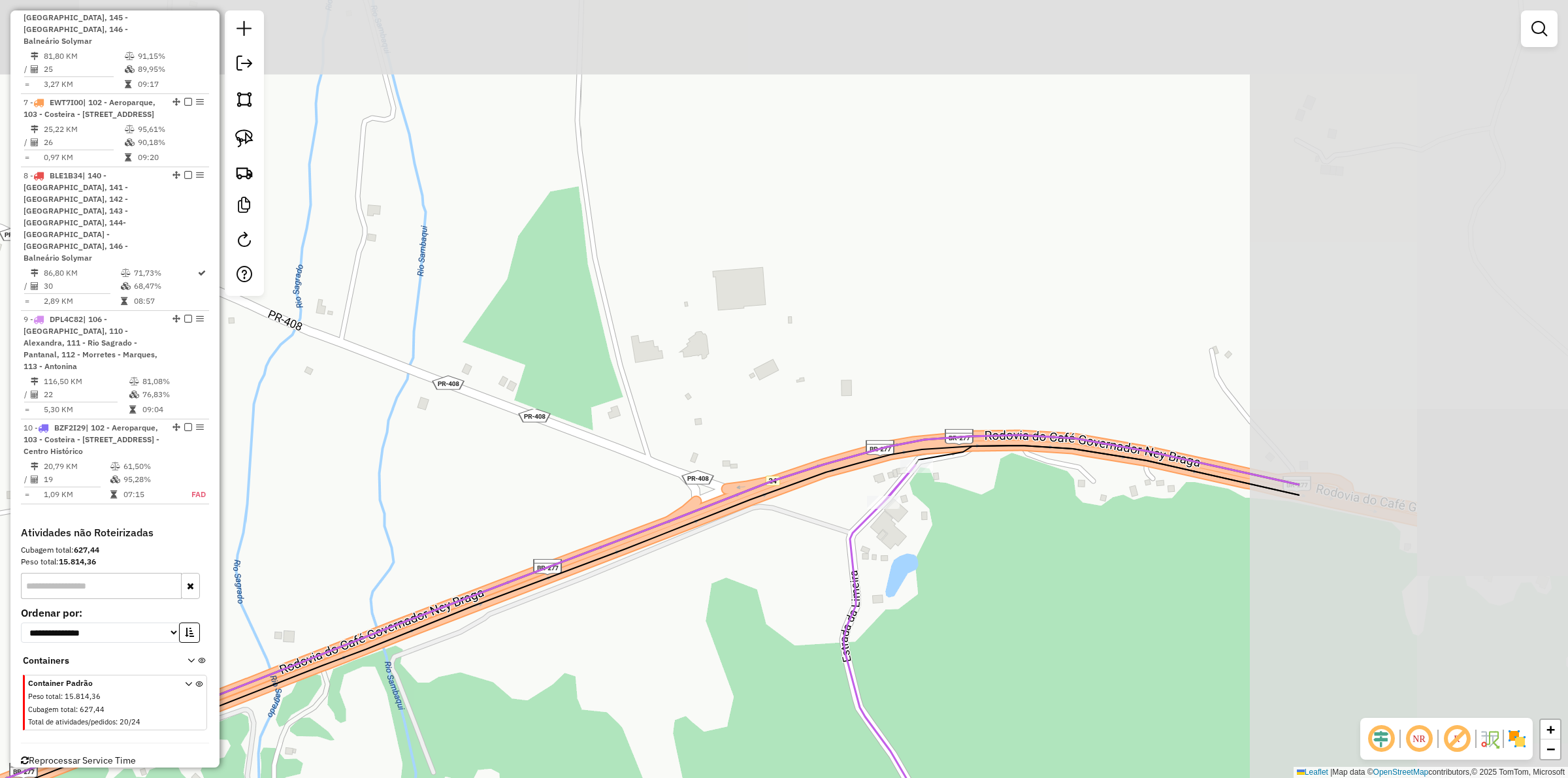
click at [699, 663] on div "Janela de atendimento Grade de atendimento Capacidade Transportadoras Veículos …" at bounding box center [784, 389] width 1568 height 778
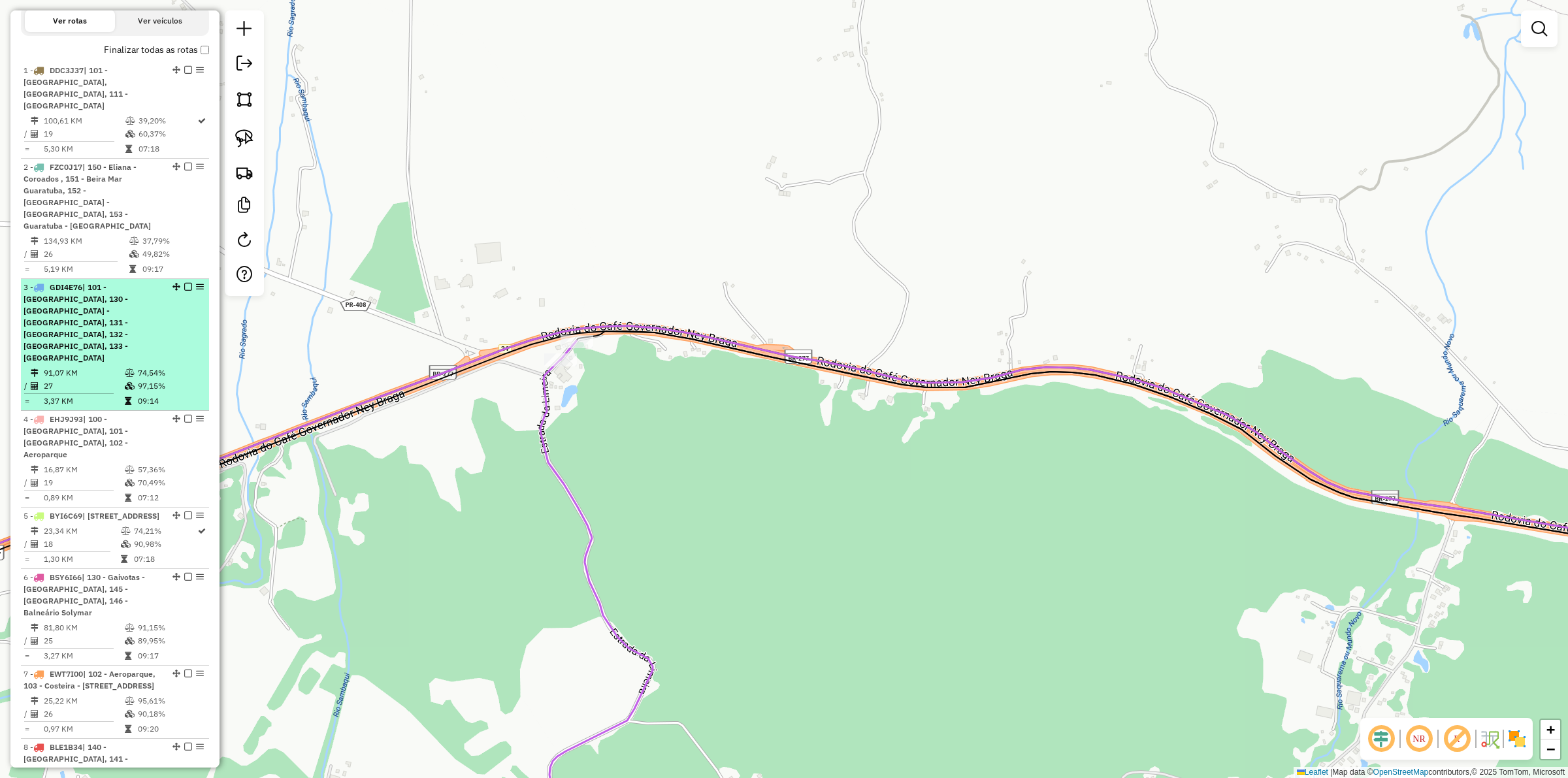
scroll to position [0, 0]
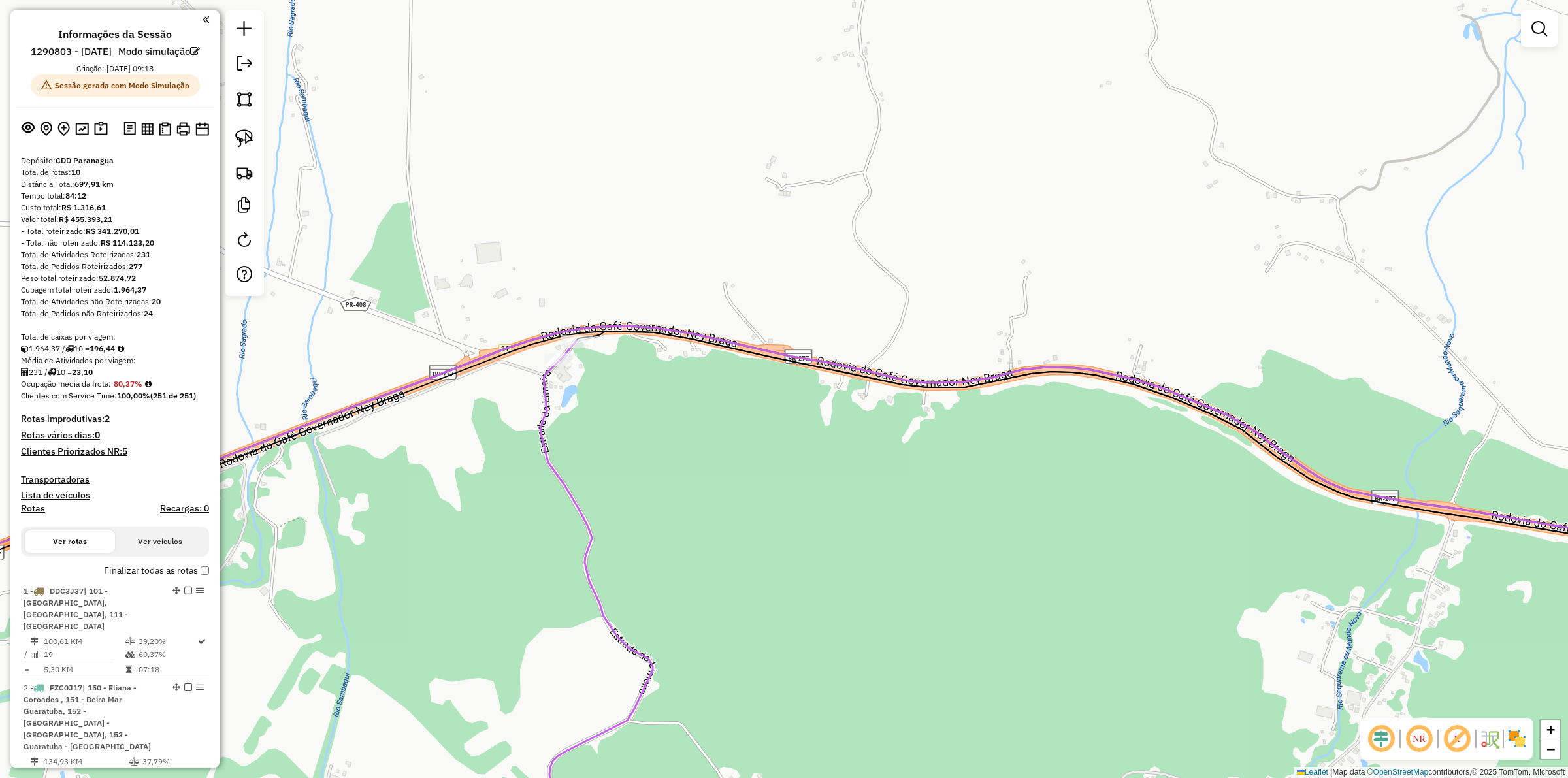
click at [125, 457] on strong "5" at bounding box center [125, 452] width 5 height 12
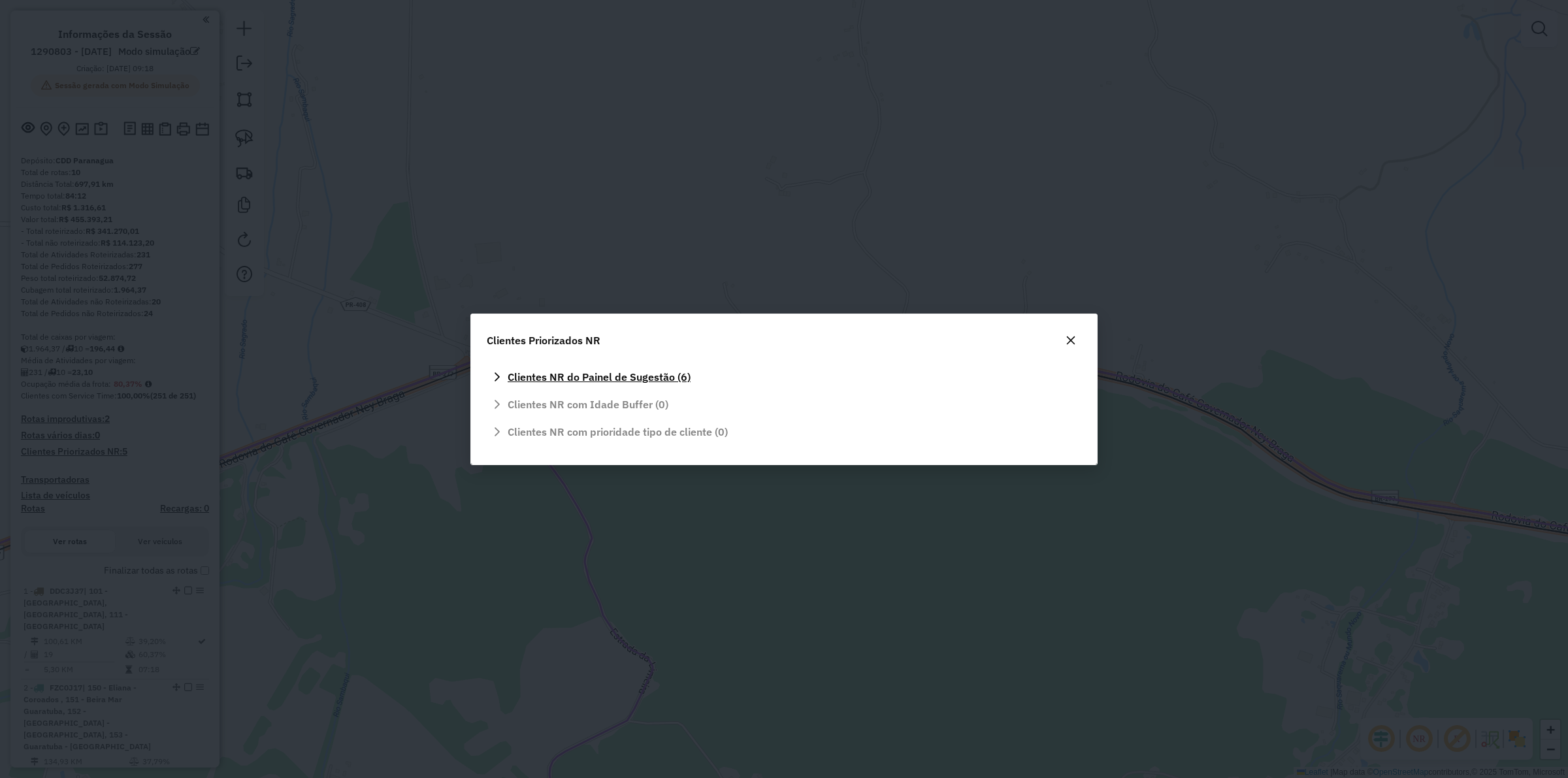
click at [509, 379] on span "Clientes NR do Painel de Sugestão (6)" at bounding box center [599, 377] width 183 height 10
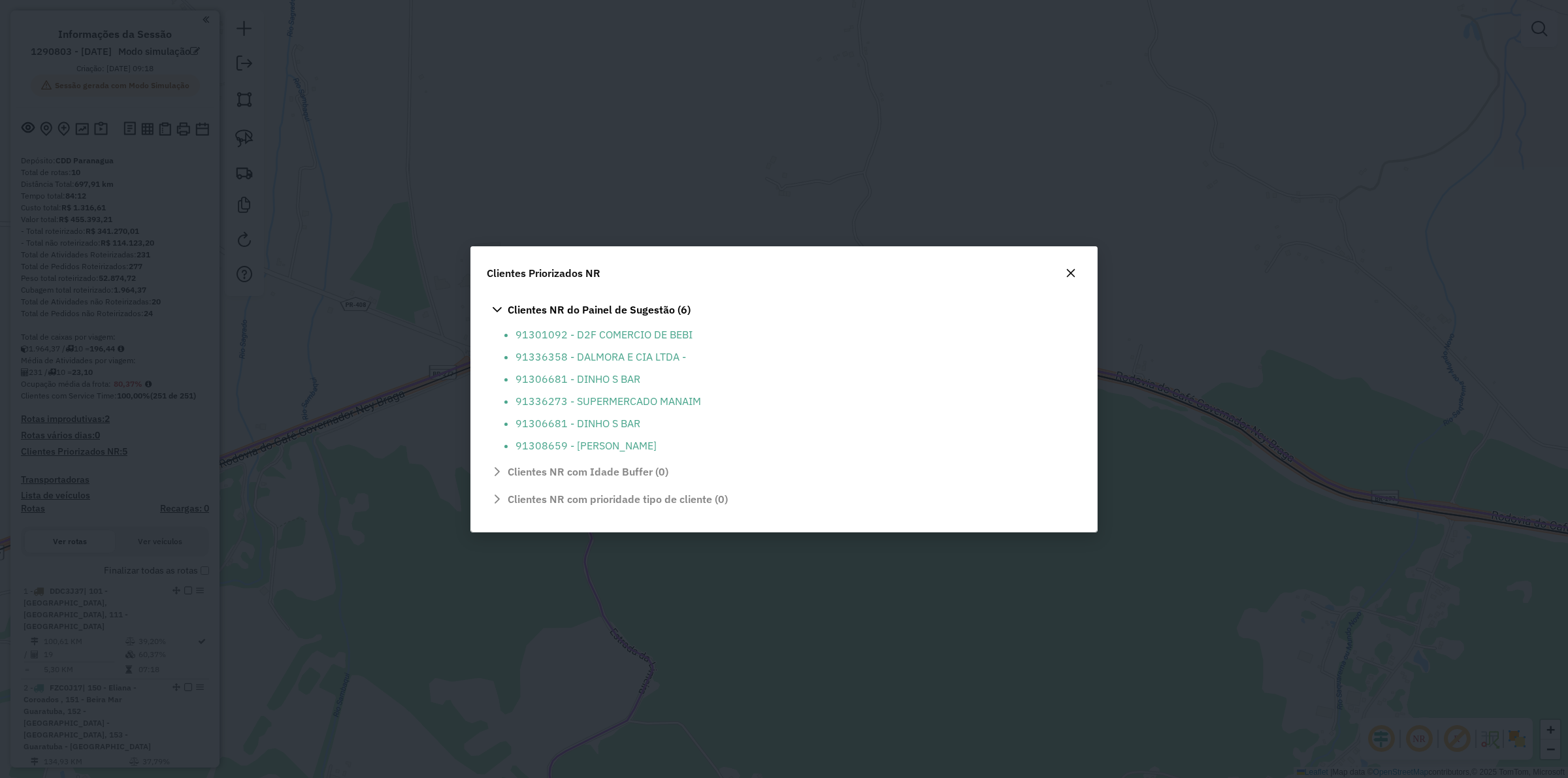
click at [1069, 272] on icon "button" at bounding box center [1071, 272] width 8 height 8
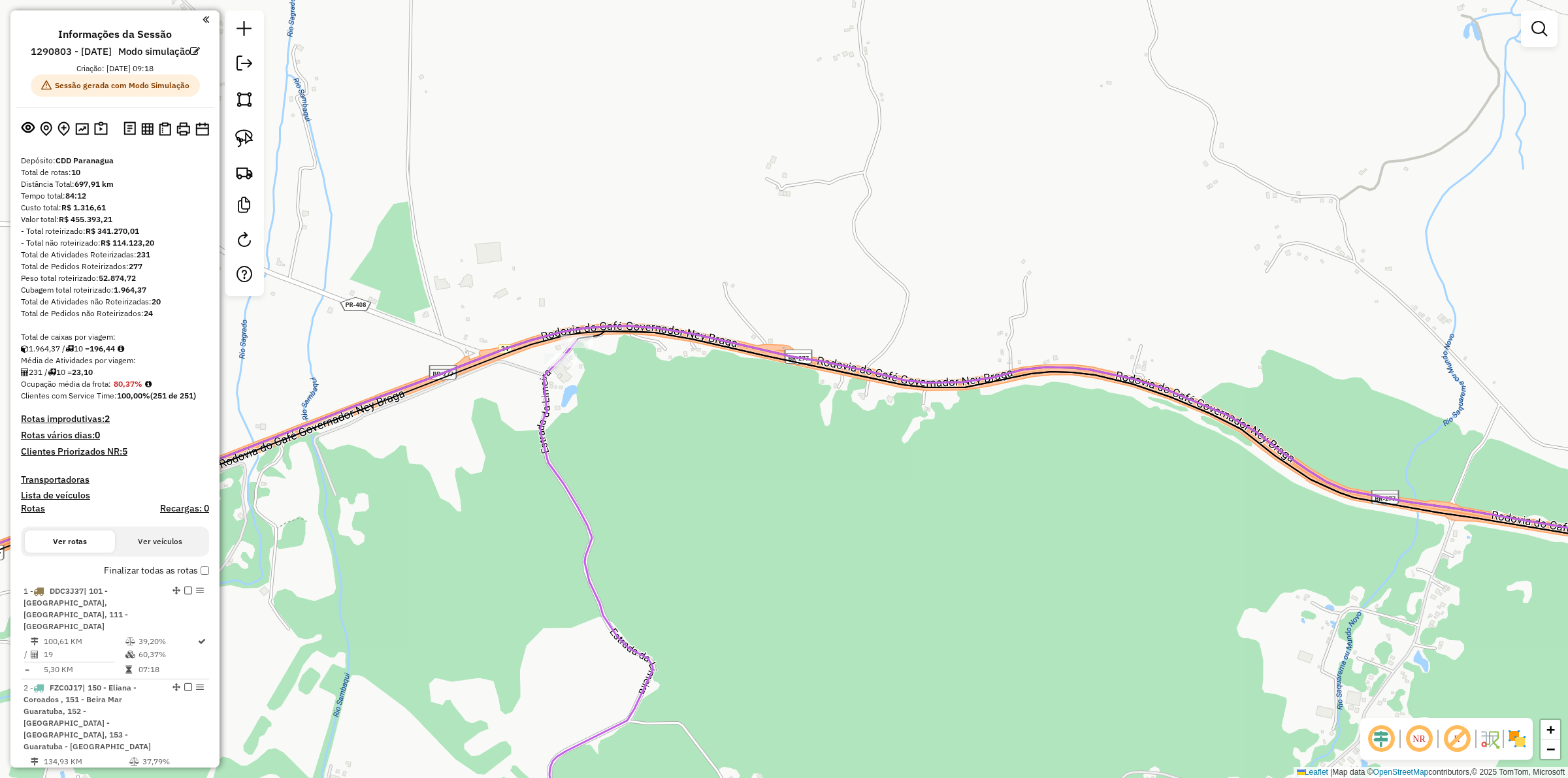
click at [95, 457] on h4 "Clientes Priorizados NR: 5" at bounding box center [115, 451] width 188 height 11
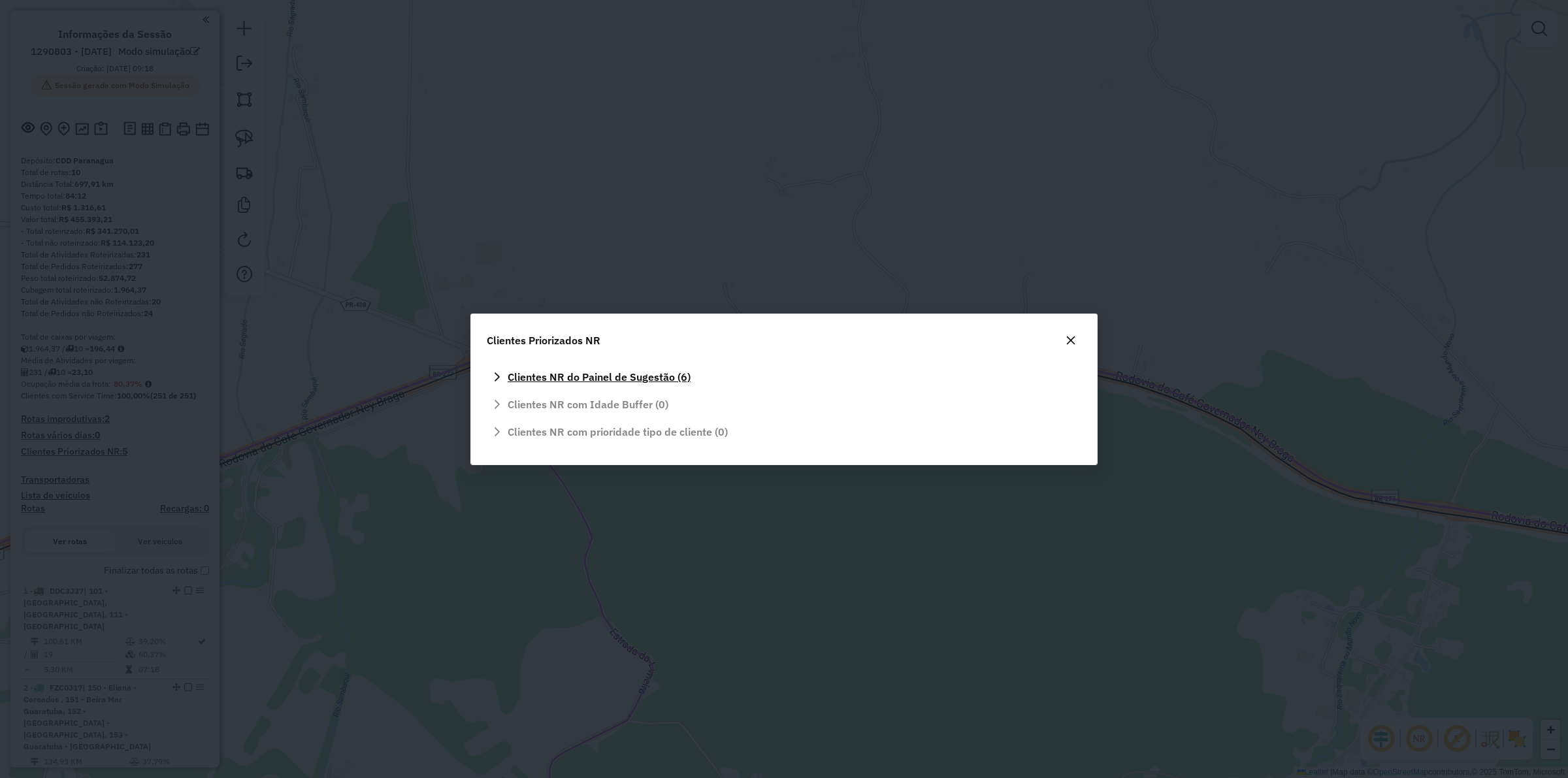
click at [547, 377] on span "Clientes NR do Painel de Sugestão (6)" at bounding box center [599, 377] width 183 height 10
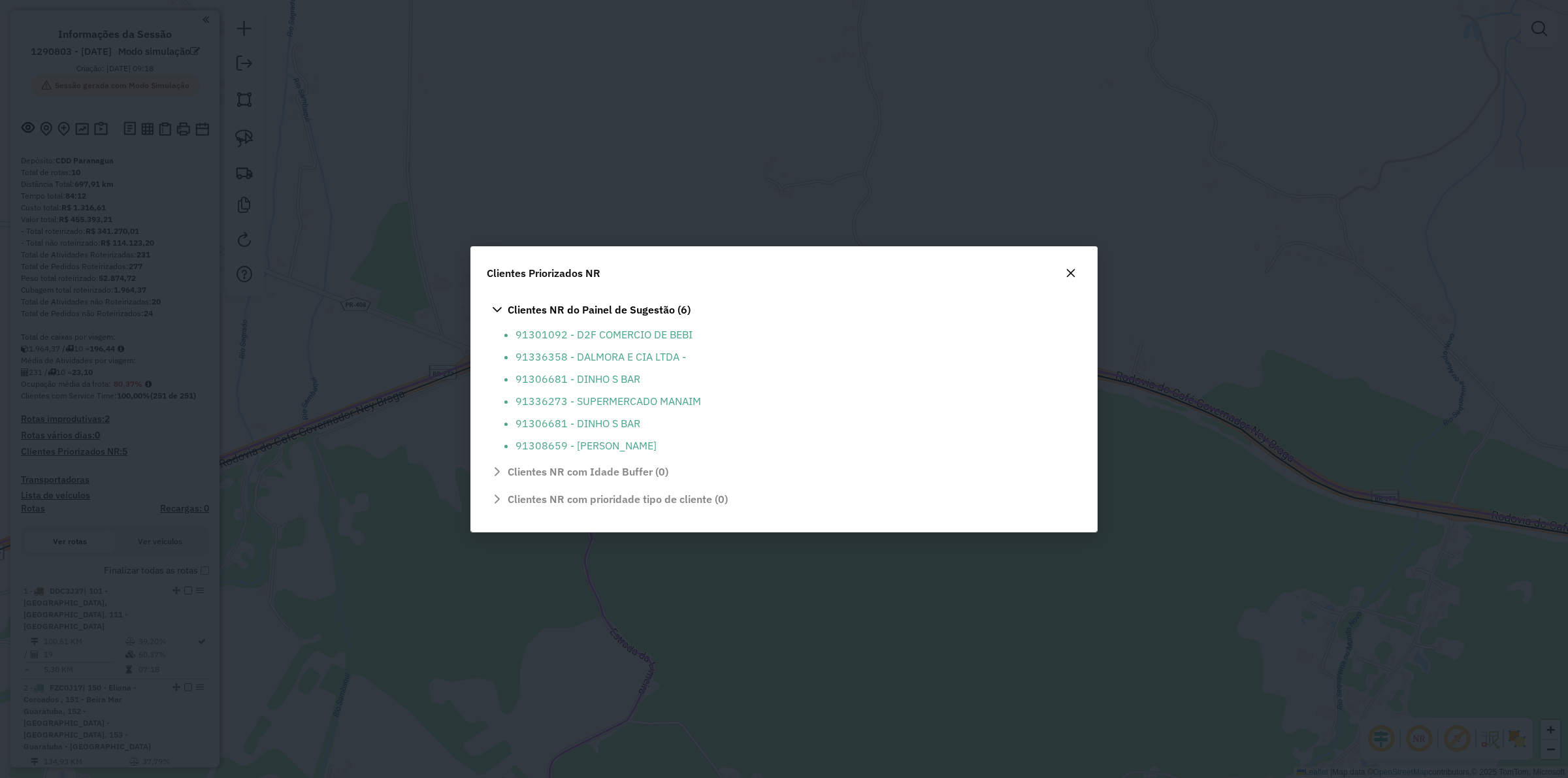
click at [1074, 277] on icon "button" at bounding box center [1071, 273] width 10 height 10
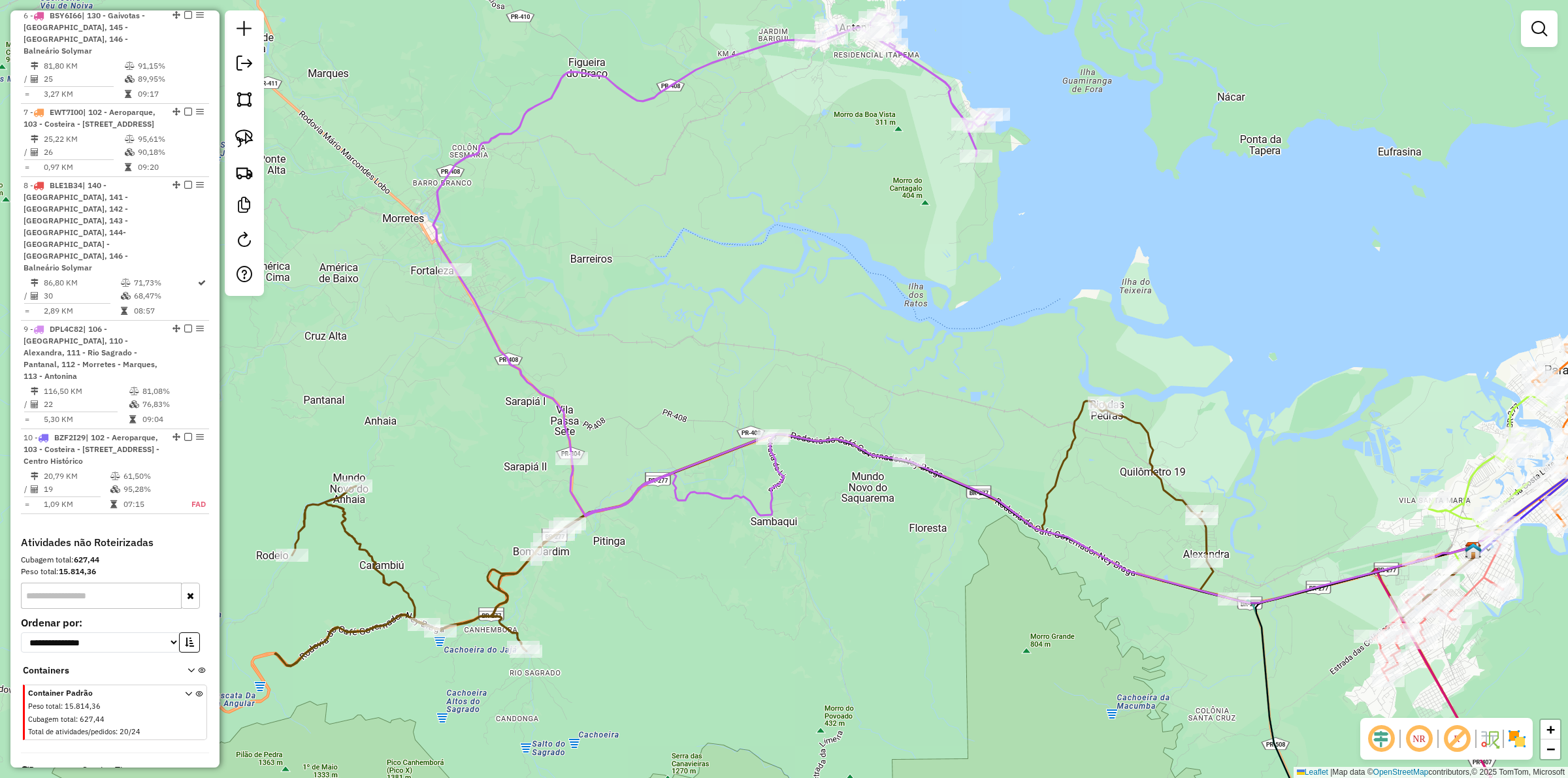
scroll to position [1091, 0]
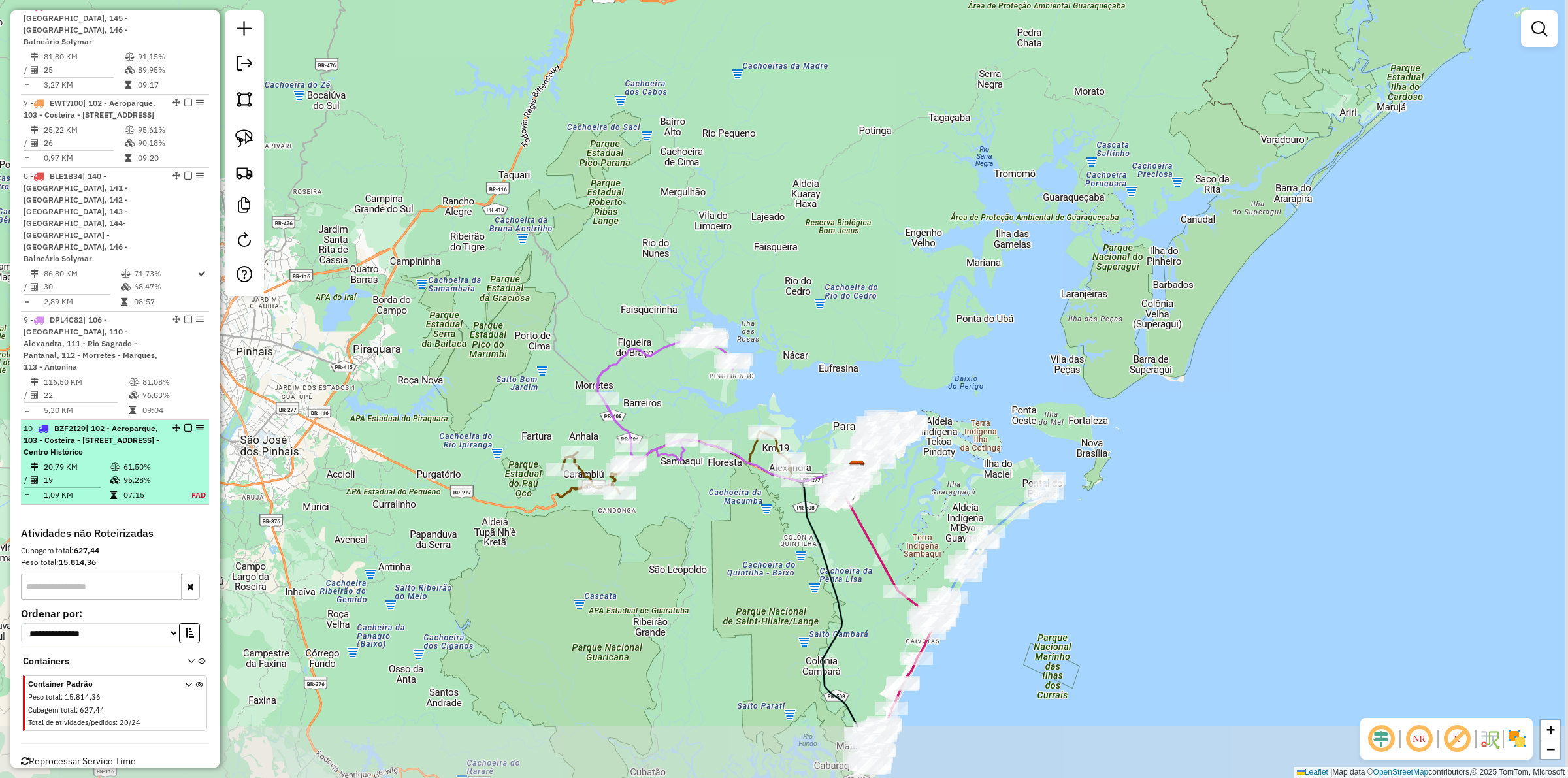
drag, startPoint x: 835, startPoint y: 634, endPoint x: 134, endPoint y: 423, distance: 732.1
click at [720, 514] on div "Janela de atendimento Grade de atendimento Capacidade Transportadoras Veículos …" at bounding box center [784, 389] width 1568 height 778
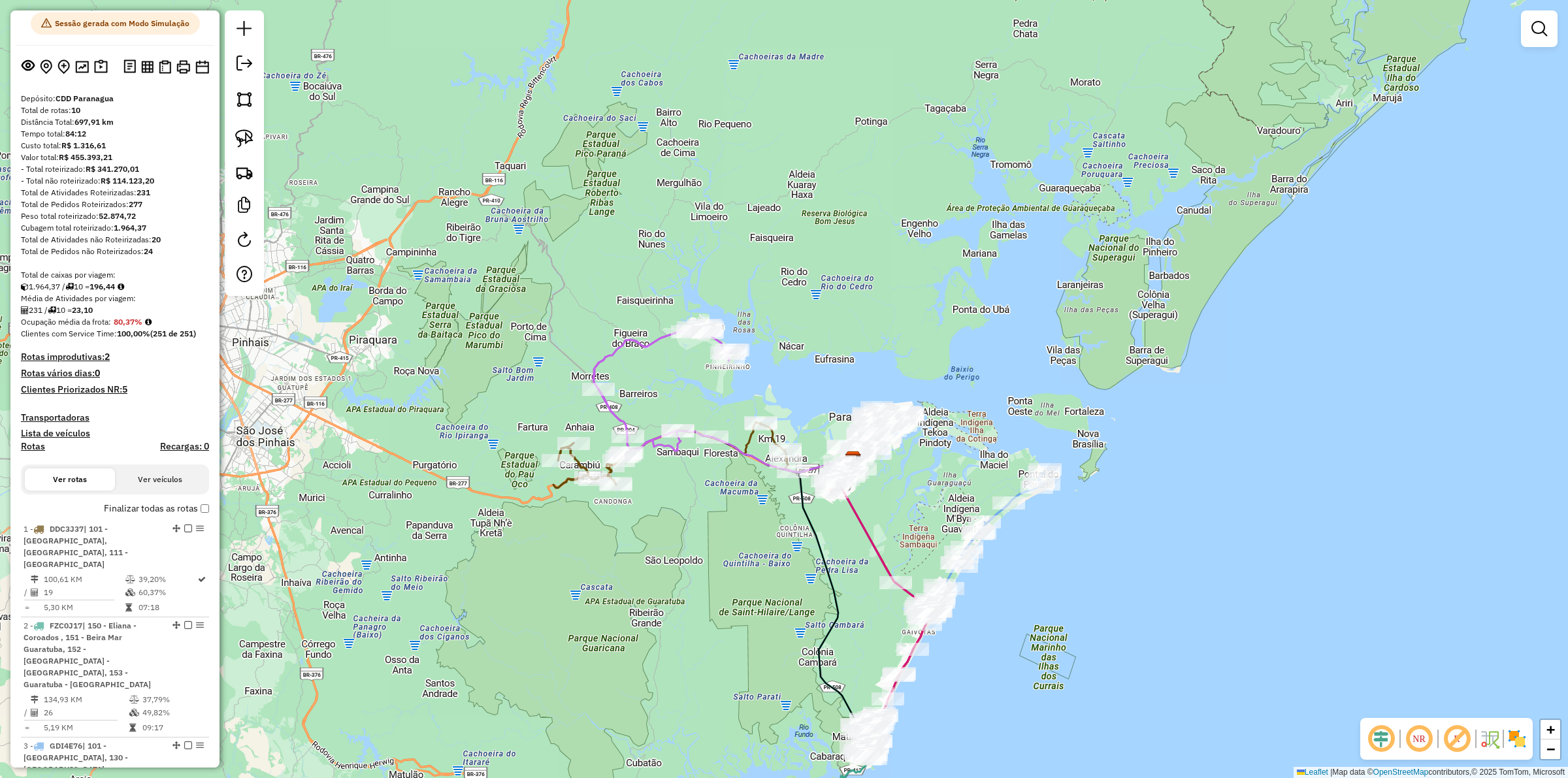
scroll to position [0, 0]
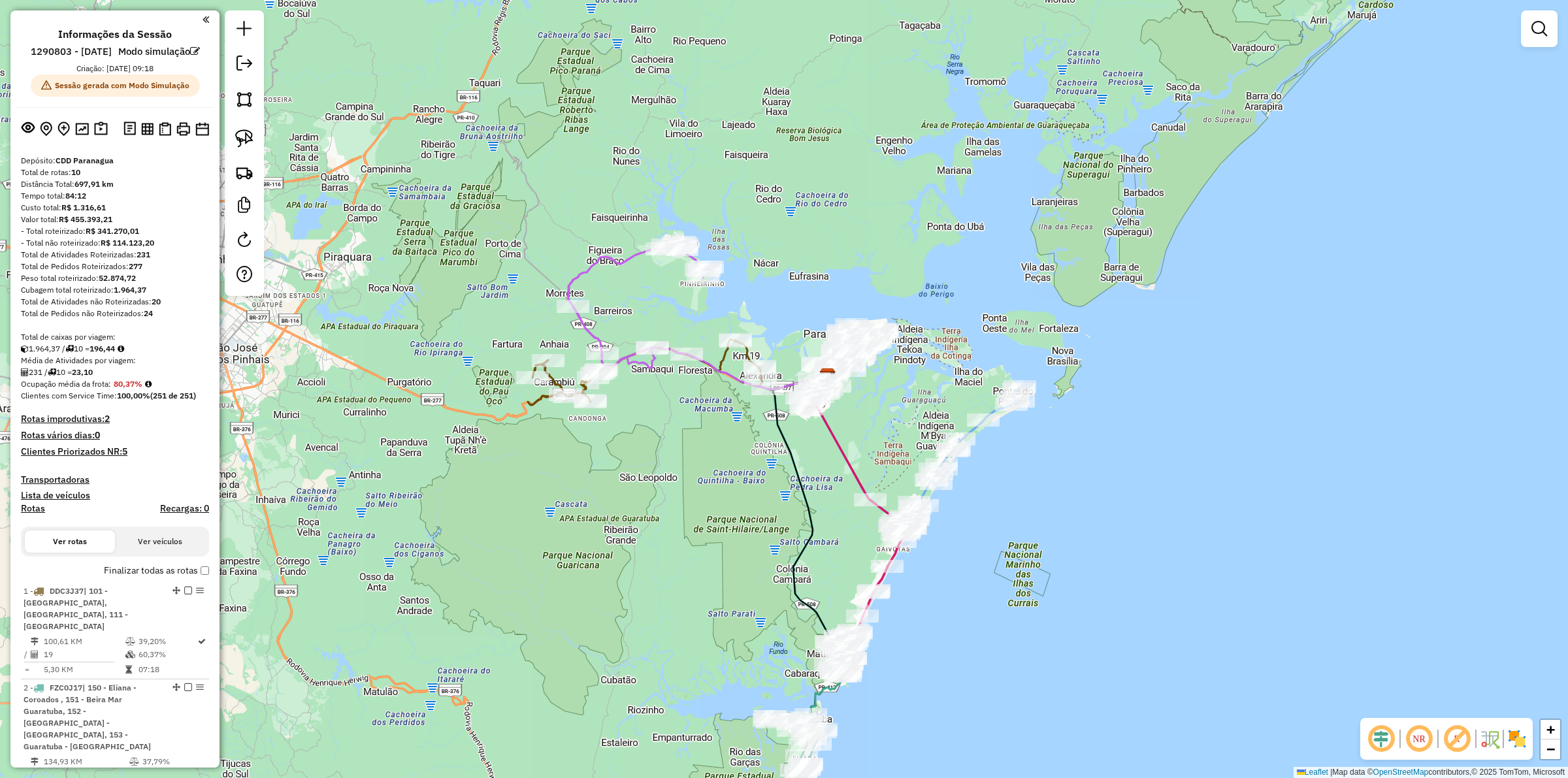
drag, startPoint x: 732, startPoint y: 595, endPoint x: 716, endPoint y: 533, distance: 64.0
click at [716, 533] on div "Janela de atendimento Grade de atendimento Capacidade Transportadoras Veículos …" at bounding box center [784, 389] width 1568 height 778
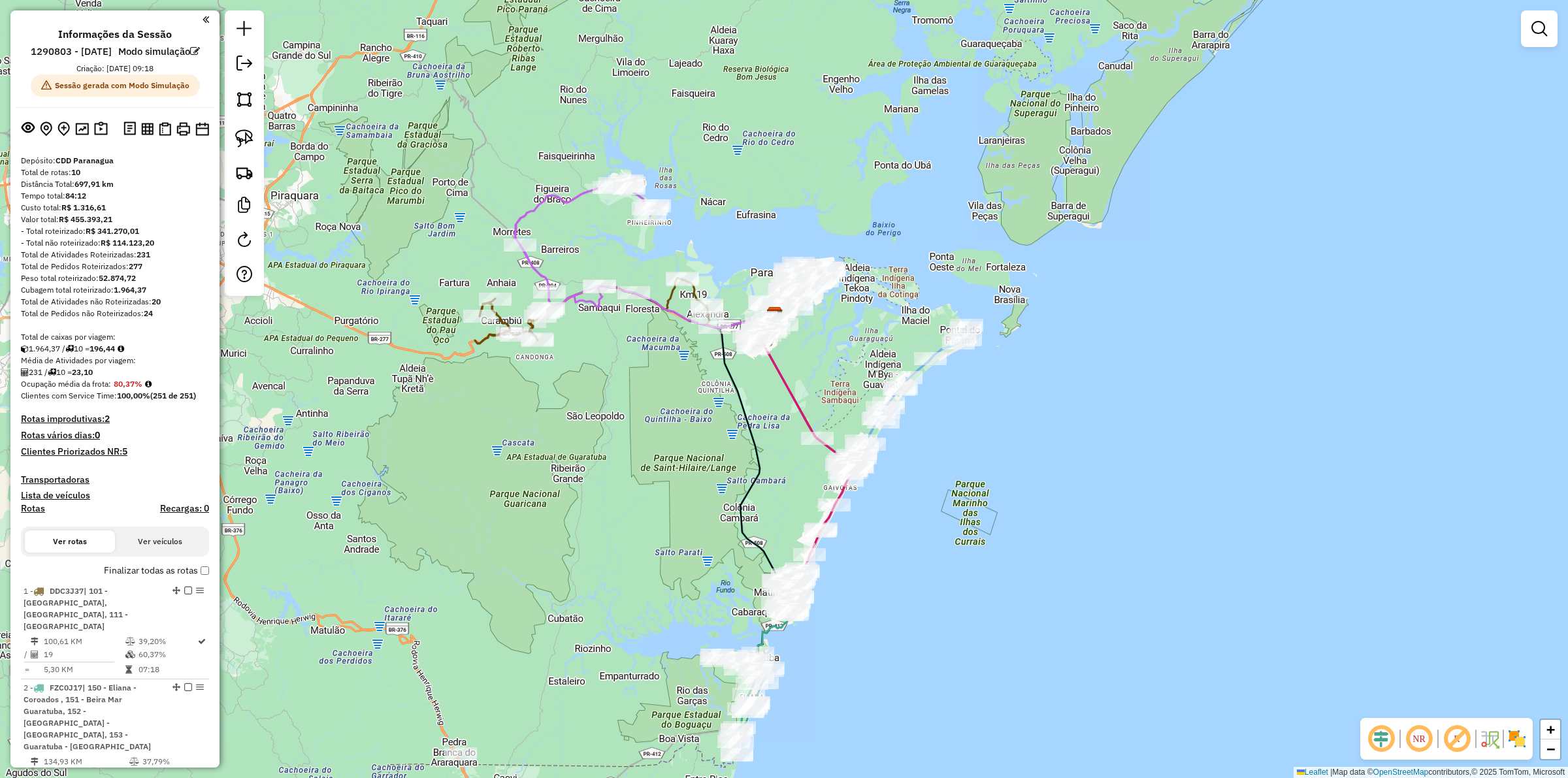
drag, startPoint x: 701, startPoint y: 619, endPoint x: 657, endPoint y: 566, distance: 68.9
click at [657, 566] on div "Janela de atendimento Grade de atendimento Capacidade Transportadoras Veículos …" at bounding box center [784, 389] width 1568 height 778
click at [114, 457] on h4 "Clientes Priorizados NR: 5" at bounding box center [115, 451] width 188 height 11
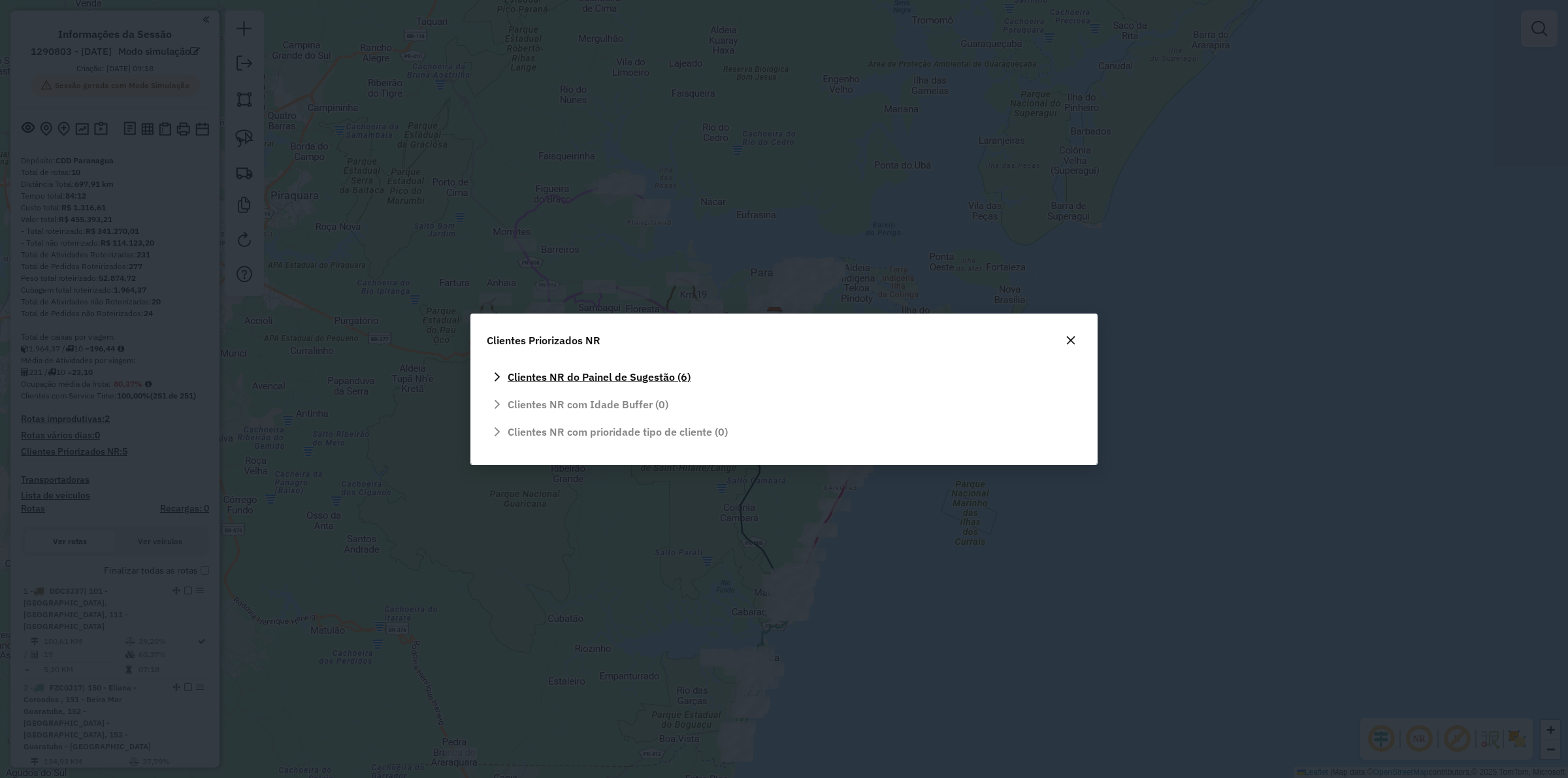
click at [588, 377] on span "Clientes NR do Painel de Sugestão (6)" at bounding box center [599, 377] width 183 height 10
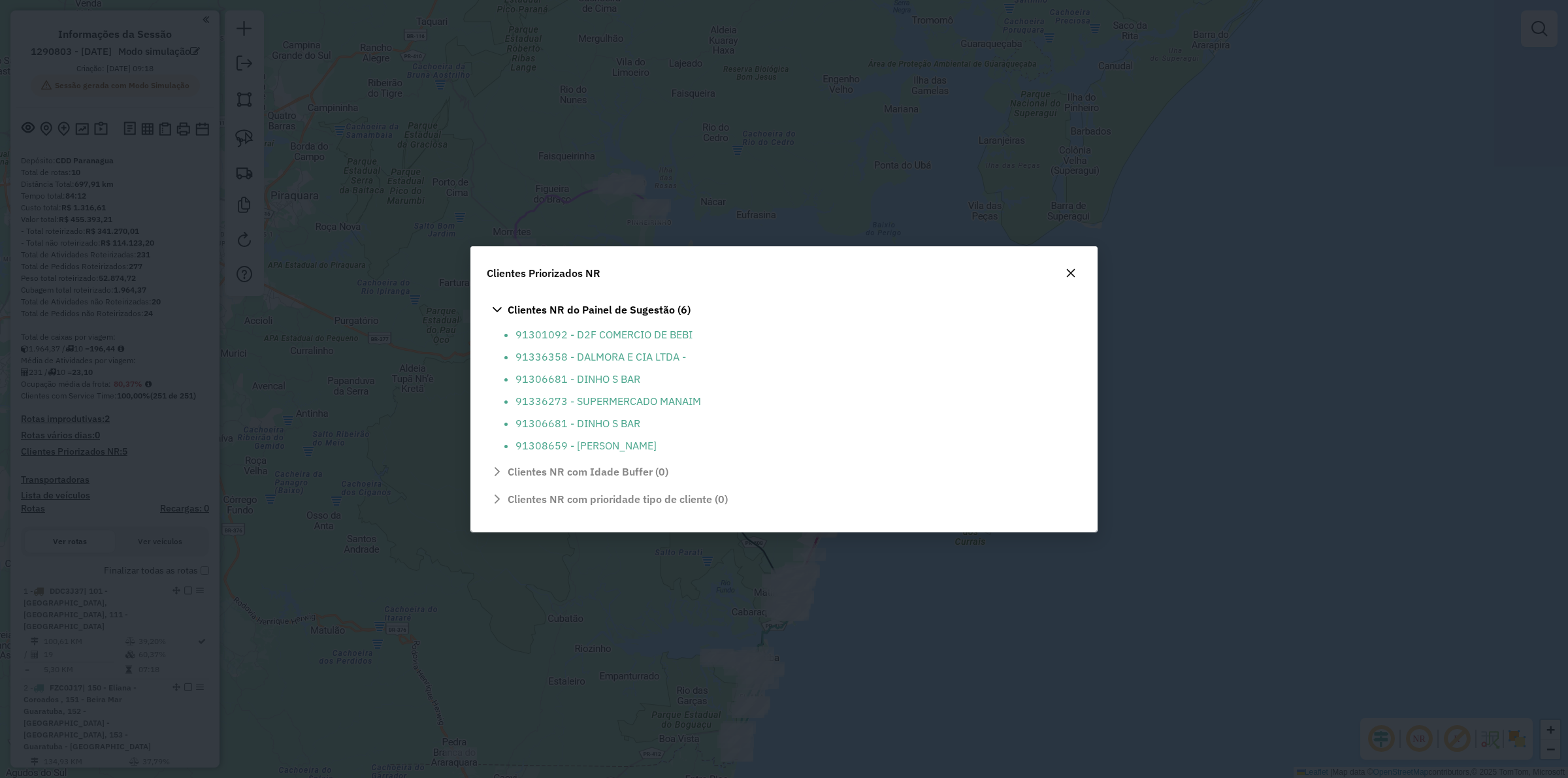
click at [1068, 271] on icon "button" at bounding box center [1071, 272] width 8 height 8
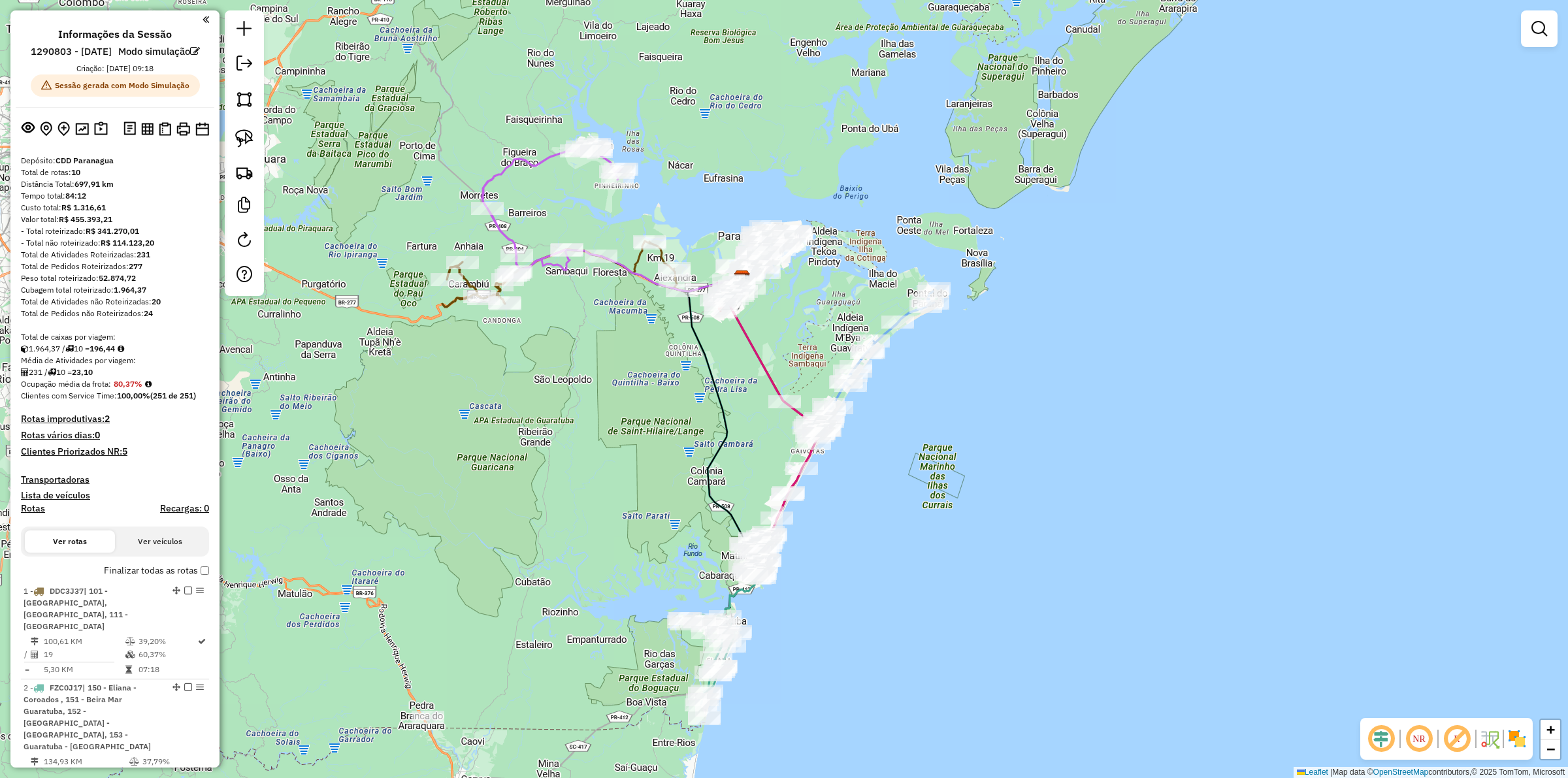
click at [653, 583] on div "Janela de atendimento Grade de atendimento Capacidade Transportadoras Veículos …" at bounding box center [784, 389] width 1568 height 778
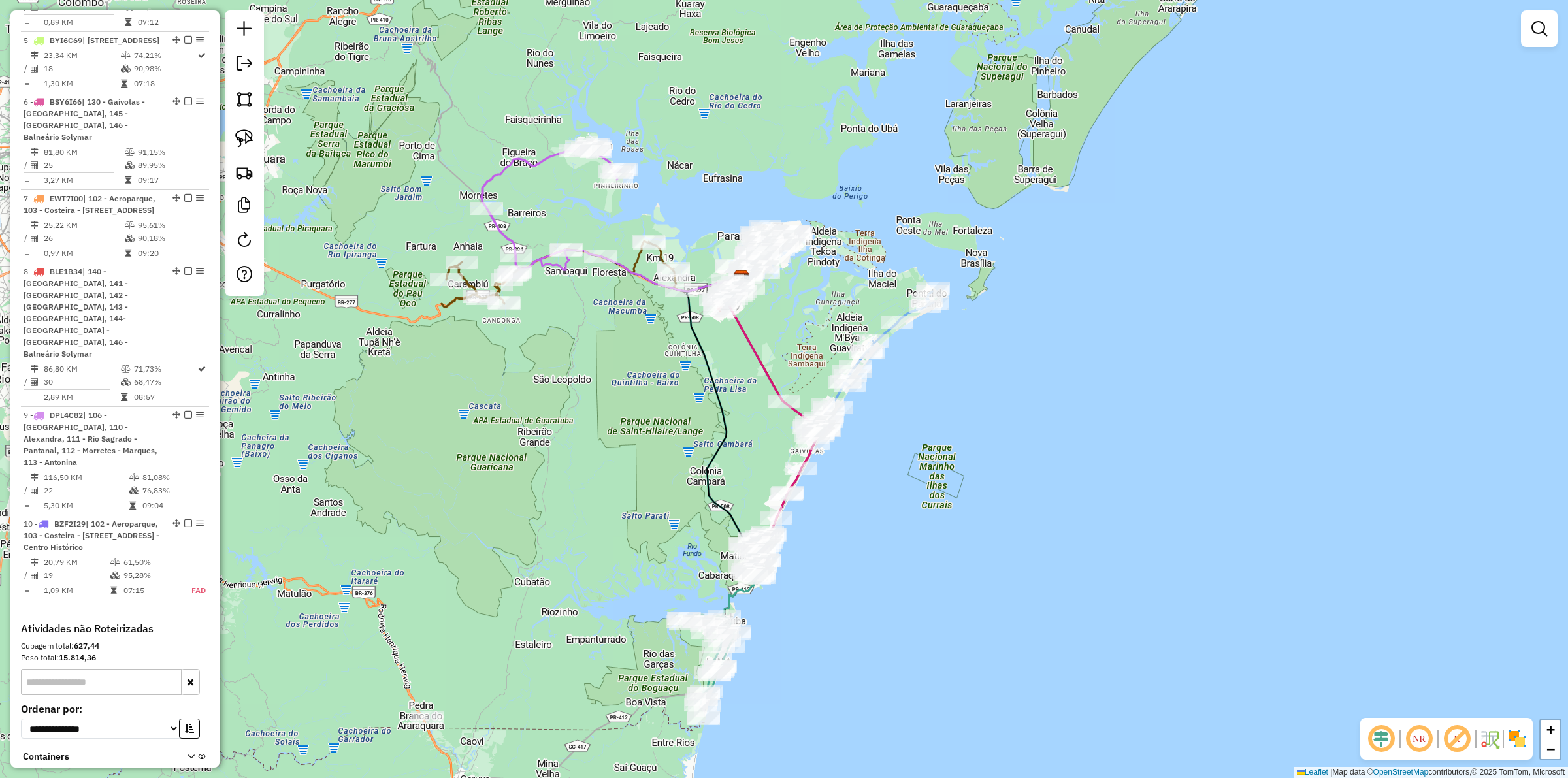
scroll to position [1091, 0]
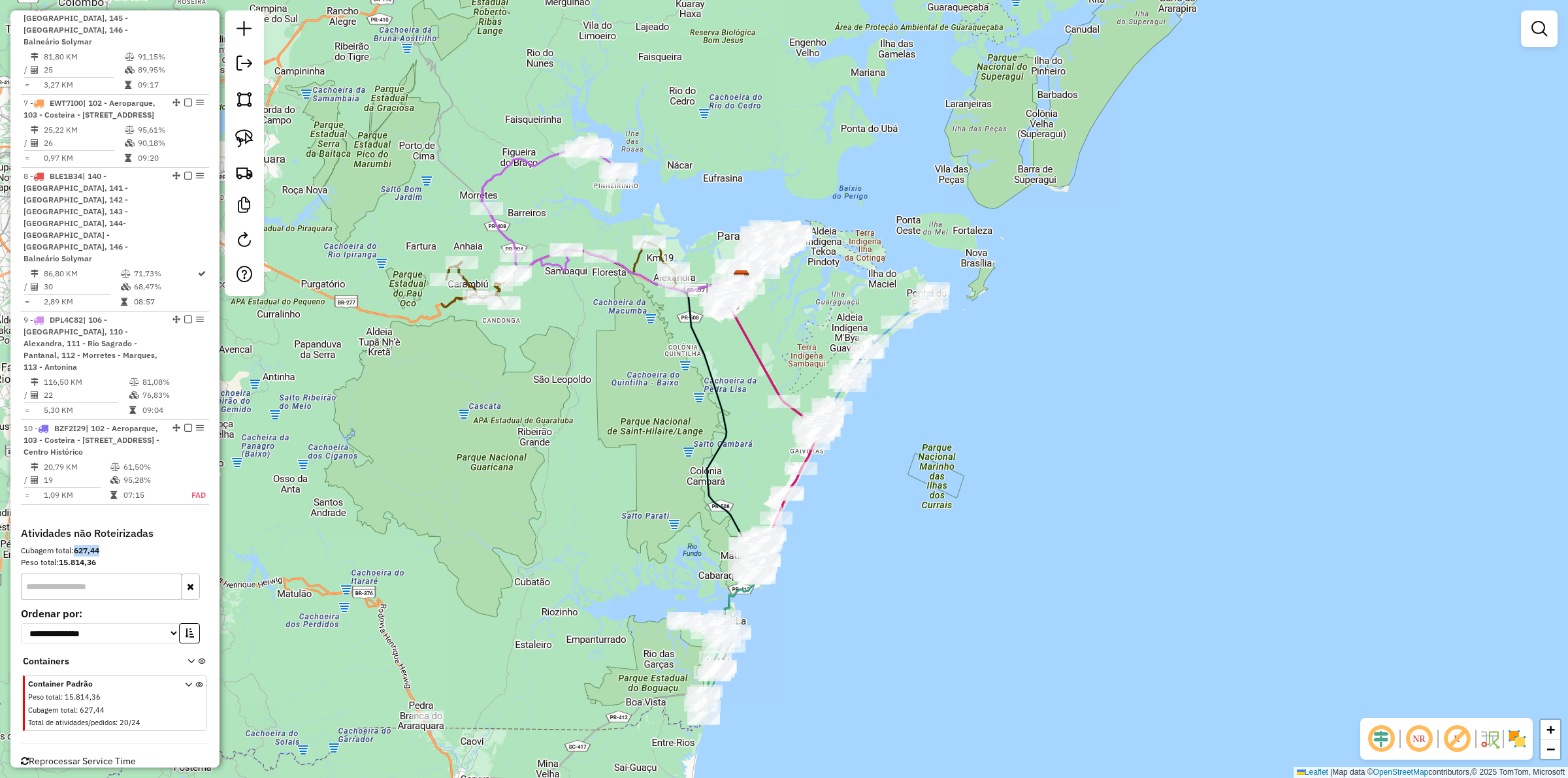
drag, startPoint x: 102, startPoint y: 519, endPoint x: 77, endPoint y: 517, distance: 25.1
click at [77, 545] on div "Cubagem total: 627,44" at bounding box center [115, 551] width 188 height 12
click at [127, 545] on div "Cubagem total: 627,44" at bounding box center [115, 551] width 188 height 12
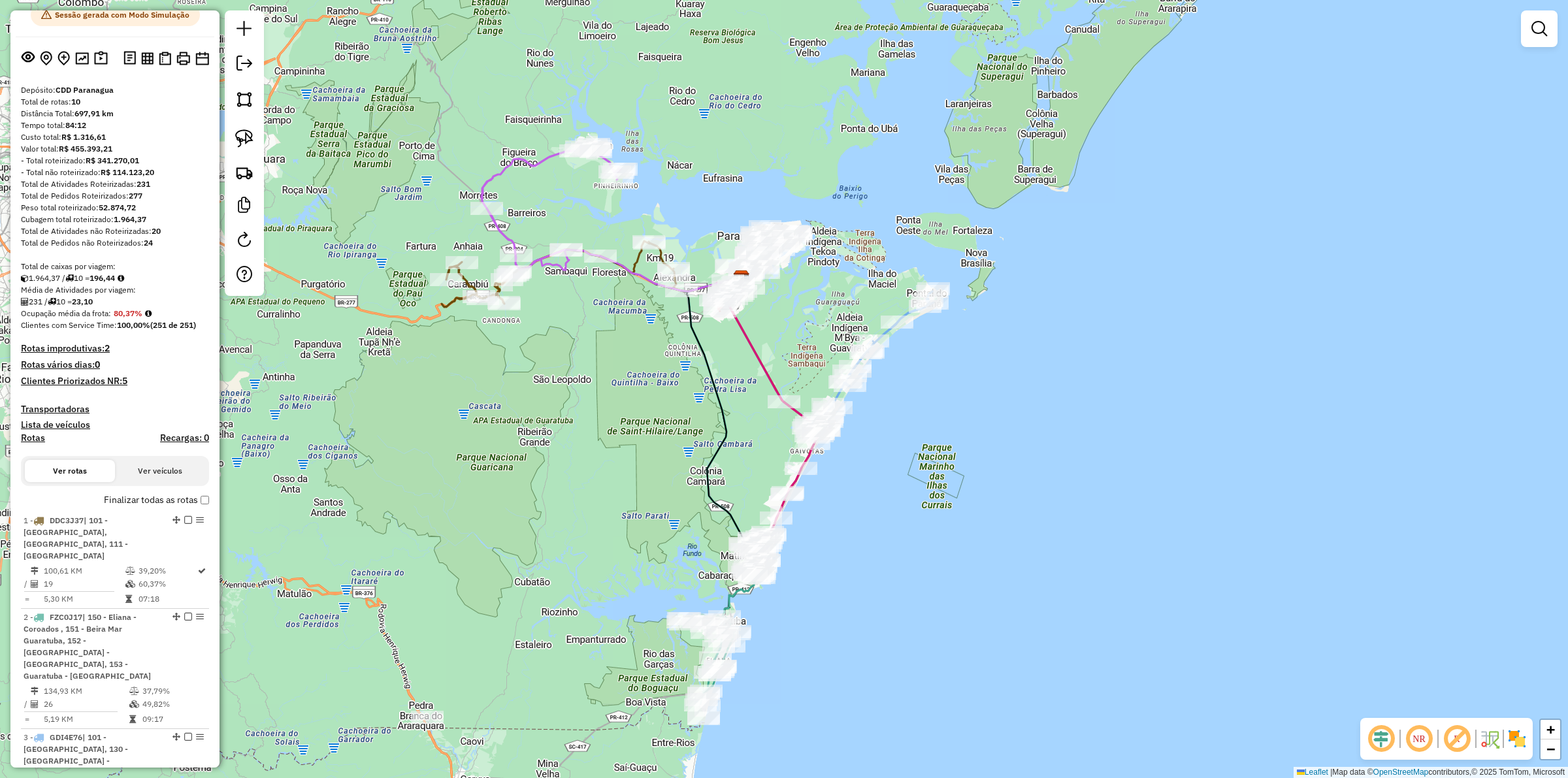
scroll to position [0, 0]
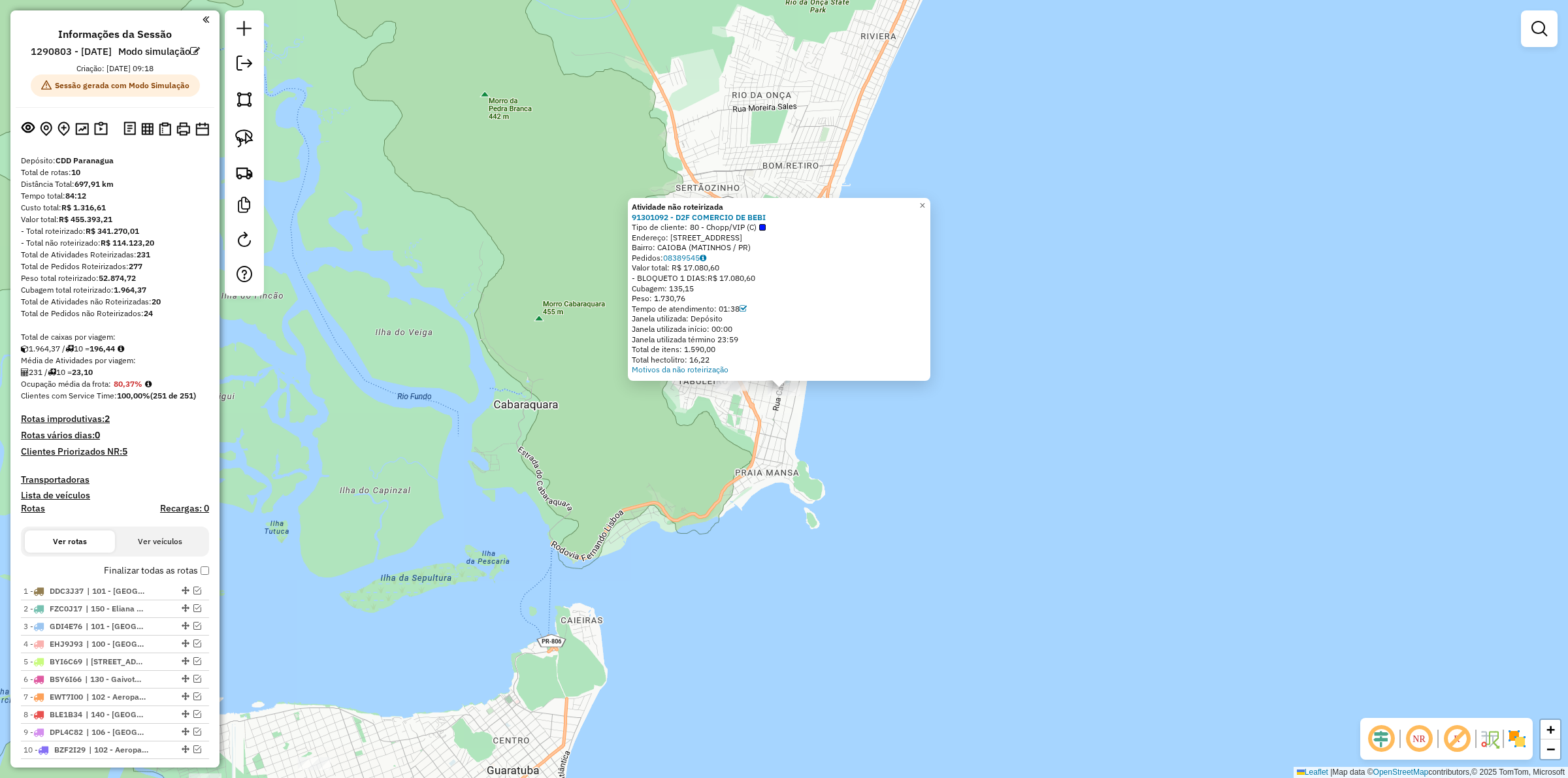
click at [697, 447] on div "Atividade não roteirizada 91301092 - D2F COMERCIO DE BEBI Tipo de cliente: 80 -…" at bounding box center [784, 389] width 1568 height 778
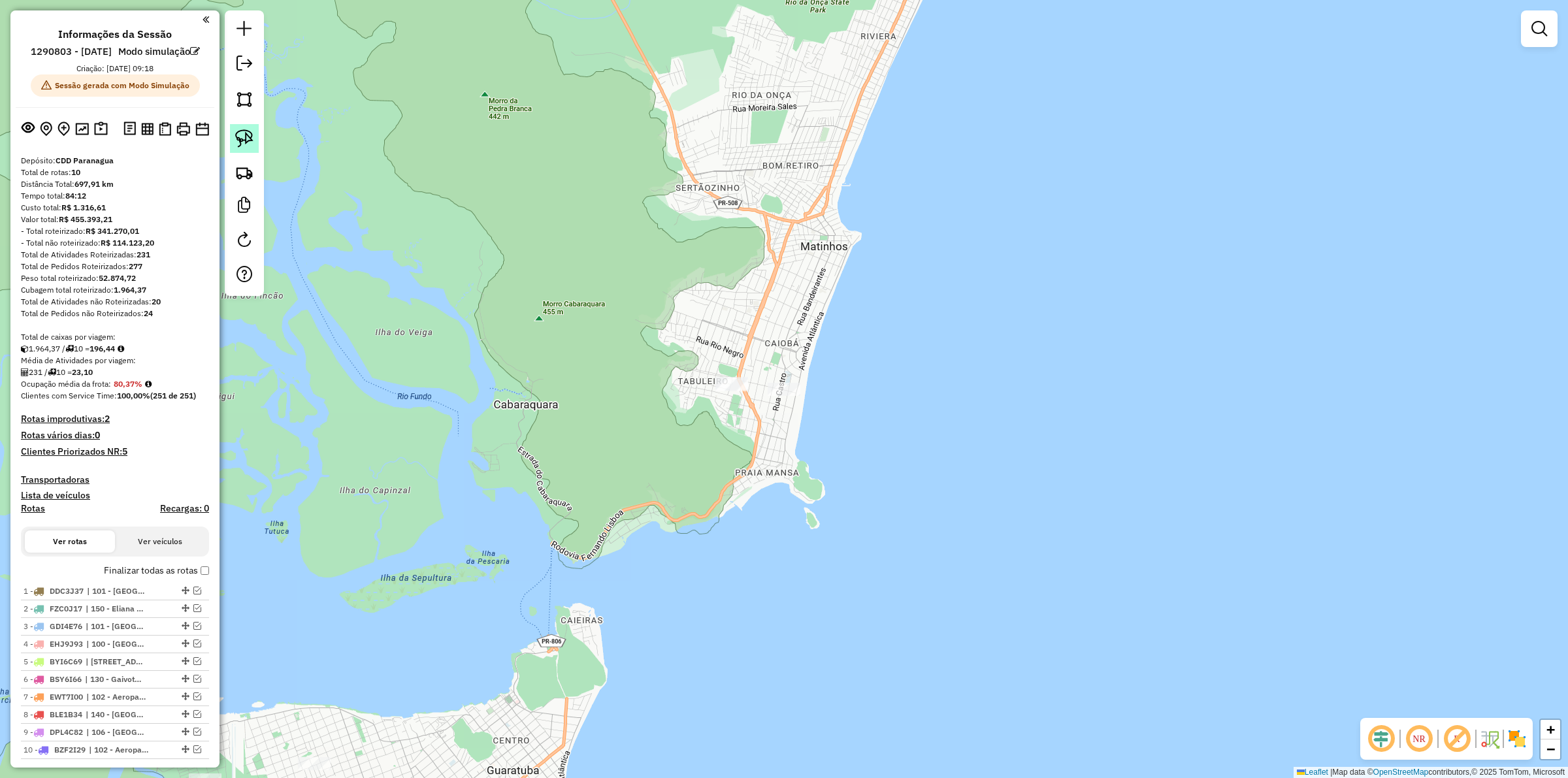
click at [245, 129] on link at bounding box center [244, 138] width 29 height 29
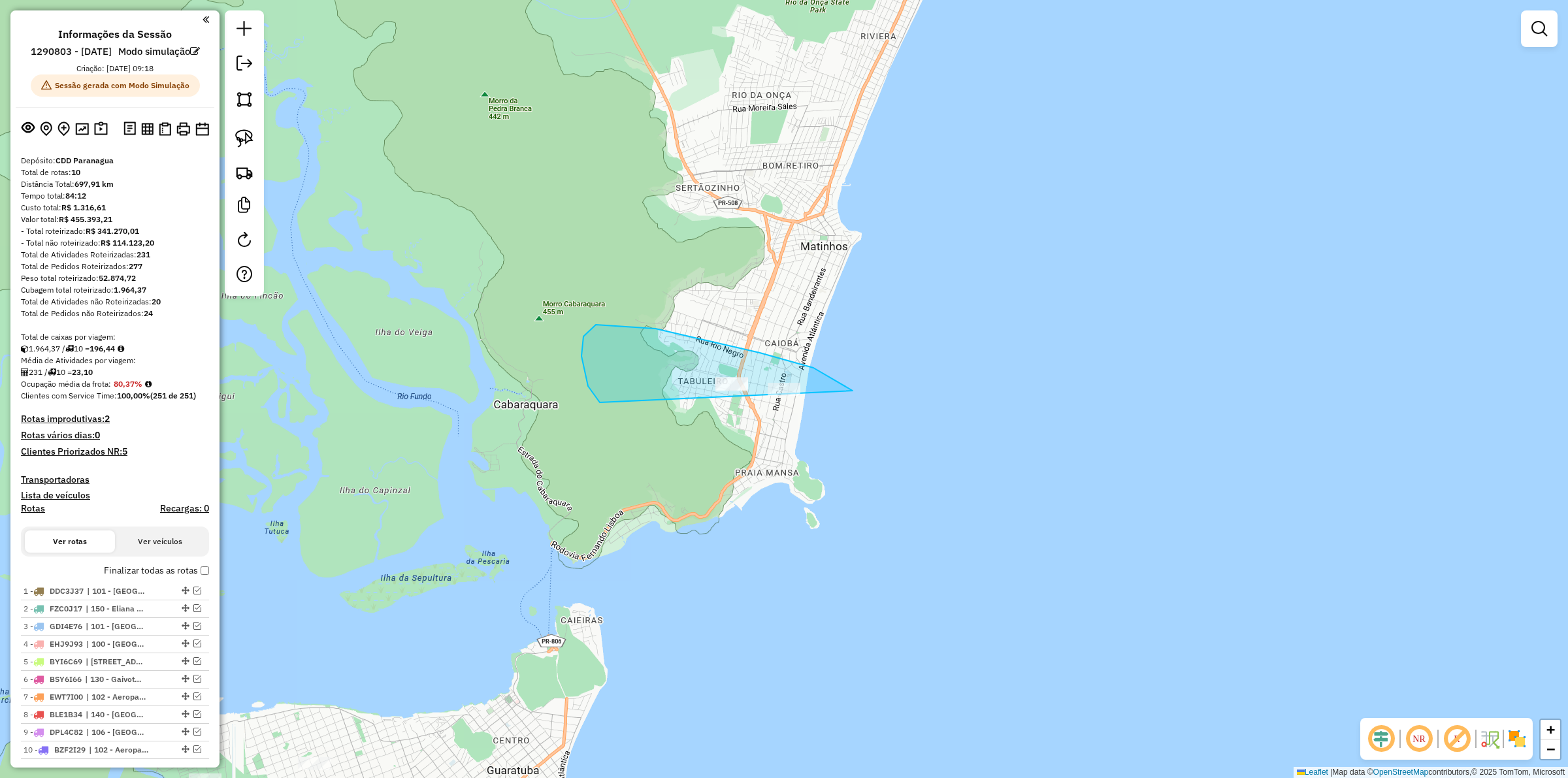
drag, startPoint x: 655, startPoint y: 329, endPoint x: 879, endPoint y: 432, distance: 246.5
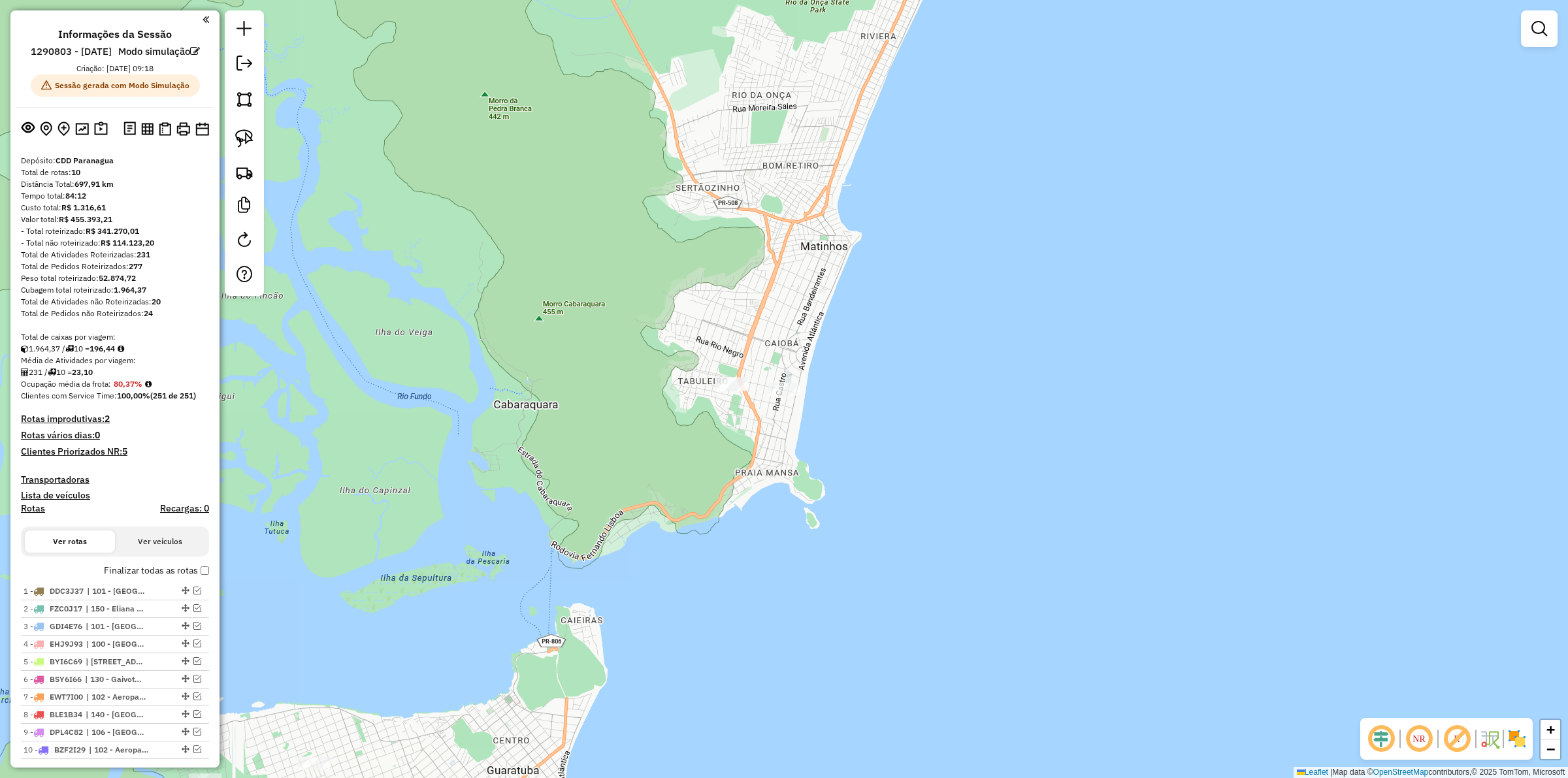
click at [765, 383] on div "Janela de atendimento Grade de atendimento Capacidade Transportadoras Veículos …" at bounding box center [784, 389] width 1568 height 778
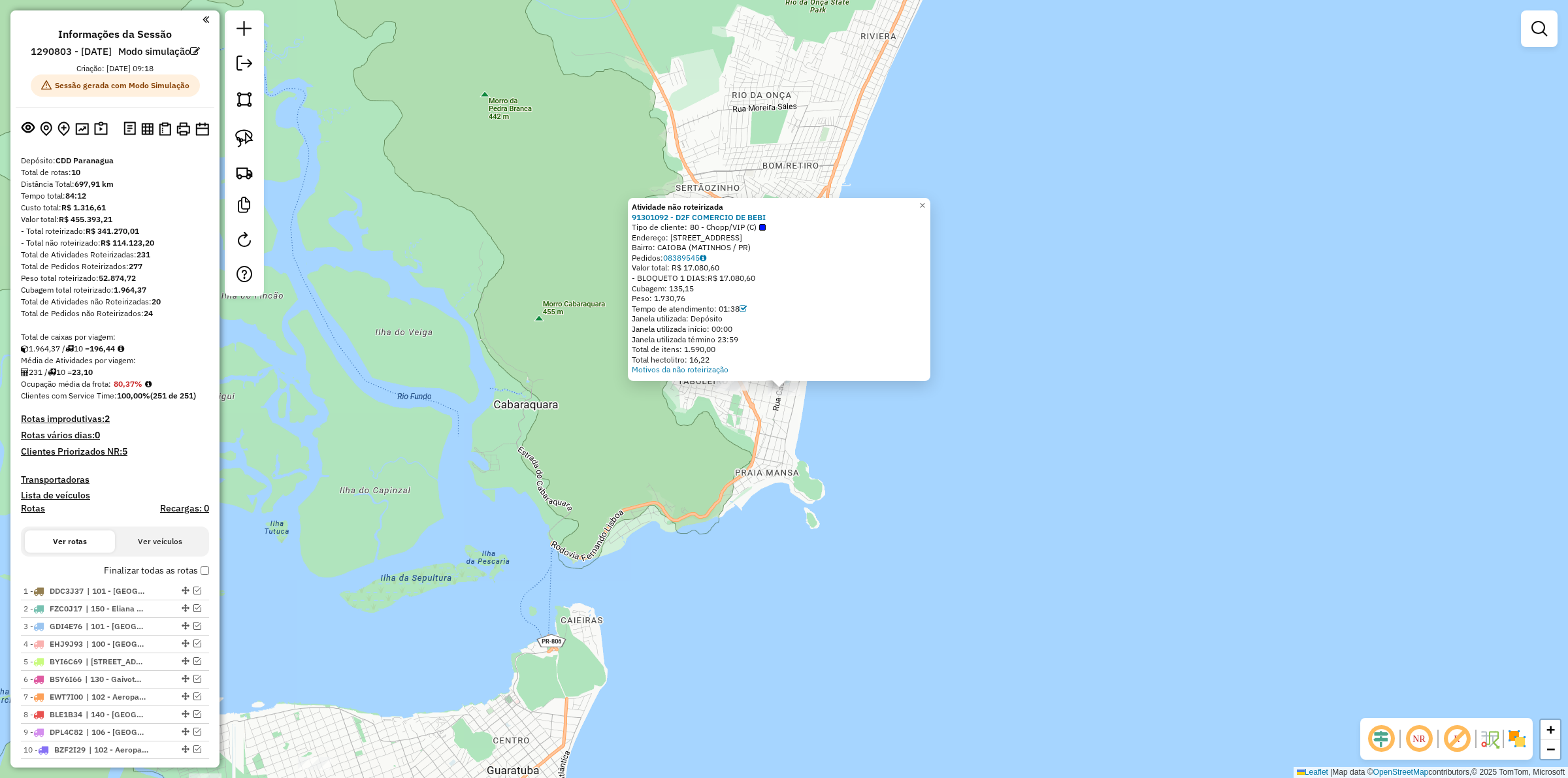
click at [758, 418] on div "Atividade não roteirizada 91301092 - D2F COMERCIO DE BEBI Tipo de cliente: 80 -…" at bounding box center [784, 389] width 1568 height 778
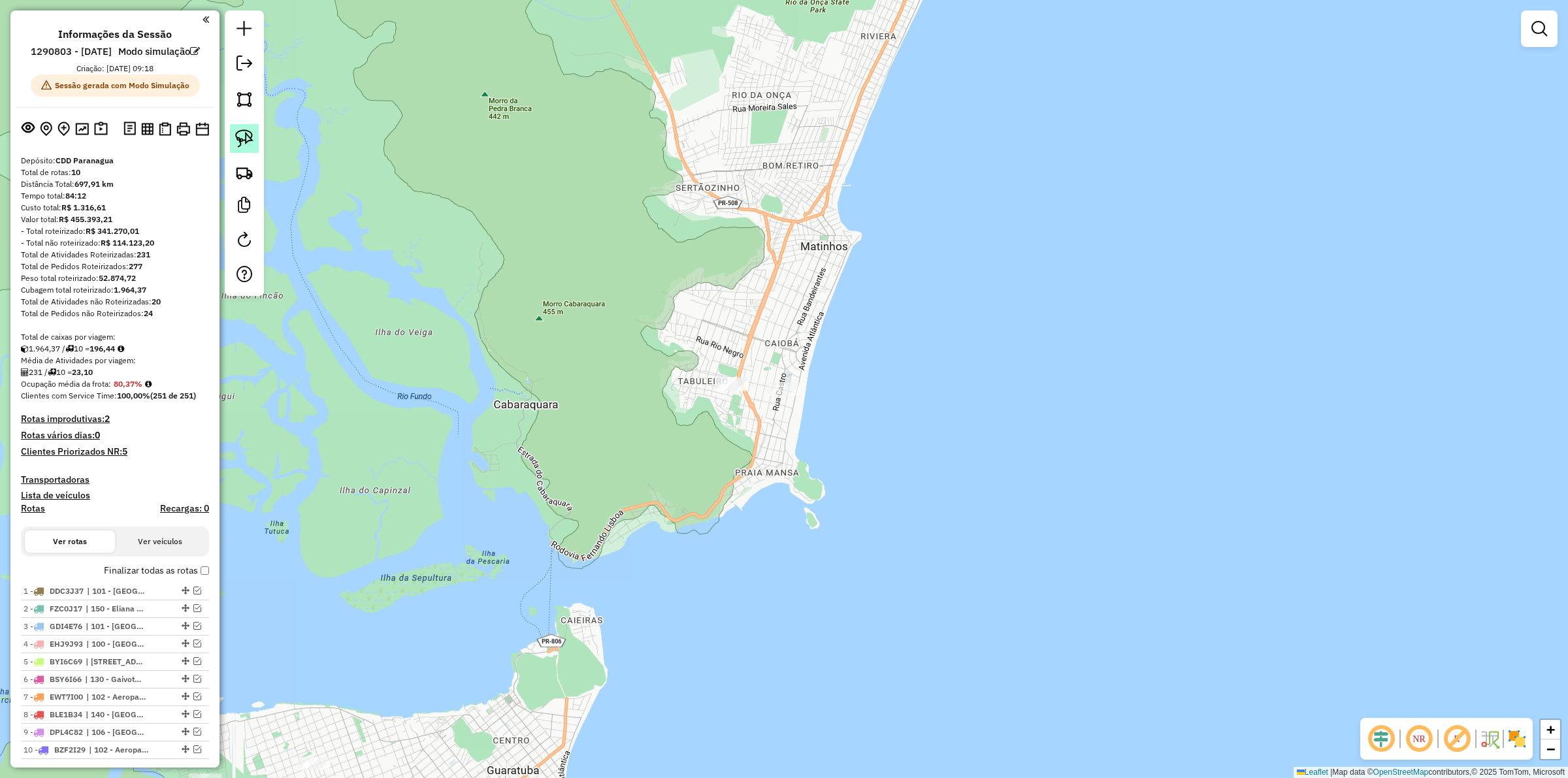
click at [236, 147] on img at bounding box center [244, 138] width 19 height 19
drag, startPoint x: 710, startPoint y: 396, endPoint x: 693, endPoint y: 361, distance: 38.9
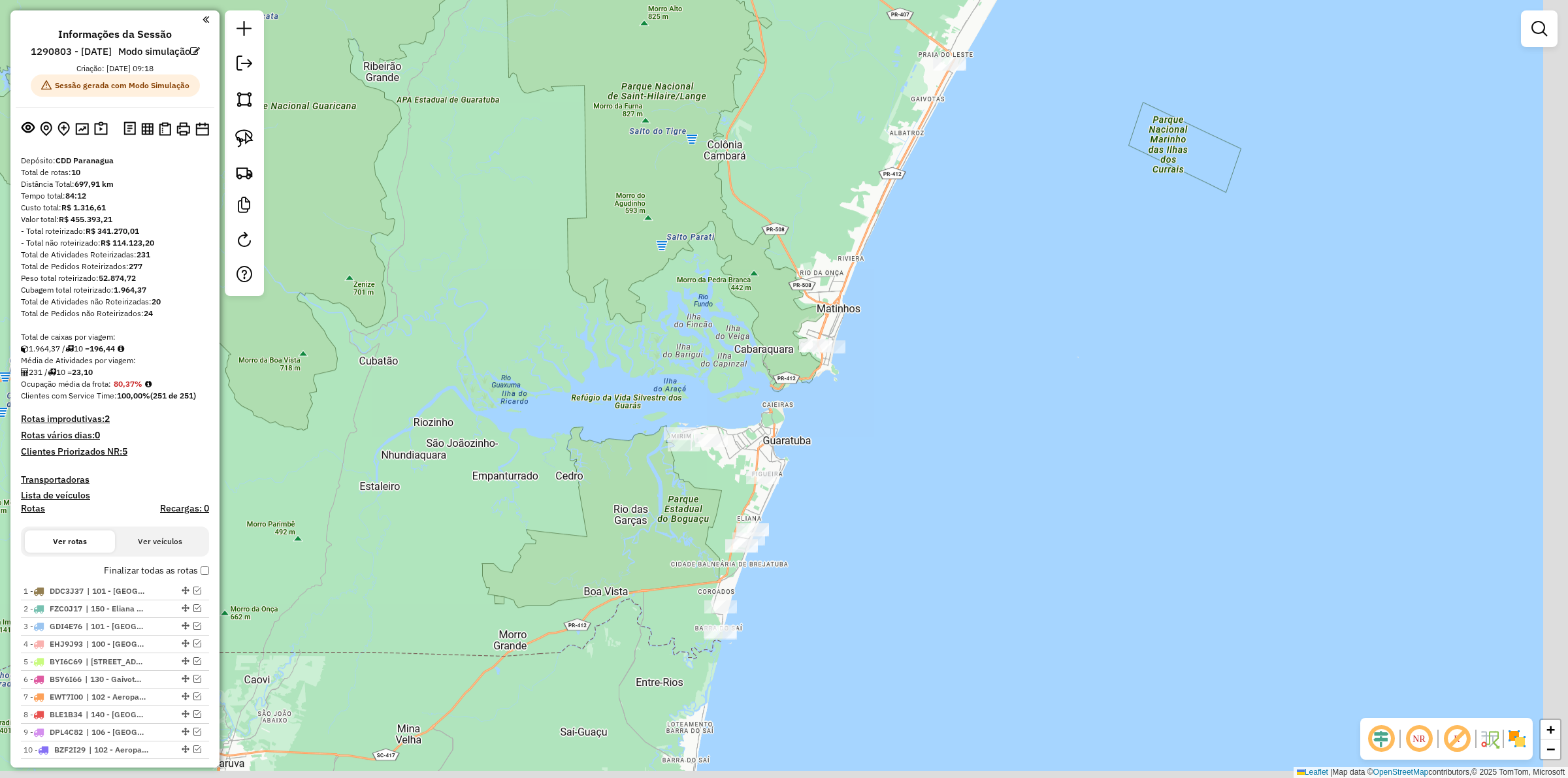
drag, startPoint x: 827, startPoint y: 513, endPoint x: 794, endPoint y: 414, distance: 104.4
click at [794, 414] on div "Janela de atendimento Grade de atendimento Capacidade Transportadoras Veículos …" at bounding box center [784, 389] width 1568 height 778
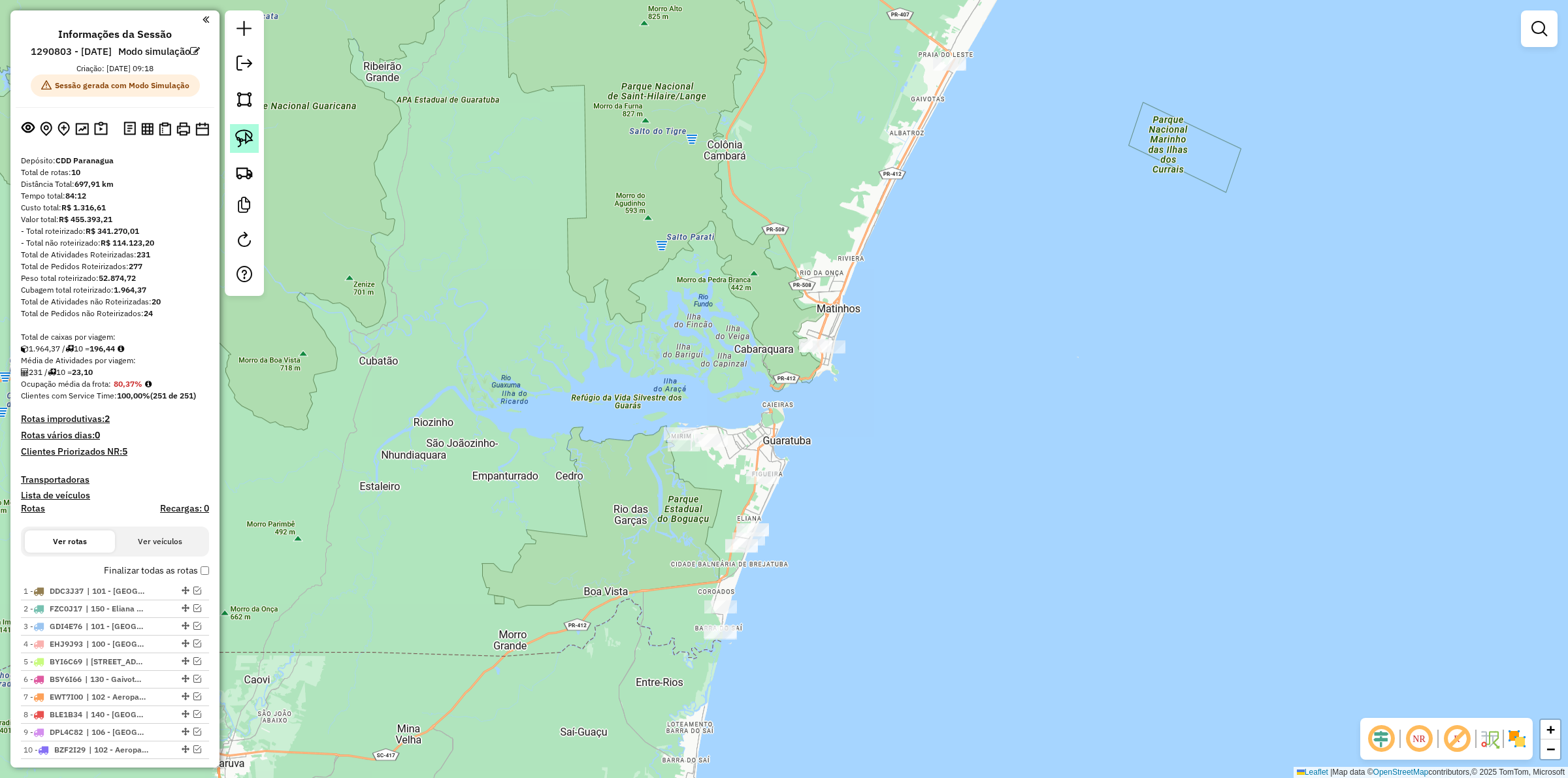
drag, startPoint x: 239, startPoint y: 139, endPoint x: 438, endPoint y: 271, distance: 238.8
click at [242, 139] on img at bounding box center [244, 138] width 19 height 19
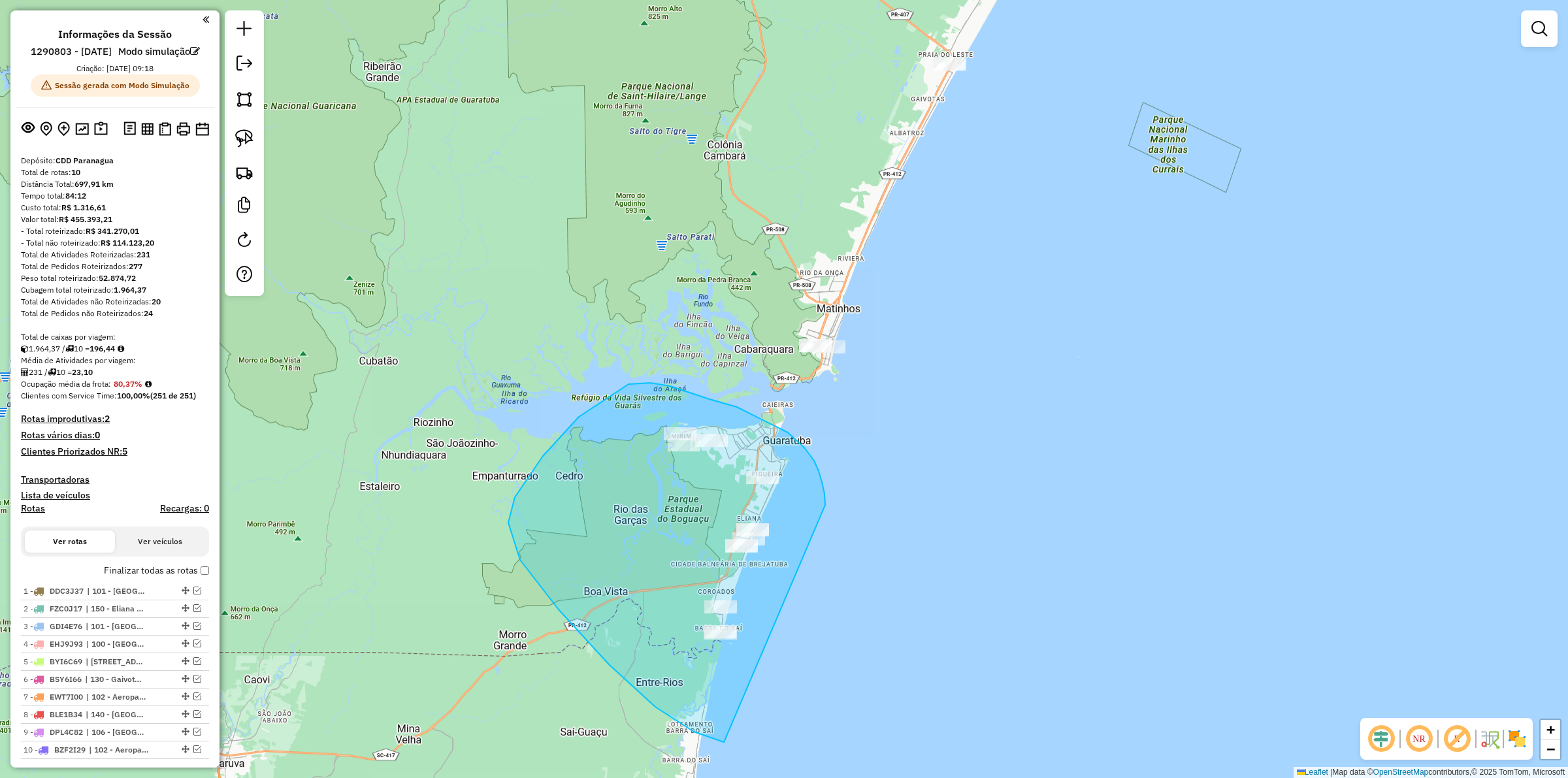
drag, startPoint x: 805, startPoint y: 447, endPoint x: 752, endPoint y: 721, distance: 279.1
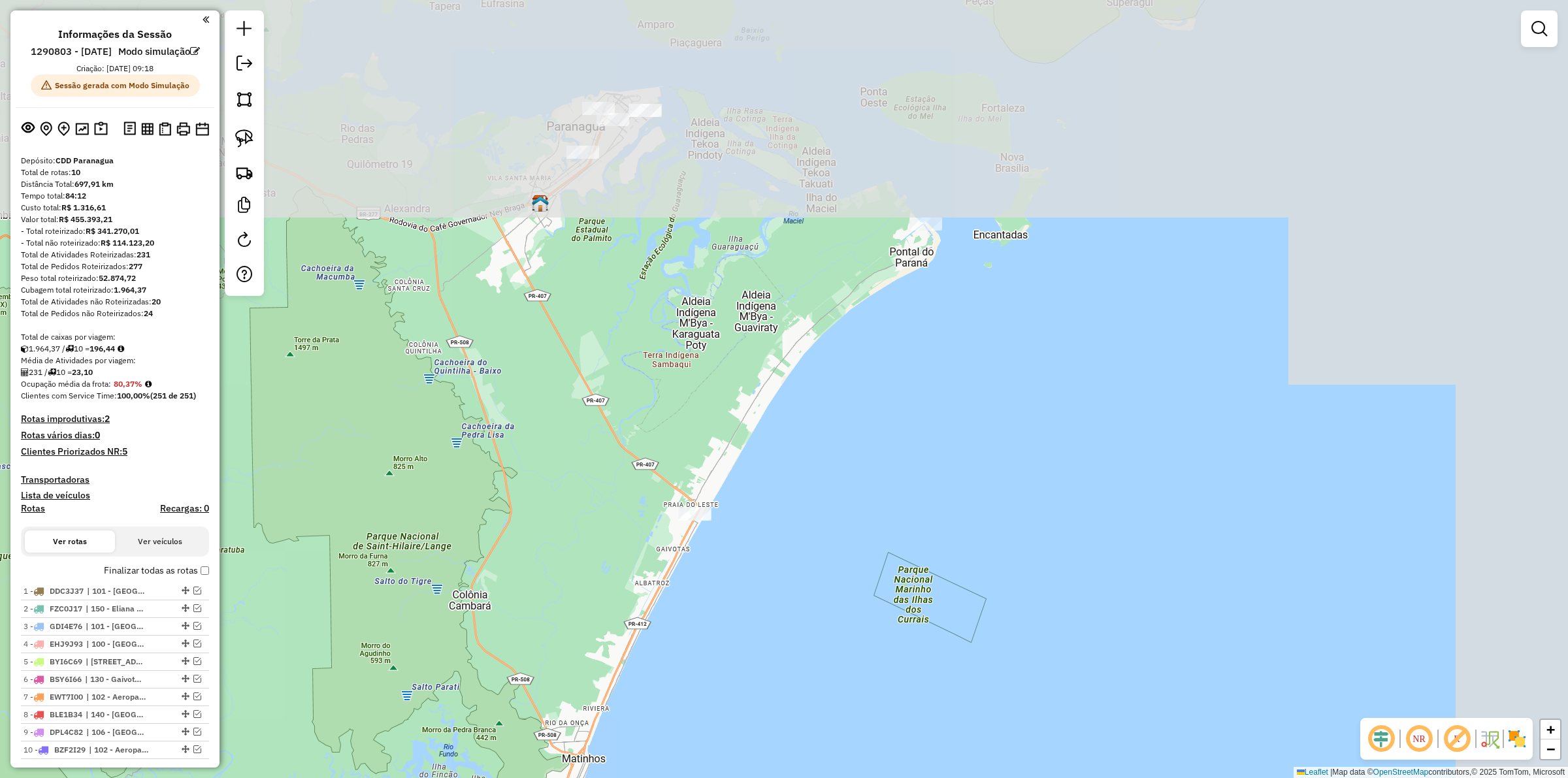
drag, startPoint x: 1057, startPoint y: 151, endPoint x: 758, endPoint y: 525, distance: 478.8
click at [810, 586] on div "Janela de atendimento Grade de atendimento Capacidade Transportadoras Veículos …" at bounding box center [784, 389] width 1568 height 778
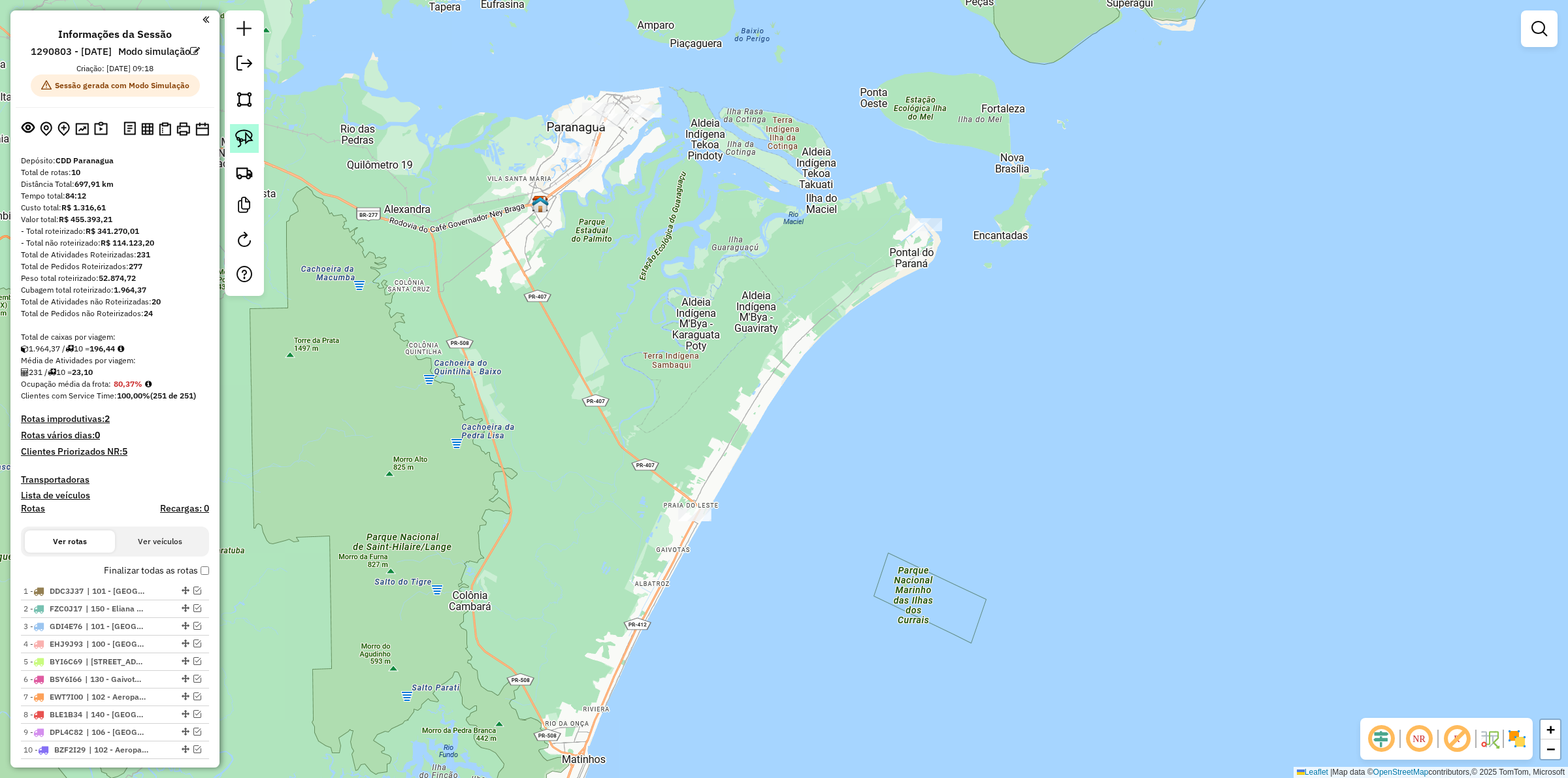
click at [249, 133] on img at bounding box center [244, 138] width 19 height 19
click at [248, 141] on img at bounding box center [244, 138] width 19 height 19
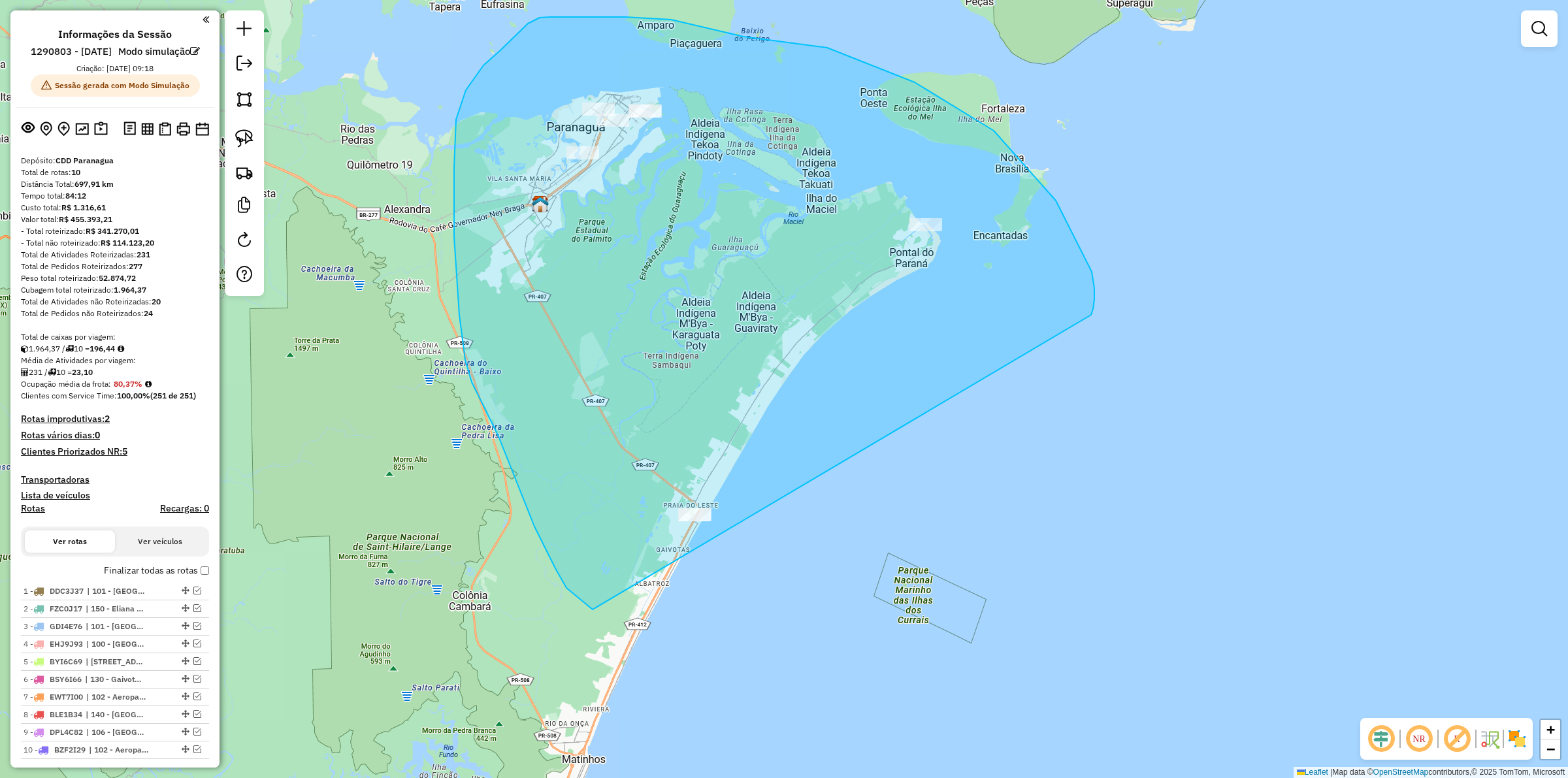
drag, startPoint x: 1092, startPoint y: 271, endPoint x: 773, endPoint y: 633, distance: 482.5
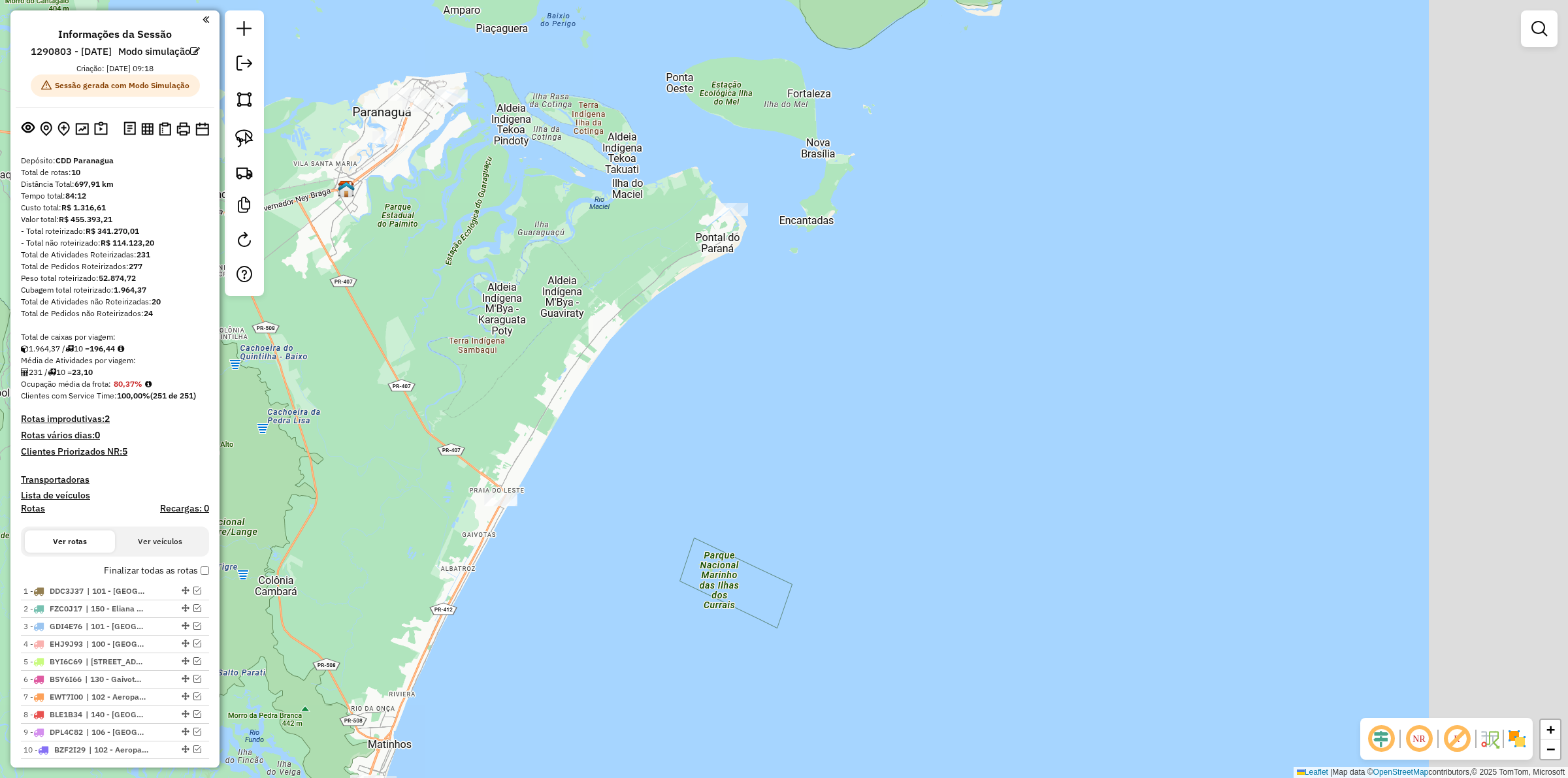
drag, startPoint x: 668, startPoint y: 451, endPoint x: 566, endPoint y: 481, distance: 106.3
click at [599, 470] on div "Janela de atendimento Grade de atendimento Capacidade Transportadoras Veículos …" at bounding box center [784, 389] width 1568 height 778
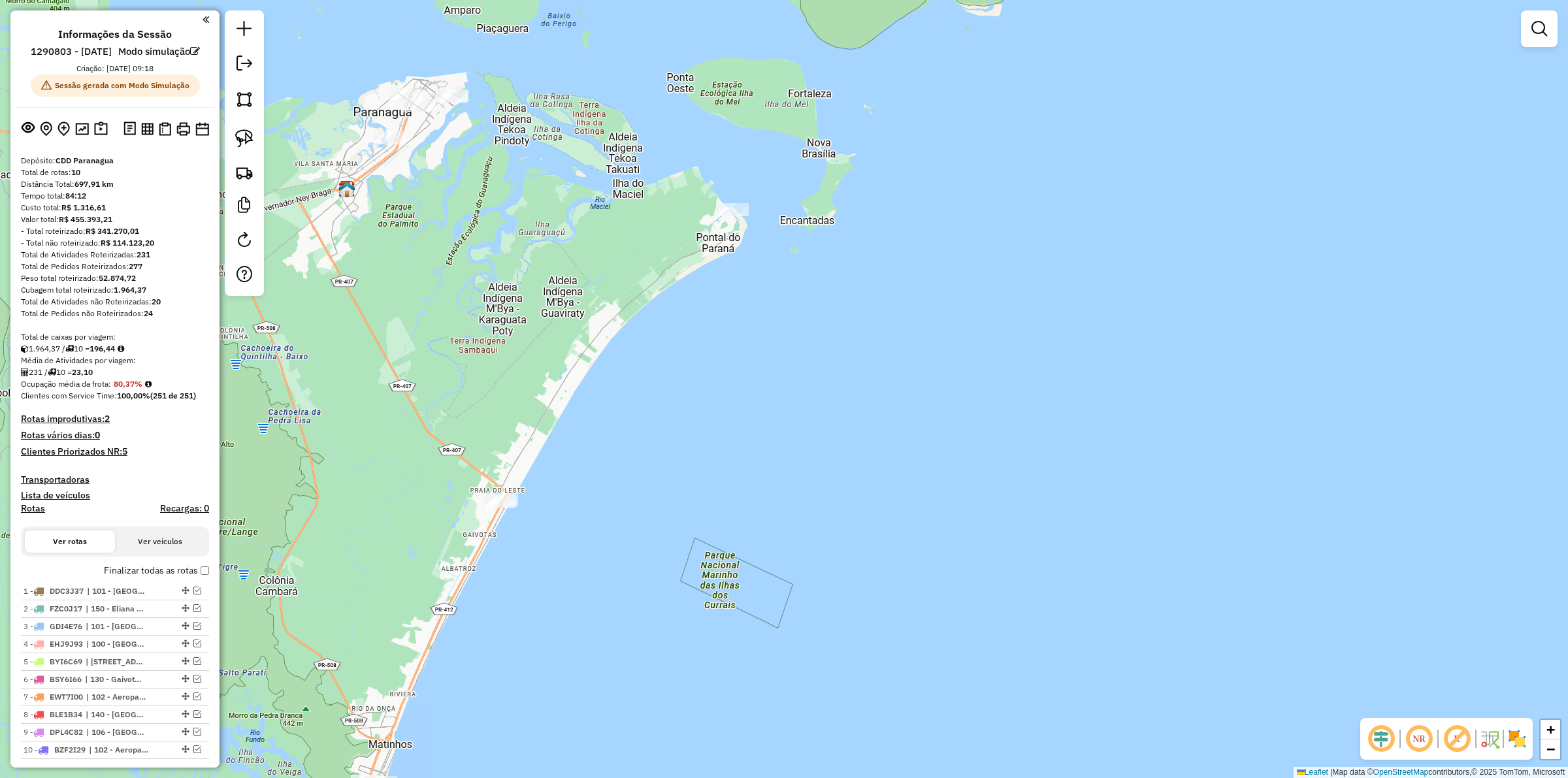
drag, startPoint x: 240, startPoint y: 138, endPoint x: 629, endPoint y: 568, distance: 579.8
click at [242, 139] on img at bounding box center [244, 138] width 19 height 19
drag, startPoint x: 439, startPoint y: 425, endPoint x: 614, endPoint y: 504, distance: 192.0
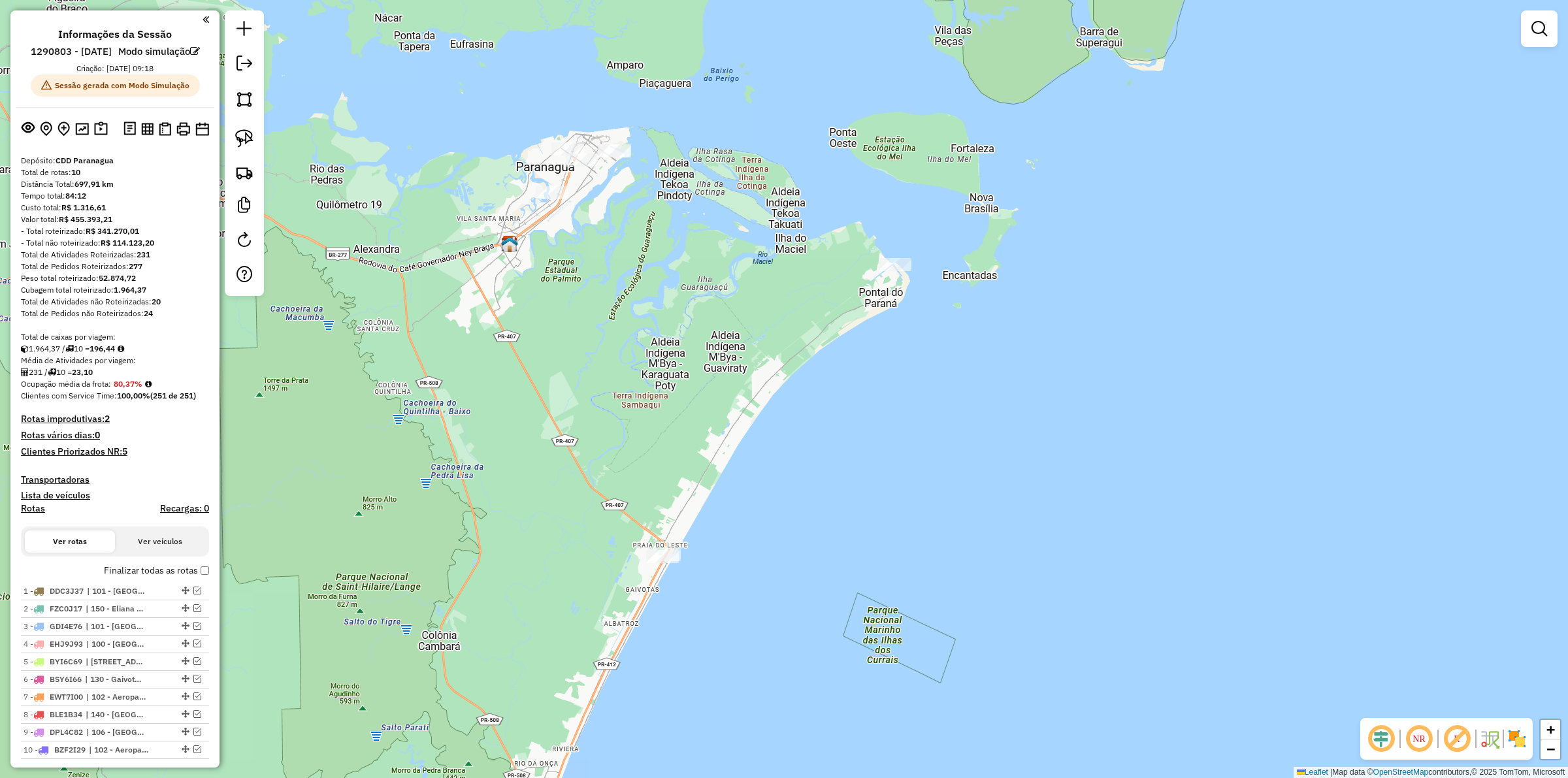
drag, startPoint x: 626, startPoint y: 189, endPoint x: 645, endPoint y: 187, distance: 19.1
click at [645, 187] on div "Janela de atendimento Grade de atendimento Capacidade Transportadoras Veículos …" at bounding box center [784, 389] width 1568 height 778
click at [236, 130] on img at bounding box center [244, 138] width 19 height 19
drag, startPoint x: 652, startPoint y: 157, endPoint x: 612, endPoint y: 181, distance: 46.6
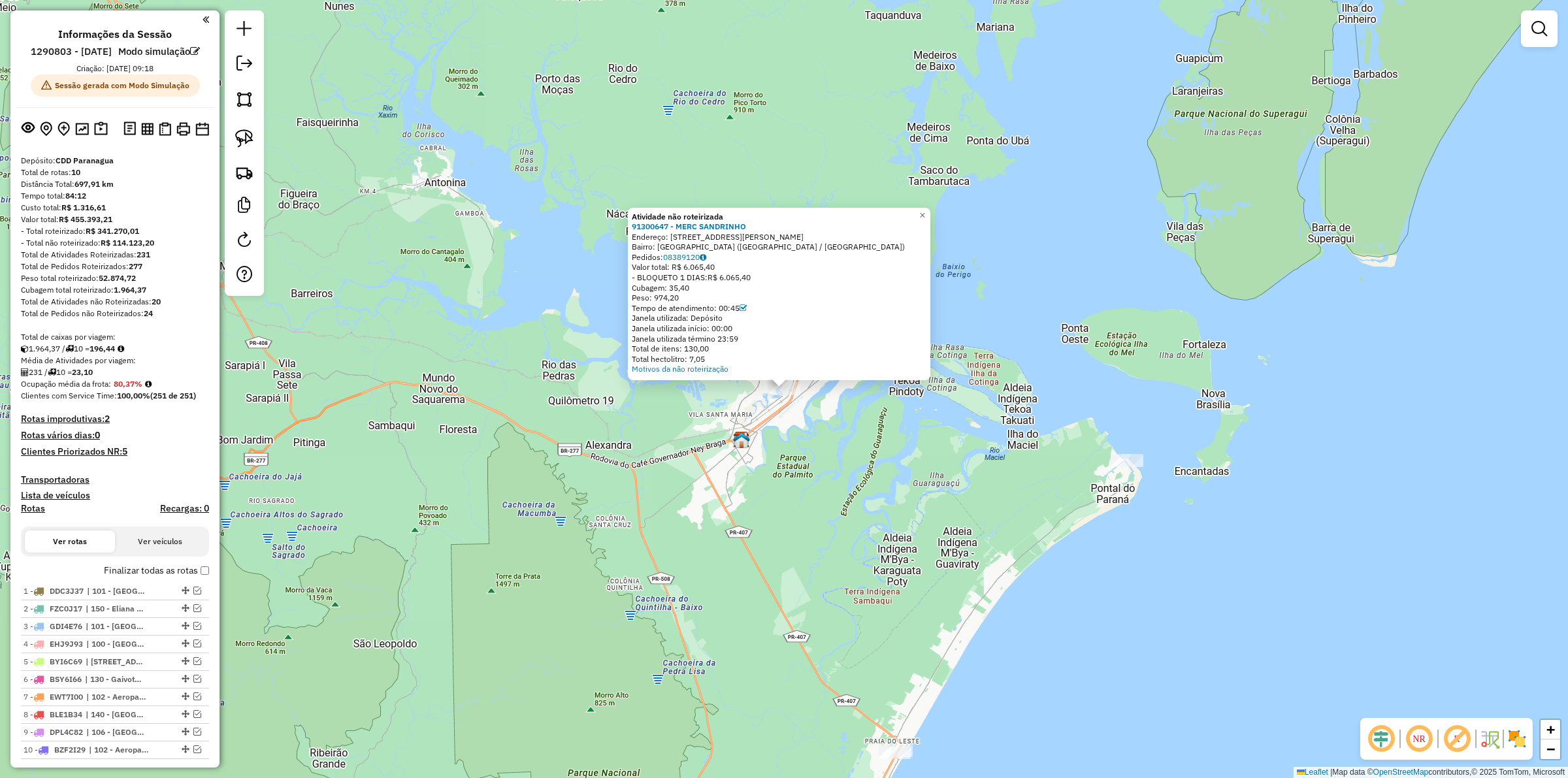
click at [848, 458] on div "Atividade não roteirizada 91300647 - MERC SANDRINHO Endereço: Rua Balduína de A…" at bounding box center [784, 389] width 1568 height 778
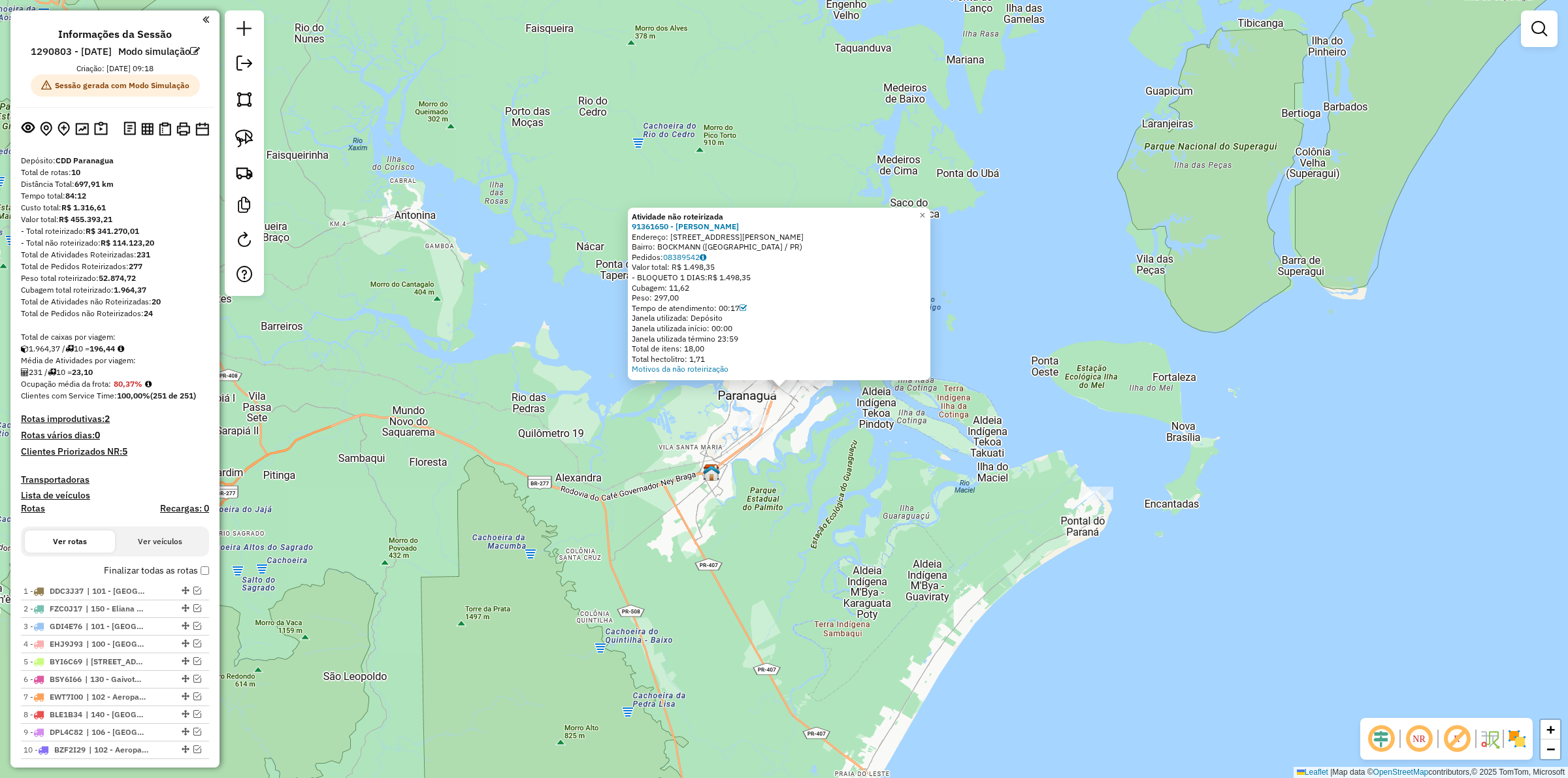
click at [813, 433] on div "Atividade não roteirizada 91361650 - MARCELO AUGUSTO TRIN Endereço: R Conselhei…" at bounding box center [784, 389] width 1568 height 778
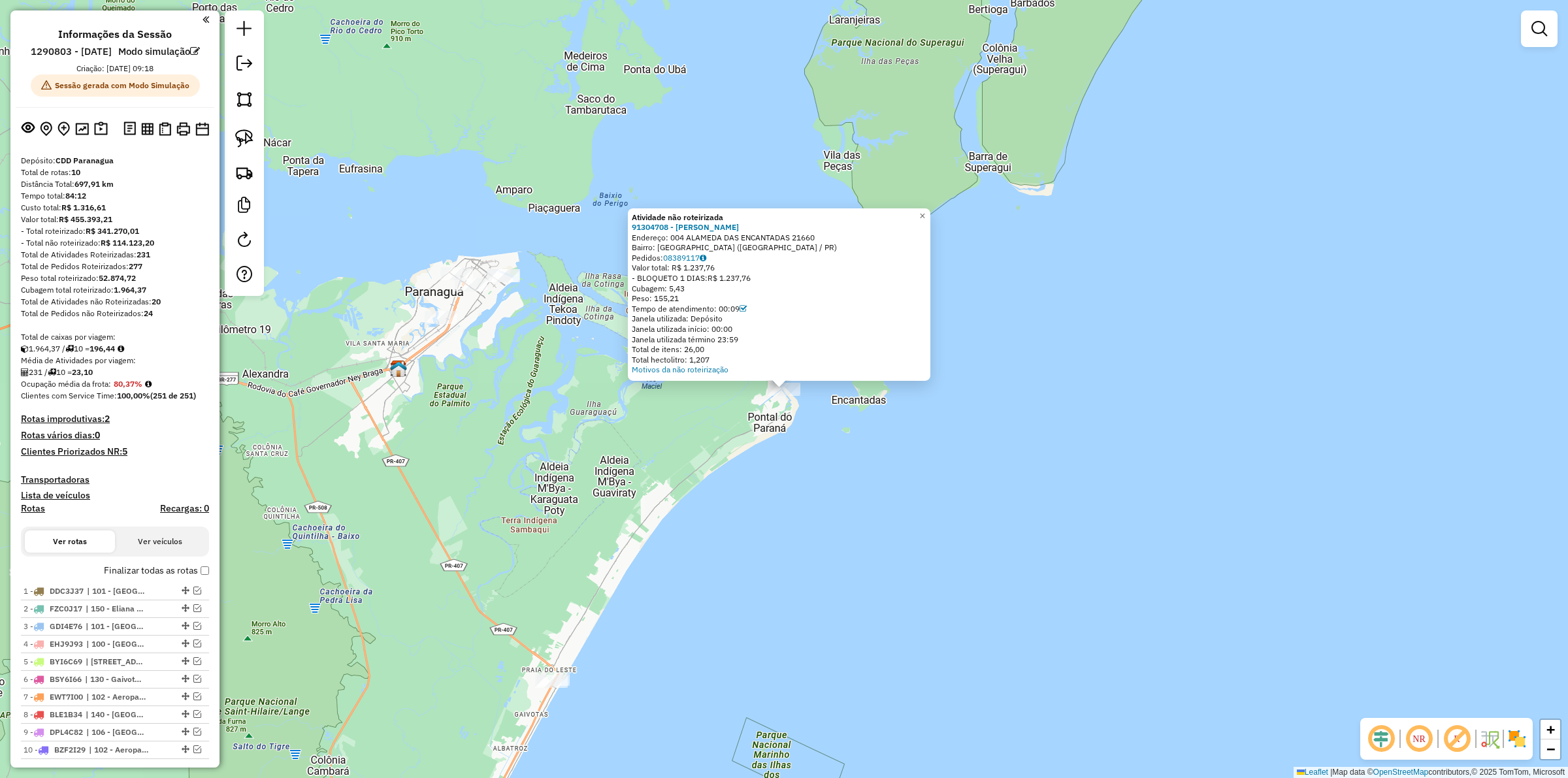
click at [608, 434] on div "Atividade não roteirizada 91304708 - CARLOS ALBERTO KALIN Endereço: 004 ALAMEDA…" at bounding box center [784, 389] width 1568 height 778
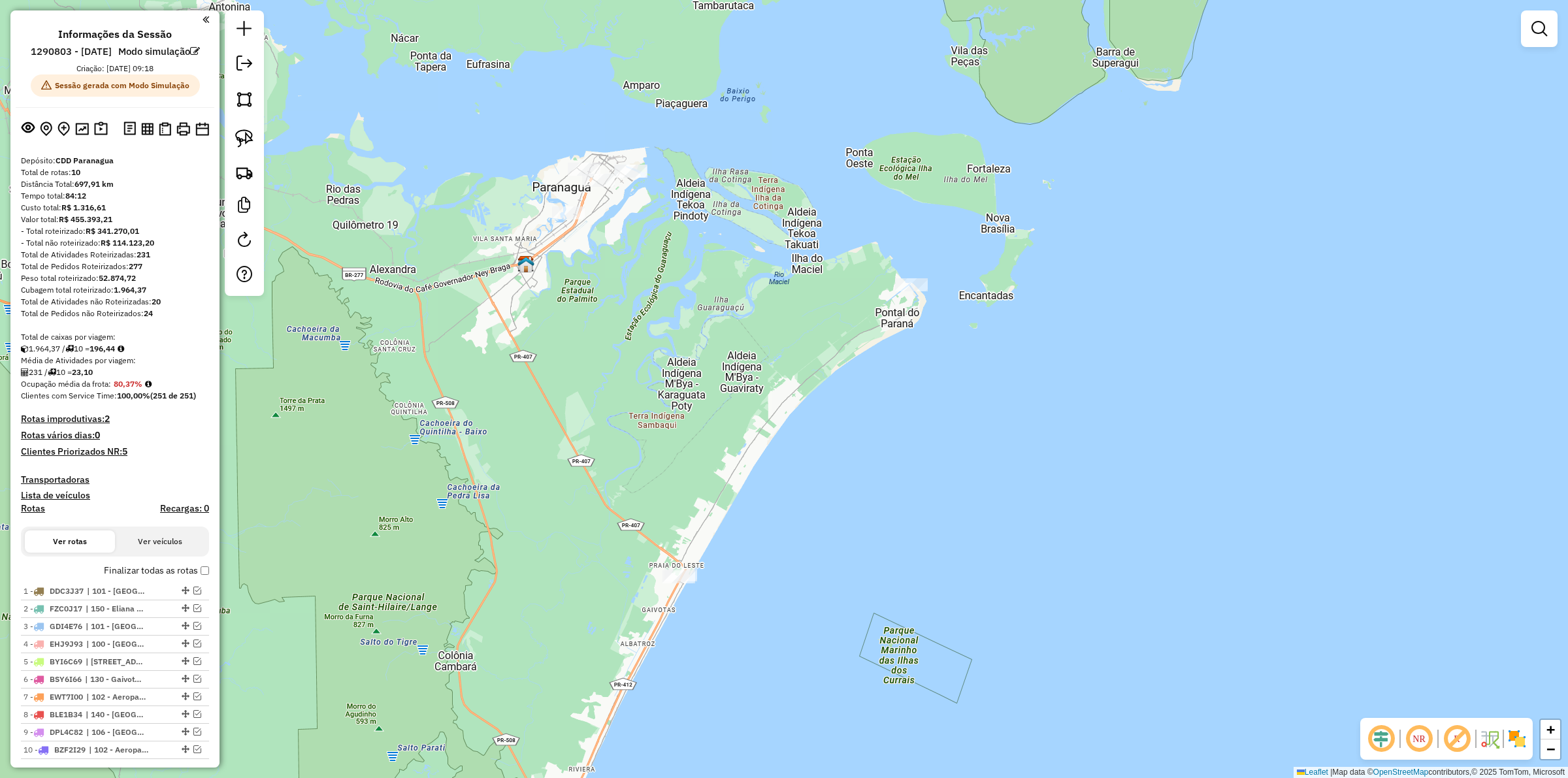
drag, startPoint x: 535, startPoint y: 455, endPoint x: 663, endPoint y: 351, distance: 164.9
click at [663, 351] on div "Janela de atendimento Grade de atendimento Capacidade Transportadoras Veículos …" at bounding box center [784, 389] width 1568 height 778
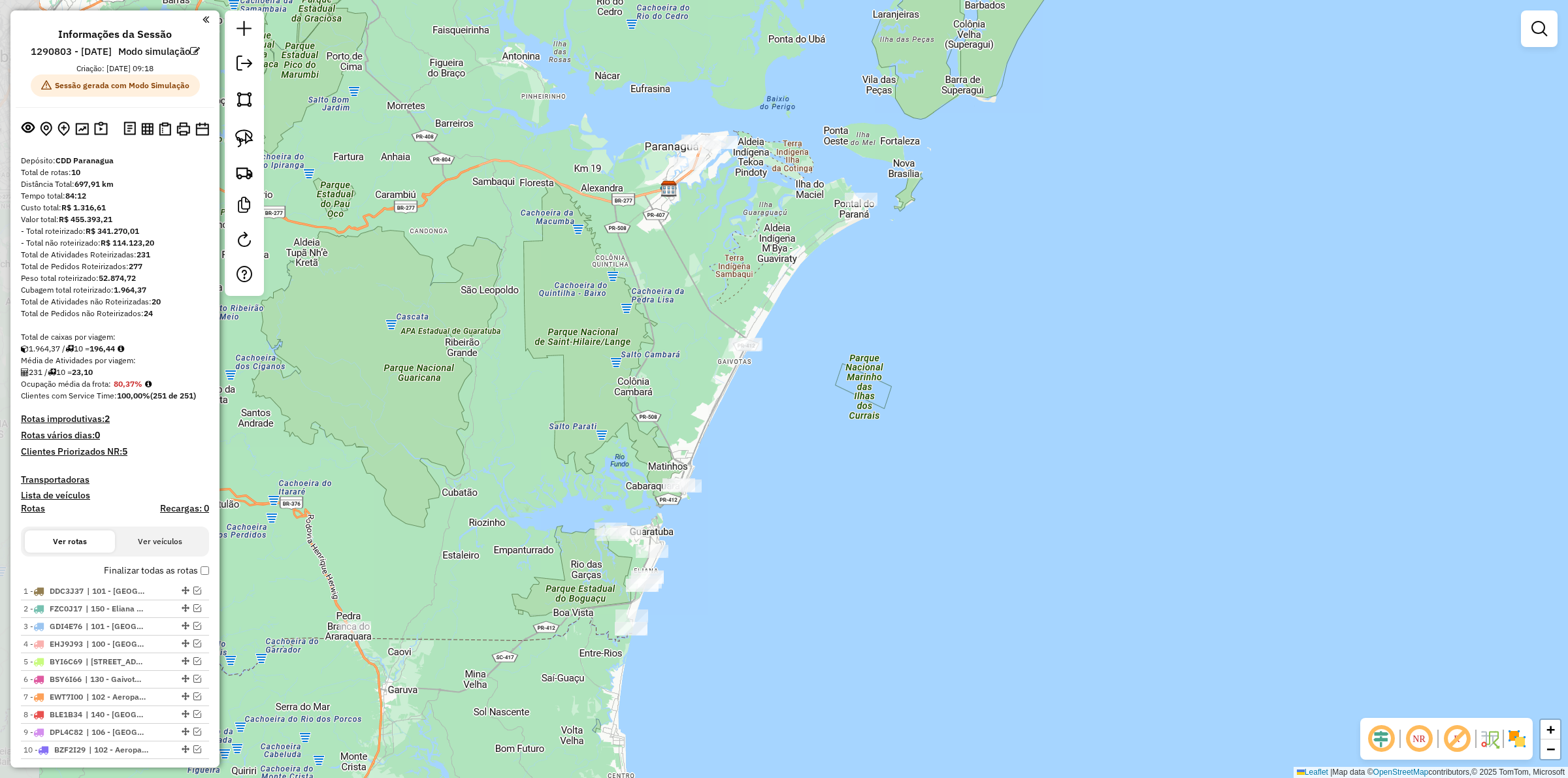
drag, startPoint x: 537, startPoint y: 510, endPoint x: 609, endPoint y: 389, distance: 140.8
click at [609, 389] on div "Janela de atendimento Grade de atendimento Capacidade Transportadoras Veículos …" at bounding box center [784, 389] width 1568 height 778
click at [199, 578] on label "Finalizar todas as rotas" at bounding box center [156, 570] width 105 height 13
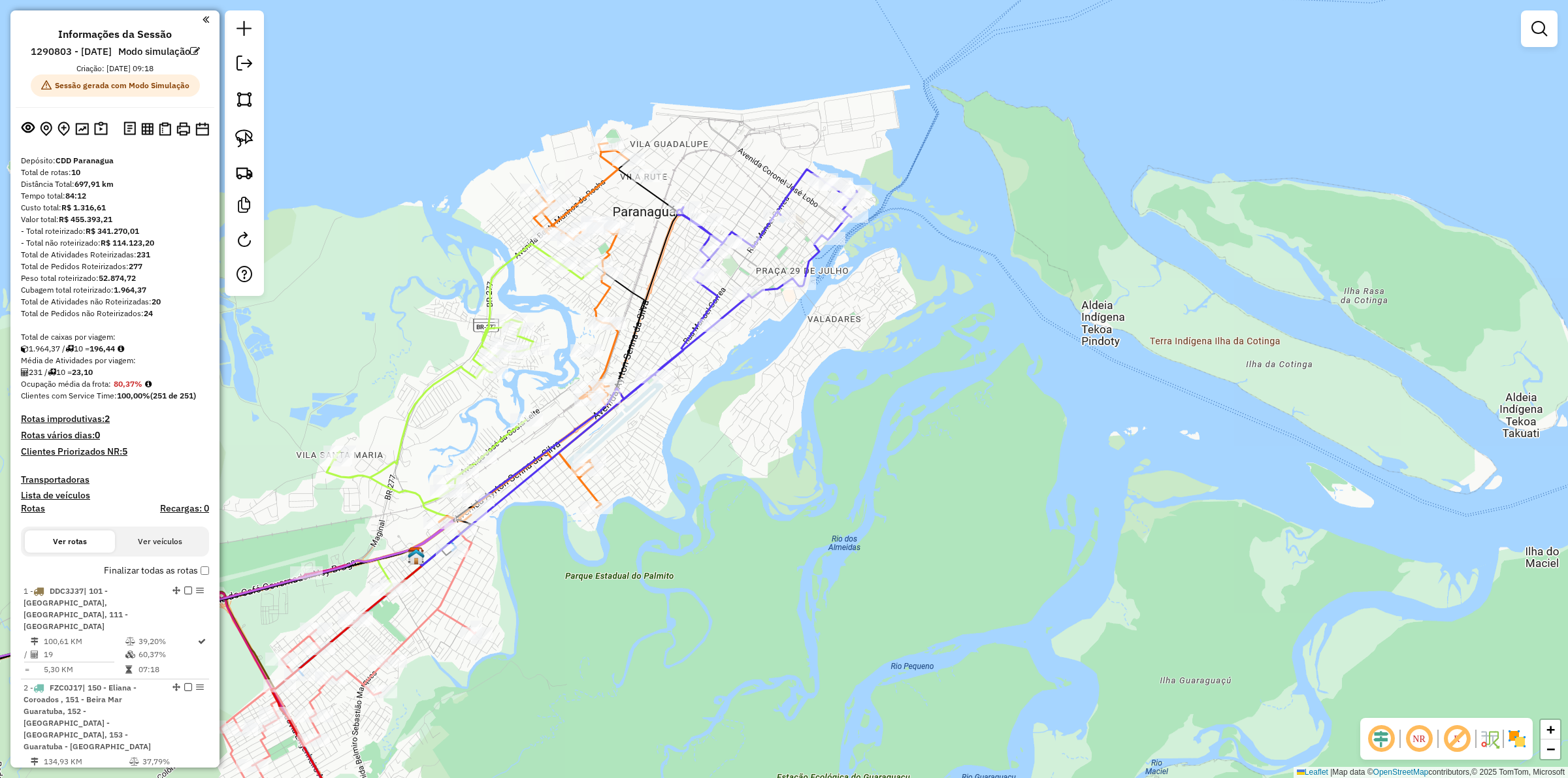
click at [792, 188] on icon at bounding box center [667, 335] width 378 height 332
select select "**********"
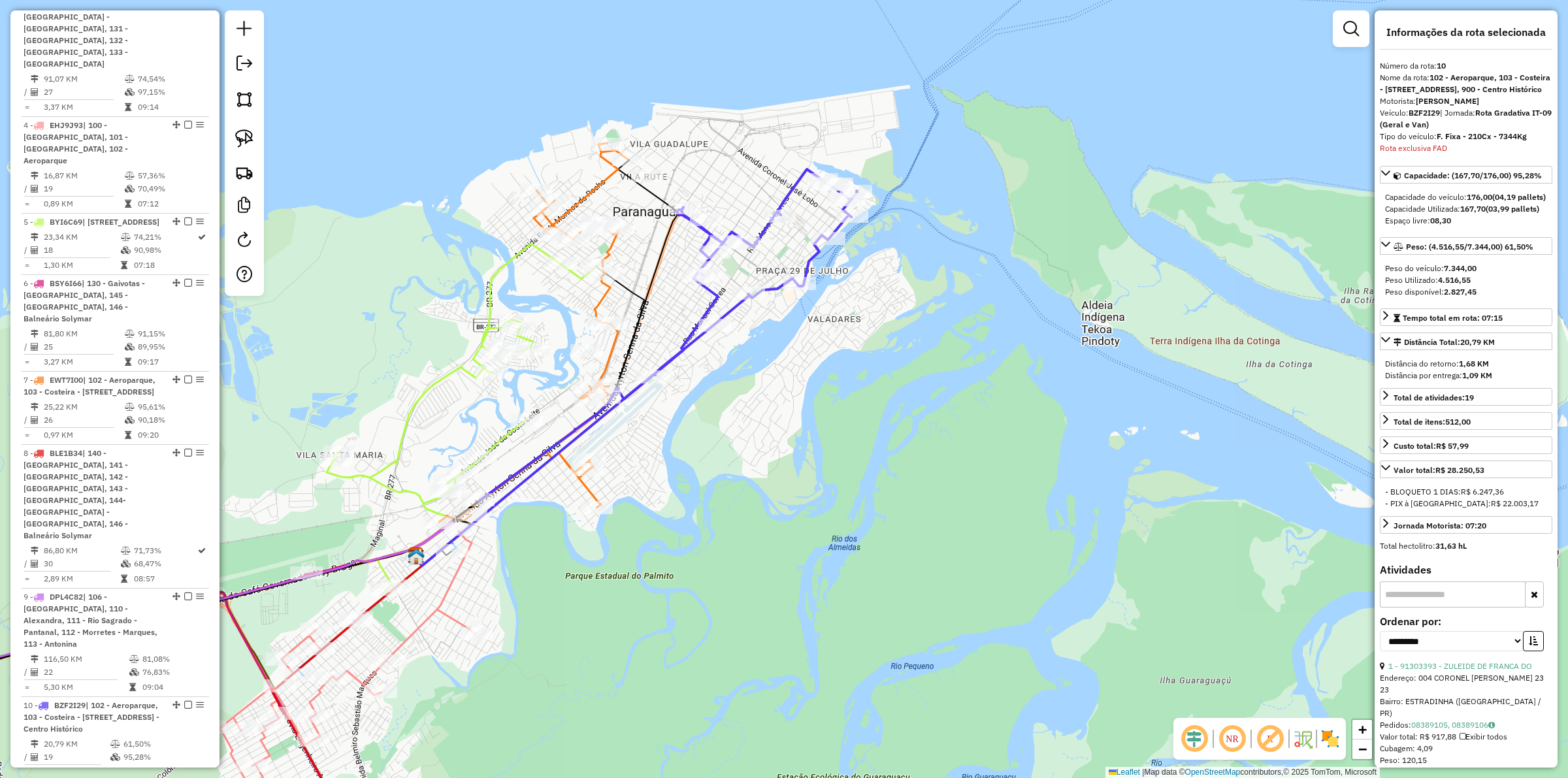
scroll to position [1092, 0]
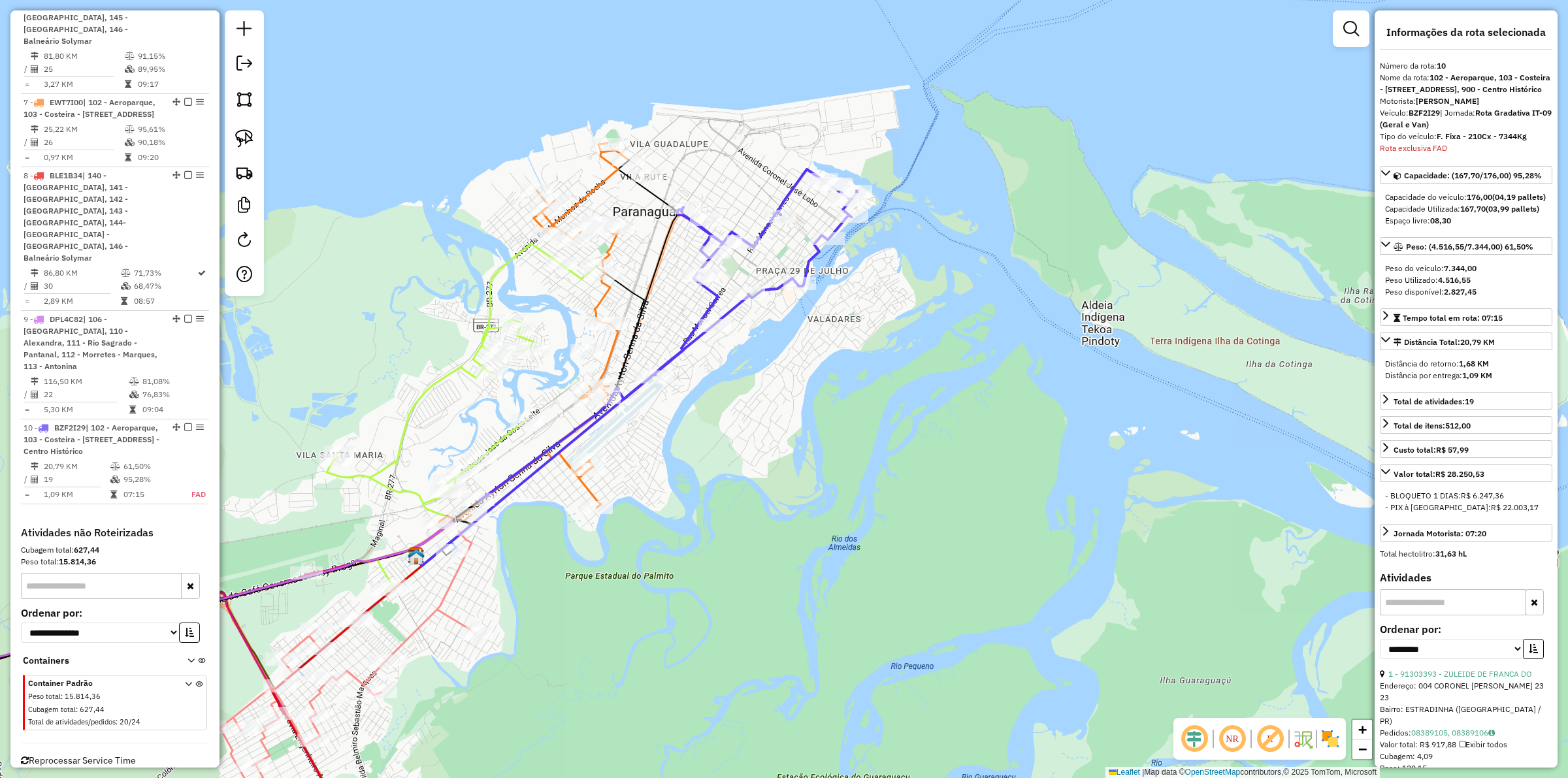
click at [615, 351] on icon at bounding box center [533, 332] width 189 height 379
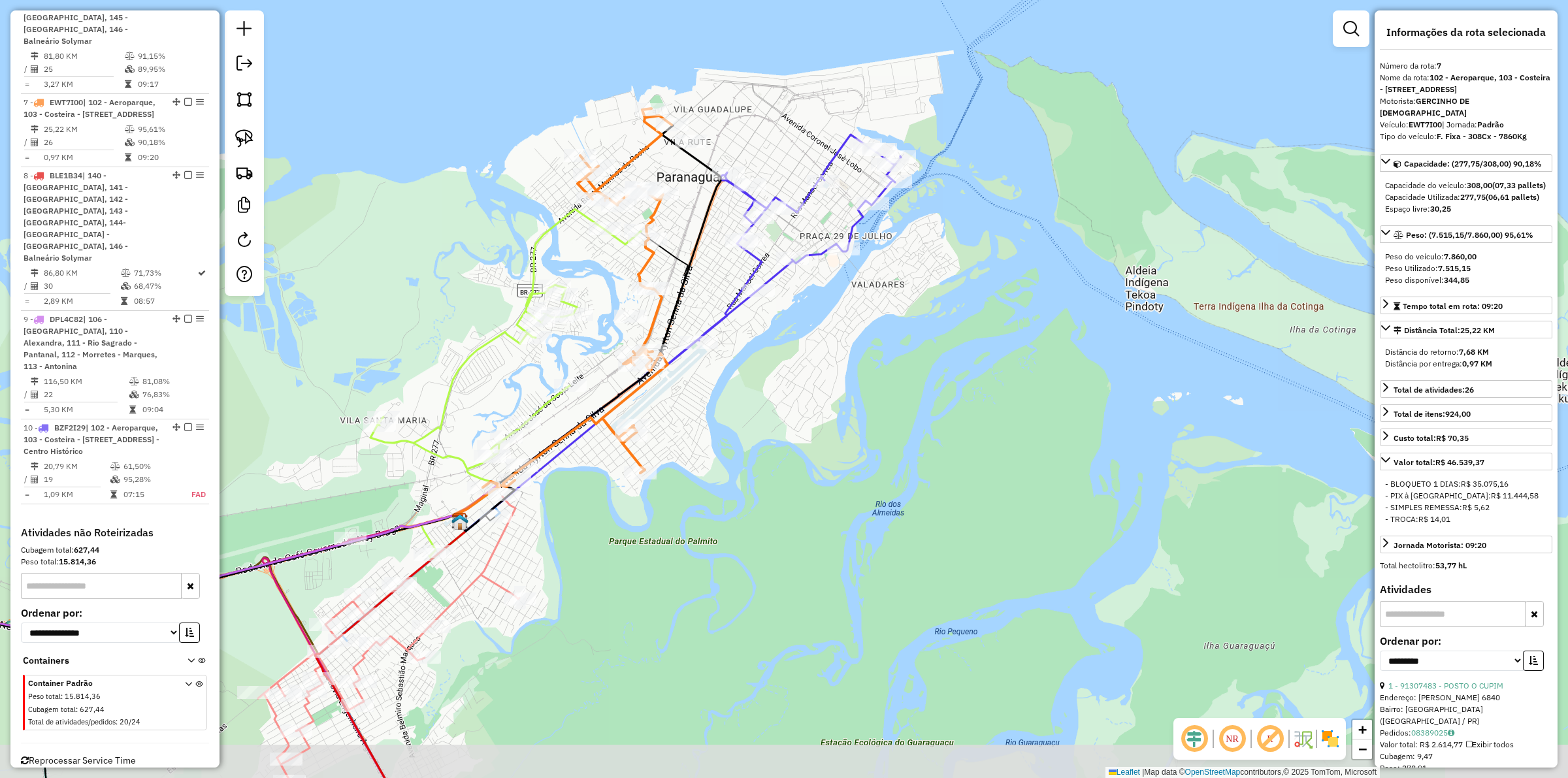
drag, startPoint x: 577, startPoint y: 525, endPoint x: 604, endPoint y: 516, distance: 28.5
click at [604, 516] on div "Janela de atendimento Grade de atendimento Capacidade Transportadoras Veículos …" at bounding box center [784, 389] width 1568 height 778
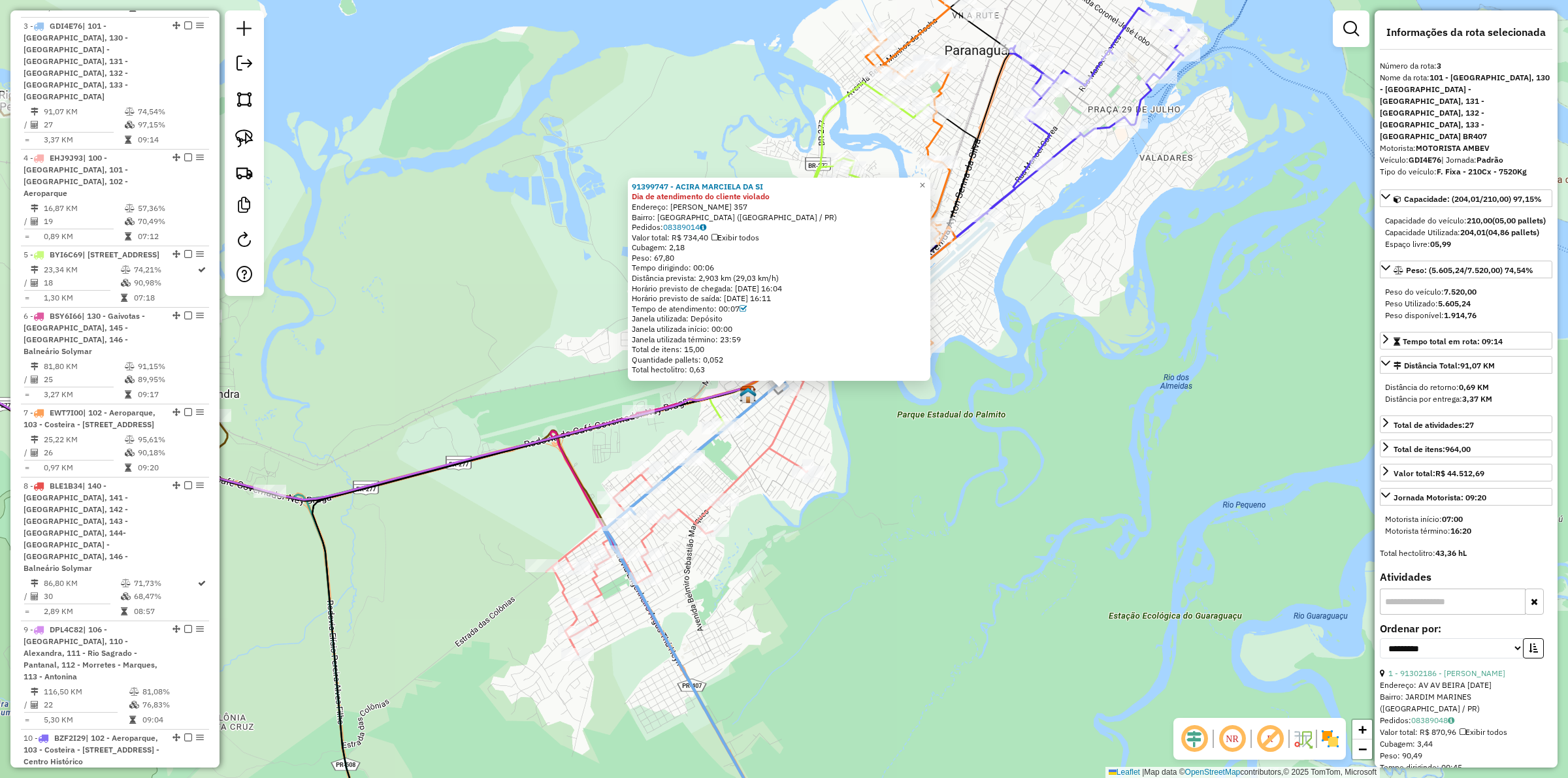
click at [769, 445] on icon at bounding box center [676, 512] width 261 height 285
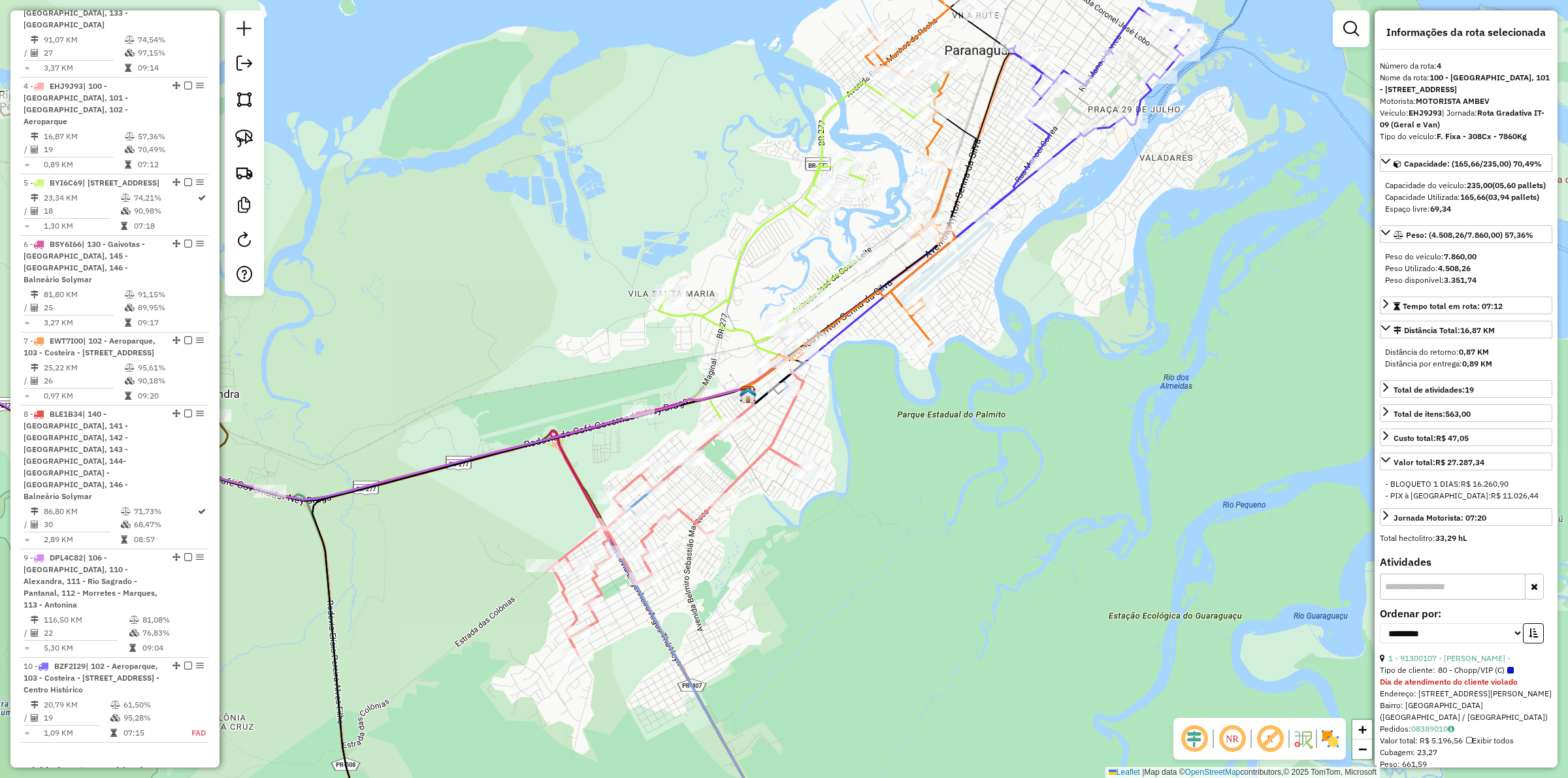
scroll to position [890, 0]
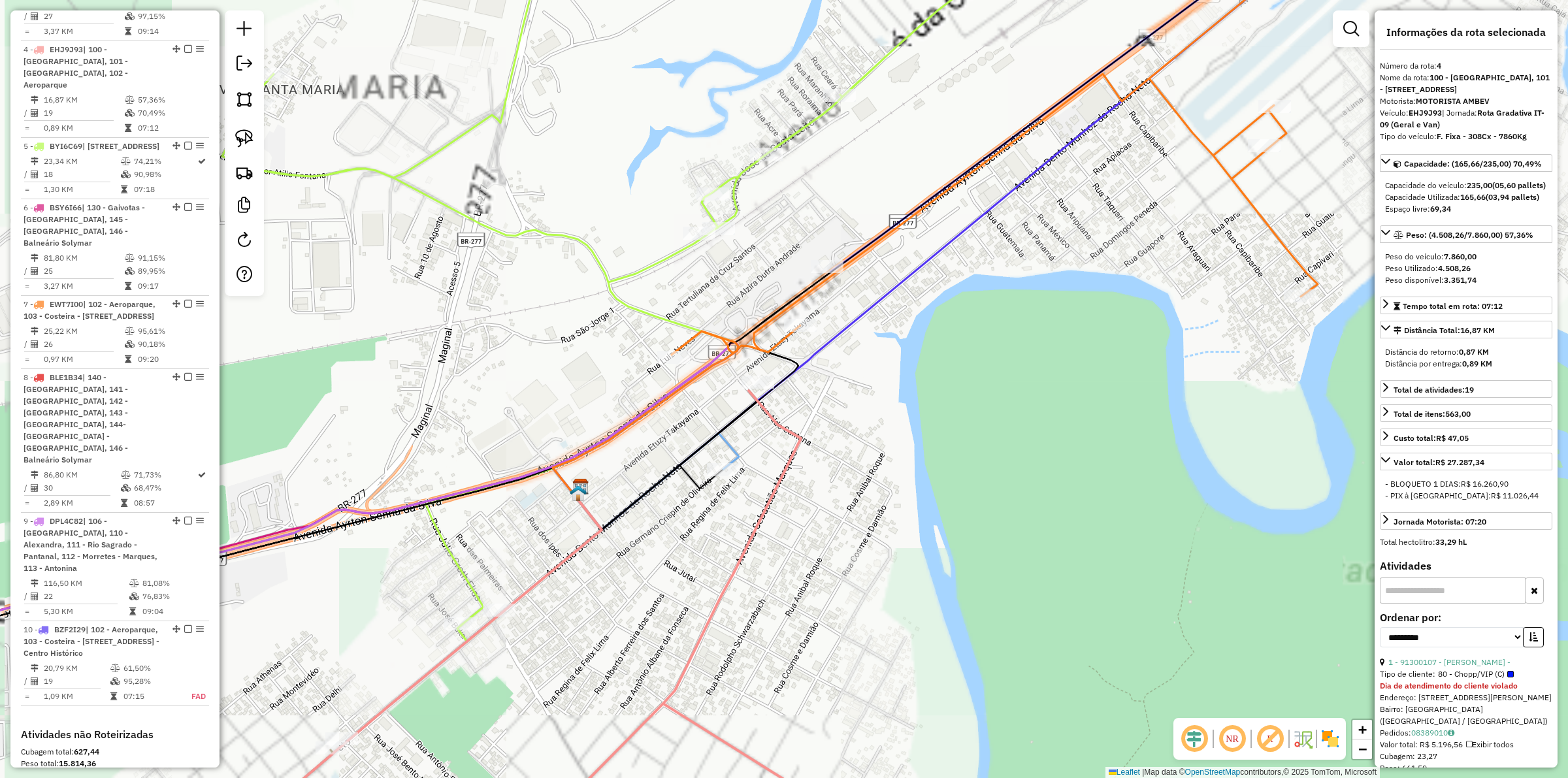
click at [632, 309] on icon at bounding box center [621, 273] width 798 height 703
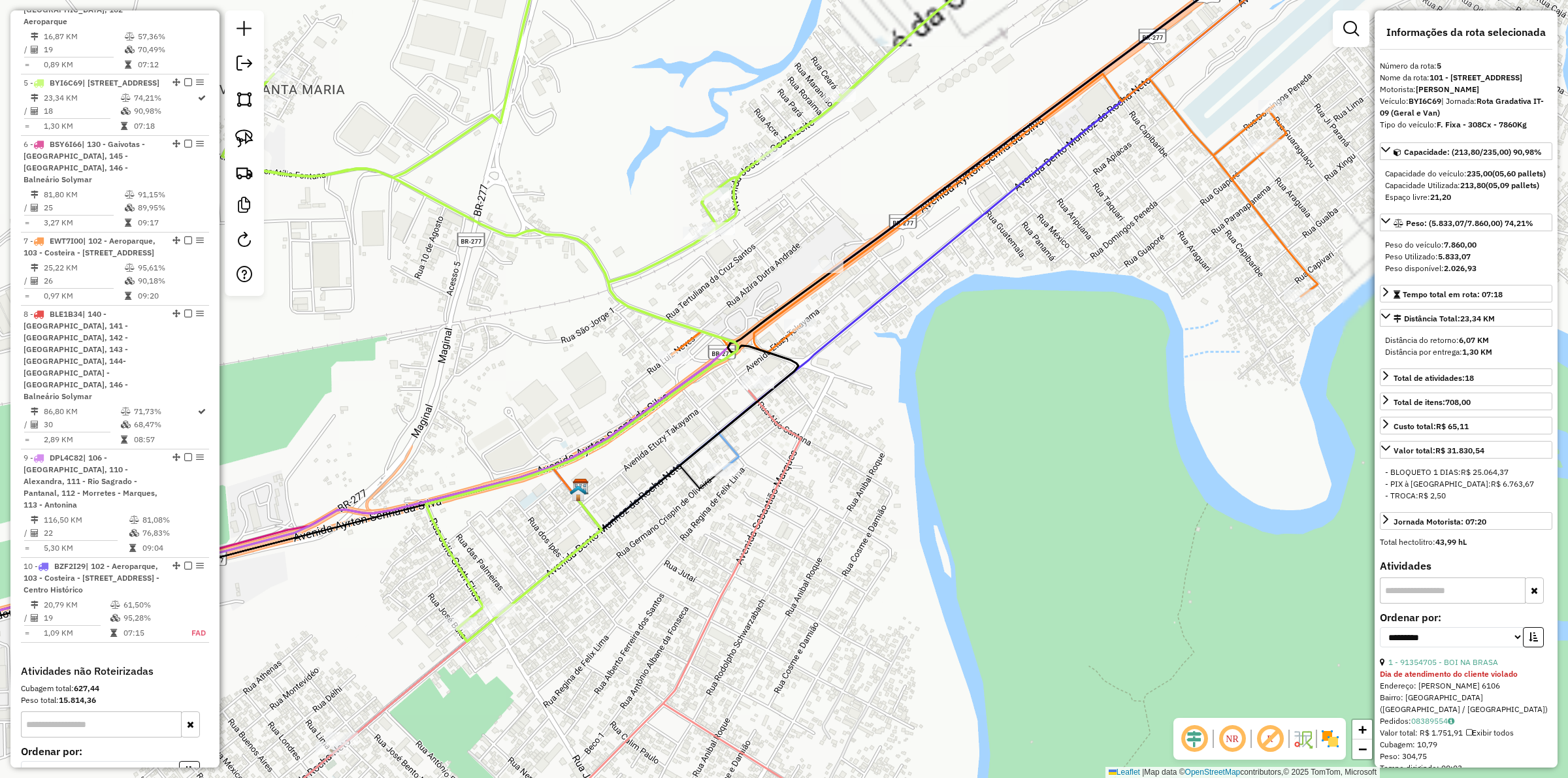
scroll to position [975, 0]
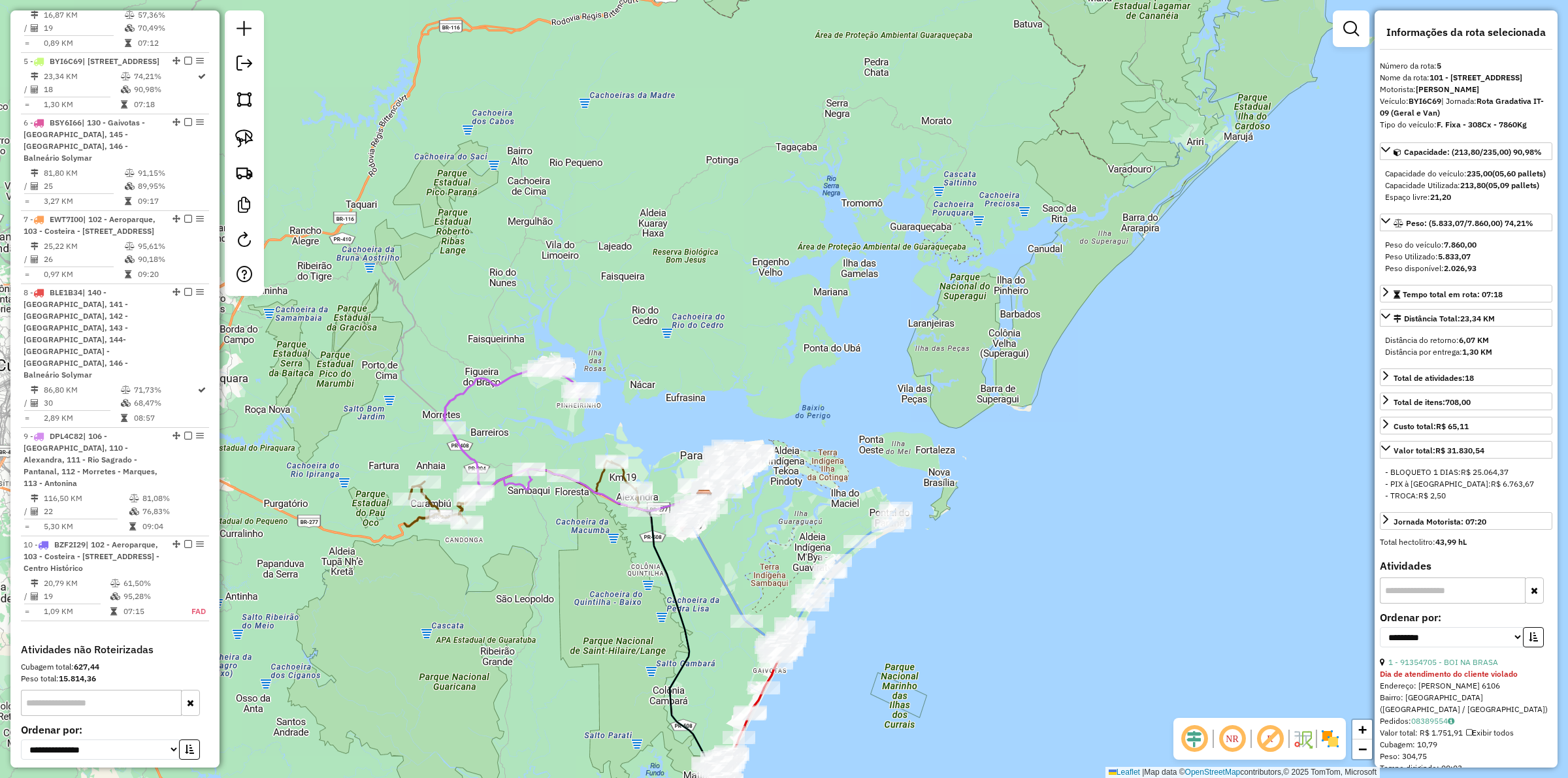
drag, startPoint x: 789, startPoint y: 557, endPoint x: 768, endPoint y: 431, distance: 127.7
click at [768, 431] on div "Janela de atendimento Grade de atendimento Capacidade Transportadoras Veículos …" at bounding box center [784, 389] width 1568 height 778
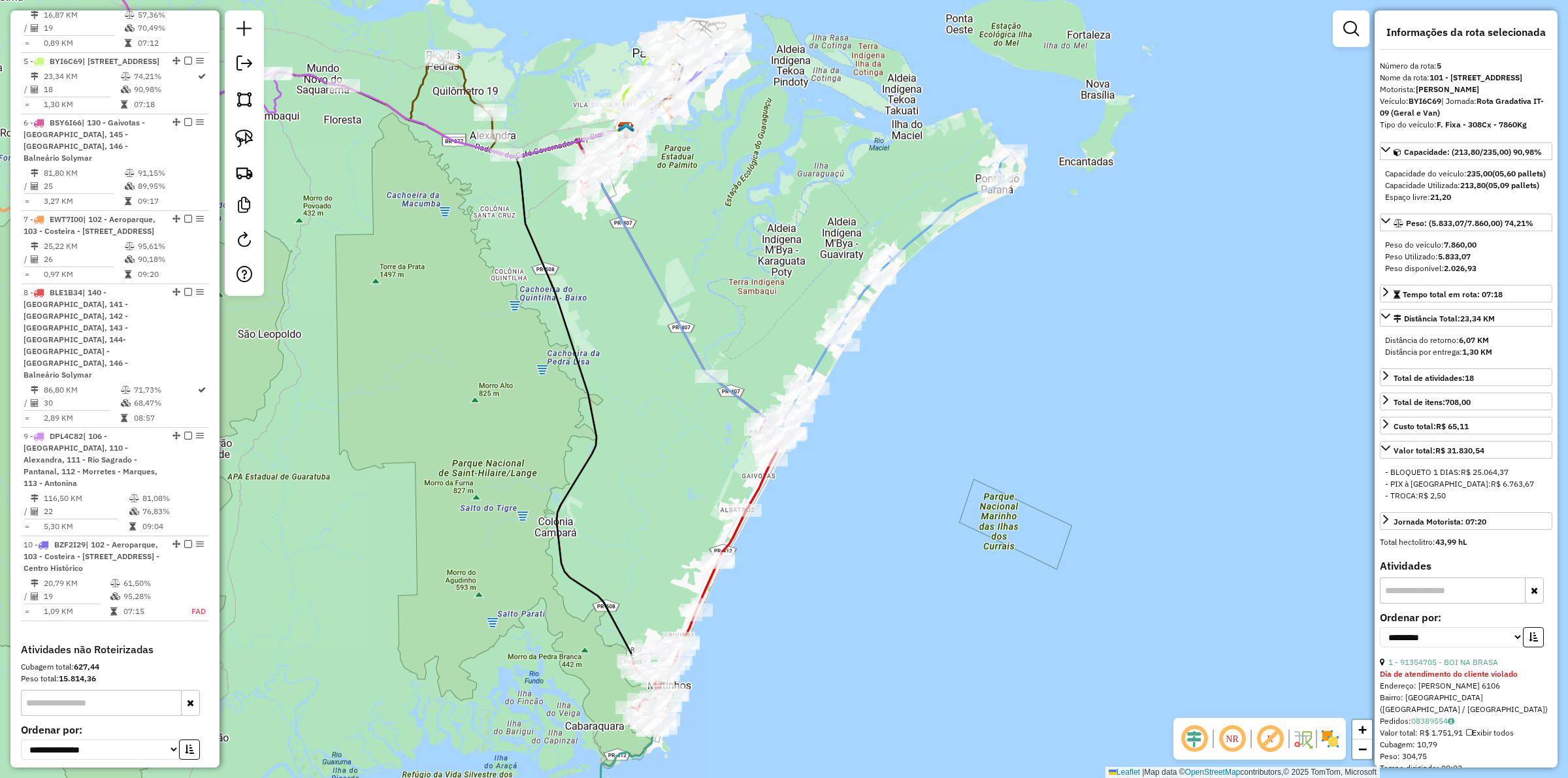
drag, startPoint x: 690, startPoint y: 704, endPoint x: 753, endPoint y: 580, distance: 139.1
click at [763, 569] on div "Janela de atendimento Grade de atendimento Capacidade Transportadoras Veículos …" at bounding box center [784, 389] width 1568 height 778
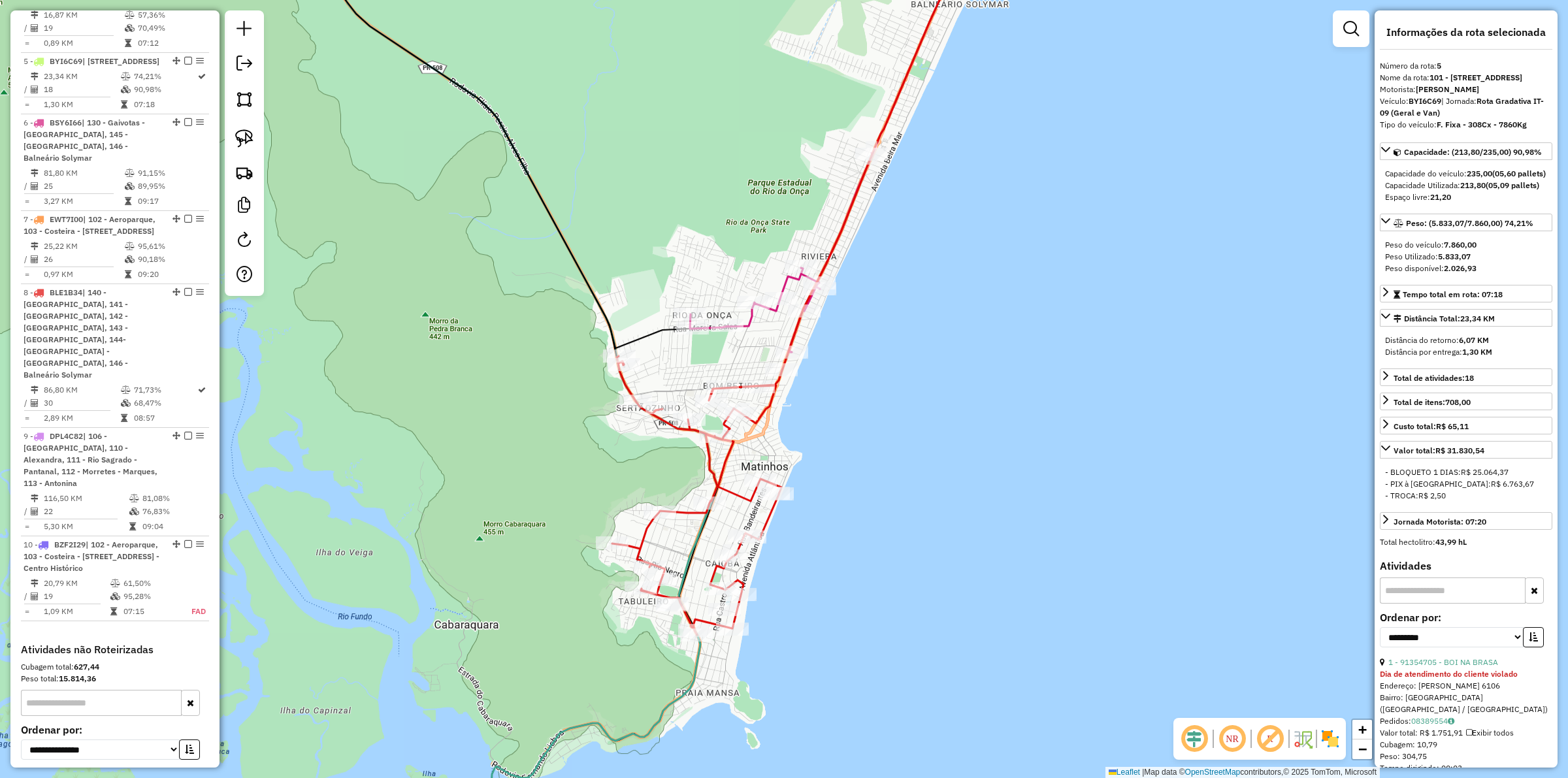
click at [763, 416] on icon at bounding box center [786, 297] width 347 height 676
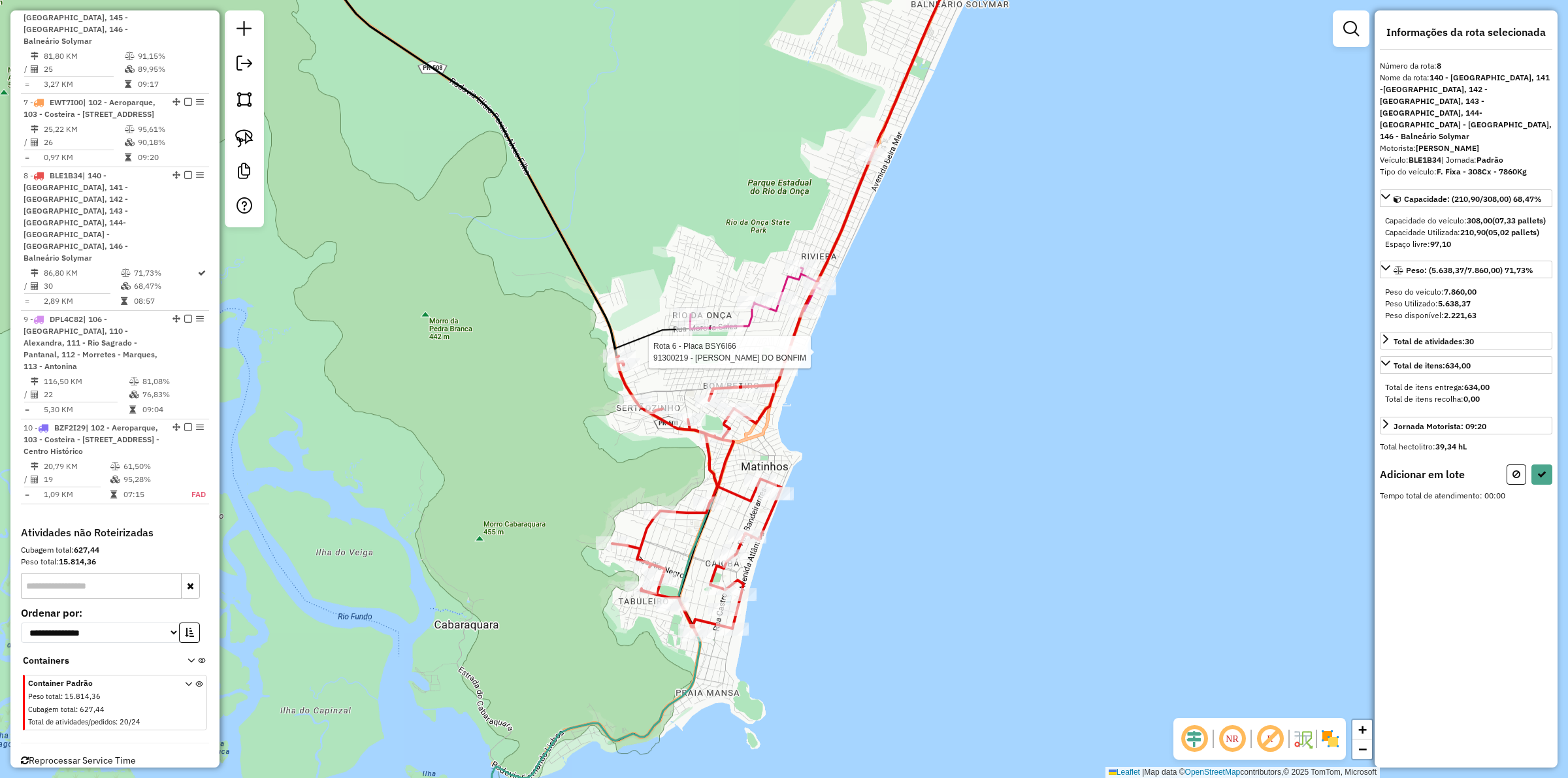
click at [791, 358] on div at bounding box center [792, 352] width 33 height 13
click at [1517, 470] on button at bounding box center [1516, 472] width 19 height 20
select select "**********"
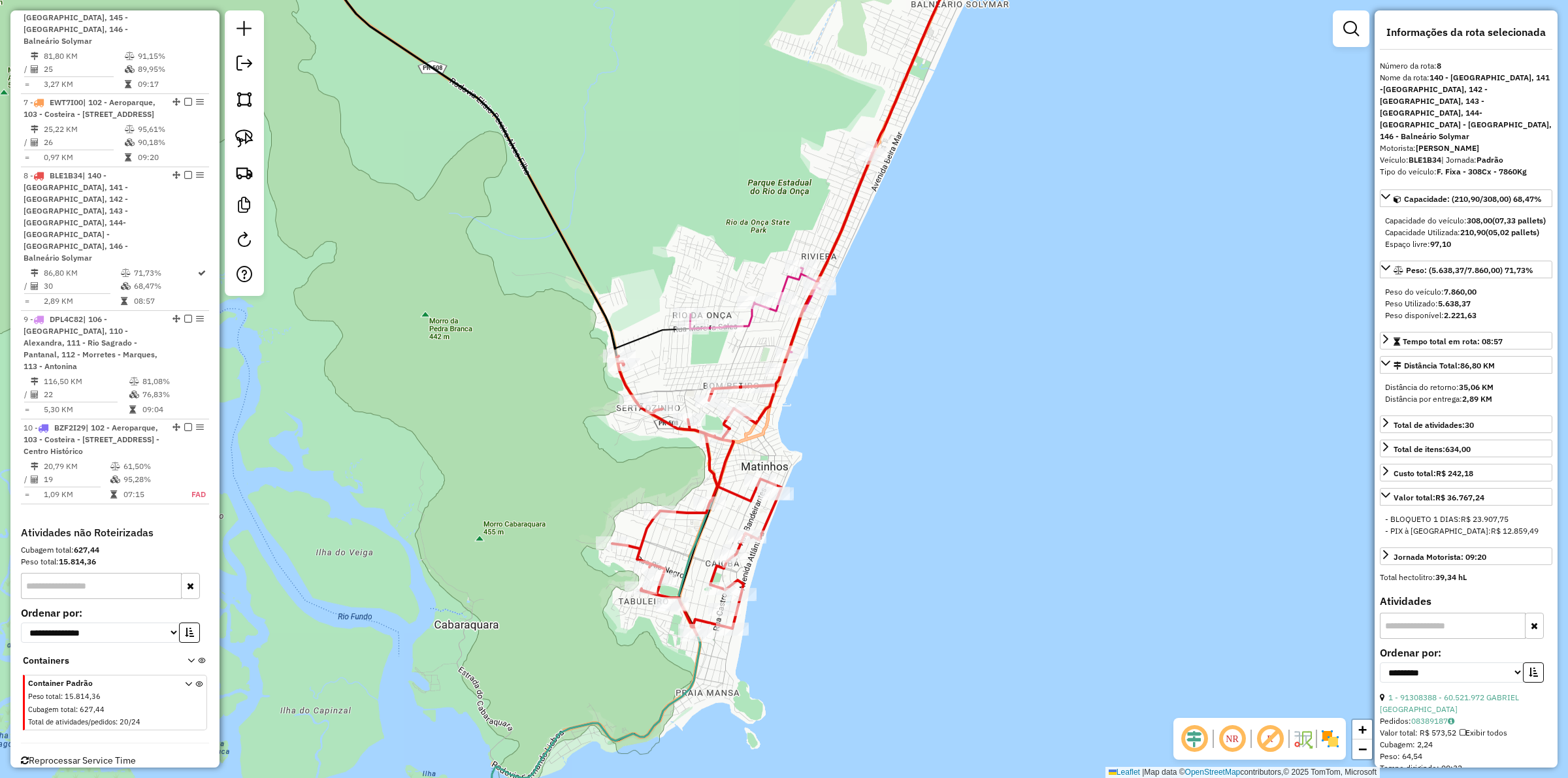
click at [900, 444] on div "Janela de atendimento Grade de atendimento Capacidade Transportadoras Veículos …" at bounding box center [784, 389] width 1568 height 778
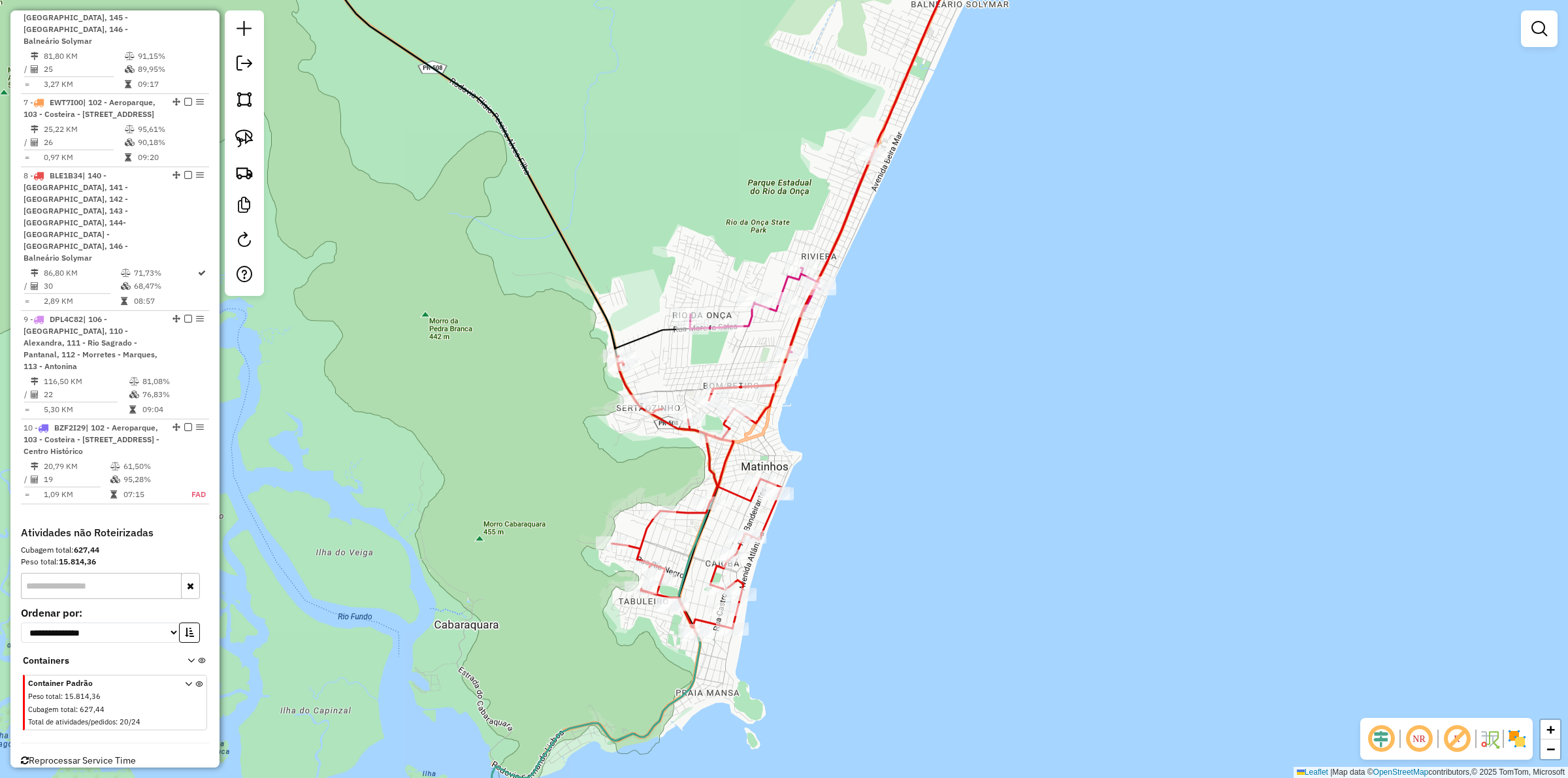
click at [772, 400] on icon at bounding box center [786, 297] width 347 height 676
select select "**********"
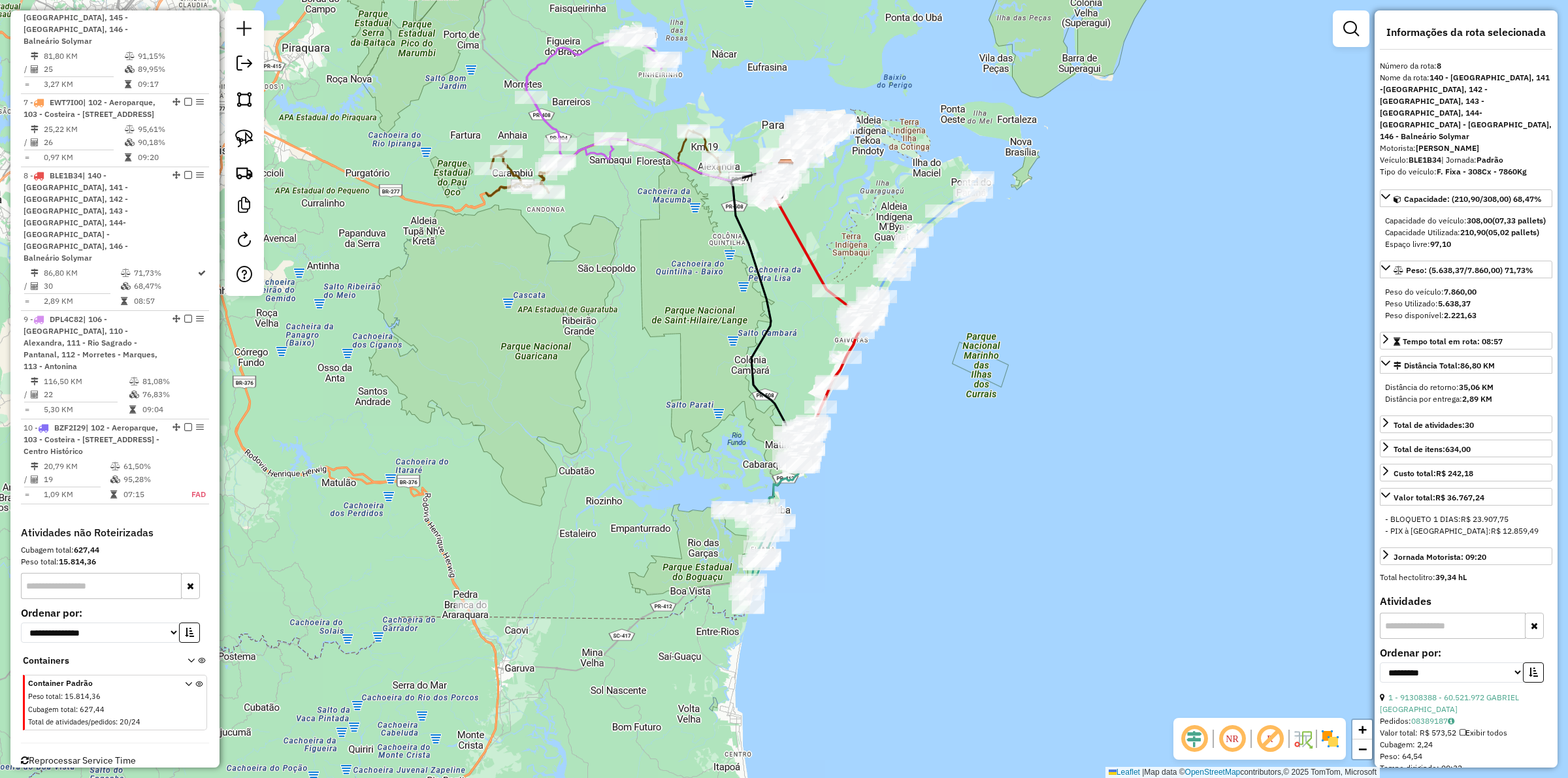
click at [889, 356] on div "Janela de atendimento Grade de atendimento Capacidade Transportadoras Veículos …" at bounding box center [784, 389] width 1568 height 778
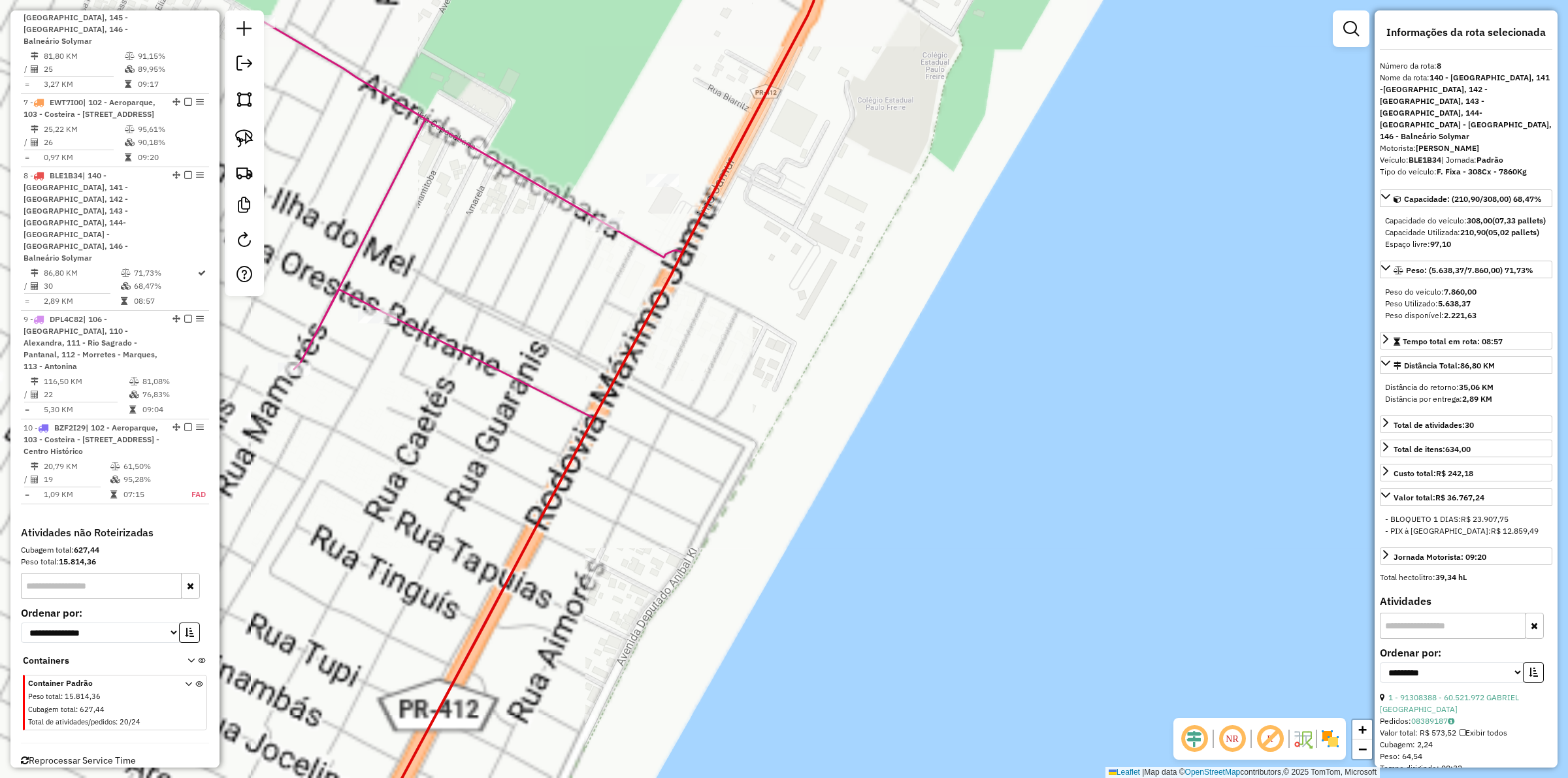
click at [664, 171] on div "Janela de atendimento Grade de atendimento Capacidade Transportadoras Veículos …" at bounding box center [784, 389] width 1568 height 778
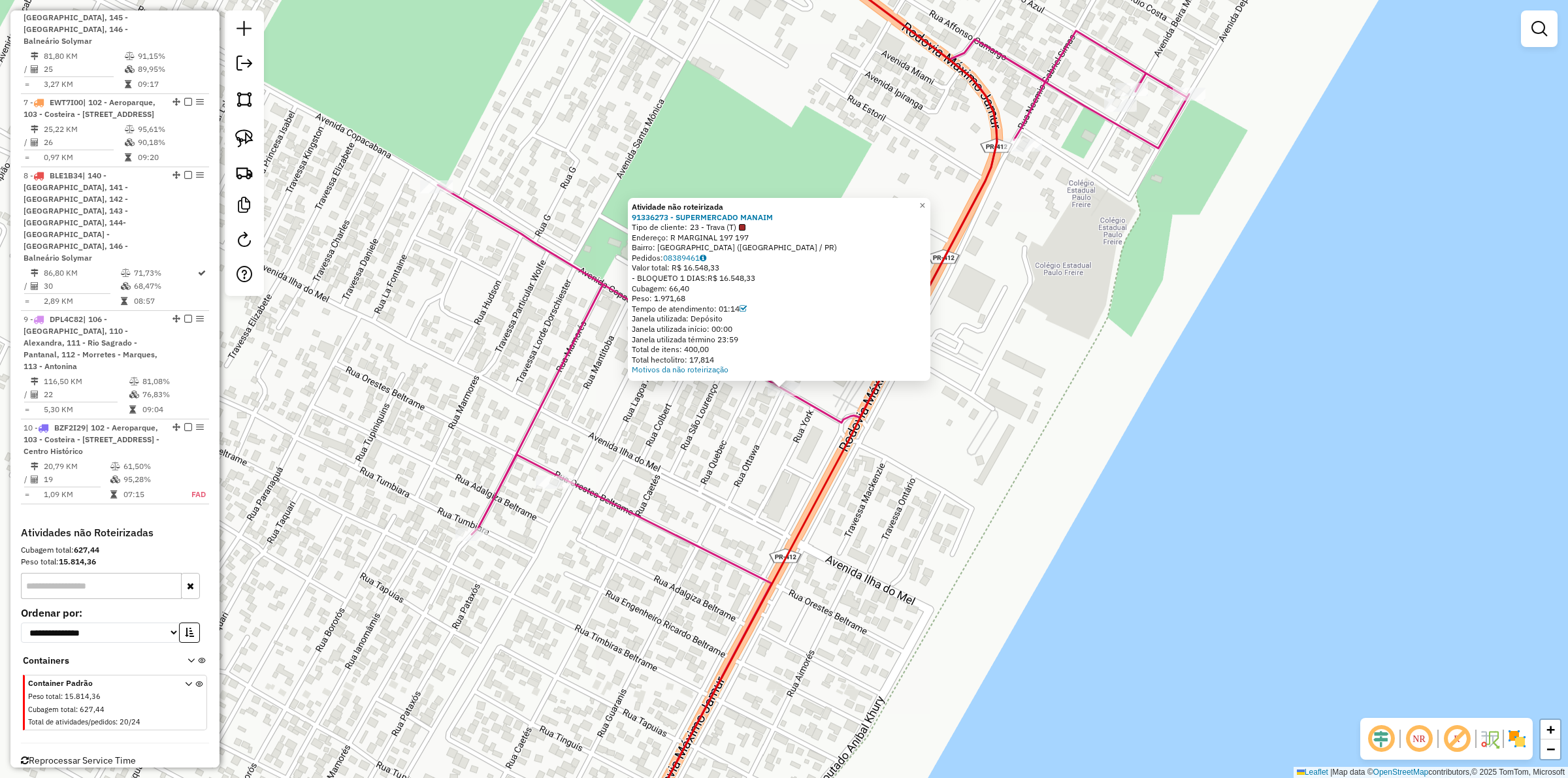
drag, startPoint x: 742, startPoint y: 432, endPoint x: 786, endPoint y: 351, distance: 92.2
click at [743, 432] on div "Atividade não roteirizada 91336273 - SUPERMERCADO MANAIM Tipo de cliente: 23 - …" at bounding box center [784, 389] width 1568 height 778
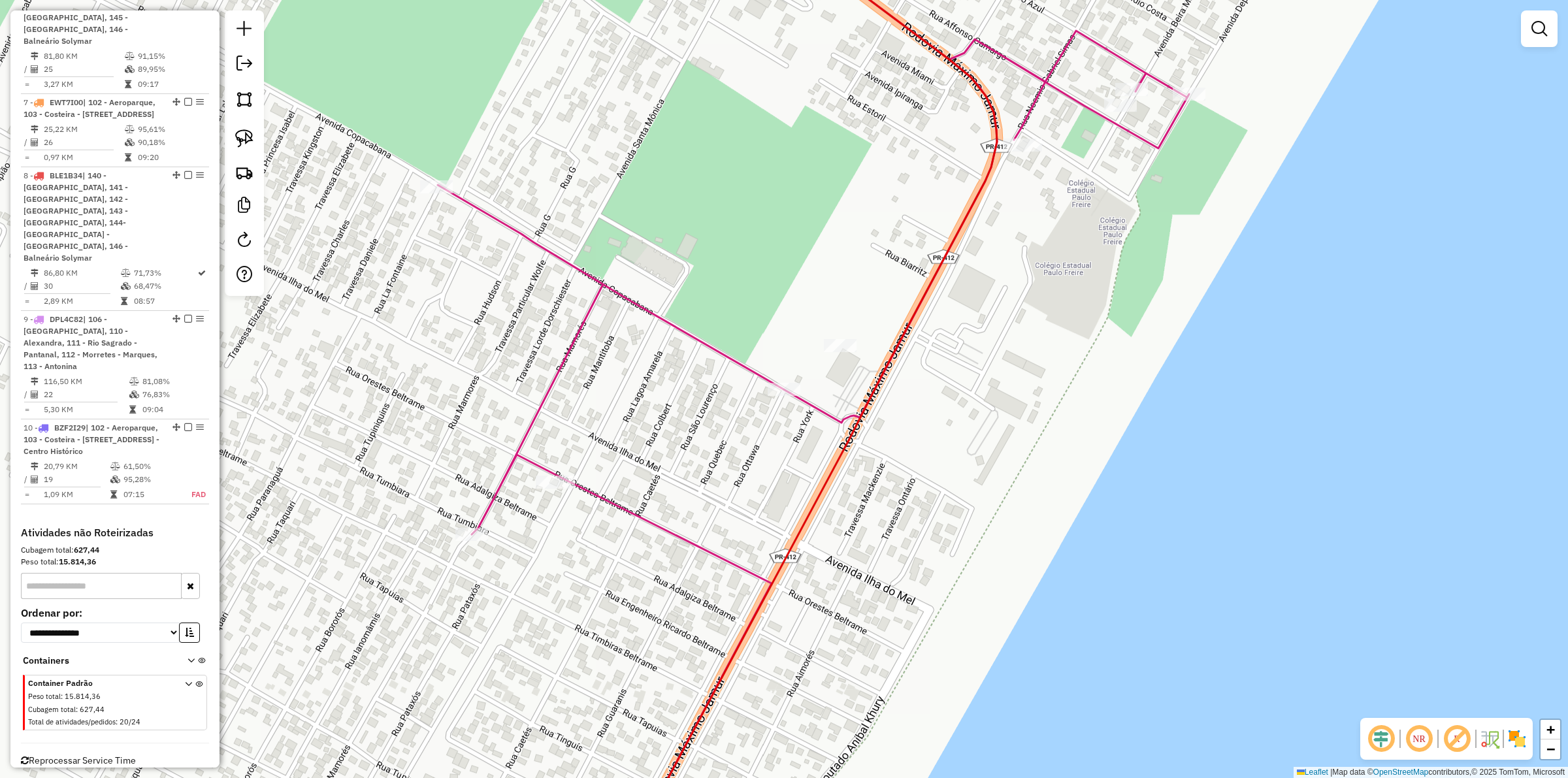
click at [835, 335] on div "Janela de atendimento Grade de atendimento Capacidade Transportadoras Veículos …" at bounding box center [784, 389] width 1568 height 778
click at [837, 338] on div "Janela de atendimento Grade de atendimento Capacidade Transportadoras Veículos …" at bounding box center [784, 389] width 1568 height 778
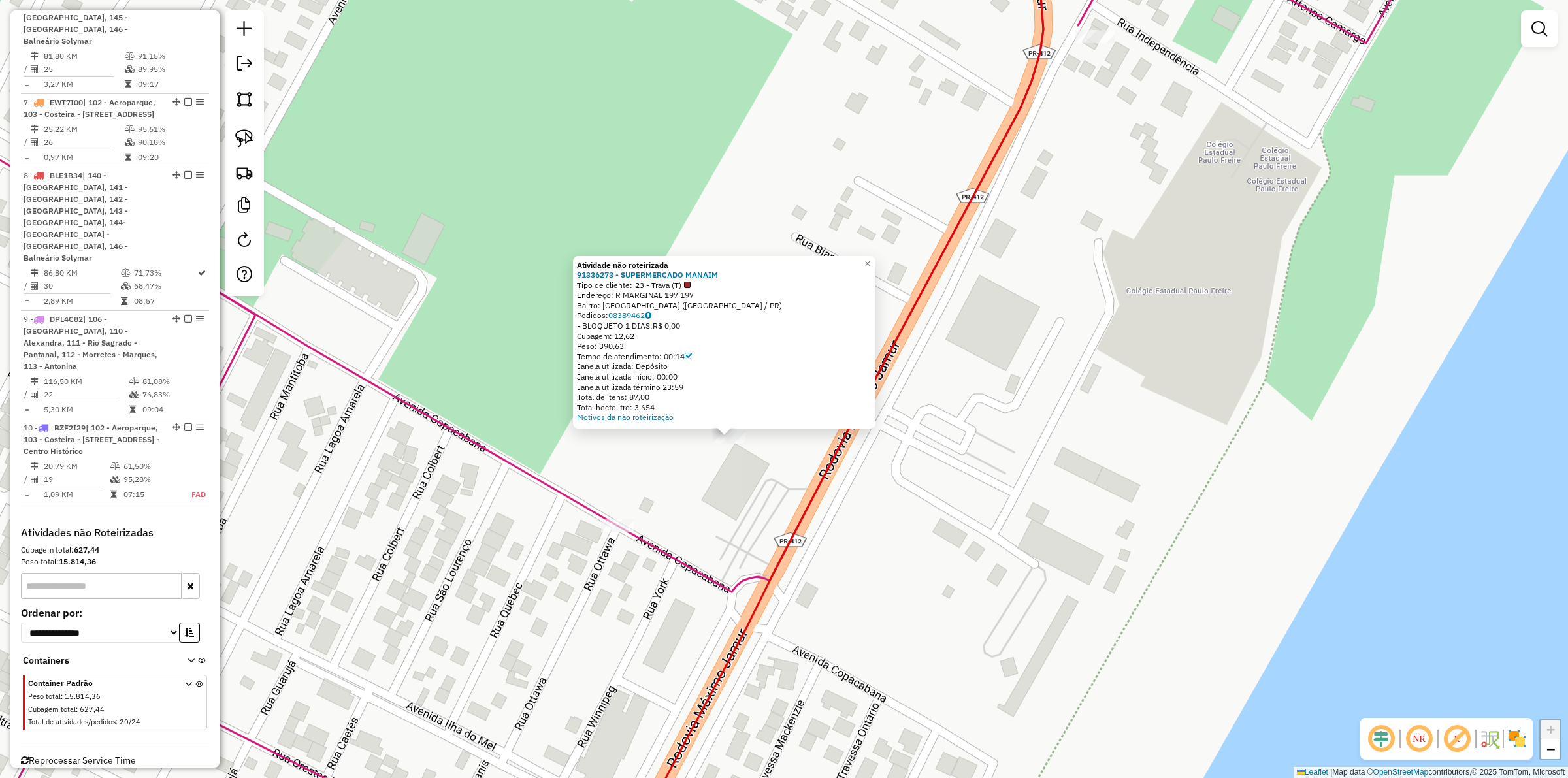
click at [707, 511] on div "Atividade não roteirizada 91336273 - SUPERMERCADO MANAIM Tipo de cliente: 23 - …" at bounding box center [784, 389] width 1568 height 778
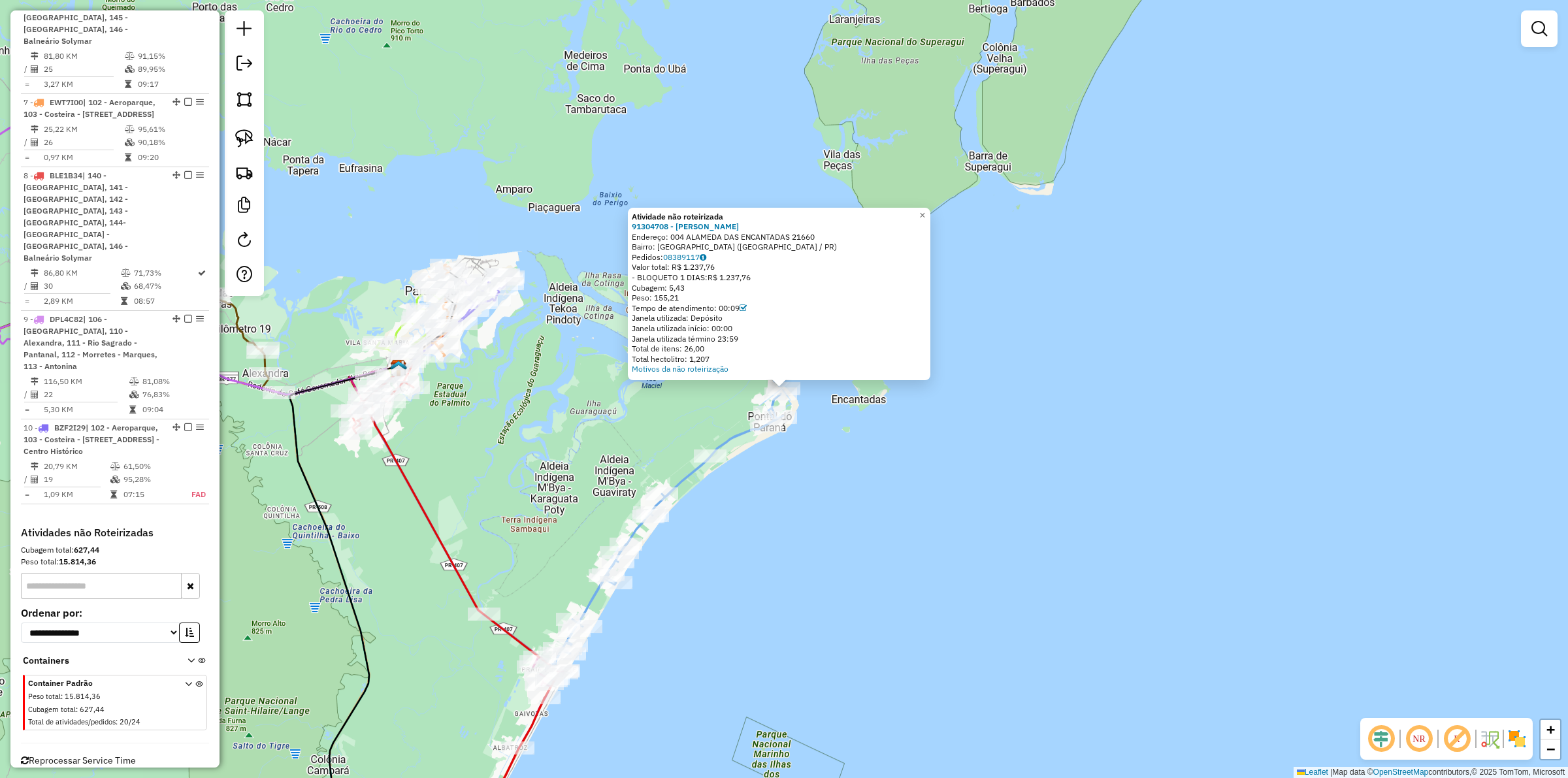
click at [792, 474] on div "Atividade não roteirizada 91304708 - CARLOS ALBERTO KALIN Endereço: 004 ALAMEDA…" at bounding box center [784, 389] width 1568 height 778
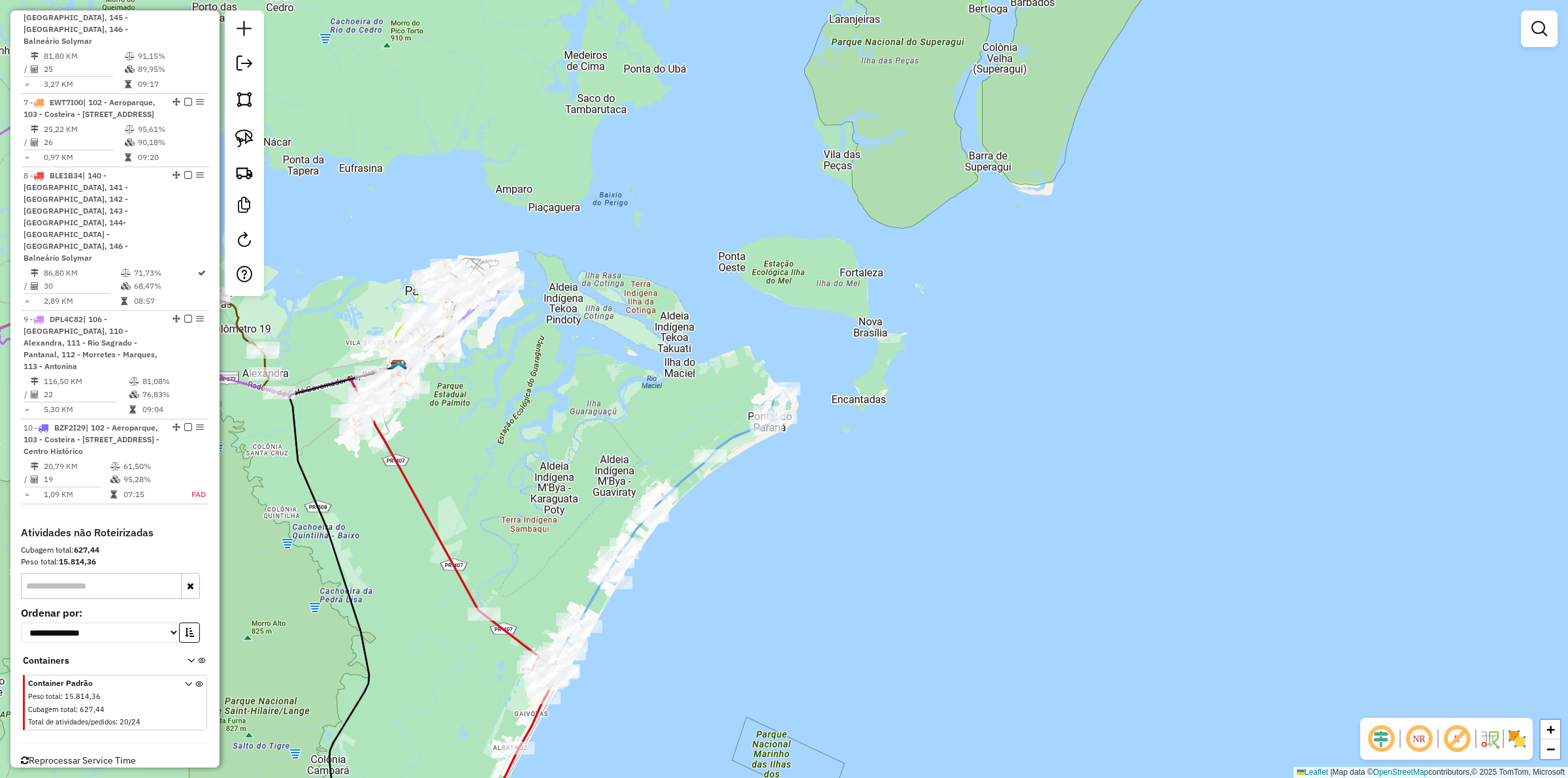
click at [734, 431] on icon at bounding box center [573, 514] width 420 height 300
select select "**********"
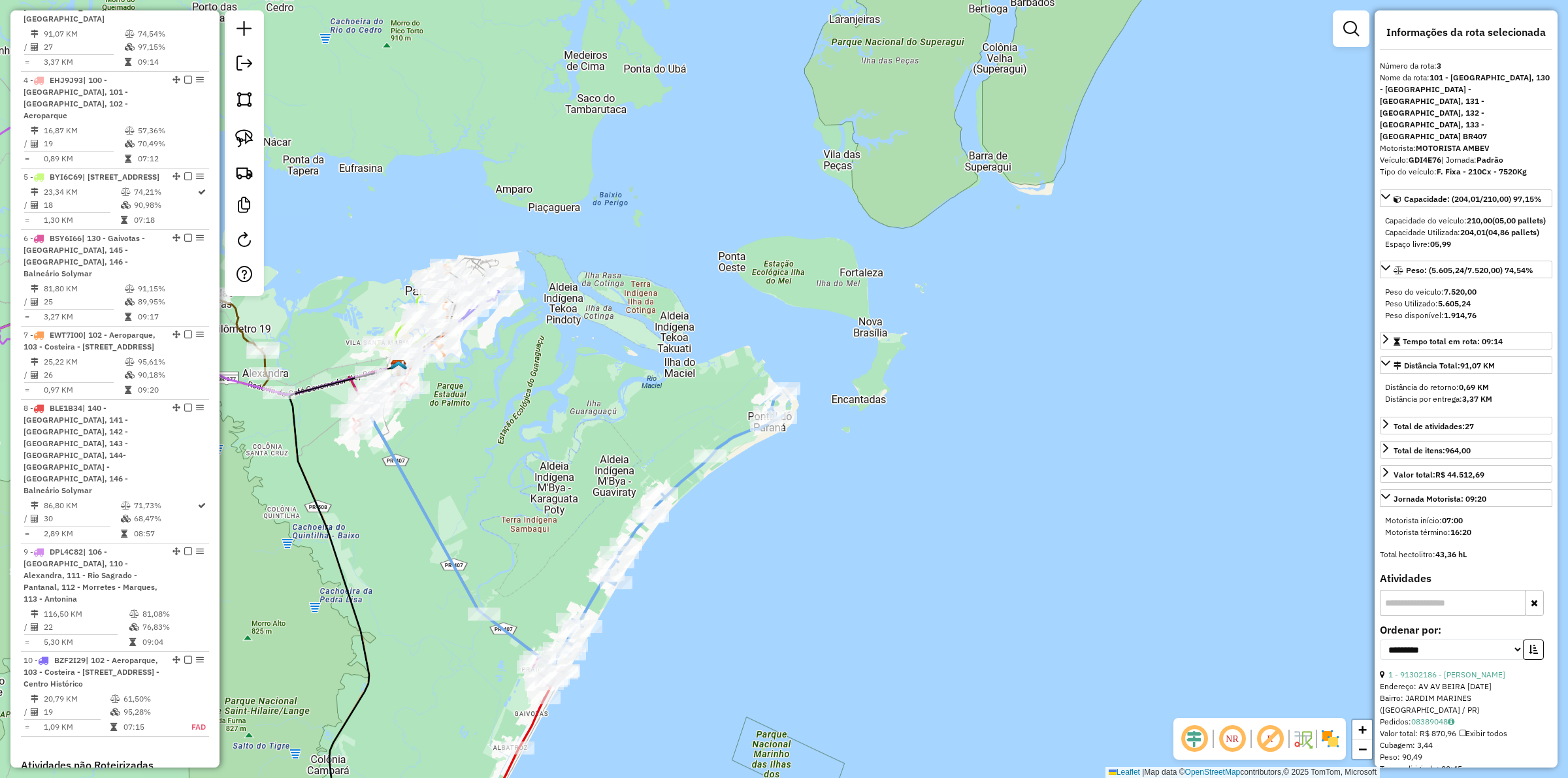
scroll to position [782, 0]
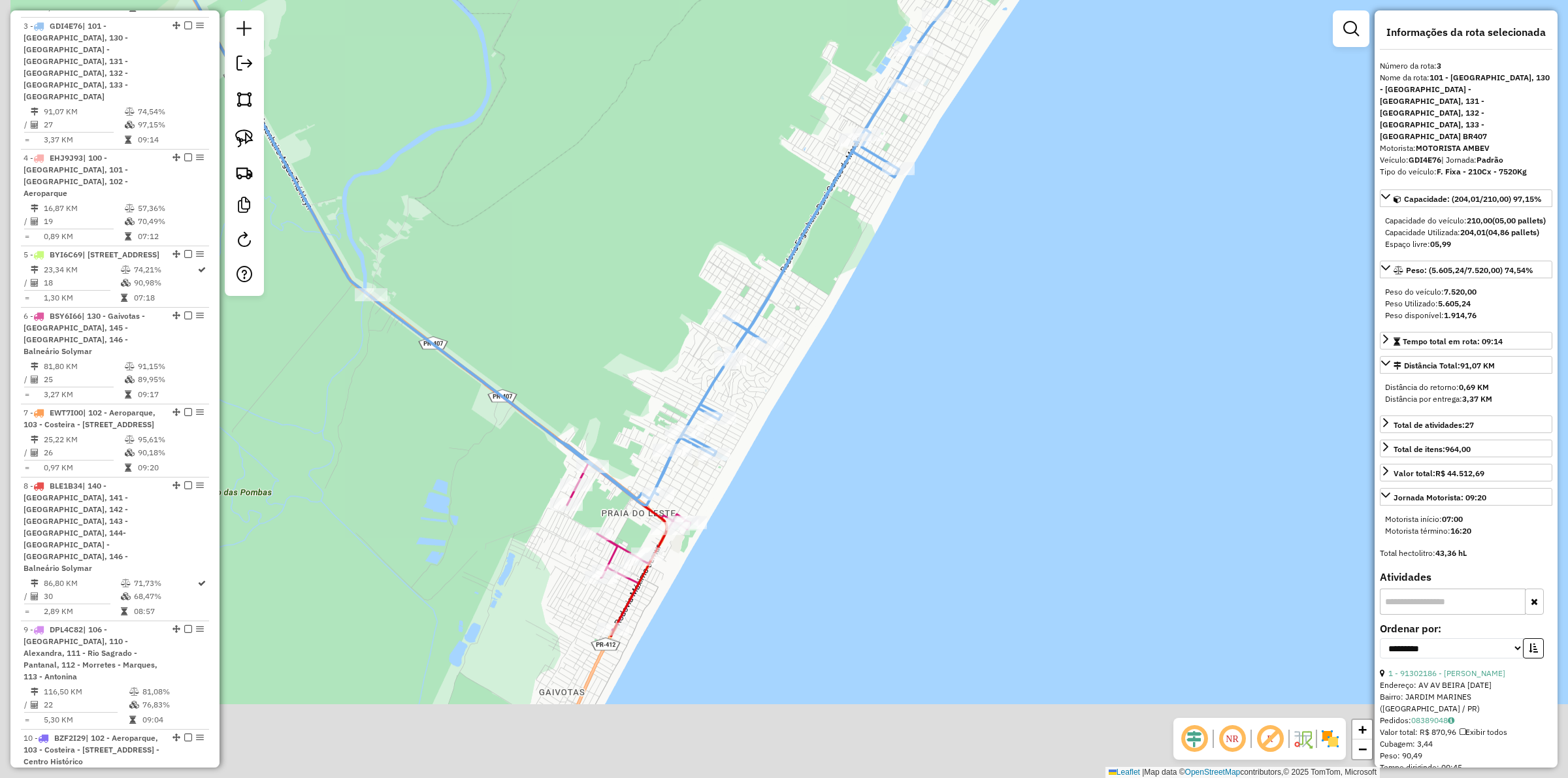
drag, startPoint x: 833, startPoint y: 487, endPoint x: 834, endPoint y: 452, distance: 35.0
click at [834, 452] on div "Janela de atendimento Grade de atendimento Capacidade Transportadoras Veículos …" at bounding box center [784, 389] width 1568 height 778
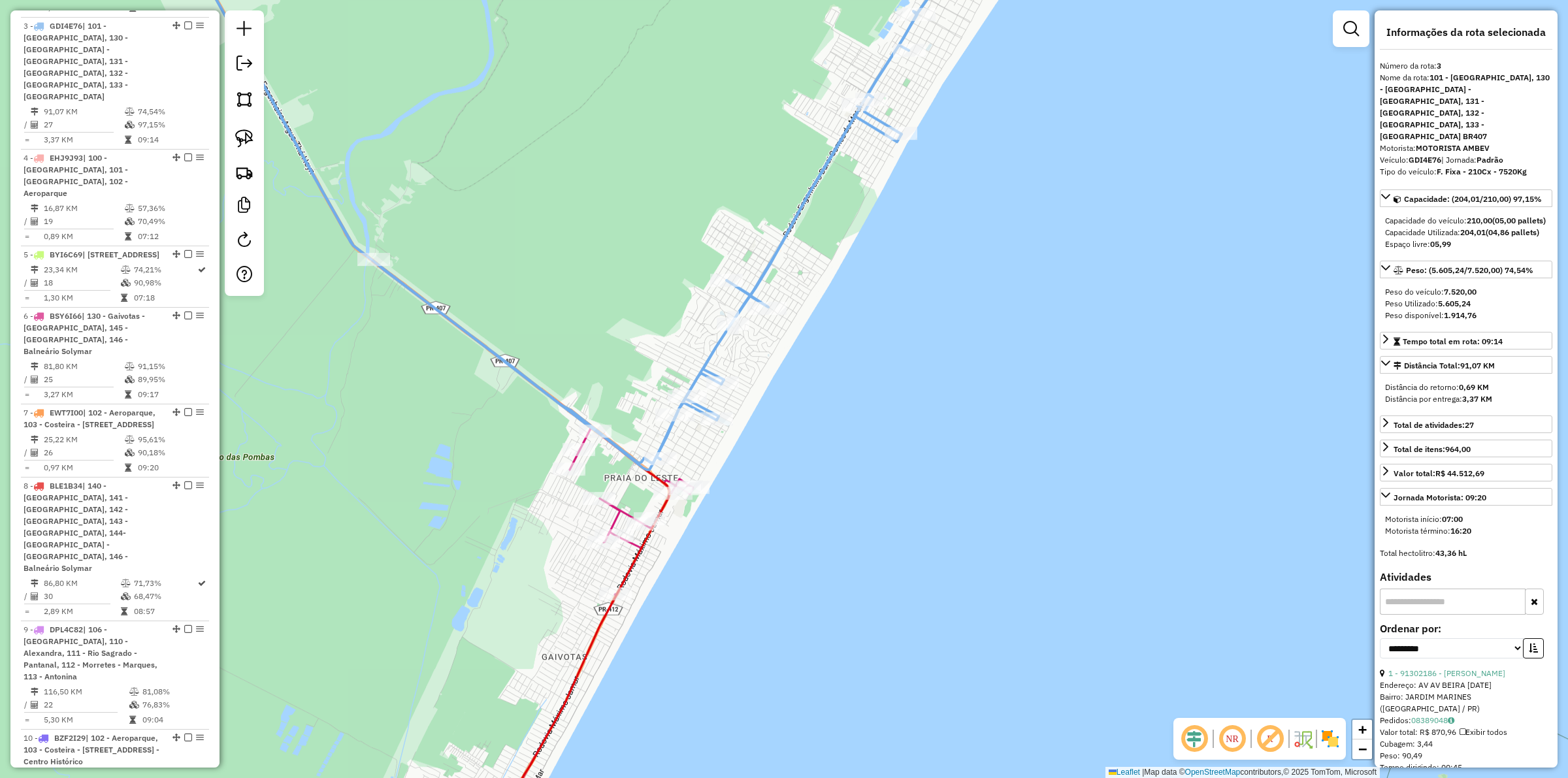
drag, startPoint x: 626, startPoint y: 628, endPoint x: 817, endPoint y: 235, distance: 437.0
click at [825, 223] on div "Rota 6 - Placa BSY6I66 91366404 - ISRAEL DOS SANTOS Janela de atendimento Grade…" at bounding box center [784, 389] width 1568 height 778
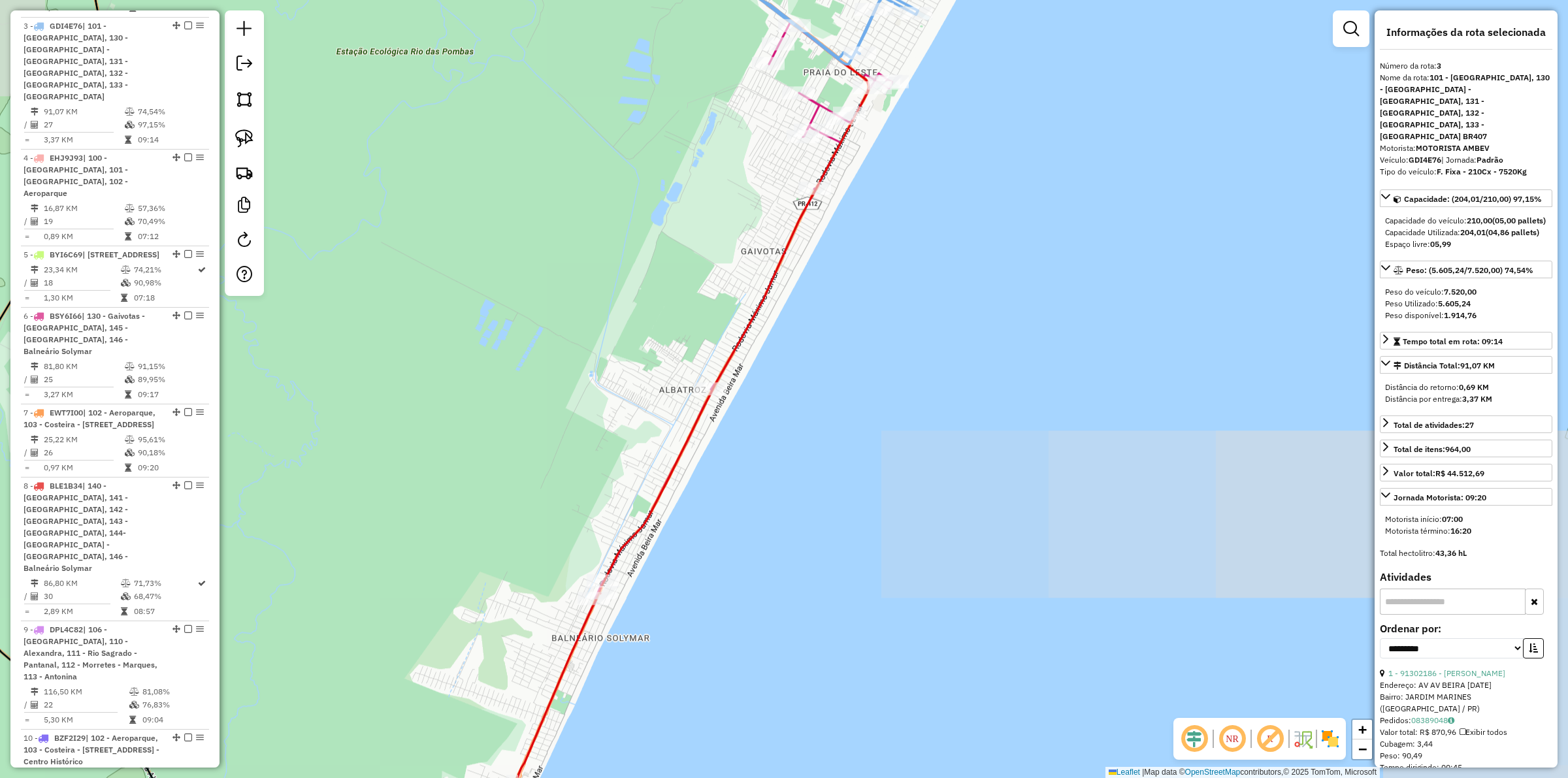
drag, startPoint x: 857, startPoint y: 203, endPoint x: 868, endPoint y: 177, distance: 28.2
click at [867, 177] on div "Janela de atendimento Grade de atendimento Capacidade Transportadoras Veículos …" at bounding box center [784, 389] width 1568 height 778
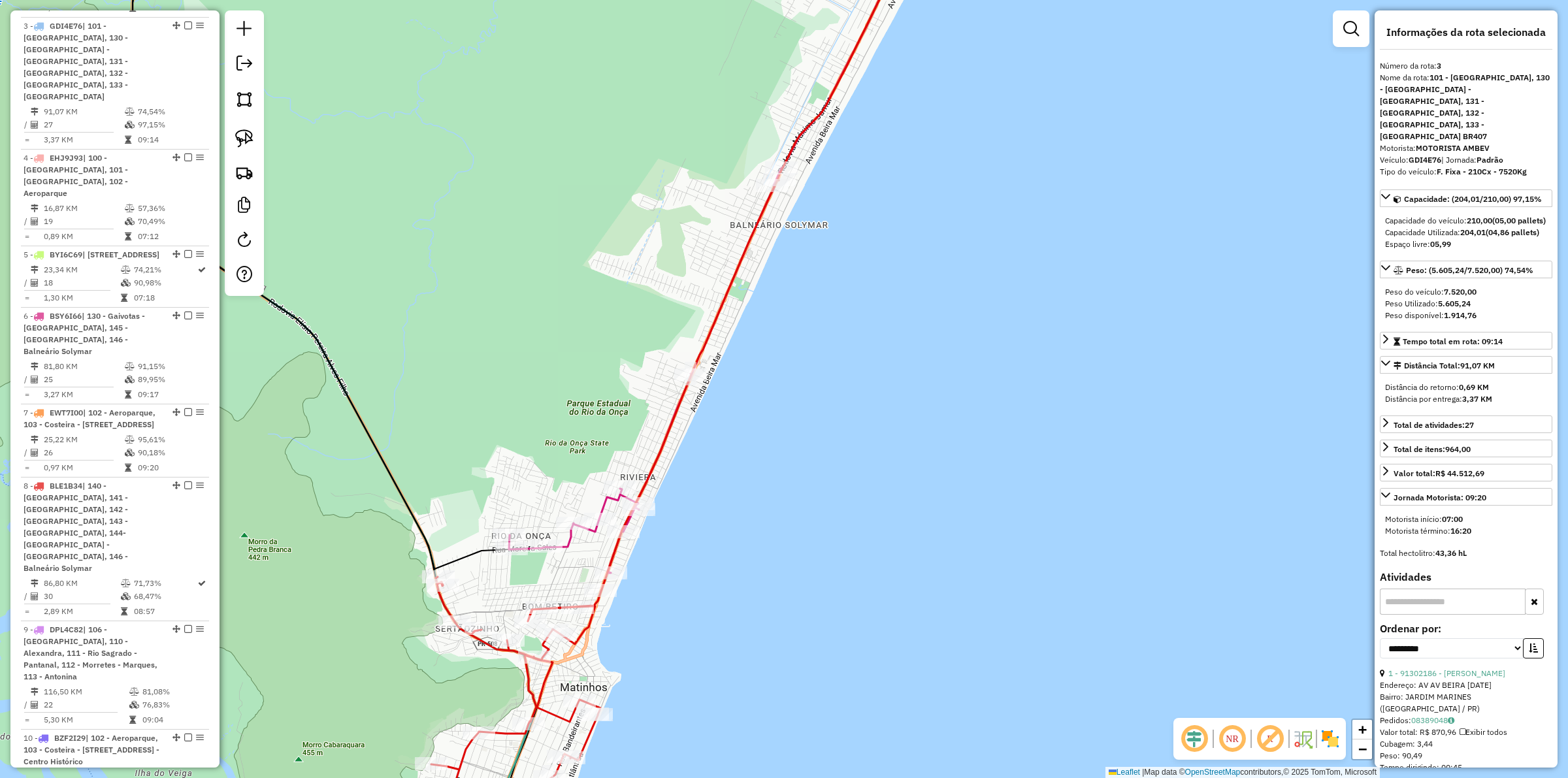
click at [586, 629] on icon at bounding box center [605, 517] width 347 height 676
click at [643, 640] on div "Janela de atendimento Grade de atendimento Capacidade Transportadoras Veículos …" at bounding box center [784, 389] width 1568 height 778
click at [593, 625] on icon at bounding box center [608, 515] width 347 height 676
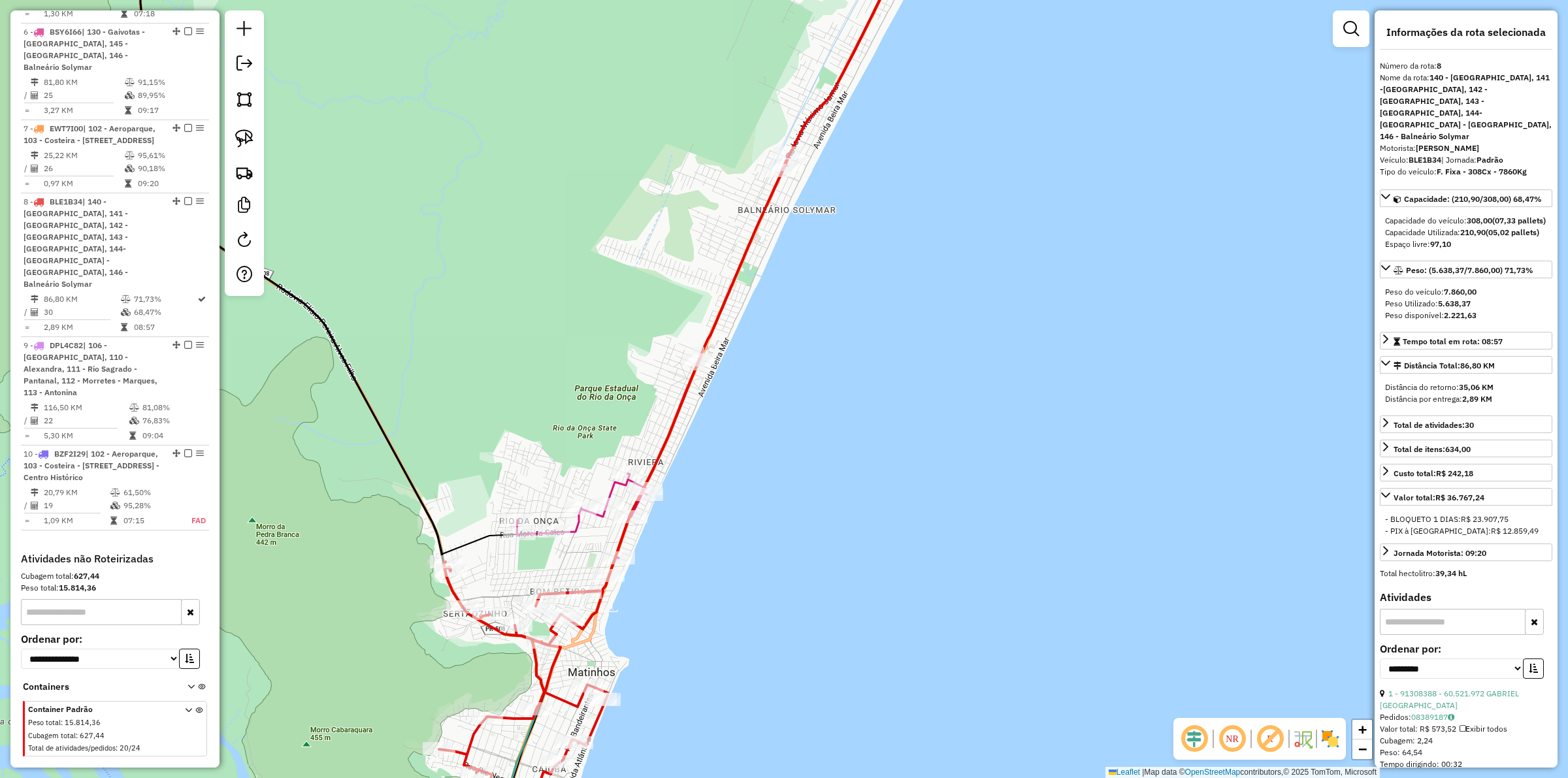
scroll to position [1092, 0]
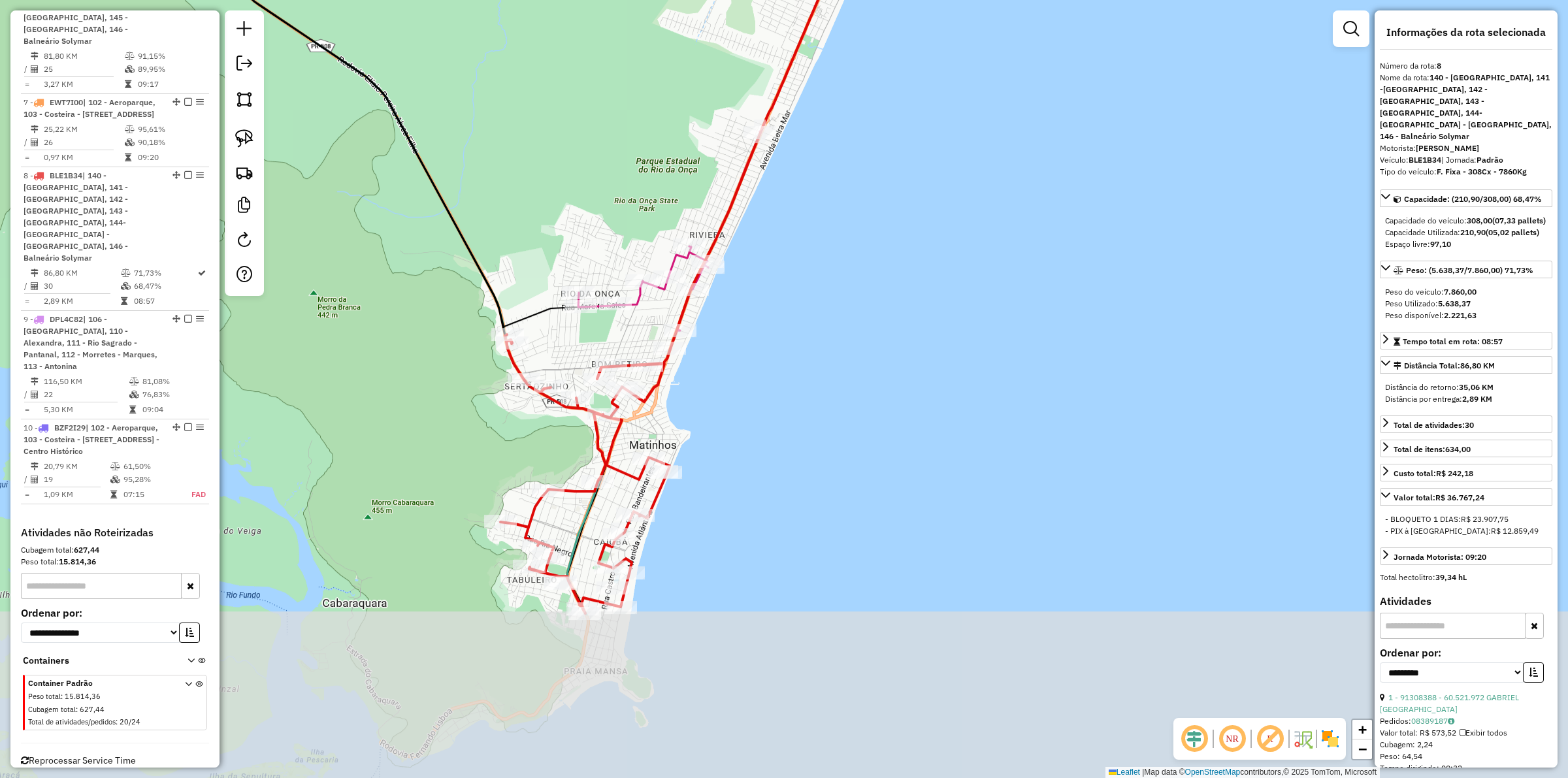
drag, startPoint x: 658, startPoint y: 657, endPoint x: 720, endPoint y: 429, distance: 236.3
click at [720, 429] on div "Janela de atendimento Grade de atendimento Capacidade Transportadoras Veículos …" at bounding box center [784, 389] width 1568 height 778
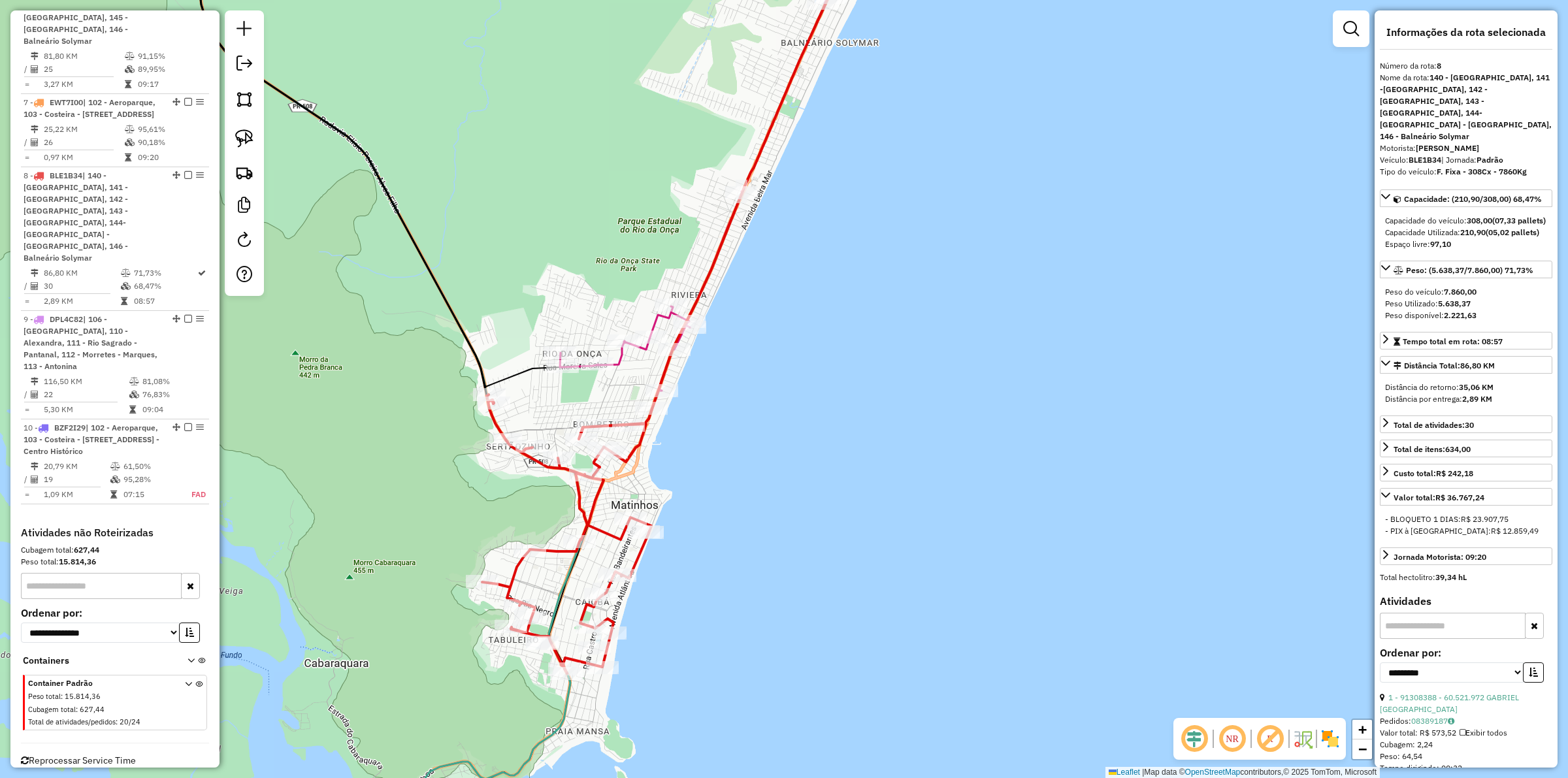
drag, startPoint x: 749, startPoint y: 403, endPoint x: 743, endPoint y: 420, distance: 18.0
click at [743, 420] on div "Janela de atendimento Grade de atendimento Capacidade Transportadoras Veículos …" at bounding box center [784, 389] width 1568 height 778
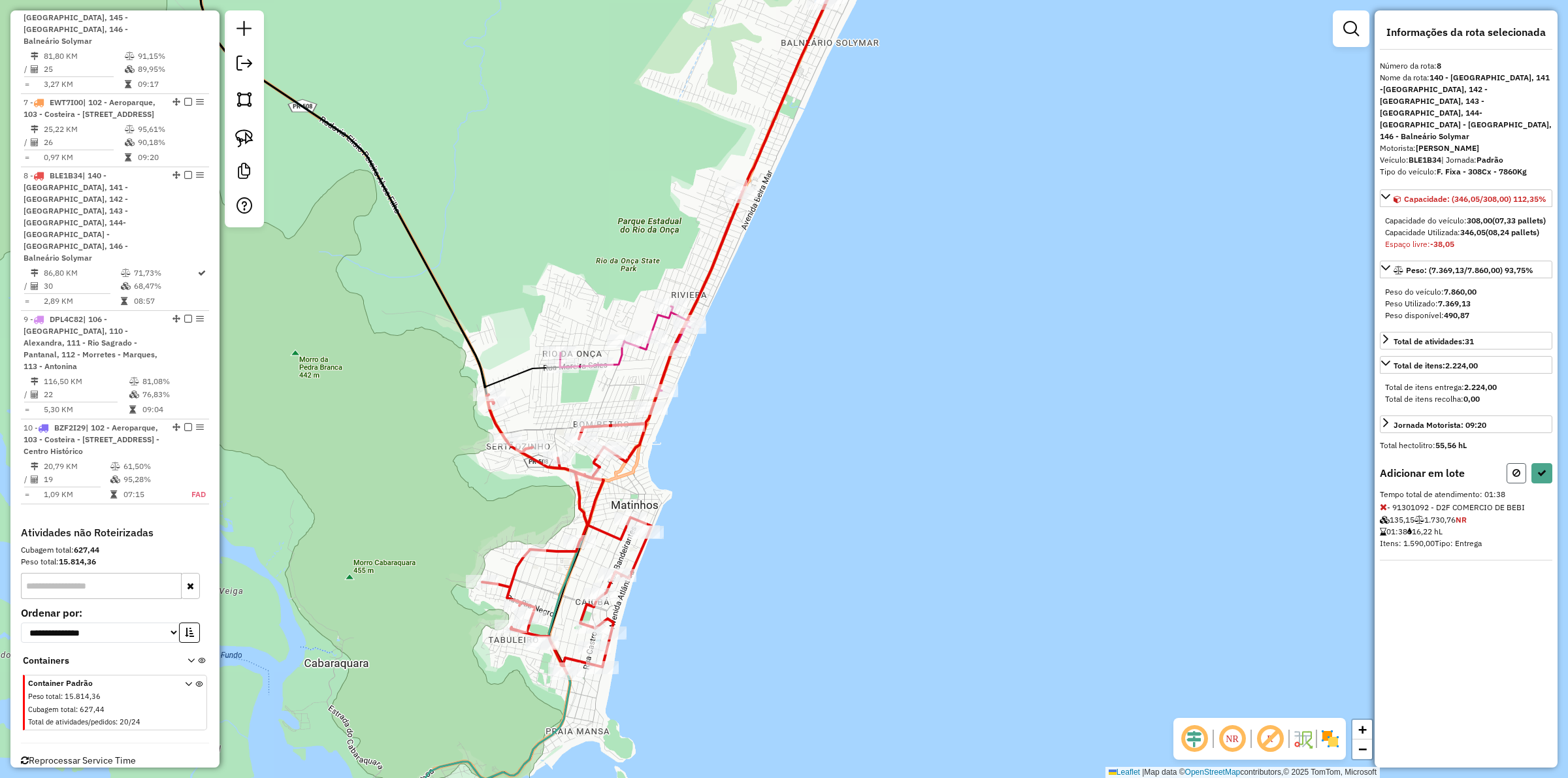
click at [1514, 468] on button at bounding box center [1516, 472] width 19 height 20
select select "**********"
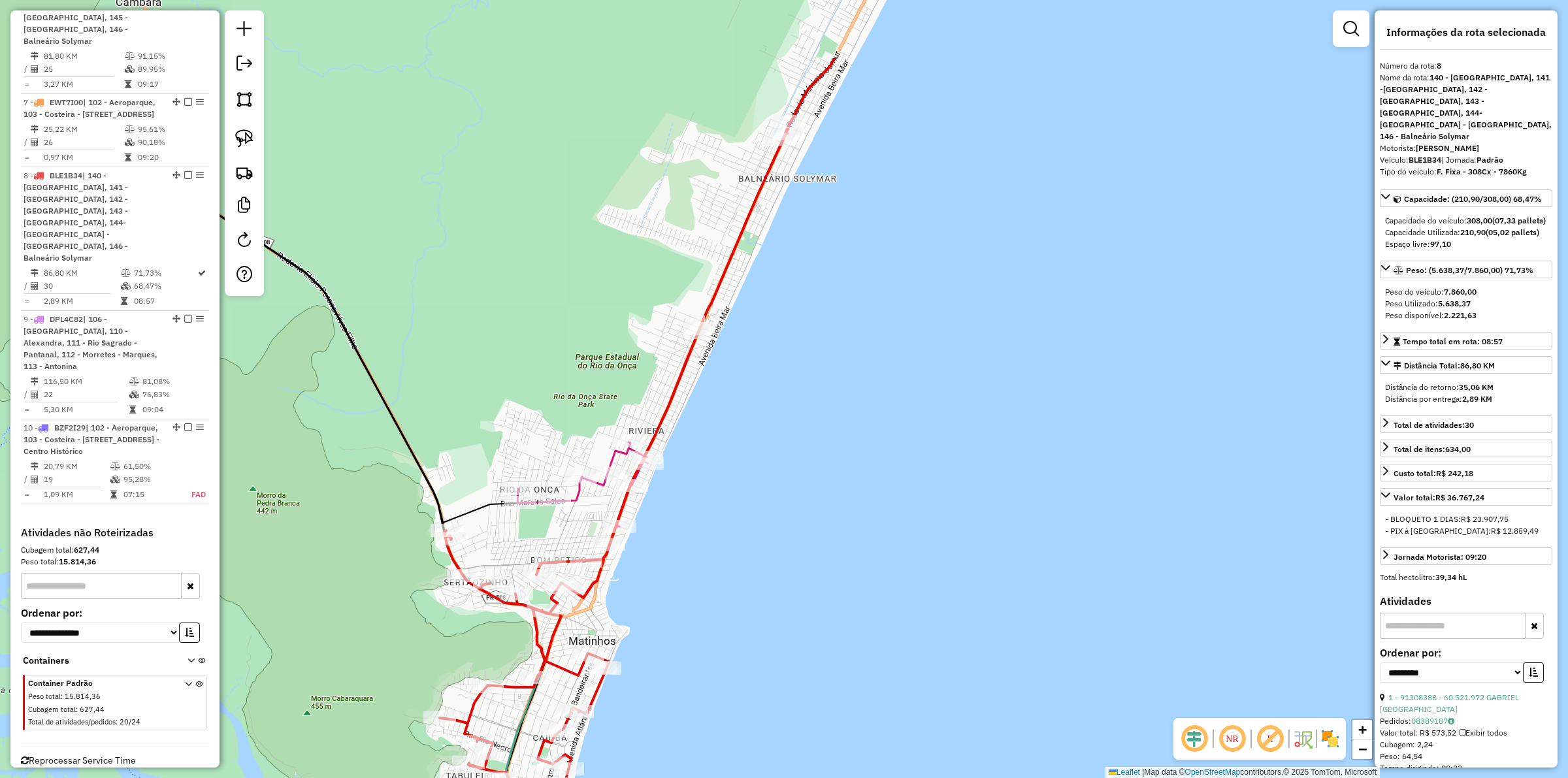
drag, startPoint x: 805, startPoint y: 447, endPoint x: 805, endPoint y: 459, distance: 12.0
click at [805, 459] on div "Janela de atendimento Grade de atendimento Capacidade Transportadoras Veículos …" at bounding box center [784, 389] width 1568 height 778
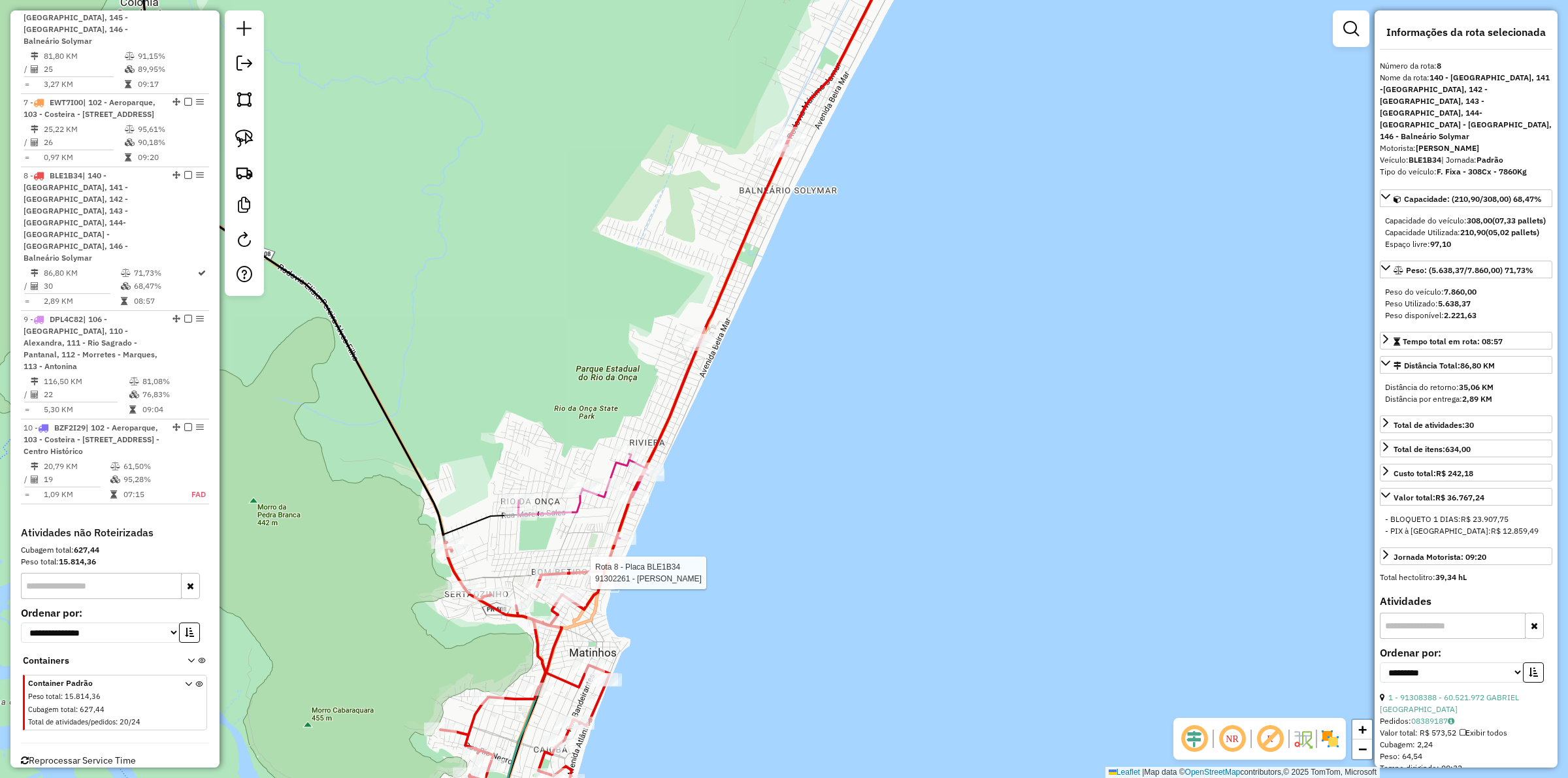
click at [593, 592] on icon at bounding box center [614, 483] width 347 height 676
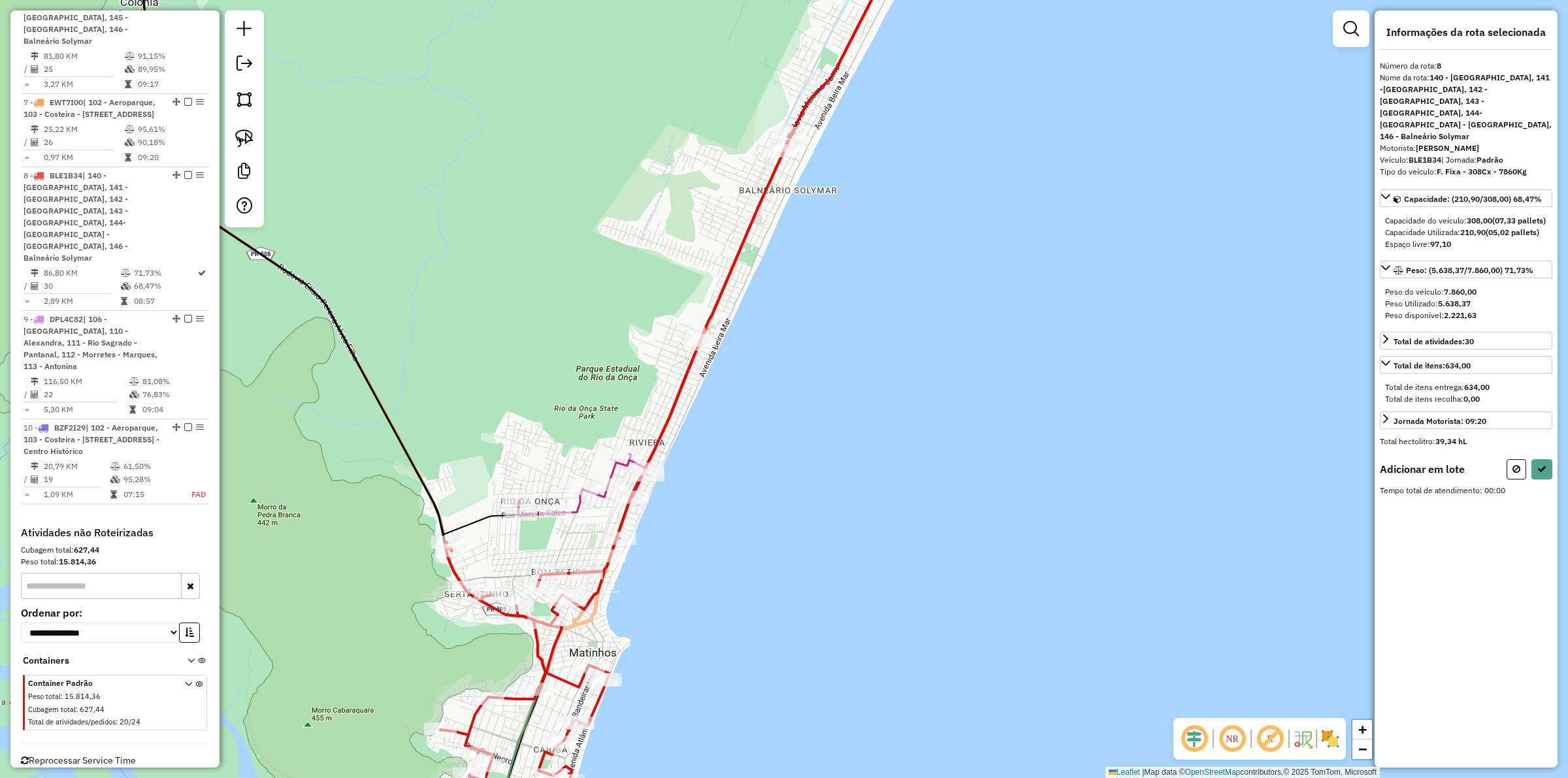
click at [620, 527] on icon at bounding box center [614, 483] width 347 height 676
click at [1537, 472] on icon at bounding box center [1542, 472] width 9 height 9
select select "**********"
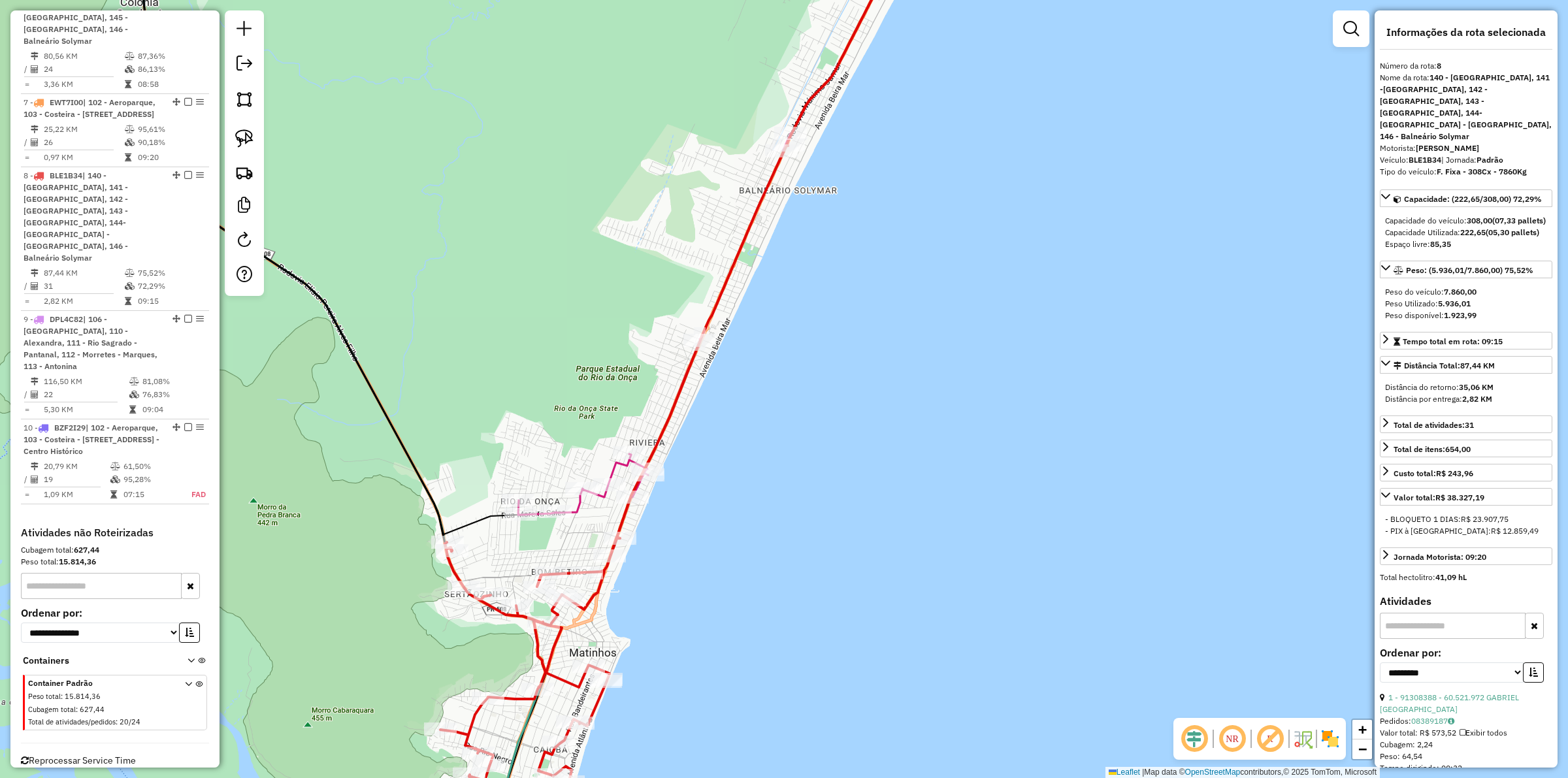
click at [671, 414] on icon at bounding box center [614, 483] width 347 height 676
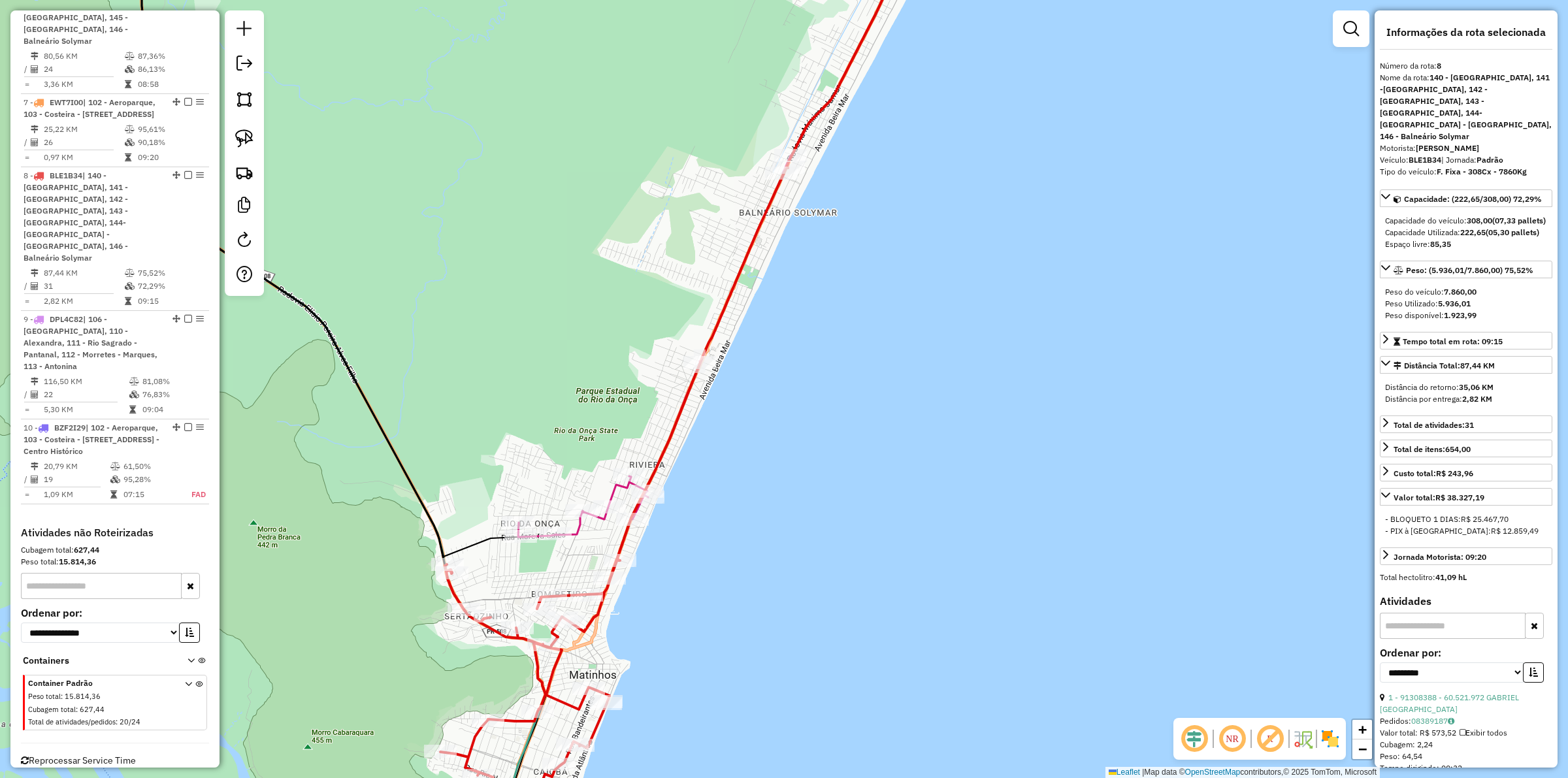
drag, startPoint x: 857, startPoint y: 458, endPoint x: 843, endPoint y: 530, distance: 73.3
click at [843, 530] on div "Janela de atendimento Grade de atendimento Capacidade Transportadoras Veículos …" at bounding box center [784, 389] width 1568 height 778
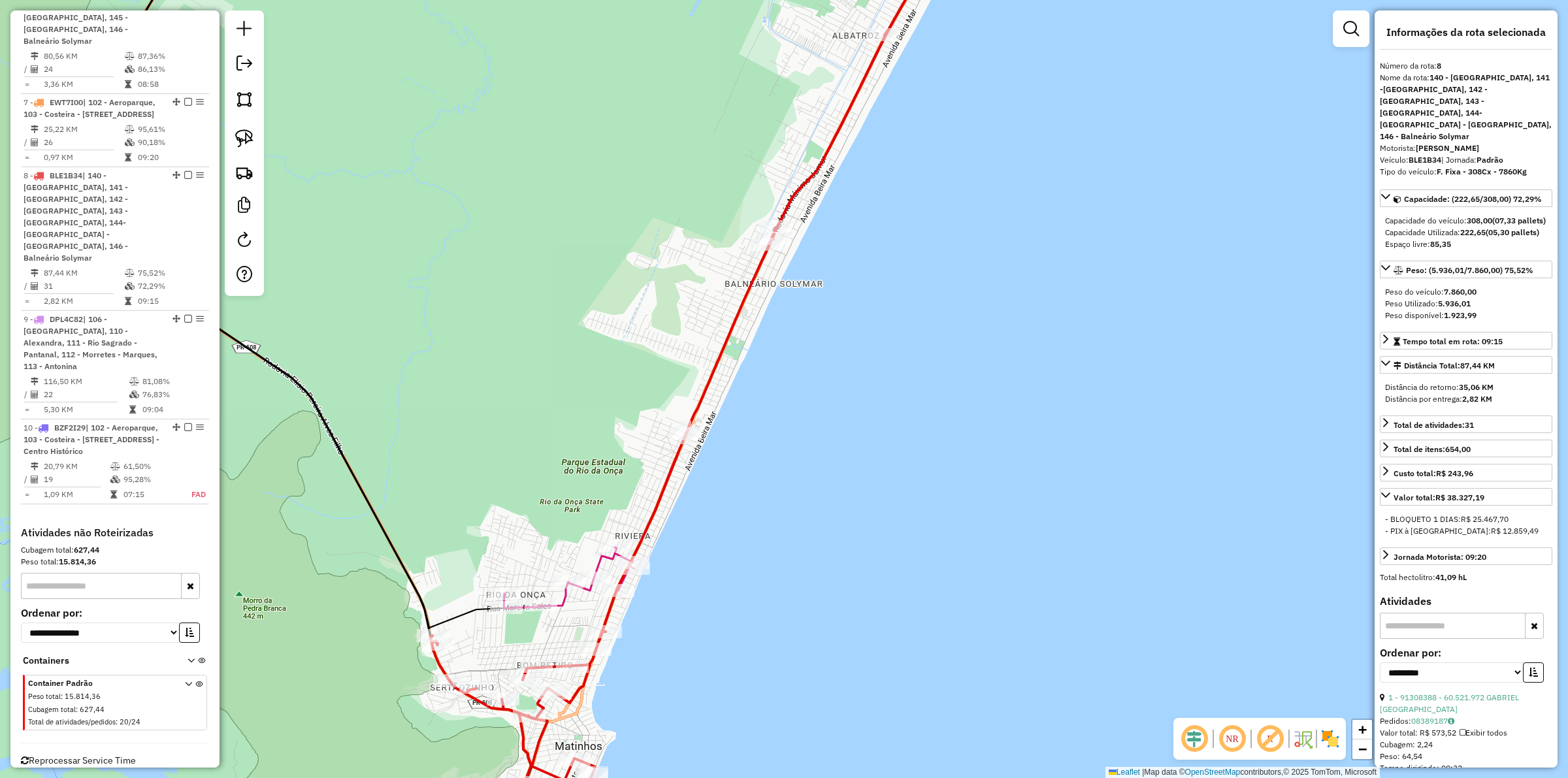
click at [567, 601] on icon at bounding box center [725, 265] width 443 height 686
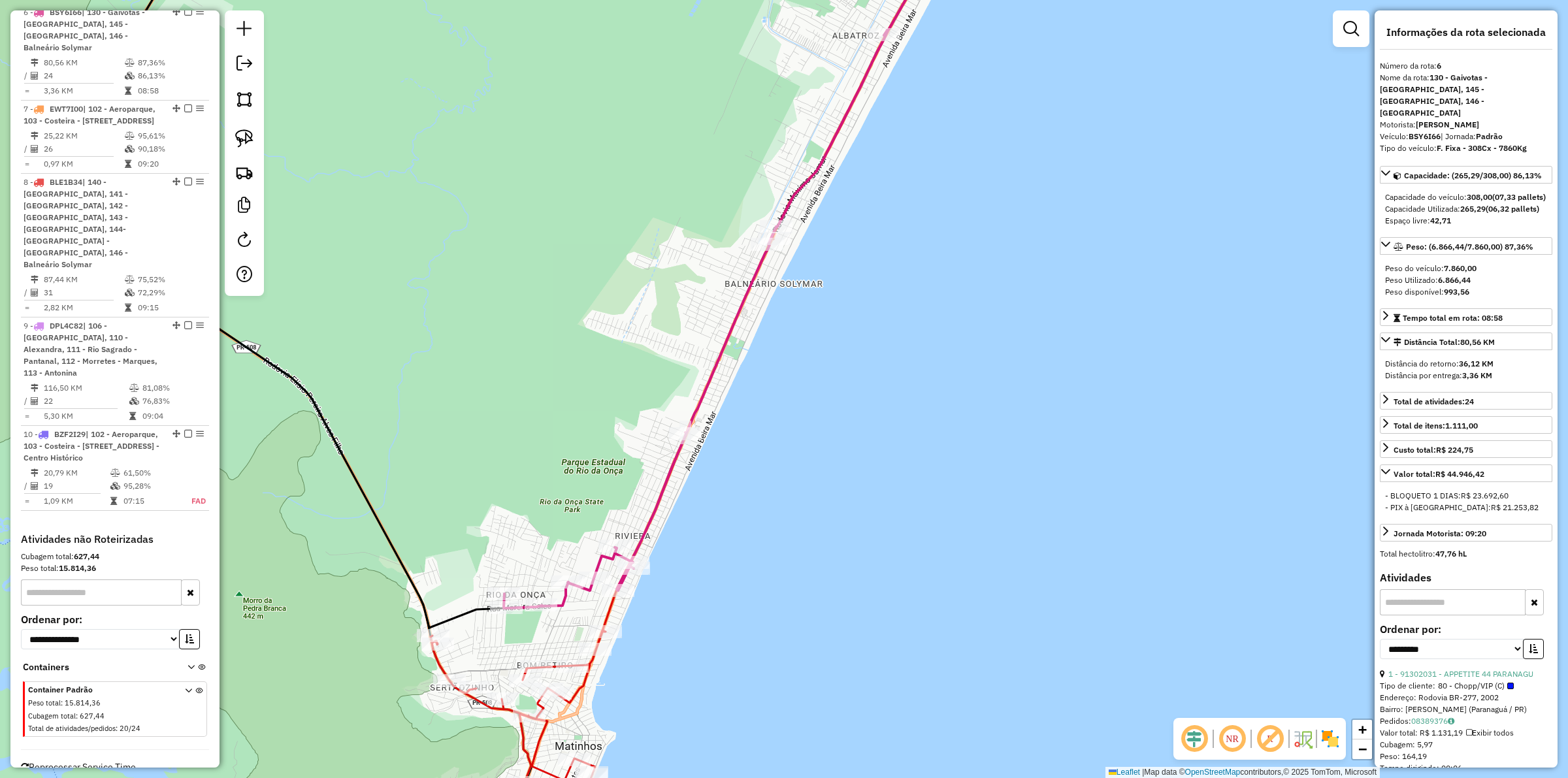
scroll to position [1072, 0]
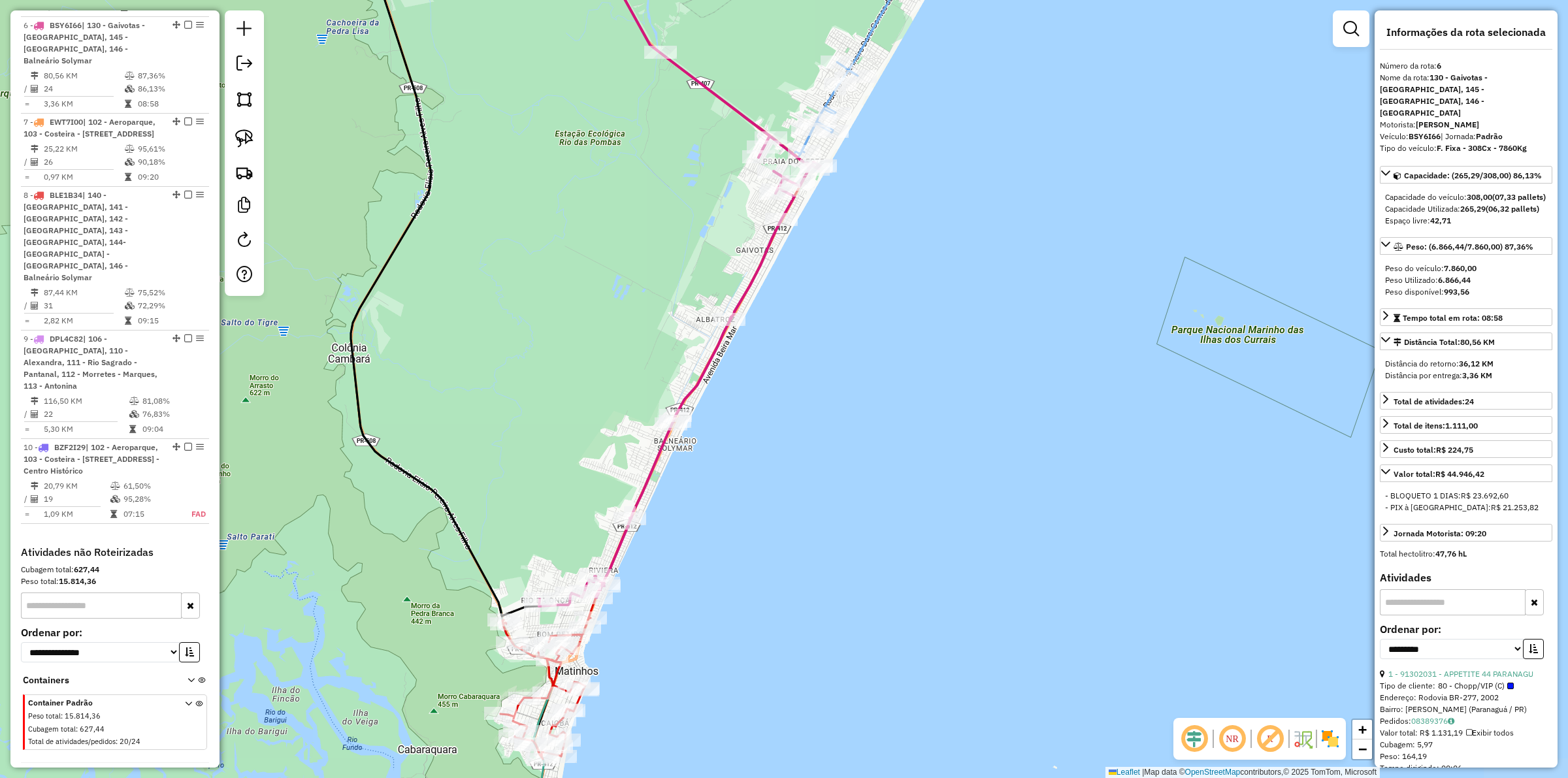
drag, startPoint x: 853, startPoint y: 298, endPoint x: 813, endPoint y: 517, distance: 222.6
click at [813, 517] on div "Janela de atendimento Grade de atendimento Capacidade Transportadoras Veículos …" at bounding box center [784, 389] width 1568 height 778
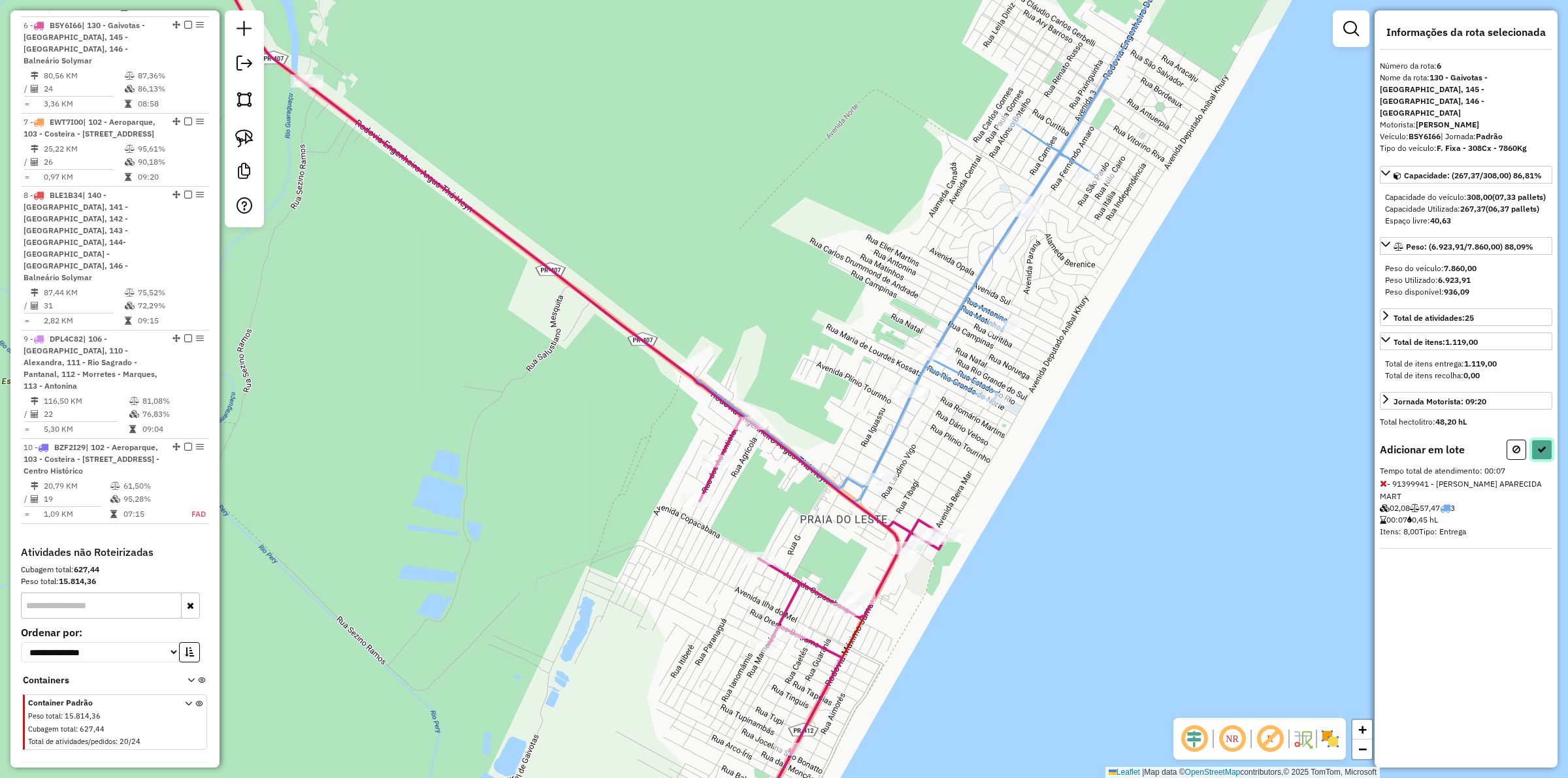
click at [1540, 449] on icon at bounding box center [1542, 449] width 9 height 9
select select "**********"
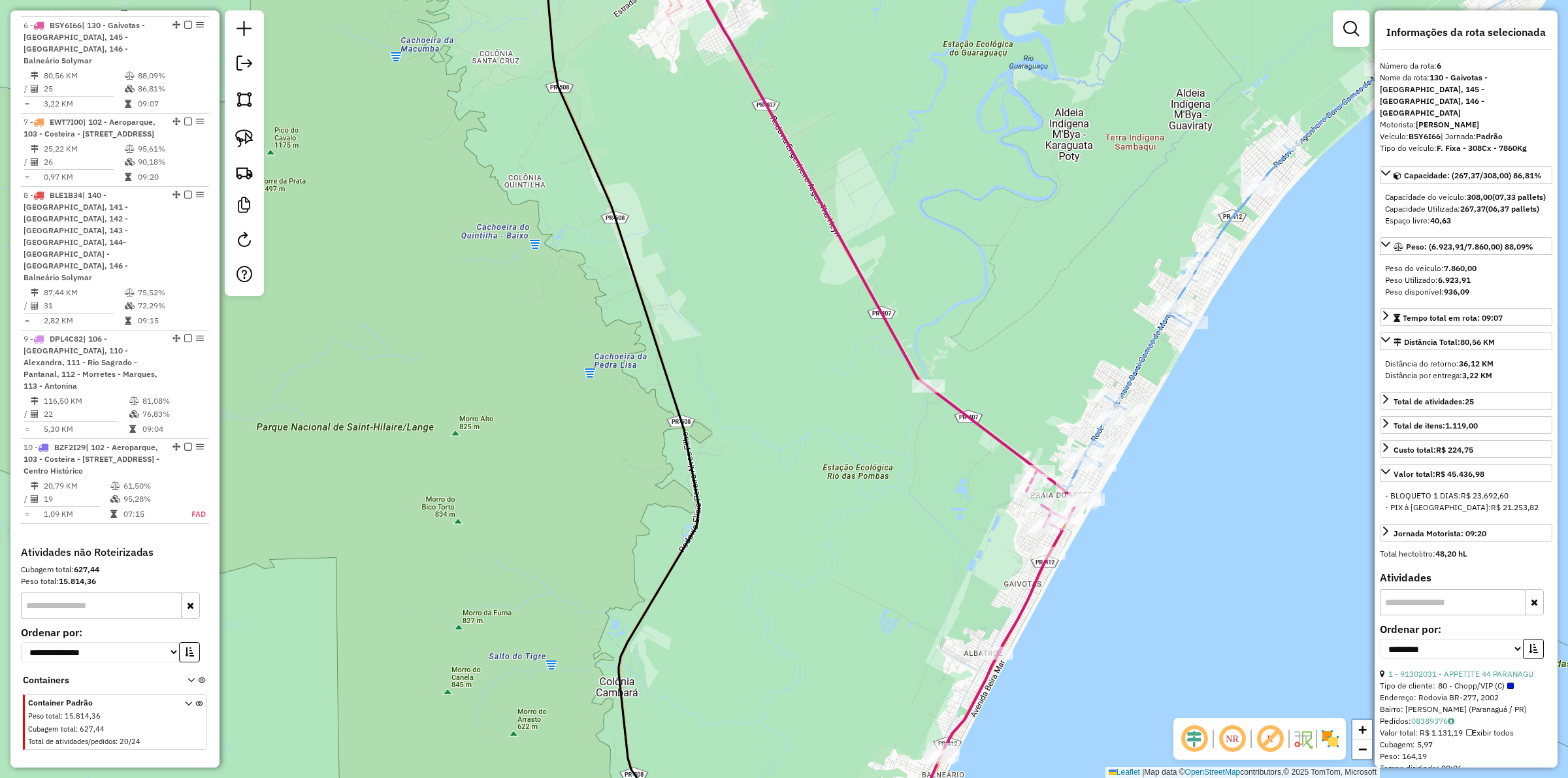
click at [1144, 372] on div "Janela de atendimento Grade de atendimento Capacidade Transportadoras Veículos …" at bounding box center [784, 389] width 1568 height 778
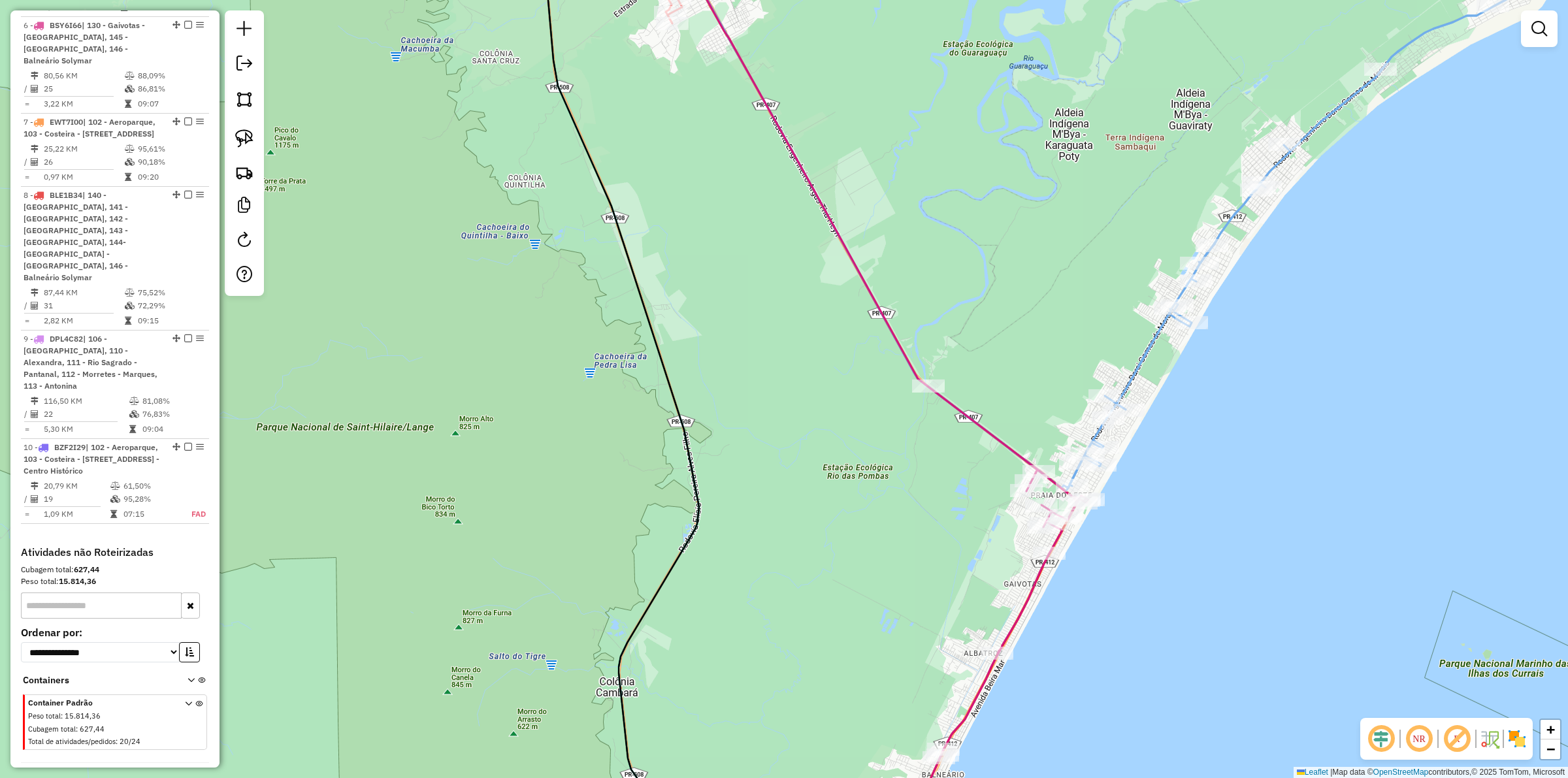
click at [1138, 364] on icon at bounding box center [1106, 205] width 840 height 566
select select "**********"
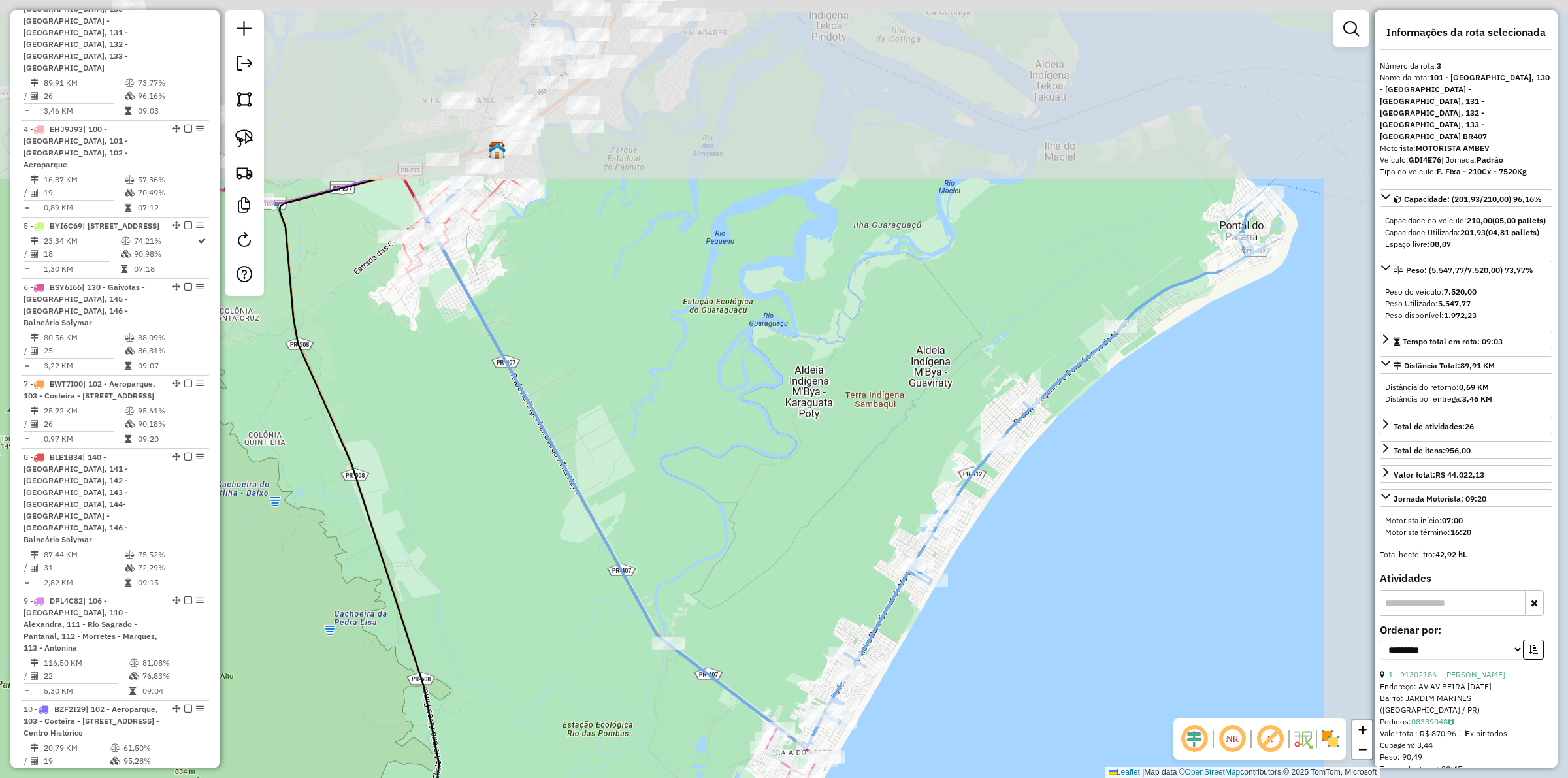
drag, startPoint x: 993, startPoint y: 595, endPoint x: 982, endPoint y: 609, distance: 17.8
click at [982, 609] on div "Janela de atendimento Grade de atendimento Capacidade Transportadoras Veículos …" at bounding box center [784, 389] width 1568 height 778
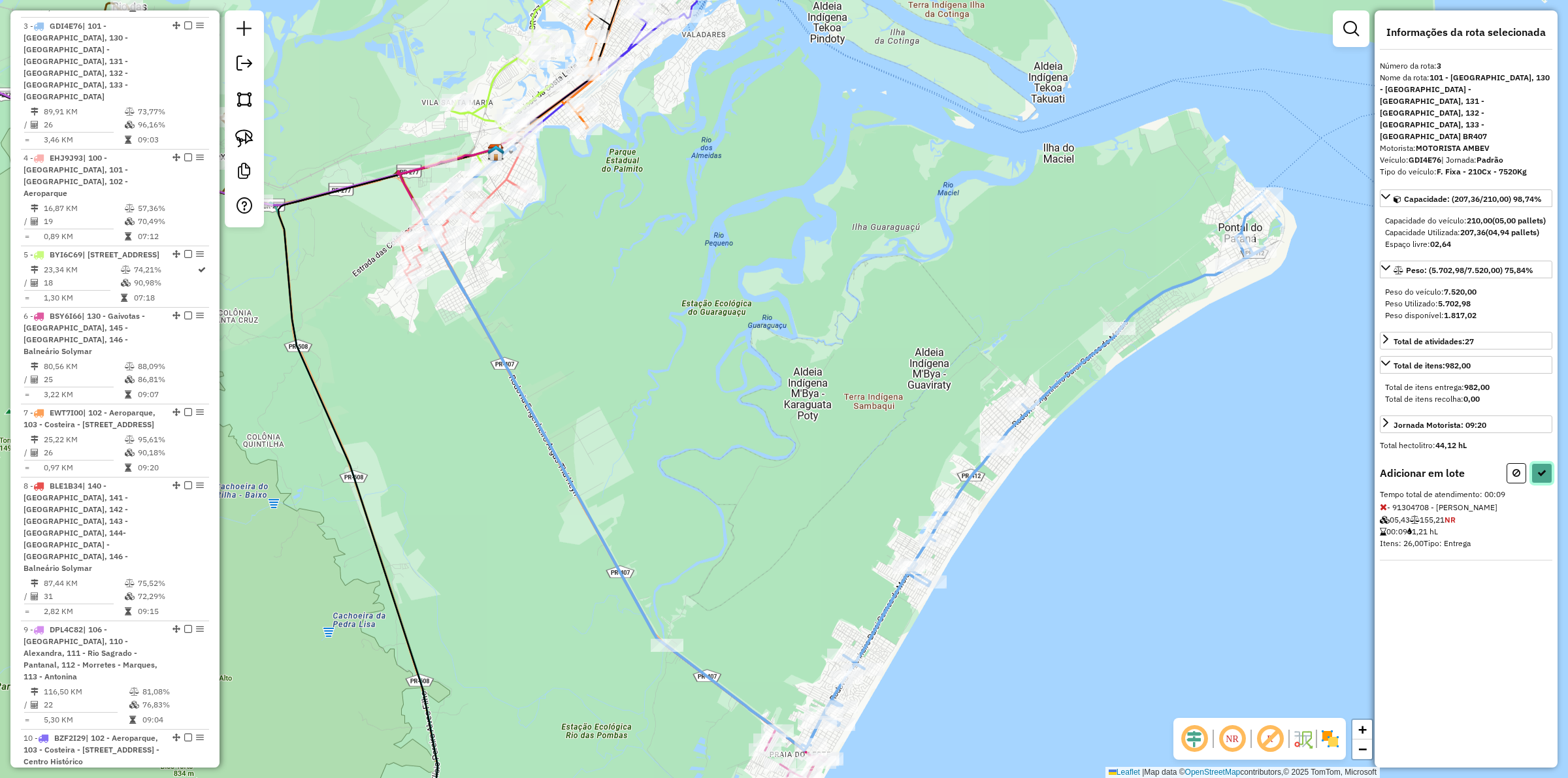
click at [1545, 468] on icon at bounding box center [1542, 472] width 9 height 9
select select "**********"
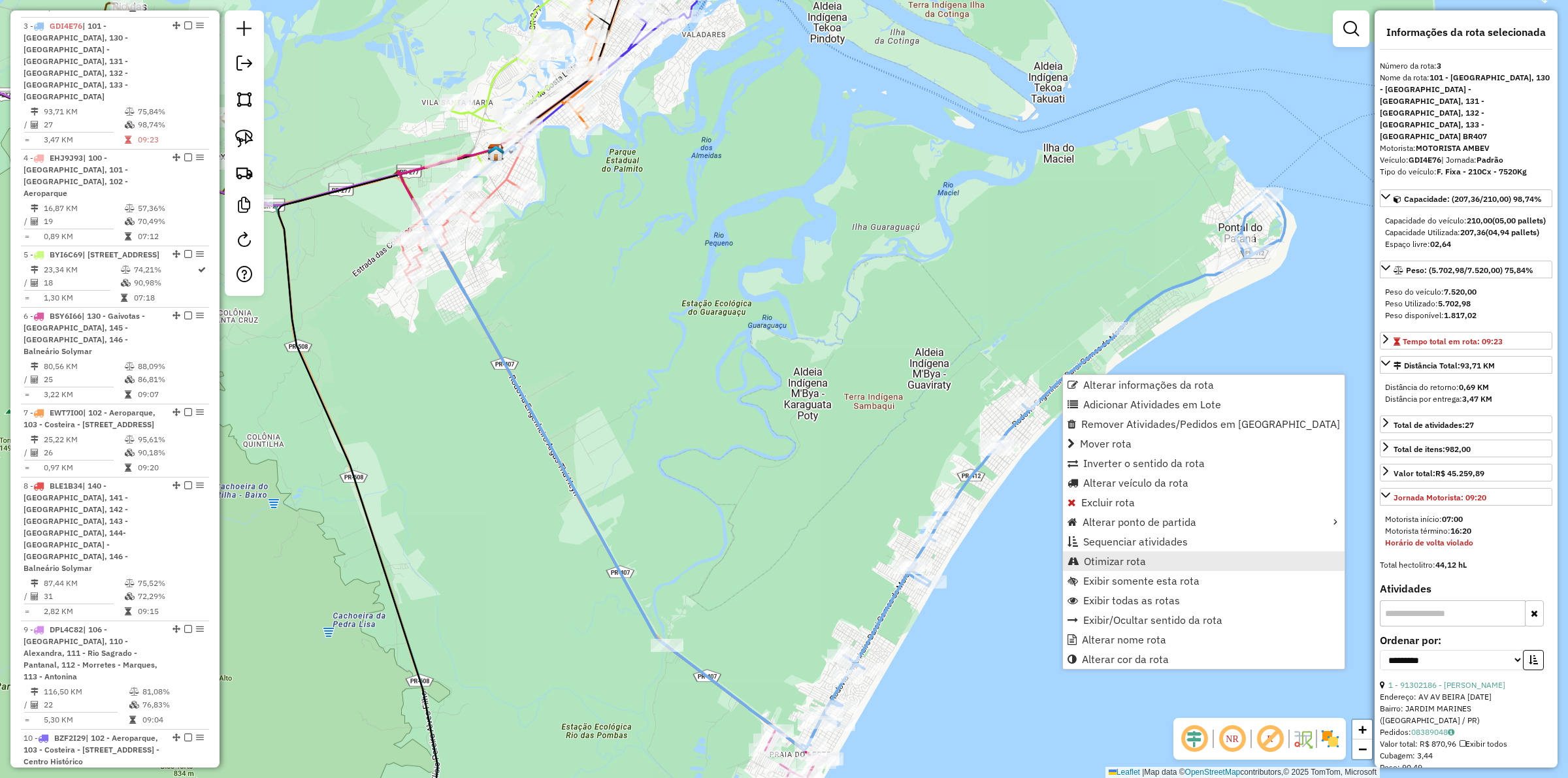
click at [1112, 559] on span "Otimizar rota" at bounding box center [1115, 561] width 62 height 10
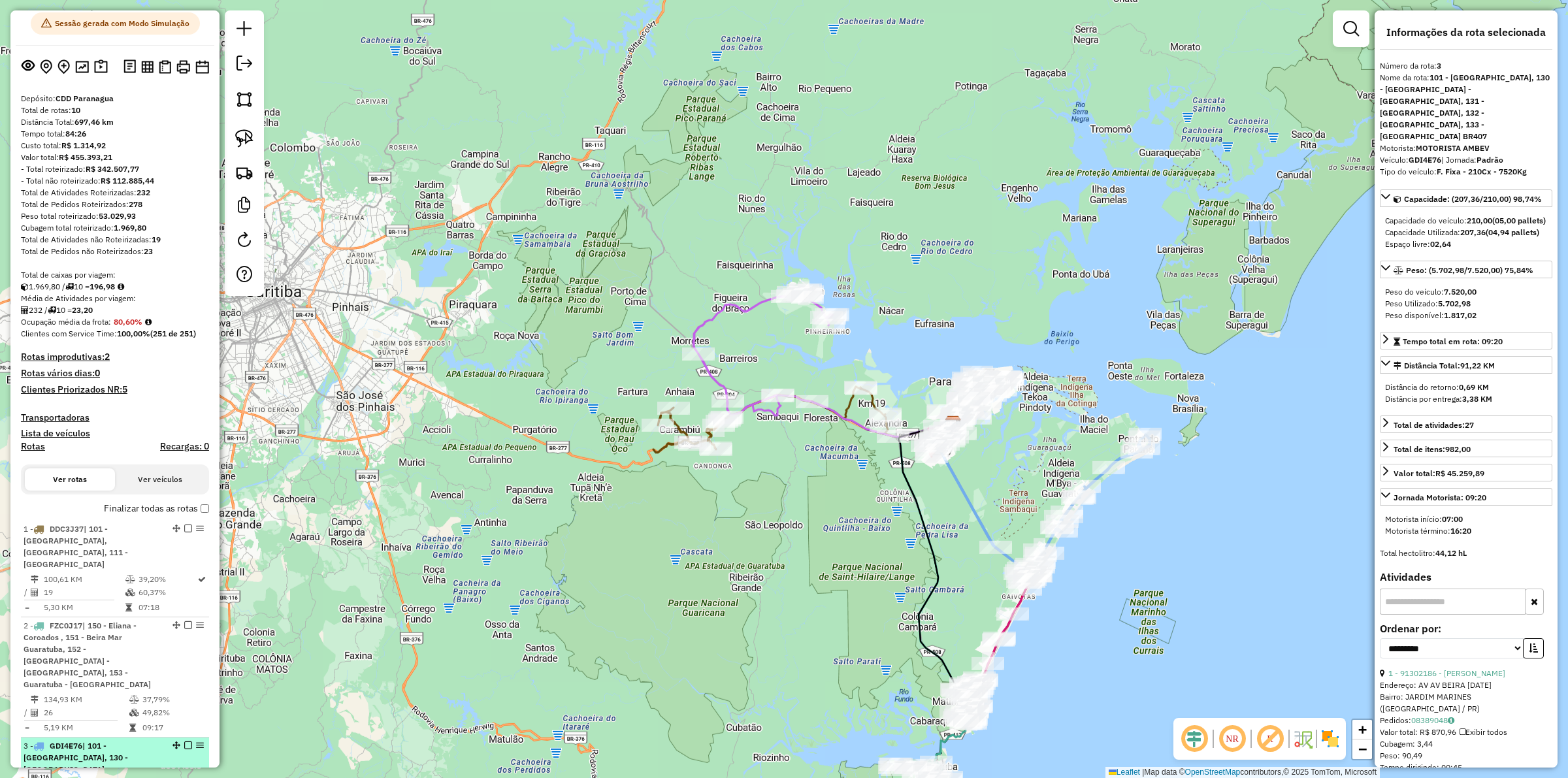
scroll to position [0, 0]
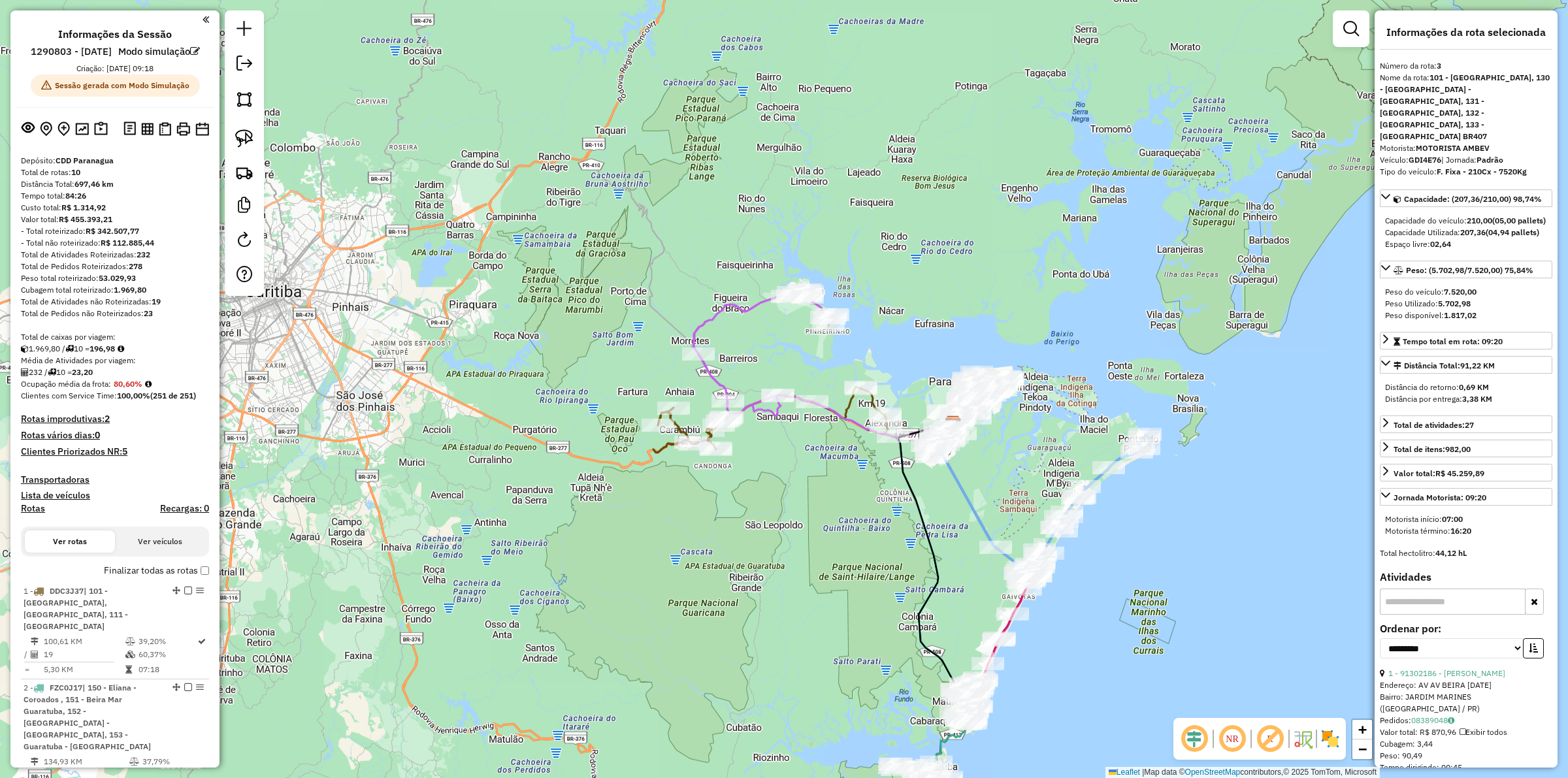
click at [546, 510] on div "Janela de atendimento Grade de atendimento Capacidade Transportadoras Veículos …" at bounding box center [784, 389] width 1568 height 778
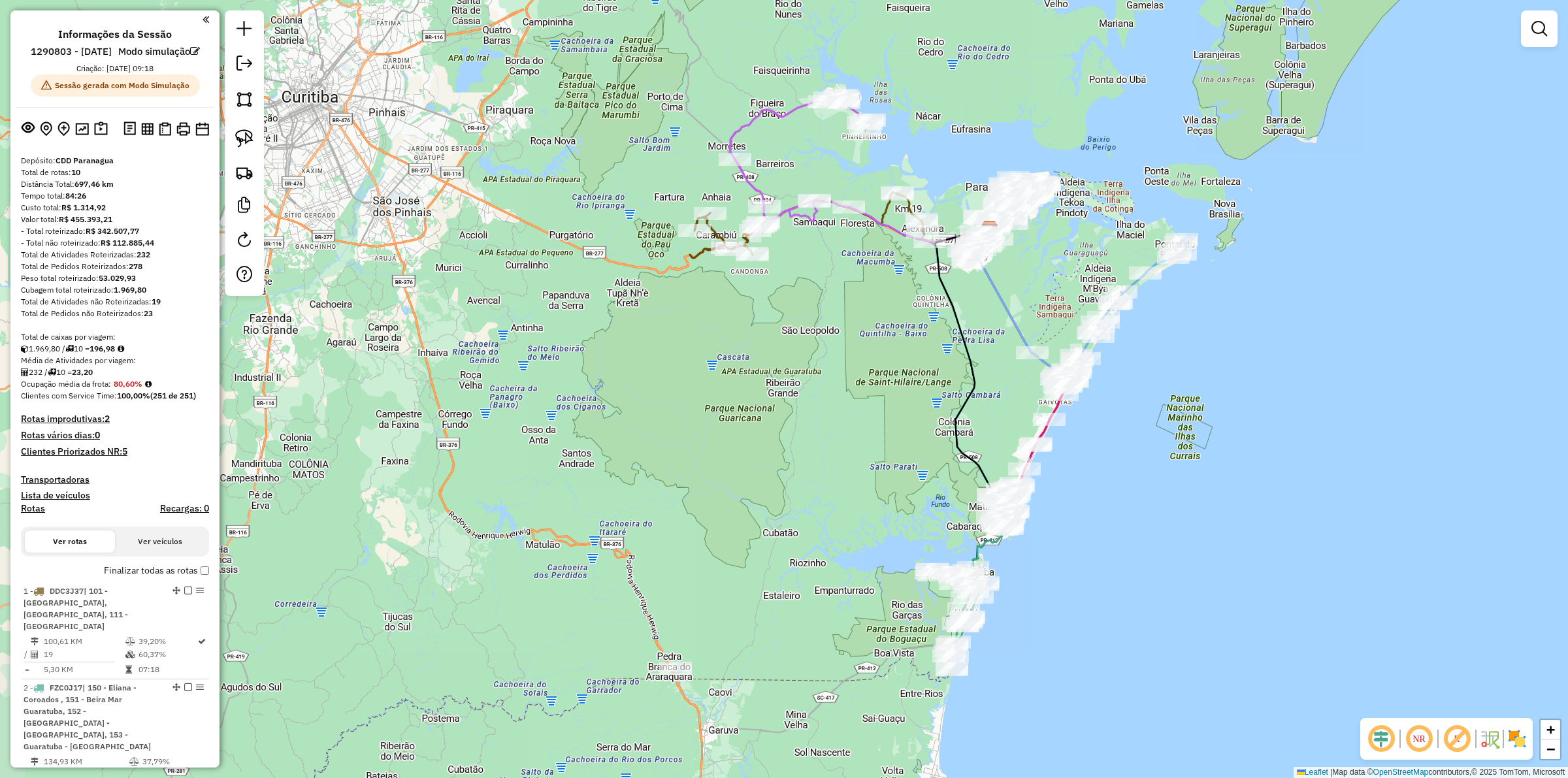
drag, startPoint x: 680, startPoint y: 528, endPoint x: 710, endPoint y: 366, distance: 164.8
click at [710, 366] on div "Janela de atendimento Grade de atendimento Capacidade Transportadoras Veículos …" at bounding box center [784, 389] width 1568 height 778
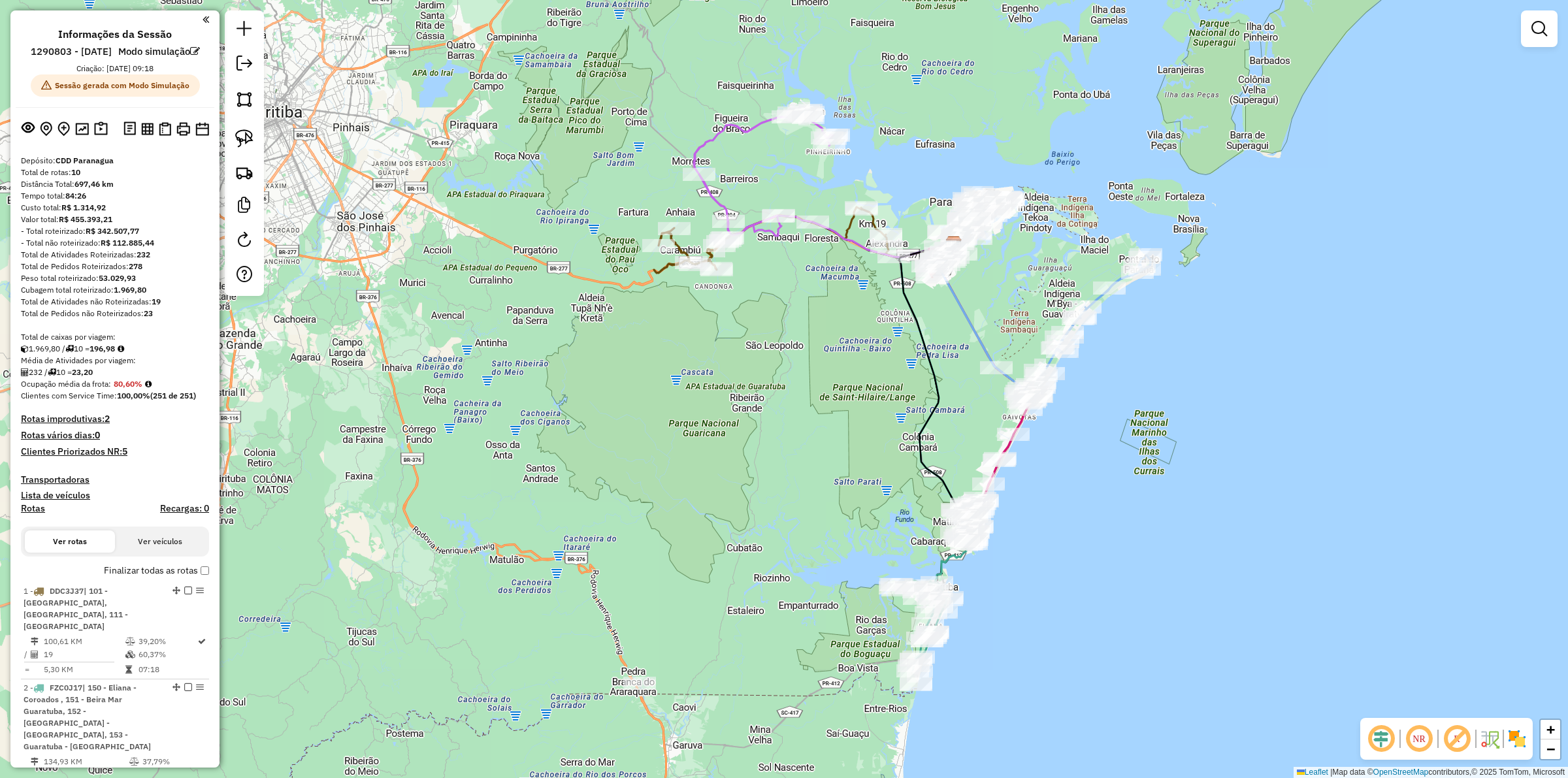
drag, startPoint x: 731, startPoint y: 362, endPoint x: 696, endPoint y: 387, distance: 43.0
click at [696, 387] on div "Janela de atendimento Grade de atendimento Capacidade Transportadoras Veículos …" at bounding box center [784, 389] width 1568 height 778
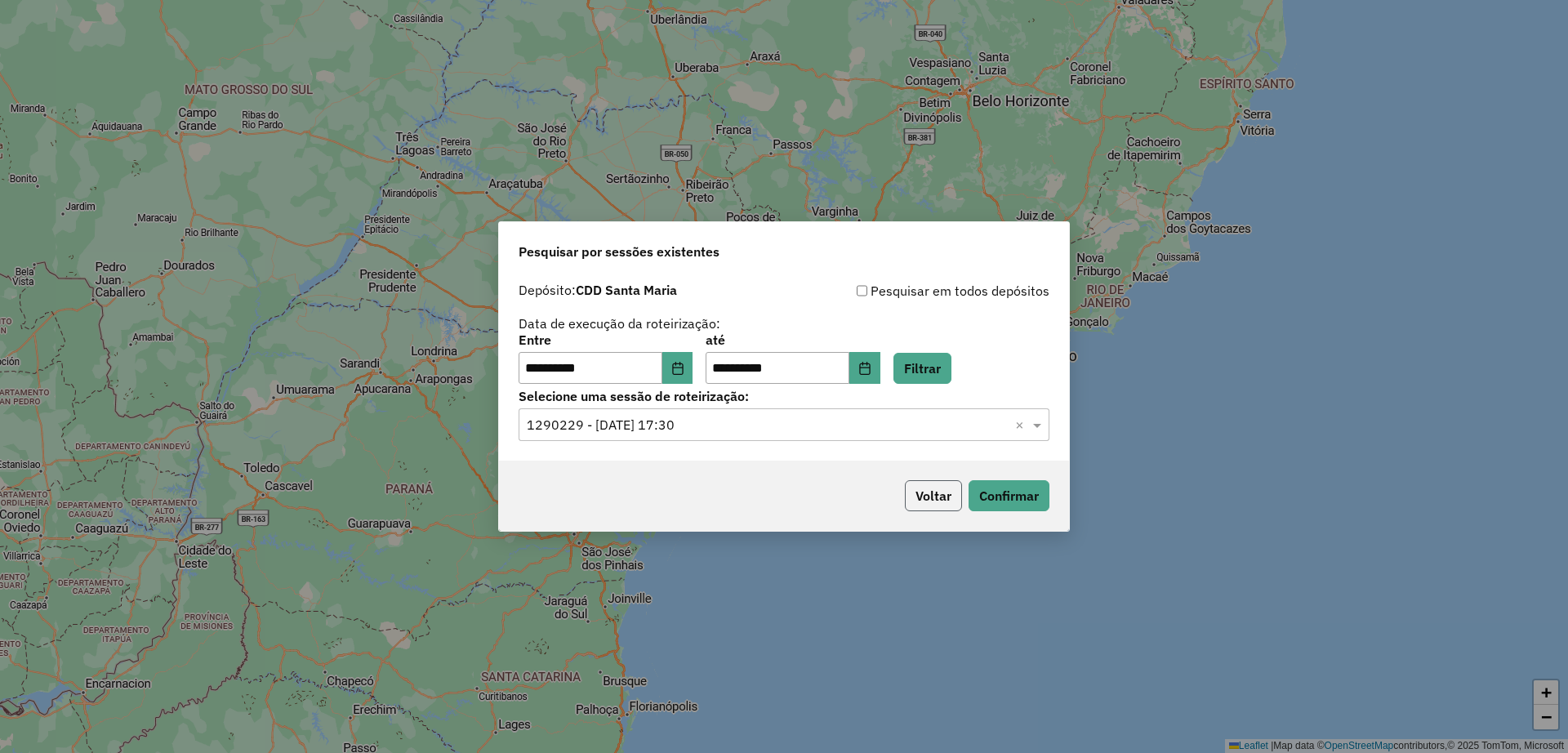
click at [922, 505] on button "Voltar" at bounding box center [933, 495] width 57 height 31
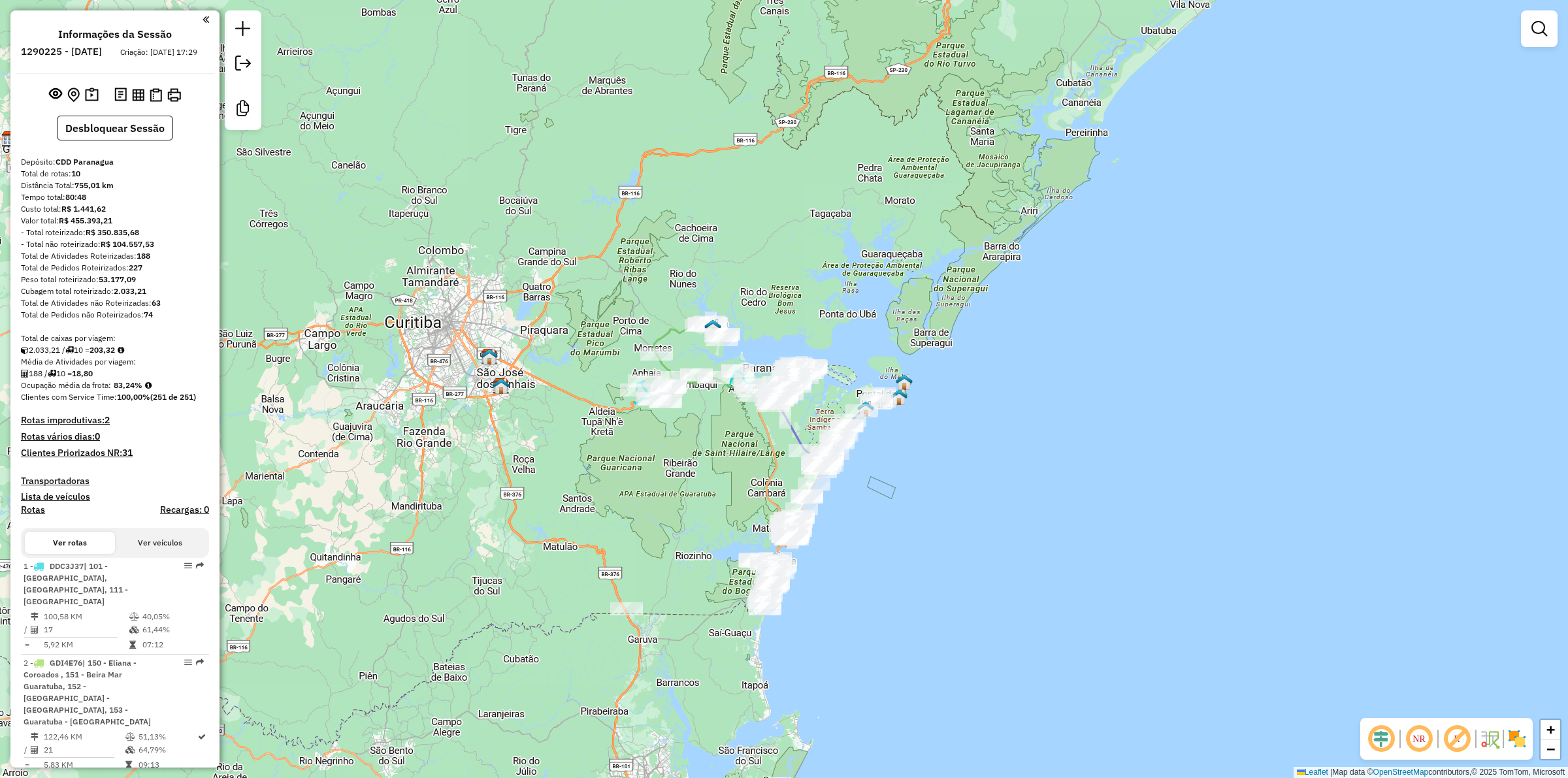
click at [108, 458] on h4 "Clientes Priorizados NR: 31" at bounding box center [115, 452] width 188 height 11
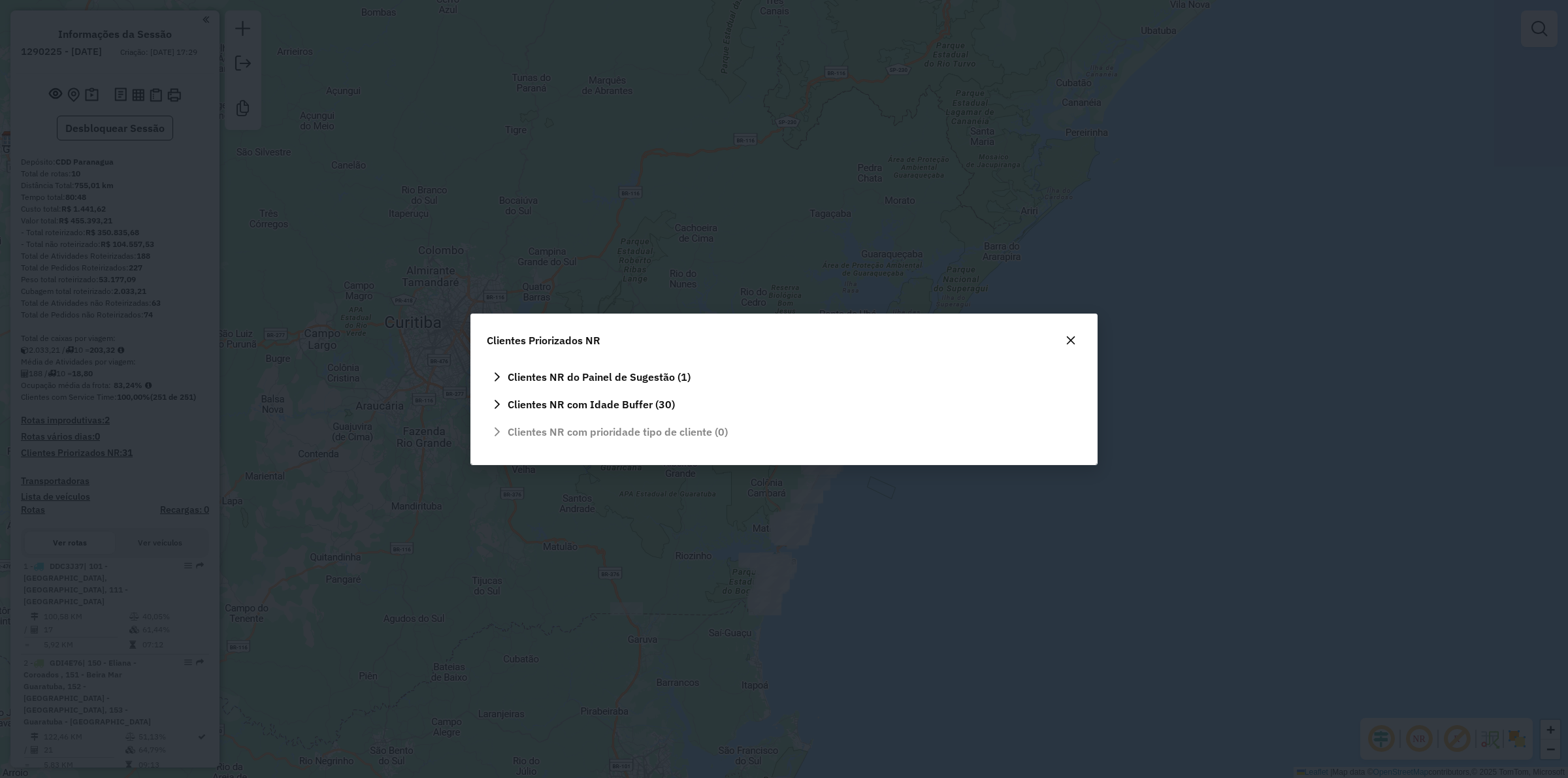
drag, startPoint x: 1080, startPoint y: 351, endPoint x: 1067, endPoint y: 340, distance: 17.0
click at [1079, 351] on div "Clientes Priorizados NR" at bounding box center [784, 337] width 626 height 47
click at [1068, 340] on icon "button" at bounding box center [1069, 340] width 10 height 10
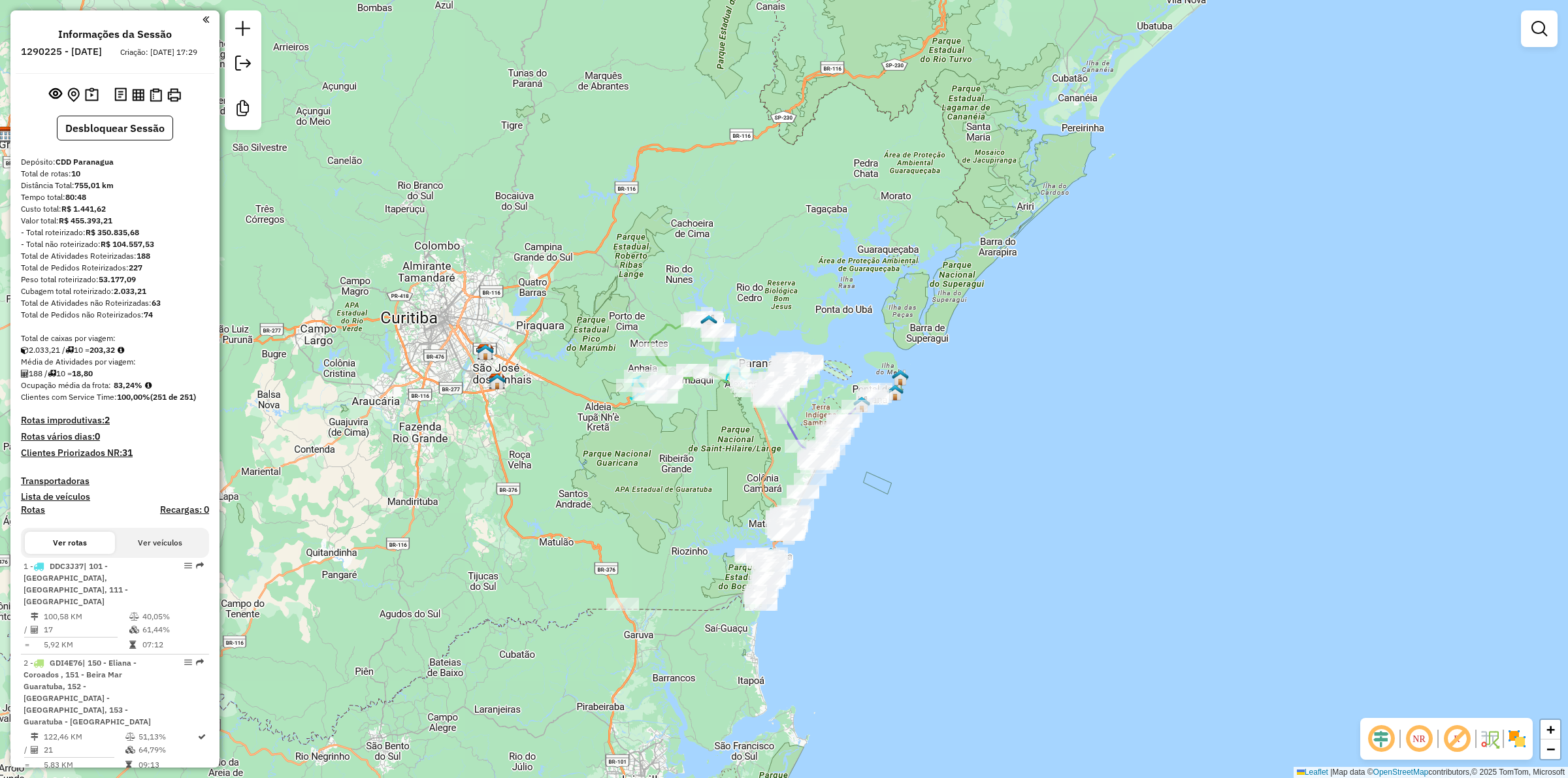
click at [735, 433] on div "Janela de atendimento Grade de atendimento Capacidade Transportadoras Veículos …" at bounding box center [784, 389] width 1568 height 778
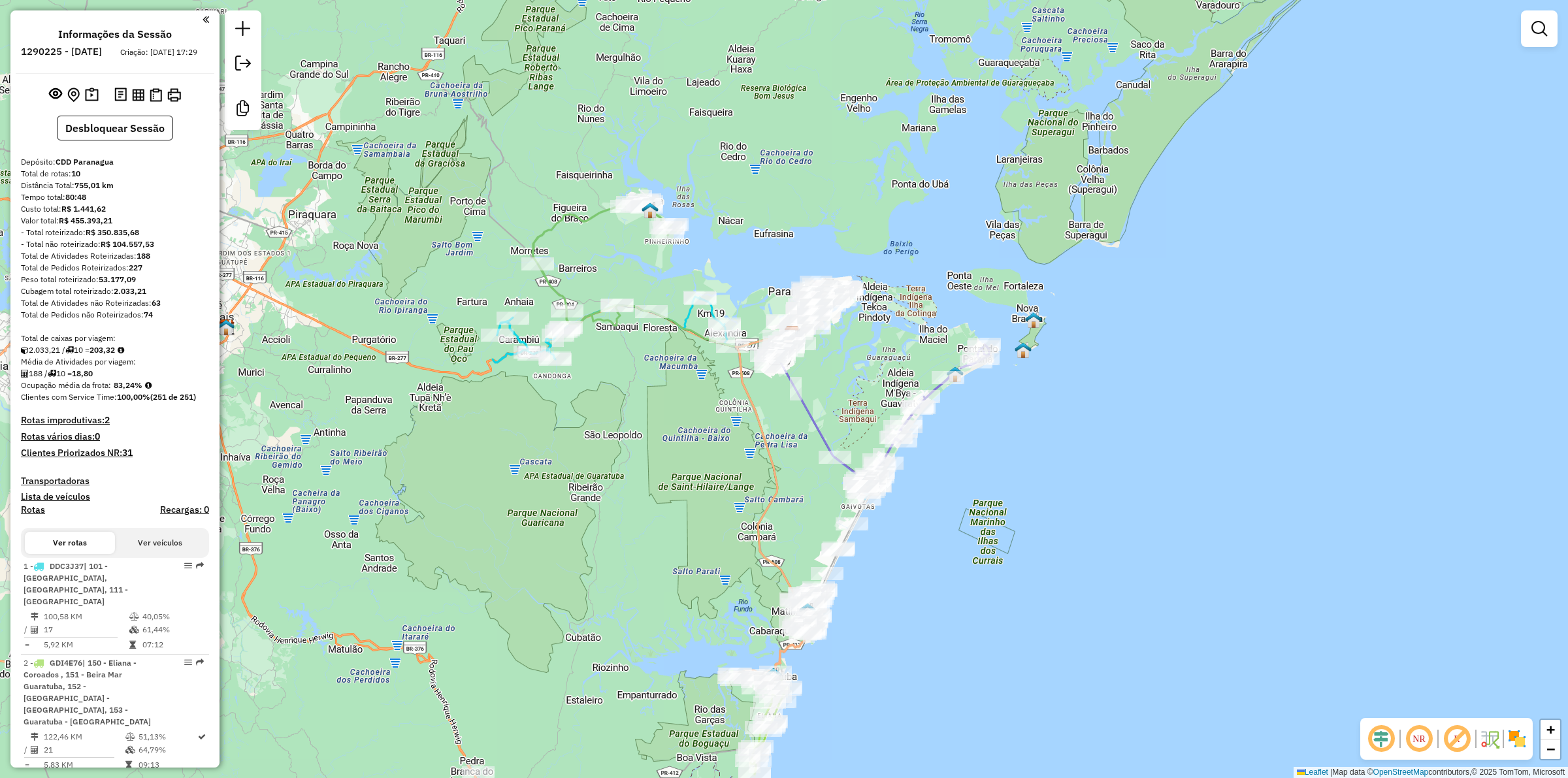
click at [746, 465] on div "Janela de atendimento Grade de atendimento Capacidade Transportadoras Veículos …" at bounding box center [784, 389] width 1568 height 778
drag, startPoint x: 127, startPoint y: 303, endPoint x: 140, endPoint y: 299, distance: 13.6
click at [140, 296] on strong "2.033,21" at bounding box center [130, 291] width 33 height 10
click at [160, 285] on div "Peso total roteirizado: 53.177,09" at bounding box center [115, 279] width 188 height 12
drag, startPoint x: 166, startPoint y: 314, endPoint x: 154, endPoint y: 309, distance: 13.0
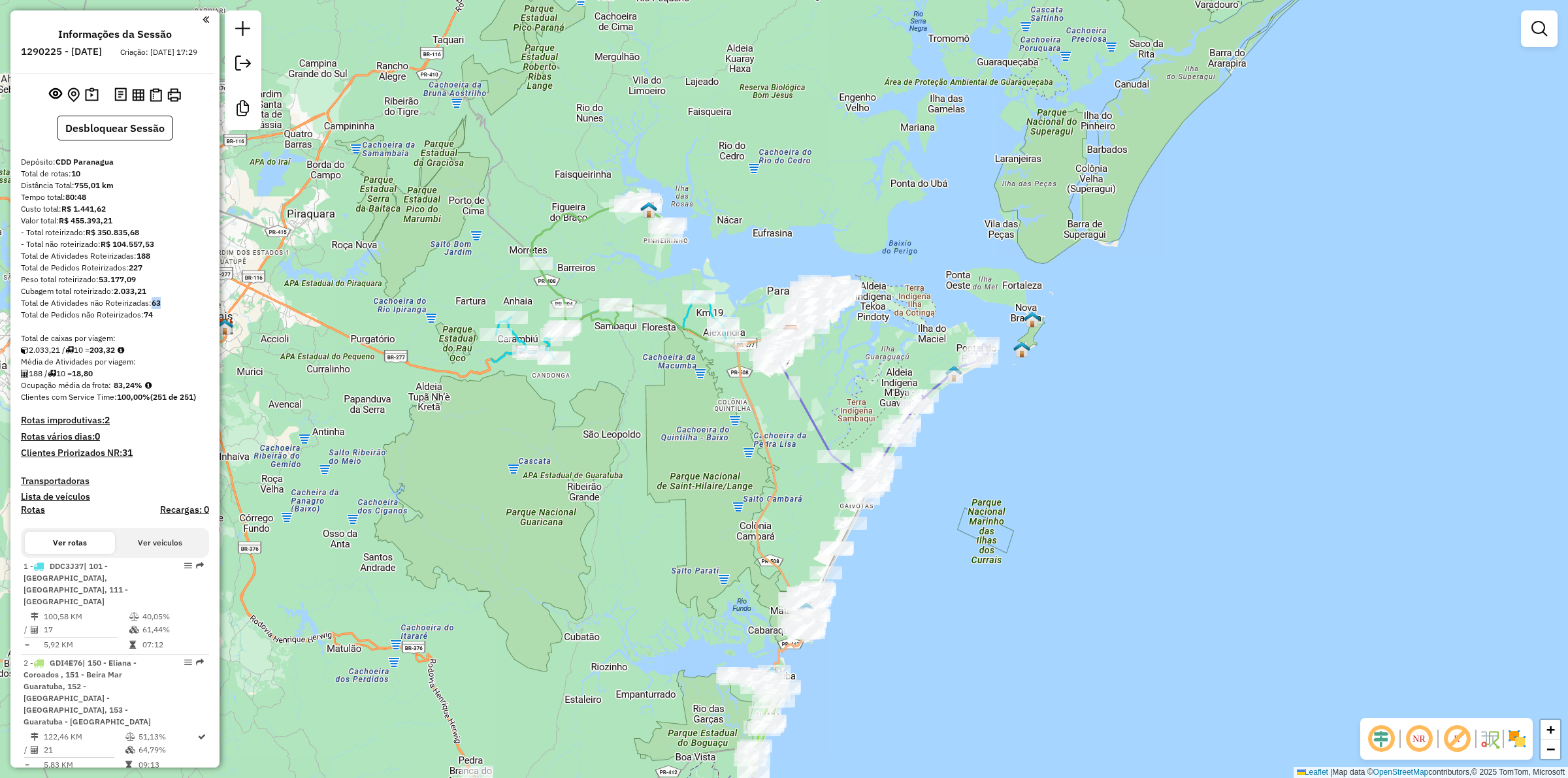
click at [154, 309] on div "Total de Atividades não Roteirizadas: 63" at bounding box center [115, 303] width 188 height 12
click at [177, 309] on div "Total de Atividades não Roteirizadas: 63" at bounding box center [115, 303] width 188 height 12
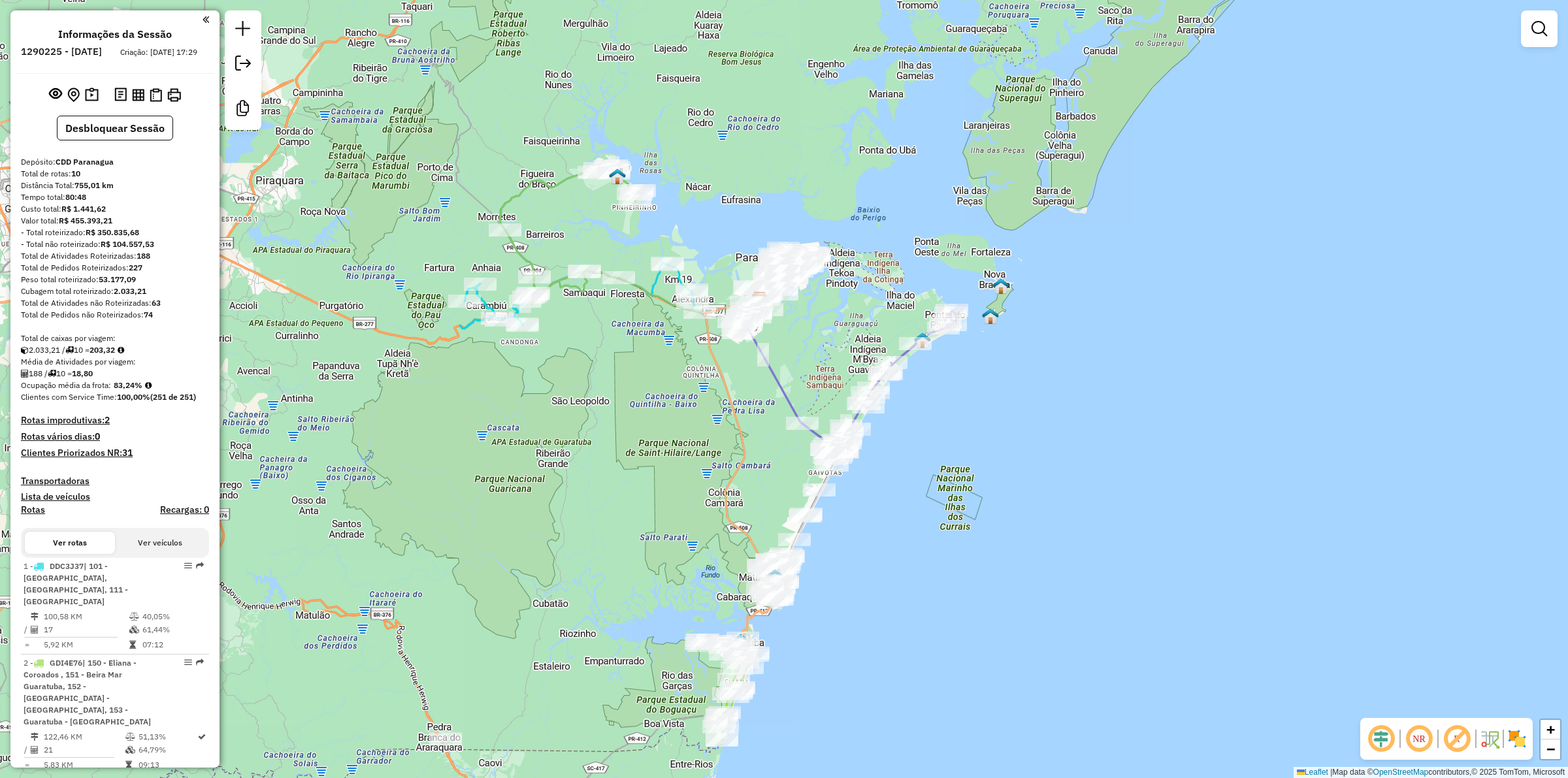
drag, startPoint x: 710, startPoint y: 551, endPoint x: 673, endPoint y: 535, distance: 40.3
click at [673, 535] on div "Janela de atendimento Grade de atendimento Capacidade Transportadoras Veículos …" at bounding box center [784, 389] width 1568 height 778
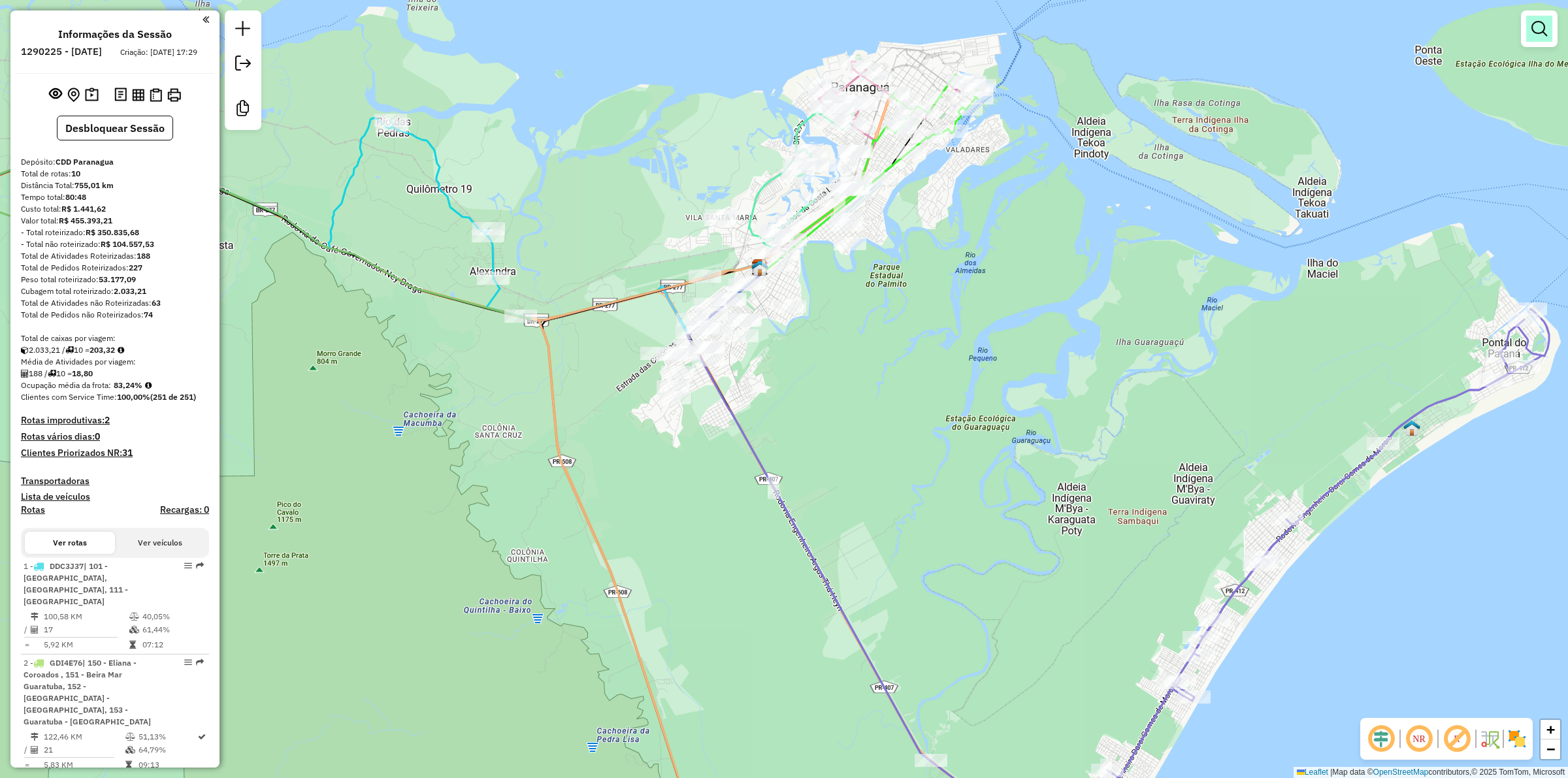
click at [1539, 31] on em at bounding box center [1539, 28] width 16 height 16
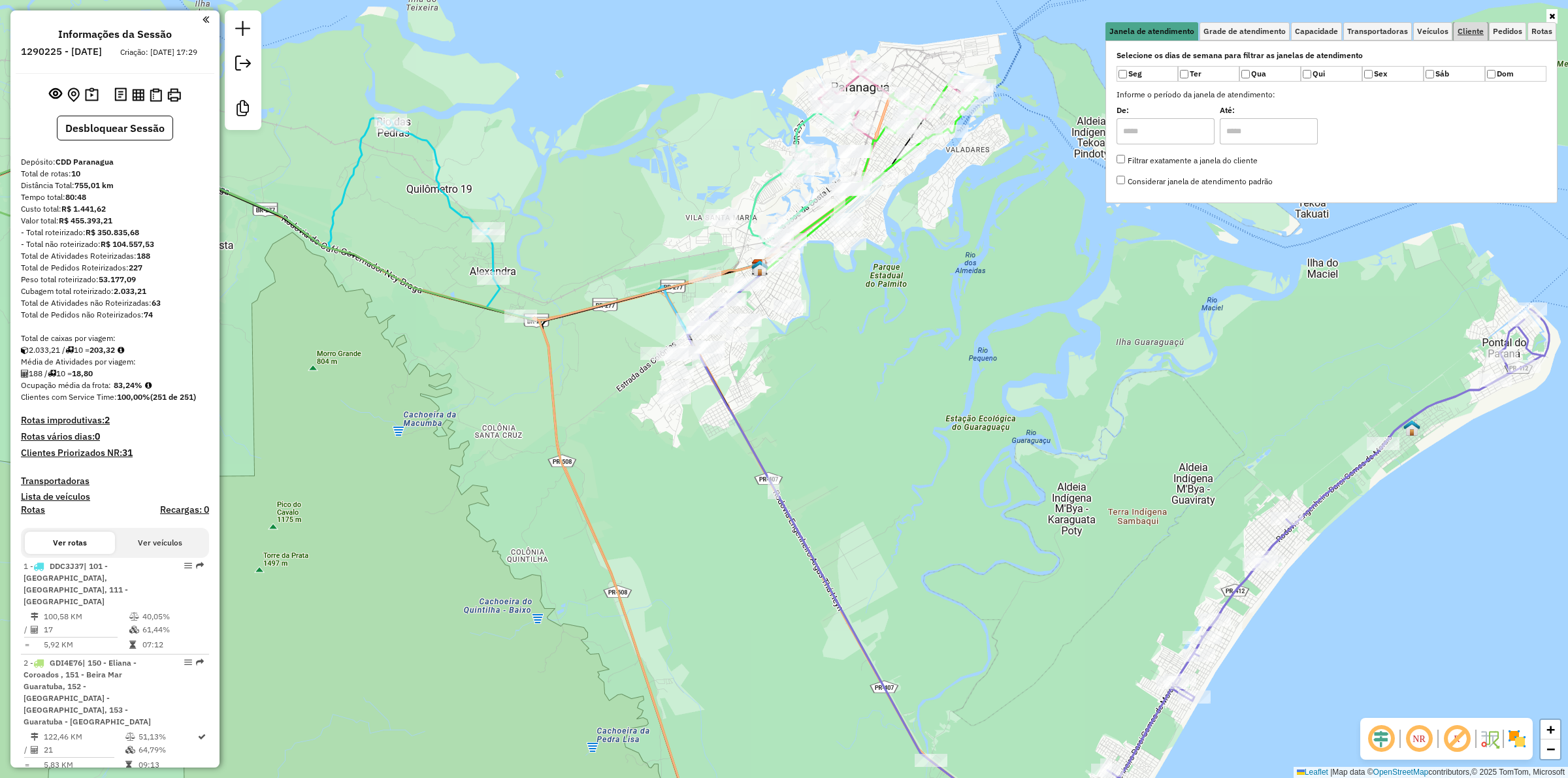
click at [1480, 34] on span "Cliente" at bounding box center [1470, 31] width 26 height 8
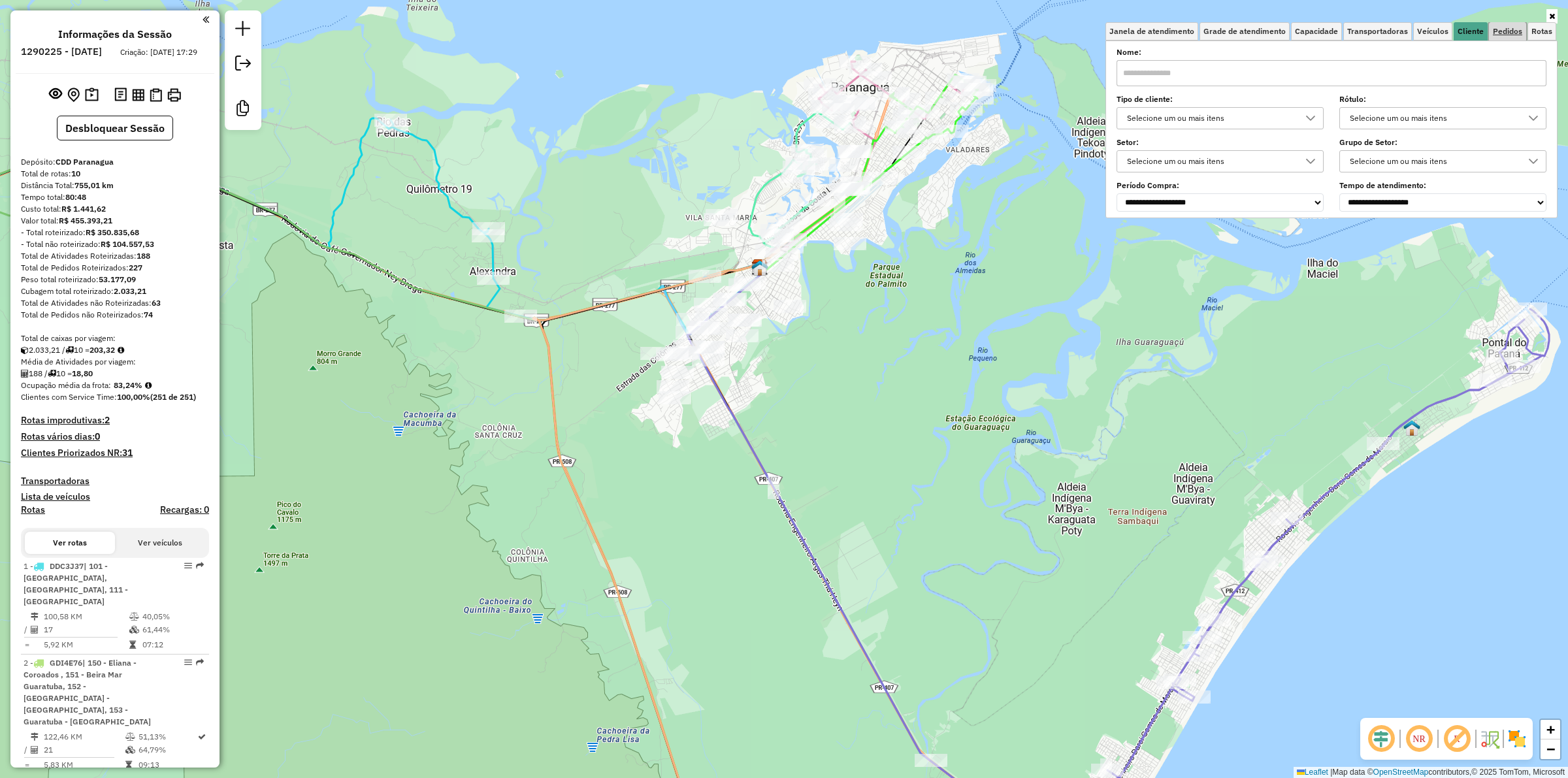
click at [1512, 33] on span "Pedidos" at bounding box center [1507, 31] width 29 height 8
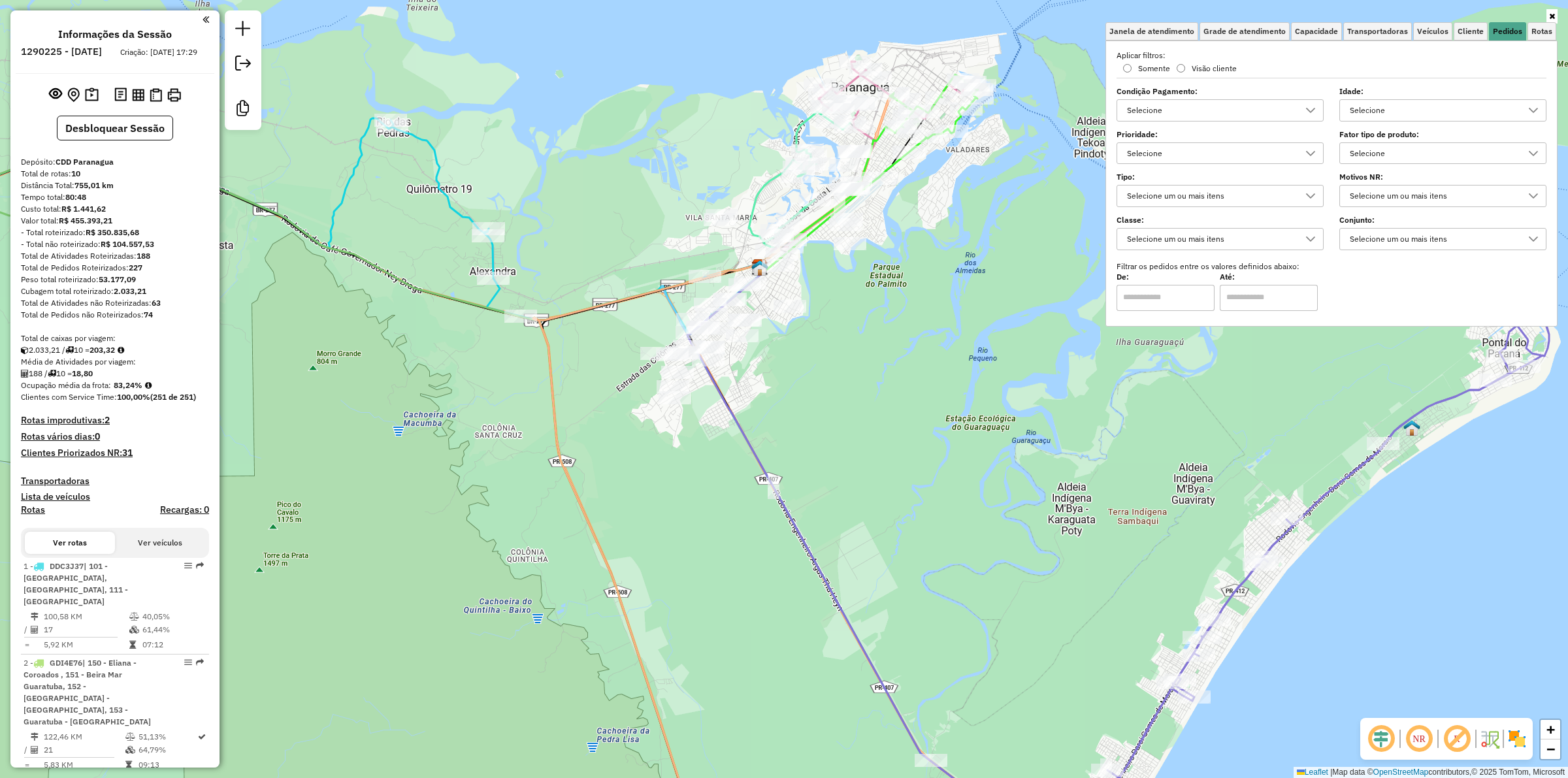
click at [1395, 109] on div "Selecione" at bounding box center [1433, 110] width 176 height 21
click at [1367, 164] on div "1 dia(s)" at bounding box center [1361, 169] width 13 height 13
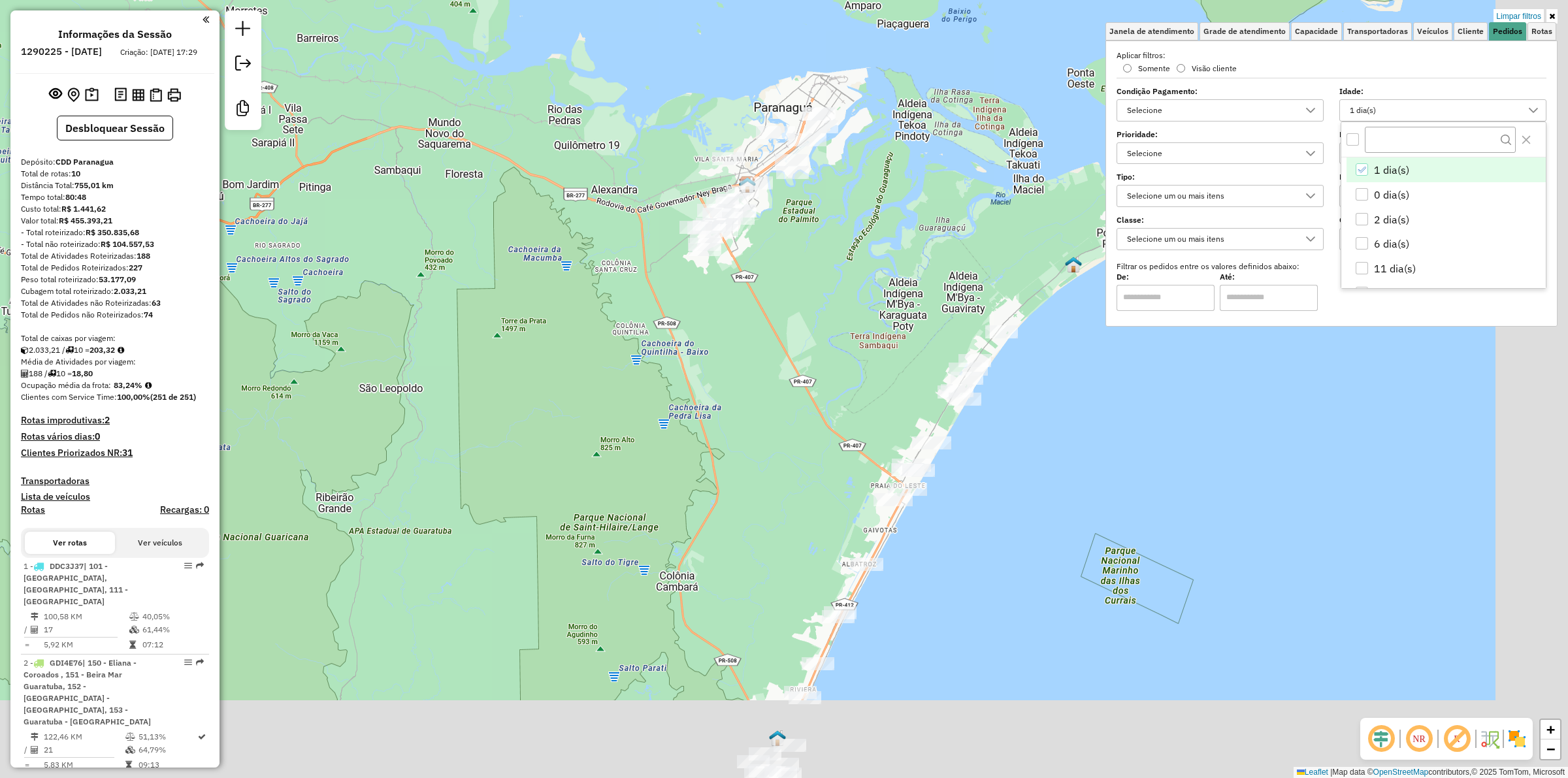
drag, startPoint x: 895, startPoint y: 344, endPoint x: 834, endPoint y: 293, distance: 79.5
click at [834, 293] on div "Limpar filtros Janela de atendimento Grade de atendimento Capacidade Transporta…" at bounding box center [784, 389] width 1568 height 778
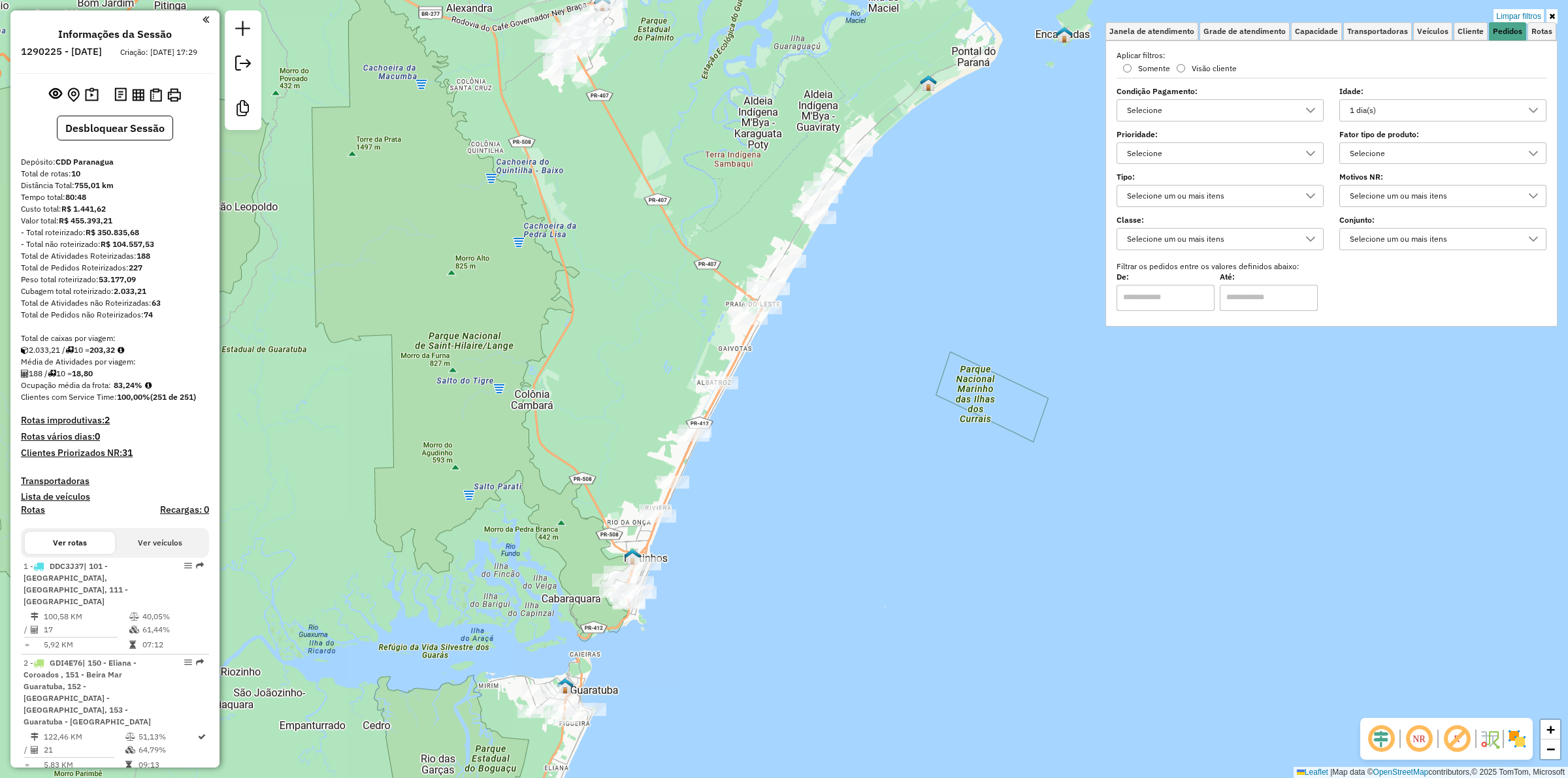
drag, startPoint x: 785, startPoint y: 400, endPoint x: 670, endPoint y: 299, distance: 153.1
click at [670, 299] on div "Limpar filtros Janela de atendimento Grade de atendimento Capacidade Transporta…" at bounding box center [784, 389] width 1568 height 778
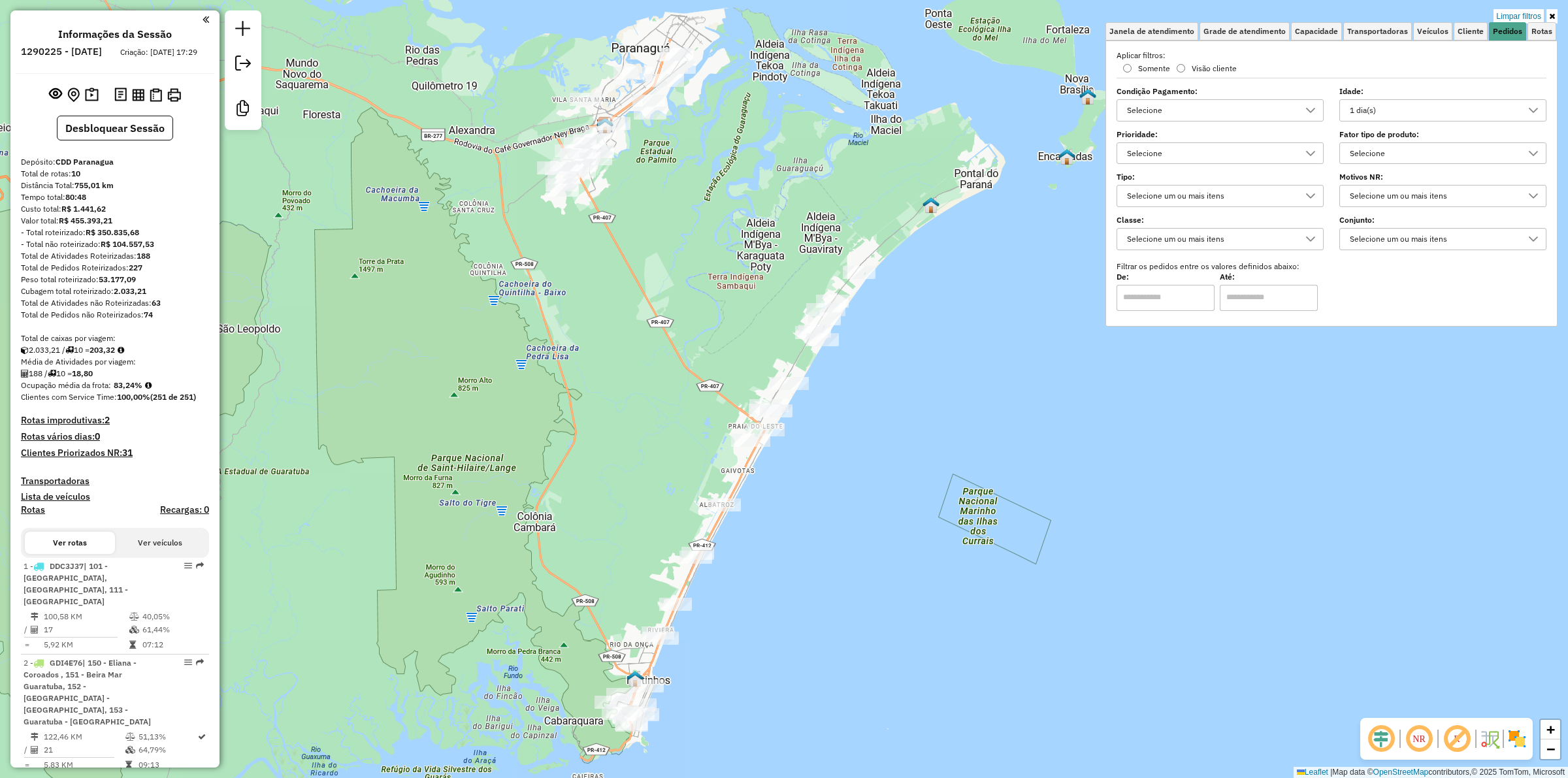
drag, startPoint x: 671, startPoint y: 230, endPoint x: 673, endPoint y: 344, distance: 114.0
click at [673, 344] on div "Limpar filtros Janela de atendimento Grade de atendimento Capacidade Transporta…" at bounding box center [784, 389] width 1568 height 778
click at [1520, 14] on link "Limpar filtros" at bounding box center [1518, 16] width 50 height 14
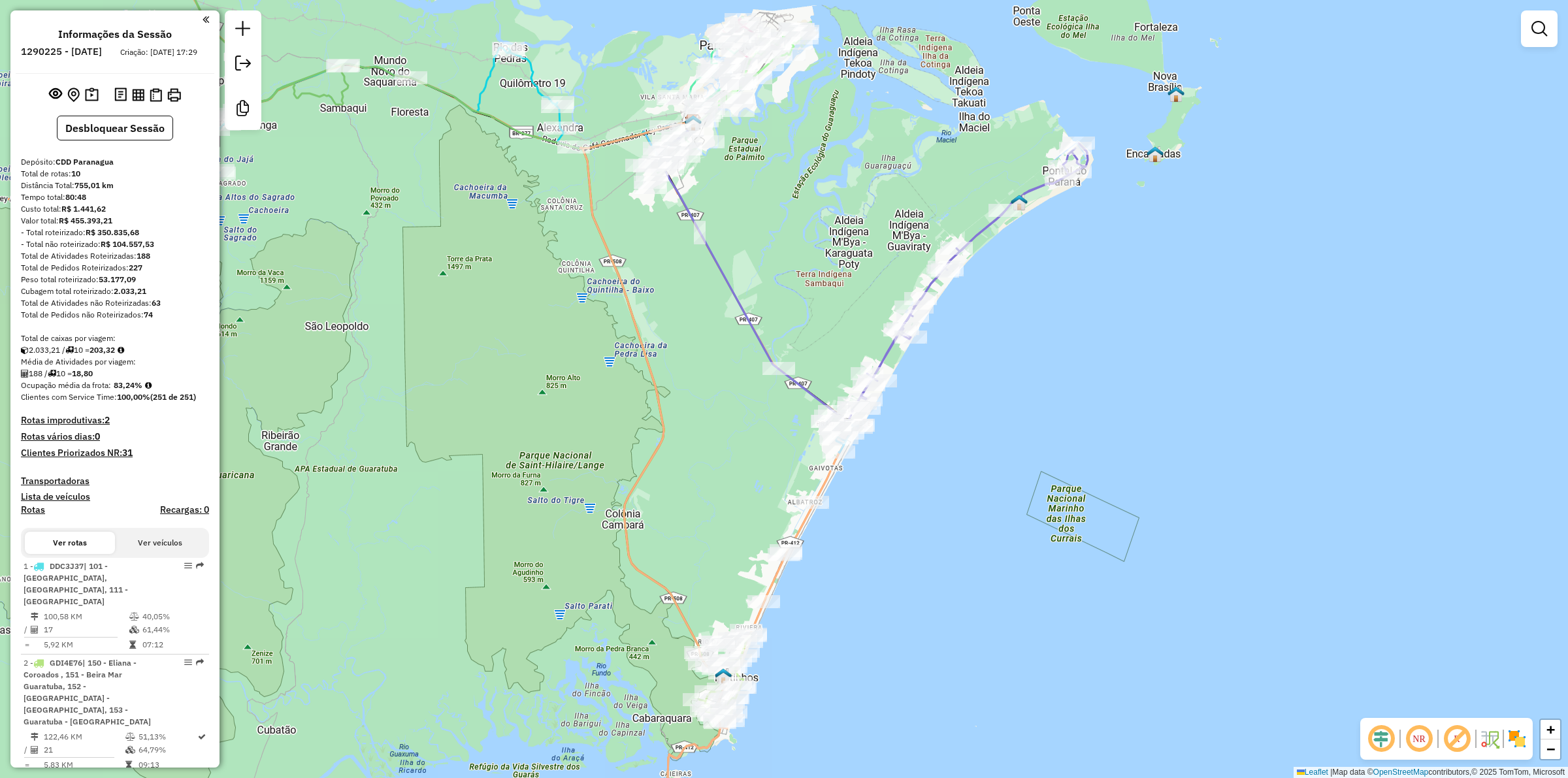
drag, startPoint x: 476, startPoint y: 467, endPoint x: 564, endPoint y: 464, distance: 88.1
click at [564, 464] on div "Janela de atendimento Grade de atendimento Capacidade Transportadoras Veículos …" at bounding box center [784, 389] width 1568 height 778
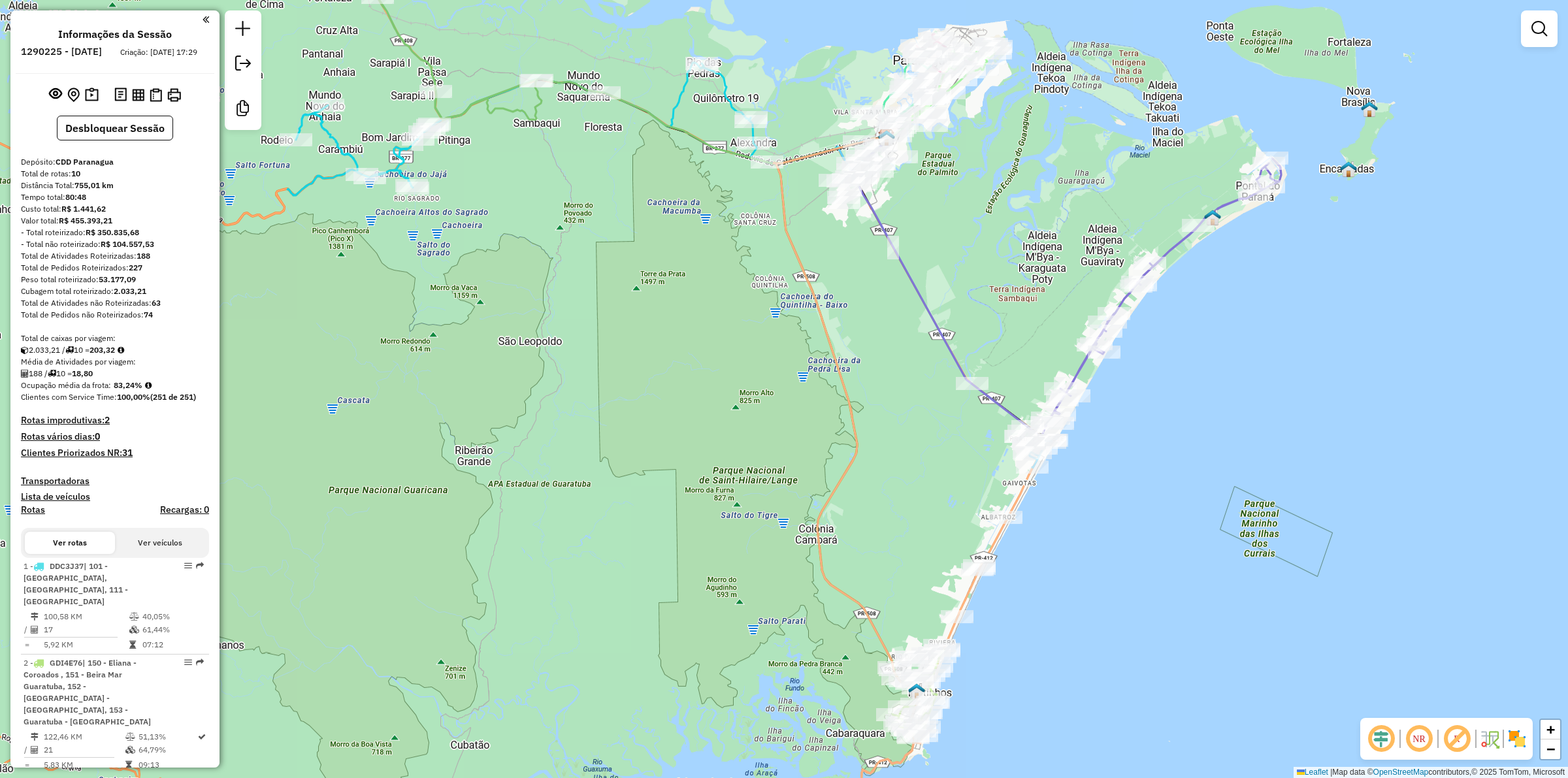
drag, startPoint x: 464, startPoint y: 363, endPoint x: 657, endPoint y: 379, distance: 193.7
click at [657, 379] on div "Janela de atendimento Grade de atendimento Capacidade Transportadoras Veículos …" at bounding box center [784, 389] width 1568 height 778
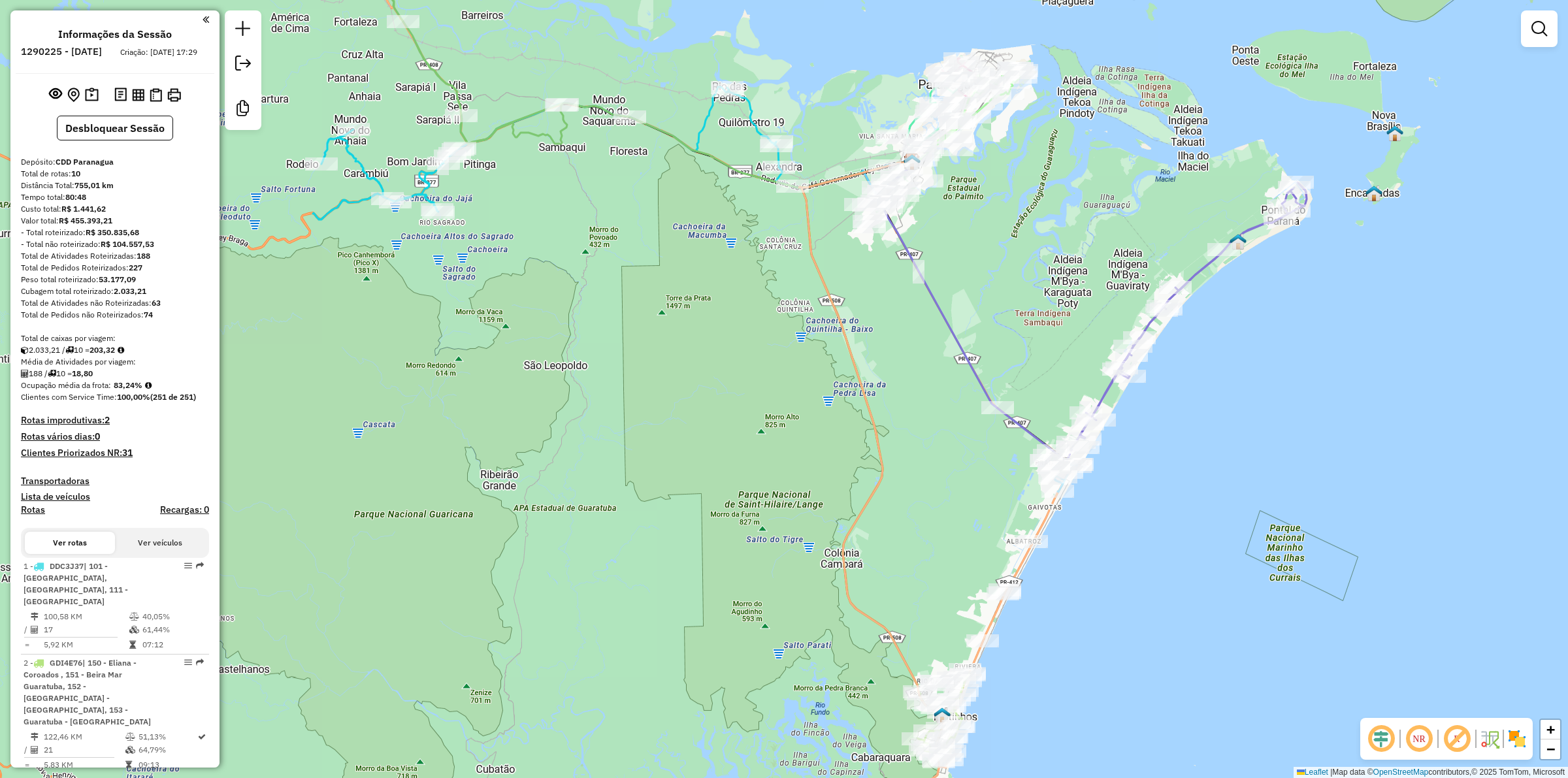
drag, startPoint x: 667, startPoint y: 196, endPoint x: 690, endPoint y: 215, distance: 29.8
click at [690, 215] on div "Janela de atendimento Grade de atendimento Capacidade Transportadoras Veículos …" at bounding box center [784, 389] width 1568 height 778
click at [360, 152] on icon at bounding box center [610, 154] width 594 height 133
select select "**********"
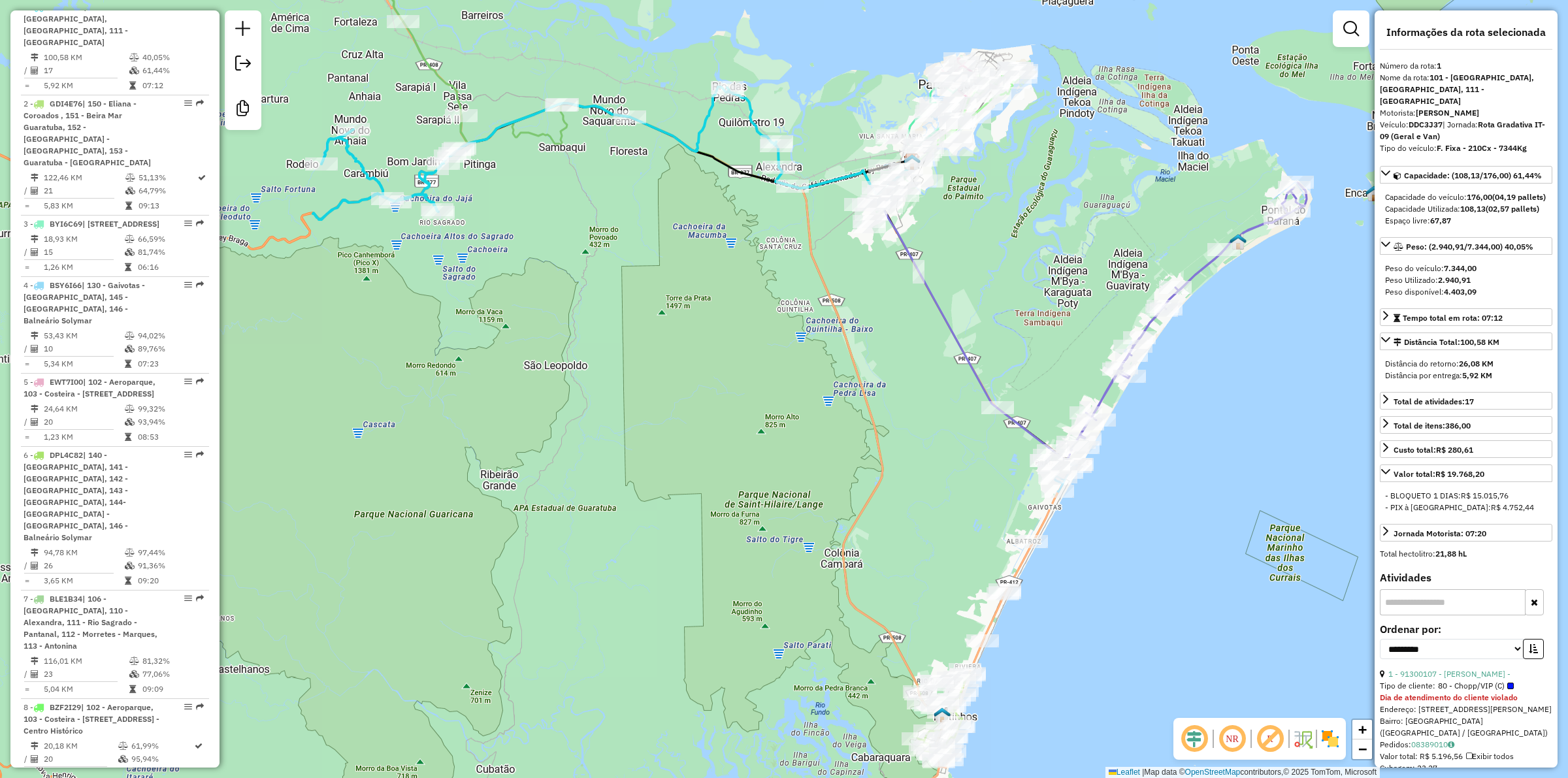
click at [440, 71] on icon at bounding box center [592, 54] width 400 height 264
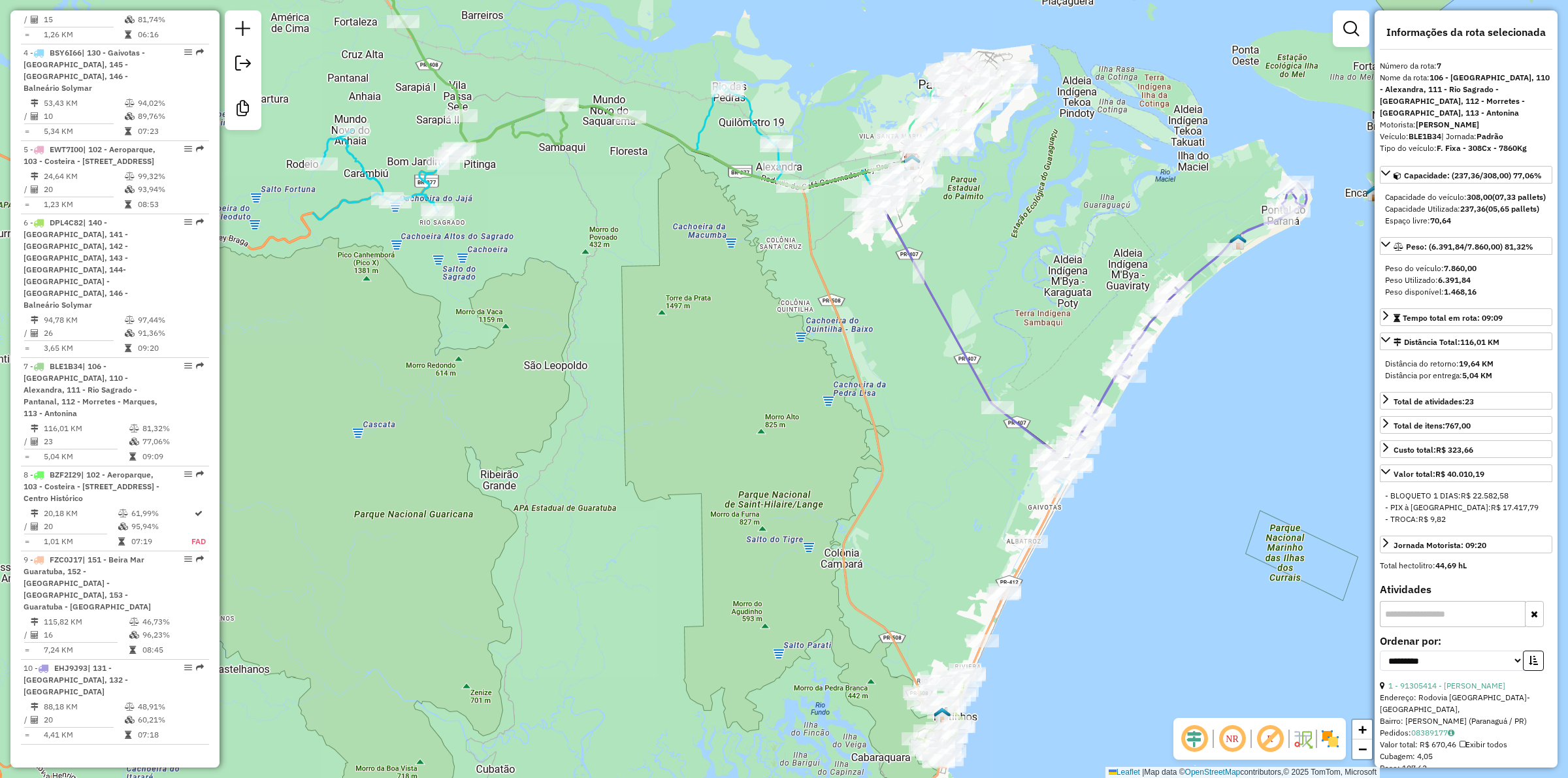
scroll to position [973, 0]
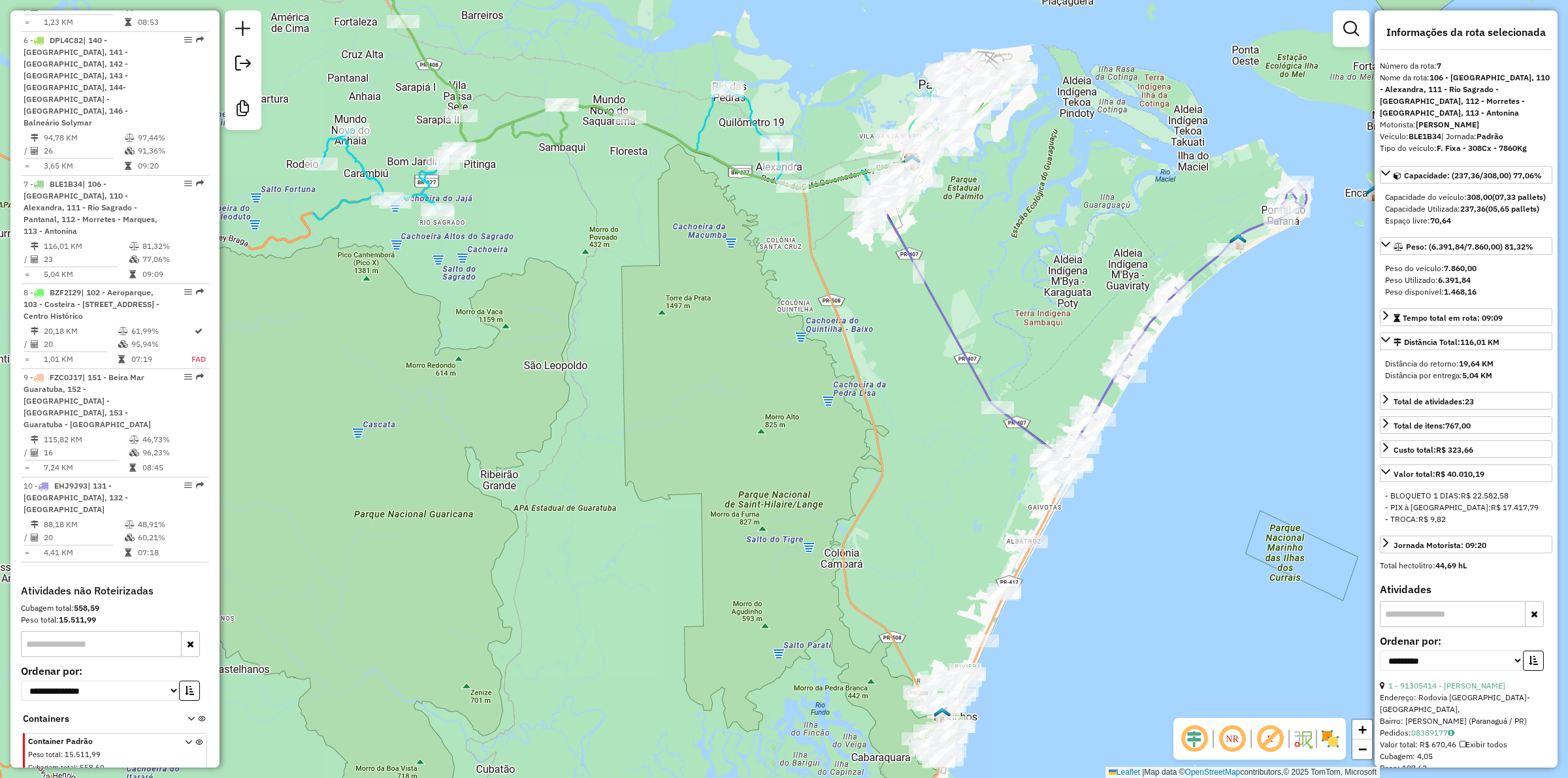
click at [631, 174] on div "Janela de atendimento Grade de atendimento Capacidade Transportadoras Veículos …" at bounding box center [784, 389] width 1568 height 778
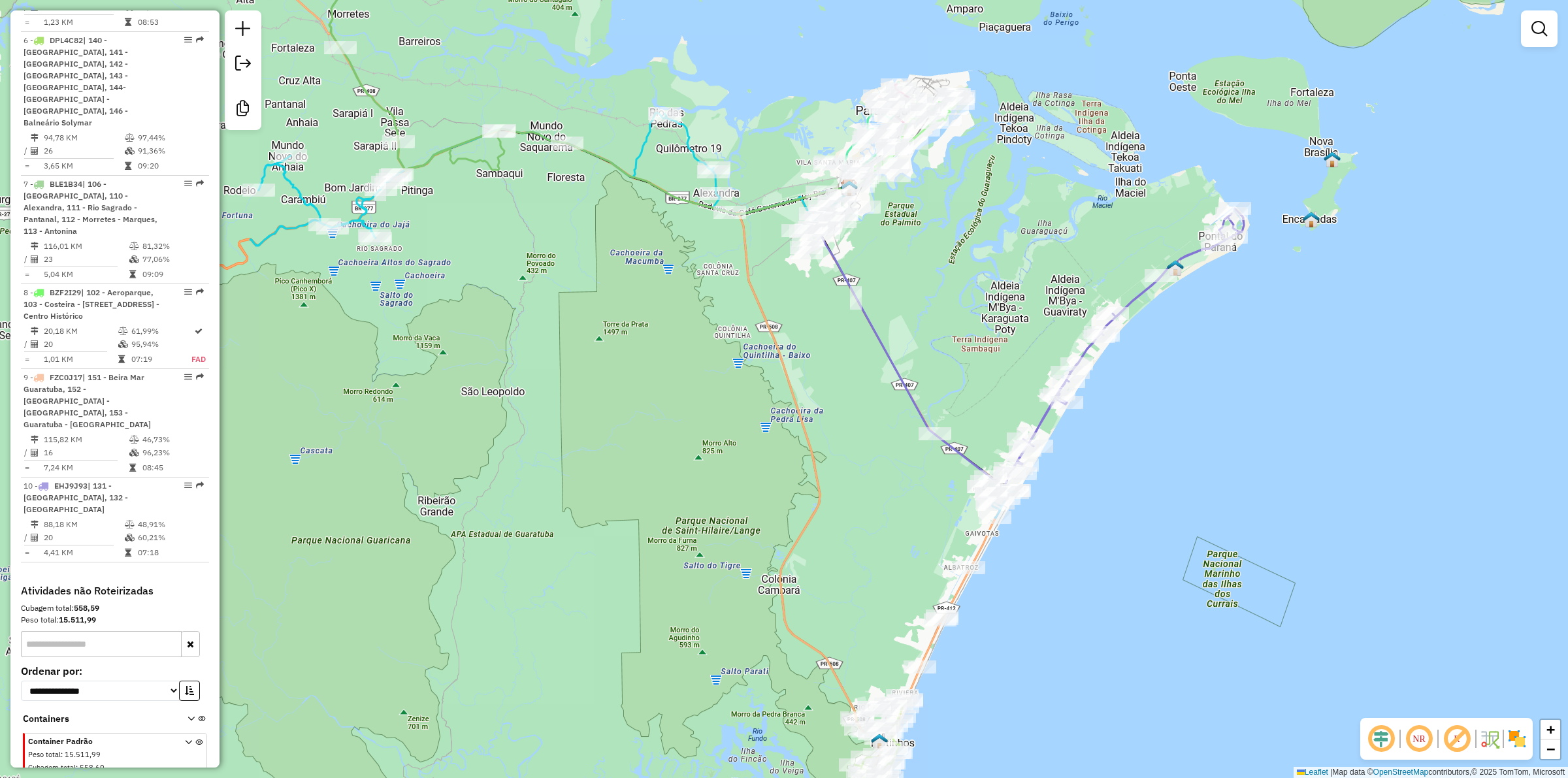
drag, startPoint x: 681, startPoint y: 197, endPoint x: 618, endPoint y: 223, distance: 68.2
click at [618, 223] on div "Janela de atendimento Grade de atendimento Capacidade Transportadoras Veículos …" at bounding box center [784, 389] width 1568 height 778
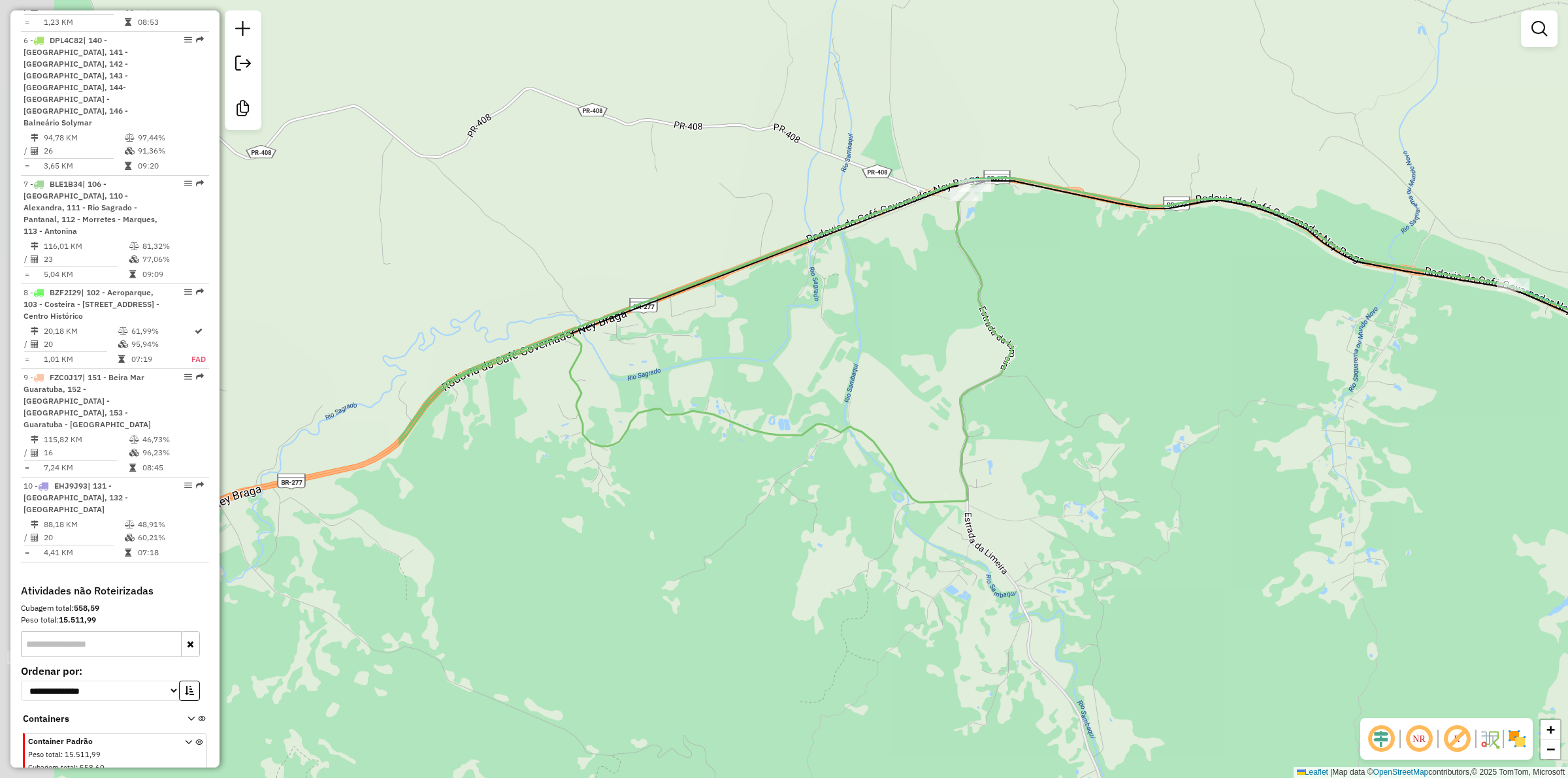
drag, startPoint x: 382, startPoint y: 356, endPoint x: 897, endPoint y: 288, distance: 519.5
click at [897, 288] on div "Janela de atendimento Grade de atendimento Capacidade Transportadoras Veículos …" at bounding box center [784, 389] width 1568 height 778
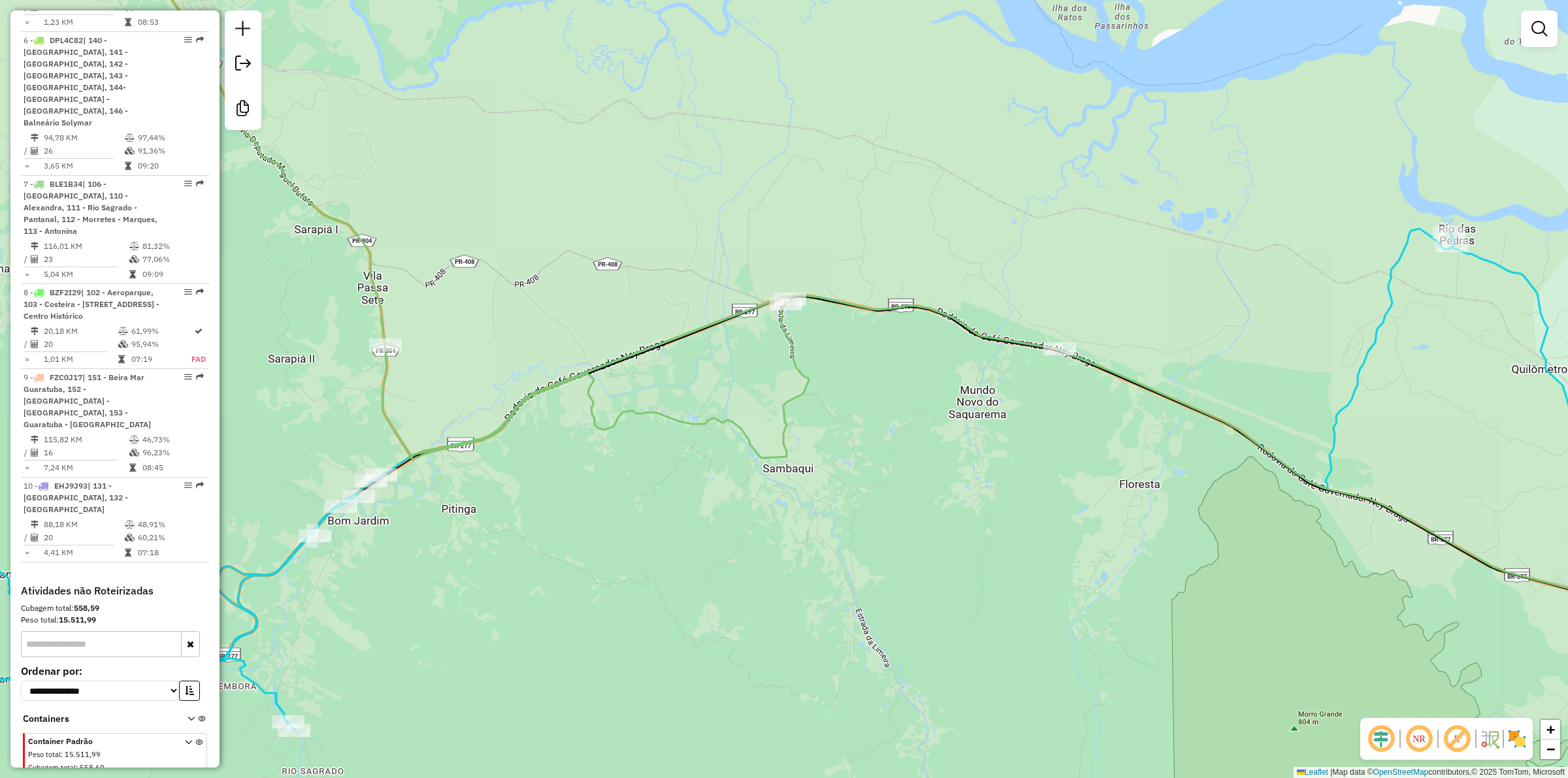
click at [783, 341] on icon at bounding box center [916, 274] width 1586 height 703
select select "**********"
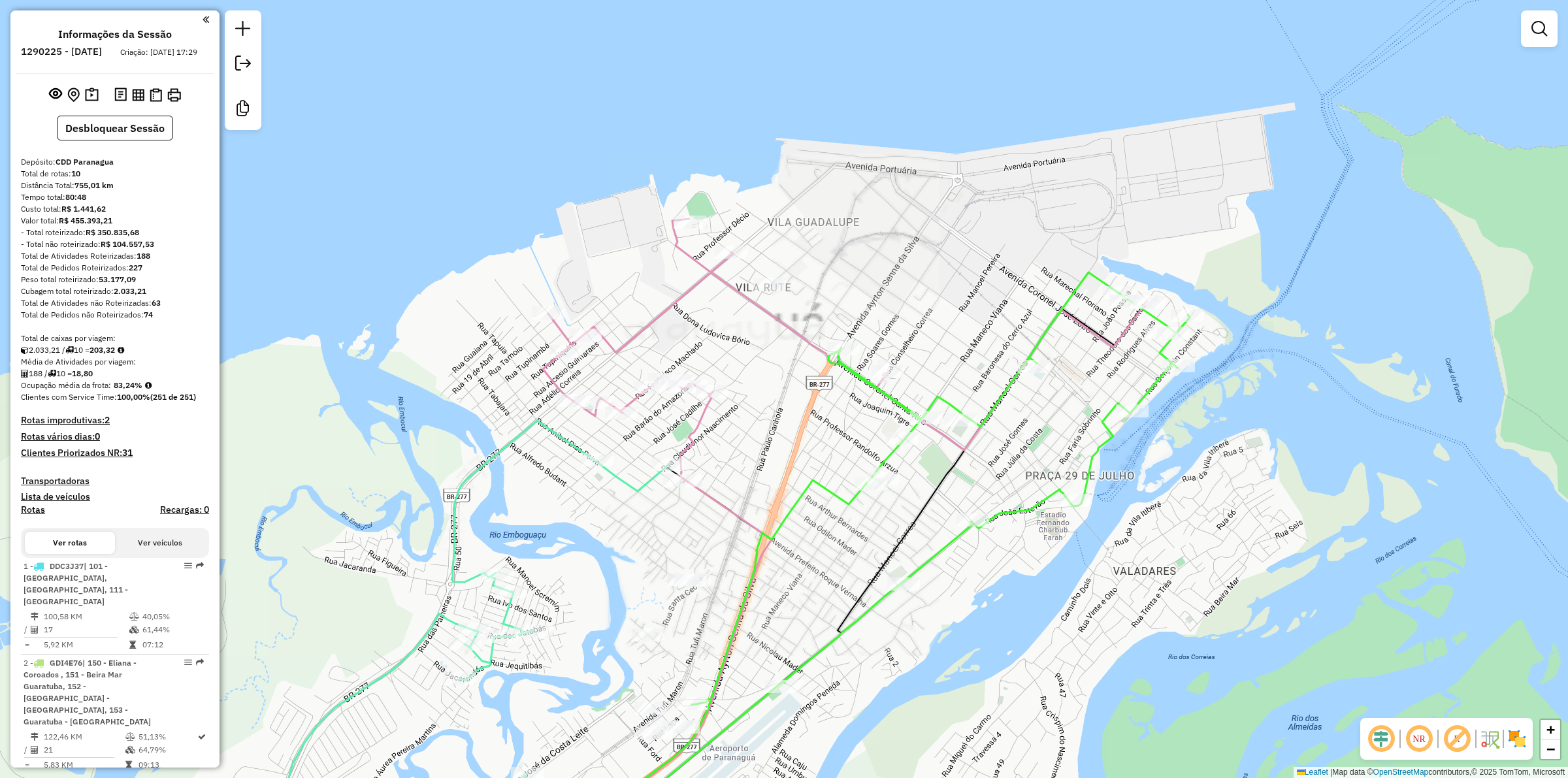
click at [671, 301] on icon at bounding box center [845, 537] width 604 height 636
select select "**********"
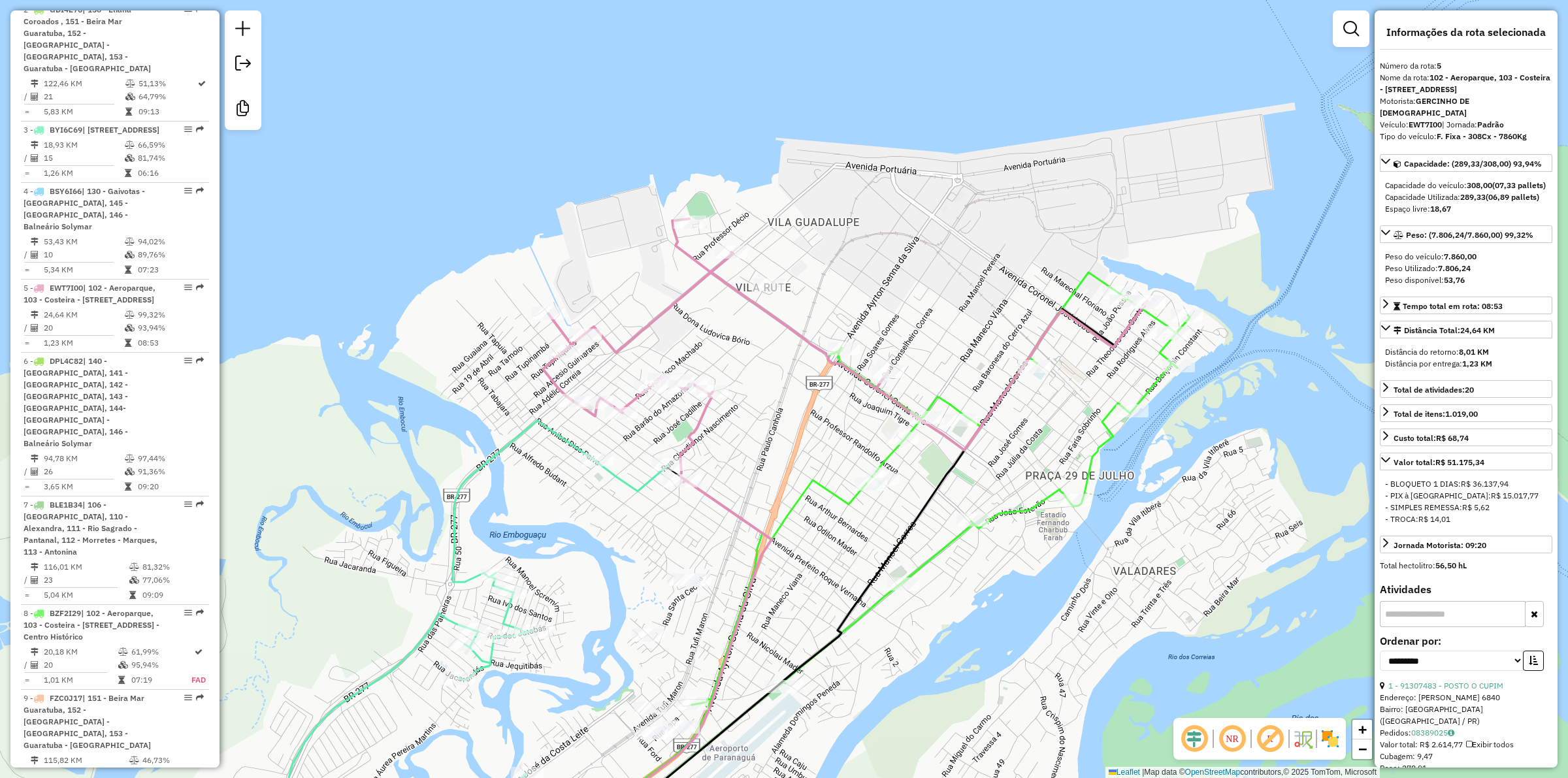
scroll to position [934, 0]
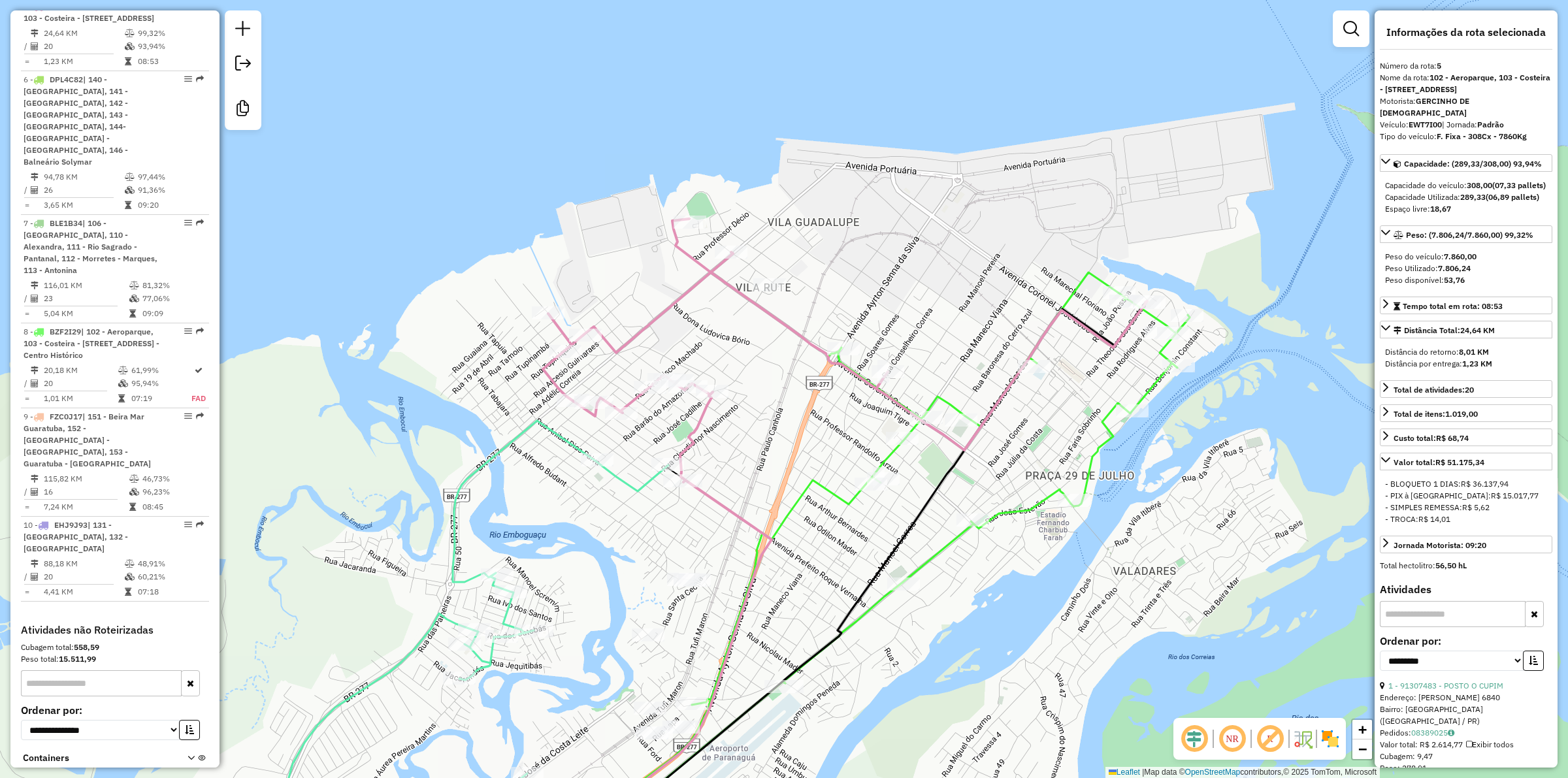
click at [1027, 508] on icon at bounding box center [865, 563] width 648 height 583
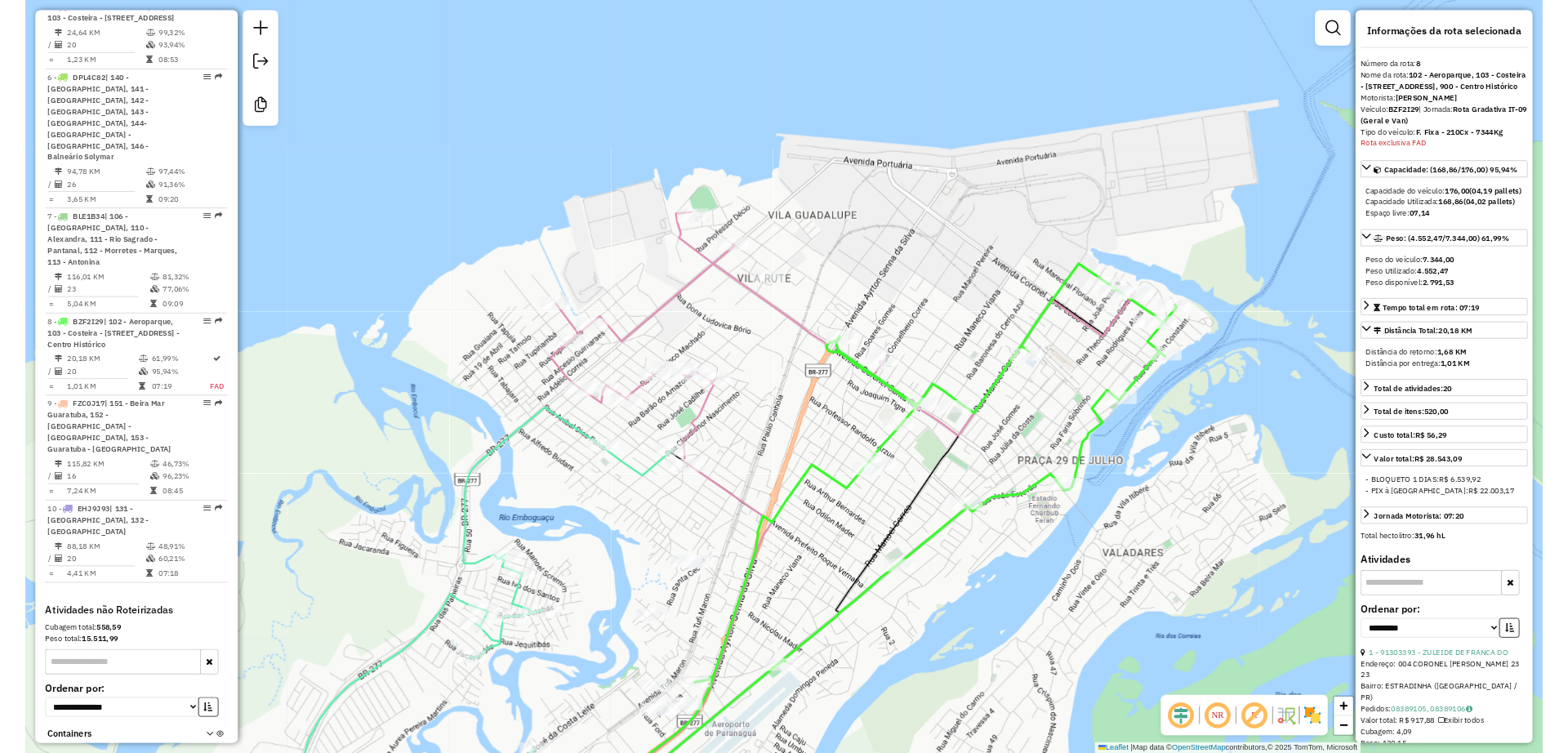
scroll to position [1217, 0]
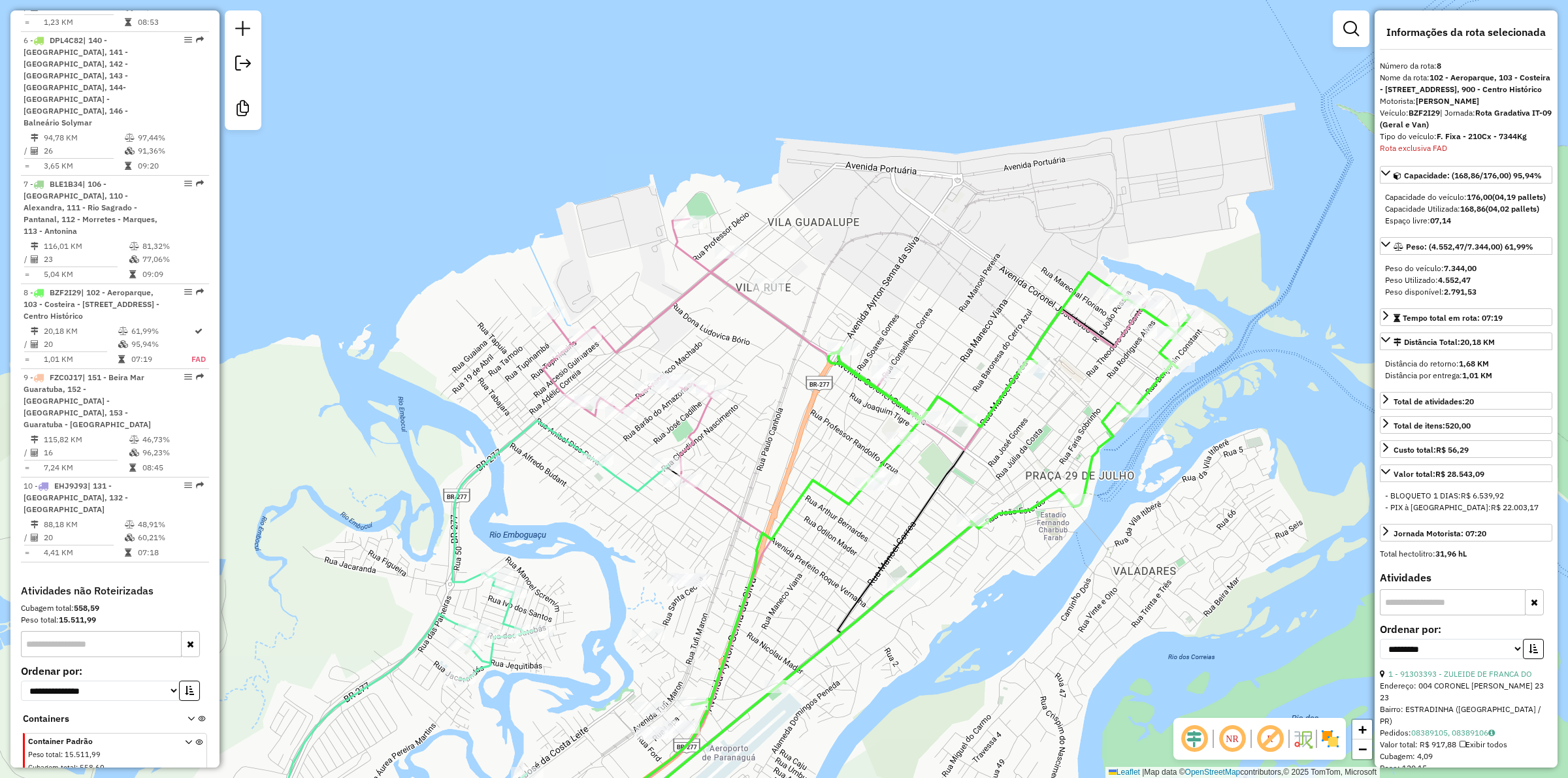
click at [1010, 545] on div "Janela de atendimento Grade de atendimento Capacidade Transportadoras Veículos …" at bounding box center [784, 389] width 1568 height 778
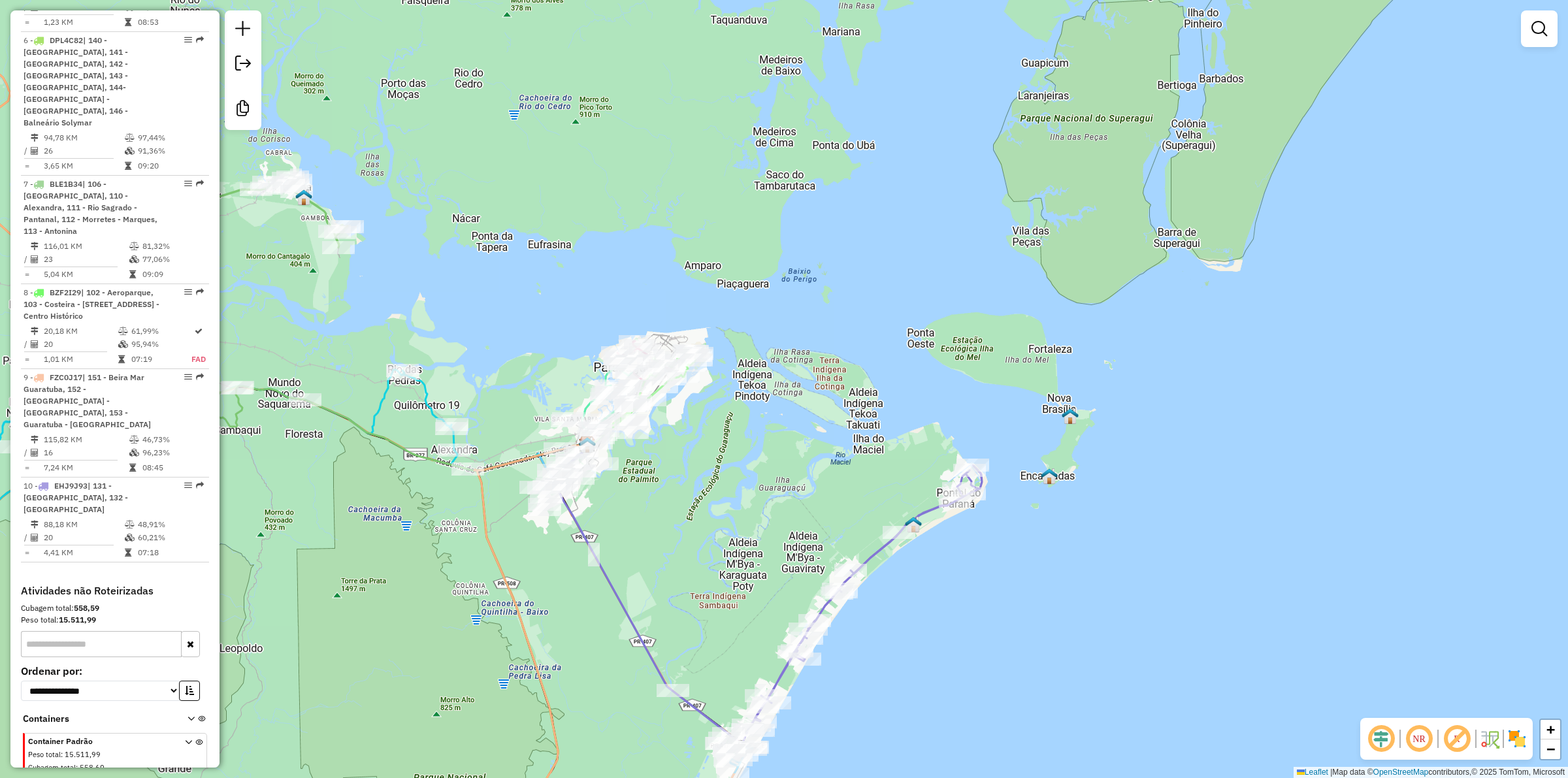
drag, startPoint x: 568, startPoint y: 570, endPoint x: 572, endPoint y: 562, distance: 8.9
click at [572, 562] on div "Janela de atendimento Grade de atendimento Capacidade Transportadoras Veículos …" at bounding box center [784, 389] width 1568 height 778
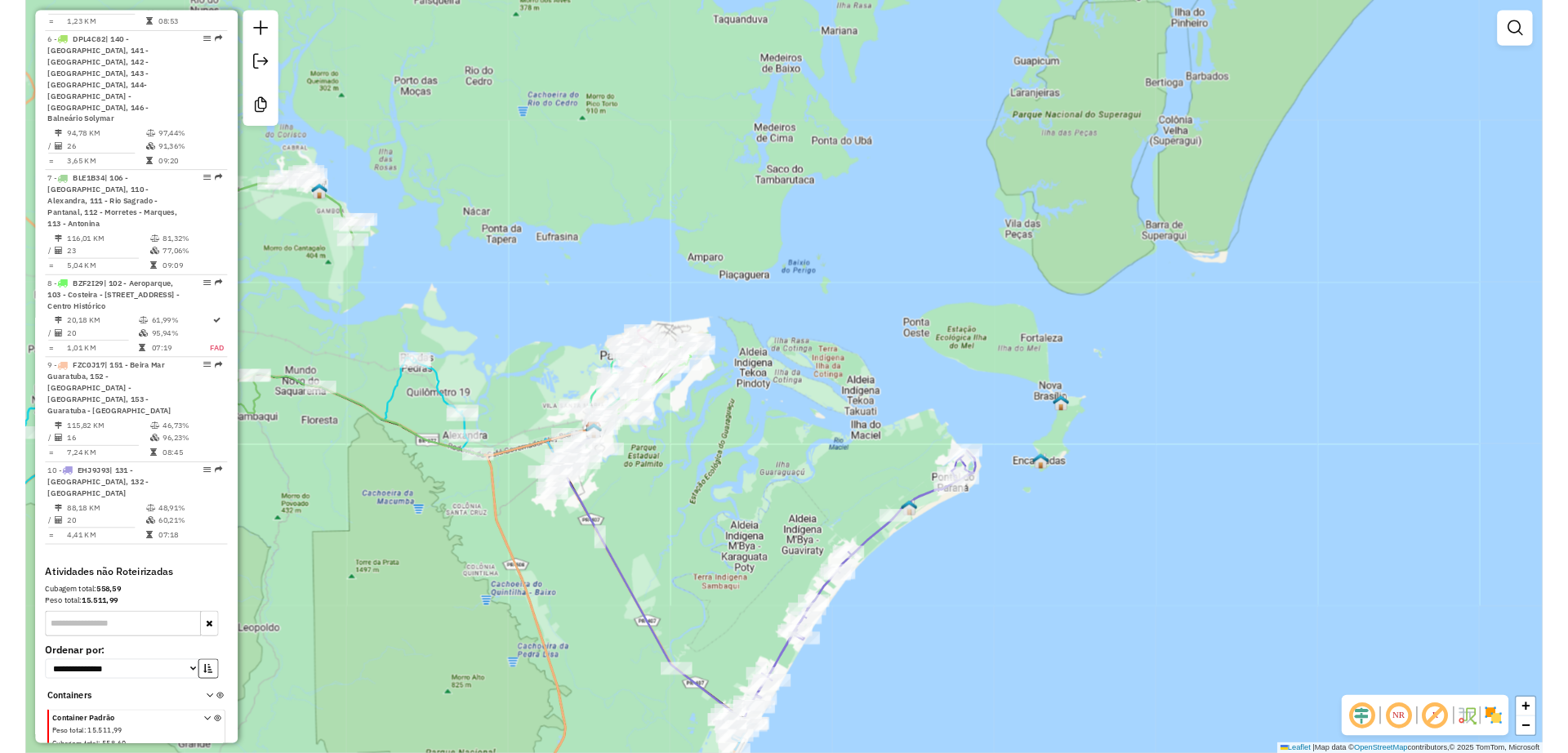
scroll to position [1216, 0]
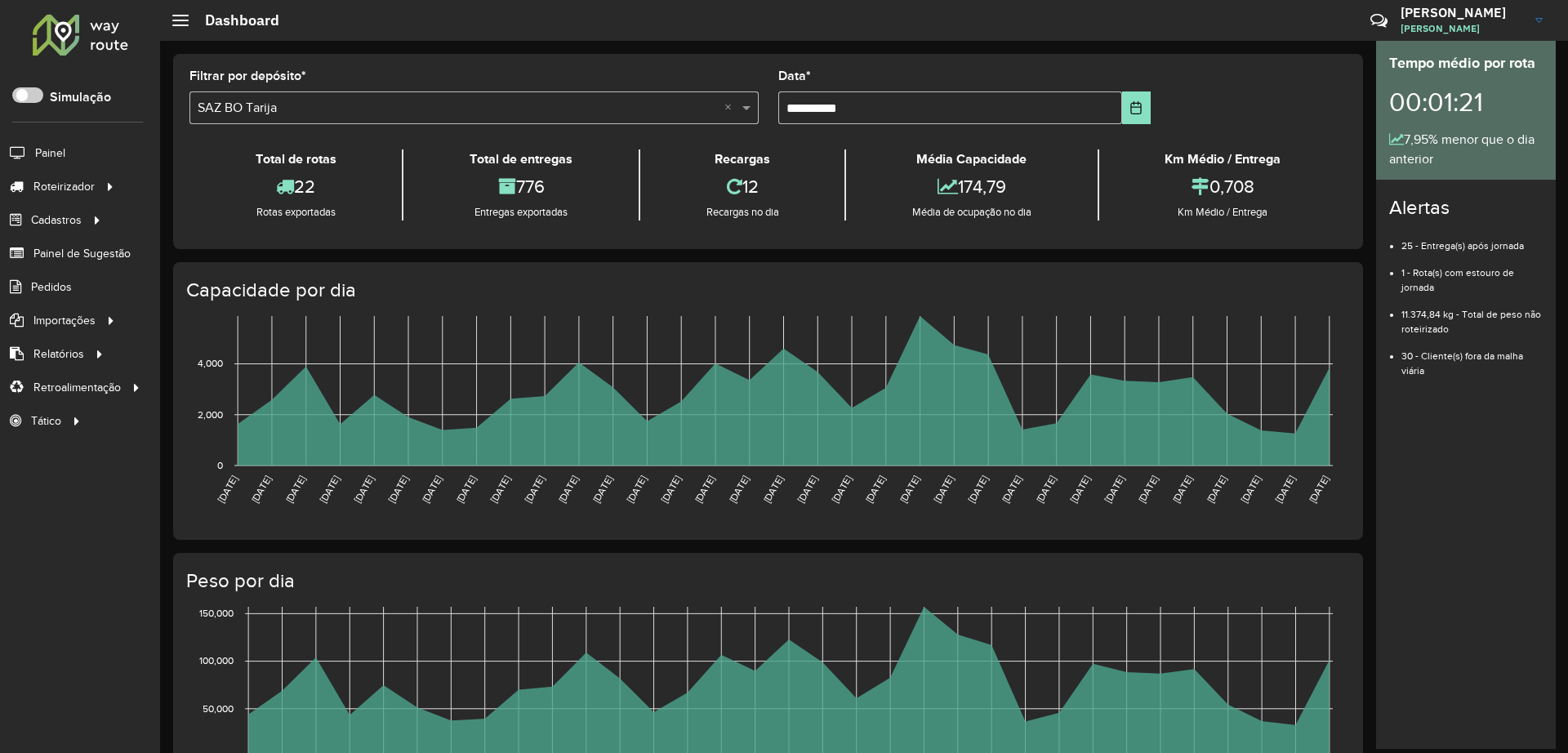
scroll to position [10, 6]
